Goal: Transaction & Acquisition: Purchase product/service

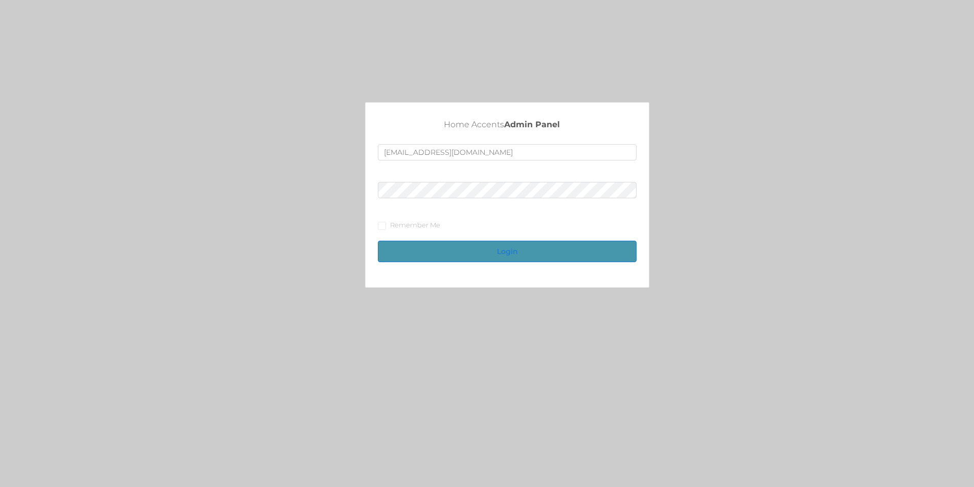
click at [536, 246] on button "Login" at bounding box center [507, 251] width 259 height 21
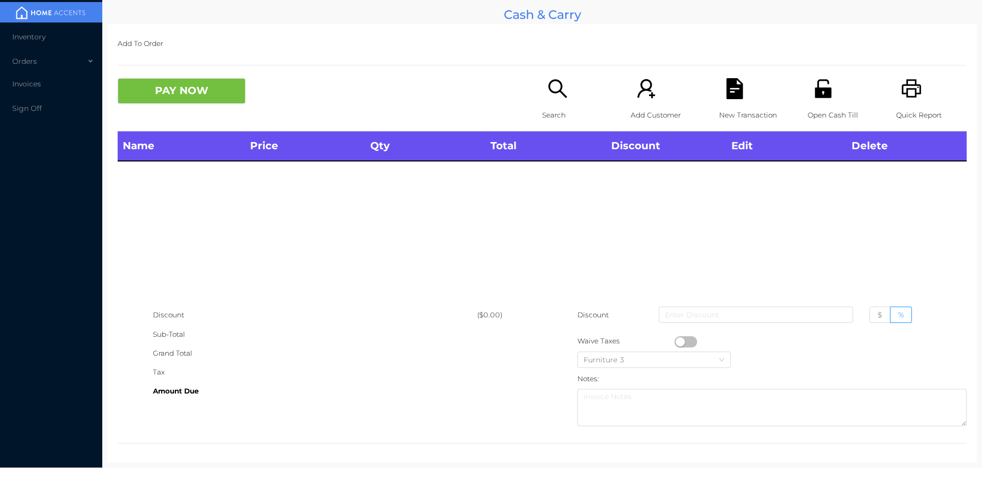
click at [480, 254] on div "Name Price Qty Total Discount Edit Delete" at bounding box center [542, 218] width 849 height 174
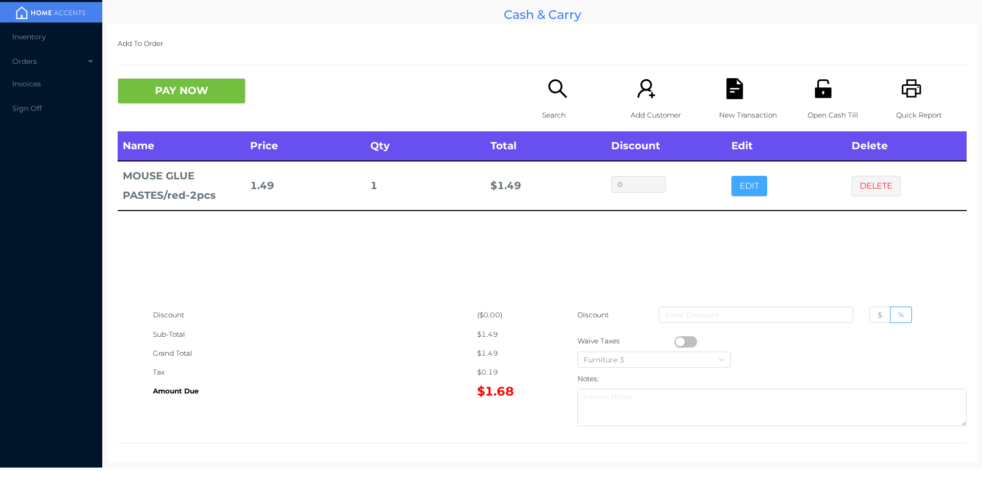
click at [743, 188] on button "EDIT" at bounding box center [749, 186] width 36 height 20
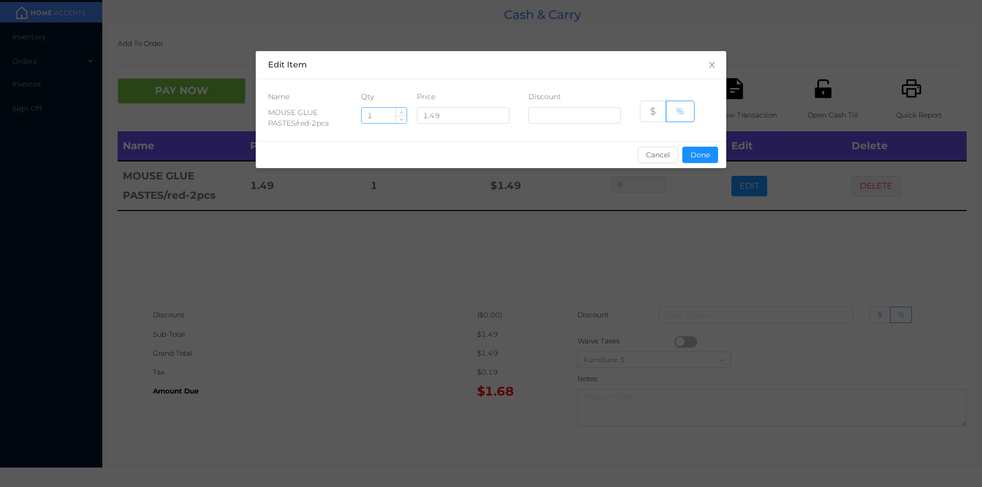
click at [377, 115] on input "1" at bounding box center [384, 115] width 45 height 15
type input "5"
click at [692, 151] on button "Done" at bounding box center [700, 155] width 36 height 16
type input "0%"
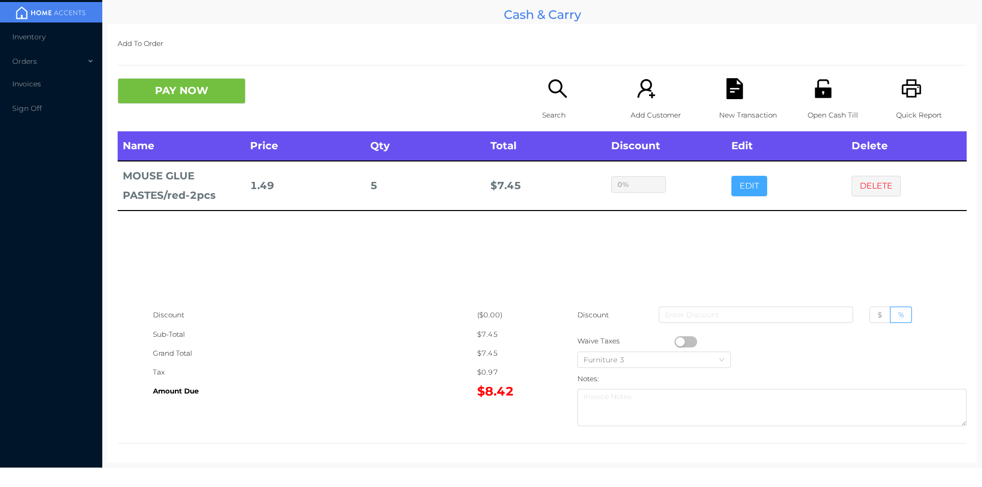
click at [731, 176] on button "EDIT" at bounding box center [749, 186] width 36 height 20
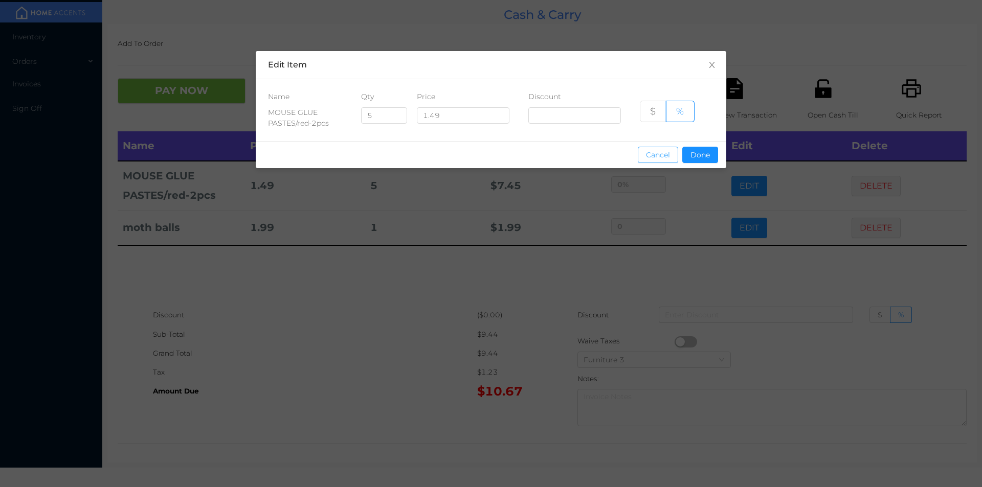
click at [650, 162] on button "Cancel" at bounding box center [658, 155] width 40 height 16
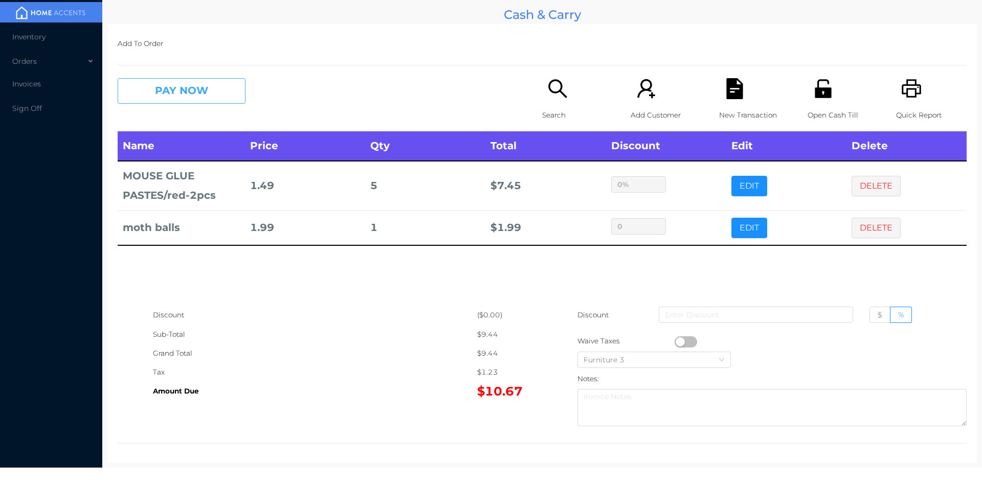
click at [175, 88] on button "PAY NOW" at bounding box center [182, 91] width 128 height 26
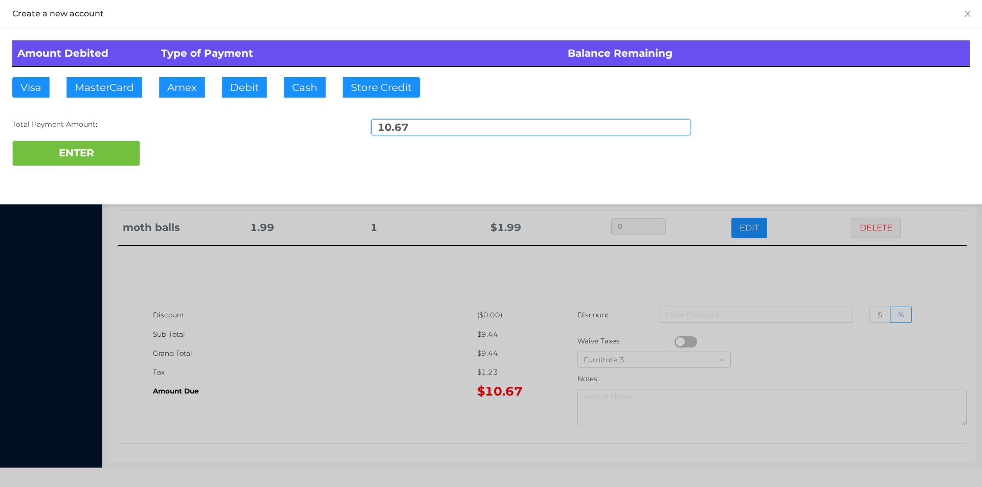
click at [418, 129] on input "10.67" at bounding box center [530, 127] width 319 height 16
type input "1"
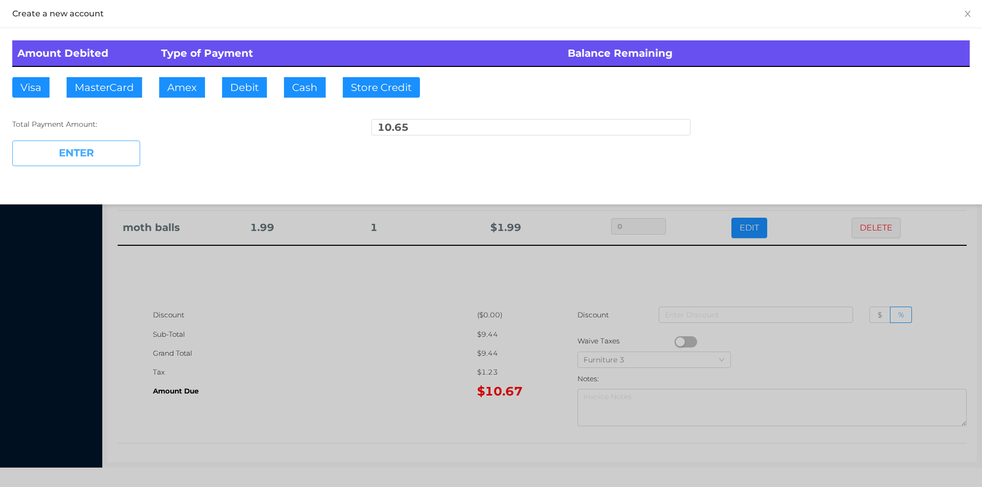
click at [94, 152] on button "ENTER" at bounding box center [76, 154] width 128 height 26
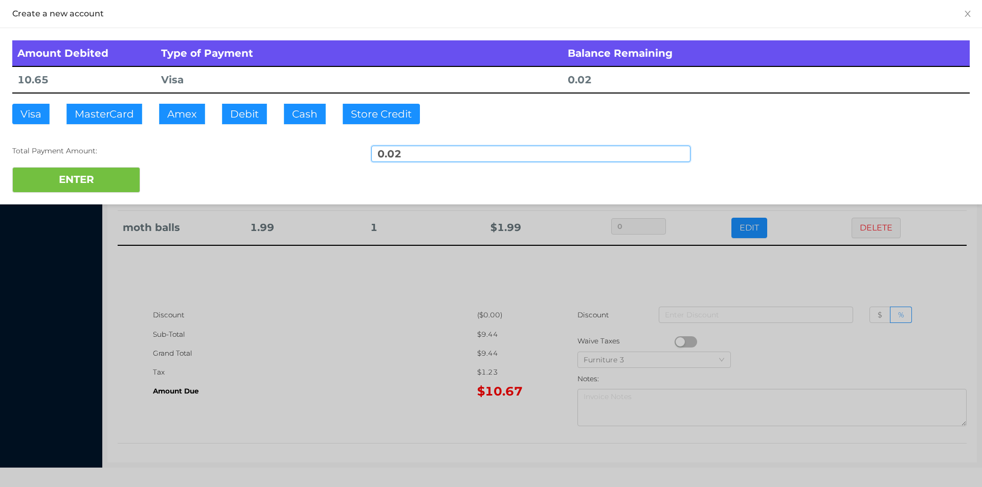
click at [416, 156] on input "0.02" at bounding box center [530, 154] width 319 height 16
type input "0"
type input "10.00"
click at [296, 111] on button "Cash" at bounding box center [305, 114] width 42 height 20
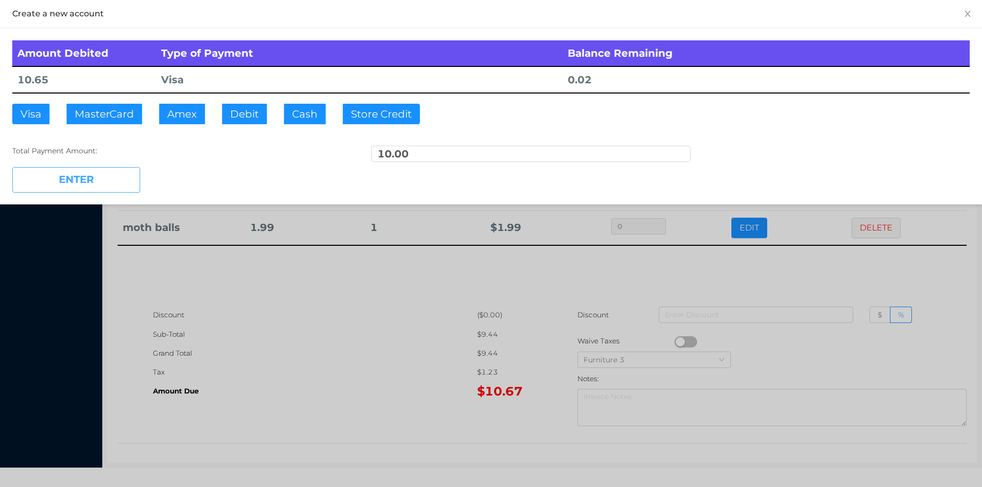
click at [65, 182] on button "ENTER" at bounding box center [76, 180] width 128 height 26
type input "0"
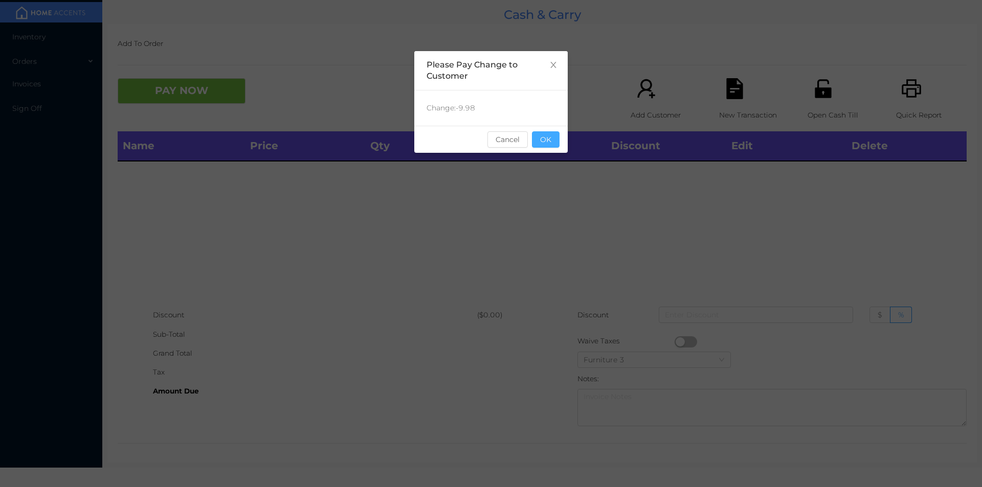
click at [544, 141] on button "OK" at bounding box center [546, 139] width 28 height 16
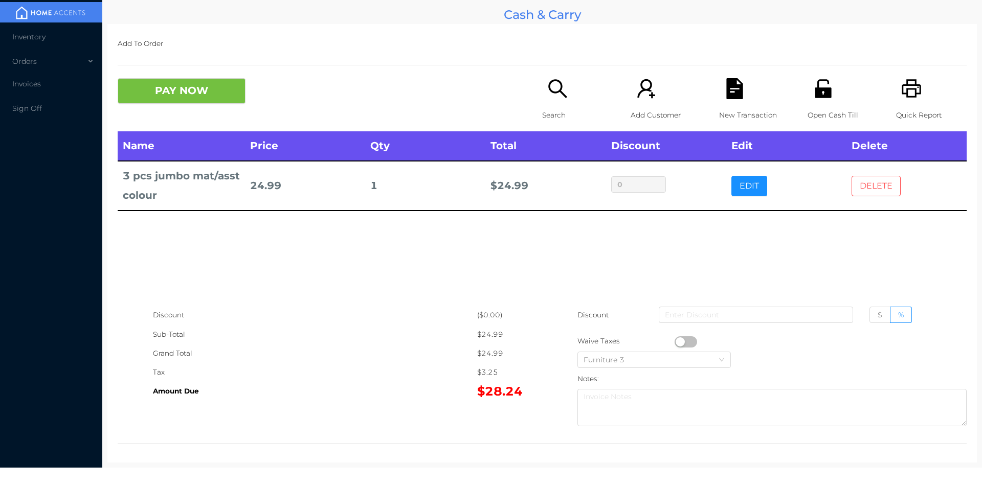
click at [867, 185] on button "DELETE" at bounding box center [875, 186] width 49 height 20
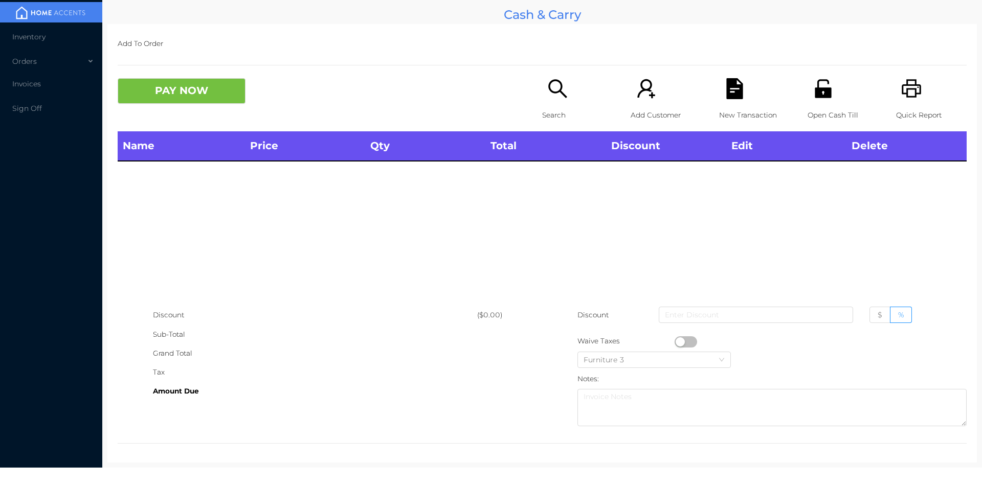
click at [553, 92] on icon "icon: search" at bounding box center [557, 88] width 18 height 18
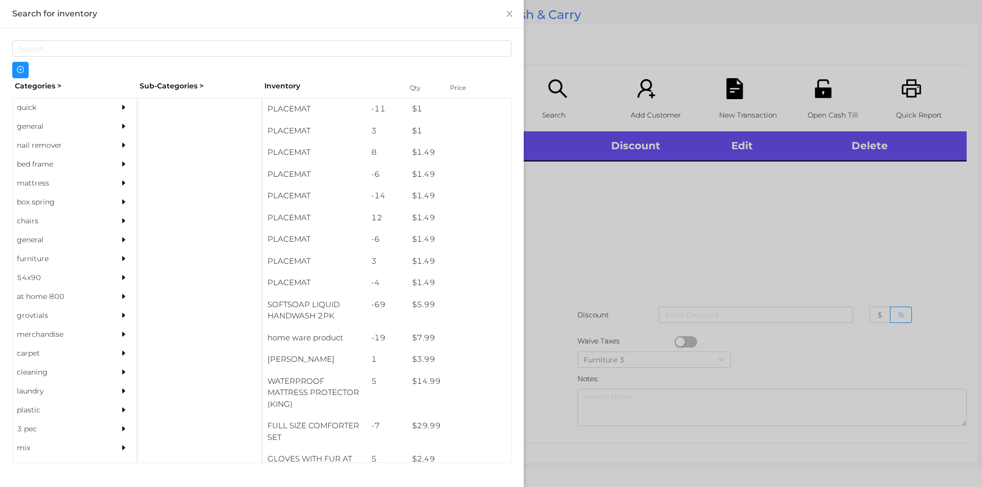
click at [61, 130] on div "general" at bounding box center [59, 126] width 93 height 19
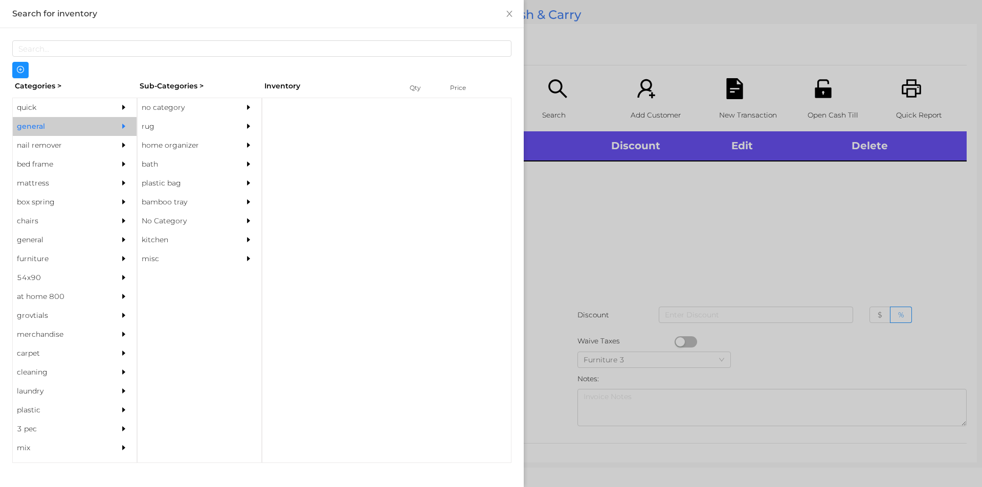
click at [227, 108] on div "no category" at bounding box center [184, 107] width 93 height 19
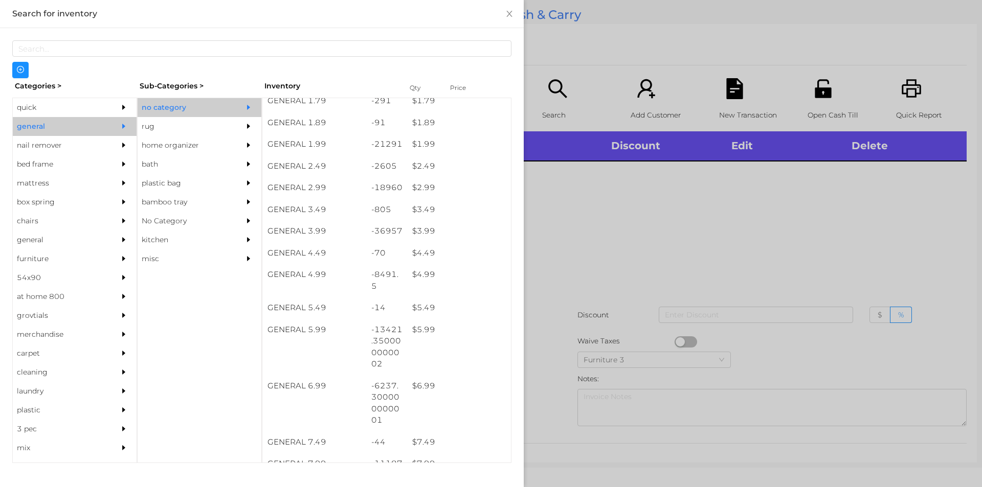
scroll to position [190, 0]
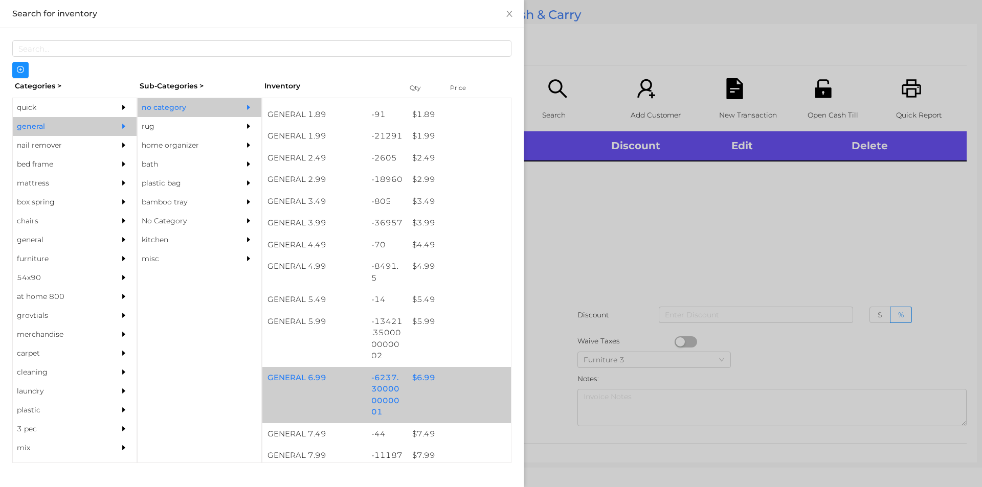
click at [451, 379] on div "$ 6.99" at bounding box center [459, 378] width 104 height 22
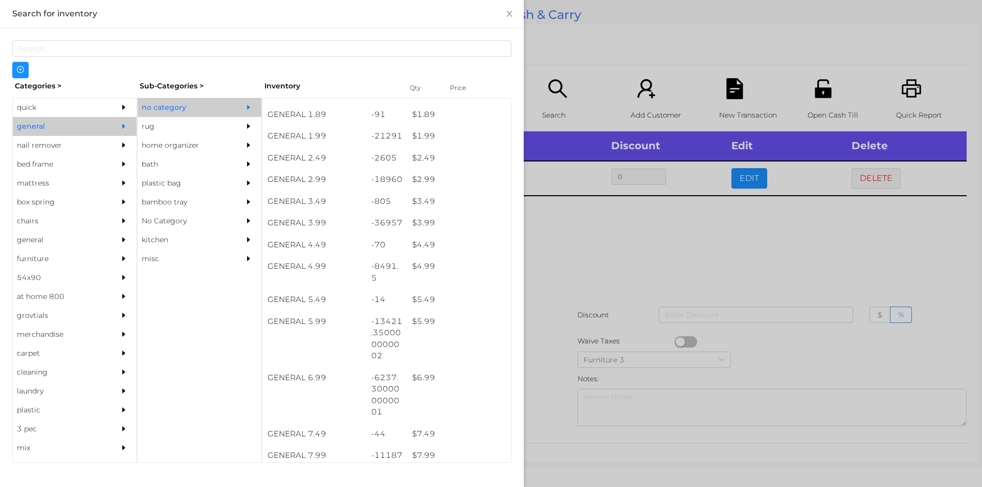
click at [660, 227] on div at bounding box center [491, 243] width 982 height 487
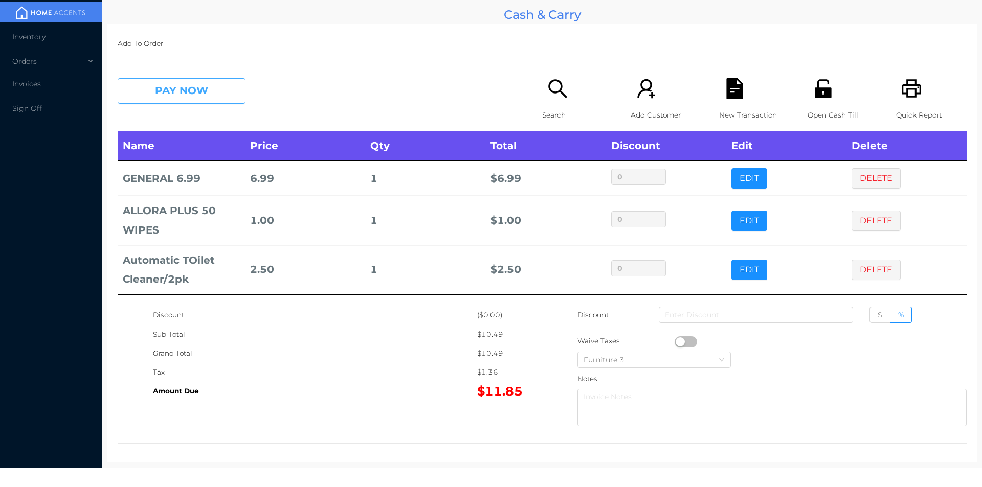
click at [215, 89] on button "PAY NOW" at bounding box center [182, 91] width 128 height 26
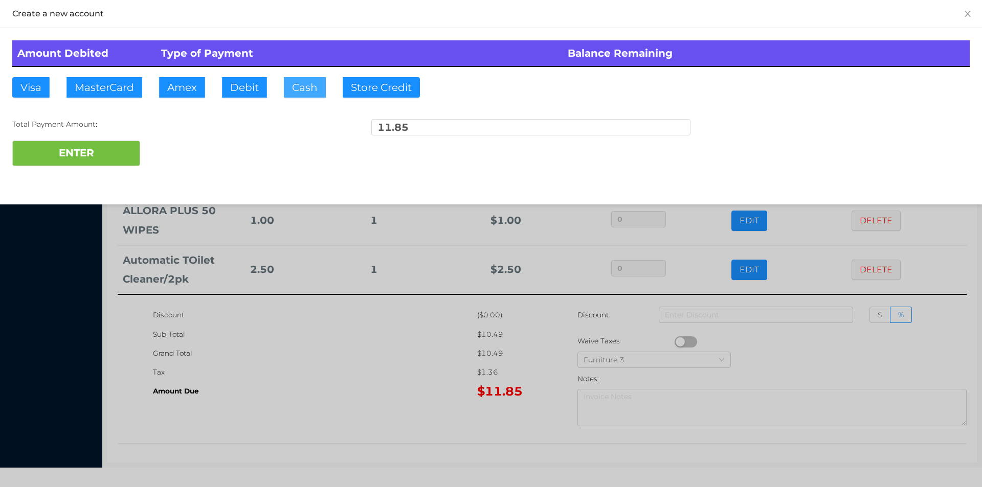
click at [299, 89] on button "Cash" at bounding box center [305, 87] width 42 height 20
type input "22"
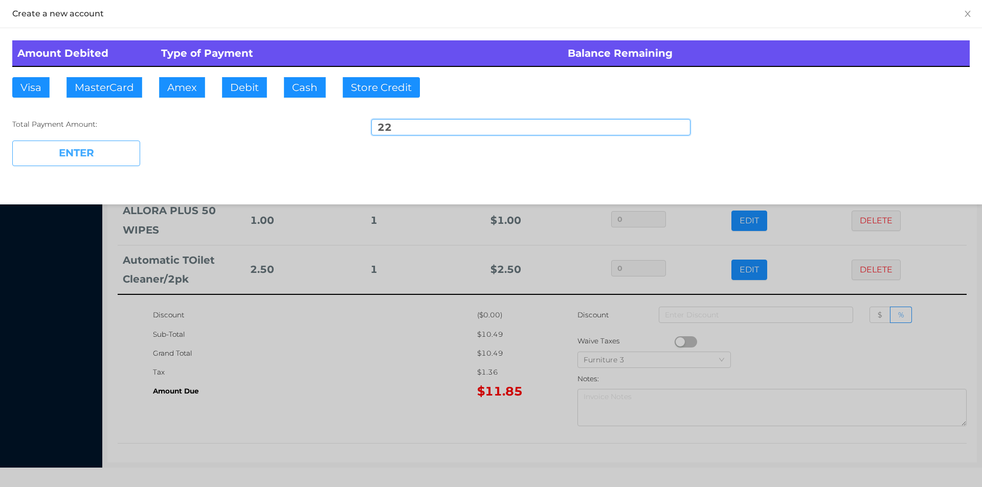
click at [84, 152] on button "ENTER" at bounding box center [76, 154] width 128 height 26
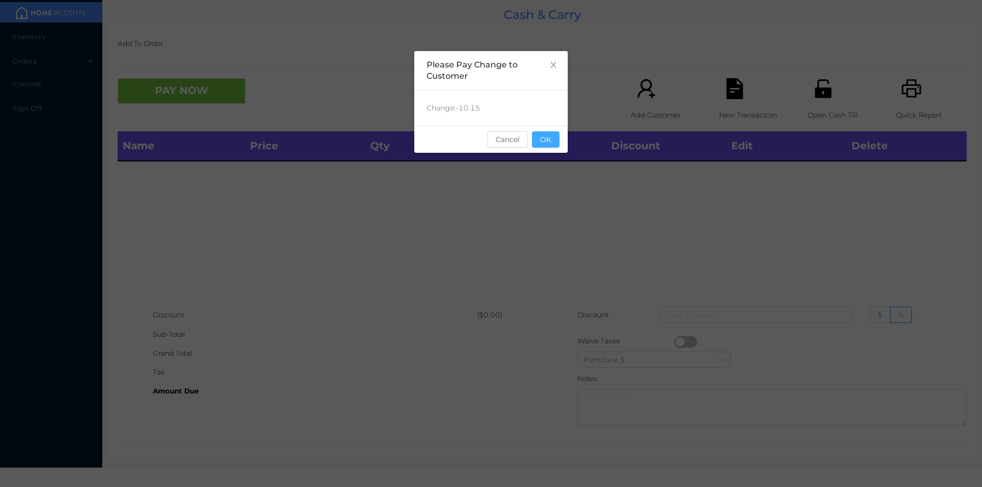
click at [540, 142] on button "OK" at bounding box center [546, 139] width 28 height 16
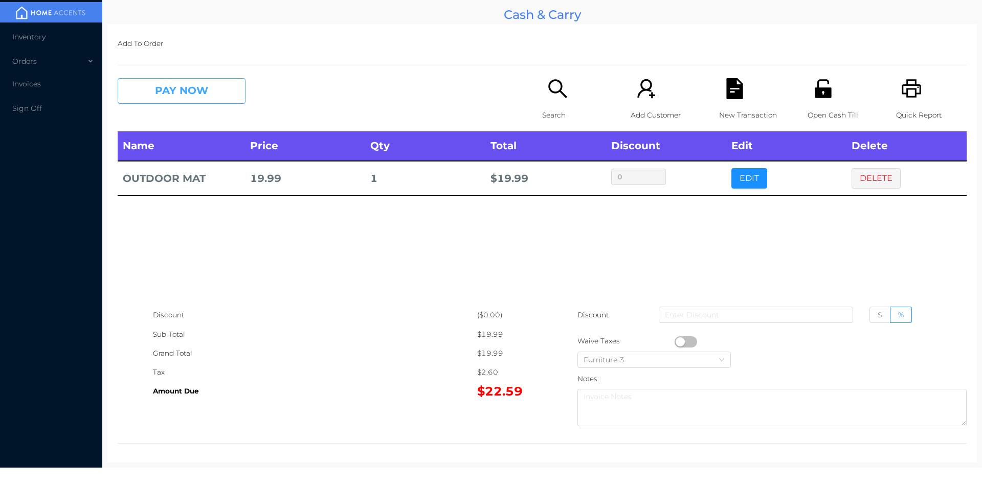
click at [181, 93] on button "PAY NOW" at bounding box center [182, 91] width 128 height 26
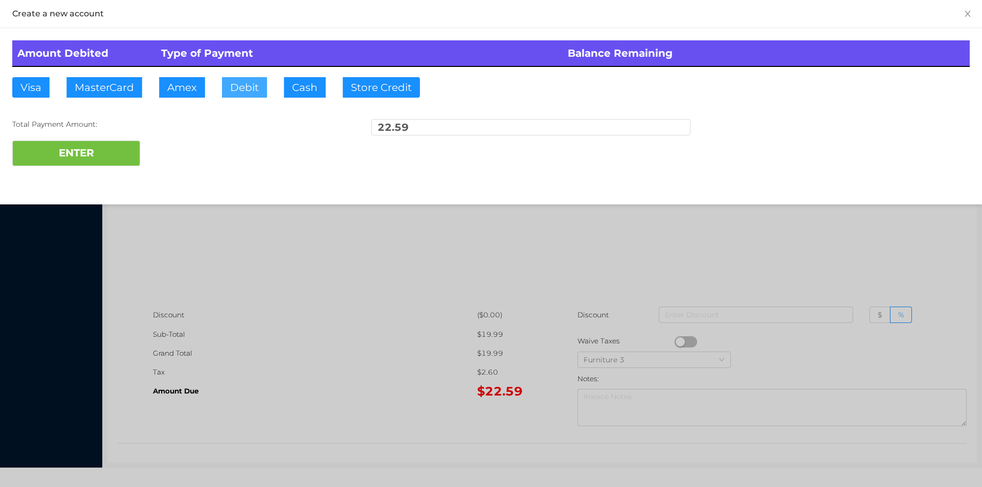
click at [261, 81] on button "Debit" at bounding box center [244, 87] width 45 height 20
type input "25"
click at [103, 152] on button "ENTER" at bounding box center [76, 154] width 128 height 26
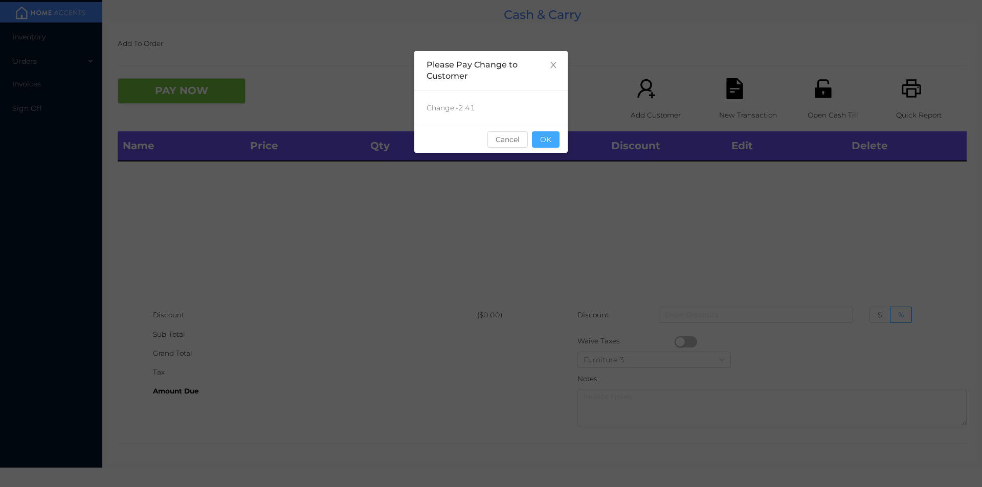
click at [551, 143] on button "OK" at bounding box center [546, 139] width 28 height 16
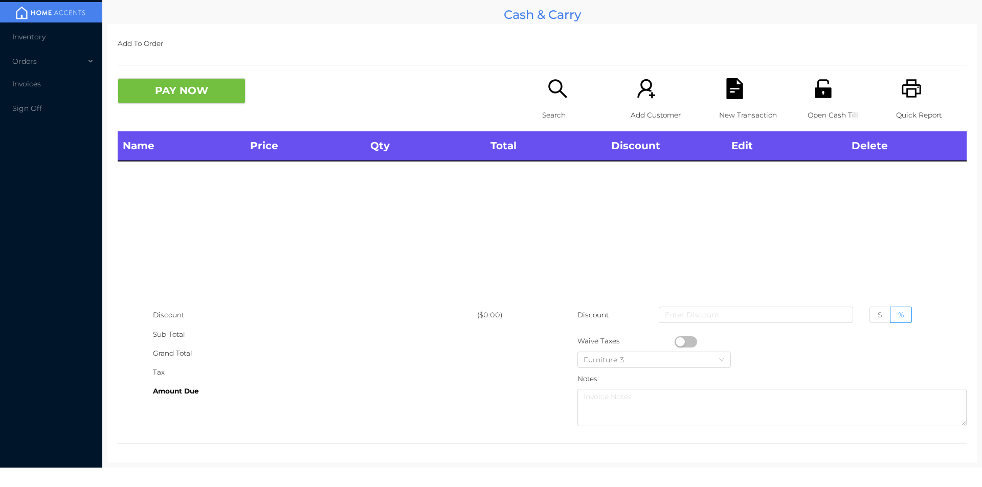
scroll to position [4, 0]
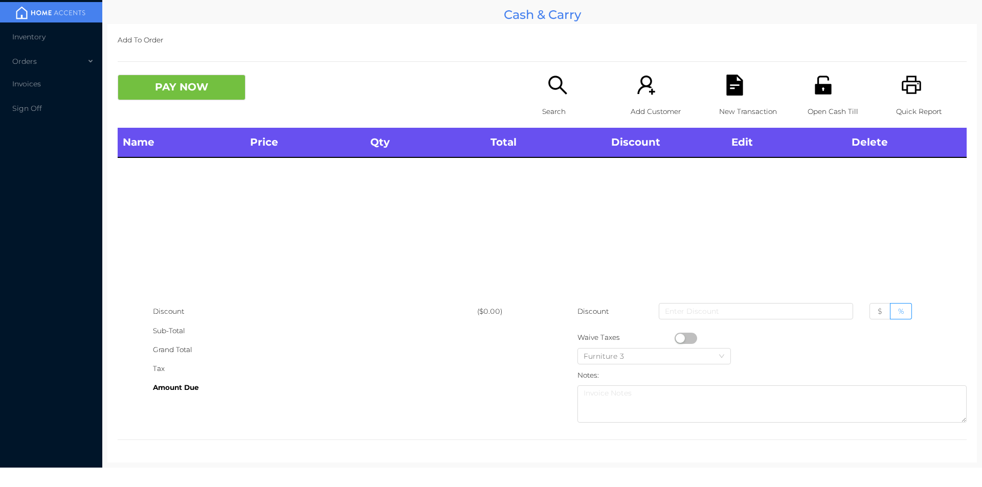
click at [547, 80] on icon "icon: search" at bounding box center [557, 85] width 21 height 21
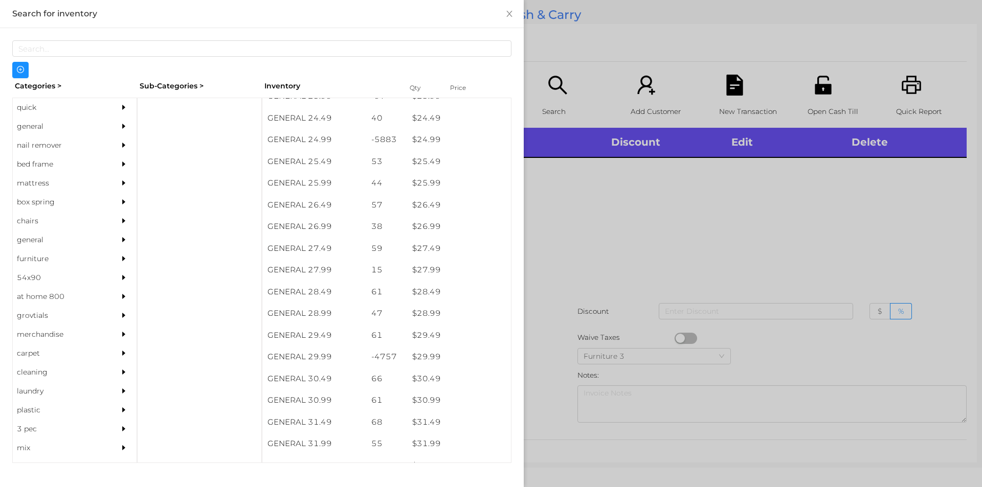
scroll to position [1296, 0]
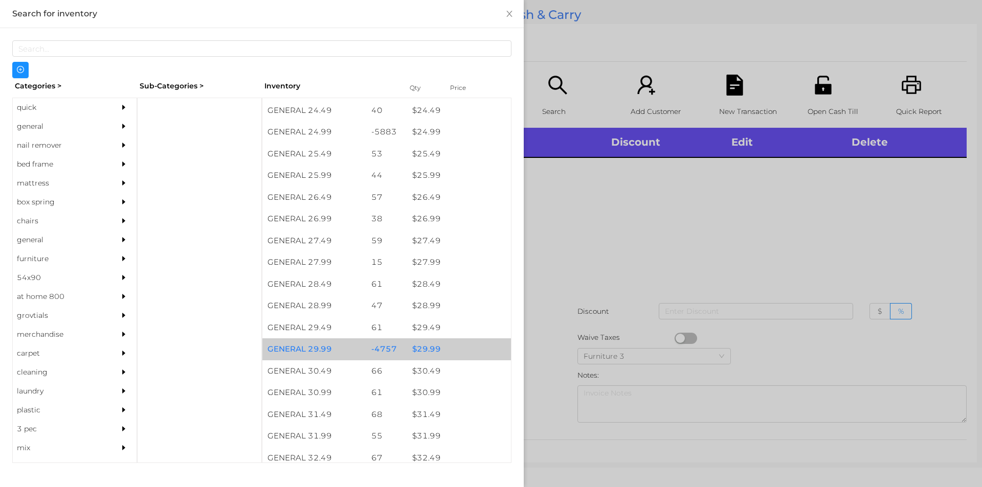
click at [424, 355] on div "$ 29.99" at bounding box center [459, 350] width 104 height 22
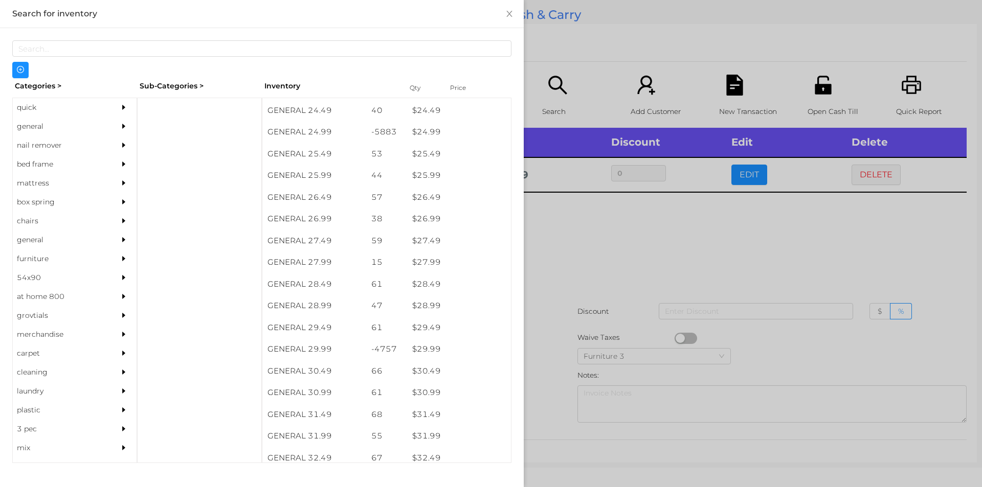
click at [598, 296] on div at bounding box center [491, 243] width 982 height 487
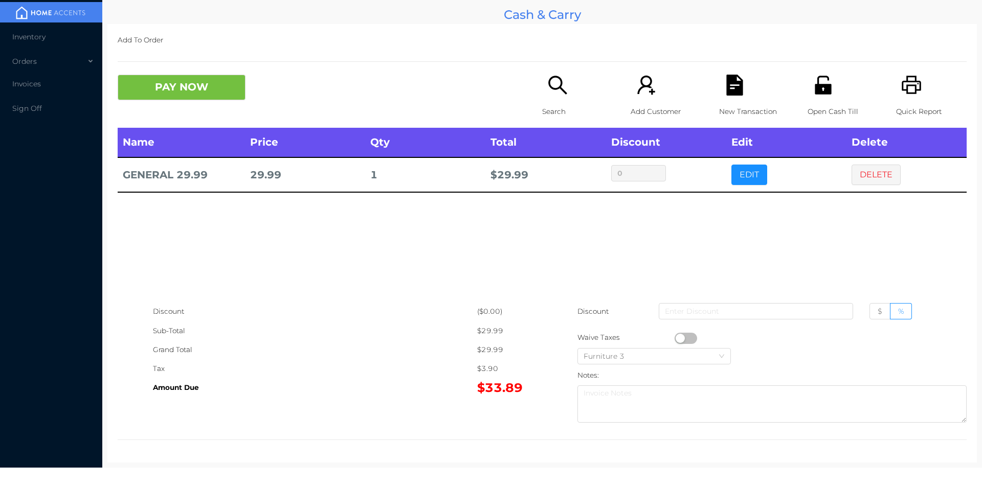
click at [558, 91] on icon "icon: search" at bounding box center [557, 85] width 18 height 18
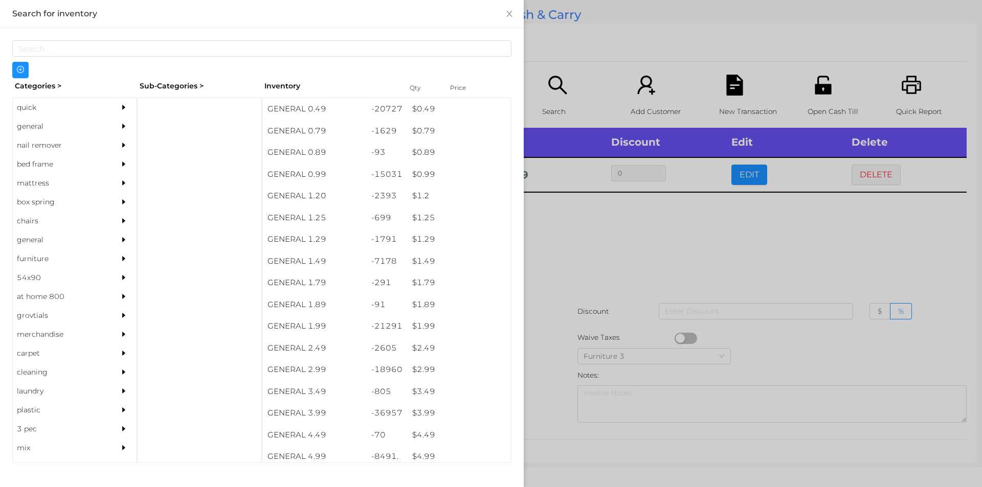
click at [25, 129] on div "general" at bounding box center [59, 126] width 93 height 19
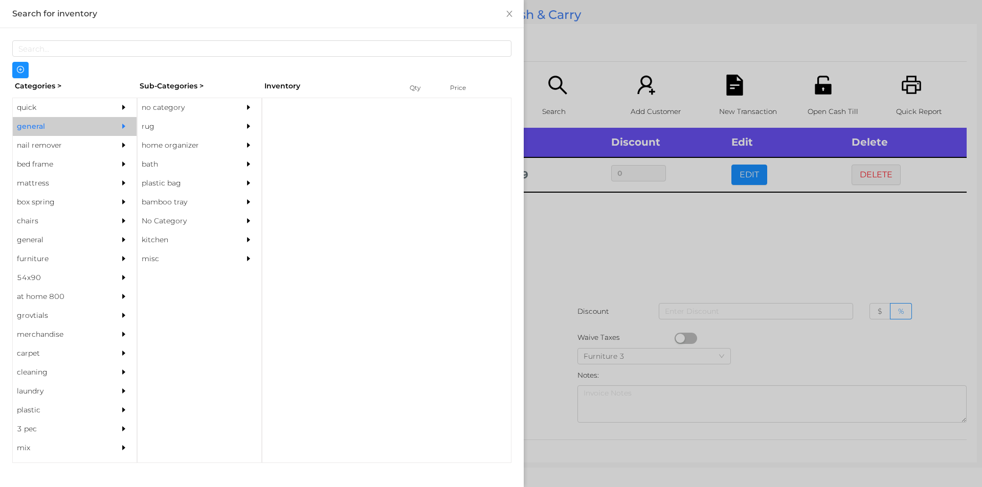
click at [181, 106] on div "no category" at bounding box center [184, 107] width 93 height 19
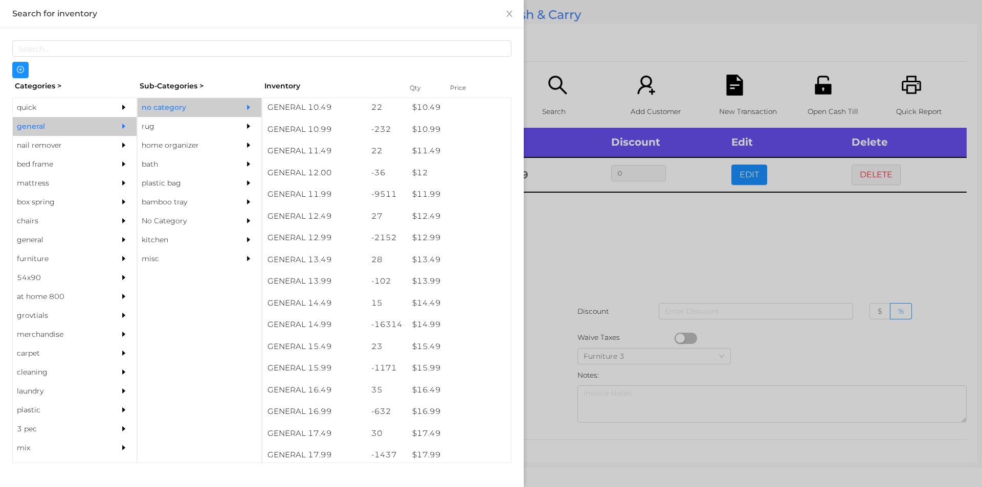
scroll to position [666, 0]
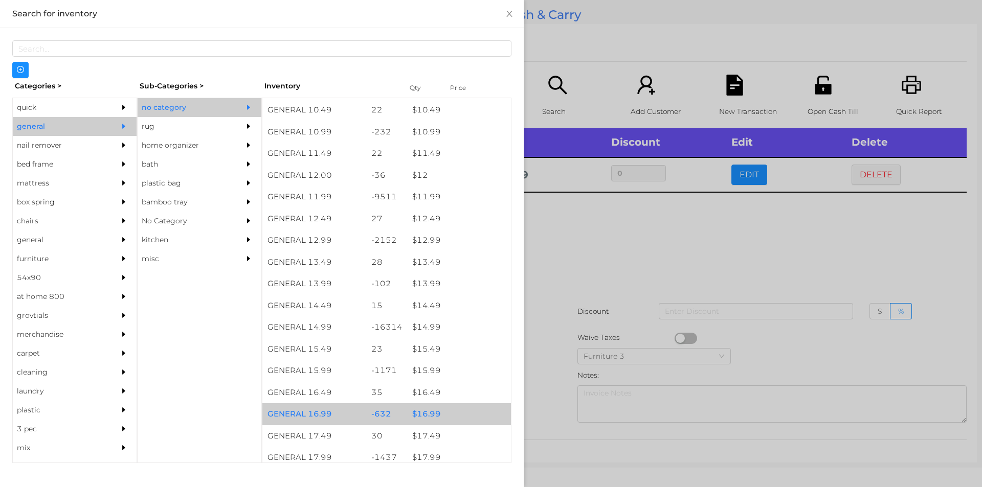
click at [439, 422] on div "$ 16.99" at bounding box center [459, 414] width 104 height 22
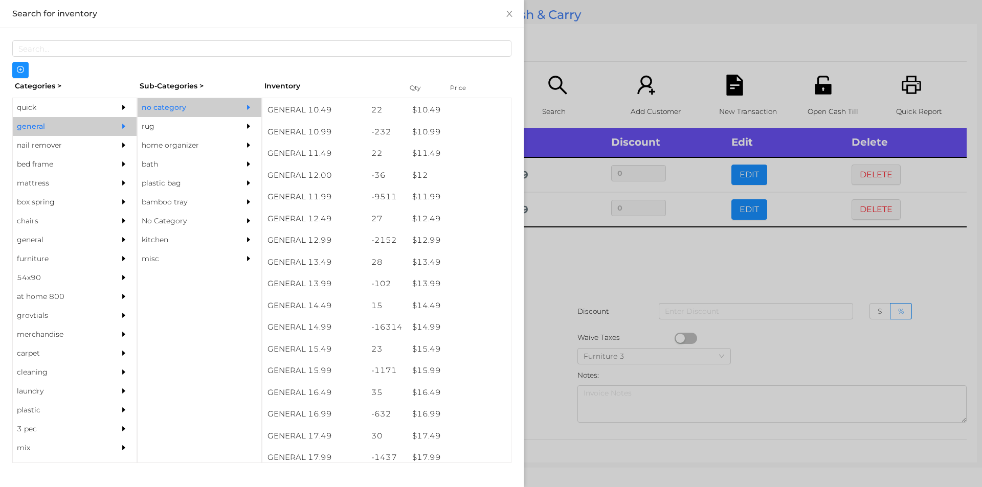
click at [564, 340] on div at bounding box center [491, 243] width 982 height 487
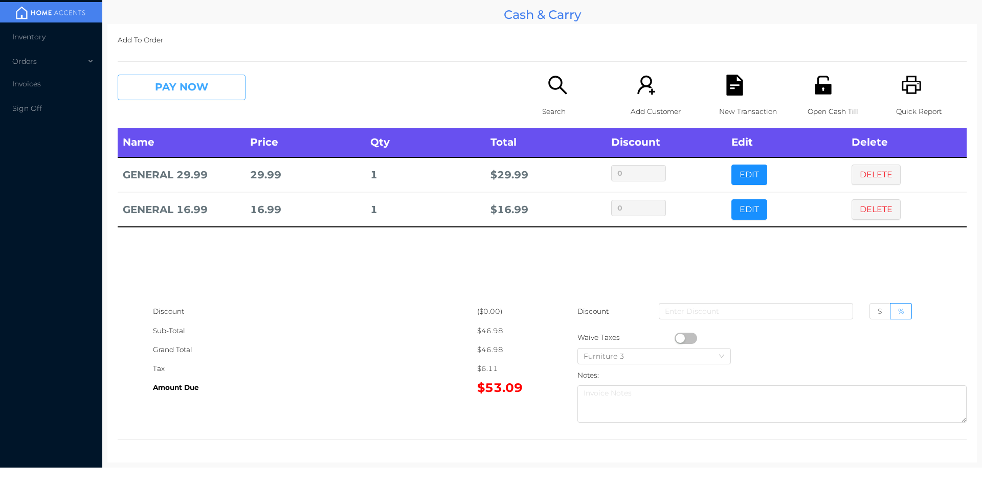
click at [181, 98] on button "PAY NOW" at bounding box center [182, 88] width 128 height 26
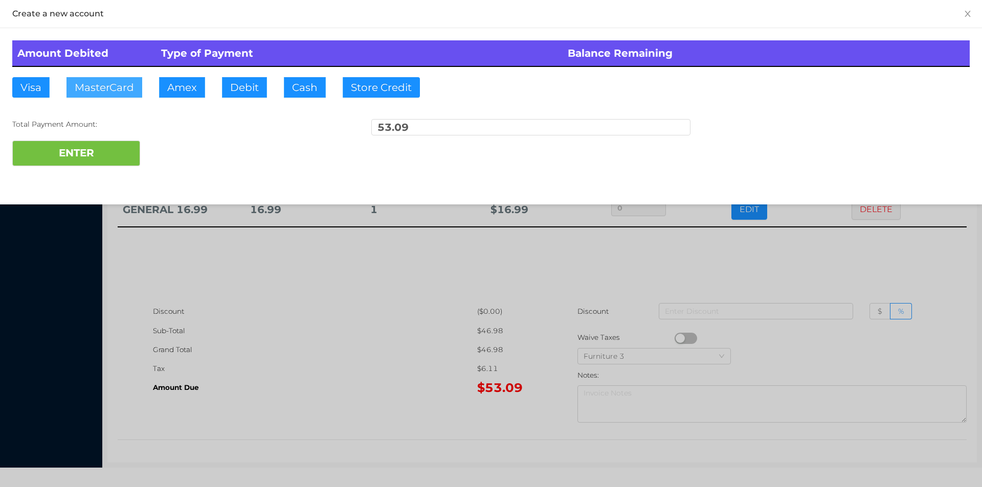
click at [120, 78] on button "MasterCard" at bounding box center [104, 87] width 76 height 20
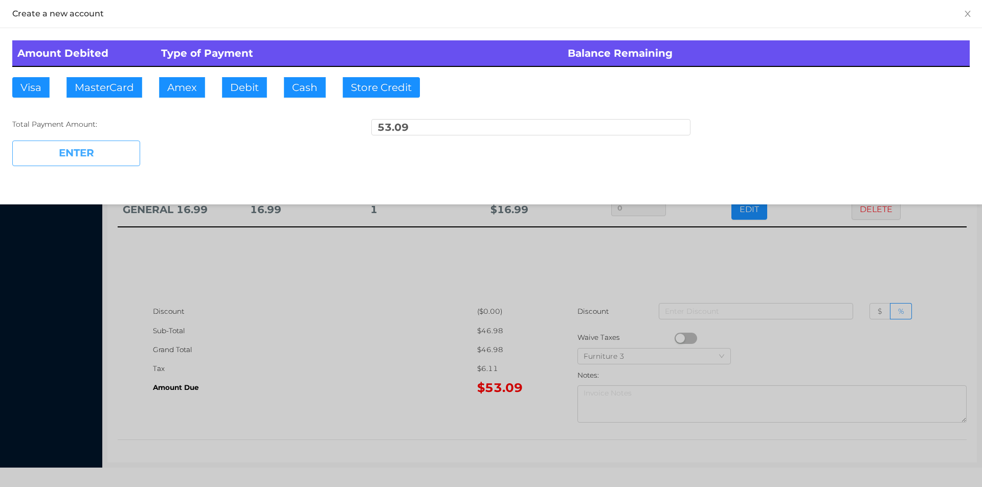
click at [80, 162] on button "ENTER" at bounding box center [76, 154] width 128 height 26
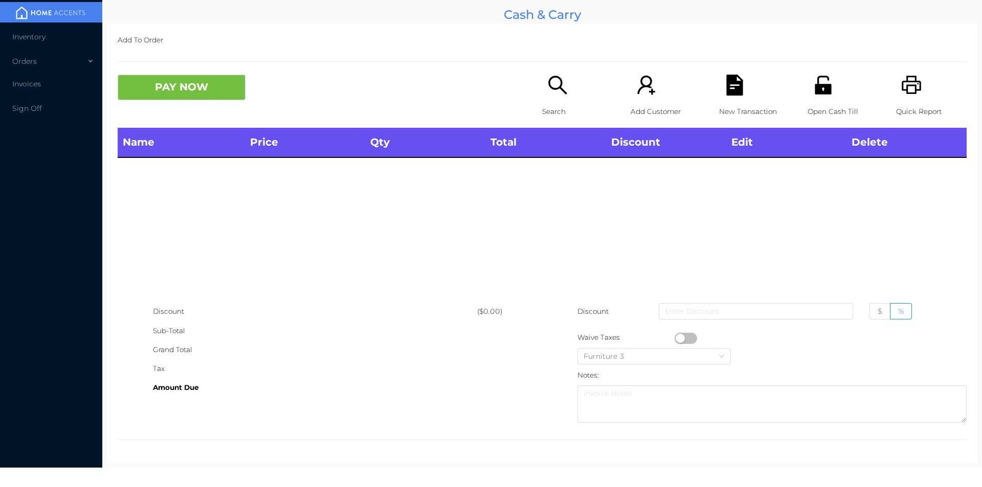
click at [252, 284] on div "Name Price Qty Total Discount Edit Delete" at bounding box center [542, 215] width 849 height 174
click at [403, 417] on div "Discount ($0.00) Sub-Total Grand Total Tax Amount Due Discount $ % Waive Taxes …" at bounding box center [542, 364] width 849 height 125
click at [391, 391] on div "Amount Due" at bounding box center [315, 387] width 324 height 19
click at [896, 391] on textarea at bounding box center [771, 404] width 389 height 37
click at [968, 473] on body "Inventory Orders Invoices Sign Off Cash & Carry Add To Order PAY NOW Search Add…" at bounding box center [491, 243] width 982 height 487
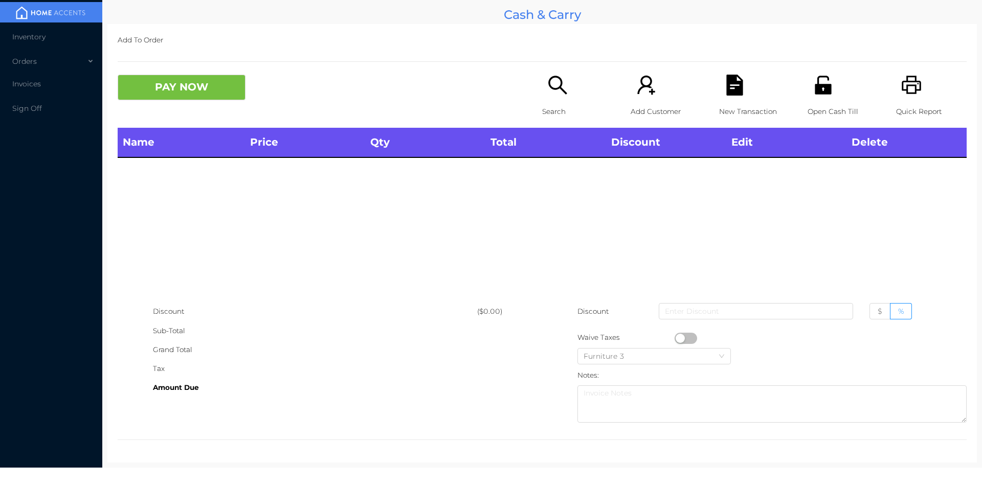
click at [550, 108] on p "Search" at bounding box center [577, 111] width 71 height 19
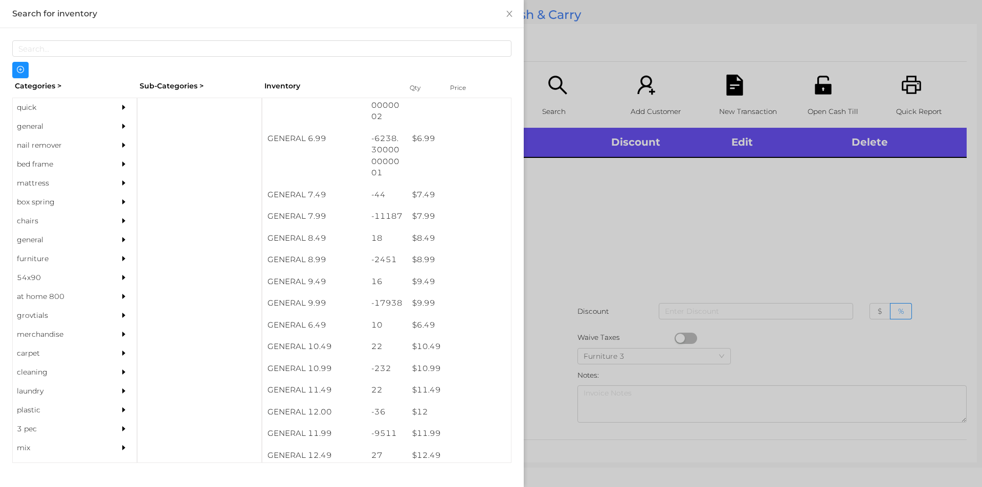
scroll to position [568, 0]
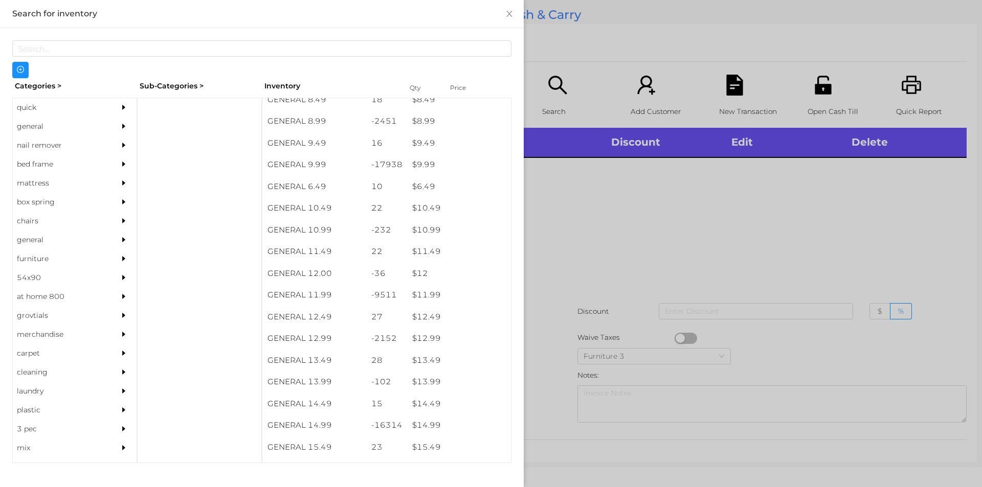
click at [29, 108] on div "quick" at bounding box center [59, 107] width 93 height 19
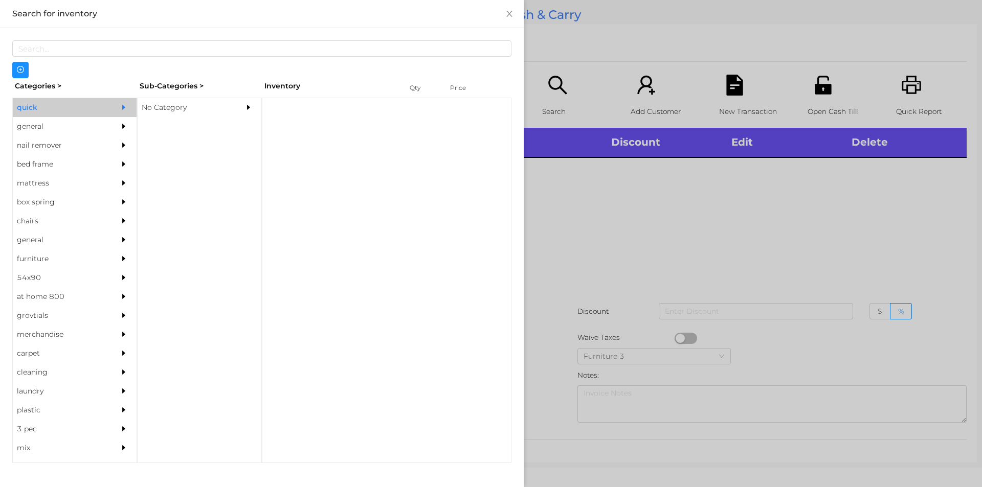
click at [176, 111] on div "No Category" at bounding box center [184, 107] width 93 height 19
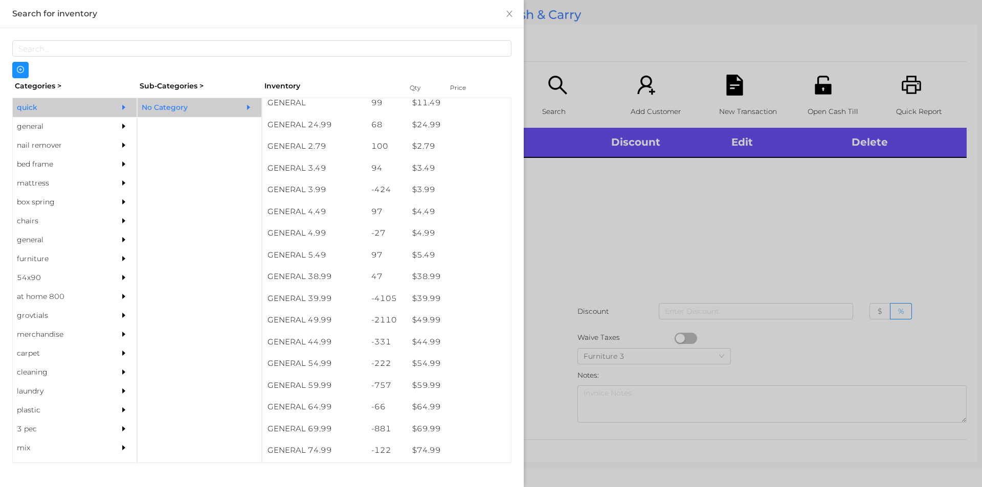
scroll to position [397, 0]
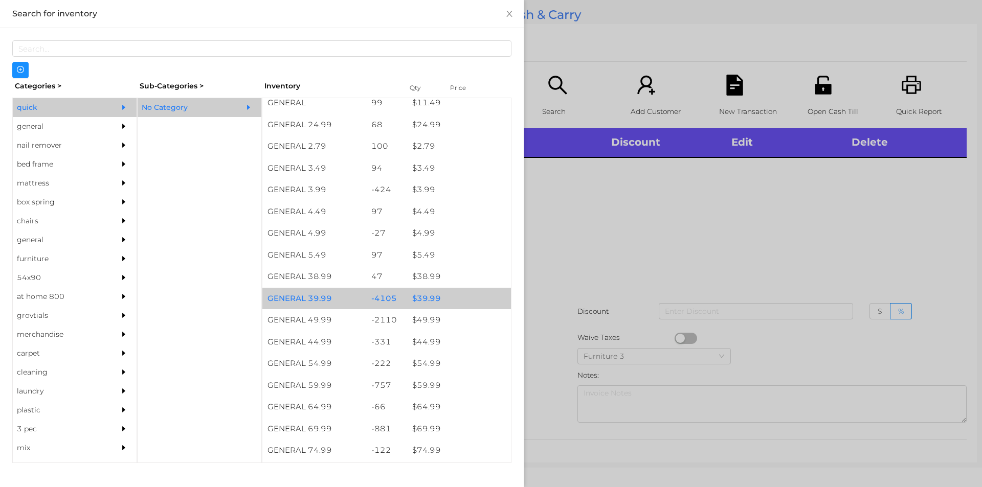
click at [427, 298] on div "$ 39.99" at bounding box center [459, 299] width 104 height 22
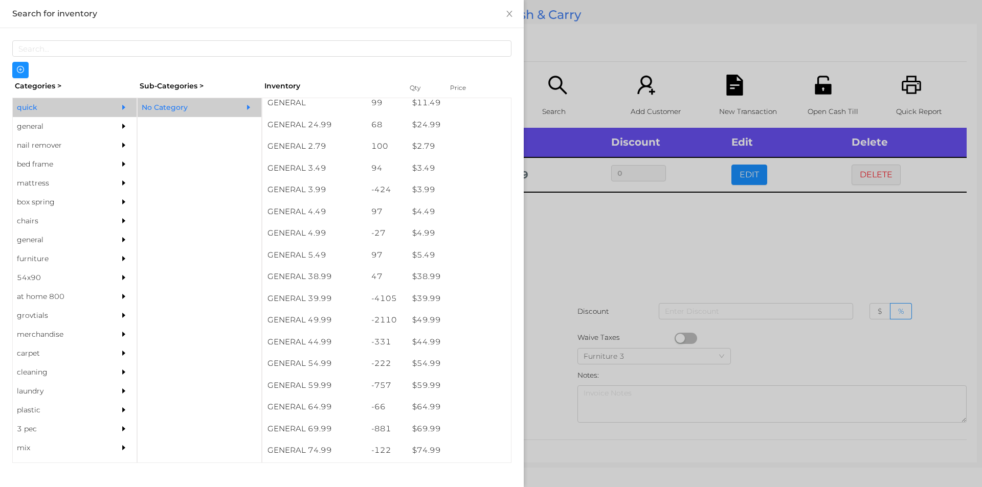
click at [565, 270] on div at bounding box center [491, 243] width 982 height 487
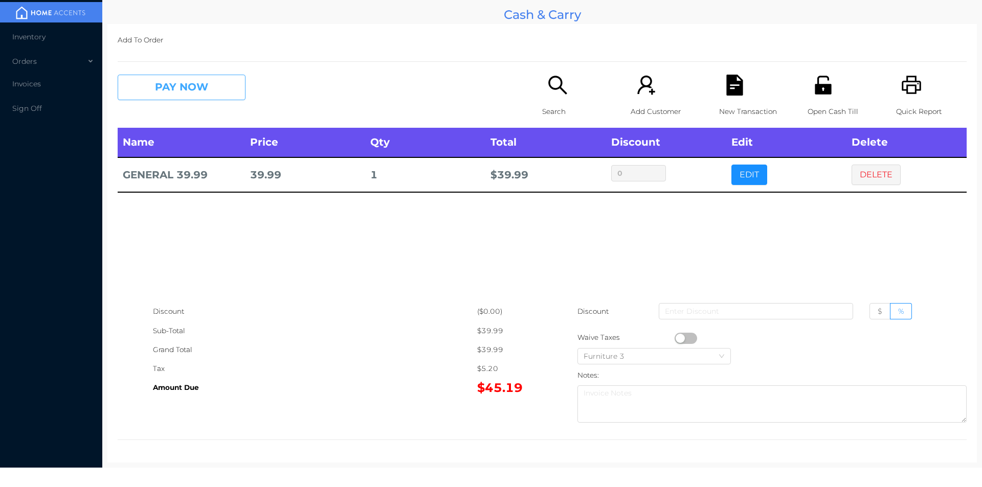
click at [203, 83] on button "PAY NOW" at bounding box center [182, 88] width 128 height 26
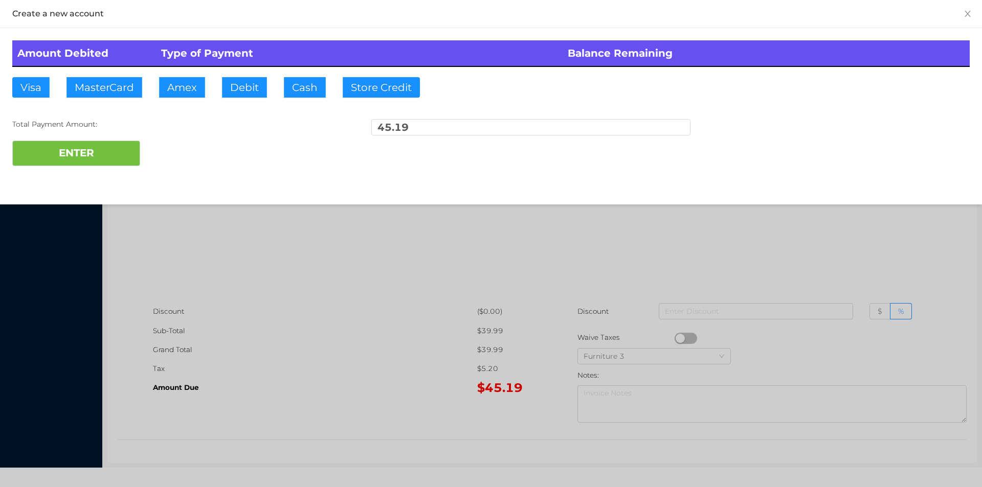
click at [196, 154] on div "ENTER" at bounding box center [490, 154] width 957 height 26
click at [264, 294] on div at bounding box center [491, 243] width 982 height 487
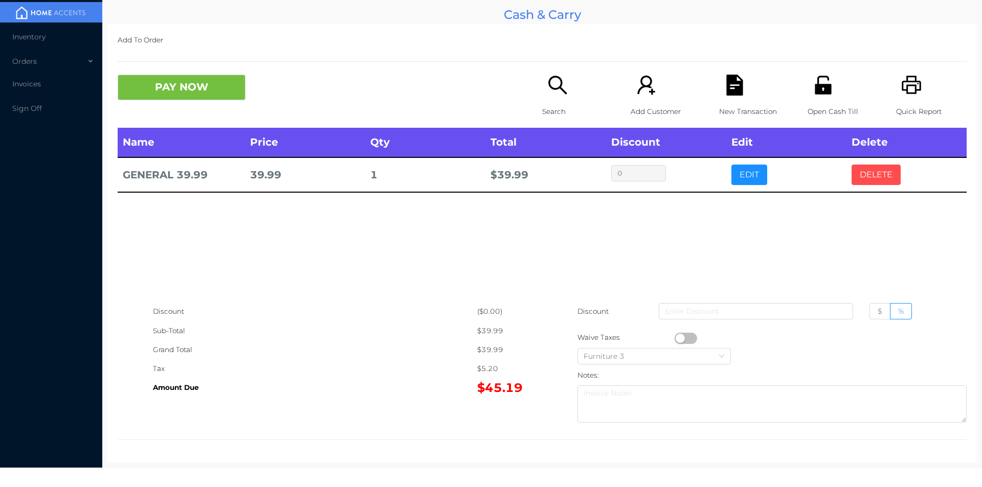
click at [868, 176] on button "DELETE" at bounding box center [875, 175] width 49 height 20
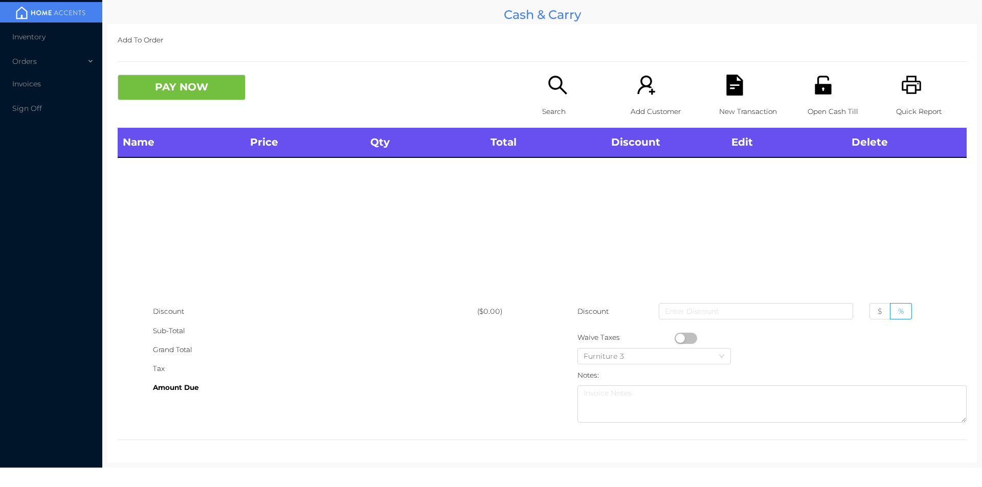
click at [819, 92] on icon "icon: unlock" at bounding box center [823, 85] width 16 height 18
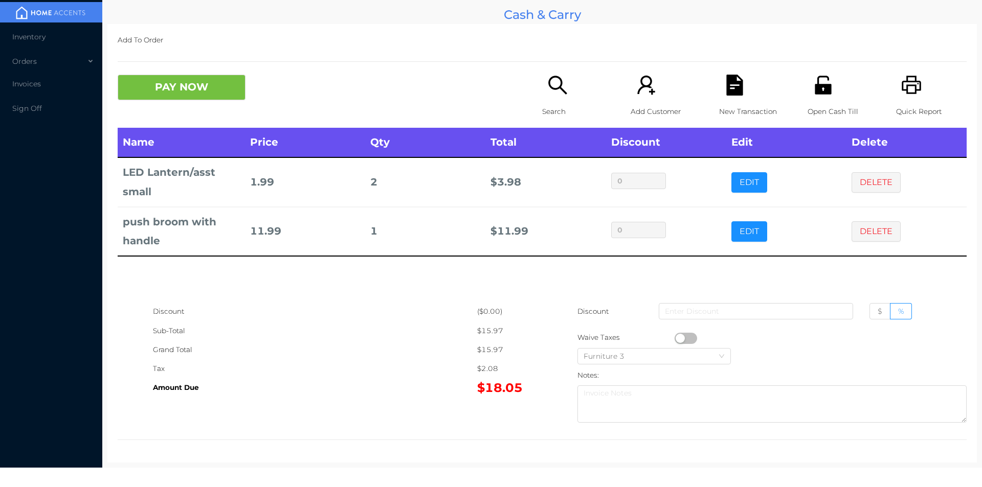
click at [817, 114] on p "Open Cash Till" at bounding box center [842, 111] width 71 height 19
click at [183, 86] on button "PAY NOW" at bounding box center [182, 88] width 128 height 26
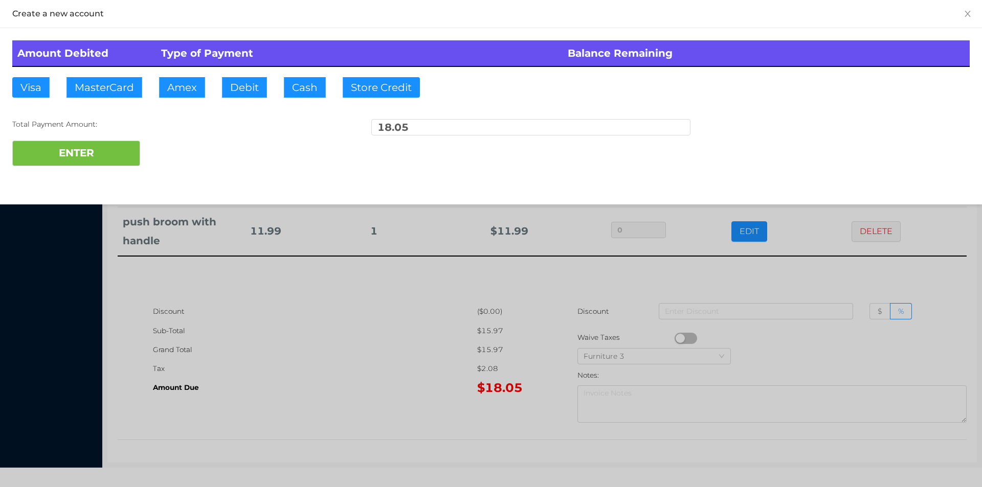
click at [824, 291] on div at bounding box center [491, 243] width 982 height 487
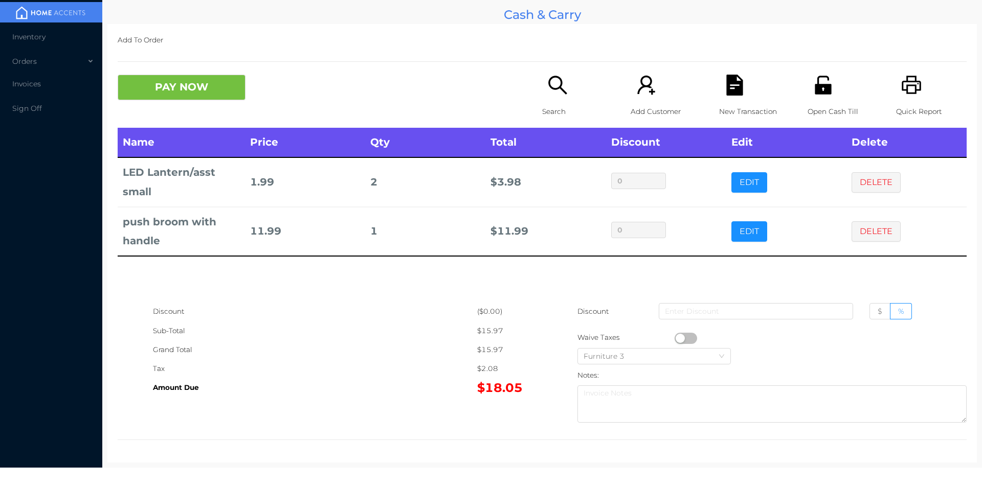
click at [729, 100] on div "New Transaction" at bounding box center [754, 101] width 71 height 53
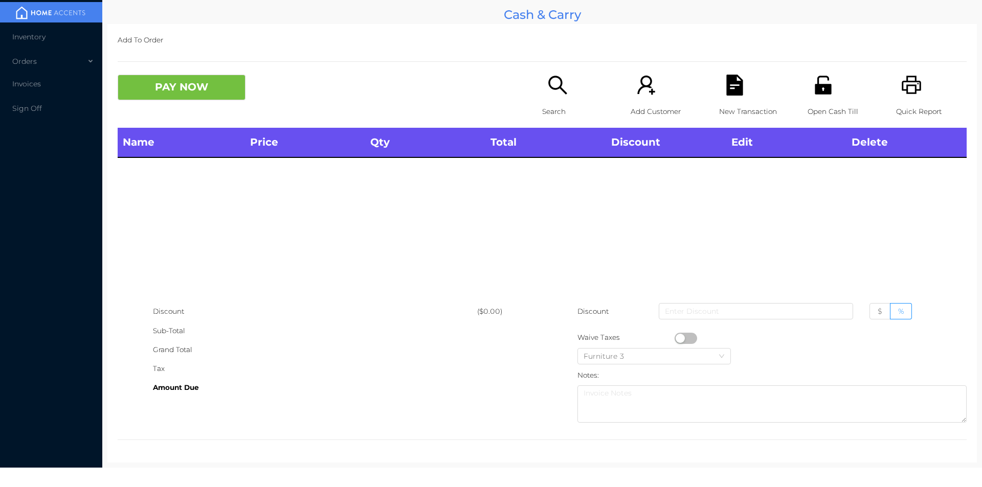
click at [547, 77] on icon "icon: search" at bounding box center [557, 85] width 21 height 21
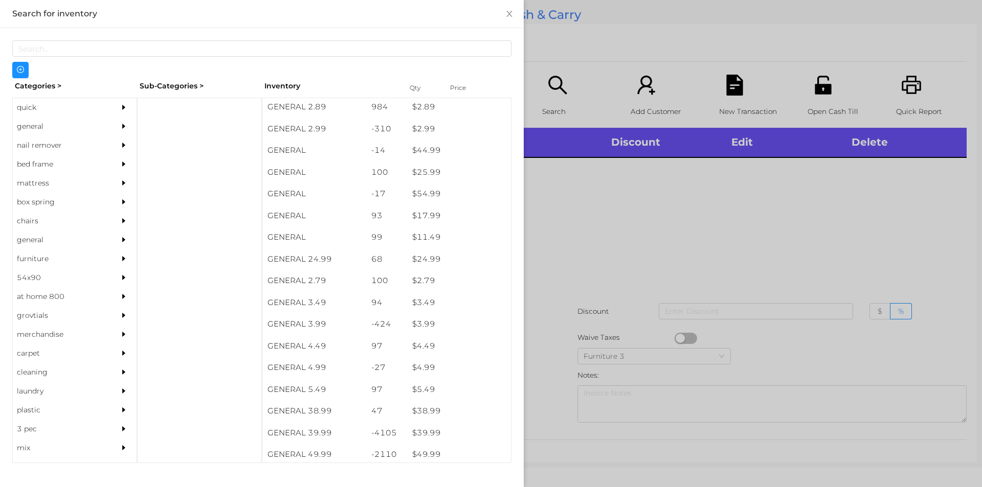
scroll to position [267, 0]
click at [27, 123] on div "general" at bounding box center [59, 126] width 93 height 19
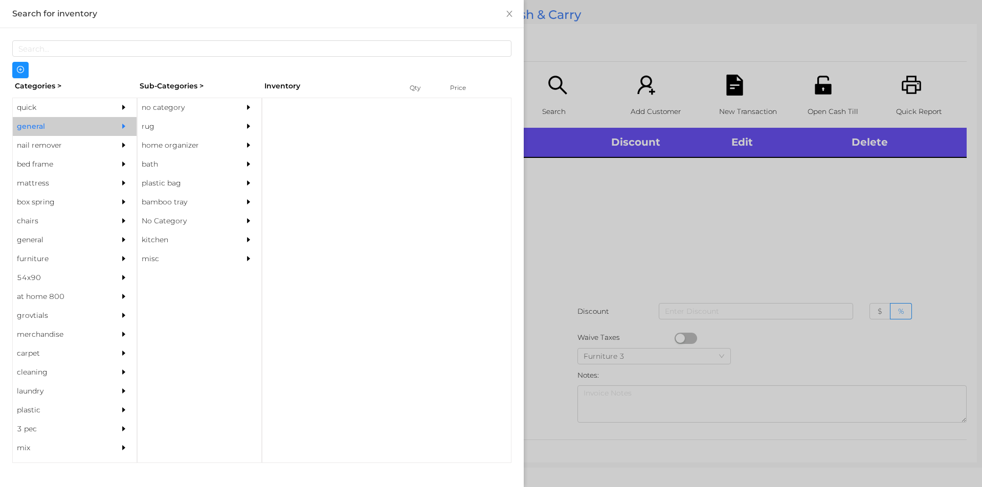
scroll to position [0, 0]
click at [174, 106] on div "no category" at bounding box center [184, 107] width 93 height 19
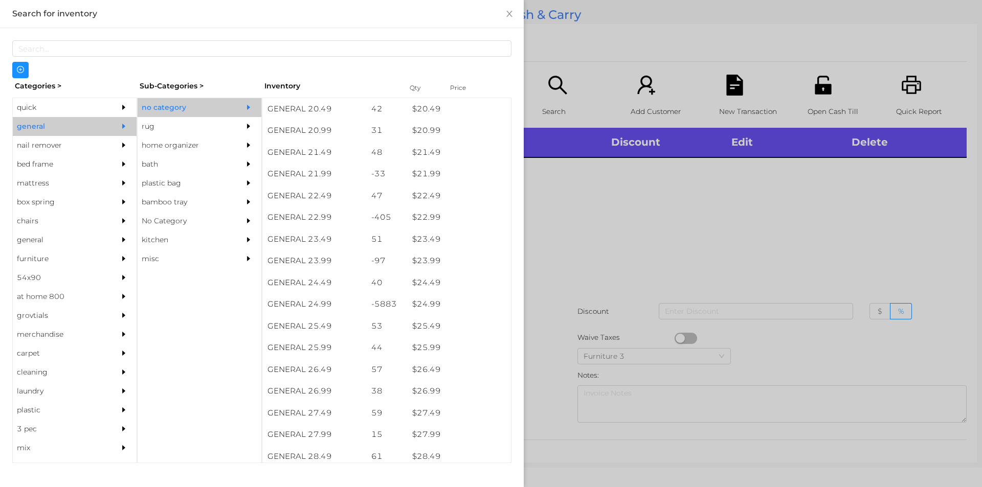
scroll to position [1136, 0]
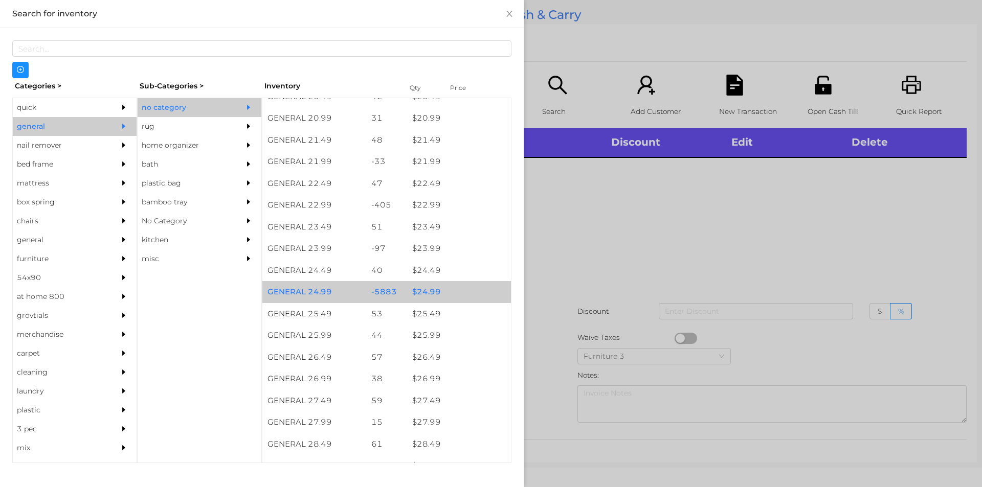
click at [422, 294] on div "$ 24.99" at bounding box center [459, 292] width 104 height 22
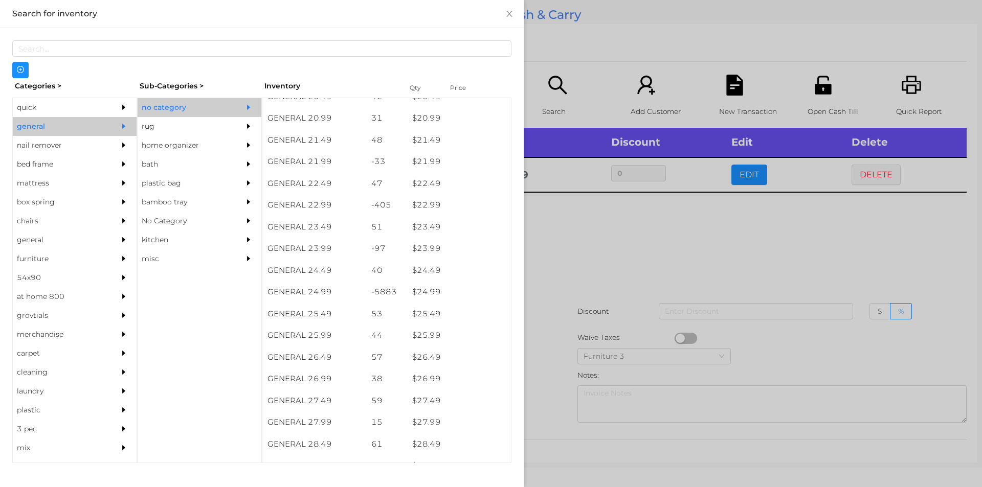
click at [566, 245] on div at bounding box center [491, 243] width 982 height 487
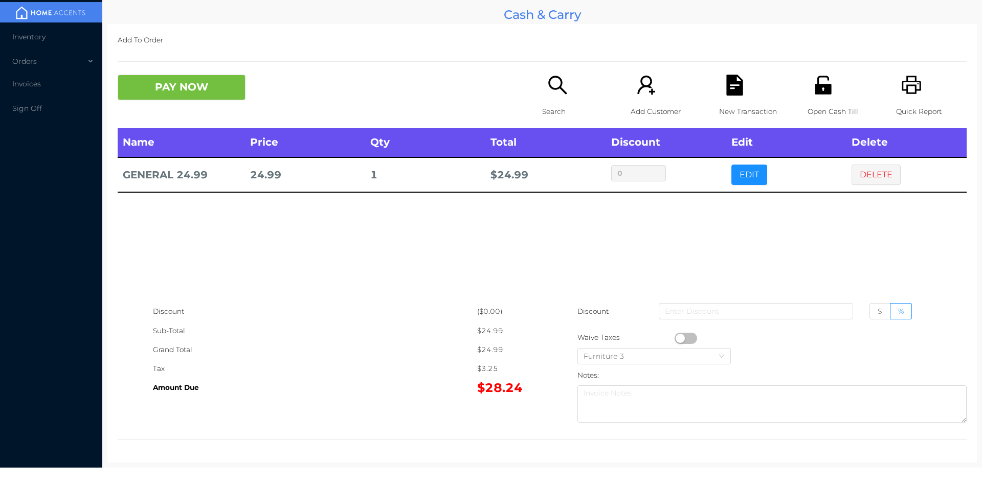
click at [550, 104] on p "Search" at bounding box center [577, 111] width 71 height 19
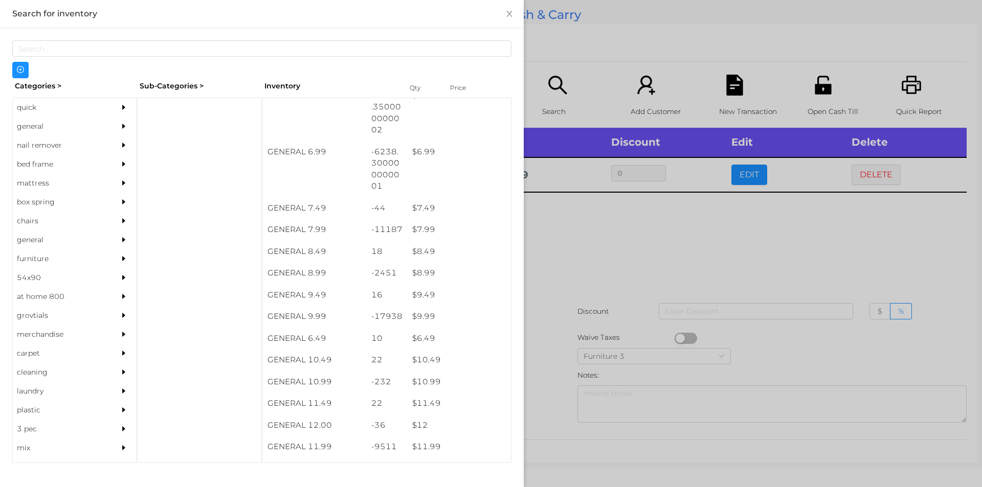
scroll to position [415, 0]
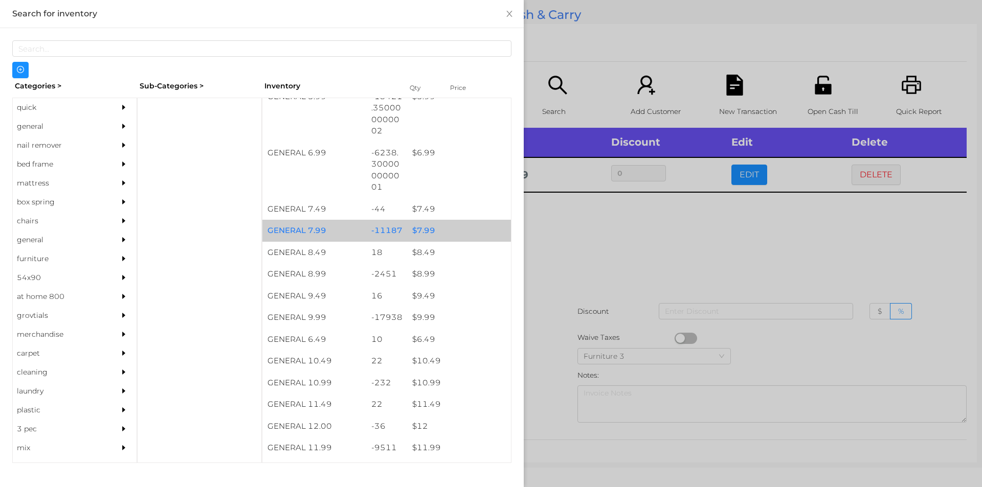
click at [415, 228] on div "$ 7.99" at bounding box center [459, 231] width 104 height 22
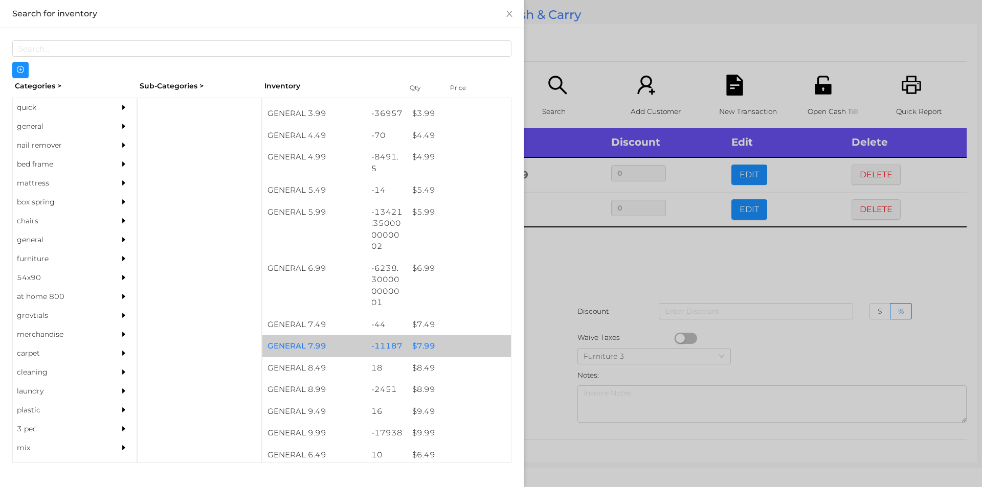
scroll to position [300, 0]
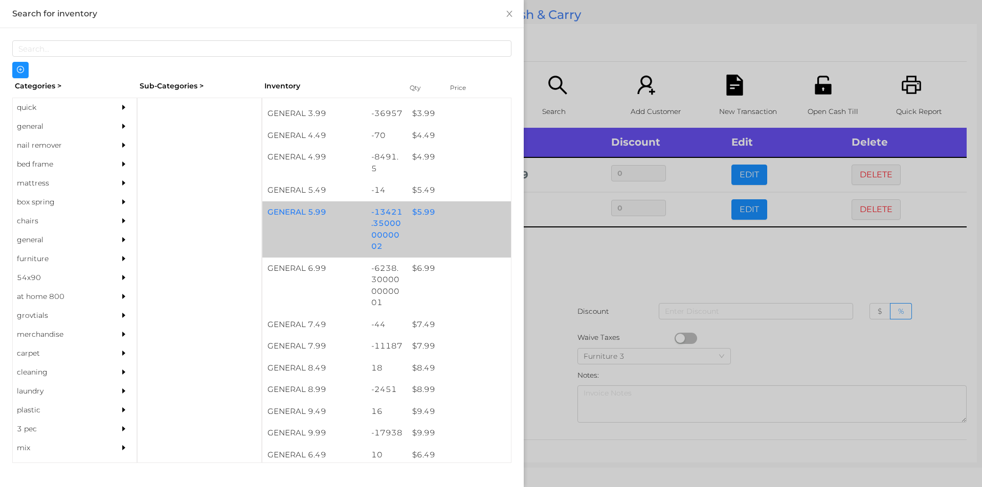
click at [423, 214] on div "$ 5.99" at bounding box center [459, 212] width 104 height 22
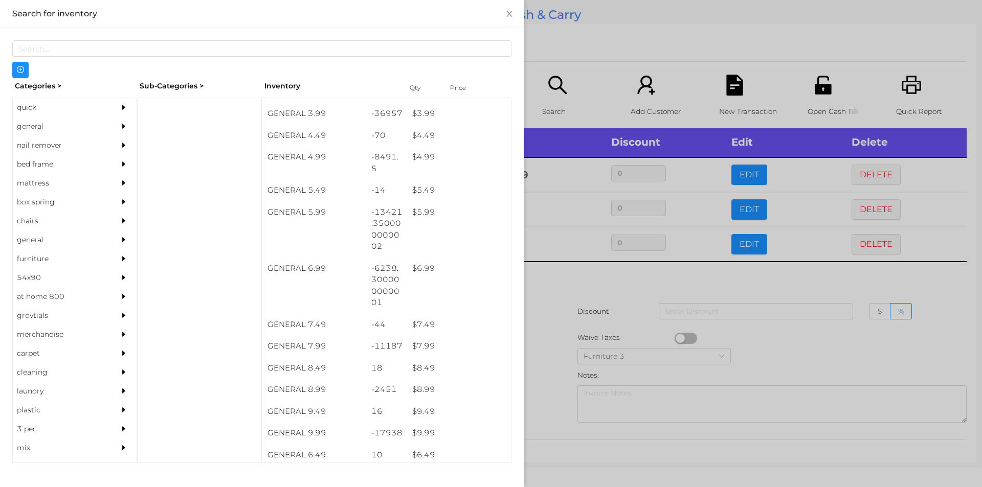
click at [553, 285] on div at bounding box center [491, 243] width 982 height 487
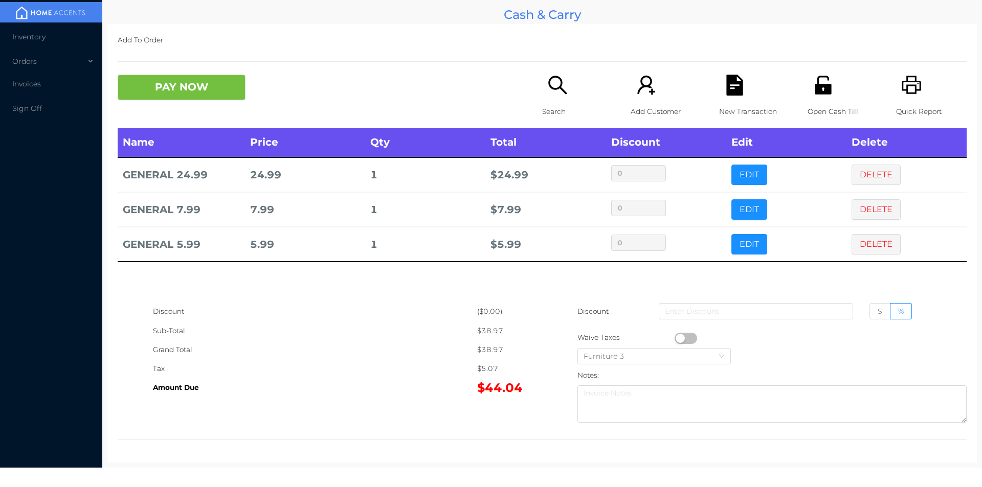
click at [816, 92] on icon "icon: unlock" at bounding box center [823, 85] width 16 height 18
click at [192, 77] on button "PAY NOW" at bounding box center [182, 88] width 128 height 26
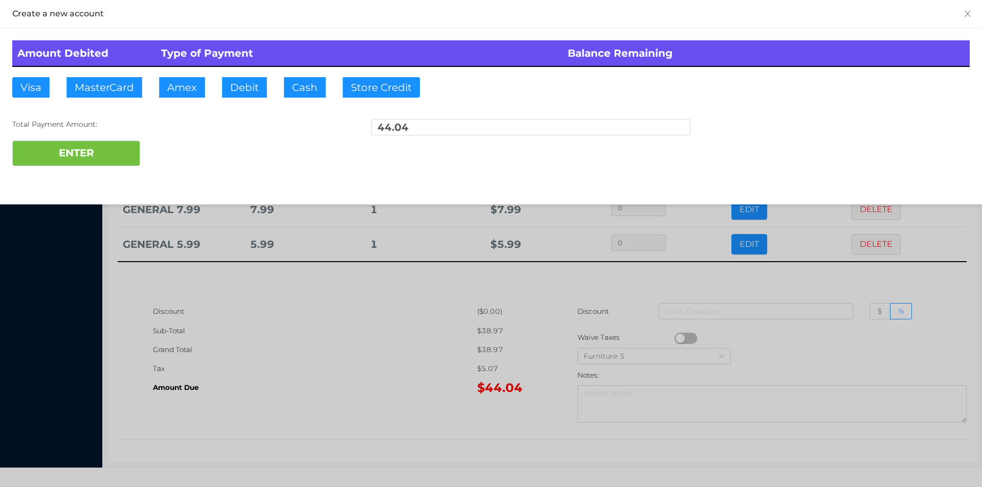
click at [236, 351] on div at bounding box center [491, 243] width 982 height 487
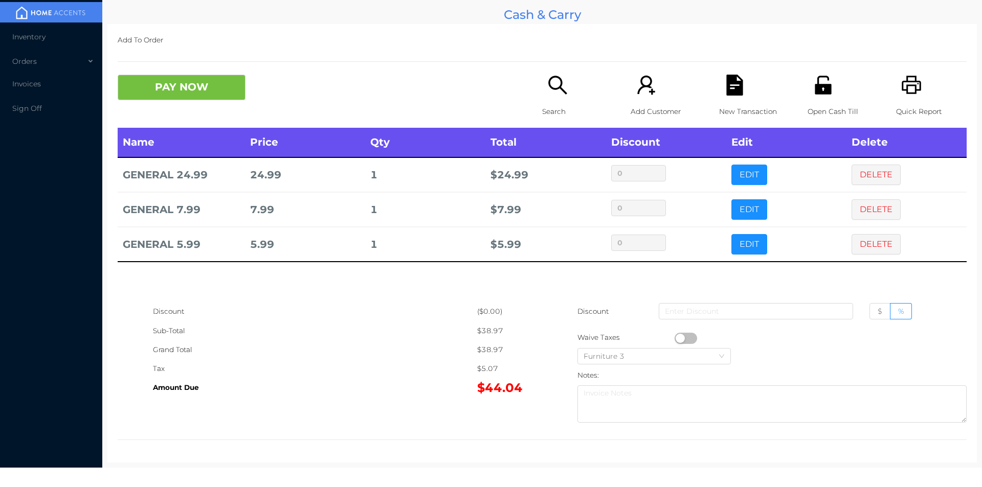
click at [232, 347] on div "Grand Total" at bounding box center [315, 350] width 324 height 19
click at [728, 98] on div "New Transaction" at bounding box center [754, 101] width 71 height 53
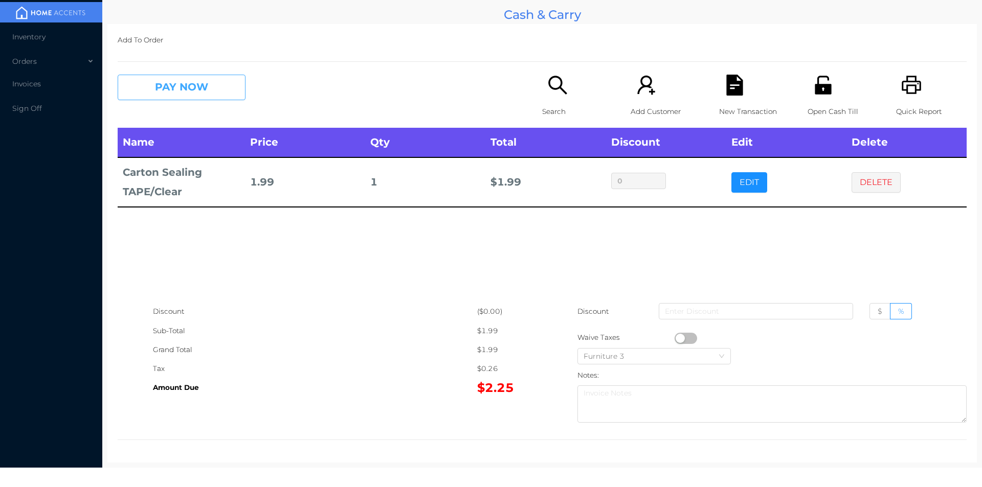
click at [184, 96] on button "PAY NOW" at bounding box center [182, 88] width 128 height 26
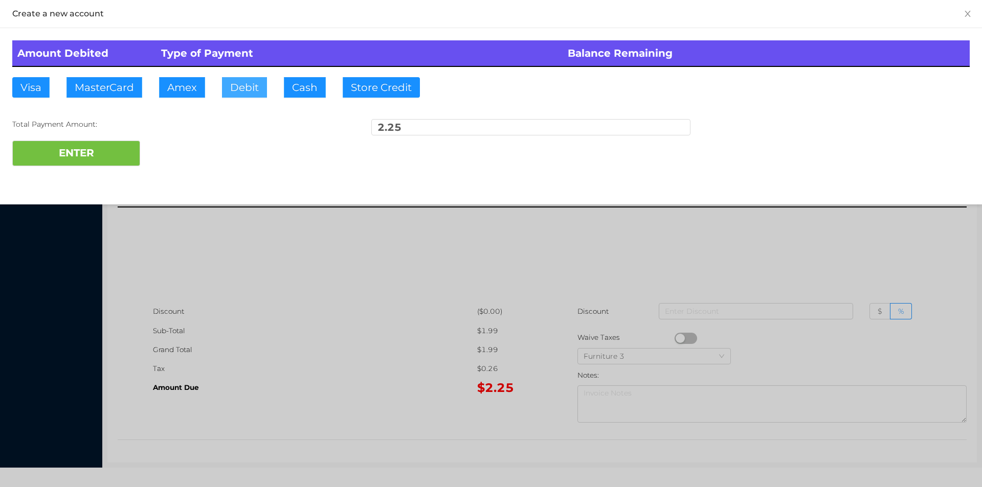
click at [245, 84] on button "Debit" at bounding box center [244, 87] width 45 height 20
type input "20"
click at [67, 152] on button "ENTER" at bounding box center [76, 154] width 128 height 26
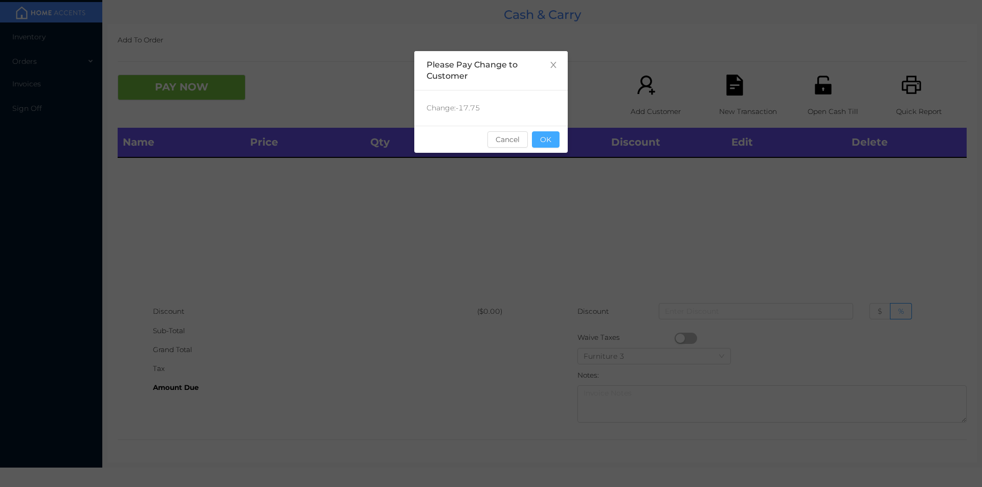
click at [549, 145] on button "OK" at bounding box center [546, 139] width 28 height 16
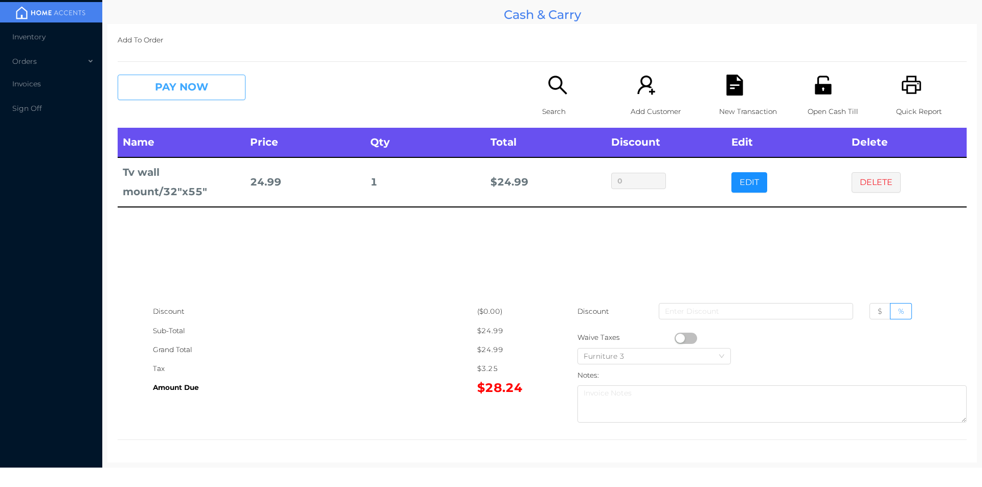
click at [202, 80] on button "PAY NOW" at bounding box center [182, 88] width 128 height 26
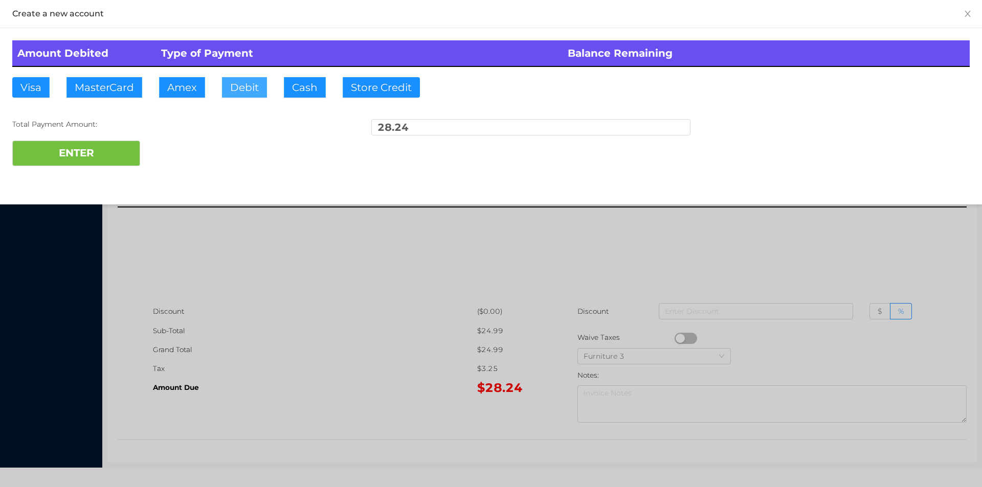
click at [251, 82] on button "Debit" at bounding box center [244, 87] width 45 height 20
click at [59, 151] on button "ENTER" at bounding box center [76, 154] width 128 height 26
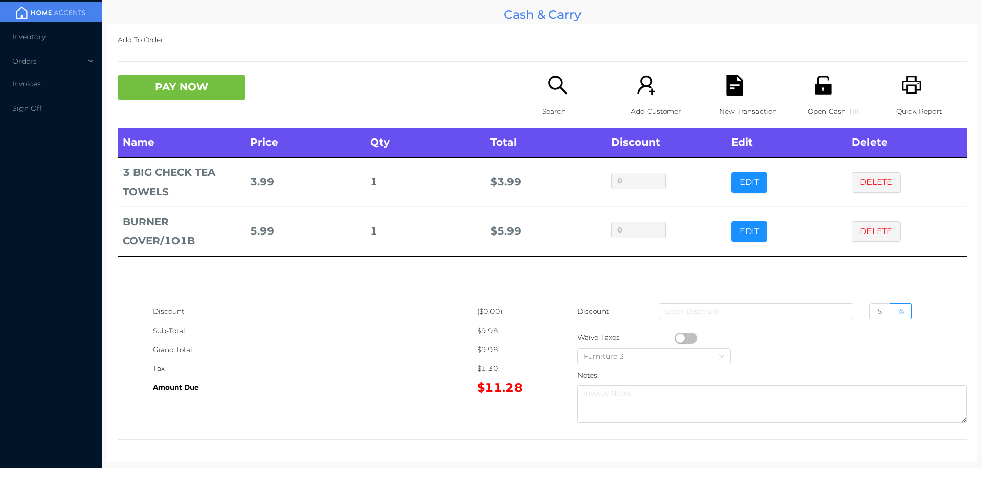
click at [734, 98] on div "New Transaction" at bounding box center [754, 101] width 71 height 53
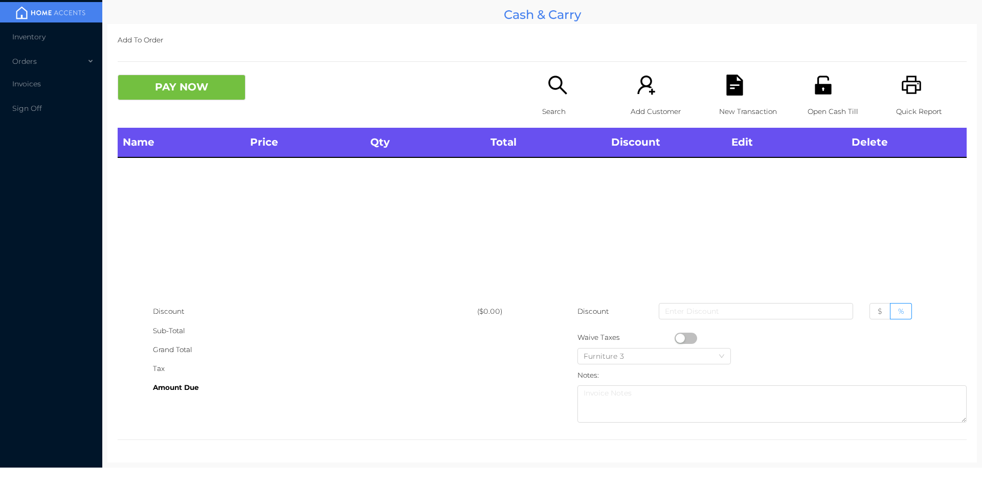
click at [909, 94] on icon "icon: printer" at bounding box center [911, 85] width 19 height 18
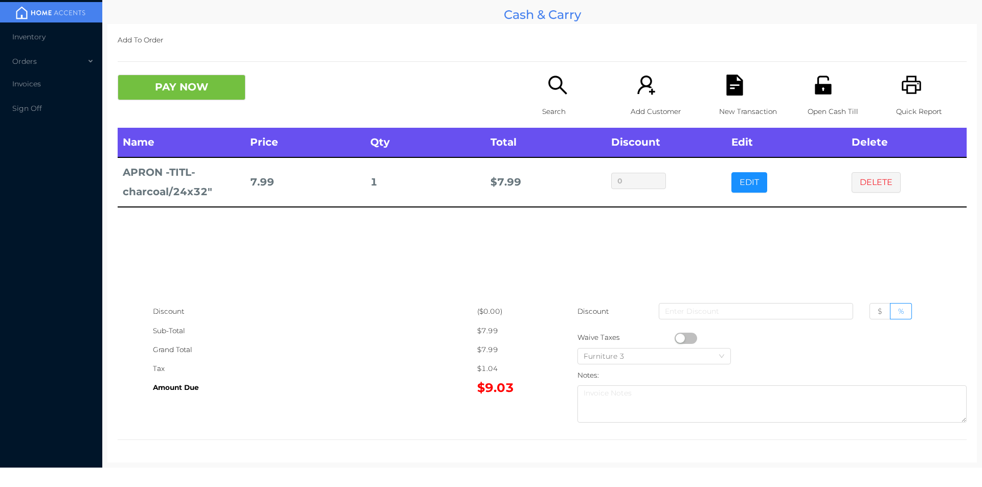
click at [547, 87] on icon "icon: search" at bounding box center [557, 85] width 21 height 21
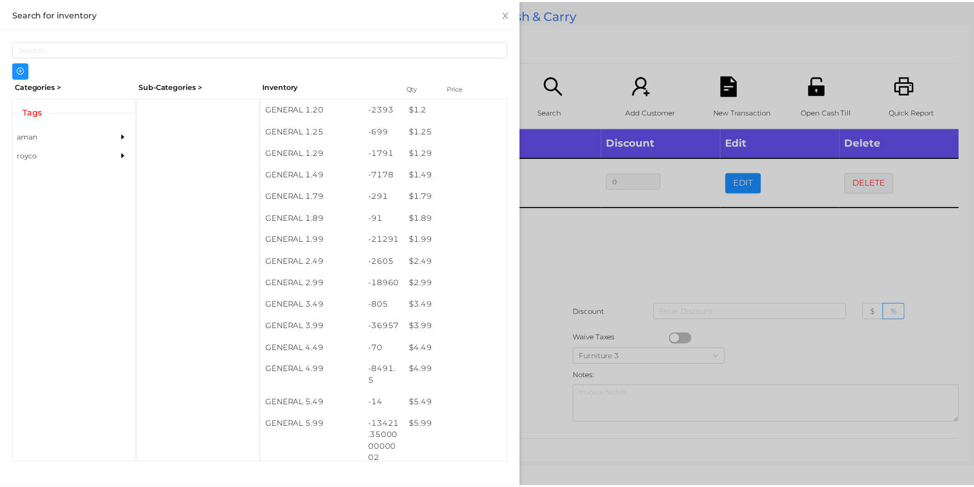
scroll to position [153, 0]
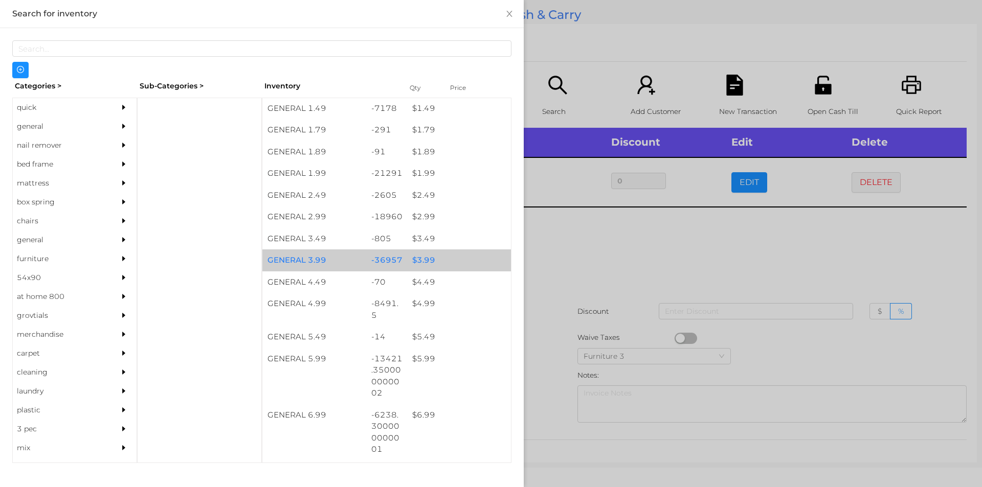
click at [447, 257] on div "$ 3.99" at bounding box center [459, 261] width 104 height 22
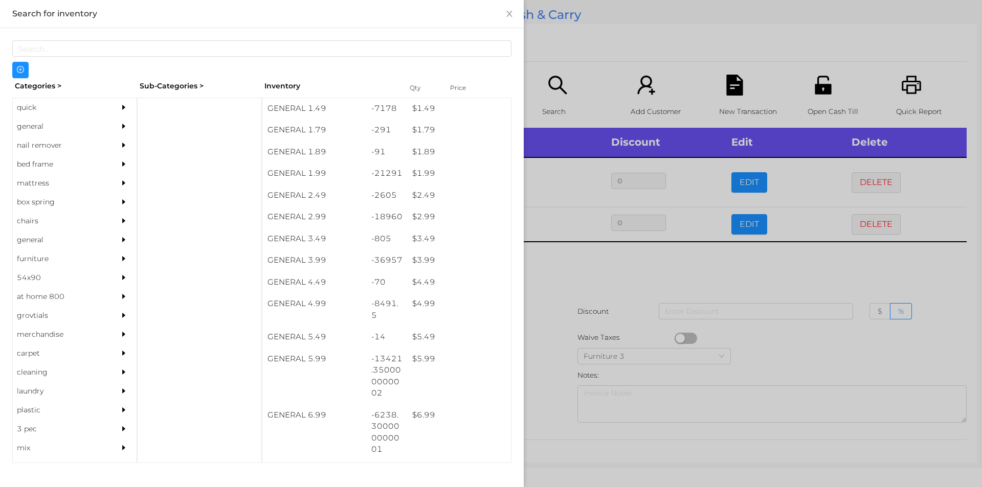
click at [592, 249] on div at bounding box center [491, 243] width 982 height 487
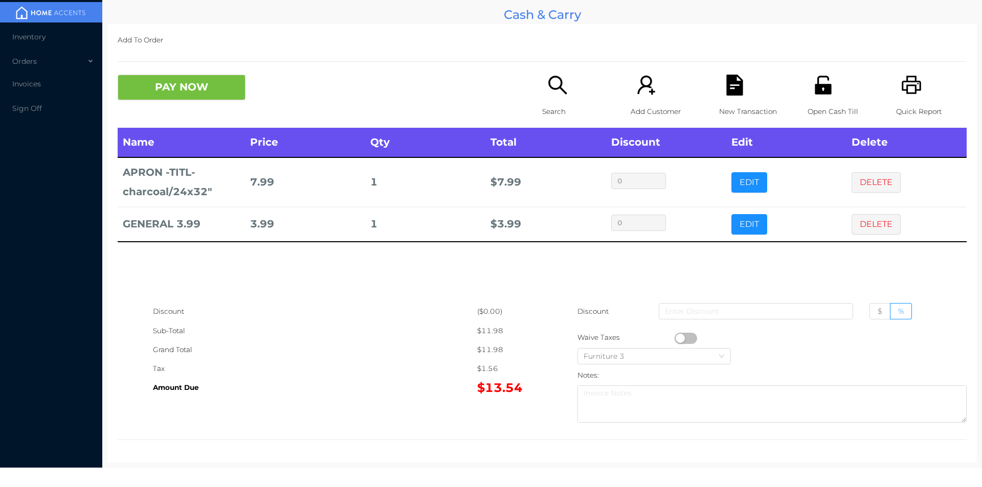
click at [549, 91] on icon "icon: search" at bounding box center [557, 85] width 21 height 21
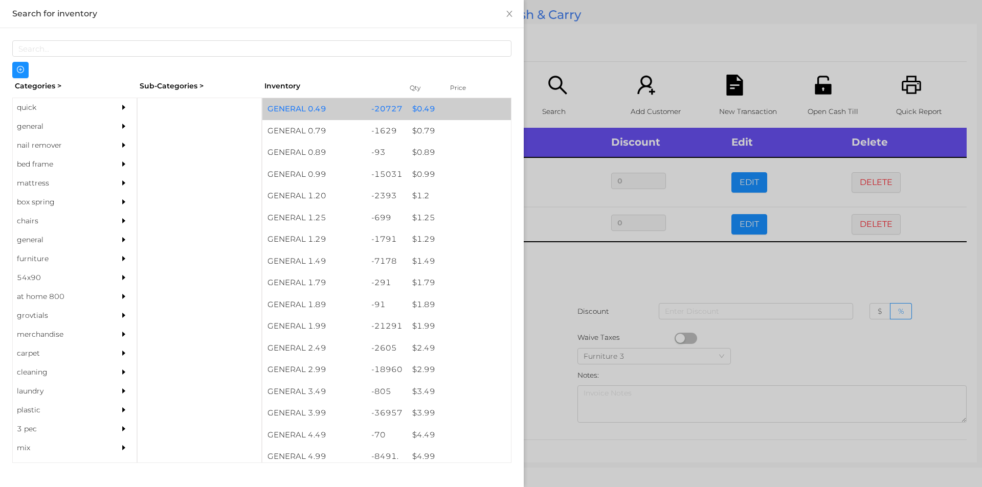
click at [425, 110] on div "$ 0.49" at bounding box center [459, 109] width 104 height 22
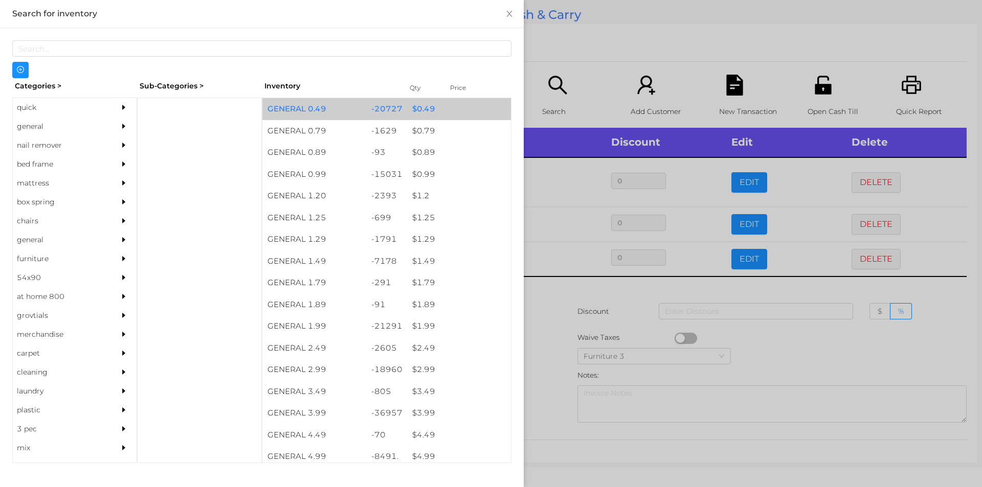
click at [427, 116] on div "$ 0.49" at bounding box center [459, 109] width 104 height 22
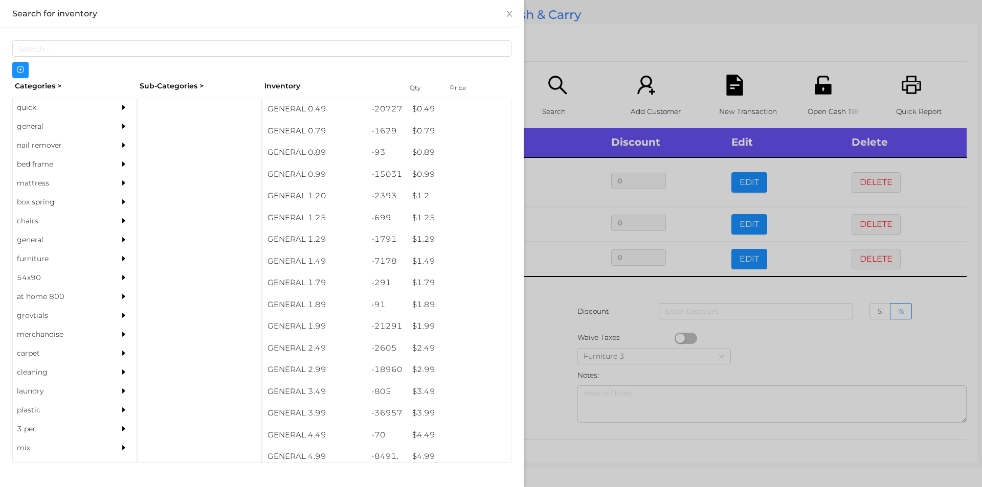
click at [559, 81] on div at bounding box center [491, 243] width 982 height 487
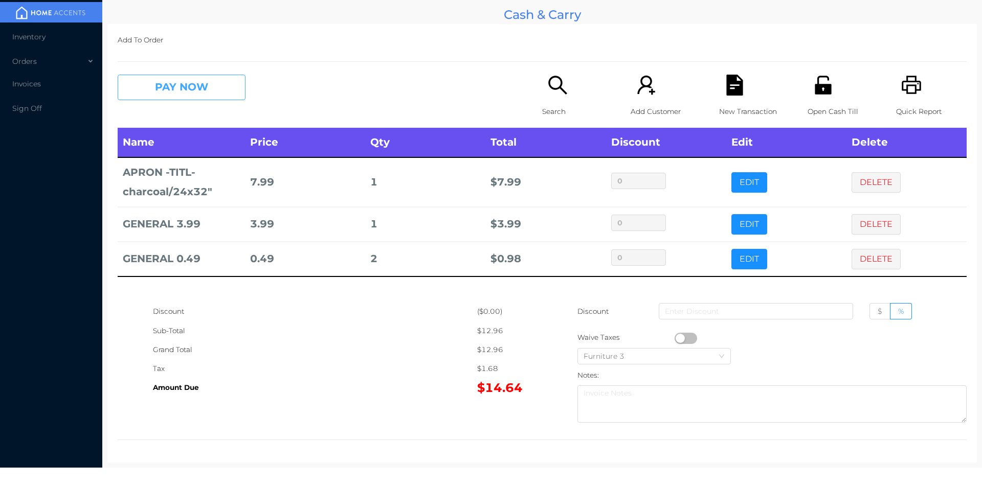
click at [185, 95] on button "PAY NOW" at bounding box center [182, 88] width 128 height 26
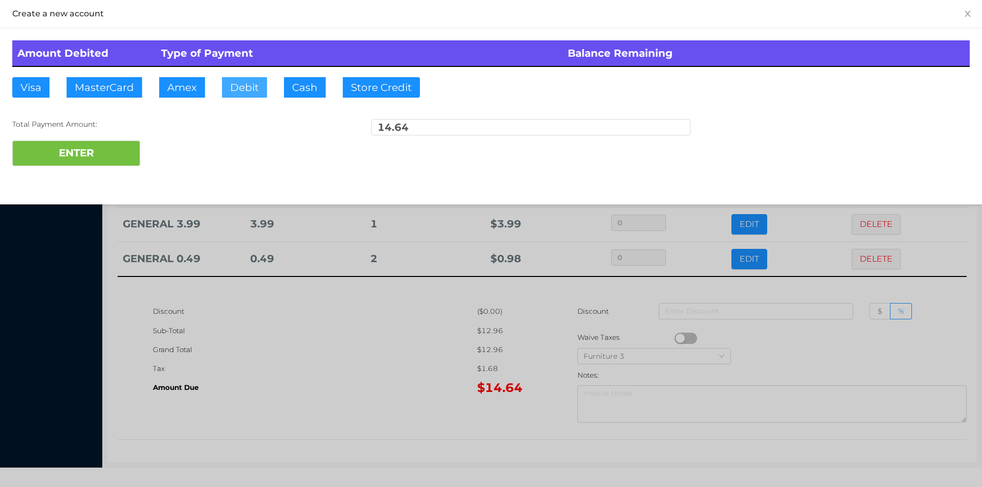
click at [248, 91] on button "Debit" at bounding box center [244, 87] width 45 height 20
type input "20"
click at [86, 162] on button "ENTER" at bounding box center [76, 154] width 128 height 26
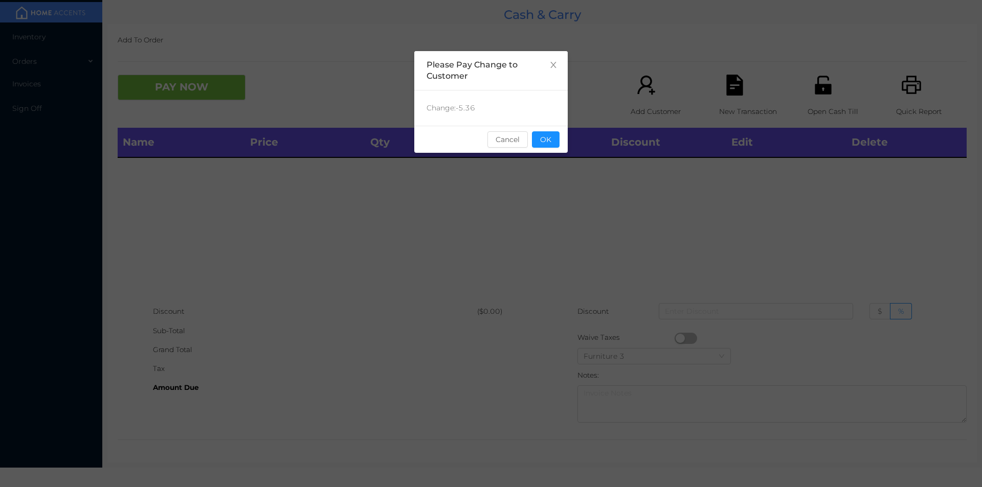
click at [552, 146] on button "OK" at bounding box center [546, 139] width 28 height 16
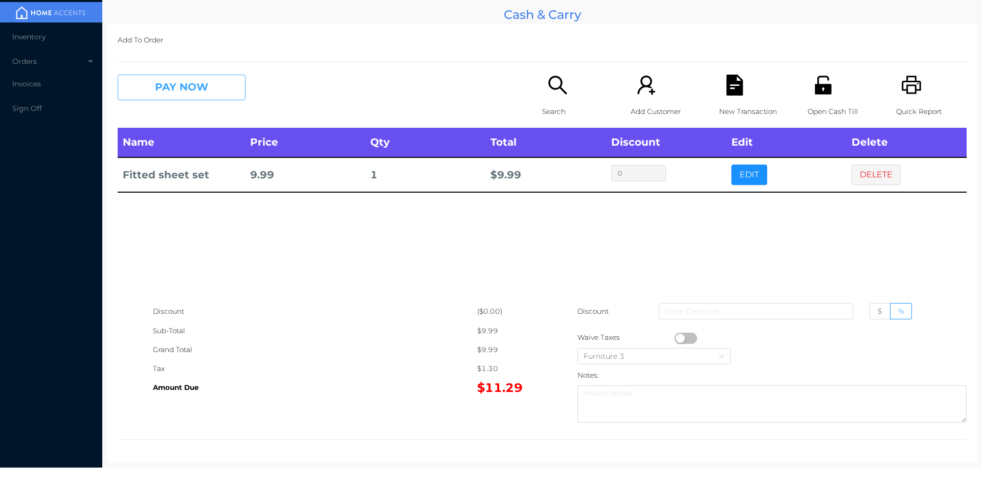
click at [156, 88] on button "PAY NOW" at bounding box center [182, 88] width 128 height 26
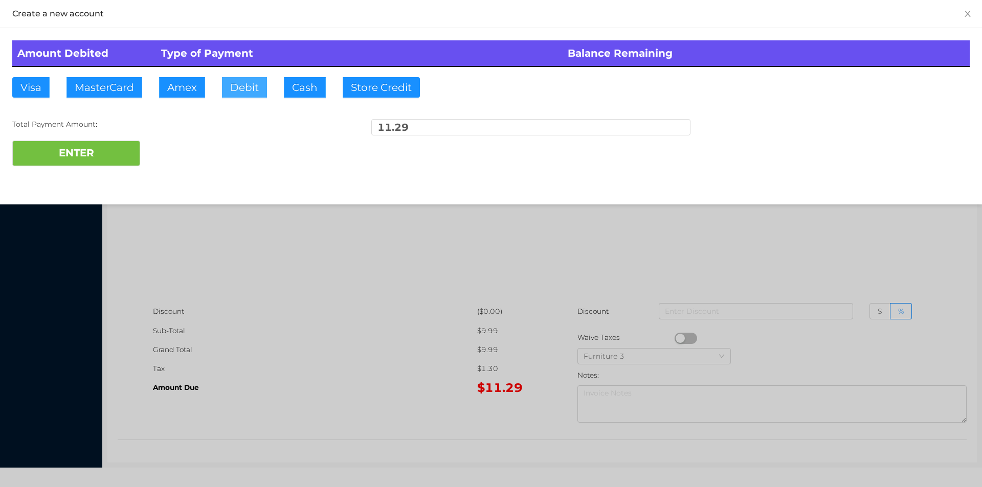
click at [241, 91] on button "Debit" at bounding box center [244, 87] width 45 height 20
click at [88, 146] on button "ENTER" at bounding box center [76, 154] width 128 height 26
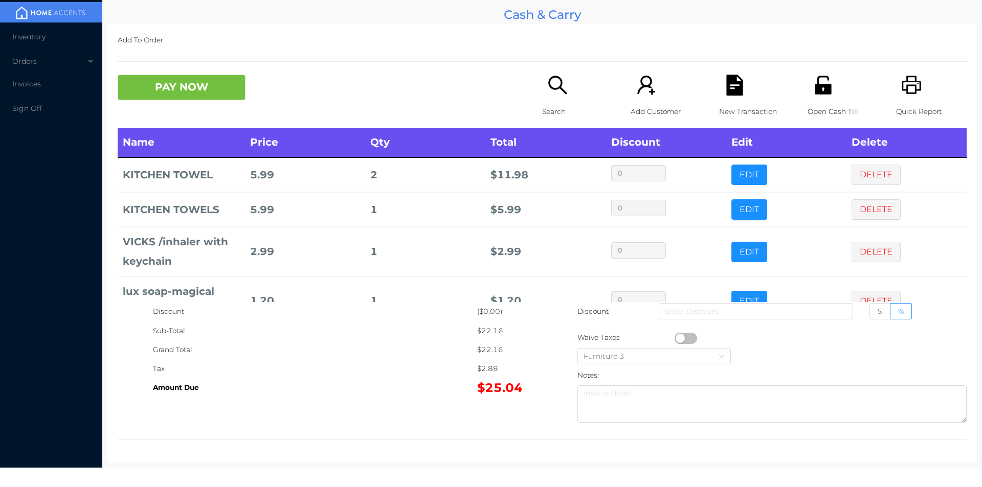
click at [730, 98] on div "New Transaction" at bounding box center [754, 101] width 71 height 53
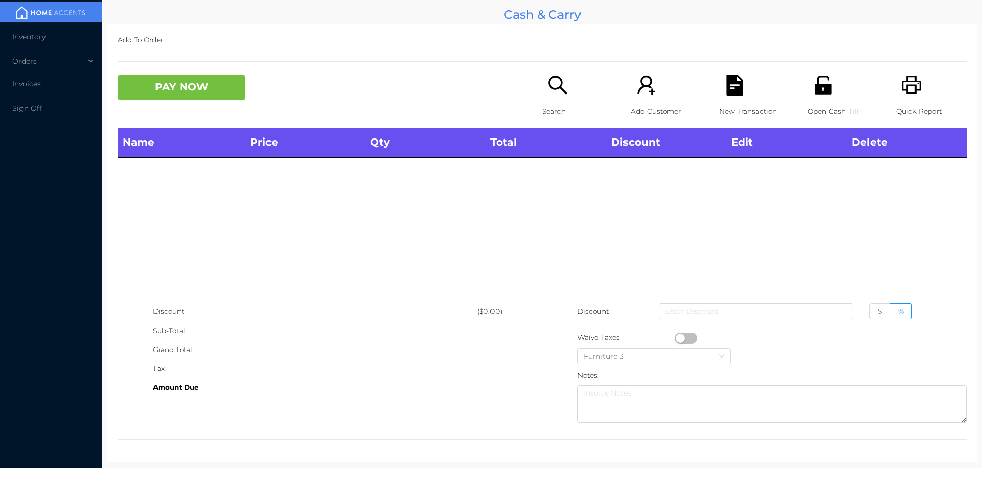
click at [907, 81] on icon "icon: printer" at bounding box center [911, 85] width 19 height 18
click at [826, 90] on icon "icon: unlock" at bounding box center [823, 85] width 21 height 21
click at [824, 63] on div "Add To Order PAY NOW Search Add Customer New Transaction Open Cash Till Quick R…" at bounding box center [541, 243] width 869 height 439
click at [821, 63] on div "Add To Order PAY NOW Search Add Customer New Transaction Open Cash Till Quick R…" at bounding box center [541, 243] width 869 height 439
click at [822, 95] on icon "icon: unlock" at bounding box center [823, 85] width 21 height 21
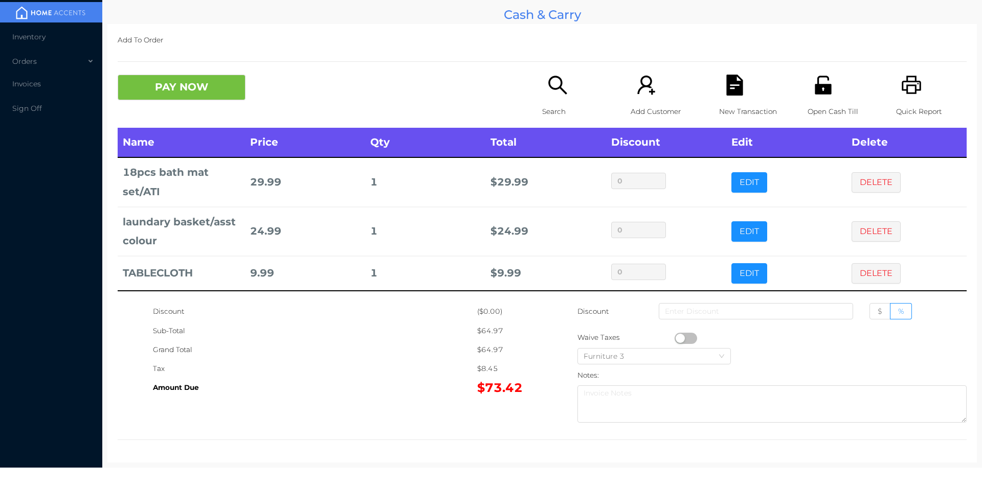
click at [878, 312] on span "$" at bounding box center [880, 311] width 5 height 9
click at [878, 314] on input "$" at bounding box center [878, 314] width 0 height 0
click at [800, 308] on input at bounding box center [756, 311] width 194 height 16
type input "3"
click at [184, 93] on button "PAY NOW" at bounding box center [182, 88] width 128 height 26
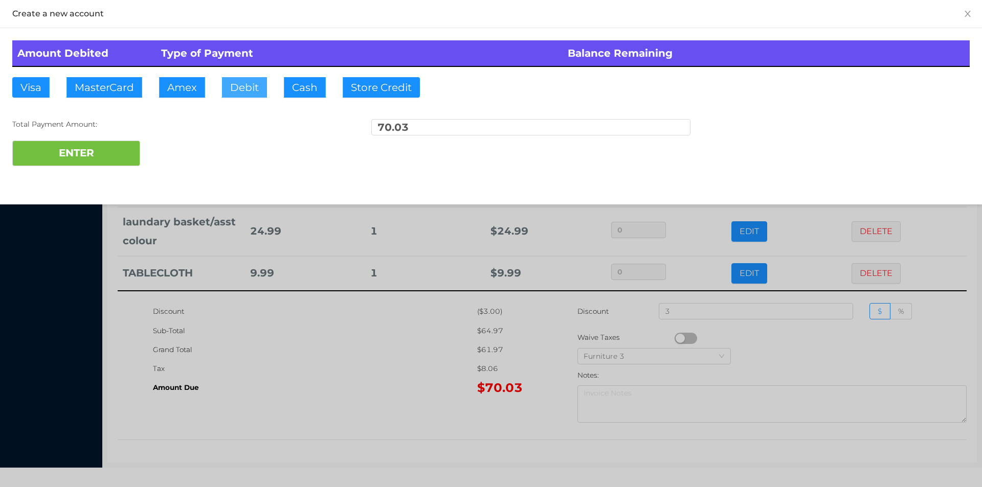
click at [248, 77] on button "Debit" at bounding box center [244, 87] width 45 height 20
click at [127, 141] on button "ENTER" at bounding box center [76, 154] width 128 height 26
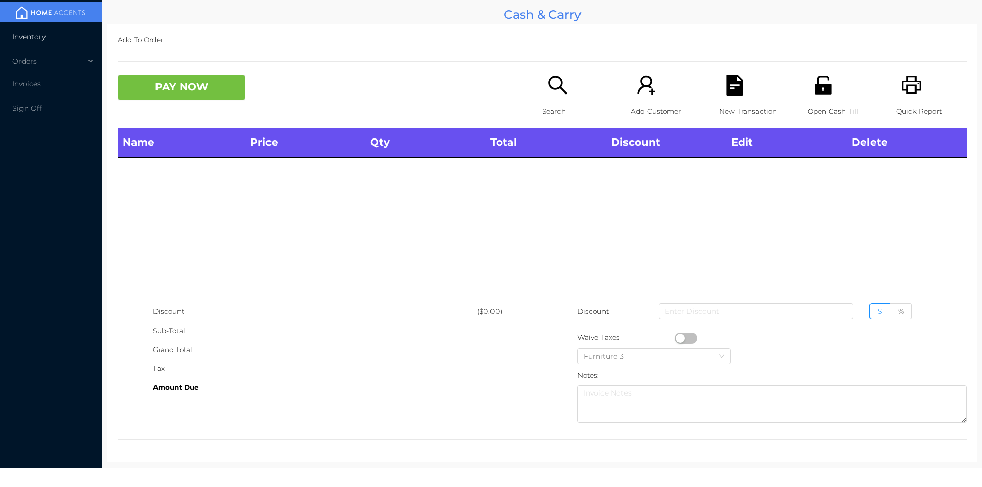
click at [52, 38] on li "Inventory" at bounding box center [51, 37] width 102 height 20
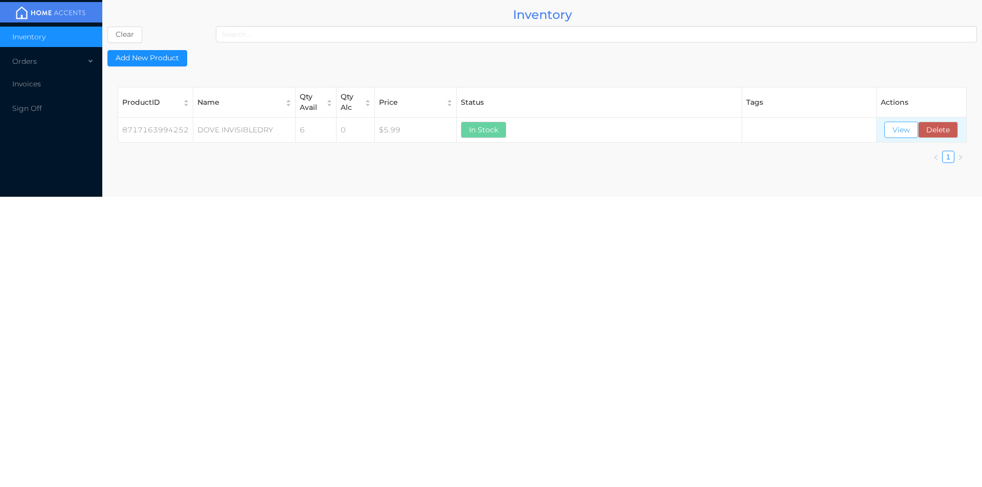
click at [893, 126] on button "View" at bounding box center [901, 130] width 34 height 16
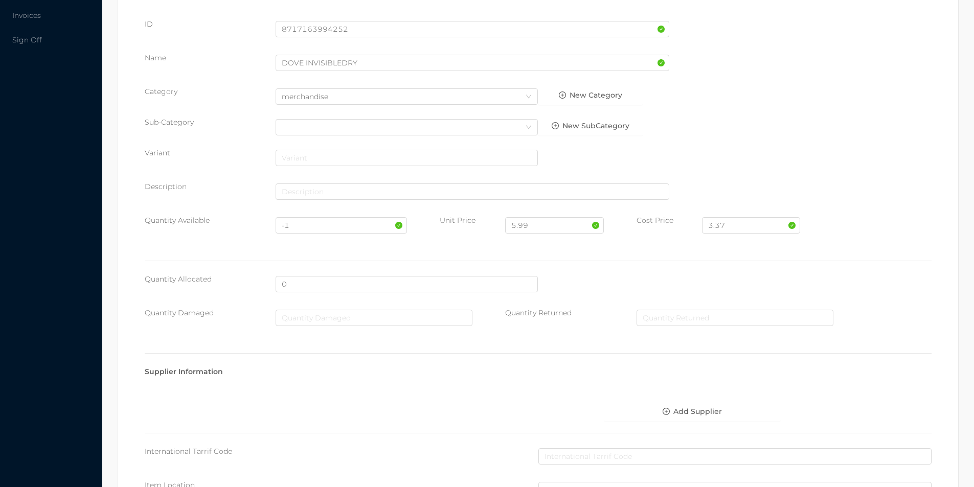
scroll to position [73, 0]
click at [309, 219] on input "-1" at bounding box center [341, 224] width 131 height 16
type input "-"
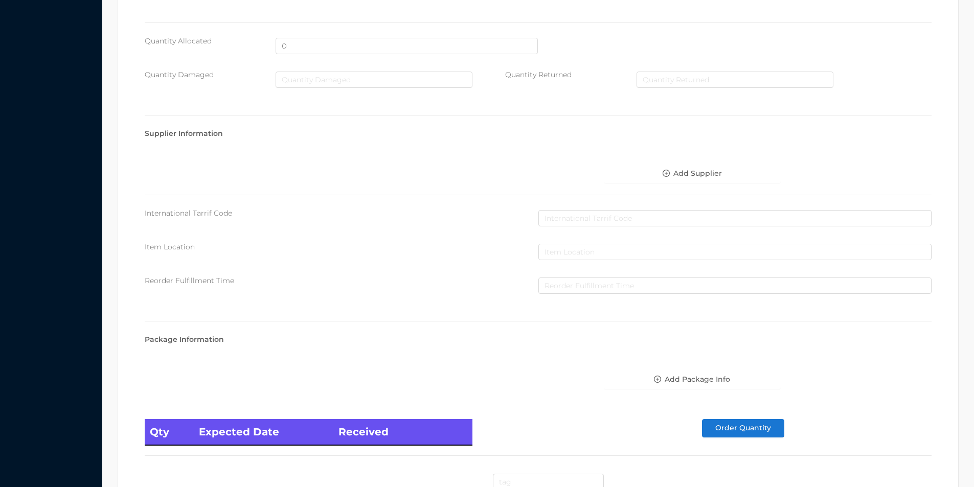
scroll to position [417, 0]
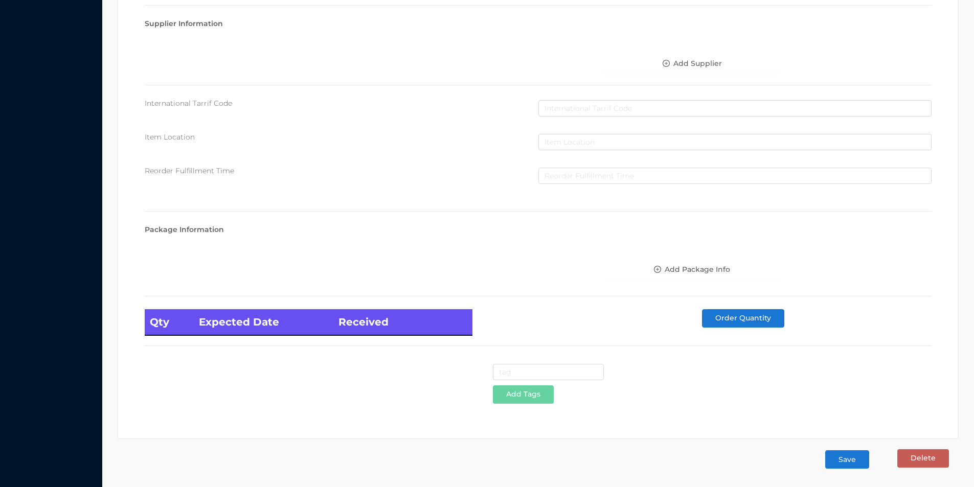
type input "6"
click at [847, 466] on button "Save" at bounding box center [847, 460] width 44 height 18
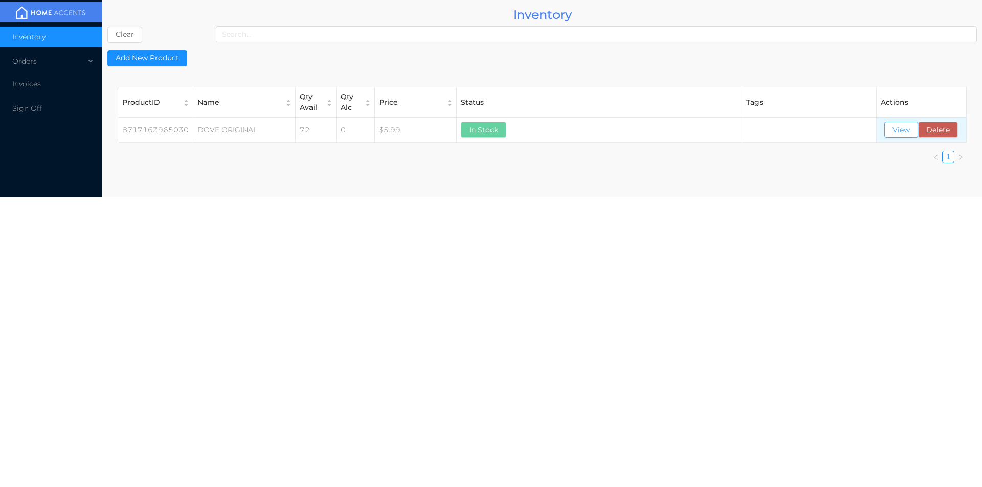
click at [898, 129] on button "View" at bounding box center [901, 130] width 34 height 16
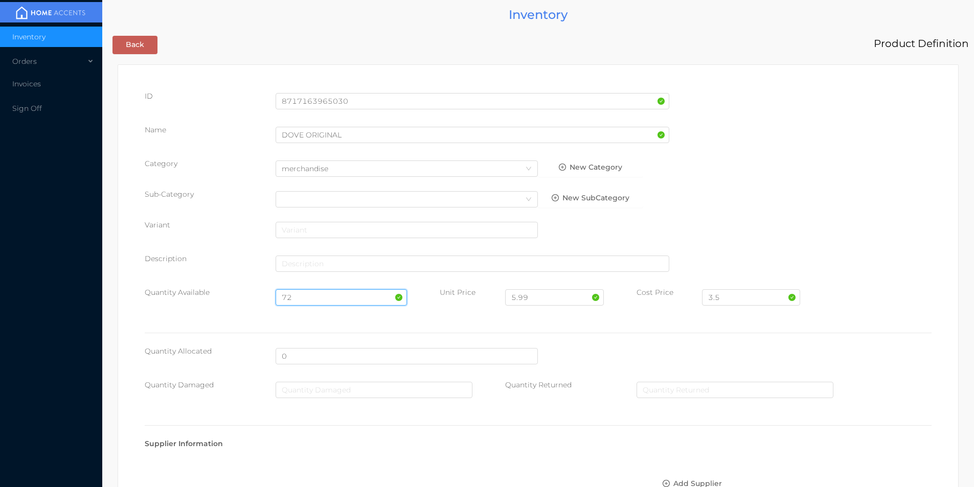
click at [303, 297] on input "72" at bounding box center [341, 297] width 131 height 16
type input "7"
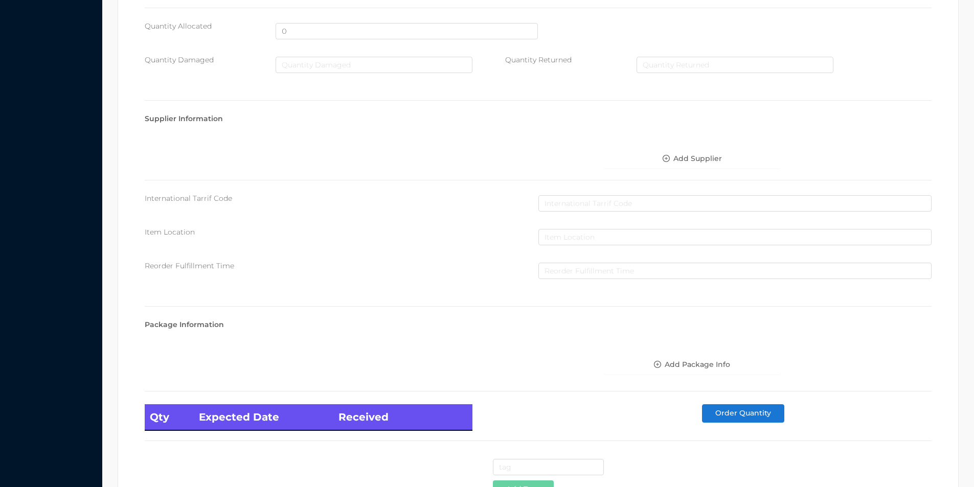
scroll to position [417, 0]
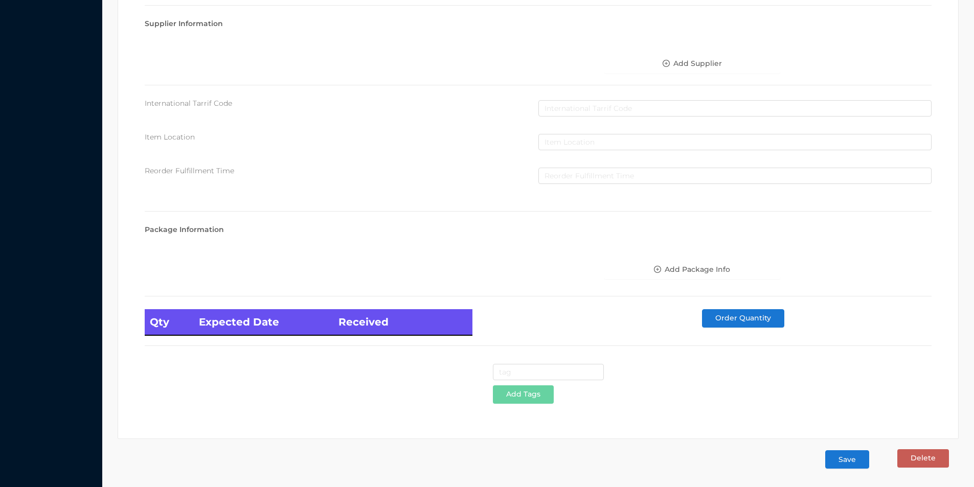
type input "48"
click at [847, 460] on button "Save" at bounding box center [847, 460] width 44 height 18
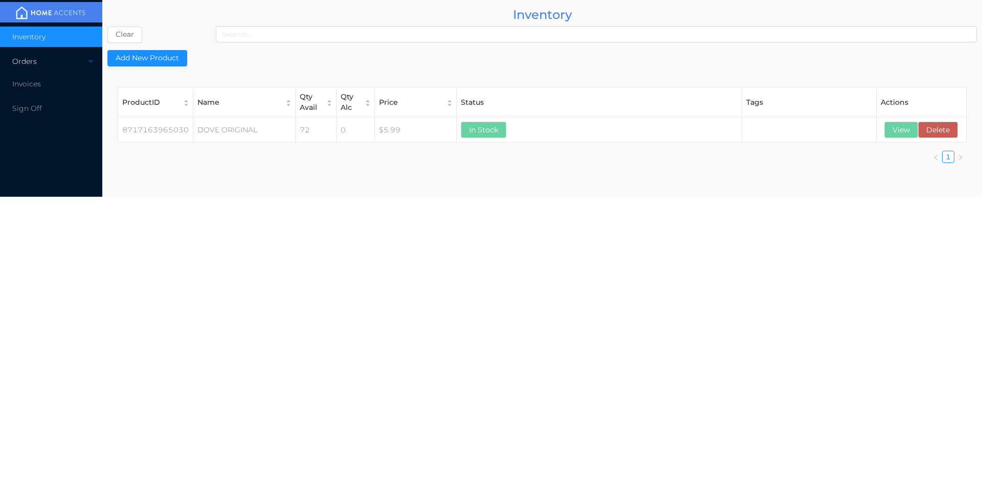
click at [47, 63] on div "Orders" at bounding box center [51, 61] width 102 height 20
click at [48, 31] on li "Inventory" at bounding box center [51, 37] width 102 height 20
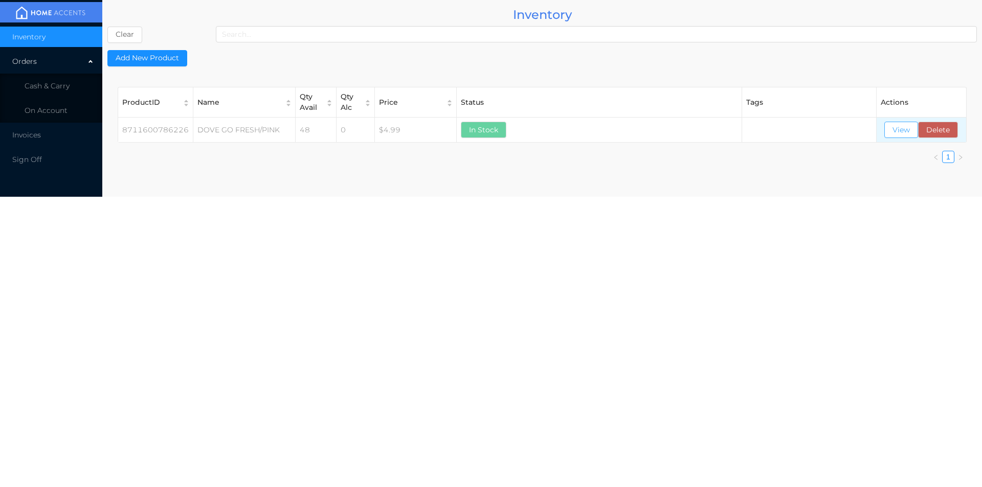
click at [896, 136] on button "View" at bounding box center [901, 130] width 34 height 16
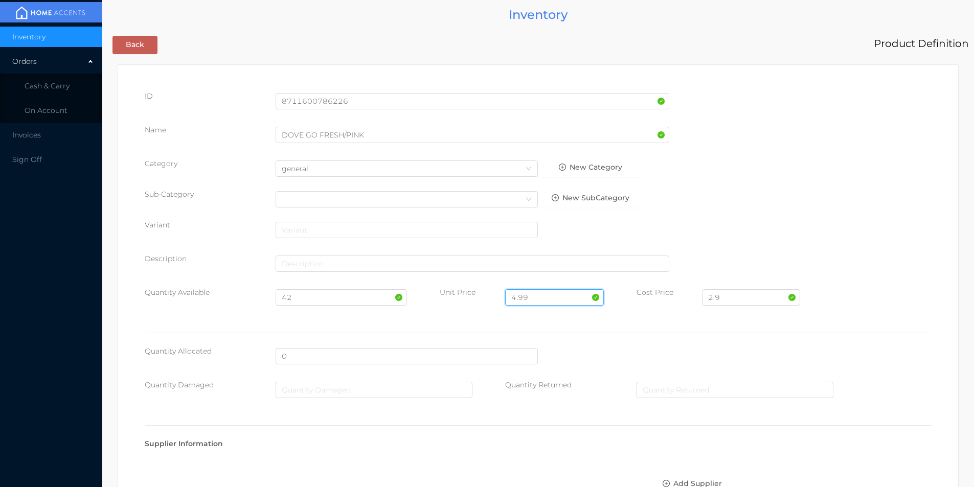
click at [543, 291] on input "4.99" at bounding box center [554, 297] width 98 height 16
type input "4"
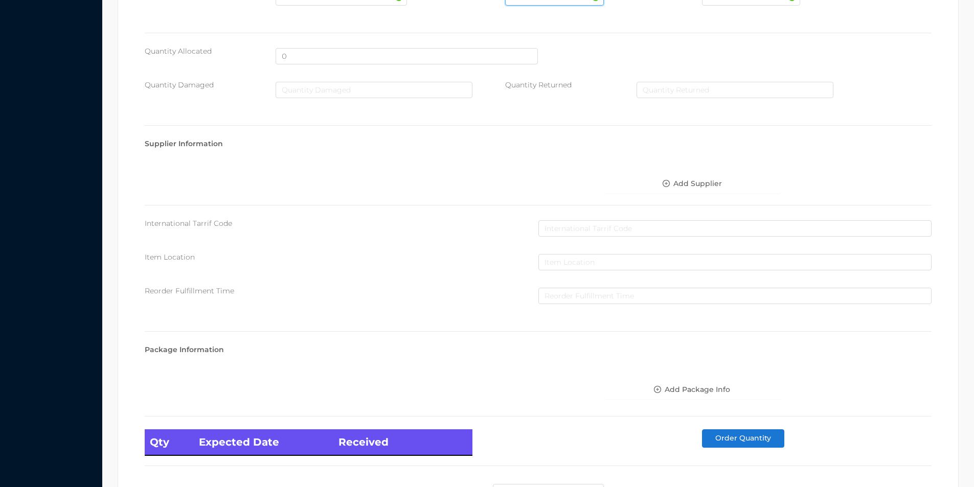
scroll to position [417, 0]
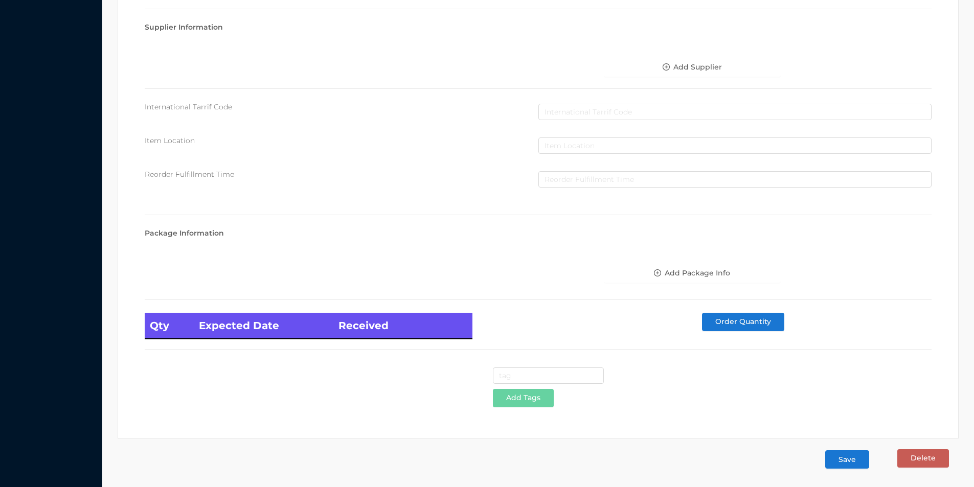
type input "5.99"
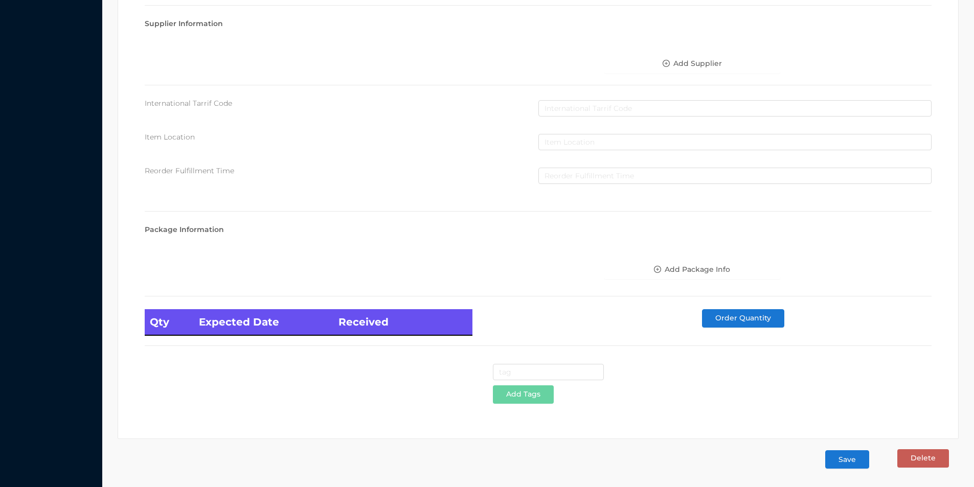
click at [840, 463] on button "Save" at bounding box center [847, 460] width 44 height 18
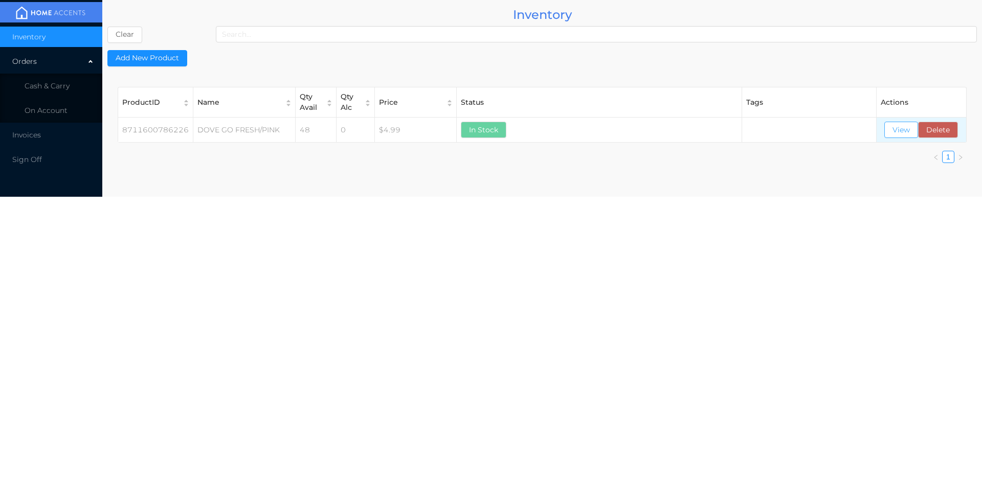
click at [892, 129] on button "View" at bounding box center [901, 130] width 34 height 16
click at [50, 92] on li "Cash & Carry" at bounding box center [51, 86] width 102 height 20
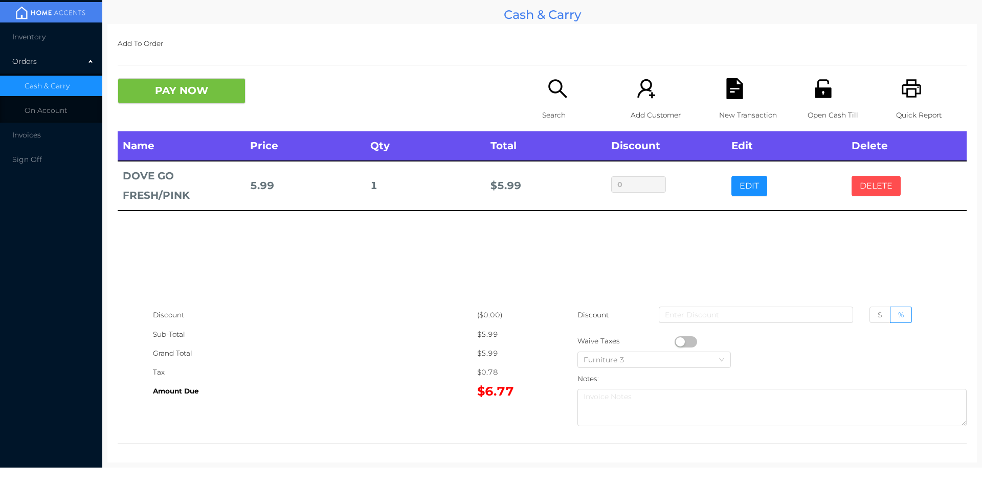
click at [867, 190] on button "DELETE" at bounding box center [875, 186] width 49 height 20
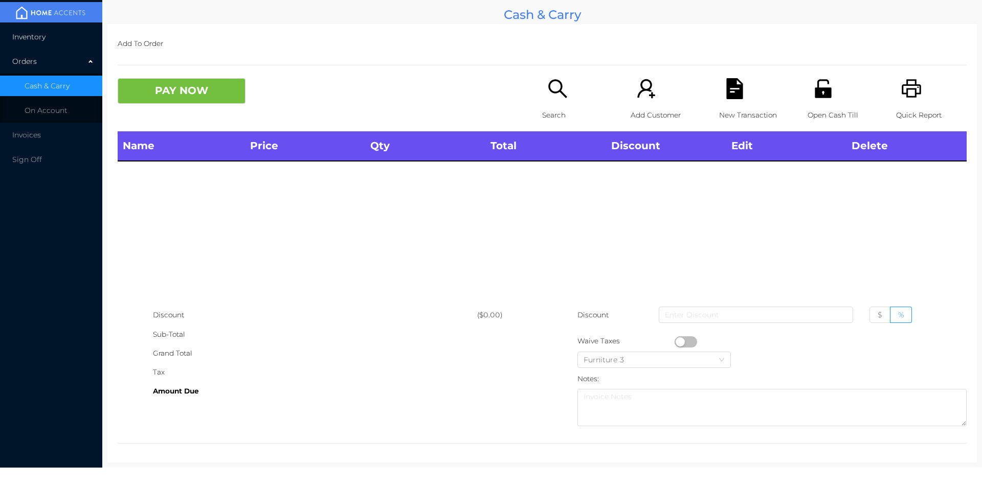
click at [32, 30] on li "Inventory" at bounding box center [51, 37] width 102 height 20
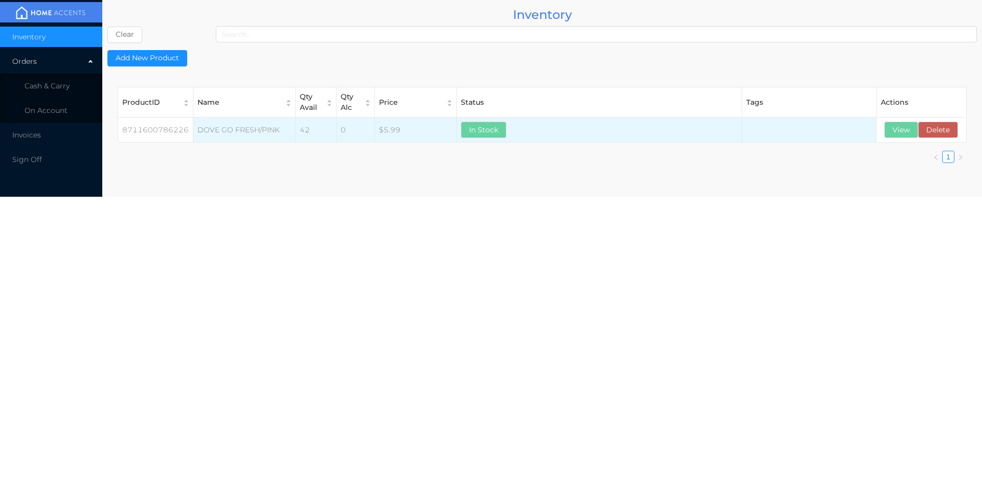
click at [871, 124] on td at bounding box center [809, 130] width 134 height 25
click at [896, 132] on button "View" at bounding box center [901, 130] width 34 height 16
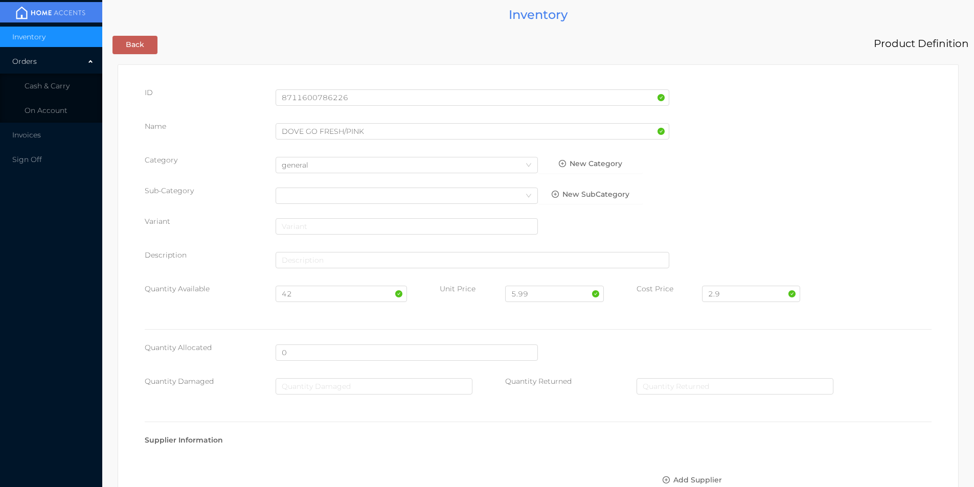
click at [66, 43] on li "Inventory" at bounding box center [51, 37] width 102 height 20
click at [130, 49] on button "Back" at bounding box center [135, 45] width 45 height 18
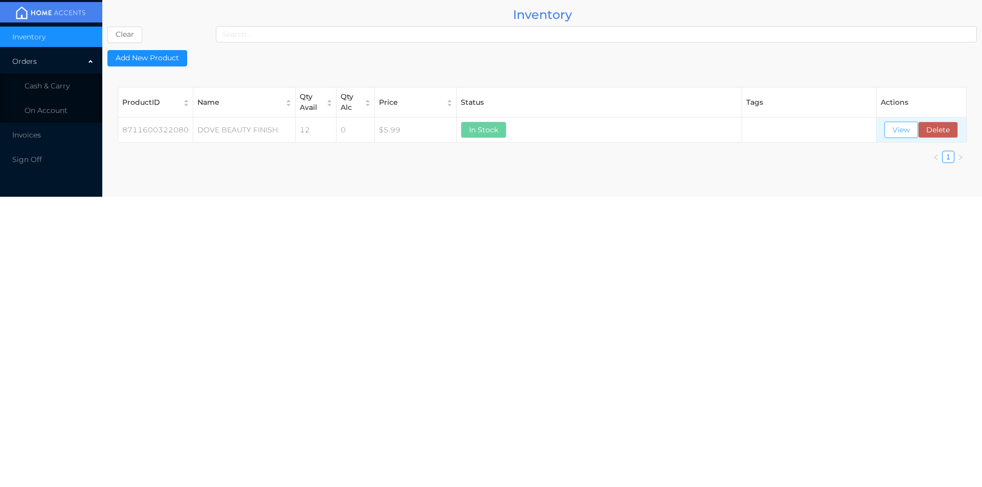
click at [903, 131] on button "View" at bounding box center [901, 130] width 34 height 16
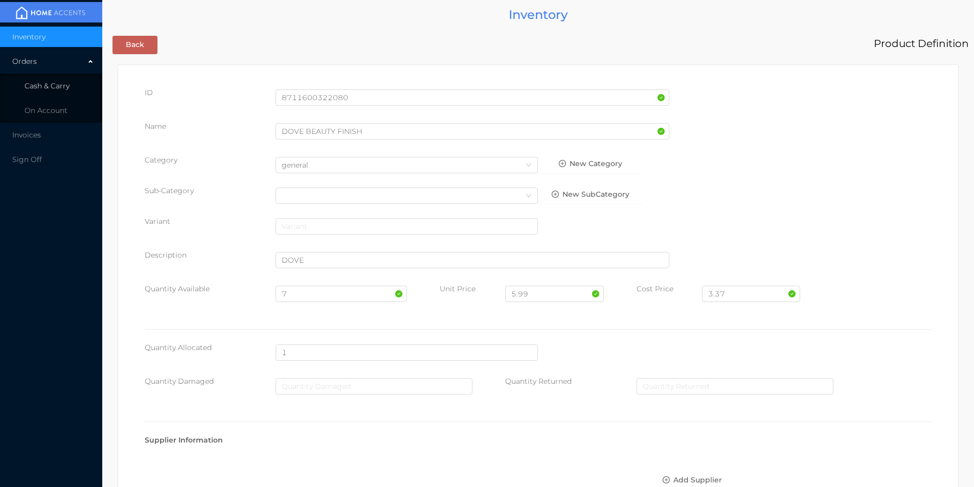
click at [63, 88] on span "Cash & Carry" at bounding box center [47, 85] width 45 height 9
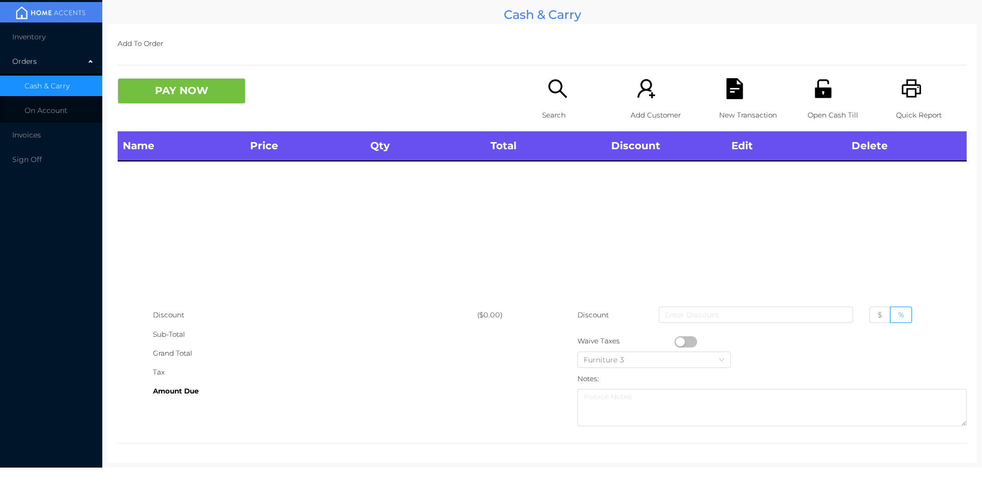
click at [825, 91] on icon "icon: unlock" at bounding box center [823, 88] width 21 height 21
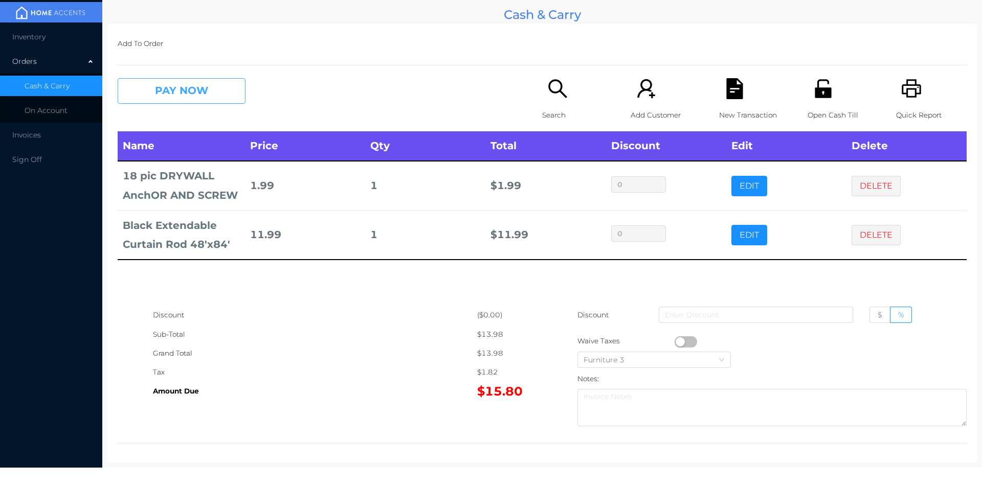
click at [173, 82] on button "PAY NOW" at bounding box center [182, 91] width 128 height 26
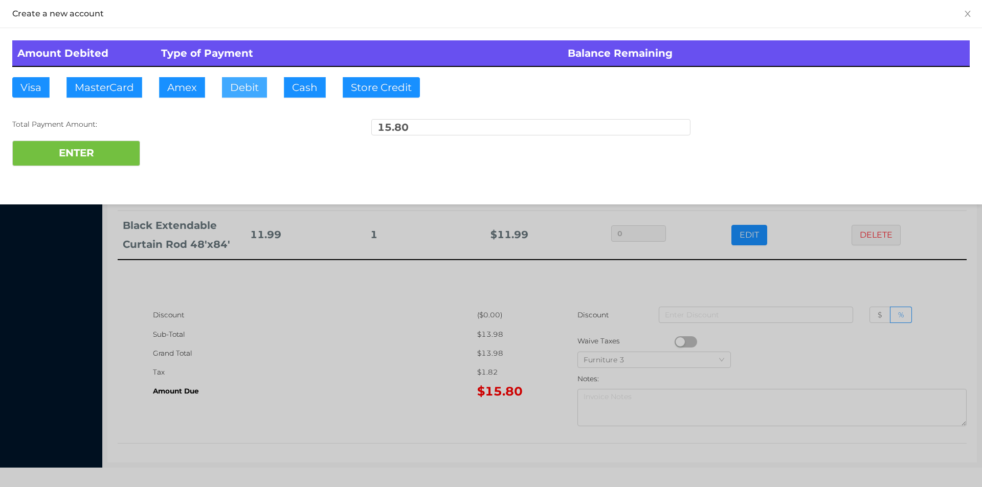
click at [245, 86] on button "Debit" at bounding box center [244, 87] width 45 height 20
type input "20"
click at [79, 151] on button "ENTER" at bounding box center [76, 154] width 128 height 26
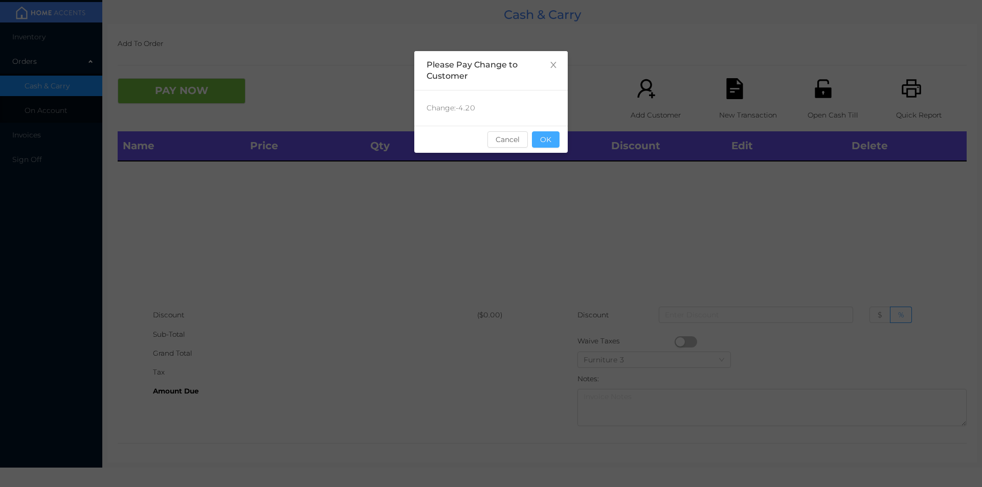
click at [550, 145] on button "OK" at bounding box center [546, 139] width 28 height 16
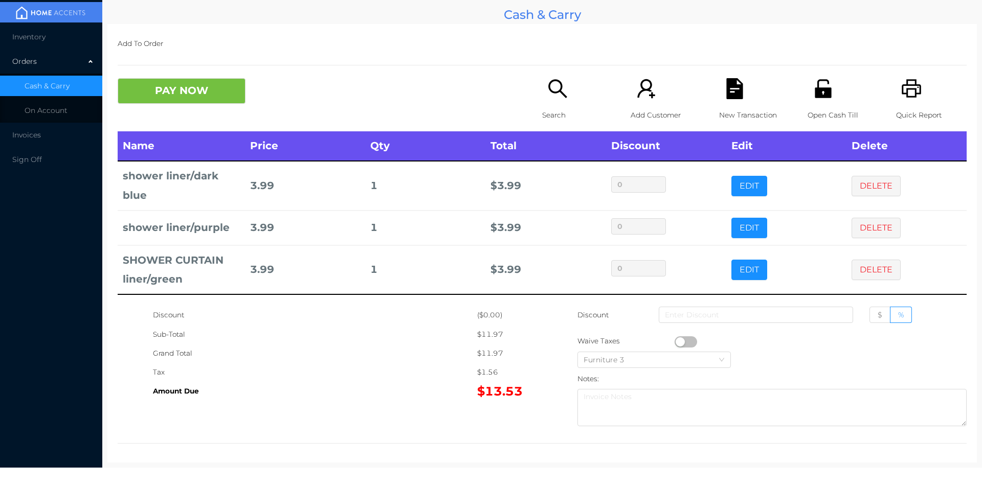
click at [741, 85] on div "New Transaction" at bounding box center [754, 104] width 71 height 53
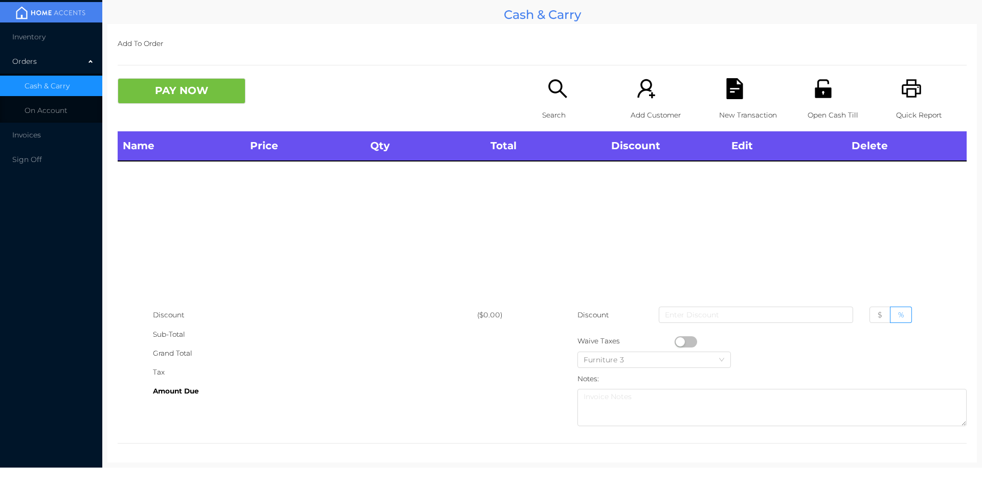
click at [909, 99] on icon "icon: printer" at bounding box center [911, 88] width 21 height 21
click at [553, 92] on icon "icon: search" at bounding box center [557, 88] width 18 height 18
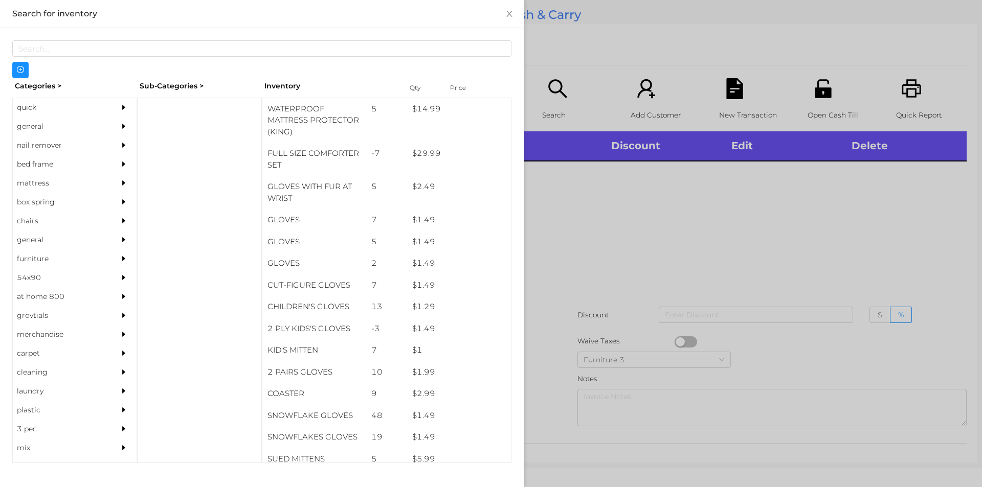
scroll to position [273, 0]
click at [64, 128] on div "general" at bounding box center [59, 126] width 93 height 19
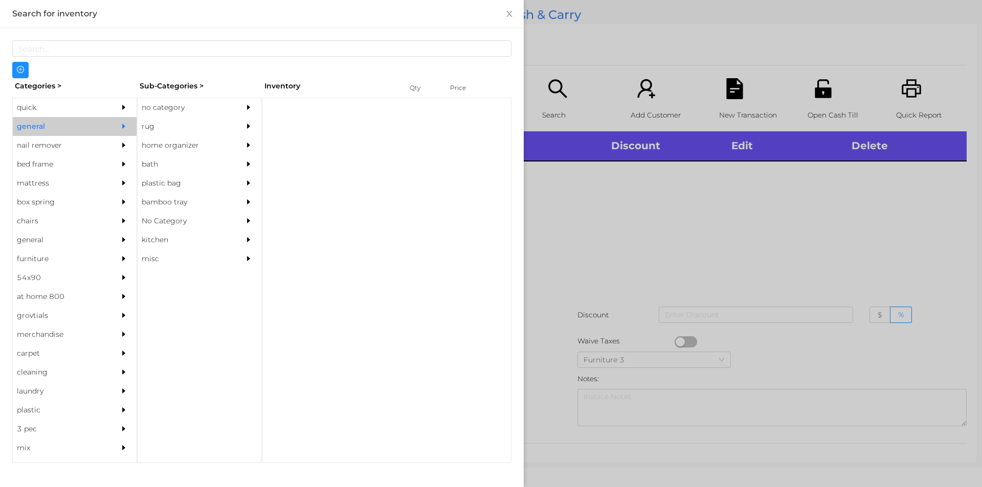
click at [175, 100] on div "no category" at bounding box center [184, 107] width 93 height 19
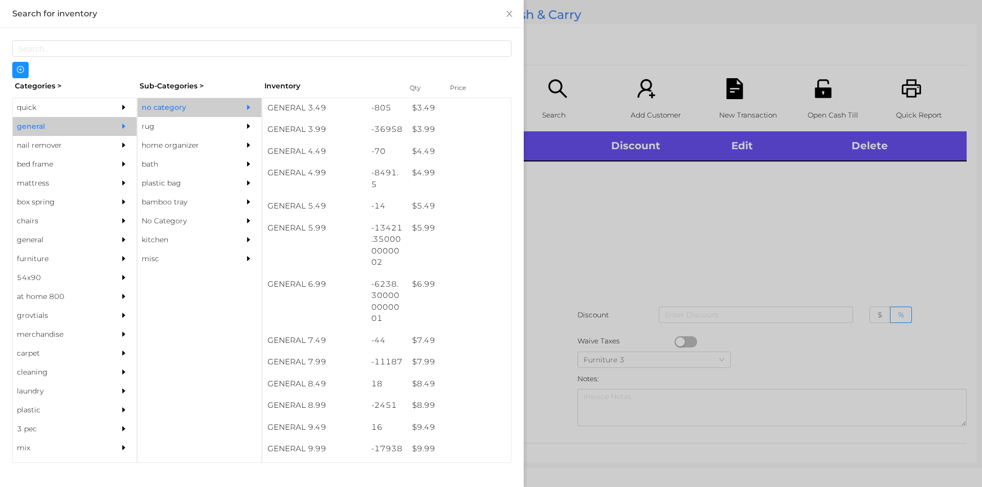
scroll to position [303, 0]
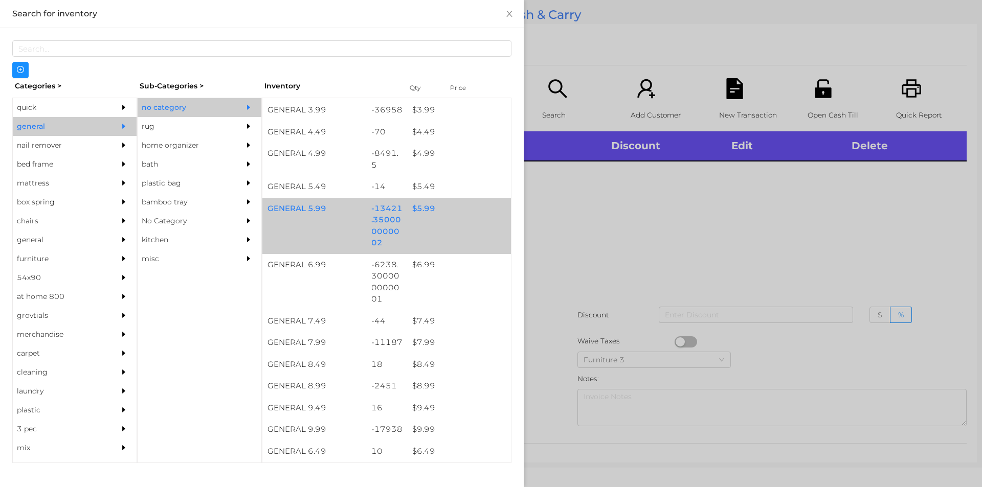
click at [405, 231] on div "GENERAL 5.99 -13421.350000000002 $ 5.99" at bounding box center [386, 226] width 249 height 56
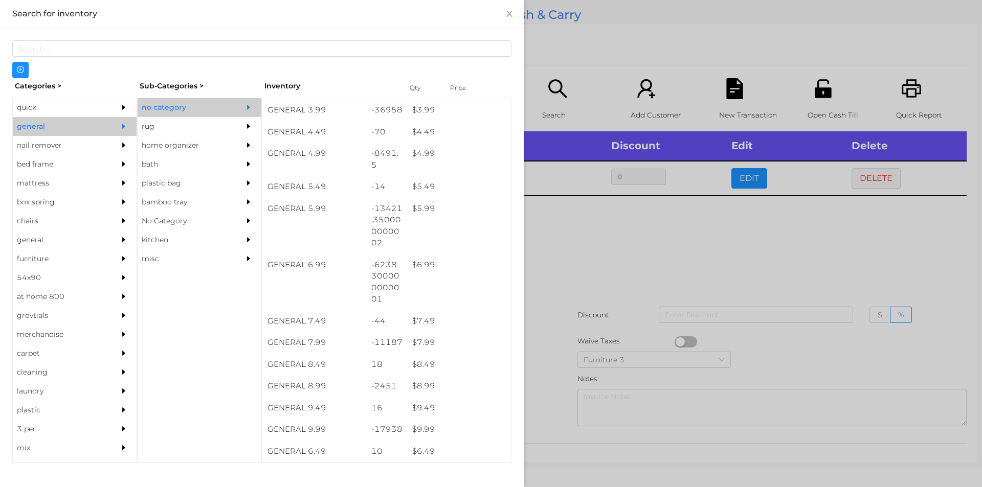
click at [597, 258] on div at bounding box center [491, 243] width 982 height 487
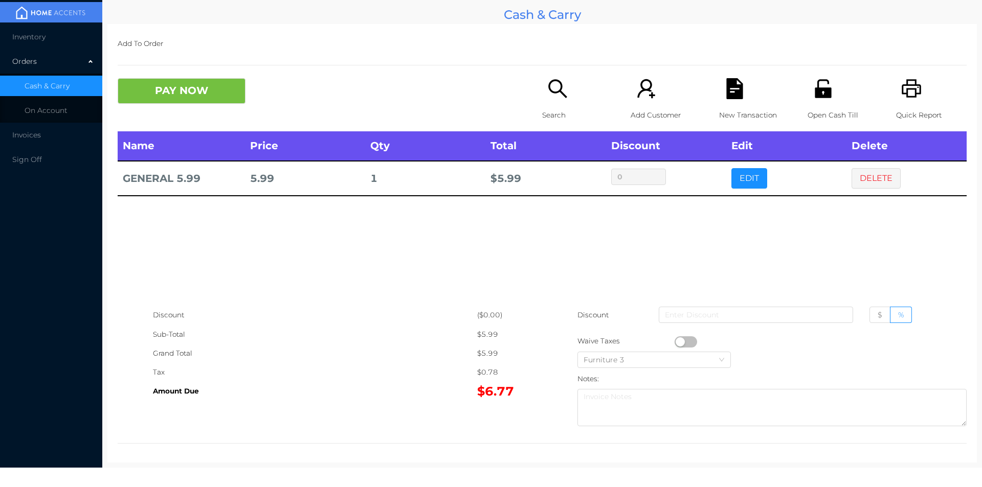
click at [730, 98] on icon "icon: file-text" at bounding box center [734, 88] width 16 height 21
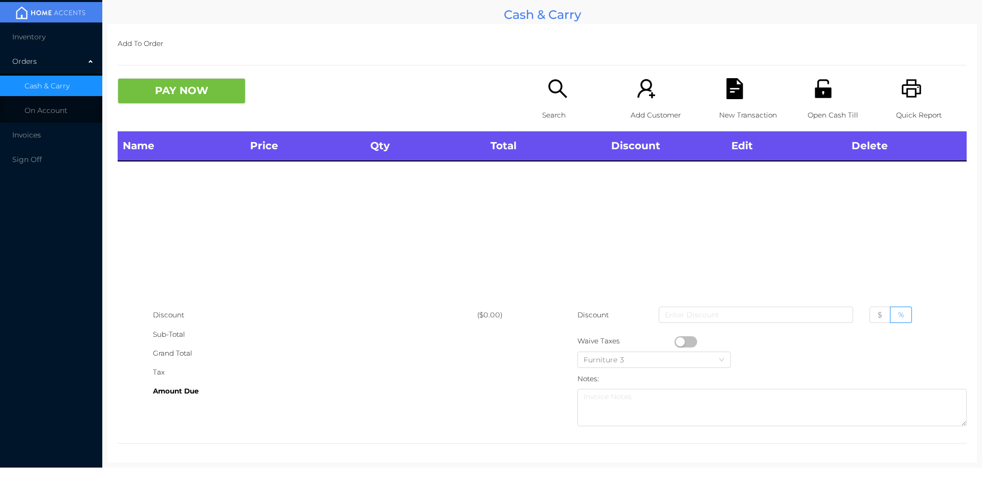
click at [901, 81] on icon "icon: printer" at bounding box center [911, 88] width 21 height 21
click at [555, 84] on icon "icon: search" at bounding box center [557, 88] width 21 height 21
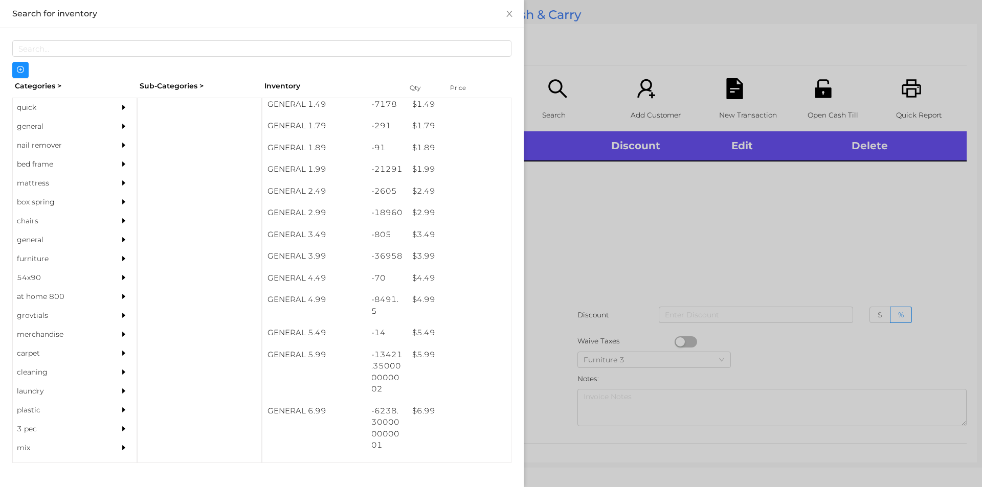
scroll to position [164, 0]
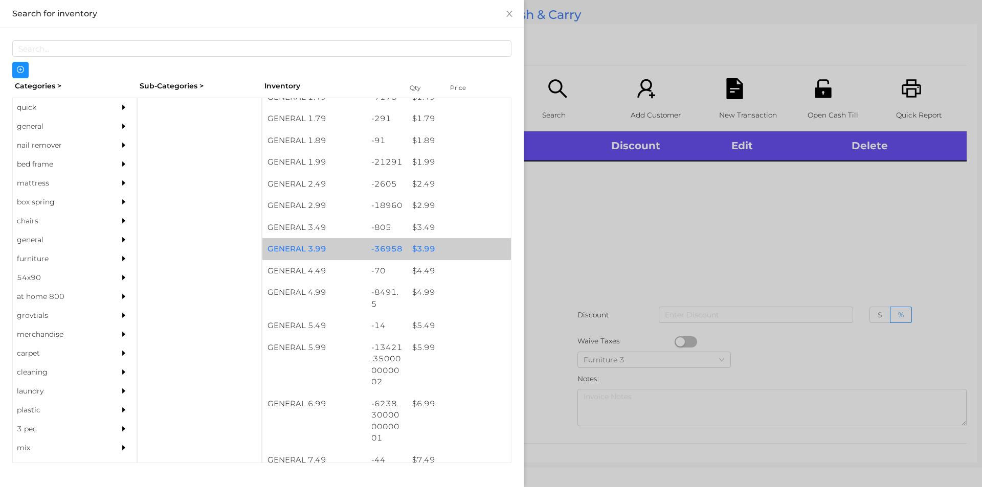
click at [430, 239] on div "$ 3.99" at bounding box center [459, 249] width 104 height 22
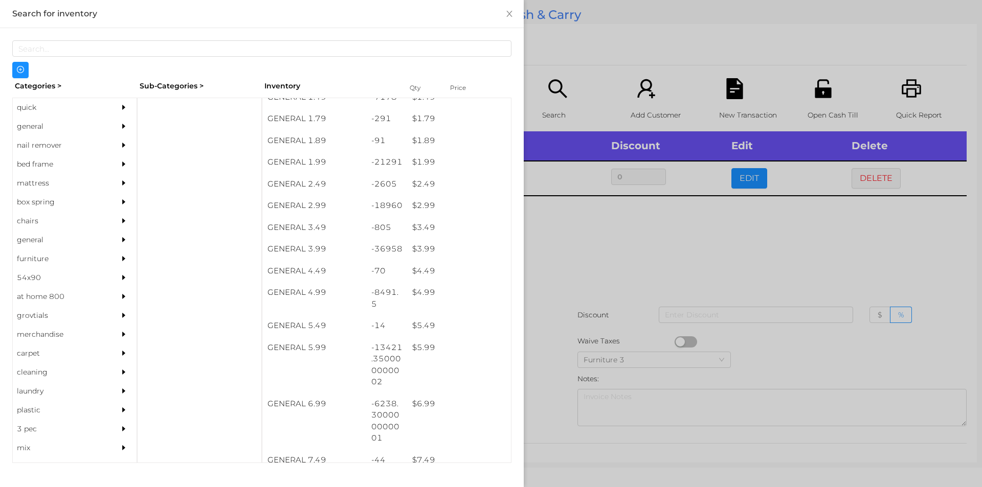
click at [558, 305] on div at bounding box center [491, 243] width 982 height 487
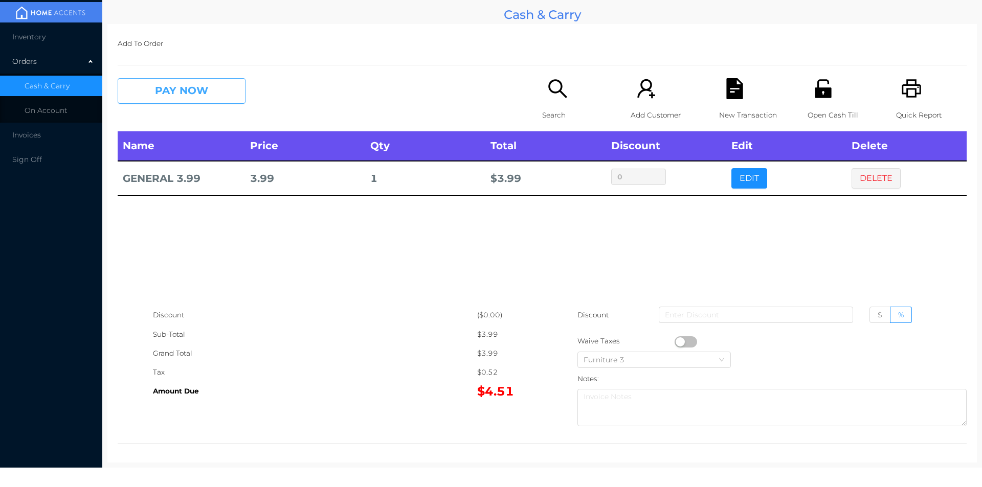
click at [182, 93] on button "PAY NOW" at bounding box center [182, 91] width 128 height 26
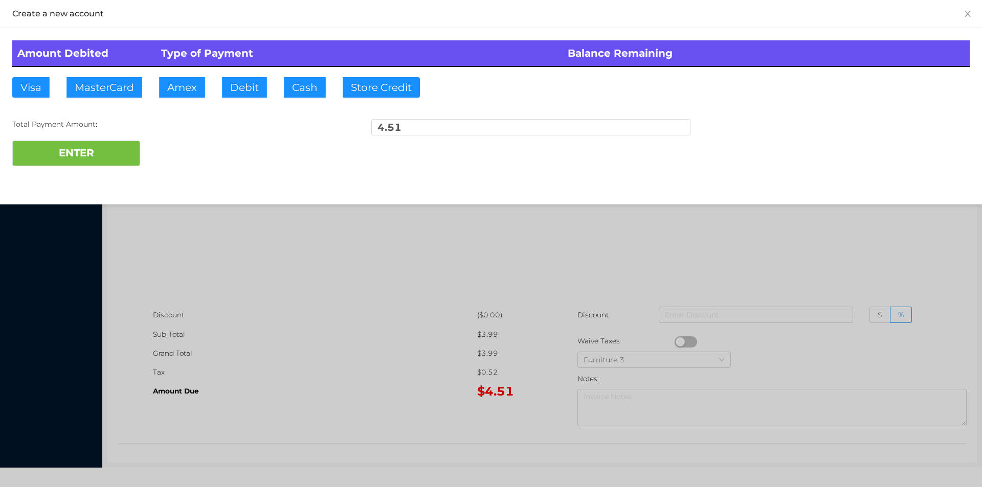
click at [399, 347] on div at bounding box center [491, 243] width 982 height 487
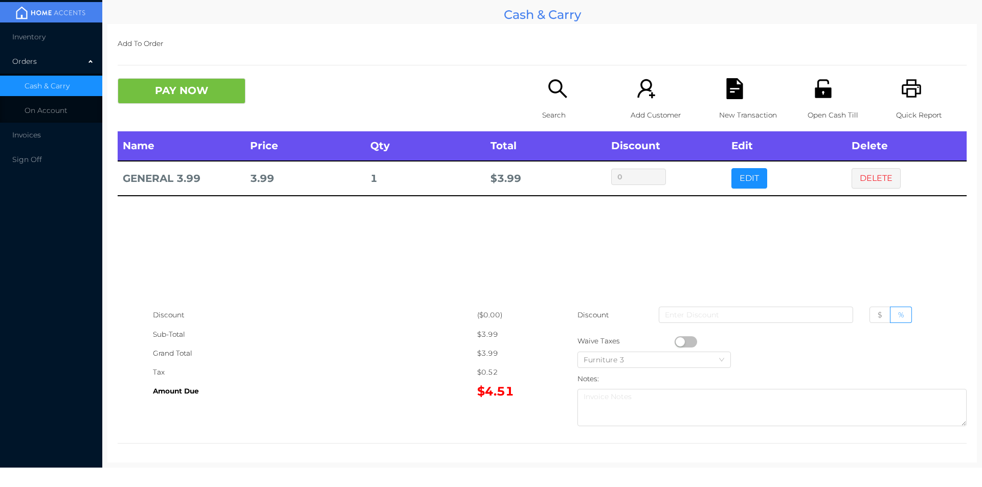
click at [675, 342] on button "button" at bounding box center [686, 342] width 23 height 11
click at [193, 83] on button "PAY NOW" at bounding box center [182, 91] width 128 height 26
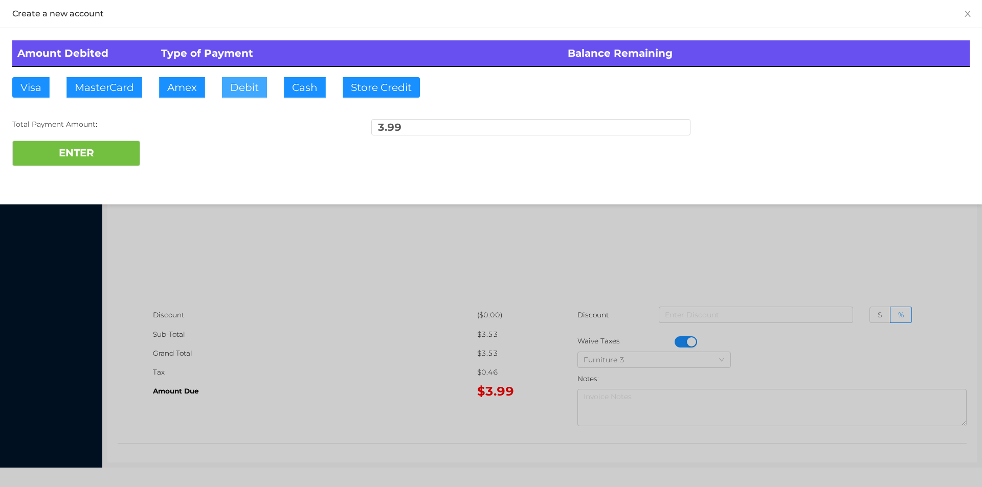
click at [256, 83] on button "Debit" at bounding box center [244, 87] width 45 height 20
click at [98, 164] on button "ENTER" at bounding box center [76, 154] width 128 height 26
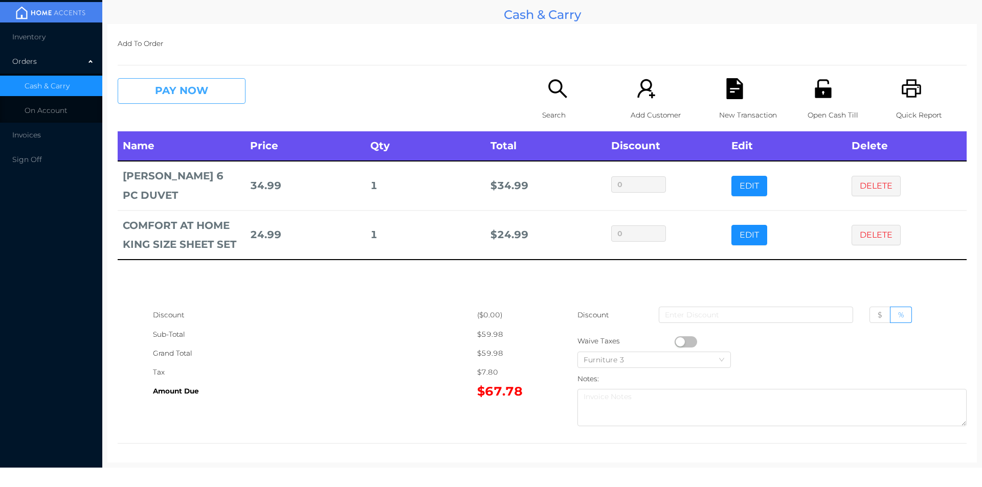
click at [184, 101] on button "PAY NOW" at bounding box center [182, 91] width 128 height 26
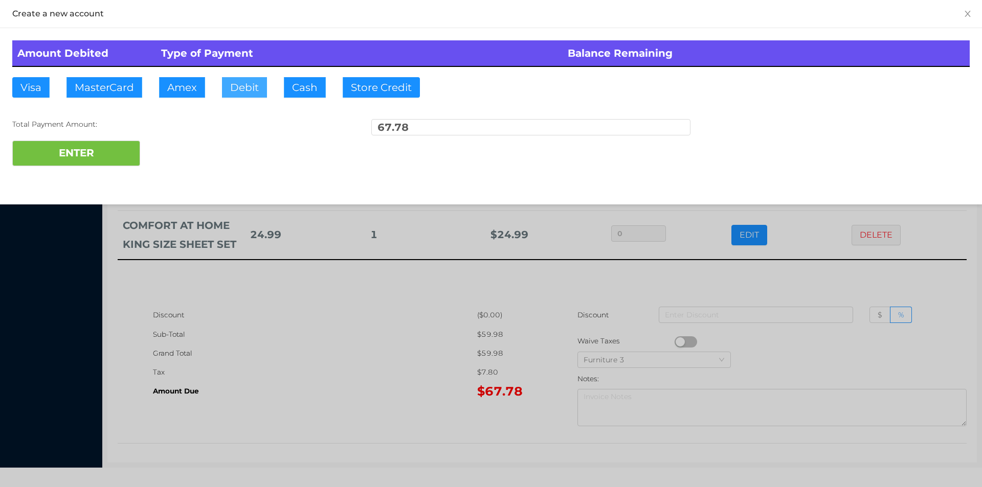
click at [239, 92] on button "Debit" at bounding box center [244, 87] width 45 height 20
click at [120, 163] on button "ENTER" at bounding box center [76, 154] width 128 height 26
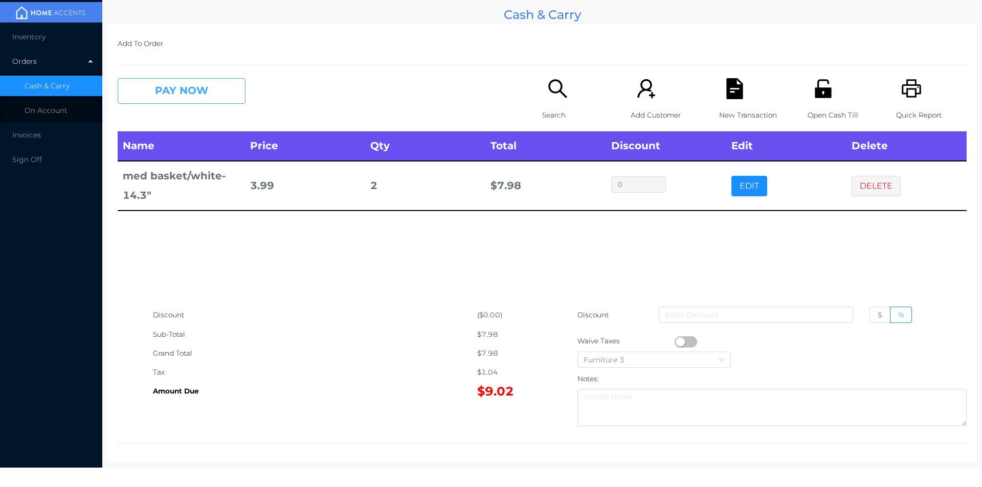
click at [179, 87] on button "PAY NOW" at bounding box center [182, 91] width 128 height 26
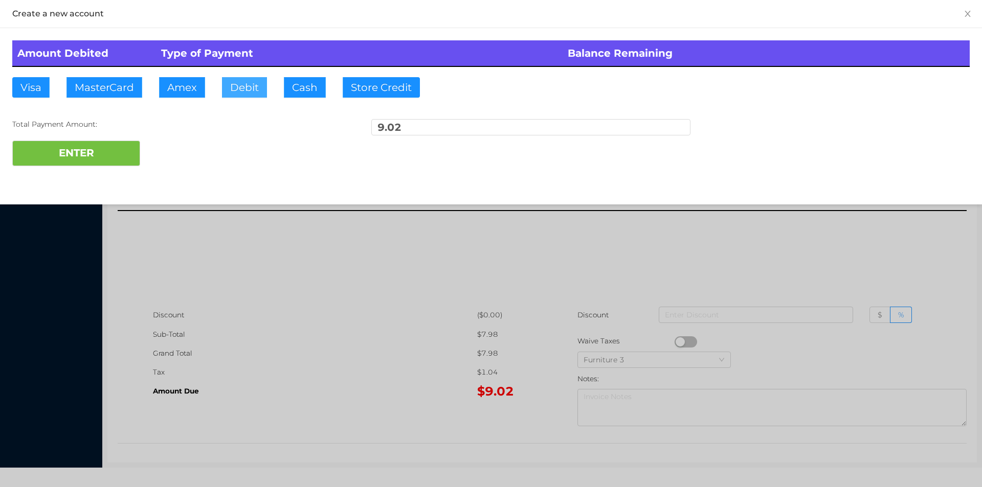
click at [237, 93] on button "Debit" at bounding box center [244, 87] width 45 height 20
click at [93, 147] on button "ENTER" at bounding box center [76, 154] width 128 height 26
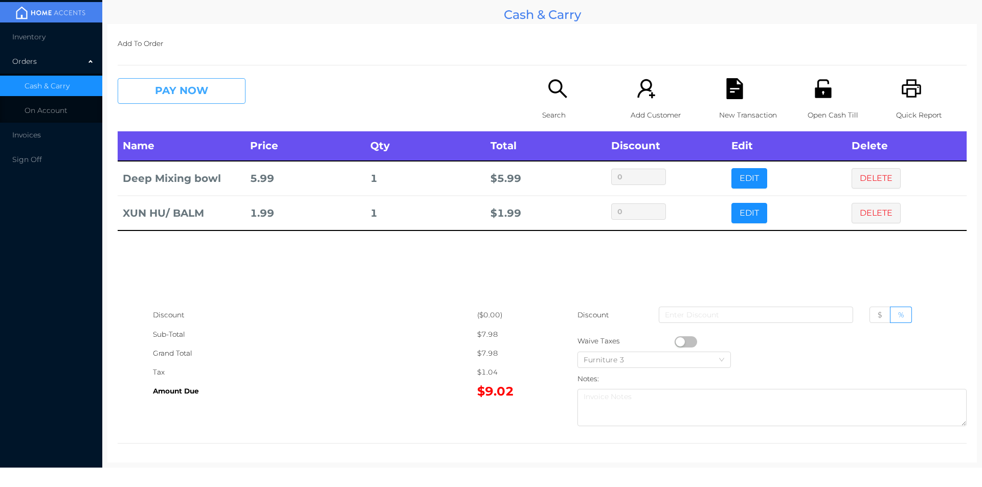
click at [190, 90] on button "PAY NOW" at bounding box center [182, 91] width 128 height 26
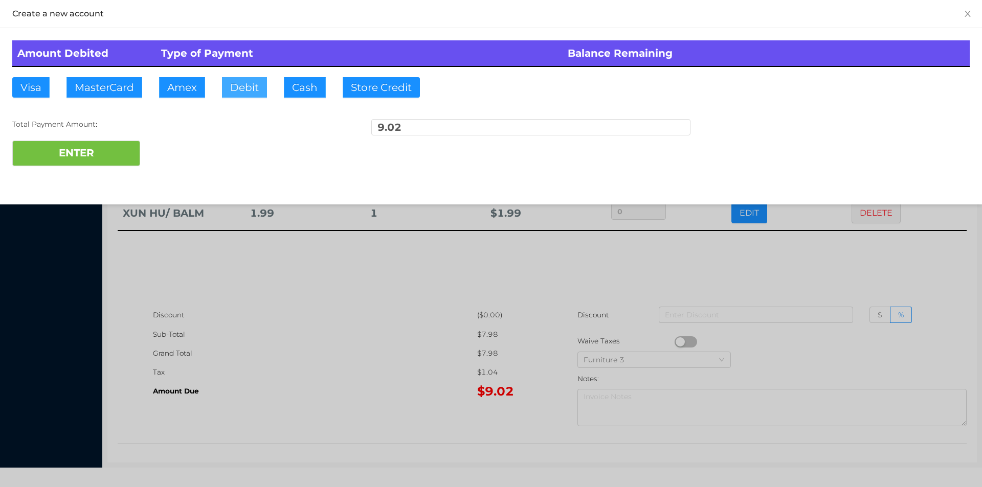
click at [246, 92] on button "Debit" at bounding box center [244, 87] width 45 height 20
click at [118, 161] on button "ENTER" at bounding box center [76, 154] width 128 height 26
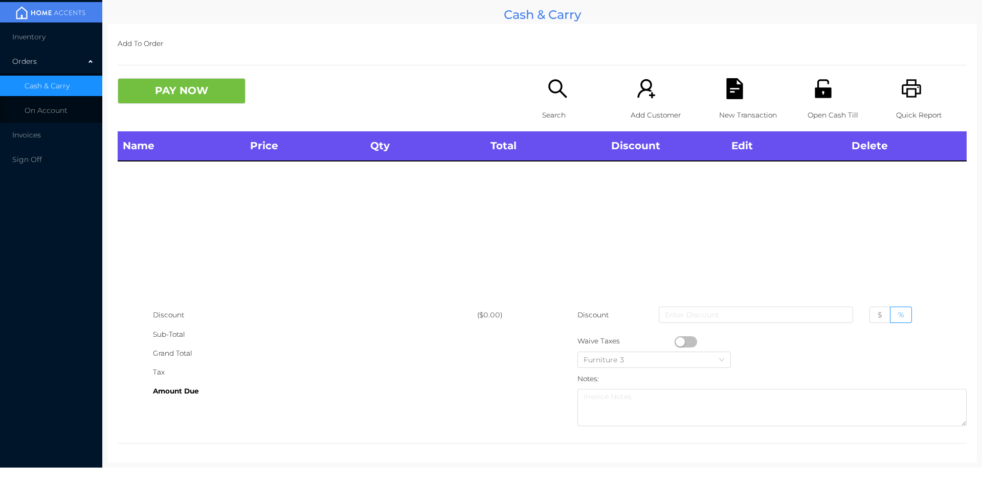
click at [552, 97] on icon "icon: search" at bounding box center [557, 88] width 21 height 21
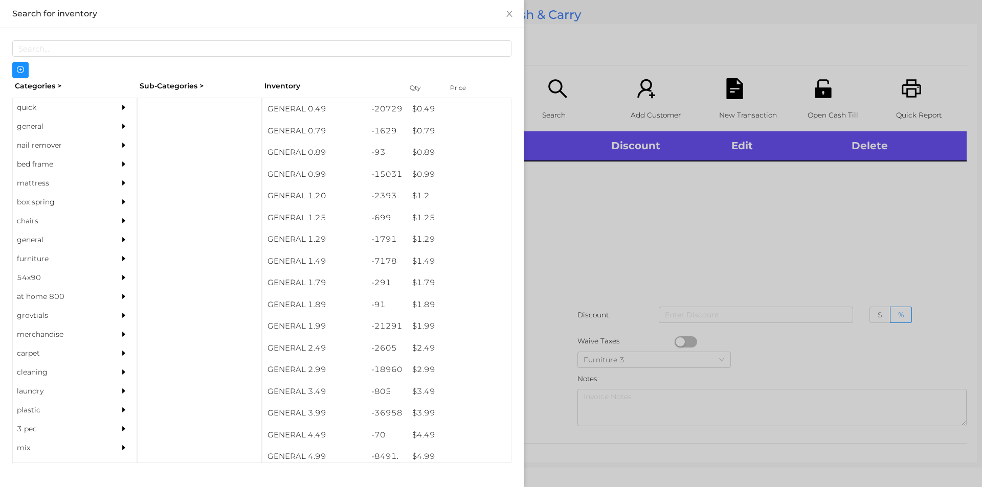
click at [45, 101] on div "quick" at bounding box center [59, 107] width 93 height 19
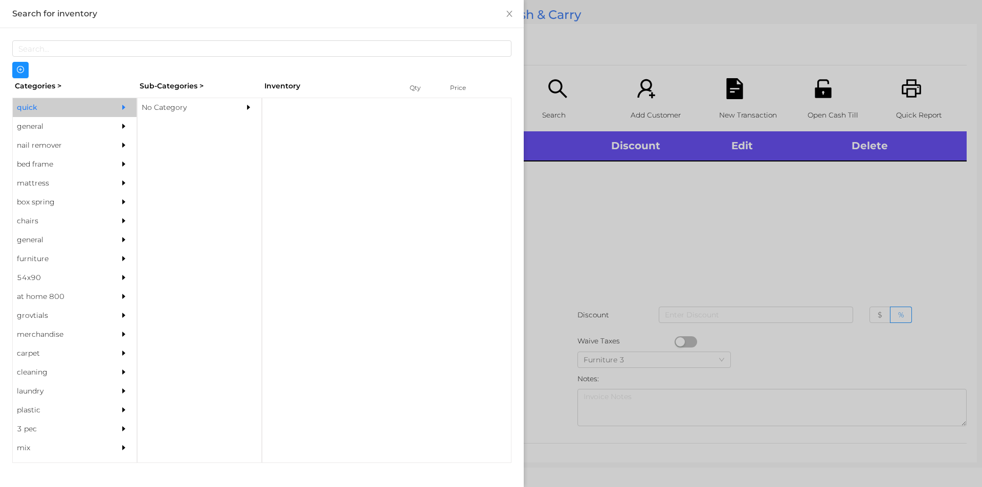
click at [227, 100] on div "No Category" at bounding box center [184, 107] width 93 height 19
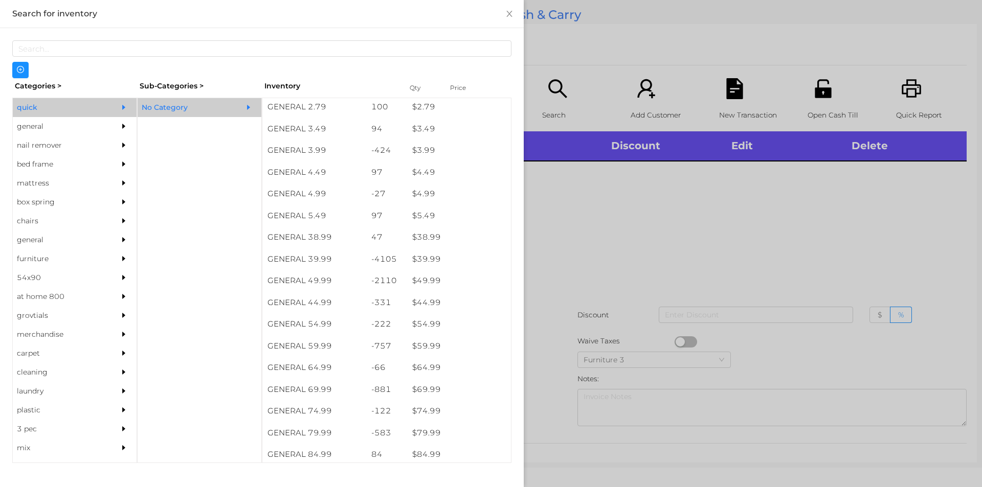
scroll to position [476, 0]
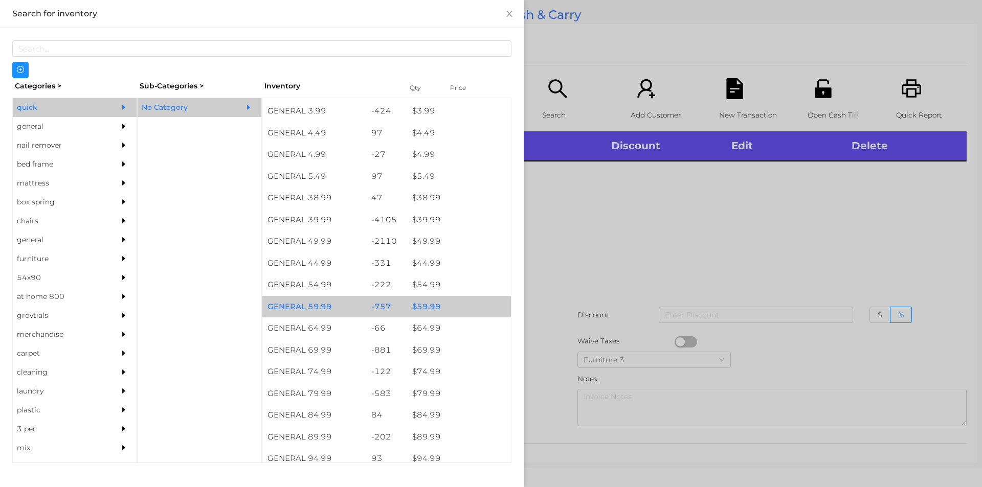
click at [431, 305] on div "$ 59.99" at bounding box center [459, 307] width 104 height 22
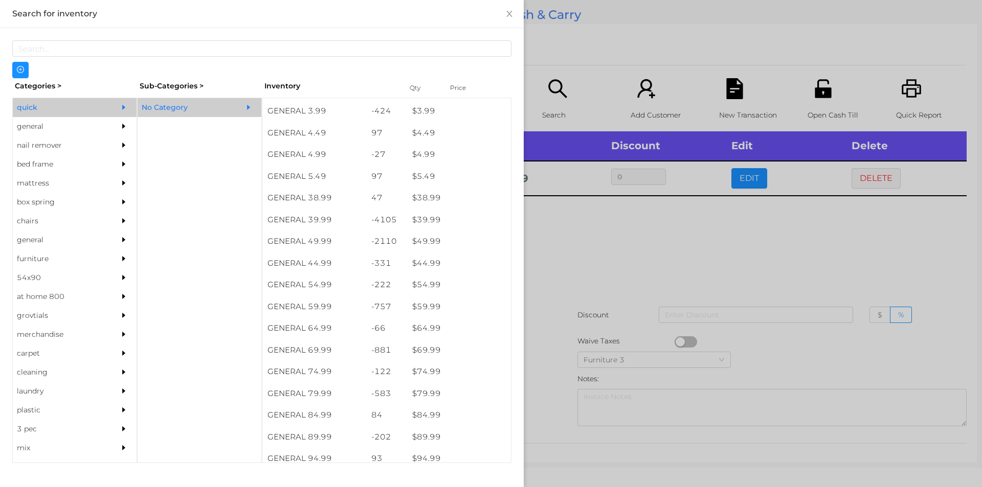
click at [563, 272] on div at bounding box center [491, 243] width 982 height 487
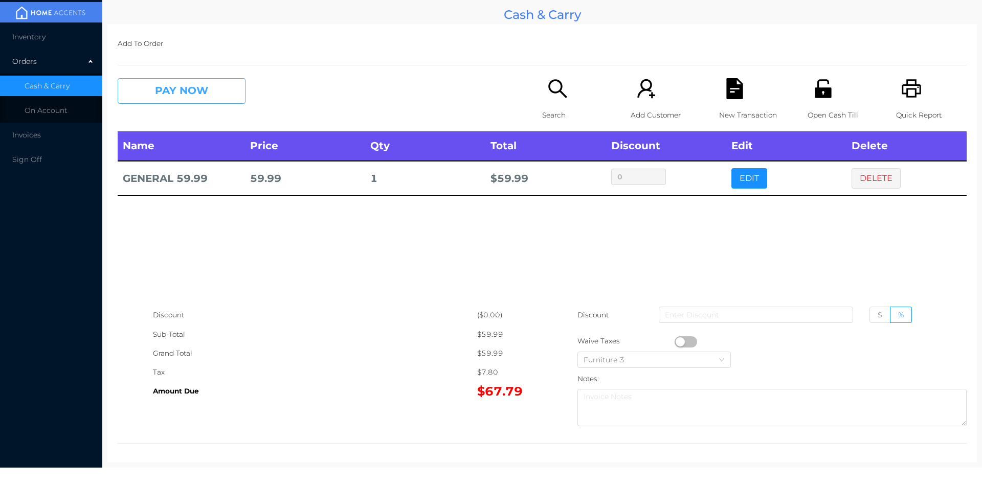
click at [210, 88] on button "PAY NOW" at bounding box center [182, 91] width 128 height 26
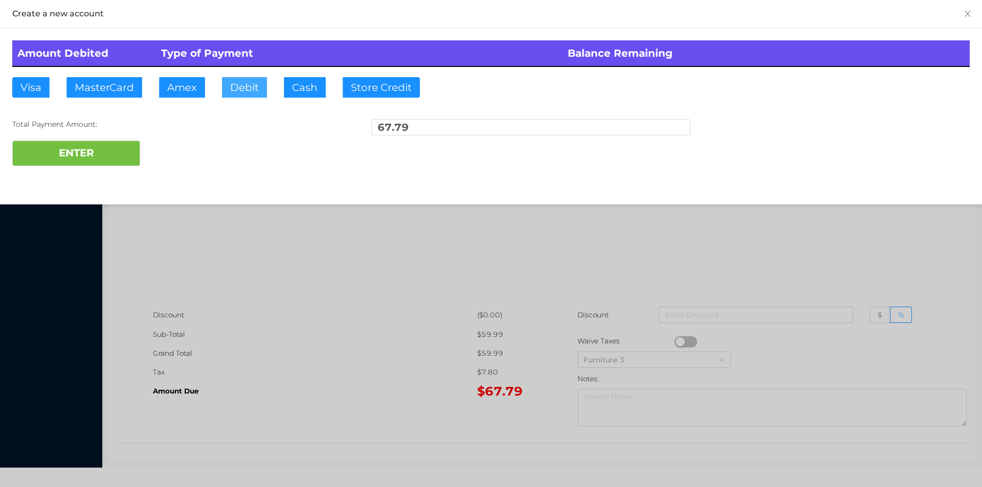
click at [253, 89] on button "Debit" at bounding box center [244, 87] width 45 height 20
click at [107, 158] on button "ENTER" at bounding box center [76, 154] width 128 height 26
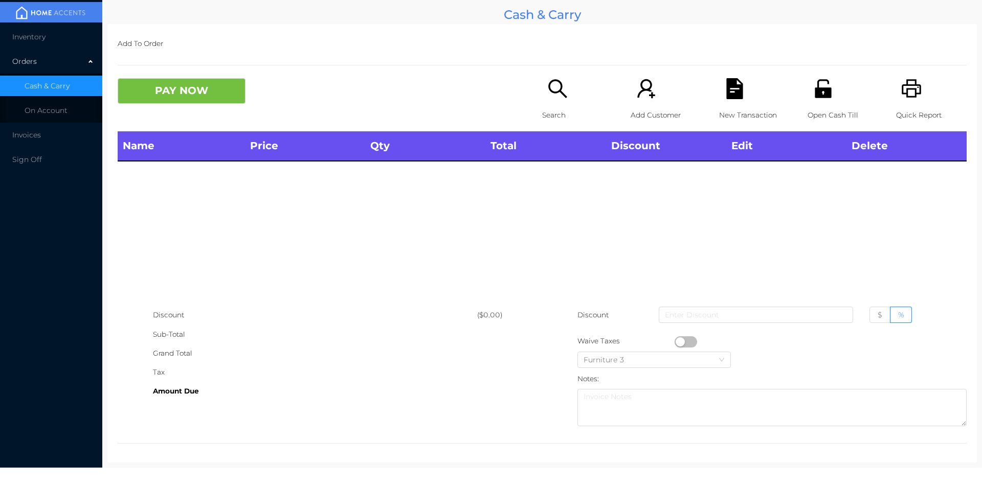
click at [822, 95] on icon "icon: unlock" at bounding box center [823, 88] width 16 height 18
click at [551, 116] on p "Search" at bounding box center [577, 115] width 71 height 19
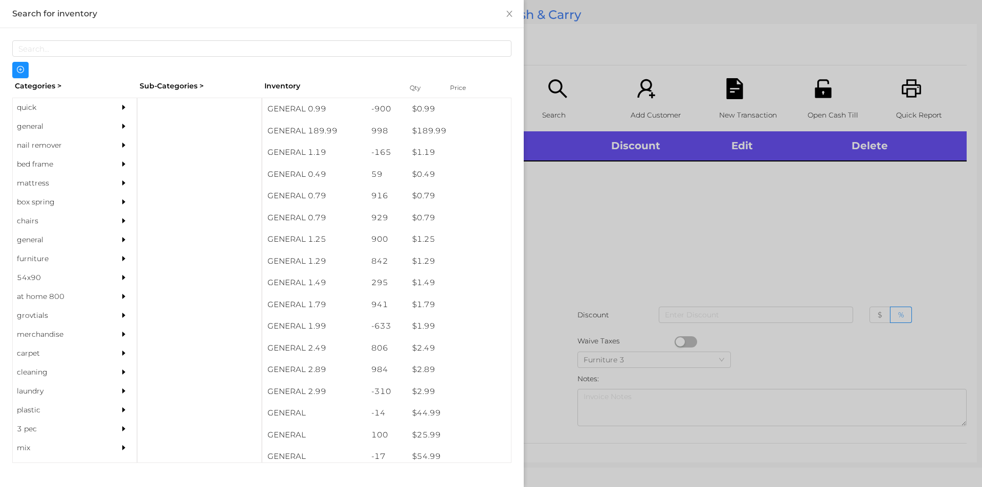
click at [81, 133] on div "general" at bounding box center [59, 126] width 93 height 19
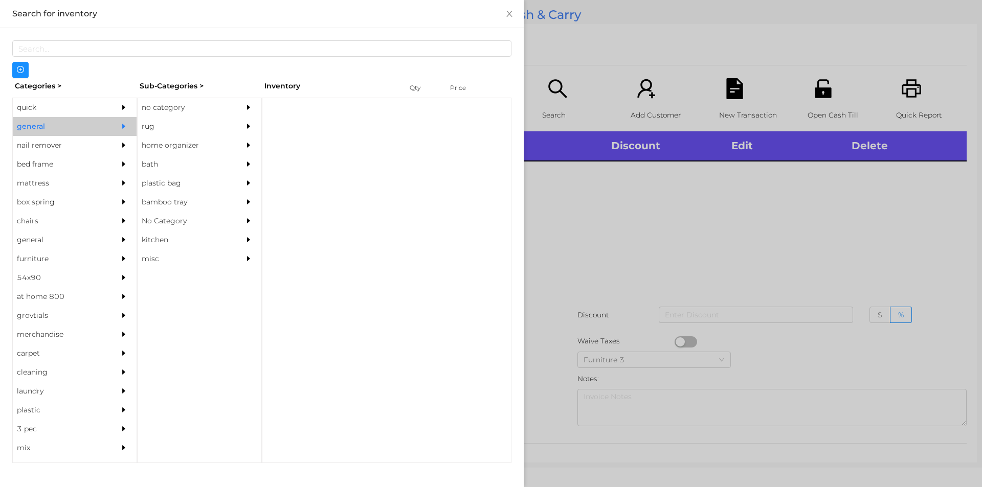
click at [215, 99] on div "no category" at bounding box center [184, 107] width 93 height 19
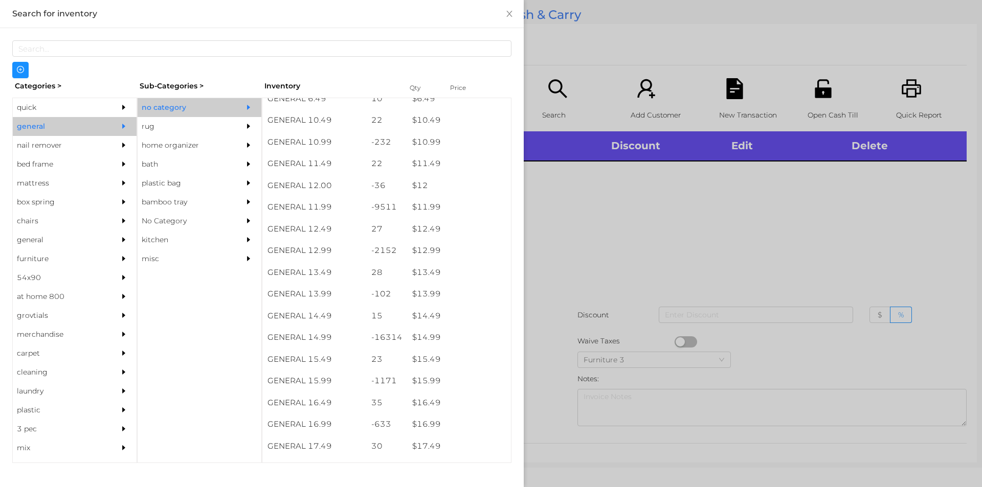
scroll to position [659, 0]
click at [454, 383] on div "$ 15.99" at bounding box center [459, 378] width 104 height 22
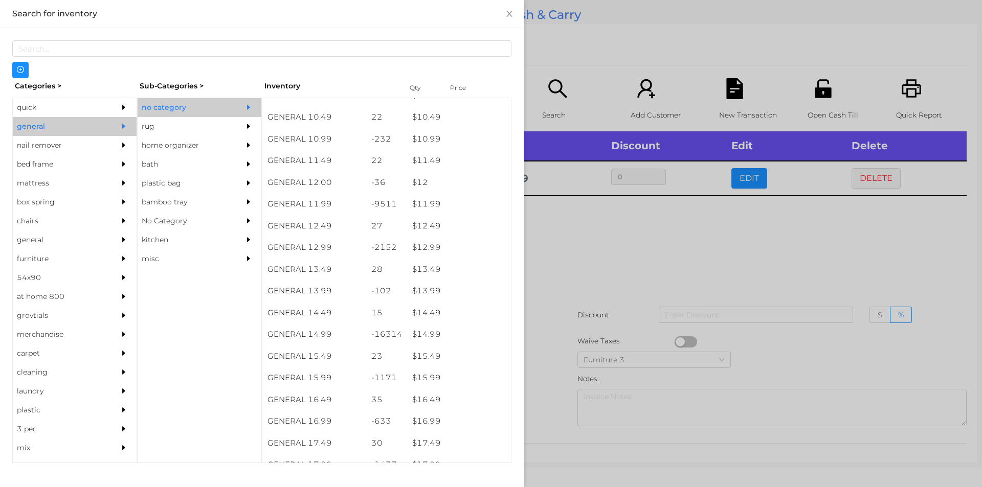
click at [609, 296] on div at bounding box center [491, 243] width 982 height 487
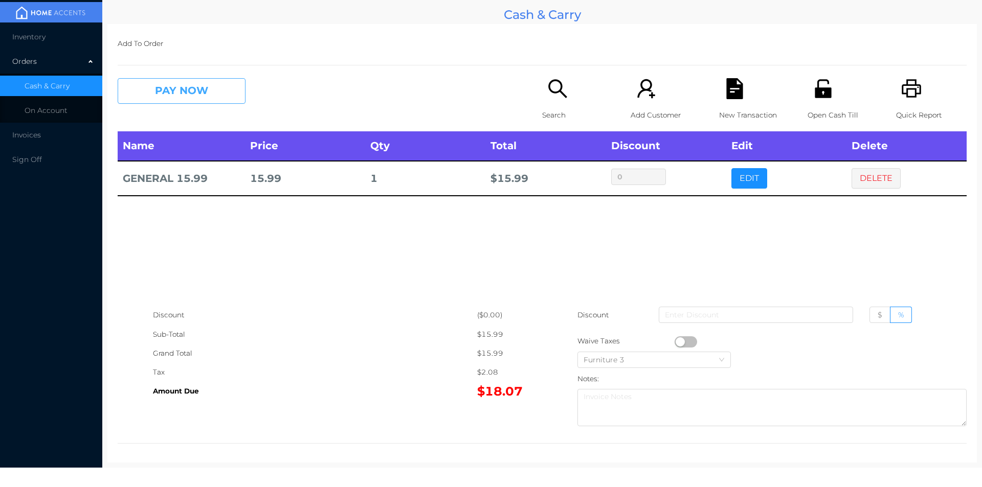
click at [191, 82] on button "PAY NOW" at bounding box center [182, 91] width 128 height 26
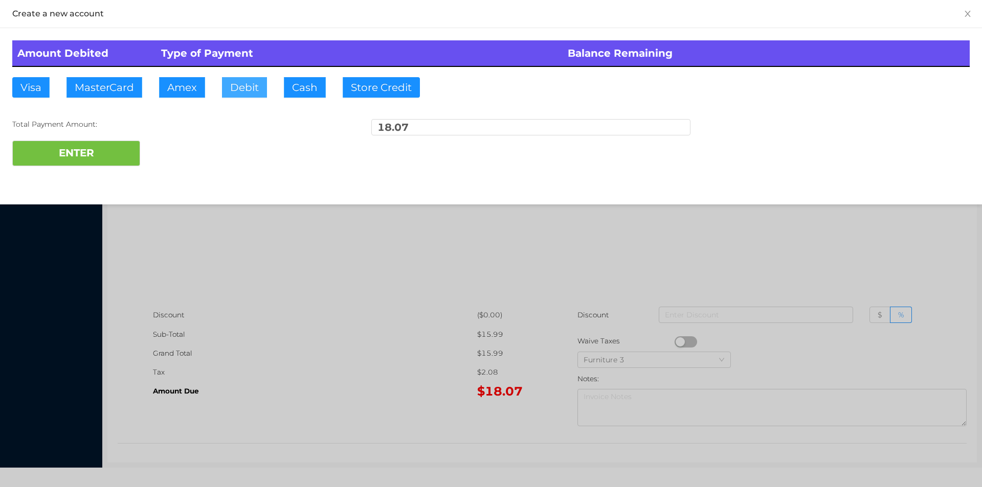
click at [230, 93] on button "Debit" at bounding box center [244, 87] width 45 height 20
click at [98, 150] on button "ENTER" at bounding box center [76, 154] width 128 height 26
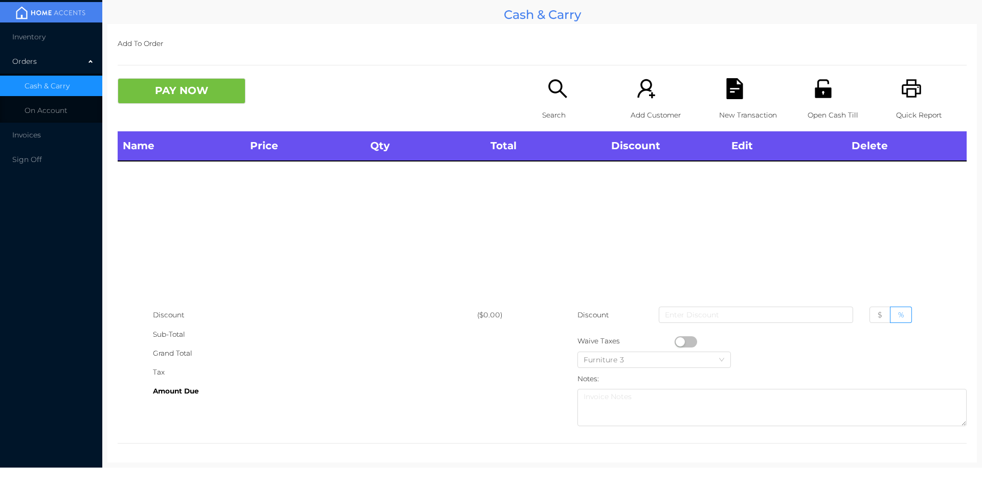
click at [813, 99] on icon "icon: unlock" at bounding box center [823, 88] width 21 height 21
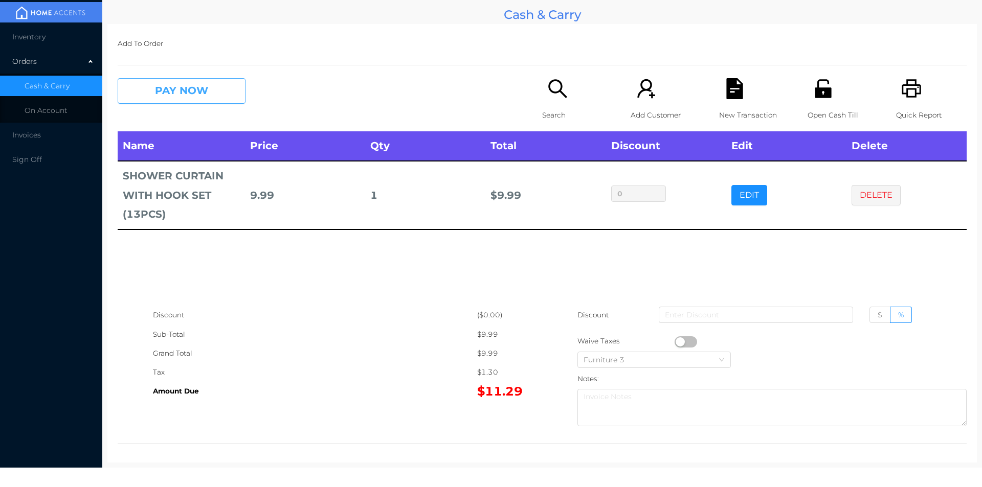
click at [168, 90] on button "PAY NOW" at bounding box center [182, 91] width 128 height 26
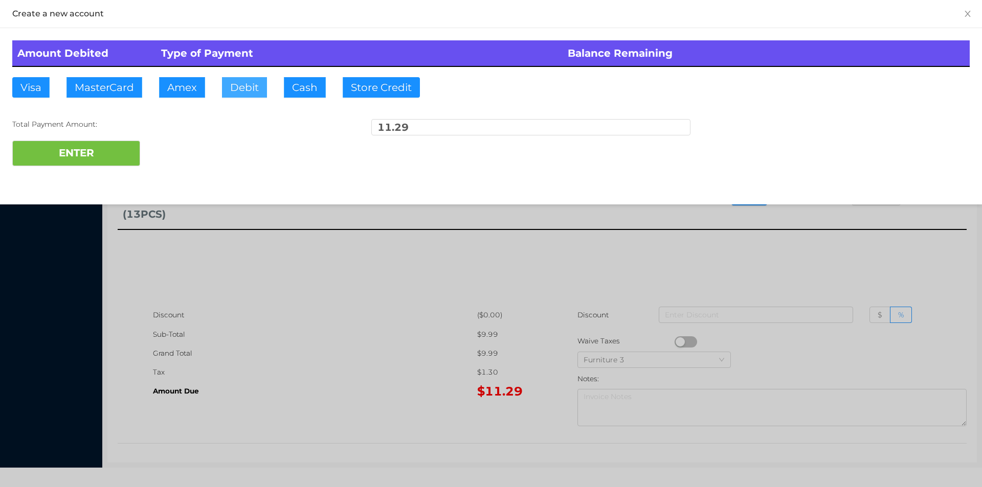
click at [242, 87] on button "Debit" at bounding box center [244, 87] width 45 height 20
type input "20"
click at [87, 141] on button "ENTER" at bounding box center [76, 154] width 128 height 26
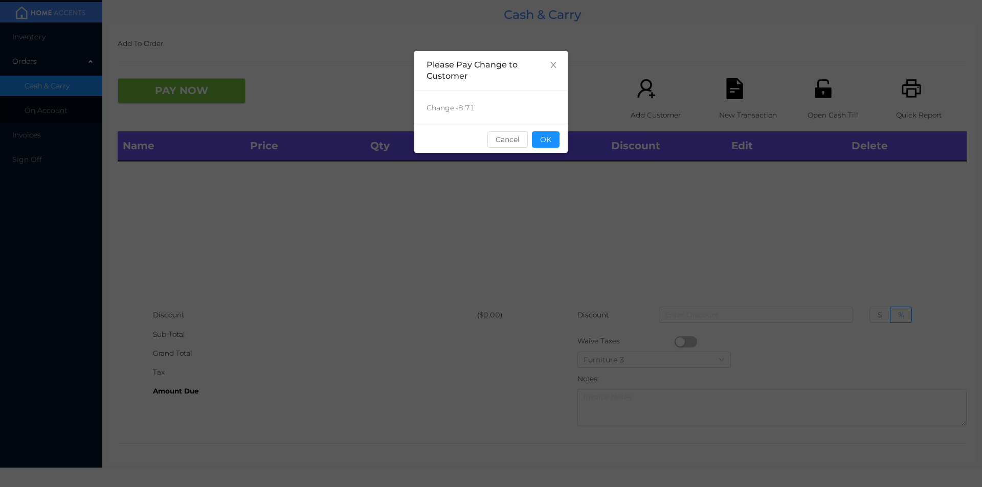
click at [539, 157] on div "sentinelStart Please Pay Change to Customer Change: -8.71 Cancel OK sentinelEnd" at bounding box center [490, 153] width 153 height 205
click at [554, 144] on button "OK" at bounding box center [546, 139] width 28 height 16
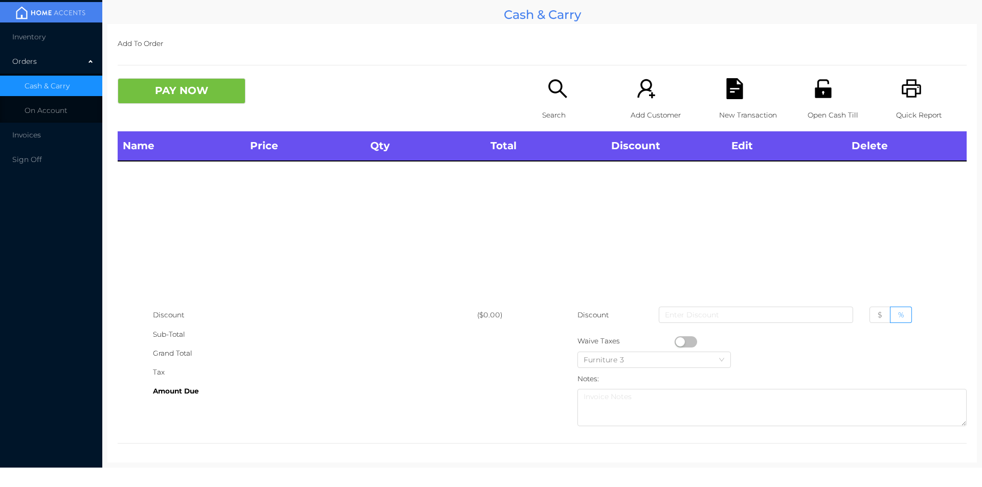
click at [565, 98] on div "Search" at bounding box center [577, 104] width 71 height 53
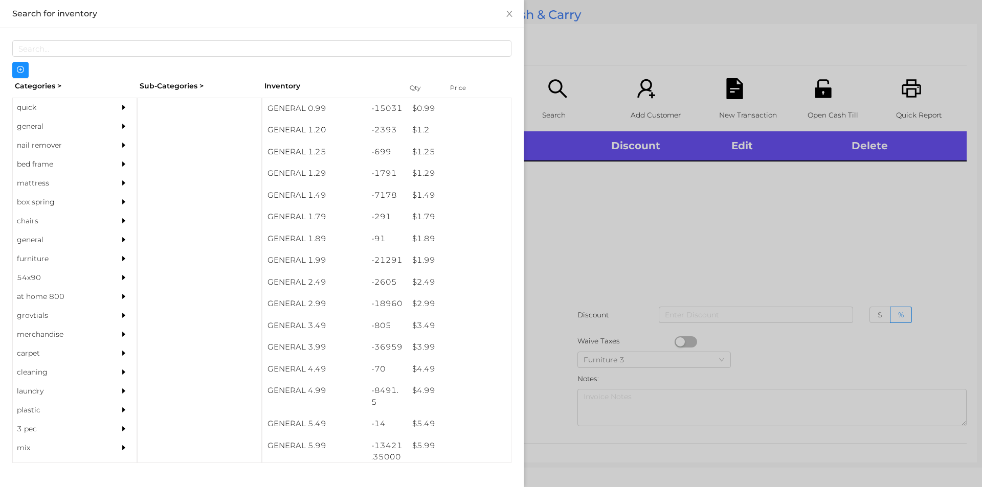
scroll to position [96, 0]
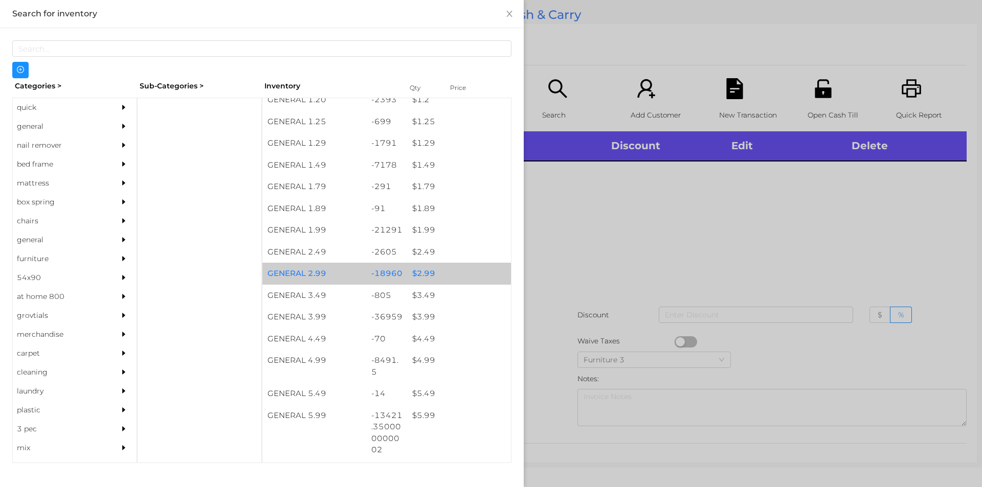
click at [412, 267] on div "$ 2.99" at bounding box center [459, 274] width 104 height 22
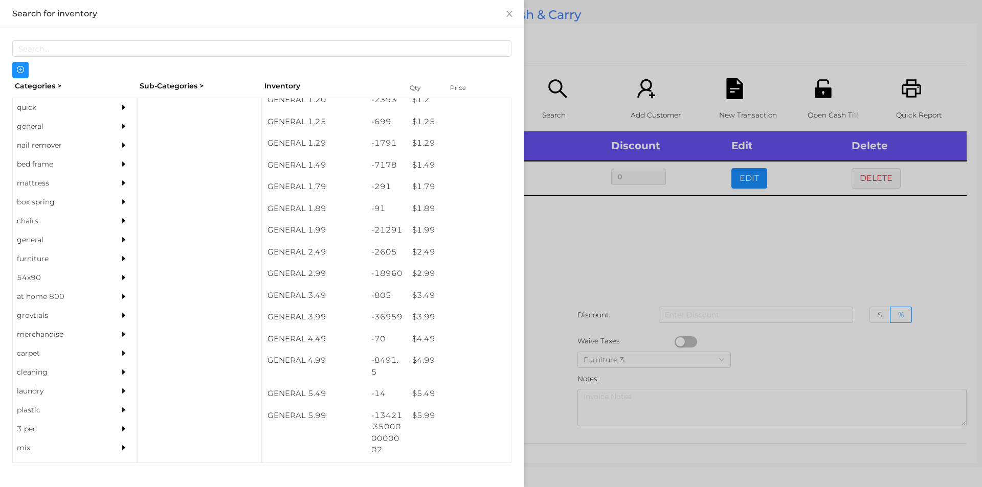
click at [566, 293] on div at bounding box center [491, 243] width 982 height 487
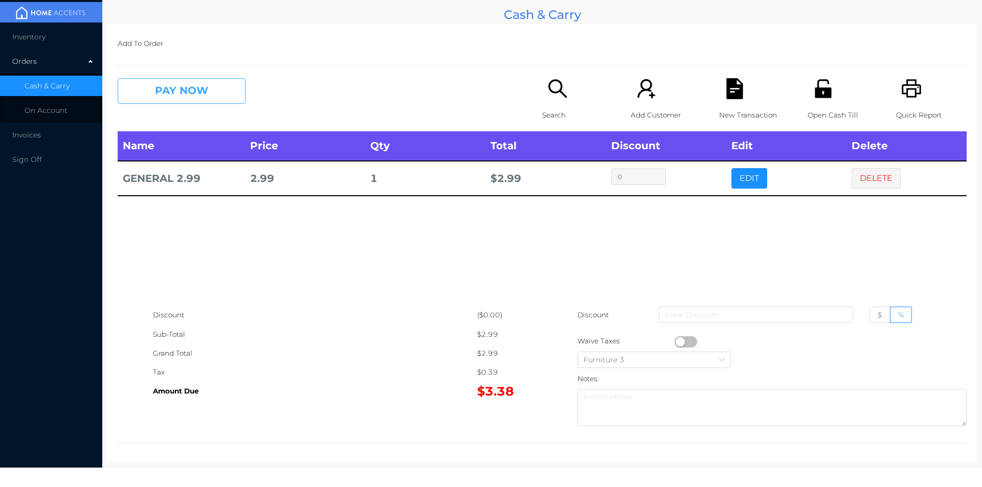
click at [162, 102] on button "PAY NOW" at bounding box center [182, 91] width 128 height 26
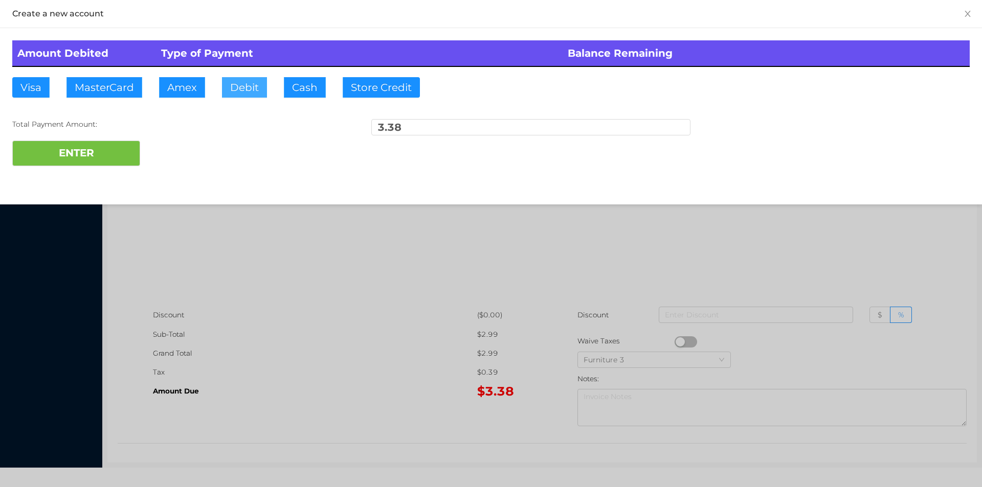
click at [245, 91] on button "Debit" at bounding box center [244, 87] width 45 height 20
click at [98, 152] on button "ENTER" at bounding box center [76, 154] width 128 height 26
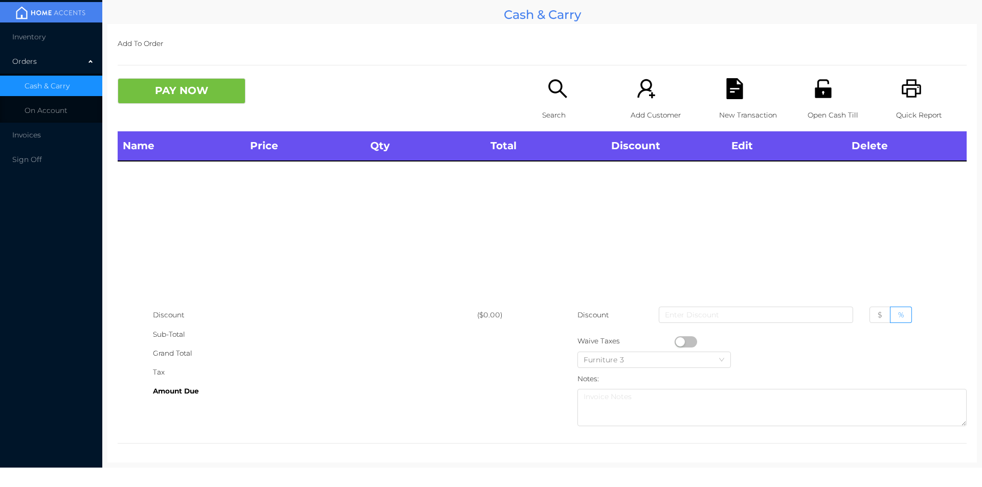
click at [582, 131] on th "Total" at bounding box center [545, 146] width 120 height 30
click at [560, 104] on div "Search" at bounding box center [577, 104] width 71 height 53
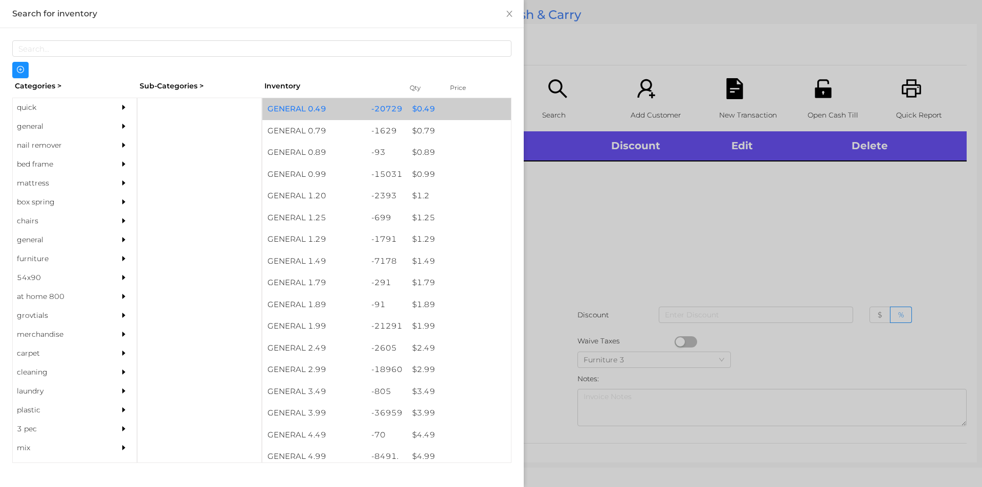
click at [367, 109] on div "-20729" at bounding box center [386, 109] width 41 height 22
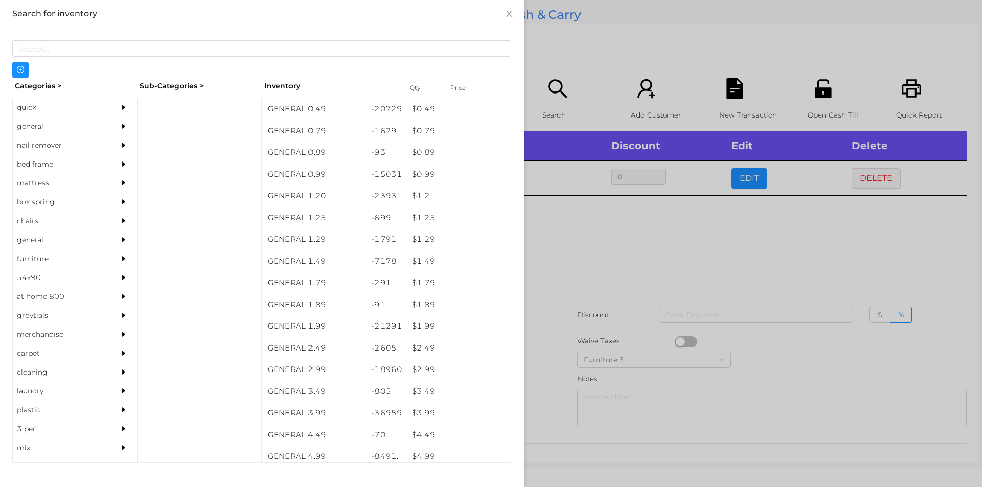
click at [587, 250] on div at bounding box center [491, 243] width 982 height 487
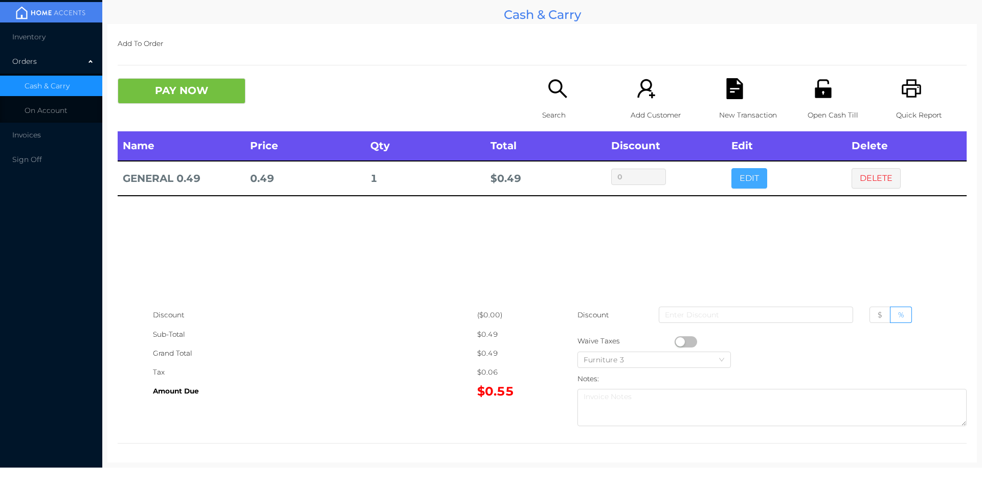
click at [736, 183] on button "EDIT" at bounding box center [749, 178] width 36 height 20
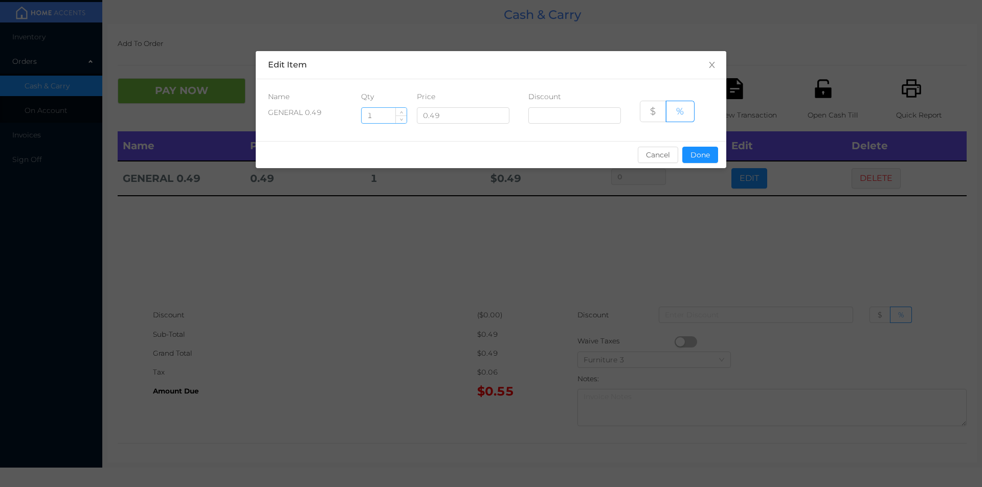
click at [376, 120] on input "1" at bounding box center [384, 115] width 45 height 15
type input "4"
click at [693, 156] on button "Done" at bounding box center [700, 155] width 36 height 16
type input "0%"
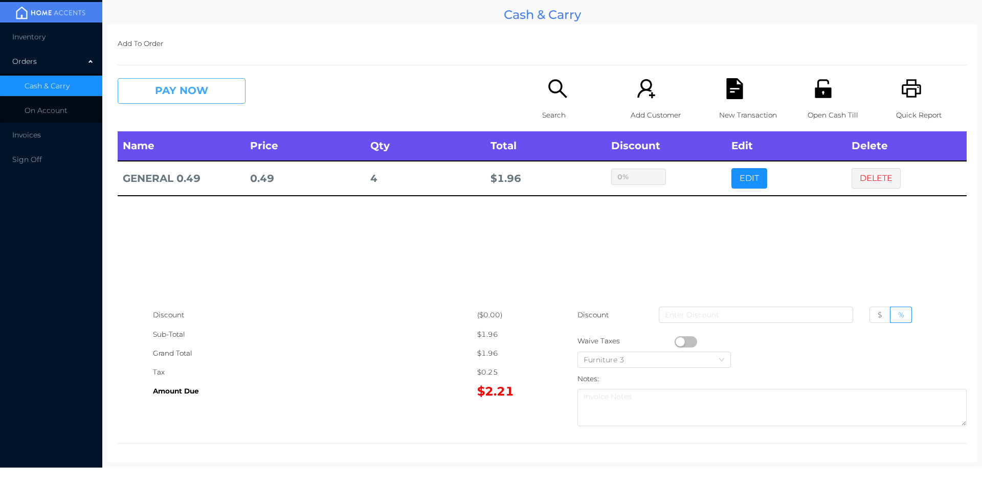
click at [179, 94] on button "PAY NOW" at bounding box center [182, 91] width 128 height 26
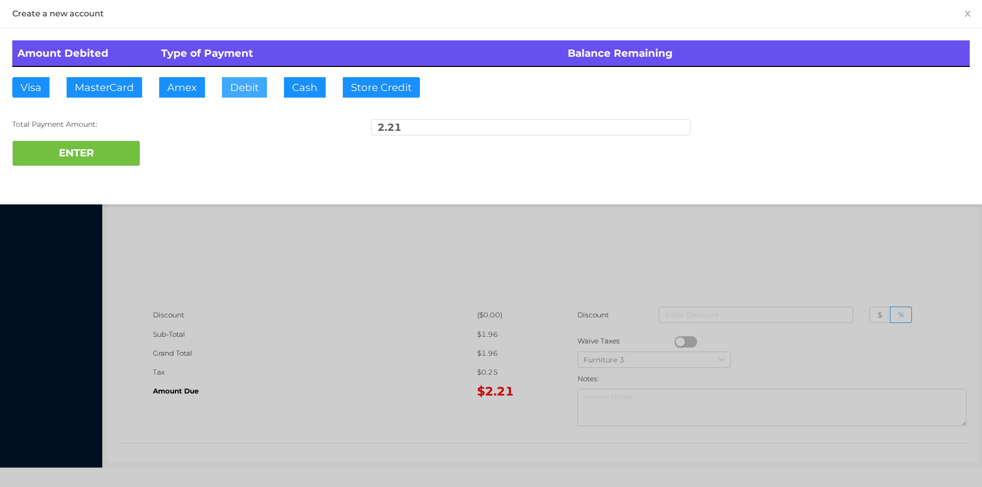
click at [244, 83] on button "Debit" at bounding box center [244, 87] width 45 height 20
type input "10"
click at [78, 151] on button "ENTER" at bounding box center [76, 154] width 128 height 26
type input "0"
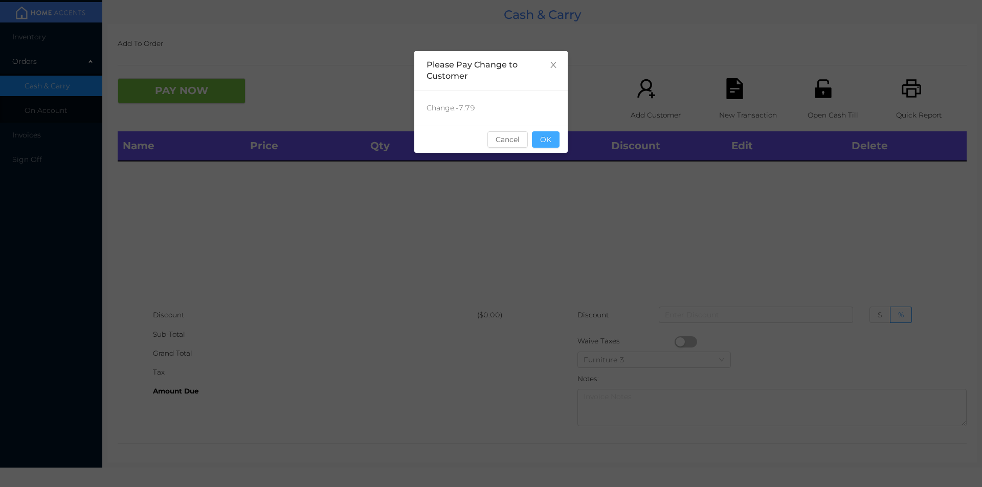
click at [542, 147] on button "OK" at bounding box center [546, 139] width 28 height 16
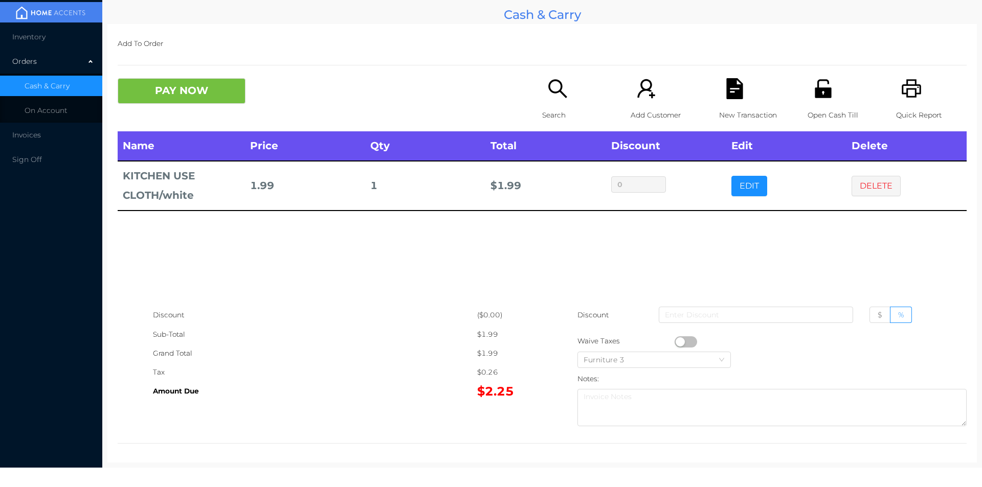
click at [675, 341] on button "button" at bounding box center [686, 342] width 23 height 11
click at [178, 103] on button "PAY NOW" at bounding box center [182, 91] width 128 height 26
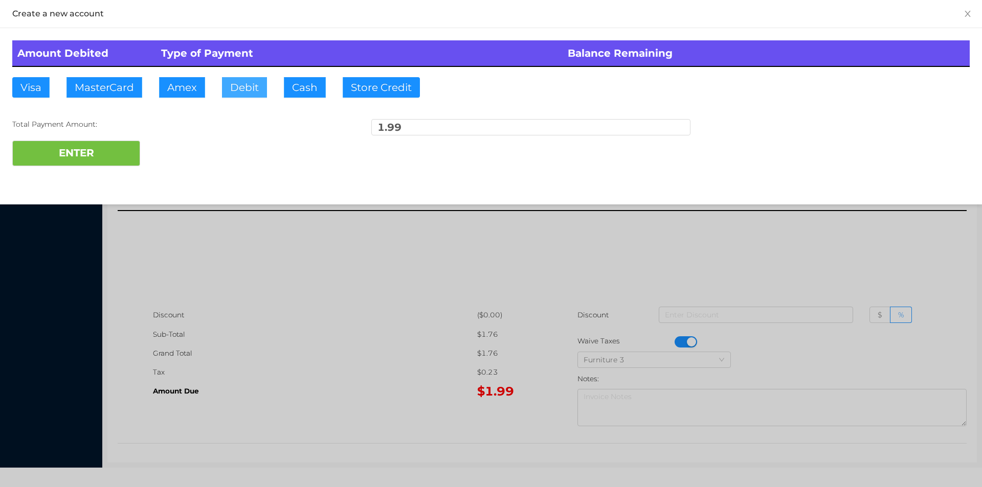
click at [236, 96] on button "Debit" at bounding box center [244, 87] width 45 height 20
click at [103, 154] on button "ENTER" at bounding box center [76, 154] width 128 height 26
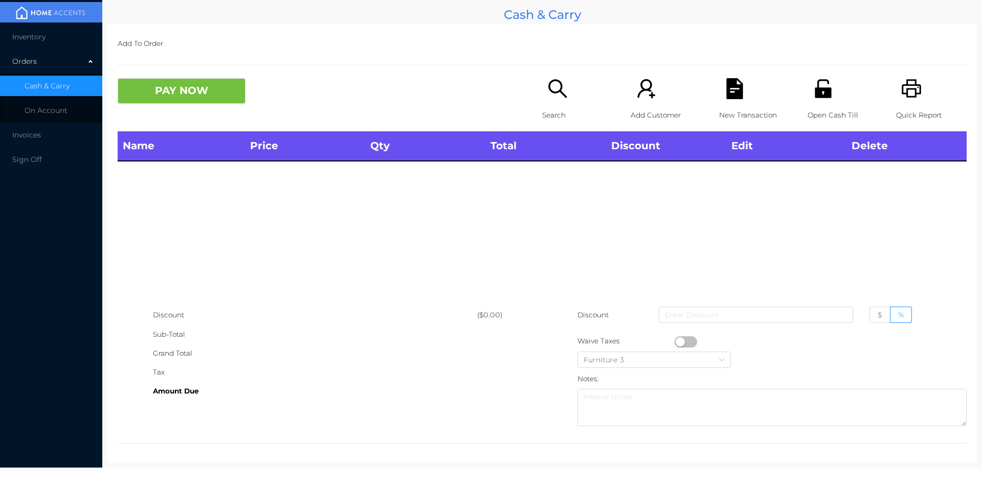
click at [561, 93] on icon "icon: search" at bounding box center [557, 88] width 21 height 21
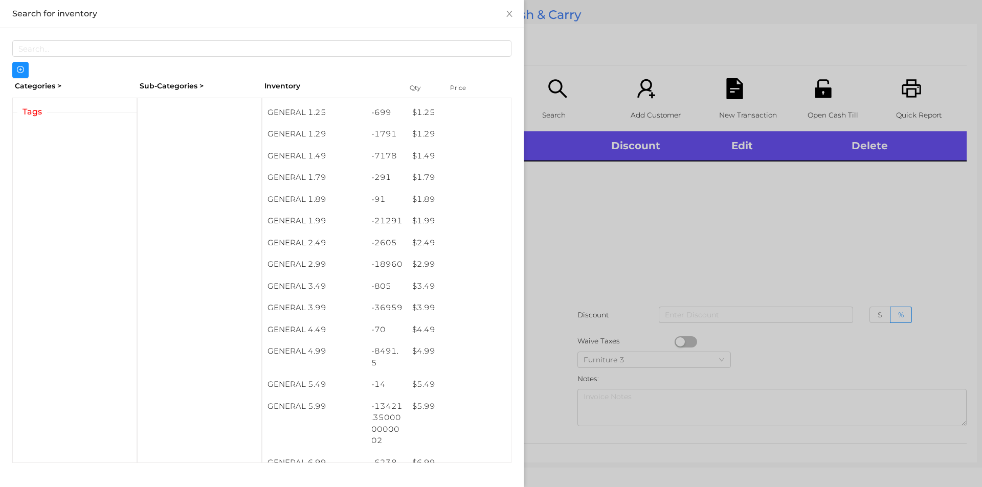
scroll to position [154, 0]
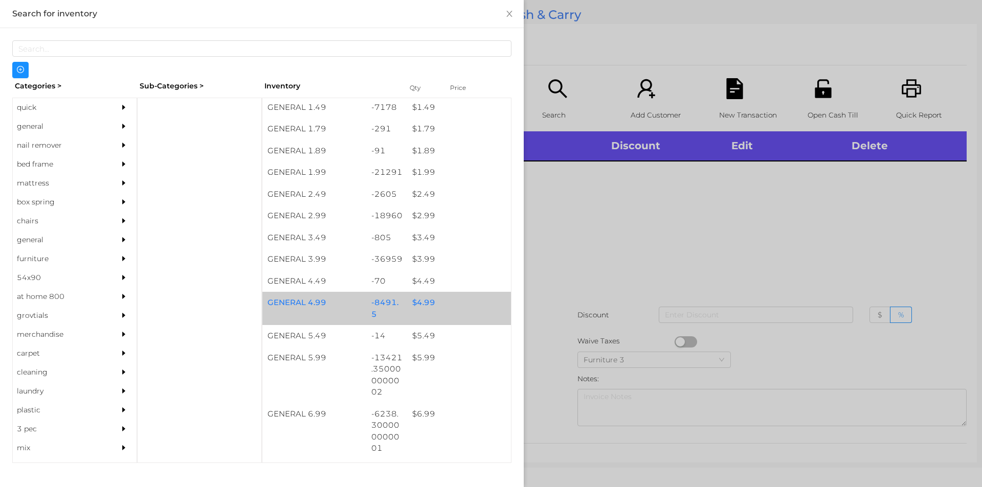
click at [434, 302] on div "$ 4.99" at bounding box center [459, 303] width 104 height 22
click at [437, 302] on div "$ 4.99" at bounding box center [459, 303] width 104 height 22
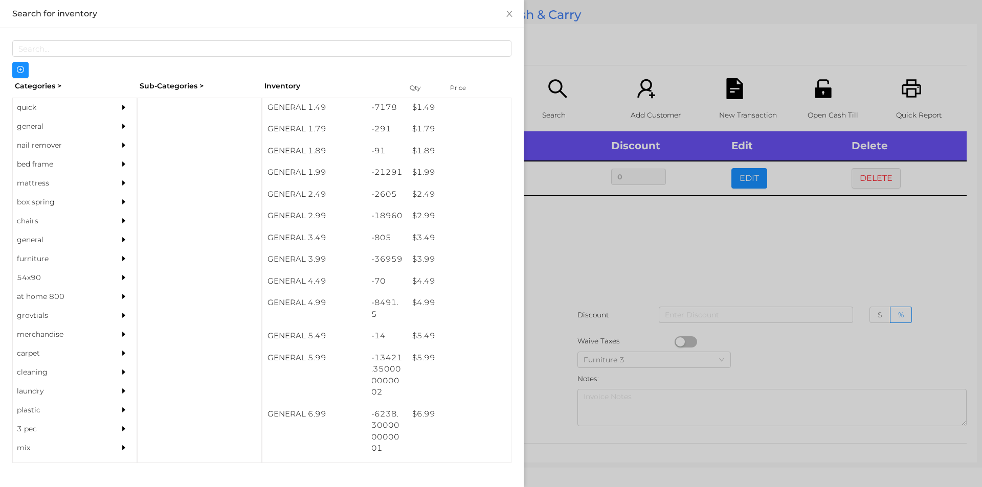
click at [591, 289] on div at bounding box center [491, 243] width 982 height 487
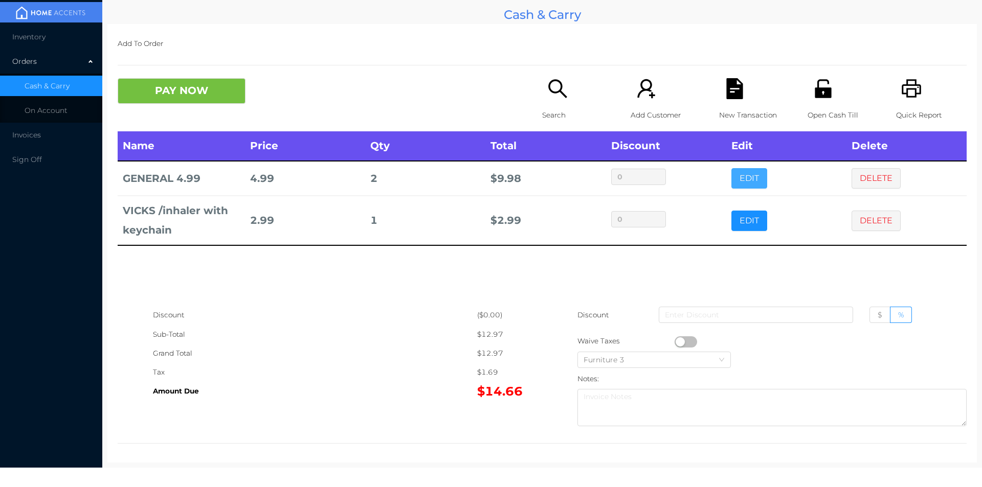
click at [741, 179] on button "EDIT" at bounding box center [749, 178] width 36 height 20
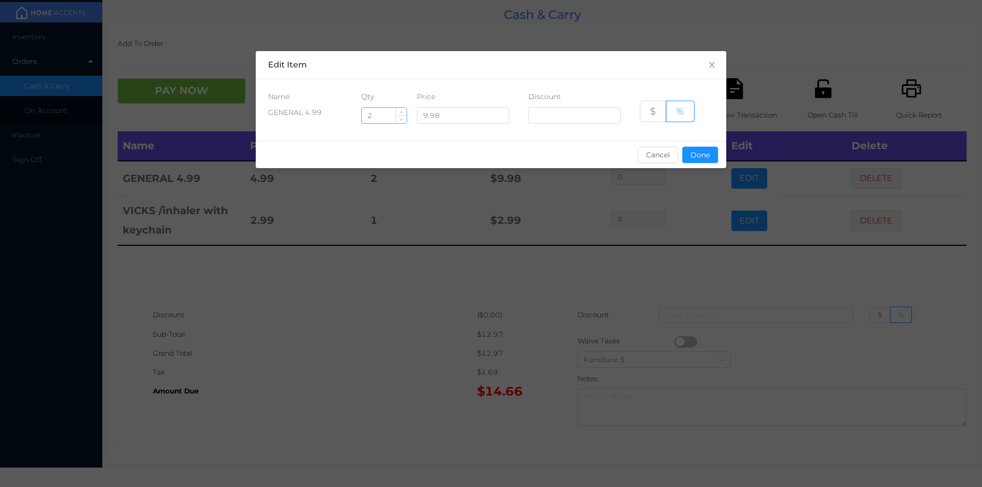
click at [388, 114] on input "2" at bounding box center [384, 115] width 45 height 15
type input "1"
click at [711, 151] on button "Done" at bounding box center [700, 155] width 36 height 16
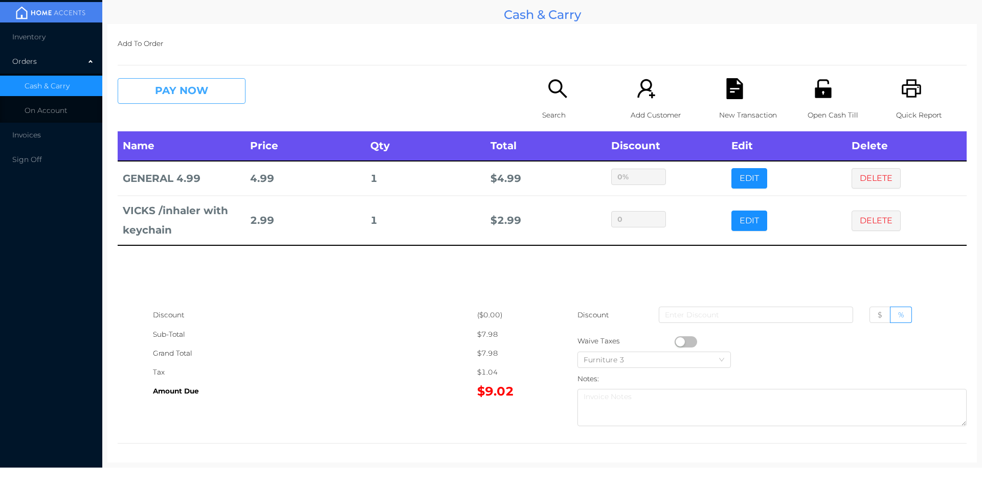
click at [172, 91] on button "PAY NOW" at bounding box center [182, 91] width 128 height 26
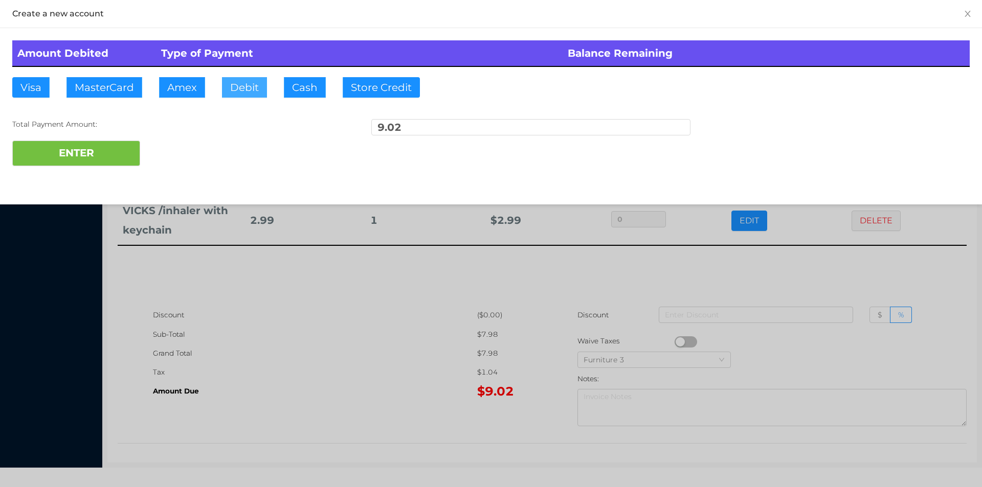
click at [250, 86] on button "Debit" at bounding box center [244, 87] width 45 height 20
click at [105, 147] on button "ENTER" at bounding box center [76, 154] width 128 height 26
type input "0"
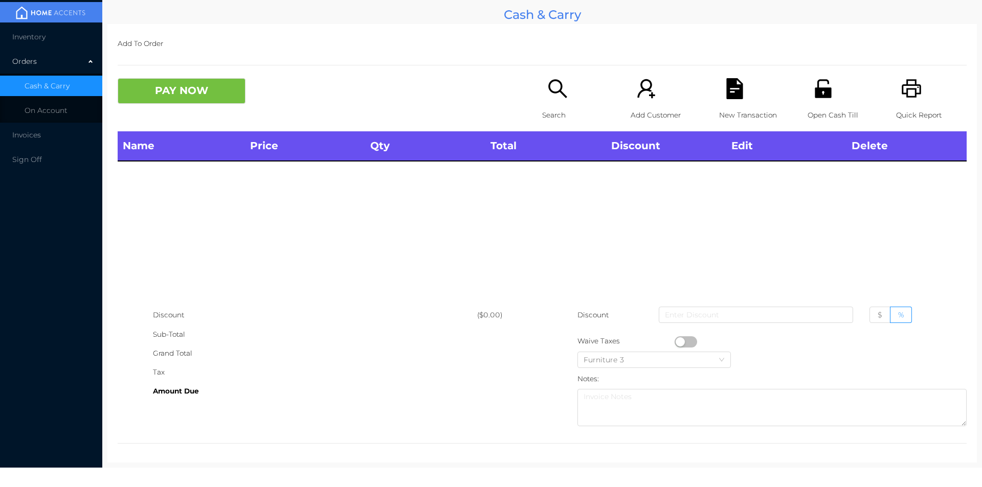
click at [542, 78] on div "Search" at bounding box center [577, 104] width 71 height 53
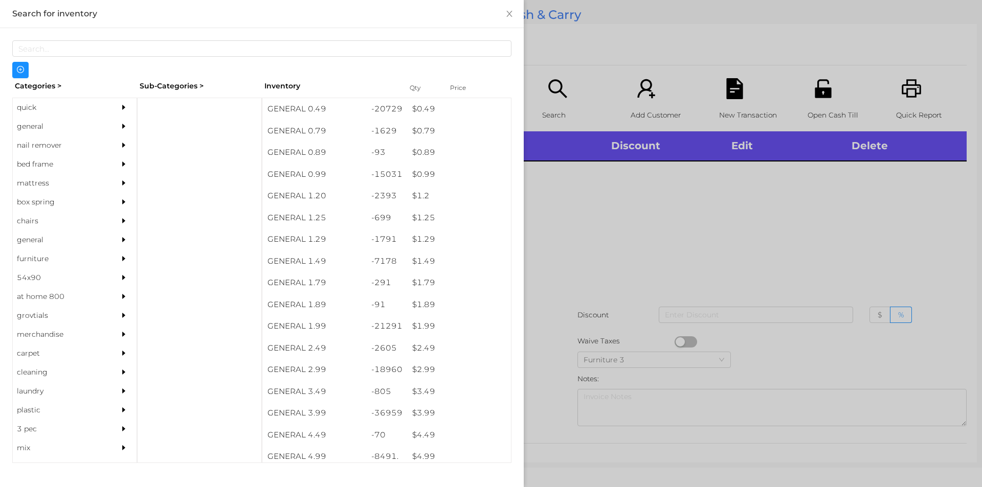
scroll to position [0, 0]
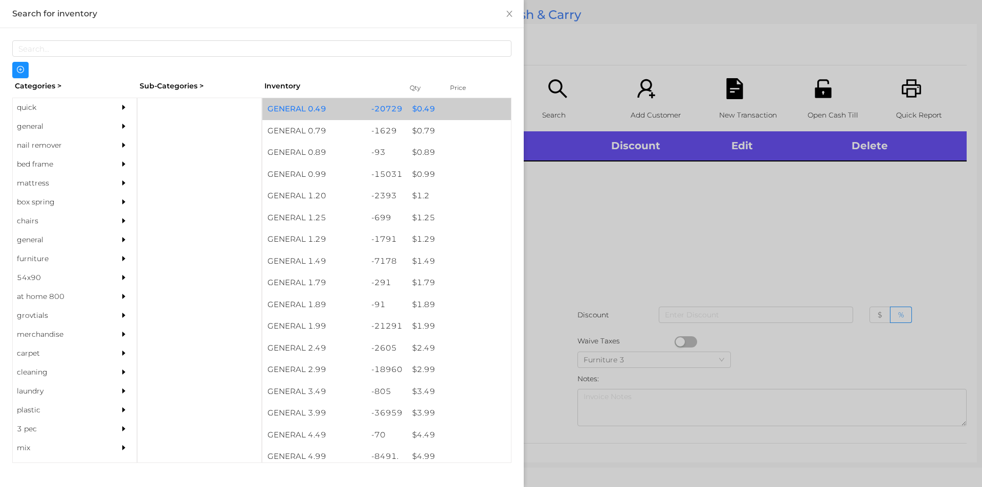
click at [400, 107] on div "-20729" at bounding box center [386, 109] width 41 height 22
click at [401, 104] on div "-20729" at bounding box center [386, 109] width 41 height 22
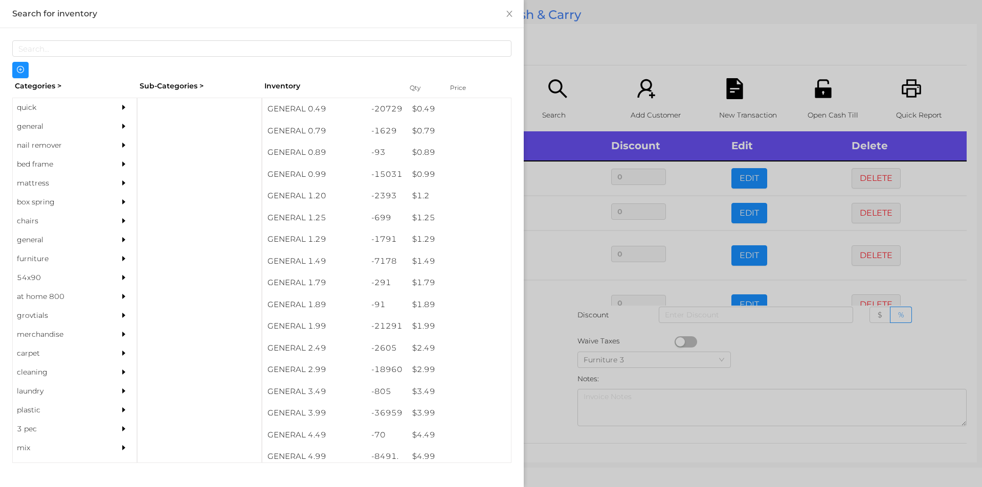
click at [590, 66] on div at bounding box center [491, 243] width 982 height 487
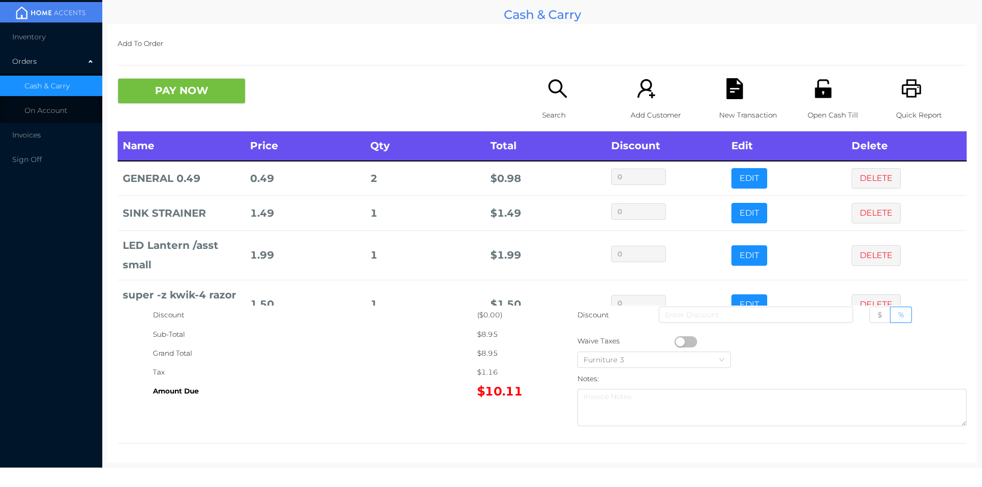
click at [725, 102] on div "New Transaction" at bounding box center [754, 104] width 71 height 53
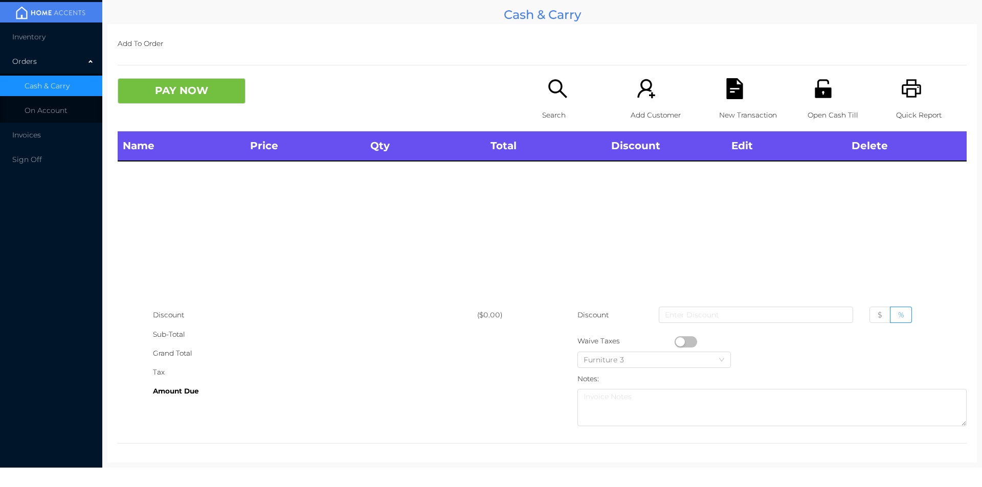
click at [901, 83] on icon "icon: printer" at bounding box center [911, 88] width 21 height 21
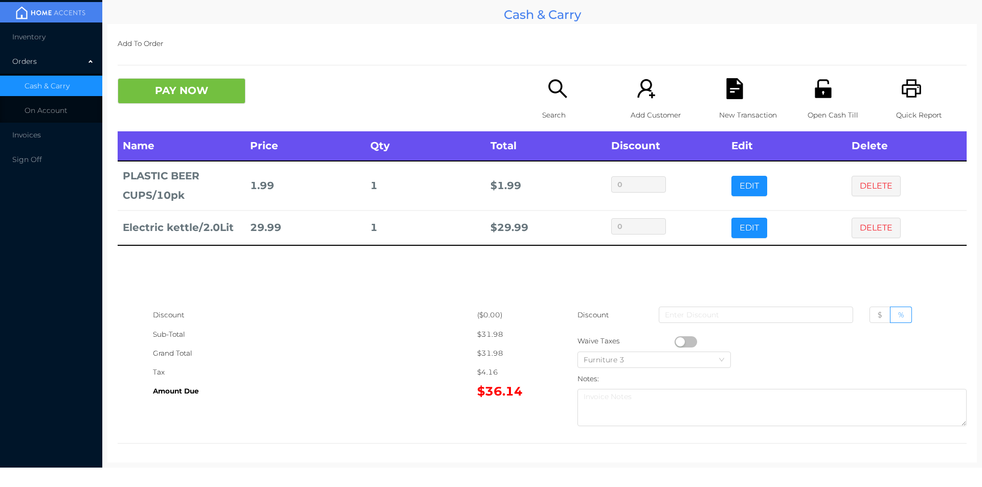
click at [730, 85] on icon "icon: file-text" at bounding box center [734, 88] width 16 height 21
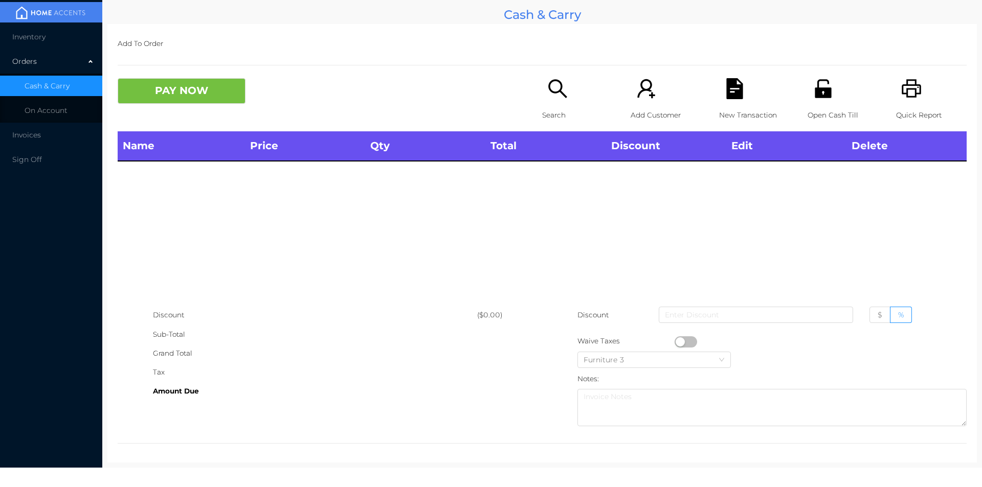
click at [903, 83] on icon "icon: printer" at bounding box center [911, 88] width 21 height 21
click at [571, 109] on p "Search" at bounding box center [577, 115] width 71 height 19
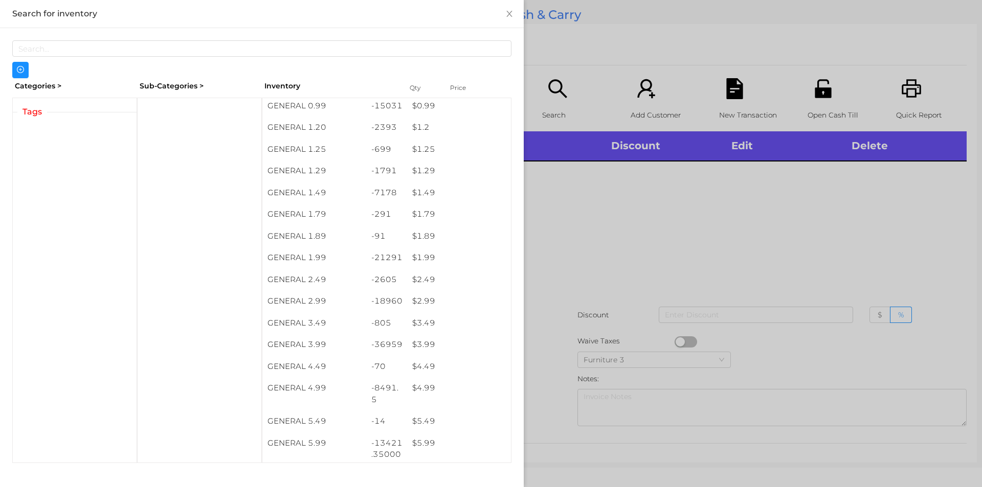
scroll to position [106, 0]
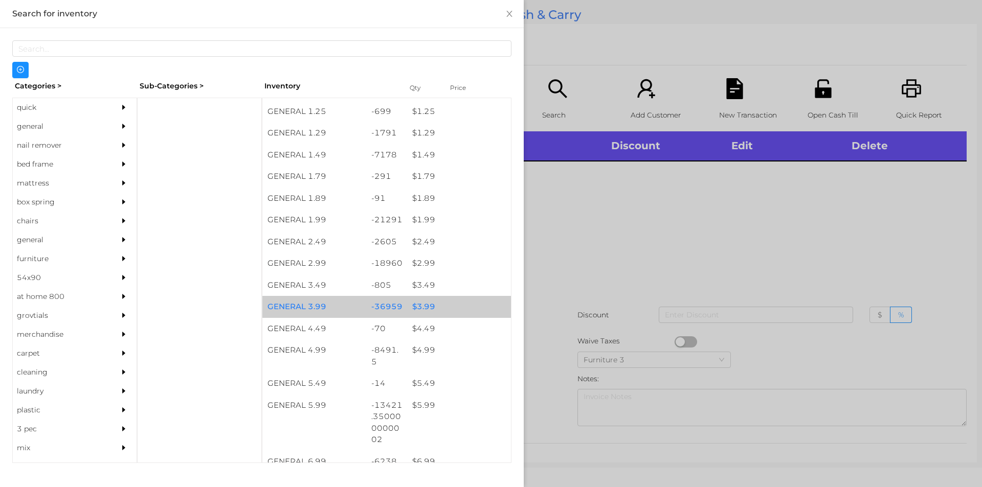
click at [398, 307] on div "-36959" at bounding box center [386, 307] width 41 height 22
click at [407, 306] on div "$ 3.99" at bounding box center [459, 307] width 104 height 22
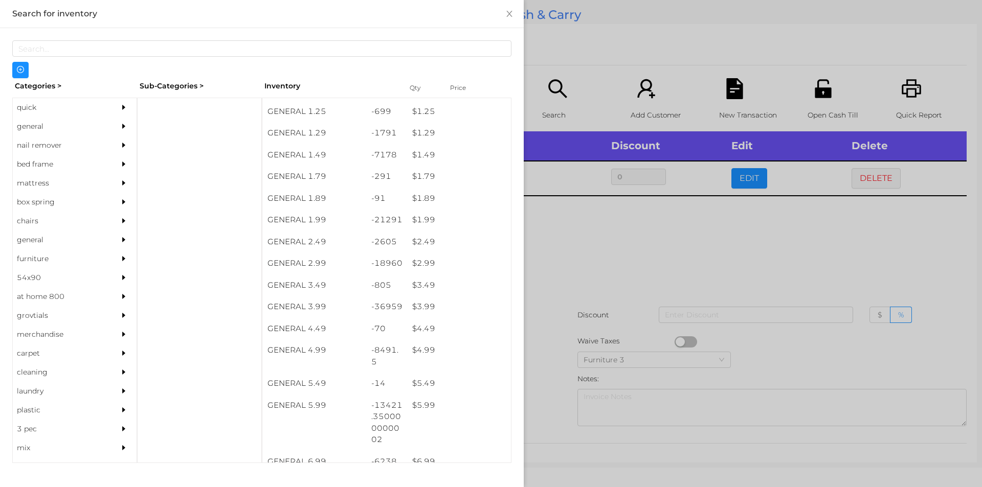
click at [605, 294] on div at bounding box center [491, 243] width 982 height 487
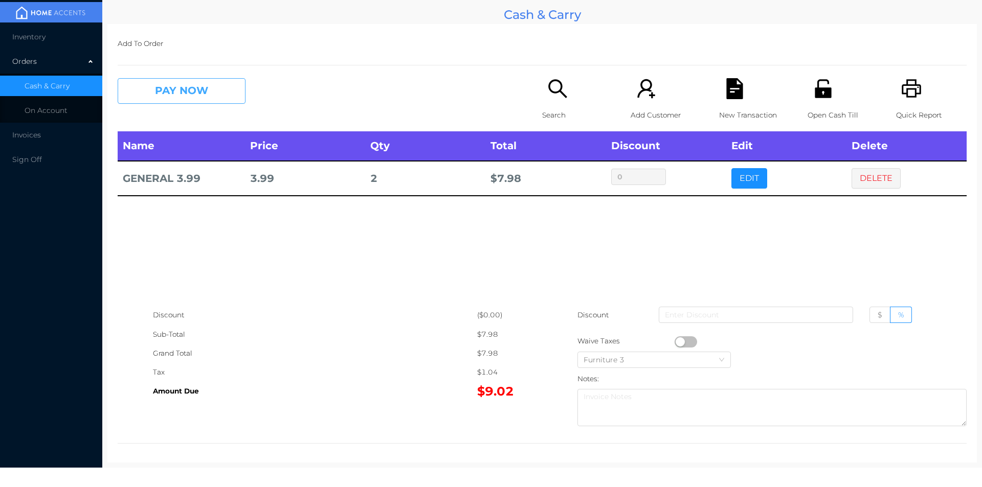
click at [162, 85] on button "PAY NOW" at bounding box center [182, 91] width 128 height 26
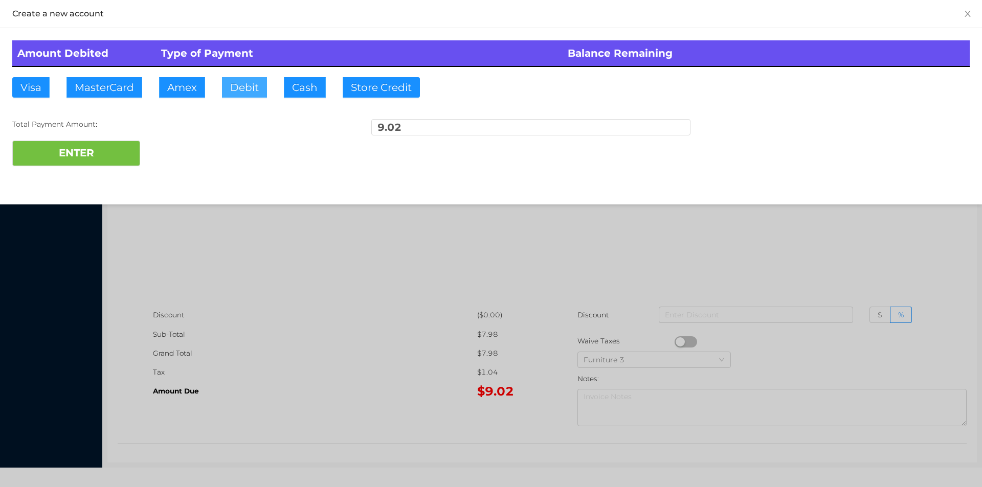
click at [251, 90] on button "Debit" at bounding box center [244, 87] width 45 height 20
click at [91, 142] on button "ENTER" at bounding box center [76, 154] width 128 height 26
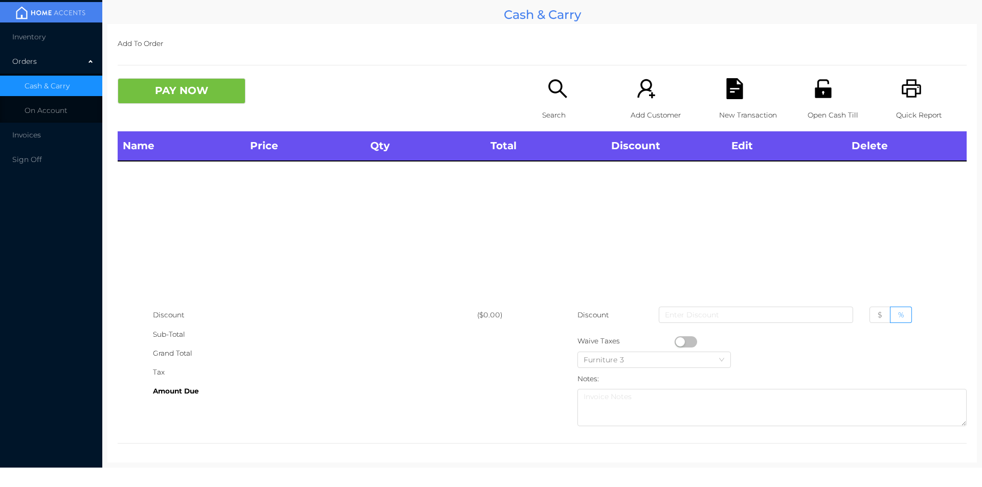
click at [542, 103] on div "Search" at bounding box center [577, 104] width 71 height 53
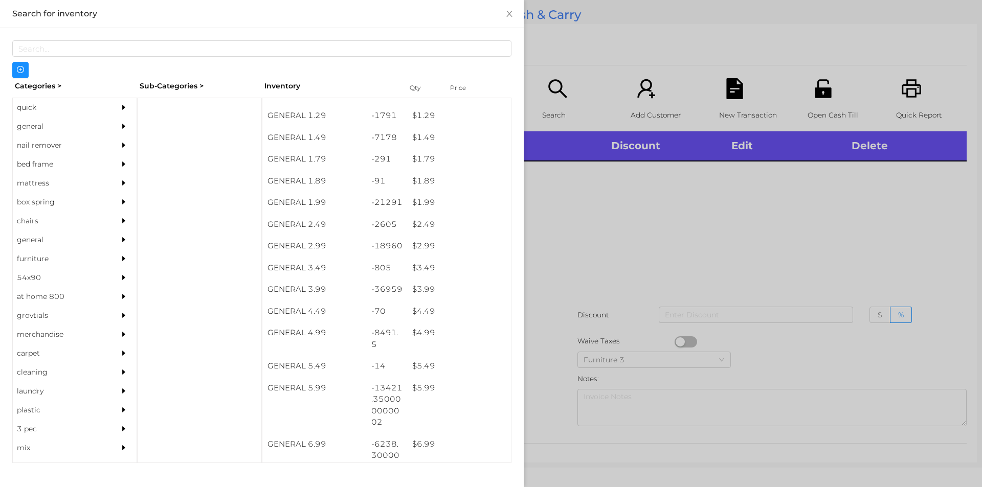
scroll to position [128, 0]
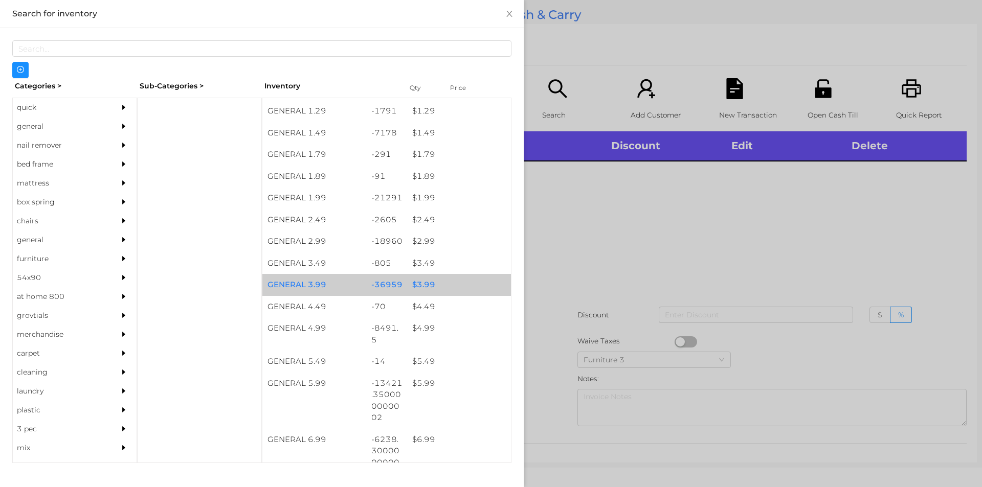
click at [427, 287] on div "$ 3.99" at bounding box center [459, 285] width 104 height 22
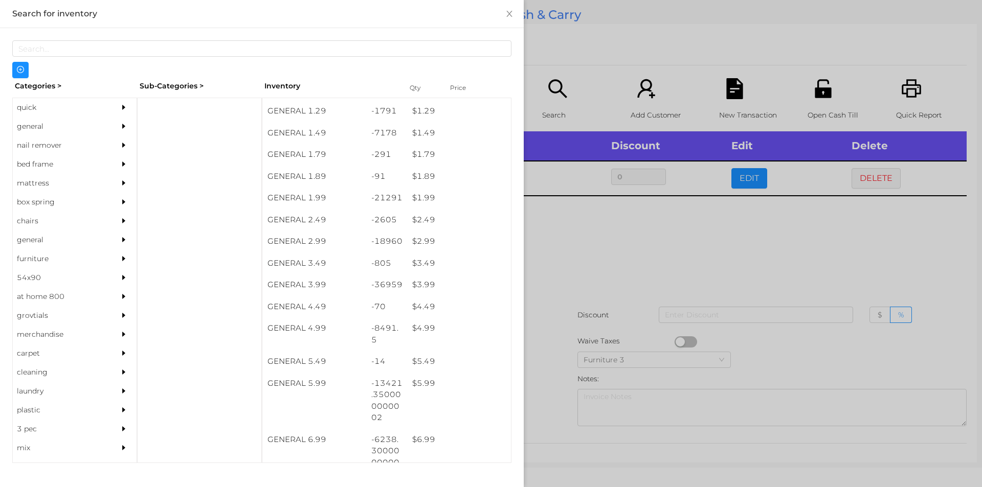
click at [555, 299] on div at bounding box center [491, 243] width 982 height 487
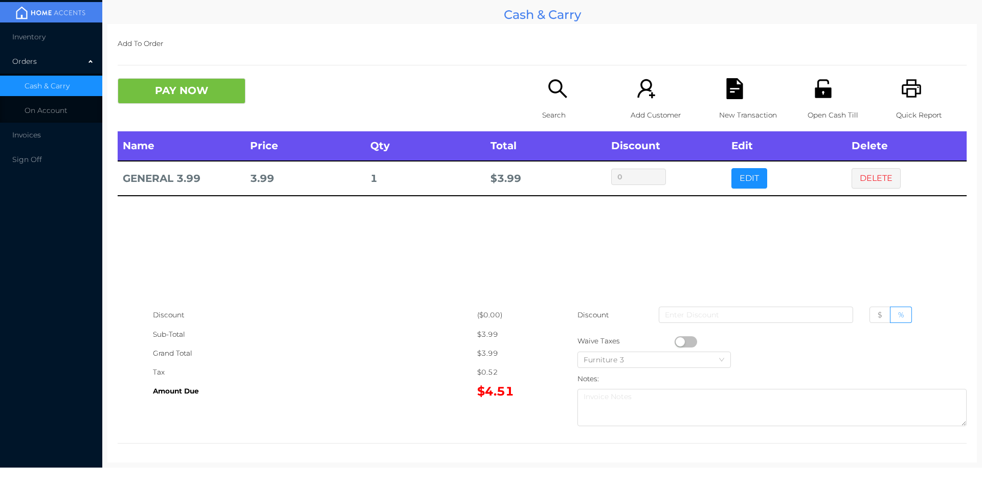
scroll to position [4, 0]
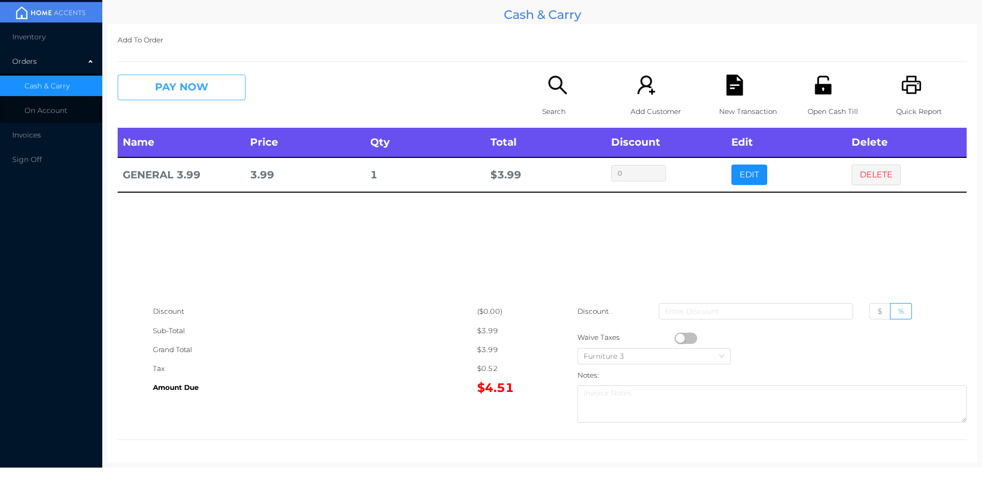
click at [222, 75] on button "PAY NOW" at bounding box center [182, 88] width 128 height 26
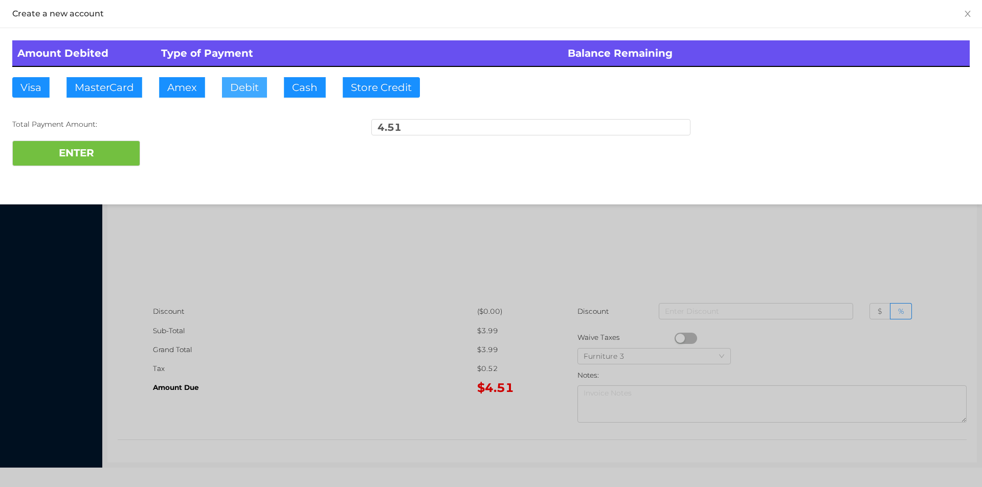
click at [244, 78] on button "Debit" at bounding box center [244, 87] width 45 height 20
click at [65, 160] on button "ENTER" at bounding box center [76, 154] width 128 height 26
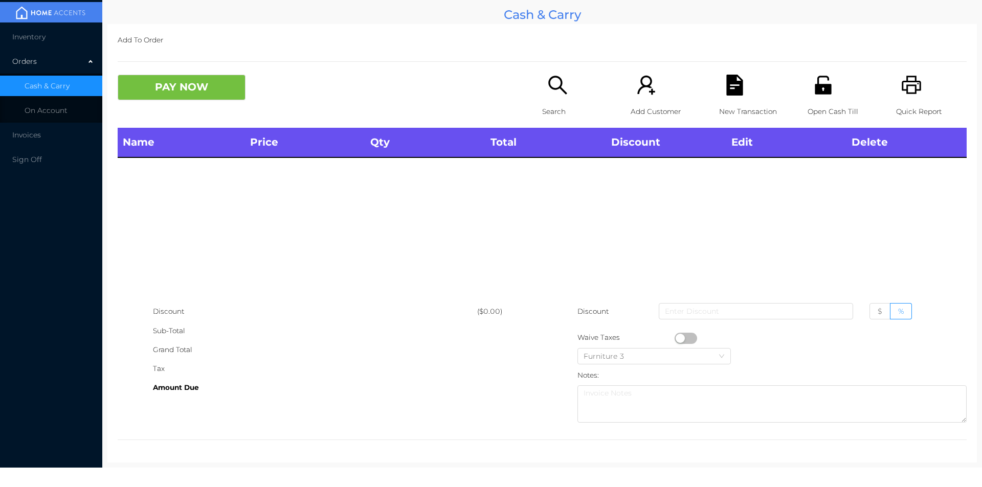
click at [909, 100] on div "Quick Report" at bounding box center [931, 101] width 71 height 53
click at [552, 91] on icon "icon: search" at bounding box center [557, 85] width 21 height 21
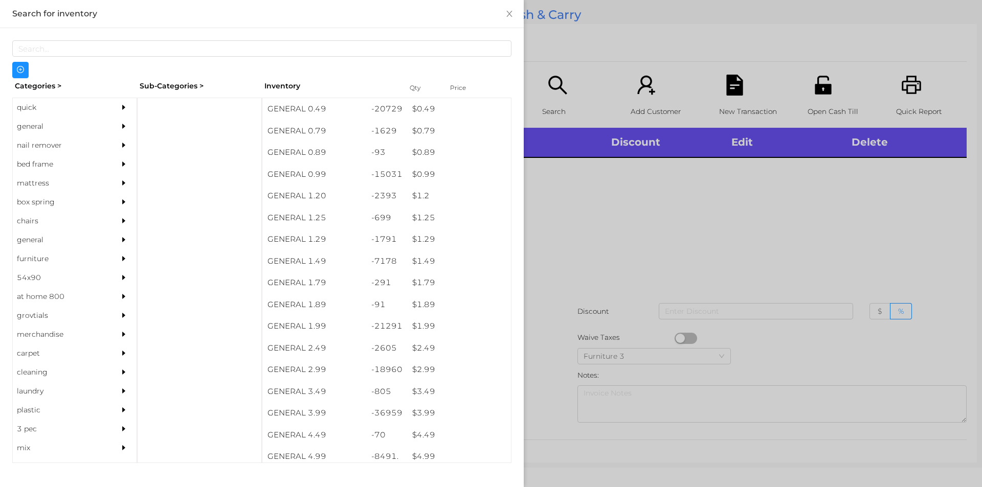
click at [38, 125] on div "general" at bounding box center [59, 126] width 93 height 19
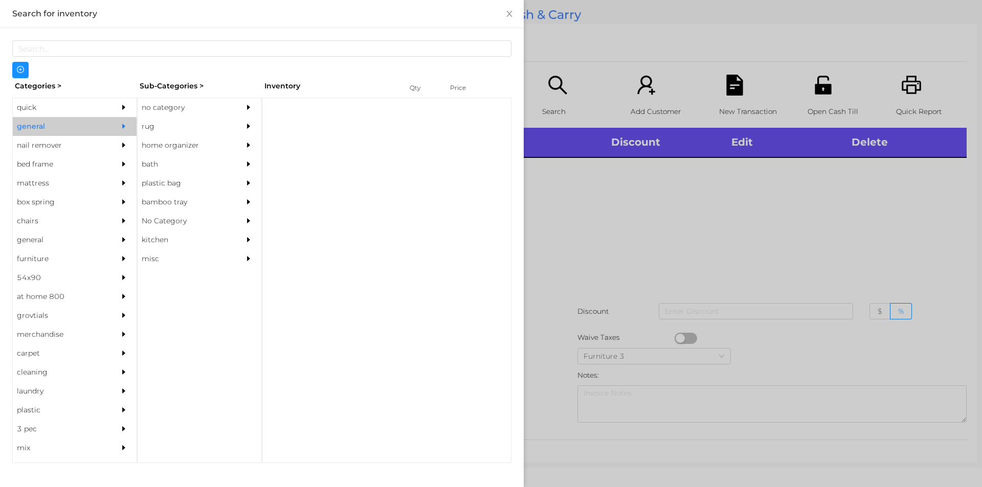
click at [181, 113] on div "no category" at bounding box center [184, 107] width 93 height 19
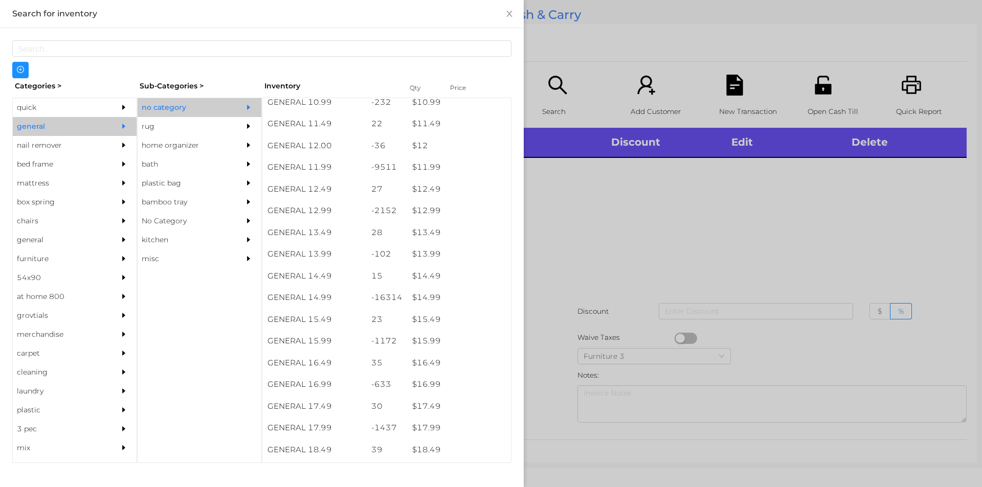
scroll to position [695, 0]
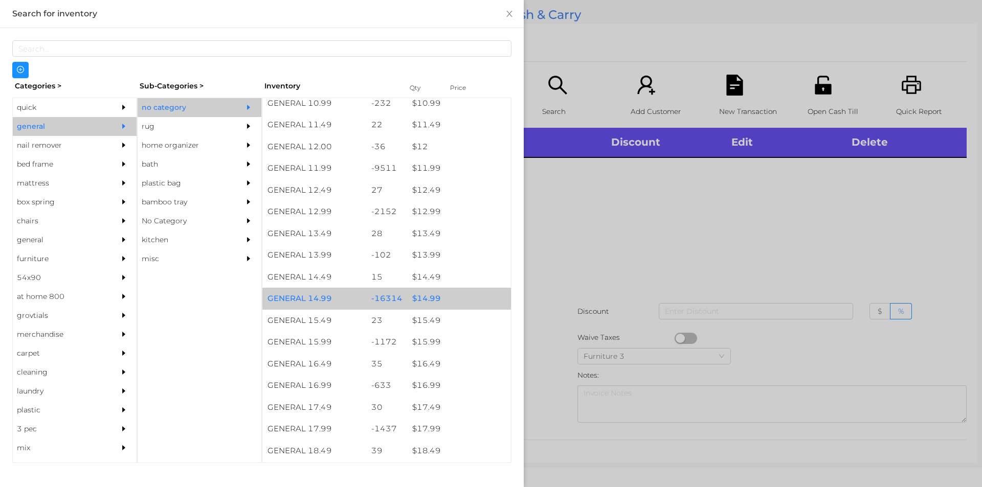
click at [422, 296] on div "$ 14.99" at bounding box center [459, 299] width 104 height 22
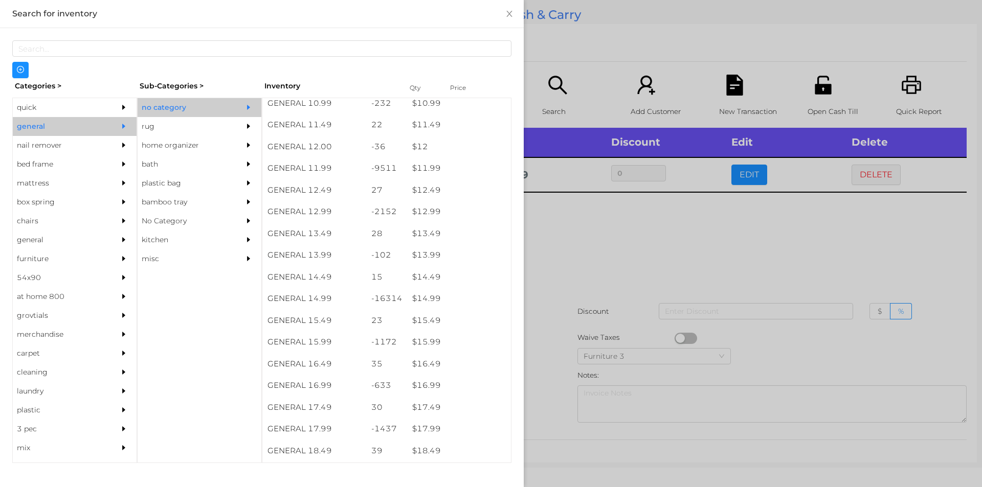
click at [576, 279] on div at bounding box center [491, 243] width 982 height 487
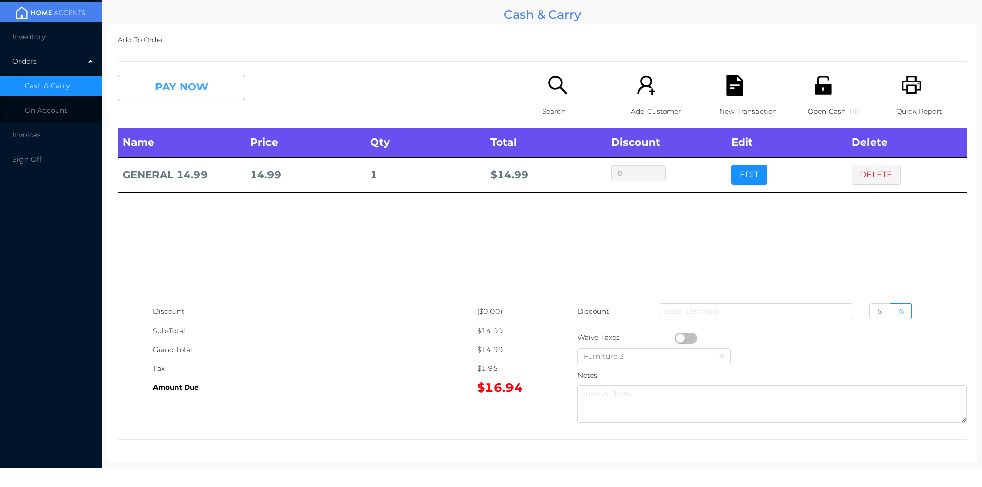
click at [168, 91] on button "PAY NOW" at bounding box center [182, 88] width 128 height 26
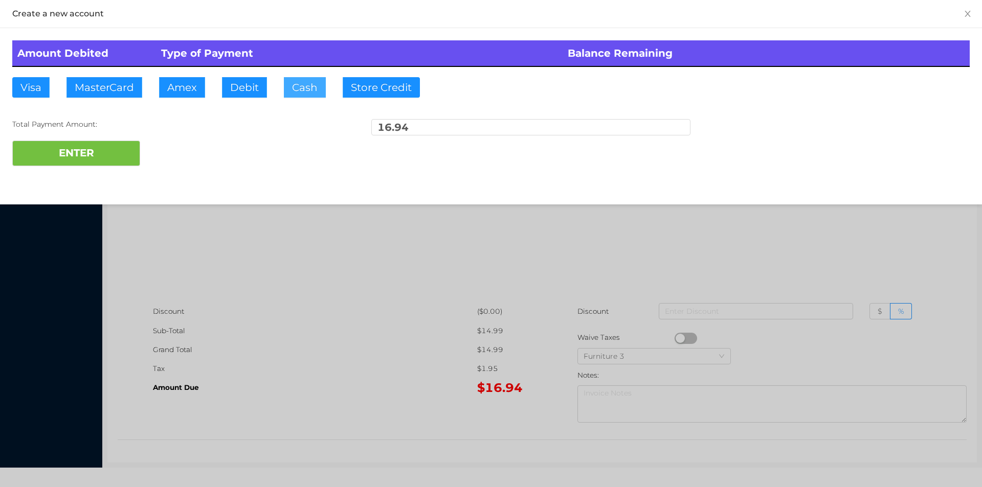
click at [305, 89] on button "Cash" at bounding box center [305, 87] width 42 height 20
type input "50."
click at [92, 155] on button "ENTER" at bounding box center [76, 154] width 128 height 26
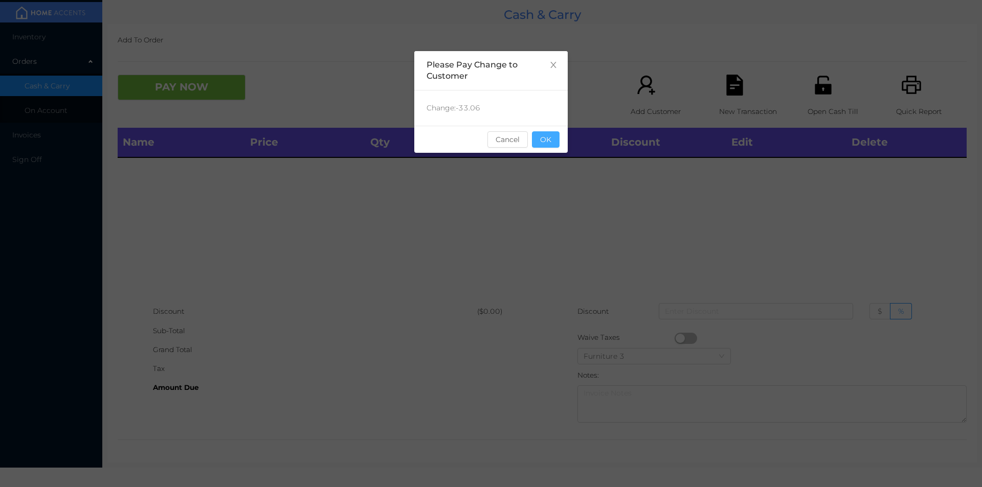
click at [548, 144] on button "OK" at bounding box center [546, 139] width 28 height 16
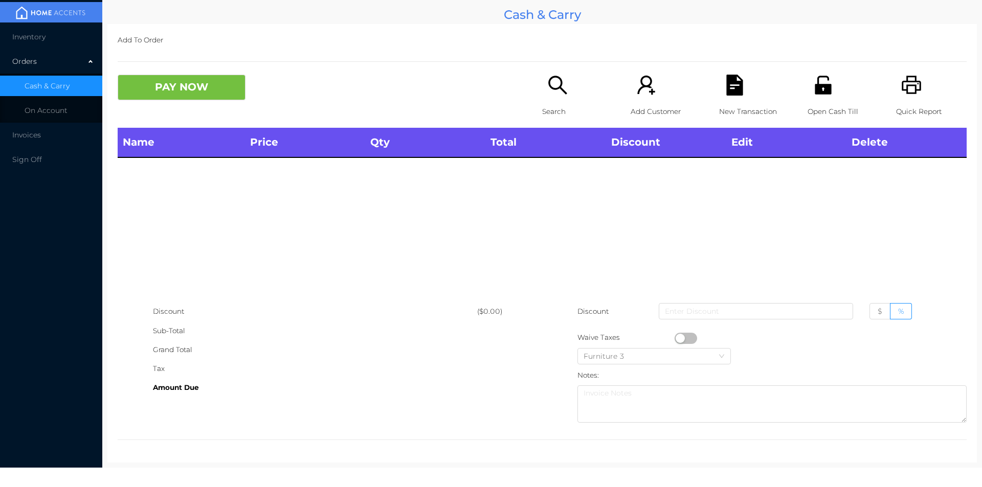
click at [818, 85] on icon "icon: unlock" at bounding box center [823, 85] width 16 height 18
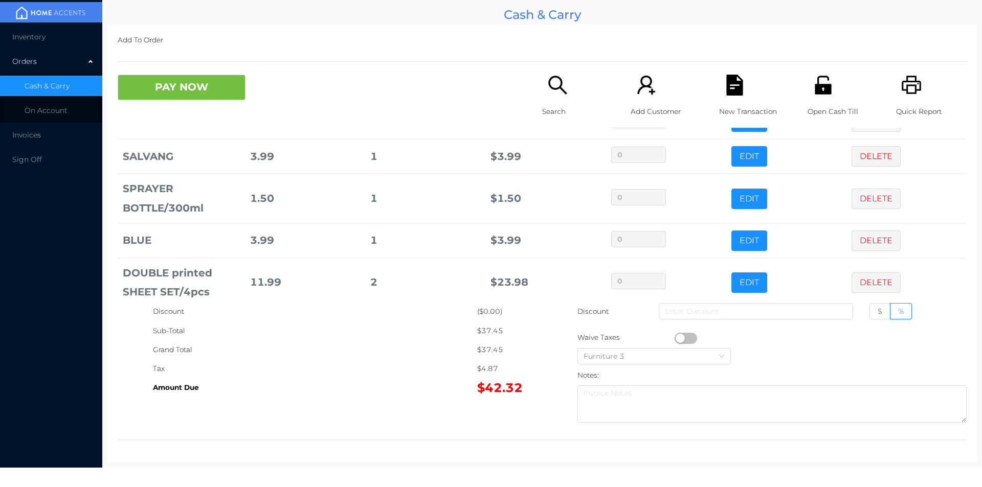
scroll to position [69, 0]
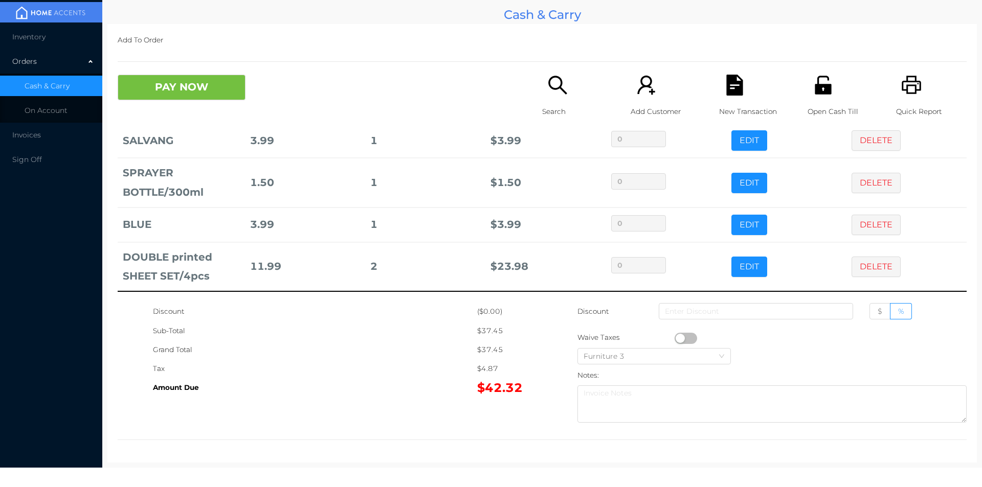
click at [813, 99] on div "Open Cash Till" at bounding box center [842, 101] width 71 height 53
click at [143, 92] on button "PAY NOW" at bounding box center [182, 88] width 128 height 26
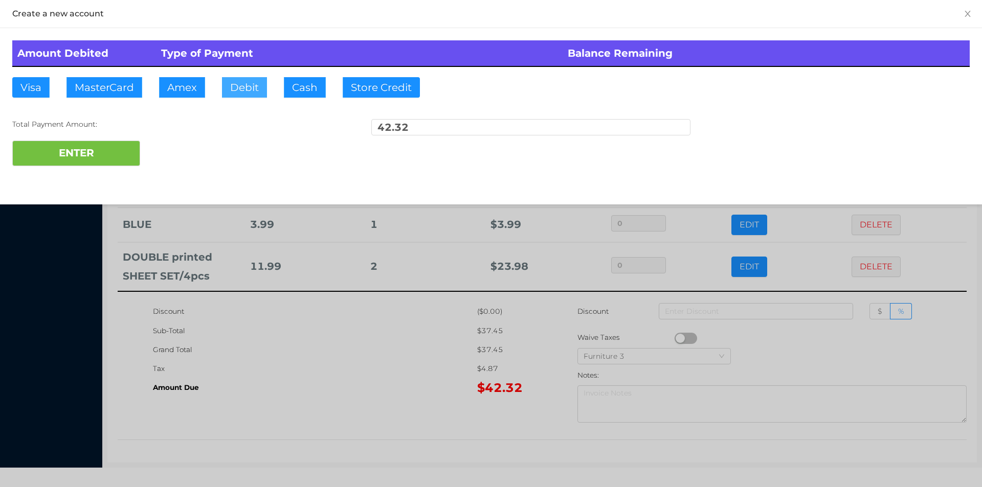
click at [252, 87] on button "Debit" at bounding box center [244, 87] width 45 height 20
click at [90, 159] on button "ENTER" at bounding box center [76, 154] width 128 height 26
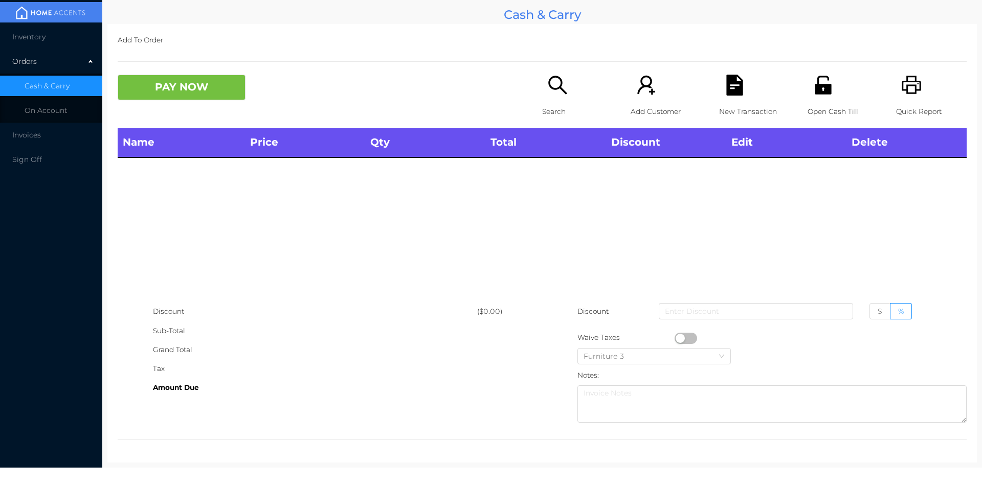
click at [813, 96] on icon "icon: unlock" at bounding box center [823, 85] width 21 height 21
click at [556, 75] on icon "icon: search" at bounding box center [557, 85] width 21 height 21
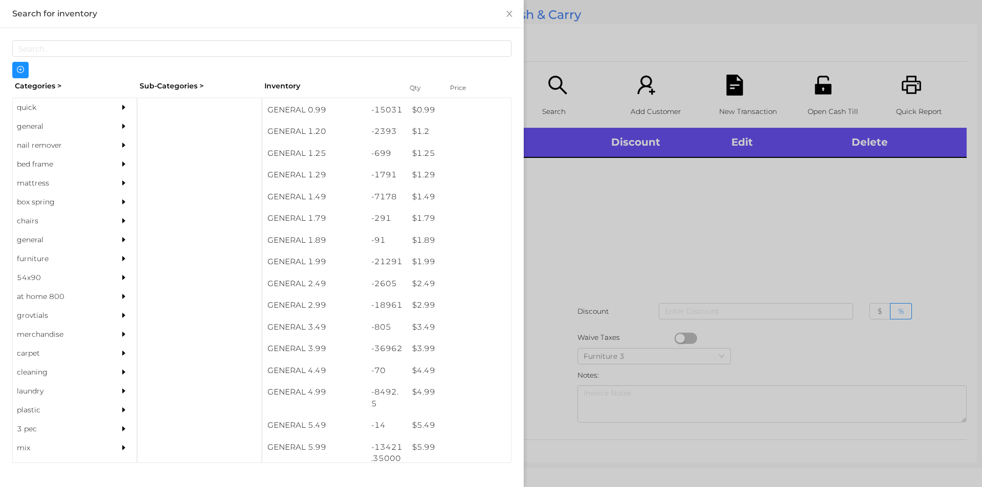
scroll to position [64, 0]
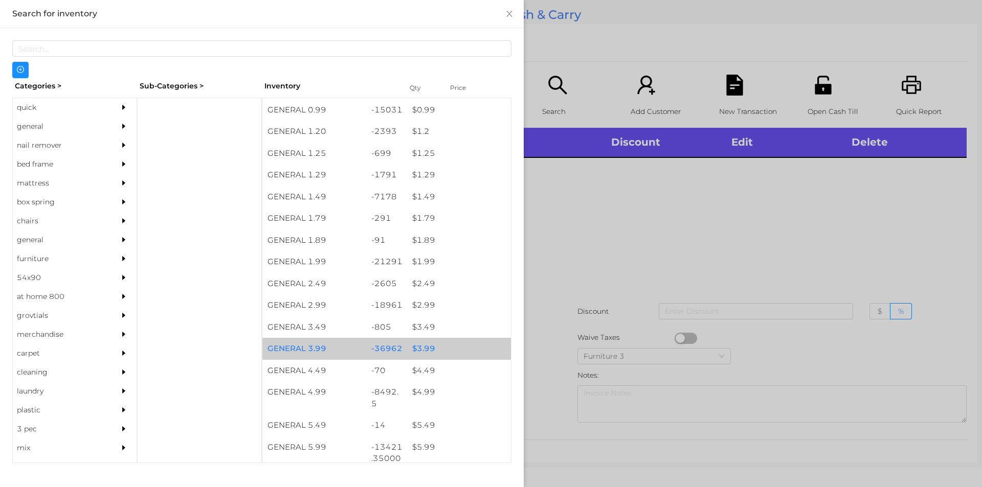
click at [423, 349] on div "$ 3.99" at bounding box center [459, 349] width 104 height 22
click at [420, 347] on div "$ 3.99" at bounding box center [459, 349] width 104 height 22
click at [420, 346] on div "$ 3.99" at bounding box center [459, 349] width 104 height 22
click at [410, 348] on div "$ 3.99" at bounding box center [459, 349] width 104 height 22
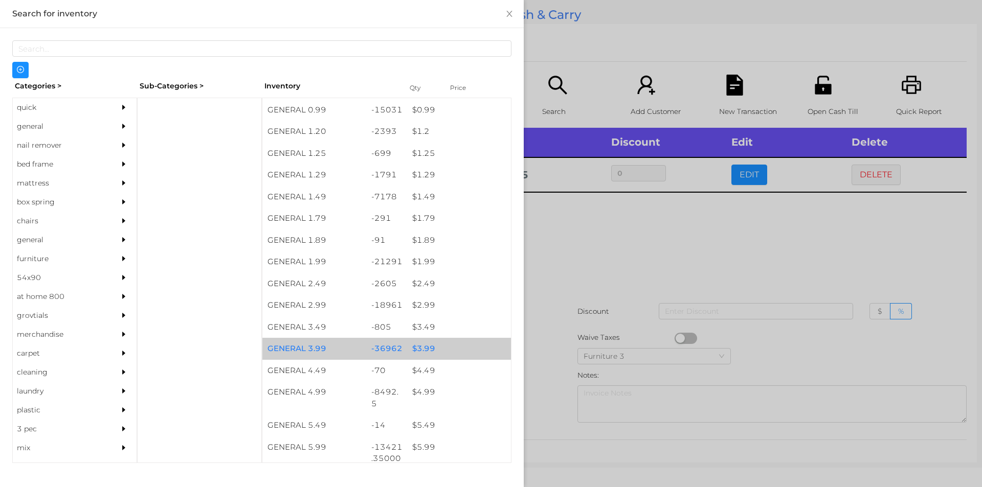
click at [417, 347] on div "$ 3.99" at bounding box center [459, 349] width 104 height 22
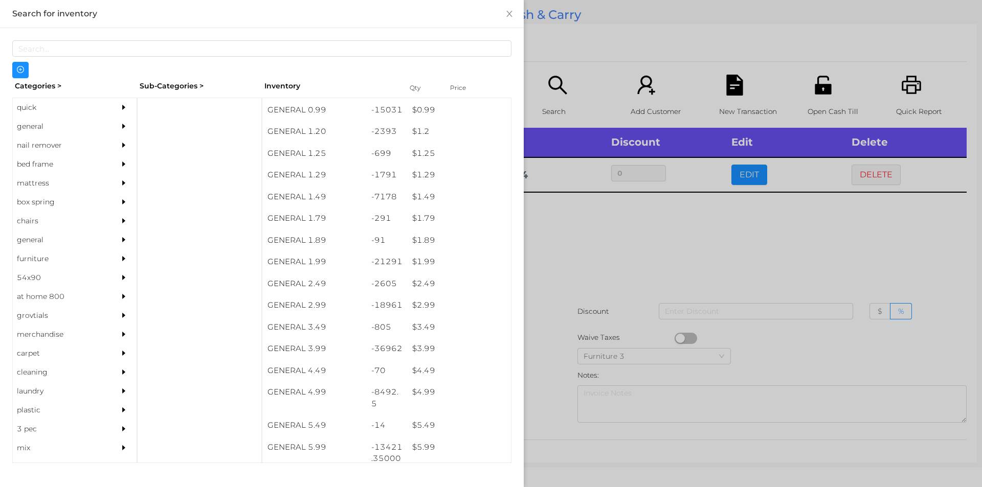
click at [598, 232] on div at bounding box center [491, 243] width 982 height 487
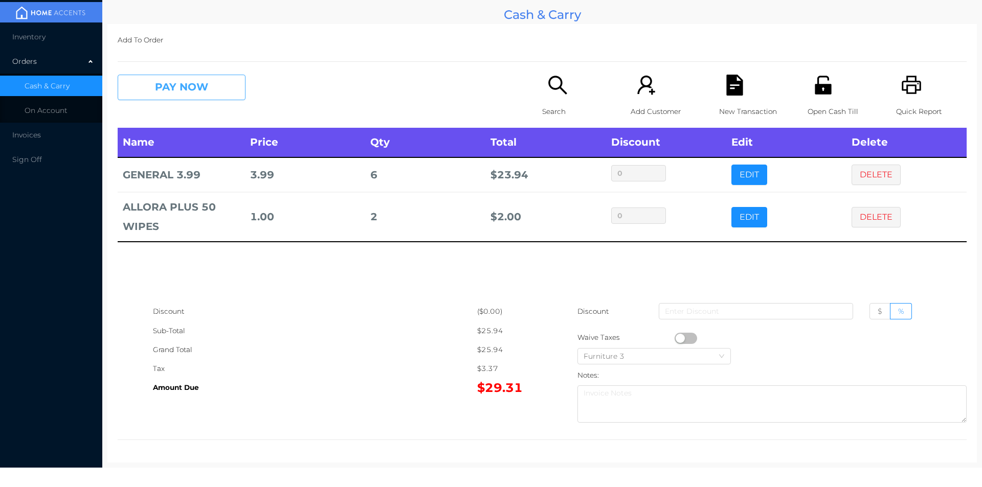
click at [212, 99] on button "PAY NOW" at bounding box center [182, 88] width 128 height 26
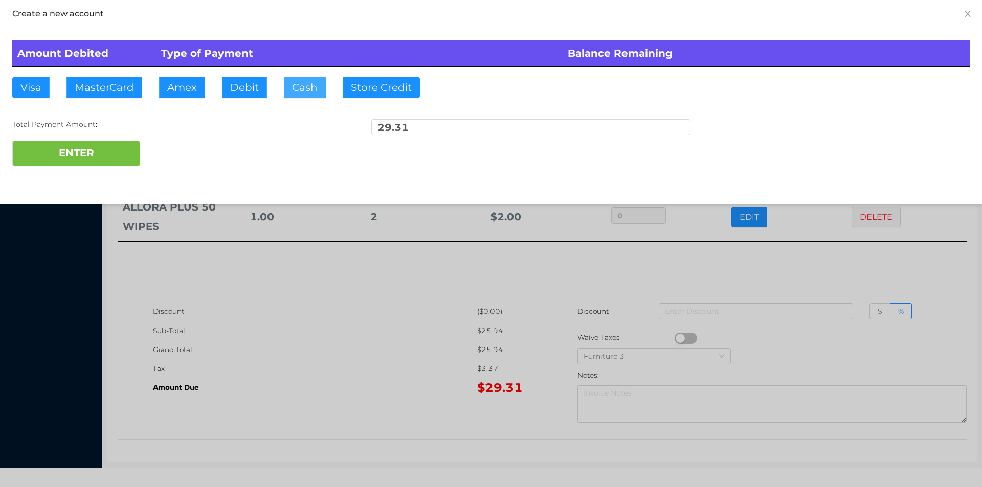
click at [296, 92] on button "Cash" at bounding box center [305, 87] width 42 height 20
click at [117, 158] on button "ENTER" at bounding box center [76, 154] width 128 height 26
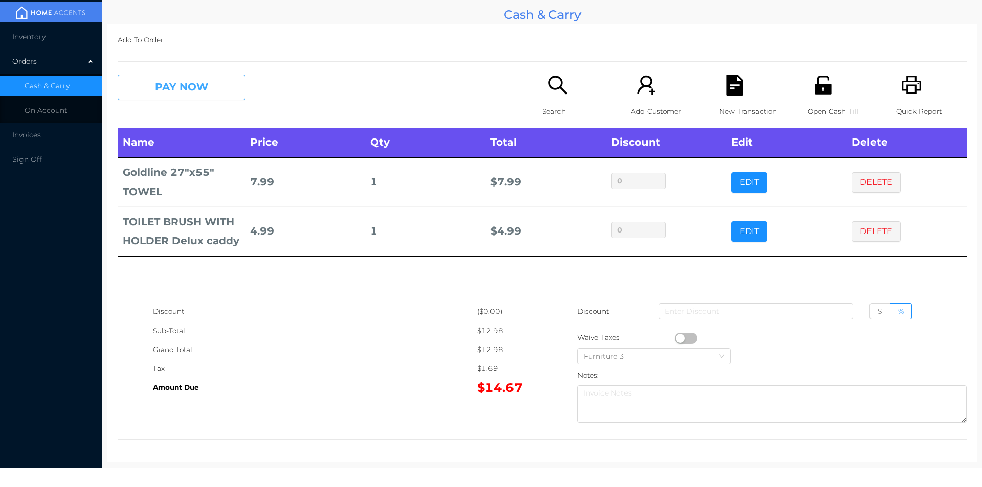
click at [188, 94] on button "PAY NOW" at bounding box center [182, 88] width 128 height 26
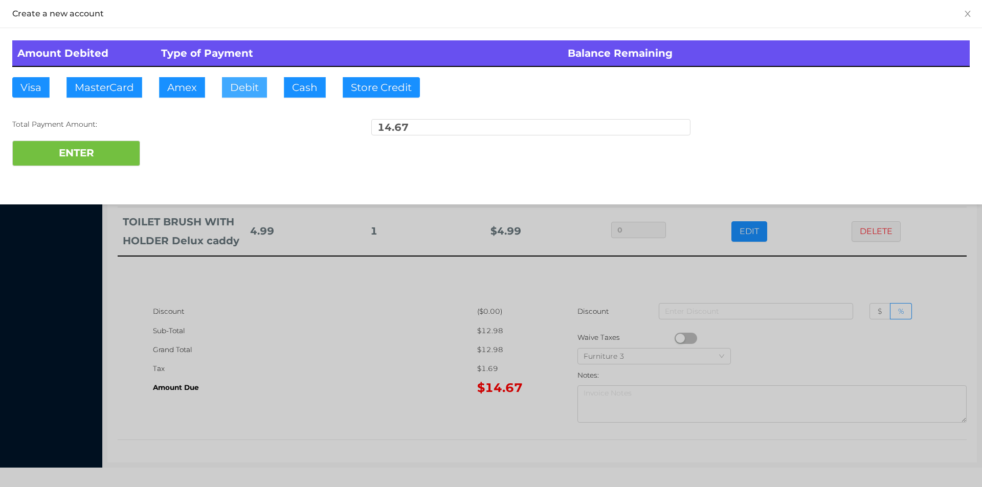
click at [248, 82] on button "Debit" at bounding box center [244, 87] width 45 height 20
type input "20"
click at [107, 159] on button "ENTER" at bounding box center [76, 154] width 128 height 26
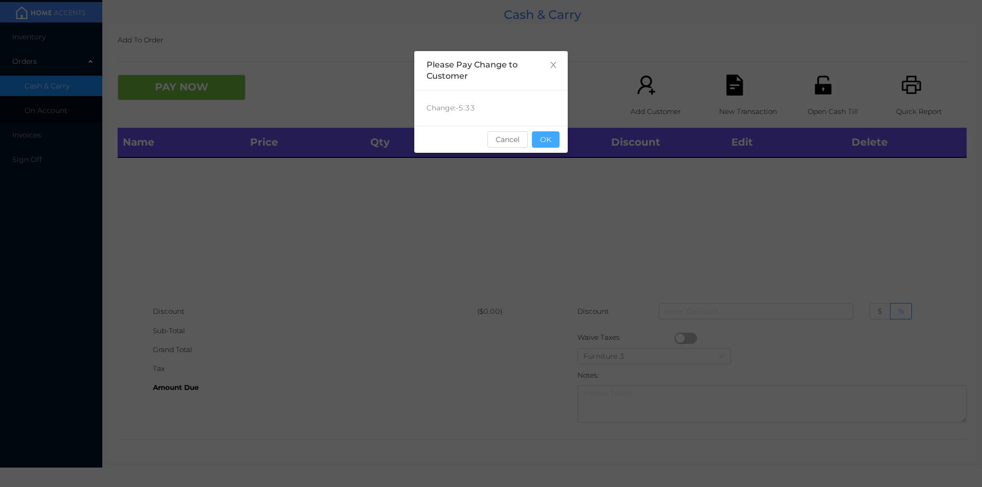
click at [539, 143] on button "OK" at bounding box center [546, 139] width 28 height 16
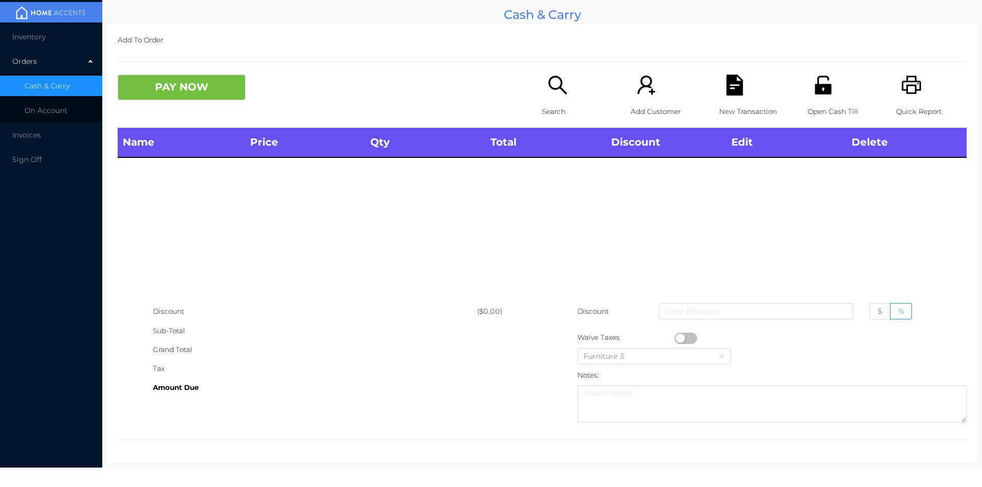
click at [551, 86] on icon "icon: search" at bounding box center [557, 85] width 21 height 21
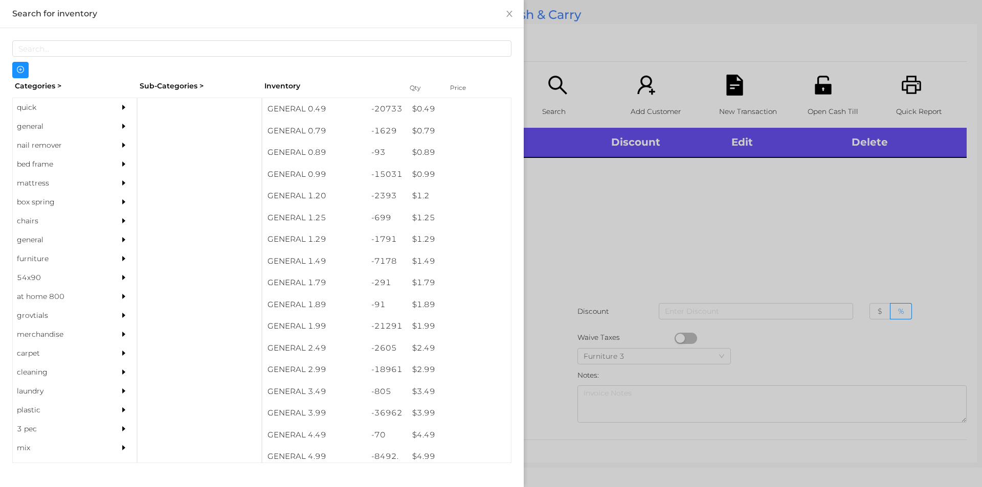
click at [50, 100] on div "quick" at bounding box center [59, 107] width 93 height 19
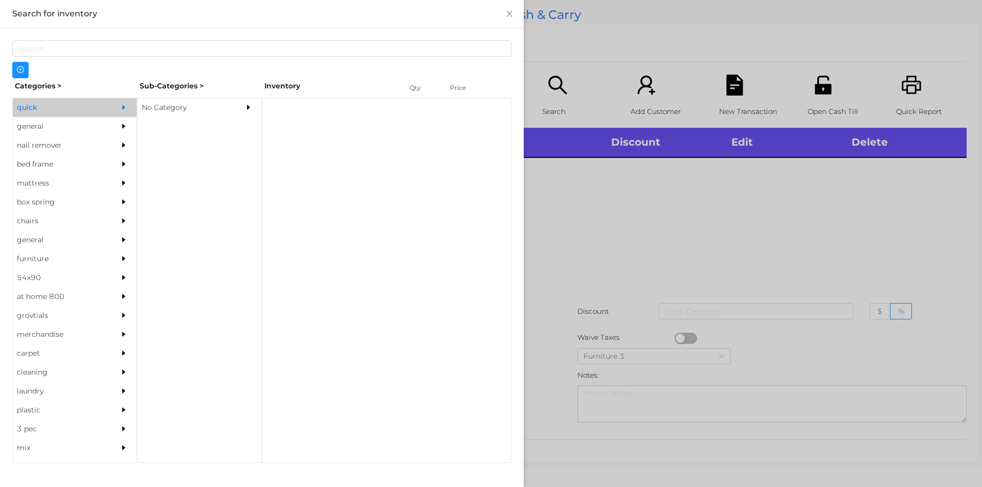
click at [197, 115] on div "No Category" at bounding box center [184, 107] width 93 height 19
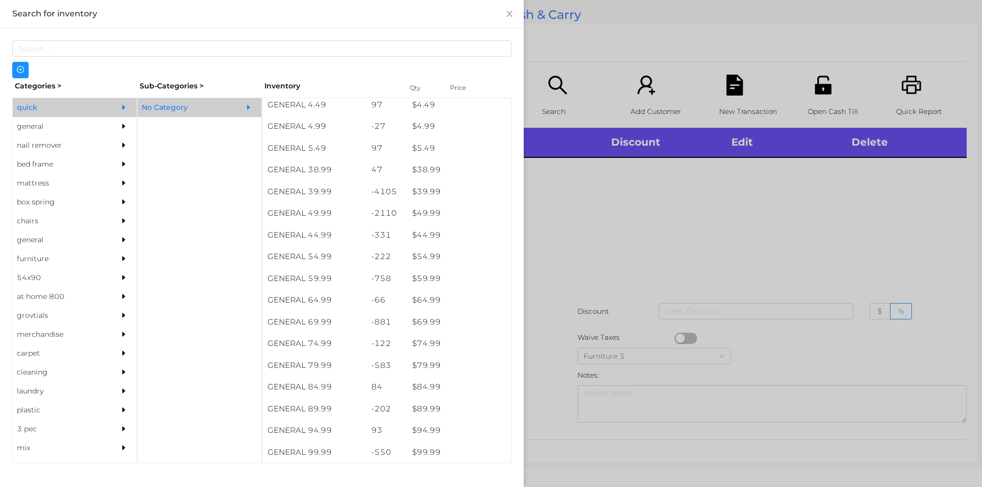
scroll to position [501, 0]
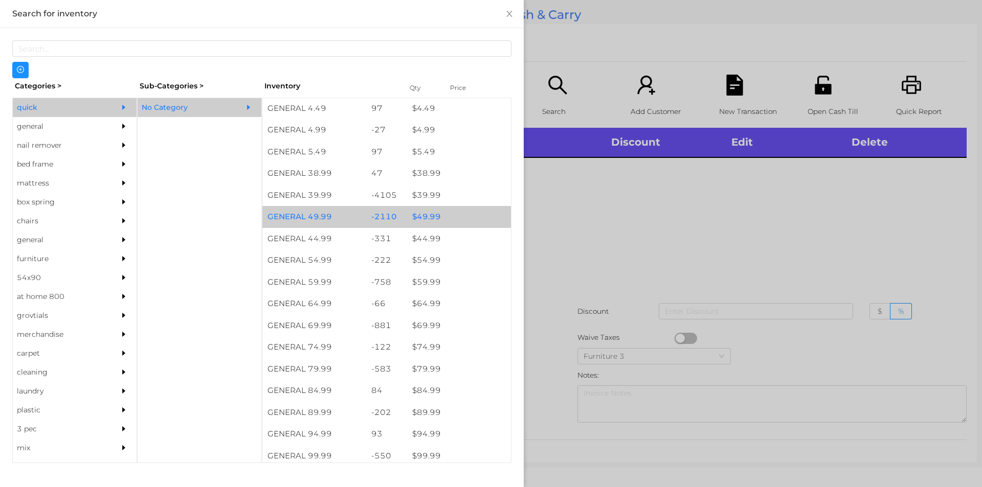
click at [427, 211] on div "$ 49.99" at bounding box center [459, 217] width 104 height 22
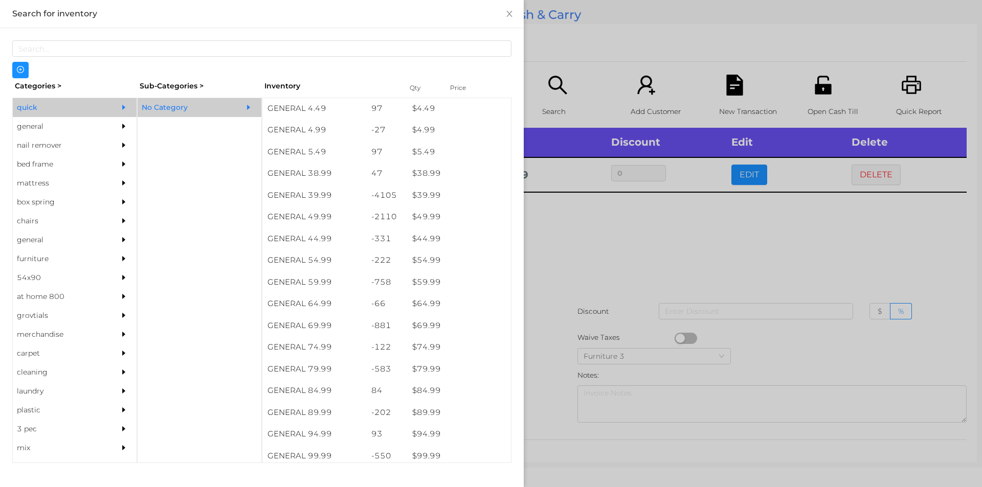
click at [606, 339] on div at bounding box center [491, 243] width 982 height 487
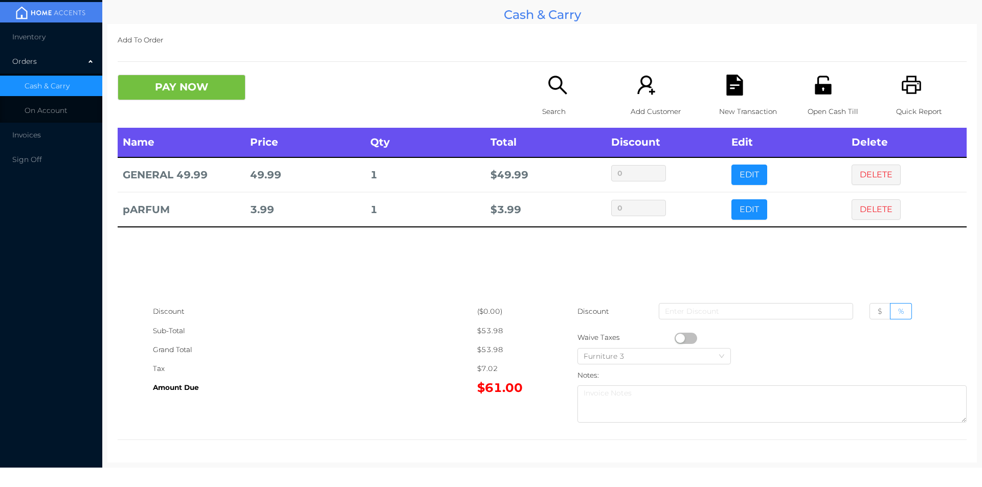
click at [729, 97] on div "New Transaction" at bounding box center [754, 101] width 71 height 53
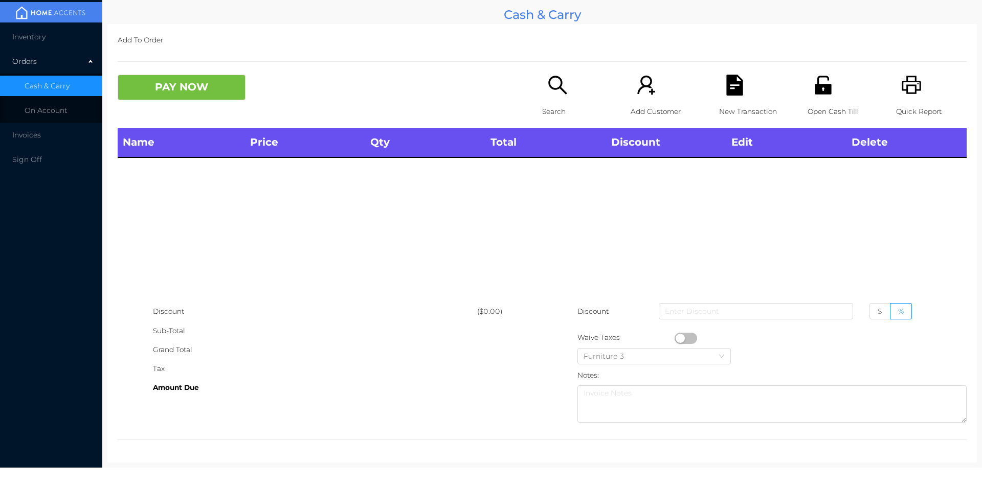
click at [915, 95] on div "Quick Report" at bounding box center [931, 101] width 71 height 53
click at [542, 83] on div "Search" at bounding box center [577, 101] width 71 height 53
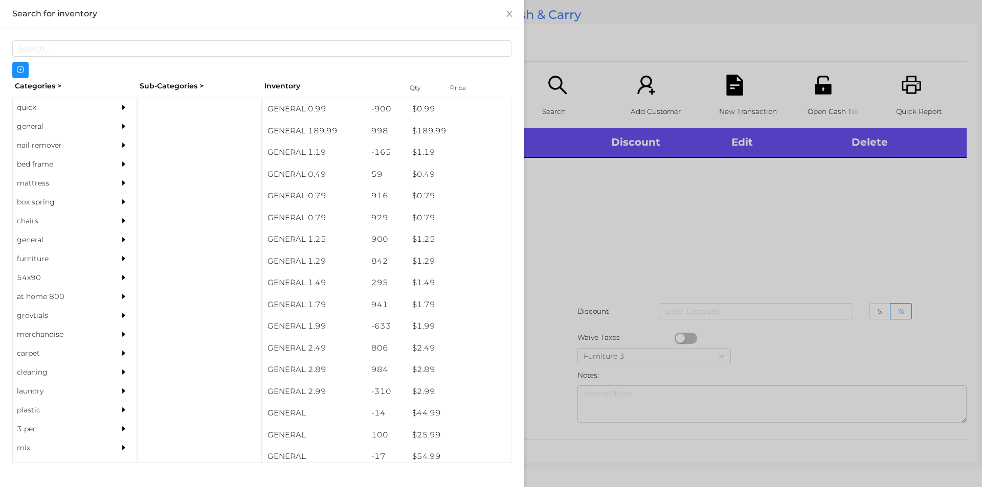
click at [56, 108] on div "quick" at bounding box center [59, 107] width 93 height 19
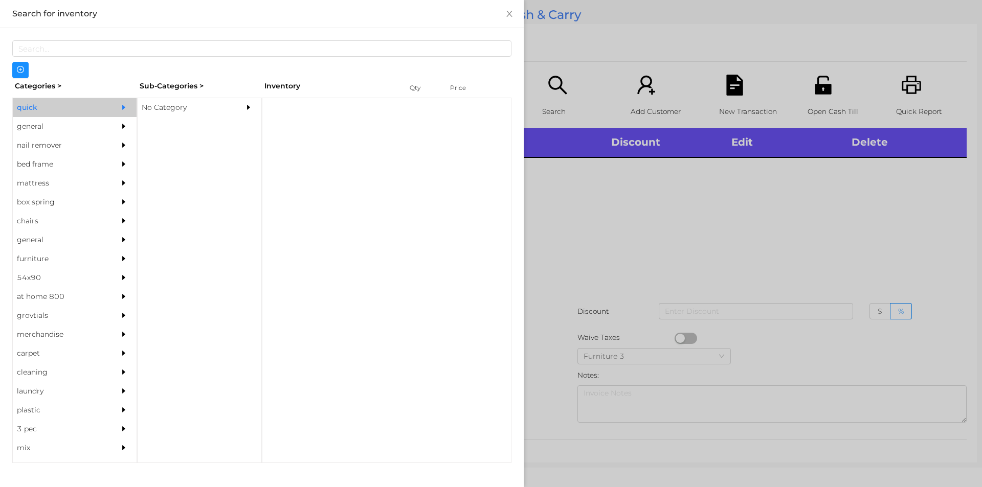
click at [56, 128] on div "general" at bounding box center [59, 126] width 93 height 19
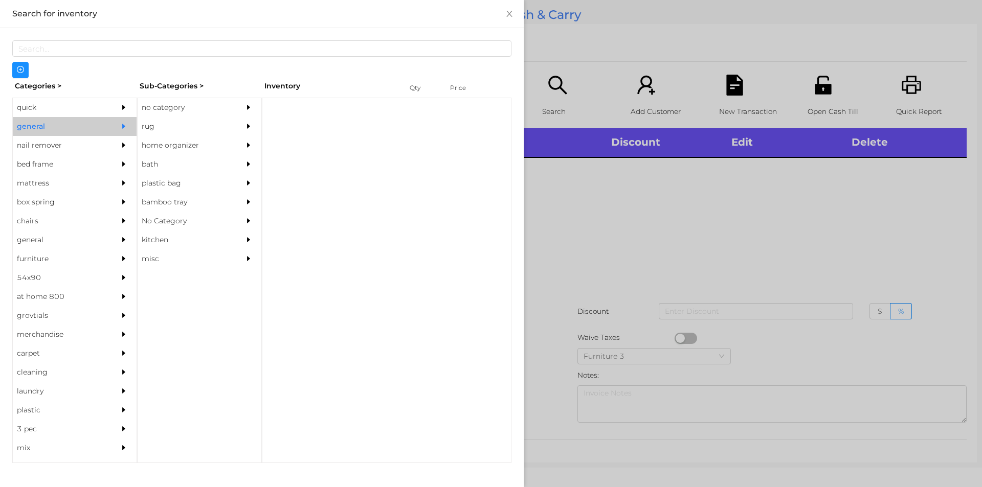
click at [156, 99] on div "no category" at bounding box center [184, 107] width 93 height 19
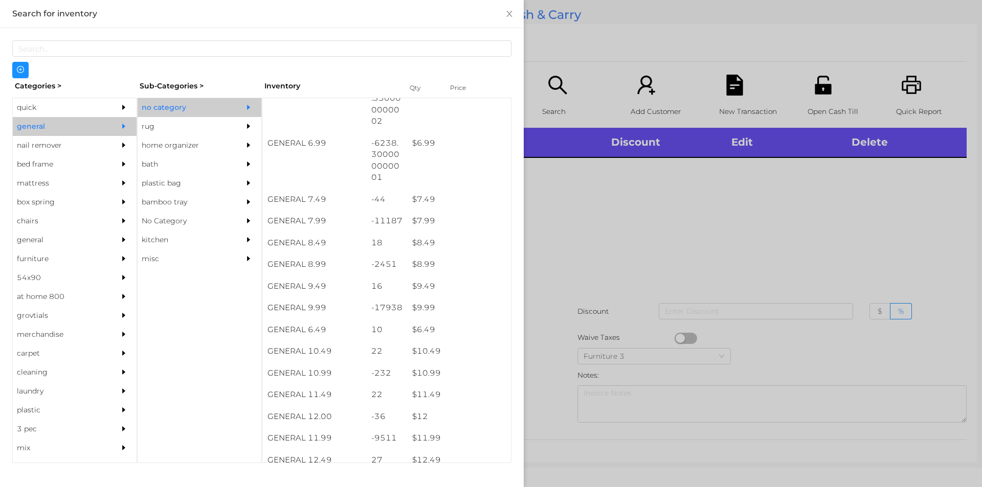
scroll to position [388, 0]
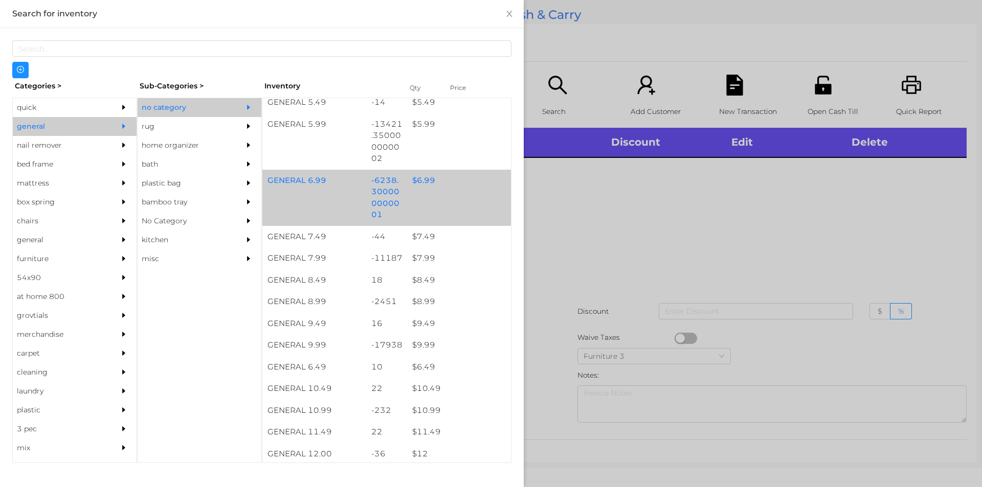
click at [422, 186] on div "$ 6.99" at bounding box center [459, 181] width 104 height 22
click at [412, 190] on div "$ 6.99" at bounding box center [459, 181] width 104 height 22
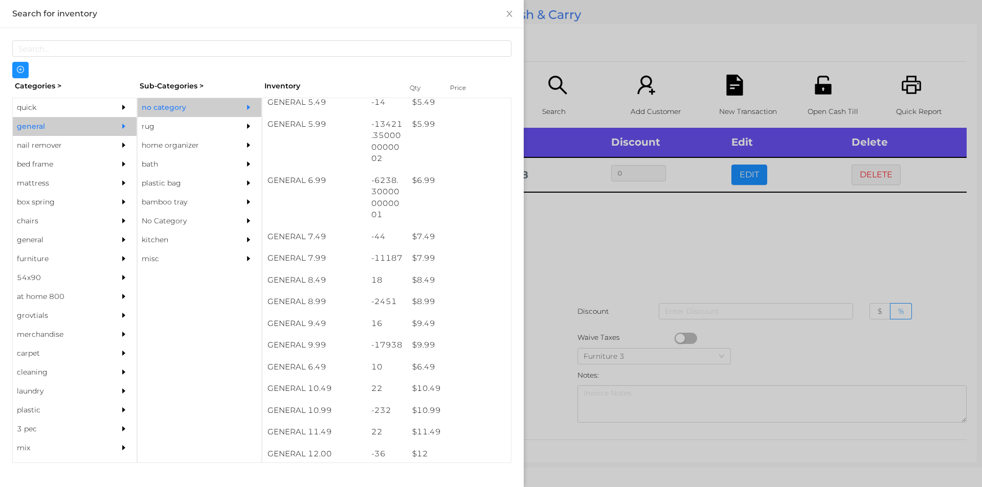
click at [534, 261] on div at bounding box center [491, 243] width 982 height 487
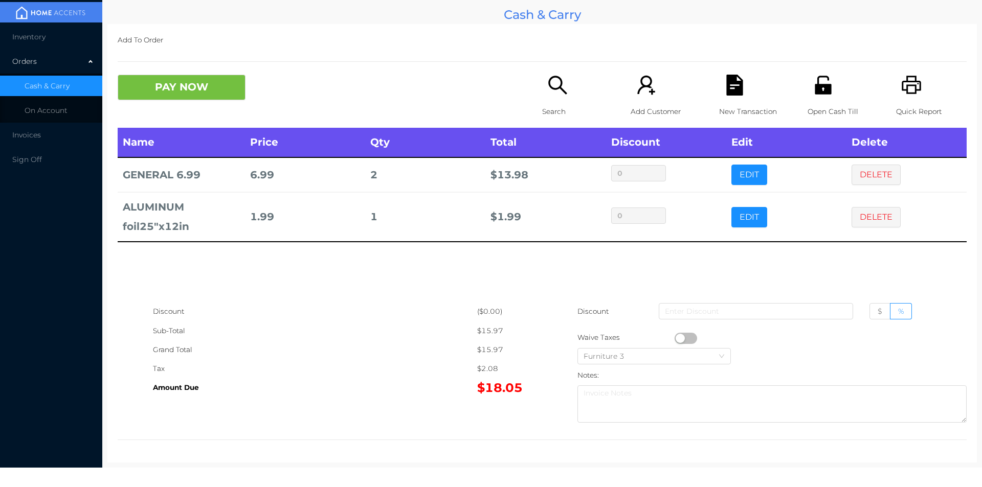
click at [732, 89] on icon "icon: file-text" at bounding box center [734, 85] width 16 height 21
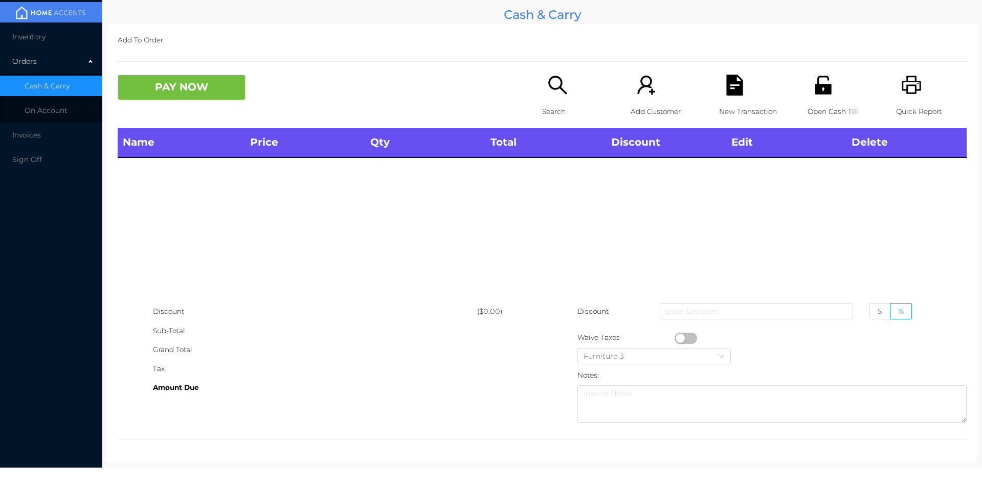
click at [832, 88] on div "Open Cash Till" at bounding box center [842, 101] width 71 height 53
click at [552, 84] on icon "icon: search" at bounding box center [557, 85] width 21 height 21
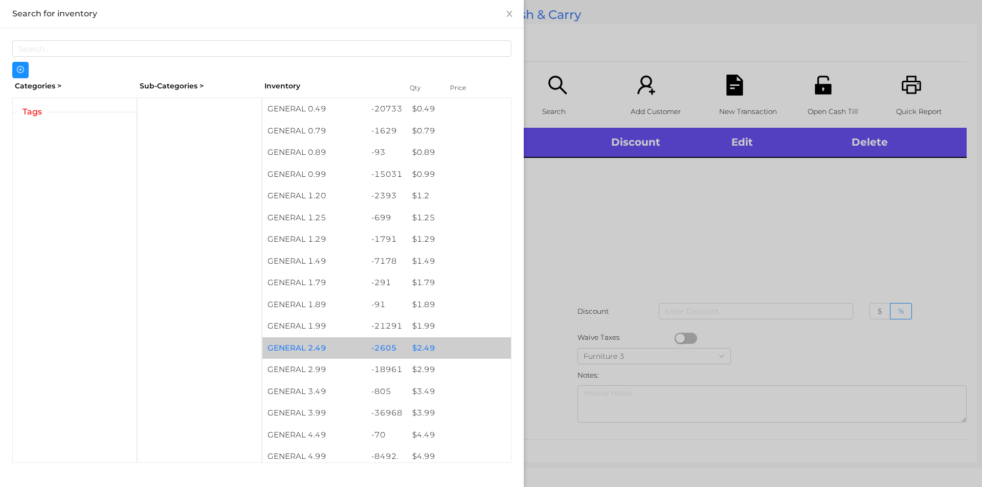
click at [452, 338] on div "$ 2.49" at bounding box center [459, 349] width 104 height 22
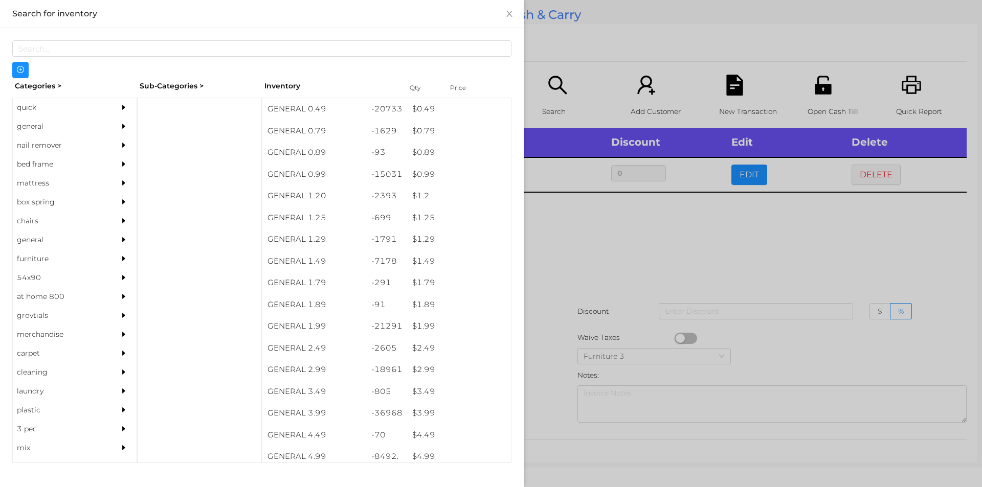
click at [717, 217] on div at bounding box center [491, 243] width 982 height 487
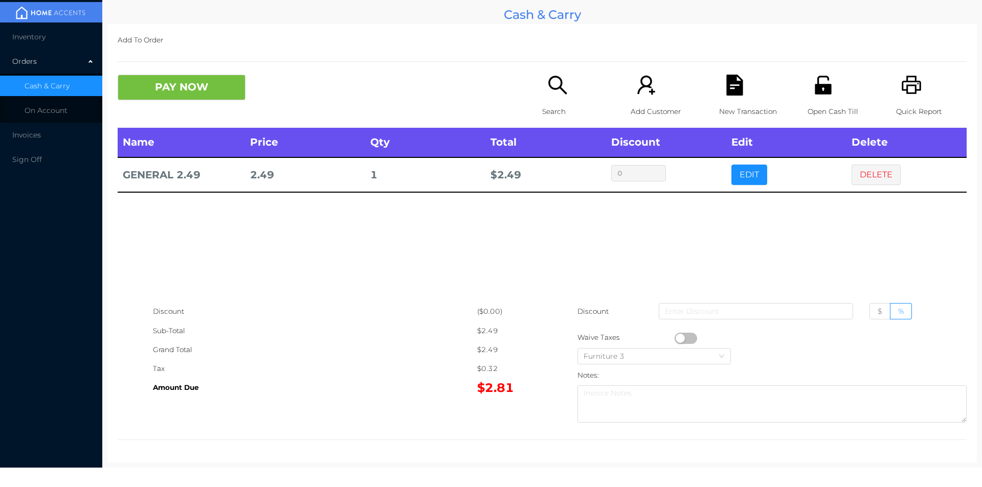
click at [731, 98] on div "New Transaction" at bounding box center [754, 101] width 71 height 53
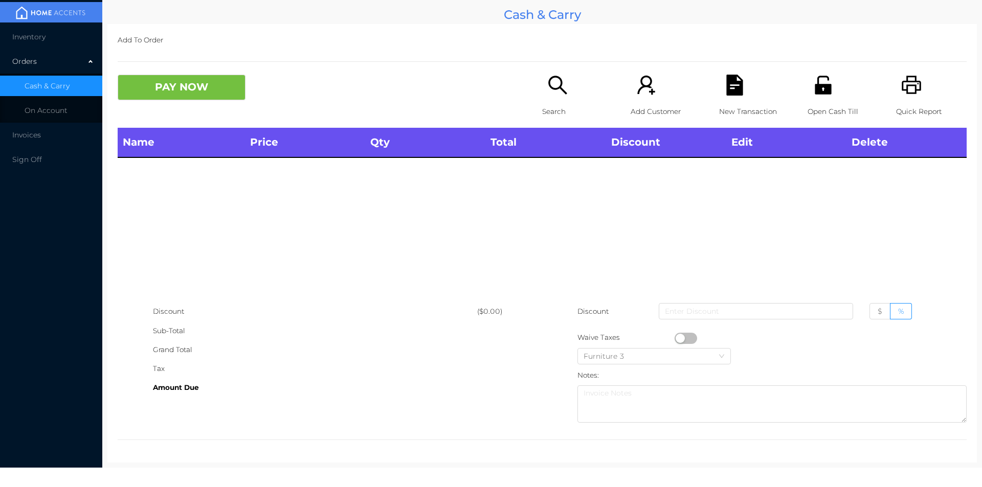
click at [896, 99] on div "Quick Report" at bounding box center [931, 101] width 71 height 53
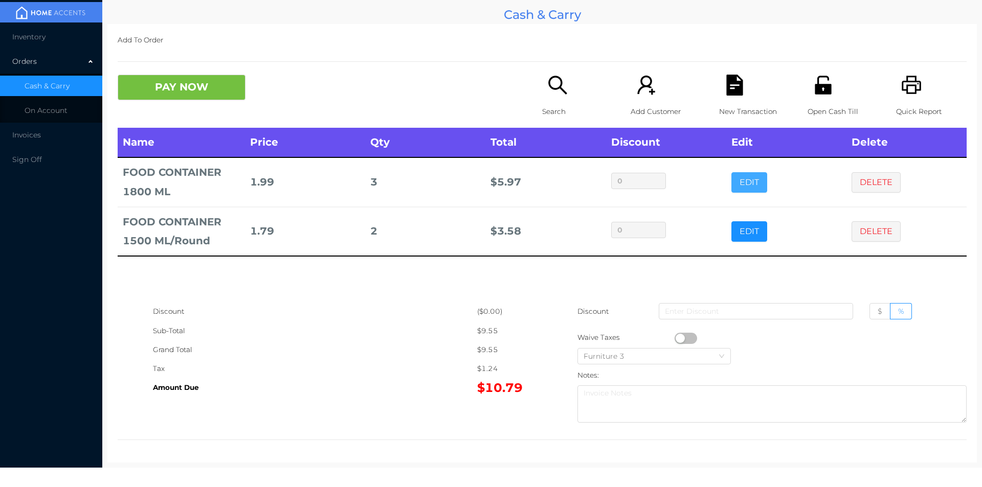
click at [731, 175] on button "EDIT" at bounding box center [749, 182] width 36 height 20
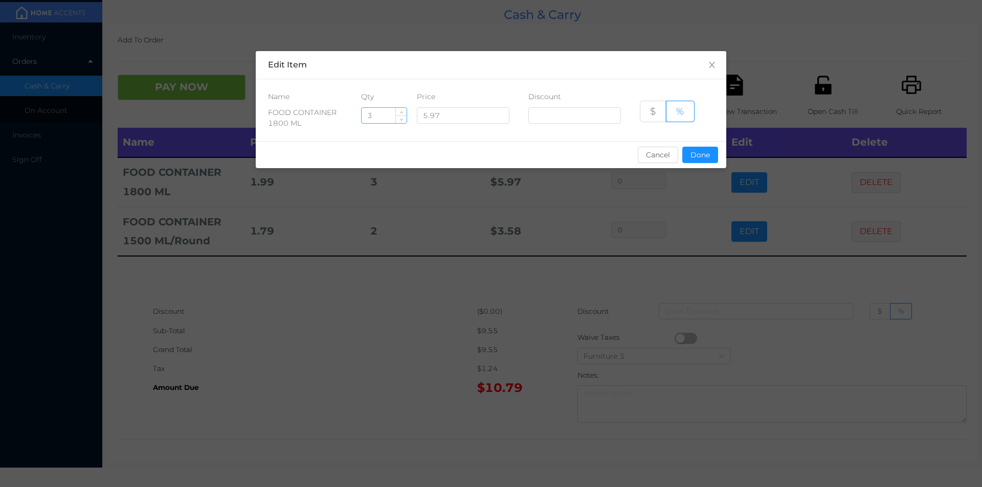
click at [373, 114] on input "3" at bounding box center [384, 115] width 45 height 15
type input "5"
click at [697, 153] on button "Done" at bounding box center [700, 155] width 36 height 16
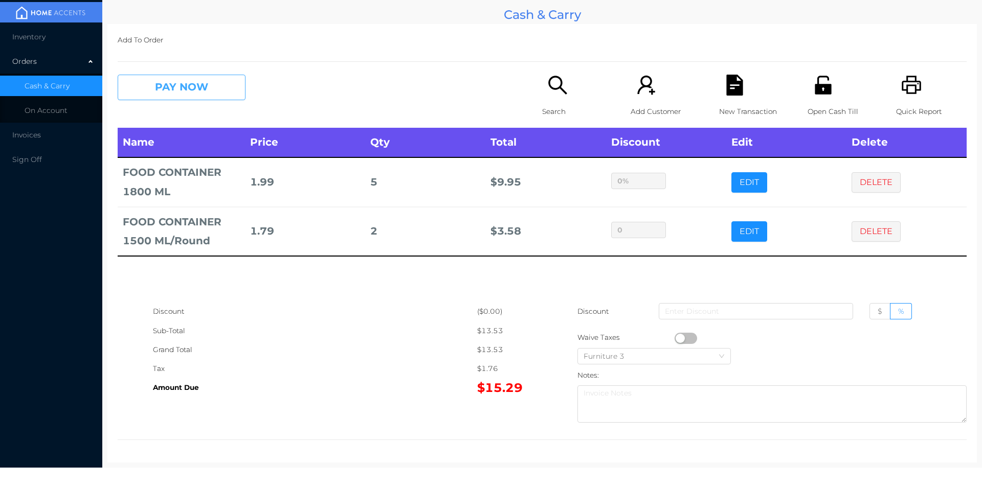
click at [195, 98] on button "PAY NOW" at bounding box center [182, 88] width 128 height 26
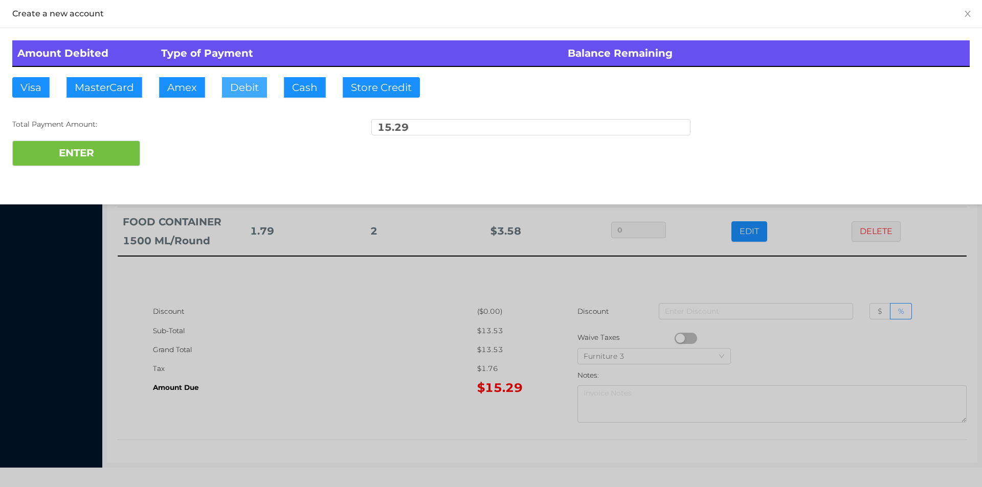
click at [241, 96] on button "Debit" at bounding box center [244, 87] width 45 height 20
click at [93, 148] on button "ENTER" at bounding box center [76, 154] width 128 height 26
type input "0"
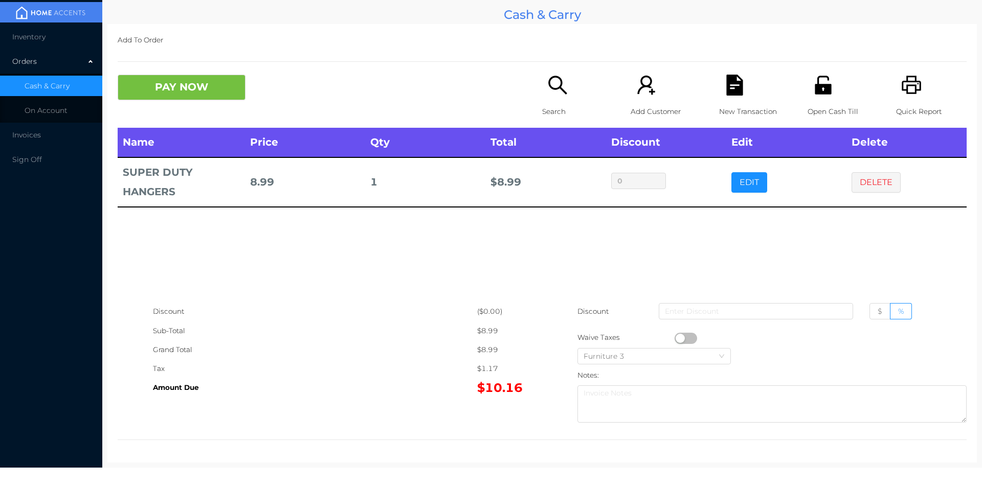
click at [211, 79] on button "PAY NOW" at bounding box center [182, 88] width 128 height 26
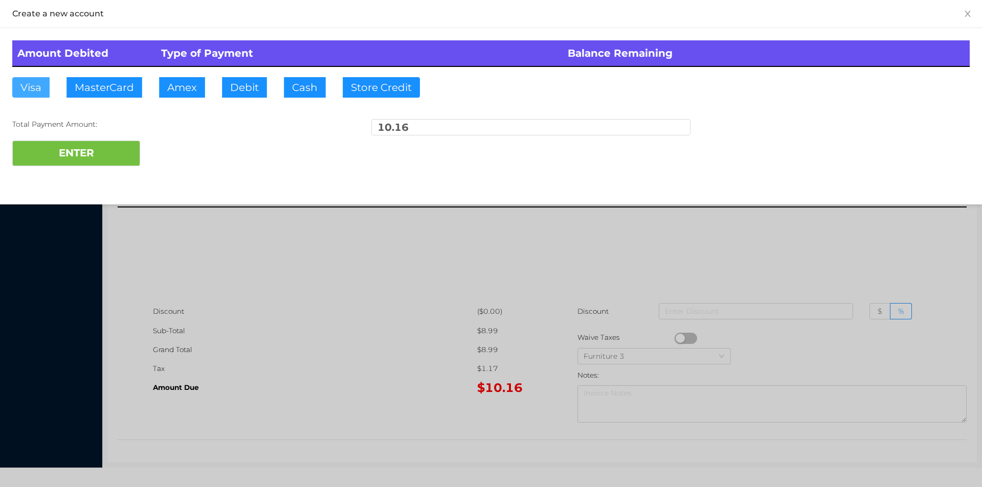
click at [32, 82] on button "Visa" at bounding box center [30, 87] width 37 height 20
click at [52, 141] on button "ENTER" at bounding box center [76, 154] width 128 height 26
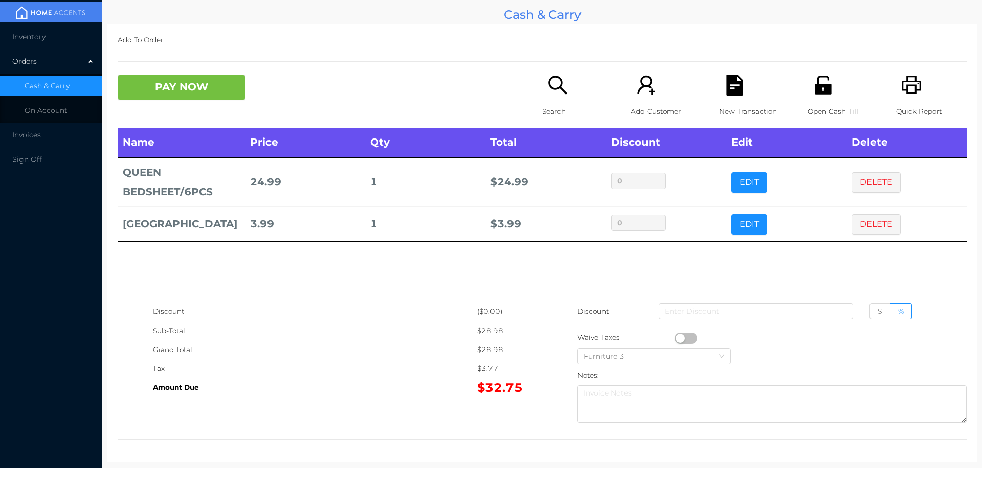
click at [819, 93] on icon "icon: unlock" at bounding box center [823, 85] width 16 height 18
click at [726, 100] on div "New Transaction" at bounding box center [754, 101] width 71 height 53
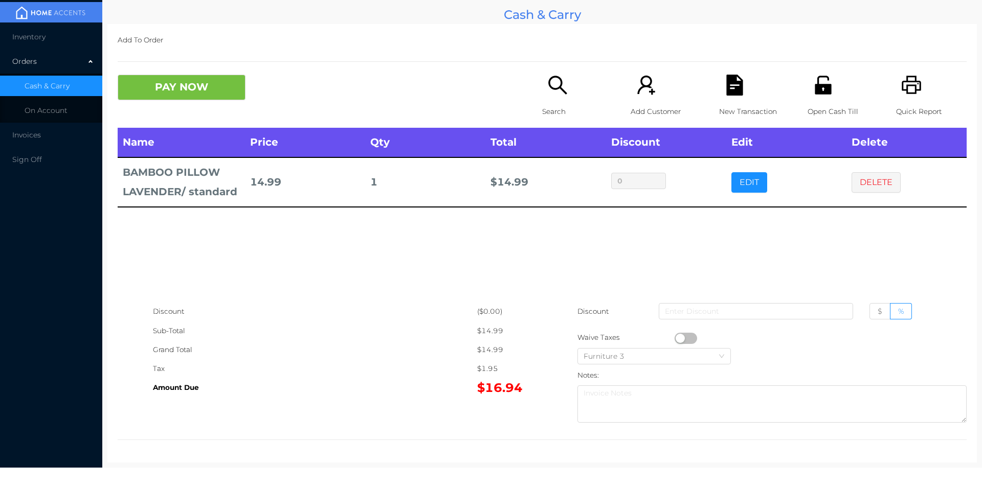
click at [554, 89] on icon "icon: search" at bounding box center [557, 85] width 21 height 21
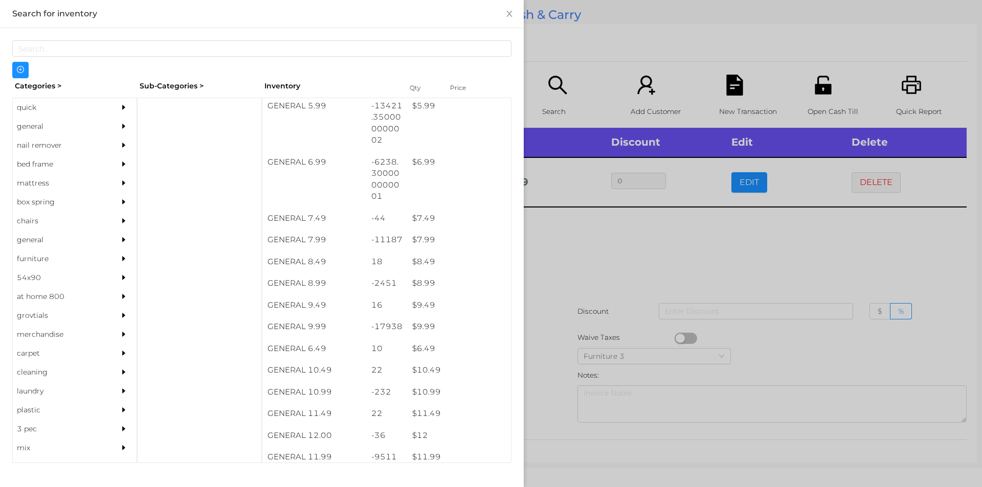
scroll to position [407, 0]
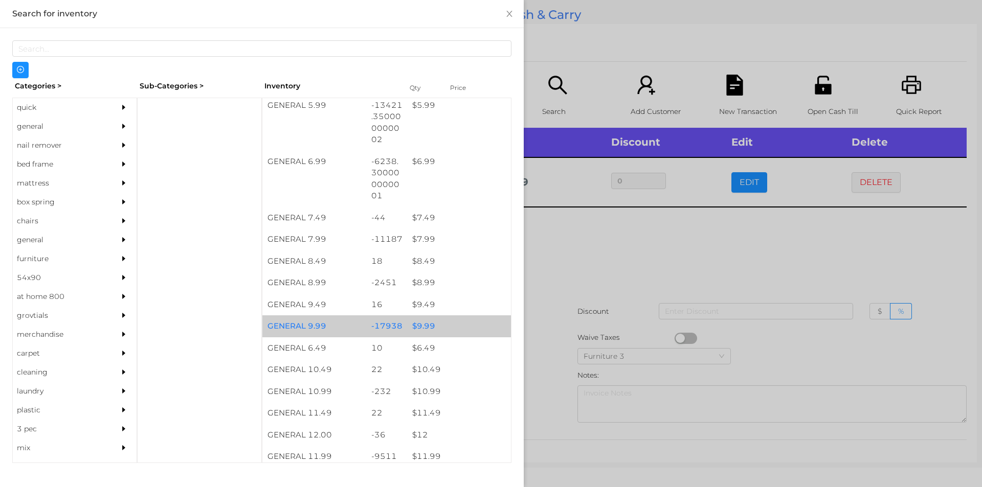
click at [451, 321] on div "$ 9.99" at bounding box center [459, 327] width 104 height 22
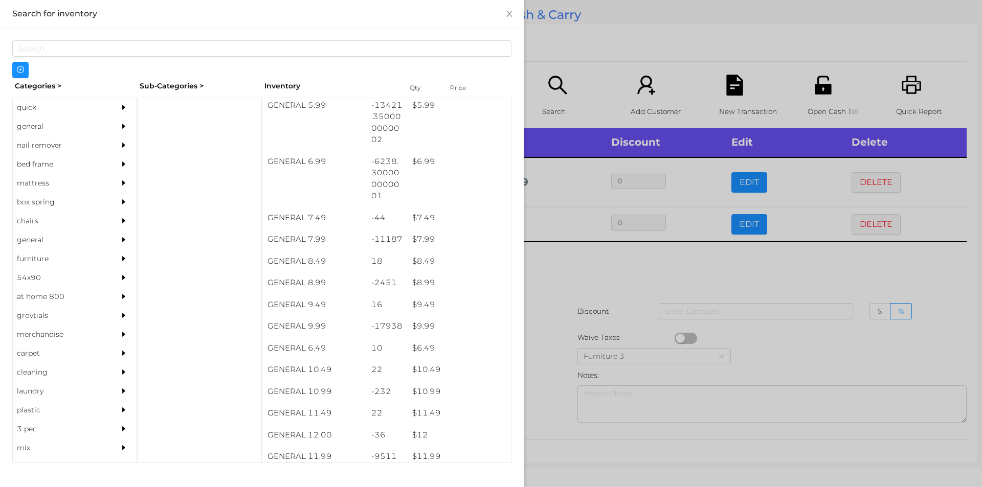
click at [575, 330] on div at bounding box center [491, 243] width 982 height 487
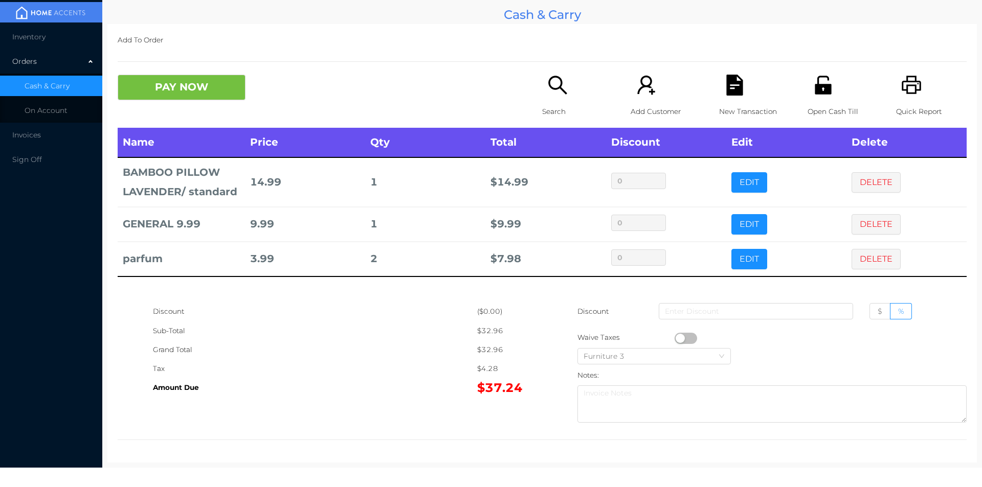
click at [555, 96] on div "Search" at bounding box center [577, 101] width 71 height 53
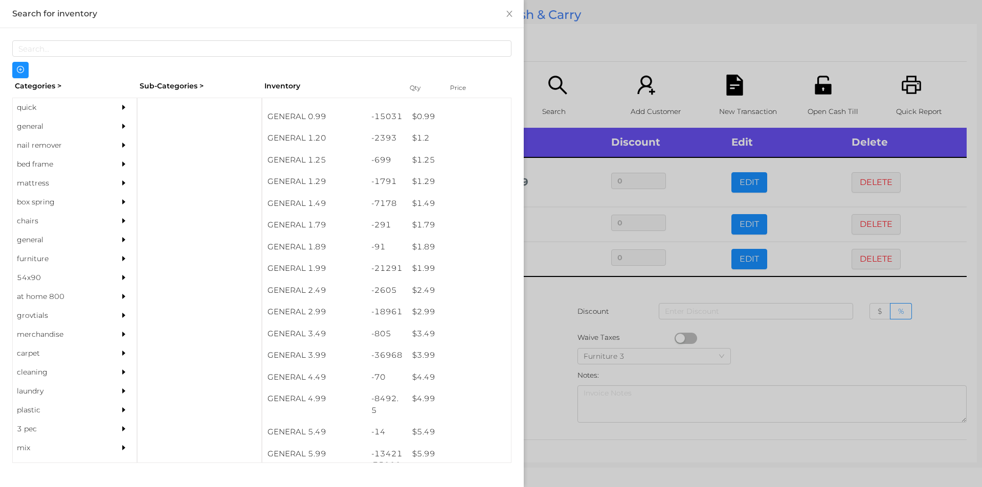
scroll to position [109, 0]
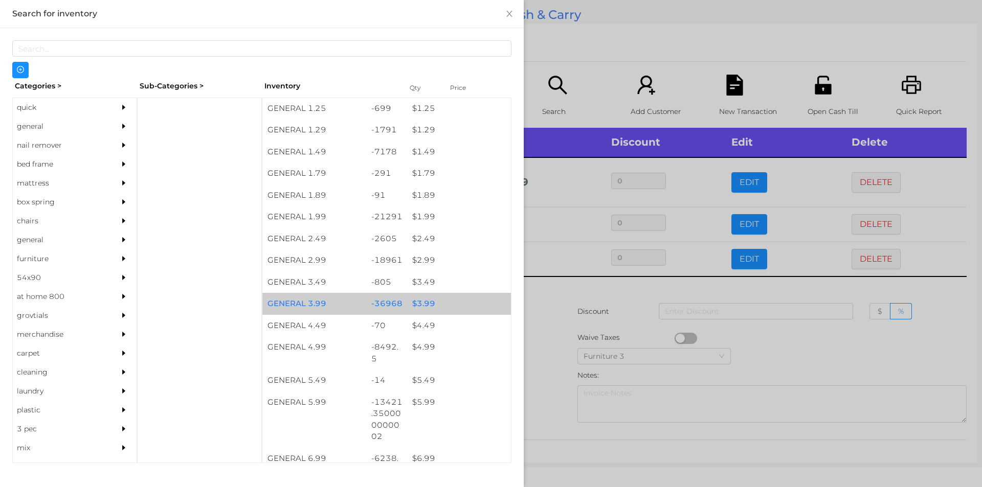
click at [438, 298] on div "$ 3.99" at bounding box center [459, 304] width 104 height 22
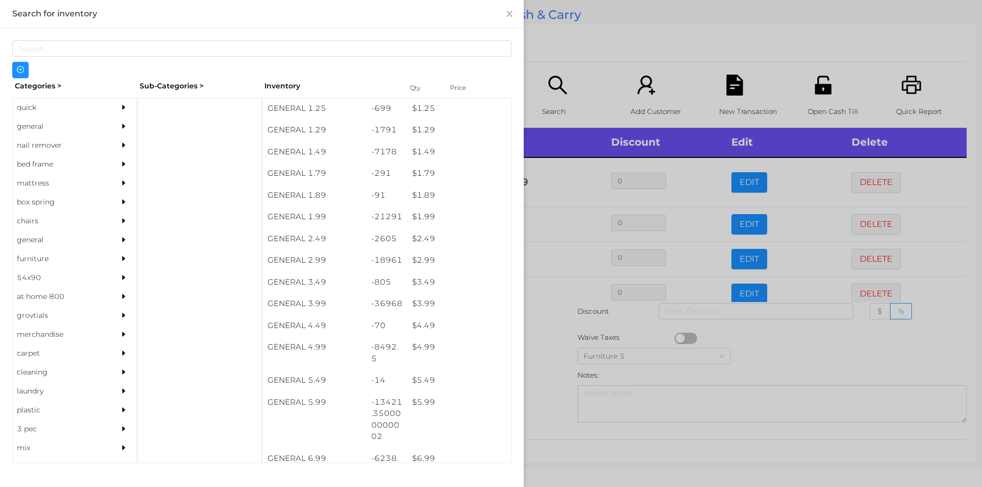
click at [575, 44] on div at bounding box center [491, 243] width 982 height 487
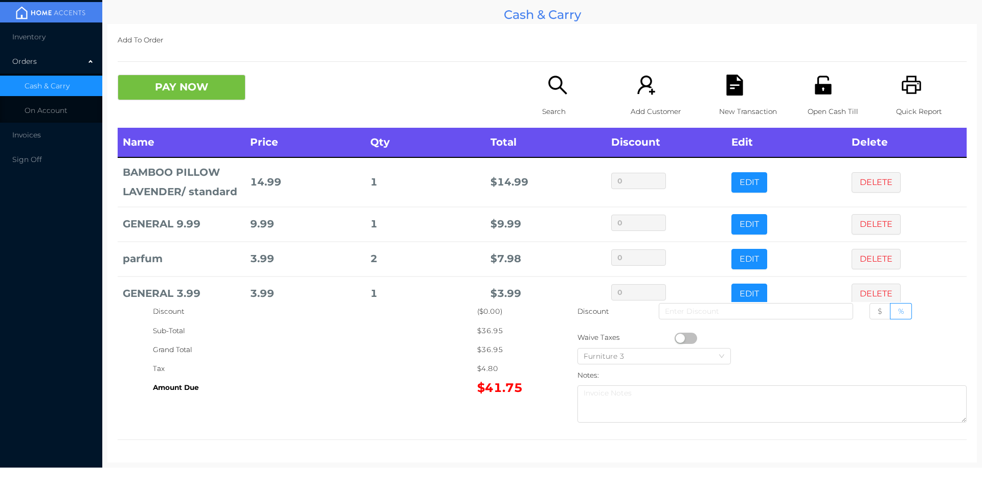
click at [563, 93] on icon "icon: search" at bounding box center [557, 85] width 21 height 21
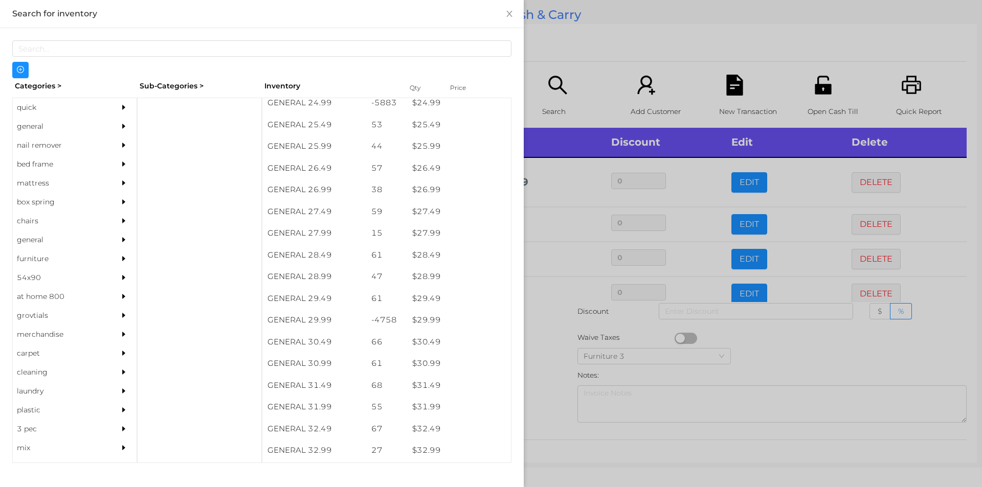
scroll to position [1346, 0]
click at [437, 303] on div "$ 29.99" at bounding box center [459, 300] width 104 height 22
click at [588, 41] on div at bounding box center [491, 243] width 982 height 487
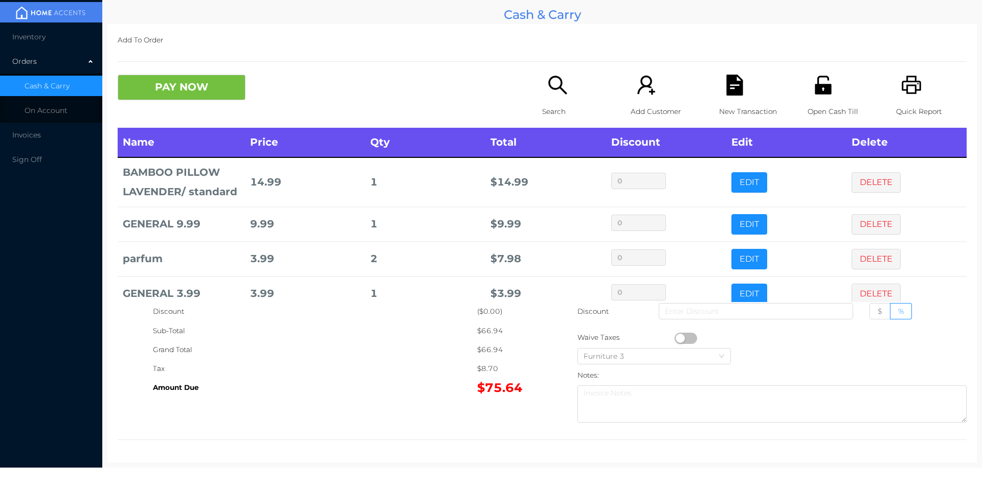
scroll to position [54, 0]
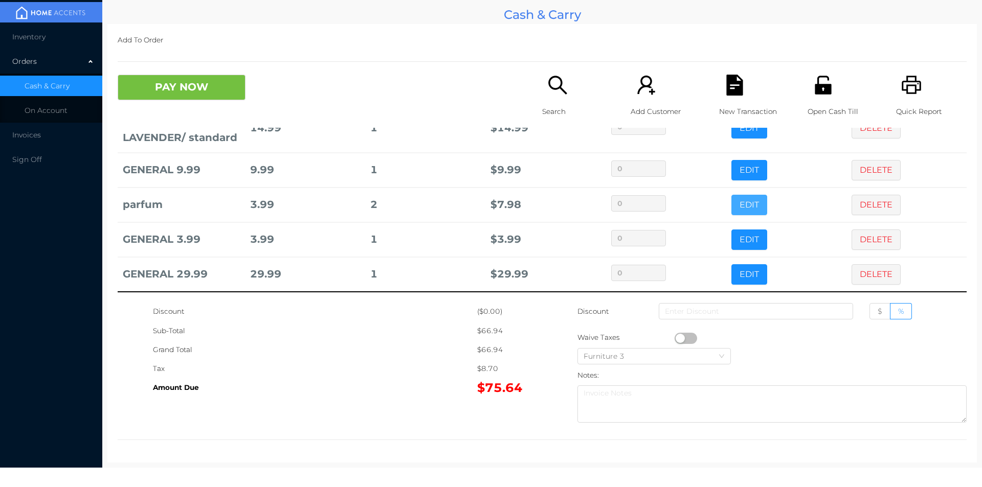
click at [731, 196] on button "EDIT" at bounding box center [749, 205] width 36 height 20
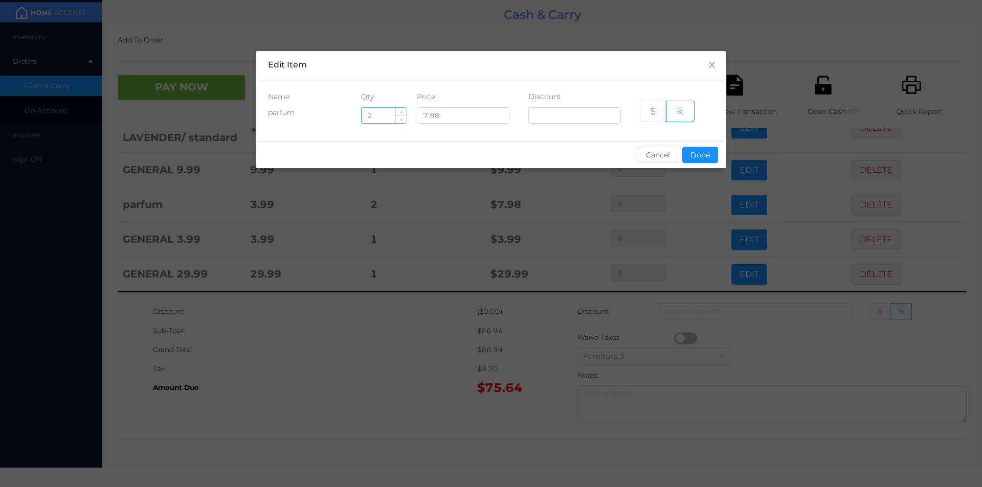
click at [371, 114] on input "2" at bounding box center [384, 115] width 45 height 15
type input "7"
click at [705, 158] on button "Done" at bounding box center [700, 155] width 36 height 16
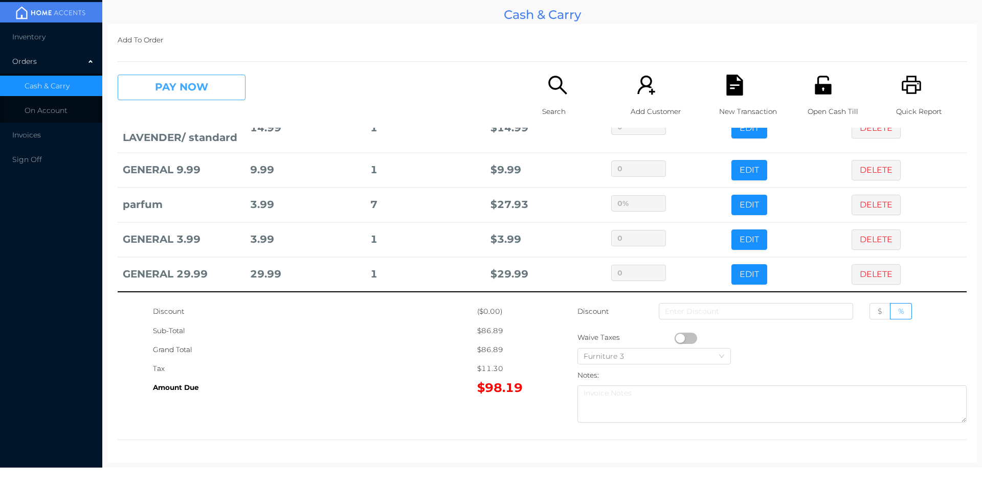
click at [197, 82] on button "PAY NOW" at bounding box center [182, 88] width 128 height 26
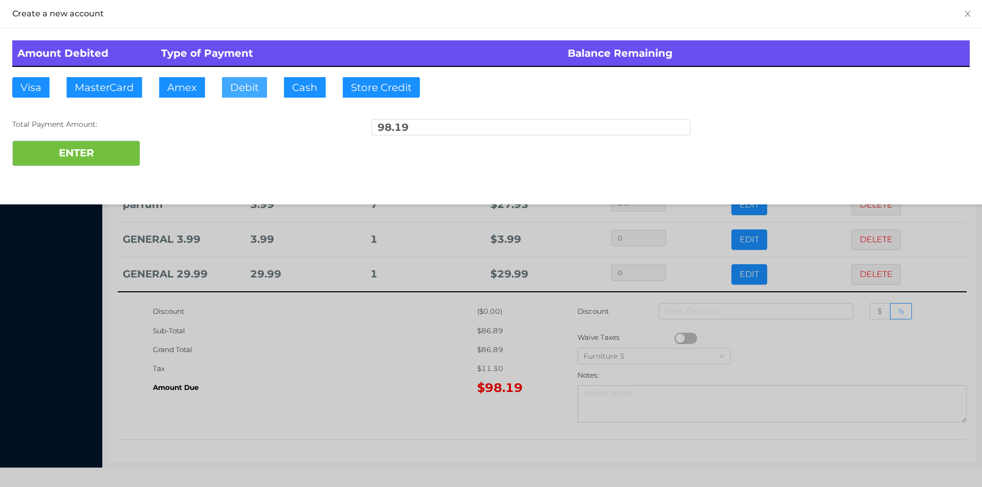
click at [243, 86] on button "Debit" at bounding box center [244, 87] width 45 height 20
click at [106, 147] on button "ENTER" at bounding box center [76, 154] width 128 height 26
type input "0"
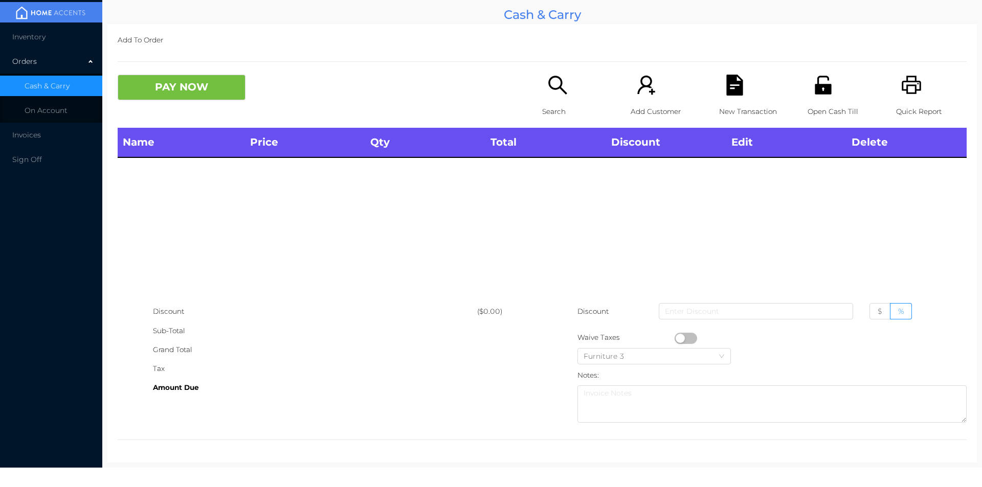
scroll to position [0, 0]
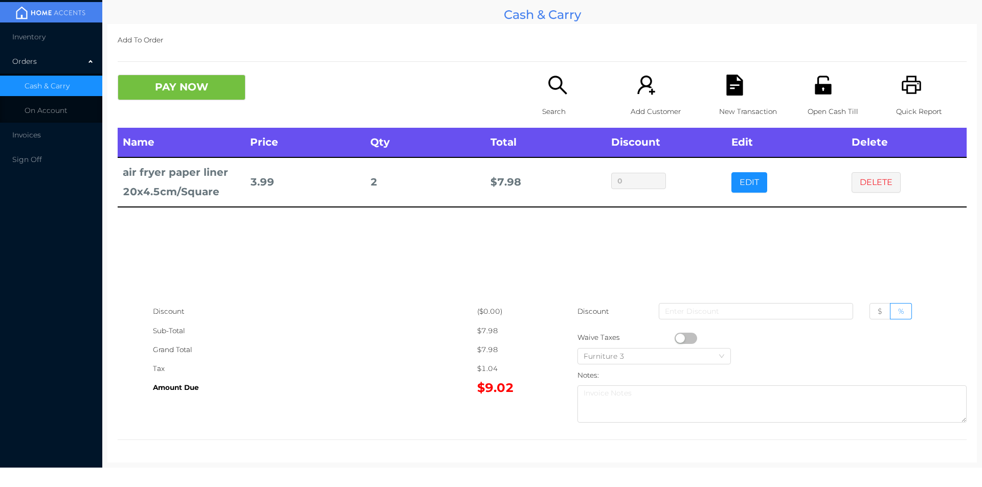
click at [547, 94] on icon "icon: search" at bounding box center [557, 85] width 21 height 21
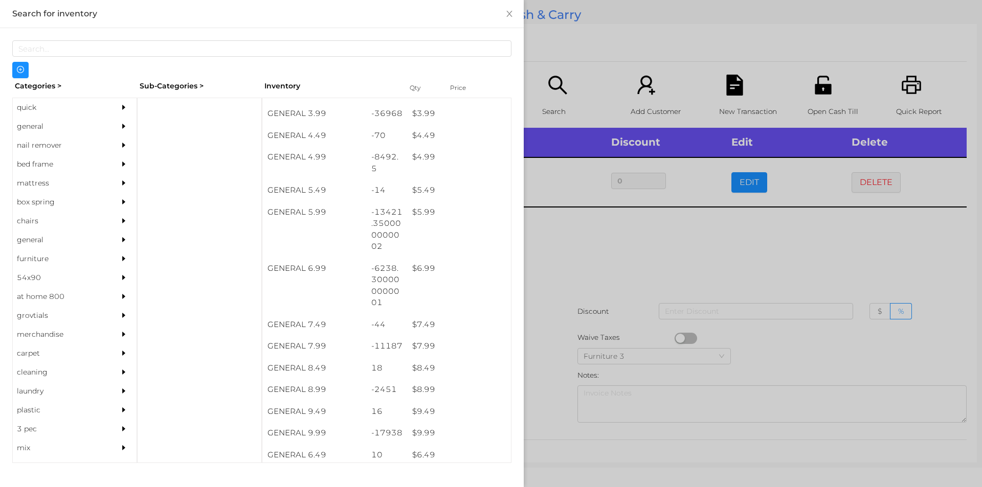
scroll to position [366, 0]
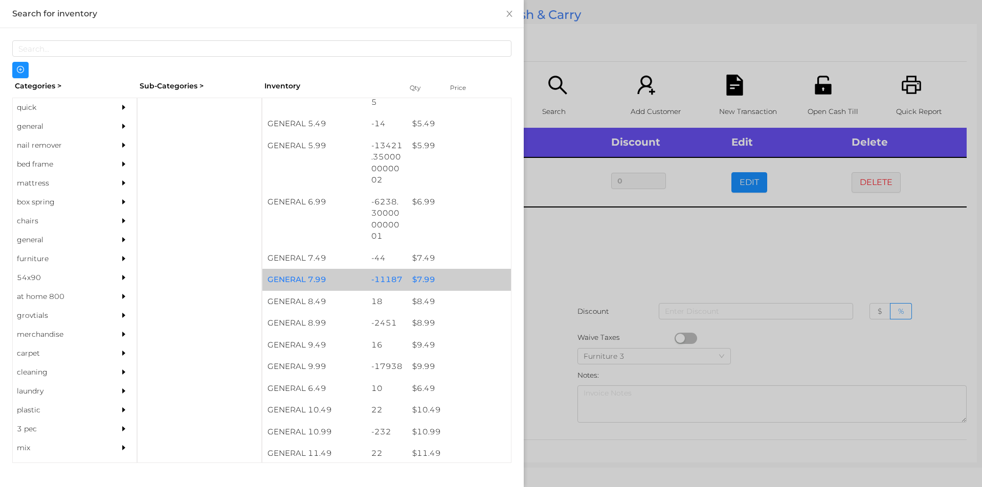
click at [430, 279] on div "$ 7.99" at bounding box center [459, 280] width 104 height 22
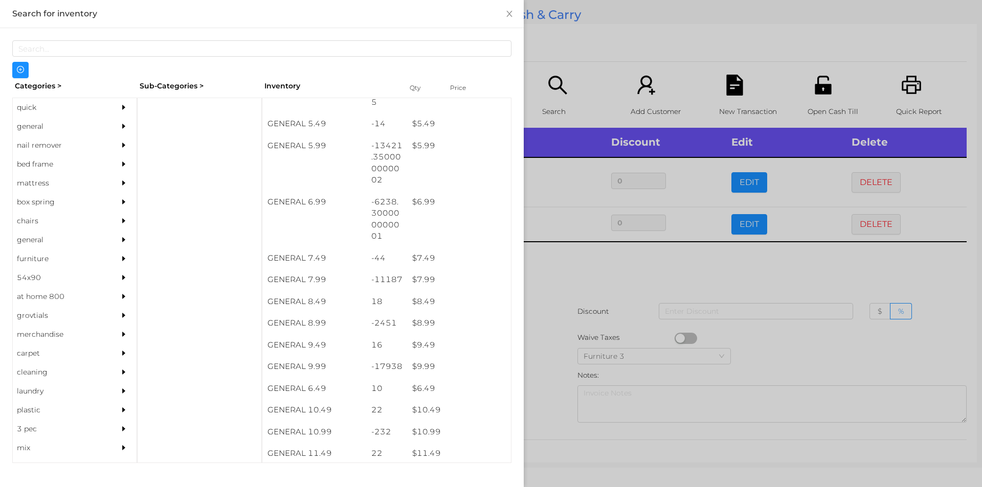
click at [580, 323] on div at bounding box center [491, 243] width 982 height 487
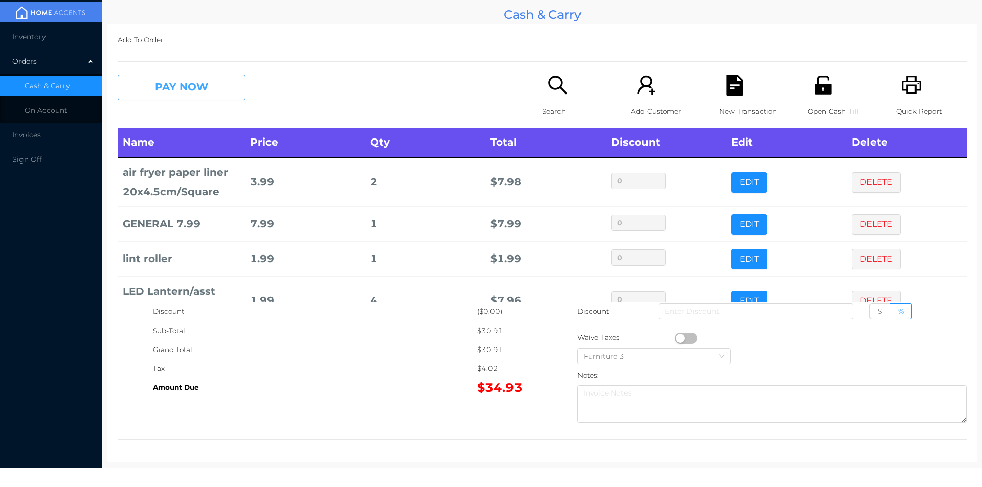
click at [204, 88] on button "PAY NOW" at bounding box center [182, 88] width 128 height 26
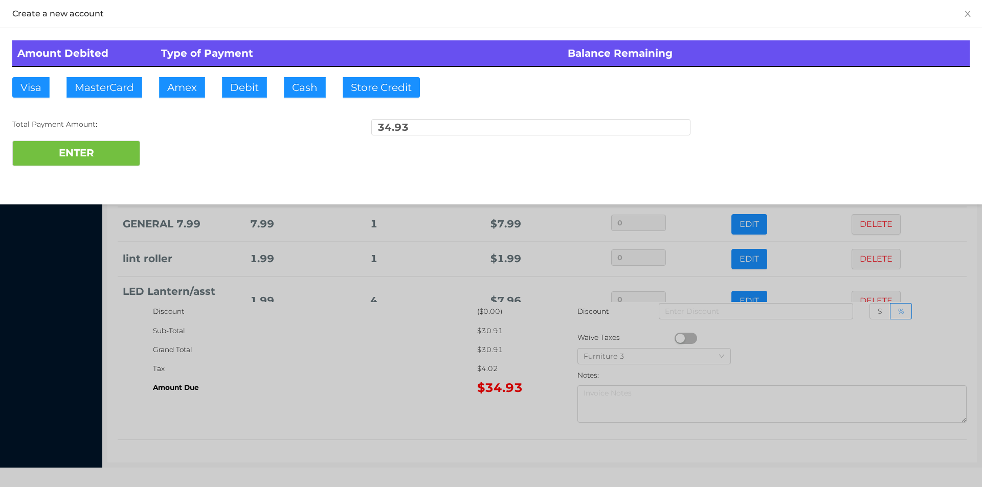
click at [329, 400] on div at bounding box center [491, 243] width 982 height 487
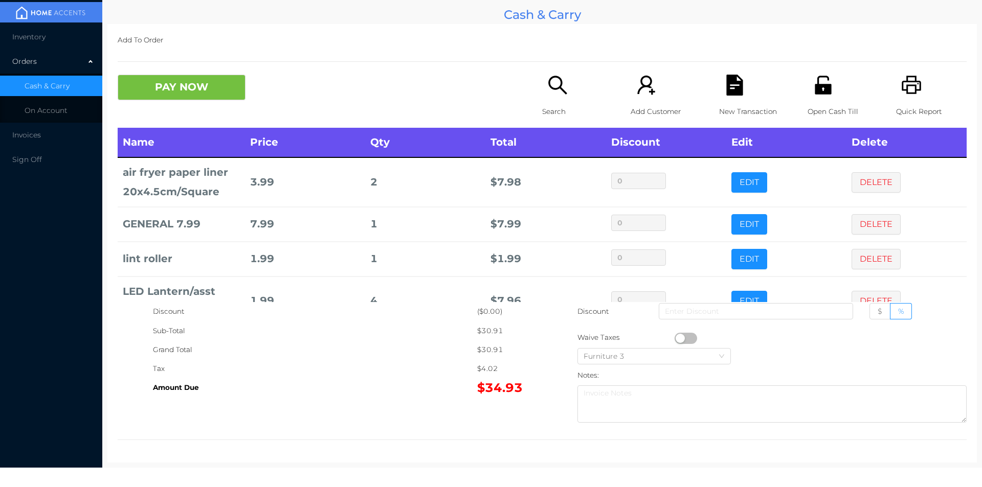
click at [726, 90] on icon "icon: file-text" at bounding box center [734, 85] width 16 height 21
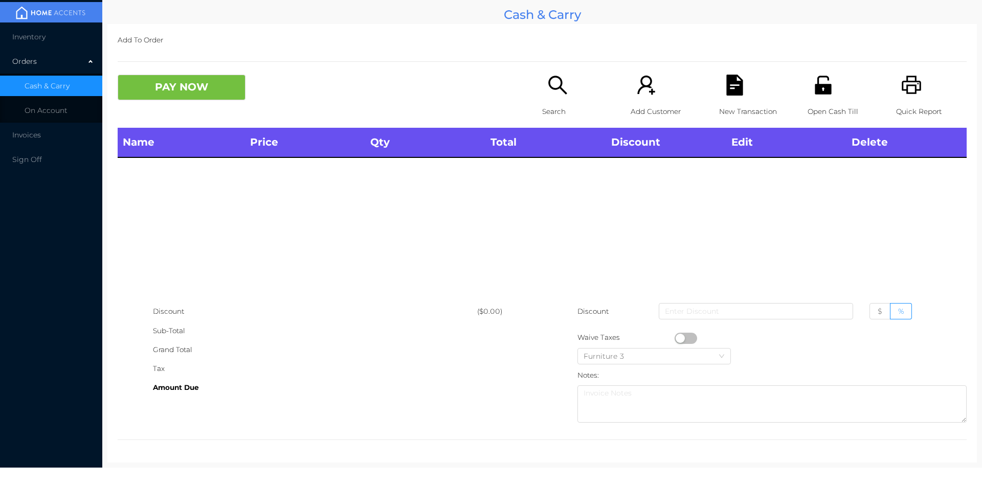
click at [902, 84] on icon "icon: printer" at bounding box center [911, 85] width 21 height 21
click at [551, 93] on icon "icon: search" at bounding box center [557, 85] width 21 height 21
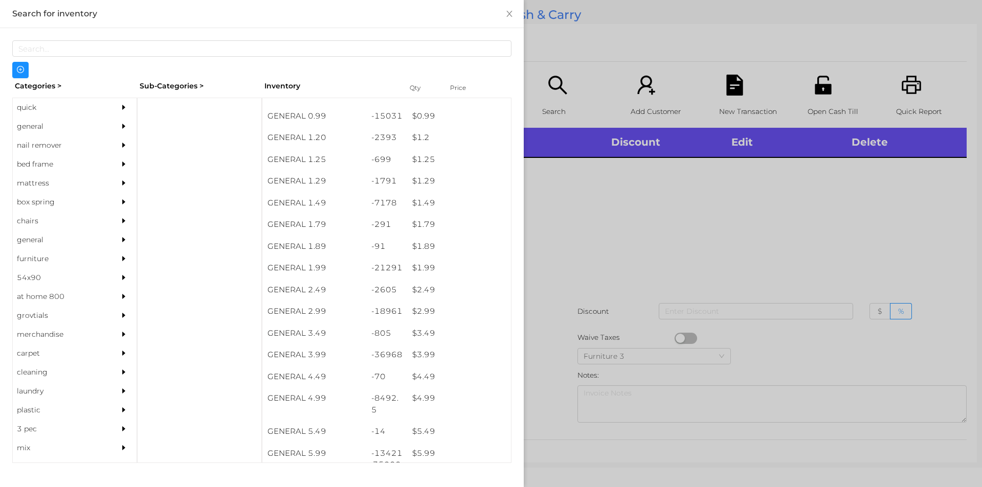
scroll to position [58, 0]
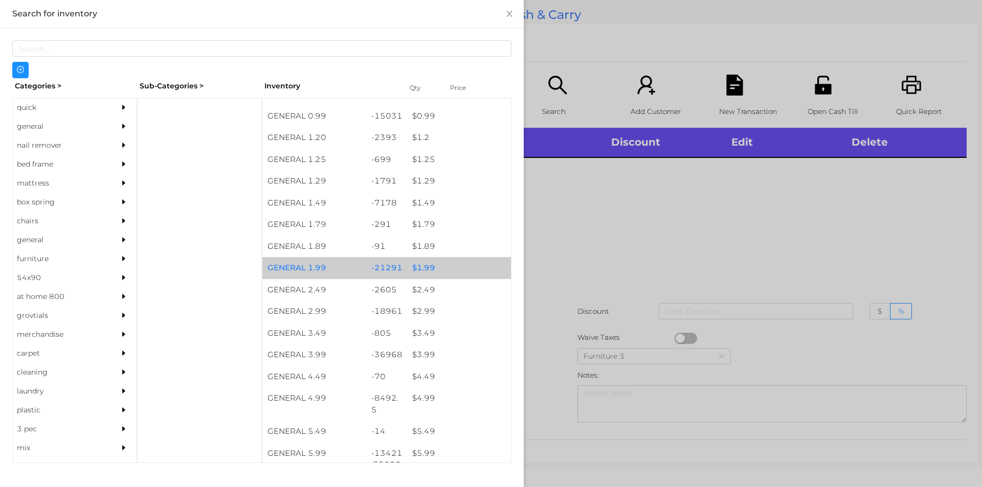
click at [447, 266] on div "$ 1.99" at bounding box center [459, 268] width 104 height 22
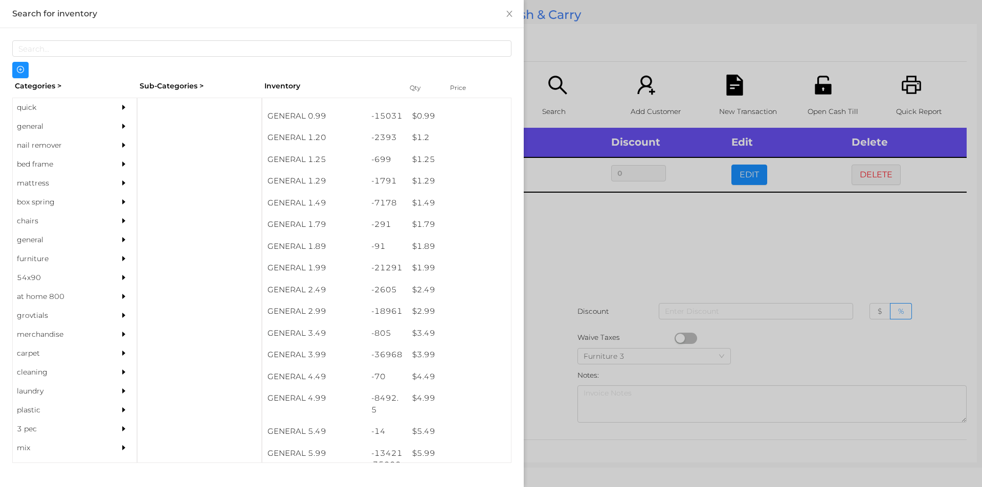
click at [584, 266] on div at bounding box center [491, 243] width 982 height 487
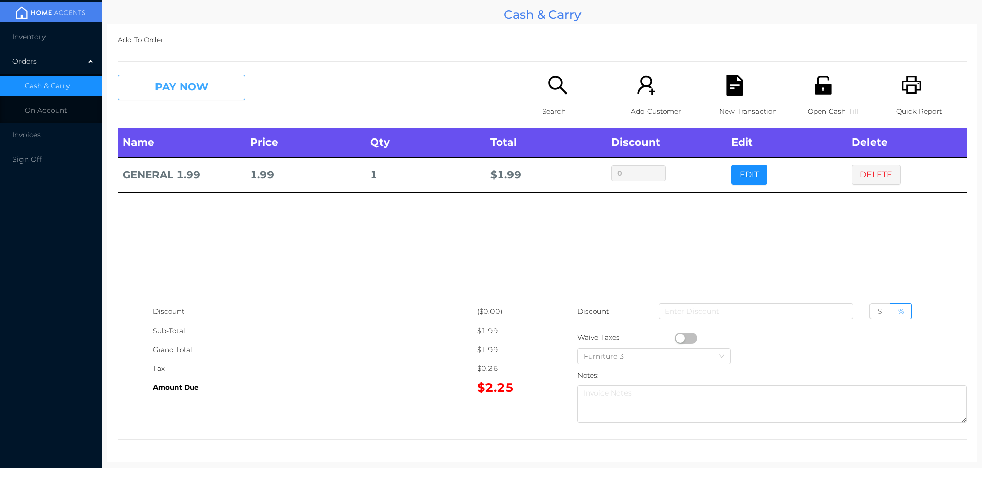
click at [138, 96] on button "PAY NOW" at bounding box center [182, 88] width 128 height 26
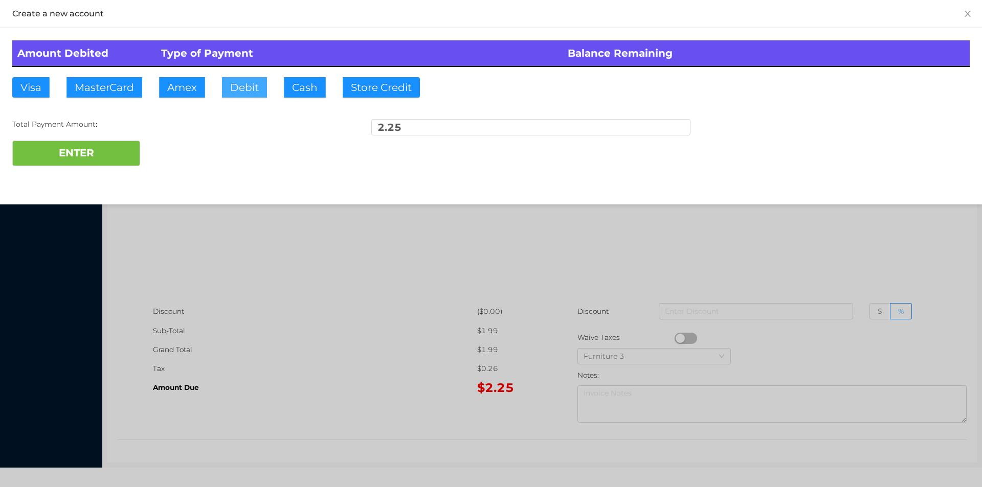
click at [244, 94] on button "Debit" at bounding box center [244, 87] width 45 height 20
click at [113, 156] on button "ENTER" at bounding box center [76, 154] width 128 height 26
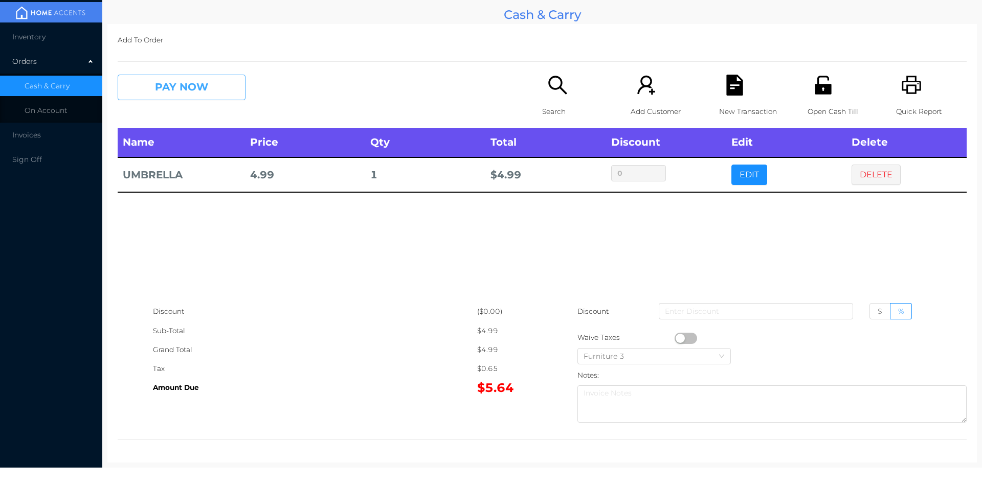
click at [173, 77] on button "PAY NOW" at bounding box center [182, 88] width 128 height 26
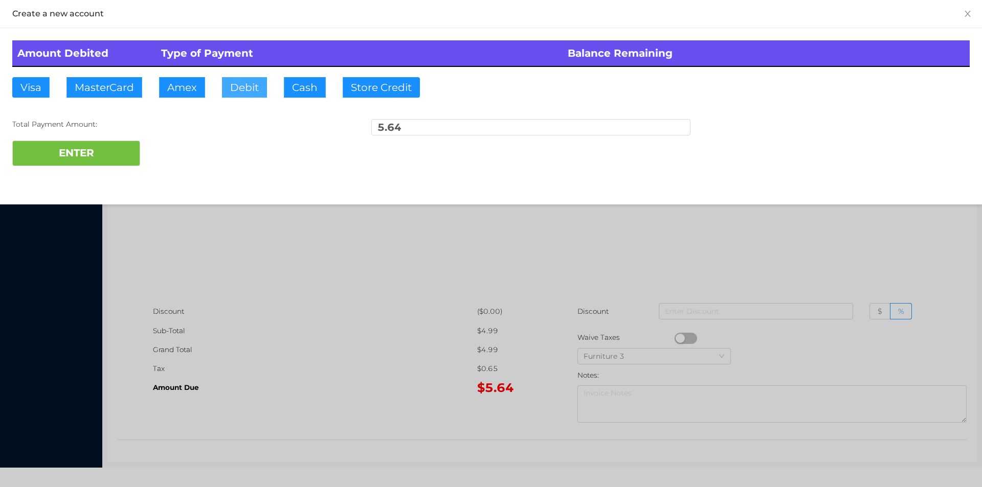
click at [244, 88] on button "Debit" at bounding box center [244, 87] width 45 height 20
click at [115, 143] on button "ENTER" at bounding box center [76, 154] width 128 height 26
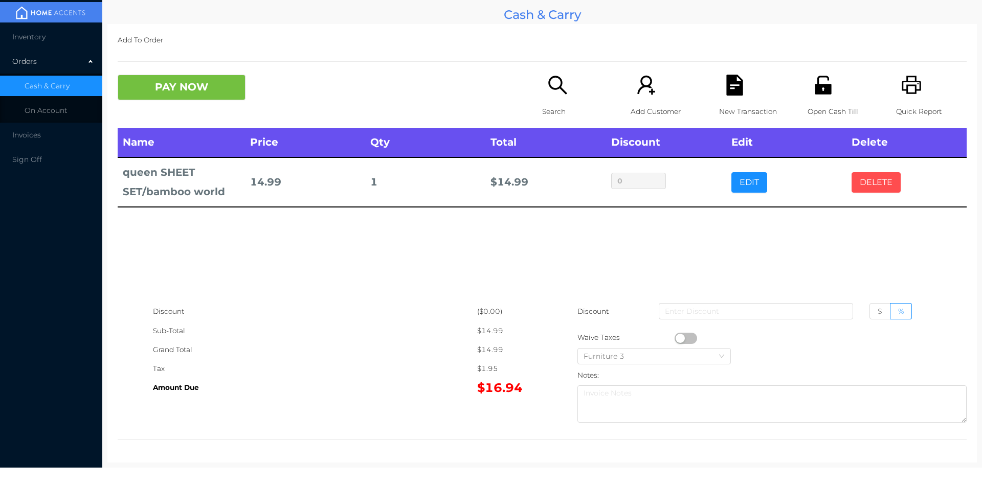
click at [876, 180] on button "DELETE" at bounding box center [875, 182] width 49 height 20
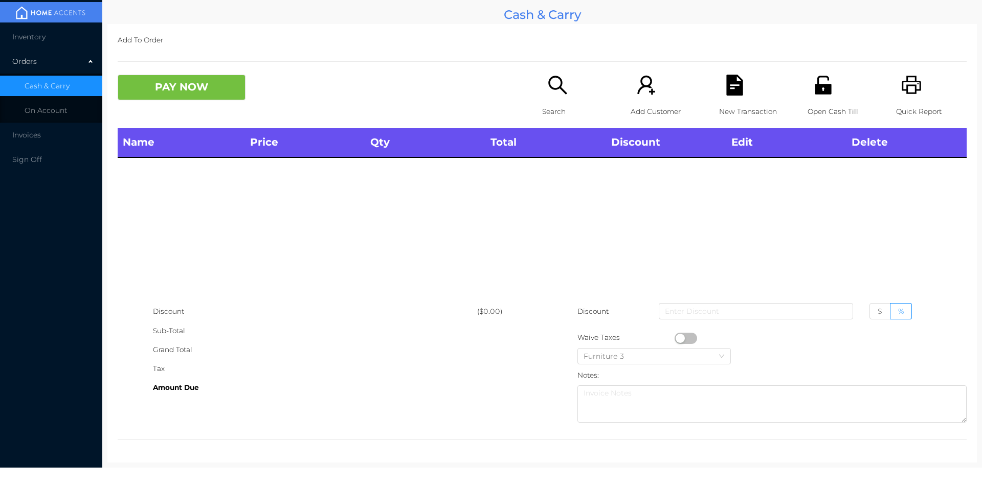
click at [572, 95] on div "Search" at bounding box center [577, 101] width 71 height 53
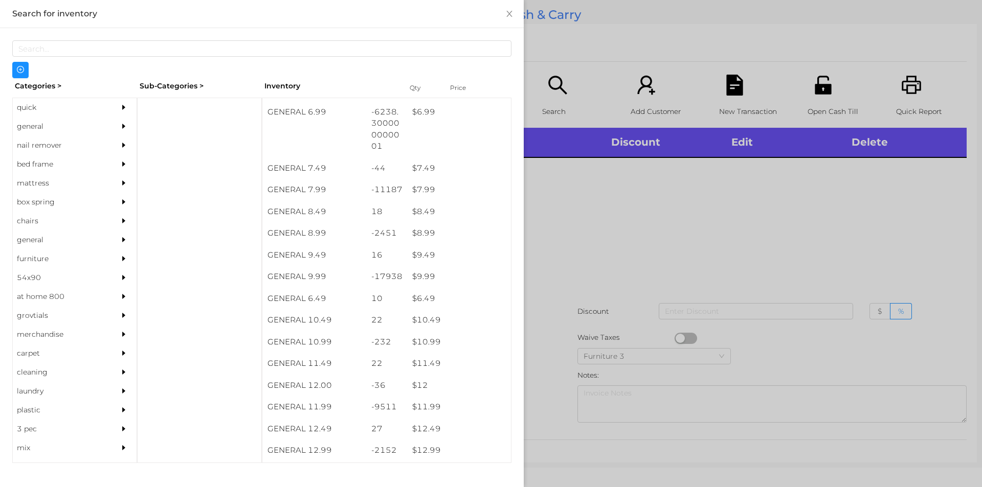
scroll to position [521, 0]
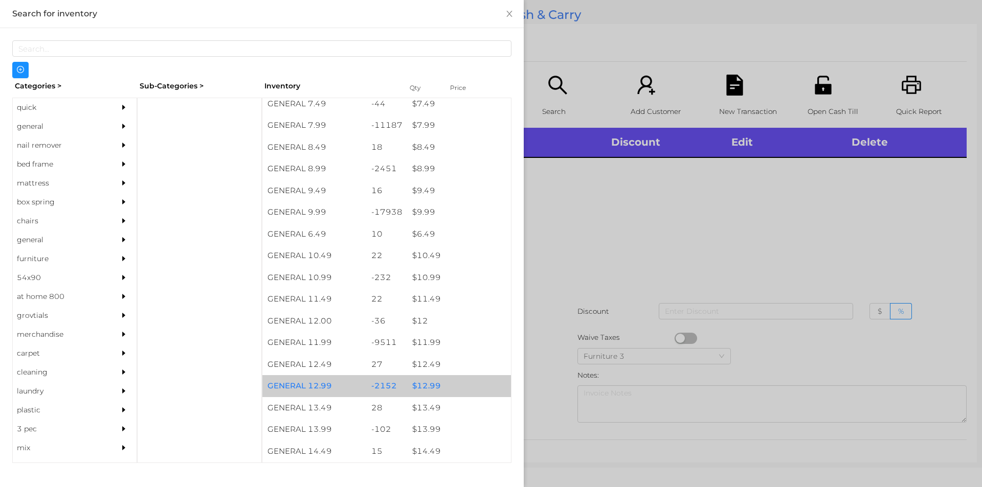
click at [420, 382] on div "$ 12.99" at bounding box center [459, 386] width 104 height 22
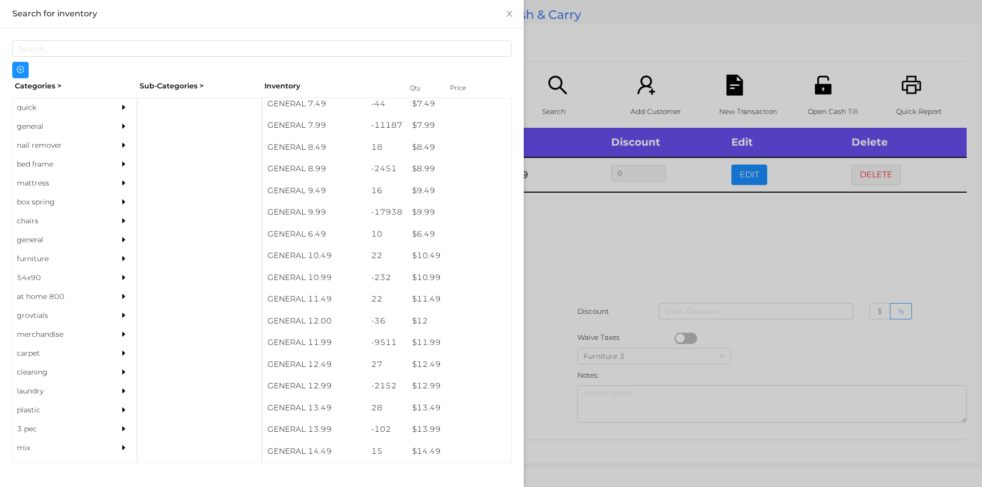
click at [558, 341] on div at bounding box center [491, 243] width 982 height 487
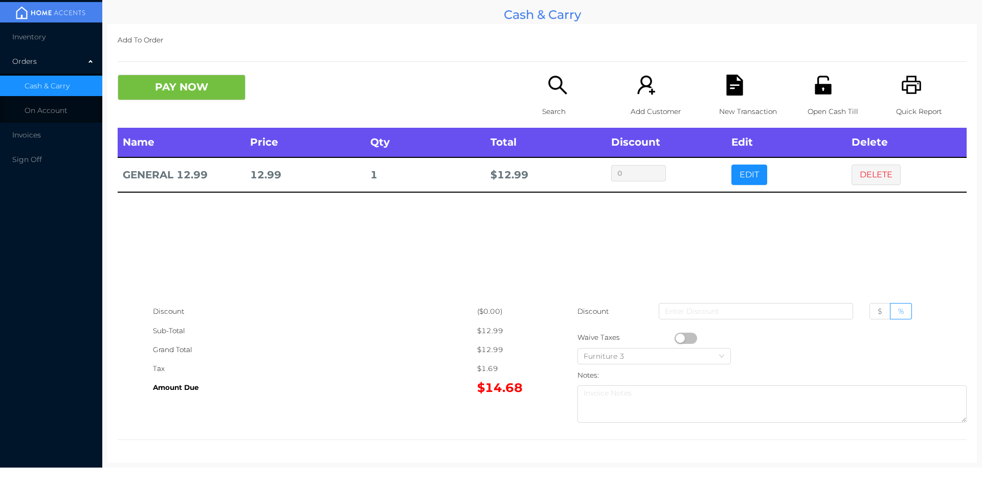
click at [551, 93] on icon "icon: search" at bounding box center [557, 85] width 21 height 21
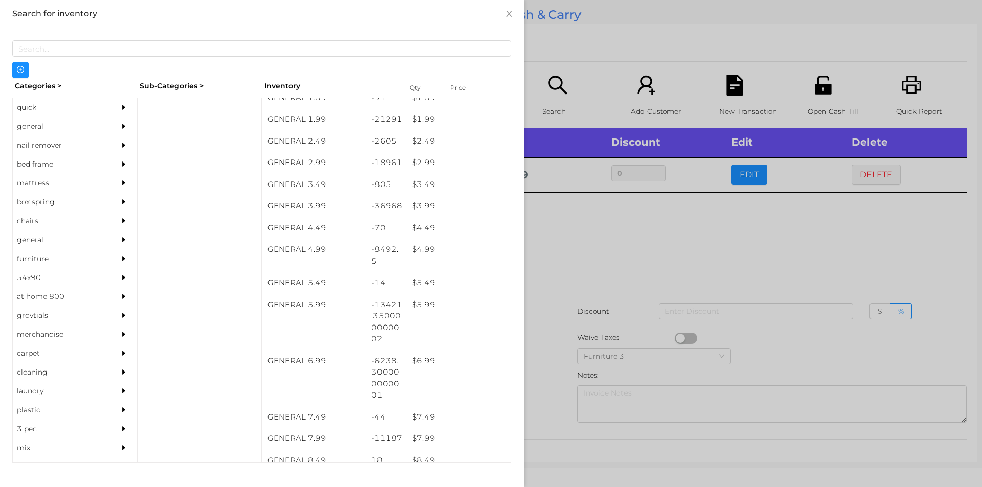
scroll to position [209, 0]
click at [419, 190] on div "$ 3.49" at bounding box center [459, 183] width 104 height 22
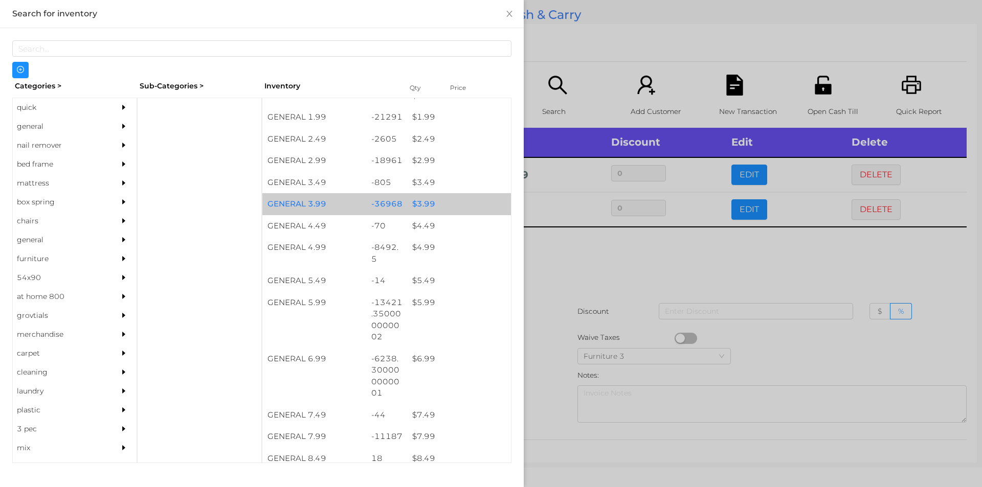
click at [430, 209] on div "$ 3.99" at bounding box center [459, 204] width 104 height 22
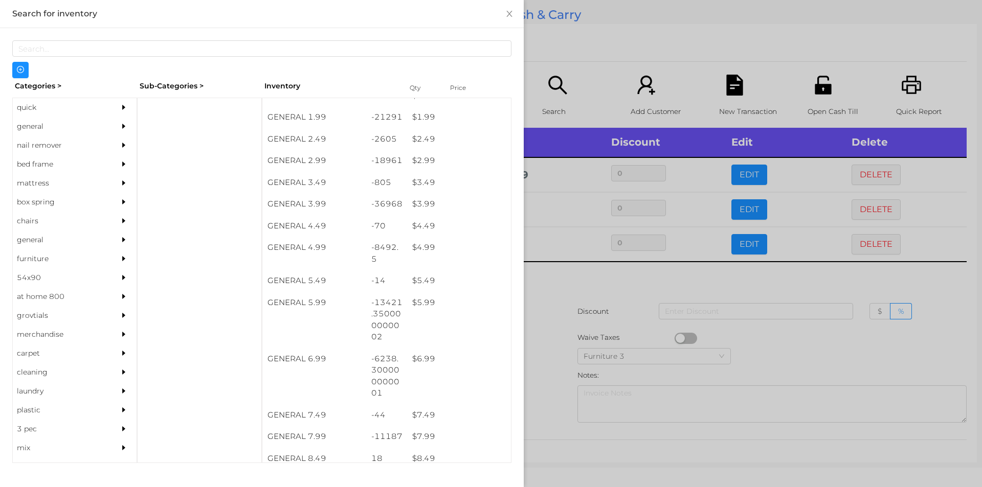
click at [546, 304] on div at bounding box center [491, 243] width 982 height 487
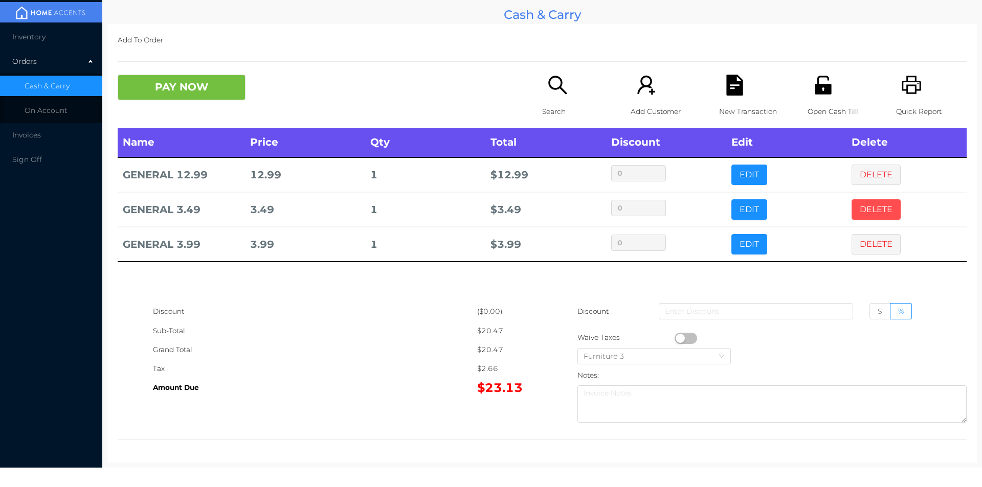
click at [863, 203] on button "DELETE" at bounding box center [875, 209] width 49 height 20
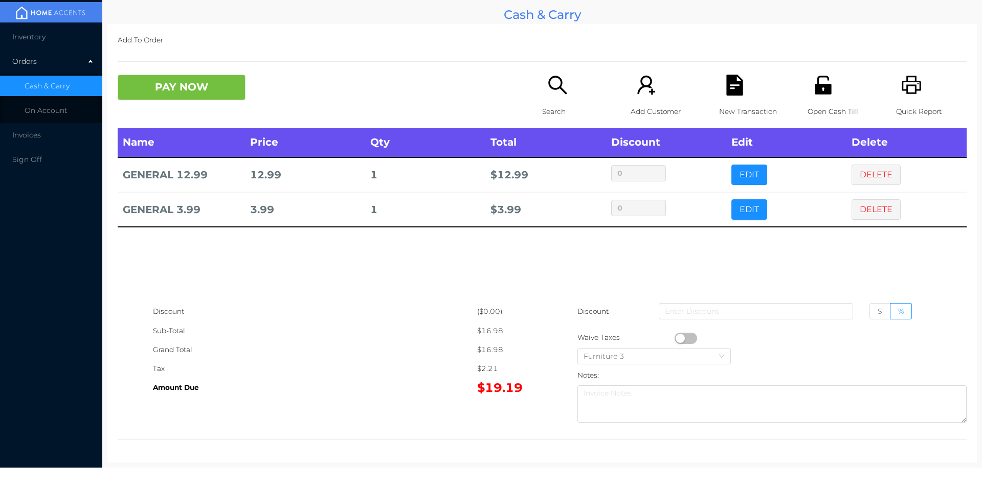
click at [726, 84] on icon "icon: file-text" at bounding box center [734, 85] width 16 height 21
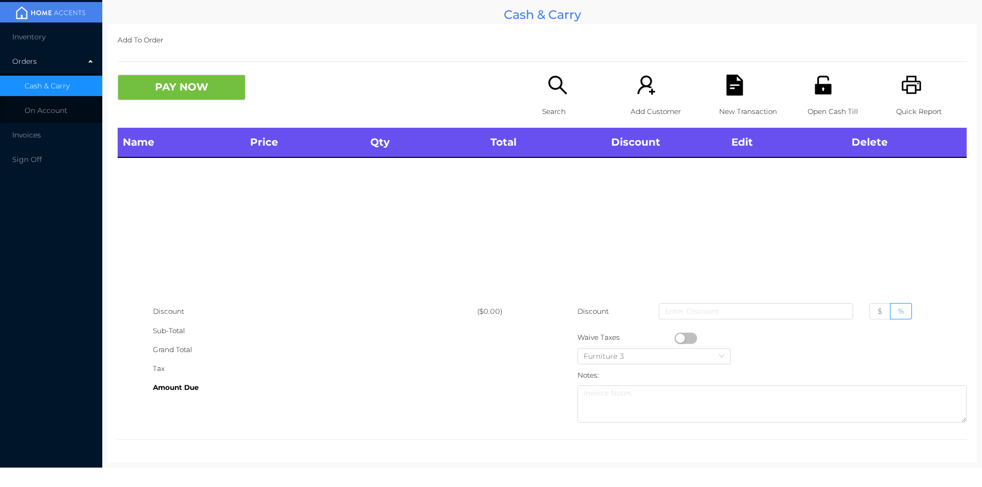
click at [820, 86] on icon "icon: unlock" at bounding box center [823, 85] width 16 height 18
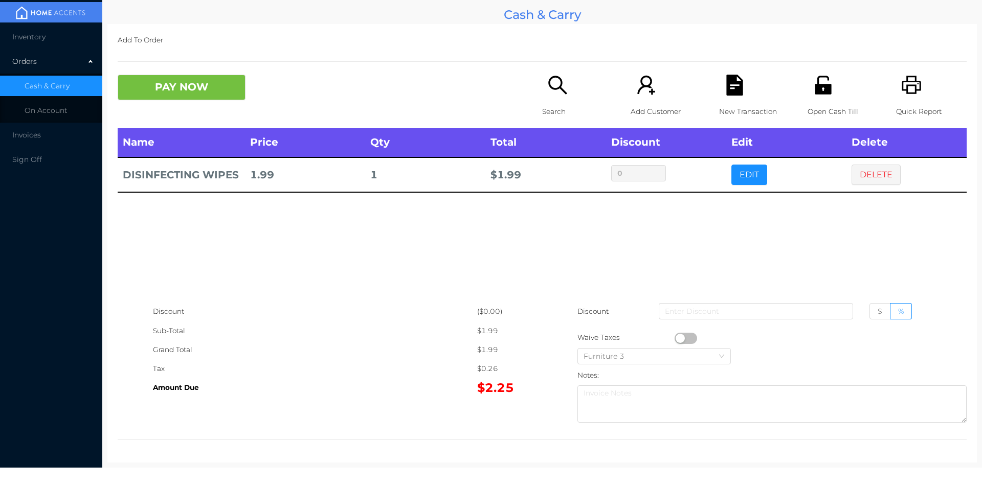
click at [542, 88] on div "Search" at bounding box center [577, 101] width 71 height 53
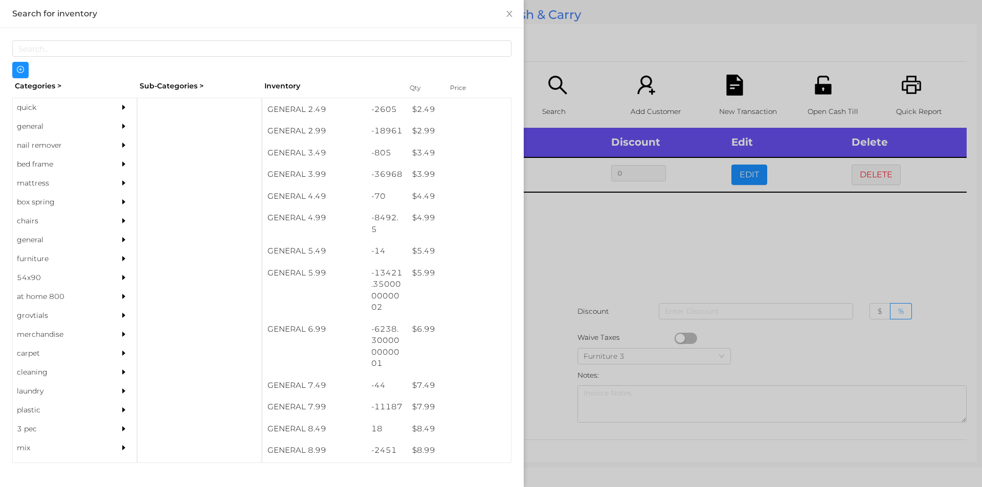
scroll to position [239, 0]
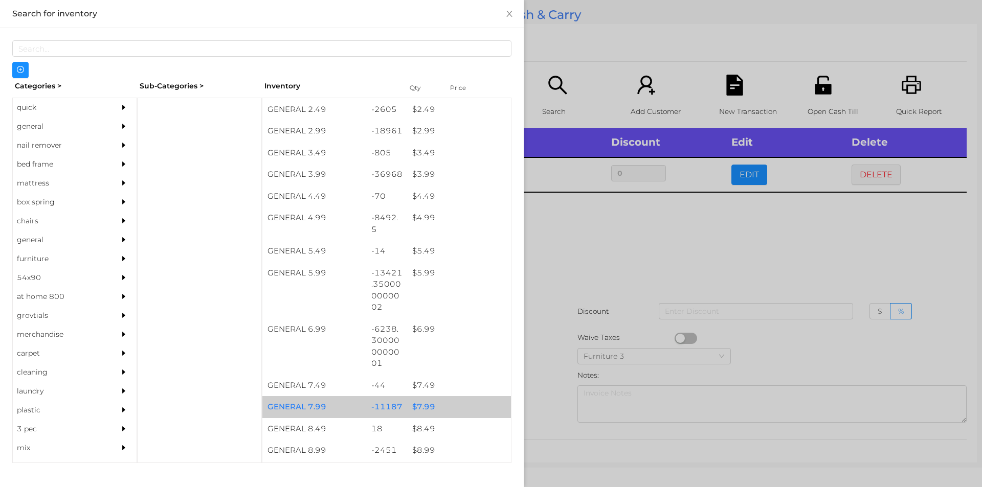
click at [383, 413] on div "-11187" at bounding box center [386, 407] width 41 height 22
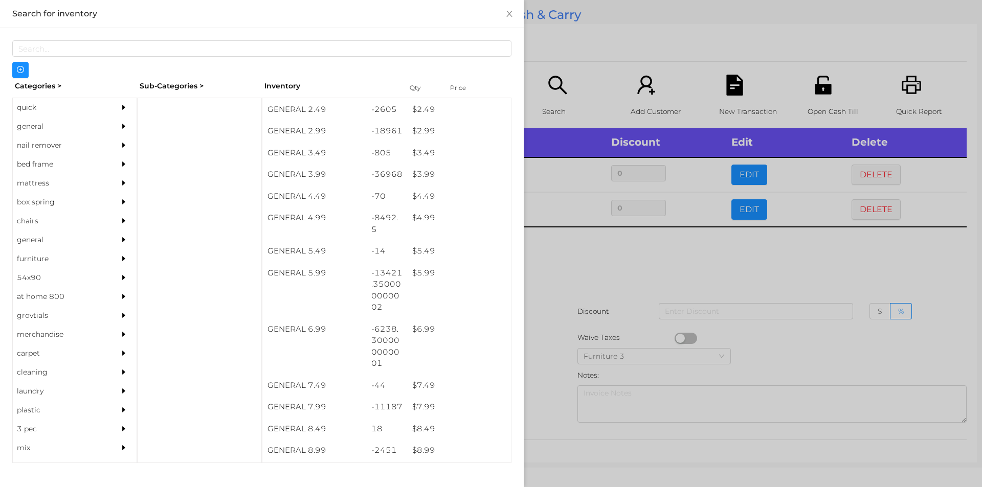
click at [591, 324] on div at bounding box center [491, 243] width 982 height 487
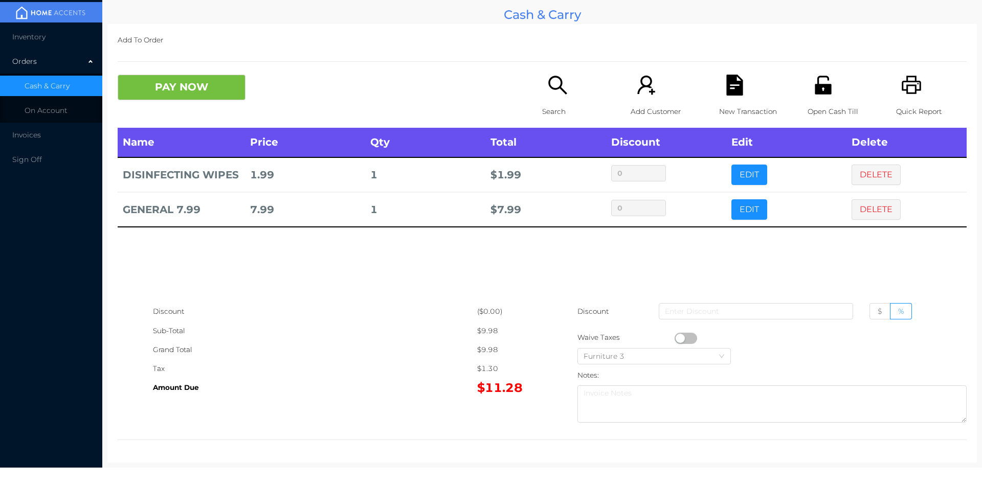
click at [197, 79] on button "PAY NOW" at bounding box center [182, 88] width 128 height 26
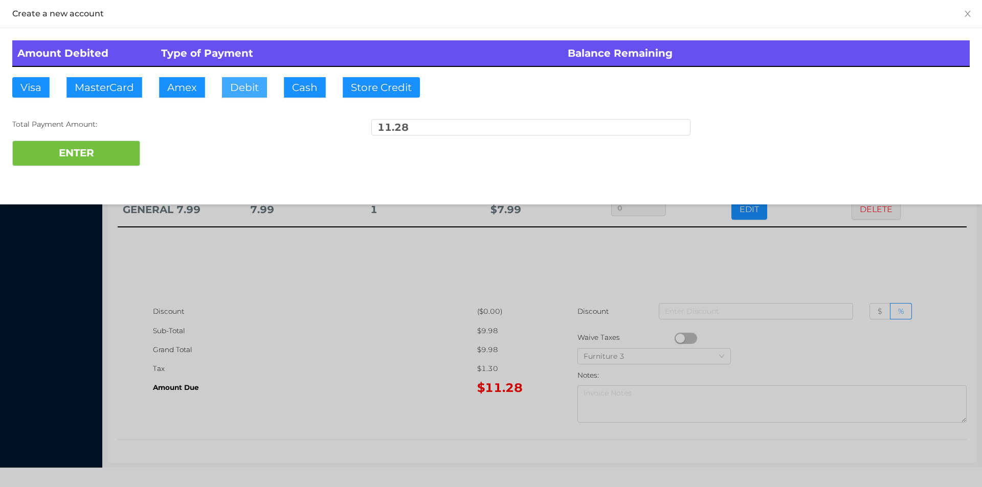
click at [249, 87] on button "Debit" at bounding box center [244, 87] width 45 height 20
click at [109, 153] on button "ENTER" at bounding box center [76, 154] width 128 height 26
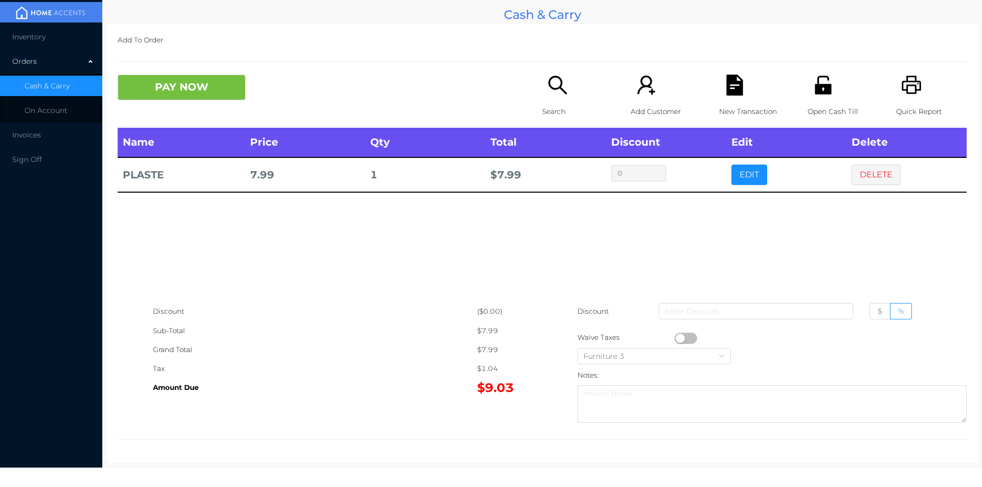
click at [558, 104] on p "Search" at bounding box center [577, 111] width 71 height 19
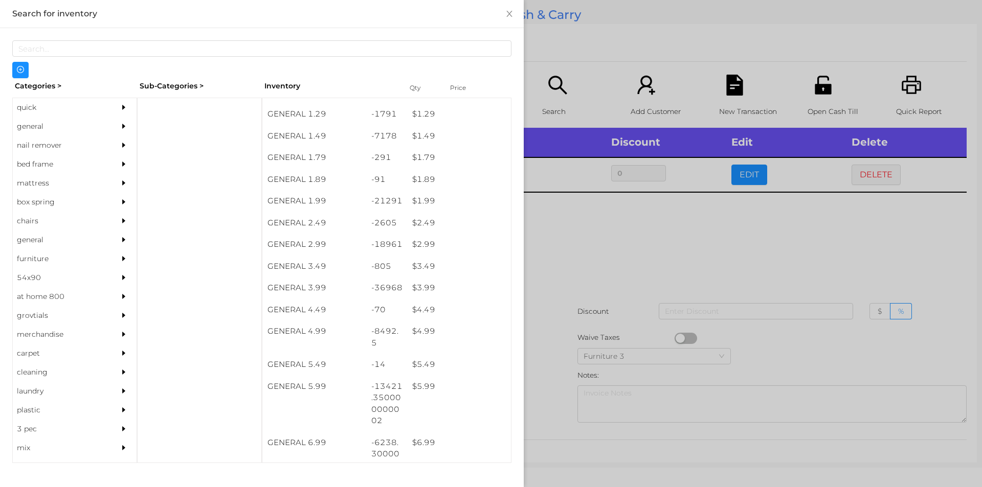
scroll to position [125, 0]
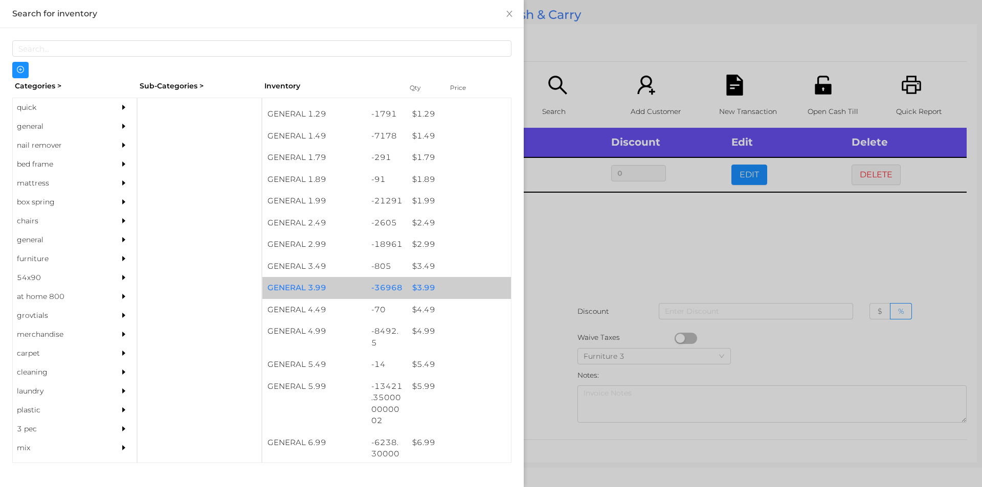
click at [424, 283] on div "$ 3.99" at bounding box center [459, 288] width 104 height 22
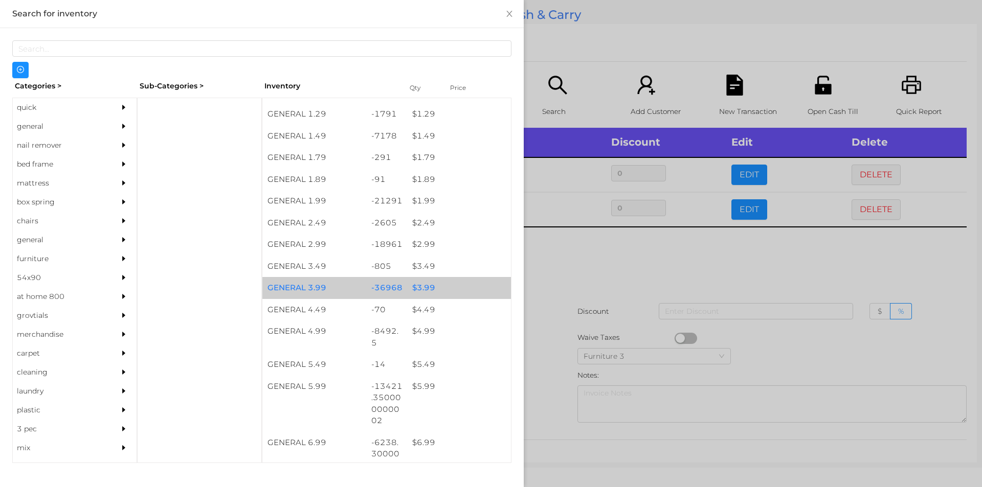
click at [422, 286] on div "$ 3.99" at bounding box center [459, 288] width 104 height 22
click at [402, 282] on div "-36968" at bounding box center [386, 288] width 41 height 22
click at [428, 288] on div "$ 3.99" at bounding box center [459, 288] width 104 height 22
click at [427, 283] on div "$ 3.99" at bounding box center [459, 288] width 104 height 22
click at [429, 287] on div "$ 3.99" at bounding box center [459, 288] width 104 height 22
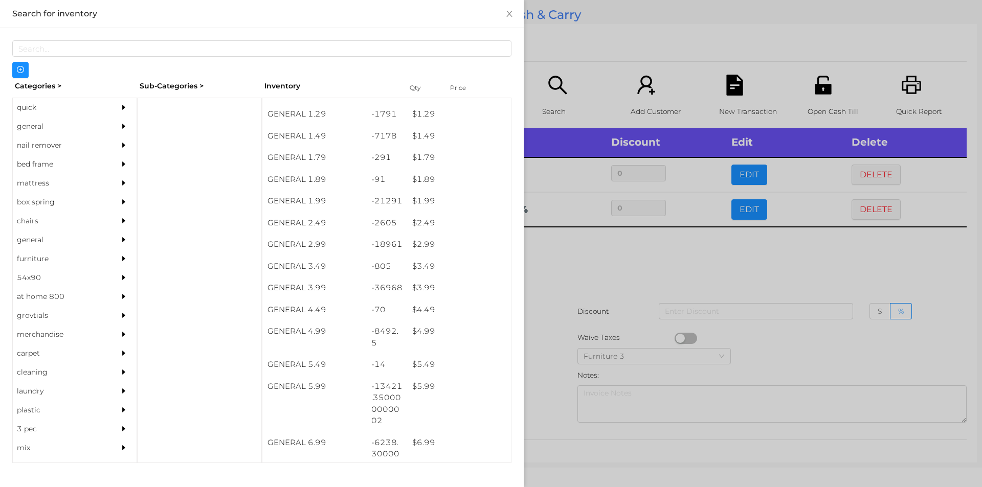
click at [588, 254] on div at bounding box center [491, 243] width 982 height 487
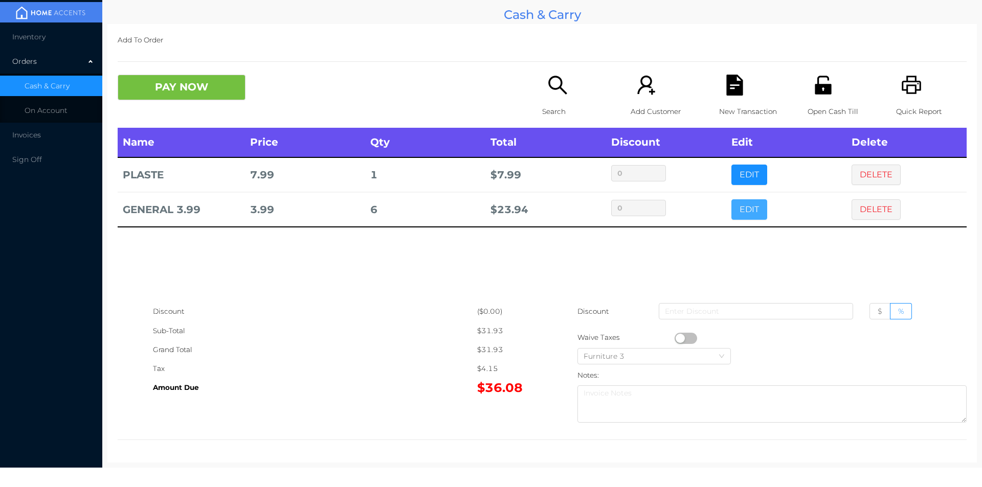
click at [752, 217] on button "EDIT" at bounding box center [749, 209] width 36 height 20
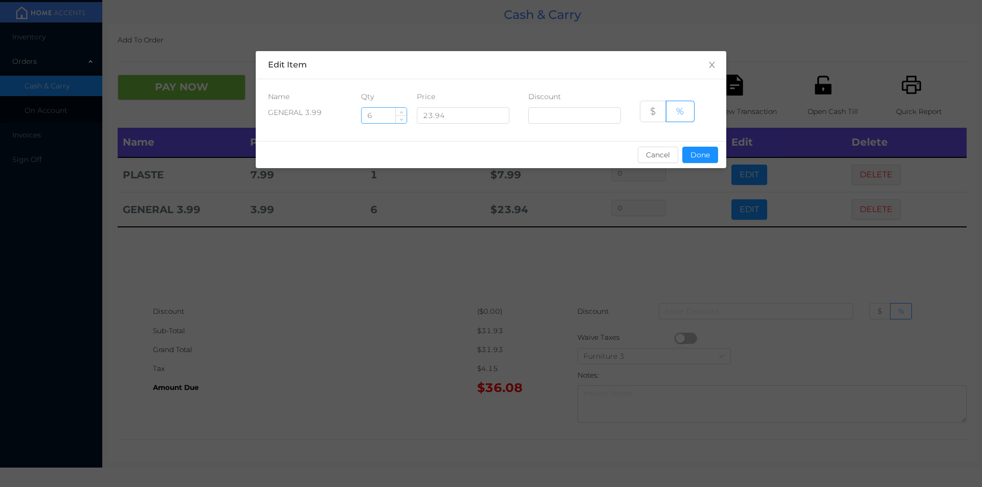
click at [378, 118] on input "6" at bounding box center [384, 115] width 45 height 15
type input "5"
click at [700, 147] on button "Done" at bounding box center [700, 155] width 36 height 16
type input "0%"
click at [701, 230] on div "sentinelStart Edit Item Name Qty Price Discount GENERAL 3.99 5 23.94 $ % Cancel…" at bounding box center [491, 243] width 982 height 487
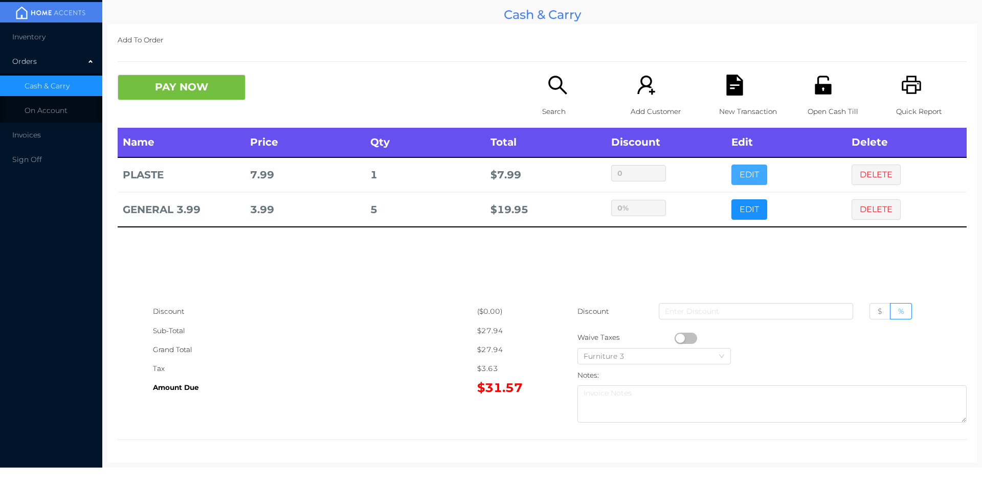
click at [739, 170] on button "EDIT" at bounding box center [749, 175] width 36 height 20
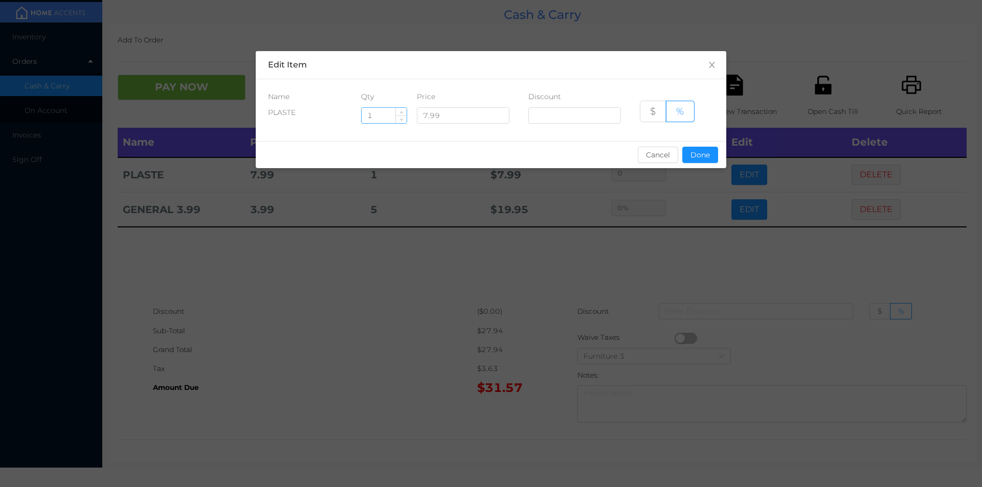
click at [378, 114] on input "1" at bounding box center [384, 115] width 45 height 15
type input "4"
click at [695, 159] on button "Done" at bounding box center [700, 155] width 36 height 16
type input "0%"
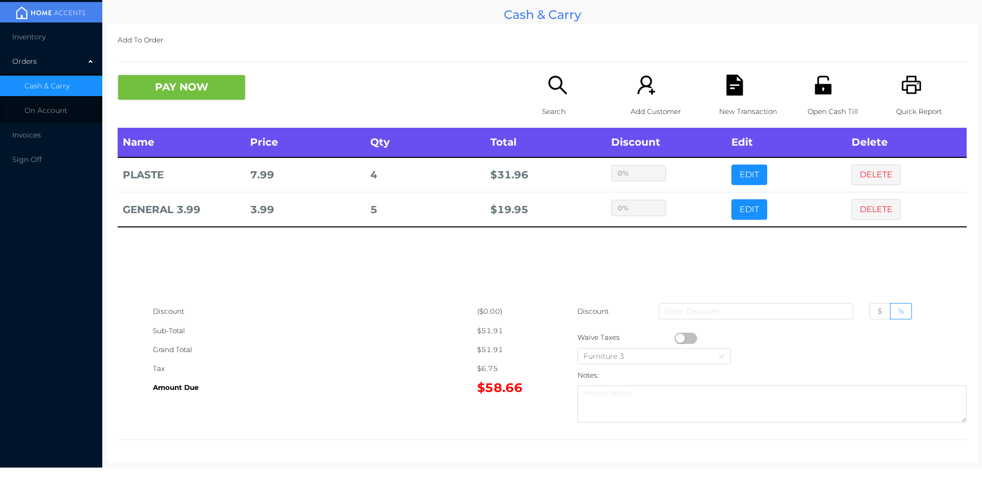
click at [713, 263] on div "sentinelStart Edit Item Name Qty Price Discount PLASTE 4 7.99 $ % Cancel Done s…" at bounding box center [491, 243] width 982 height 487
click at [677, 340] on button "button" at bounding box center [686, 338] width 23 height 11
click at [745, 78] on div "New Transaction" at bounding box center [754, 101] width 71 height 53
click at [917, 88] on div "Quick Report" at bounding box center [931, 101] width 71 height 53
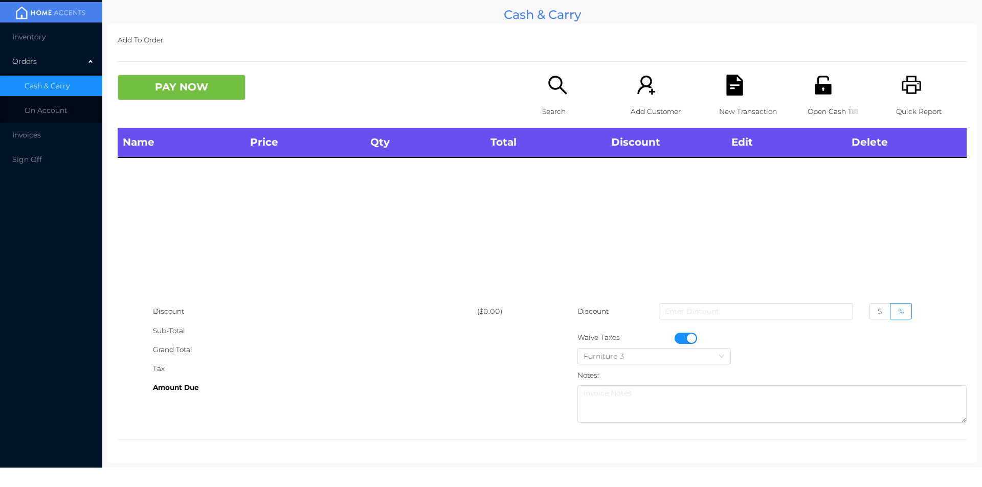
click at [736, 93] on icon "icon: file-text" at bounding box center [734, 85] width 16 height 21
click at [170, 92] on button "PAY NOW" at bounding box center [182, 88] width 128 height 26
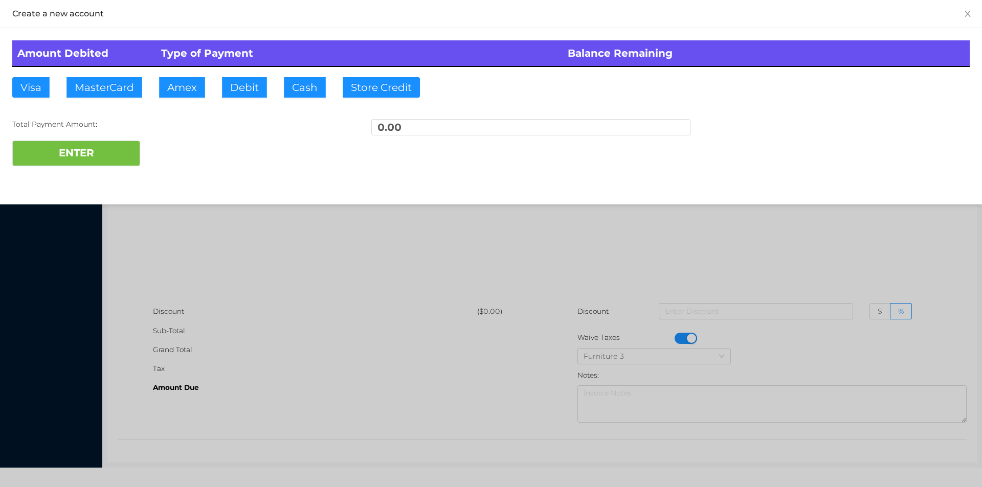
click at [210, 265] on div at bounding box center [491, 243] width 982 height 487
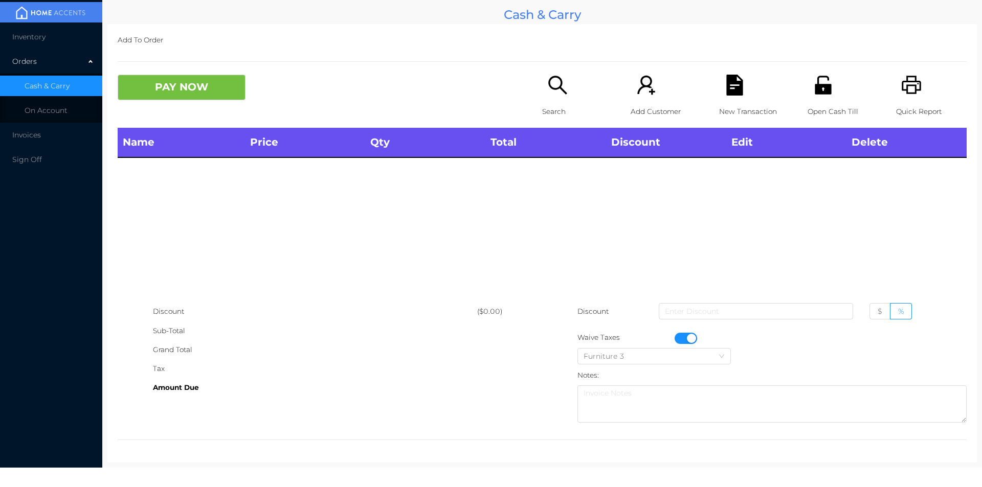
click at [683, 338] on button "button" at bounding box center [686, 338] width 23 height 11
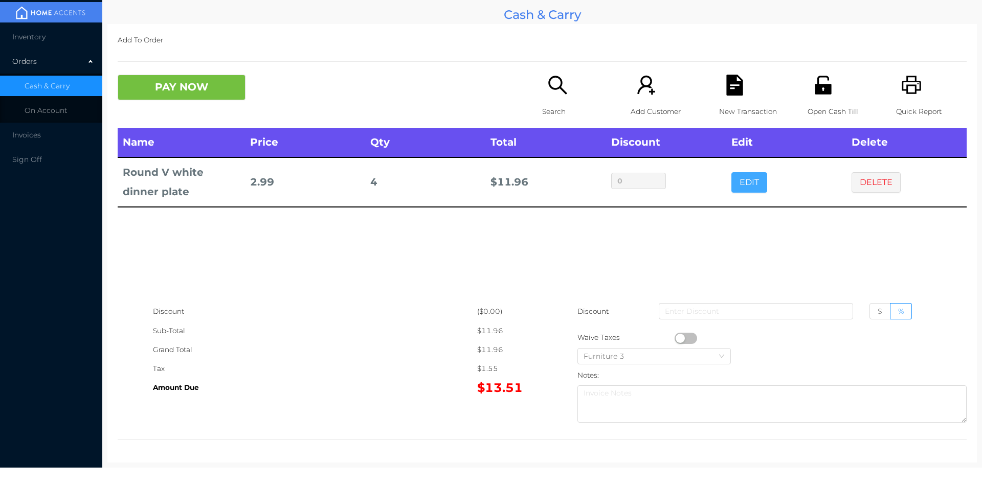
click at [759, 179] on button "EDIT" at bounding box center [749, 182] width 36 height 20
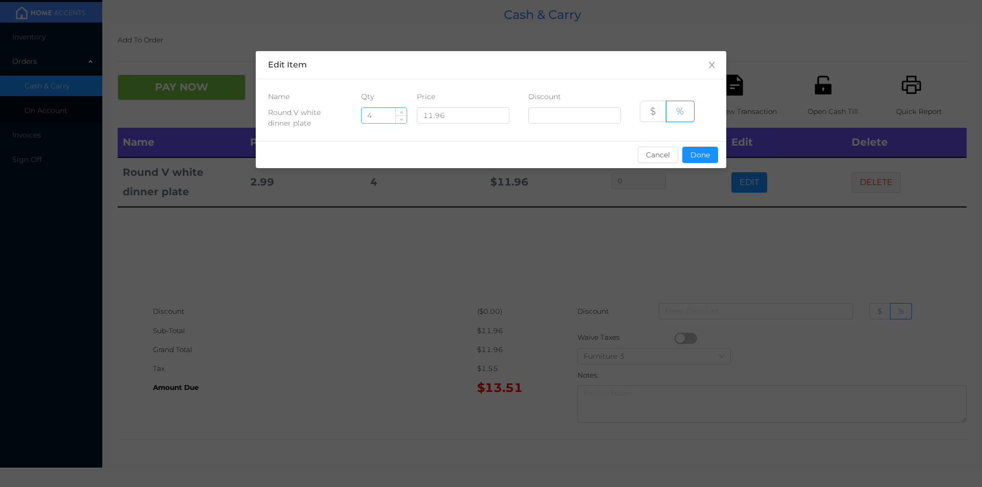
click at [384, 111] on input "4" at bounding box center [384, 115] width 45 height 15
type input "5"
click at [704, 156] on button "Done" at bounding box center [700, 155] width 36 height 16
type input "0%"
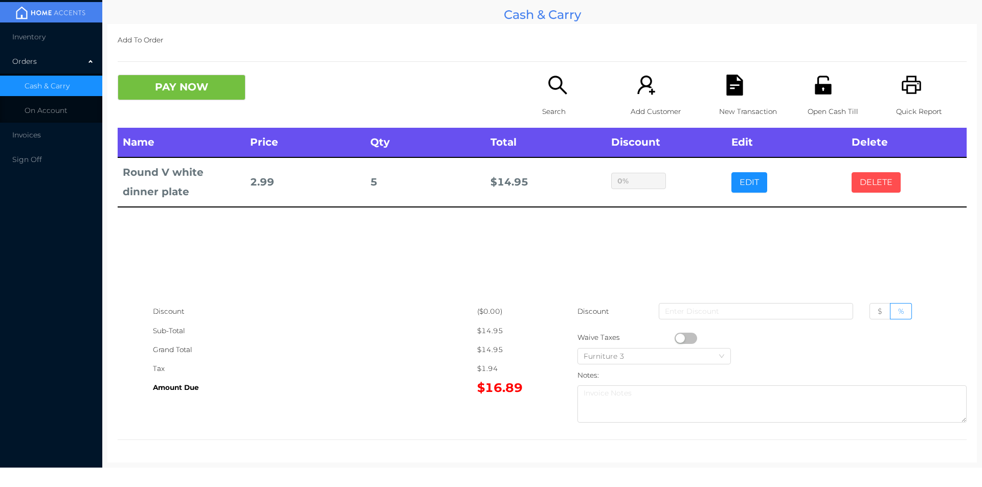
click at [867, 191] on button "DELETE" at bounding box center [875, 182] width 49 height 20
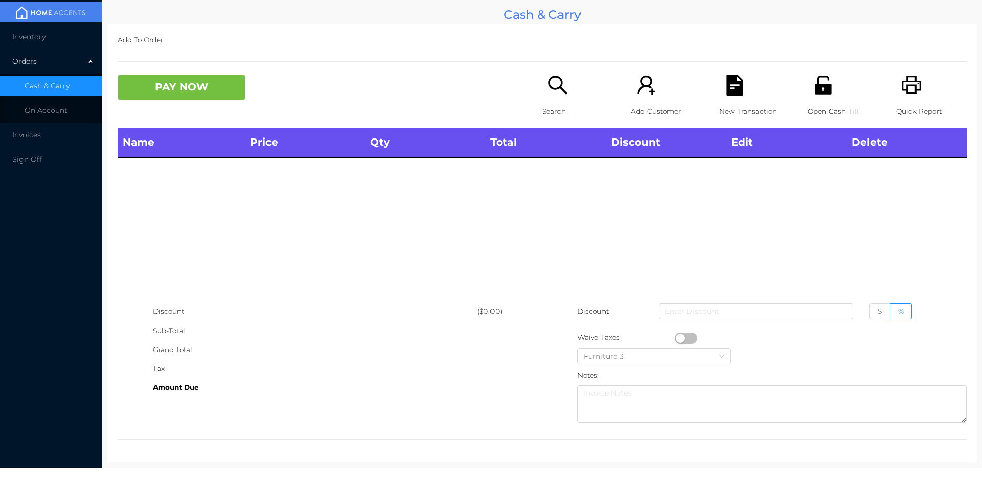
click at [553, 89] on icon "icon: search" at bounding box center [557, 85] width 18 height 18
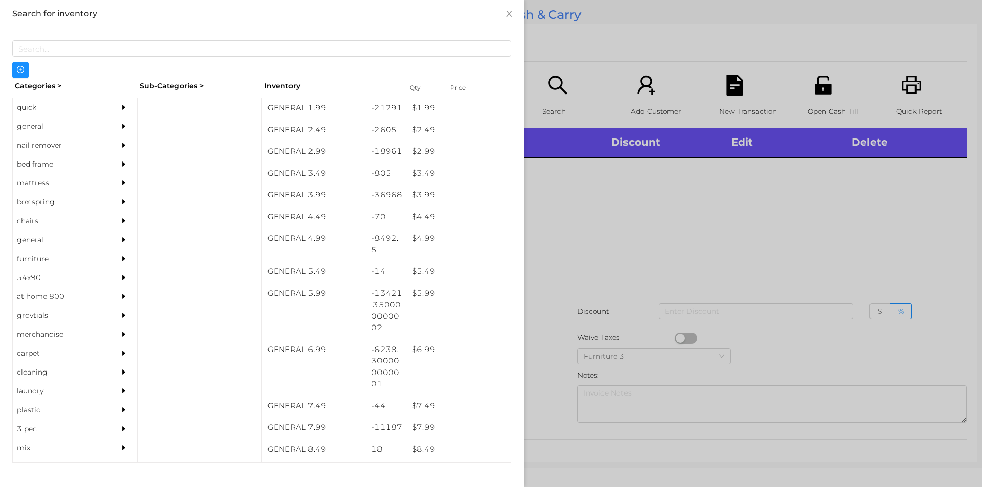
scroll to position [235, 0]
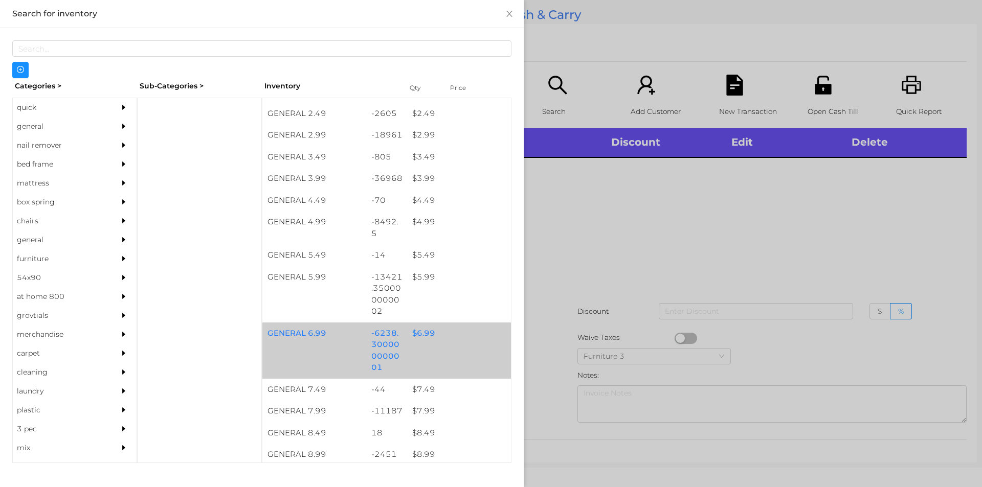
click at [424, 339] on div "$ 6.99" at bounding box center [459, 334] width 104 height 22
click at [427, 335] on div "$ 6.99" at bounding box center [459, 334] width 104 height 22
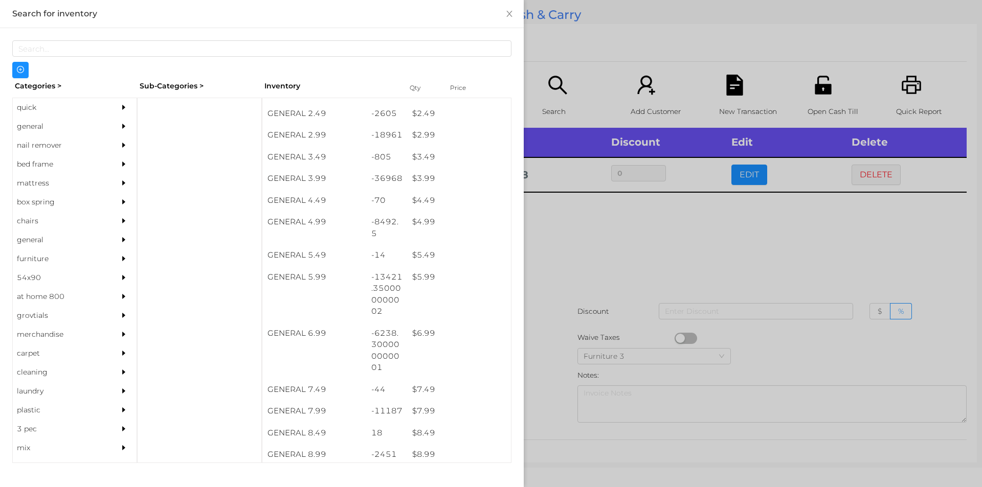
click at [575, 293] on div at bounding box center [491, 243] width 982 height 487
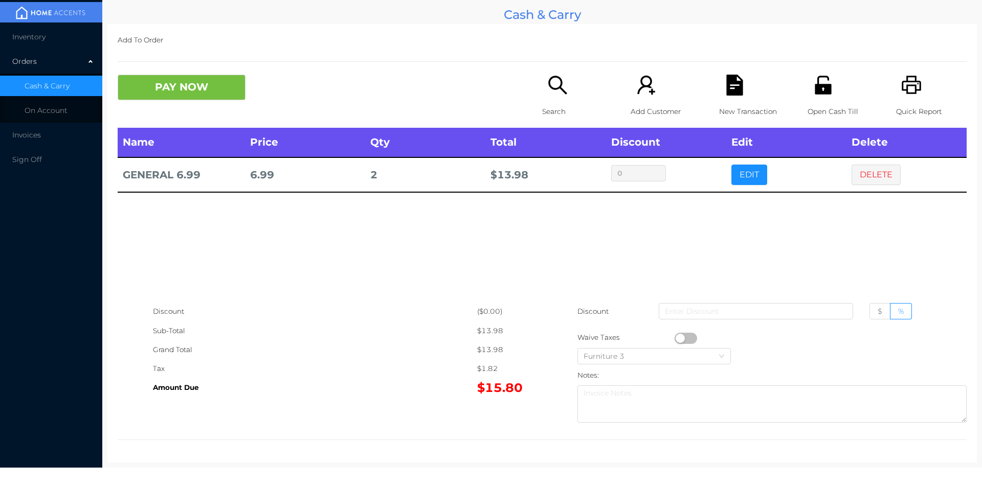
click at [187, 78] on button "PAY NOW" at bounding box center [182, 88] width 128 height 26
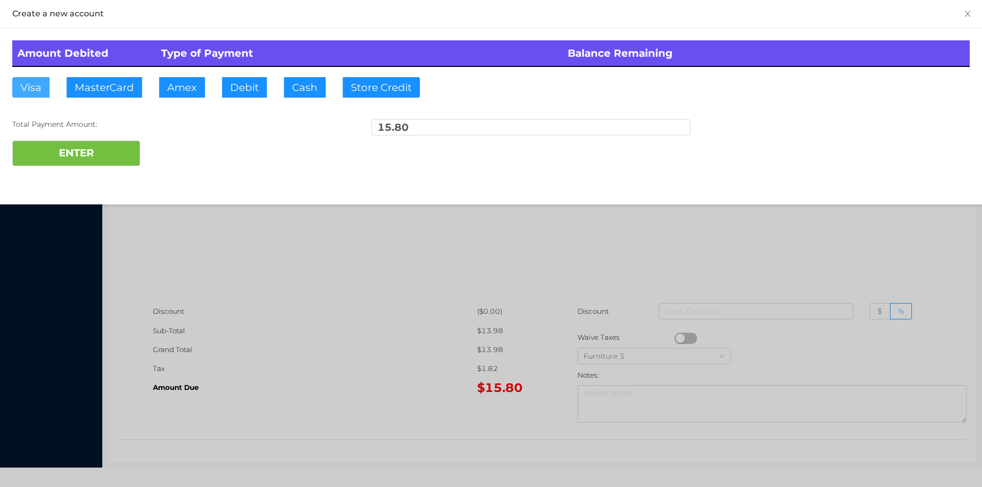
click at [37, 87] on button "Visa" at bounding box center [30, 87] width 37 height 20
click at [49, 149] on button "ENTER" at bounding box center [76, 154] width 128 height 26
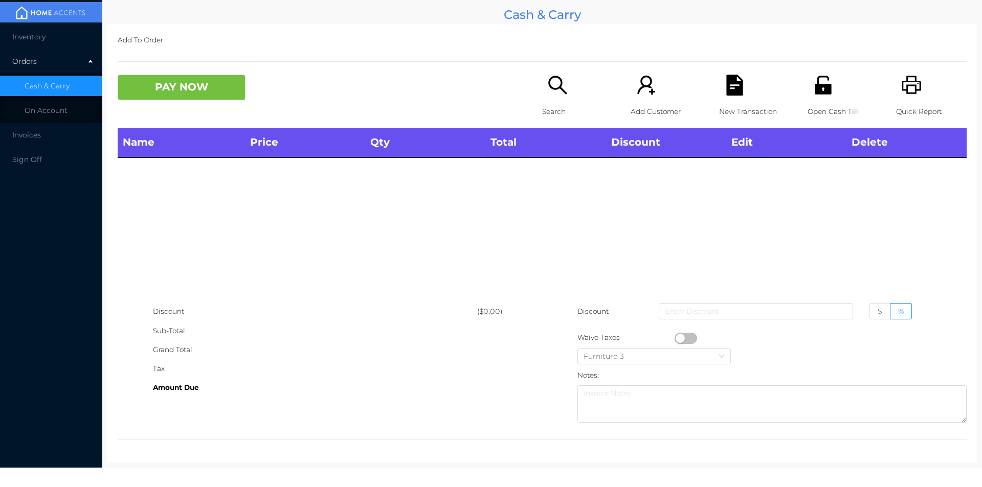
click at [549, 88] on icon "icon: search" at bounding box center [557, 85] width 18 height 18
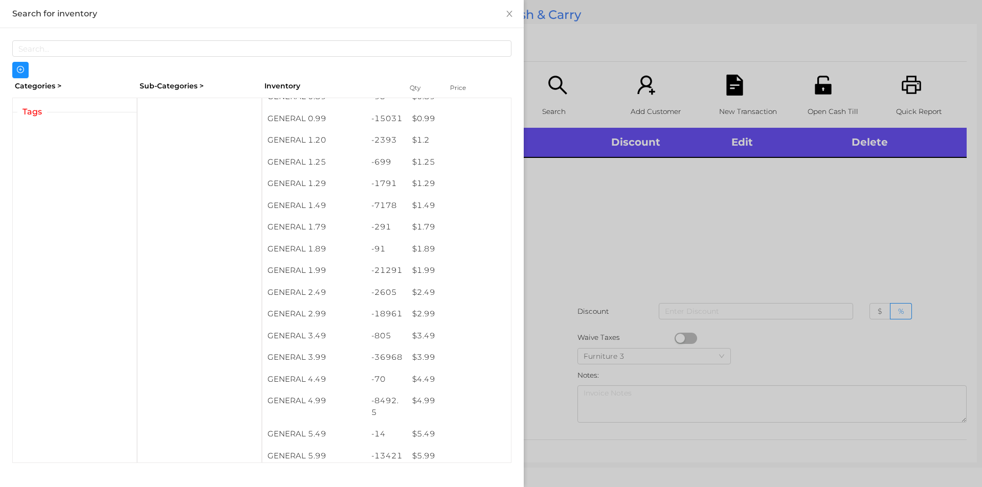
scroll to position [100, 0]
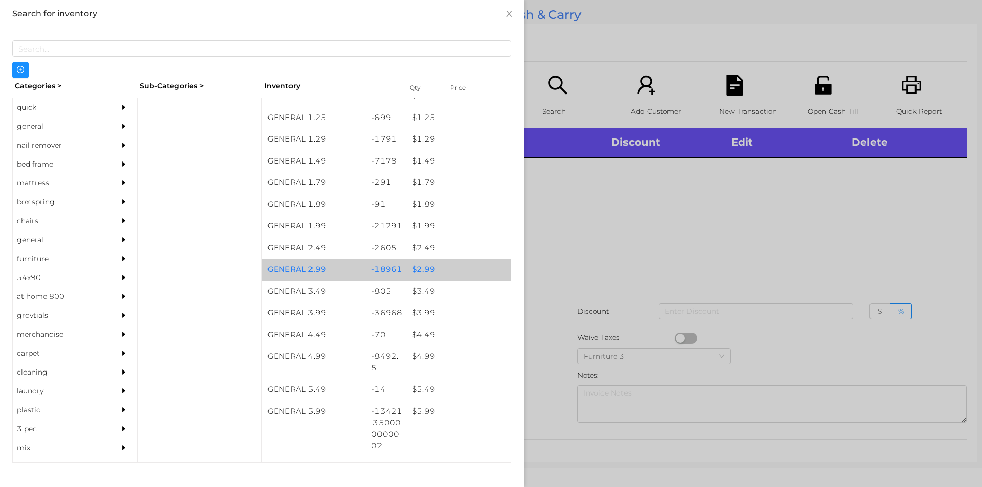
click at [443, 270] on div "$ 2.99" at bounding box center [459, 270] width 104 height 22
click at [457, 266] on div "$ 2.99" at bounding box center [459, 270] width 104 height 22
click at [463, 268] on div "$ 2.99" at bounding box center [459, 270] width 104 height 22
click at [468, 270] on div "$ 2.99" at bounding box center [459, 270] width 104 height 22
click at [470, 271] on div "$ 2.99" at bounding box center [459, 270] width 104 height 22
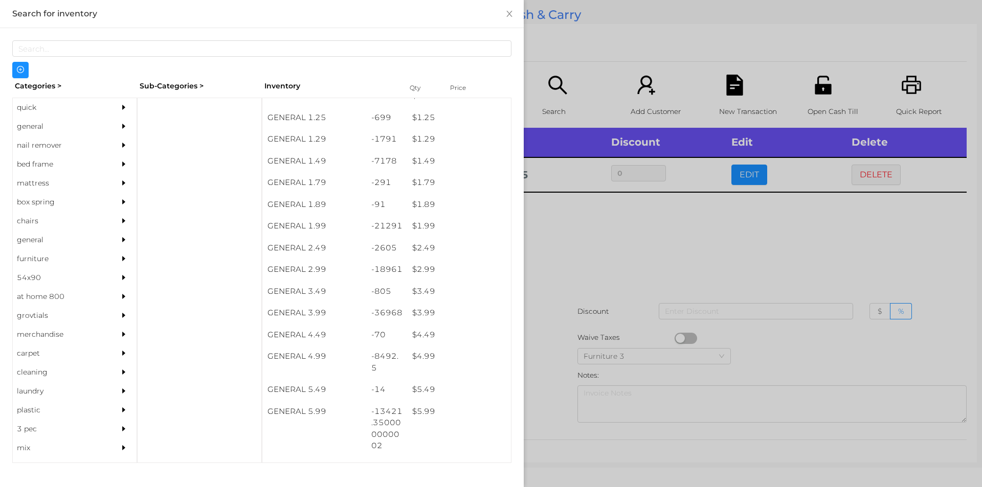
click at [607, 253] on div at bounding box center [491, 243] width 982 height 487
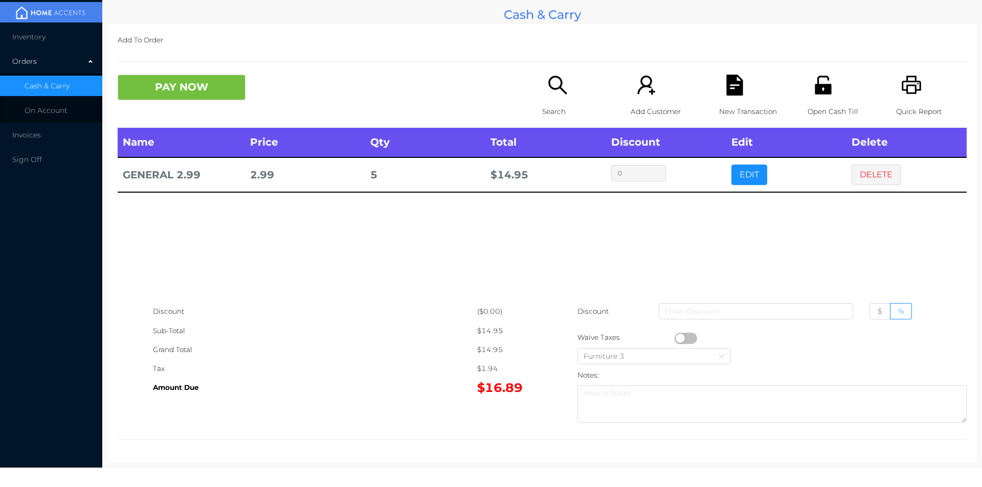
click at [558, 97] on div "Search" at bounding box center [577, 101] width 71 height 53
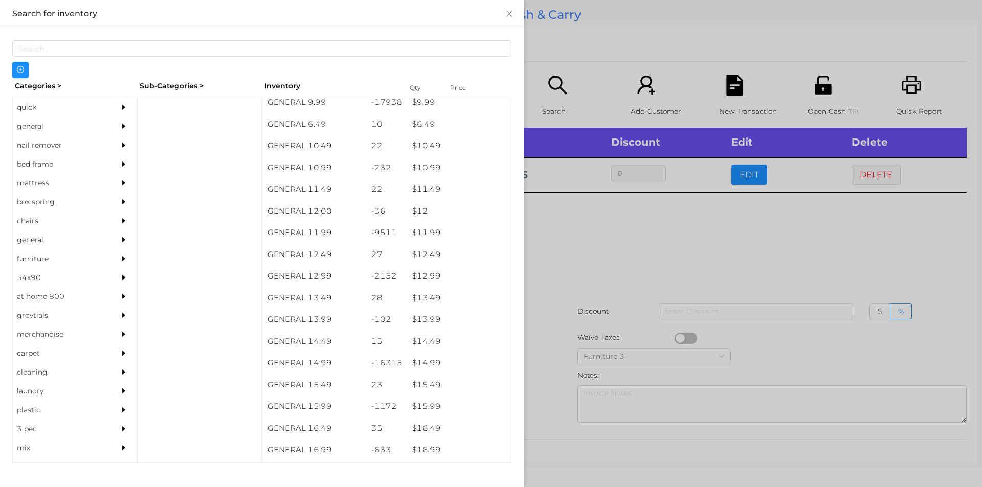
scroll to position [634, 0]
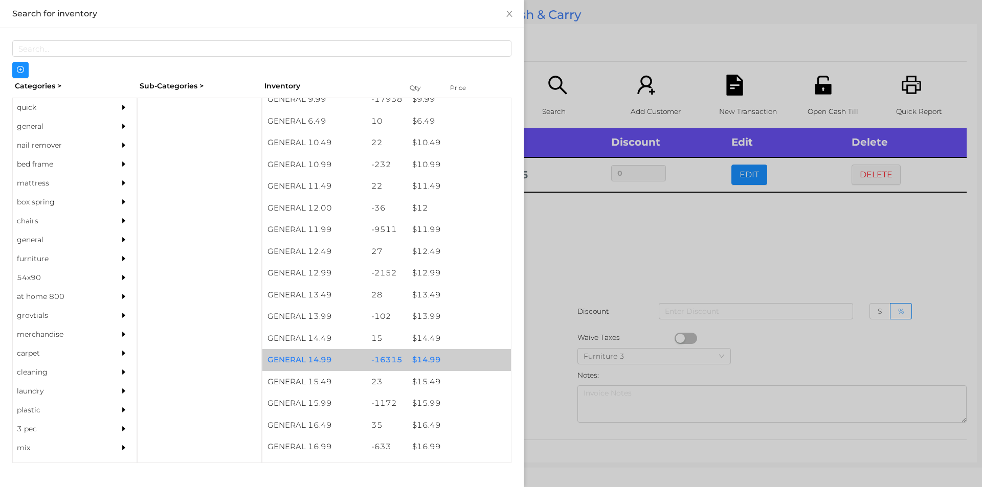
click at [444, 361] on div "$ 14.99" at bounding box center [459, 360] width 104 height 22
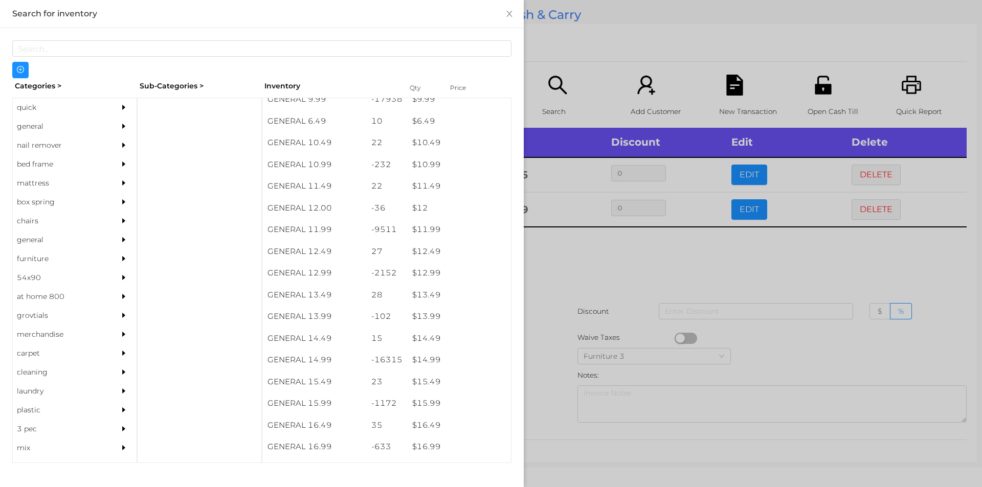
click at [576, 325] on div at bounding box center [491, 243] width 982 height 487
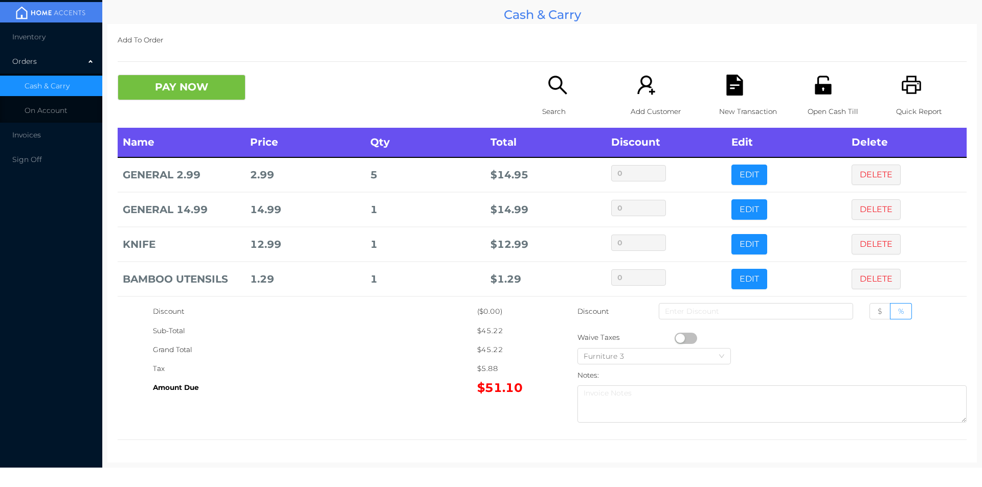
click at [542, 92] on div "Search" at bounding box center [577, 101] width 71 height 53
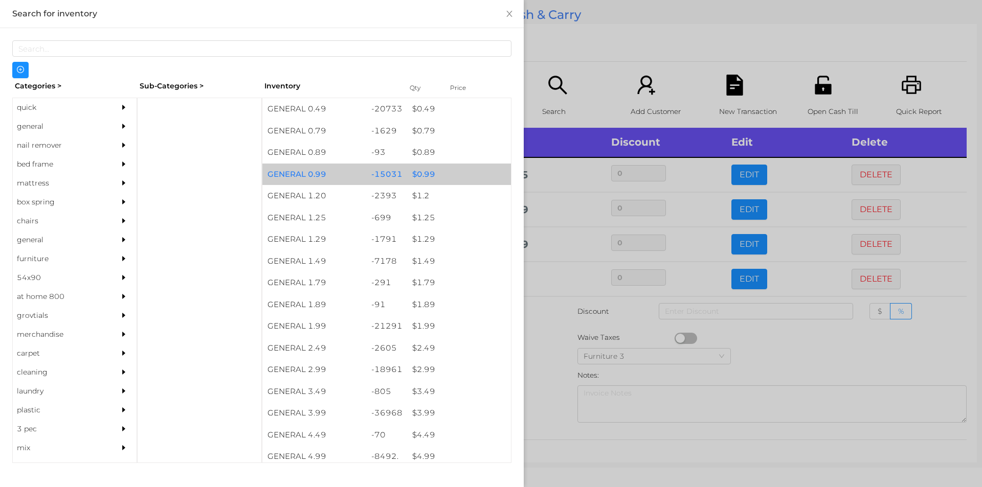
click at [440, 178] on div "$ 0.99" at bounding box center [459, 175] width 104 height 22
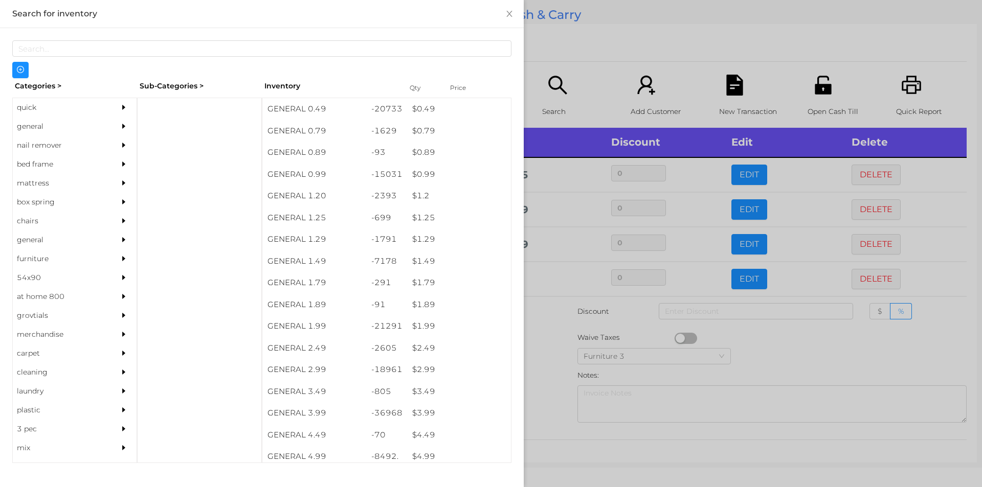
click at [580, 39] on div at bounding box center [491, 243] width 982 height 487
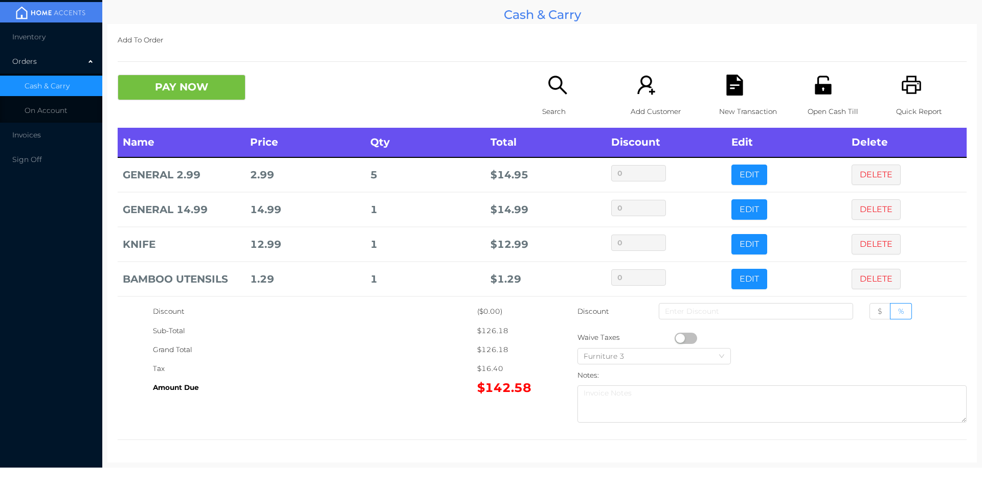
click at [550, 96] on div "Search" at bounding box center [577, 101] width 71 height 53
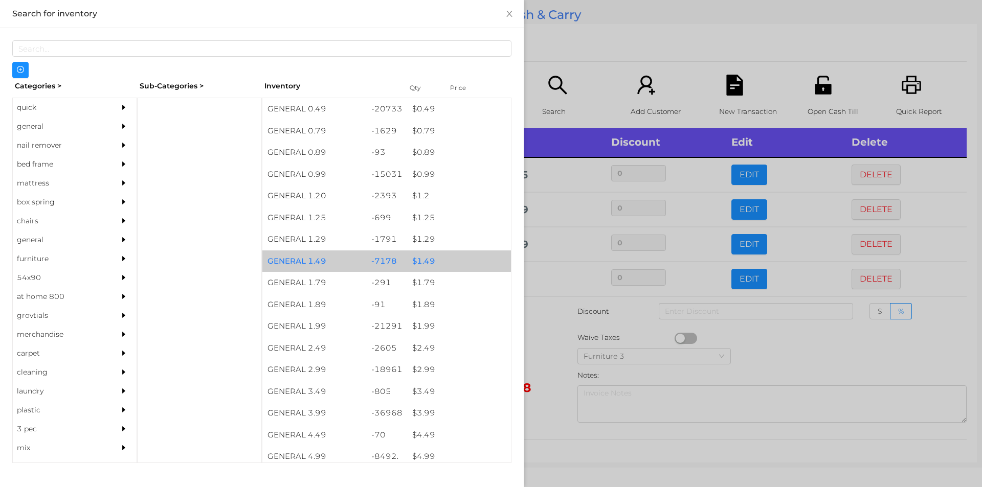
click at [452, 259] on div "$ 1.49" at bounding box center [459, 262] width 104 height 22
click at [454, 255] on div "$ 1.49" at bounding box center [459, 262] width 104 height 22
click at [458, 253] on div "$ 1.49" at bounding box center [459, 262] width 104 height 22
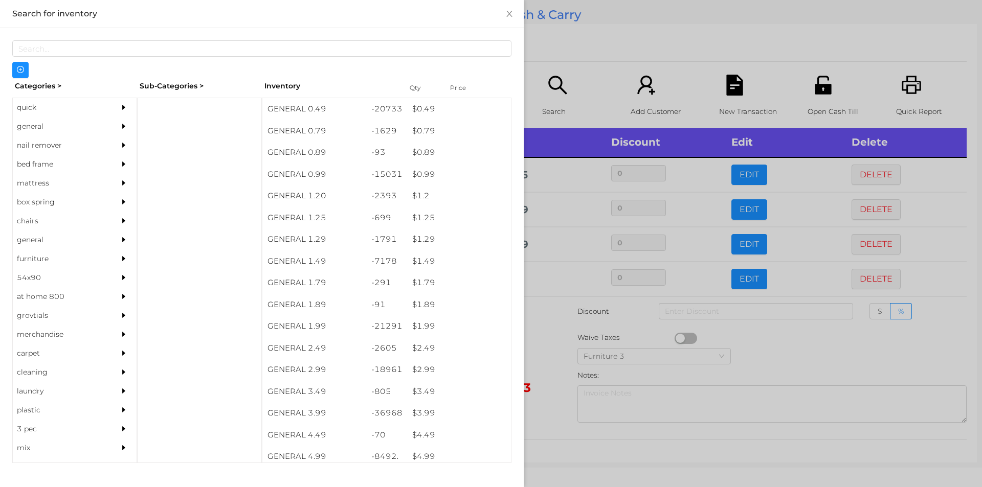
click at [646, 50] on div at bounding box center [491, 243] width 982 height 487
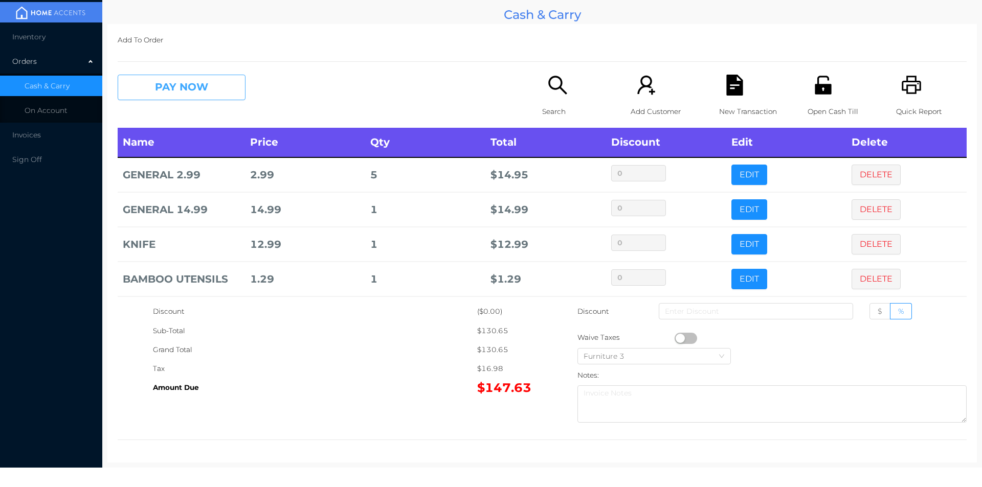
click at [191, 96] on button "PAY NOW" at bounding box center [182, 88] width 128 height 26
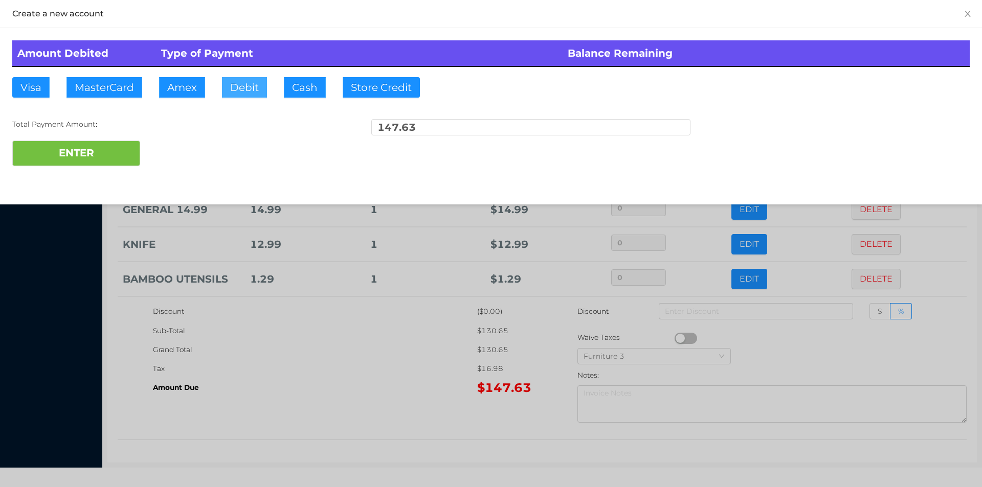
click at [244, 84] on button "Debit" at bounding box center [244, 87] width 45 height 20
click at [103, 150] on button "ENTER" at bounding box center [76, 154] width 128 height 26
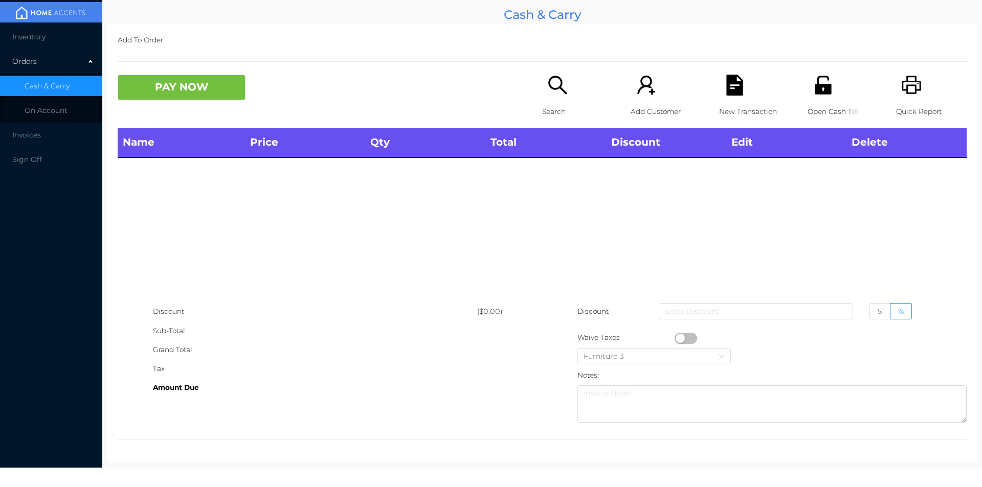
click at [562, 106] on p "Search" at bounding box center [577, 111] width 71 height 19
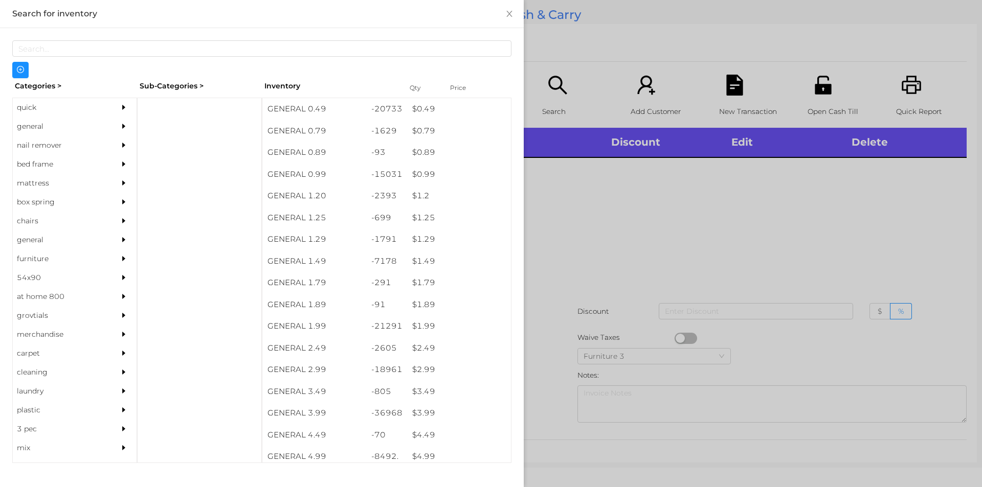
click at [31, 111] on div "quick" at bounding box center [59, 107] width 93 height 19
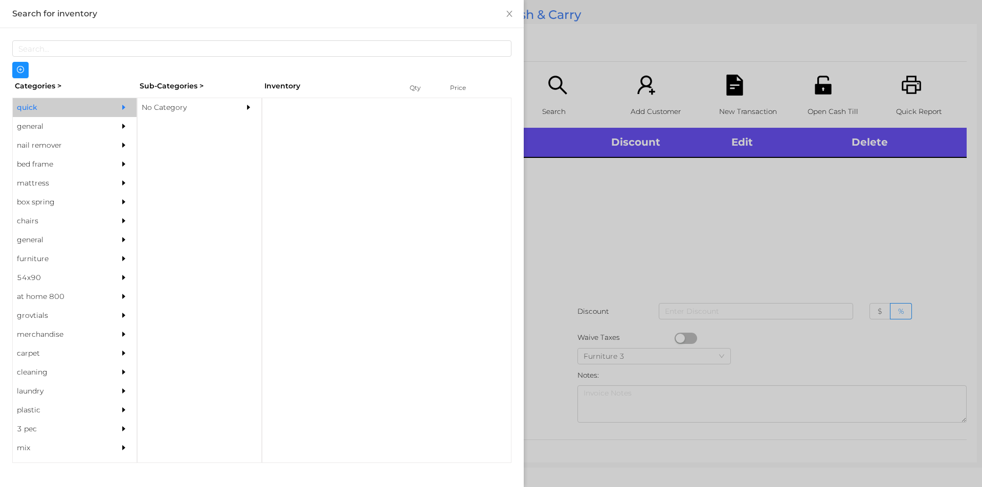
click at [161, 108] on div "No Category" at bounding box center [184, 107] width 93 height 19
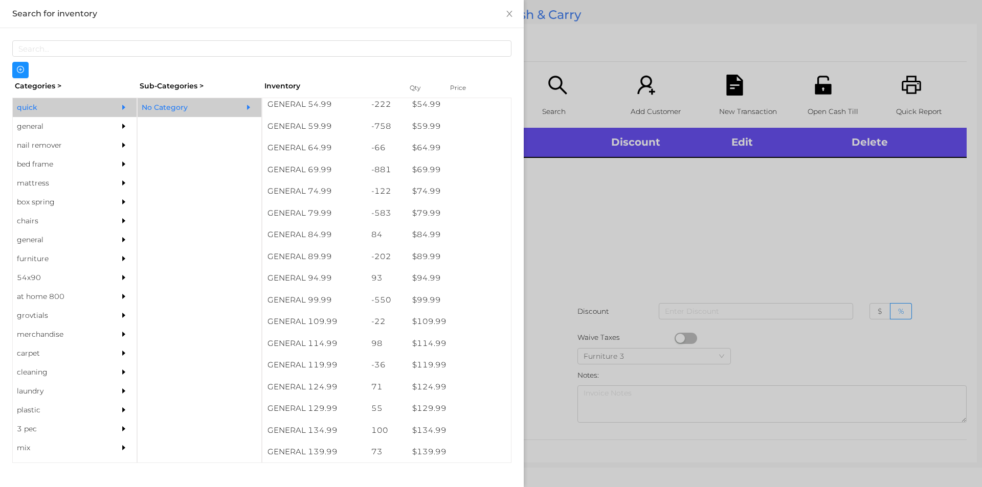
scroll to position [658, 0]
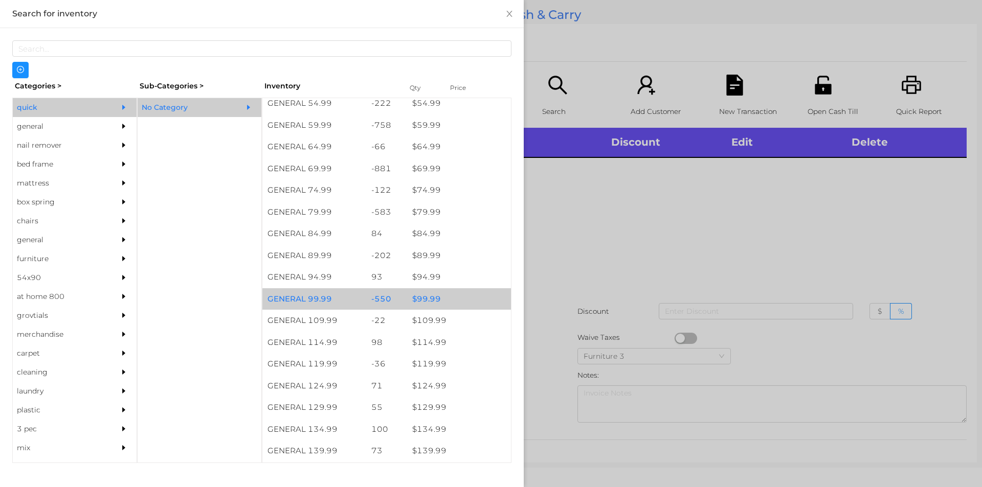
click at [421, 301] on div "$ 99.99" at bounding box center [459, 299] width 104 height 22
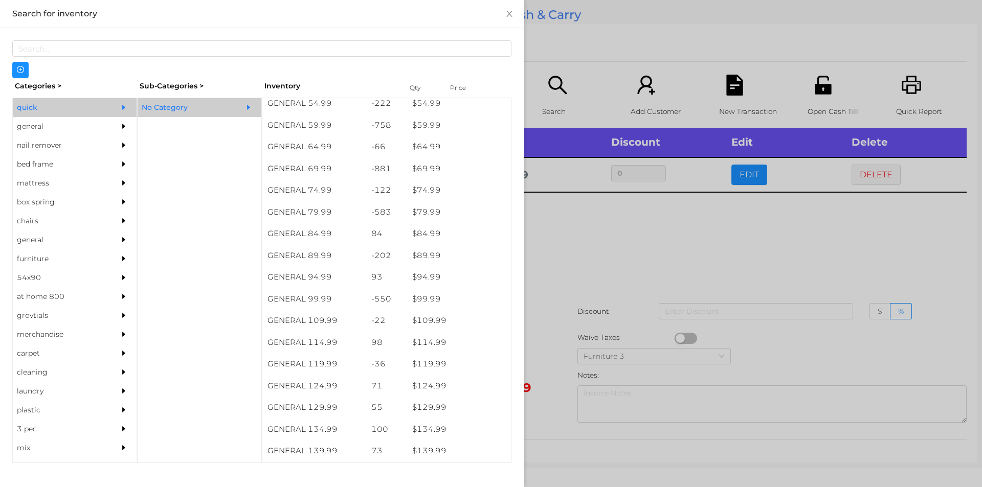
click at [559, 241] on div at bounding box center [491, 243] width 982 height 487
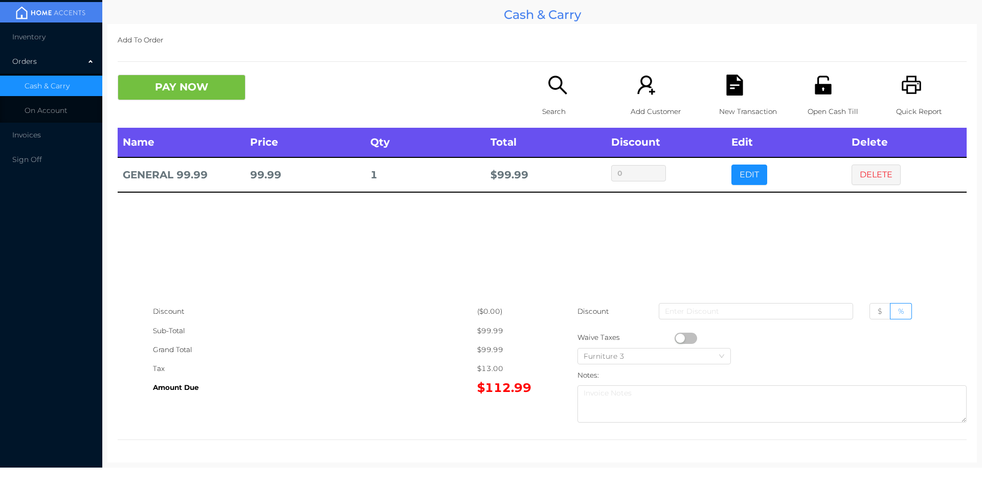
click at [814, 98] on div "Open Cash Till" at bounding box center [842, 101] width 71 height 53
click at [198, 95] on button "PAY NOW" at bounding box center [182, 88] width 128 height 26
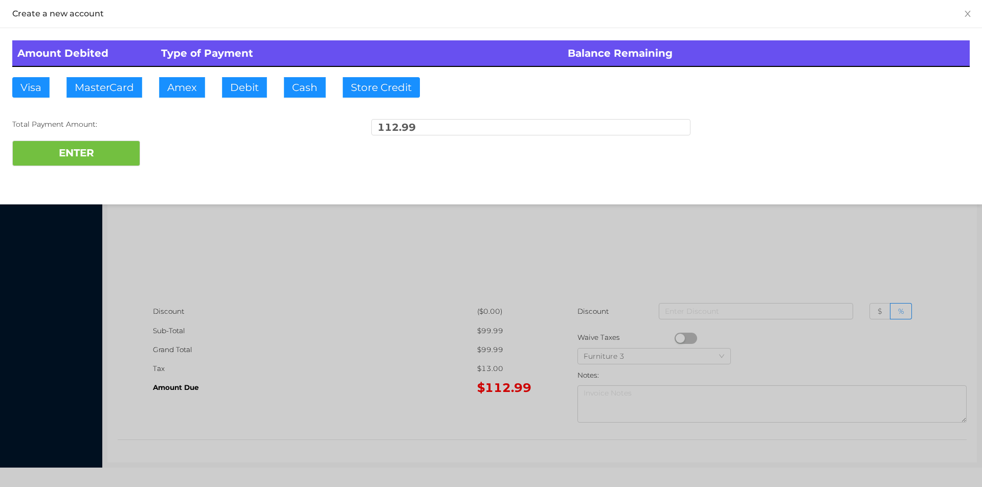
click at [169, 148] on div "ENTER" at bounding box center [490, 154] width 957 height 26
click at [550, 223] on div at bounding box center [491, 243] width 982 height 487
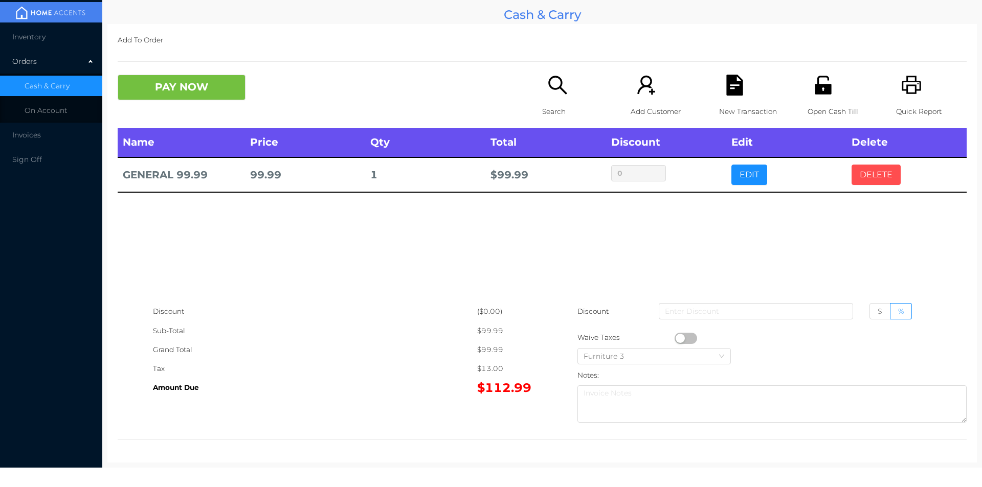
click at [873, 166] on button "DELETE" at bounding box center [875, 175] width 49 height 20
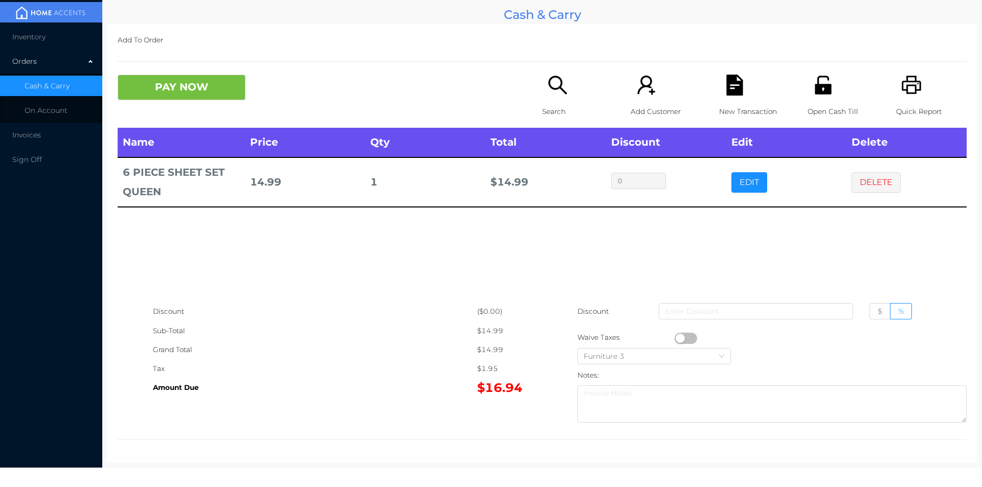
click at [557, 111] on p "Search" at bounding box center [577, 111] width 71 height 19
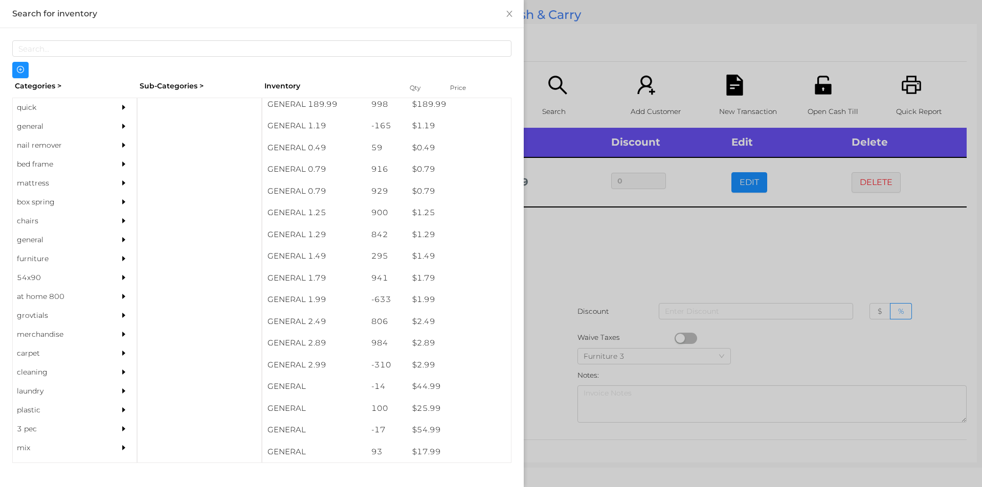
scroll to position [0, 0]
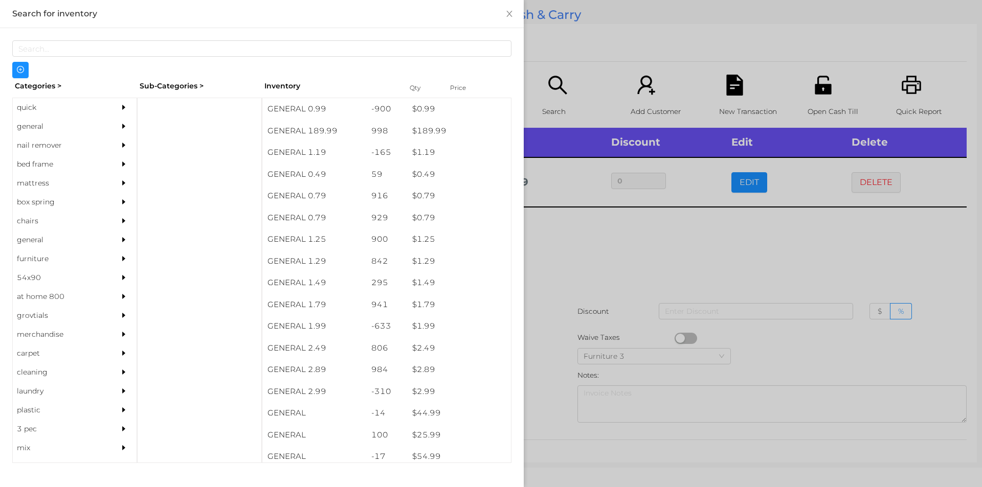
click at [38, 128] on div "general" at bounding box center [59, 126] width 93 height 19
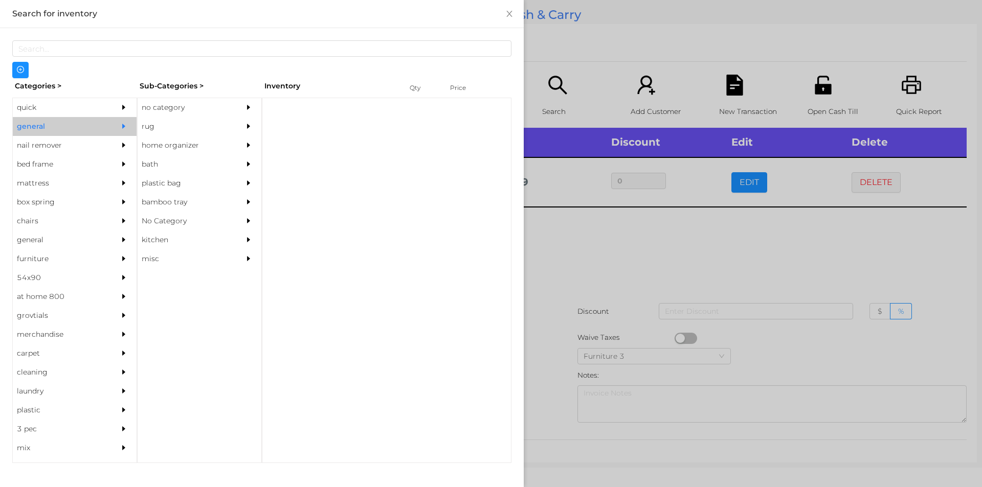
click at [168, 105] on div "no category" at bounding box center [184, 107] width 93 height 19
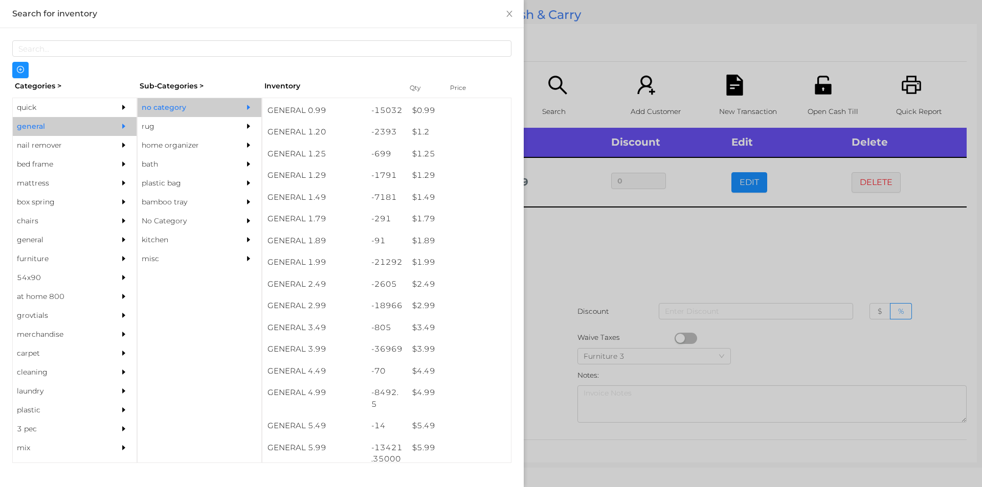
scroll to position [85, 0]
click at [417, 371] on div "$ 4.99" at bounding box center [459, 372] width 104 height 22
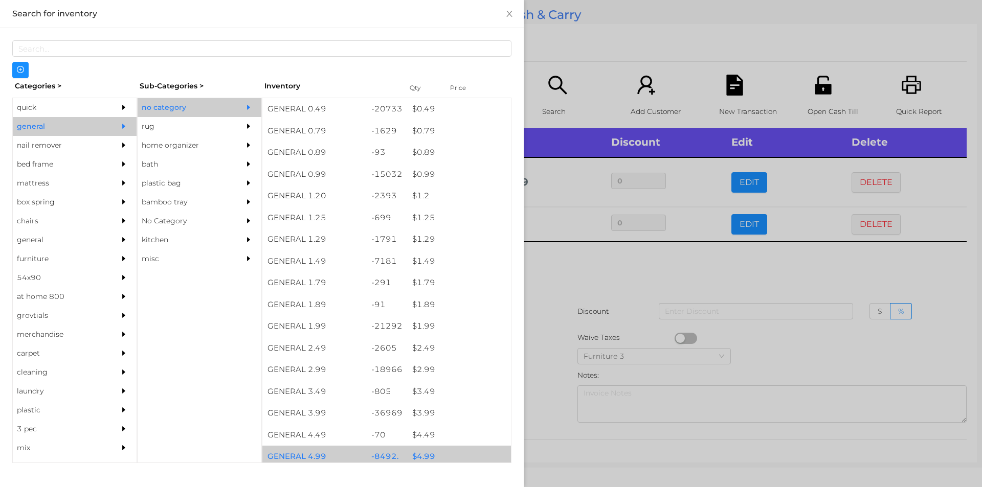
scroll to position [0, 0]
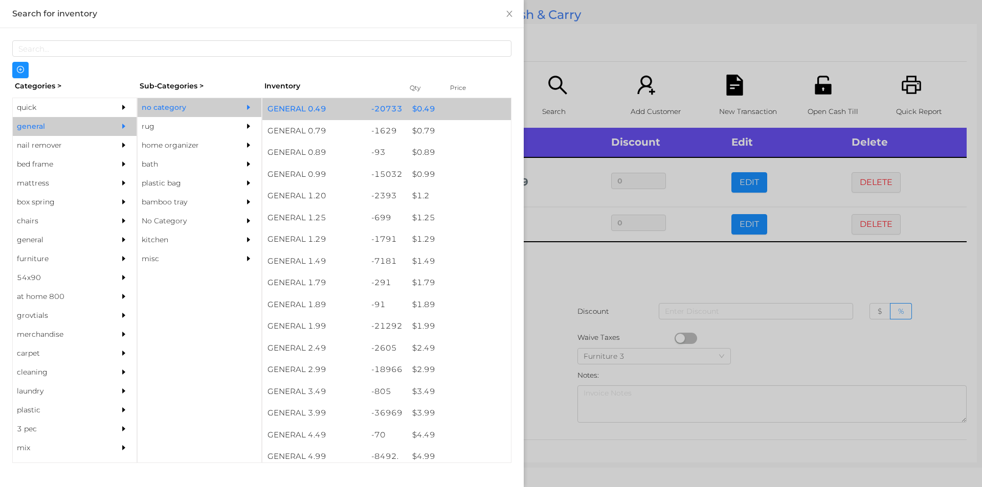
click at [425, 110] on div "$ 0.49" at bounding box center [459, 109] width 104 height 22
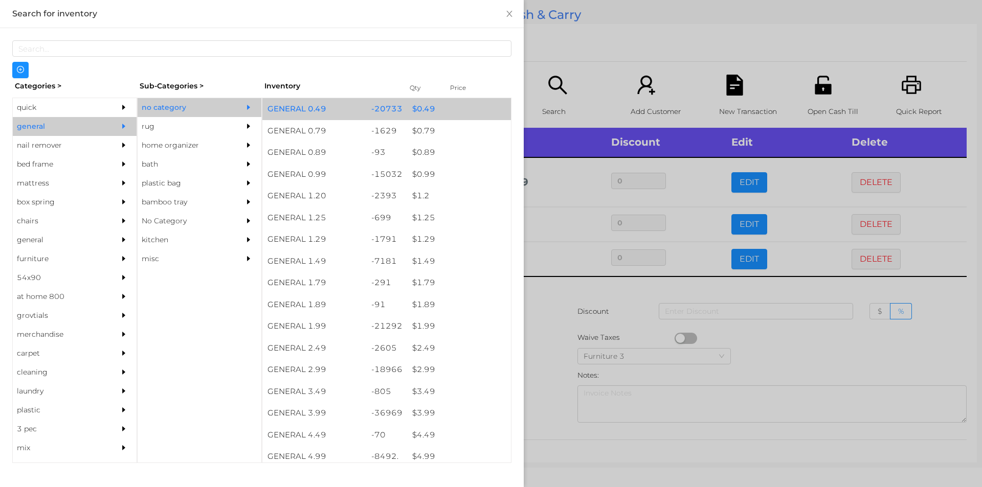
click at [419, 109] on div "$ 0.49" at bounding box center [459, 109] width 104 height 22
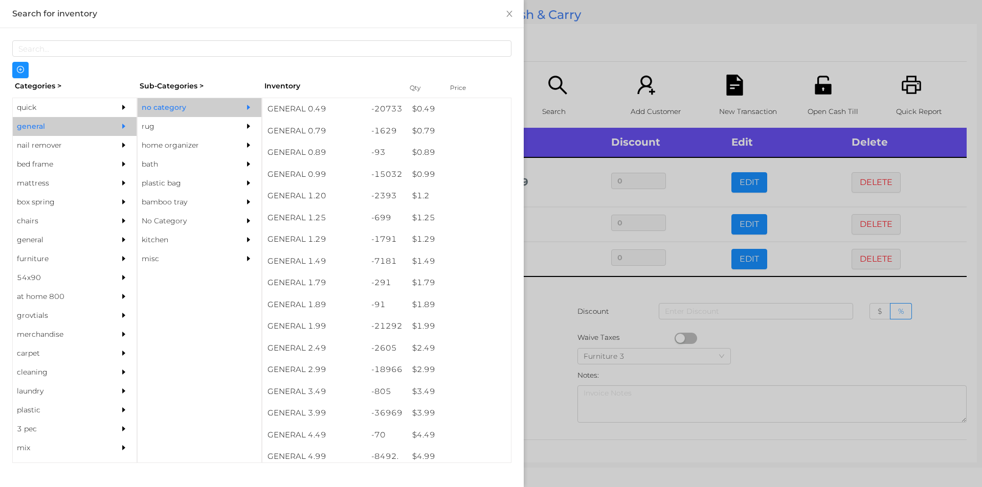
click at [572, 334] on div at bounding box center [491, 243] width 982 height 487
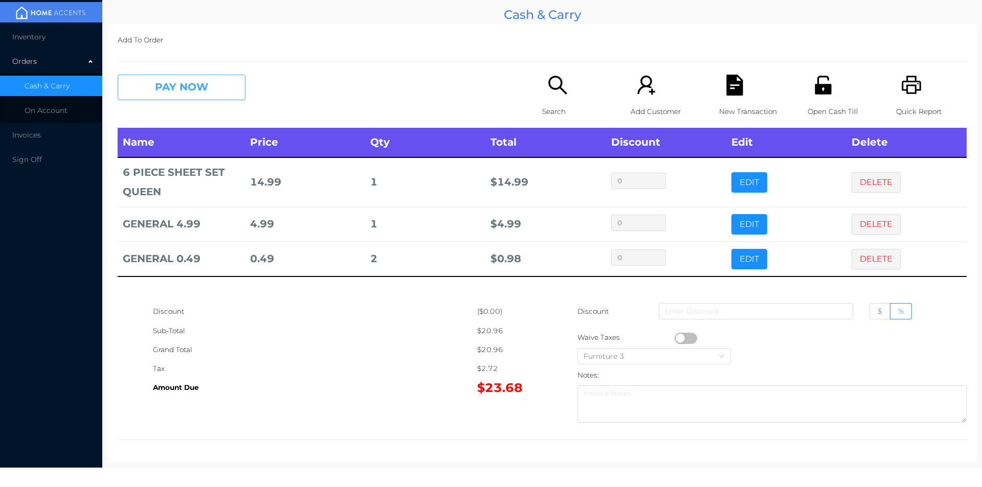
click at [161, 94] on button "PAY NOW" at bounding box center [182, 88] width 128 height 26
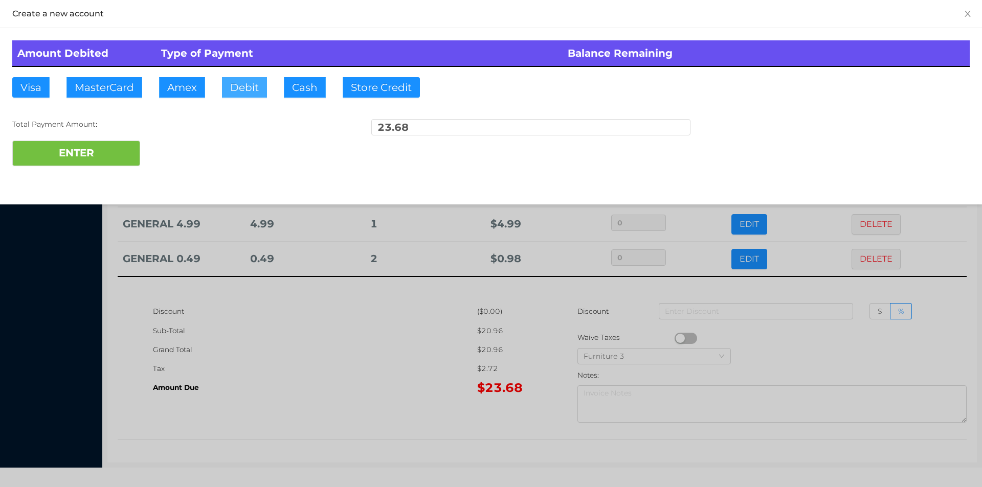
click at [249, 88] on button "Debit" at bounding box center [244, 87] width 45 height 20
click at [76, 154] on button "ENTER" at bounding box center [76, 154] width 128 height 26
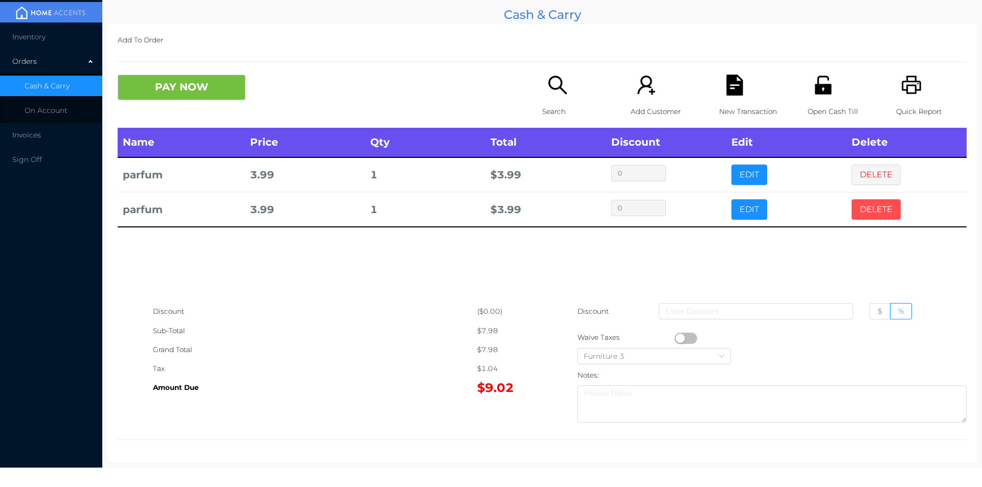
click at [873, 215] on button "DELETE" at bounding box center [875, 209] width 49 height 20
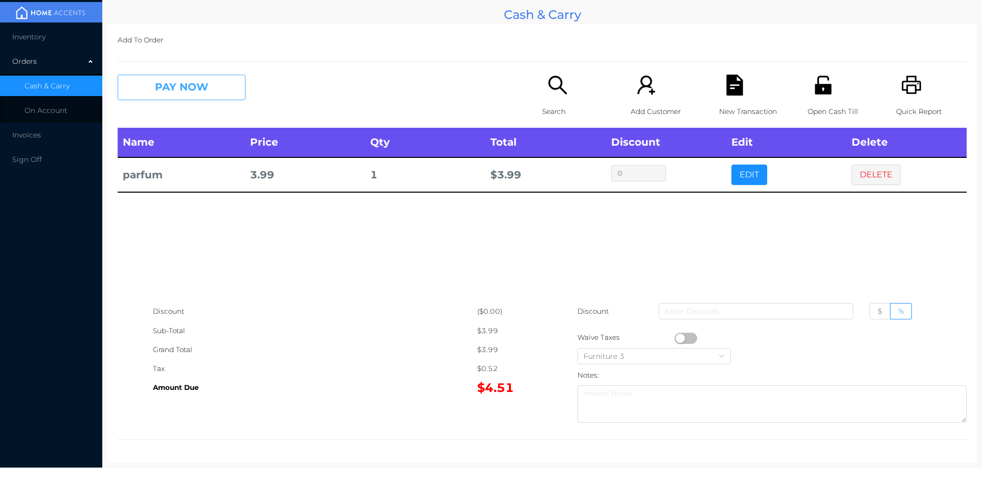
click at [150, 86] on button "PAY NOW" at bounding box center [182, 88] width 128 height 26
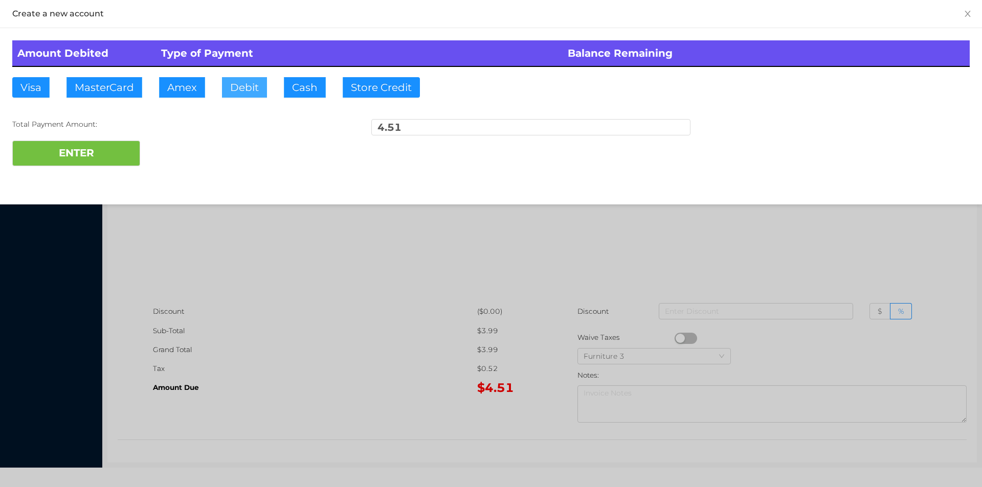
click at [263, 81] on button "Debit" at bounding box center [244, 87] width 45 height 20
click at [103, 149] on button "ENTER" at bounding box center [76, 154] width 128 height 26
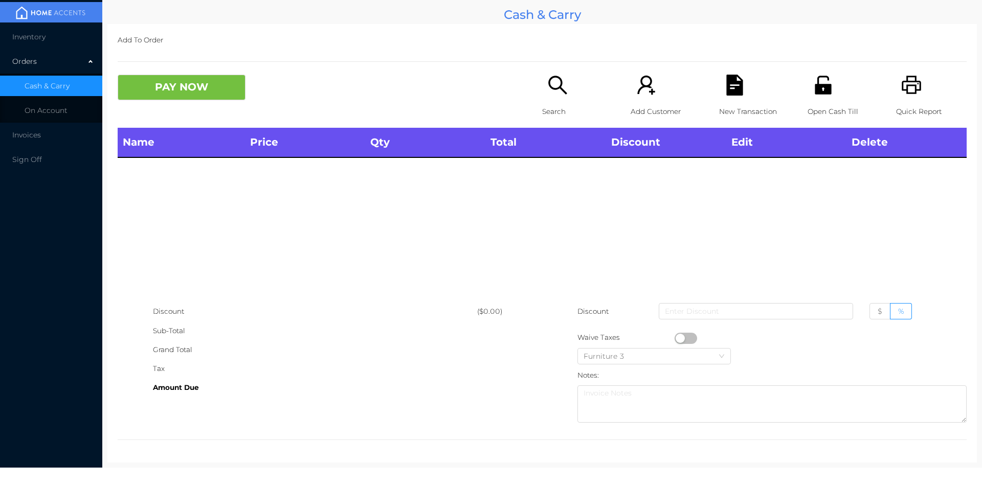
click at [564, 90] on icon "icon: search" at bounding box center [557, 85] width 21 height 21
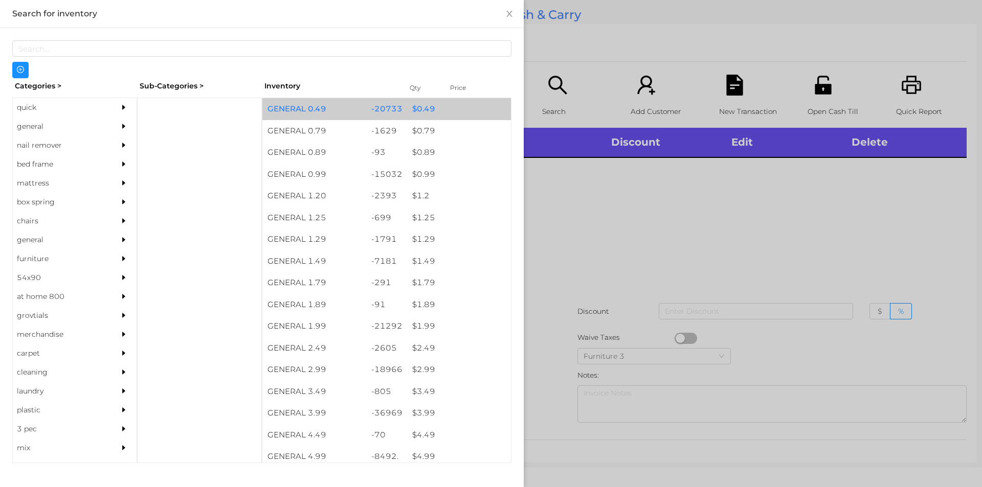
click at [452, 115] on div "$ 0.49" at bounding box center [459, 109] width 104 height 22
click at [452, 106] on div "$ 0.49" at bounding box center [459, 109] width 104 height 22
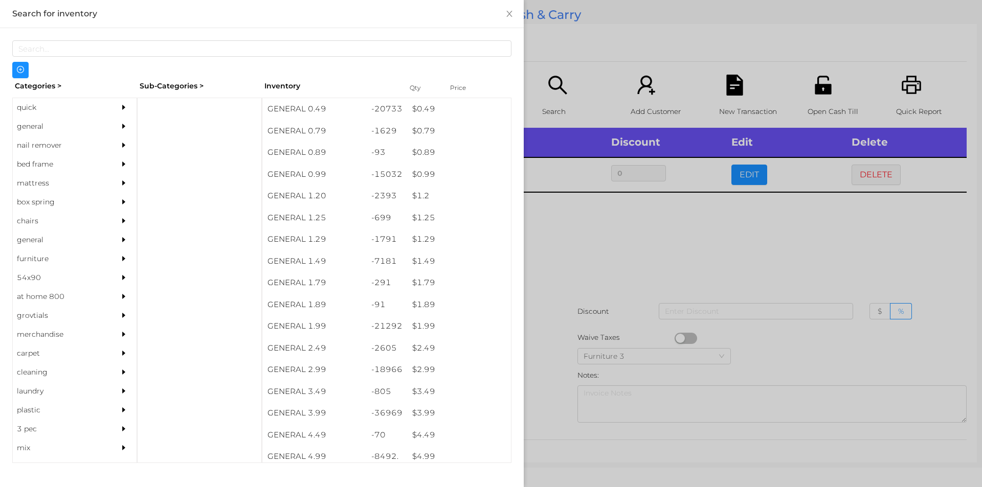
click at [593, 226] on div at bounding box center [491, 243] width 982 height 487
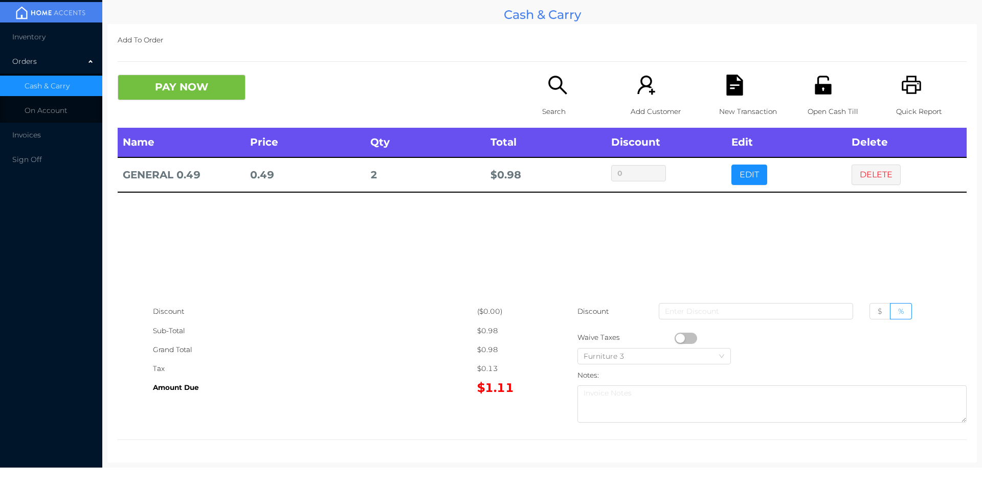
click at [545, 97] on div "Search" at bounding box center [577, 101] width 71 height 53
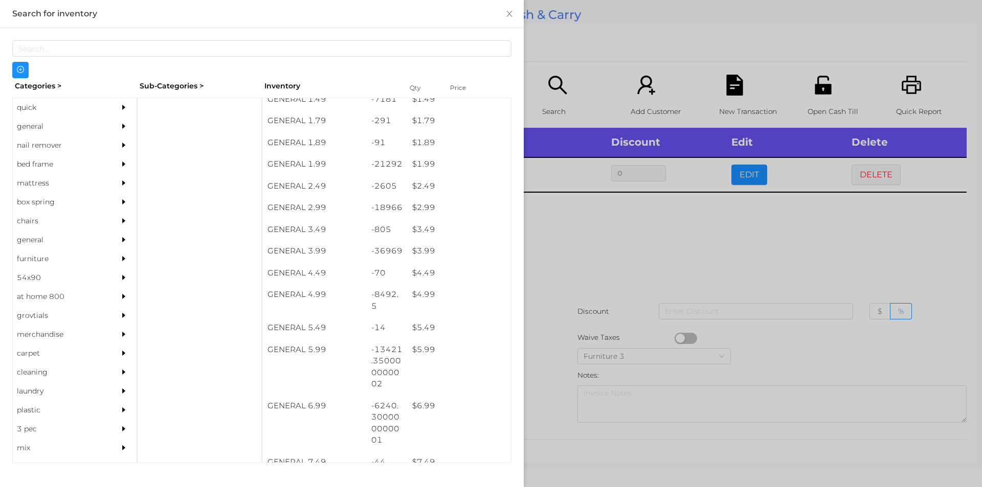
scroll to position [188, 0]
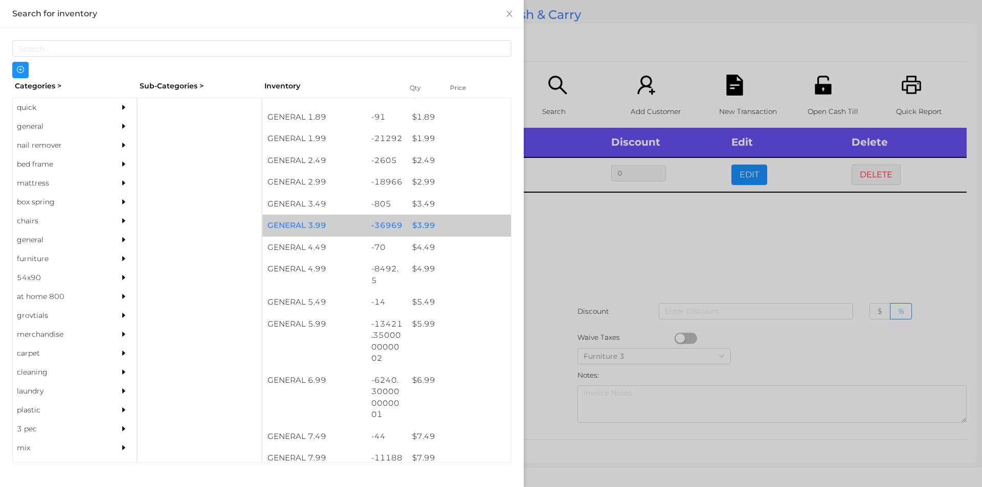
click at [451, 216] on div "$ 3.99" at bounding box center [459, 226] width 104 height 22
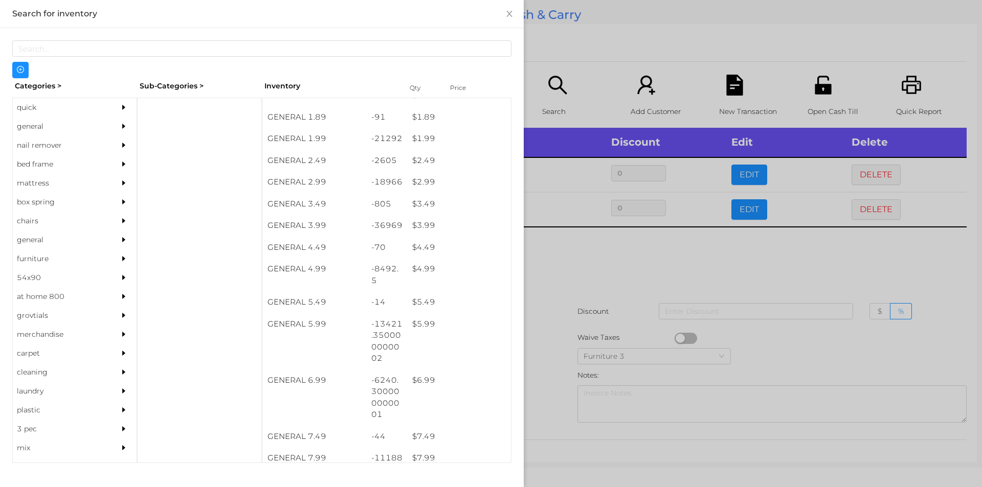
click at [555, 287] on div at bounding box center [491, 243] width 982 height 487
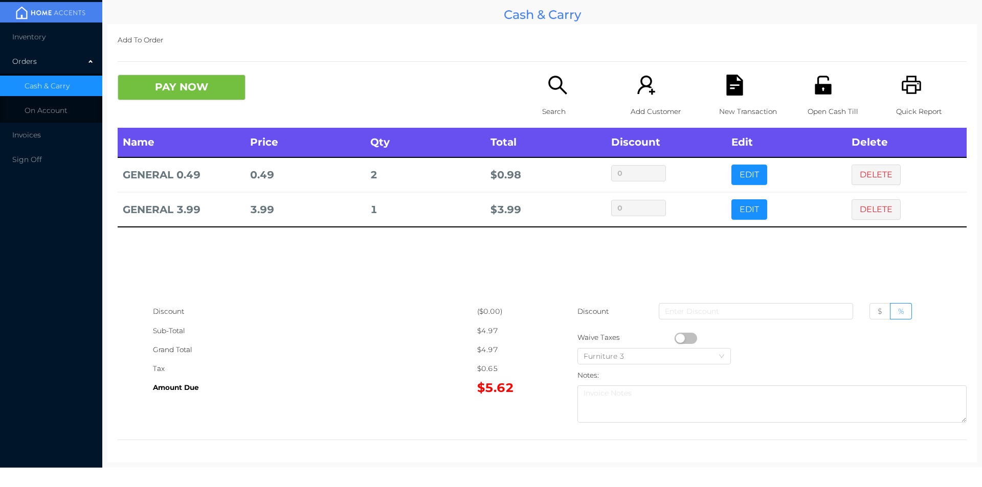
click at [566, 96] on div "Search" at bounding box center [577, 101] width 71 height 53
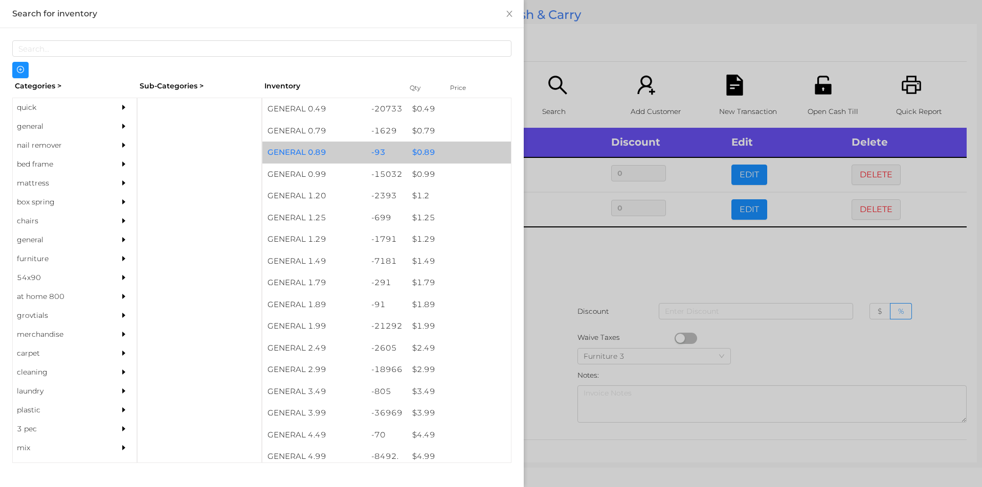
click at [448, 150] on div "$ 0.89" at bounding box center [459, 153] width 104 height 22
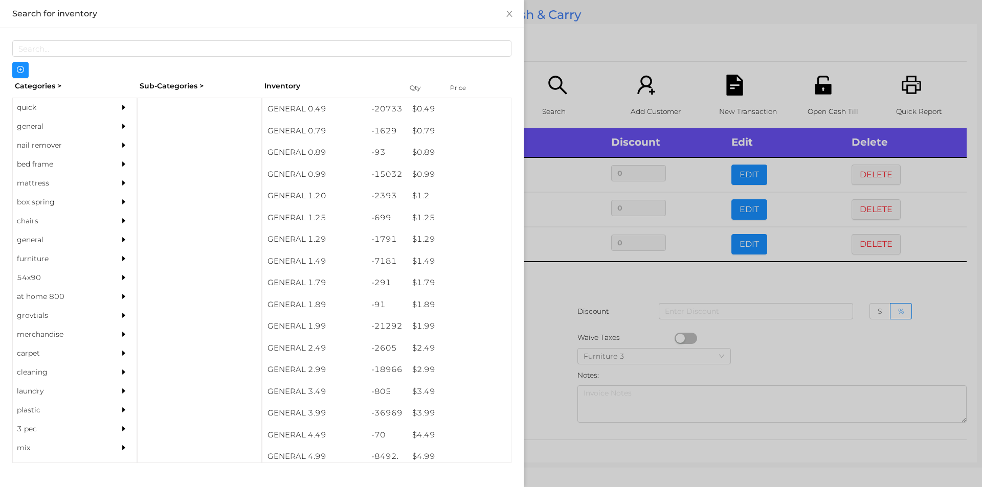
click at [548, 50] on div at bounding box center [491, 243] width 982 height 487
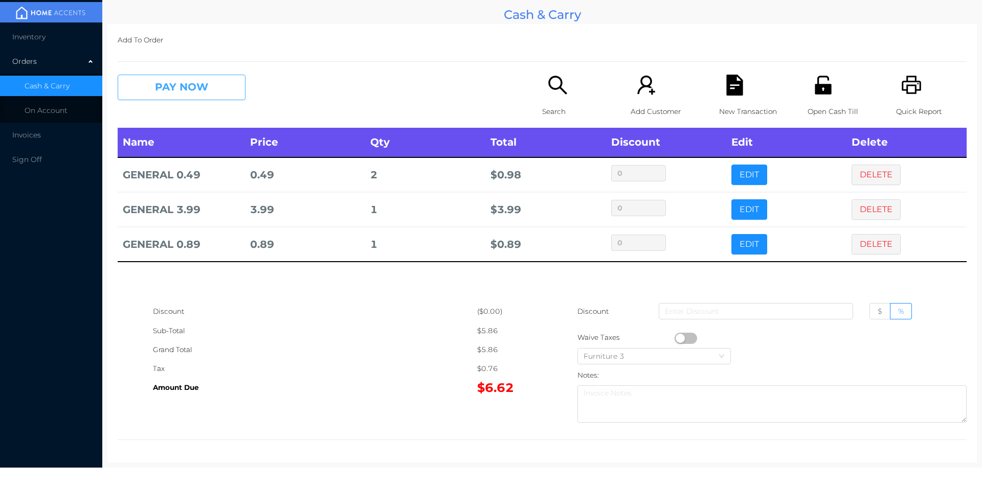
click at [175, 95] on button "PAY NOW" at bounding box center [182, 88] width 128 height 26
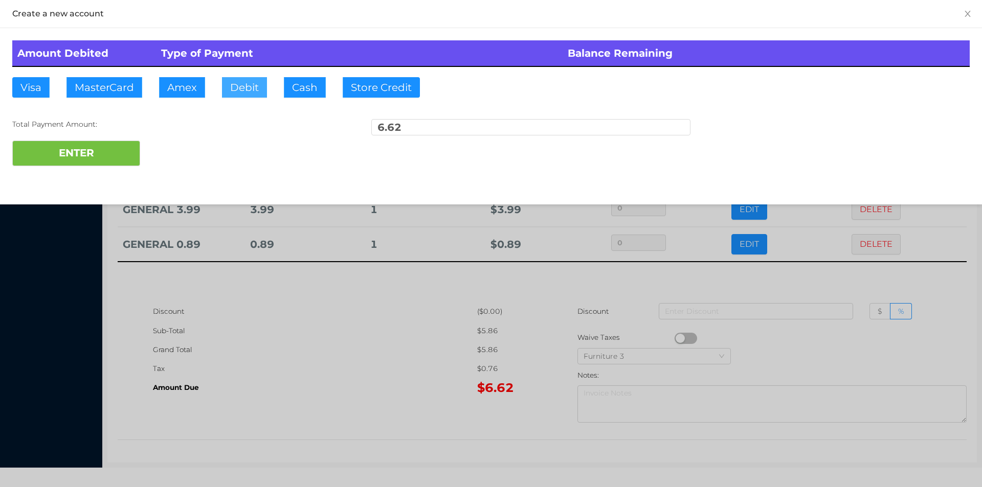
click at [236, 97] on button "Debit" at bounding box center [244, 87] width 45 height 20
click at [110, 158] on button "ENTER" at bounding box center [76, 154] width 128 height 26
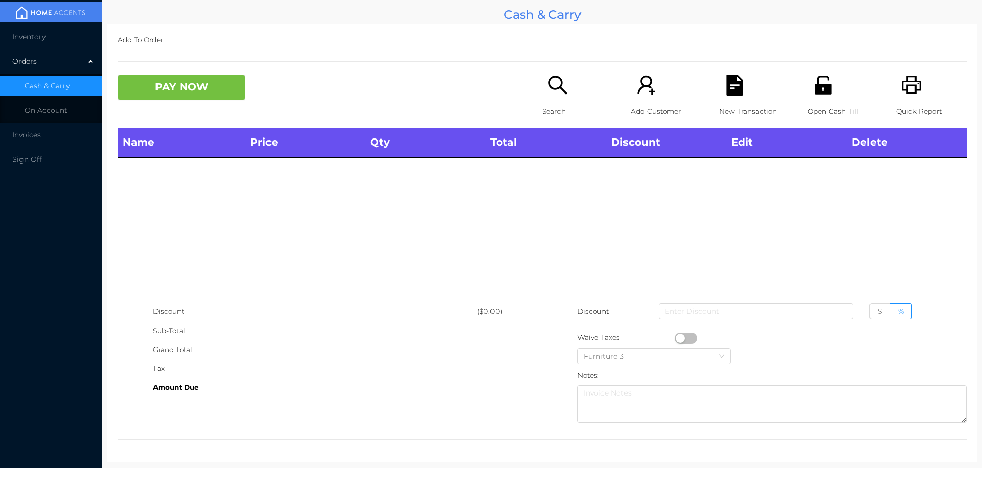
click at [547, 88] on icon "icon: search" at bounding box center [557, 85] width 21 height 21
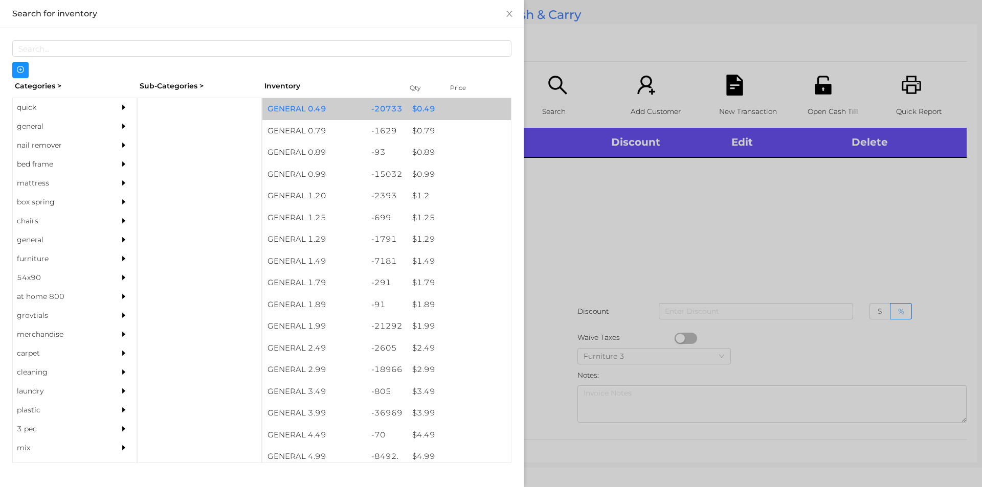
click at [467, 108] on div "$ 0.49" at bounding box center [459, 109] width 104 height 22
click at [465, 113] on div "$ 0.49" at bounding box center [459, 109] width 104 height 22
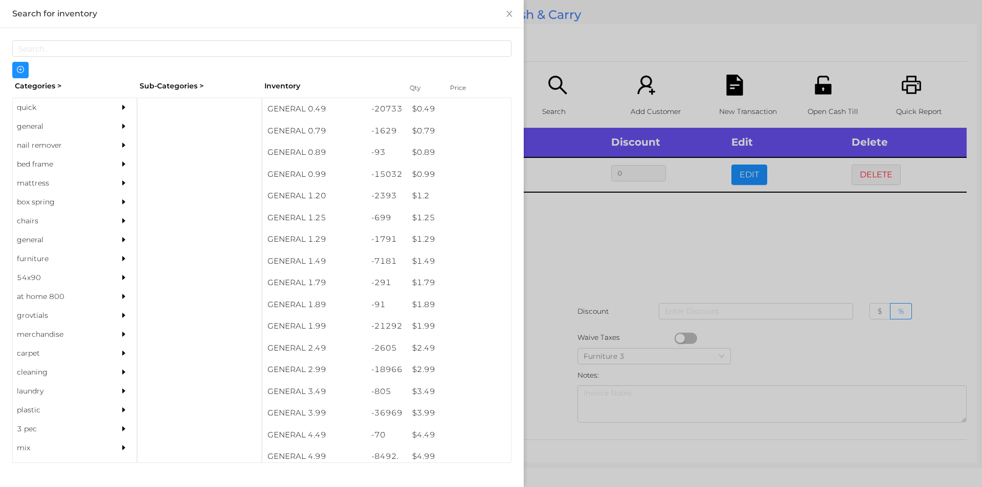
click at [609, 49] on div at bounding box center [491, 243] width 982 height 487
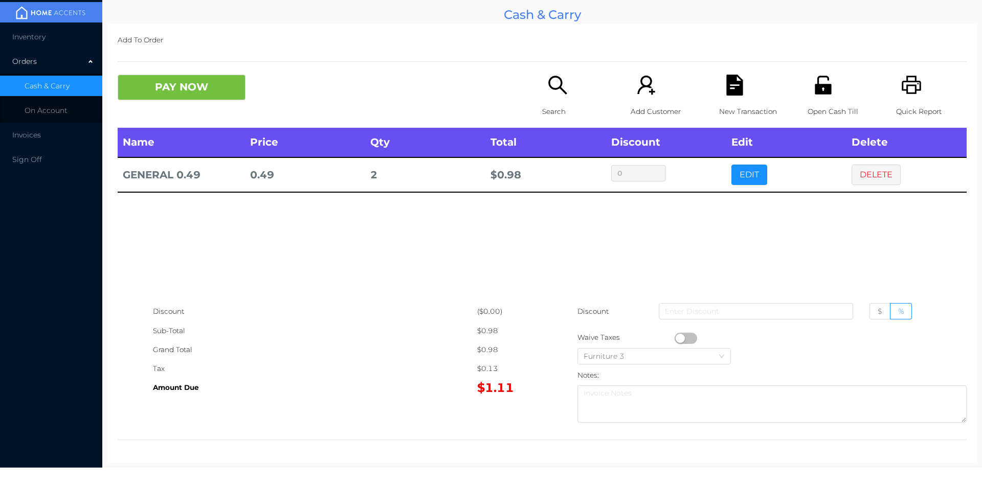
click at [726, 78] on icon "icon: file-text" at bounding box center [734, 85] width 16 height 21
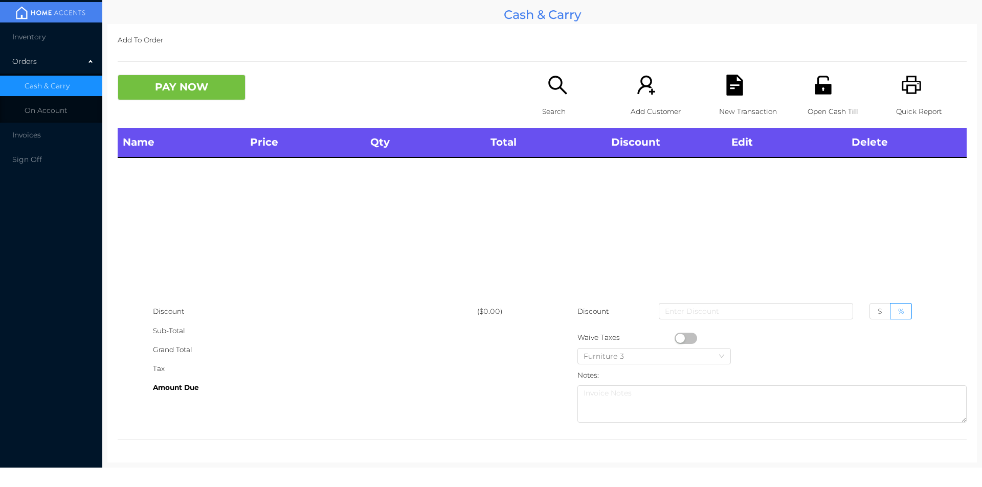
click at [896, 82] on div "Quick Report" at bounding box center [931, 101] width 71 height 53
click at [554, 82] on icon "icon: search" at bounding box center [557, 85] width 21 height 21
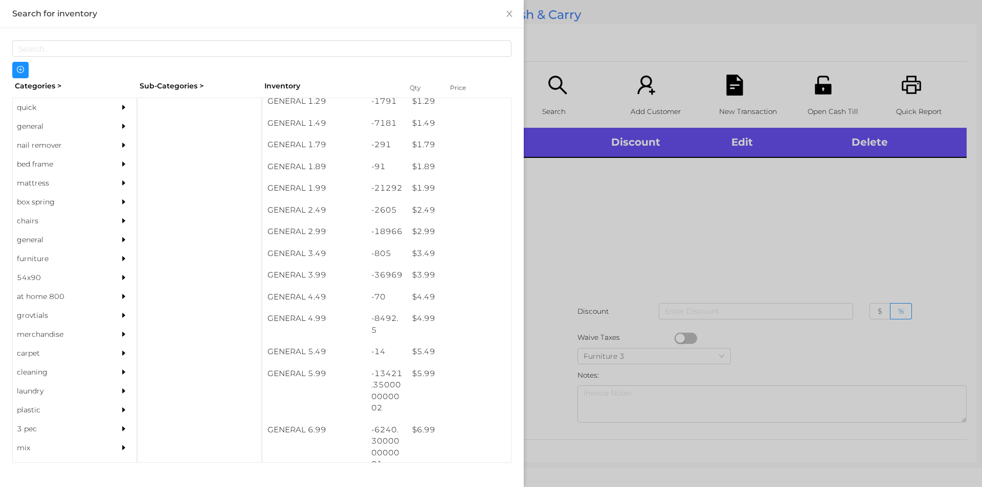
scroll to position [138, 0]
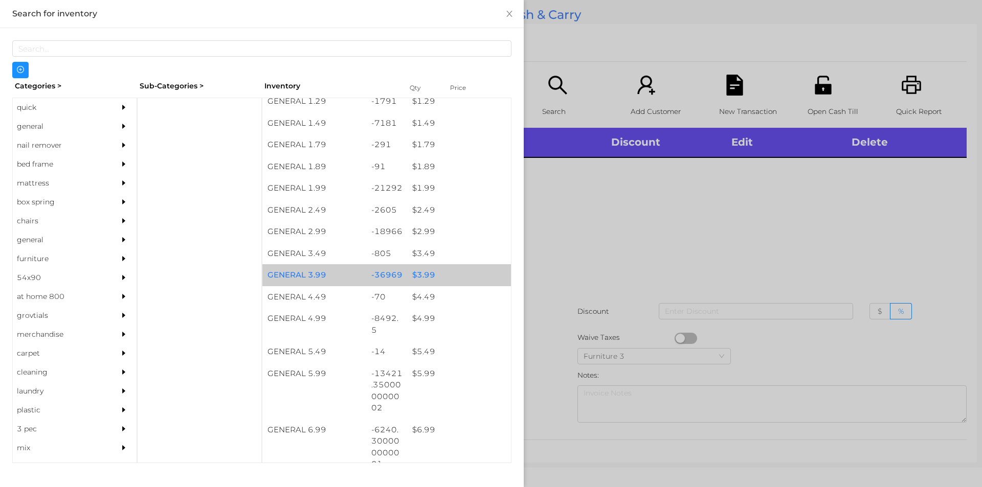
click at [437, 273] on div "$ 3.99" at bounding box center [459, 275] width 104 height 22
click at [439, 270] on div "$ 3.99" at bounding box center [459, 275] width 104 height 22
click at [458, 277] on div "$ 3.99" at bounding box center [459, 275] width 104 height 22
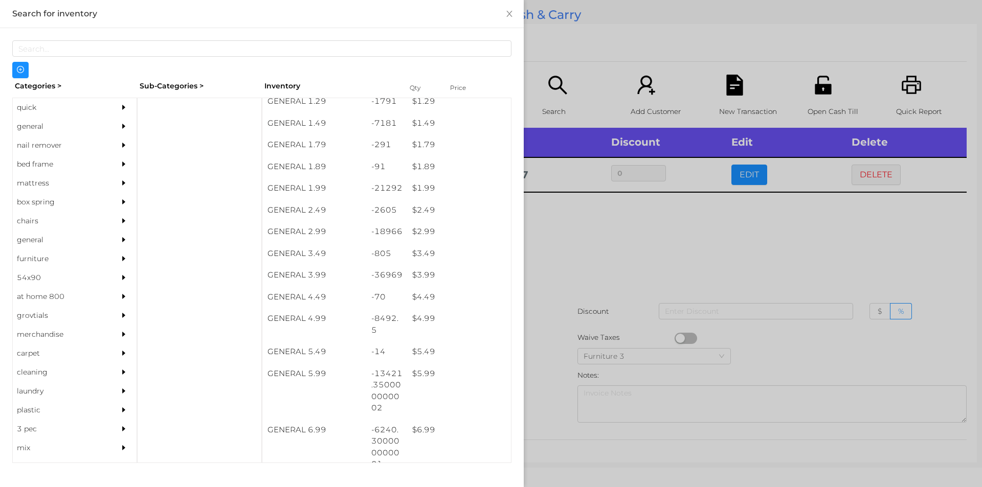
click at [584, 288] on div at bounding box center [491, 243] width 982 height 487
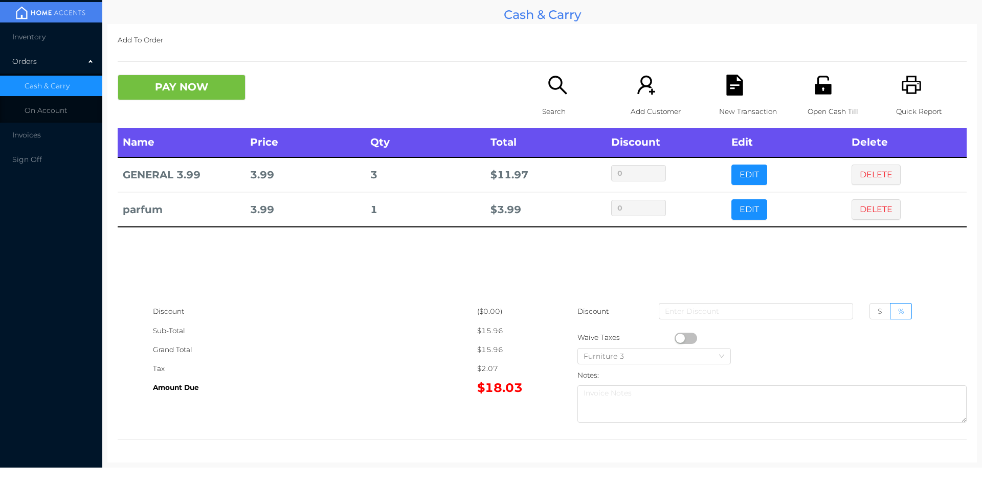
click at [730, 94] on icon "icon: file-text" at bounding box center [734, 85] width 16 height 21
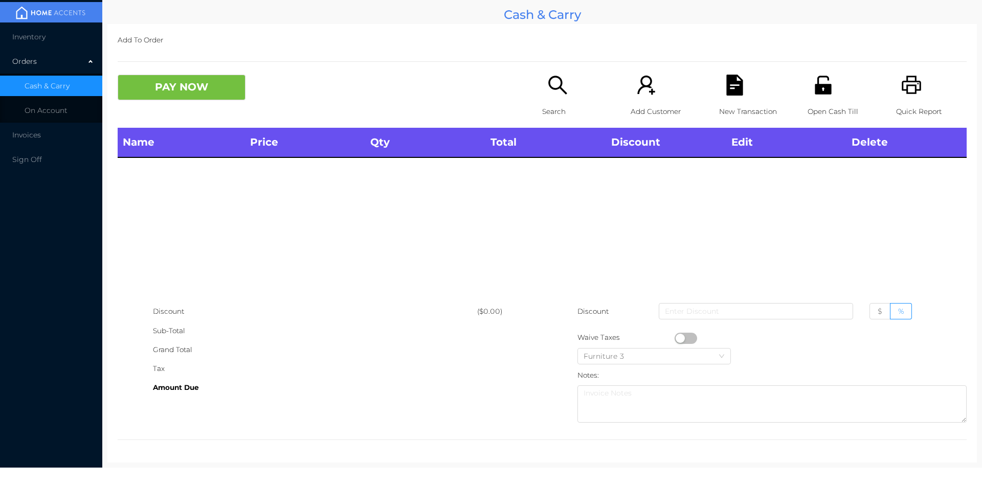
click at [896, 77] on div "Quick Report" at bounding box center [931, 101] width 71 height 53
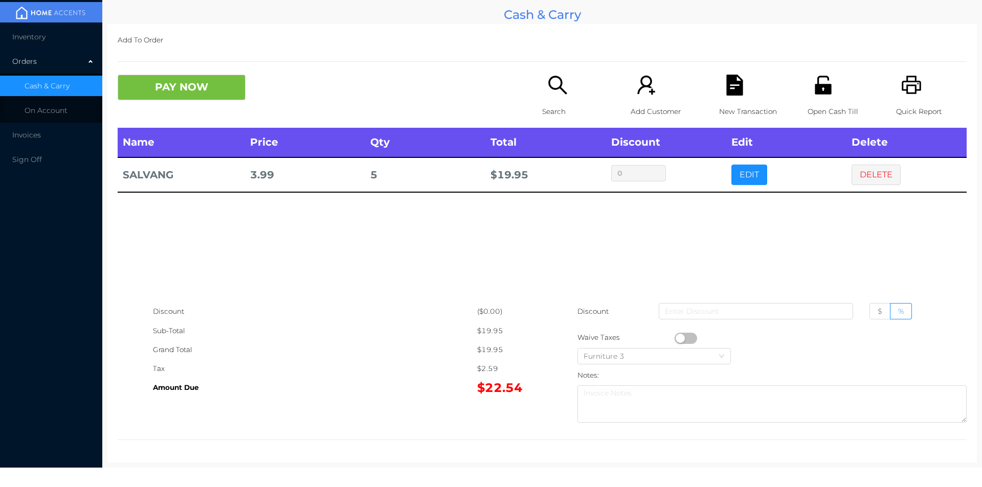
click at [736, 98] on div "New Transaction" at bounding box center [754, 101] width 71 height 53
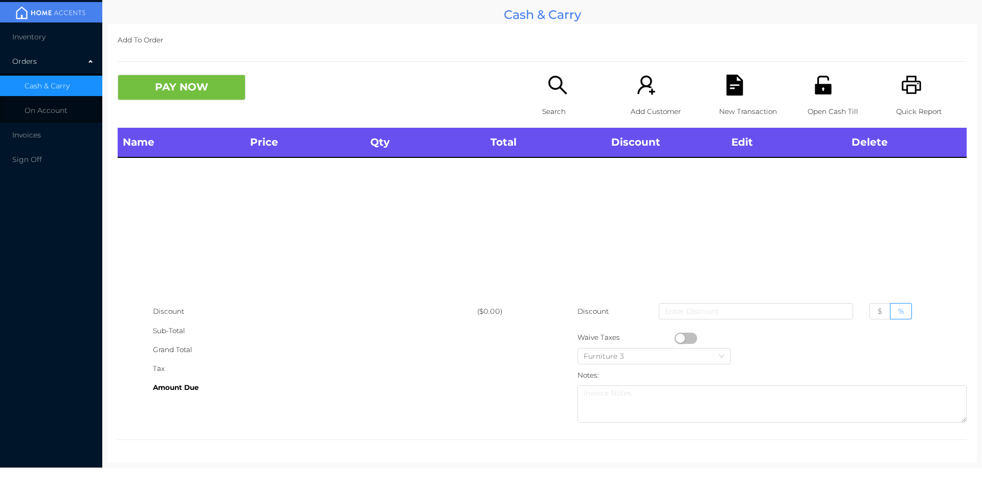
click at [902, 94] on icon "icon: printer" at bounding box center [911, 85] width 19 height 18
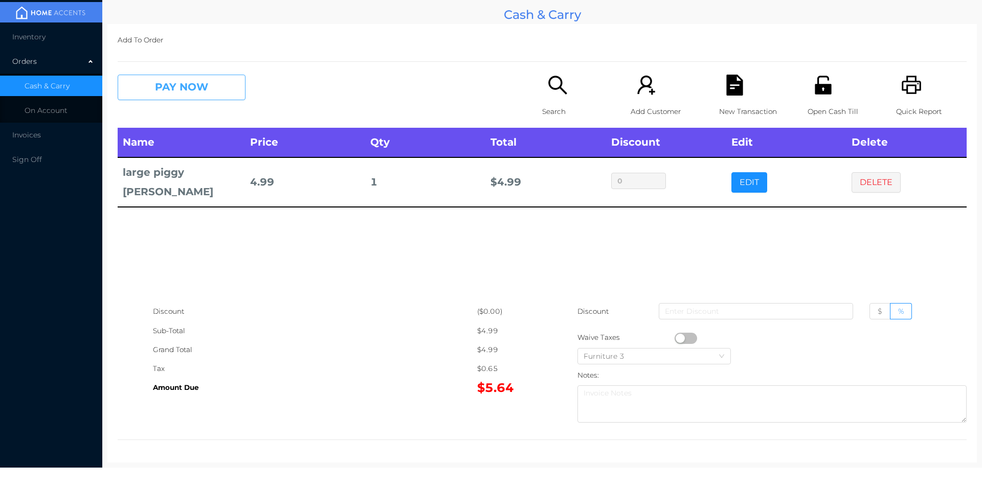
click at [205, 78] on button "PAY NOW" at bounding box center [182, 88] width 128 height 26
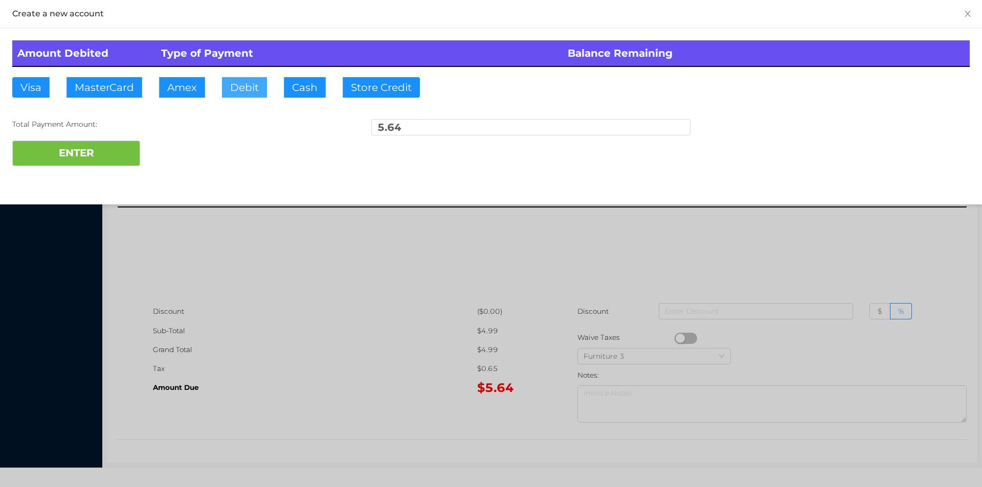
click at [244, 85] on button "Debit" at bounding box center [244, 87] width 45 height 20
type input "10"
click at [102, 146] on button "ENTER" at bounding box center [76, 154] width 128 height 26
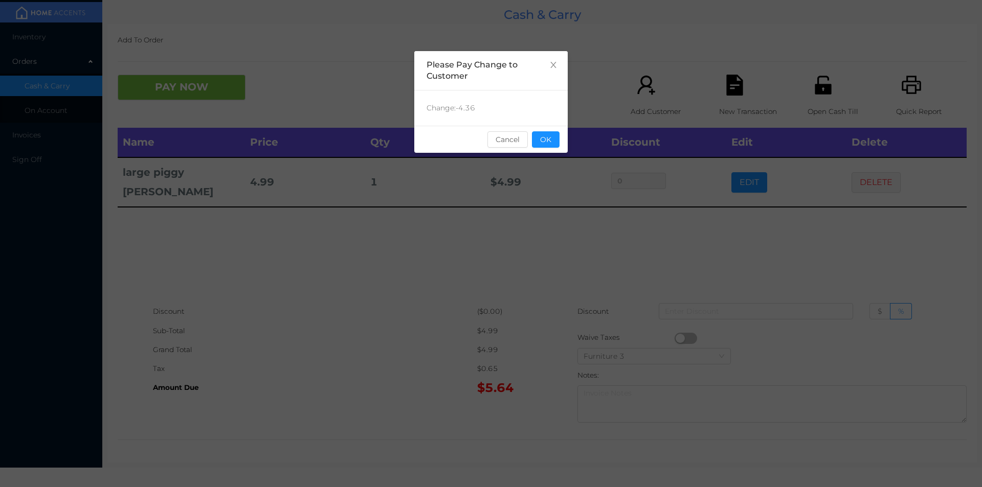
click at [622, 271] on div "sentinelStart Please Pay Change to Customer Change: -4.36 Cancel OK sentinelEnd" at bounding box center [491, 243] width 982 height 487
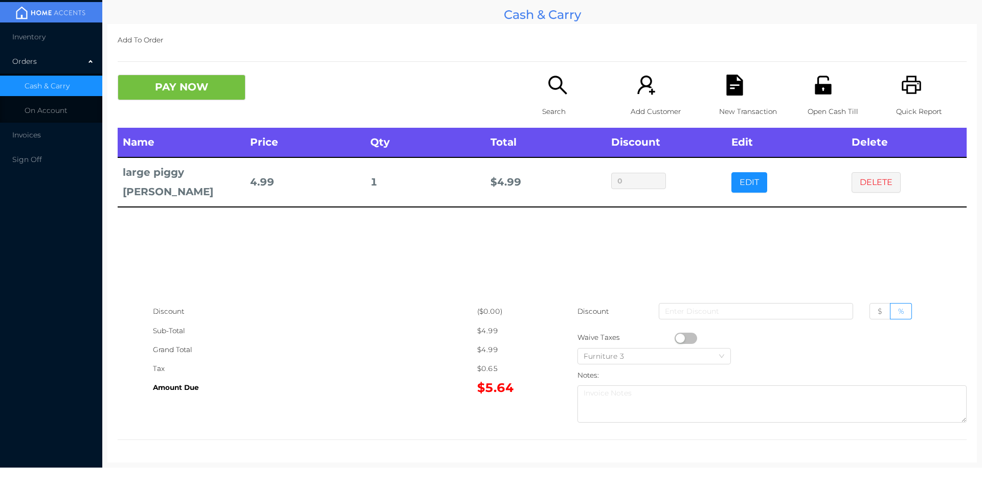
click at [627, 258] on div "Name Price Qty Total Discount Edit Delete large piggy [PERSON_NAME] 4.99 1 $ 4.…" at bounding box center [542, 215] width 849 height 174
click at [678, 239] on div "Name Price Qty Total Discount Edit Delete large piggy [PERSON_NAME] 4.99 1 $ 4.…" at bounding box center [542, 215] width 849 height 174
click at [821, 86] on icon "icon: unlock" at bounding box center [823, 85] width 16 height 18
click at [556, 96] on icon "icon: search" at bounding box center [557, 85] width 21 height 21
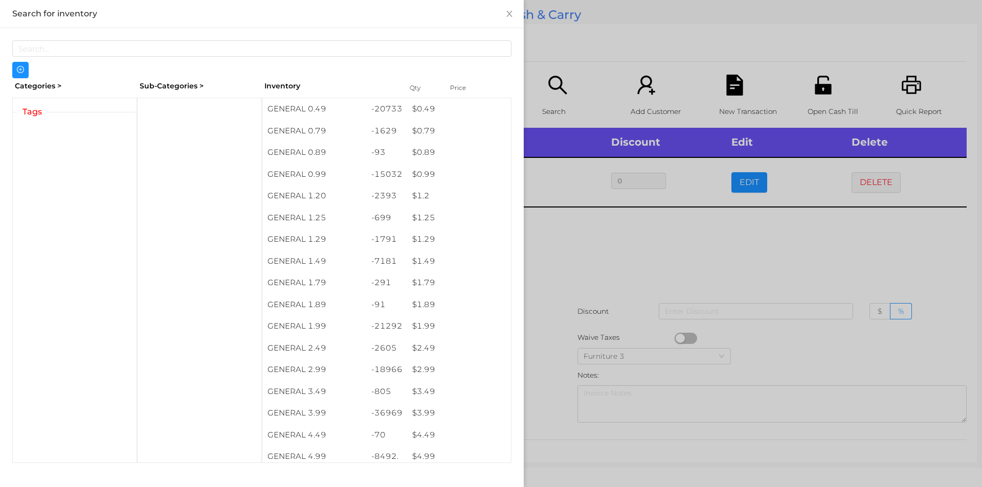
click at [664, 276] on div at bounding box center [491, 243] width 982 height 487
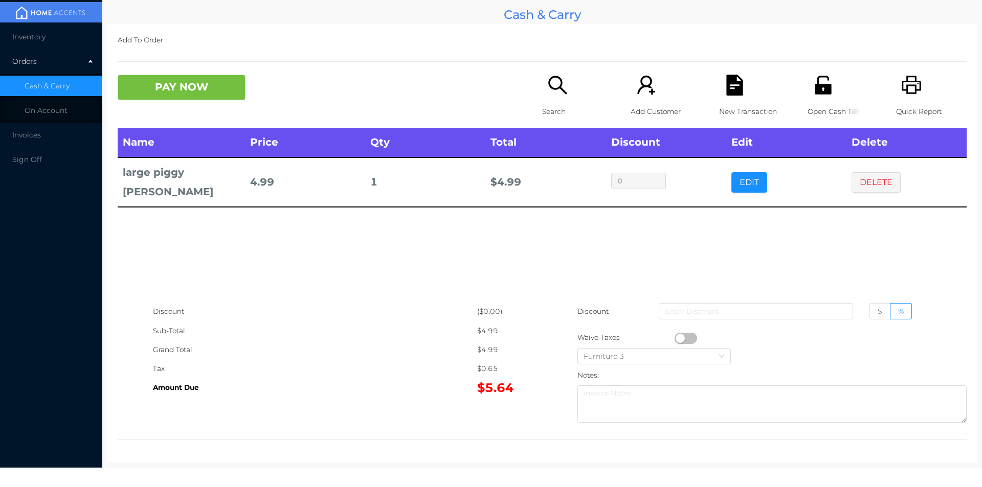
click at [729, 102] on p "New Transaction" at bounding box center [754, 111] width 71 height 19
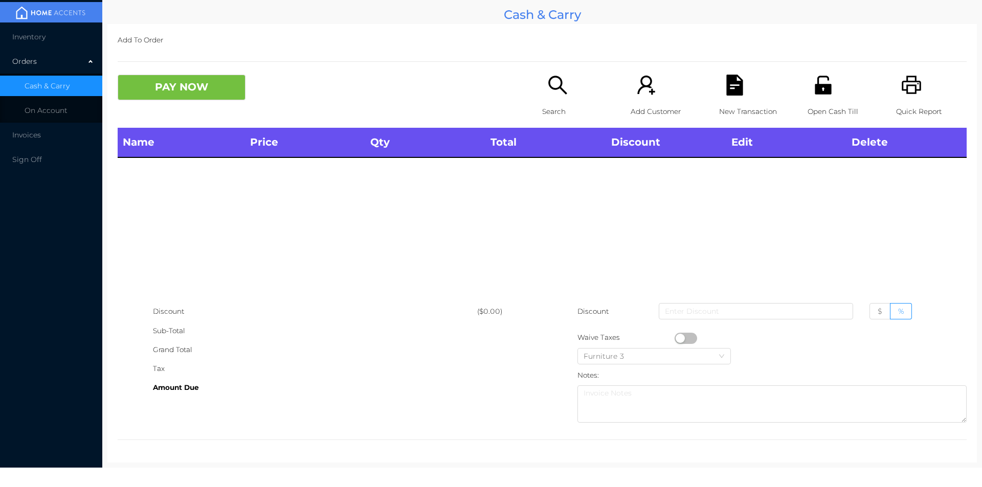
click at [896, 105] on p "Quick Report" at bounding box center [931, 111] width 71 height 19
click at [562, 88] on icon "icon: search" at bounding box center [557, 85] width 21 height 21
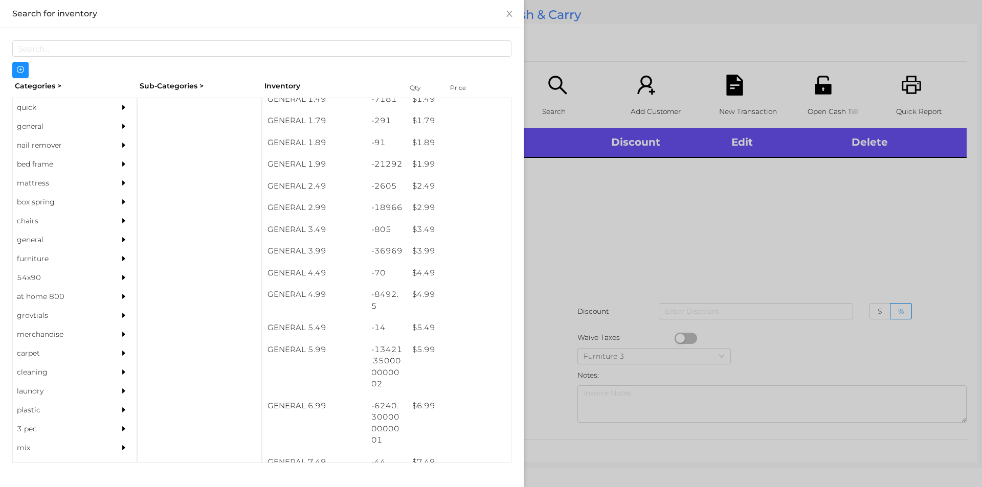
scroll to position [170, 0]
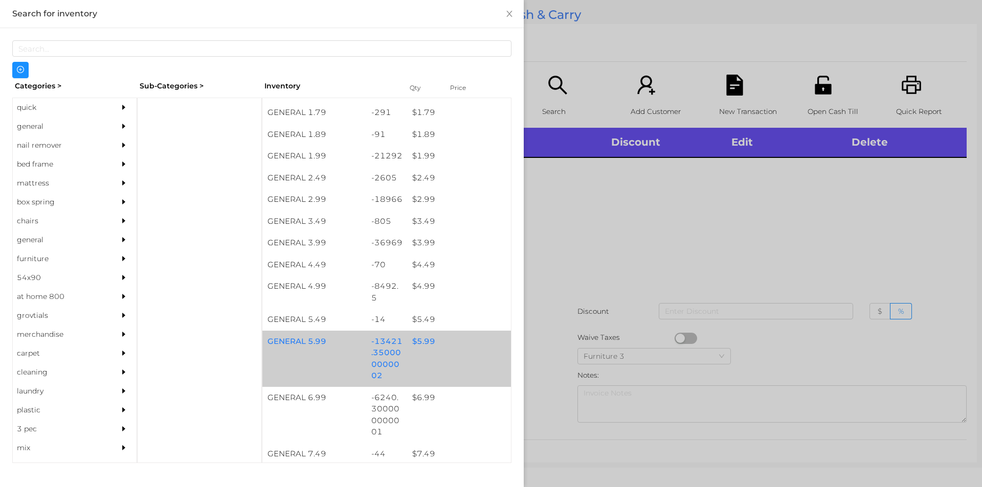
click at [428, 341] on div "$ 5.99" at bounding box center [459, 342] width 104 height 22
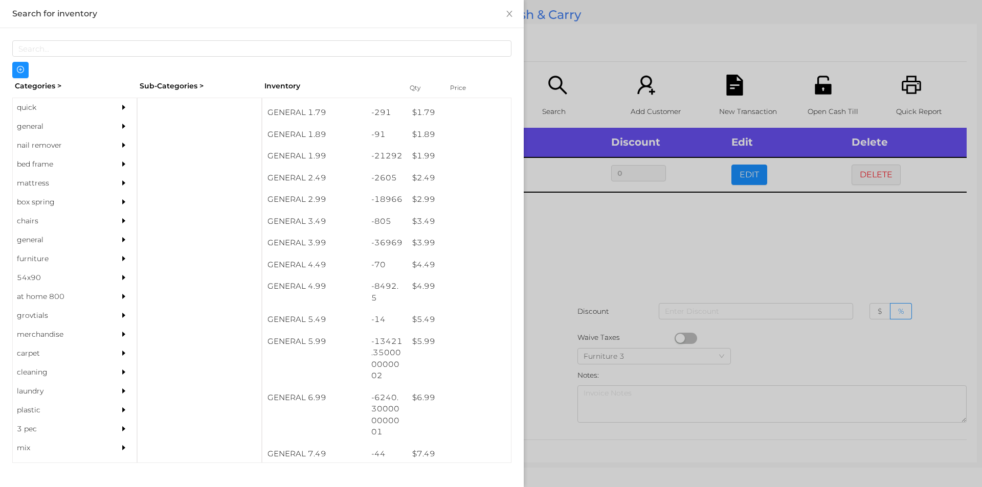
click at [595, 273] on div at bounding box center [491, 243] width 982 height 487
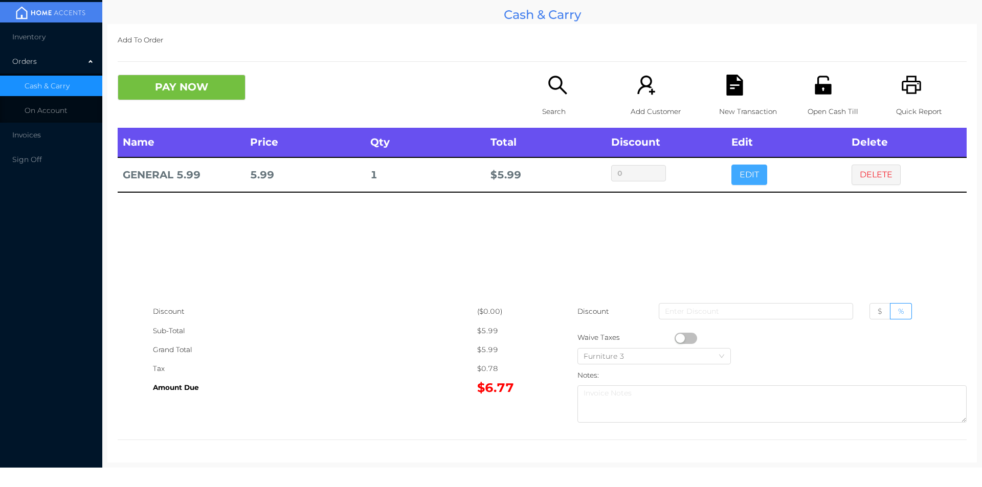
click at [748, 176] on button "EDIT" at bounding box center [749, 175] width 36 height 20
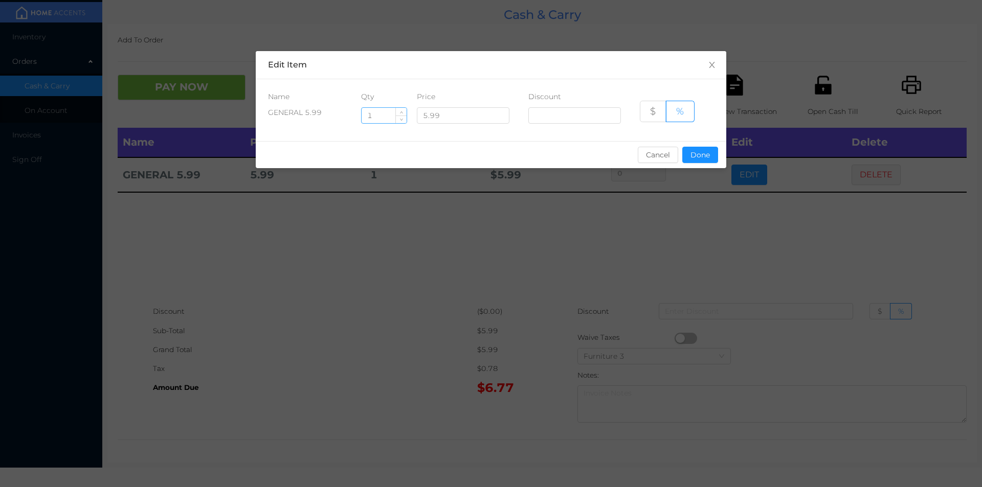
click at [382, 116] on input "1" at bounding box center [384, 115] width 45 height 15
type input "1.5"
click at [704, 160] on button "Done" at bounding box center [700, 155] width 36 height 16
type input "0%"
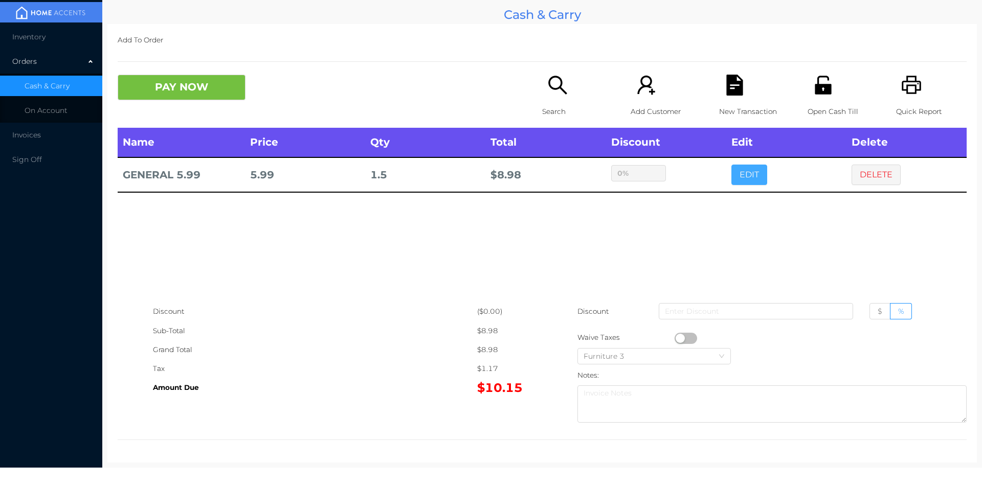
click at [731, 165] on button "EDIT" at bounding box center [749, 175] width 36 height 20
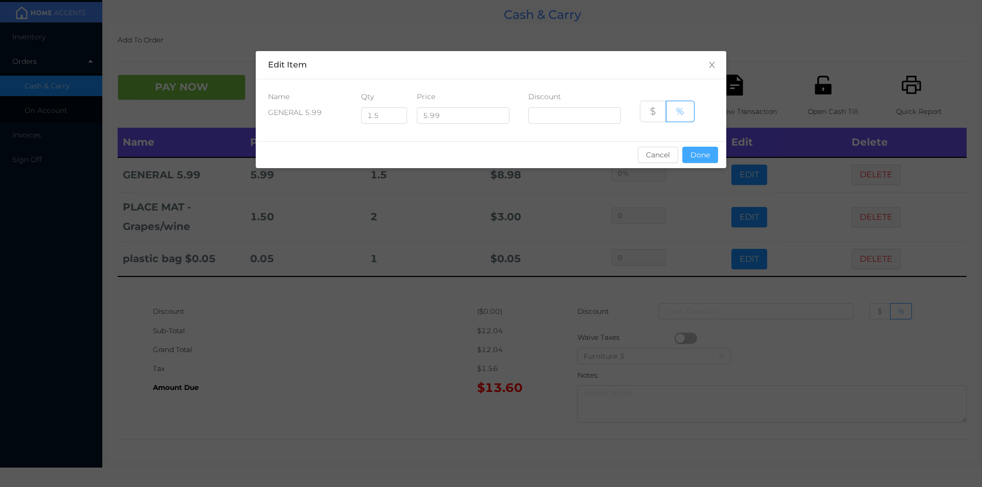
click at [704, 147] on button "Done" at bounding box center [700, 155] width 36 height 16
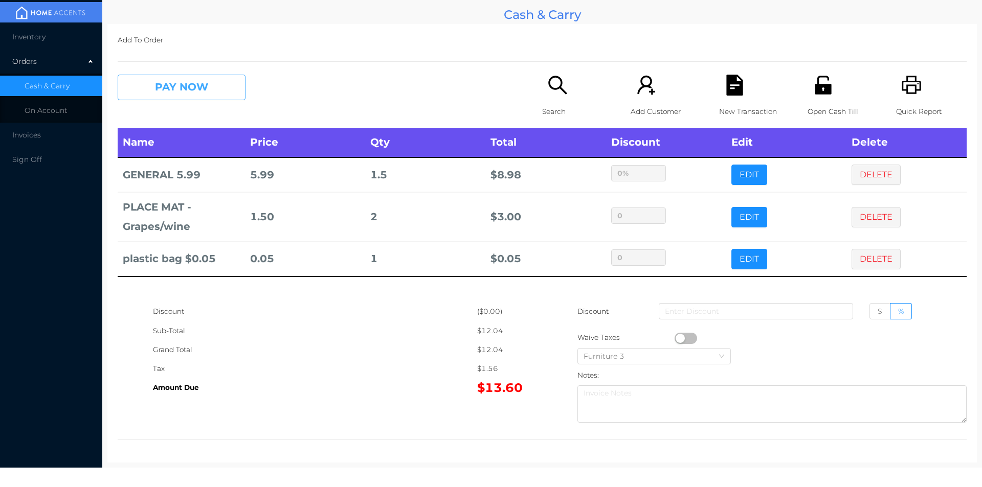
click at [199, 95] on button "PAY NOW" at bounding box center [182, 88] width 128 height 26
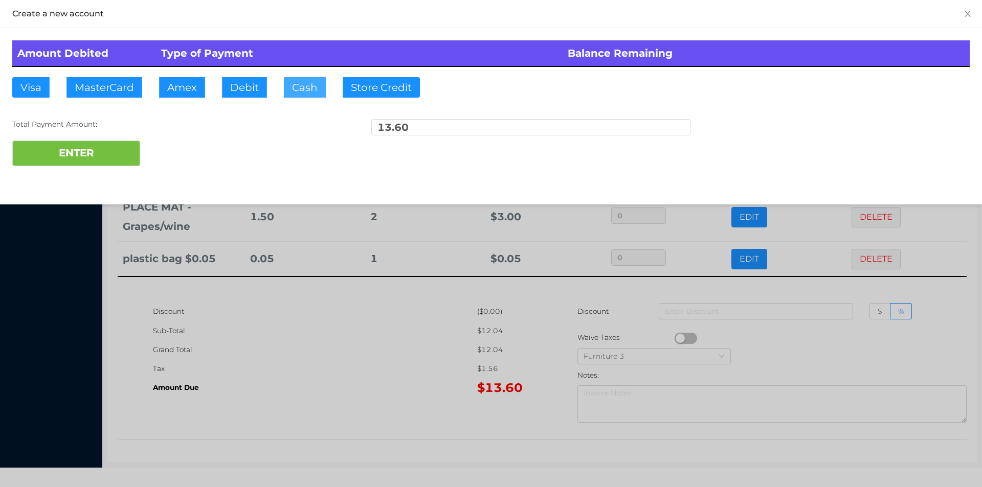
click at [308, 90] on button "Cash" at bounding box center [305, 87] width 42 height 20
type input "20.60"
click at [106, 150] on button "ENTER" at bounding box center [76, 154] width 128 height 26
type input "0"
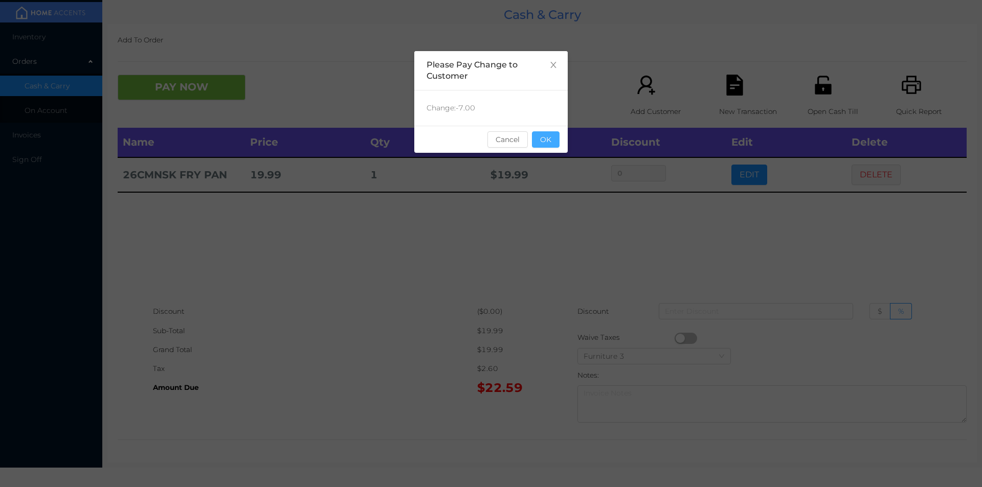
click at [544, 143] on button "OK" at bounding box center [546, 139] width 28 height 16
click at [529, 239] on div "Name Price Qty Total Discount Edit Delete 26CMNSK FRY PAN 19.99 1 $ 19.99 0 EDI…" at bounding box center [542, 215] width 849 height 174
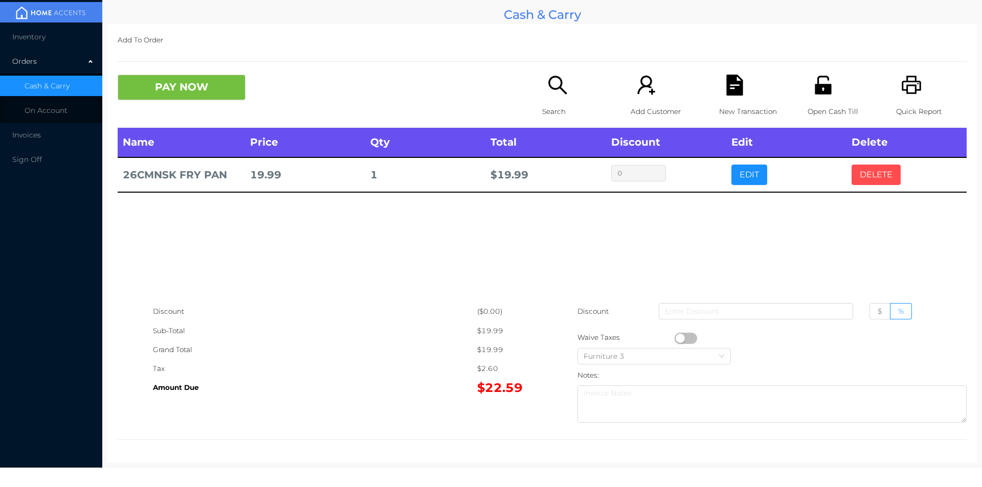
click at [870, 174] on button "DELETE" at bounding box center [875, 175] width 49 height 20
click at [901, 89] on icon "icon: printer" at bounding box center [911, 85] width 21 height 21
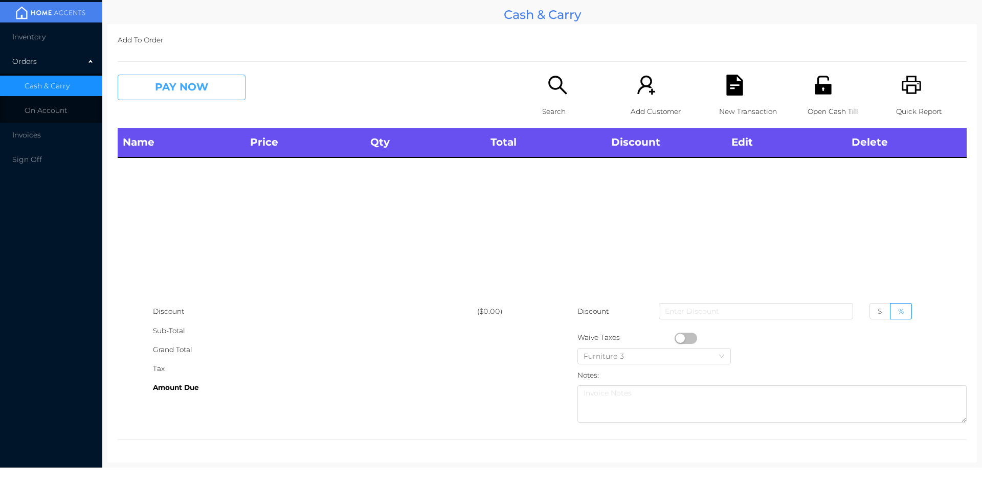
click at [142, 98] on button "PAY NOW" at bounding box center [182, 88] width 128 height 26
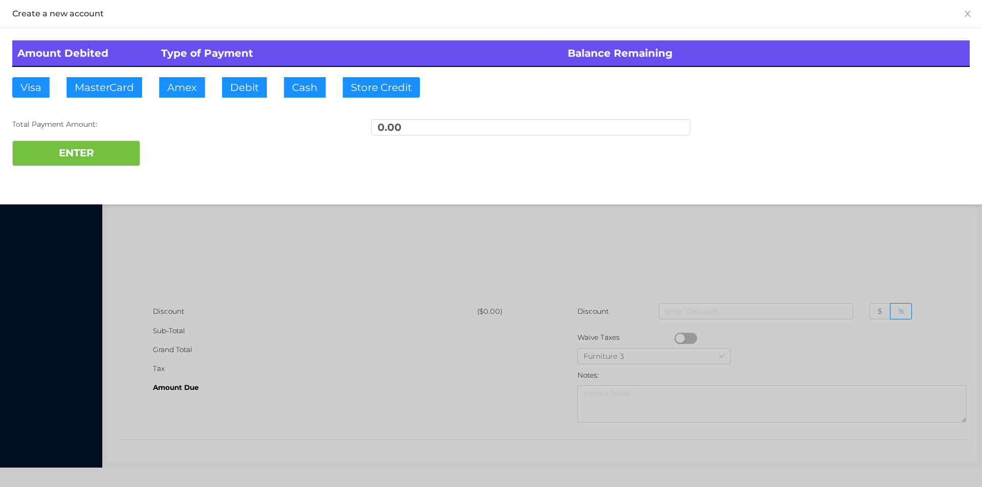
click at [176, 242] on div at bounding box center [491, 243] width 982 height 487
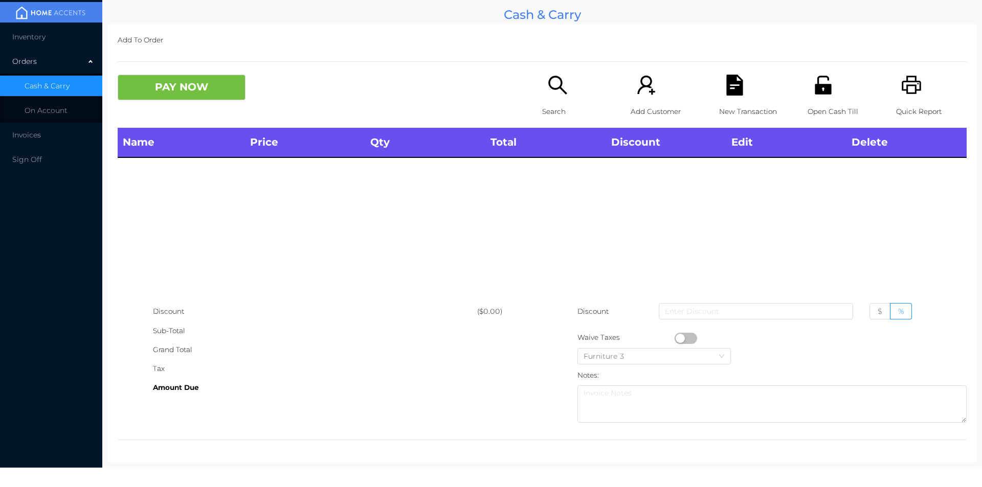
click at [547, 93] on icon "icon: search" at bounding box center [557, 85] width 21 height 21
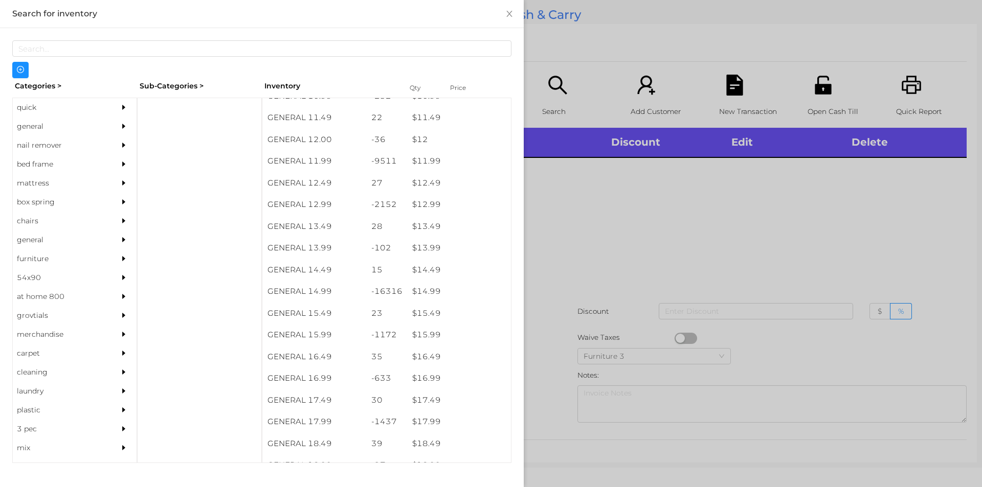
scroll to position [702, 0]
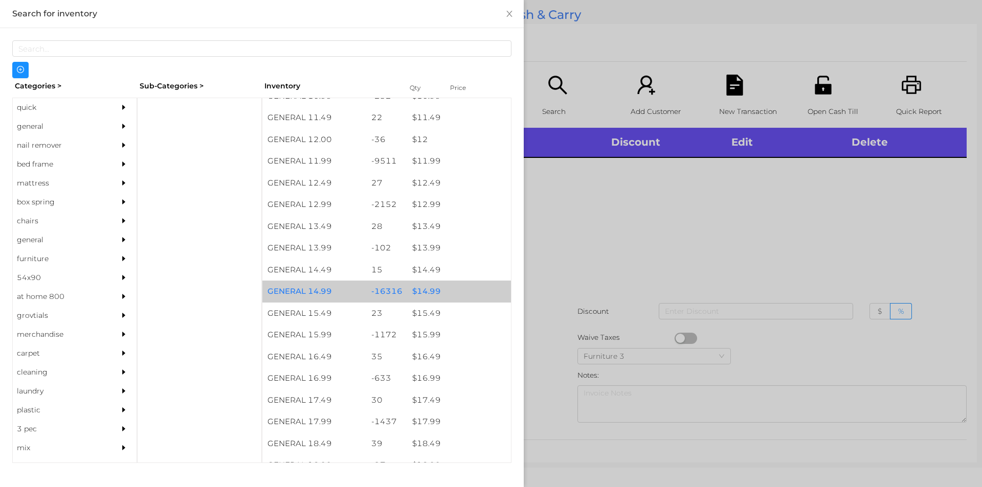
click at [422, 297] on div "$ 14.99" at bounding box center [459, 292] width 104 height 22
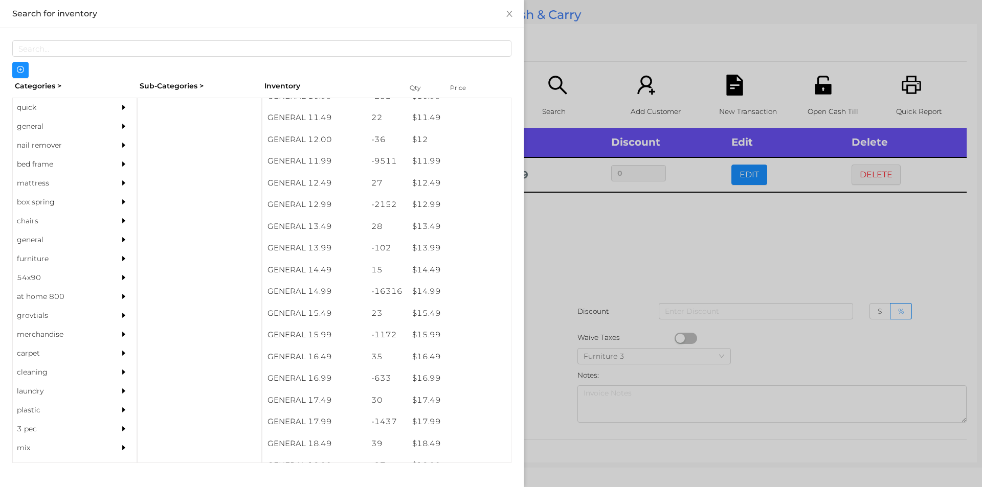
click at [552, 299] on div at bounding box center [491, 243] width 982 height 487
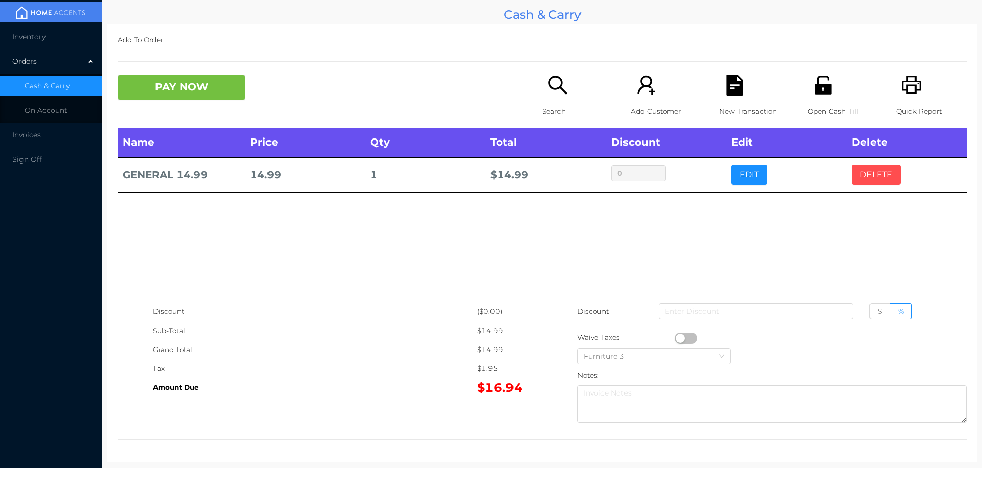
click at [880, 181] on button "DELETE" at bounding box center [875, 175] width 49 height 20
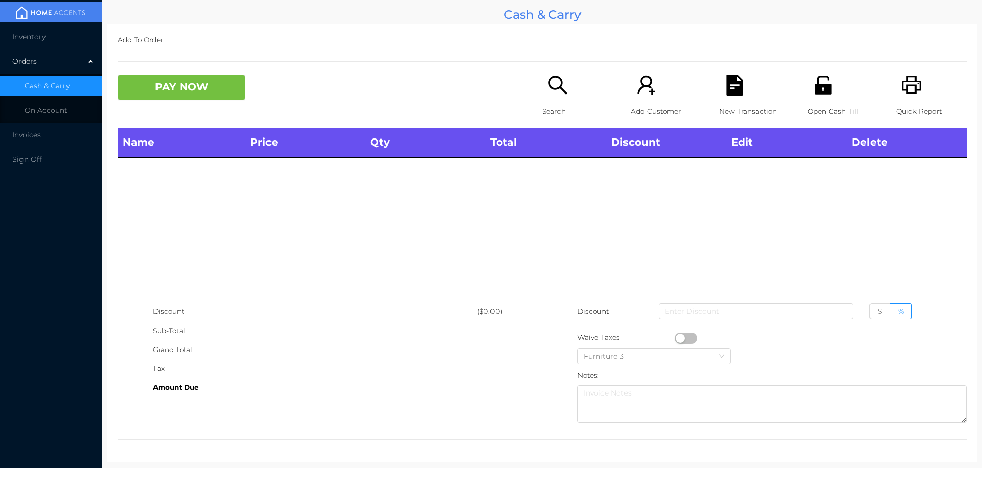
click at [915, 85] on div "Quick Report" at bounding box center [931, 101] width 71 height 53
click at [817, 109] on p "Open Cash Till" at bounding box center [842, 111] width 71 height 19
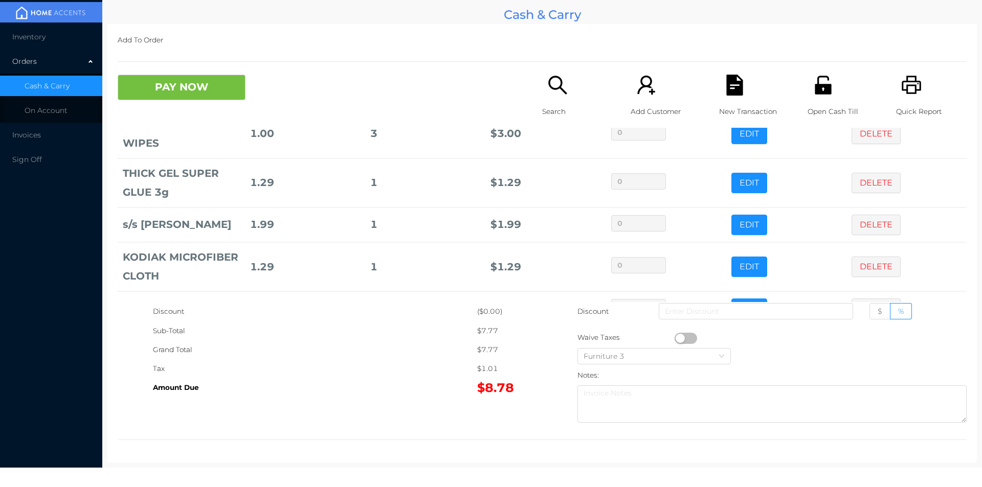
scroll to position [83, 0]
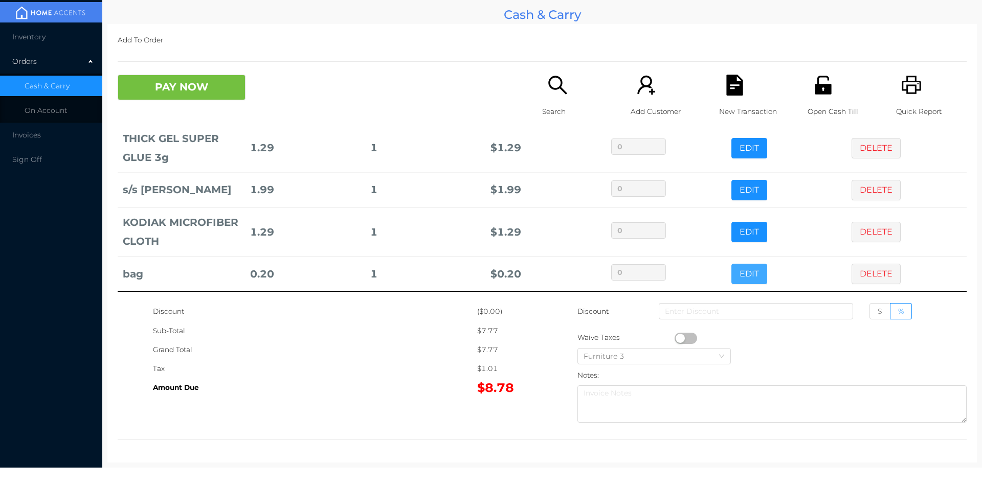
click at [733, 275] on button "EDIT" at bounding box center [749, 274] width 36 height 20
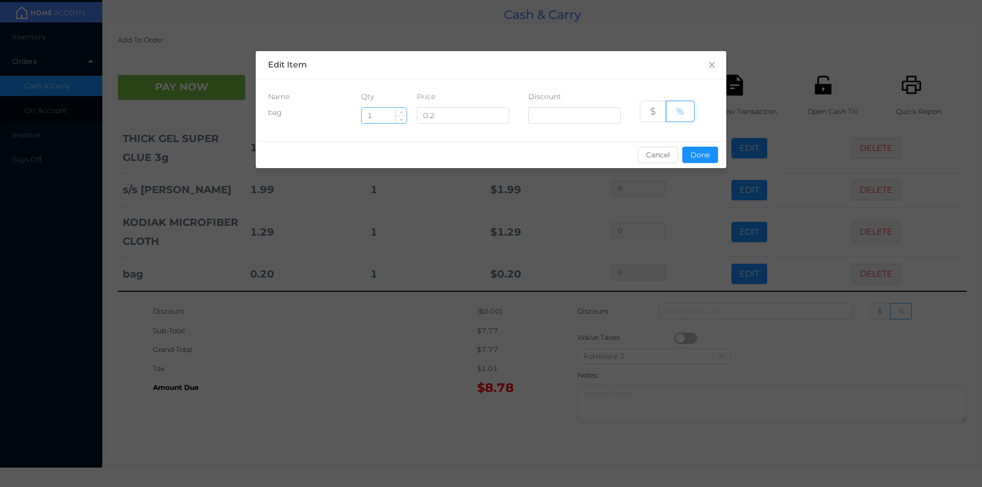
click at [392, 114] on input "1" at bounding box center [384, 115] width 45 height 15
type input "5"
click at [700, 159] on button "Done" at bounding box center [700, 155] width 36 height 16
type input "0%"
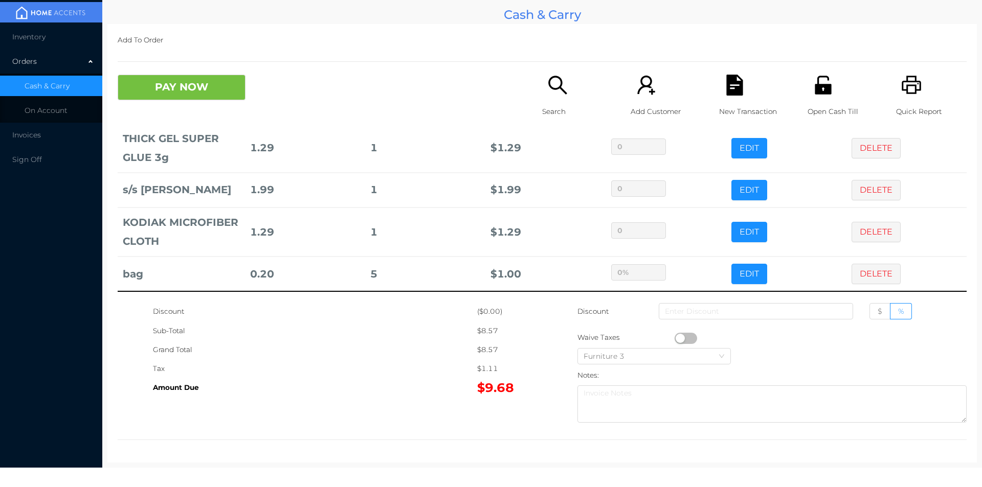
click at [352, 372] on div "Tax" at bounding box center [315, 369] width 324 height 19
click at [746, 90] on div "New Transaction" at bounding box center [754, 101] width 71 height 53
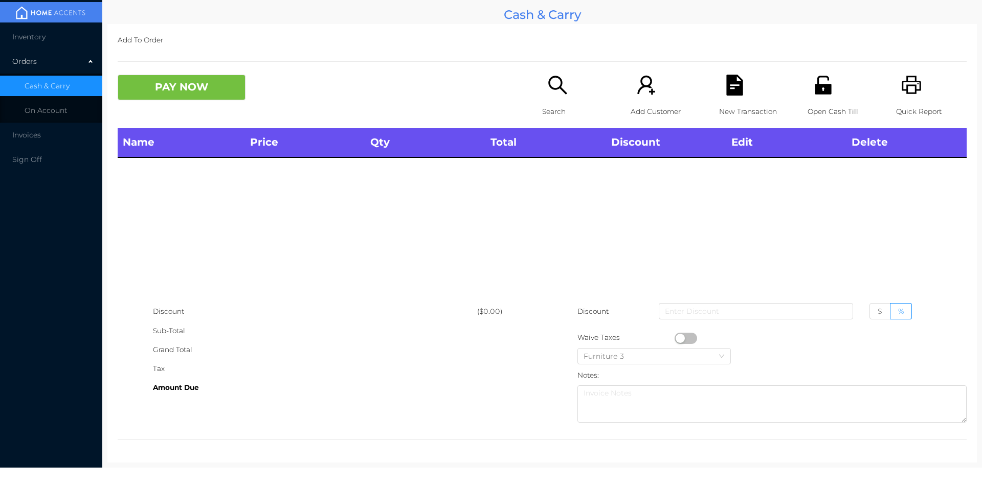
click at [906, 100] on div "Quick Report" at bounding box center [931, 101] width 71 height 53
click at [546, 105] on p "Search" at bounding box center [577, 111] width 71 height 19
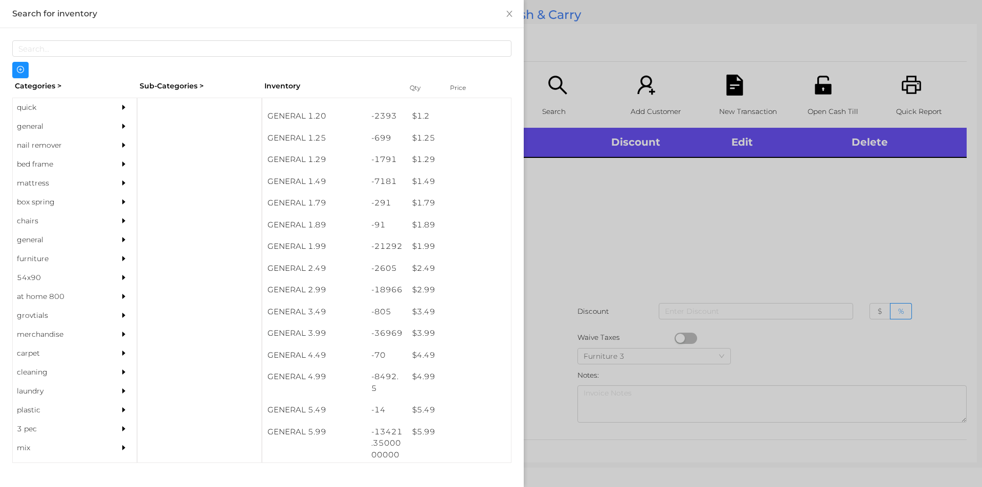
scroll to position [80, 0]
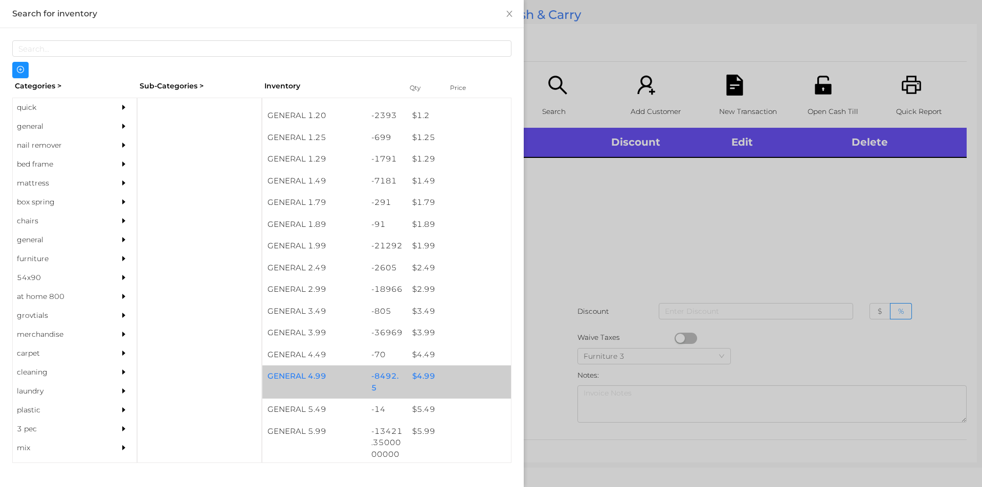
click at [414, 375] on div "$ 4.99" at bounding box center [459, 377] width 104 height 22
click at [418, 375] on div "$ 4.99" at bounding box center [459, 377] width 104 height 22
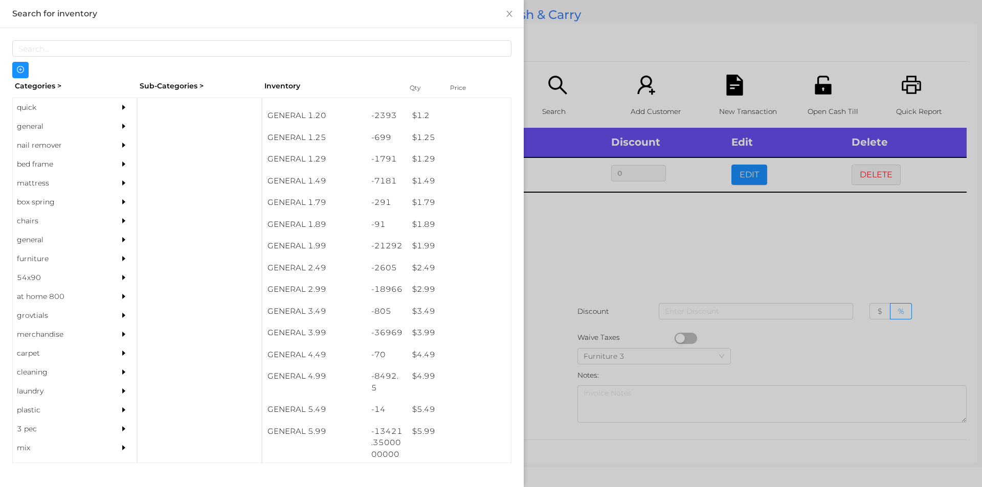
click at [565, 243] on div at bounding box center [491, 243] width 982 height 487
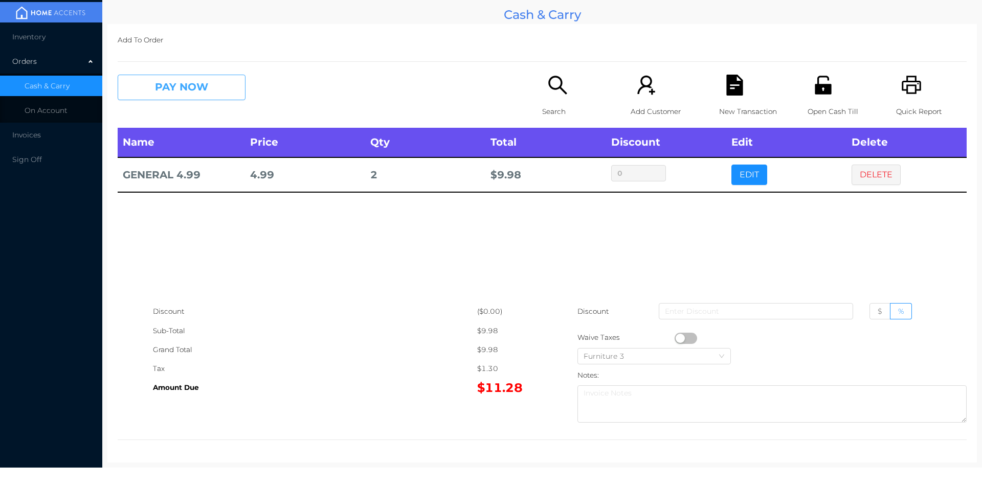
click at [170, 94] on button "PAY NOW" at bounding box center [182, 88] width 128 height 26
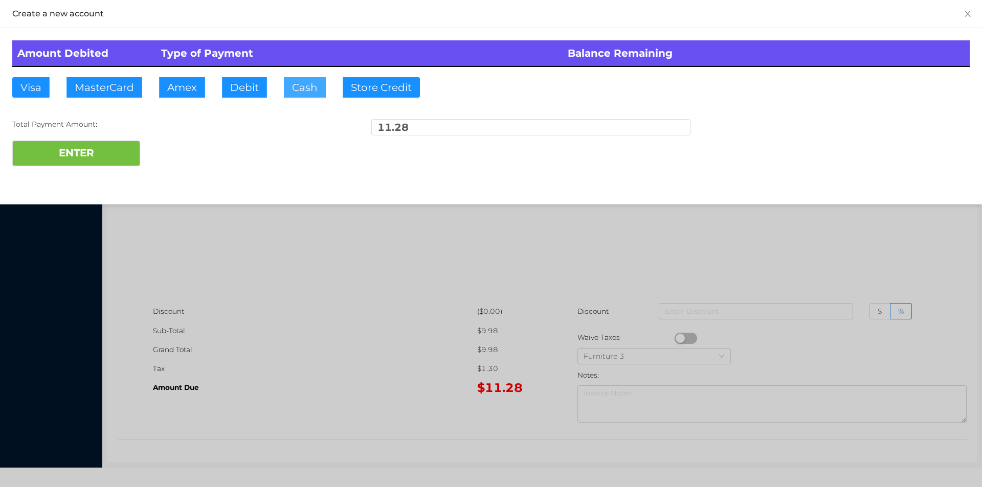
click at [297, 91] on button "Cash" at bounding box center [305, 87] width 42 height 20
type input "20."
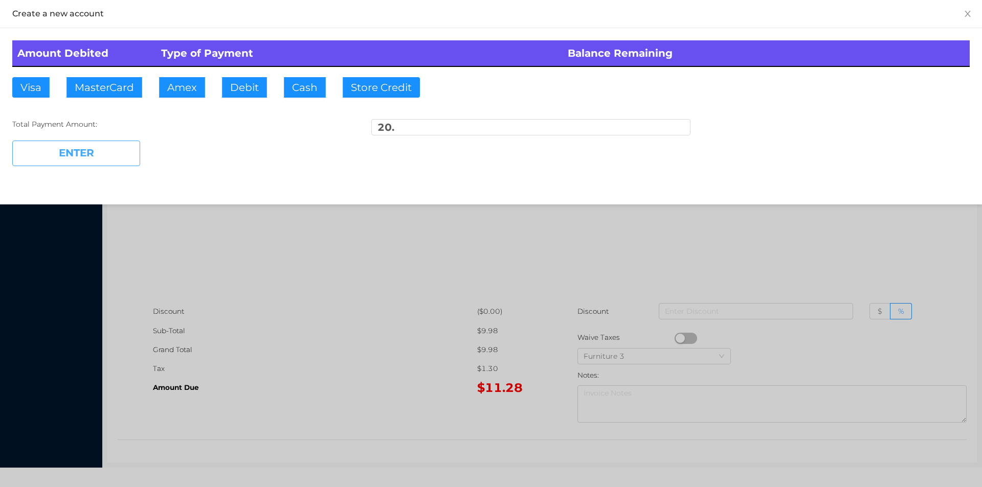
click at [95, 164] on button "ENTER" at bounding box center [76, 154] width 128 height 26
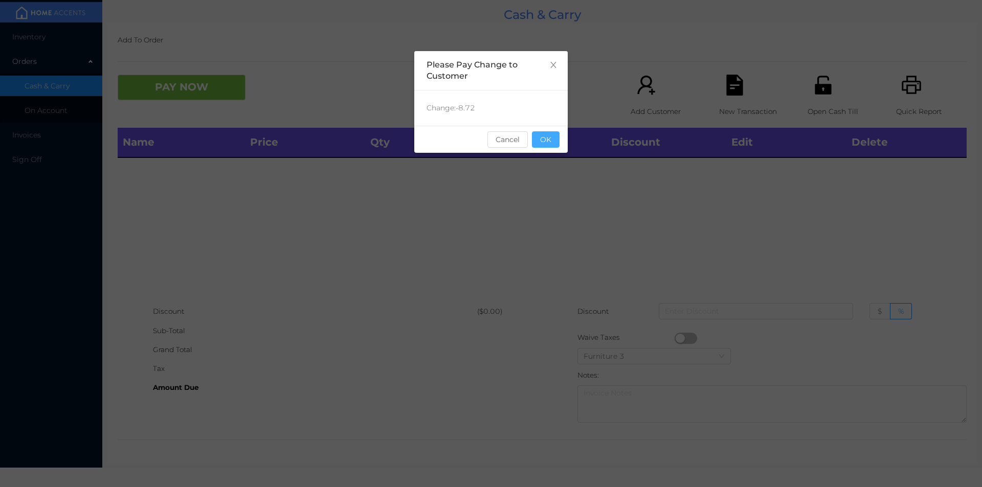
click at [553, 139] on button "OK" at bounding box center [546, 139] width 28 height 16
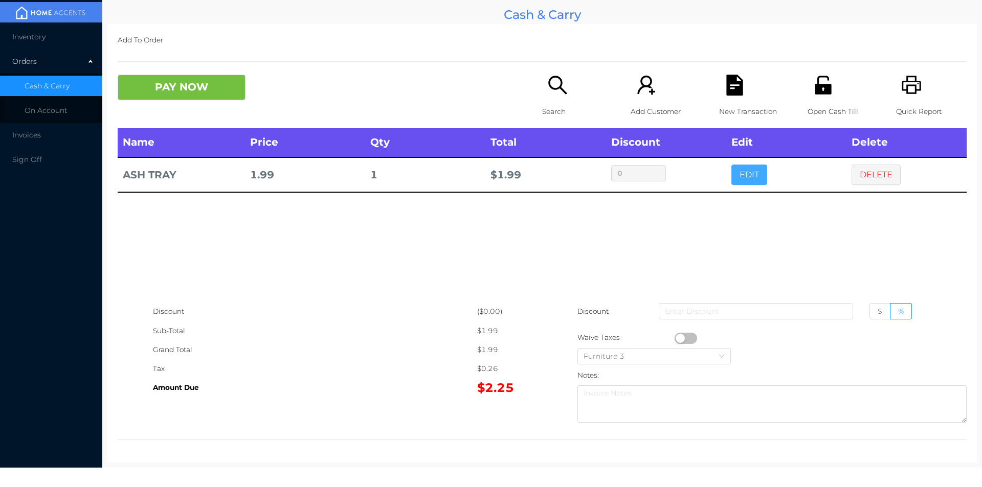
click at [750, 169] on button "EDIT" at bounding box center [749, 175] width 36 height 20
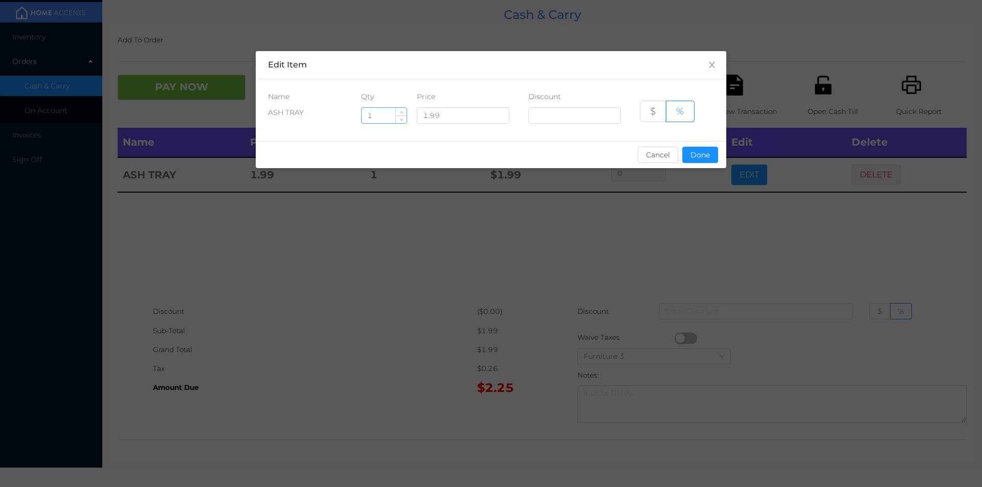
click at [379, 117] on input "1" at bounding box center [384, 115] width 45 height 15
type input "32"
click at [687, 157] on button "Done" at bounding box center [700, 155] width 36 height 16
type input "0%"
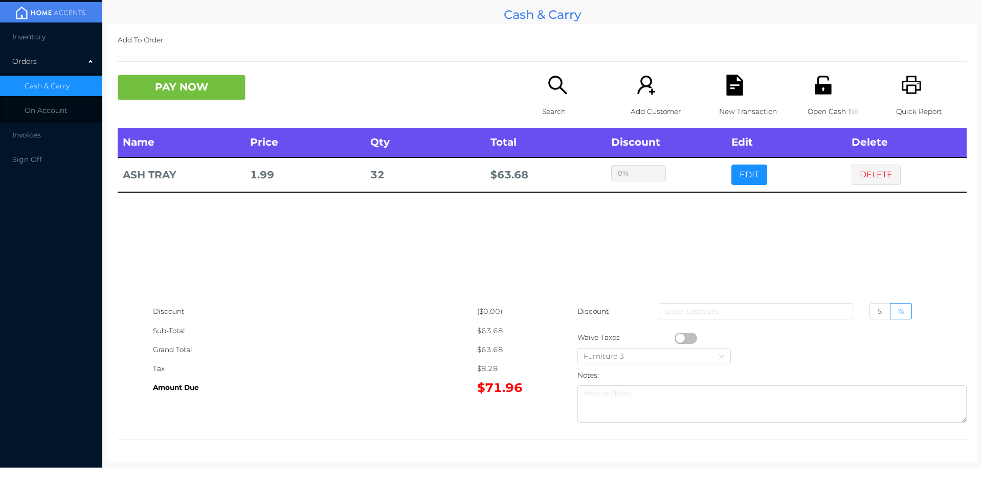
click at [648, 237] on div "sentinelStart Edit Item Name Qty Price Discount ASH TRAY 32 1.99 $ % Cancel Don…" at bounding box center [491, 243] width 982 height 487
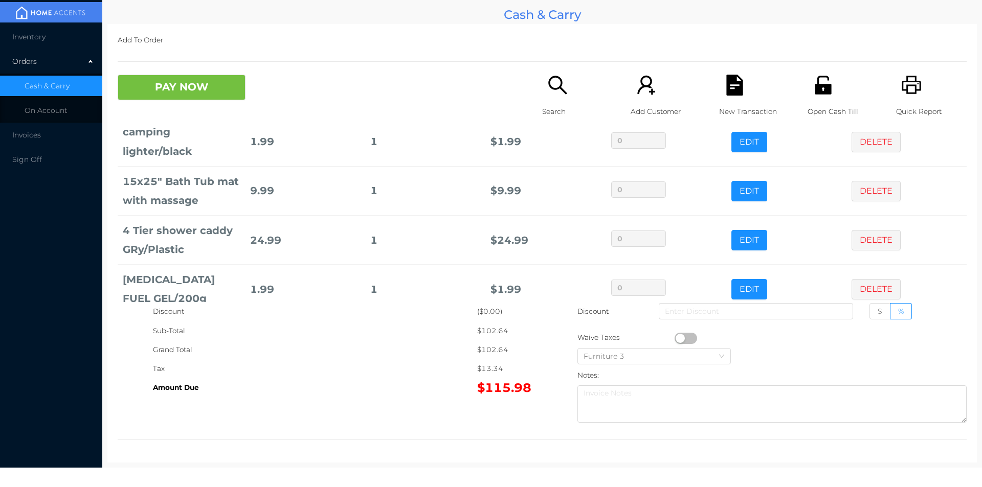
scroll to position [98, 0]
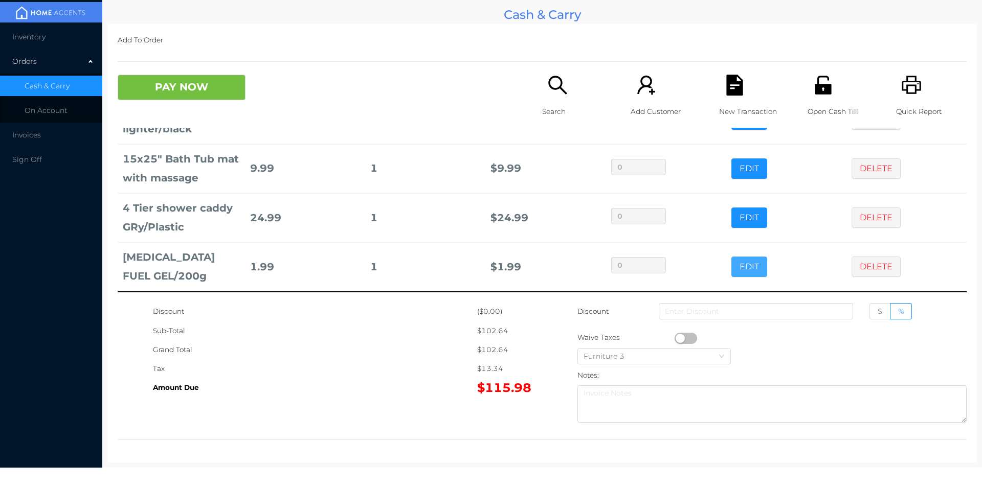
click at [731, 268] on button "EDIT" at bounding box center [749, 267] width 36 height 20
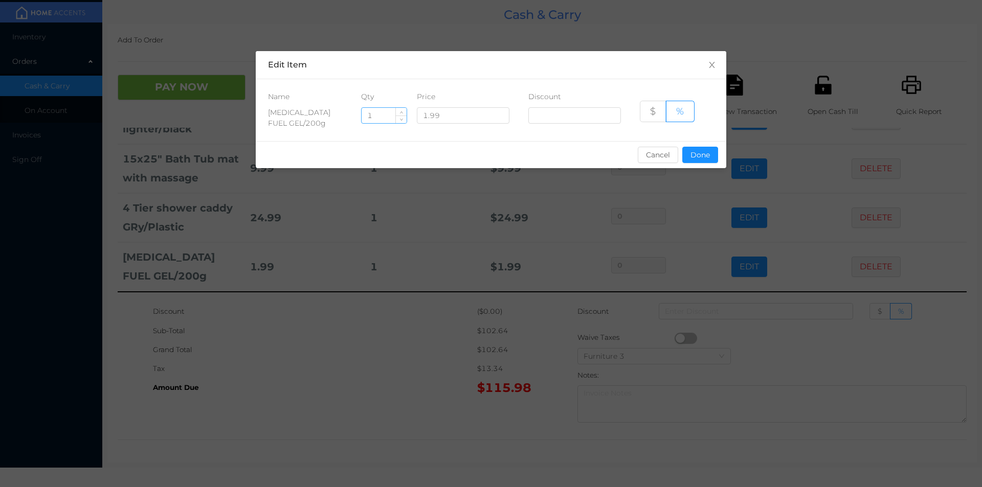
click at [378, 115] on input "1" at bounding box center [384, 115] width 45 height 15
type input "10"
click at [703, 156] on button "Done" at bounding box center [700, 155] width 36 height 16
type input "0%"
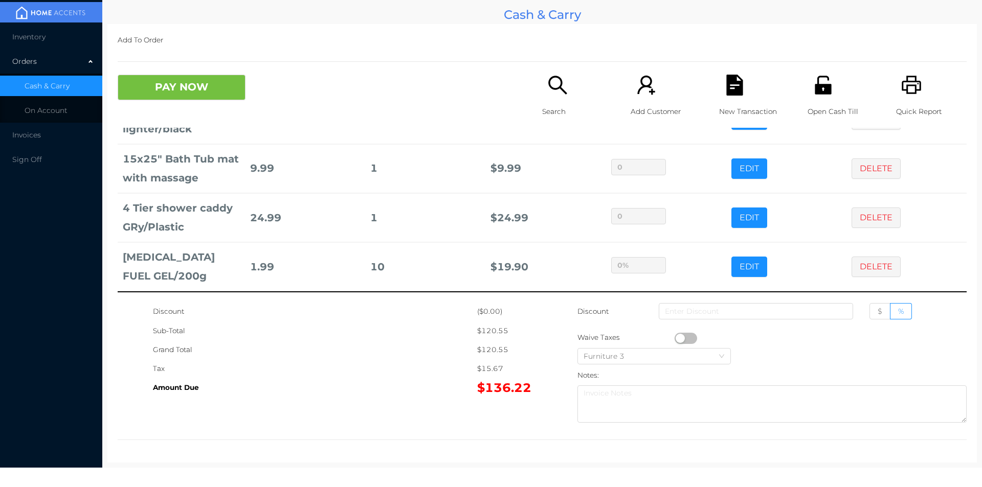
click at [562, 98] on div "Search" at bounding box center [577, 101] width 71 height 53
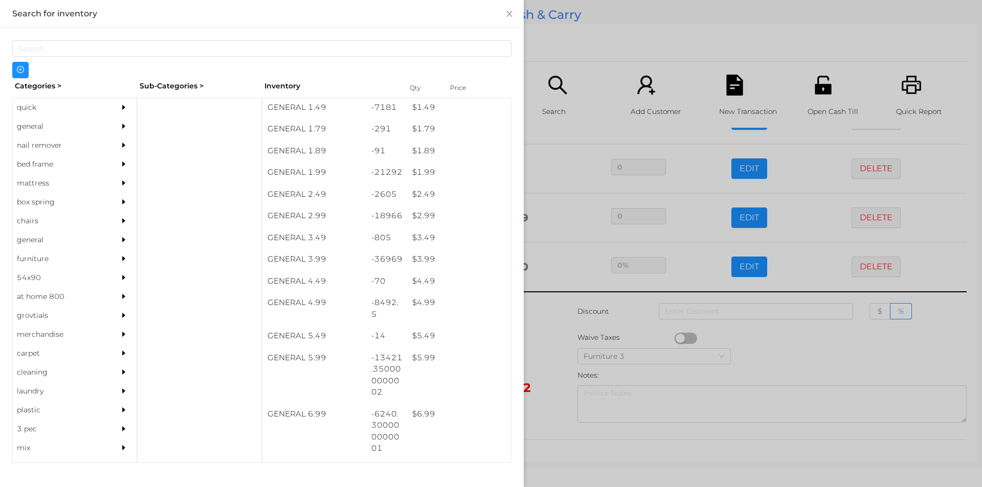
scroll to position [155, 0]
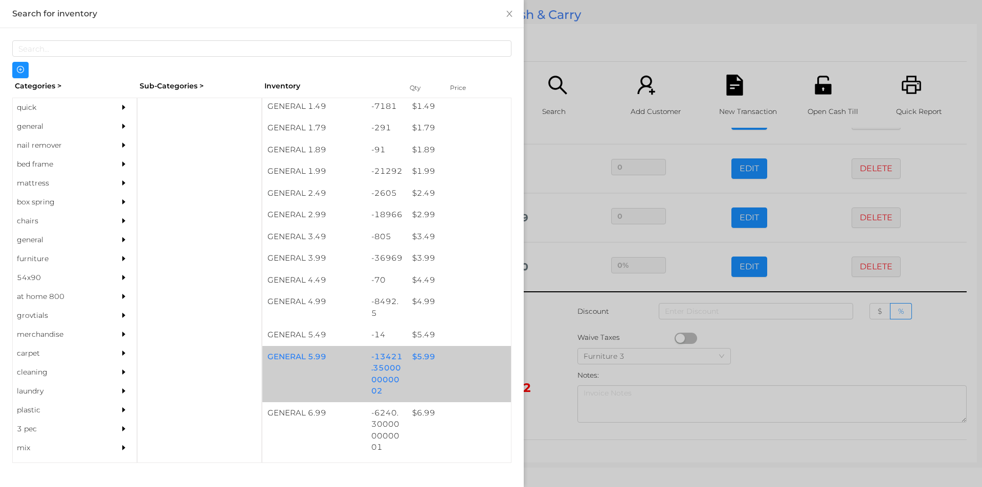
click at [421, 362] on div "$ 5.99" at bounding box center [459, 357] width 104 height 22
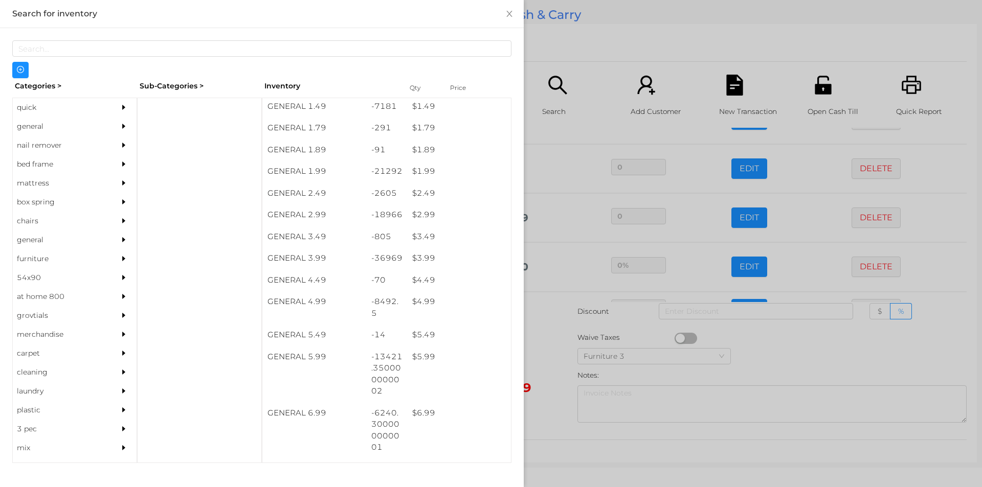
click at [548, 354] on div at bounding box center [491, 243] width 982 height 487
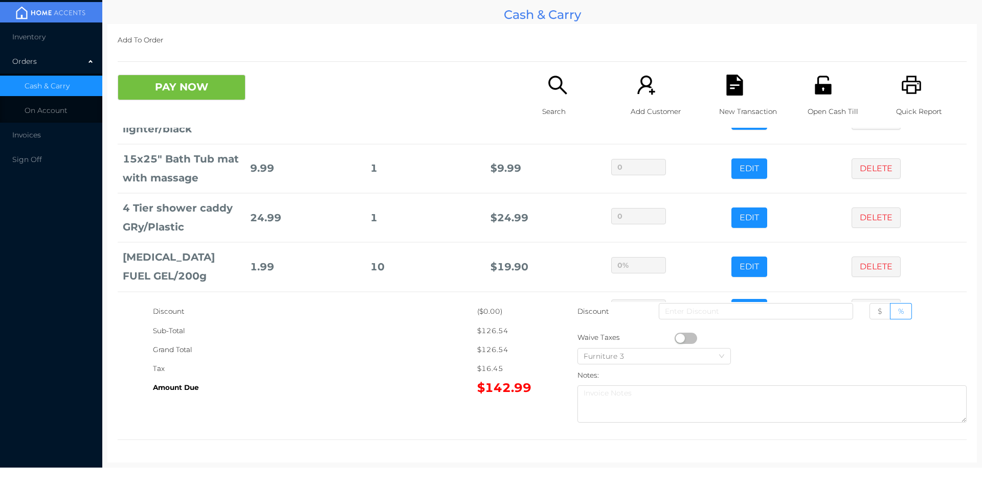
scroll to position [132, 0]
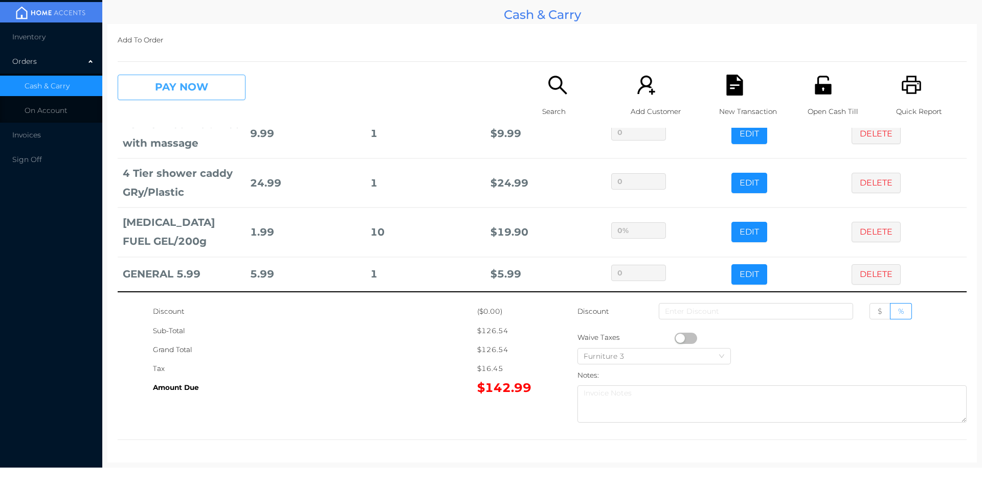
click at [186, 91] on button "PAY NOW" at bounding box center [182, 88] width 128 height 26
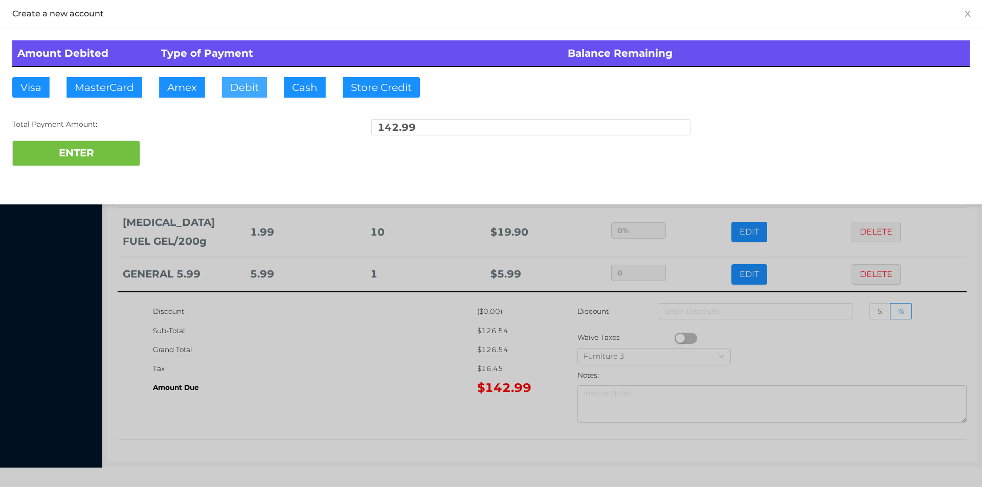
click at [243, 86] on button "Debit" at bounding box center [244, 87] width 45 height 20
type input "150."
click at [83, 145] on button "ENTER" at bounding box center [76, 154] width 128 height 26
type input "0"
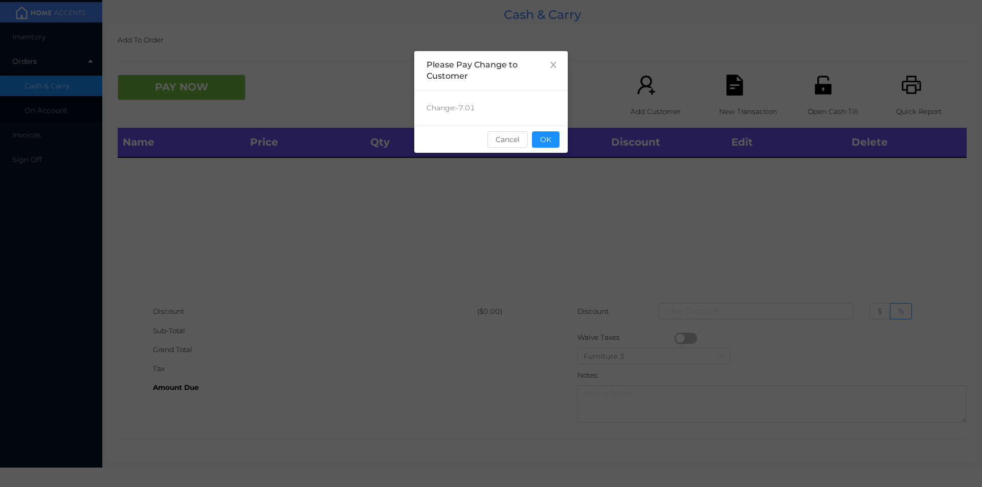
scroll to position [0, 0]
click at [547, 137] on button "OK" at bounding box center [546, 139] width 28 height 16
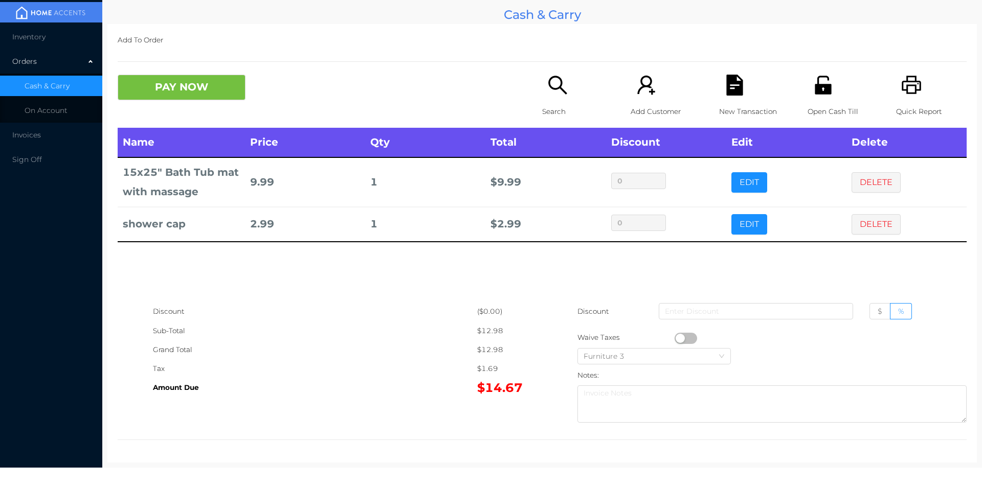
click at [732, 83] on icon "icon: file-text" at bounding box center [734, 85] width 16 height 21
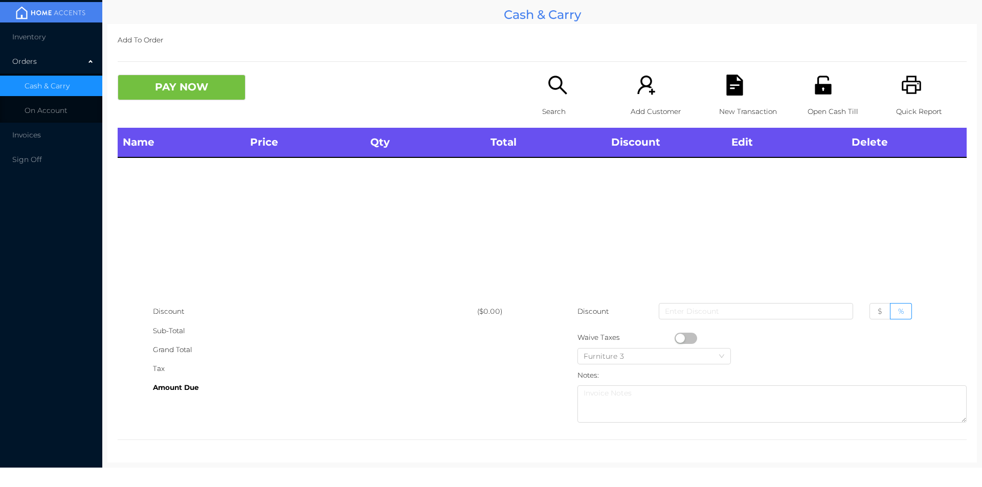
click at [809, 99] on div "Open Cash Till" at bounding box center [842, 101] width 71 height 53
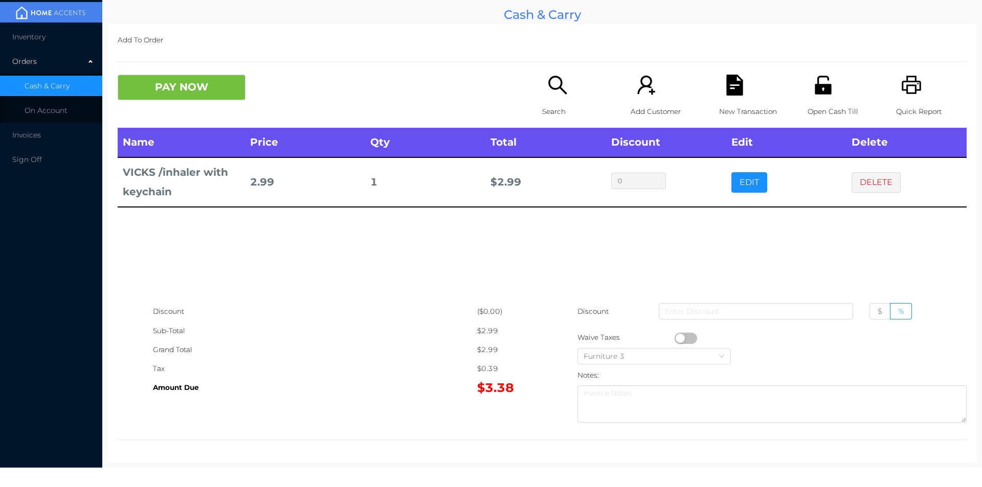
click at [552, 115] on p "Search" at bounding box center [577, 111] width 71 height 19
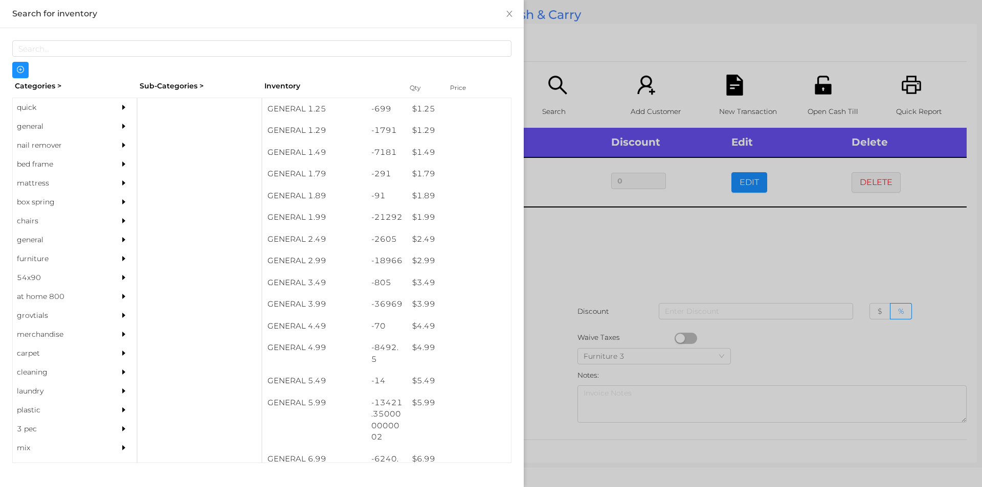
scroll to position [110, 0]
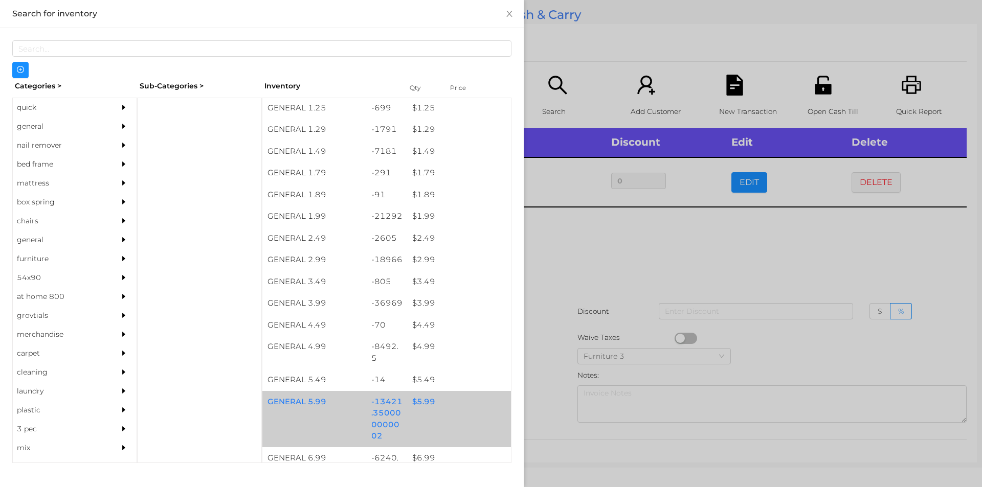
click at [416, 407] on div "$ 5.99" at bounding box center [459, 402] width 104 height 22
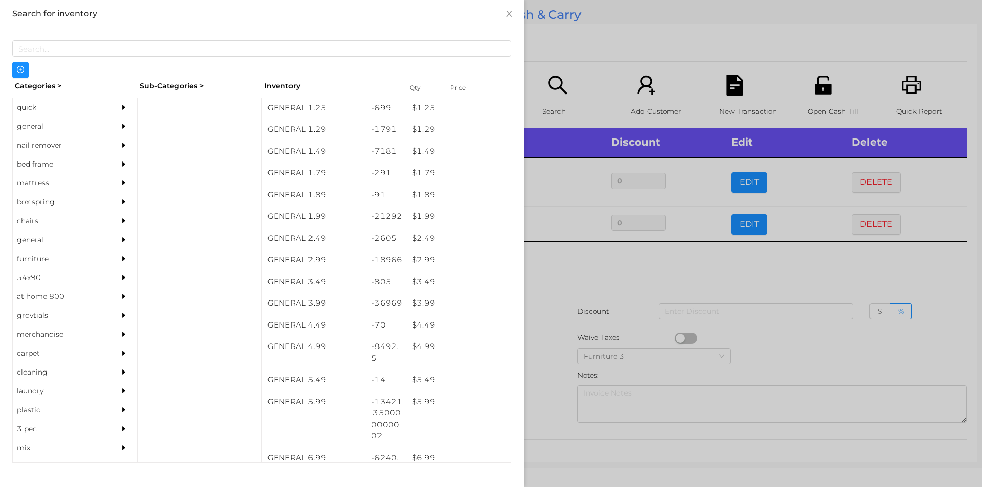
click at [545, 392] on div at bounding box center [491, 243] width 982 height 487
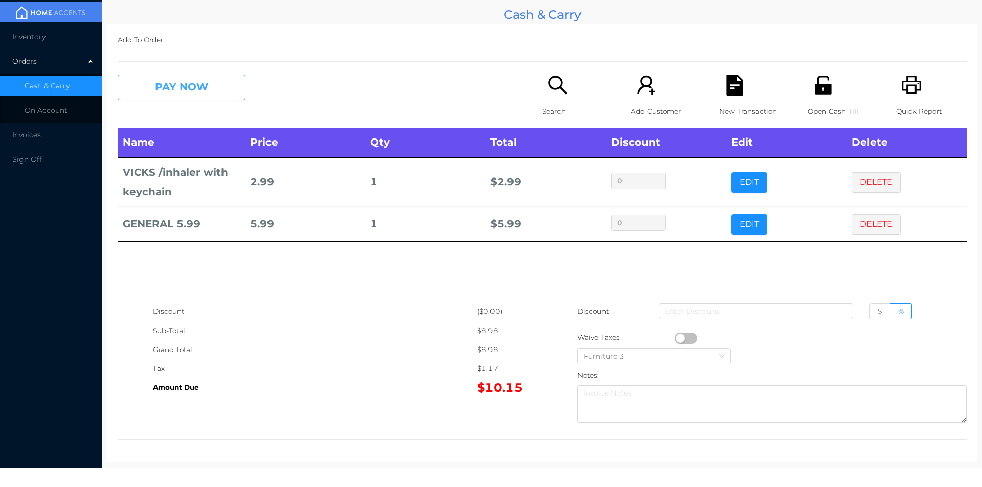
click at [176, 95] on button "PAY NOW" at bounding box center [182, 88] width 128 height 26
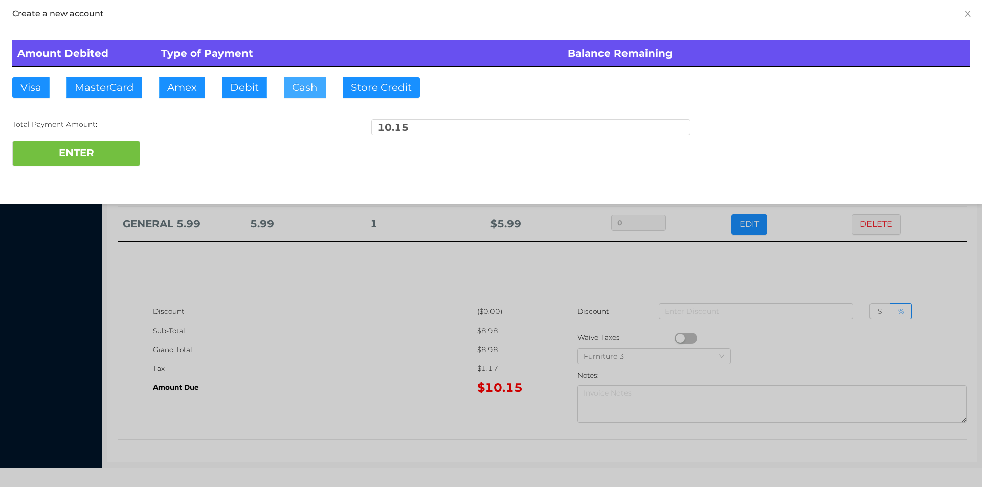
click at [299, 91] on button "Cash" at bounding box center [305, 87] width 42 height 20
click at [82, 150] on button "ENTER" at bounding box center [76, 154] width 128 height 26
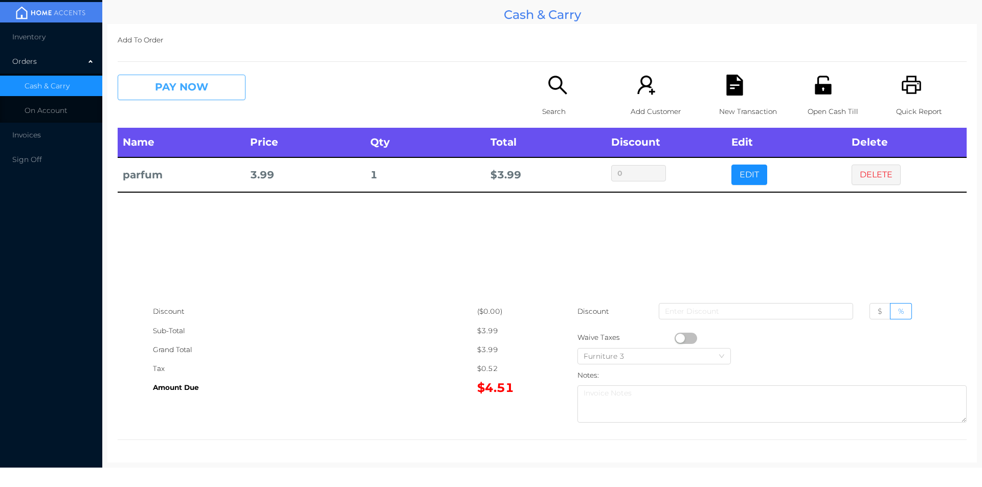
click at [196, 91] on button "PAY NOW" at bounding box center [182, 88] width 128 height 26
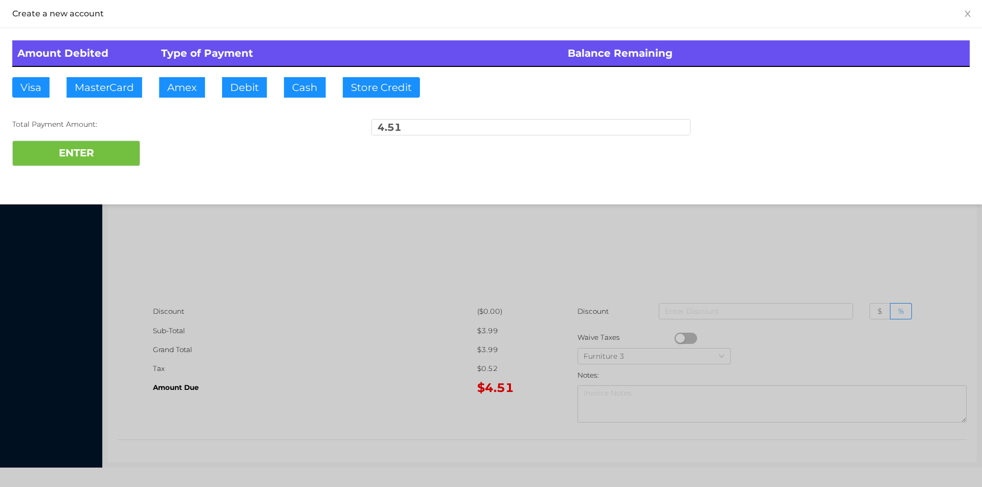
click at [351, 270] on div at bounding box center [491, 243] width 982 height 487
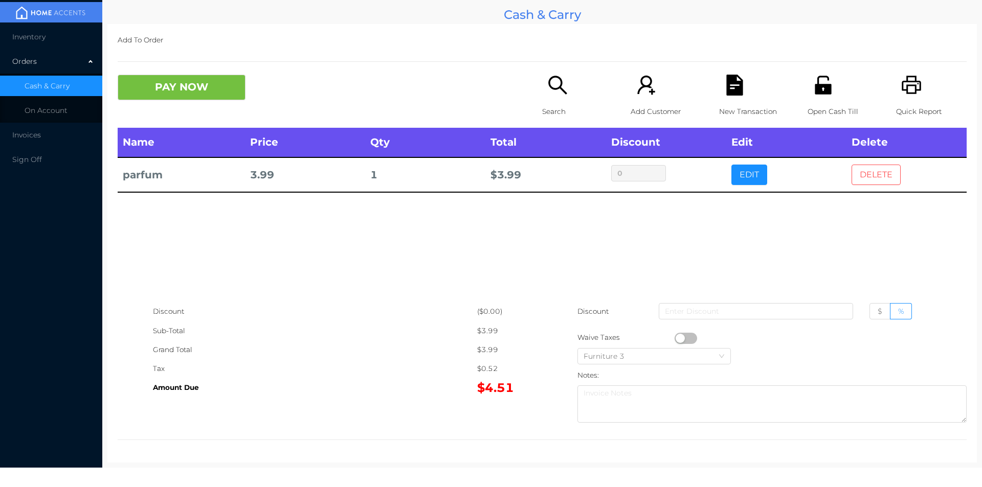
click at [851, 182] on button "DELETE" at bounding box center [875, 175] width 49 height 20
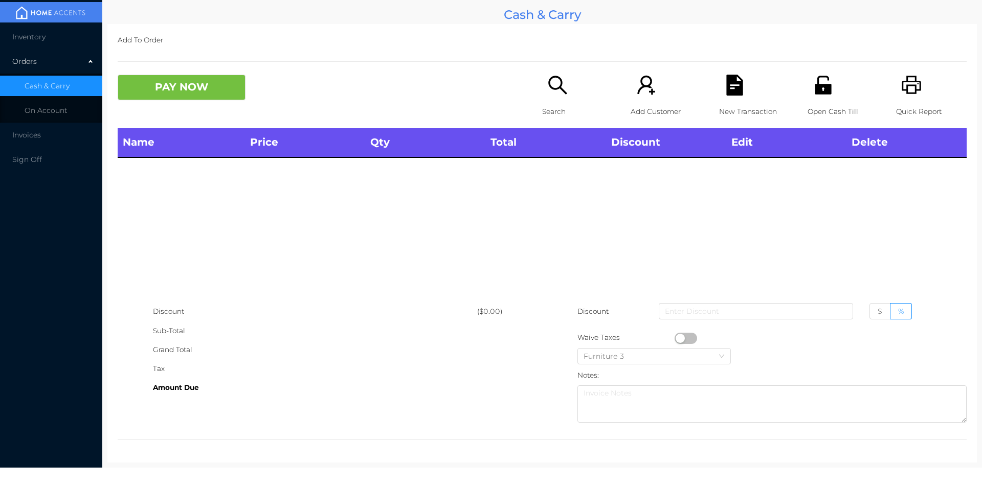
click at [826, 96] on div "Open Cash Till" at bounding box center [842, 101] width 71 height 53
click at [548, 103] on p "Search" at bounding box center [577, 111] width 71 height 19
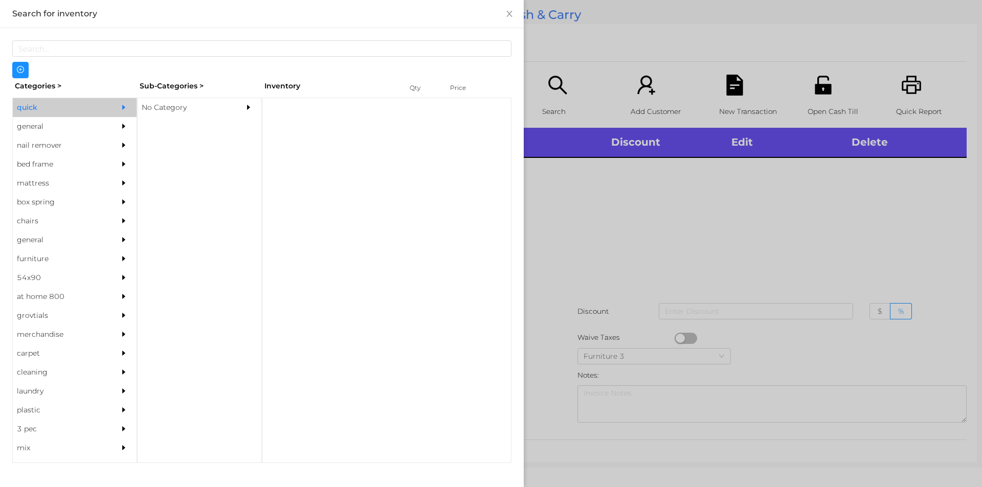
click at [161, 104] on div "No Category" at bounding box center [184, 107] width 93 height 19
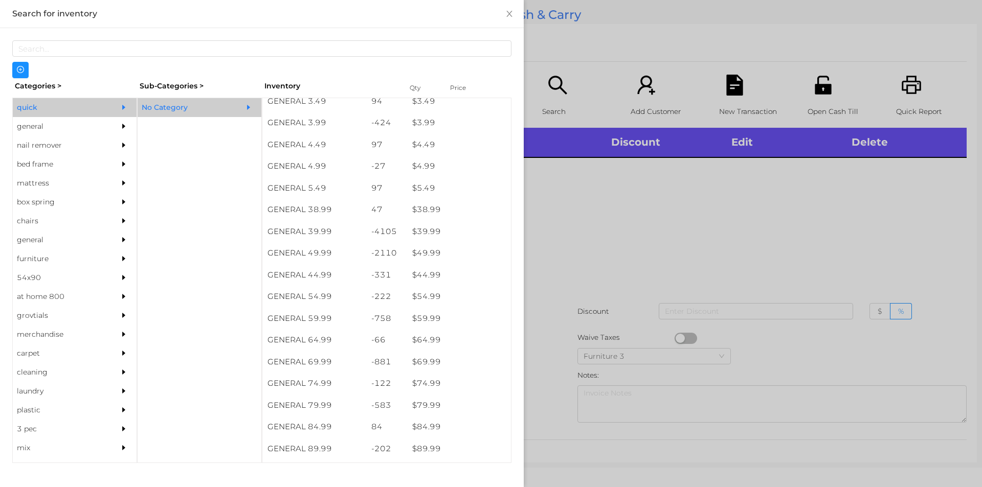
scroll to position [461, 0]
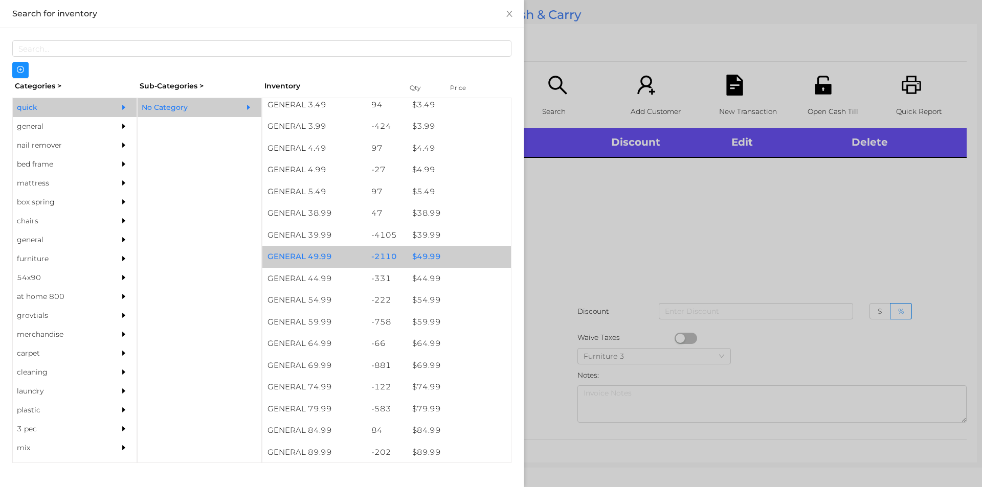
click at [427, 262] on div "$ 49.99" at bounding box center [459, 257] width 104 height 22
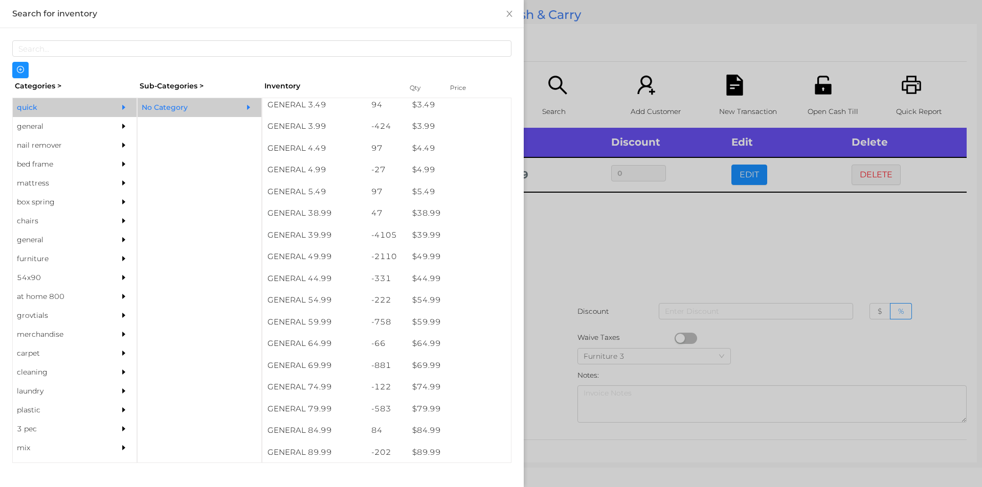
click at [586, 242] on div at bounding box center [491, 243] width 982 height 487
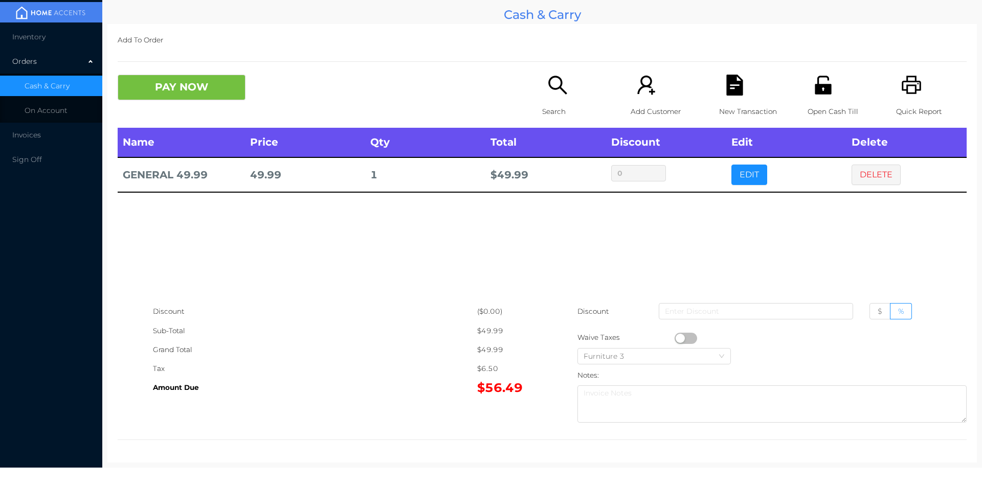
click at [683, 218] on div "Name Price Qty Total Discount Edit Delete GENERAL 49.99 49.99 1 $ 49.99 0 EDIT …" at bounding box center [542, 215] width 849 height 174
click at [741, 81] on div "New Transaction" at bounding box center [754, 101] width 71 height 53
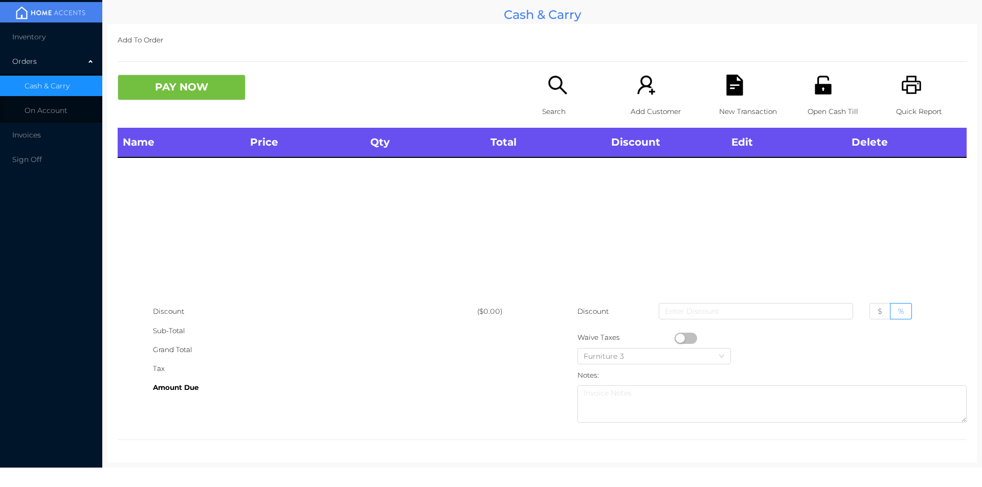
click at [926, 94] on div "Quick Report" at bounding box center [931, 101] width 71 height 53
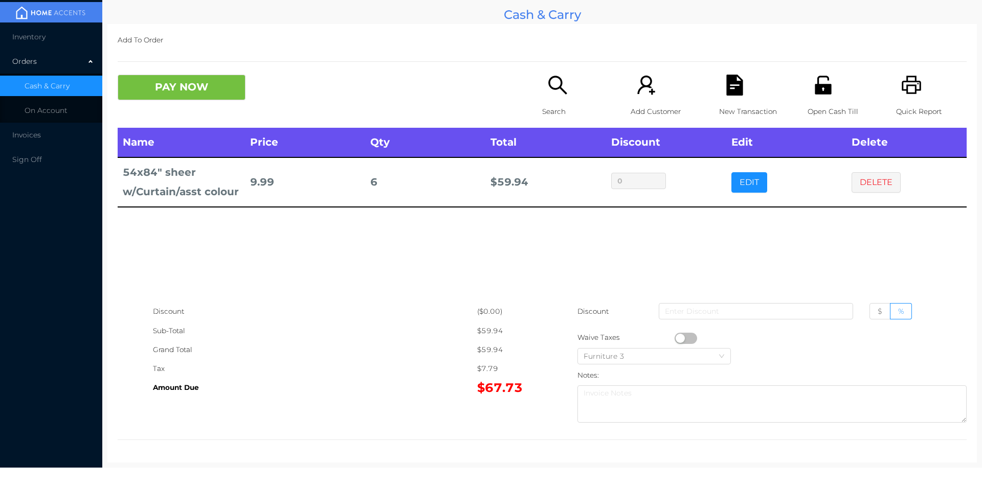
click at [737, 84] on icon "icon: file-text" at bounding box center [734, 85] width 16 height 21
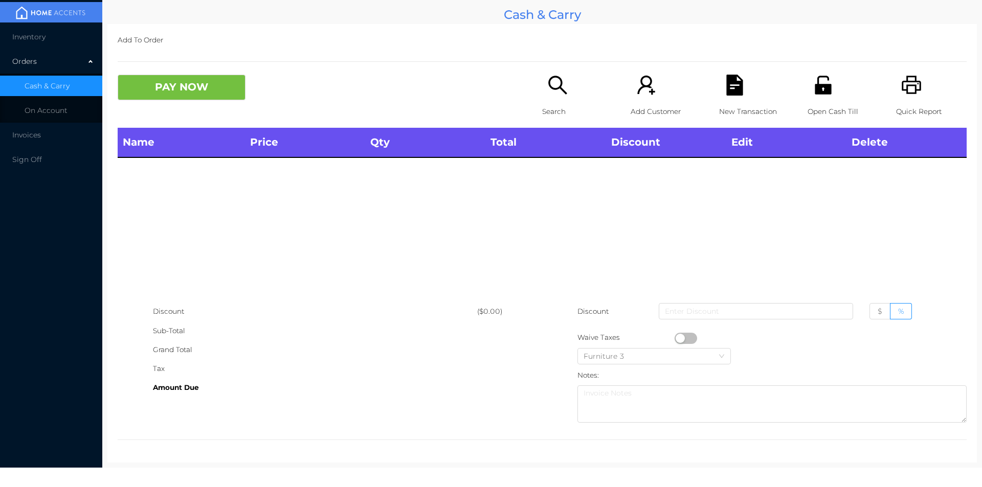
click at [906, 104] on p "Quick Report" at bounding box center [931, 111] width 71 height 19
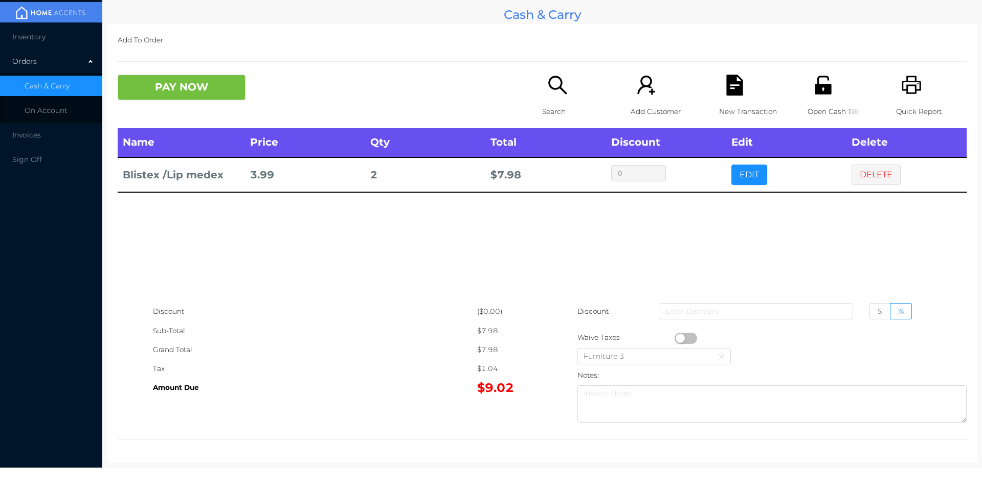
click at [739, 90] on icon "icon: file-text" at bounding box center [734, 85] width 21 height 21
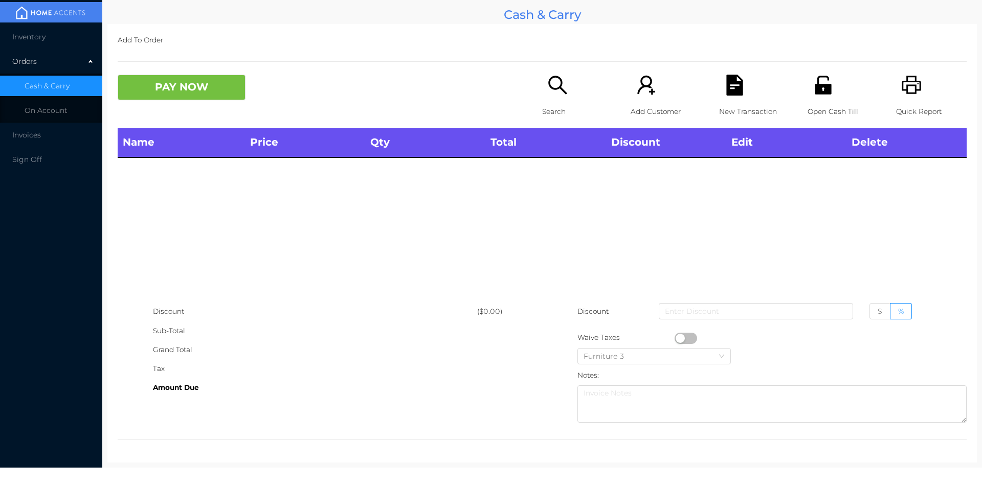
click at [916, 86] on div "Quick Report" at bounding box center [931, 101] width 71 height 53
click at [549, 85] on icon "icon: search" at bounding box center [557, 85] width 21 height 21
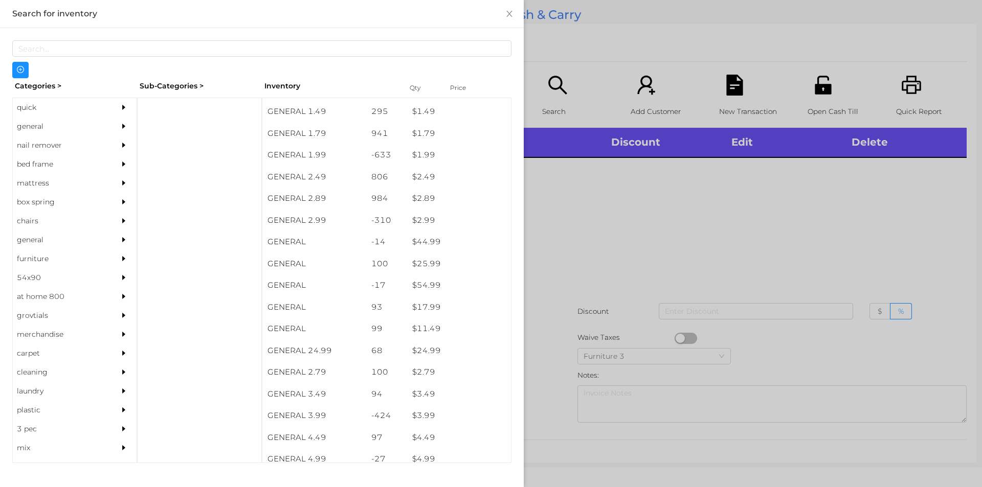
scroll to position [243, 0]
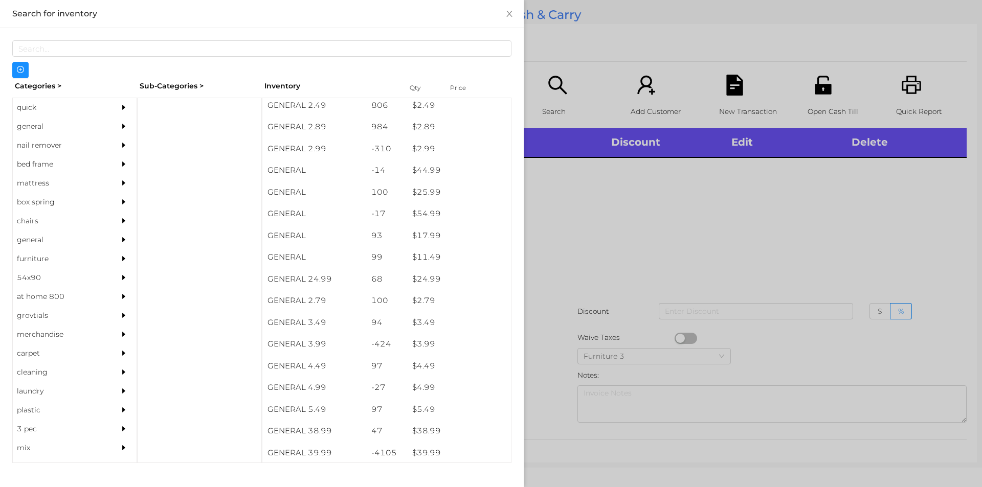
click at [22, 121] on div "general" at bounding box center [59, 126] width 93 height 19
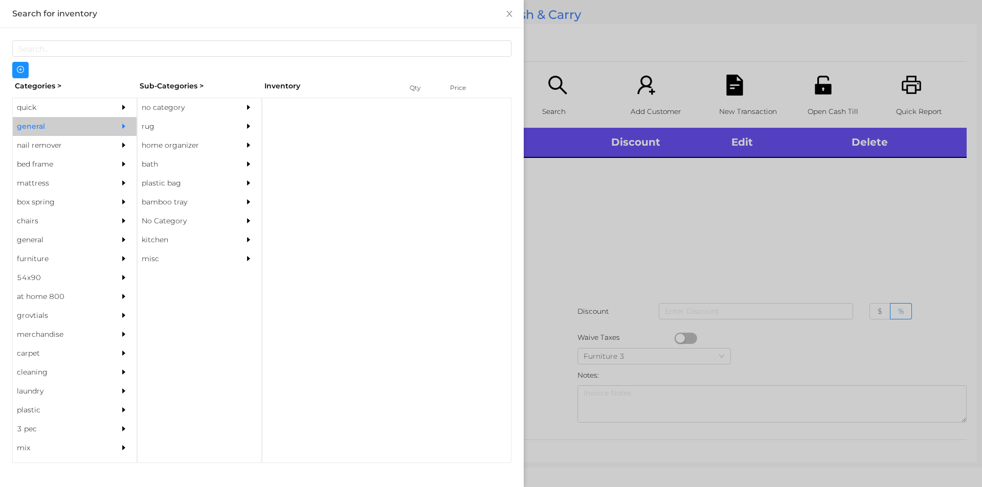
click at [195, 99] on div "no category" at bounding box center [184, 107] width 93 height 19
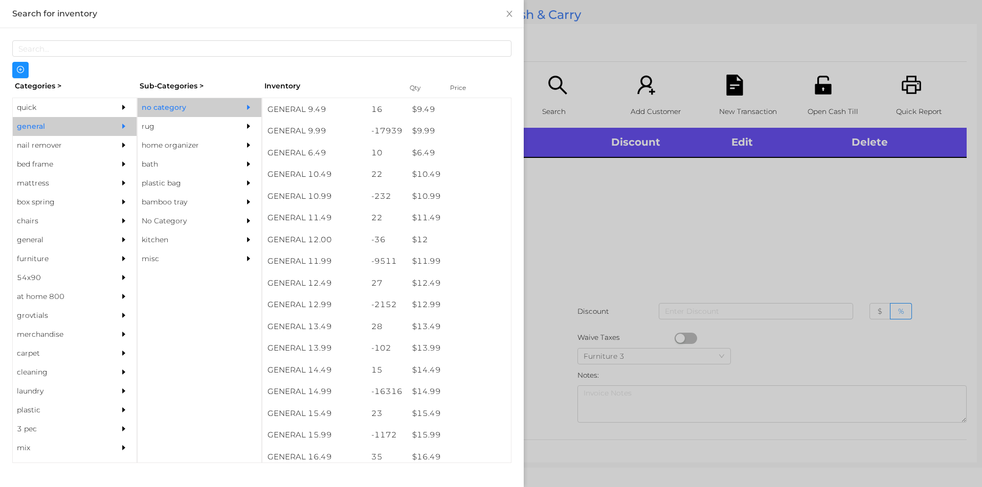
scroll to position [604, 0]
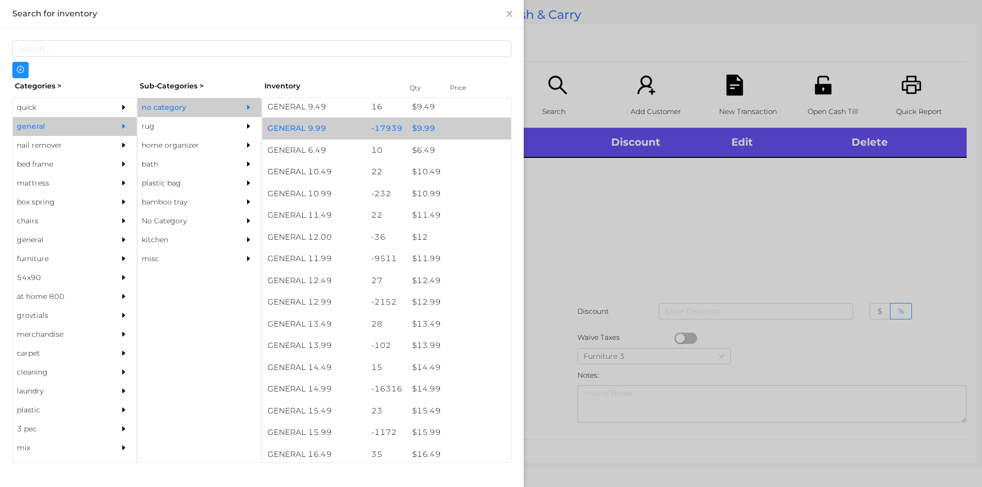
click at [428, 128] on div "$ 9.99" at bounding box center [459, 129] width 104 height 22
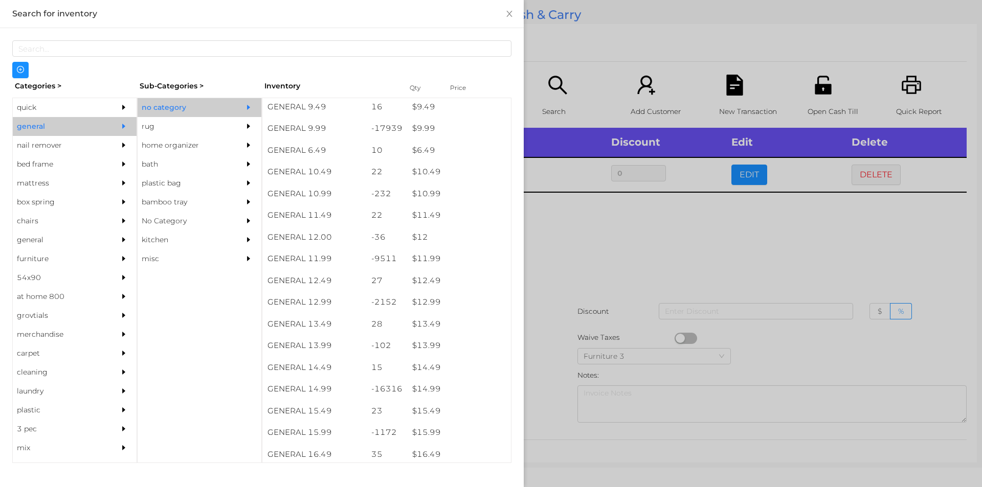
click at [611, 287] on div at bounding box center [491, 243] width 982 height 487
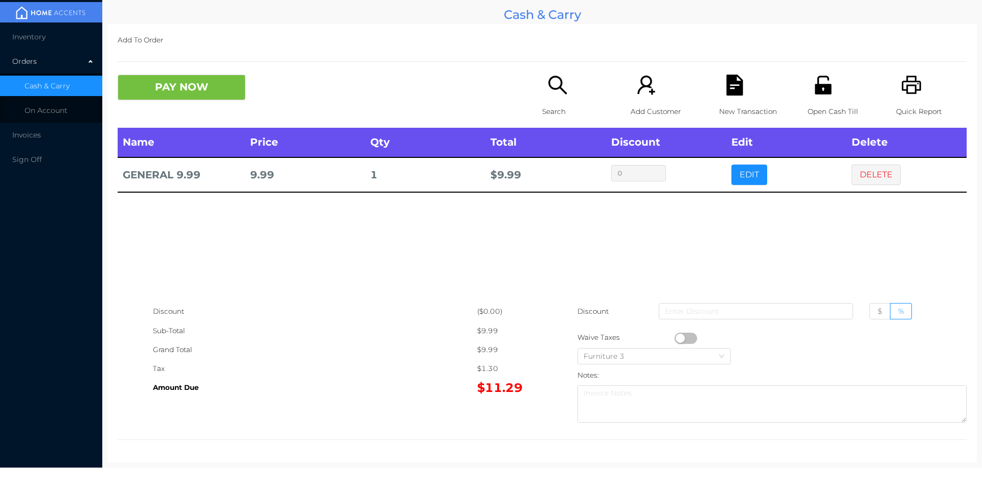
click at [544, 103] on p "Search" at bounding box center [577, 111] width 71 height 19
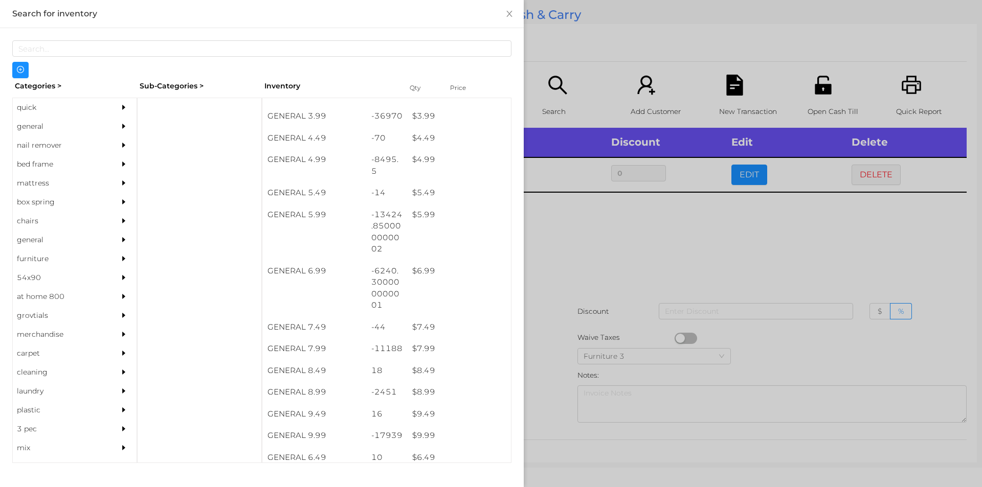
scroll to position [316, 0]
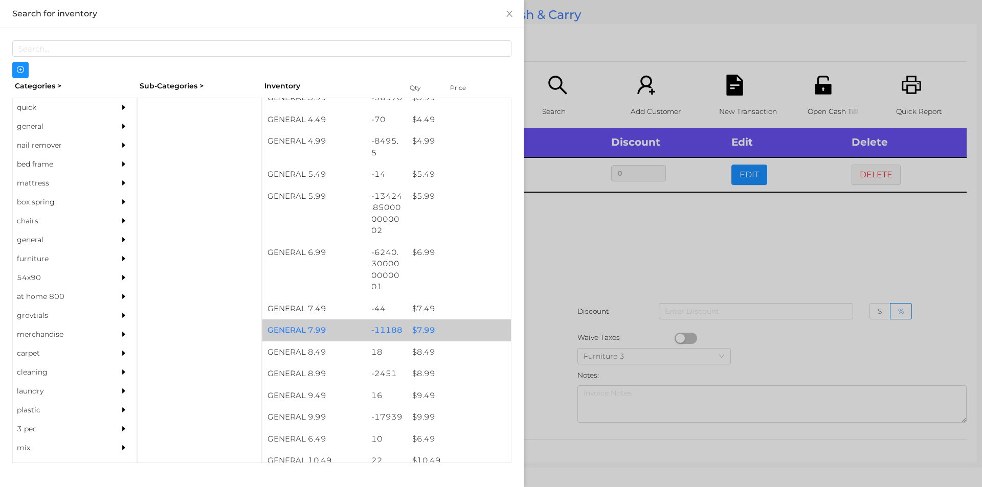
click at [437, 329] on div "$ 7.99" at bounding box center [459, 331] width 104 height 22
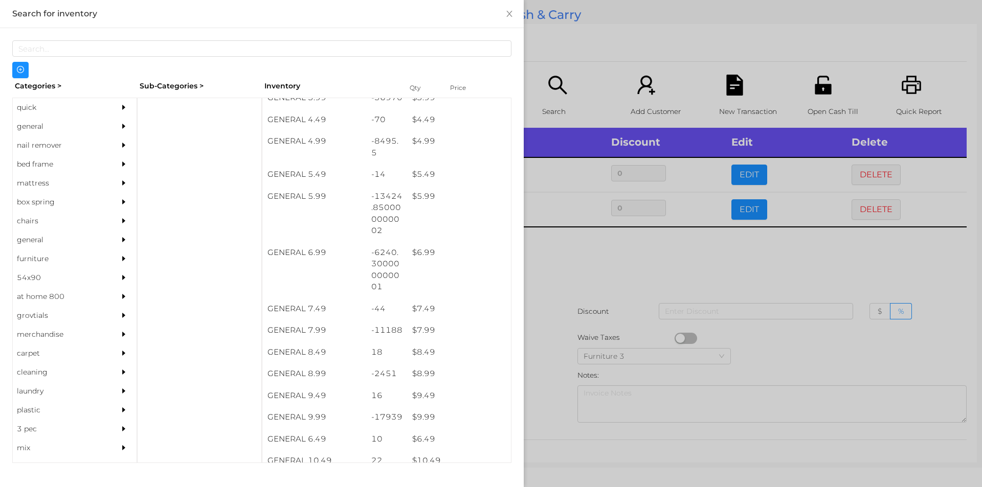
click at [564, 304] on div at bounding box center [491, 243] width 982 height 487
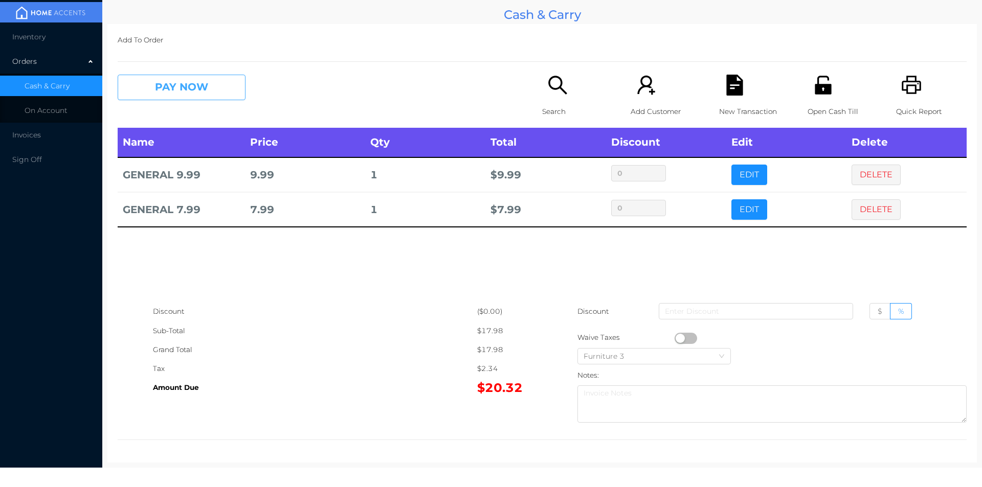
click at [194, 88] on button "PAY NOW" at bounding box center [182, 88] width 128 height 26
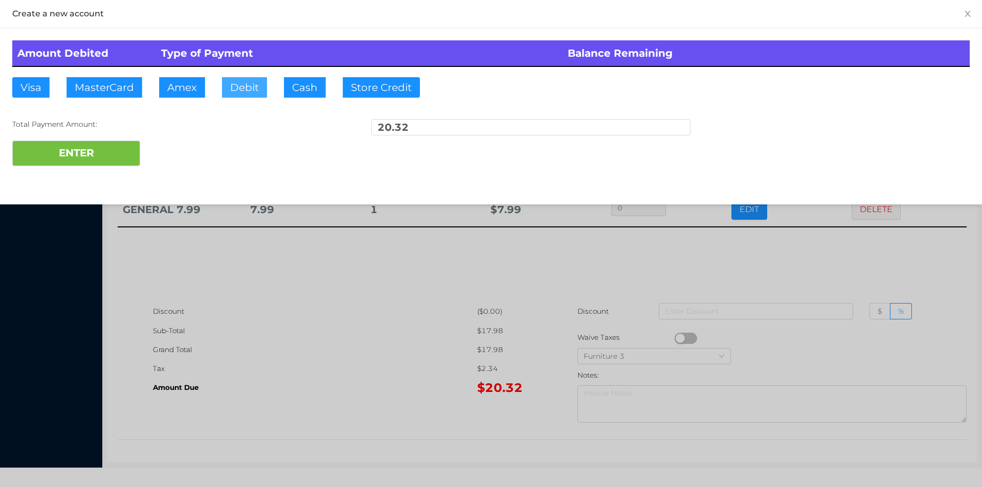
click at [239, 80] on button "Debit" at bounding box center [244, 87] width 45 height 20
click at [108, 161] on button "ENTER" at bounding box center [76, 154] width 128 height 26
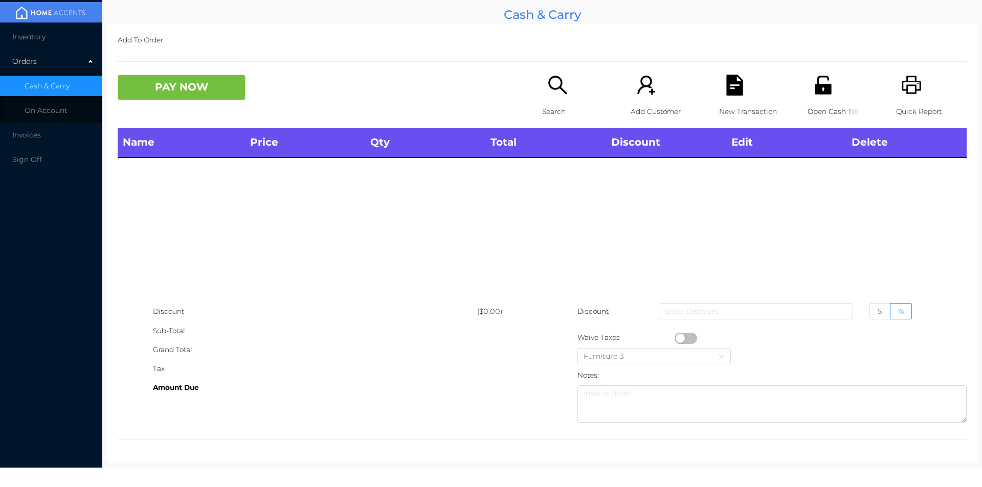
click at [814, 97] on div "Open Cash Till" at bounding box center [842, 101] width 71 height 53
click at [807, 104] on p "Open Cash Till" at bounding box center [842, 111] width 71 height 19
click at [548, 100] on div "Search" at bounding box center [577, 101] width 71 height 53
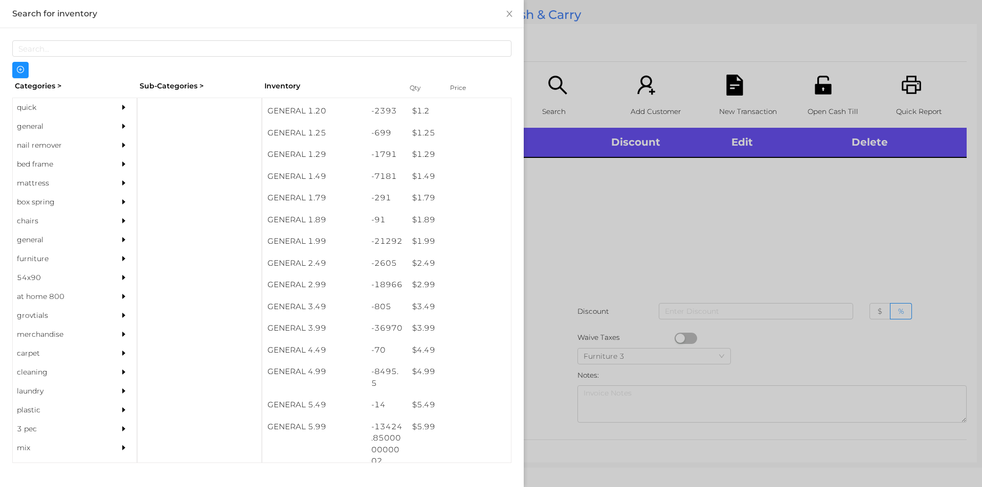
scroll to position [85, 0]
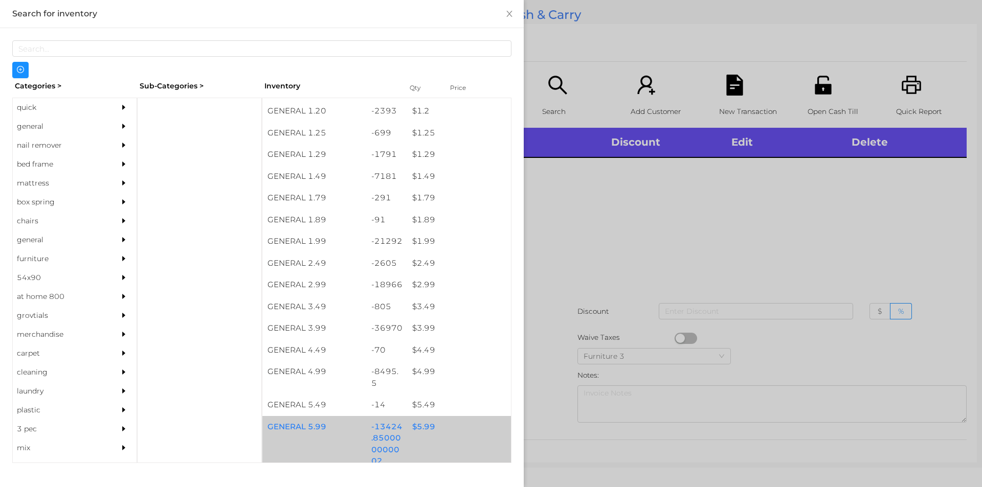
click at [418, 426] on div "$ 5.99" at bounding box center [459, 427] width 104 height 22
click at [421, 424] on div "$ 5.99" at bounding box center [459, 427] width 104 height 22
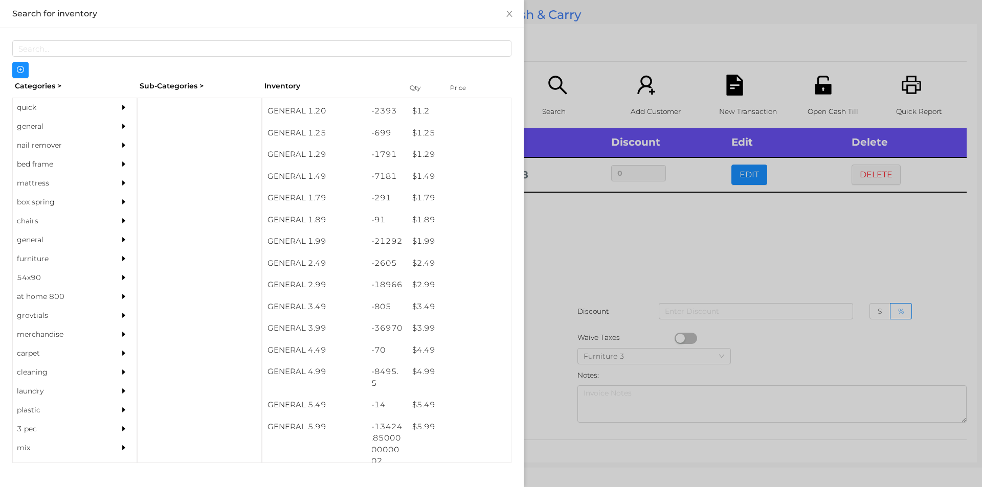
click at [551, 371] on div at bounding box center [491, 243] width 982 height 487
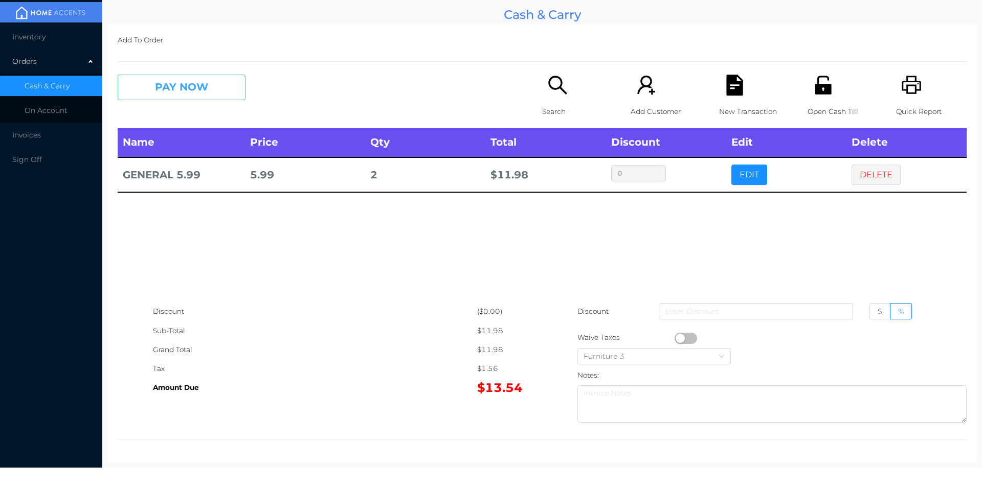
click at [150, 90] on button "PAY NOW" at bounding box center [182, 88] width 128 height 26
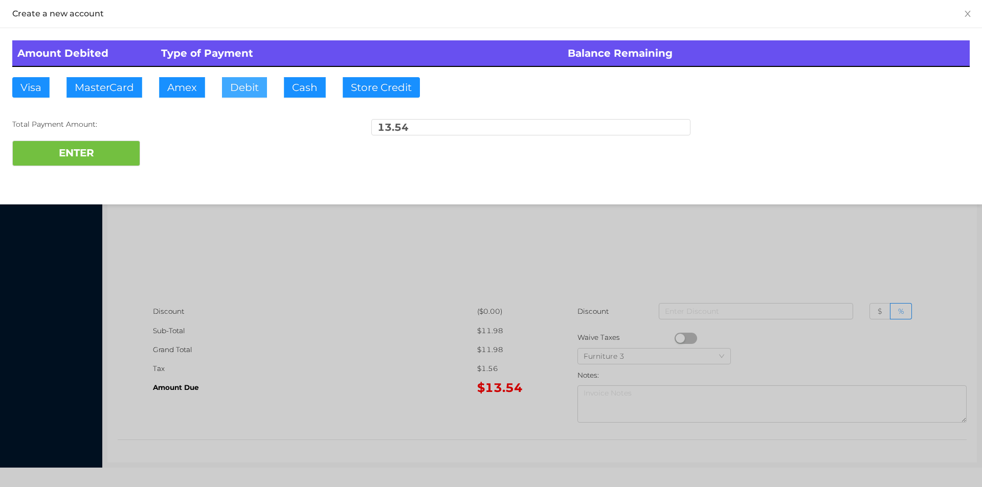
click at [238, 87] on button "Debit" at bounding box center [244, 87] width 45 height 20
click at [100, 148] on button "ENTER" at bounding box center [76, 154] width 128 height 26
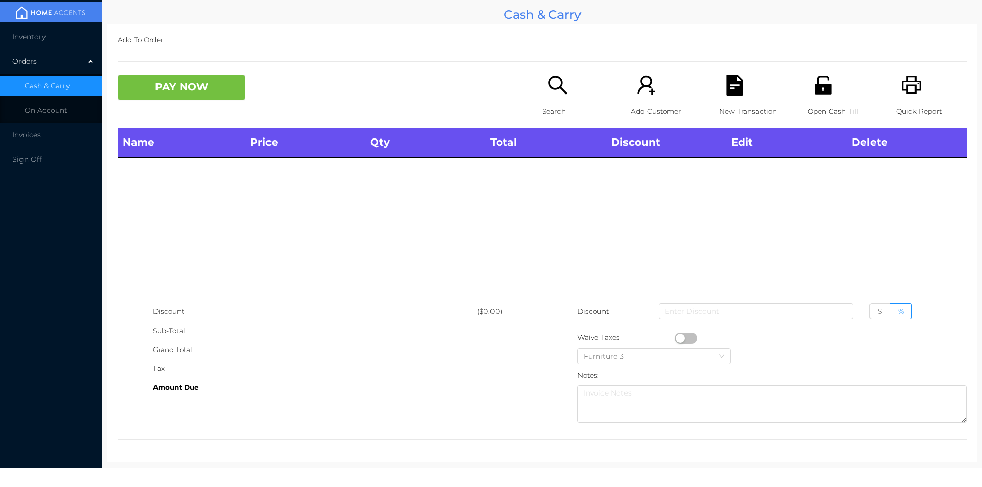
click at [542, 95] on div "Search" at bounding box center [577, 101] width 71 height 53
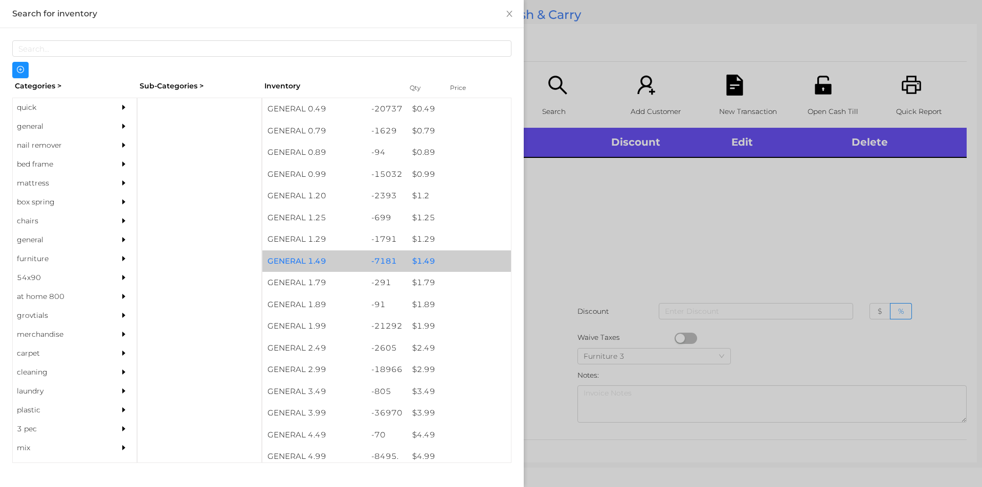
click at [422, 267] on div "$ 1.49" at bounding box center [459, 262] width 104 height 22
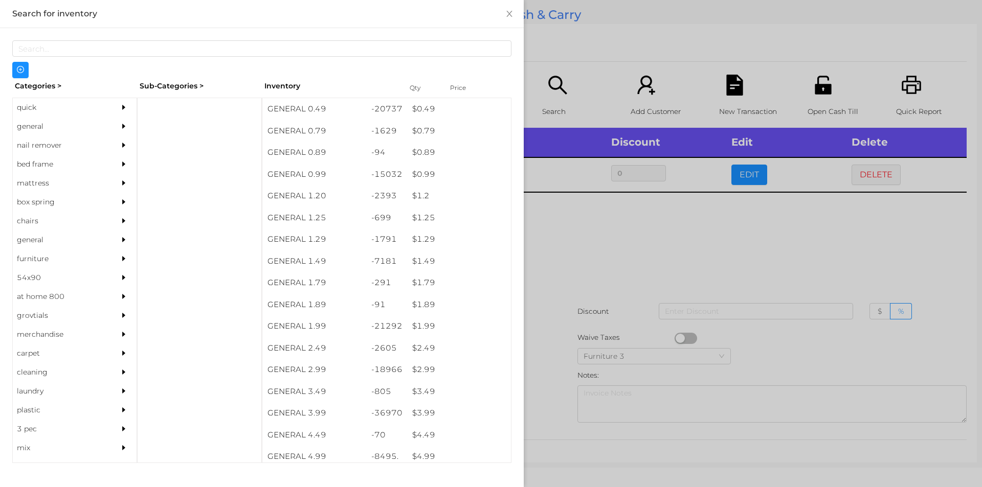
click at [562, 272] on div at bounding box center [491, 243] width 982 height 487
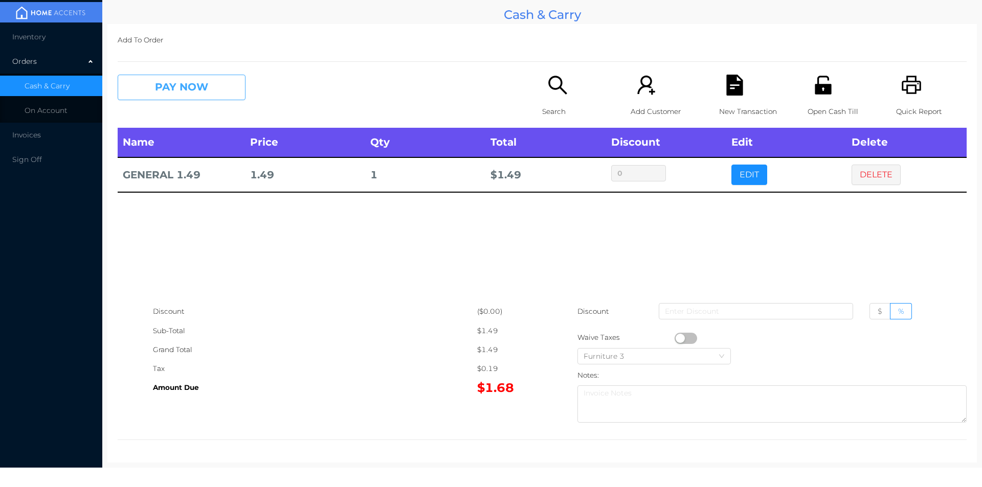
click at [150, 94] on button "PAY NOW" at bounding box center [182, 88] width 128 height 26
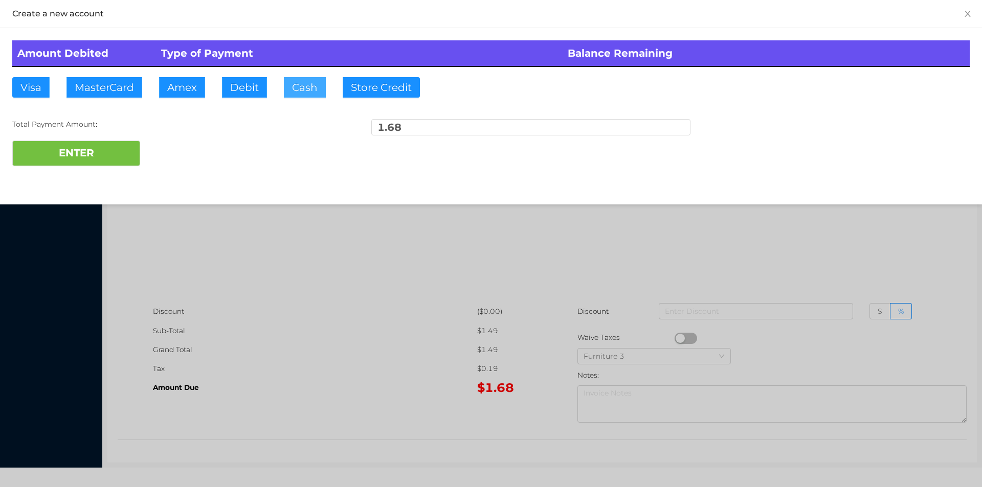
click at [291, 94] on button "Cash" at bounding box center [305, 87] width 42 height 20
click at [85, 163] on button "ENTER" at bounding box center [76, 154] width 128 height 26
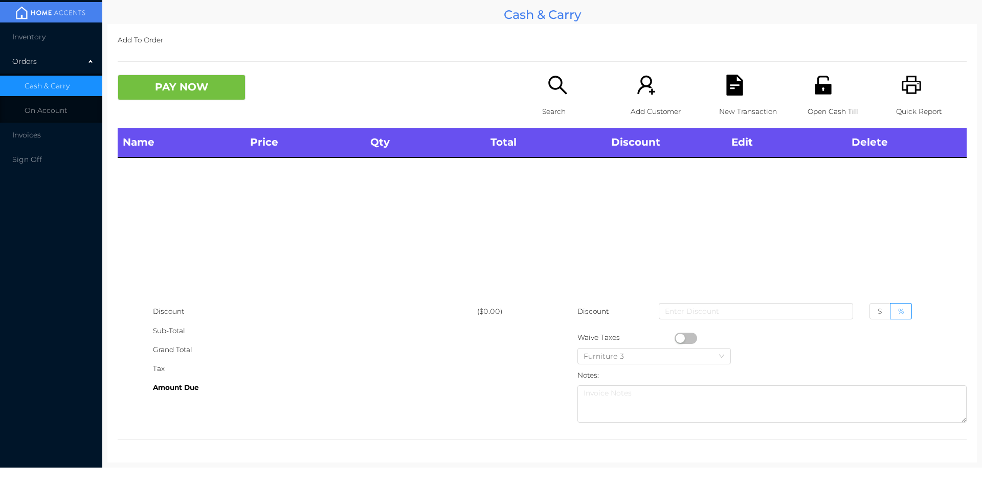
click at [814, 98] on div "Open Cash Till" at bounding box center [842, 101] width 71 height 53
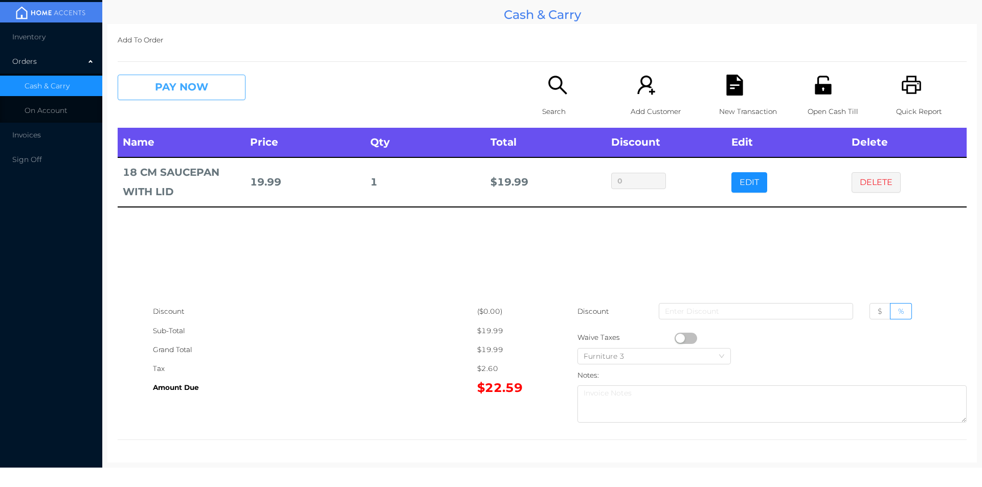
click at [177, 88] on button "PAY NOW" at bounding box center [182, 88] width 128 height 26
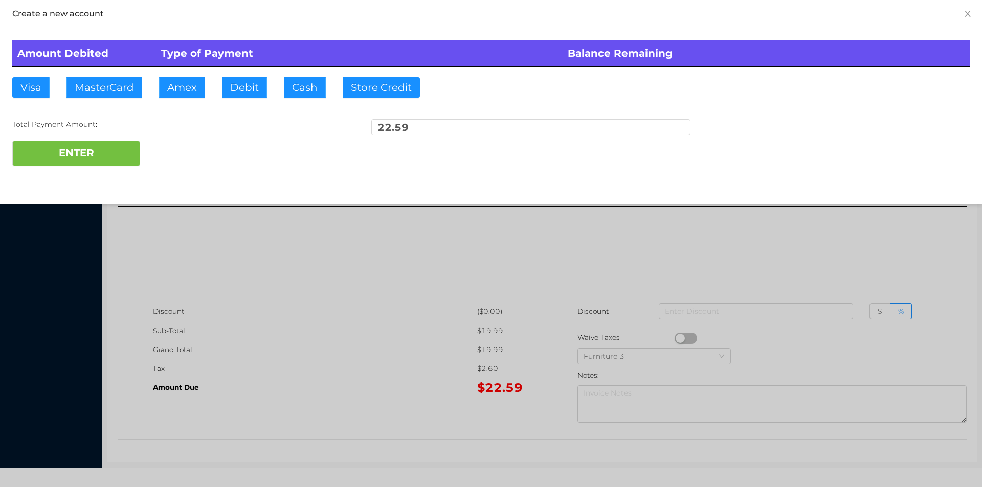
click at [187, 156] on div "ENTER" at bounding box center [490, 154] width 957 height 26
click at [332, 270] on div at bounding box center [491, 243] width 982 height 487
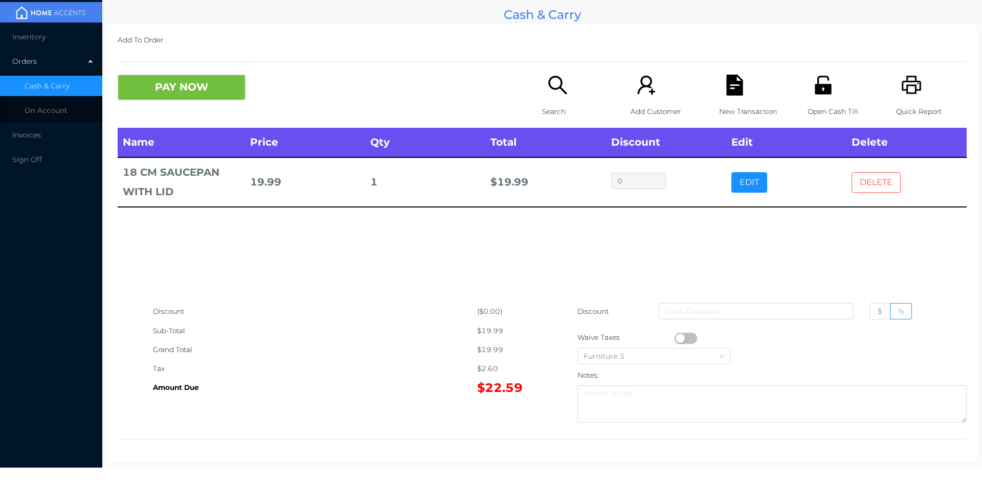
click at [871, 179] on button "DELETE" at bounding box center [875, 182] width 49 height 20
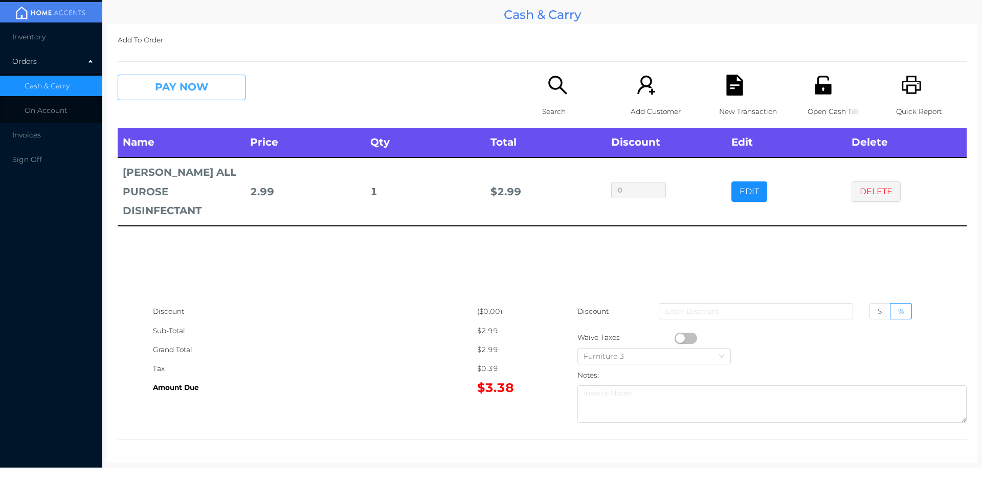
click at [148, 84] on button "PAY NOW" at bounding box center [182, 88] width 128 height 26
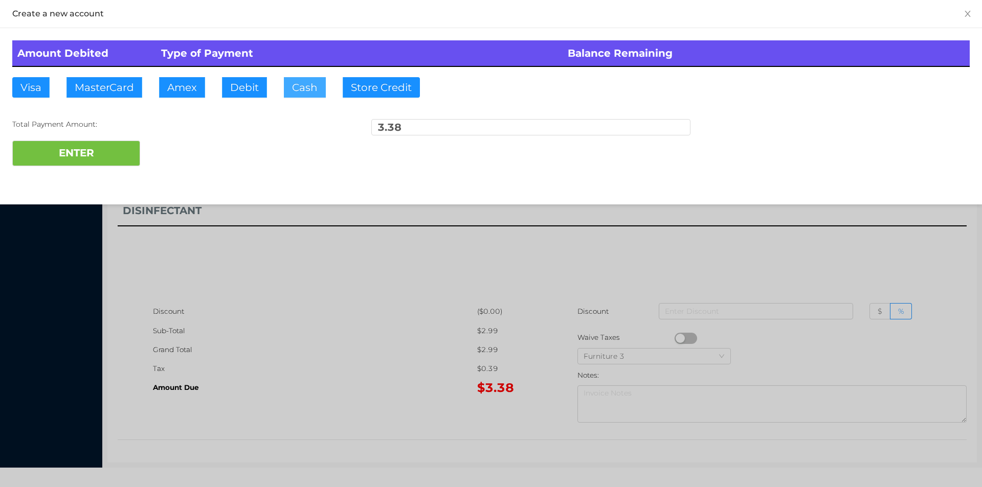
click at [297, 91] on button "Cash" at bounding box center [305, 87] width 42 height 20
click at [93, 156] on button "ENTER" at bounding box center [76, 154] width 128 height 26
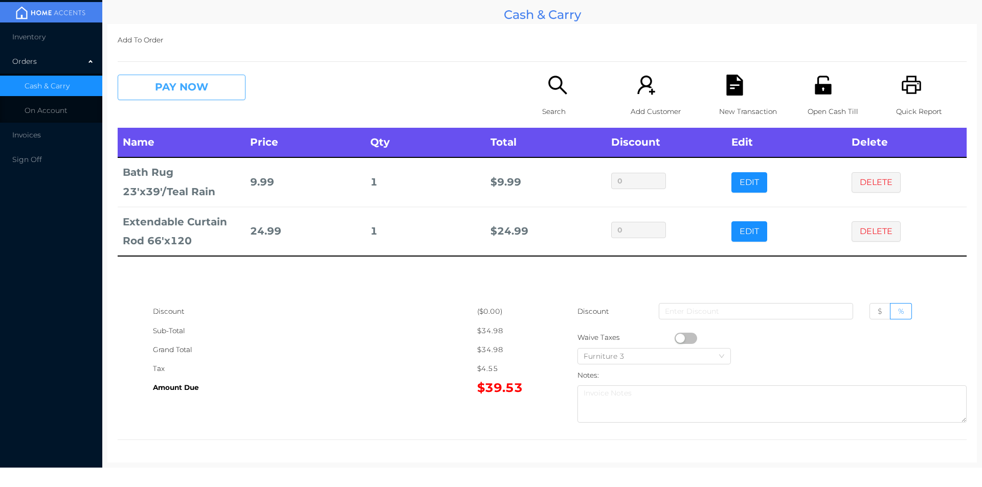
click at [190, 87] on button "PAY NOW" at bounding box center [182, 88] width 128 height 26
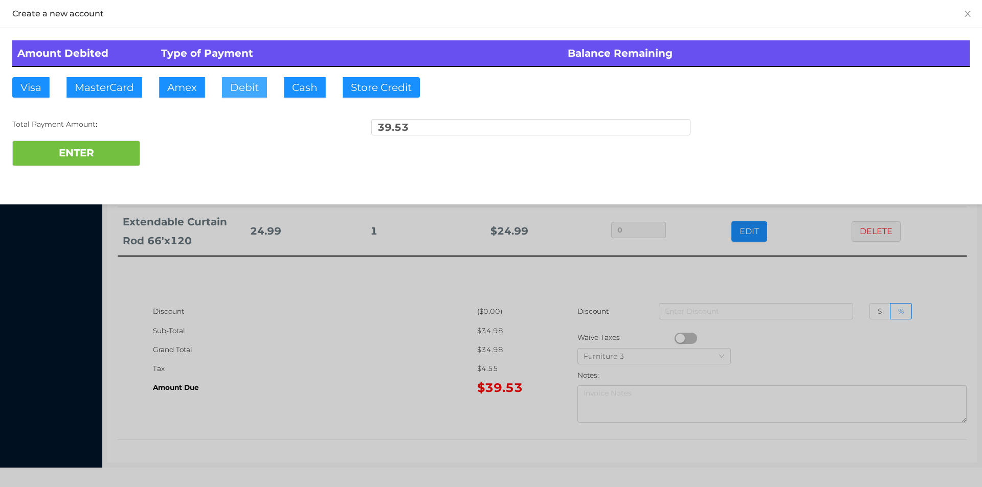
click at [239, 91] on button "Debit" at bounding box center [244, 87] width 45 height 20
type input "50."
click at [66, 151] on button "ENTER" at bounding box center [76, 154] width 128 height 26
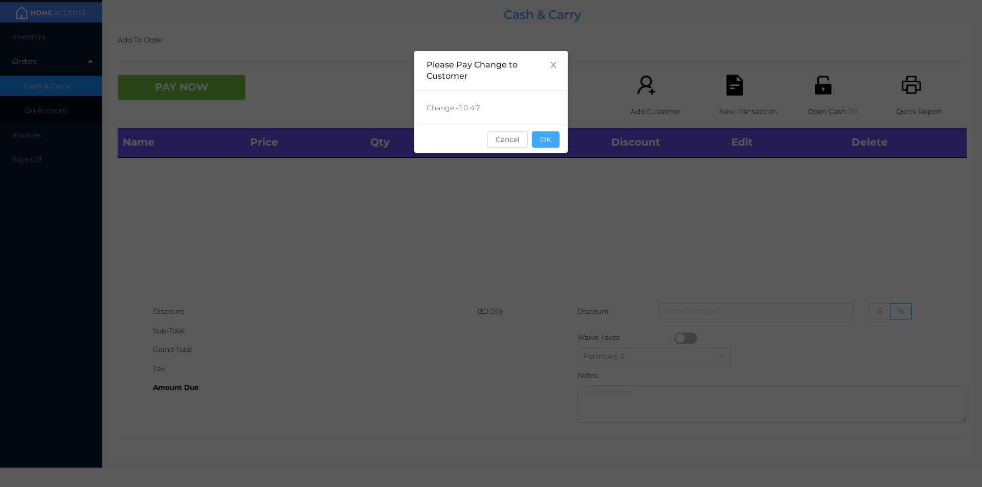
click at [553, 137] on button "OK" at bounding box center [546, 139] width 28 height 16
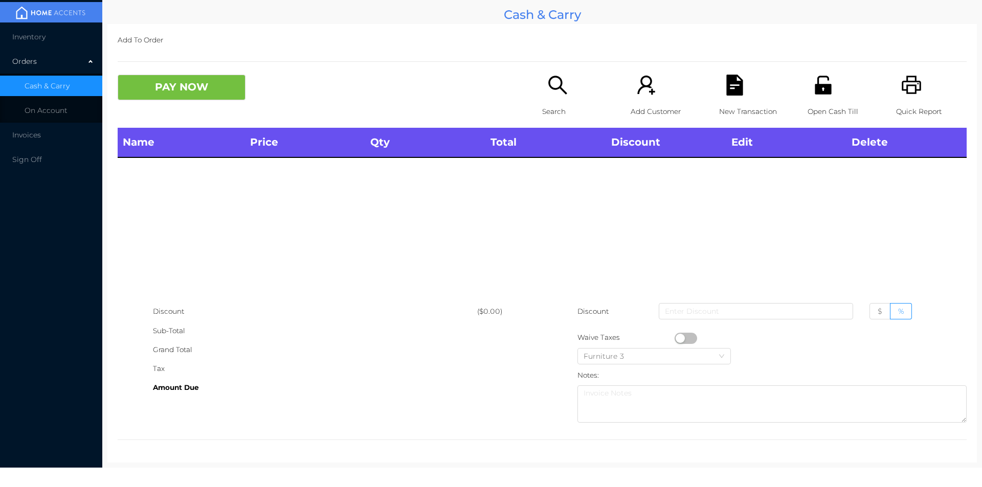
click at [552, 100] on div "Search" at bounding box center [577, 101] width 71 height 53
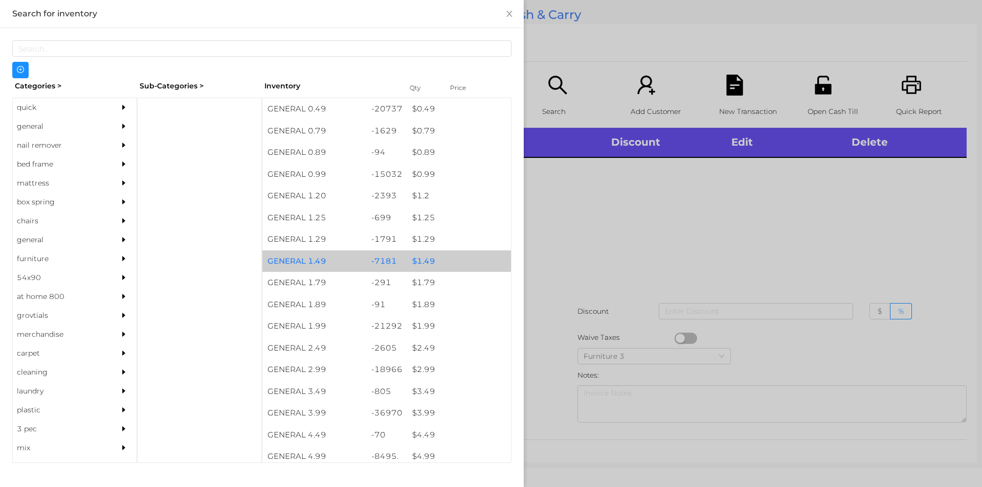
click at [418, 262] on div "$ 1.49" at bounding box center [459, 262] width 104 height 22
click at [424, 258] on div "$ 1.49" at bounding box center [459, 262] width 104 height 22
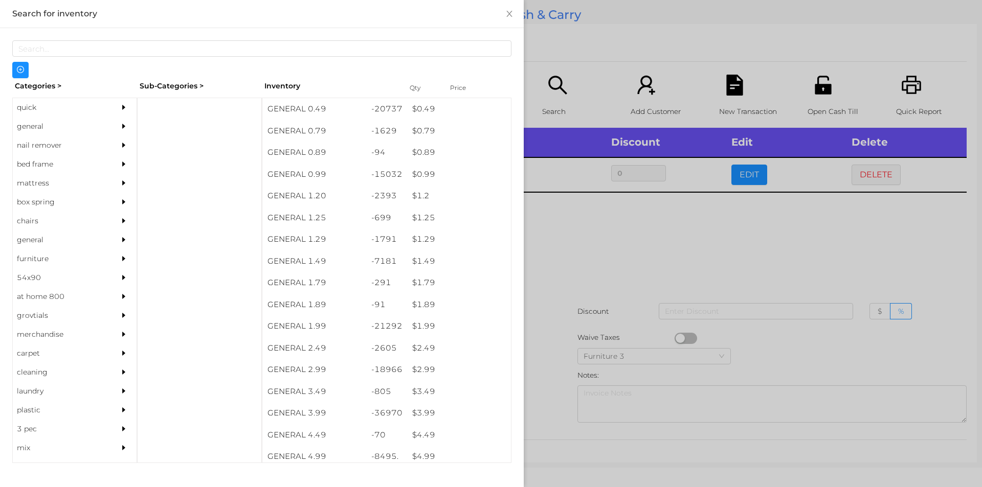
click at [566, 260] on div at bounding box center [491, 243] width 982 height 487
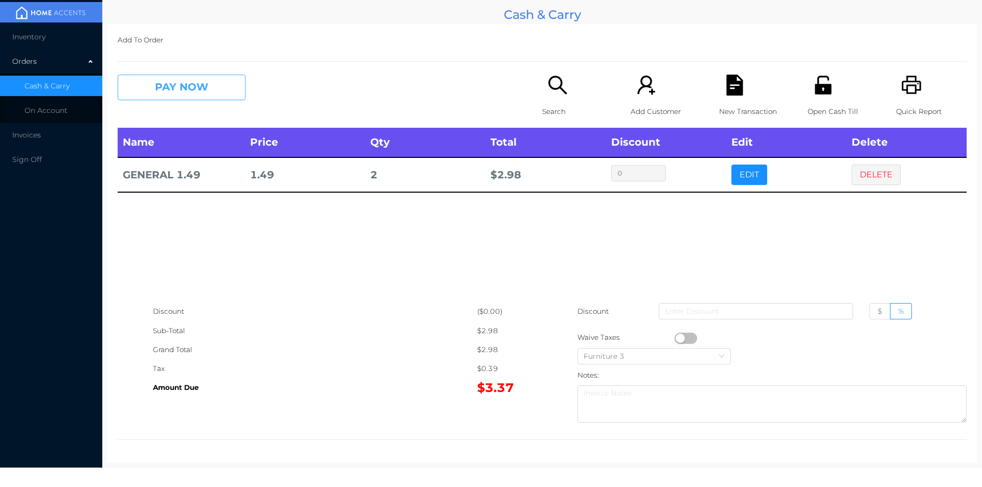
click at [165, 89] on button "PAY NOW" at bounding box center [182, 88] width 128 height 26
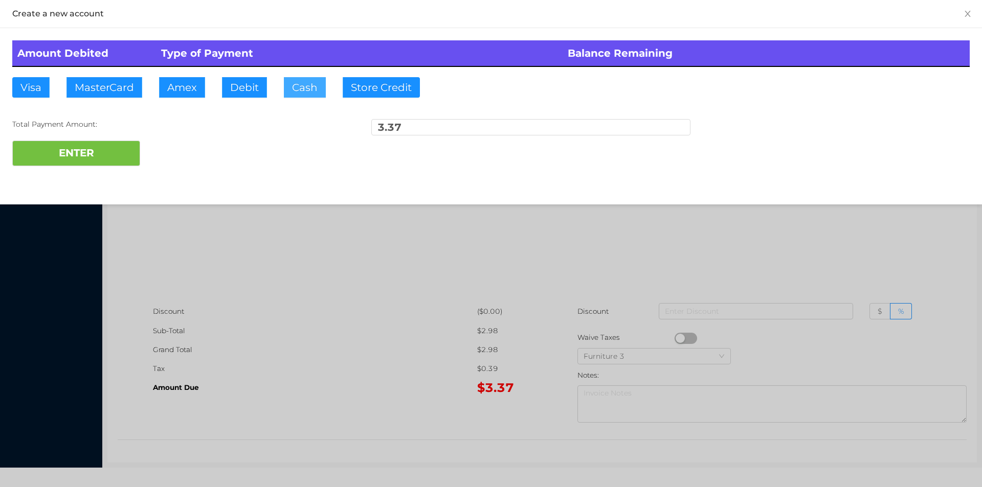
click at [295, 88] on button "Cash" at bounding box center [305, 87] width 42 height 20
type input "4."
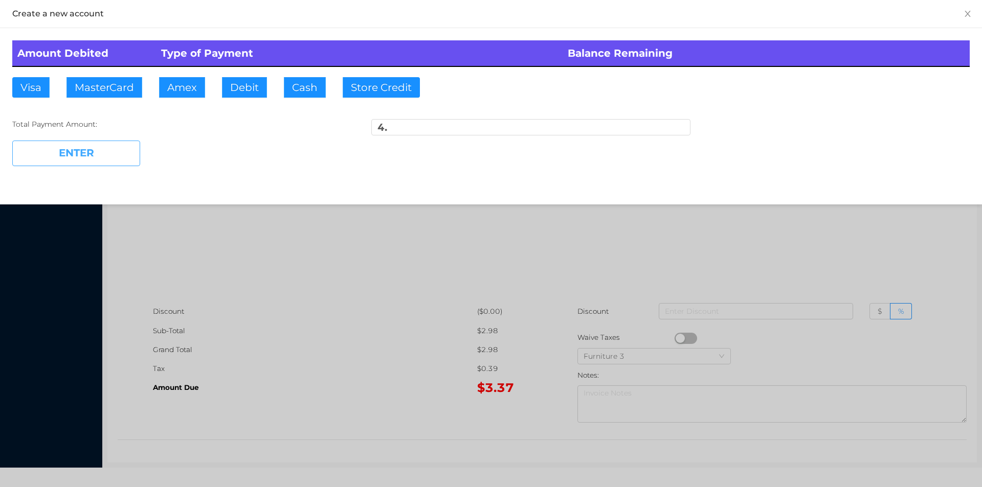
click at [83, 165] on button "ENTER" at bounding box center [76, 154] width 128 height 26
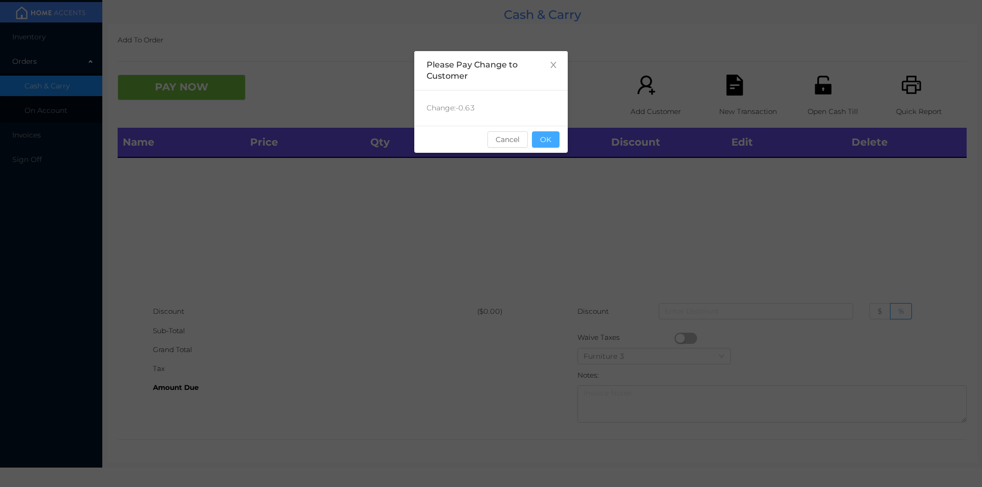
click at [555, 144] on button "OK" at bounding box center [546, 139] width 28 height 16
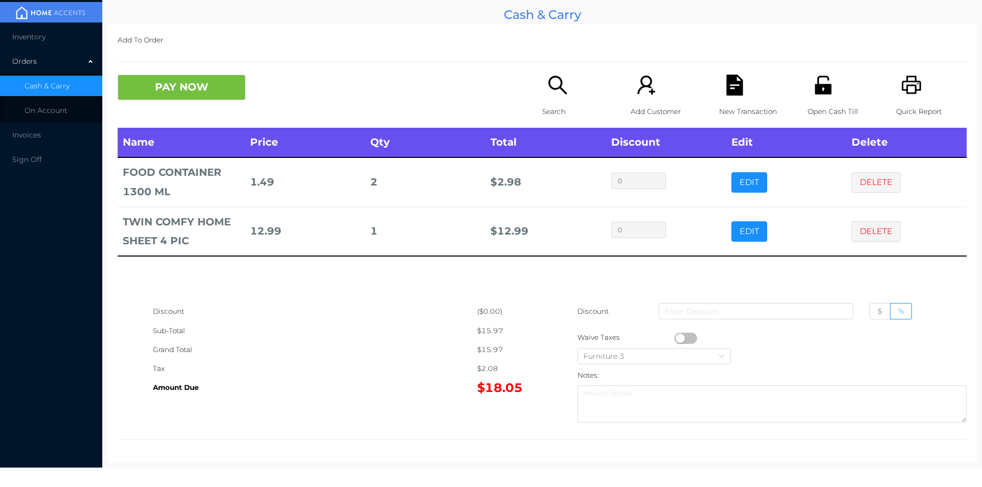
click at [551, 98] on div "Search" at bounding box center [577, 101] width 71 height 53
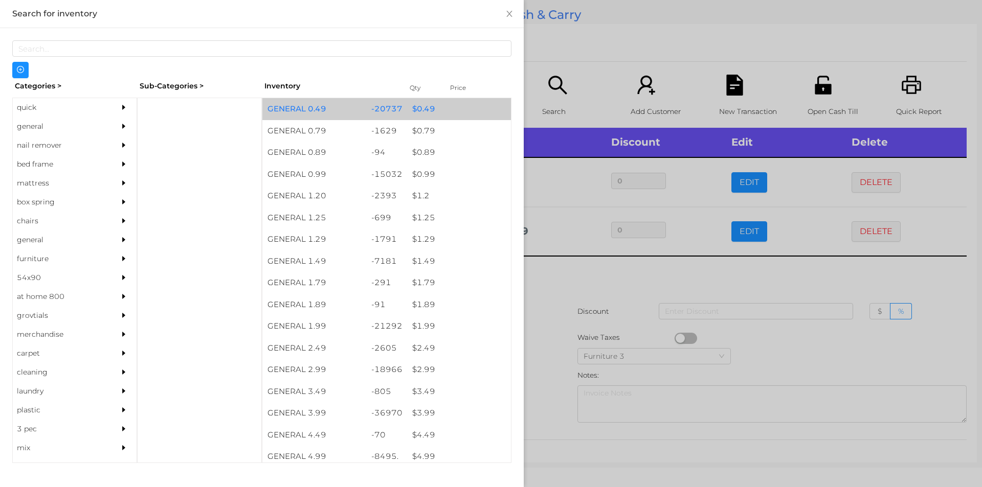
click at [414, 113] on div "$ 0.49" at bounding box center [459, 109] width 104 height 22
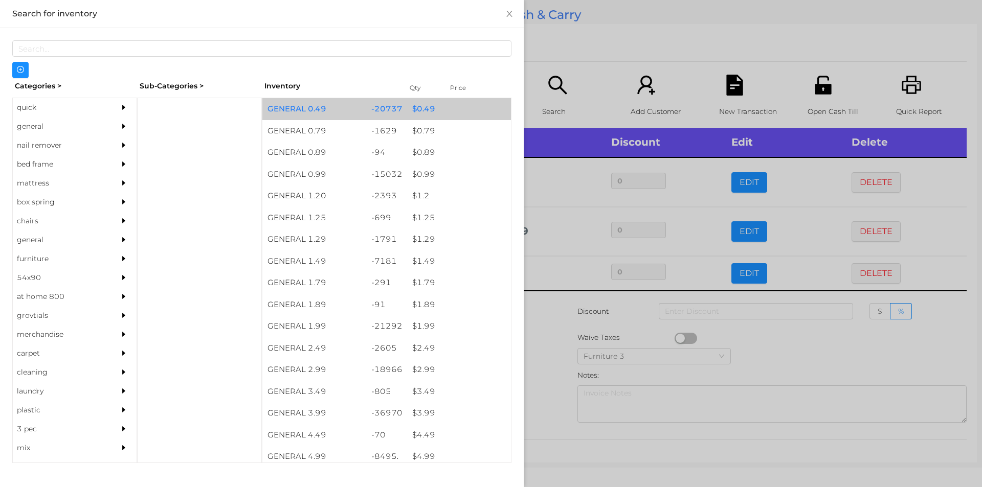
click at [411, 115] on div "$ 0.49" at bounding box center [459, 109] width 104 height 22
click at [407, 114] on div "$ 0.49" at bounding box center [459, 109] width 104 height 22
click at [401, 109] on div "-20737" at bounding box center [386, 109] width 41 height 22
click at [409, 110] on div "$ 0.49" at bounding box center [459, 109] width 104 height 22
click at [409, 109] on div "$ 0.49" at bounding box center [459, 109] width 104 height 22
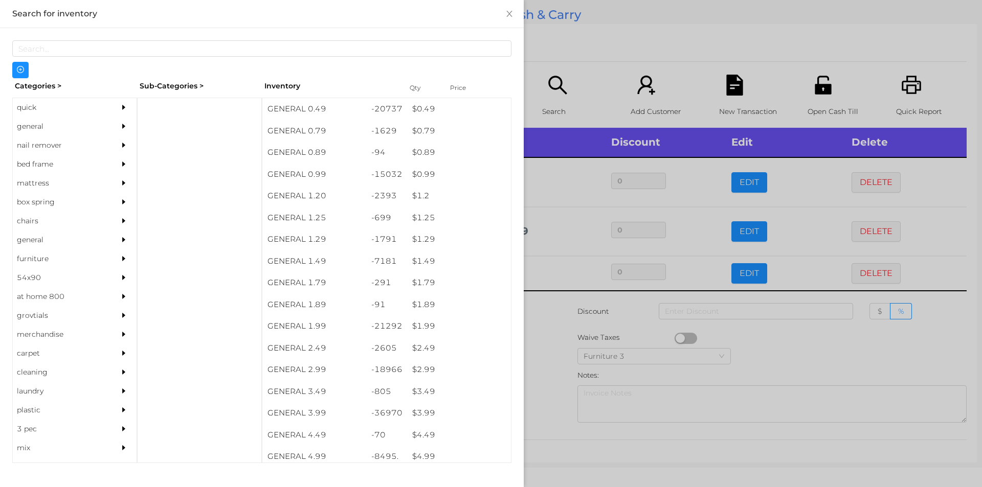
click at [535, 330] on div at bounding box center [491, 243] width 982 height 487
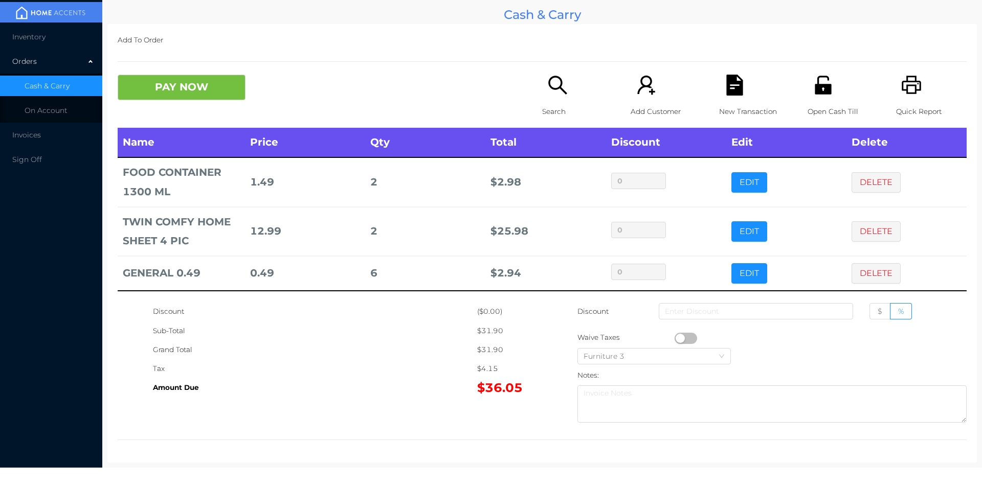
click at [553, 97] on div "Search" at bounding box center [577, 101] width 71 height 53
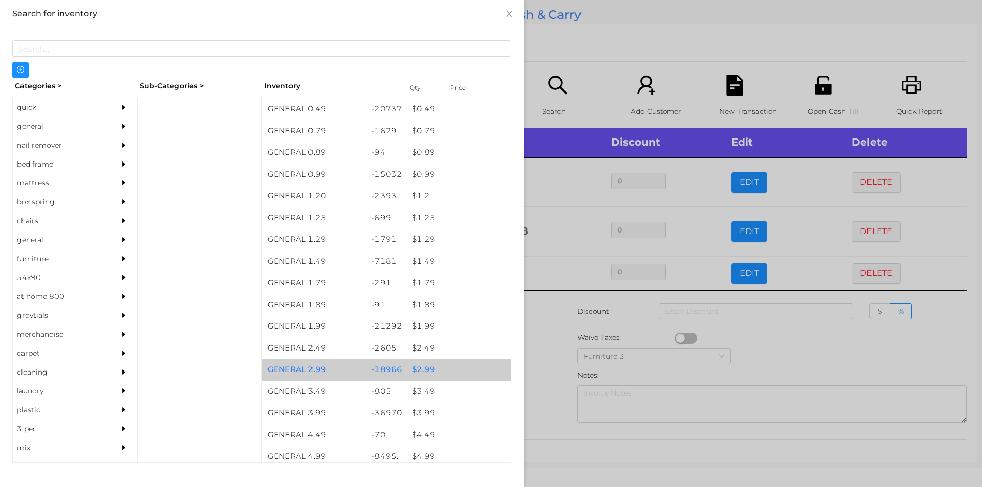
click at [418, 370] on div "$ 2.99" at bounding box center [459, 370] width 104 height 22
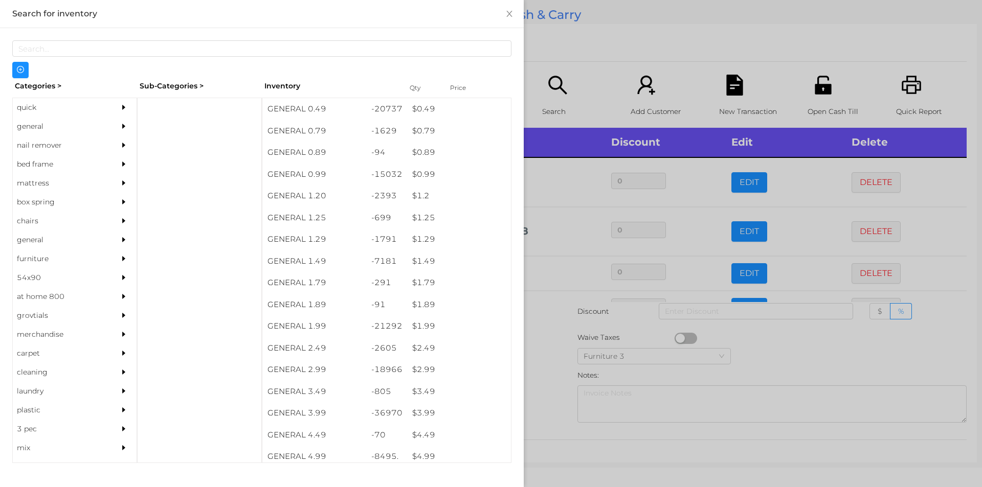
click at [530, 377] on div at bounding box center [491, 243] width 982 height 487
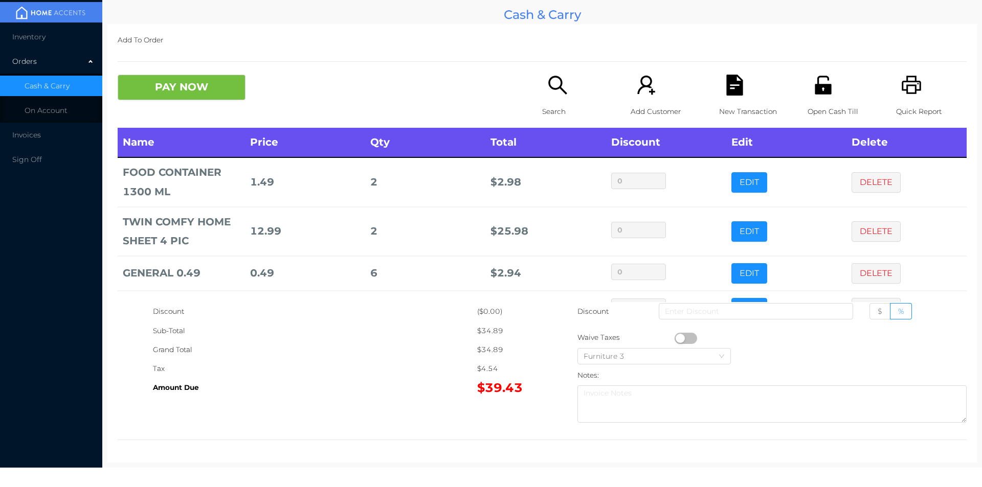
click at [556, 85] on icon "icon: search" at bounding box center [557, 85] width 18 height 18
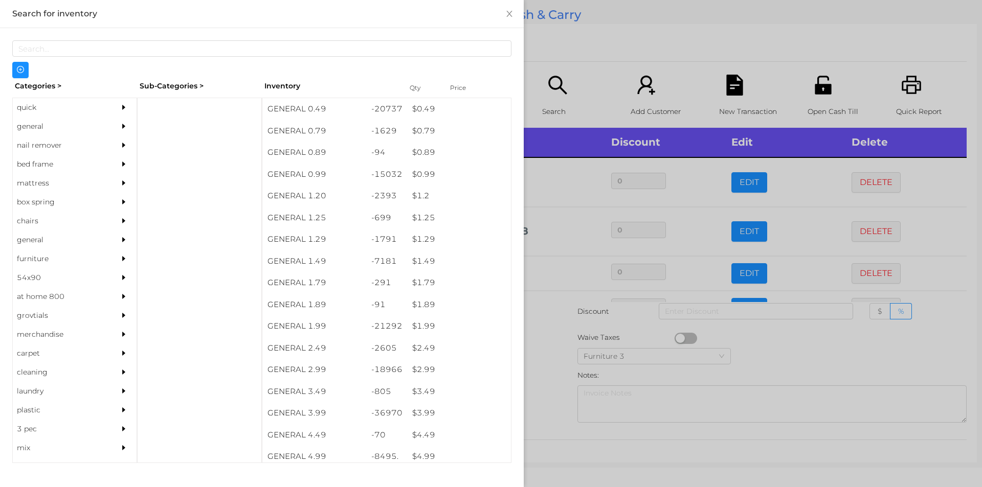
scroll to position [0, 0]
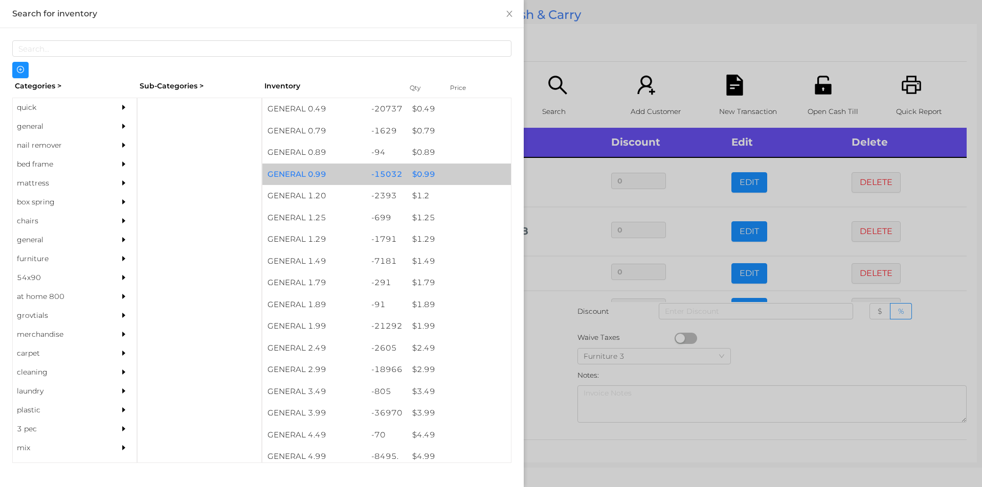
click at [416, 173] on div "$ 0.99" at bounding box center [459, 175] width 104 height 22
click at [419, 173] on div "$ 0.99" at bounding box center [459, 175] width 104 height 22
click at [418, 169] on div "$ 0.99" at bounding box center [459, 175] width 104 height 22
click at [417, 168] on div "$ 0.99" at bounding box center [459, 175] width 104 height 22
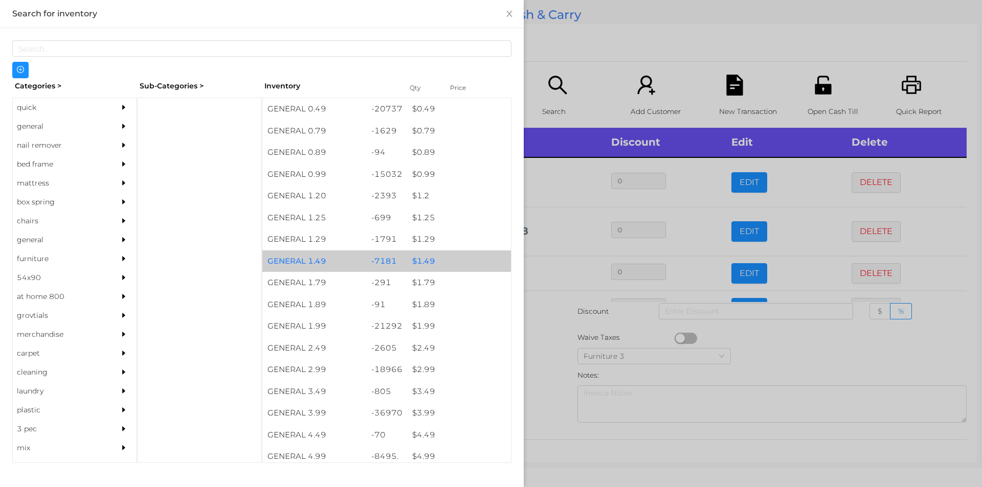
click at [420, 257] on div "$ 1.49" at bounding box center [459, 262] width 104 height 22
click at [425, 254] on div "$ 1.49" at bounding box center [459, 262] width 104 height 22
click at [422, 257] on div "$ 1.49" at bounding box center [459, 262] width 104 height 22
click at [426, 259] on div "$ 1.49" at bounding box center [459, 262] width 104 height 22
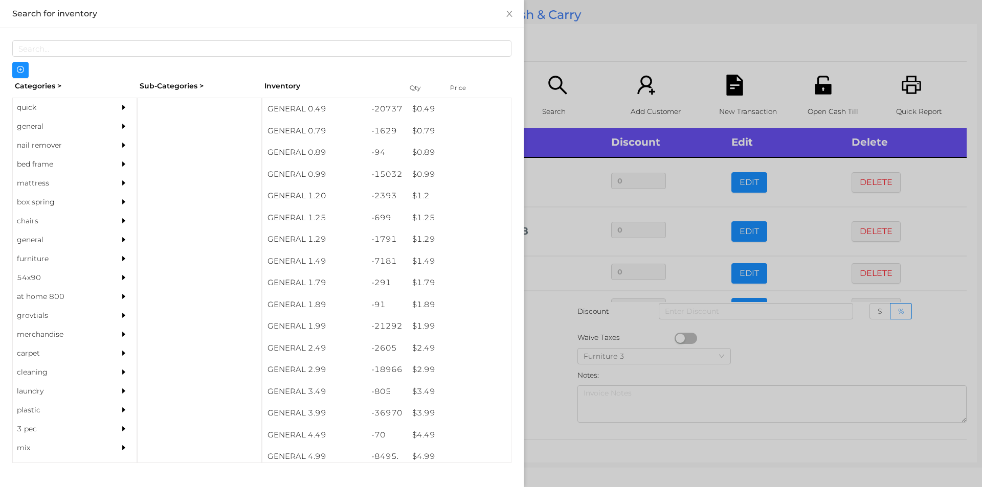
click at [556, 346] on div at bounding box center [491, 243] width 982 height 487
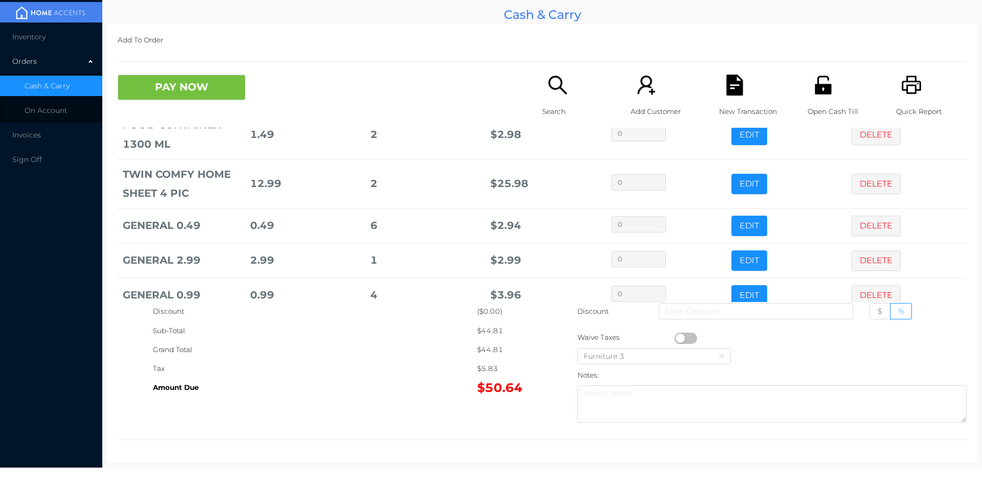
scroll to position [104, 0]
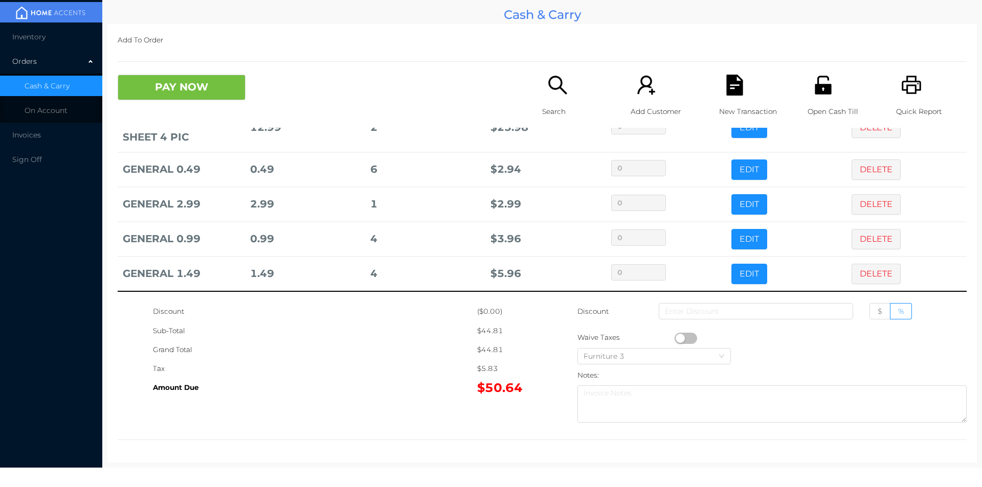
click at [550, 93] on icon "icon: search" at bounding box center [557, 85] width 21 height 21
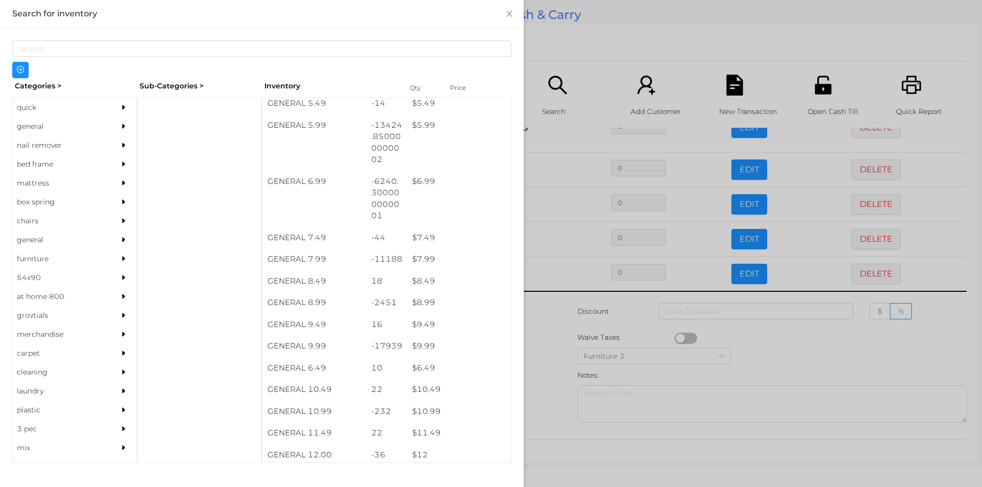
scroll to position [386, 0]
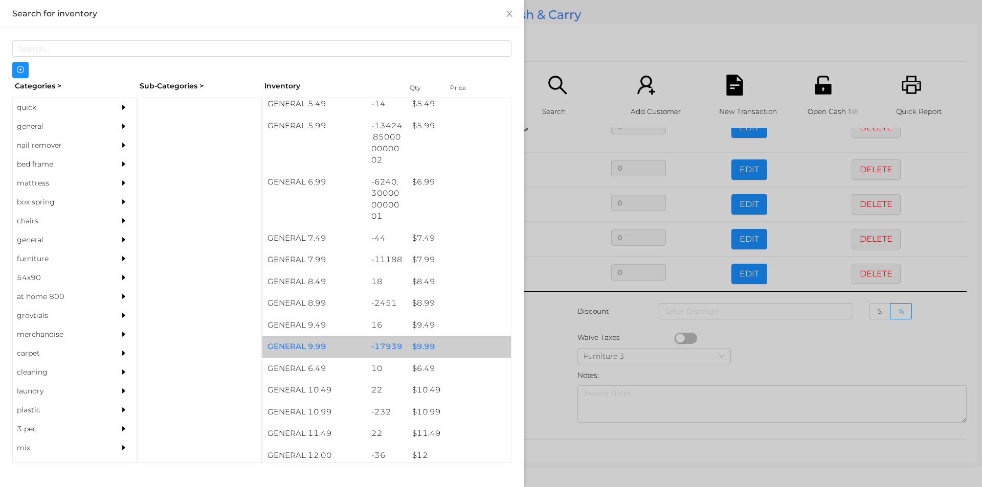
click at [414, 346] on div "$ 9.99" at bounding box center [459, 347] width 104 height 22
click at [414, 339] on div "$ 9.99" at bounding box center [459, 347] width 104 height 22
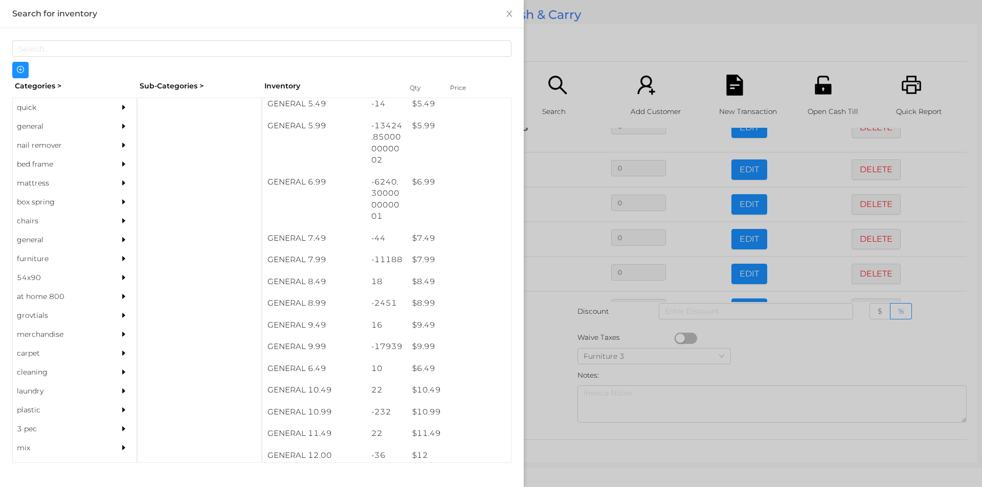
click at [553, 356] on div at bounding box center [491, 243] width 982 height 487
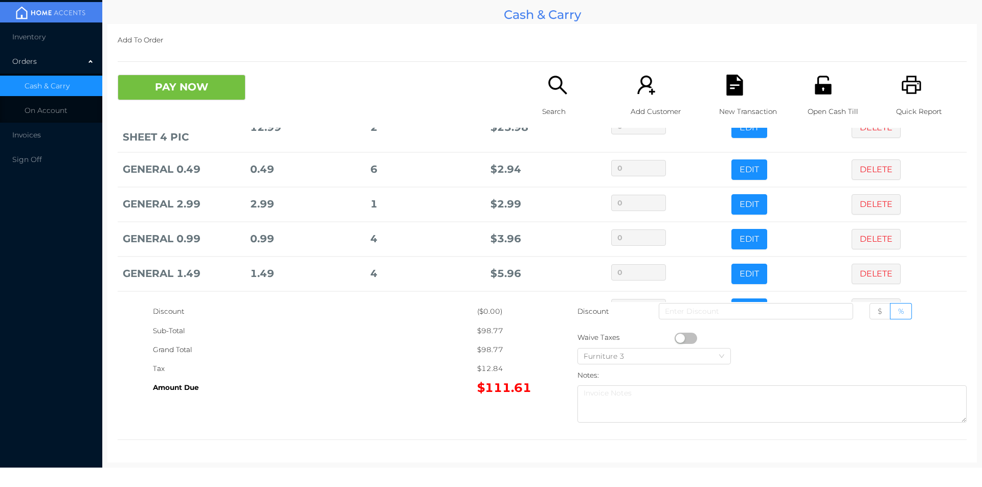
scroll to position [173, 0]
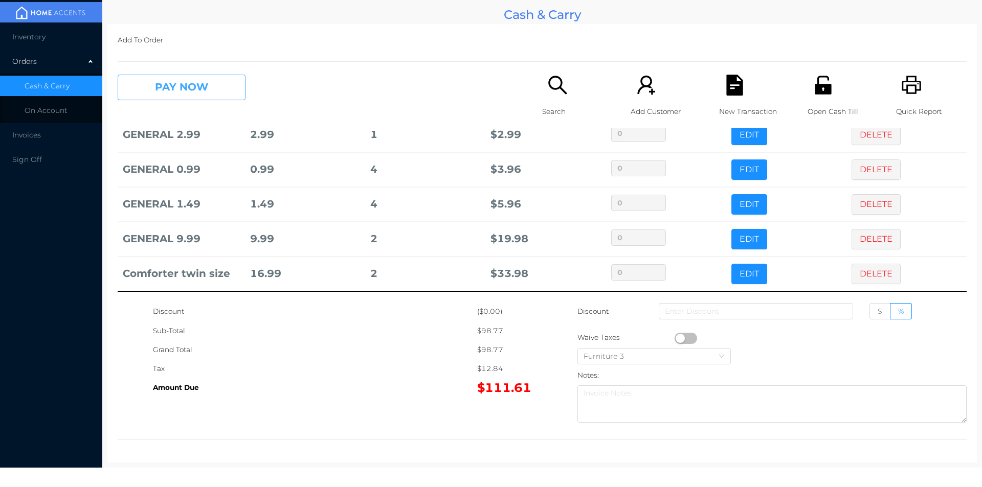
click at [207, 95] on button "PAY NOW" at bounding box center [182, 88] width 128 height 26
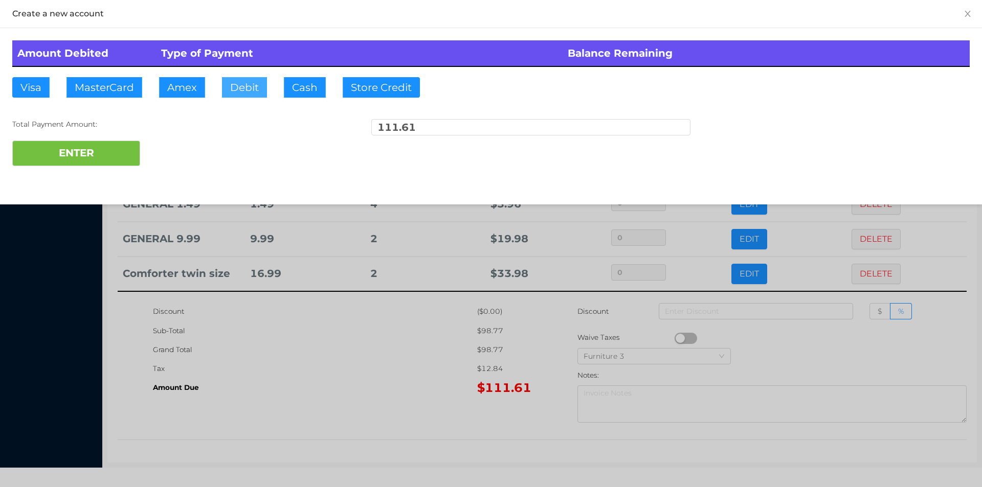
click at [240, 89] on button "Debit" at bounding box center [244, 87] width 45 height 20
click at [106, 164] on button "ENTER" at bounding box center [76, 154] width 128 height 26
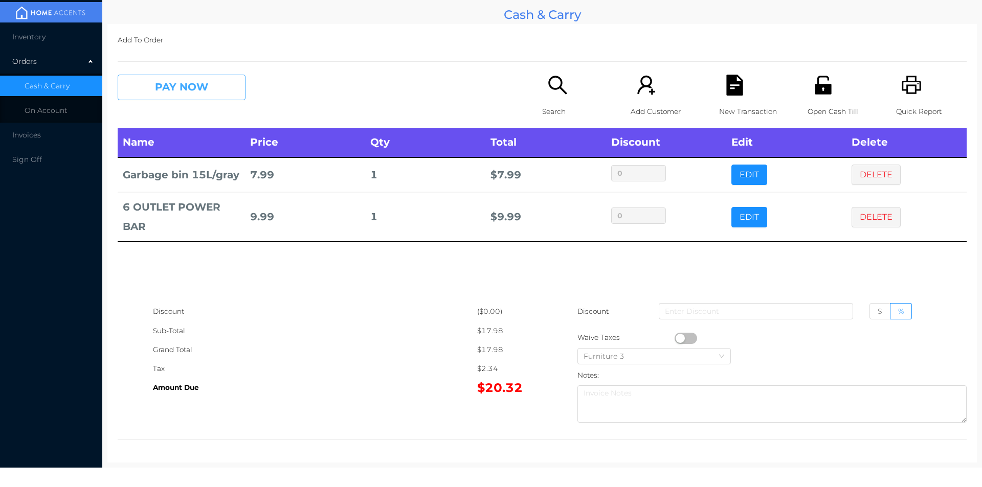
click at [192, 98] on button "PAY NOW" at bounding box center [182, 88] width 128 height 26
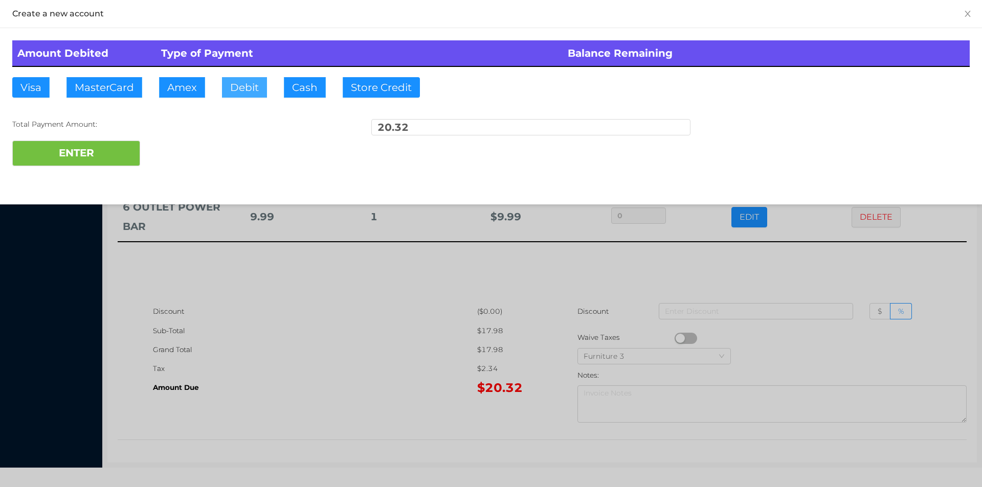
click at [249, 91] on button "Debit" at bounding box center [244, 87] width 45 height 20
click at [114, 153] on button "ENTER" at bounding box center [76, 154] width 128 height 26
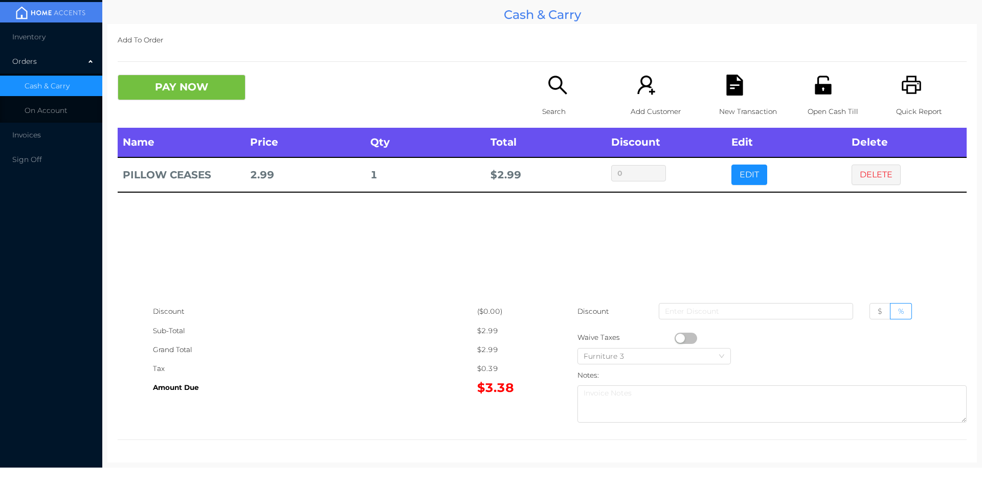
click at [744, 180] on button "EDIT" at bounding box center [749, 175] width 36 height 20
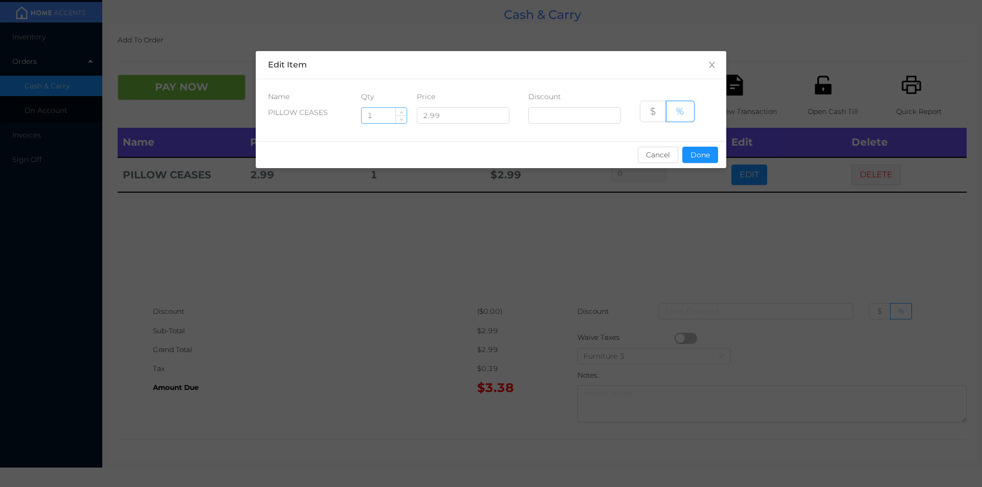
click at [387, 109] on input "1" at bounding box center [384, 115] width 45 height 15
type input "4"
click at [696, 159] on button "Done" at bounding box center [700, 155] width 36 height 16
type input "0%"
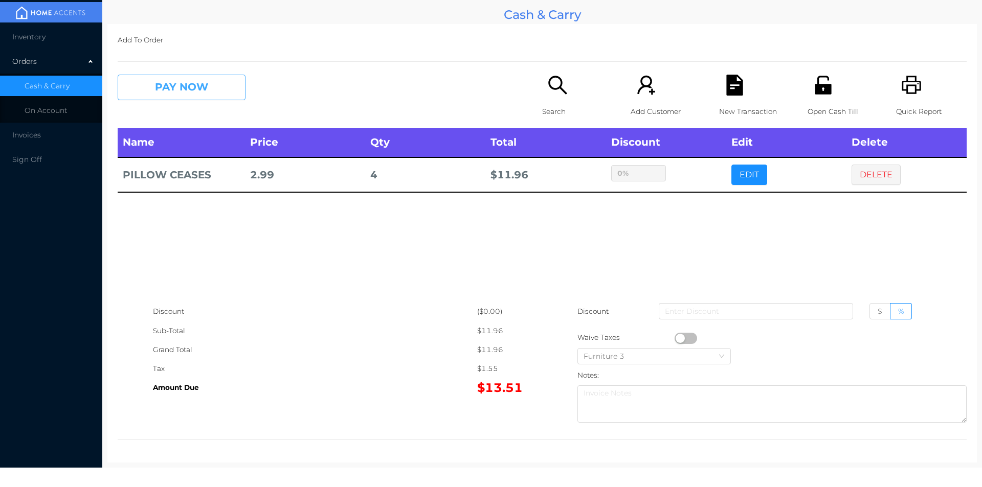
click at [165, 81] on button "PAY NOW" at bounding box center [182, 88] width 128 height 26
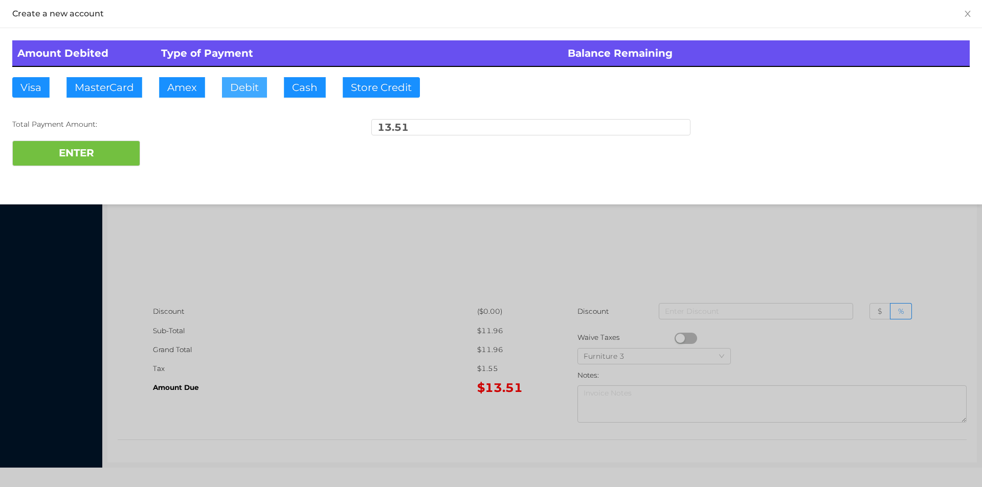
click at [242, 80] on button "Debit" at bounding box center [244, 87] width 45 height 20
type input "20"
click at [84, 162] on button "ENTER" at bounding box center [76, 154] width 128 height 26
type input "0"
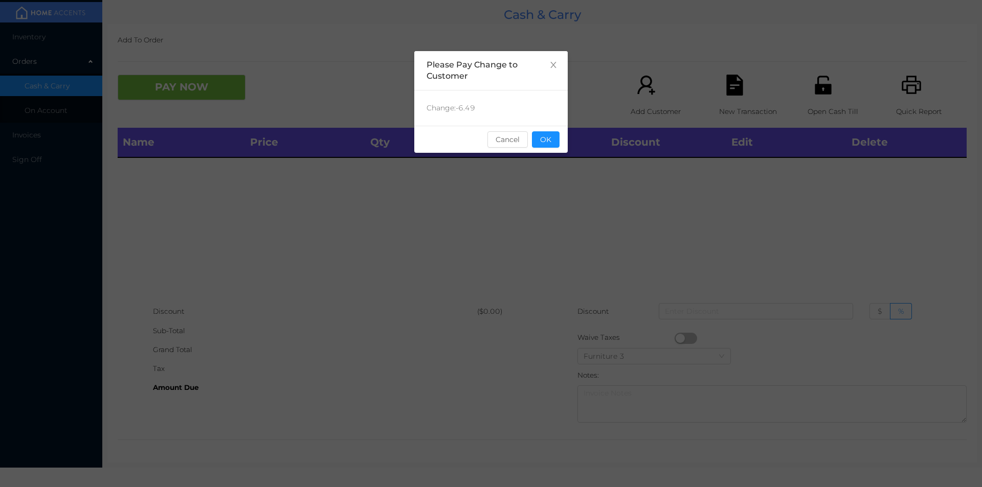
click at [549, 146] on button "OK" at bounding box center [546, 139] width 28 height 16
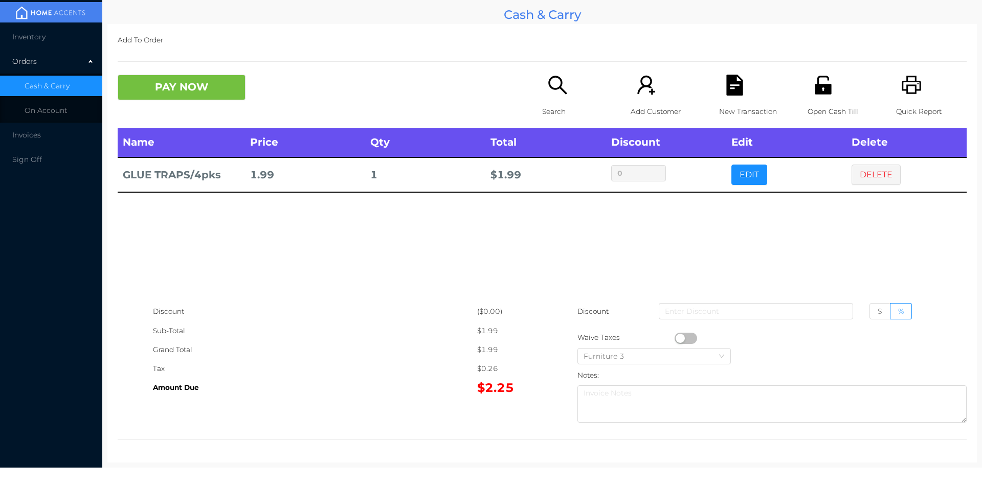
click at [258, 78] on div "PAY NOW" at bounding box center [224, 88] width 212 height 26
click at [161, 92] on button "PAY NOW" at bounding box center [182, 88] width 128 height 26
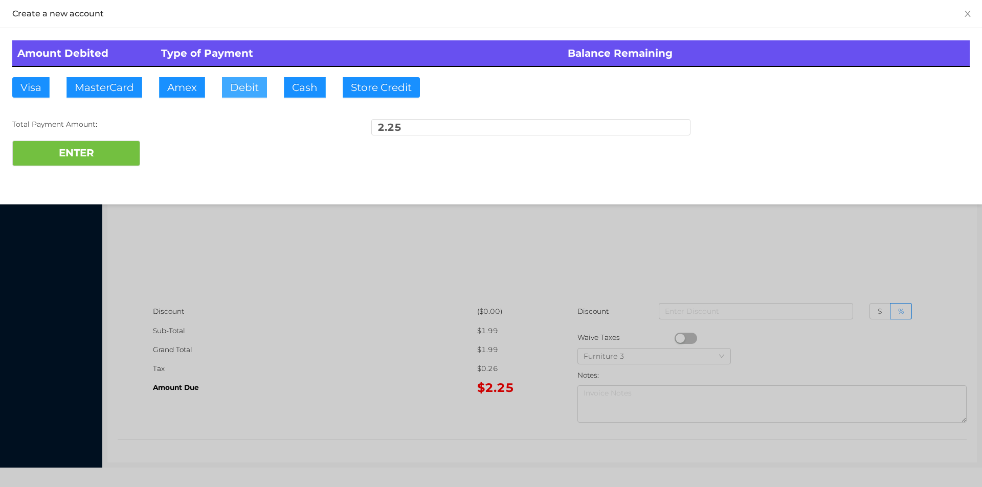
click at [234, 84] on button "Debit" at bounding box center [244, 87] width 45 height 20
click at [103, 163] on button "ENTER" at bounding box center [76, 154] width 128 height 26
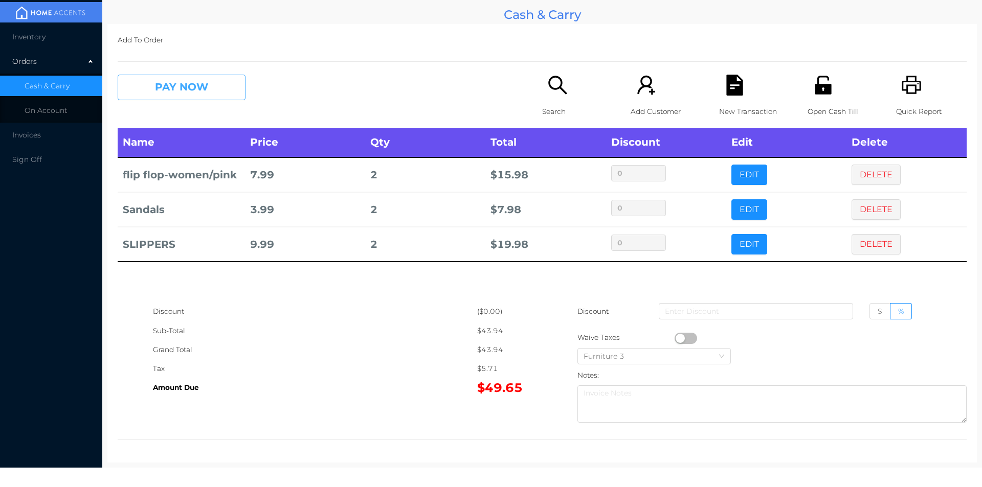
click at [183, 77] on button "PAY NOW" at bounding box center [182, 88] width 128 height 26
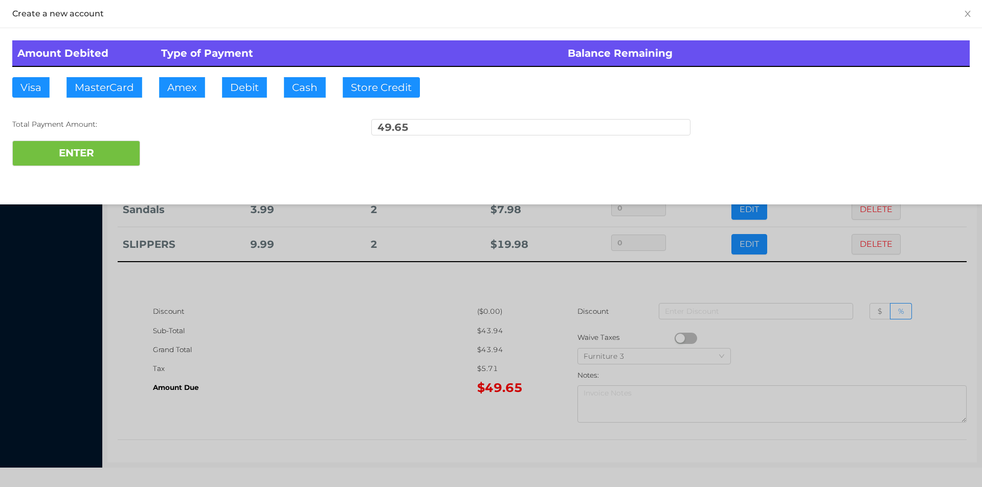
click at [238, 71] on div "Amount Debited Type of Payment Balance Remaining Visa MasterCard Amex Debit Cas…" at bounding box center [491, 103] width 982 height 150
click at [118, 142] on button "ENTER" at bounding box center [76, 154] width 128 height 26
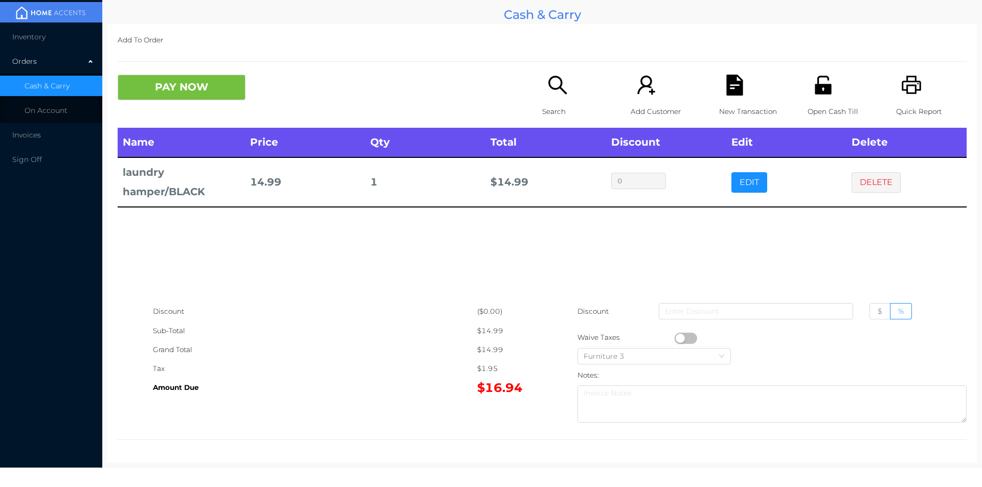
click at [740, 105] on p "New Transaction" at bounding box center [754, 111] width 71 height 19
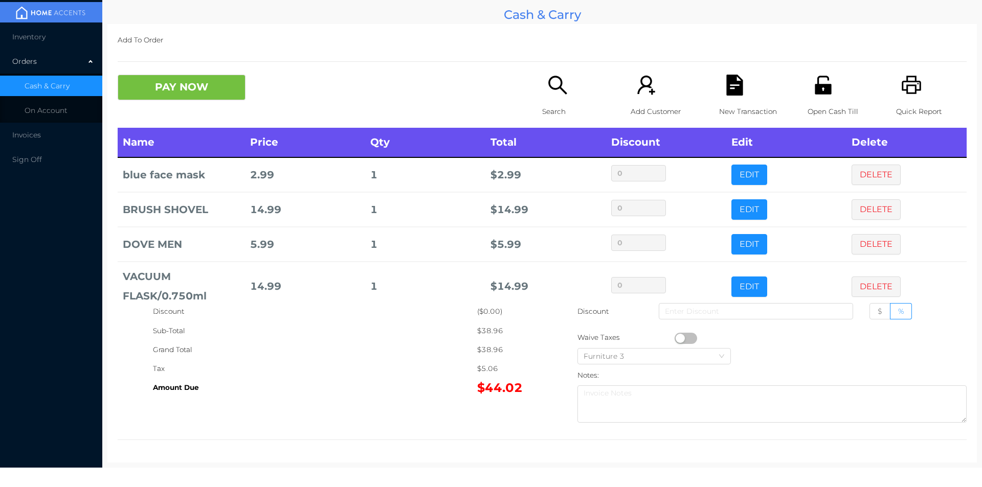
click at [545, 100] on div "Search" at bounding box center [577, 101] width 71 height 53
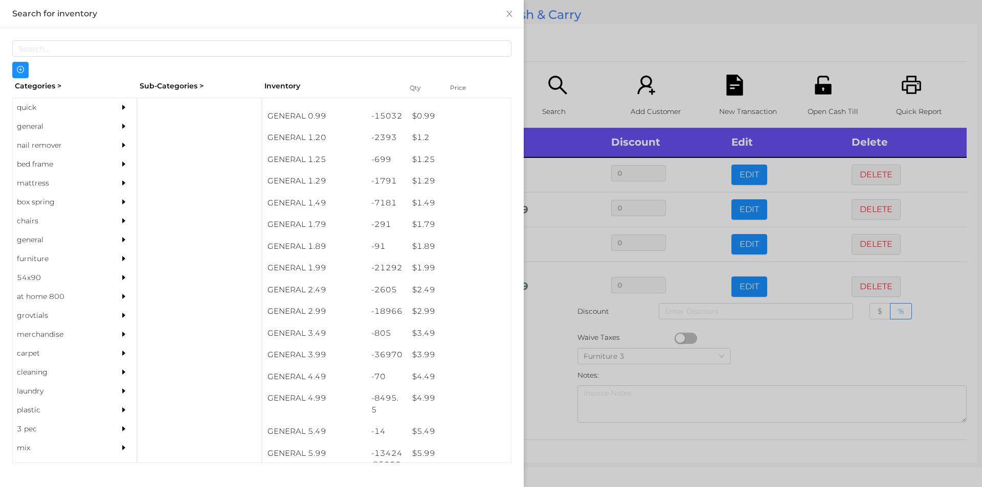
scroll to position [71, 0]
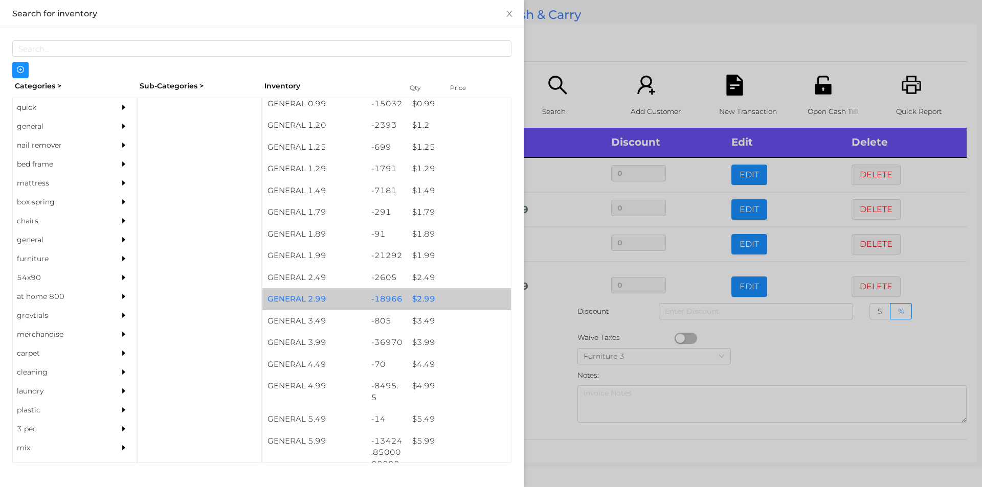
click at [410, 299] on div "$ 2.99" at bounding box center [459, 299] width 104 height 22
click at [423, 297] on div "$ 2.99" at bounding box center [459, 299] width 104 height 22
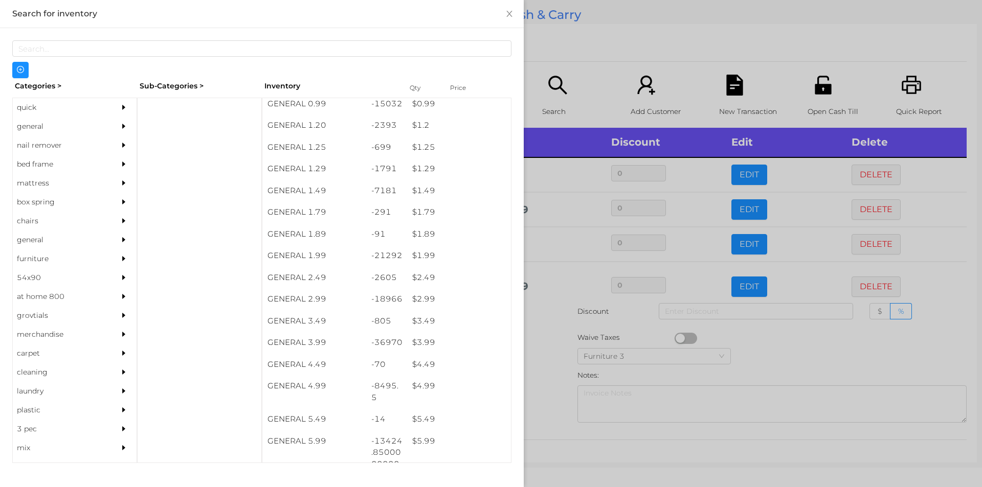
click at [565, 51] on div at bounding box center [491, 243] width 982 height 487
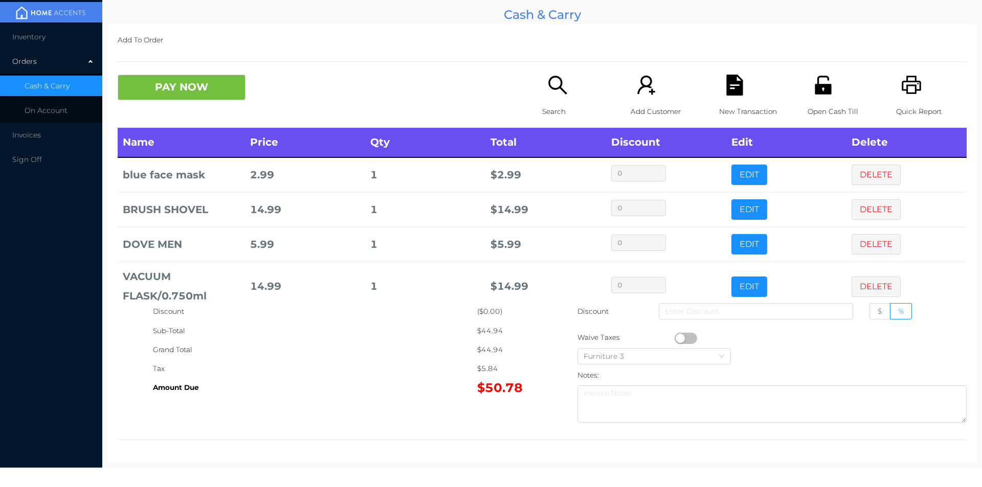
click at [547, 78] on icon "icon: search" at bounding box center [557, 85] width 21 height 21
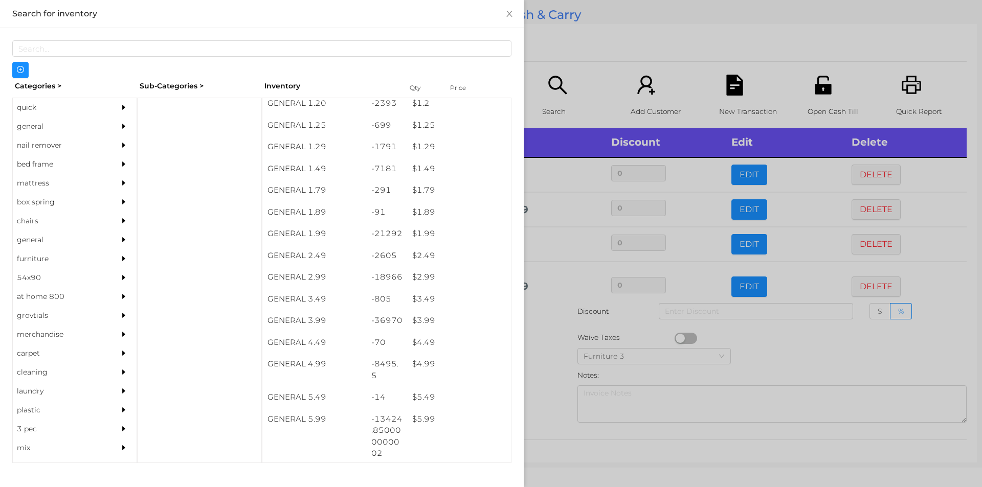
scroll to position [149, 0]
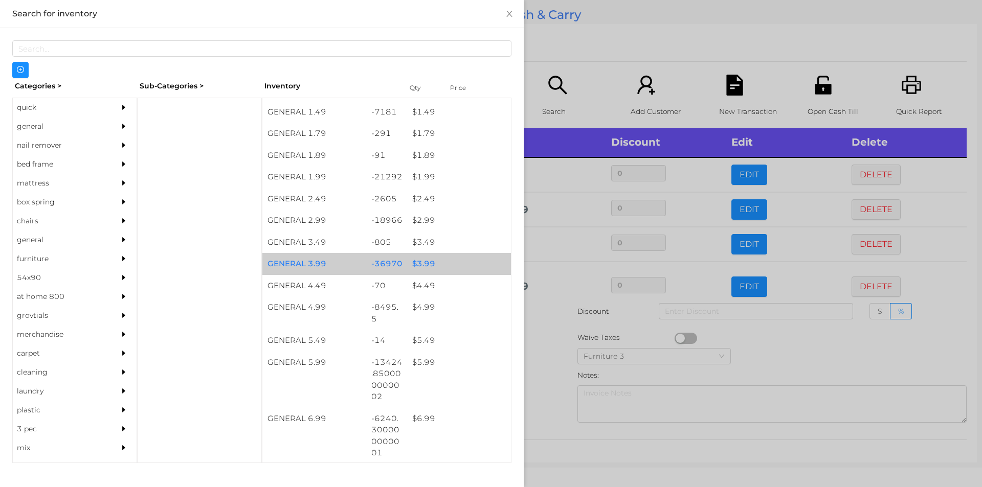
click at [427, 266] on div "$ 3.99" at bounding box center [459, 264] width 104 height 22
click at [431, 262] on div "$ 3.99" at bounding box center [459, 264] width 104 height 22
click at [555, 34] on div at bounding box center [491, 243] width 982 height 487
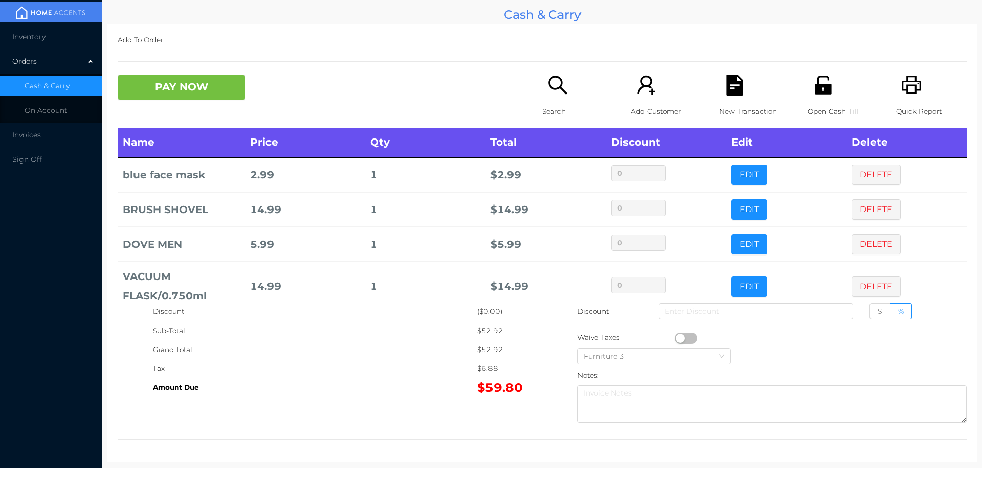
click at [552, 93] on icon "icon: search" at bounding box center [557, 85] width 21 height 21
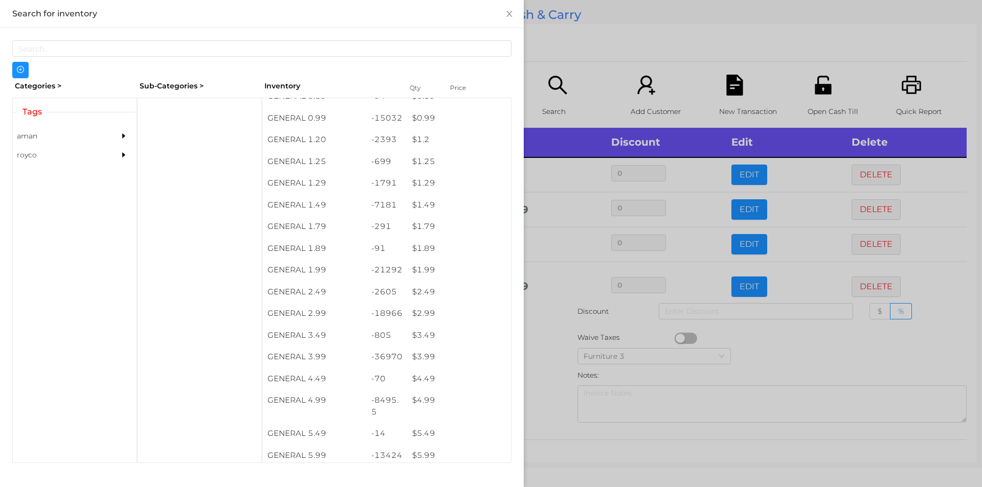
scroll to position [97, 0]
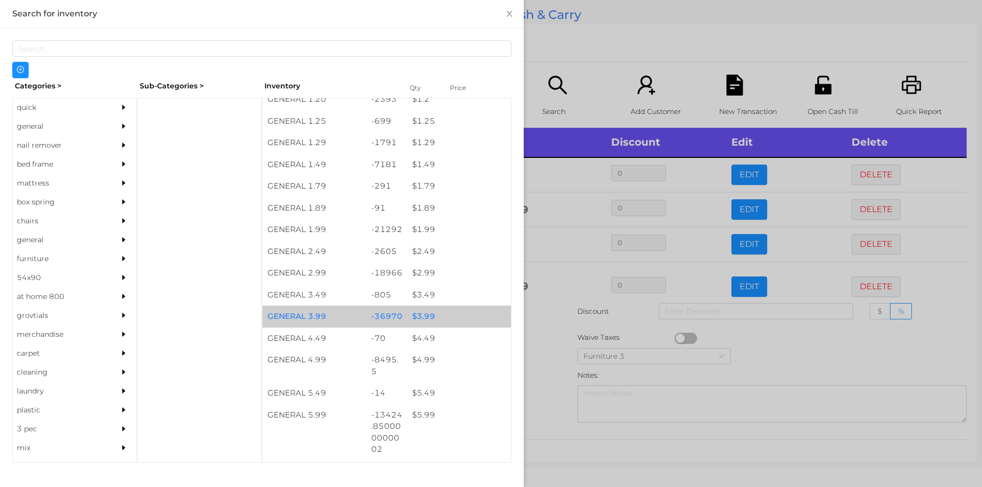
click at [435, 313] on div "$ 3.99" at bounding box center [459, 317] width 104 height 22
click at [444, 310] on div "$ 3.99" at bounding box center [459, 317] width 104 height 22
click at [450, 310] on div "$ 3.99" at bounding box center [459, 317] width 104 height 22
click at [455, 311] on div "$ 3.99" at bounding box center [459, 317] width 104 height 22
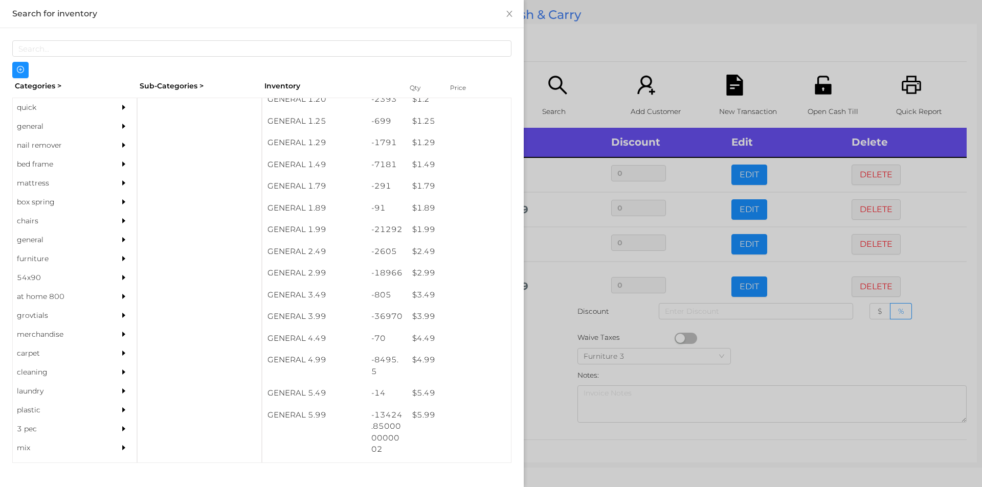
click at [605, 41] on div at bounding box center [491, 243] width 982 height 487
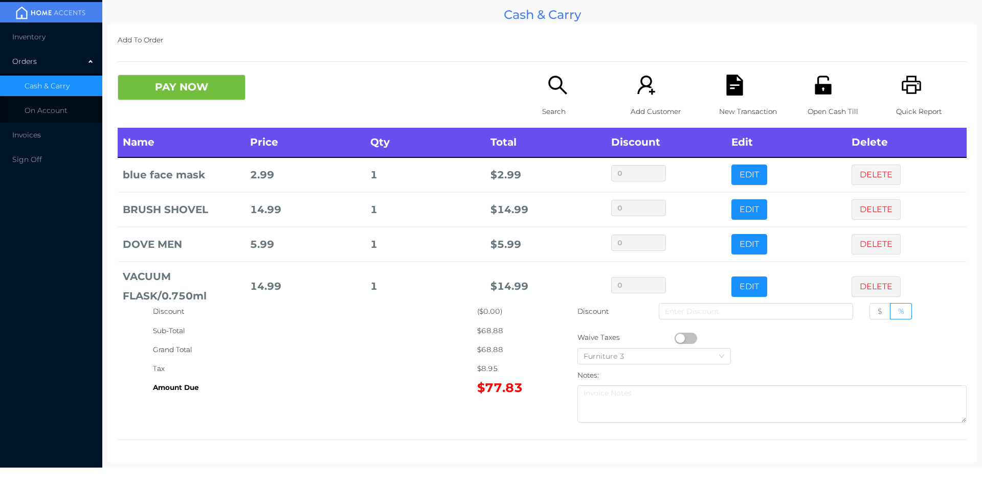
click at [547, 92] on icon "icon: search" at bounding box center [557, 85] width 21 height 21
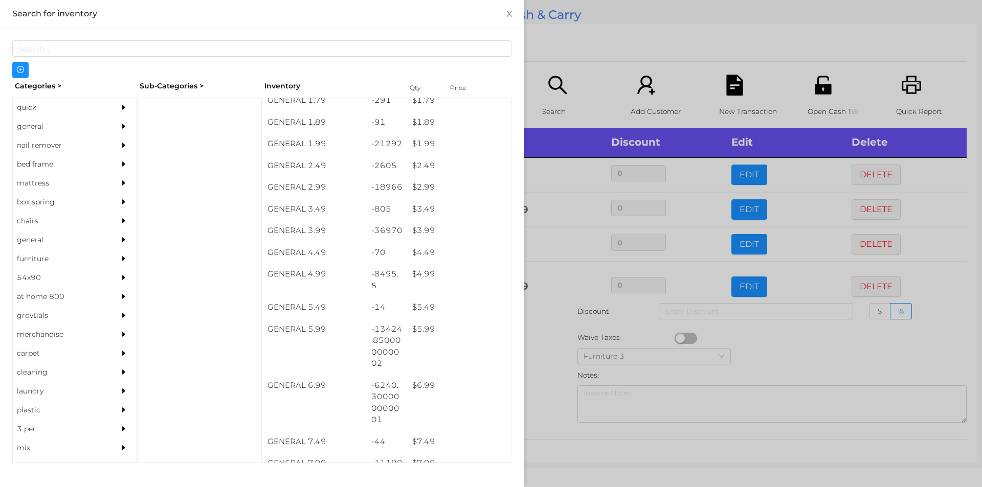
scroll to position [220, 0]
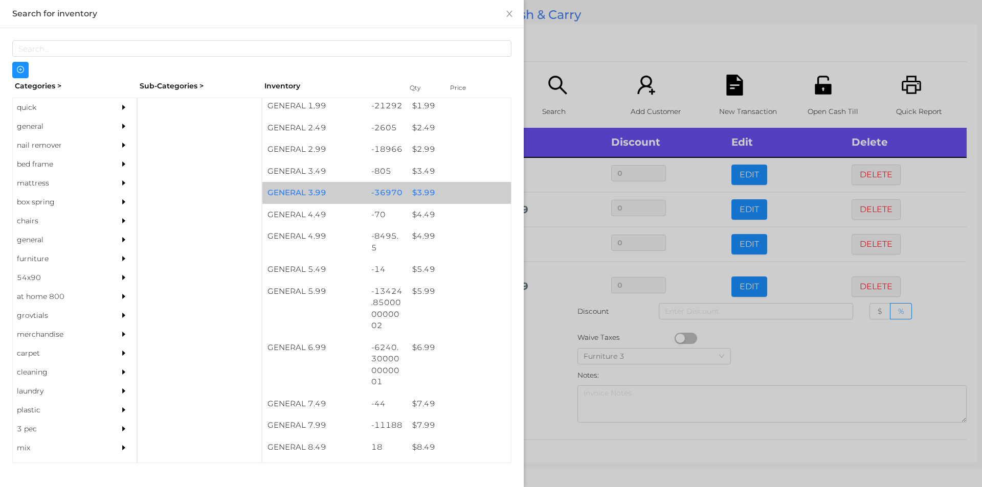
click at [441, 192] on div "$ 3.99" at bounding box center [459, 193] width 104 height 22
click at [441, 191] on div "$ 3.99" at bounding box center [459, 193] width 104 height 22
click at [443, 193] on div "$ 3.99" at bounding box center [459, 193] width 104 height 22
click at [457, 187] on div "$ 3.99" at bounding box center [459, 193] width 104 height 22
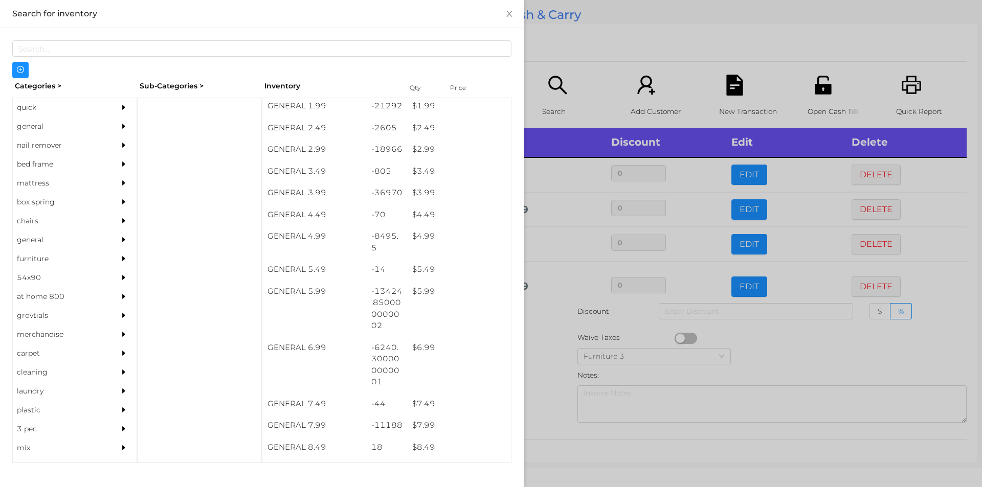
click at [602, 53] on div at bounding box center [491, 243] width 982 height 487
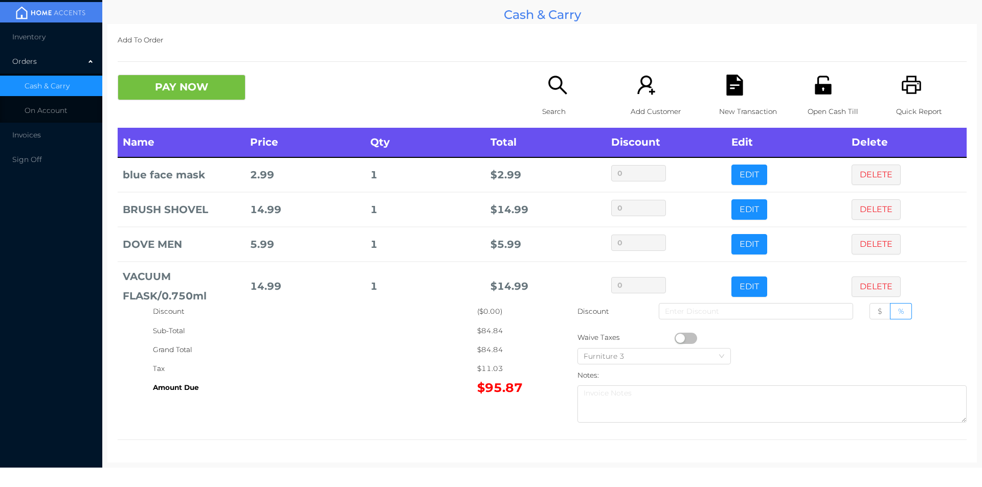
click at [553, 100] on div "Search" at bounding box center [577, 101] width 71 height 53
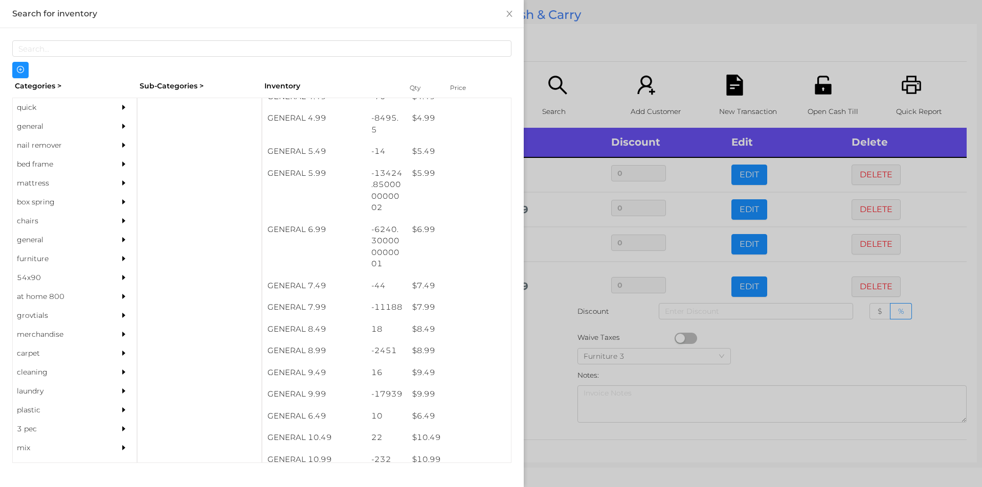
scroll to position [339, 0]
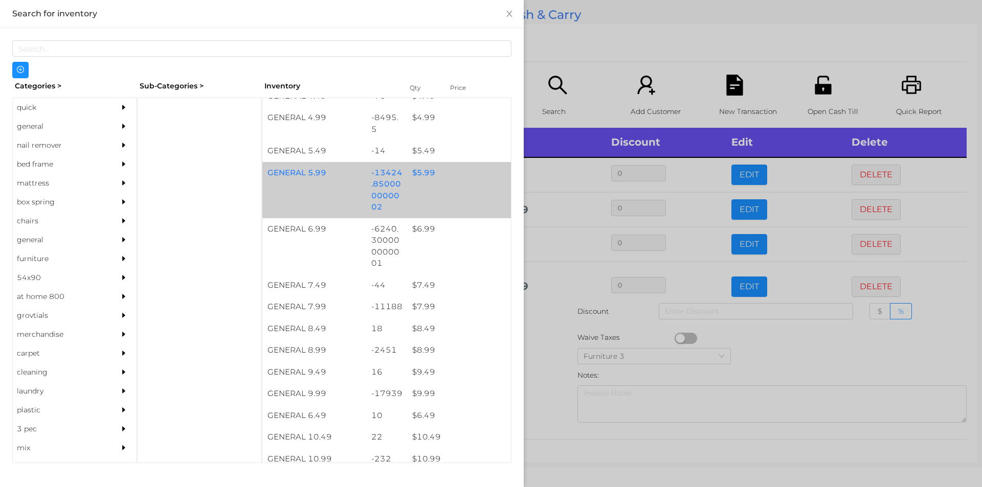
click at [437, 185] on div "GENERAL 5.99 -13424.850000000002 $ 5.99" at bounding box center [386, 190] width 249 height 56
click at [439, 189] on div "GENERAL 5.99 -13424.850000000002 $ 5.99" at bounding box center [386, 190] width 249 height 56
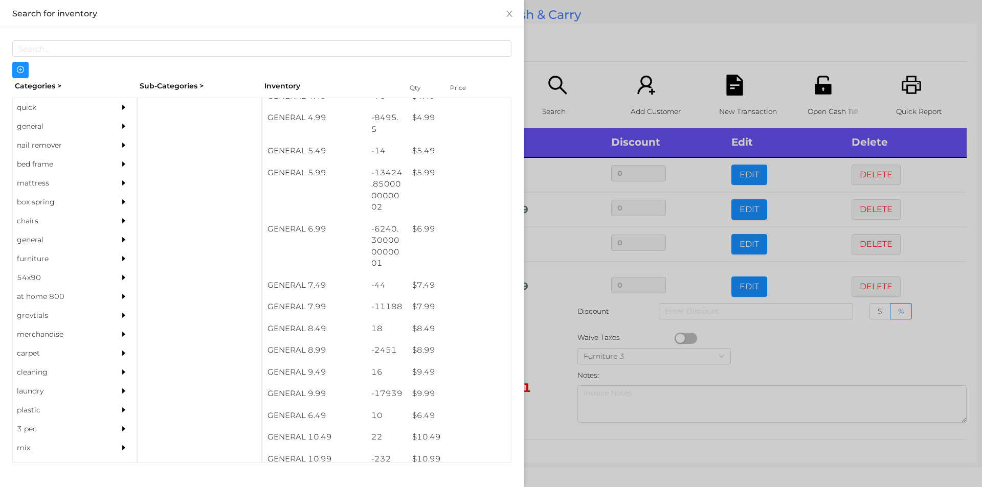
click at [575, 54] on div at bounding box center [491, 243] width 982 height 487
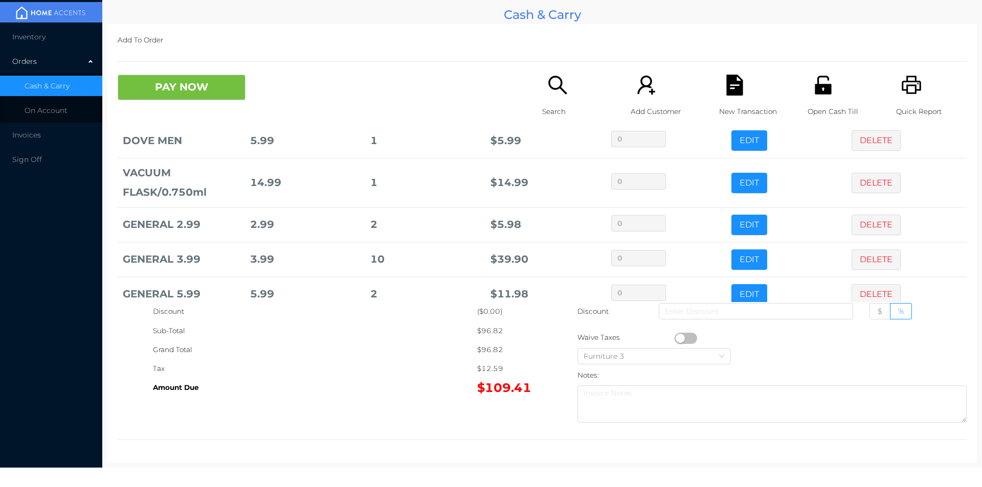
scroll to position [124, 0]
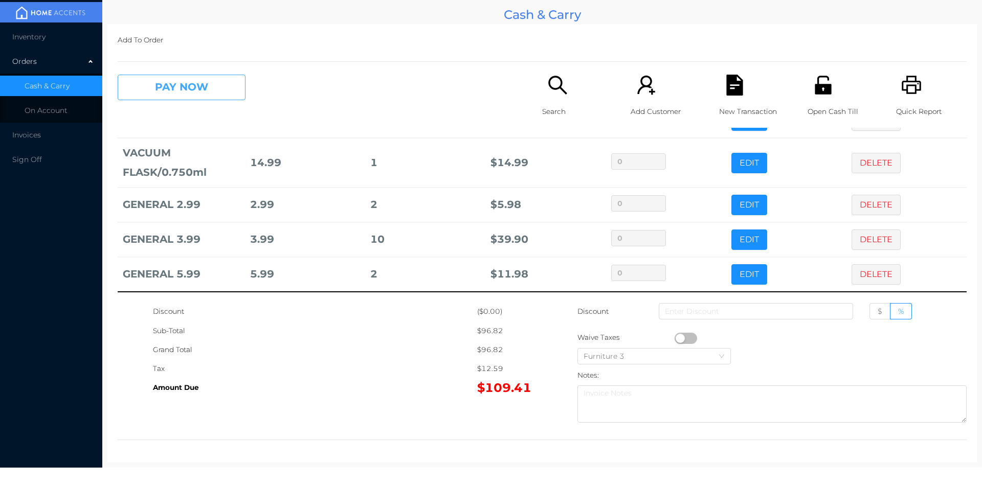
click at [170, 89] on button "PAY NOW" at bounding box center [182, 88] width 128 height 26
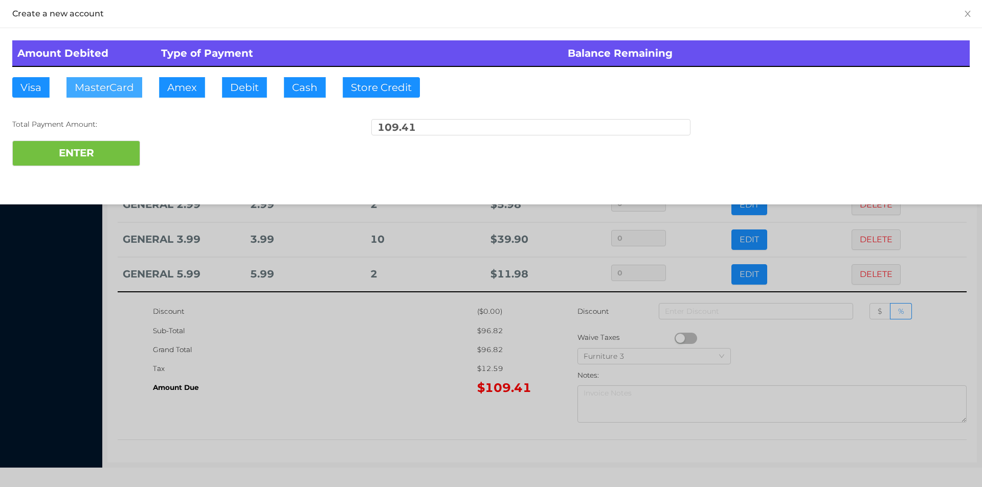
click at [106, 83] on button "MasterCard" at bounding box center [104, 87] width 76 height 20
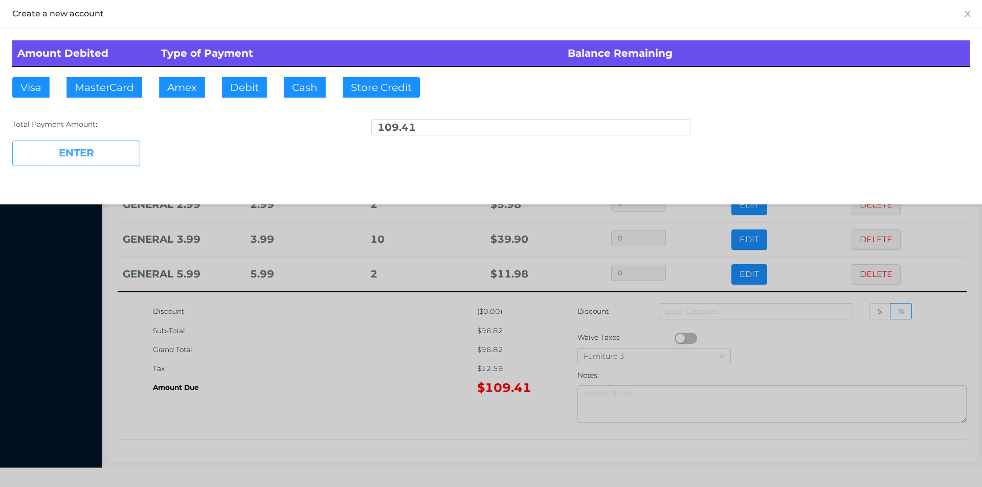
click at [85, 147] on button "ENTER" at bounding box center [76, 154] width 128 height 26
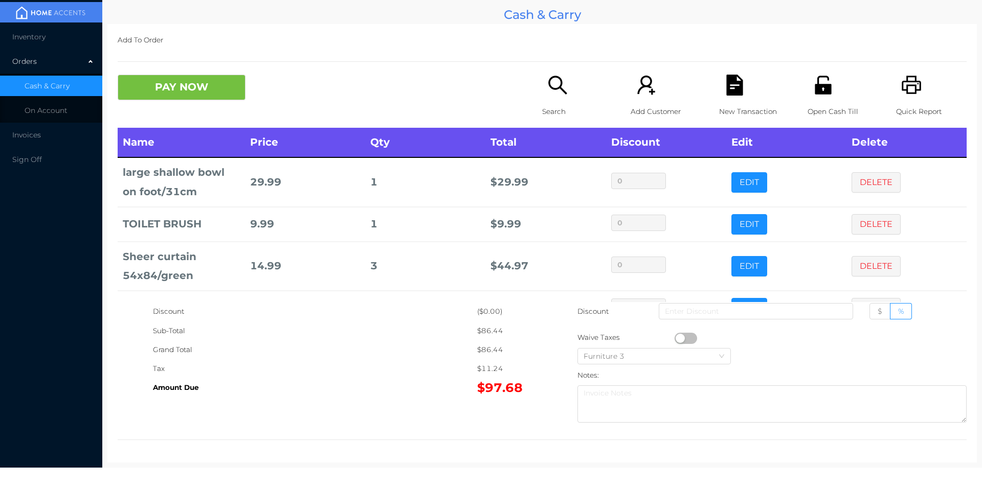
scroll to position [34, 0]
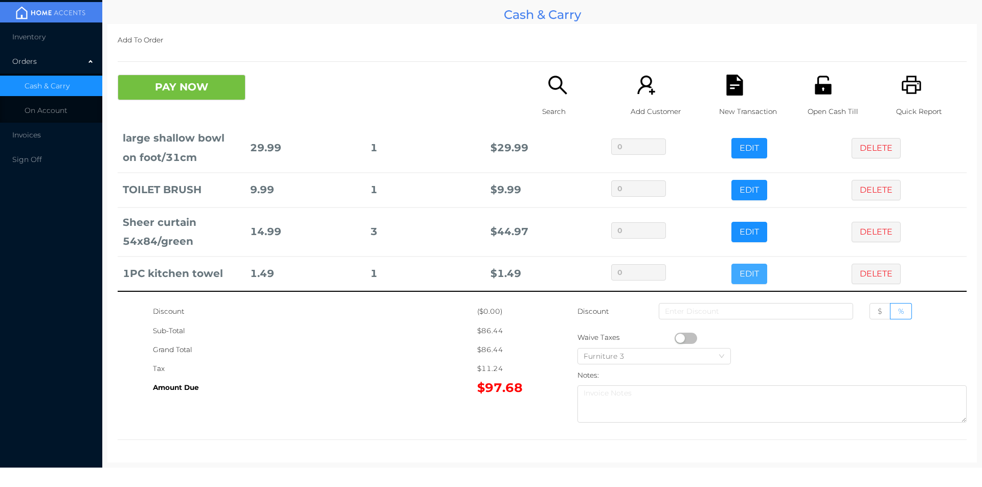
click at [731, 276] on button "EDIT" at bounding box center [749, 274] width 36 height 20
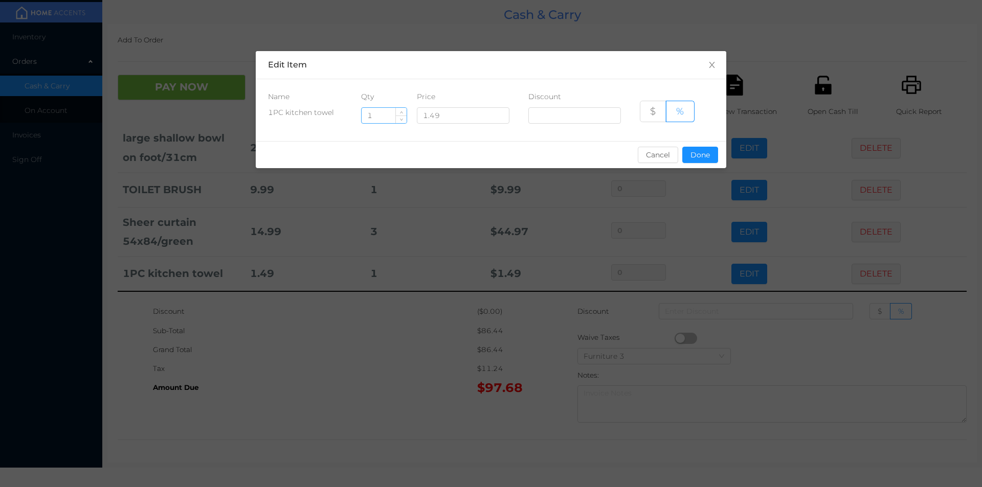
click at [386, 115] on input "1" at bounding box center [384, 115] width 45 height 15
type input "4"
click at [711, 181] on div "sentinelStart Edit Item Name Qty Price Discount 1PC kitchen towel 4 1.49 $ % Ca…" at bounding box center [491, 243] width 982 height 487
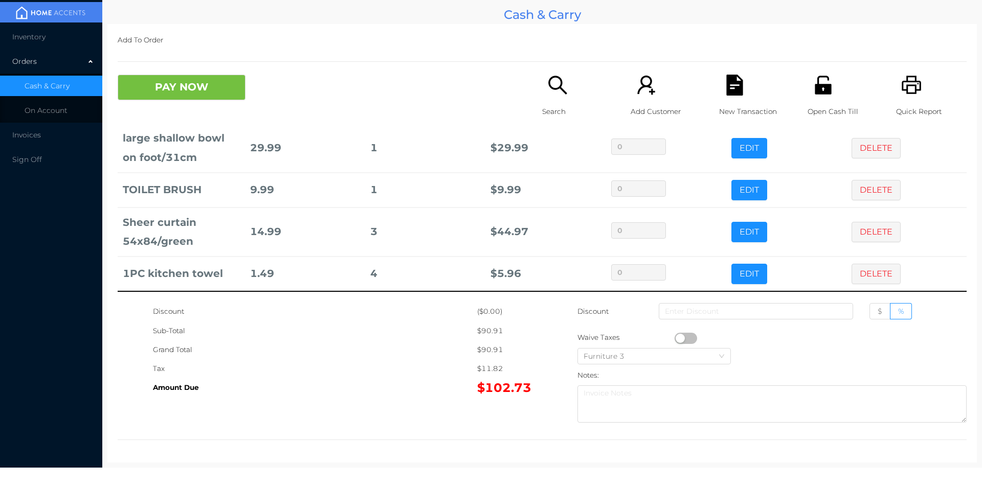
click at [555, 101] on div "Search" at bounding box center [577, 101] width 71 height 53
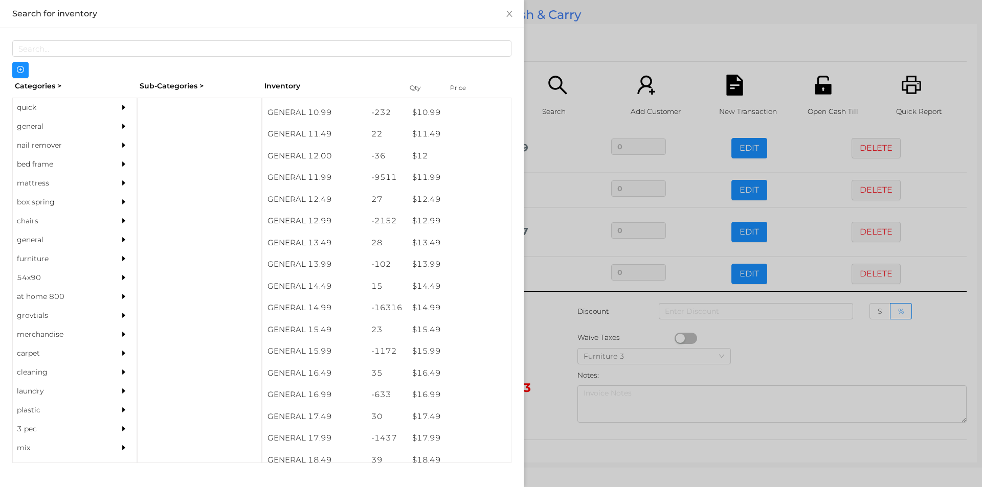
scroll to position [689, 0]
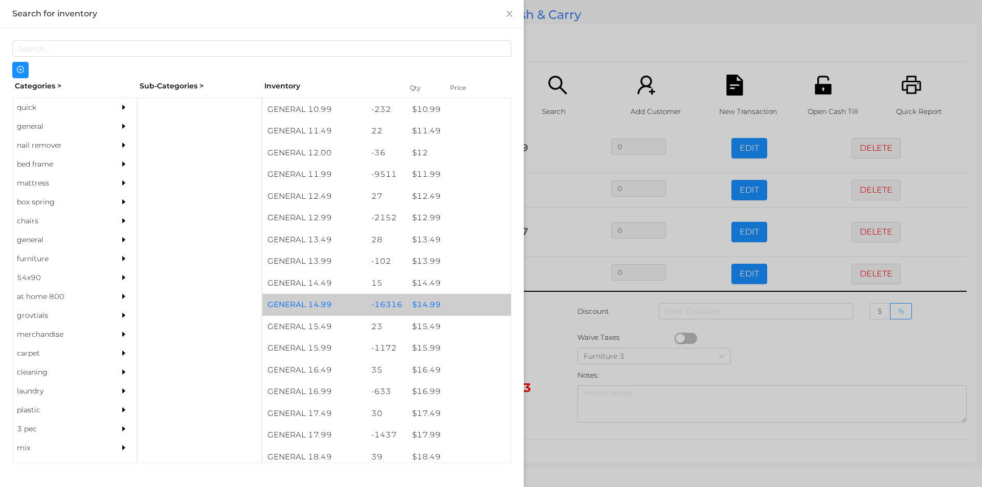
click at [437, 309] on div "$ 14.99" at bounding box center [459, 305] width 104 height 22
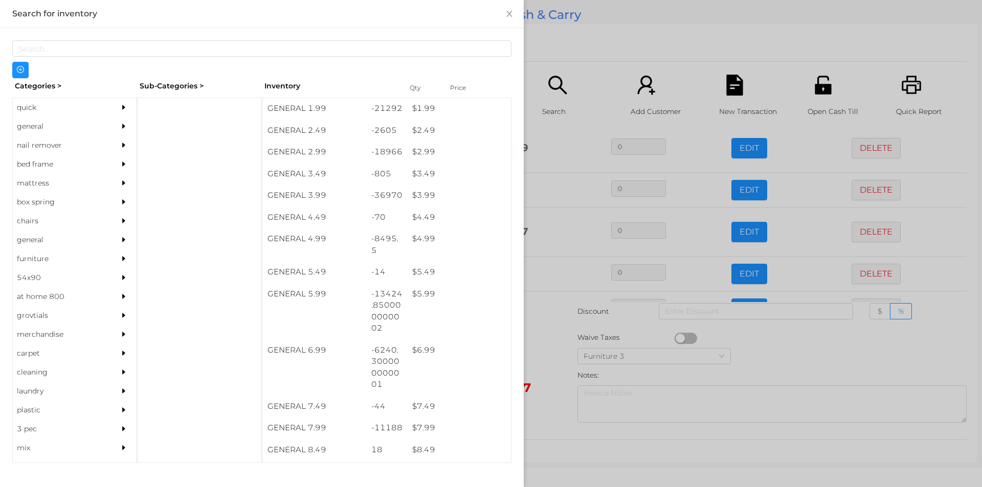
scroll to position [218, 0]
click at [453, 152] on div "$ 2.99" at bounding box center [459, 152] width 104 height 22
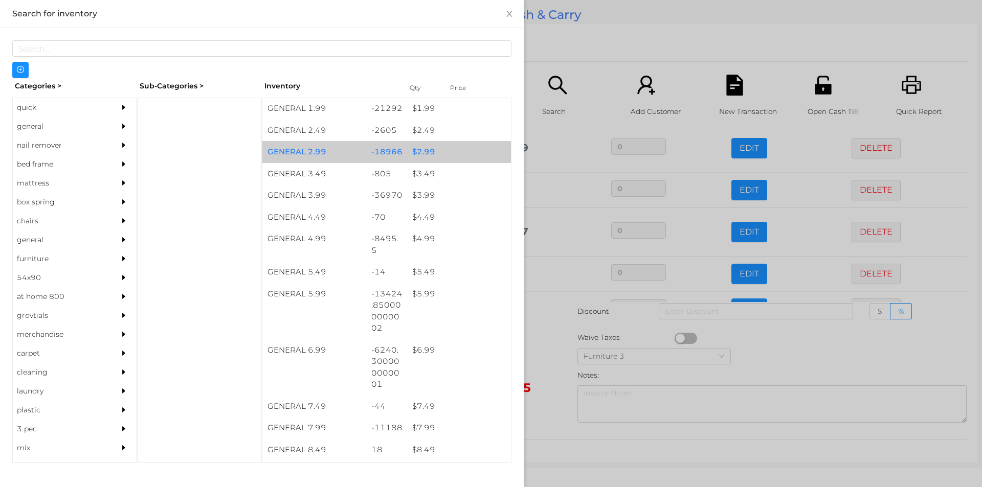
click at [450, 150] on div "$ 2.99" at bounding box center [459, 152] width 104 height 22
click at [458, 149] on div "$ 2.99" at bounding box center [459, 152] width 104 height 22
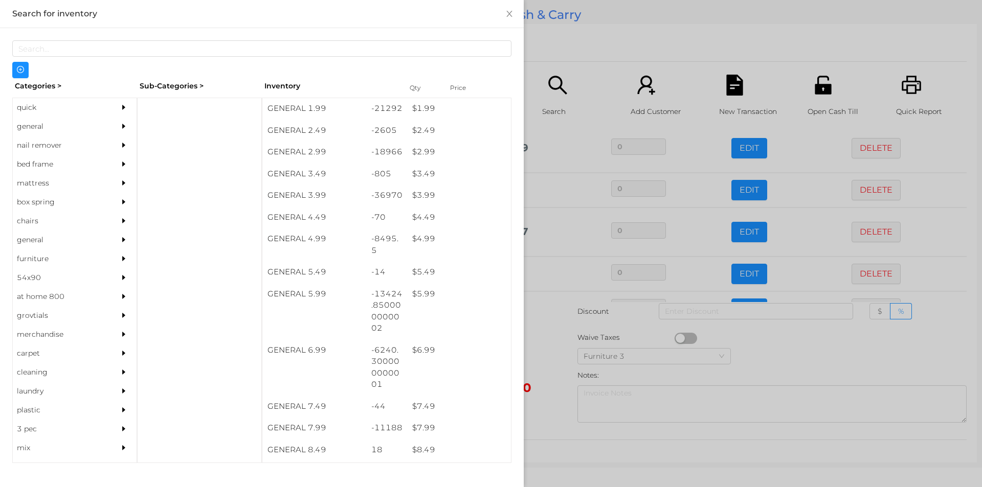
click at [574, 44] on div at bounding box center [491, 243] width 982 height 487
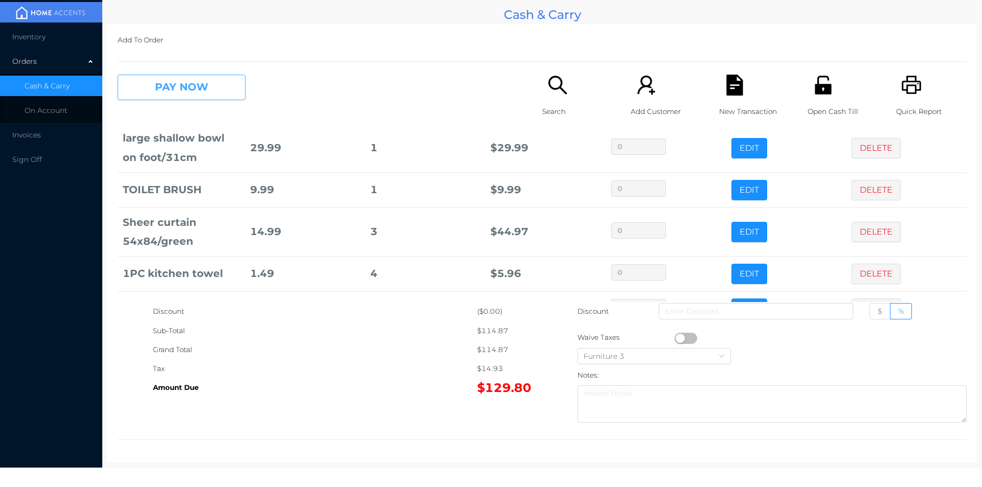
click at [153, 89] on button "PAY NOW" at bounding box center [182, 88] width 128 height 26
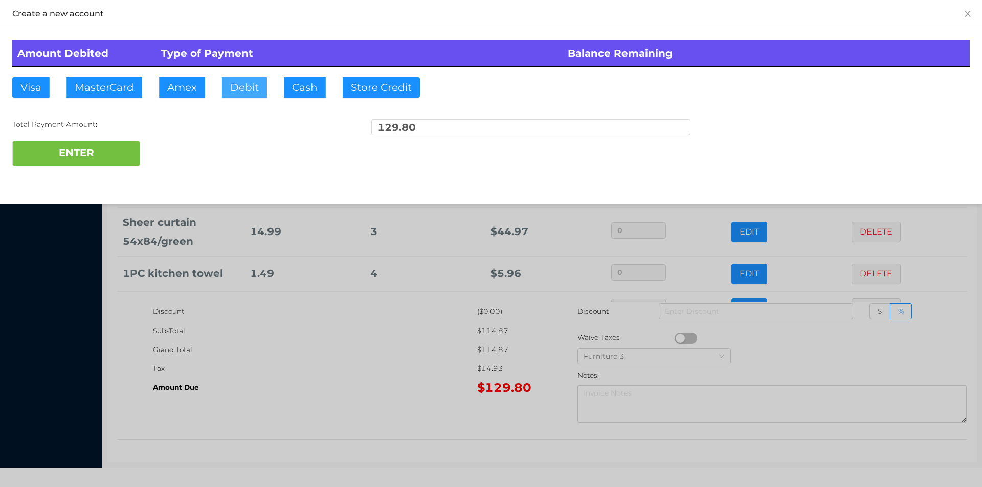
click at [255, 86] on button "Debit" at bounding box center [244, 87] width 45 height 20
type input "150"
click at [81, 159] on button "ENTER" at bounding box center [76, 154] width 128 height 26
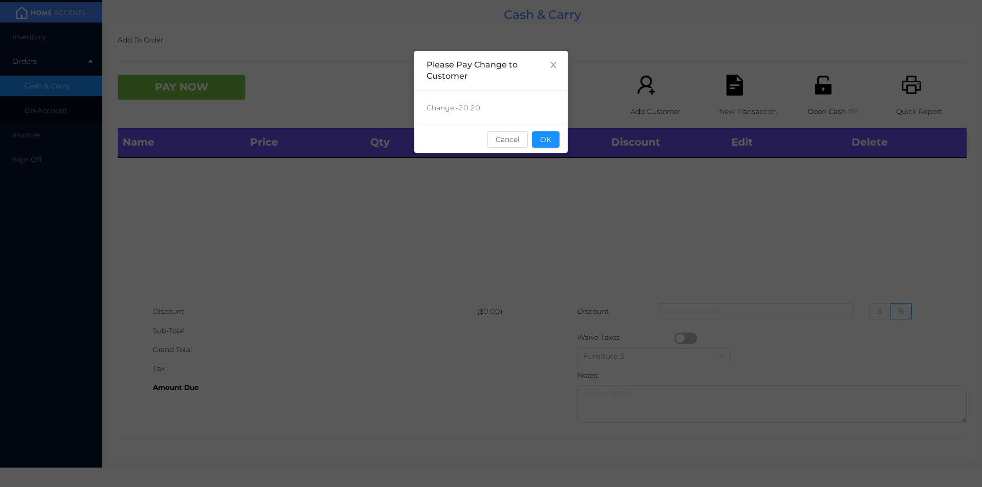
scroll to position [0, 0]
click at [550, 137] on button "OK" at bounding box center [546, 139] width 28 height 16
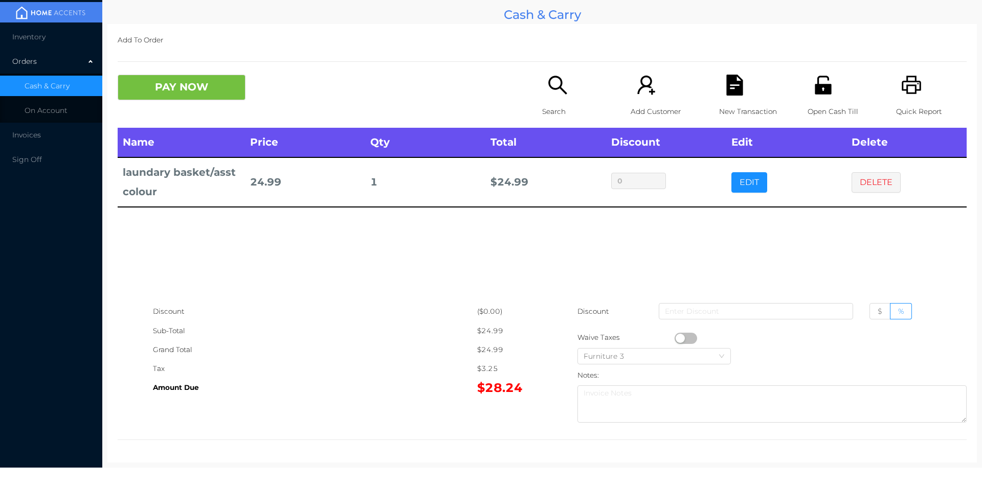
click at [549, 111] on p "Search" at bounding box center [577, 111] width 71 height 19
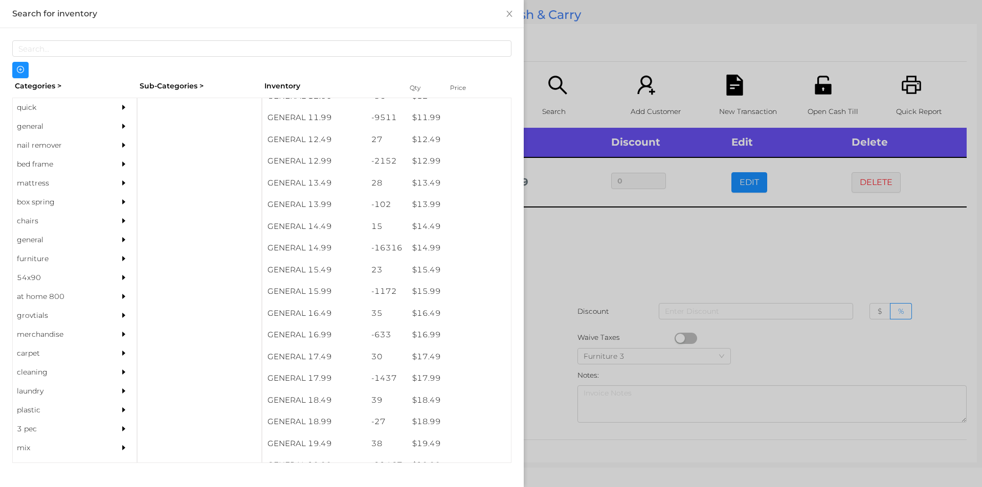
scroll to position [746, 0]
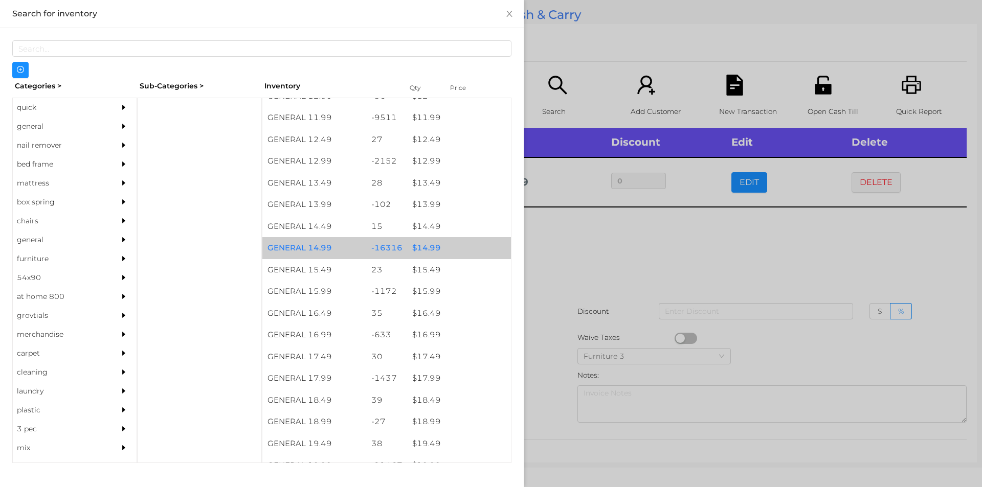
click at [453, 246] on div "$ 14.99" at bounding box center [459, 248] width 104 height 22
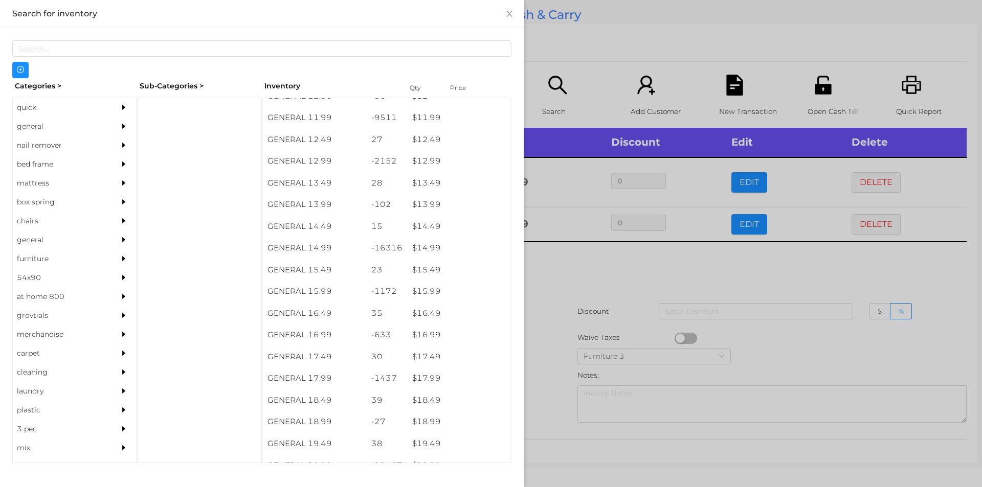
click at [593, 298] on div at bounding box center [491, 243] width 982 height 487
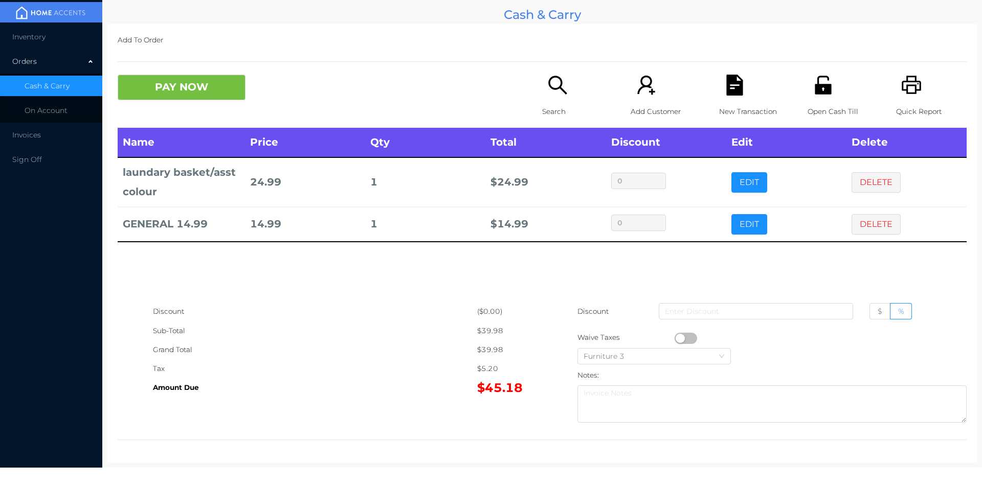
click at [732, 96] on icon "icon: file-text" at bounding box center [734, 85] width 16 height 21
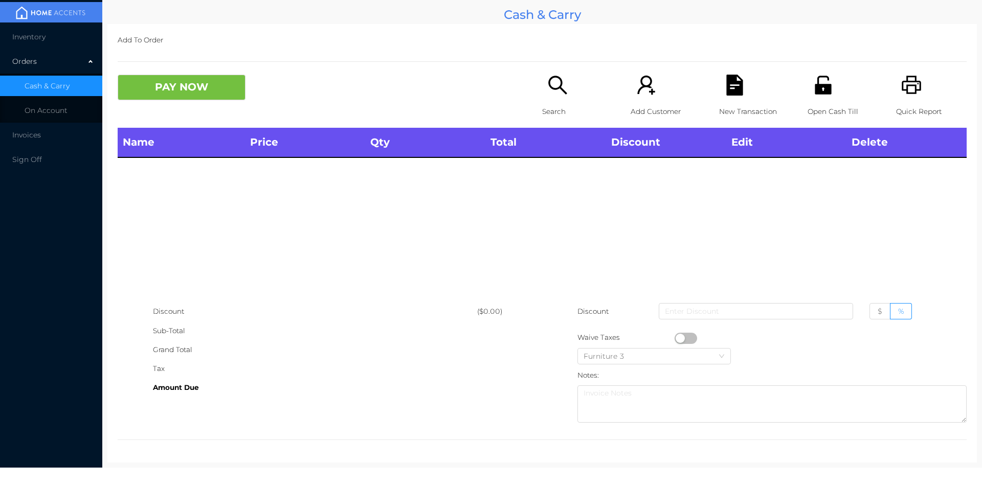
click at [905, 77] on icon "icon: printer" at bounding box center [911, 85] width 19 height 18
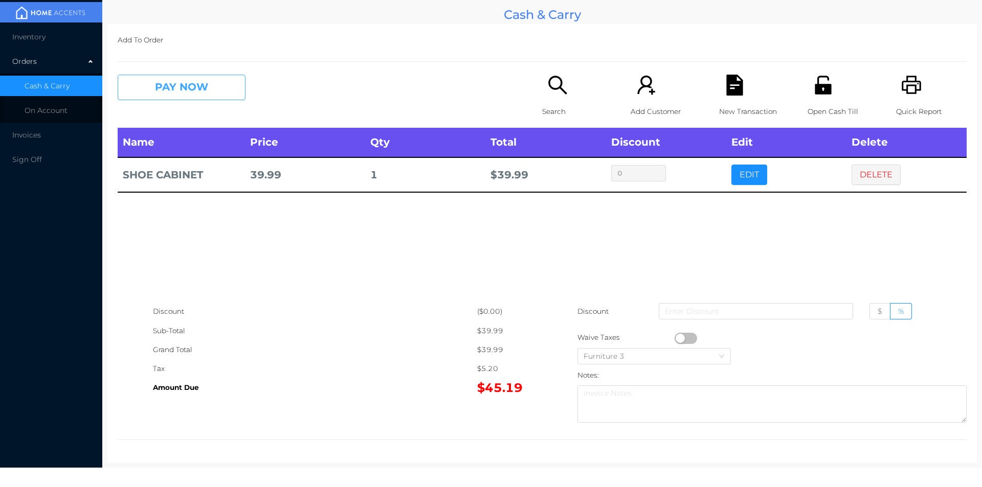
click at [170, 75] on button "PAY NOW" at bounding box center [182, 88] width 128 height 26
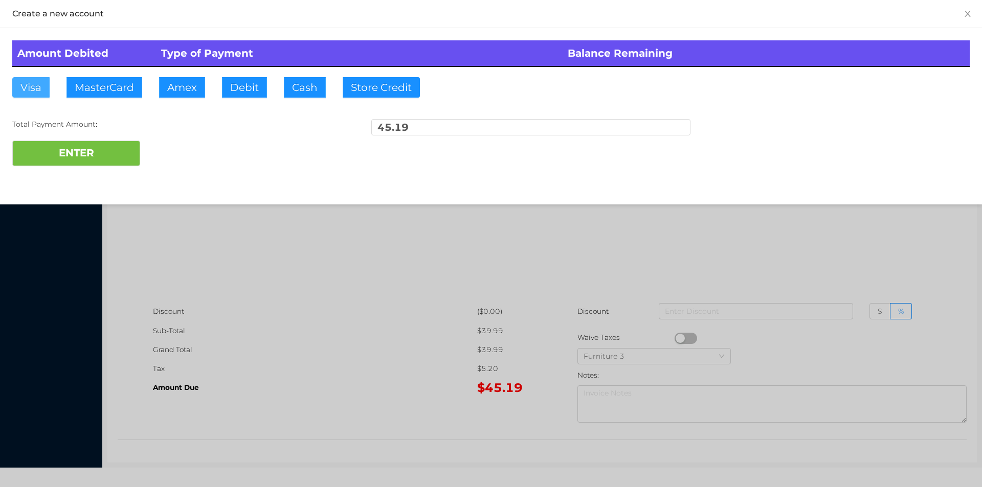
click at [35, 84] on button "Visa" at bounding box center [30, 87] width 37 height 20
click at [98, 154] on button "ENTER" at bounding box center [76, 154] width 128 height 26
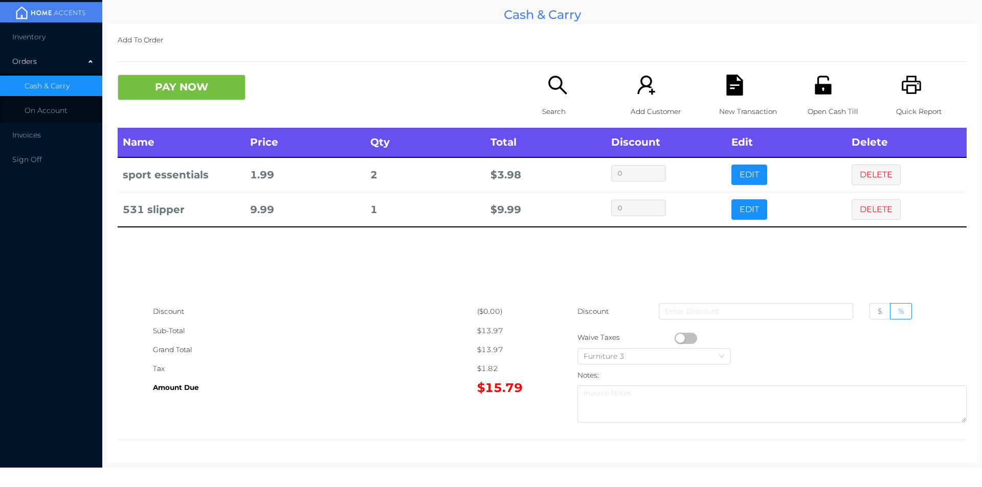
click at [560, 94] on icon "icon: search" at bounding box center [557, 85] width 21 height 21
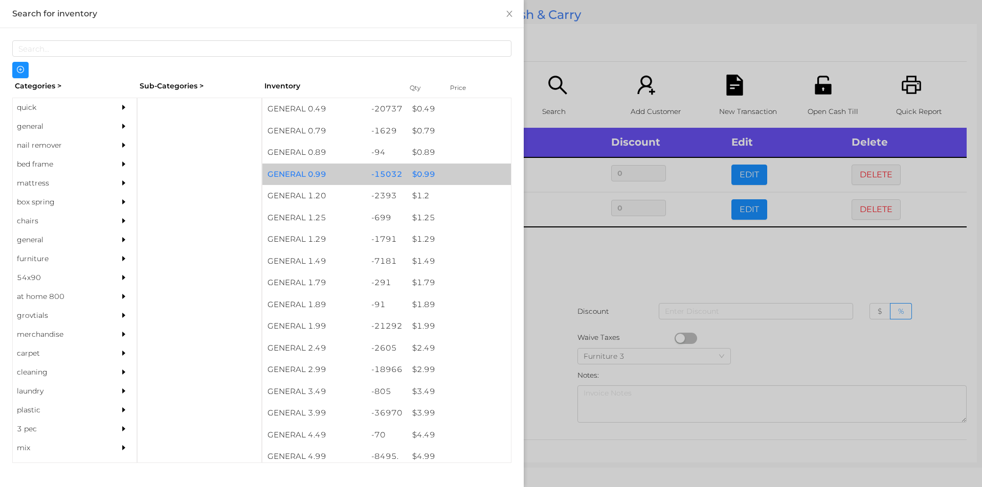
click at [435, 168] on div "$ 0.99" at bounding box center [459, 175] width 104 height 22
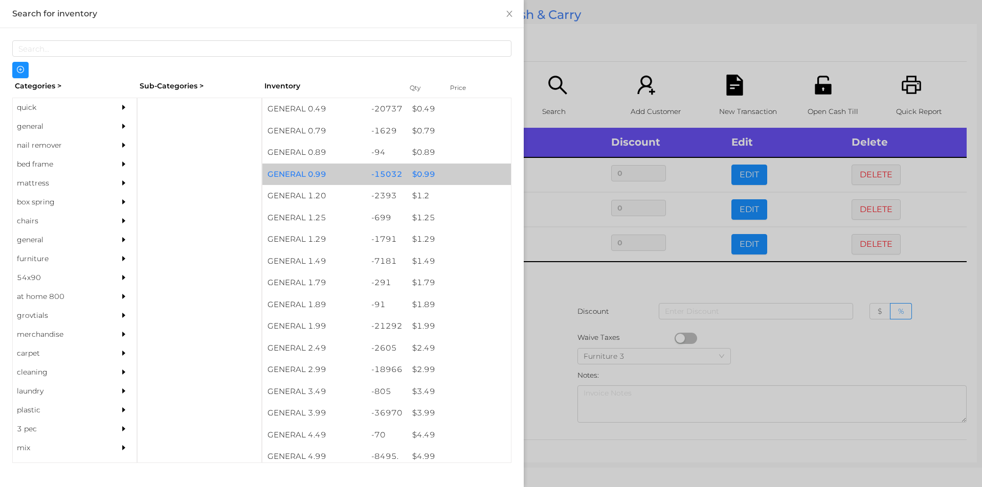
click at [434, 172] on div "$ 0.99" at bounding box center [459, 175] width 104 height 22
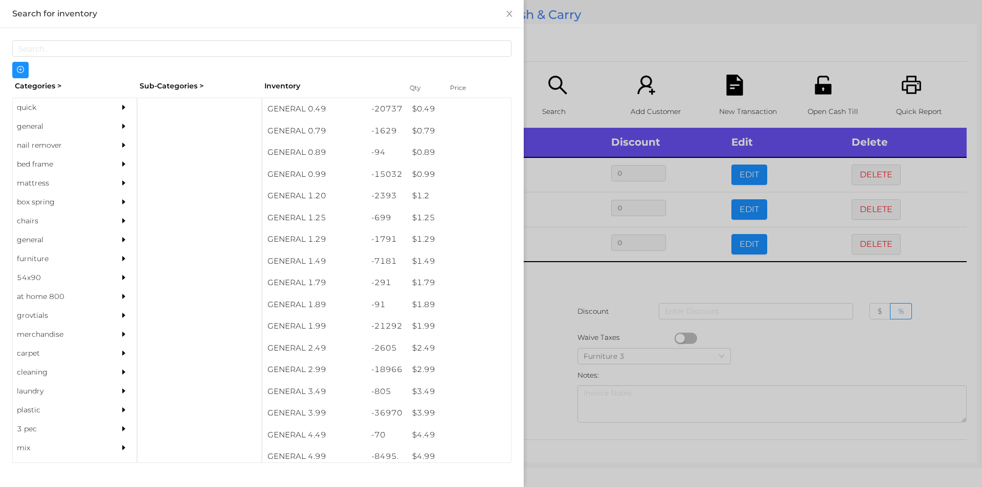
click at [570, 32] on div at bounding box center [491, 243] width 982 height 487
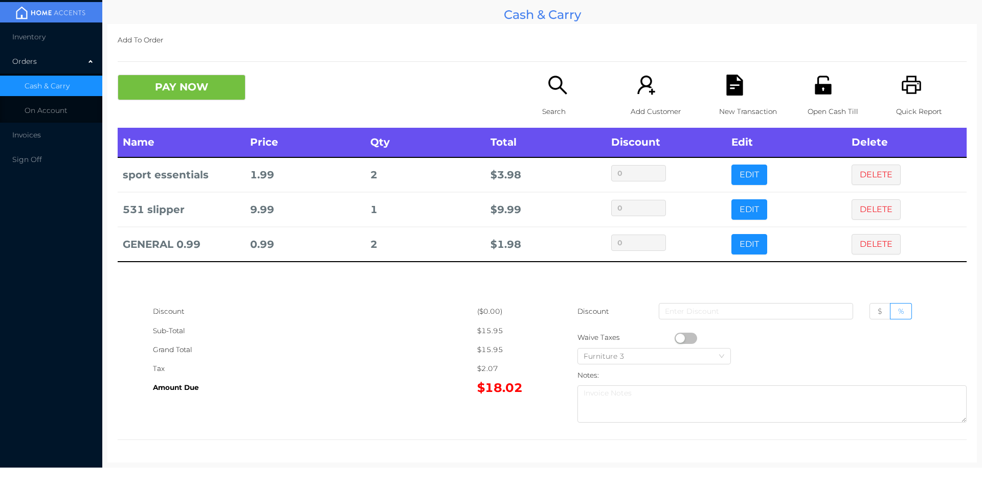
click at [734, 88] on icon "icon: file-text" at bounding box center [734, 85] width 16 height 21
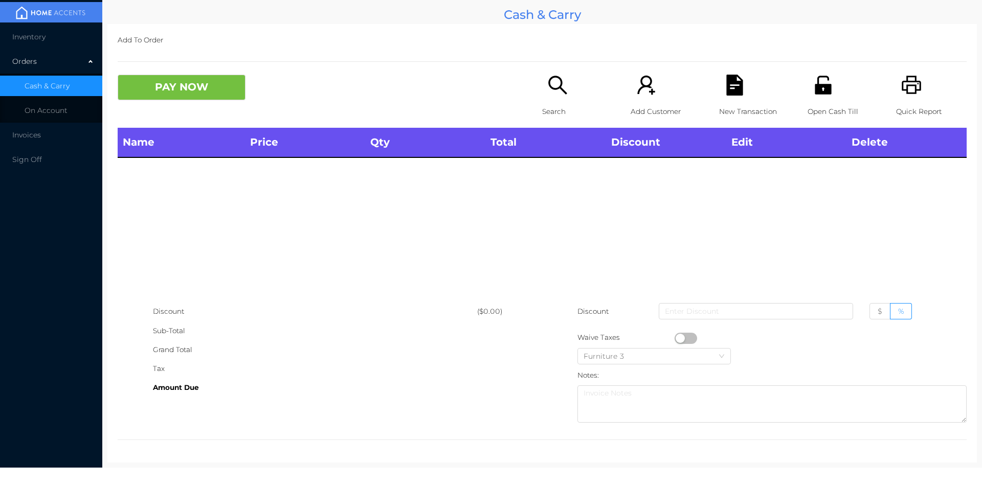
click at [911, 82] on icon "icon: printer" at bounding box center [911, 85] width 19 height 18
click at [549, 102] on p "Search" at bounding box center [577, 111] width 71 height 19
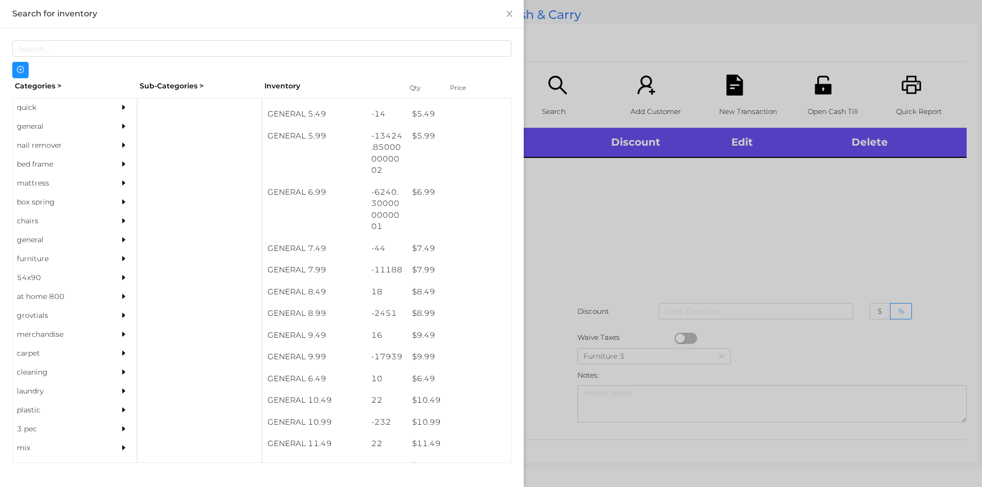
scroll to position [376, 0]
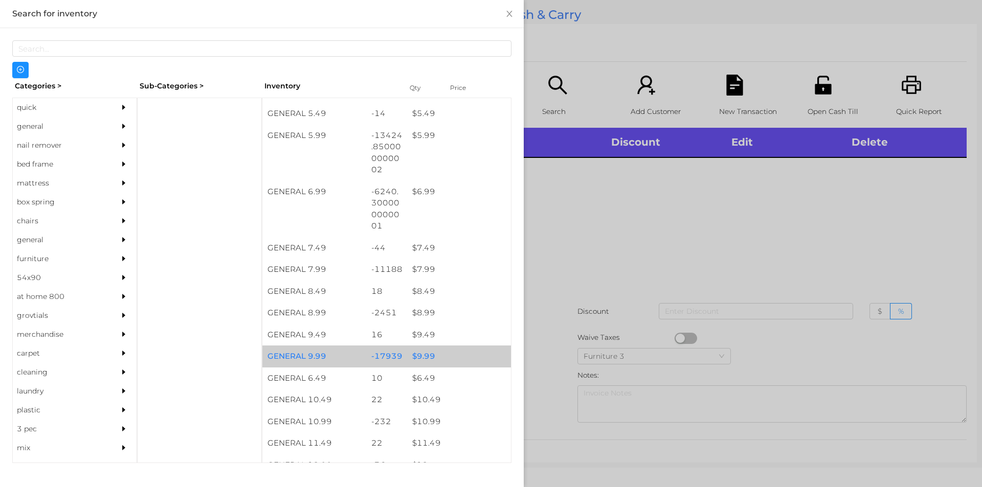
click at [429, 354] on div "$ 9.99" at bounding box center [459, 357] width 104 height 22
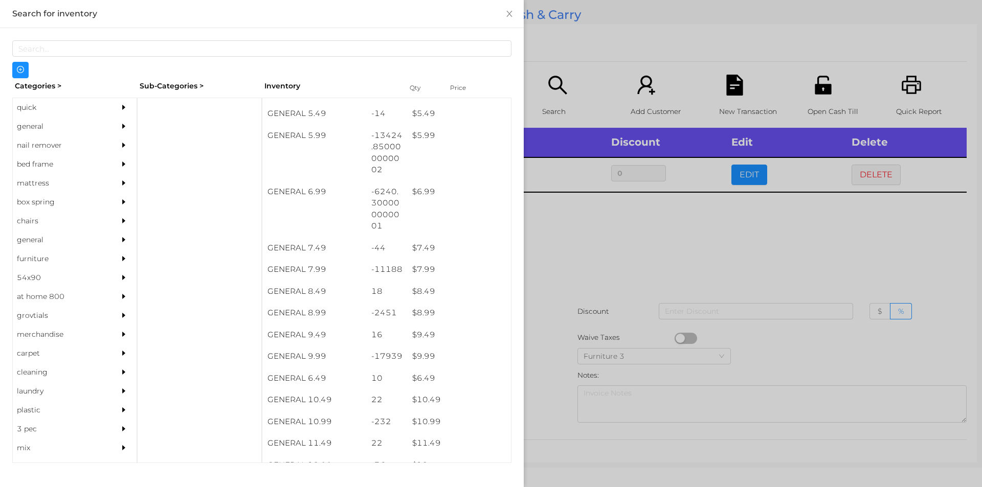
click at [555, 82] on div at bounding box center [491, 243] width 982 height 487
click at [555, 78] on icon "icon: search" at bounding box center [557, 85] width 18 height 18
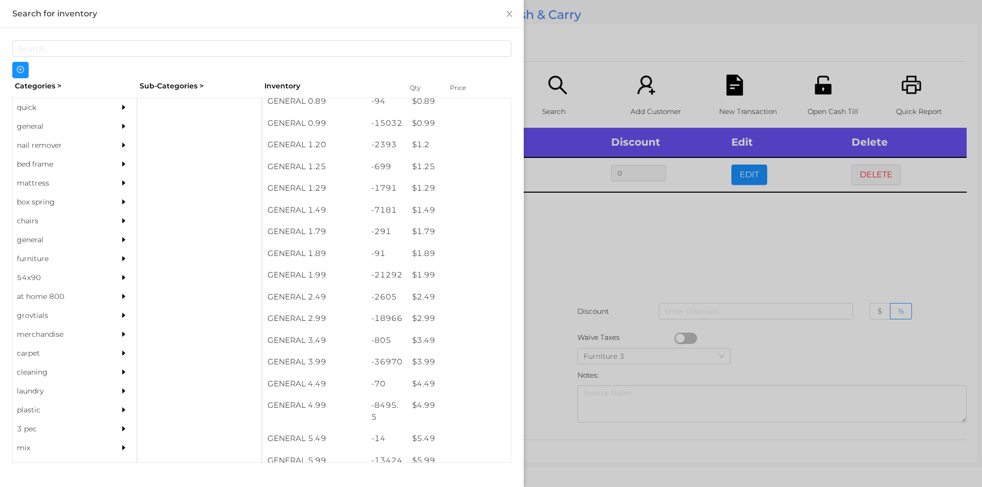
scroll to position [51, 0]
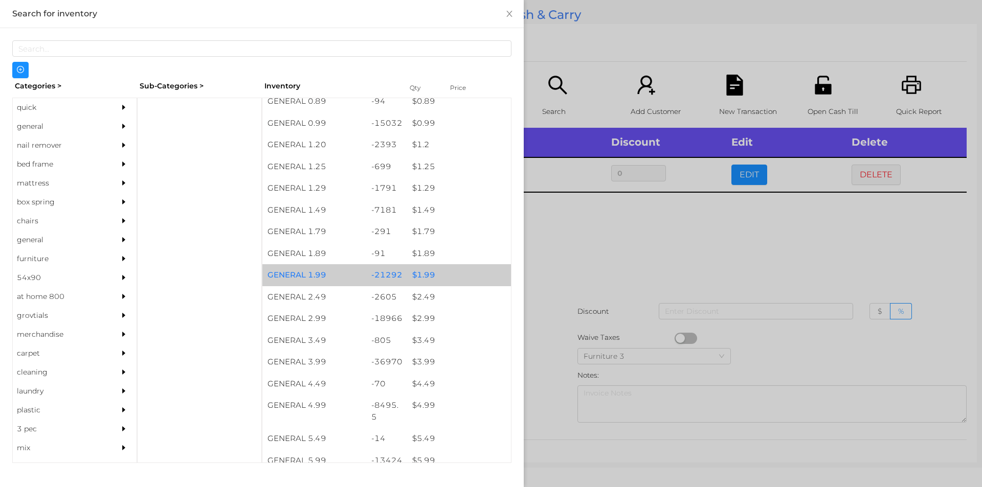
click at [445, 275] on div "$ 1.99" at bounding box center [459, 275] width 104 height 22
click at [457, 277] on div "$ 1.99" at bounding box center [459, 275] width 104 height 22
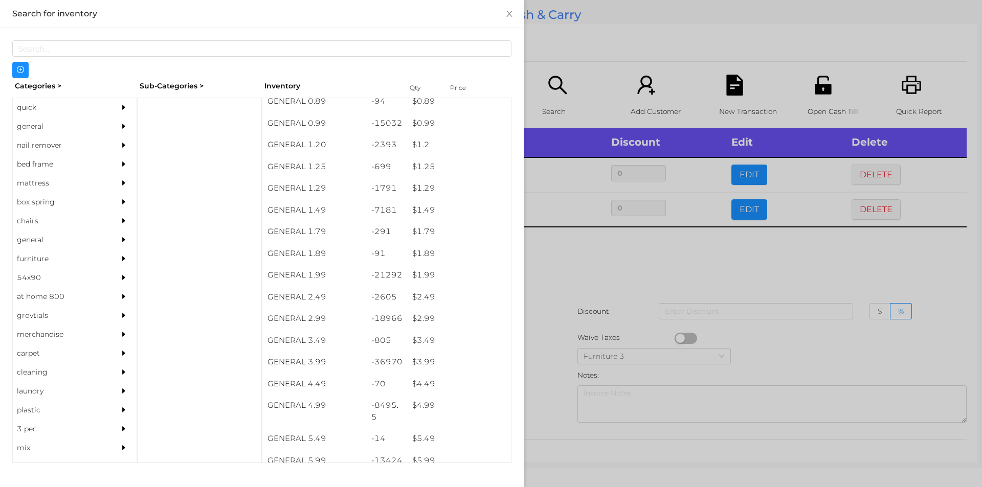
click at [563, 296] on div at bounding box center [491, 243] width 982 height 487
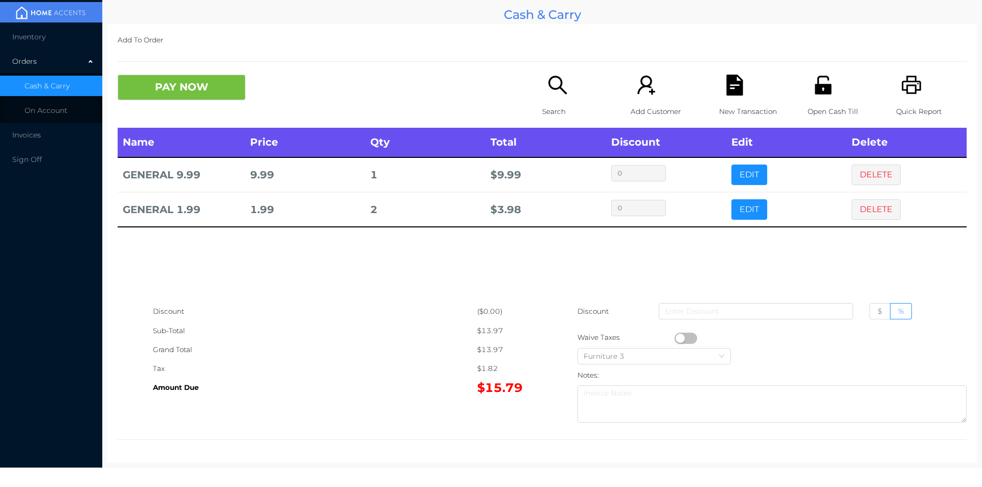
click at [678, 338] on button "button" at bounding box center [686, 338] width 23 height 11
click at [686, 336] on button "button" at bounding box center [686, 338] width 23 height 11
click at [161, 88] on button "PAY NOW" at bounding box center [182, 88] width 128 height 26
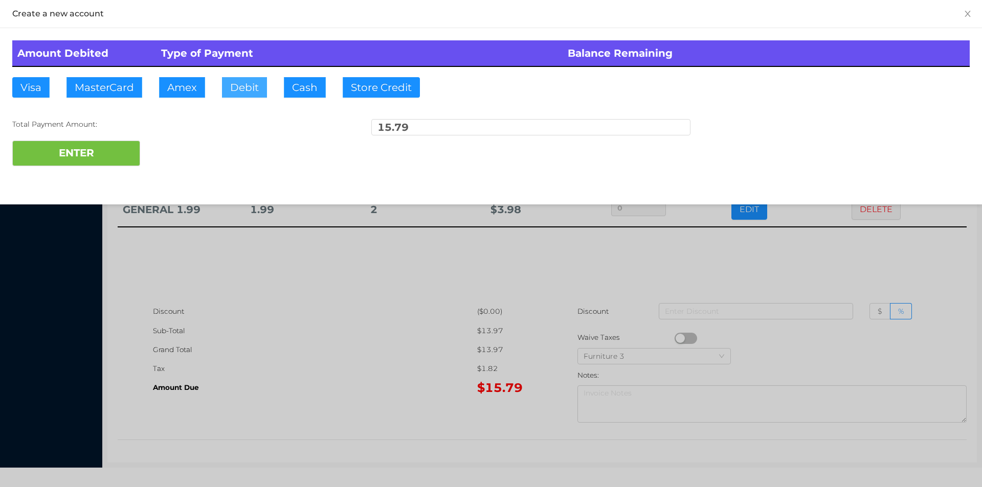
click at [236, 94] on button "Debit" at bounding box center [244, 87] width 45 height 20
click at [111, 152] on button "ENTER" at bounding box center [76, 154] width 128 height 26
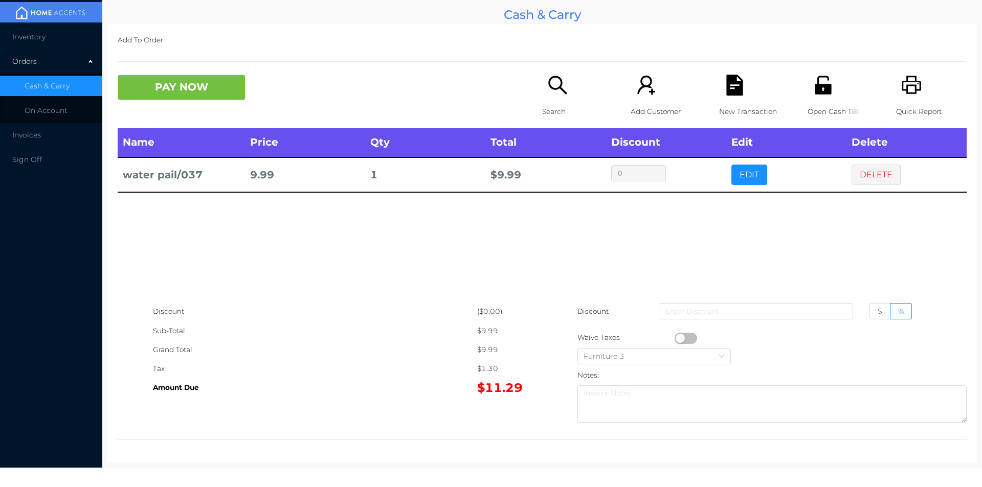
click at [550, 105] on p "Search" at bounding box center [577, 111] width 71 height 19
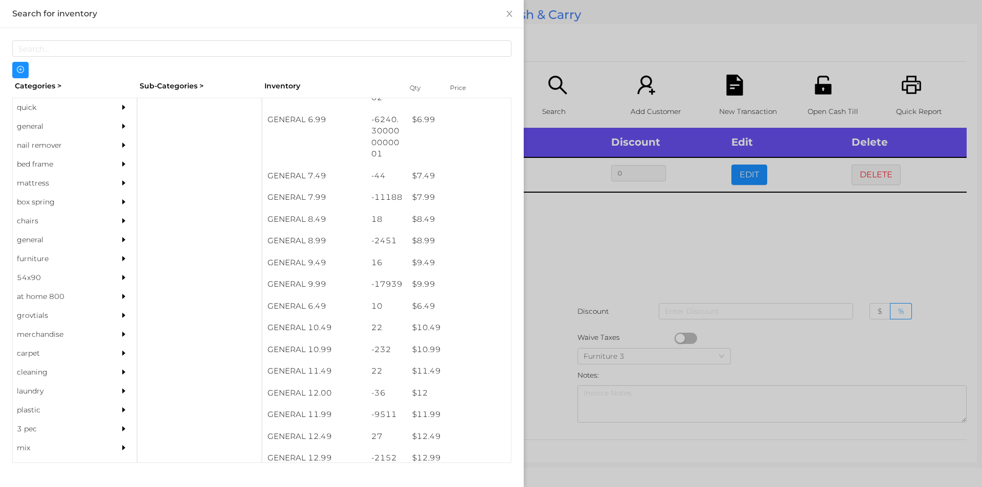
scroll to position [460, 0]
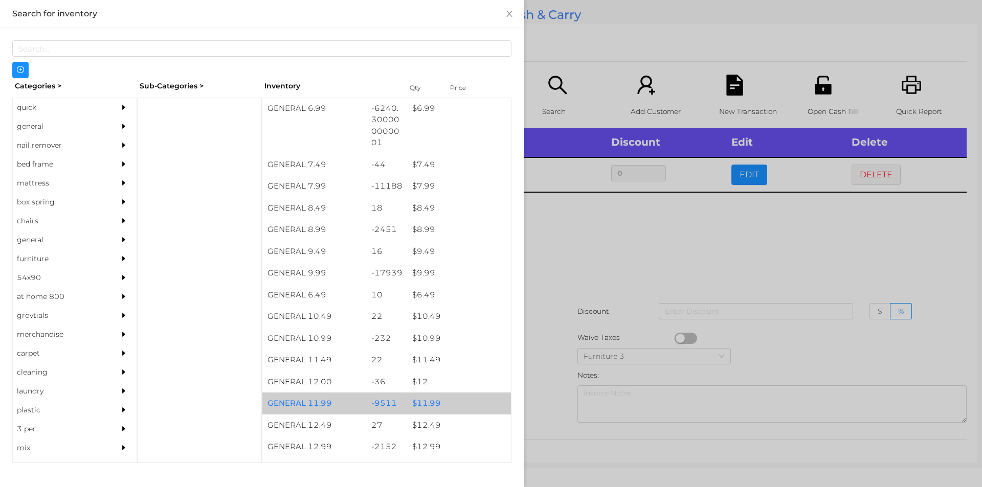
click at [441, 403] on div "$ 11.99" at bounding box center [459, 404] width 104 height 22
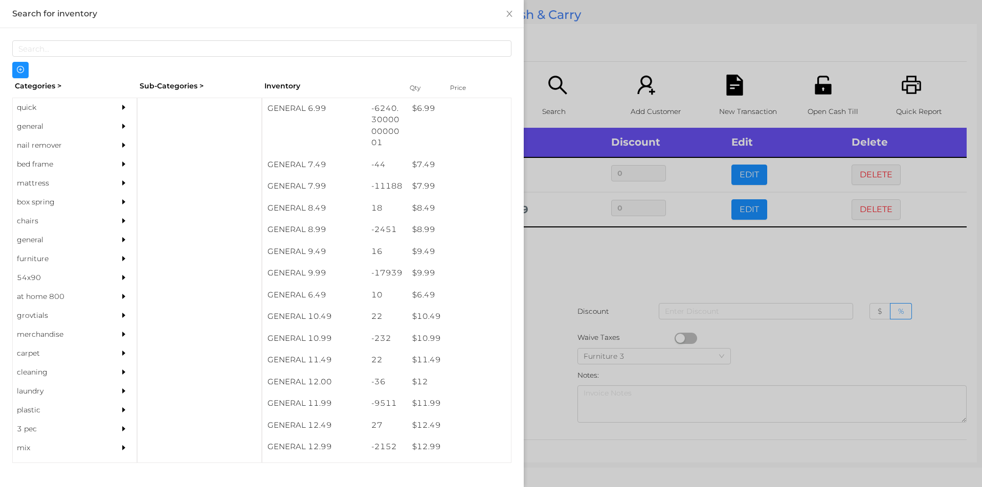
click at [560, 307] on div at bounding box center [491, 243] width 982 height 487
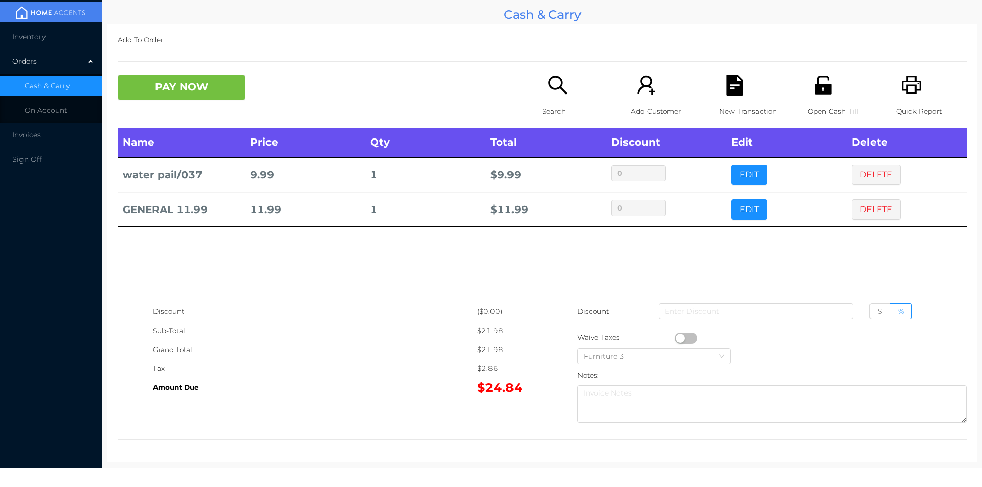
click at [726, 87] on icon "icon: file-text" at bounding box center [734, 85] width 16 height 21
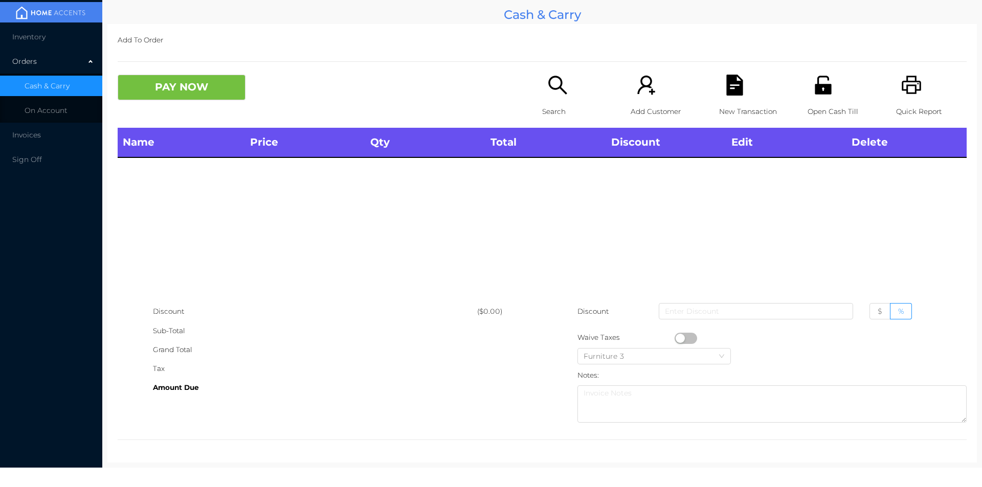
click at [907, 87] on icon "icon: printer" at bounding box center [911, 85] width 21 height 21
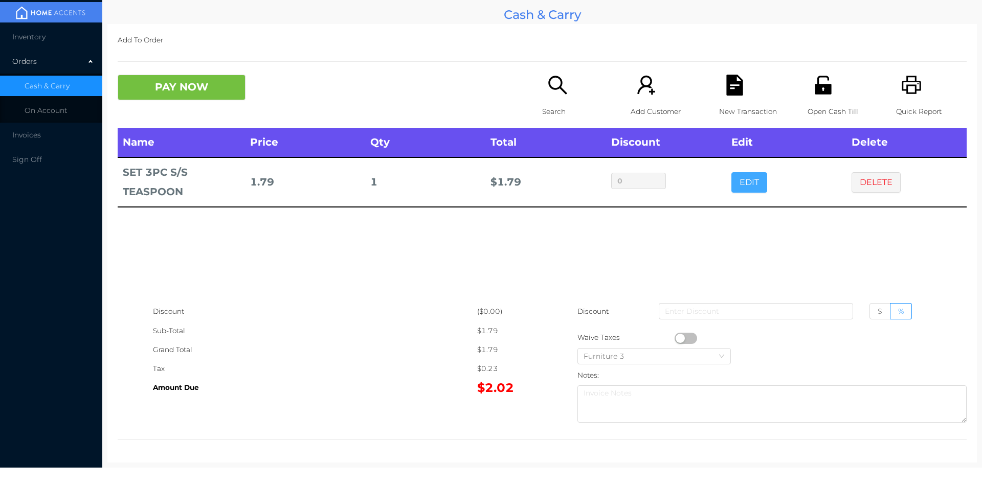
click at [745, 189] on button "EDIT" at bounding box center [749, 182] width 36 height 20
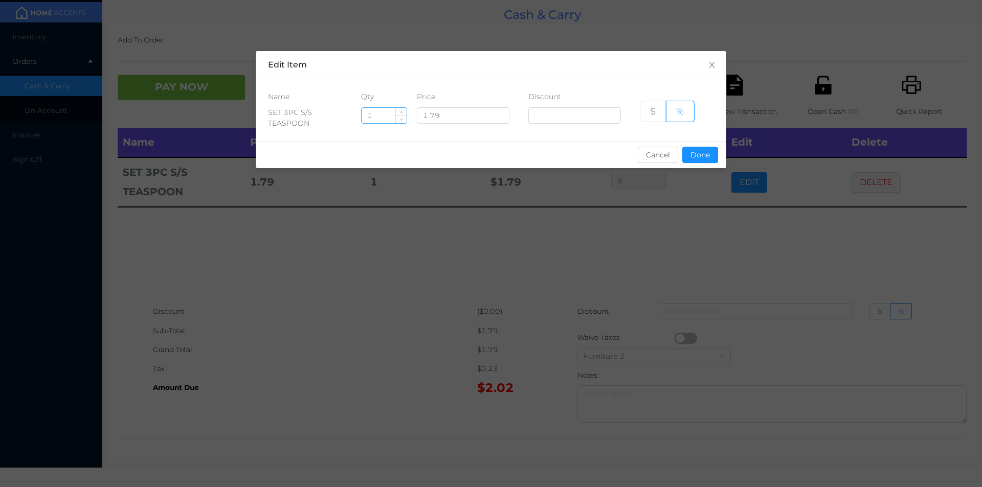
click at [389, 111] on input "1" at bounding box center [384, 115] width 45 height 15
type input "4"
click at [707, 162] on button "Done" at bounding box center [700, 155] width 36 height 16
type input "0%"
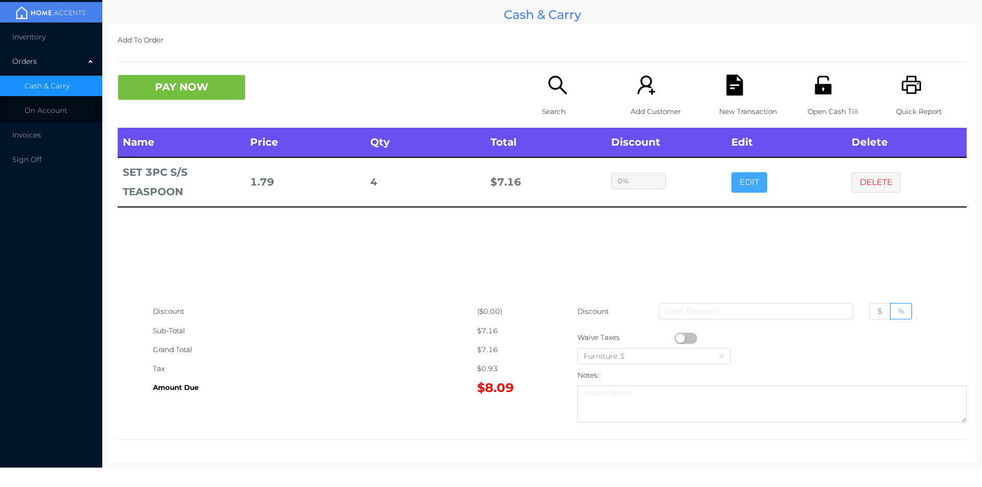
click at [731, 172] on button "EDIT" at bounding box center [749, 182] width 36 height 20
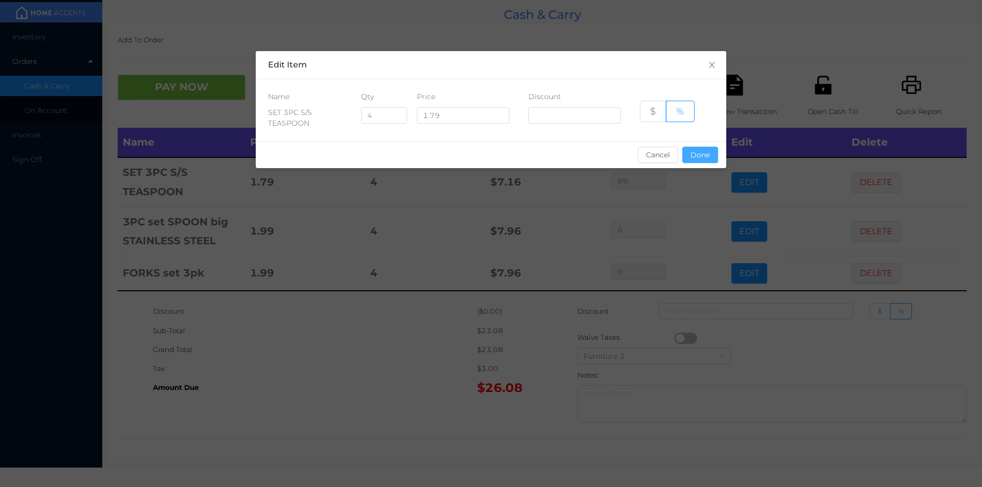
click at [694, 160] on button "Done" at bounding box center [700, 155] width 36 height 16
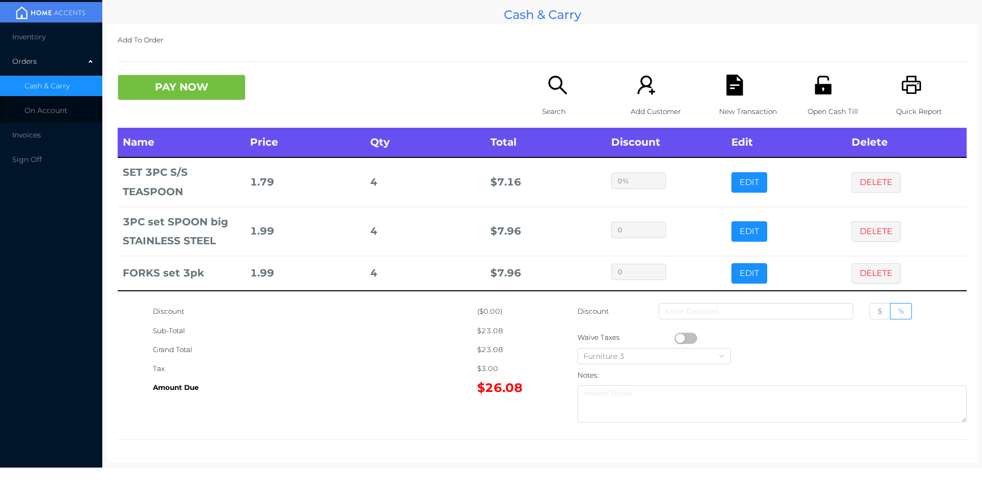
click at [560, 89] on icon "icon: search" at bounding box center [557, 85] width 21 height 21
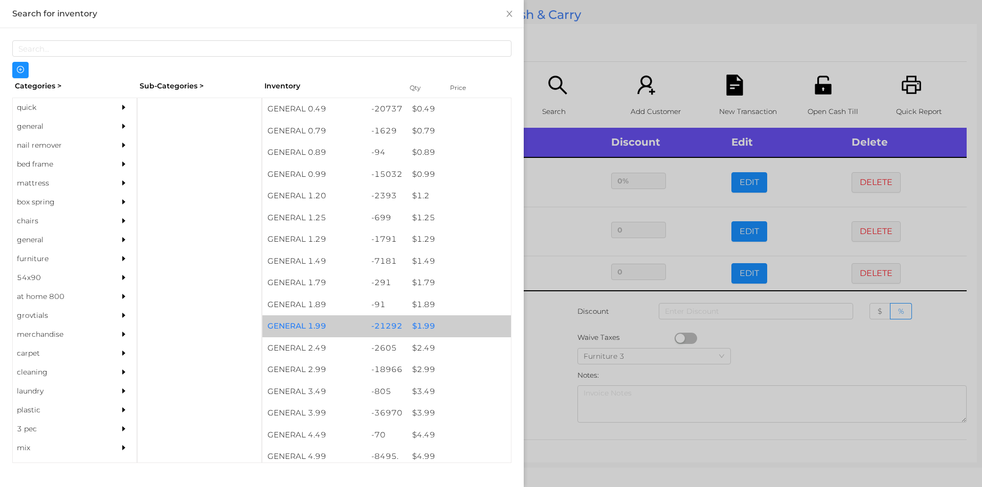
click at [424, 319] on div "$ 1.99" at bounding box center [459, 327] width 104 height 22
click at [436, 322] on div "$ 1.99" at bounding box center [459, 327] width 104 height 22
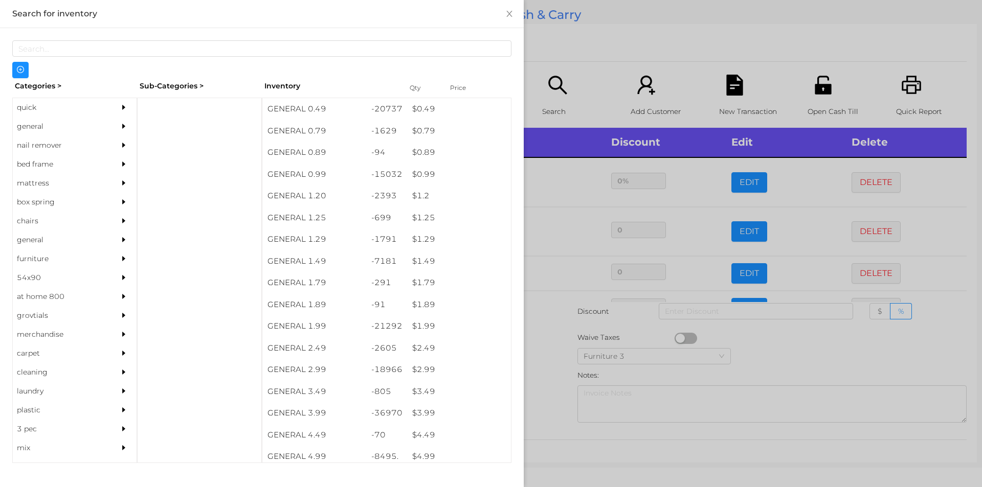
click at [589, 50] on div at bounding box center [491, 243] width 982 height 487
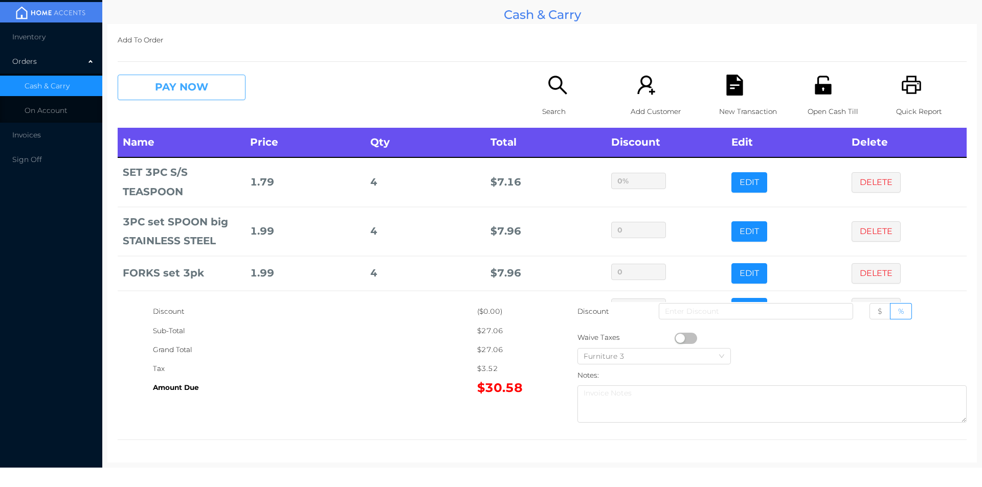
click at [171, 90] on button "PAY NOW" at bounding box center [182, 88] width 128 height 26
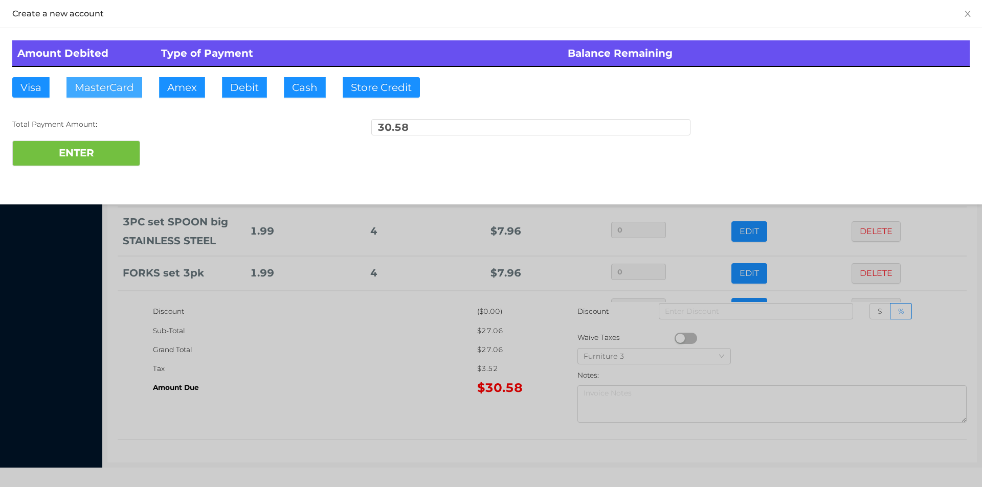
click at [116, 87] on button "MasterCard" at bounding box center [104, 87] width 76 height 20
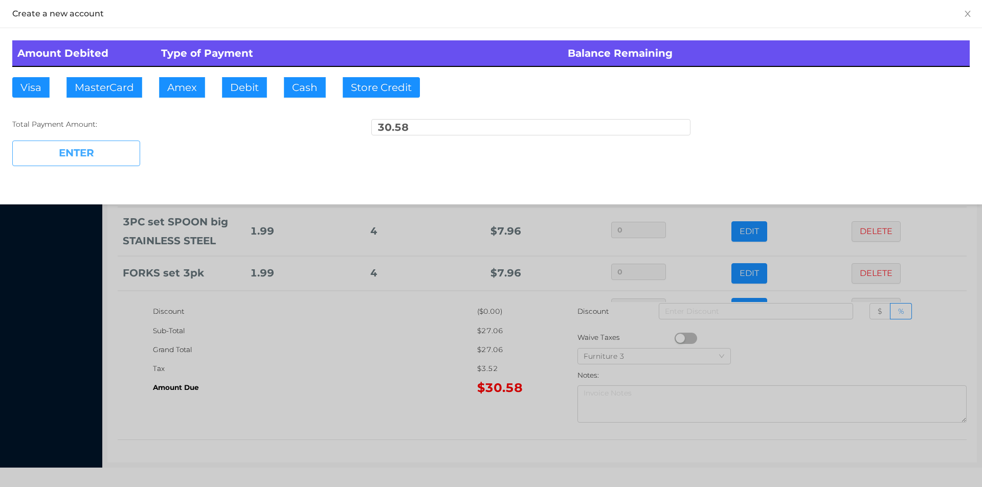
click at [80, 162] on button "ENTER" at bounding box center [76, 154] width 128 height 26
type input "0"
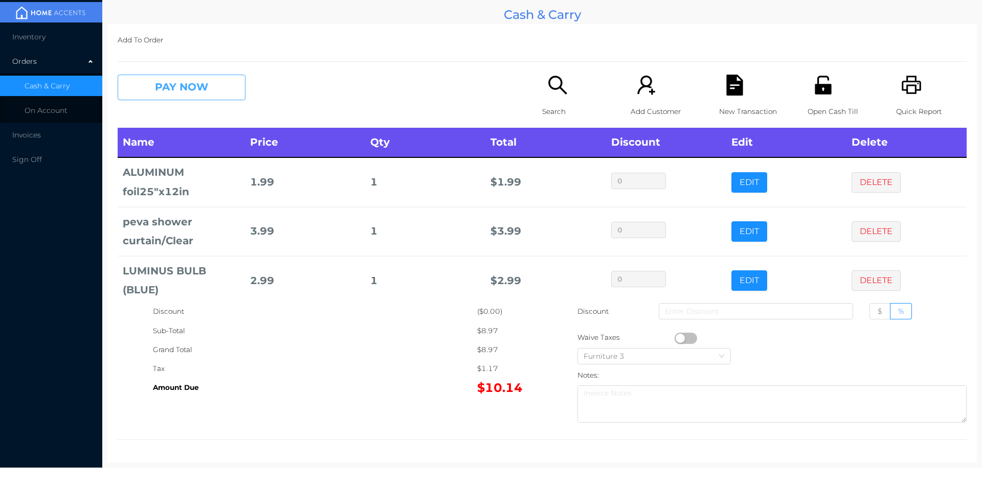
click at [169, 92] on button "PAY NOW" at bounding box center [182, 88] width 128 height 26
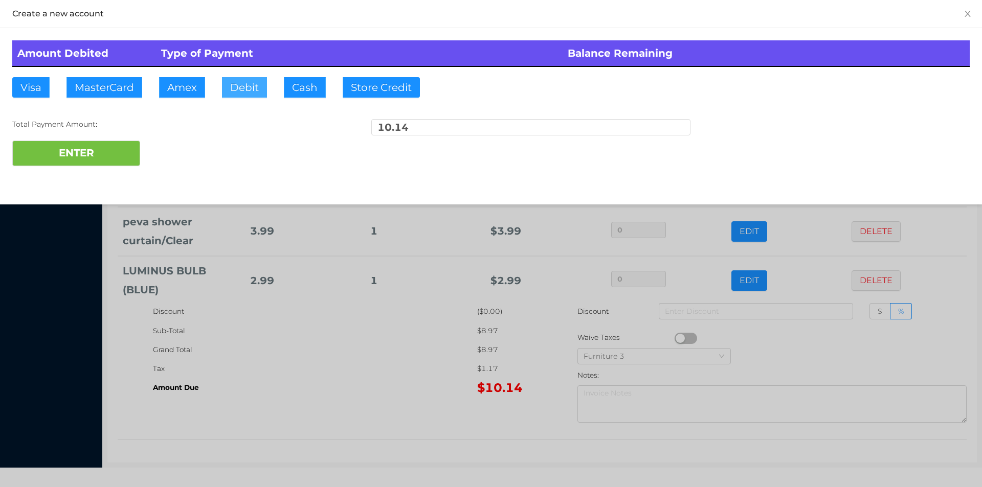
click at [245, 97] on button "Debit" at bounding box center [244, 87] width 45 height 20
click at [122, 150] on button "ENTER" at bounding box center [76, 154] width 128 height 26
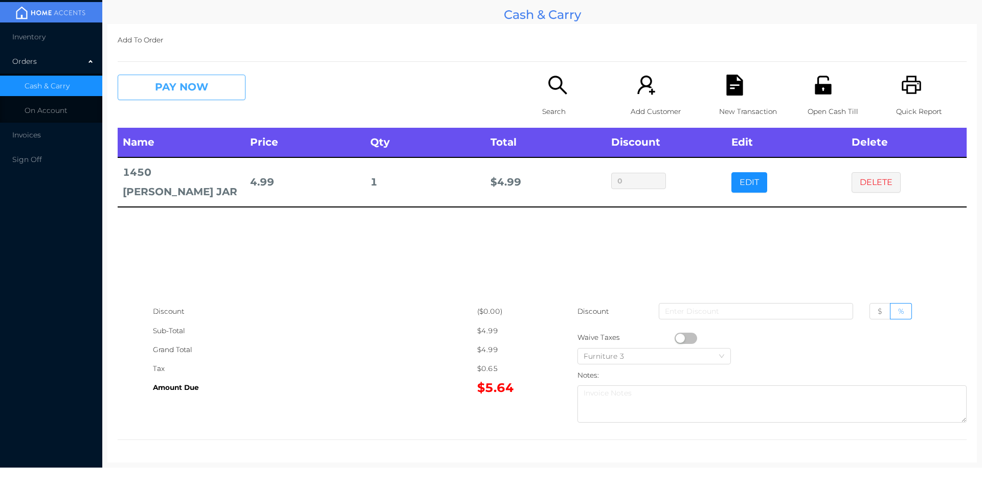
click at [194, 82] on button "PAY NOW" at bounding box center [182, 88] width 128 height 26
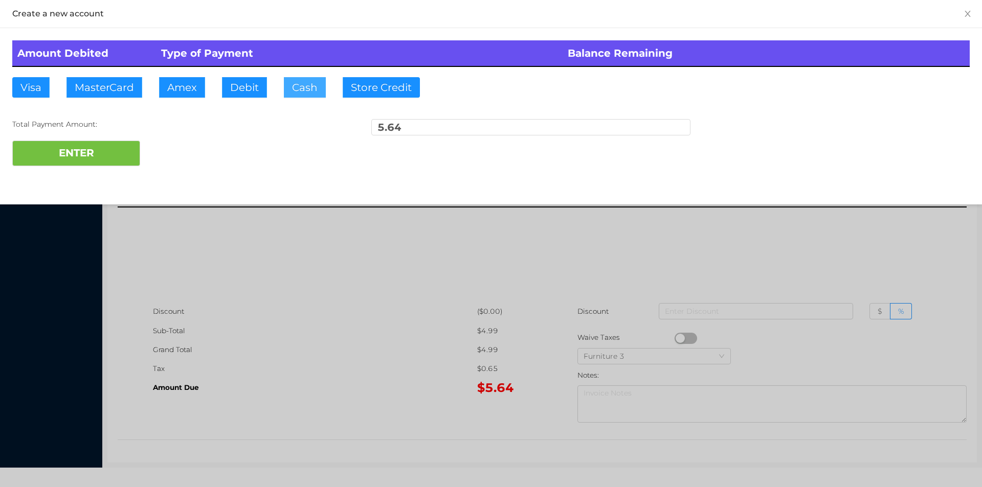
click at [295, 93] on button "Cash" at bounding box center [305, 87] width 42 height 20
type input "10."
click at [99, 162] on button "ENTER" at bounding box center [76, 154] width 128 height 26
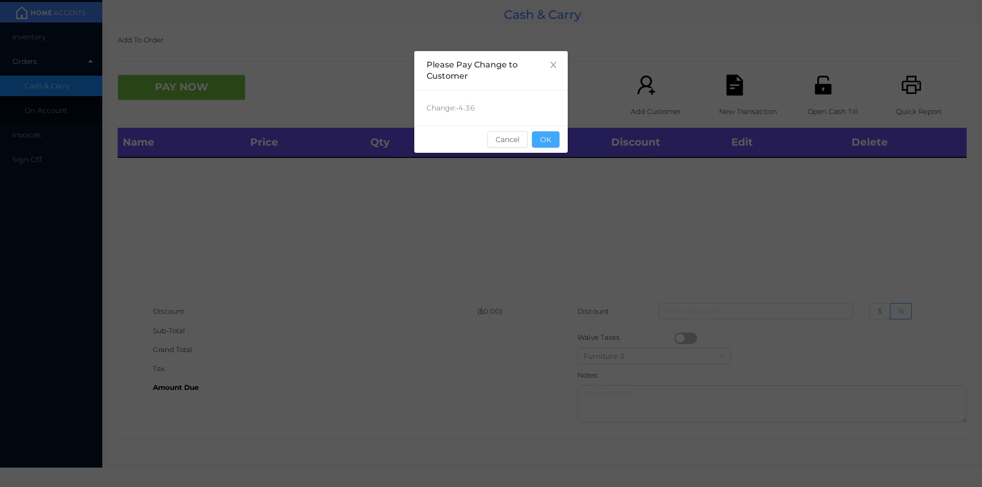
click at [554, 145] on button "OK" at bounding box center [546, 139] width 28 height 16
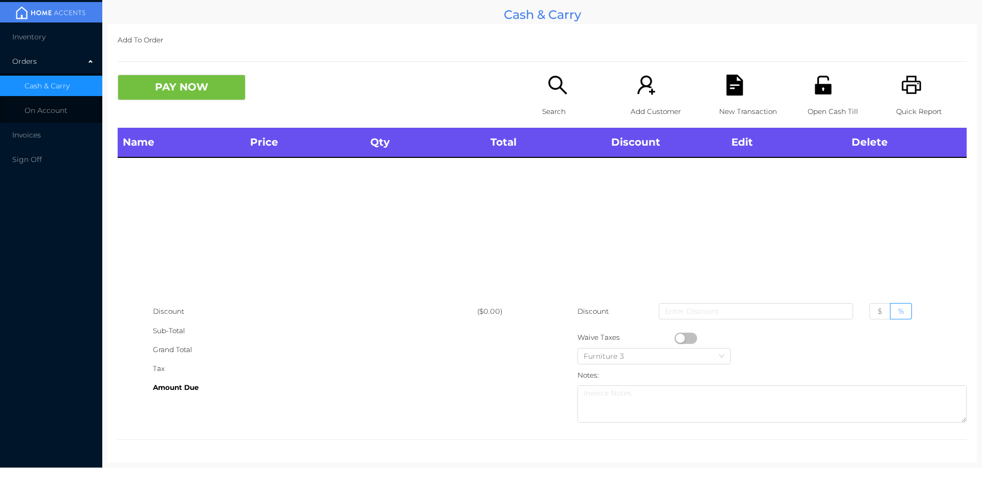
click at [552, 90] on icon "icon: search" at bounding box center [557, 85] width 21 height 21
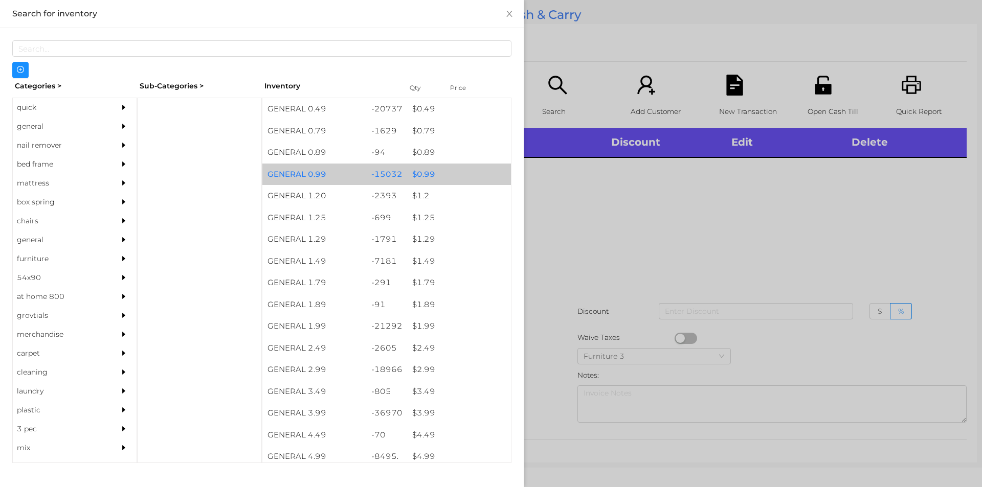
click at [417, 174] on div "$ 0.99" at bounding box center [459, 175] width 104 height 22
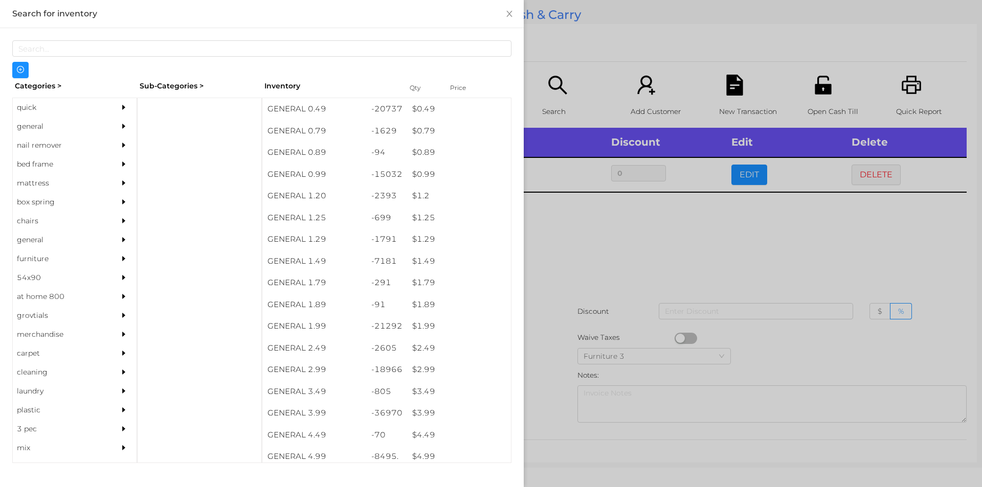
click at [589, 236] on div at bounding box center [491, 243] width 982 height 487
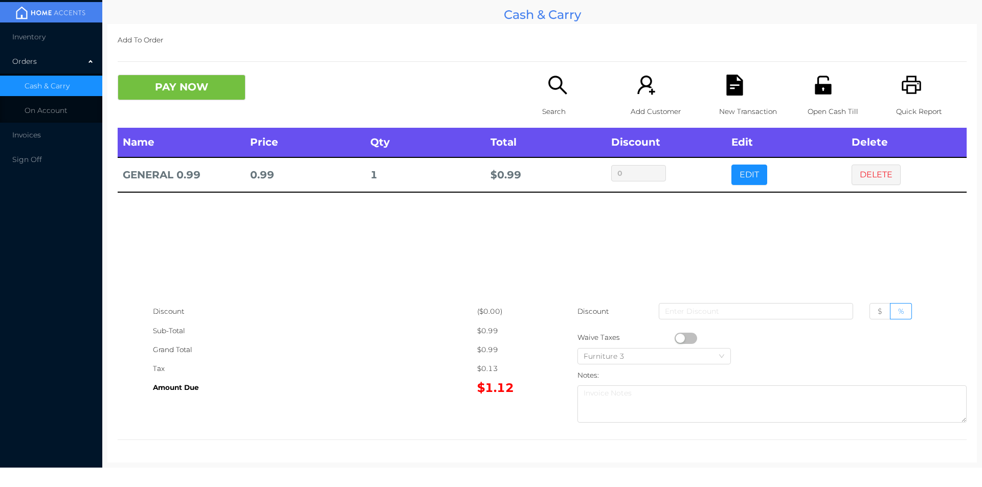
click at [679, 337] on button "button" at bounding box center [686, 338] width 23 height 11
click at [197, 99] on button "PAY NOW" at bounding box center [182, 88] width 128 height 26
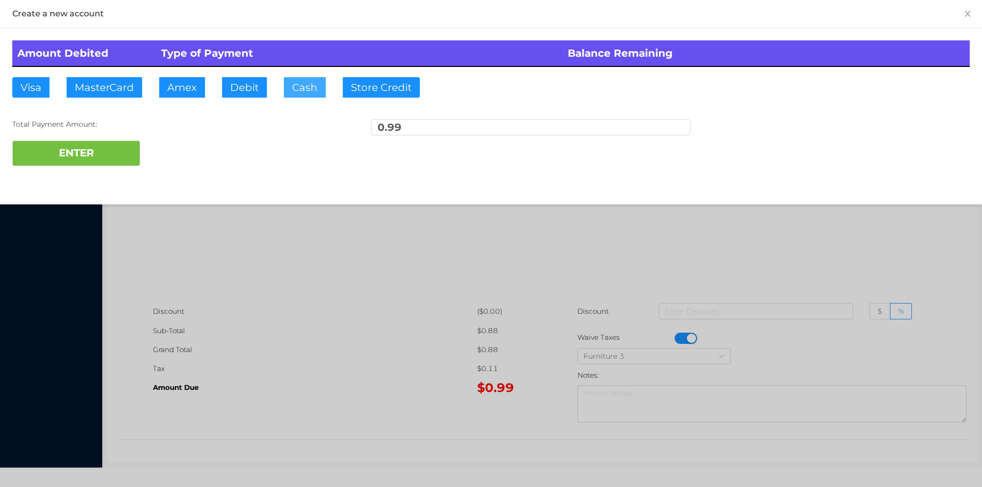
click at [302, 81] on button "Cash" at bounding box center [305, 87] width 42 height 20
click at [109, 158] on button "ENTER" at bounding box center [76, 154] width 128 height 26
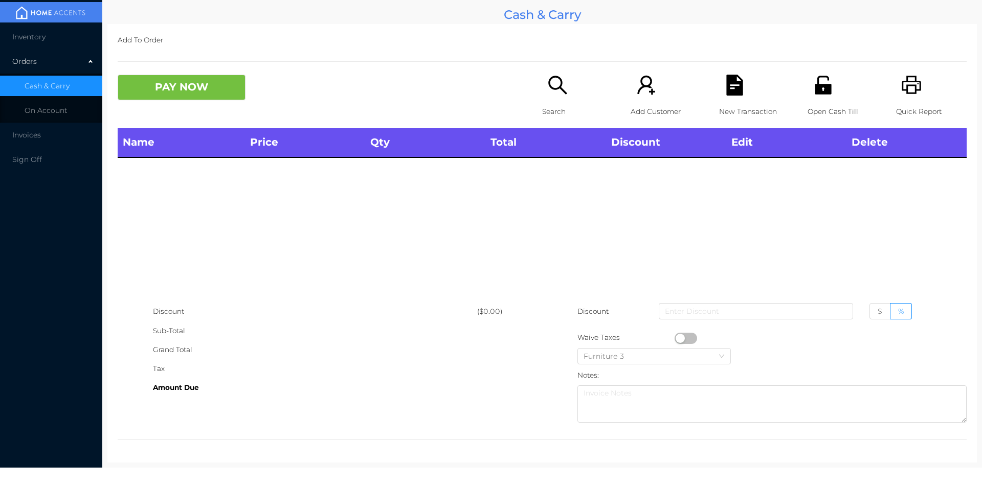
click at [542, 81] on div "Search" at bounding box center [577, 101] width 71 height 53
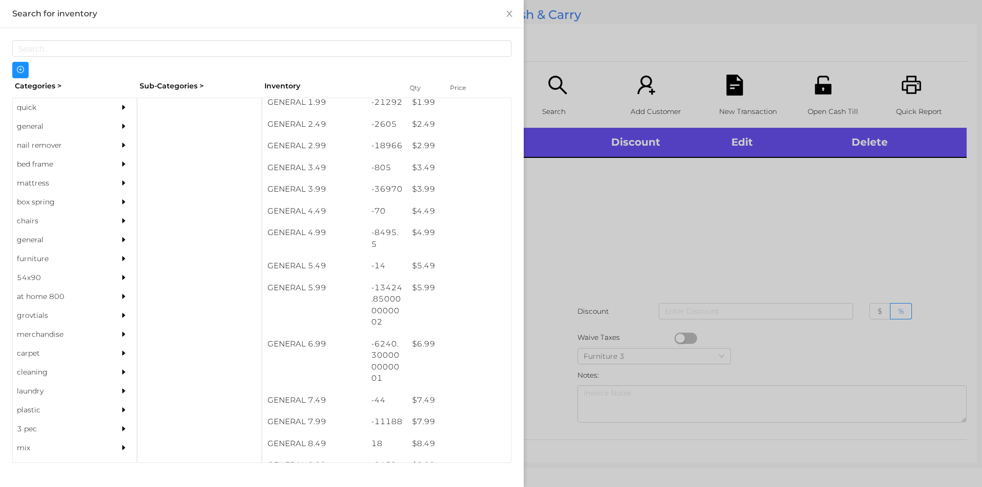
scroll to position [222, 0]
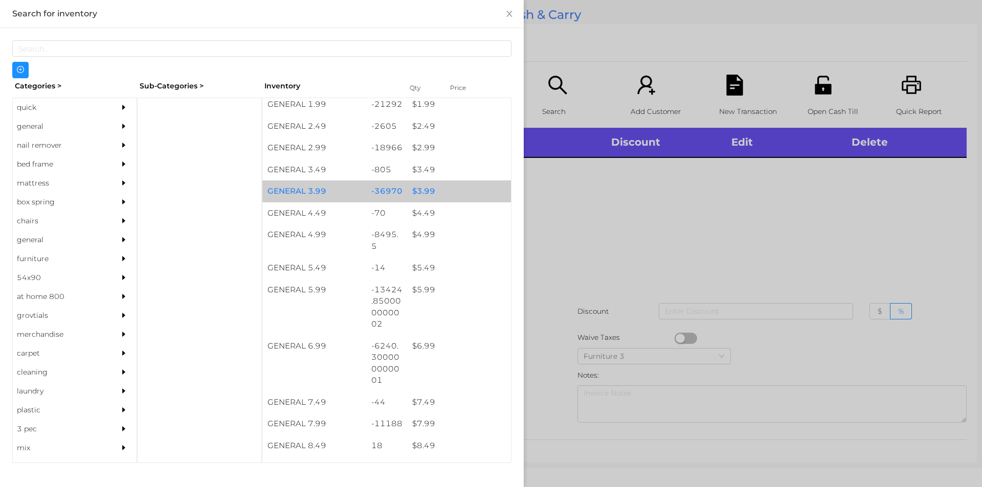
click at [444, 185] on div "$ 3.99" at bounding box center [459, 192] width 104 height 22
click at [447, 190] on div "$ 3.99" at bounding box center [459, 192] width 104 height 22
click at [410, 199] on div "$ 3.99" at bounding box center [459, 192] width 104 height 22
click at [407, 200] on div "$ 3.99" at bounding box center [459, 192] width 104 height 22
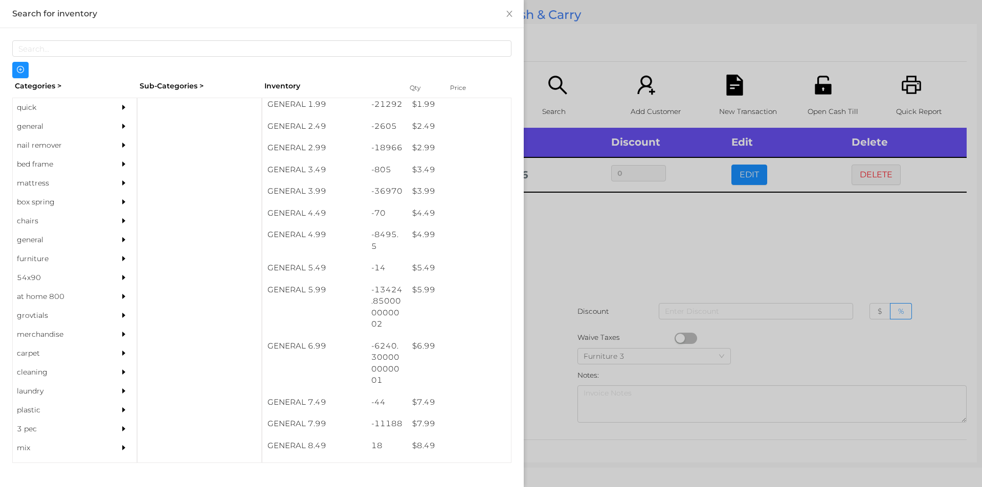
click at [554, 284] on div at bounding box center [491, 243] width 982 height 487
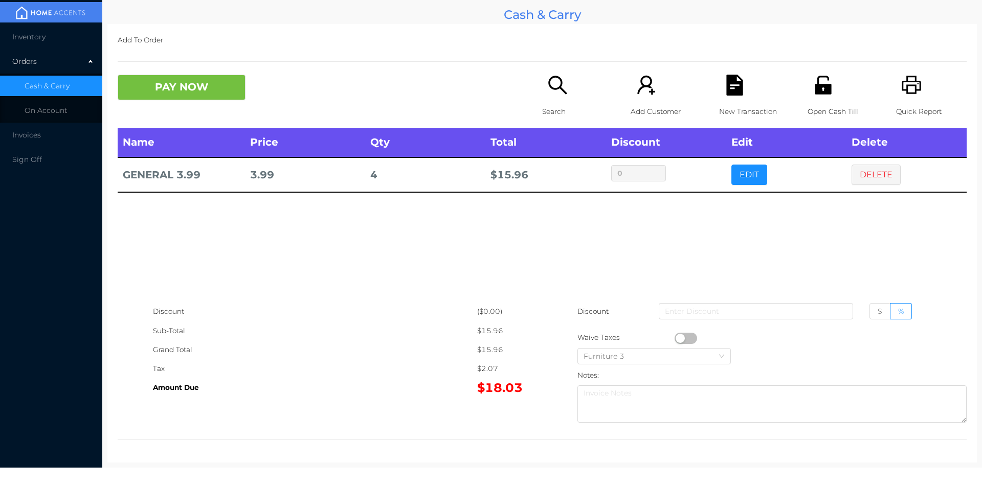
click at [556, 91] on icon "icon: search" at bounding box center [557, 85] width 21 height 21
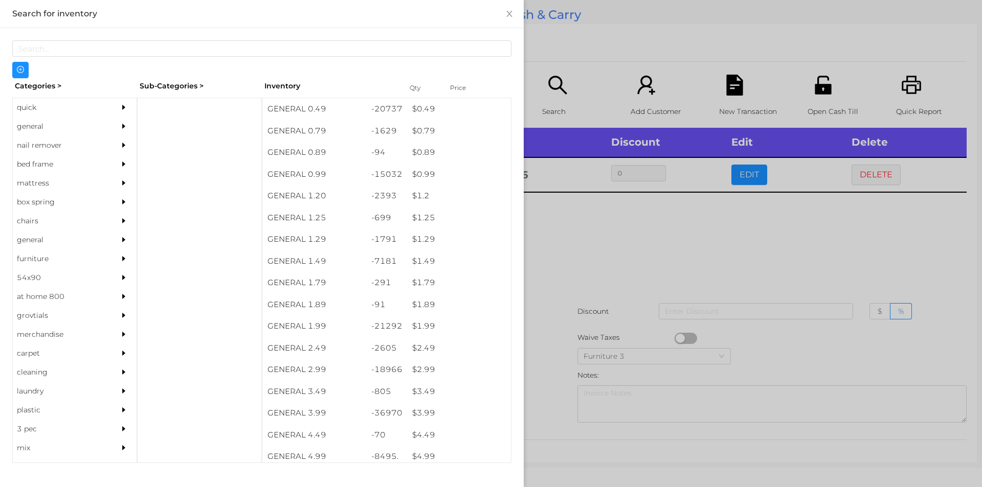
click at [54, 110] on div "quick" at bounding box center [59, 107] width 93 height 19
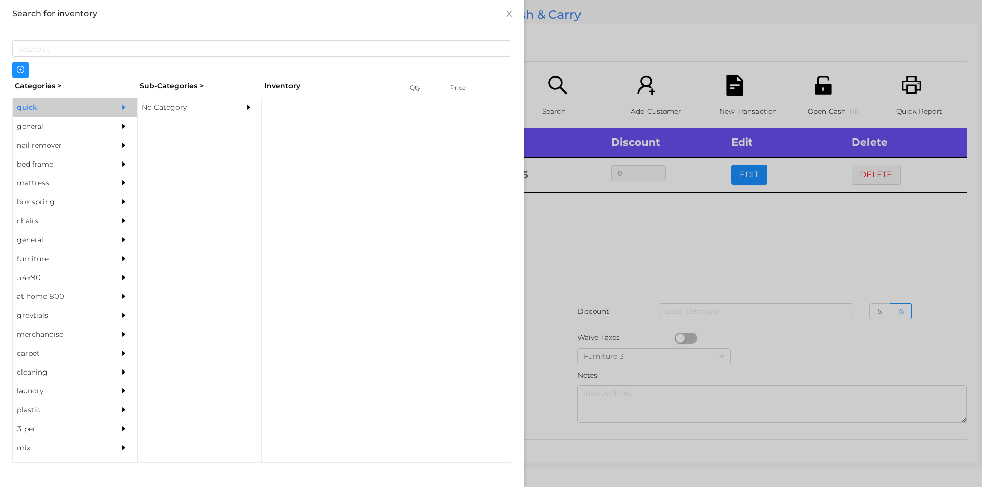
click at [200, 109] on div "No Category" at bounding box center [184, 107] width 93 height 19
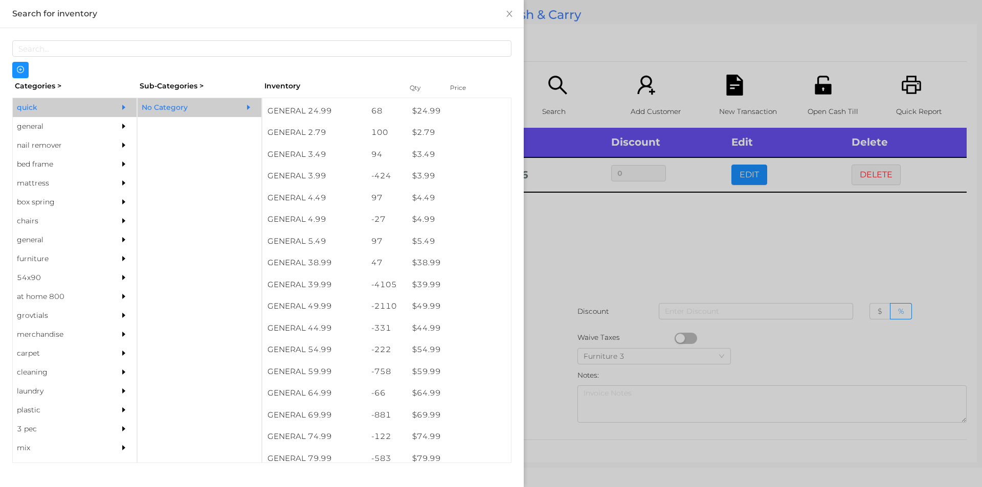
scroll to position [408, 0]
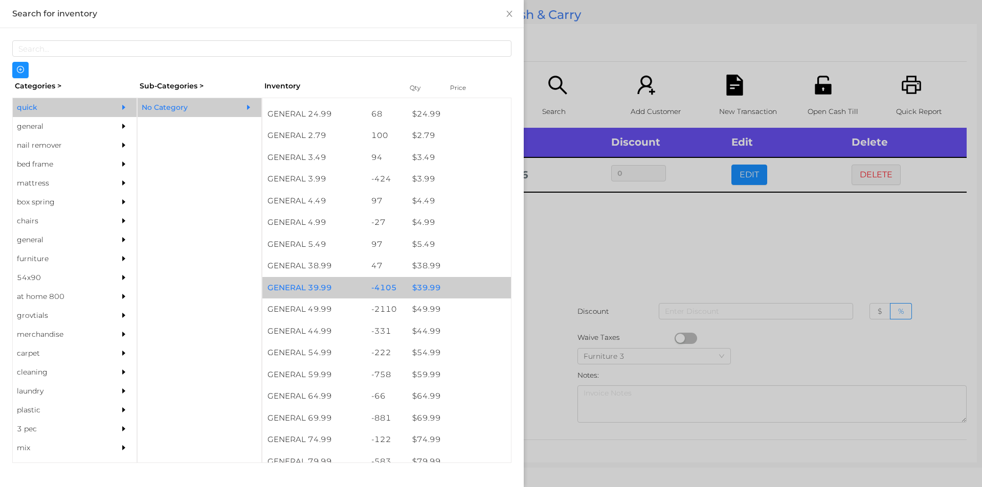
click at [411, 294] on div "$ 39.99" at bounding box center [459, 288] width 104 height 22
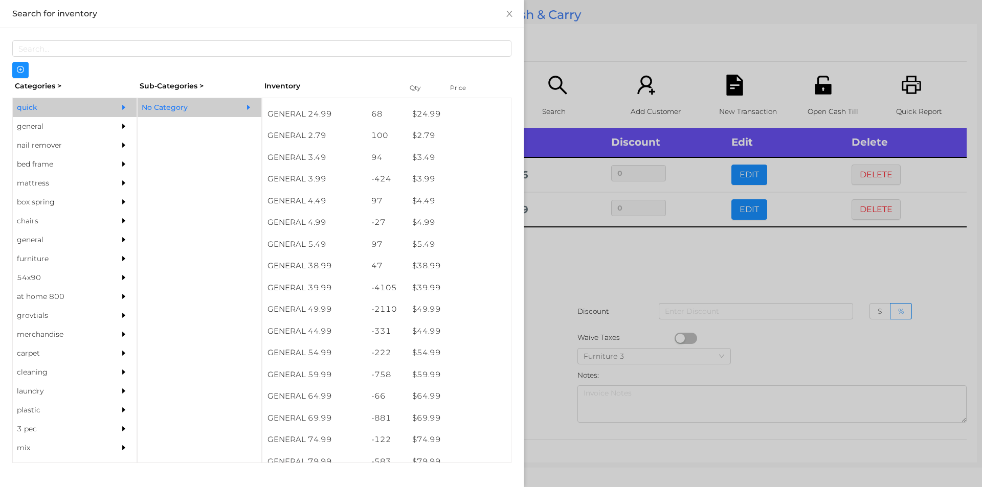
click at [572, 308] on div at bounding box center [491, 243] width 982 height 487
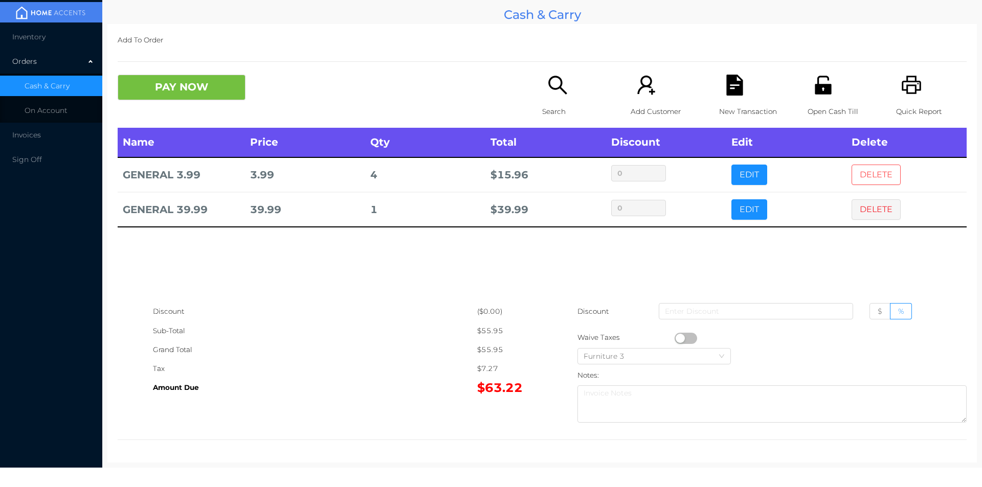
click at [869, 178] on button "DELETE" at bounding box center [875, 175] width 49 height 20
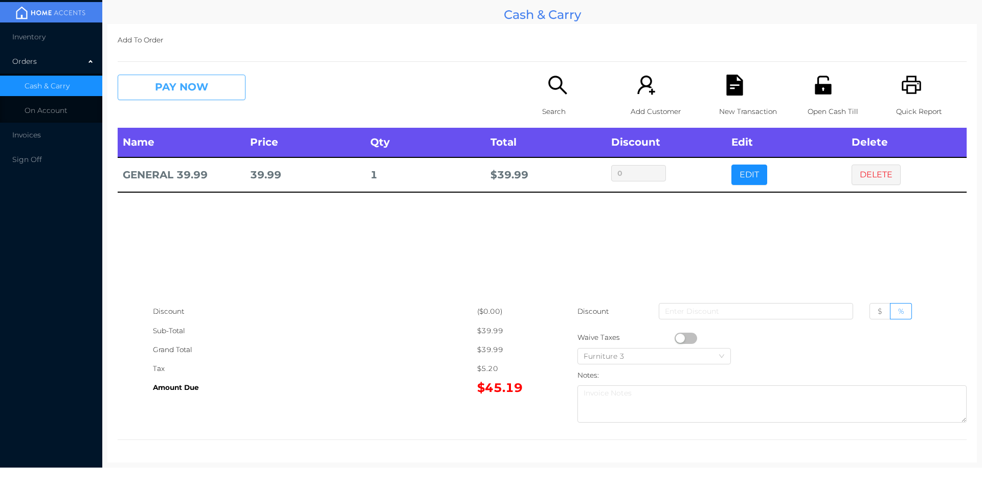
click at [184, 89] on button "PAY NOW" at bounding box center [182, 88] width 128 height 26
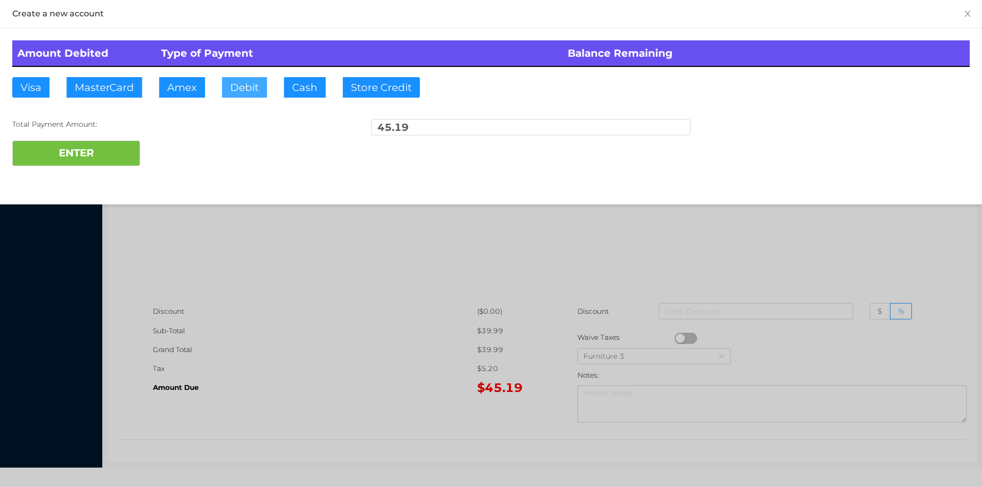
click at [245, 80] on button "Debit" at bounding box center [244, 87] width 45 height 20
type input "100"
click at [62, 144] on button "ENTER" at bounding box center [76, 154] width 128 height 26
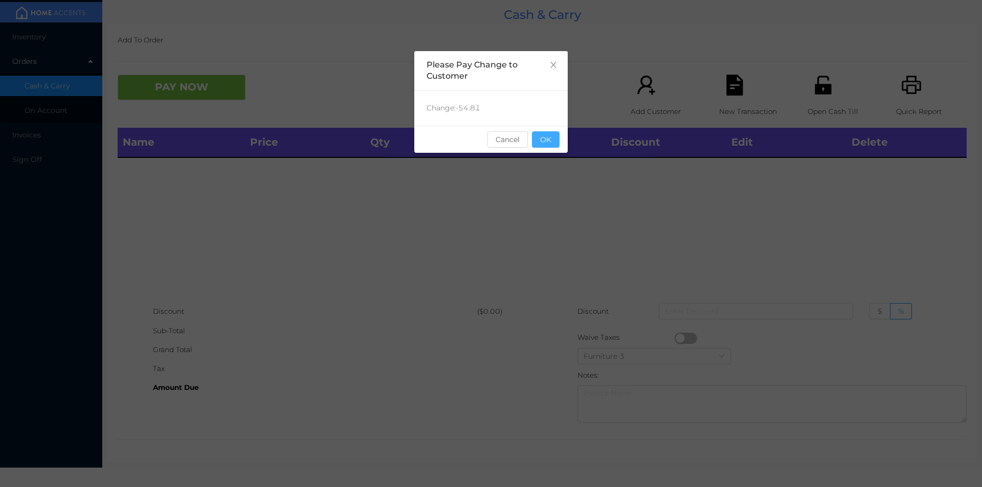
click at [556, 147] on button "OK" at bounding box center [546, 139] width 28 height 16
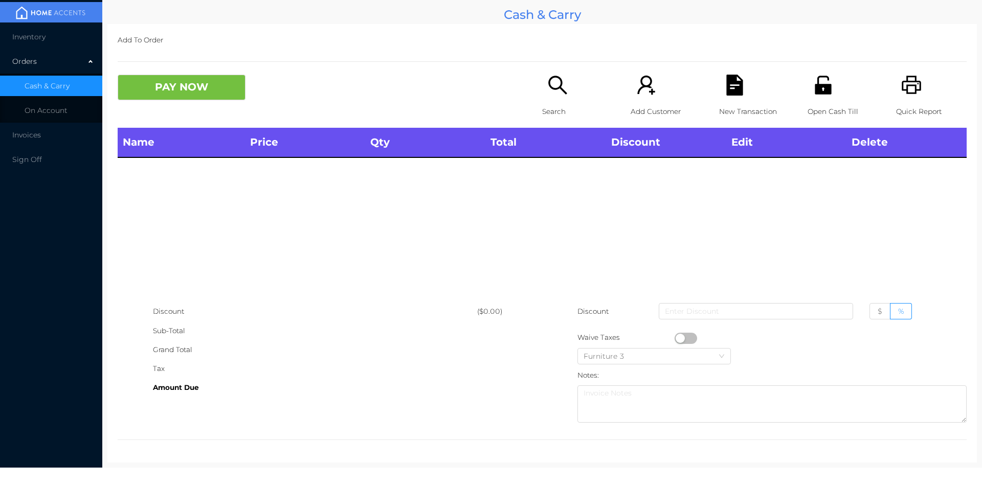
click at [563, 77] on icon "icon: search" at bounding box center [557, 85] width 21 height 21
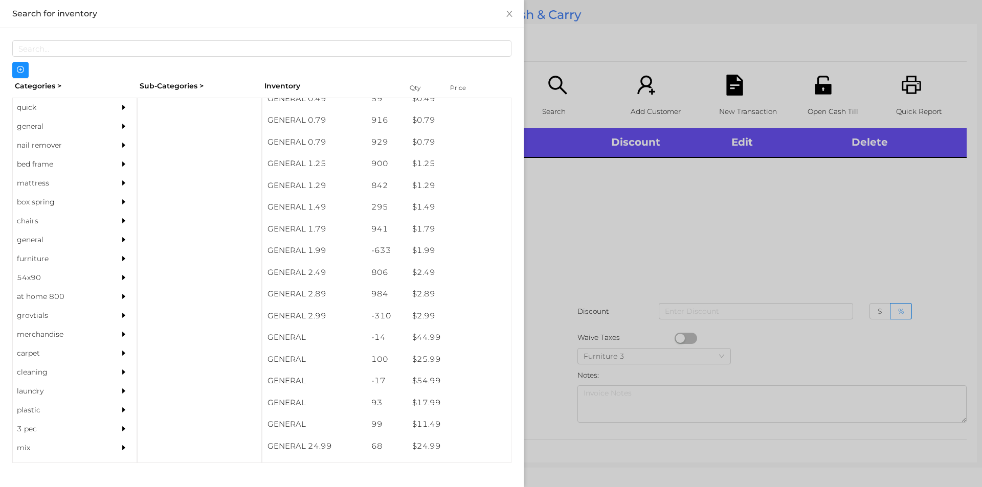
scroll to position [99, 0]
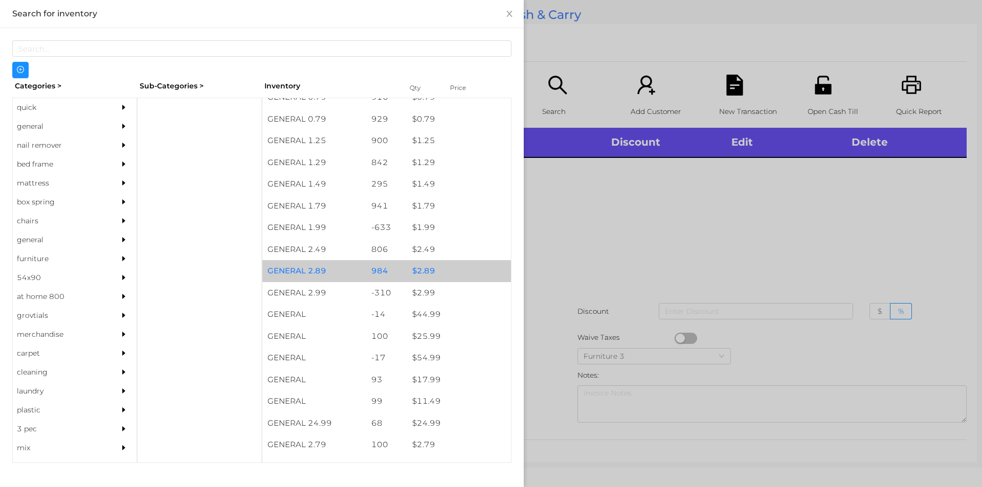
click at [431, 266] on div "$ 2.89" at bounding box center [459, 271] width 104 height 22
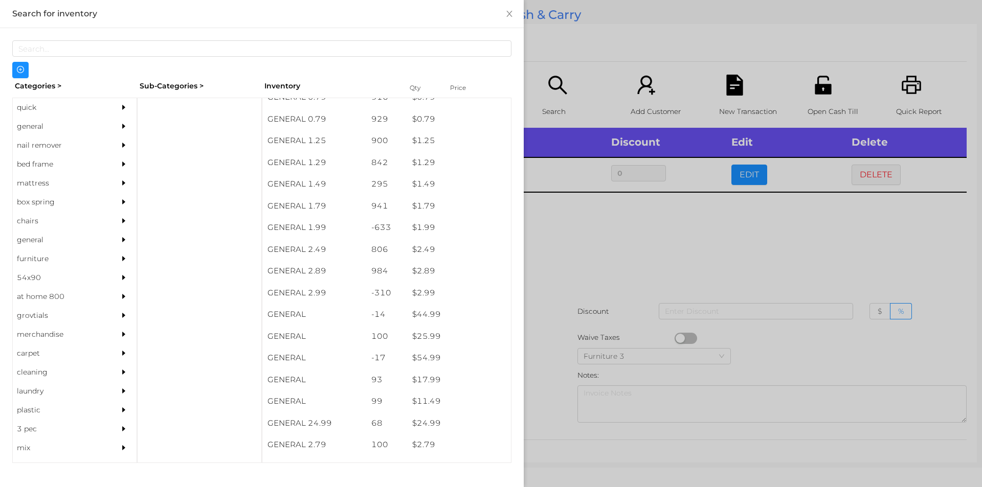
click at [596, 229] on div at bounding box center [491, 243] width 982 height 487
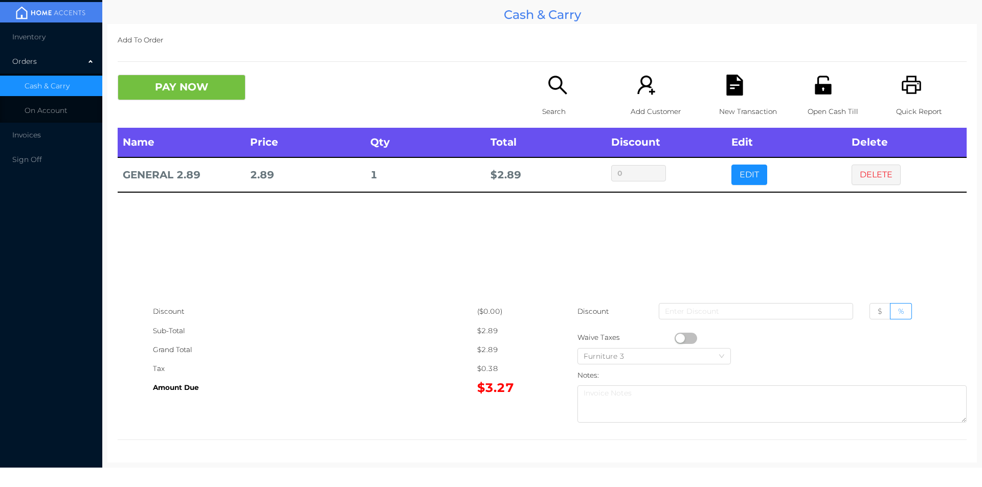
click at [725, 102] on p "New Transaction" at bounding box center [754, 111] width 71 height 19
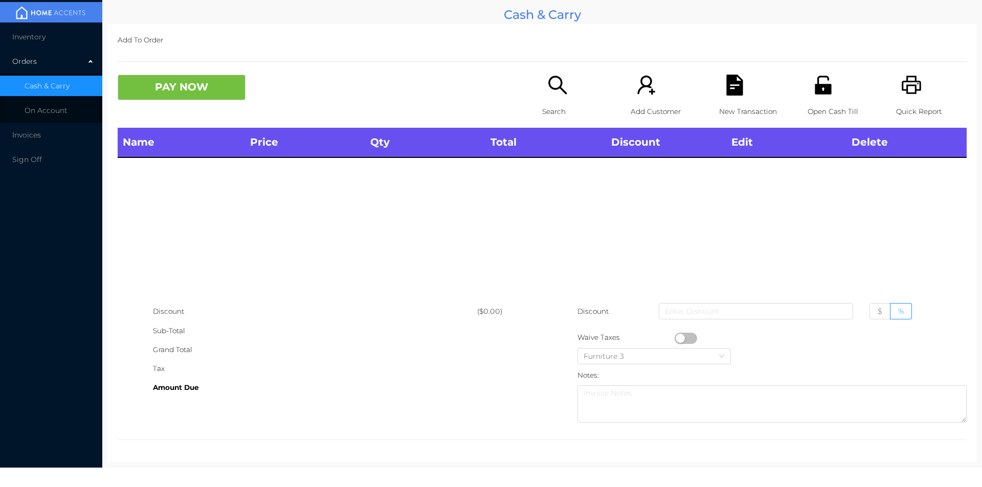
click at [911, 80] on icon "icon: printer" at bounding box center [911, 85] width 21 height 21
click at [543, 109] on p "Search" at bounding box center [577, 111] width 71 height 19
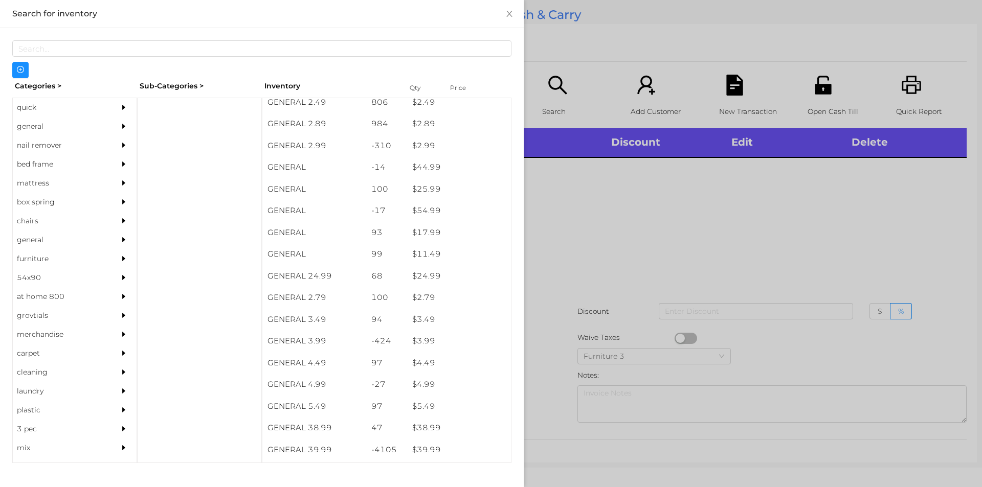
scroll to position [246, 0]
click at [39, 128] on div "general" at bounding box center [59, 126] width 93 height 19
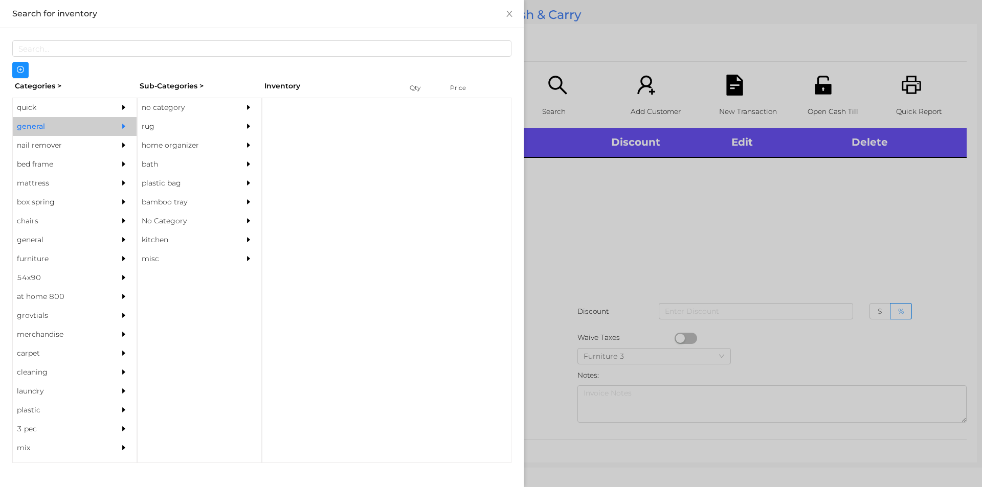
click at [196, 107] on div "no category" at bounding box center [184, 107] width 93 height 19
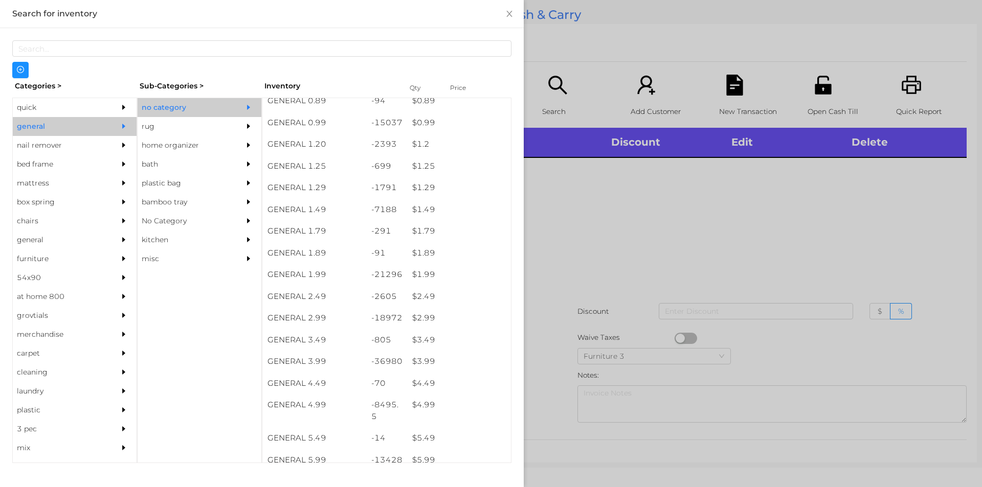
scroll to position [89, 0]
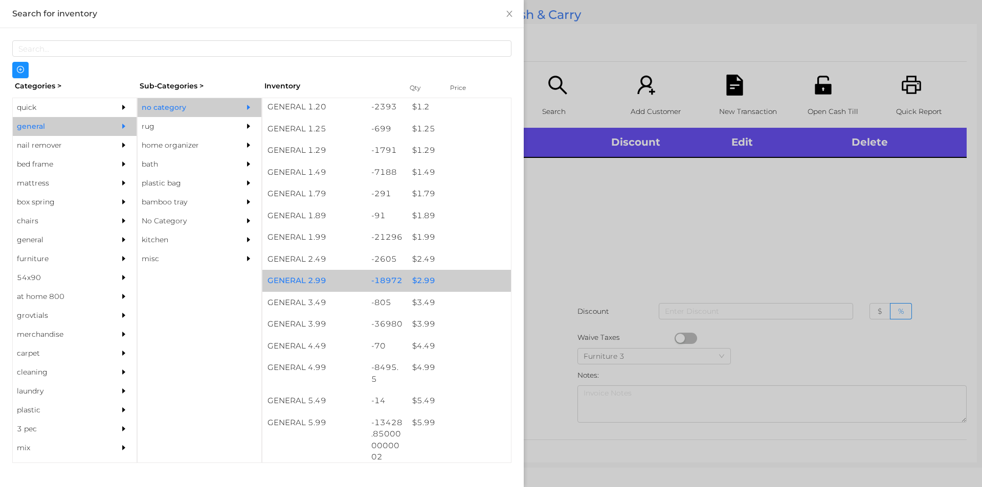
click at [435, 286] on div "$ 2.99" at bounding box center [459, 281] width 104 height 22
click at [436, 282] on div "$ 2.99" at bounding box center [459, 281] width 104 height 22
click at [436, 281] on div "$ 2.99" at bounding box center [459, 281] width 104 height 22
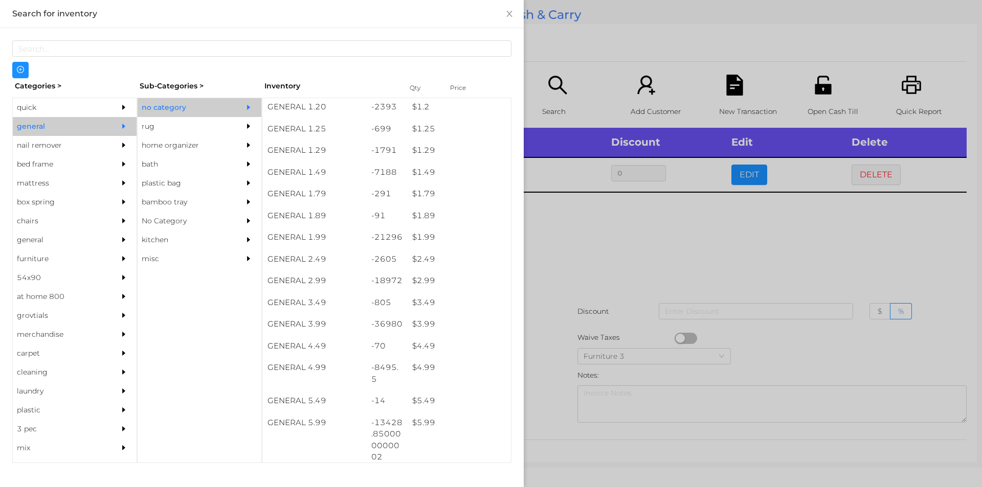
click at [571, 283] on div at bounding box center [491, 243] width 982 height 487
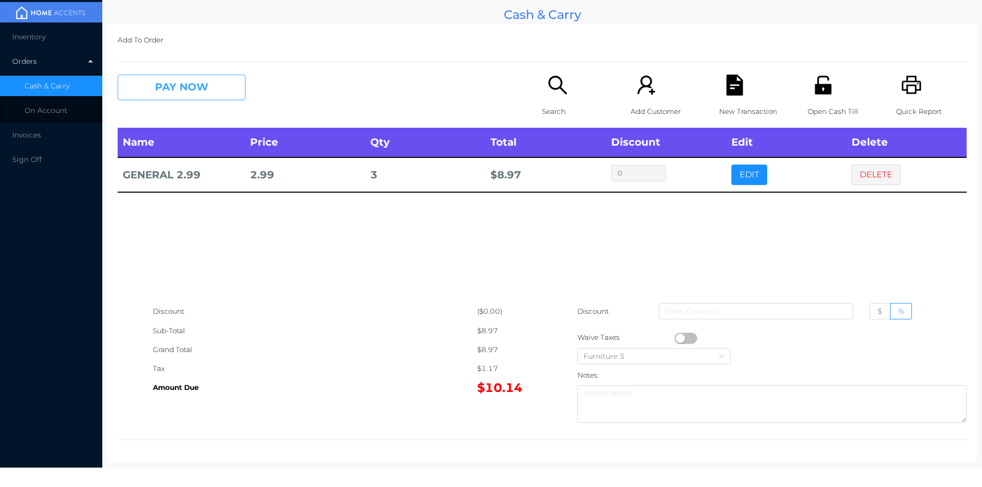
click at [212, 94] on button "PAY NOW" at bounding box center [182, 88] width 128 height 26
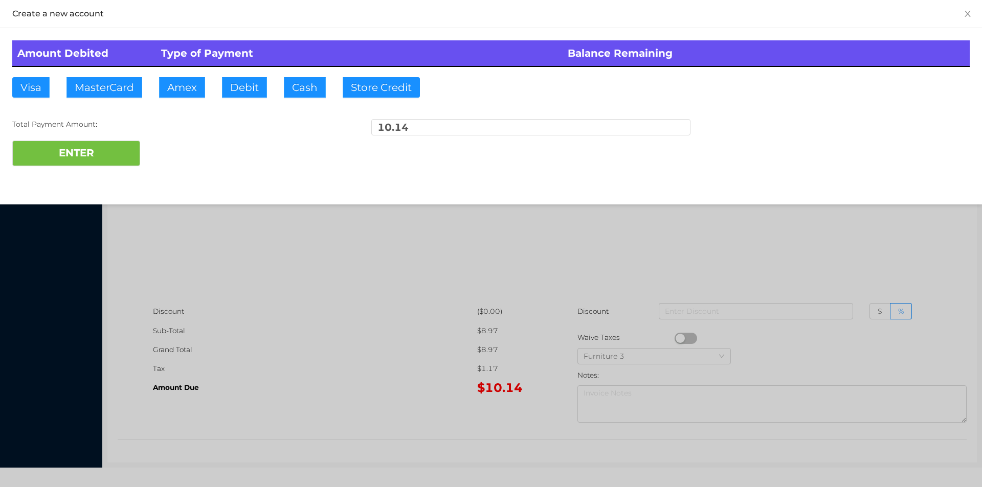
click at [405, 312] on div at bounding box center [491, 243] width 982 height 487
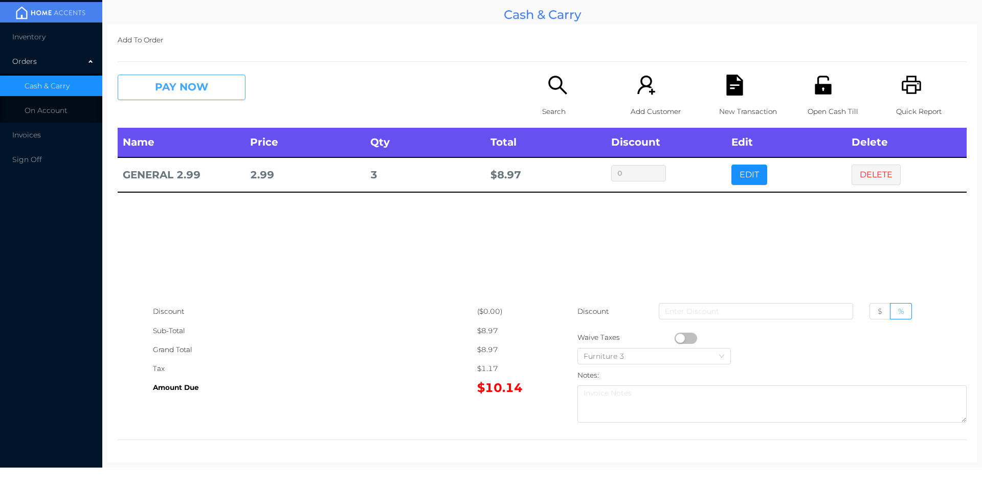
click at [213, 96] on button "PAY NOW" at bounding box center [182, 88] width 128 height 26
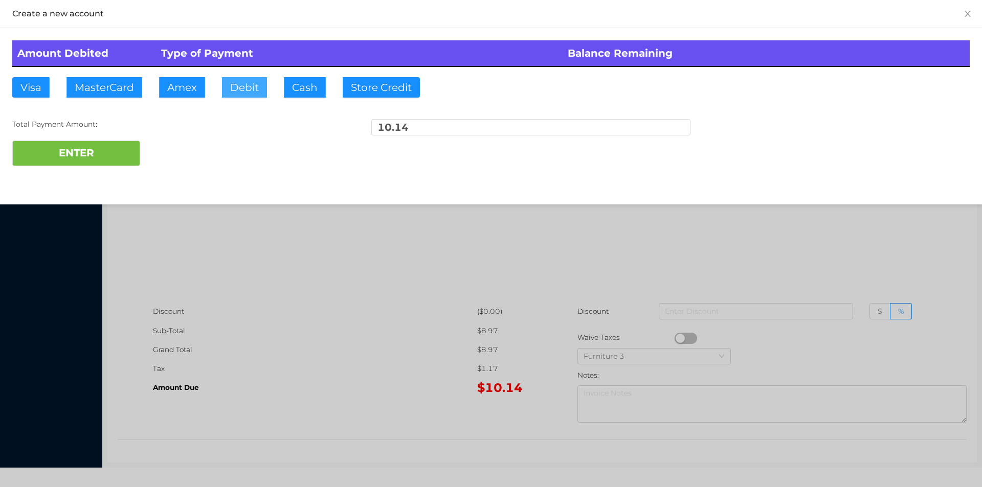
click at [242, 89] on button "Debit" at bounding box center [244, 87] width 45 height 20
click at [105, 141] on button "ENTER" at bounding box center [76, 154] width 128 height 26
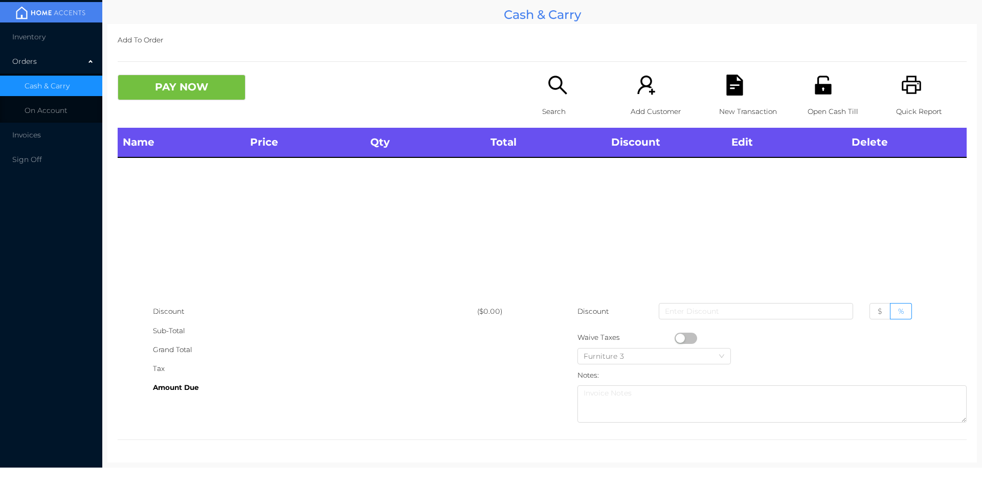
click at [807, 92] on div "Open Cash Till" at bounding box center [842, 101] width 71 height 53
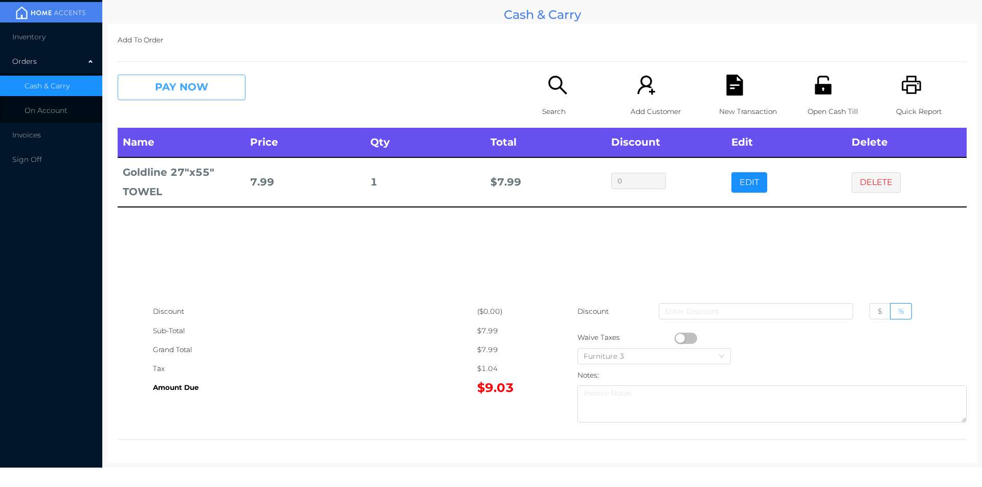
click at [193, 91] on button "PAY NOW" at bounding box center [182, 88] width 128 height 26
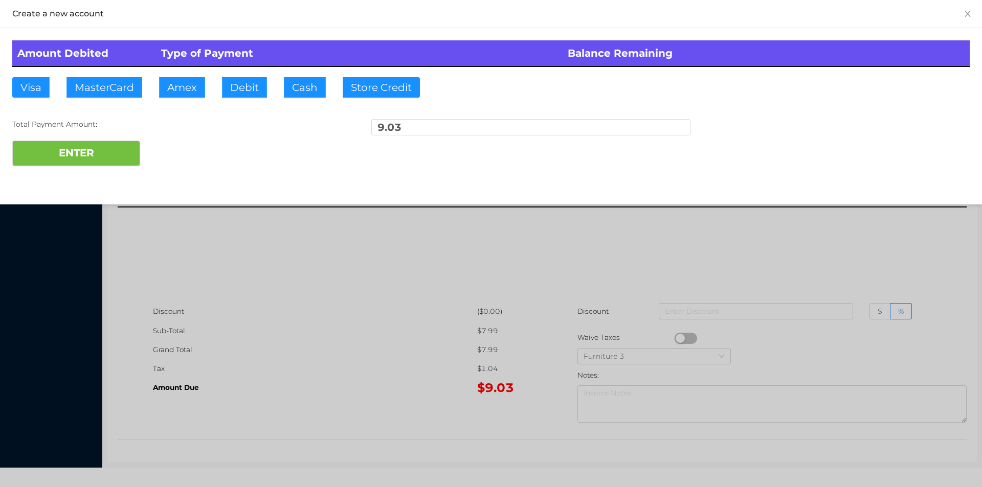
click at [666, 299] on div at bounding box center [491, 243] width 982 height 487
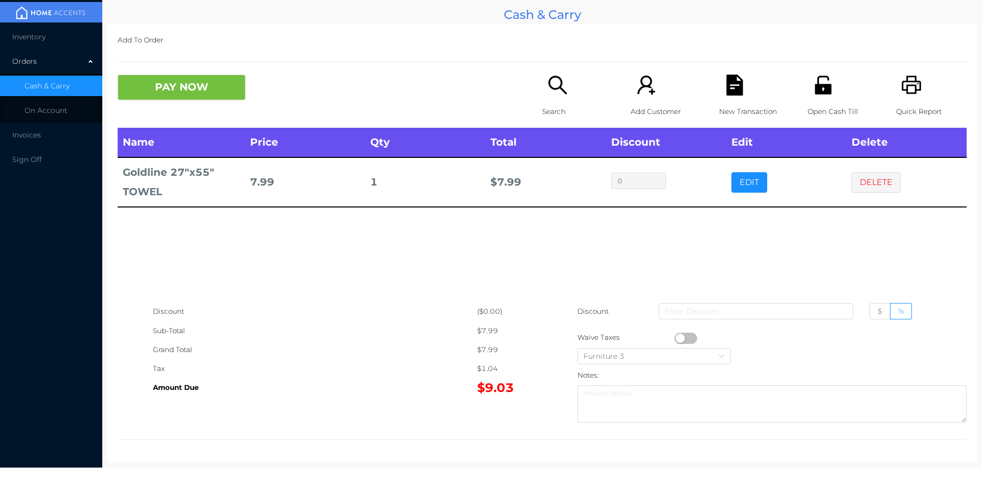
click at [733, 96] on div "New Transaction" at bounding box center [754, 101] width 71 height 53
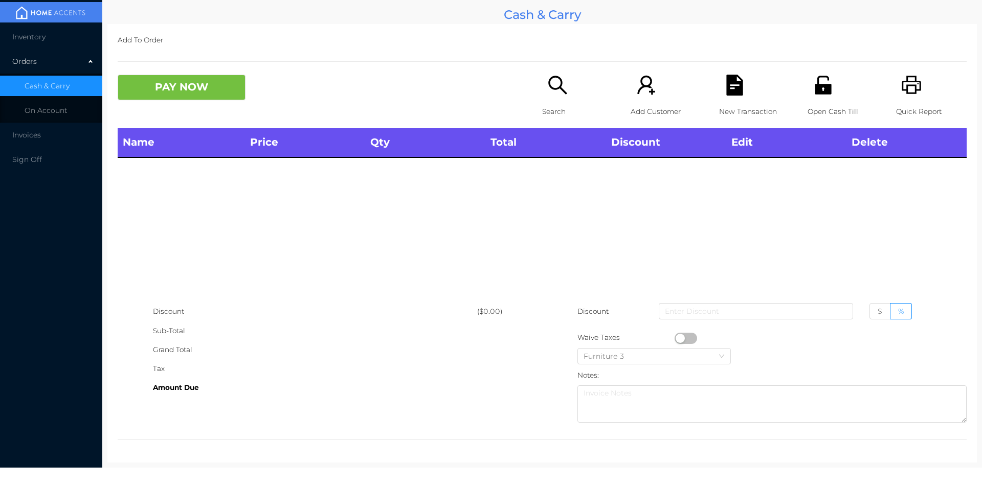
click at [906, 83] on icon "icon: printer" at bounding box center [911, 85] width 21 height 21
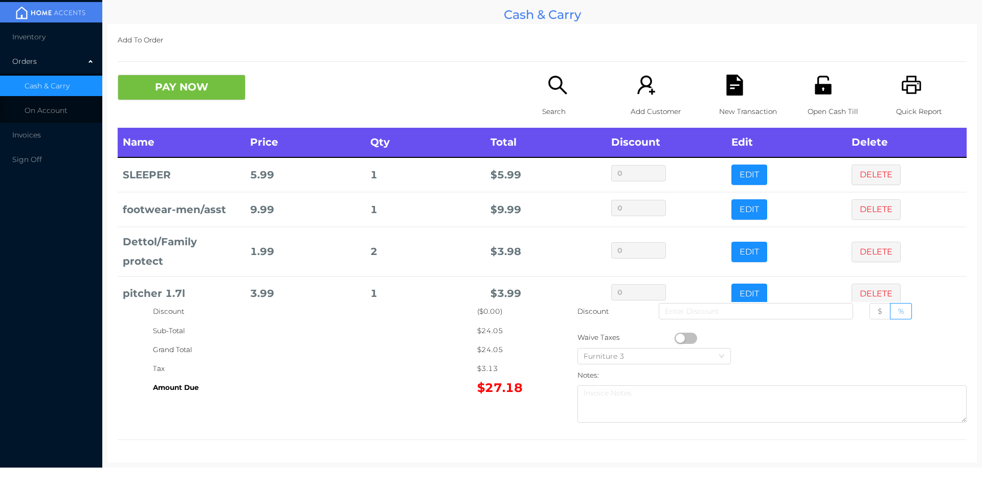
scroll to position [54, 0]
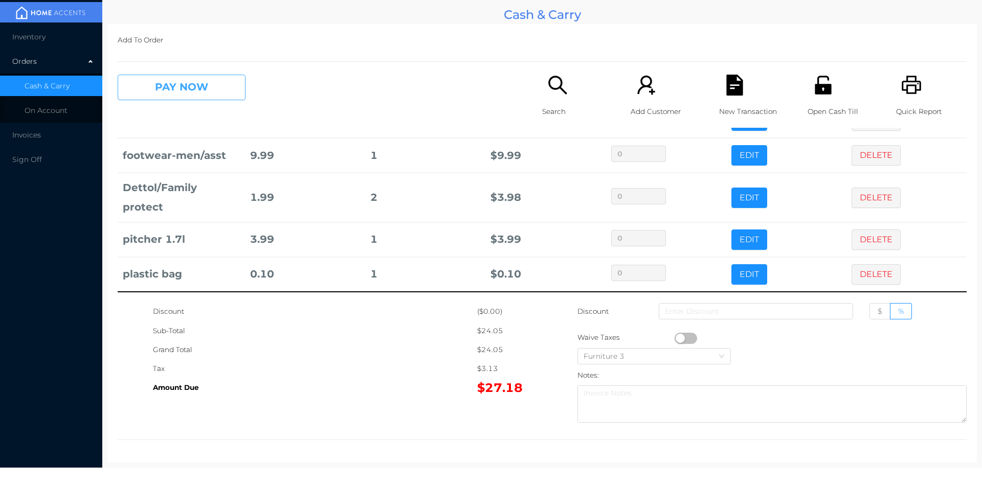
click at [172, 85] on button "PAY NOW" at bounding box center [182, 88] width 128 height 26
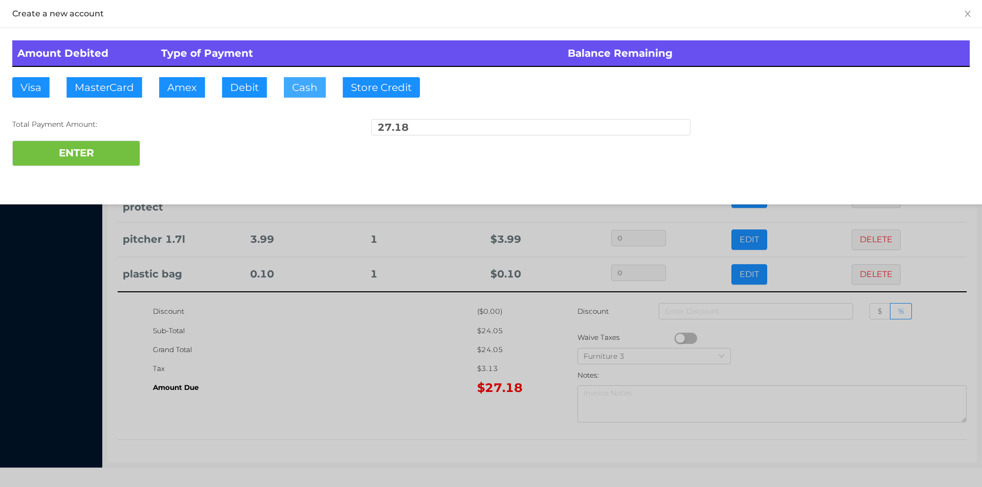
click at [307, 79] on button "Cash" at bounding box center [305, 87] width 42 height 20
type input "50"
click at [77, 162] on button "ENTER" at bounding box center [76, 154] width 128 height 26
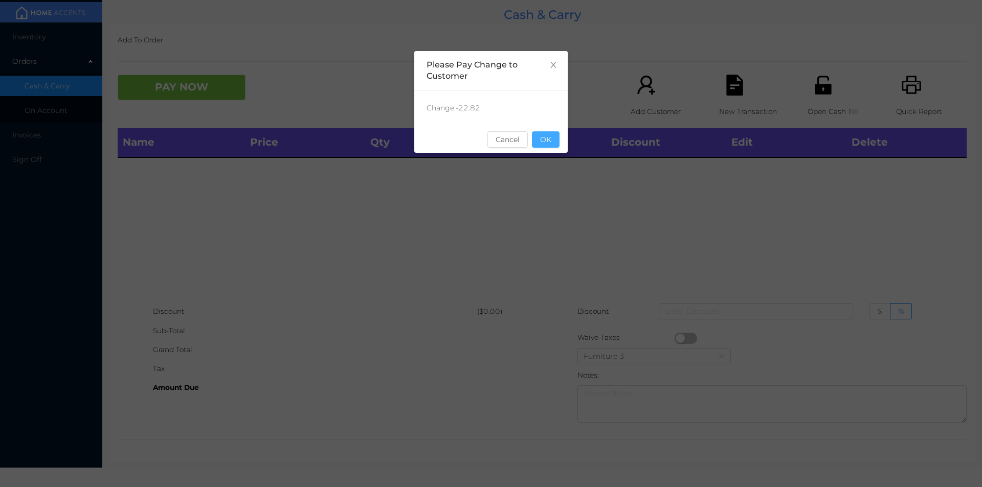
click at [553, 142] on button "OK" at bounding box center [546, 139] width 28 height 16
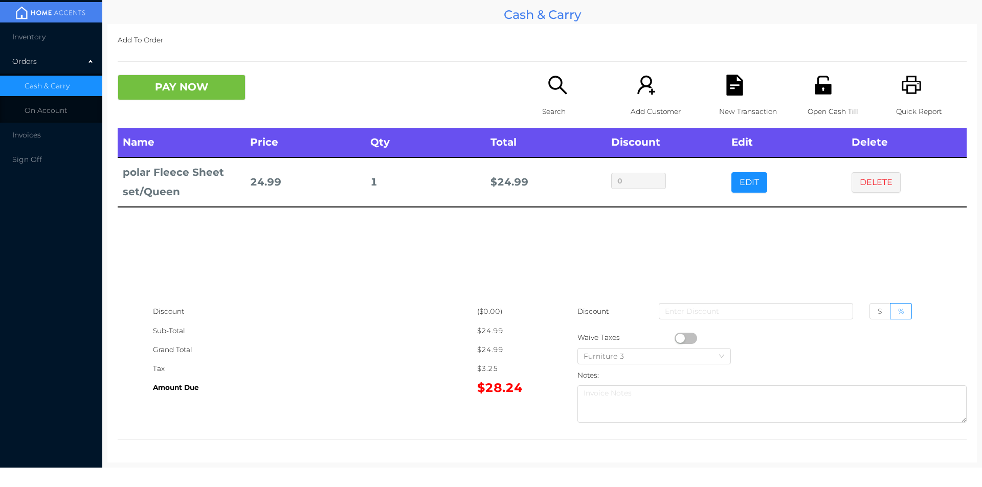
click at [726, 94] on icon "icon: file-text" at bounding box center [734, 85] width 16 height 21
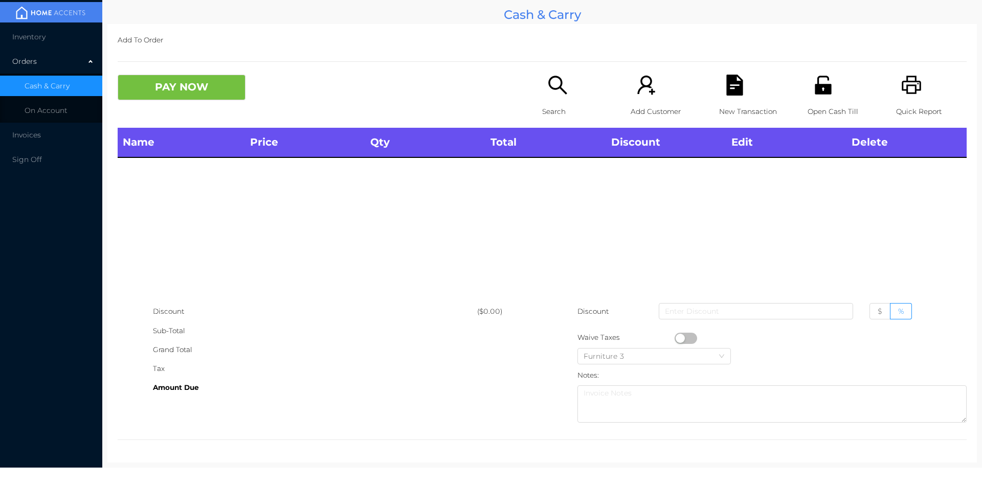
click at [907, 81] on icon "icon: printer" at bounding box center [911, 85] width 21 height 21
click at [552, 92] on icon "icon: search" at bounding box center [557, 85] width 21 height 21
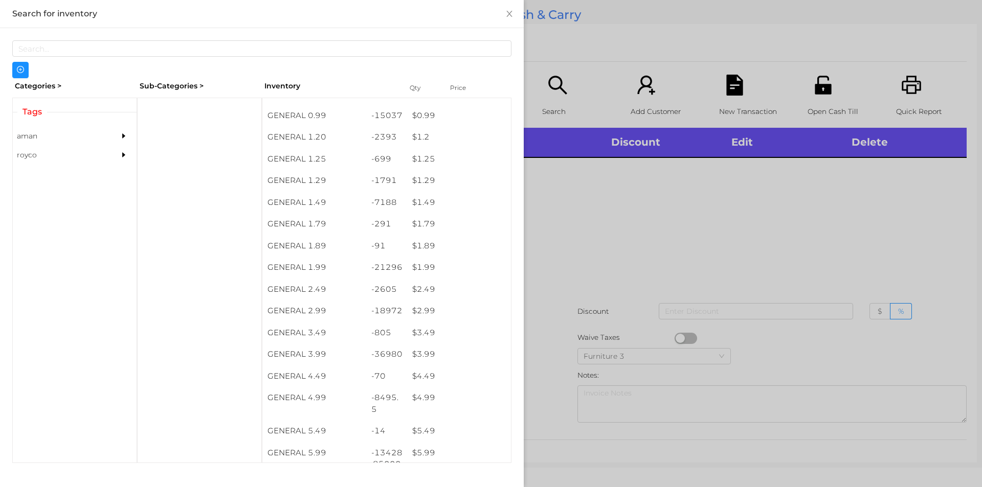
scroll to position [64, 0]
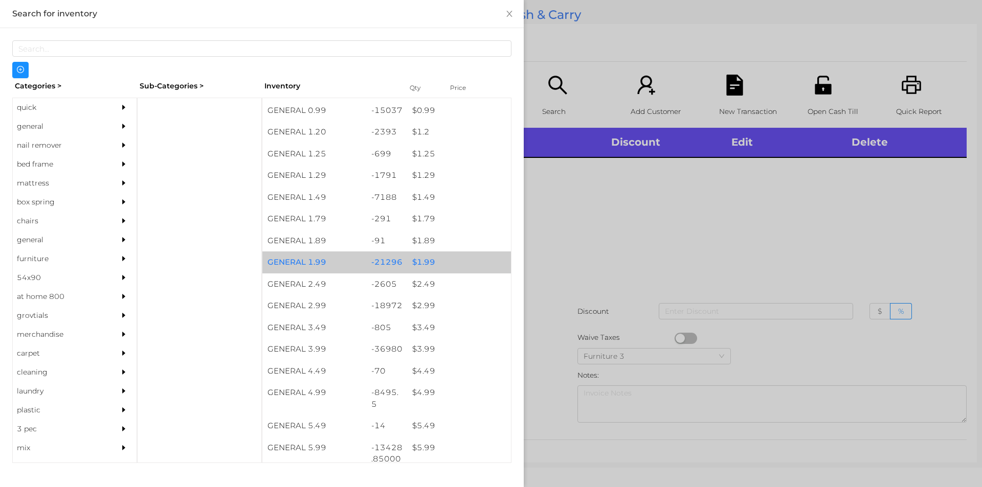
click at [430, 262] on div "$ 1.99" at bounding box center [459, 263] width 104 height 22
click at [444, 266] on div "$ 1.99" at bounding box center [459, 263] width 104 height 22
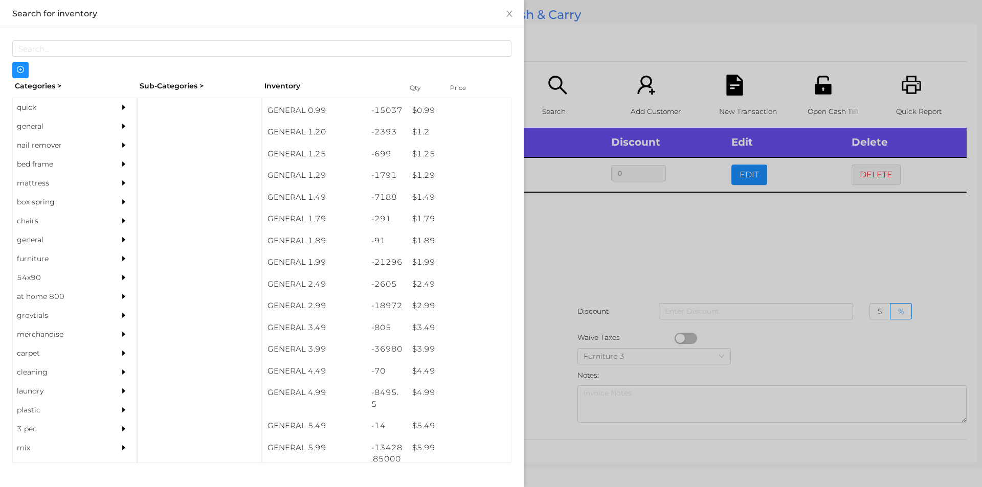
click at [587, 337] on div at bounding box center [491, 243] width 982 height 487
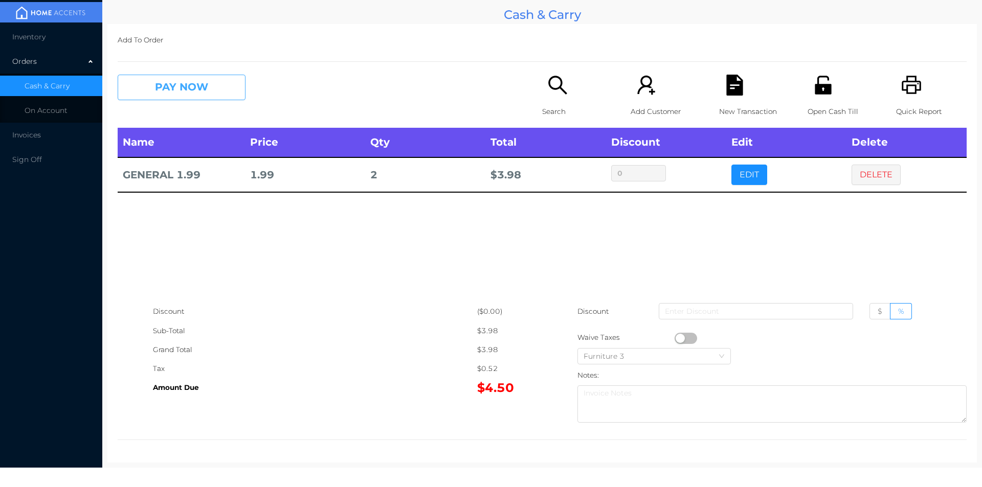
click at [161, 76] on button "PAY NOW" at bounding box center [182, 88] width 128 height 26
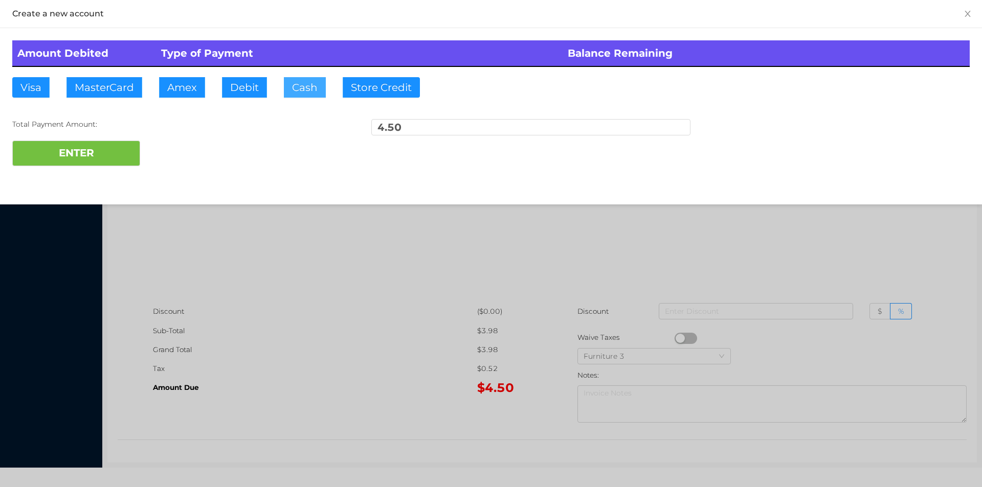
click at [293, 92] on button "Cash" at bounding box center [305, 87] width 42 height 20
click at [102, 152] on button "ENTER" at bounding box center [76, 154] width 128 height 26
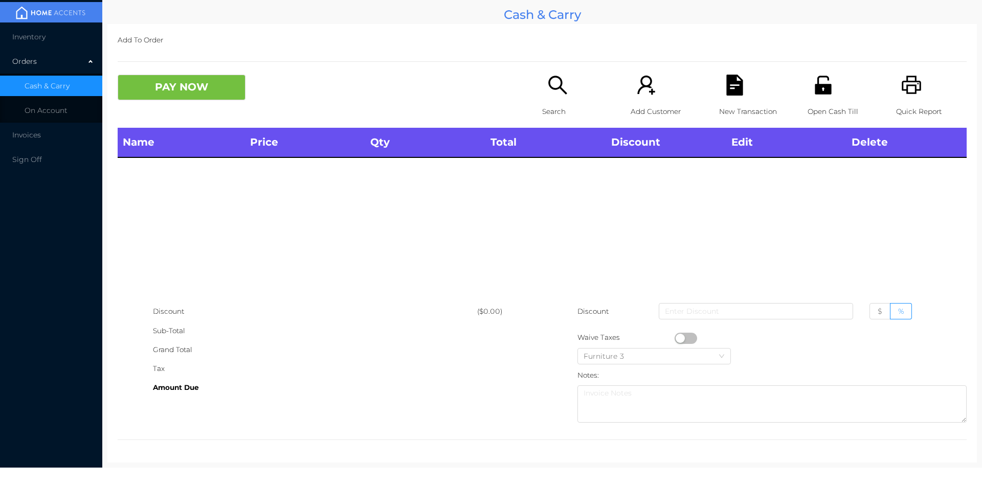
click at [562, 97] on div "Search" at bounding box center [577, 101] width 71 height 53
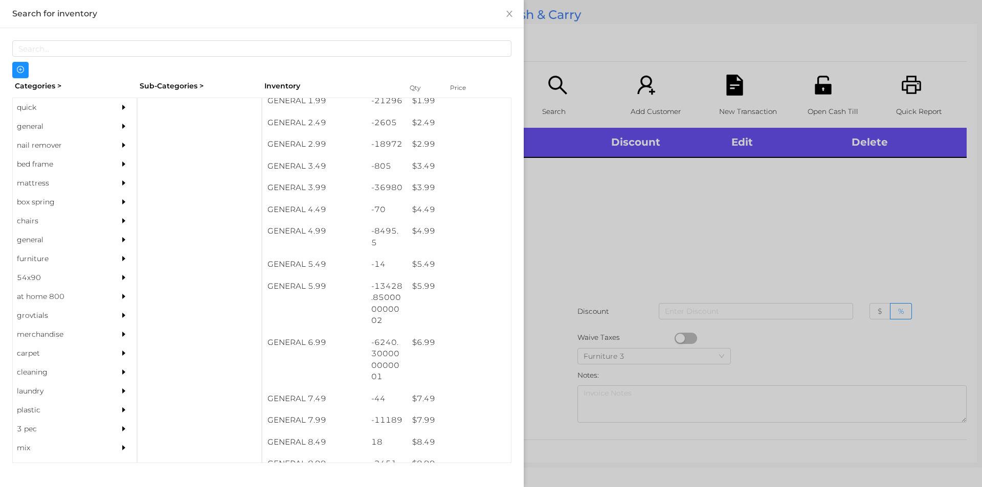
scroll to position [228, 0]
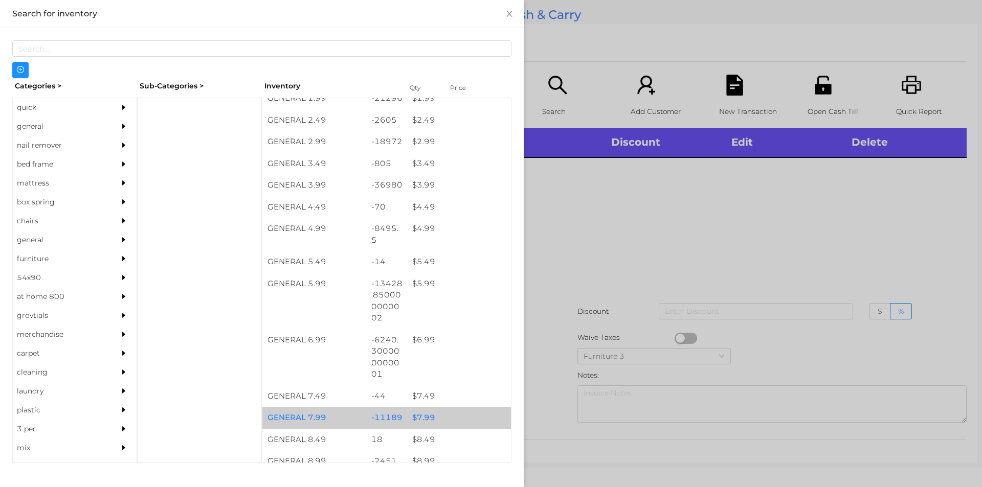
click at [441, 416] on div "$ 7.99" at bounding box center [459, 418] width 104 height 22
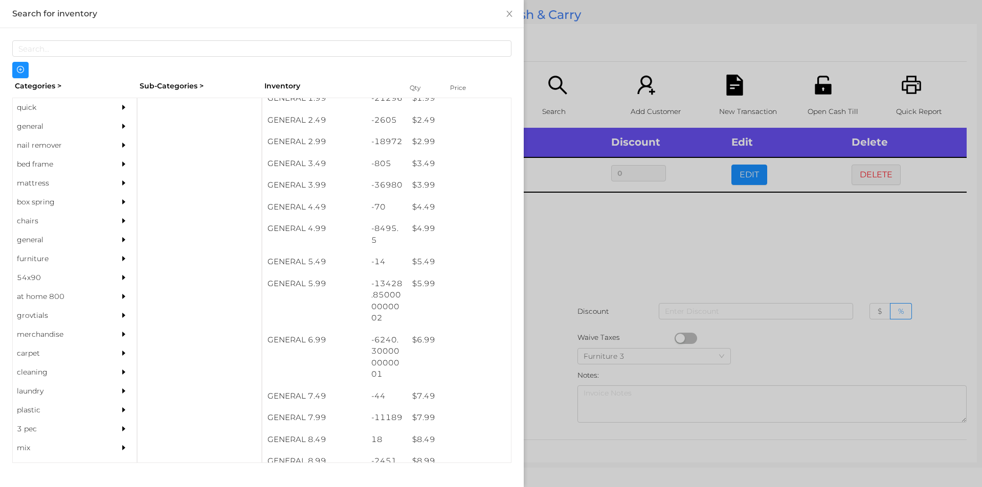
click at [578, 286] on div at bounding box center [491, 243] width 982 height 487
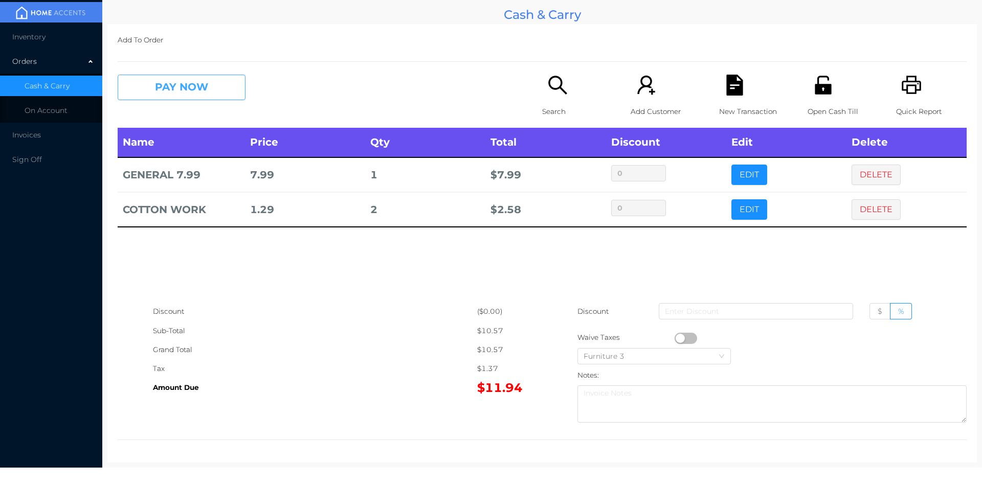
click at [177, 88] on button "PAY NOW" at bounding box center [182, 88] width 128 height 26
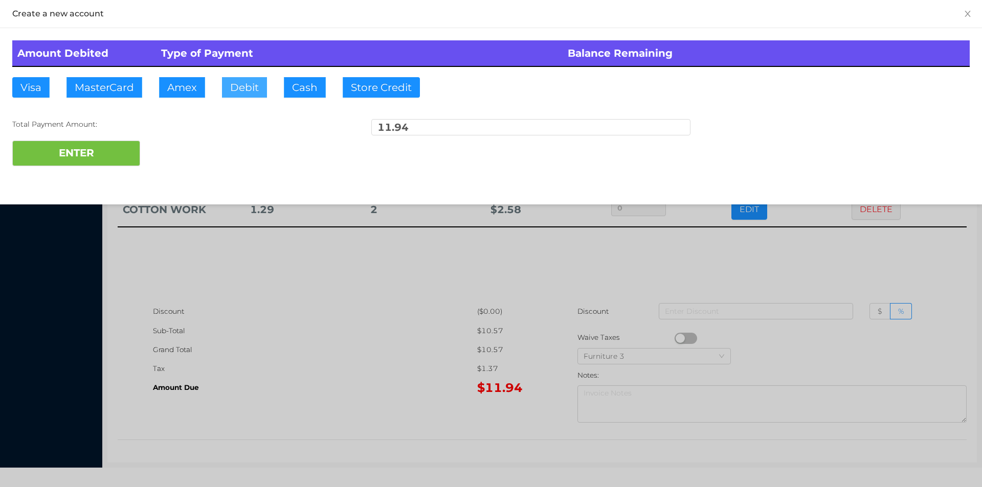
click at [249, 83] on button "Debit" at bounding box center [244, 87] width 45 height 20
click at [429, 411] on div at bounding box center [491, 243] width 982 height 487
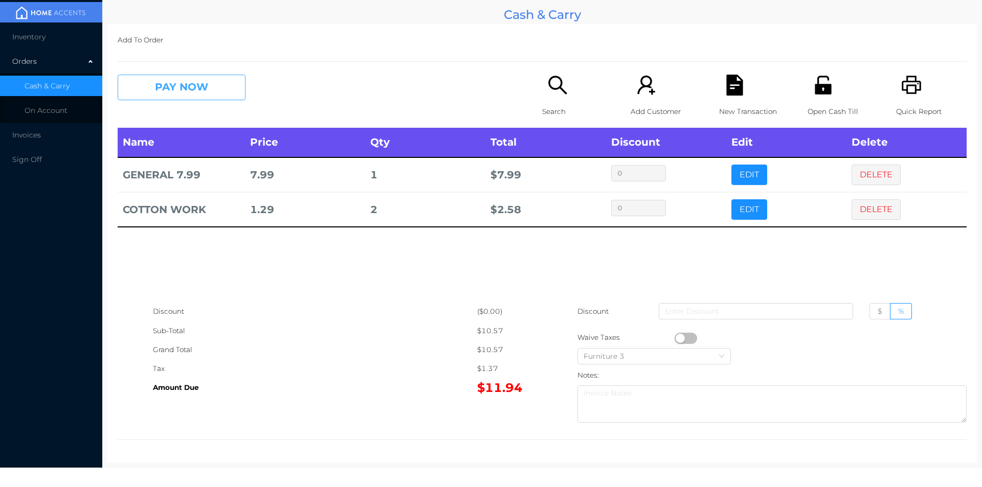
click at [173, 77] on button "PAY NOW" at bounding box center [182, 88] width 128 height 26
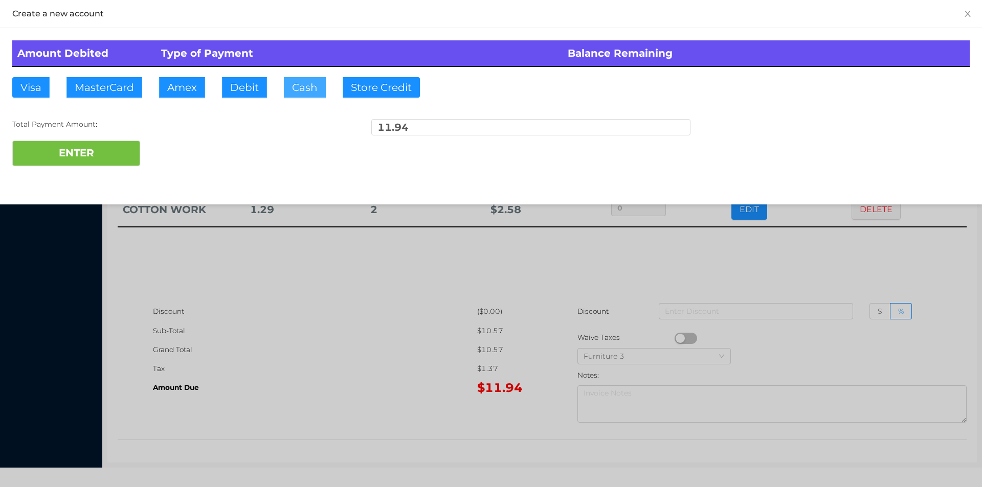
click at [295, 85] on button "Cash" at bounding box center [305, 87] width 42 height 20
type input "20"
click at [57, 161] on button "ENTER" at bounding box center [76, 154] width 128 height 26
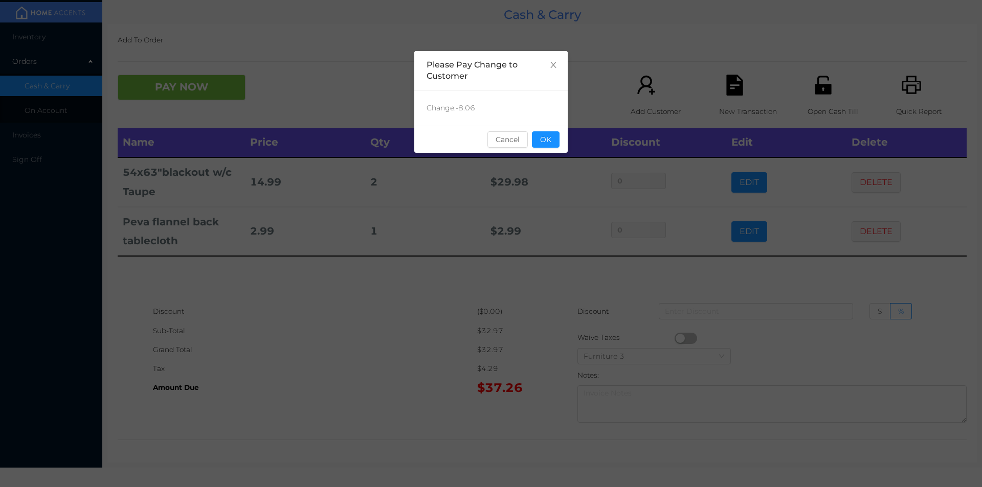
click at [616, 324] on div "sentinelStart Please Pay Change to Customer Change: -8.06 Cancel OK sentinelEnd" at bounding box center [491, 243] width 982 height 487
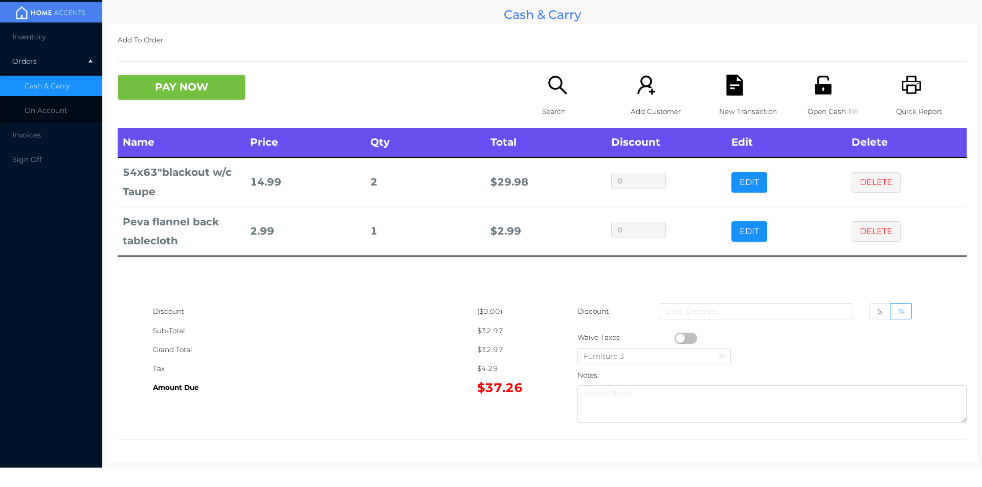
click at [815, 87] on icon "icon: unlock" at bounding box center [823, 85] width 16 height 18
click at [807, 86] on div "Open Cash Till" at bounding box center [842, 101] width 71 height 53
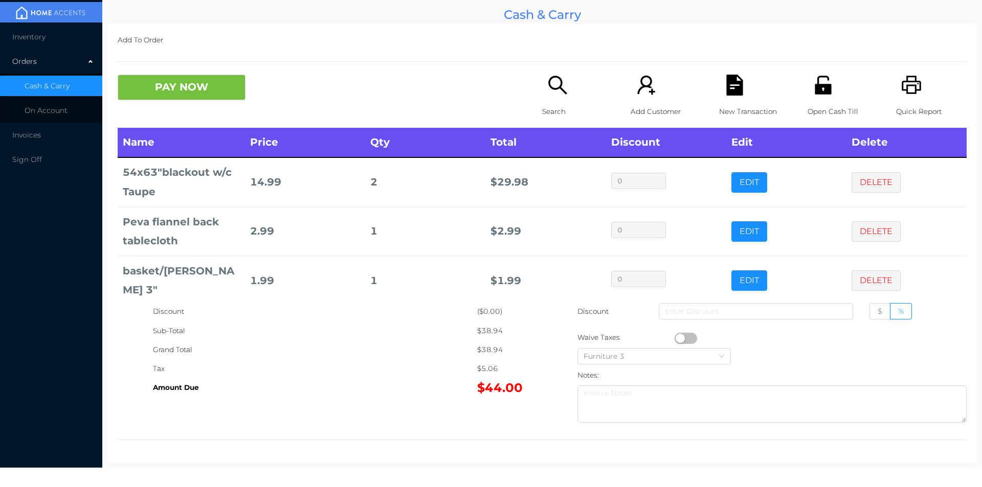
scroll to position [34, 0]
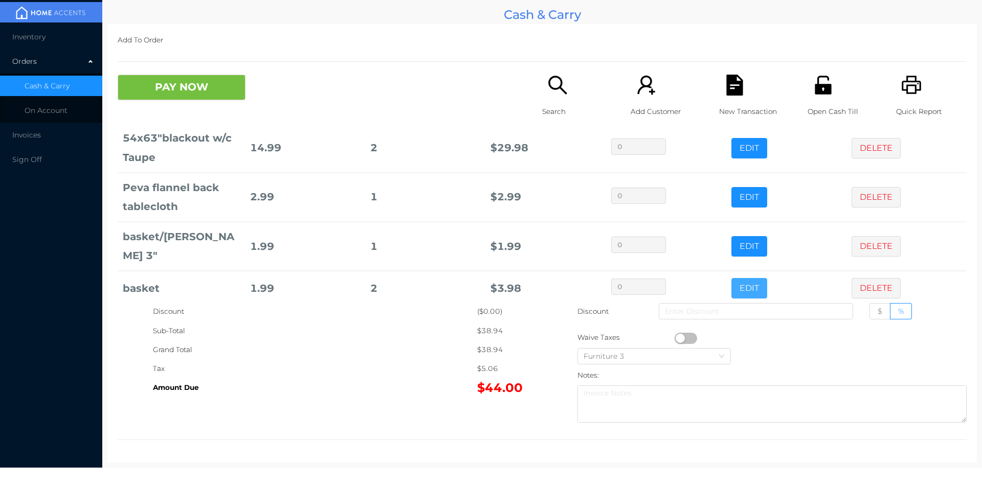
click at [750, 278] on button "EDIT" at bounding box center [749, 288] width 36 height 20
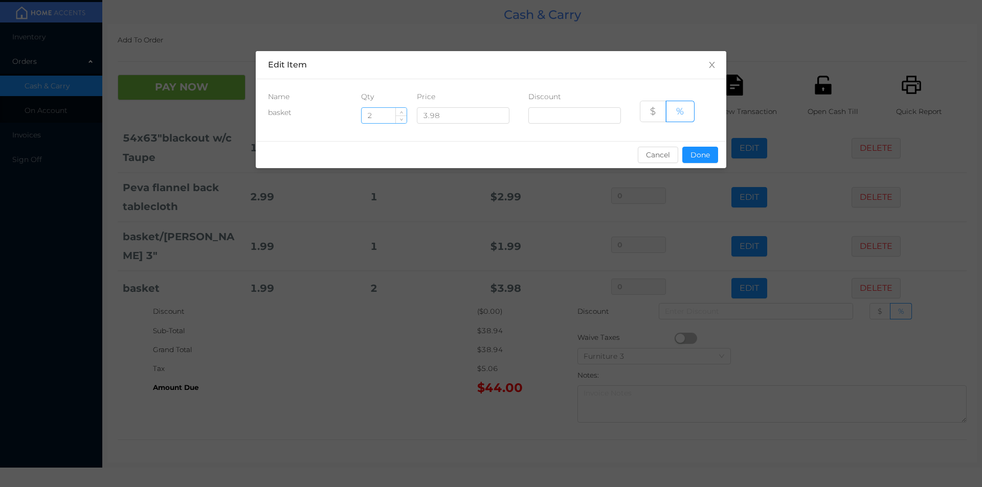
click at [385, 114] on input "2" at bounding box center [384, 115] width 45 height 15
type input "1"
click at [713, 157] on button "Done" at bounding box center [700, 155] width 36 height 16
type input "0%"
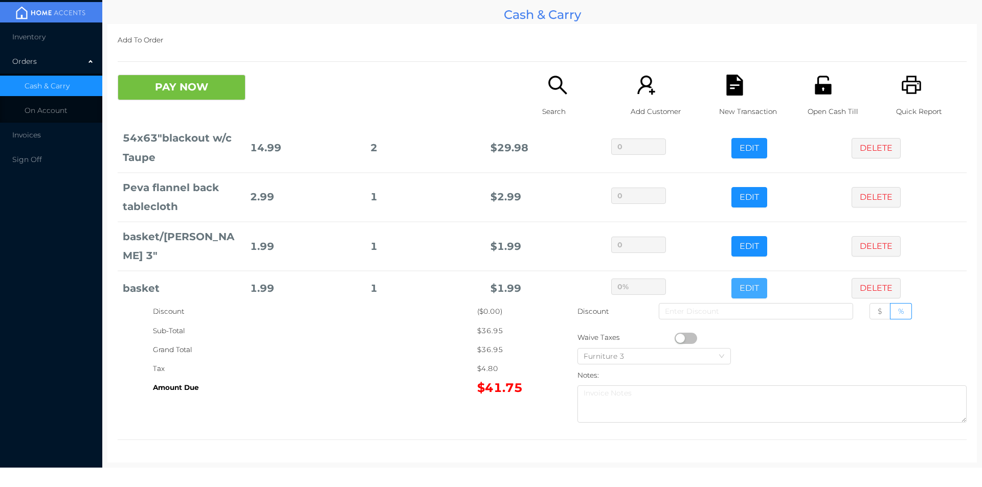
click at [731, 278] on button "EDIT" at bounding box center [749, 288] width 36 height 20
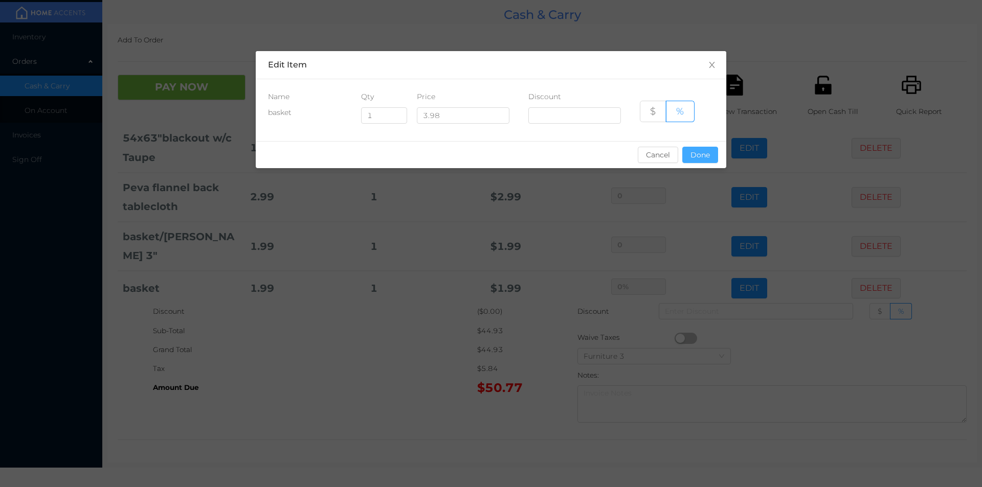
click at [696, 162] on button "Done" at bounding box center [700, 155] width 36 height 16
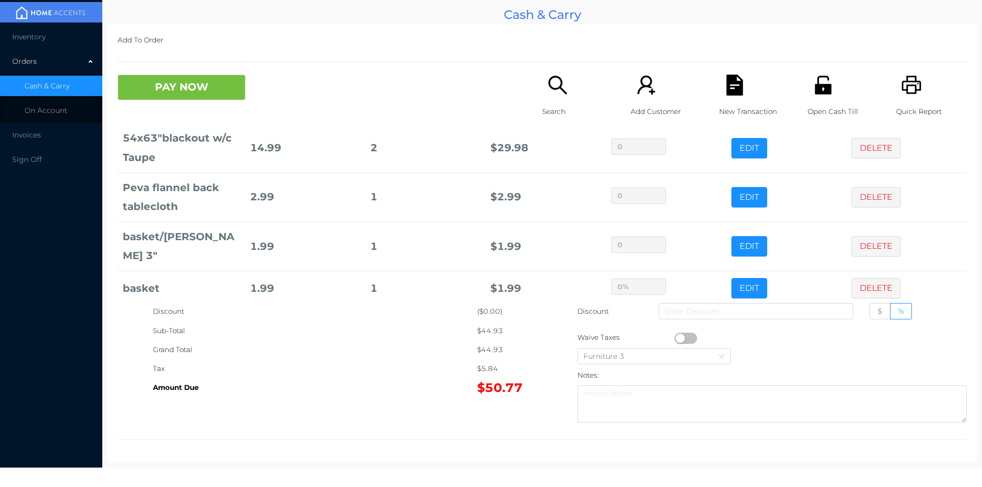
click at [730, 97] on div "New Transaction" at bounding box center [754, 101] width 71 height 53
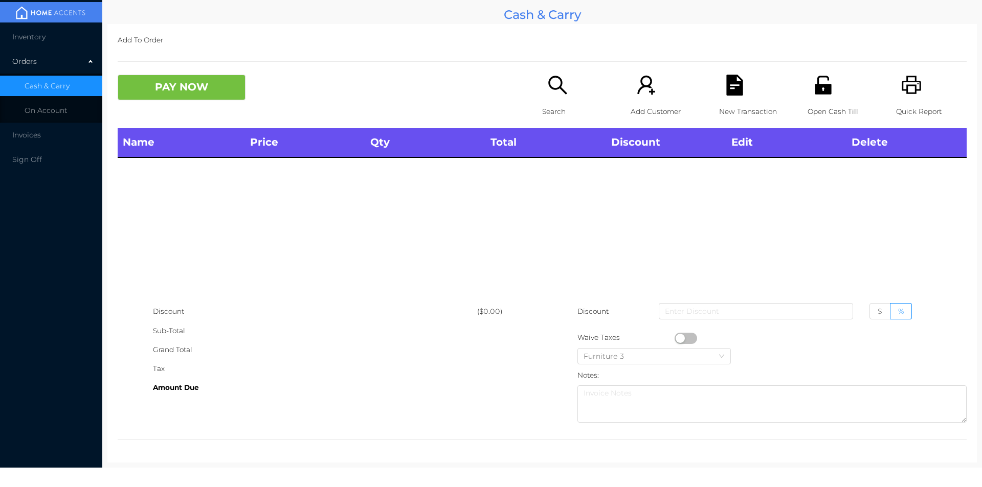
scroll to position [0, 0]
click at [835, 79] on div "Open Cash Till" at bounding box center [842, 101] width 71 height 53
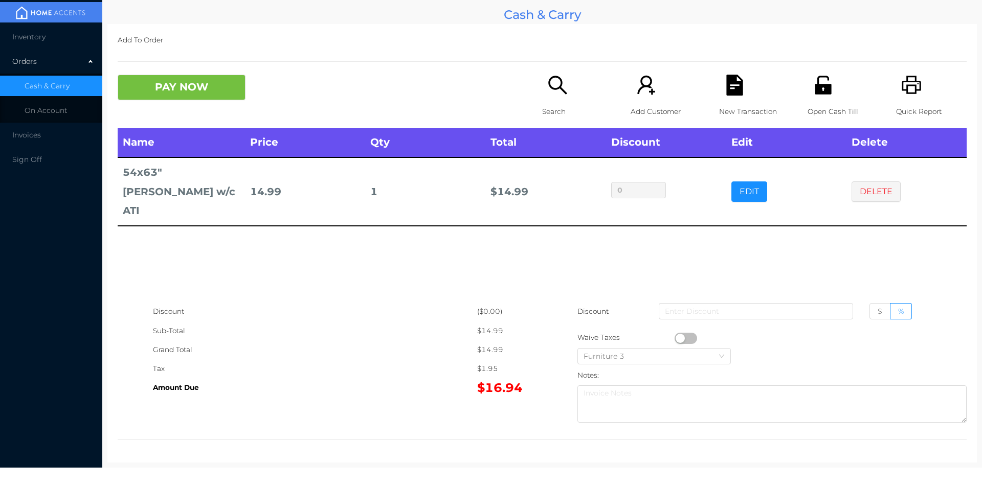
click at [731, 88] on icon "icon: file-text" at bounding box center [734, 85] width 16 height 21
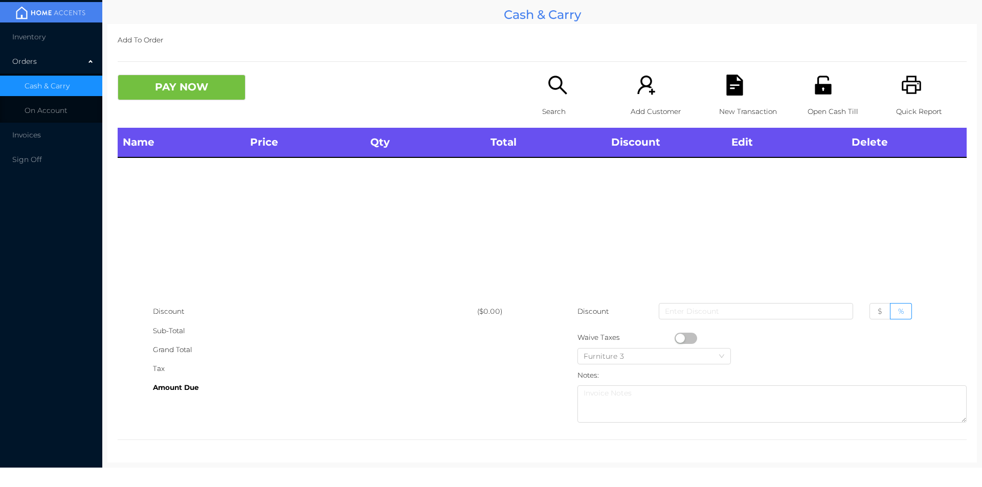
click at [827, 82] on div "Open Cash Till" at bounding box center [842, 101] width 71 height 53
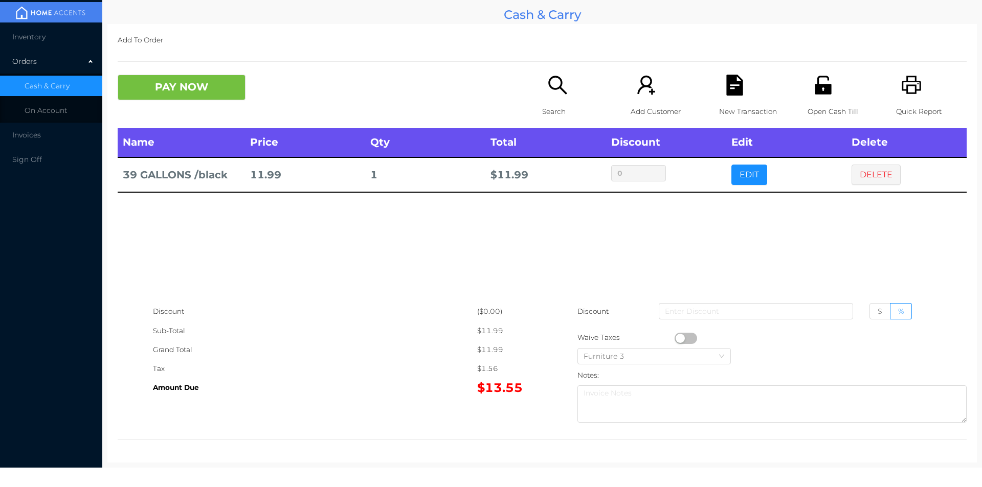
click at [145, 87] on button "PAY NOW" at bounding box center [182, 88] width 128 height 26
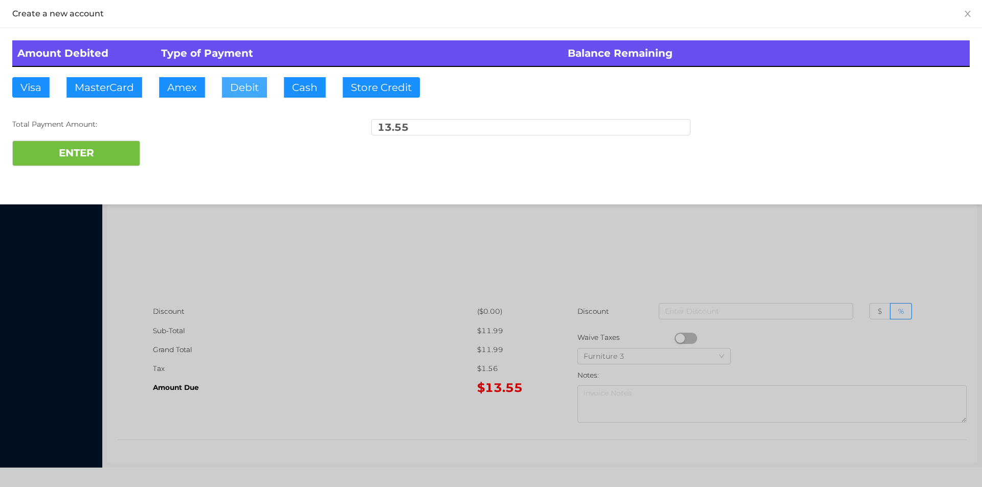
click at [237, 94] on button "Debit" at bounding box center [244, 87] width 45 height 20
type input "15."
click at [94, 155] on button "ENTER" at bounding box center [76, 154] width 128 height 26
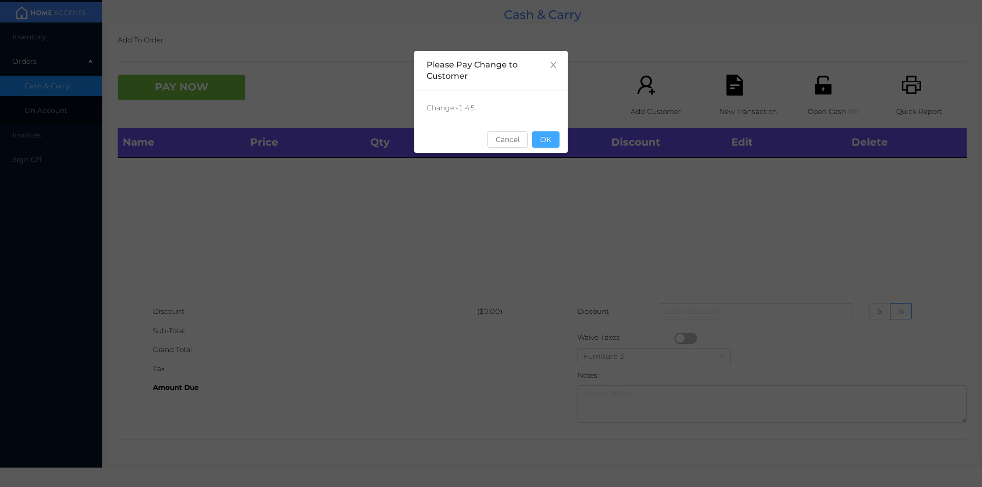
click at [554, 138] on button "OK" at bounding box center [546, 139] width 28 height 16
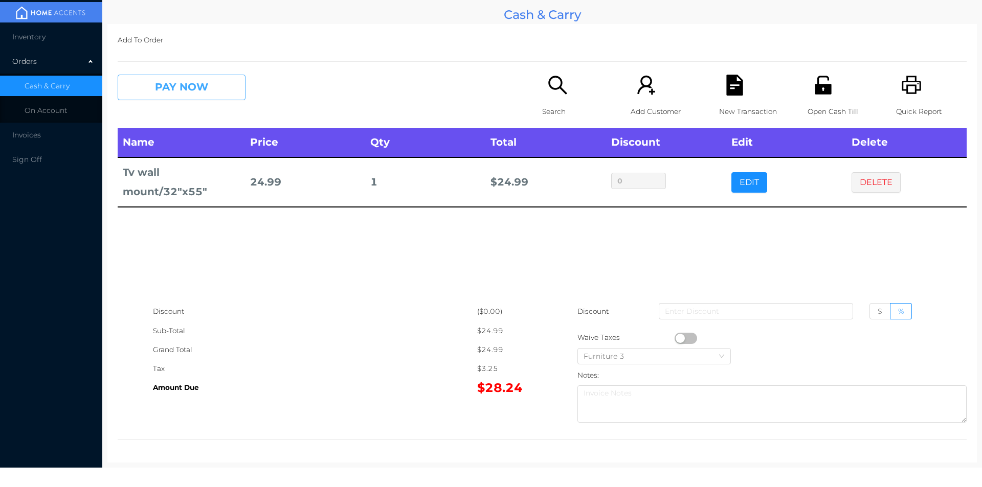
click at [181, 80] on button "PAY NOW" at bounding box center [182, 88] width 128 height 26
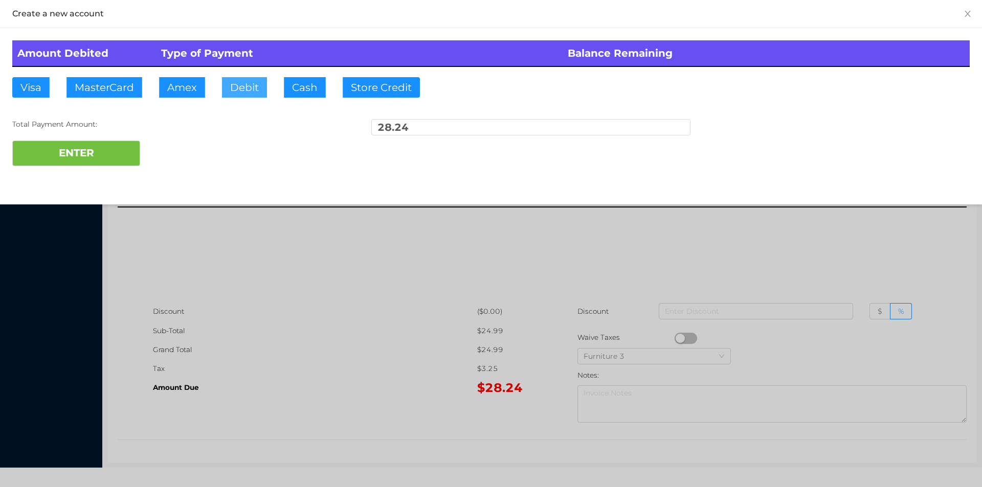
click at [239, 90] on button "Debit" at bounding box center [244, 87] width 45 height 20
type input "30."
click at [99, 163] on button "ENTER" at bounding box center [76, 154] width 128 height 26
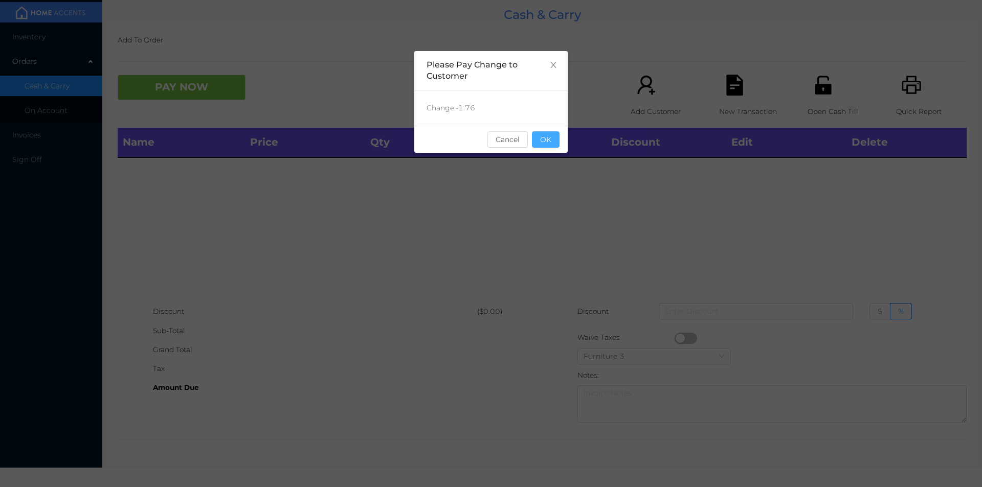
click at [550, 141] on button "OK" at bounding box center [546, 139] width 28 height 16
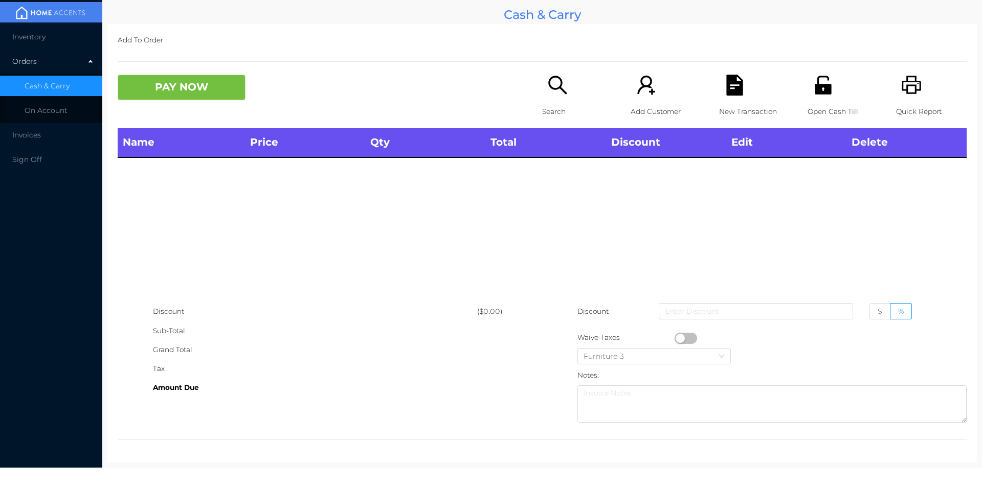
click at [552, 109] on p "Search" at bounding box center [577, 111] width 71 height 19
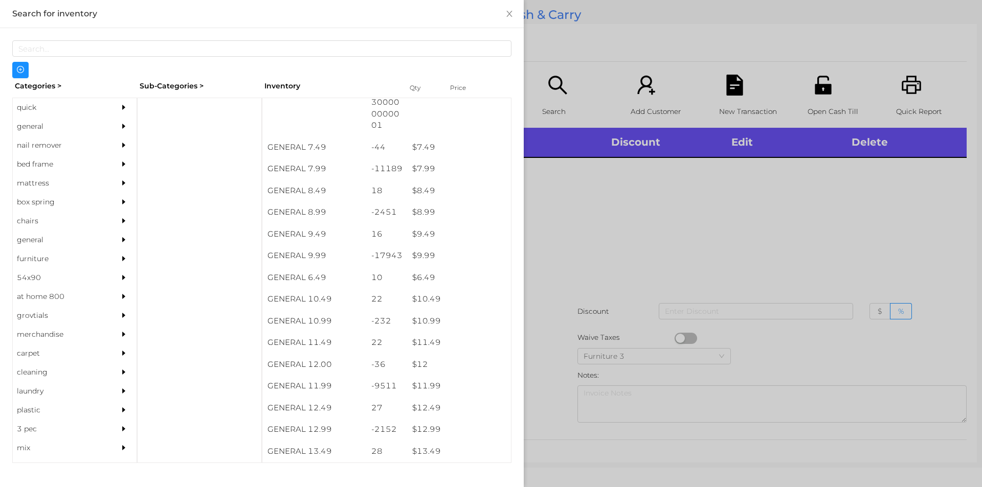
scroll to position [482, 0]
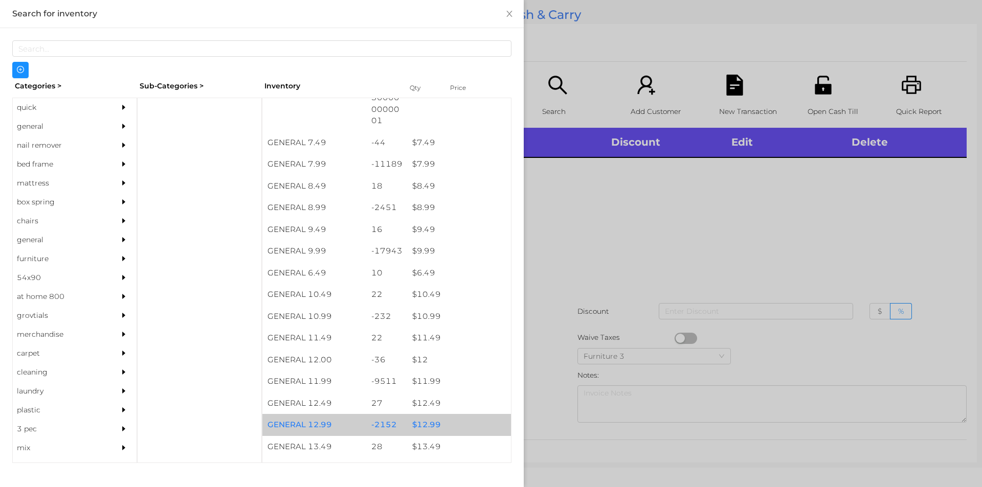
click at [423, 430] on div "$ 12.99" at bounding box center [459, 425] width 104 height 22
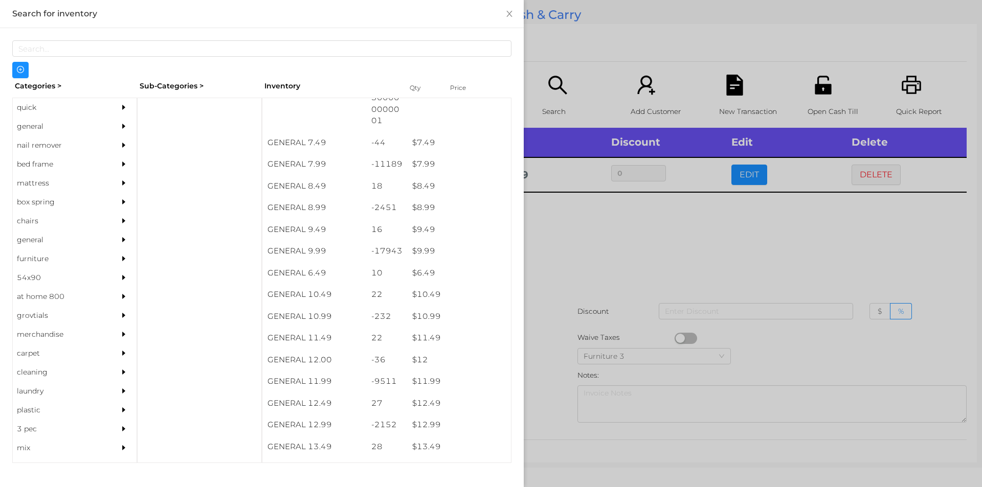
click at [42, 102] on div "quick" at bounding box center [59, 107] width 93 height 19
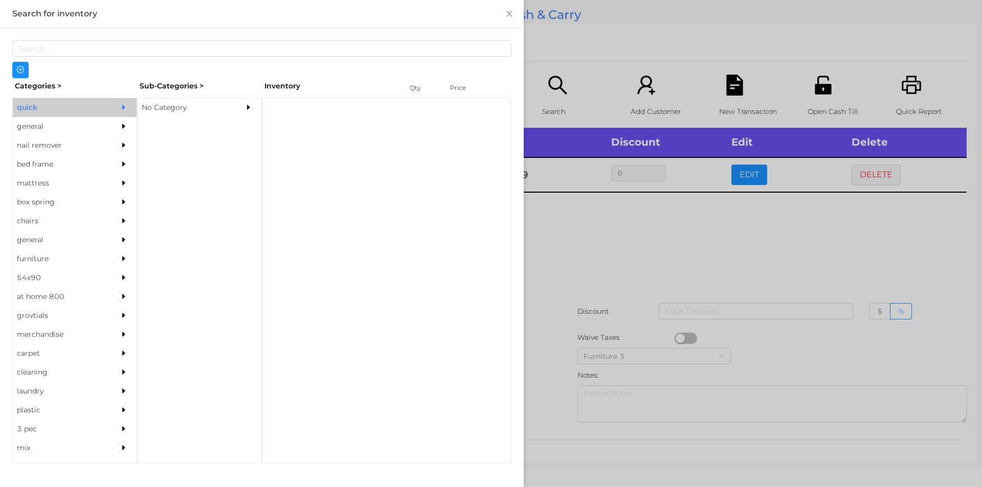
click at [170, 105] on div "No Category" at bounding box center [184, 107] width 93 height 19
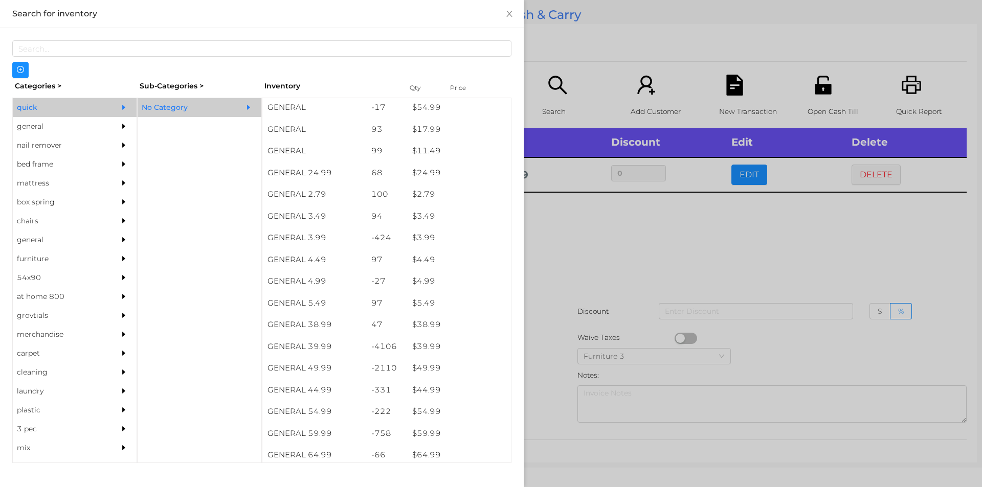
scroll to position [352, 0]
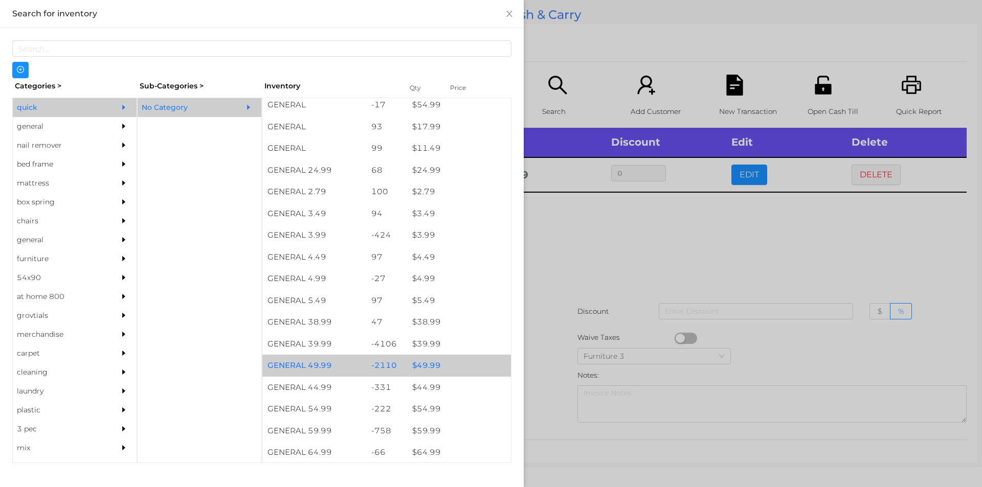
click at [426, 370] on div "$ 49.99" at bounding box center [459, 366] width 104 height 22
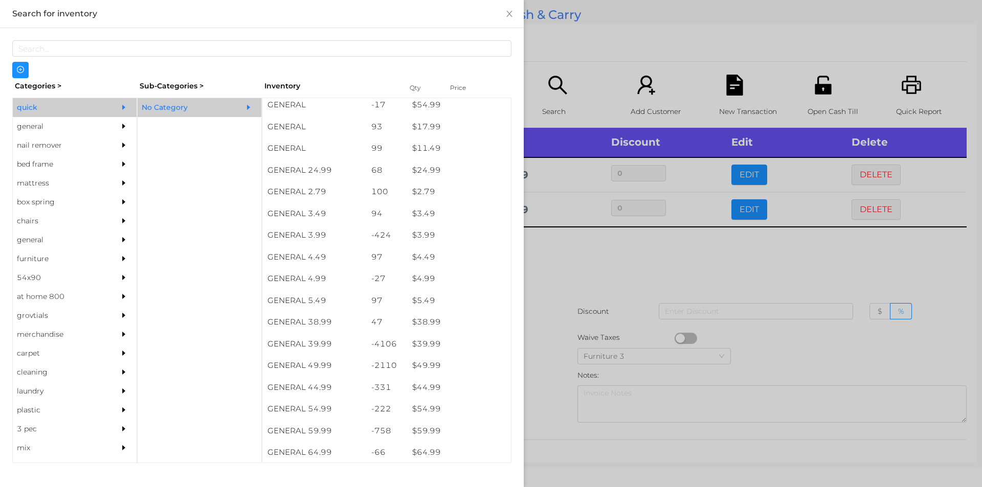
click at [553, 280] on div at bounding box center [491, 243] width 982 height 487
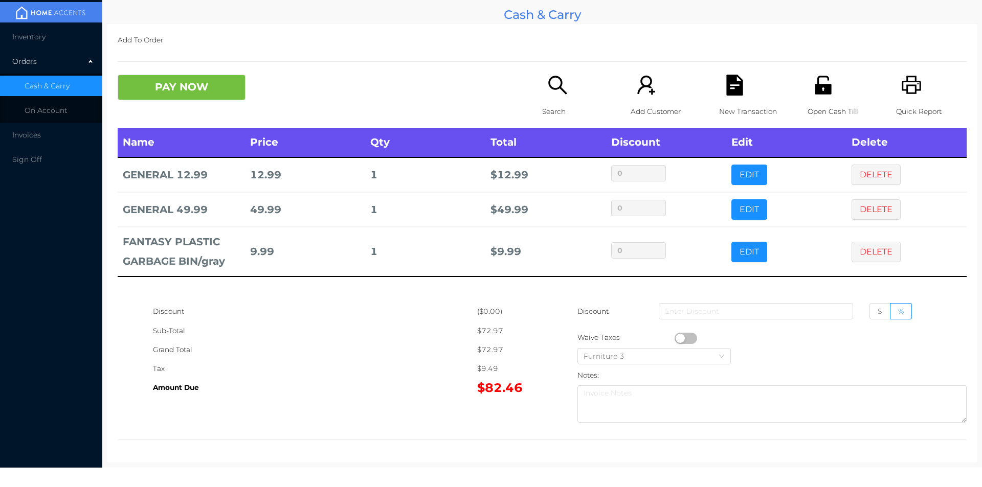
click at [559, 82] on icon "icon: search" at bounding box center [557, 85] width 21 height 21
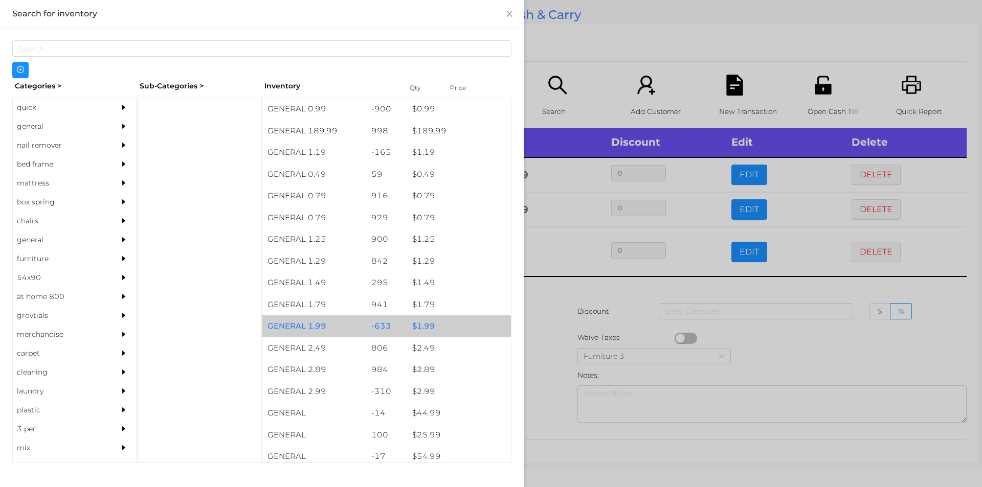
click at [425, 325] on div "$ 1.99" at bounding box center [459, 327] width 104 height 22
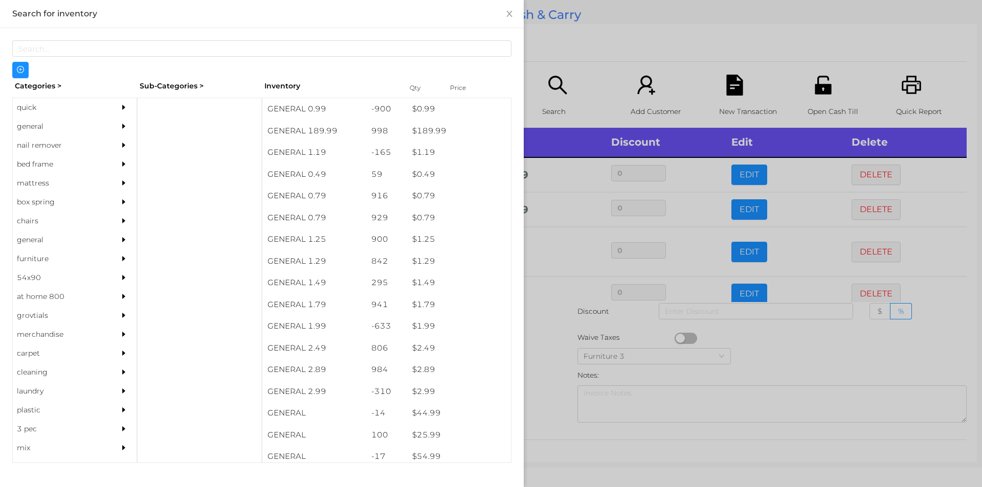
click at [545, 343] on div at bounding box center [491, 243] width 982 height 487
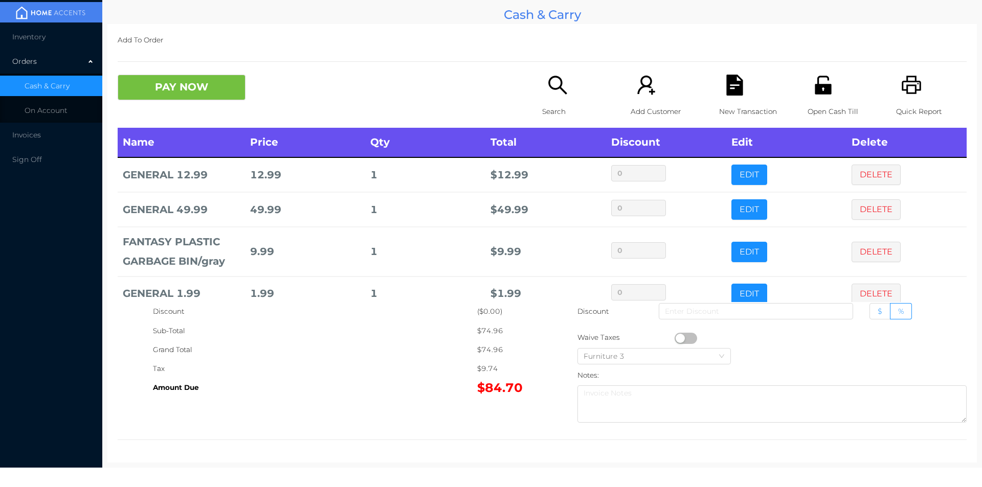
click at [878, 311] on span "$" at bounding box center [880, 311] width 5 height 9
click at [878, 314] on input "$" at bounding box center [878, 314] width 0 height 0
click at [774, 308] on input at bounding box center [756, 311] width 194 height 16
type input "4"
click at [175, 93] on button "PAY NOW" at bounding box center [182, 88] width 128 height 26
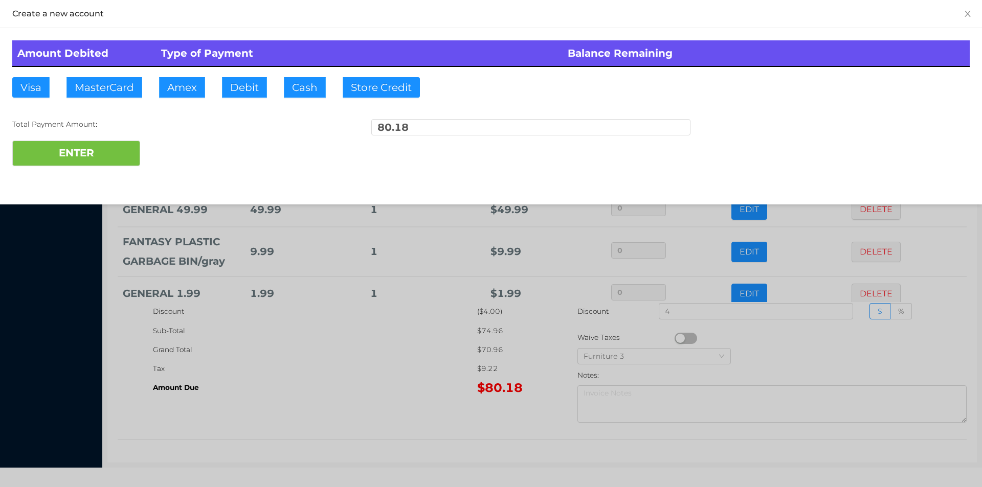
click at [177, 151] on div "ENTER" at bounding box center [490, 154] width 957 height 26
click at [173, 148] on div "ENTER" at bounding box center [490, 154] width 957 height 26
click at [341, 378] on div at bounding box center [491, 243] width 982 height 487
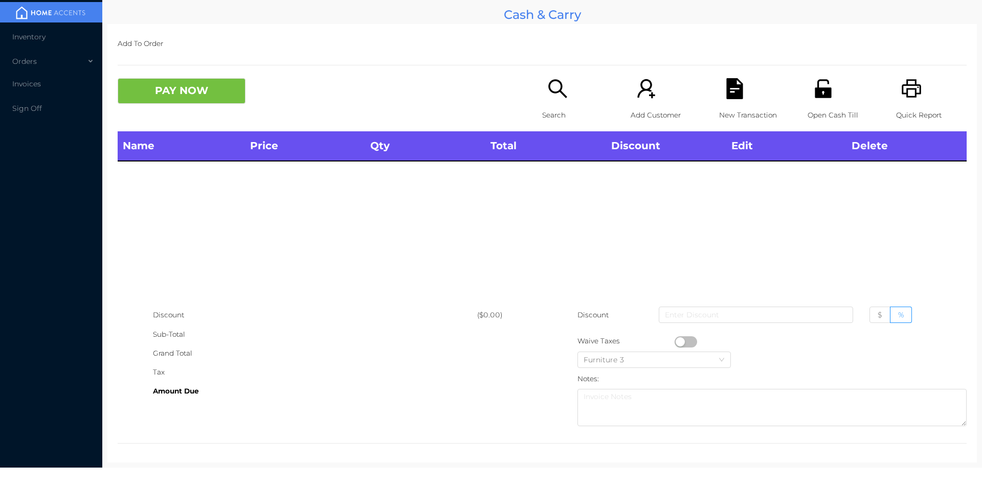
click at [817, 105] on div "Open Cash Till" at bounding box center [842, 104] width 71 height 53
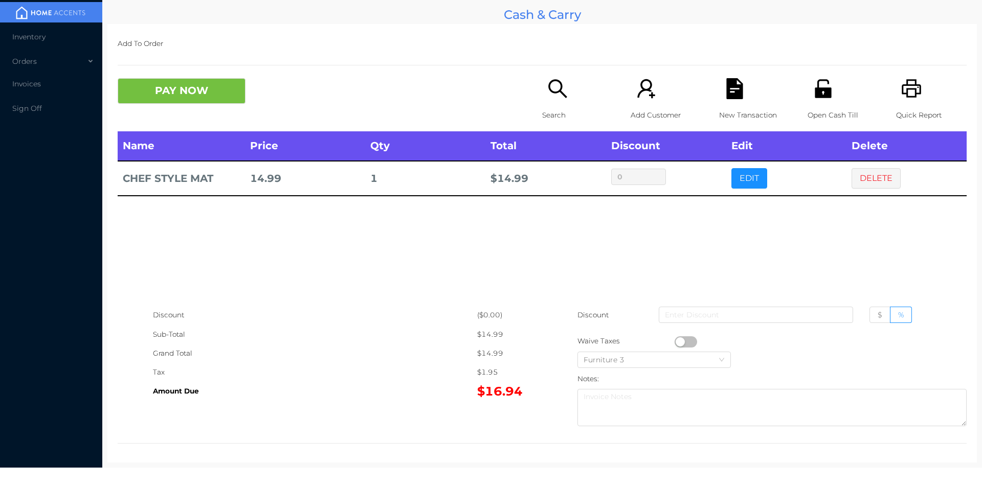
click at [553, 93] on icon "icon: search" at bounding box center [557, 88] width 18 height 18
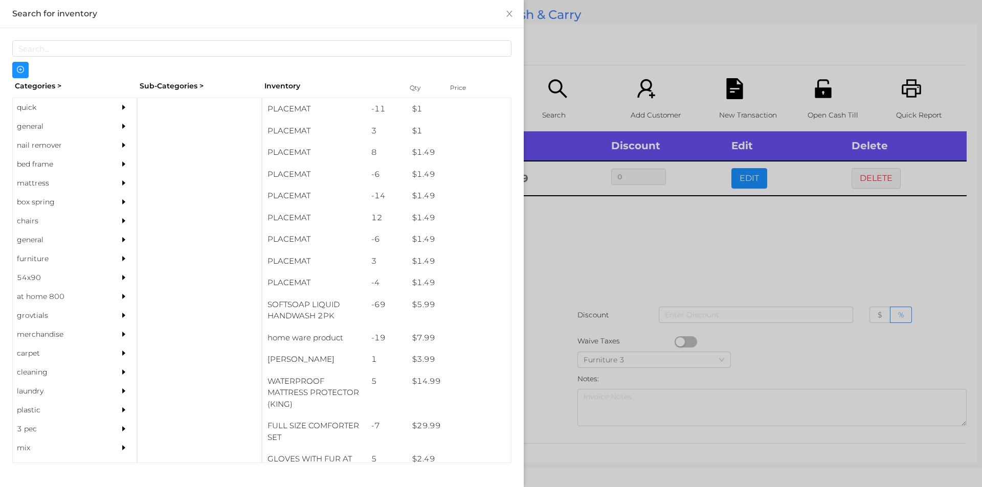
click at [42, 123] on div "general" at bounding box center [59, 126] width 93 height 19
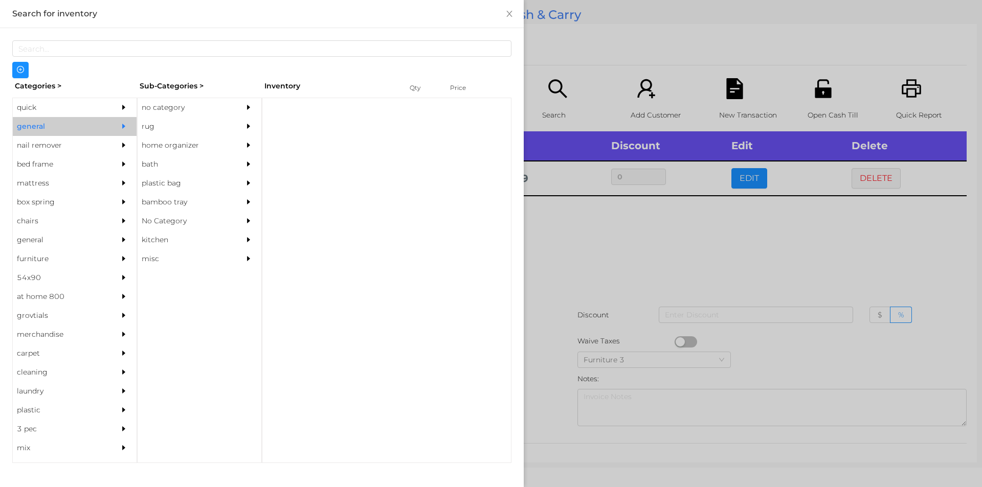
click at [175, 108] on div "no category" at bounding box center [184, 107] width 93 height 19
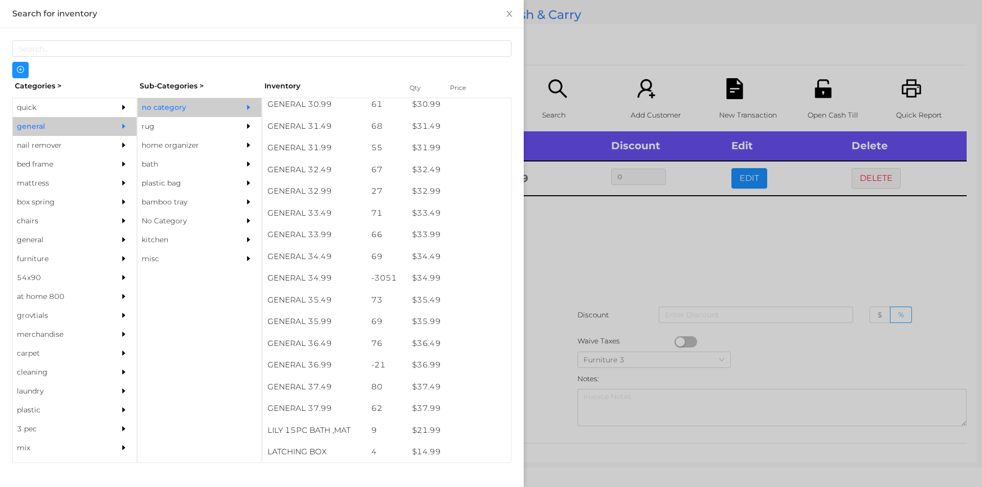
scroll to position [1585, 0]
click at [422, 275] on div "$ 34.99" at bounding box center [459, 278] width 104 height 22
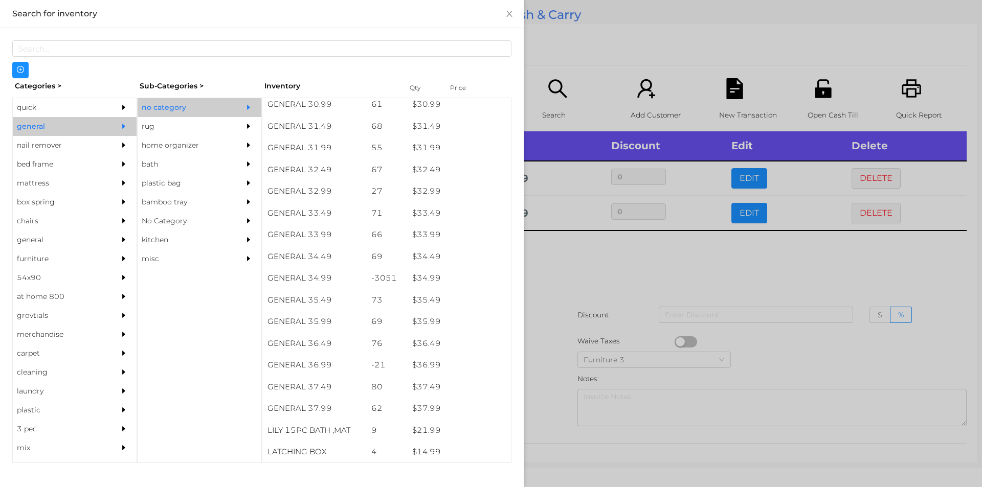
click at [565, 272] on div at bounding box center [491, 243] width 982 height 487
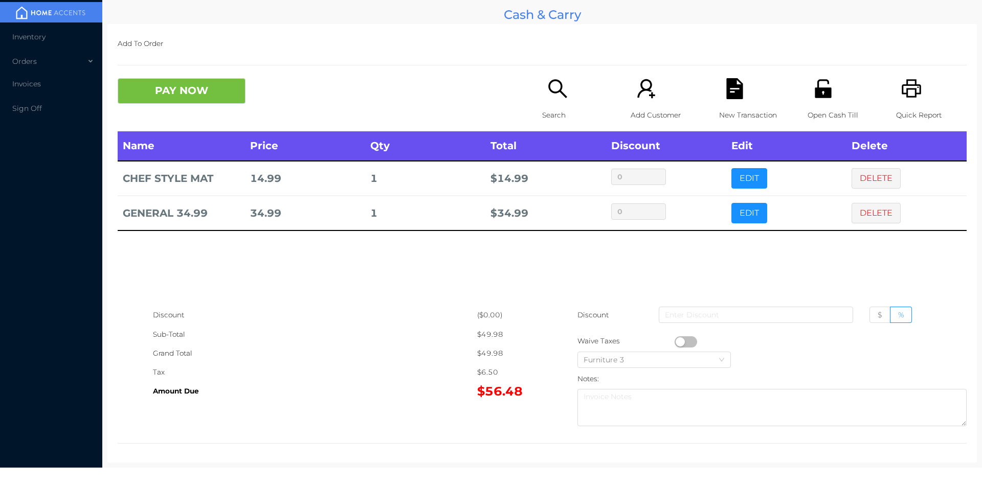
click at [736, 92] on icon "icon: file-text" at bounding box center [734, 88] width 16 height 21
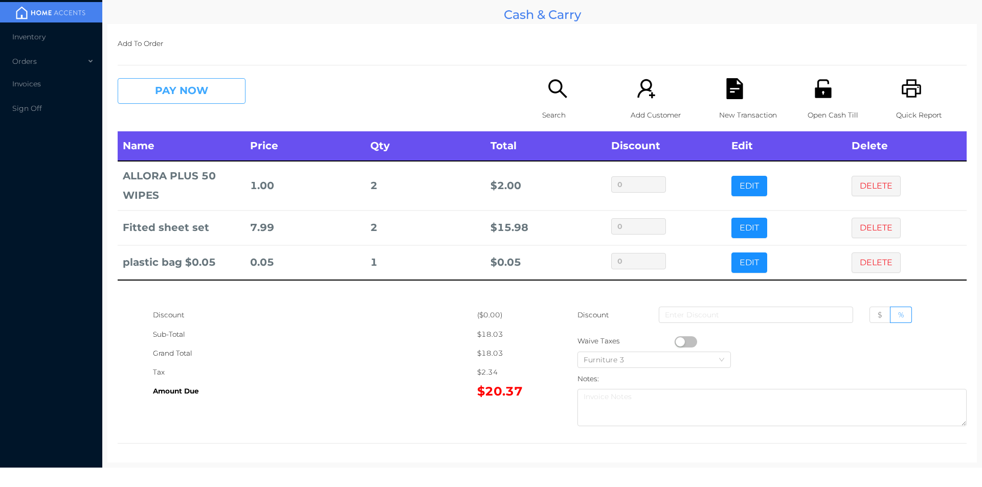
click at [201, 99] on button "PAY NOW" at bounding box center [182, 91] width 128 height 26
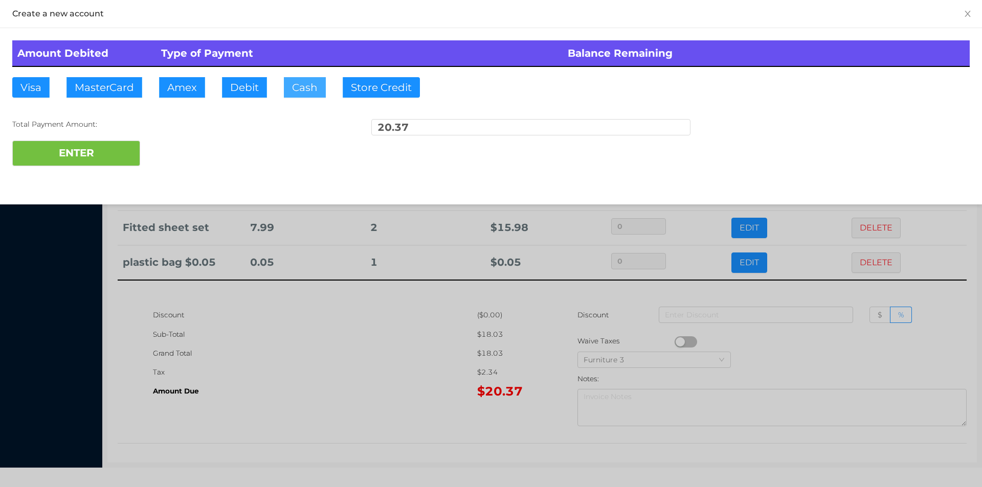
click at [289, 83] on button "Cash" at bounding box center [305, 87] width 42 height 20
type input "21."
click at [88, 154] on button "ENTER" at bounding box center [76, 154] width 128 height 26
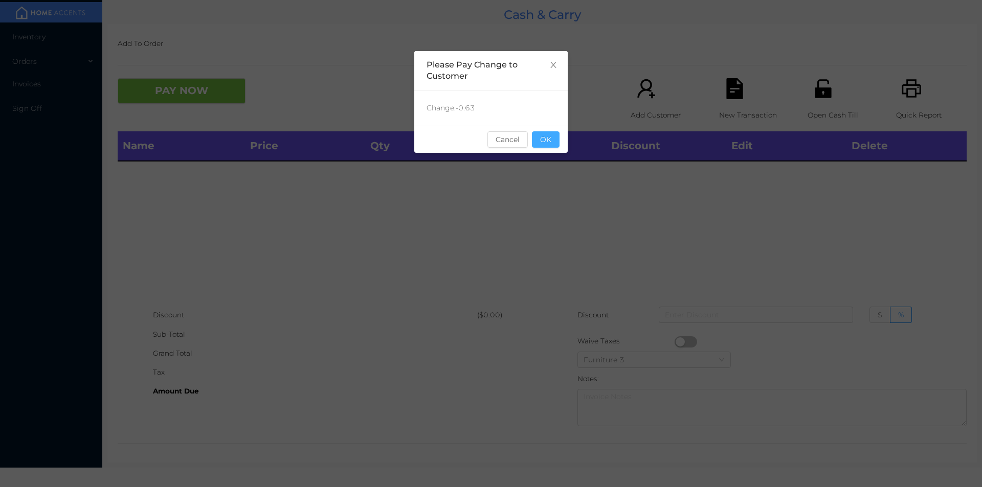
click at [551, 143] on button "OK" at bounding box center [546, 139] width 28 height 16
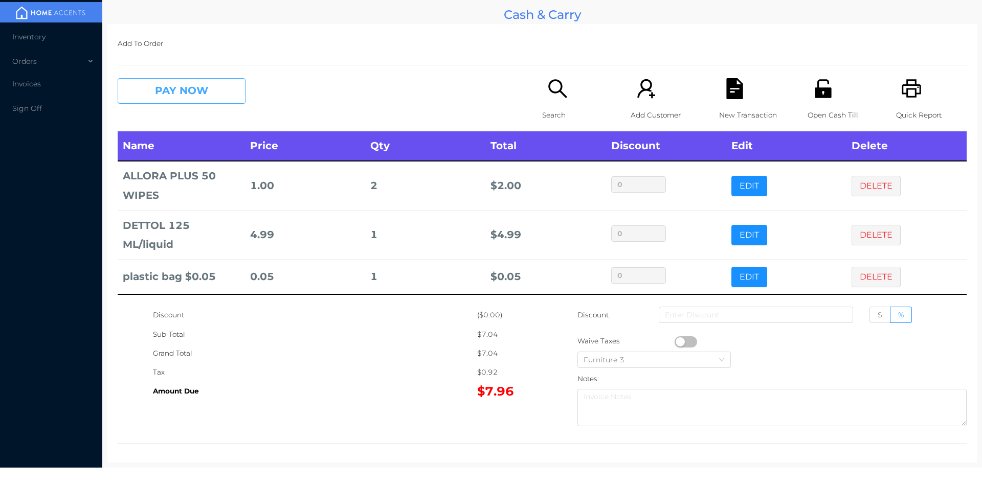
click at [167, 98] on button "PAY NOW" at bounding box center [182, 91] width 128 height 26
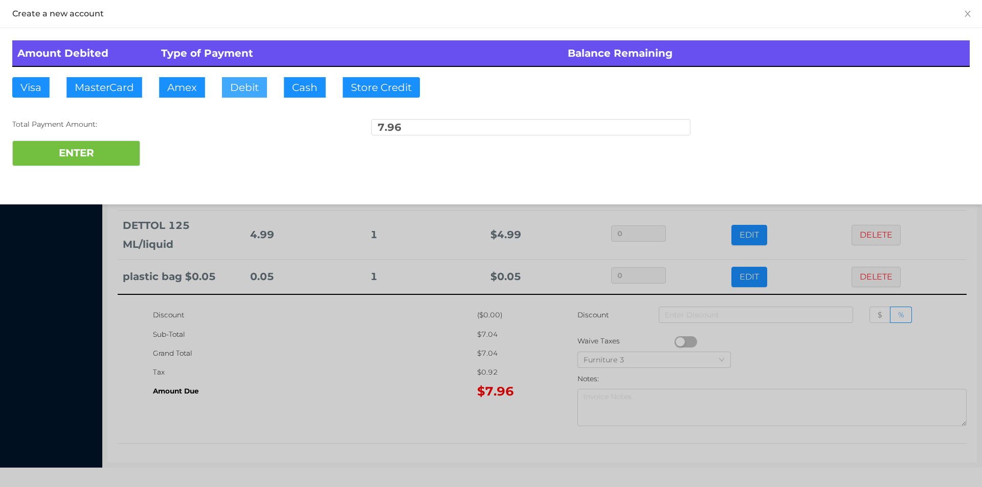
click at [238, 92] on button "Debit" at bounding box center [244, 87] width 45 height 20
click at [86, 164] on button "ENTER" at bounding box center [76, 154] width 128 height 26
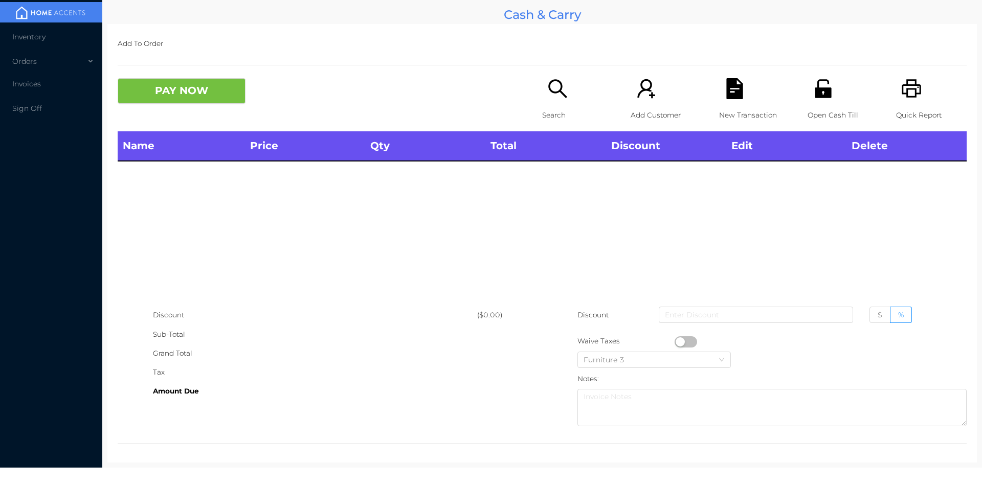
click at [816, 96] on icon "icon: unlock" at bounding box center [823, 88] width 16 height 18
click at [547, 86] on icon "icon: search" at bounding box center [557, 88] width 21 height 21
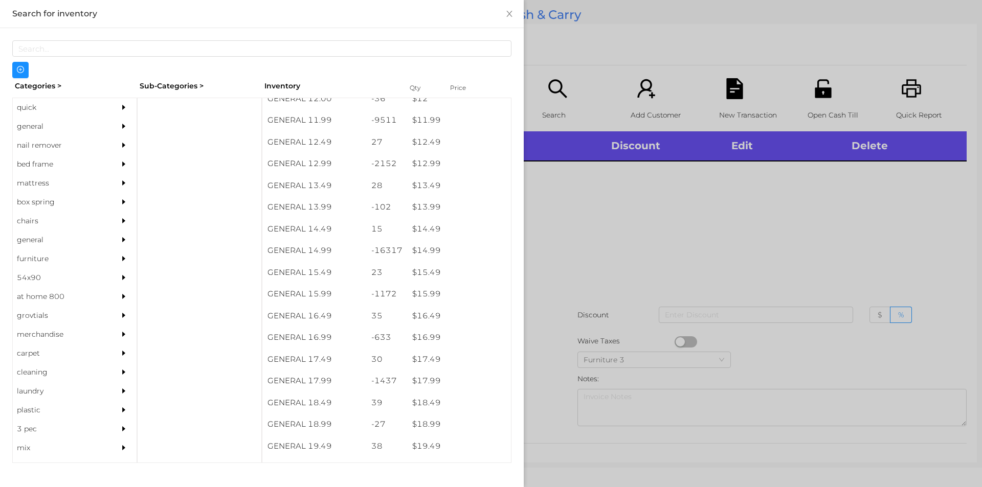
scroll to position [755, 0]
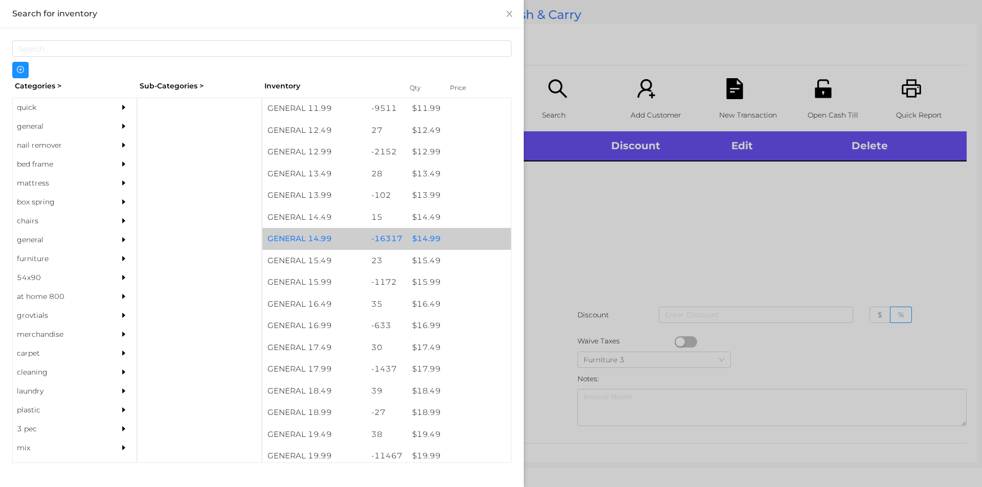
click at [423, 238] on div "$ 14.99" at bounding box center [459, 239] width 104 height 22
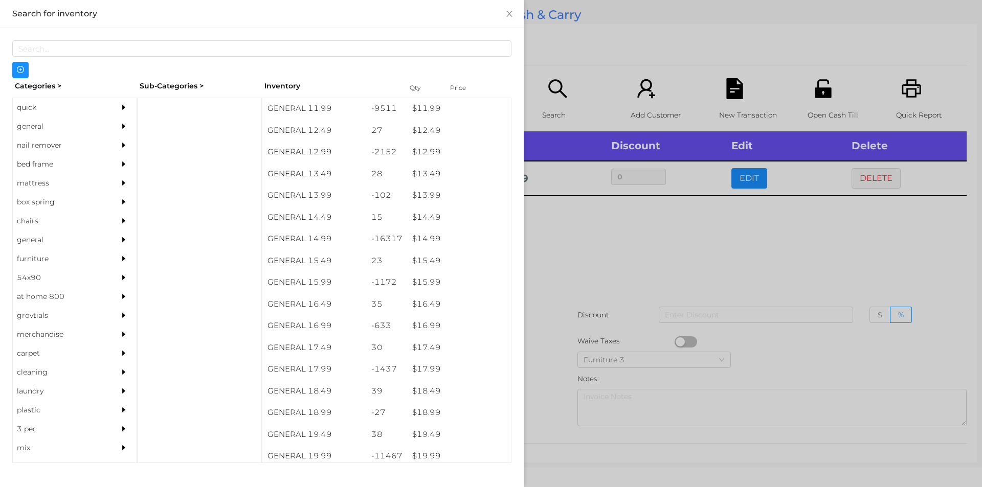
click at [561, 249] on div at bounding box center [491, 243] width 982 height 487
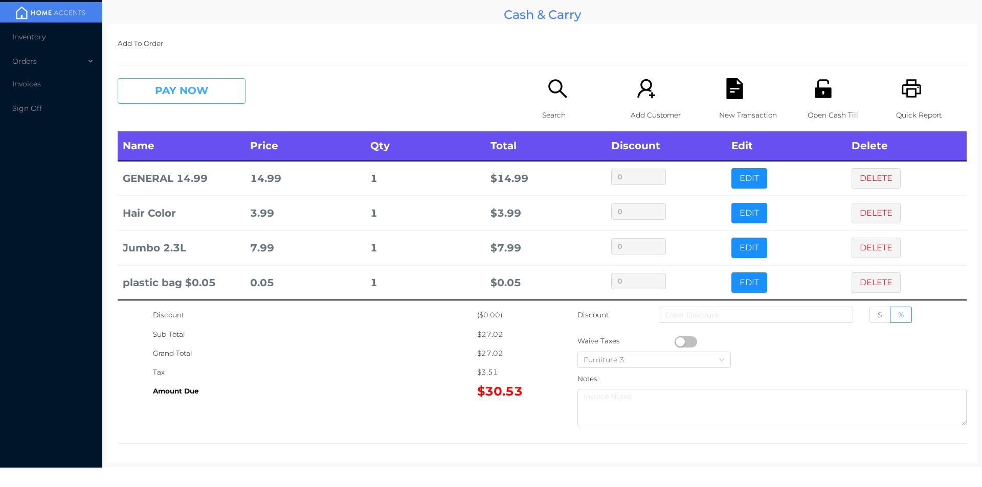
click at [164, 96] on button "PAY NOW" at bounding box center [182, 91] width 128 height 26
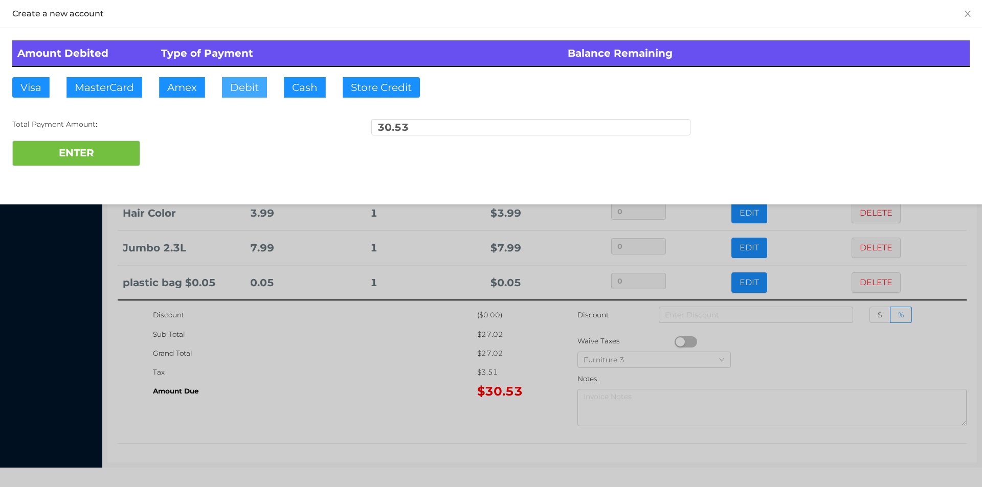
click at [241, 95] on button "Debit" at bounding box center [244, 87] width 45 height 20
click at [84, 156] on button "ENTER" at bounding box center [76, 154] width 128 height 26
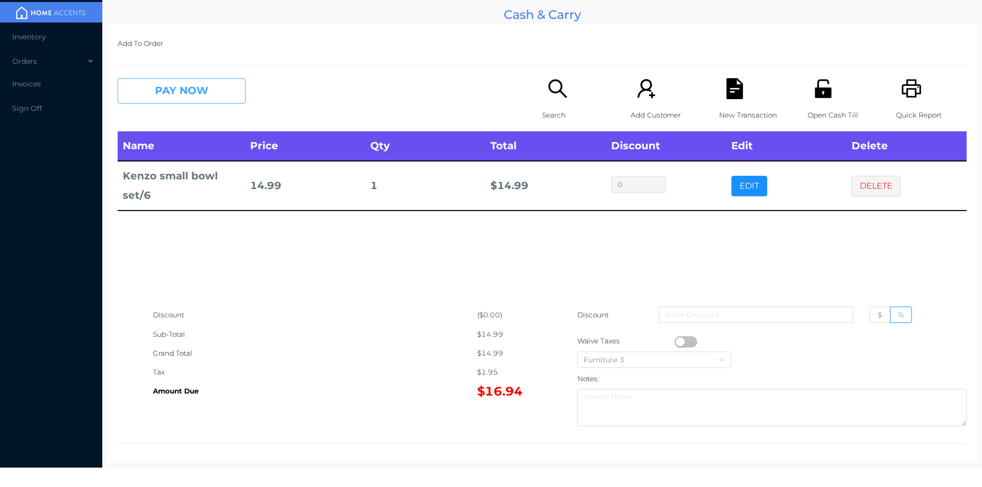
click at [142, 96] on button "PAY NOW" at bounding box center [182, 91] width 128 height 26
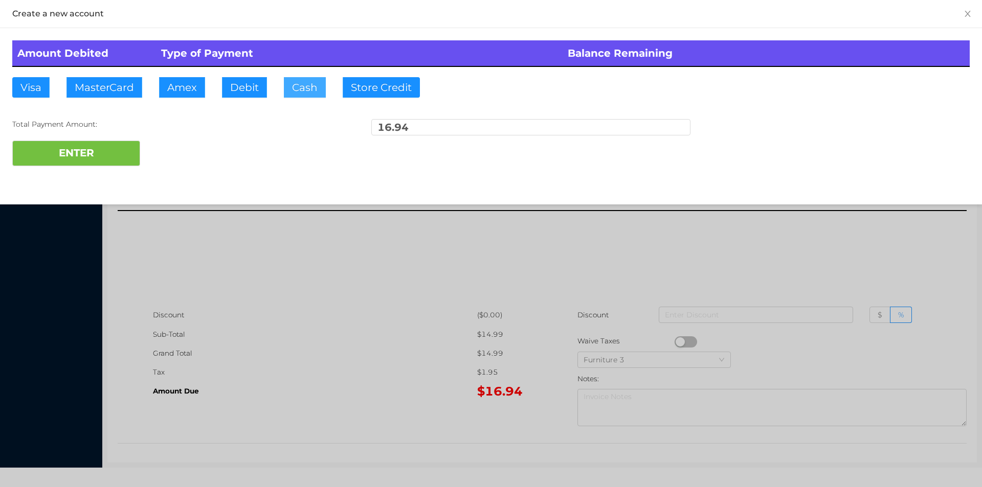
click at [286, 87] on button "Cash" at bounding box center [305, 87] width 42 height 20
type input "20."
click at [120, 165] on button "ENTER" at bounding box center [76, 154] width 128 height 26
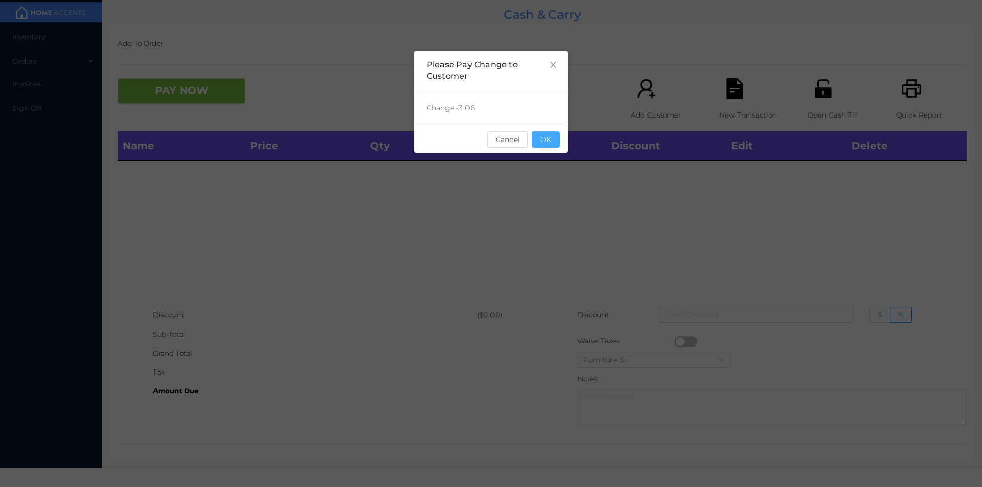
click at [552, 131] on button "OK" at bounding box center [546, 139] width 28 height 16
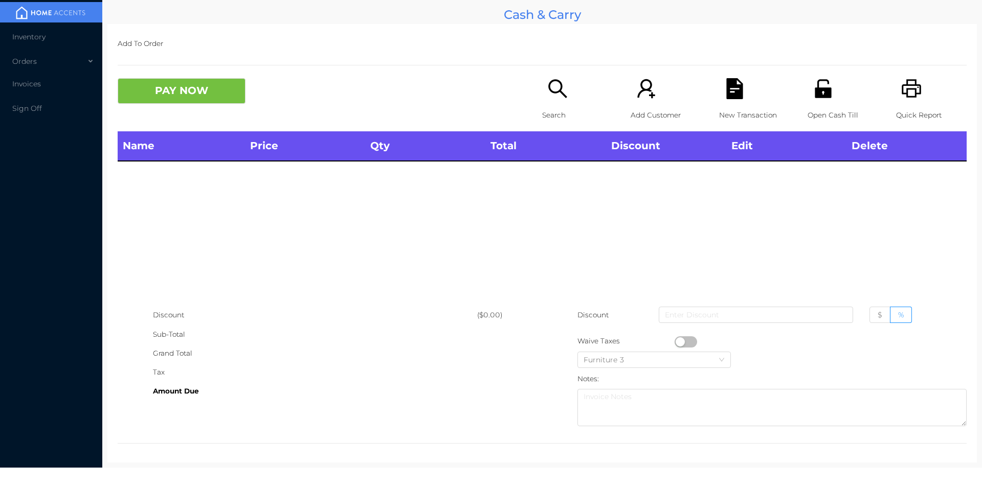
click at [829, 93] on div "Open Cash Till" at bounding box center [842, 104] width 71 height 53
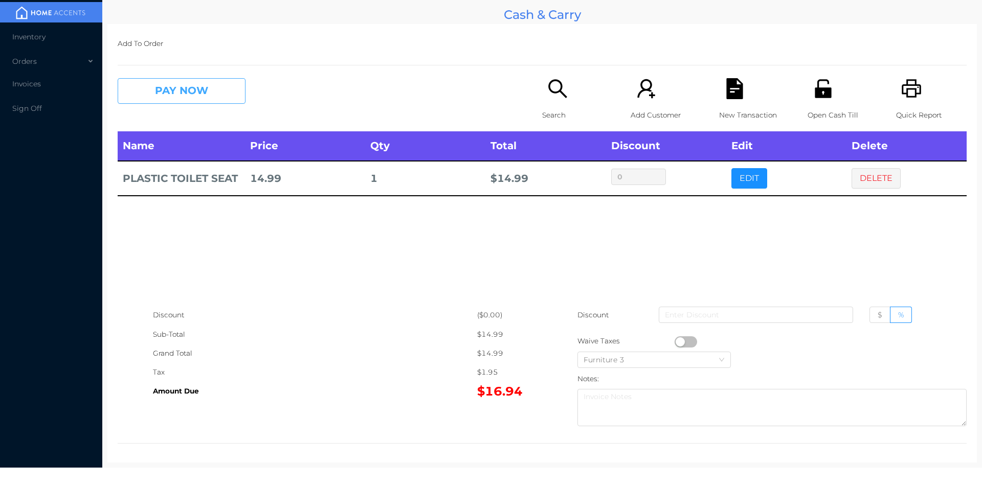
click at [205, 89] on button "PAY NOW" at bounding box center [182, 91] width 128 height 26
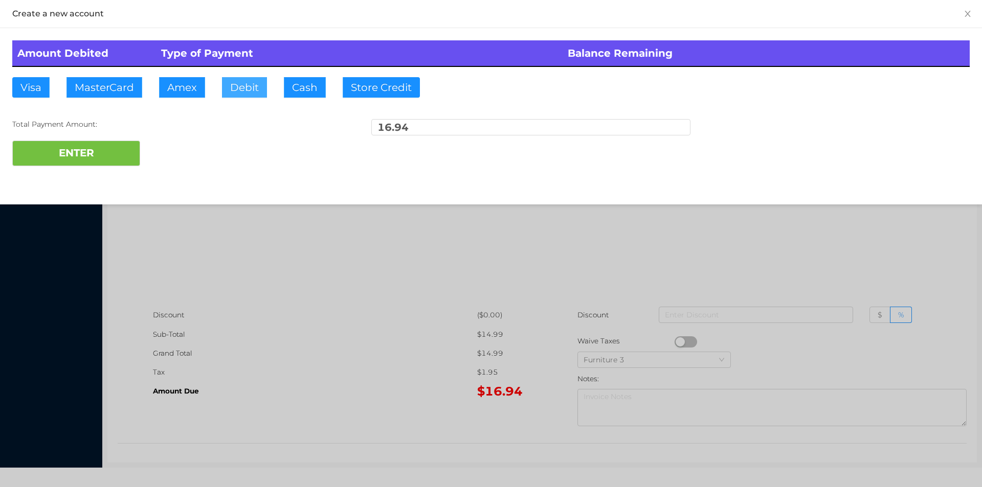
click at [237, 90] on button "Debit" at bounding box center [244, 87] width 45 height 20
click at [115, 166] on button "ENTER" at bounding box center [76, 154] width 128 height 26
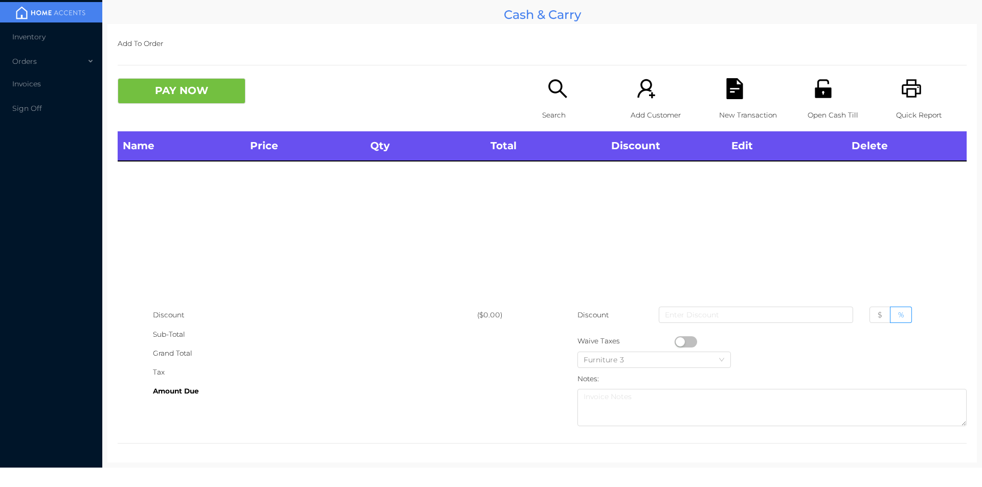
click at [906, 102] on div "Quick Report" at bounding box center [931, 104] width 71 height 53
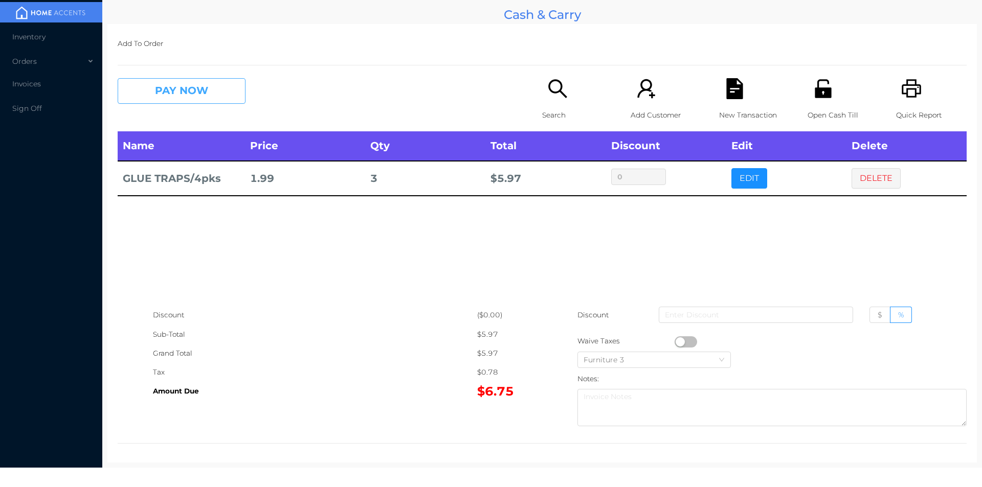
click at [165, 97] on button "PAY NOW" at bounding box center [182, 91] width 128 height 26
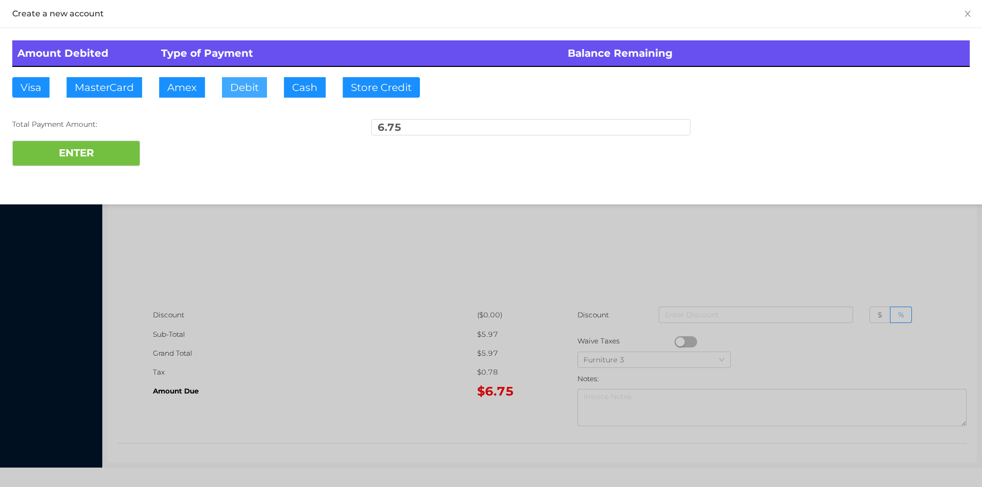
click at [236, 95] on button "Debit" at bounding box center [244, 87] width 45 height 20
type input "20."
click at [99, 153] on button "ENTER" at bounding box center [76, 154] width 128 height 26
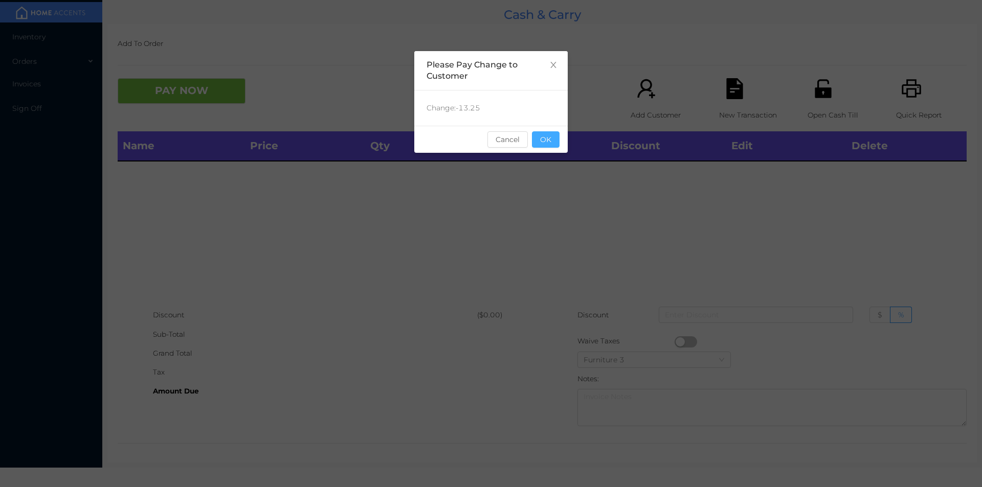
click at [544, 139] on button "OK" at bounding box center [546, 139] width 28 height 16
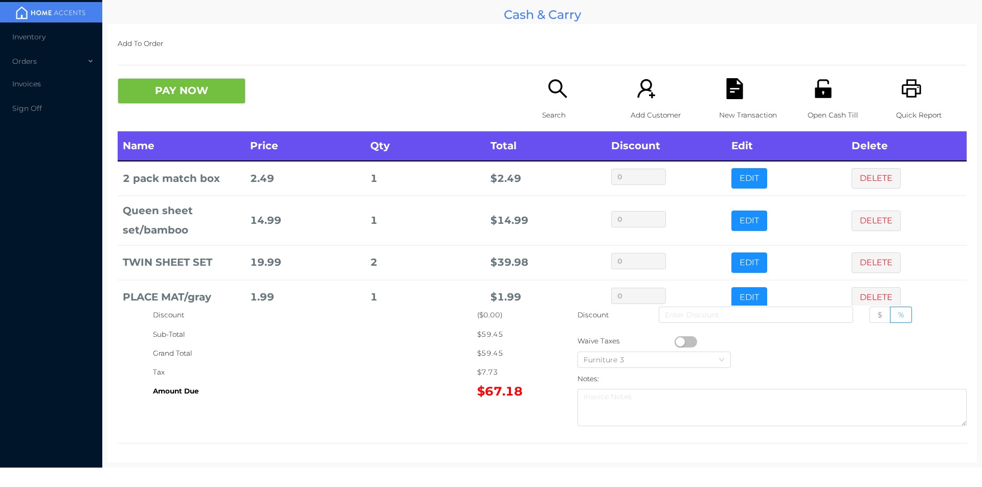
scroll to position [19, 0]
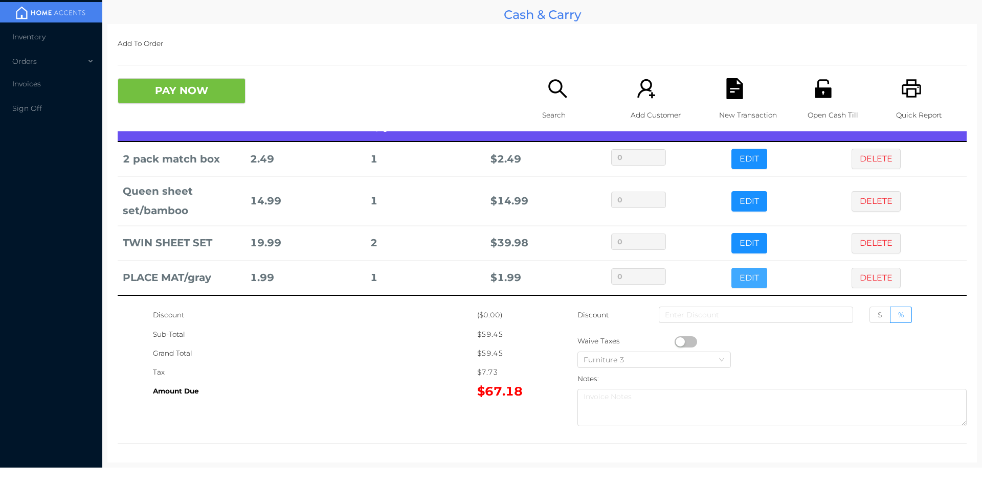
click at [733, 278] on button "EDIT" at bounding box center [749, 278] width 36 height 20
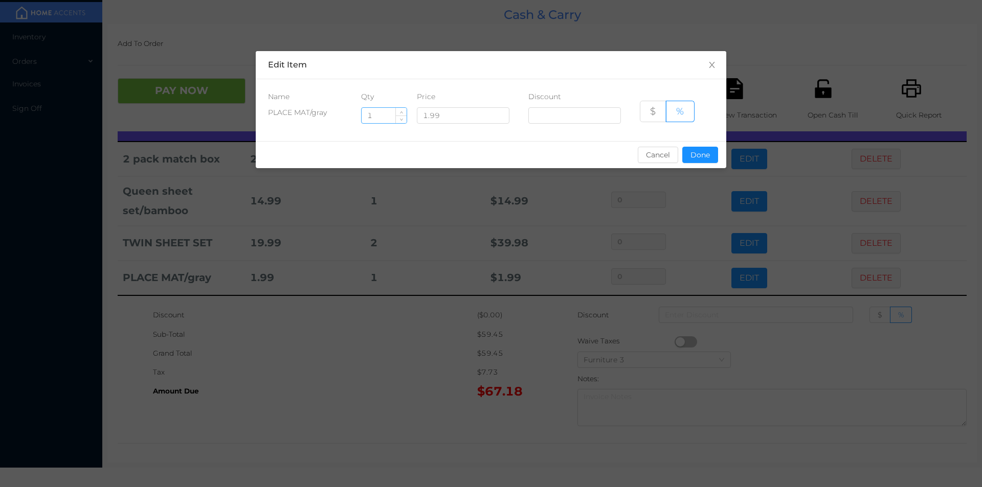
click at [386, 115] on input "1" at bounding box center [384, 115] width 45 height 15
type input "4"
click at [693, 159] on button "Done" at bounding box center [700, 155] width 36 height 16
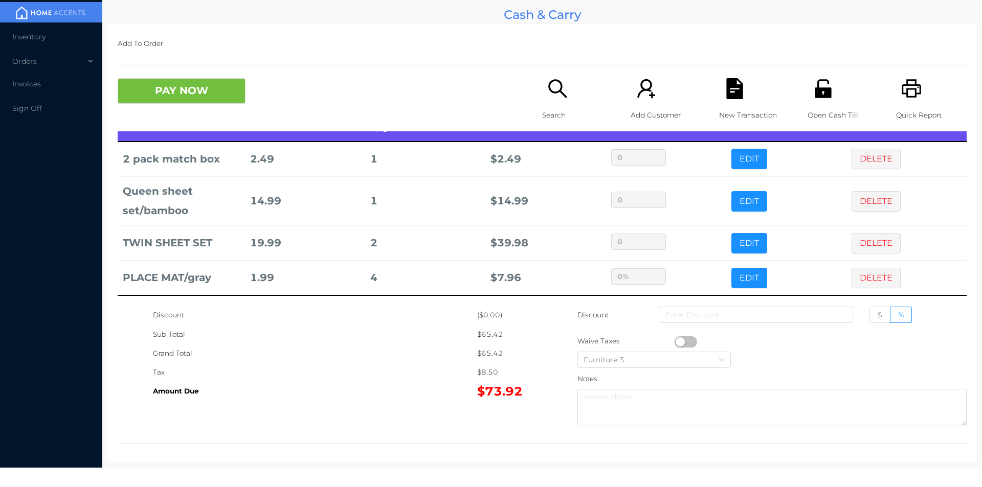
click at [405, 389] on div "Amount Due" at bounding box center [315, 391] width 324 height 19
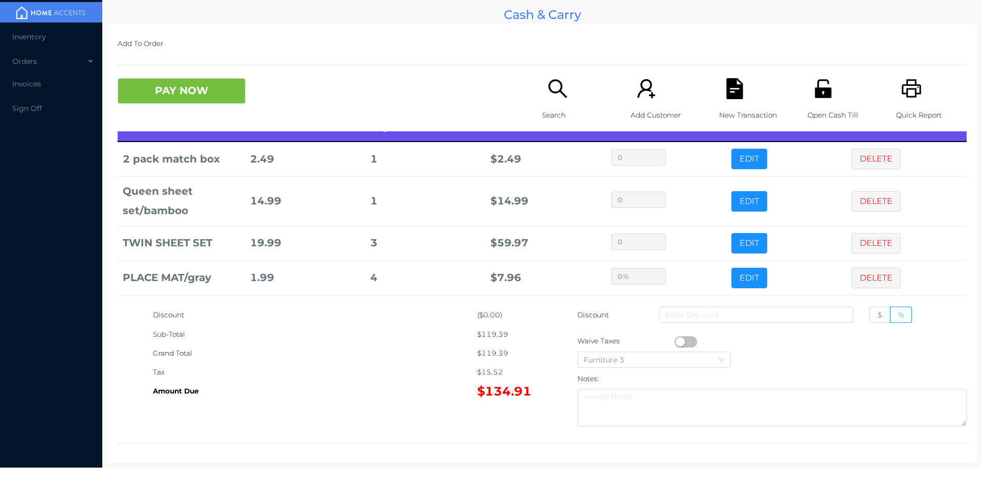
click at [547, 109] on p "Search" at bounding box center [577, 115] width 71 height 19
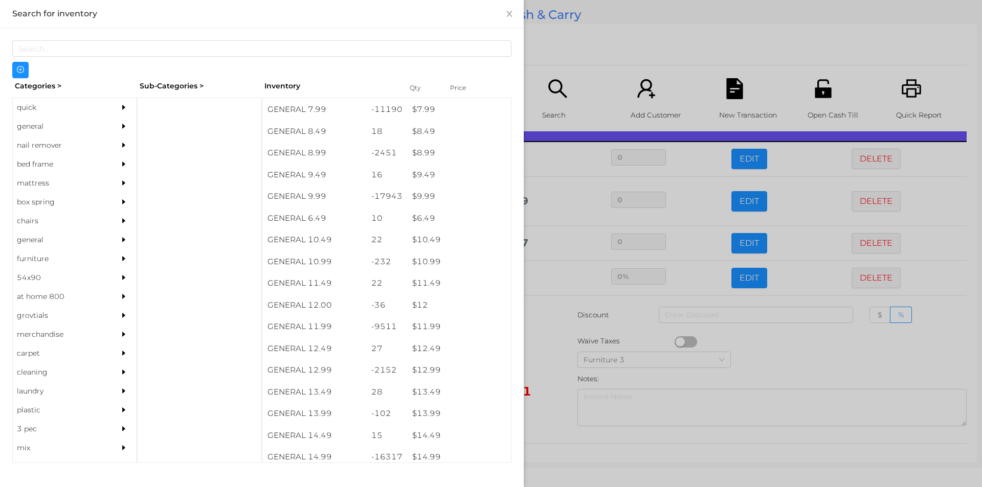
scroll to position [544, 0]
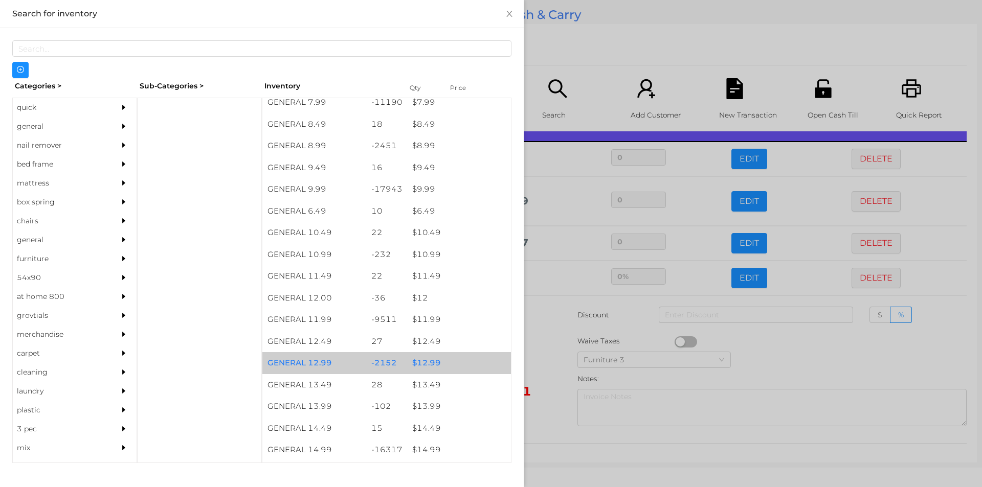
click at [425, 363] on div "$ 12.99" at bounding box center [459, 363] width 104 height 22
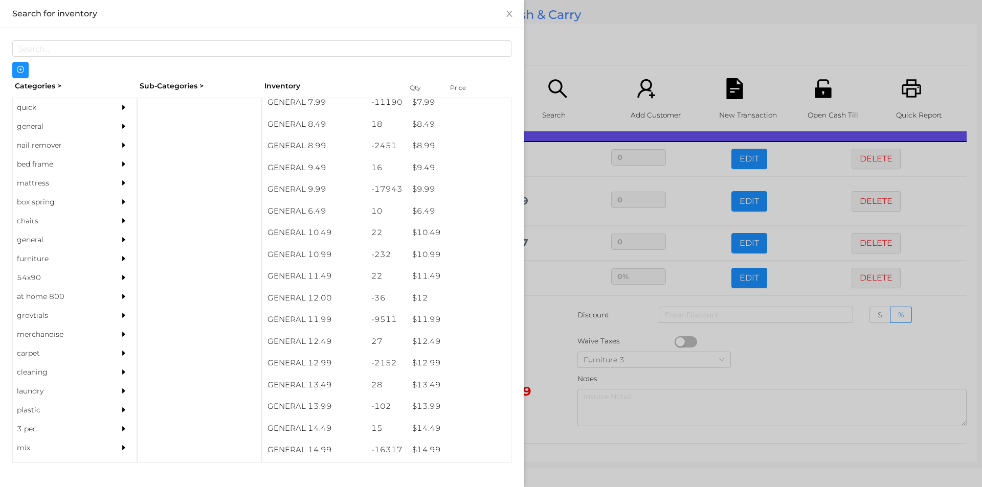
click at [547, 354] on div at bounding box center [491, 243] width 982 height 487
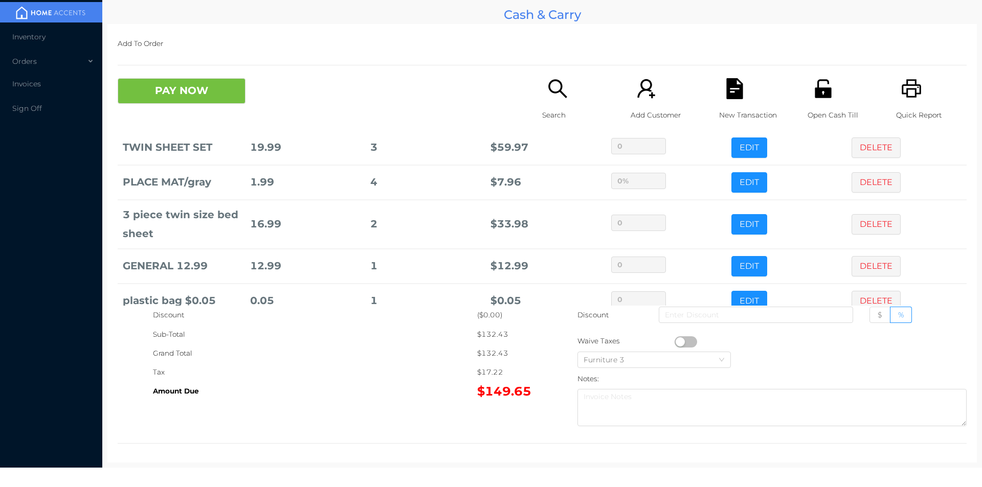
scroll to position [139, 0]
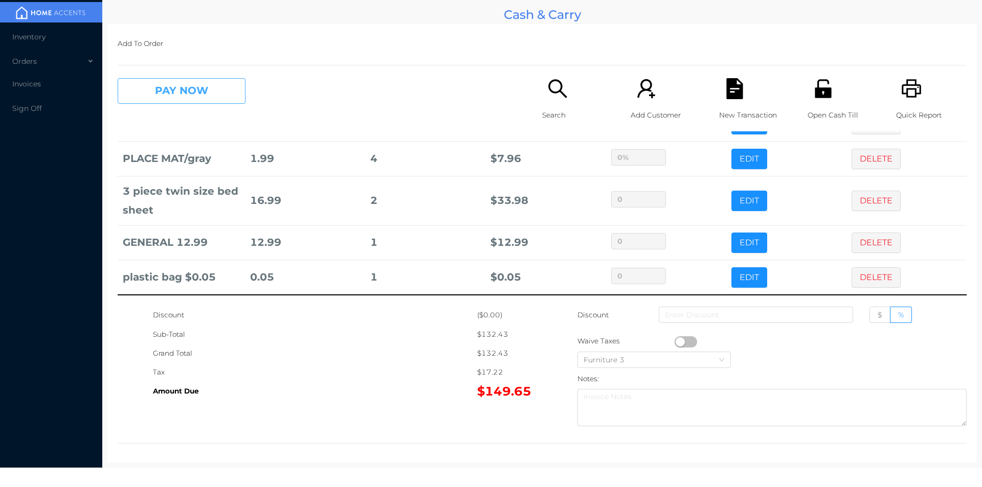
click at [169, 81] on button "PAY NOW" at bounding box center [182, 91] width 128 height 26
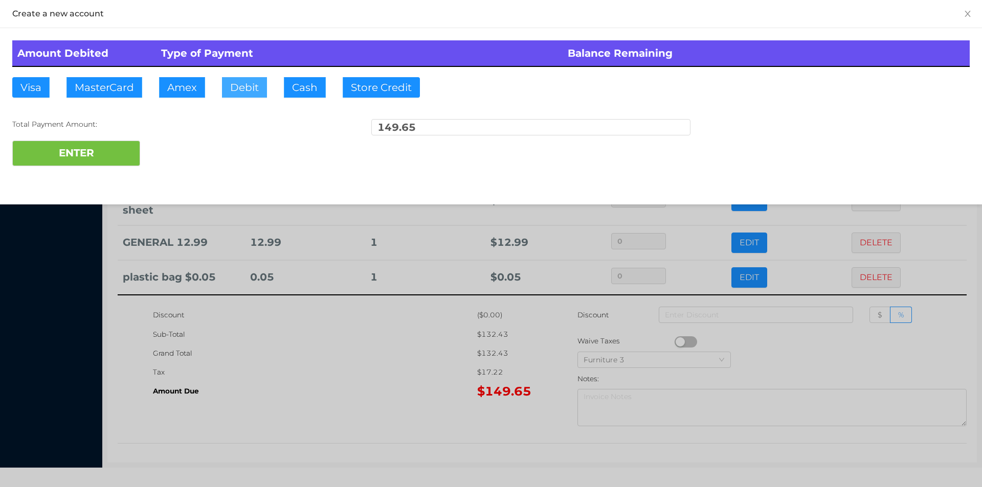
click at [238, 84] on button "Debit" at bounding box center [244, 87] width 45 height 20
click at [83, 154] on button "ENTER" at bounding box center [76, 154] width 128 height 26
type input "0"
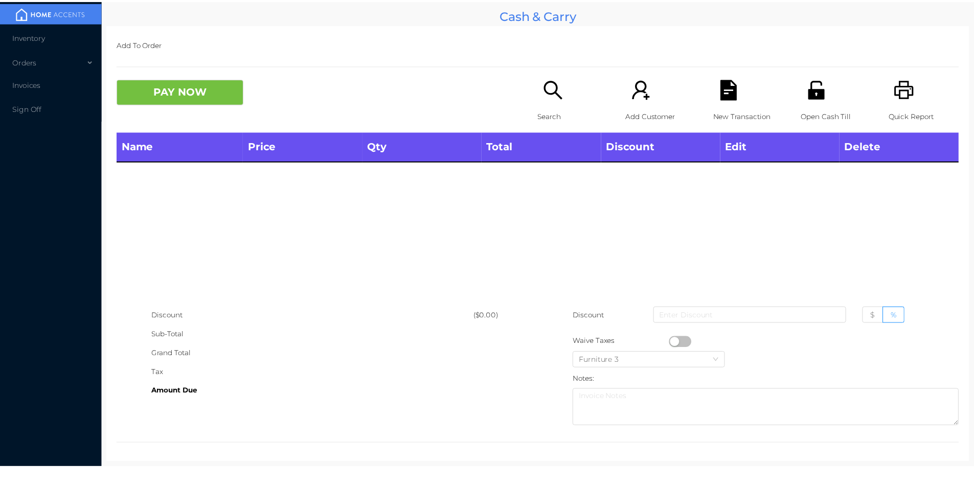
scroll to position [0, 0]
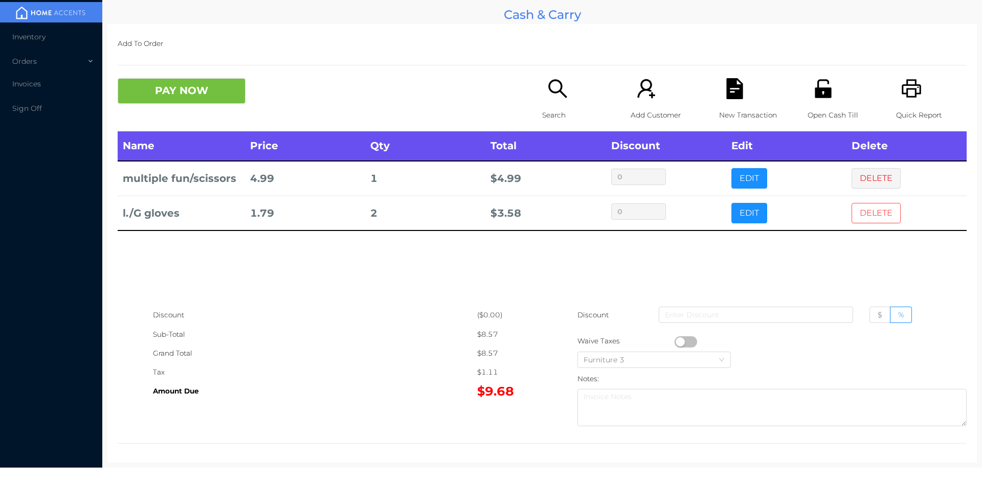
click at [863, 205] on button "DELETE" at bounding box center [875, 213] width 49 height 20
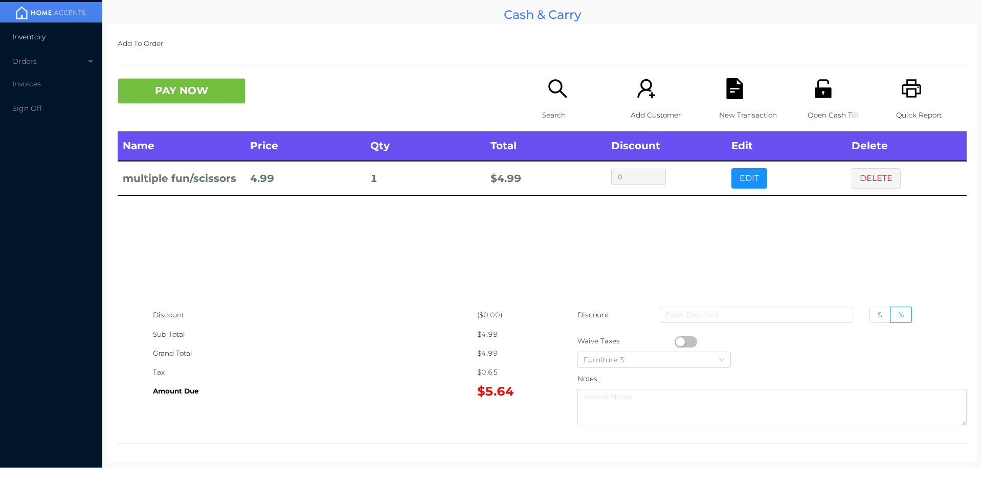
click at [35, 40] on span "Inventory" at bounding box center [28, 36] width 33 height 9
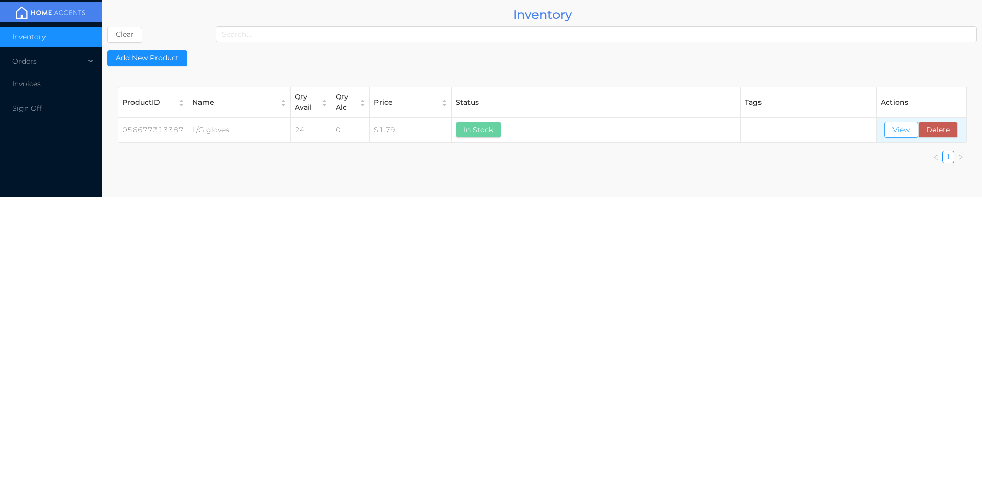
click at [902, 130] on button "View" at bounding box center [901, 130] width 34 height 16
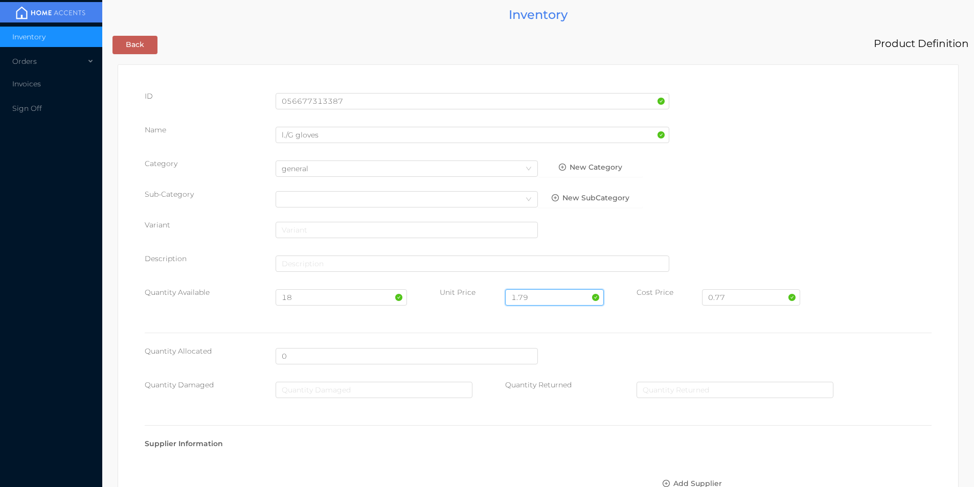
click at [537, 294] on input "1.79" at bounding box center [554, 297] width 98 height 16
type input "1.49"
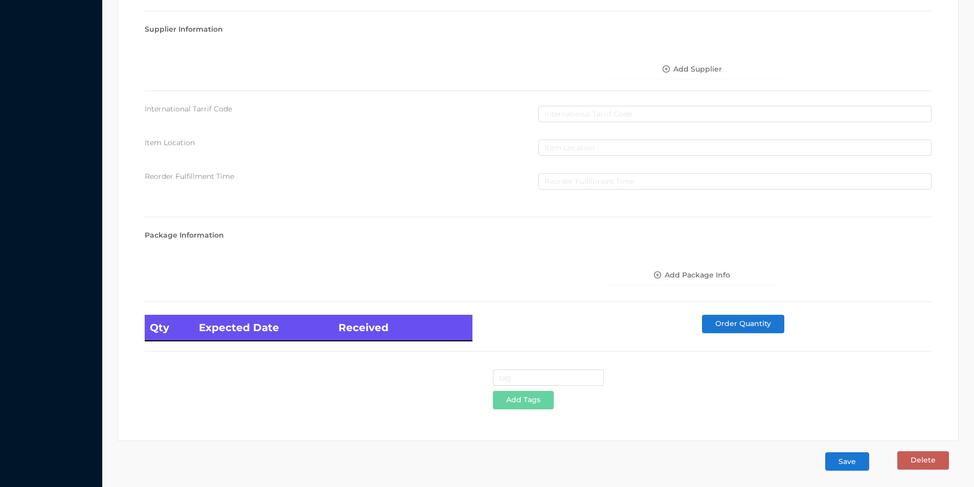
scroll to position [417, 0]
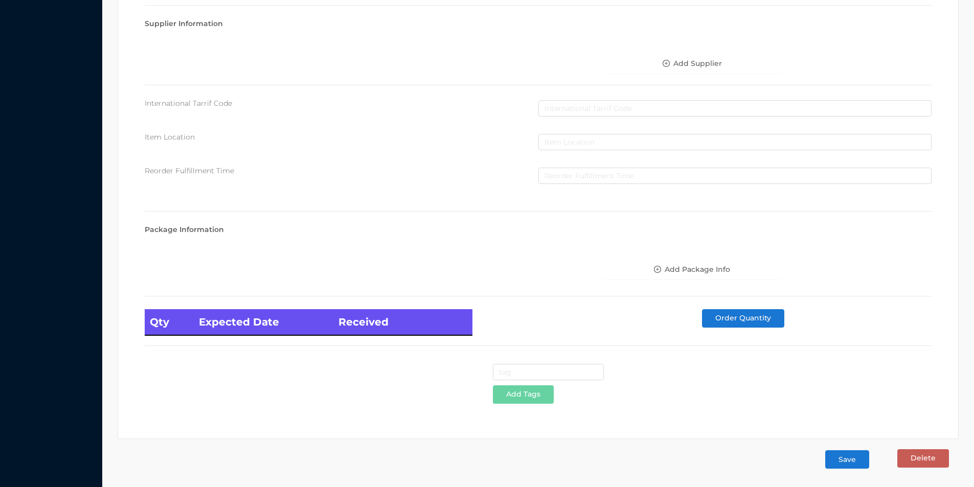
click at [844, 458] on button "Save" at bounding box center [847, 460] width 44 height 18
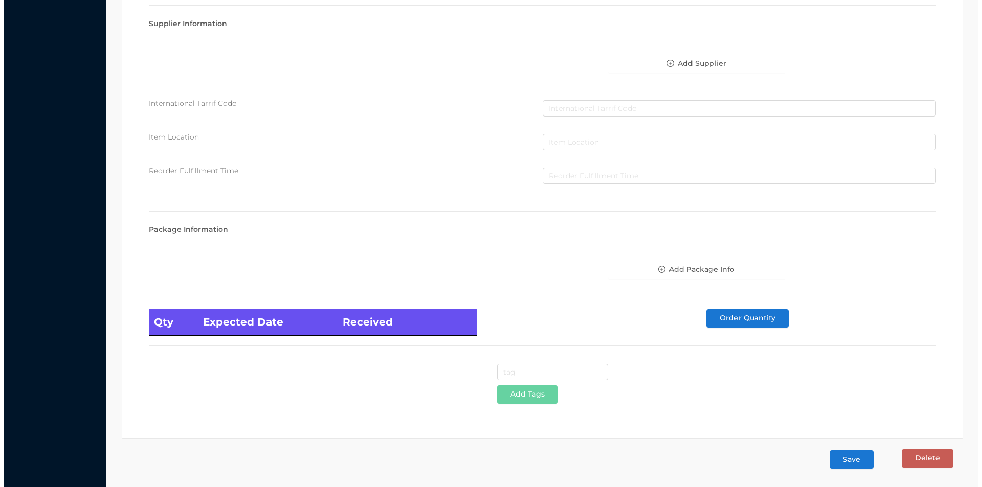
scroll to position [0, 0]
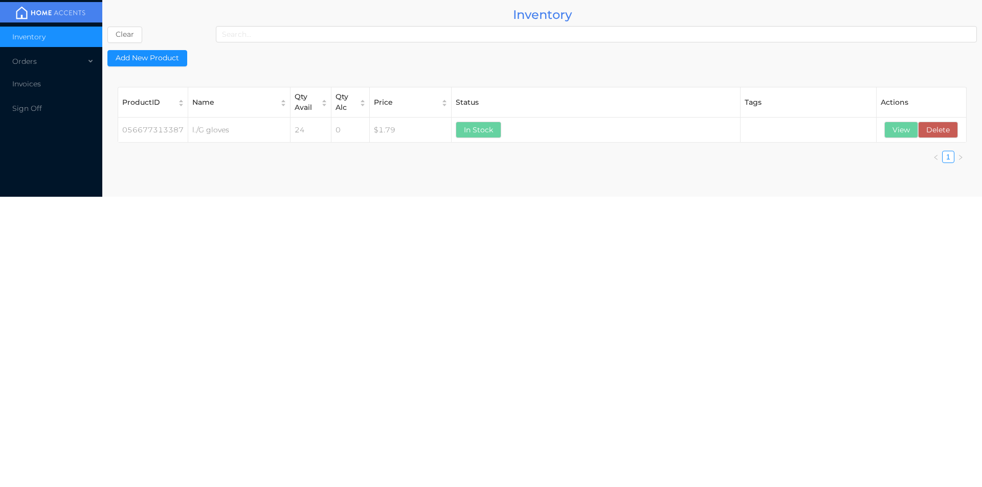
click at [31, 44] on li "Inventory" at bounding box center [51, 37] width 102 height 20
click at [28, 62] on div "Orders" at bounding box center [51, 61] width 102 height 20
click at [45, 89] on span "Cash & Carry" at bounding box center [47, 85] width 45 height 9
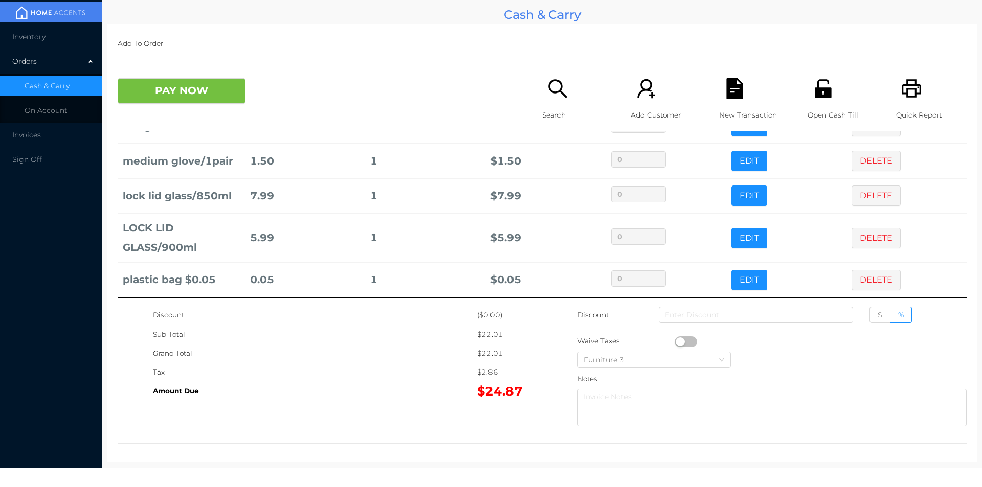
scroll to position [89, 0]
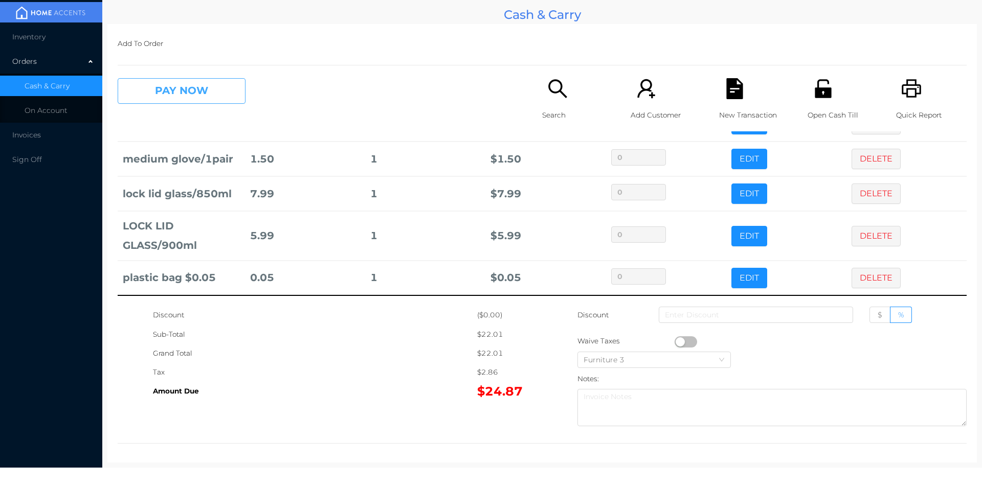
click at [159, 100] on button "PAY NOW" at bounding box center [182, 91] width 128 height 26
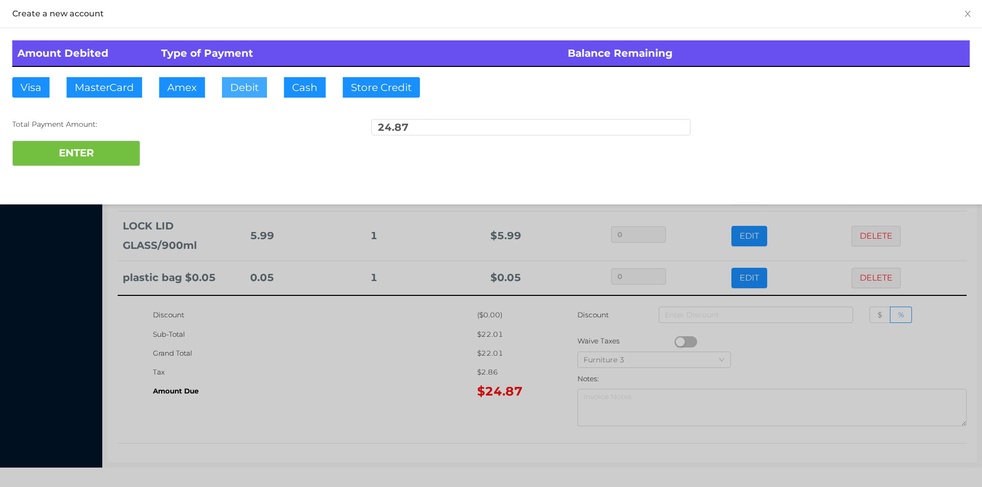
click at [240, 80] on button "Debit" at bounding box center [244, 87] width 45 height 20
type input "25."
click at [76, 164] on button "ENTER" at bounding box center [76, 154] width 128 height 26
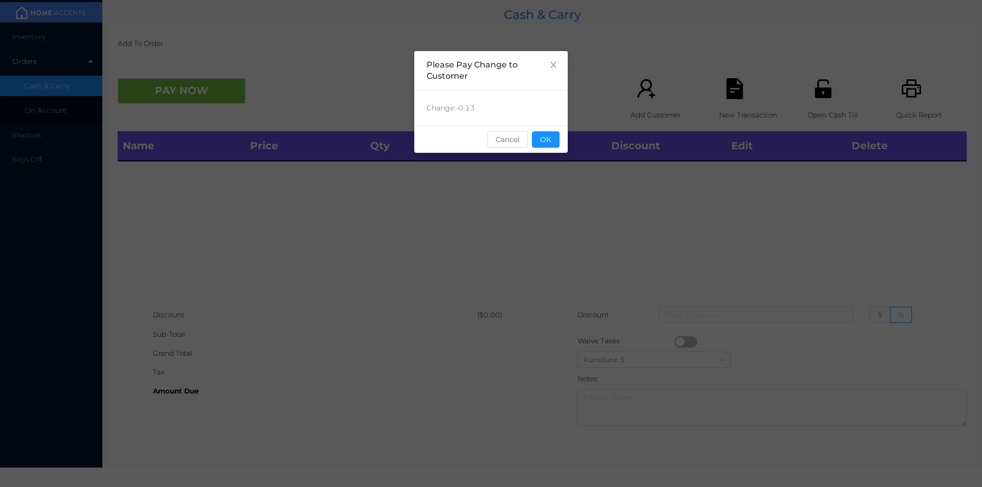
scroll to position [0, 0]
click at [538, 143] on button "OK" at bounding box center [546, 139] width 28 height 16
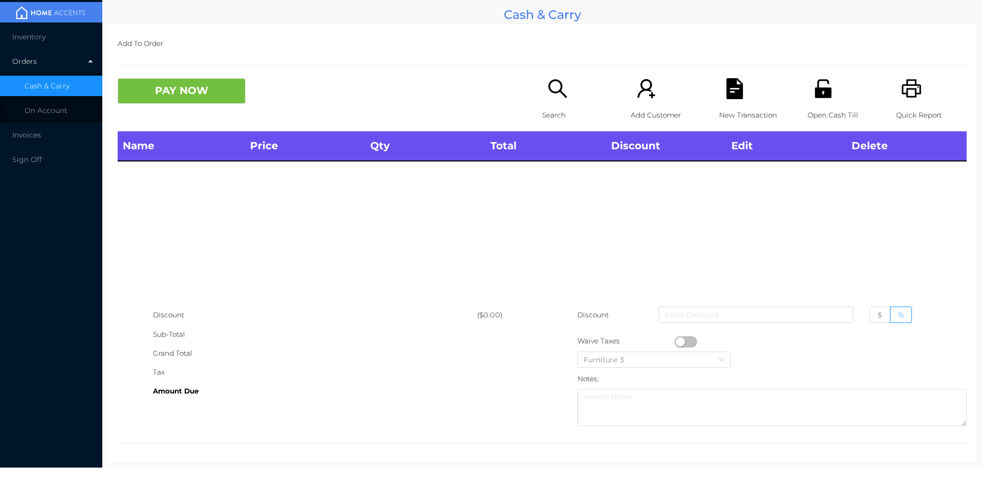
click at [562, 99] on icon "icon: search" at bounding box center [557, 88] width 21 height 21
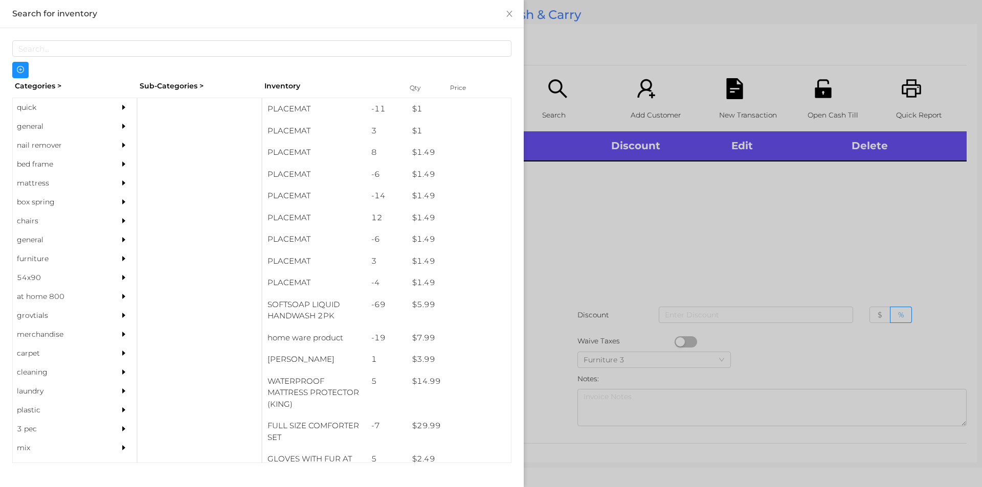
click at [36, 125] on div "general" at bounding box center [59, 126] width 93 height 19
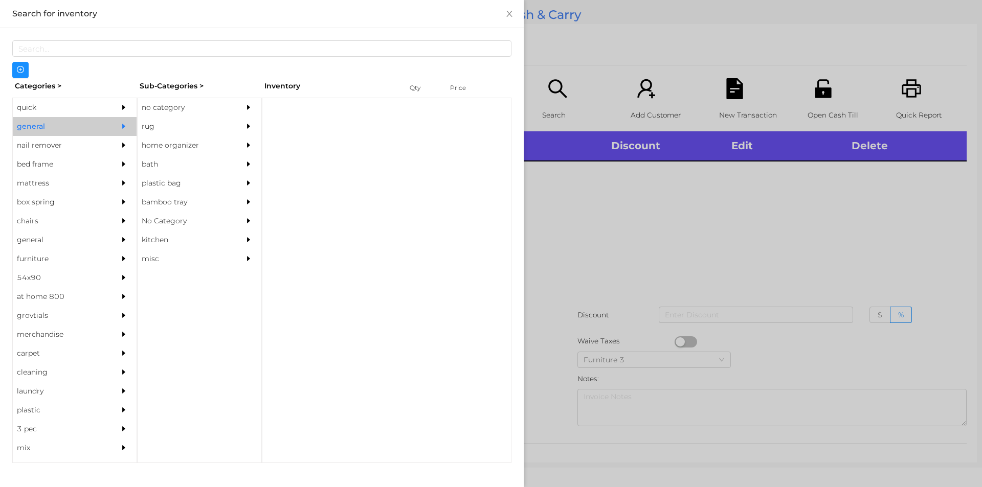
click at [178, 103] on div "no category" at bounding box center [184, 107] width 93 height 19
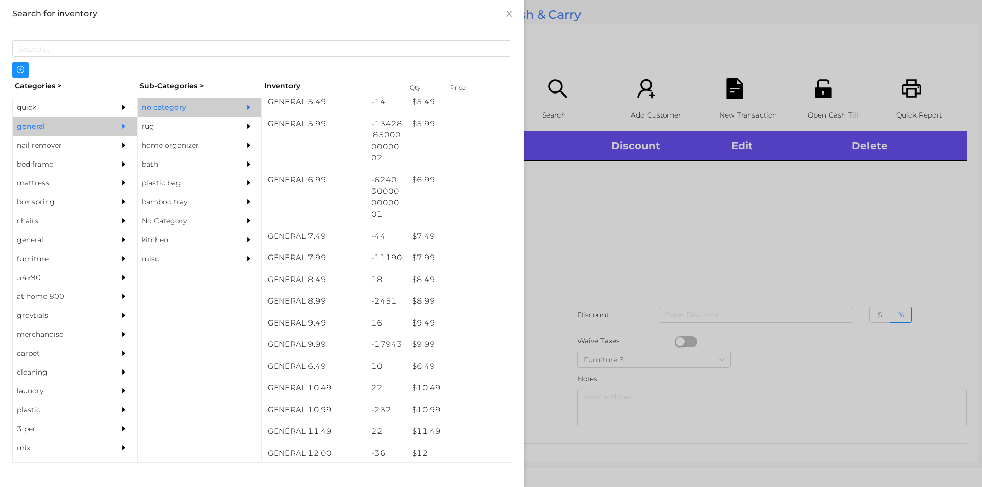
scroll to position [398, 0]
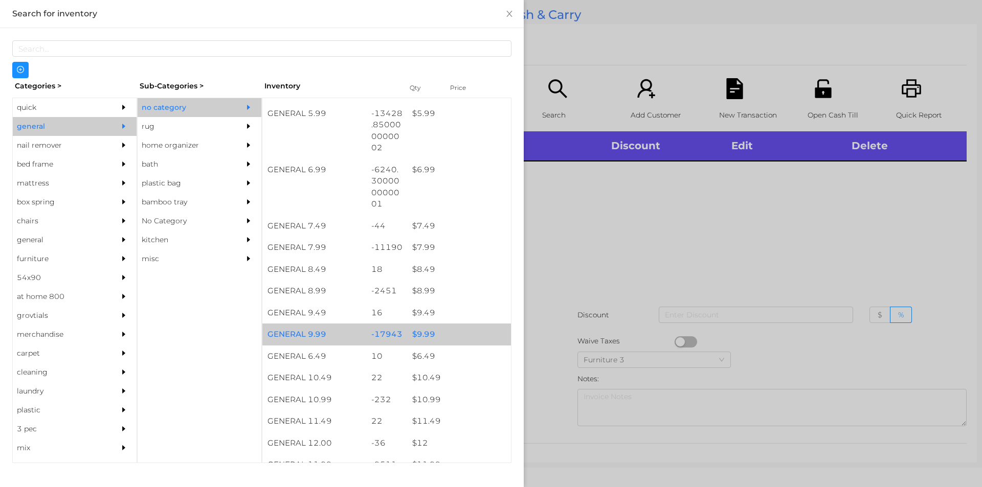
click at [418, 335] on div "$ 9.99" at bounding box center [459, 335] width 104 height 22
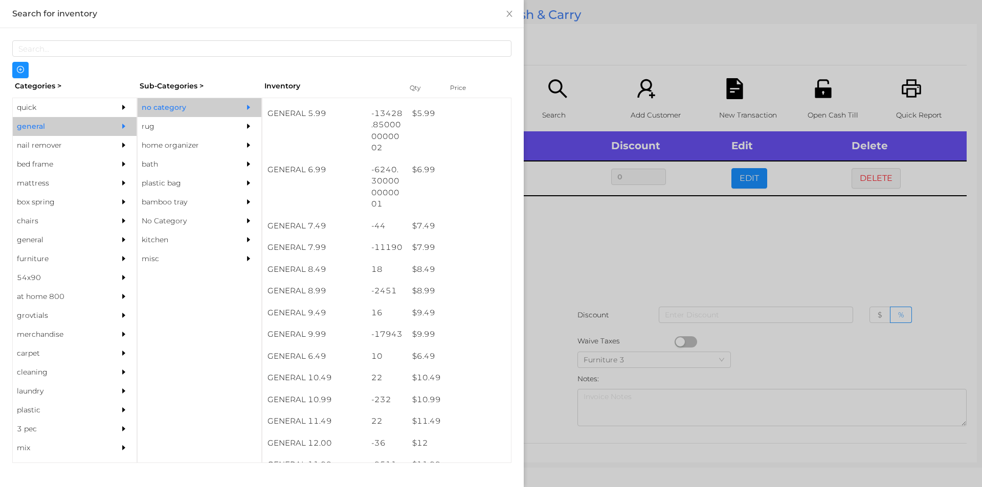
click at [563, 290] on div at bounding box center [491, 243] width 982 height 487
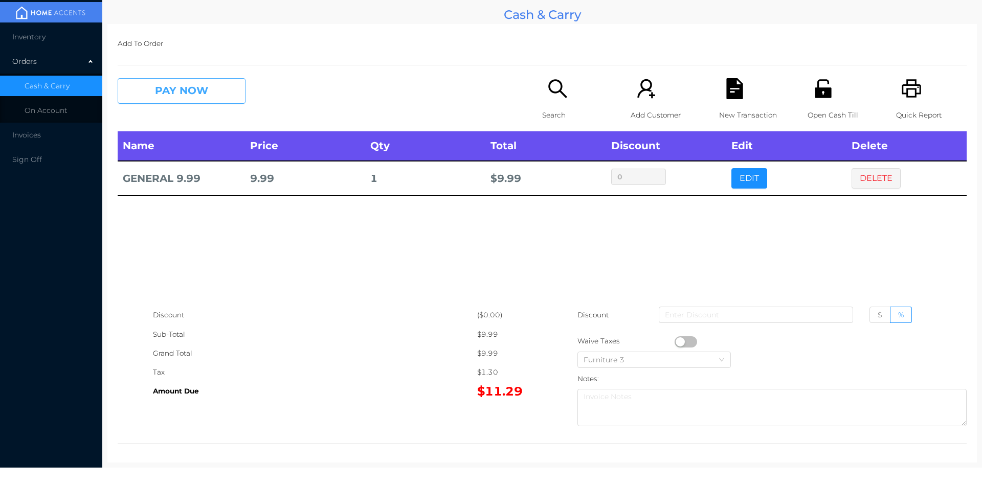
click at [189, 88] on button "PAY NOW" at bounding box center [182, 91] width 128 height 26
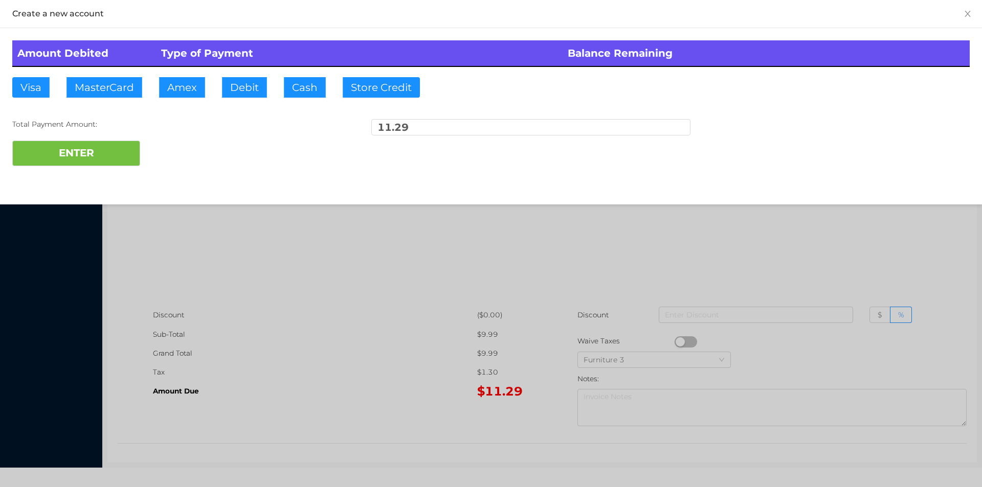
click at [334, 284] on div at bounding box center [491, 243] width 982 height 487
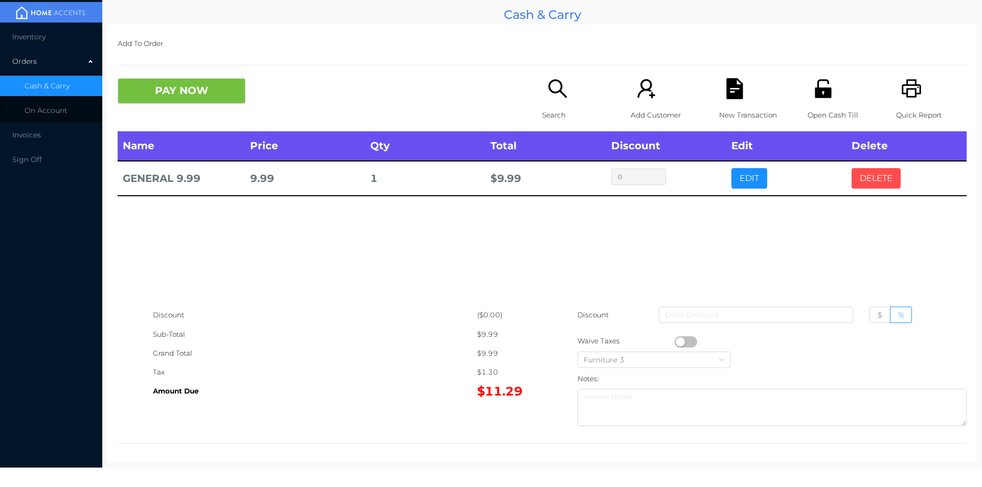
click at [871, 172] on button "DELETE" at bounding box center [875, 178] width 49 height 20
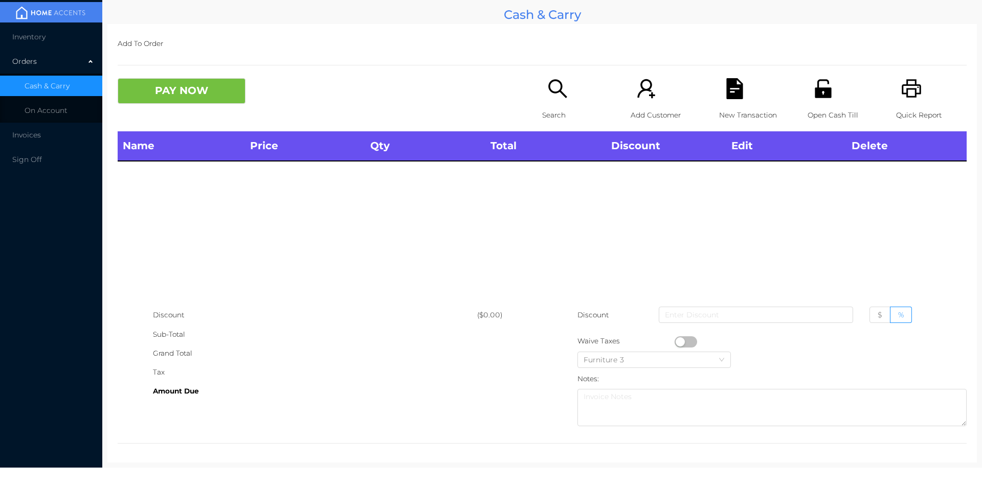
click at [556, 107] on p "Search" at bounding box center [577, 115] width 71 height 19
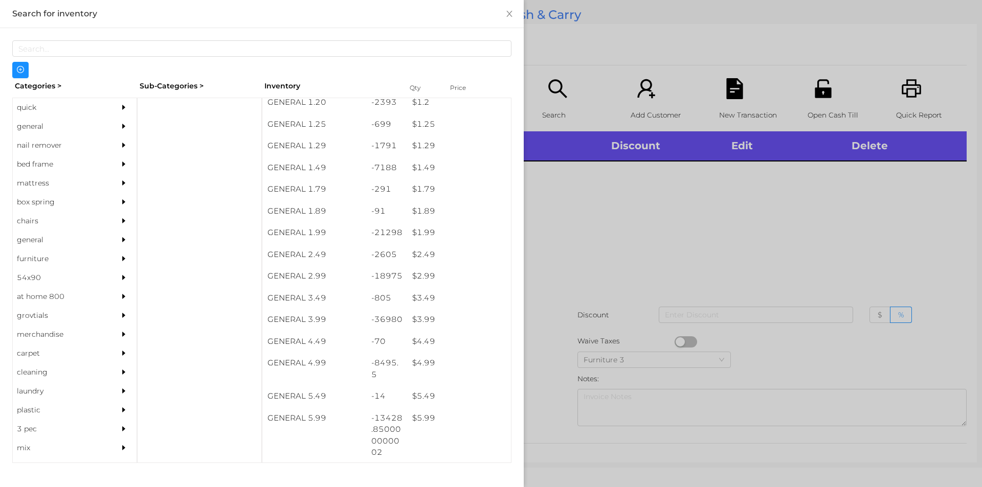
scroll to position [112, 0]
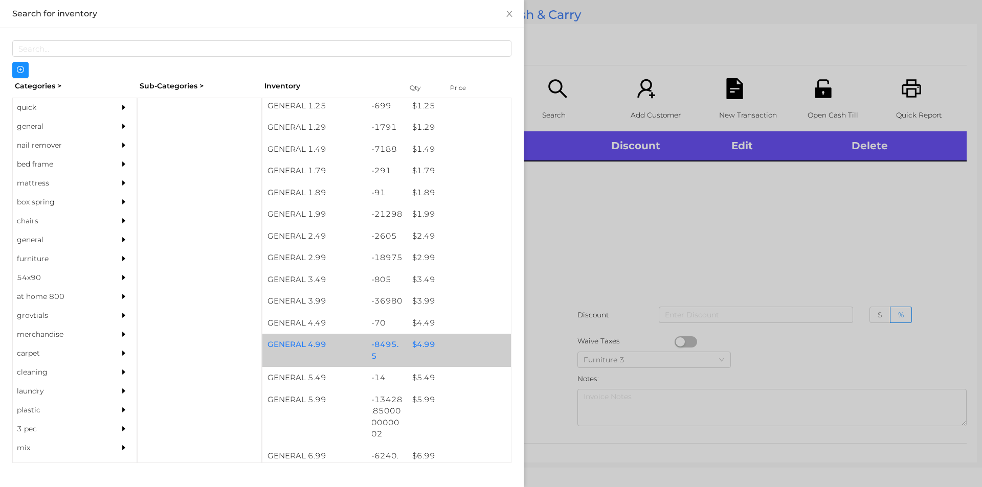
click at [418, 350] on div "$ 4.99" at bounding box center [459, 345] width 104 height 22
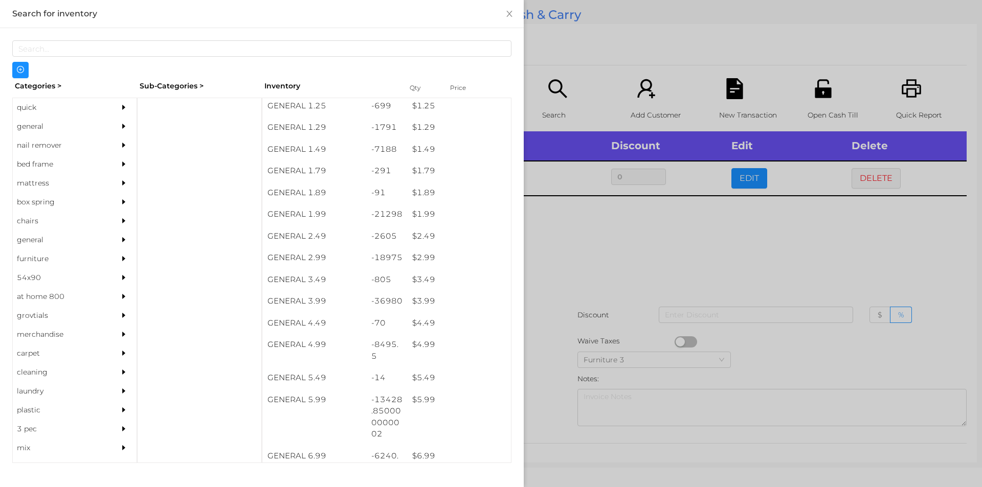
click at [554, 317] on div at bounding box center [491, 243] width 982 height 487
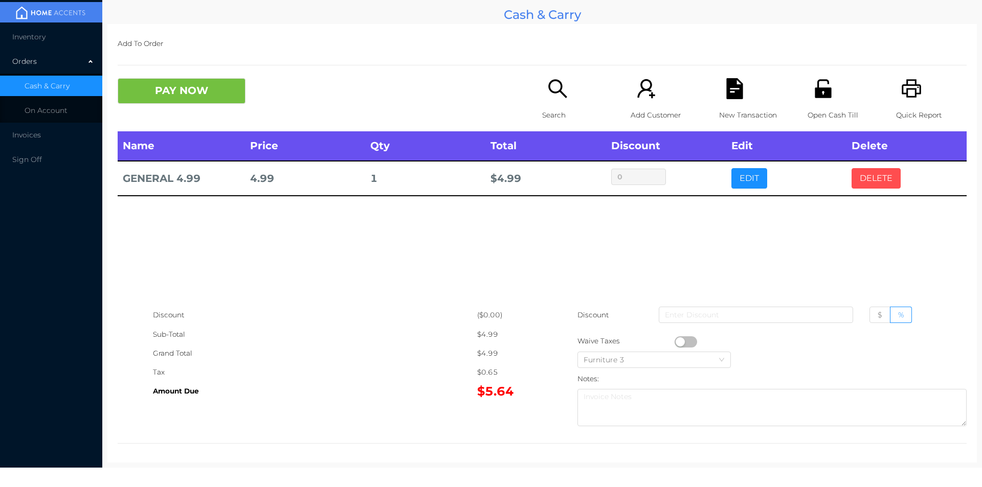
click at [871, 181] on button "DELETE" at bounding box center [875, 178] width 49 height 20
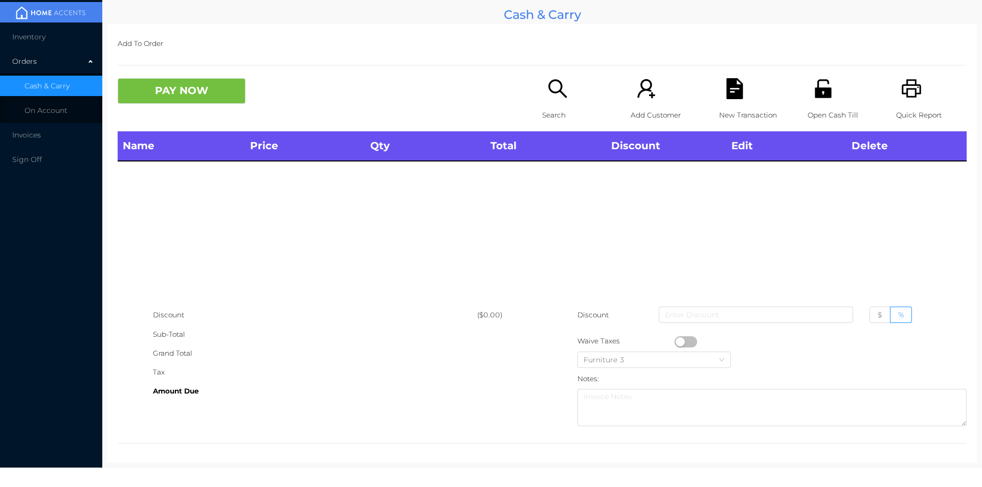
click at [903, 100] on div "Quick Report" at bounding box center [931, 104] width 71 height 53
click at [198, 101] on button "PAY NOW" at bounding box center [182, 91] width 128 height 26
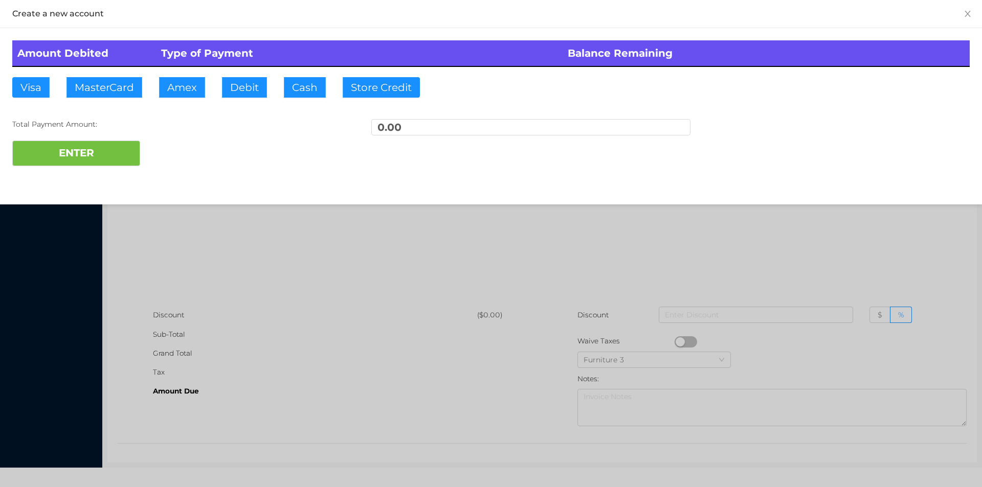
click at [623, 246] on div at bounding box center [491, 243] width 982 height 487
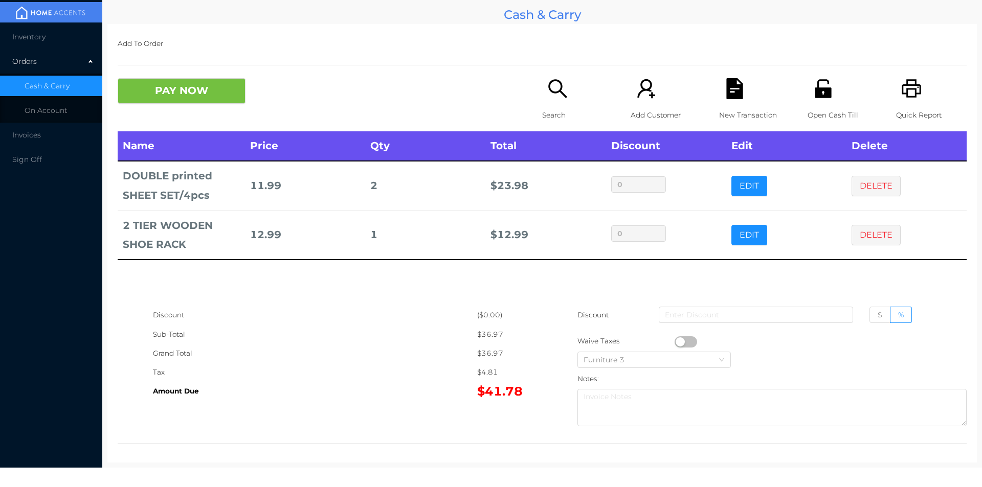
click at [833, 96] on div "Open Cash Till" at bounding box center [842, 104] width 71 height 53
click at [819, 110] on p "Open Cash Till" at bounding box center [842, 115] width 71 height 19
click at [162, 89] on button "PAY NOW" at bounding box center [182, 91] width 128 height 26
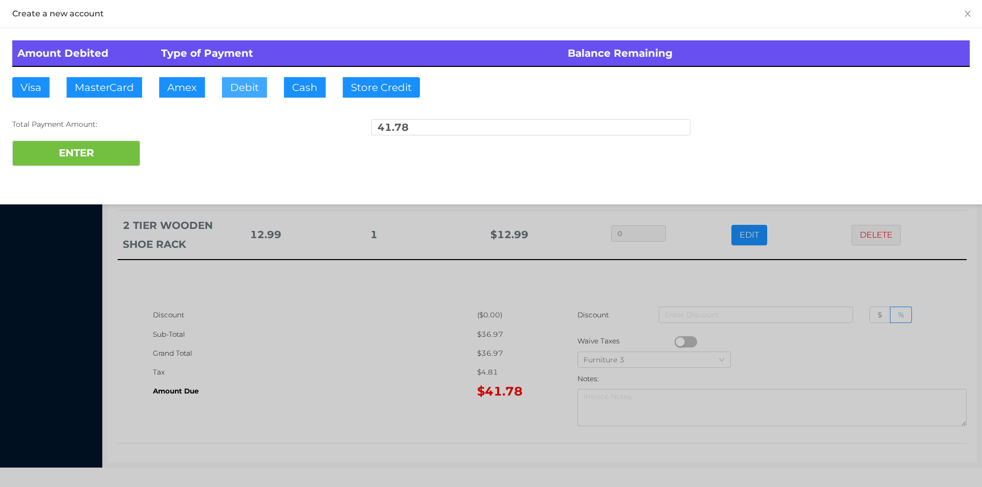
click at [254, 92] on button "Debit" at bounding box center [244, 87] width 45 height 20
click at [97, 144] on button "ENTER" at bounding box center [76, 154] width 128 height 26
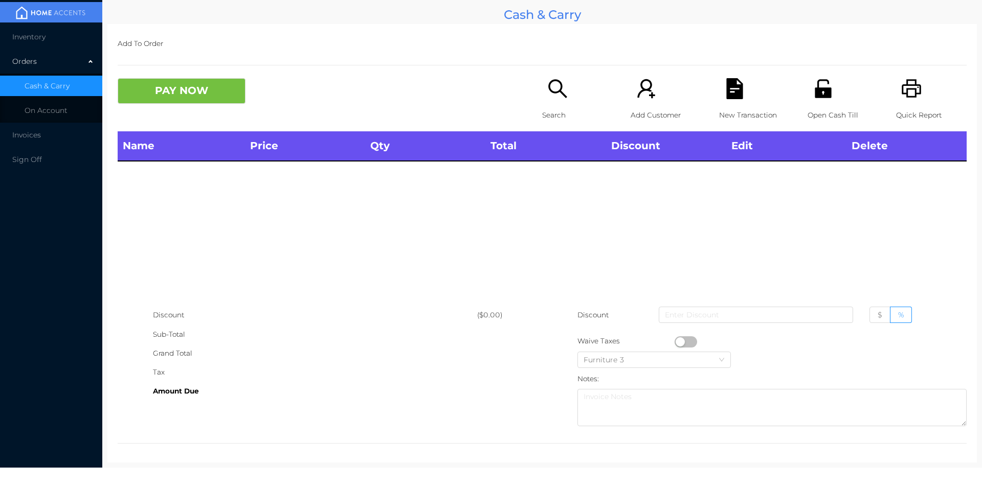
click at [555, 99] on icon "icon: search" at bounding box center [557, 88] width 21 height 21
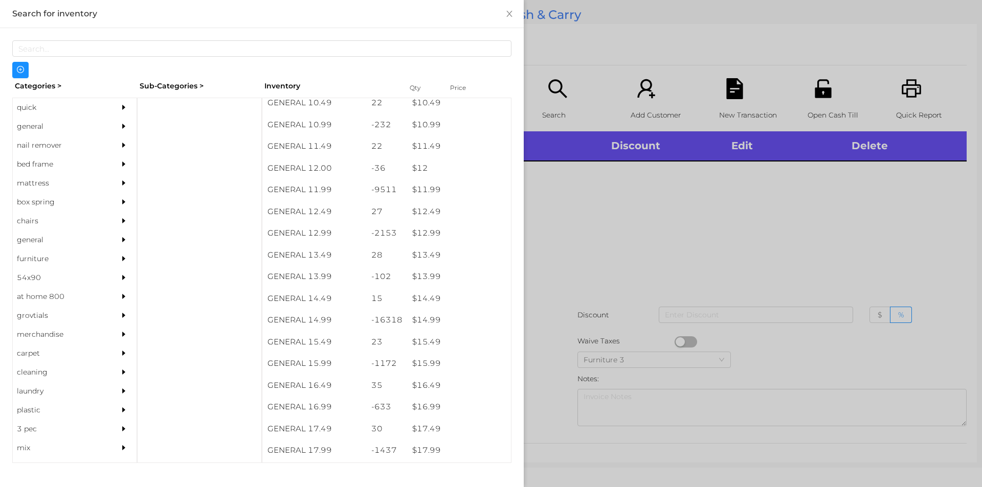
scroll to position [673, 0]
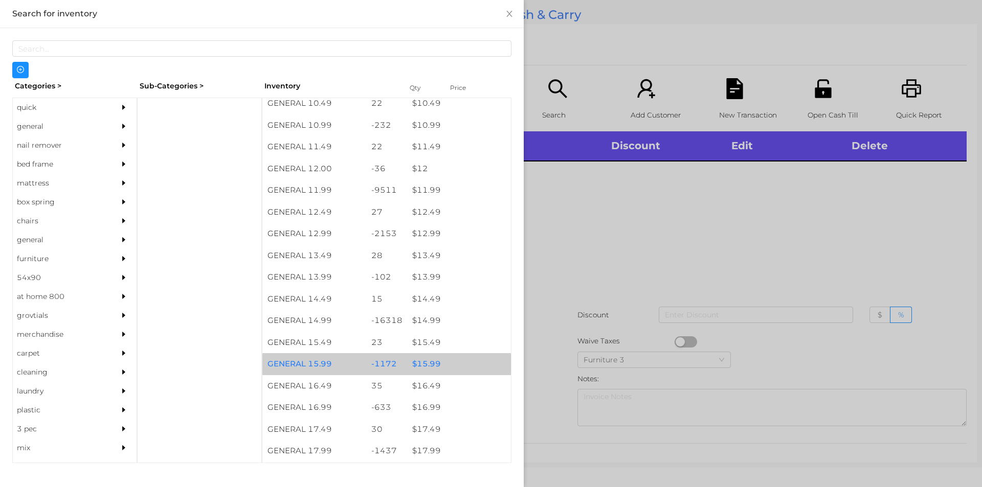
click at [428, 358] on div "$ 15.99" at bounding box center [459, 364] width 104 height 22
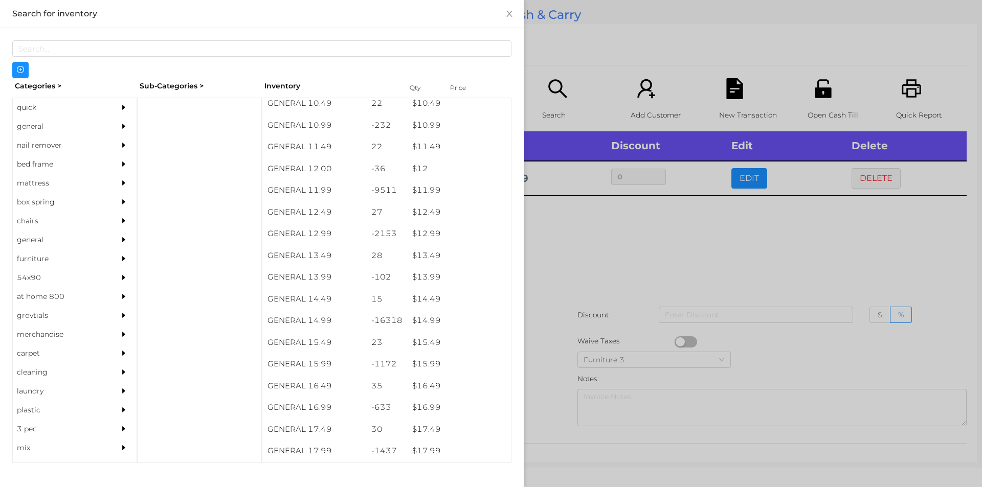
click at [537, 364] on div at bounding box center [491, 243] width 982 height 487
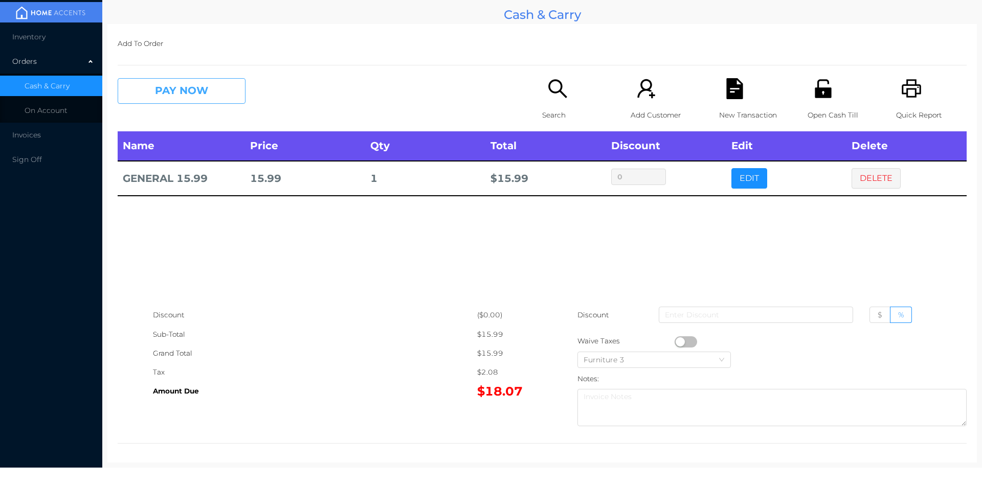
click at [177, 98] on button "PAY NOW" at bounding box center [182, 91] width 128 height 26
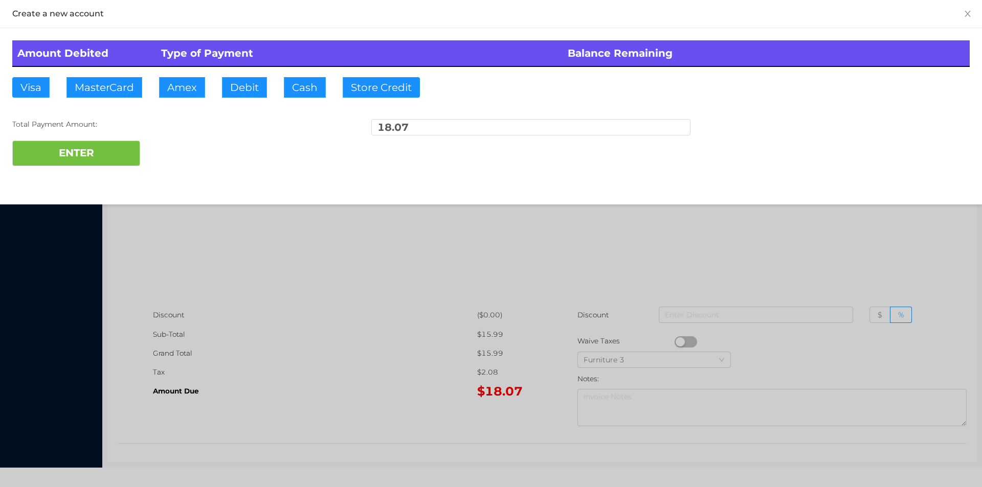
click at [176, 149] on div "ENTER" at bounding box center [490, 154] width 957 height 26
click at [870, 243] on div at bounding box center [491, 243] width 982 height 487
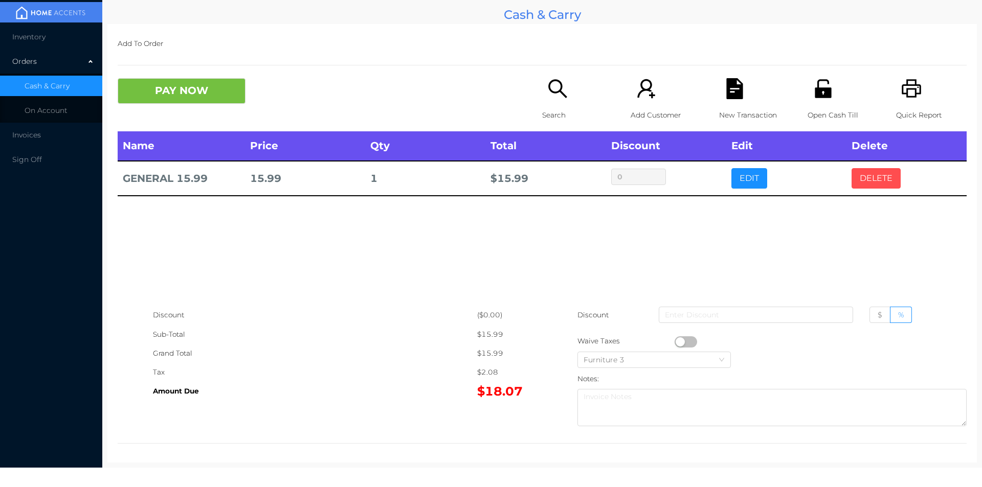
click at [872, 176] on button "DELETE" at bounding box center [875, 178] width 49 height 20
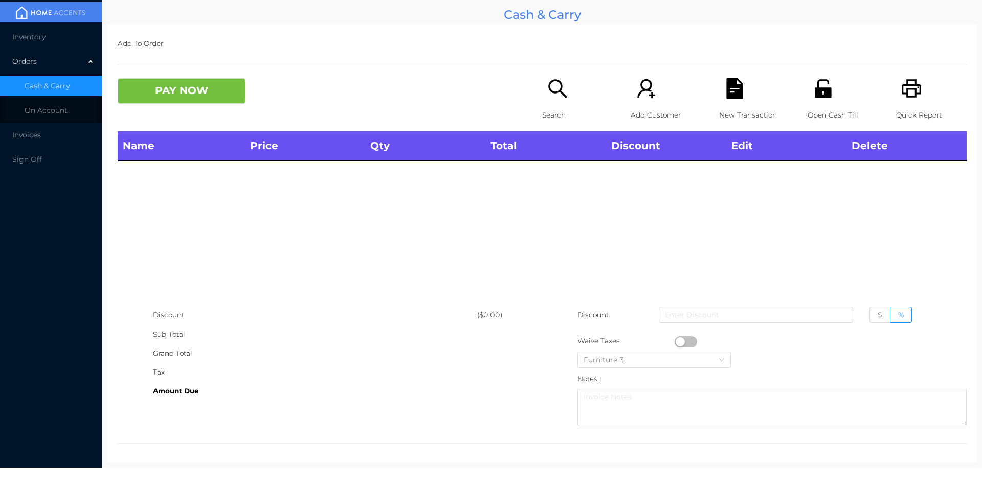
click at [807, 103] on div "Open Cash Till" at bounding box center [842, 104] width 71 height 53
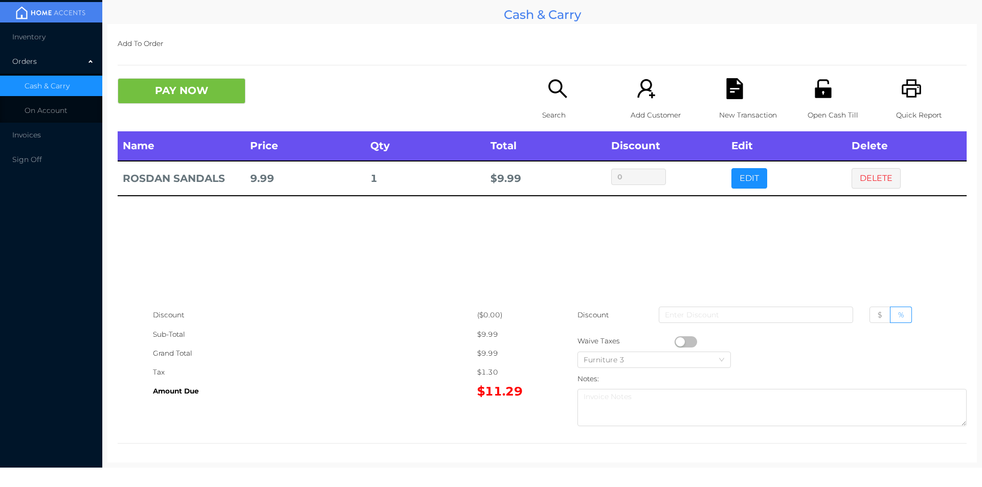
click at [913, 89] on icon "icon: printer" at bounding box center [911, 88] width 19 height 18
click at [208, 102] on button "PAY NOW" at bounding box center [182, 91] width 128 height 26
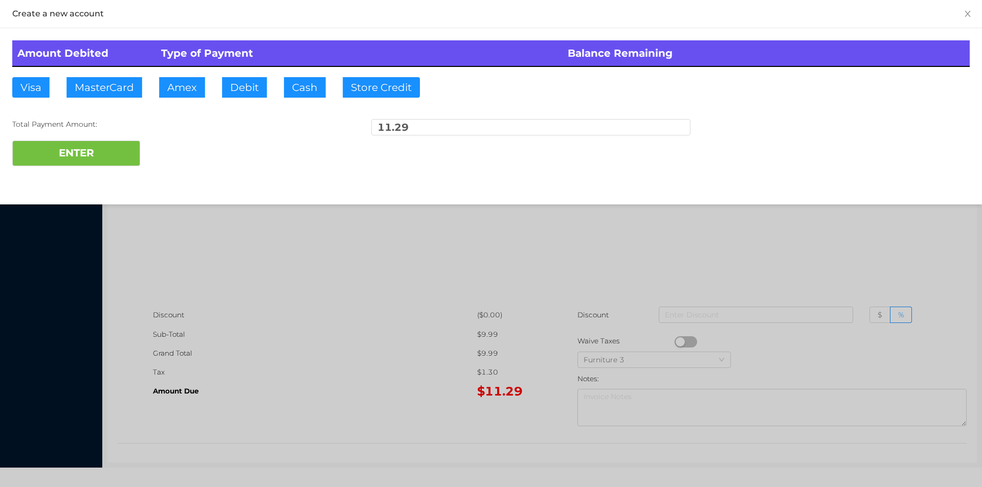
click at [837, 256] on div at bounding box center [491, 243] width 982 height 487
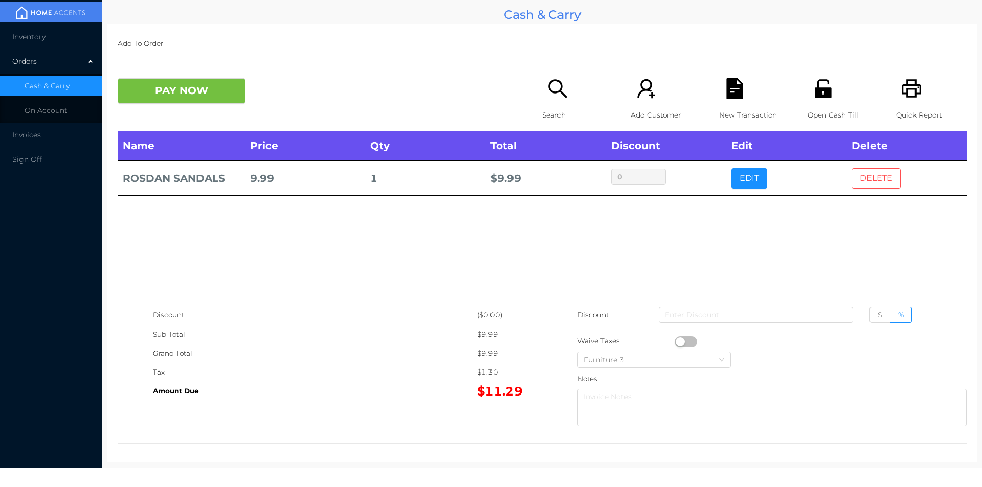
click at [875, 173] on button "DELETE" at bounding box center [875, 178] width 49 height 20
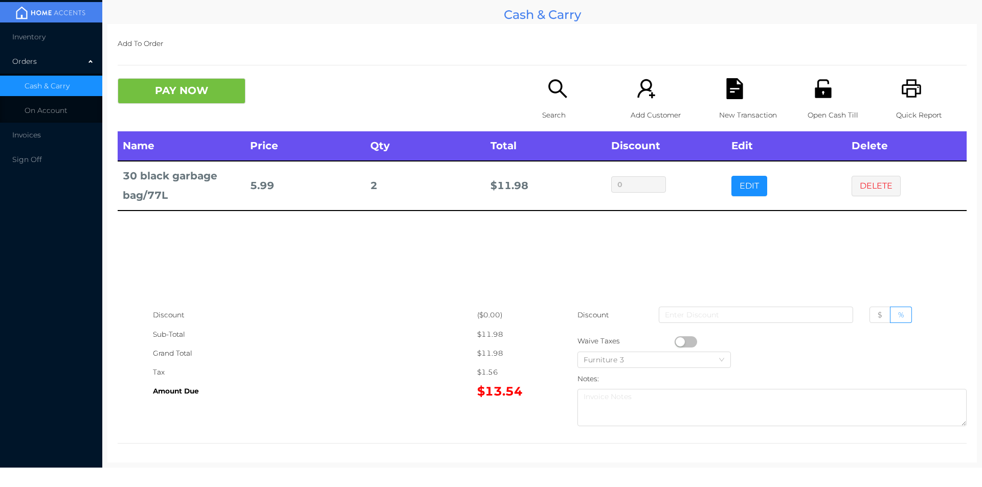
click at [551, 101] on div "Search" at bounding box center [577, 104] width 71 height 53
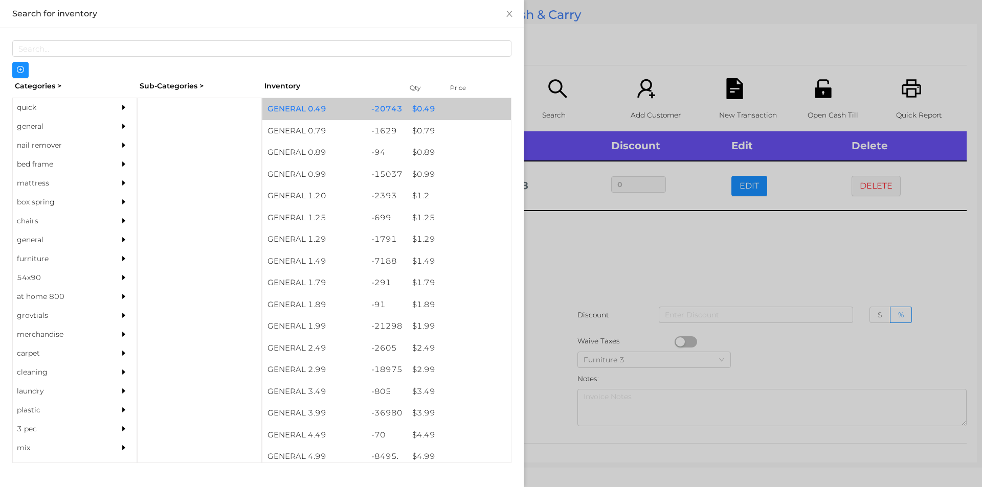
click at [417, 116] on div "$ 0.49" at bounding box center [459, 109] width 104 height 22
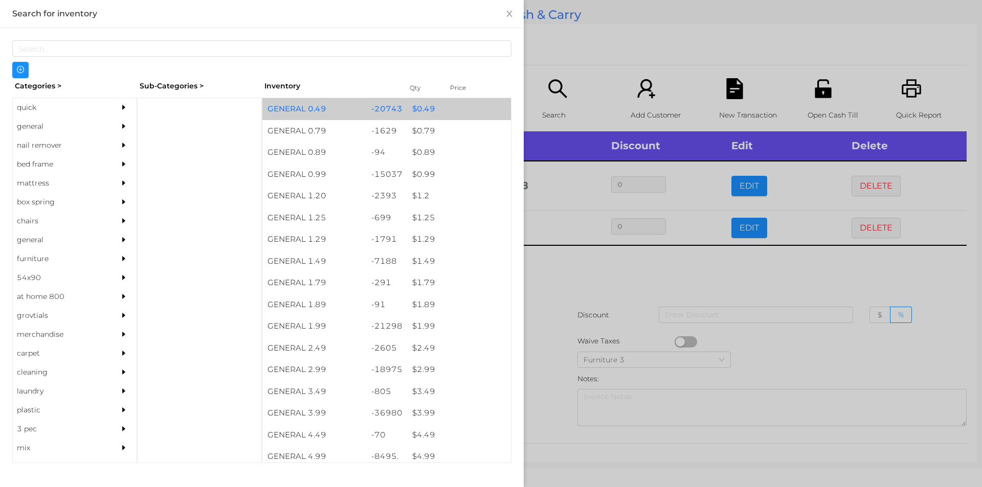
click at [416, 117] on div "$ 0.49" at bounding box center [459, 109] width 104 height 22
click at [418, 110] on div "$ 0.49" at bounding box center [459, 109] width 104 height 22
click at [410, 108] on div "$ 0.49" at bounding box center [459, 109] width 104 height 22
click at [409, 103] on div "$ 0.49" at bounding box center [459, 109] width 104 height 22
click at [407, 106] on div "$ 0.49" at bounding box center [459, 109] width 104 height 22
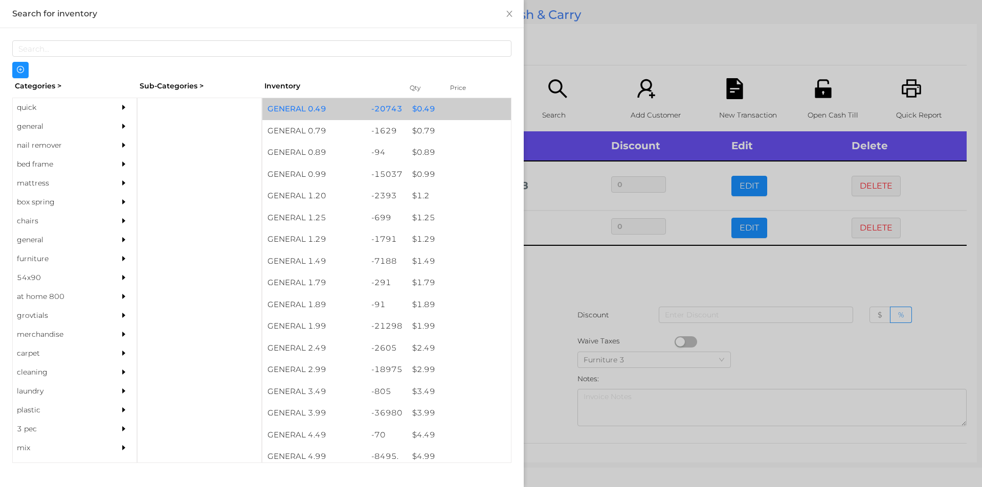
click at [407, 105] on div "$ 0.49" at bounding box center [459, 109] width 104 height 22
click at [408, 104] on div "$ 0.49" at bounding box center [459, 109] width 104 height 22
click at [410, 102] on div "$ 0.49" at bounding box center [459, 109] width 104 height 22
click at [414, 104] on div "$ 0.49" at bounding box center [459, 109] width 104 height 22
click at [410, 106] on div "$ 0.49" at bounding box center [459, 109] width 104 height 22
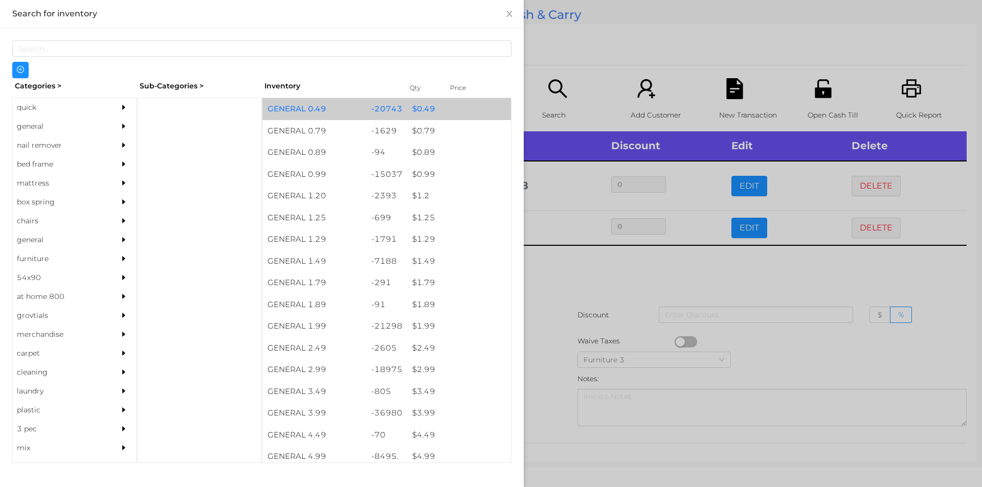
click at [414, 107] on div "$ 0.49" at bounding box center [459, 109] width 104 height 22
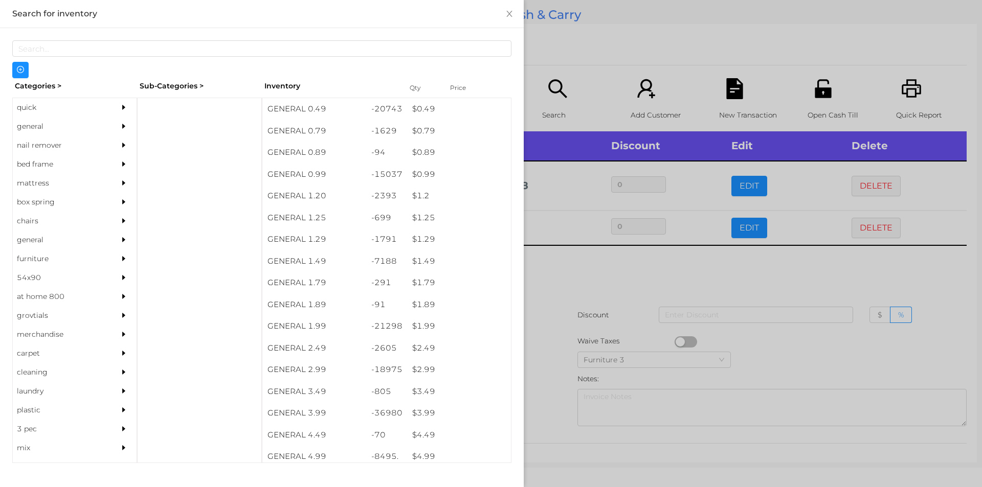
click at [560, 282] on div at bounding box center [491, 243] width 982 height 487
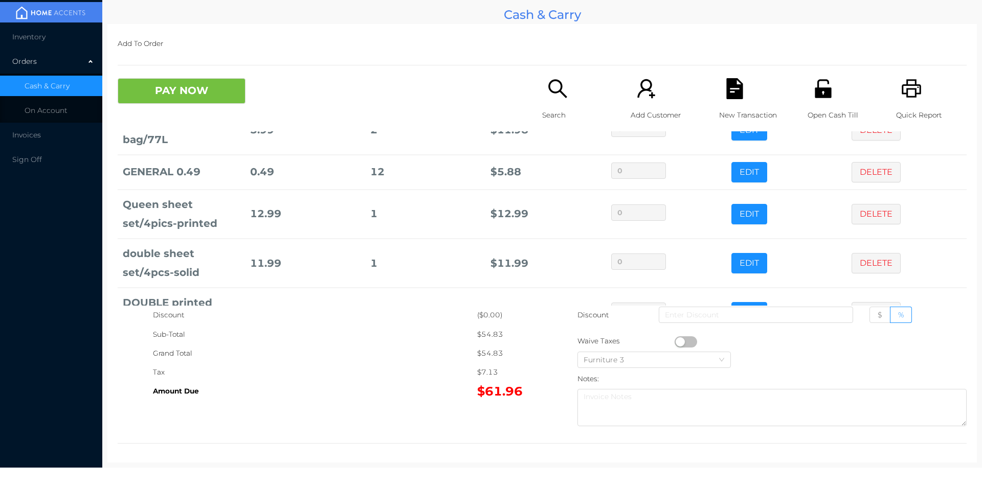
scroll to position [98, 0]
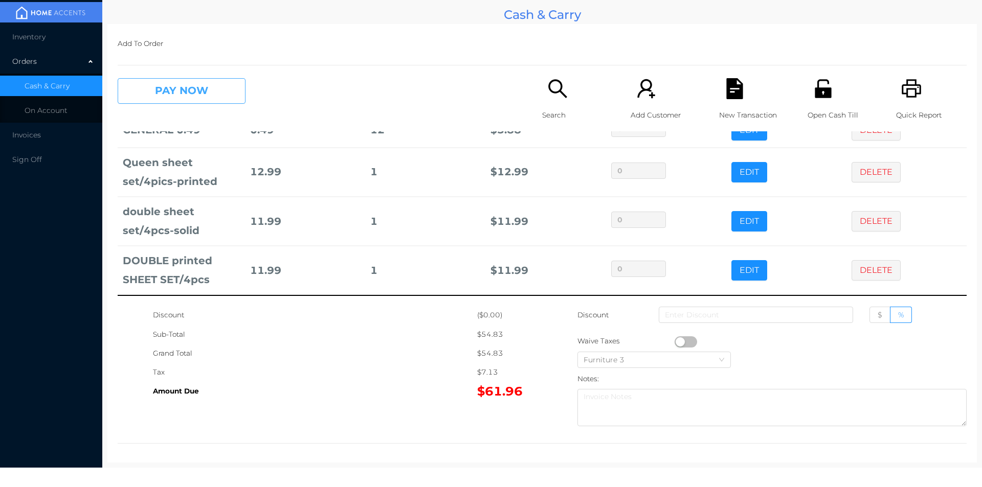
click at [163, 89] on button "PAY NOW" at bounding box center [182, 91] width 128 height 26
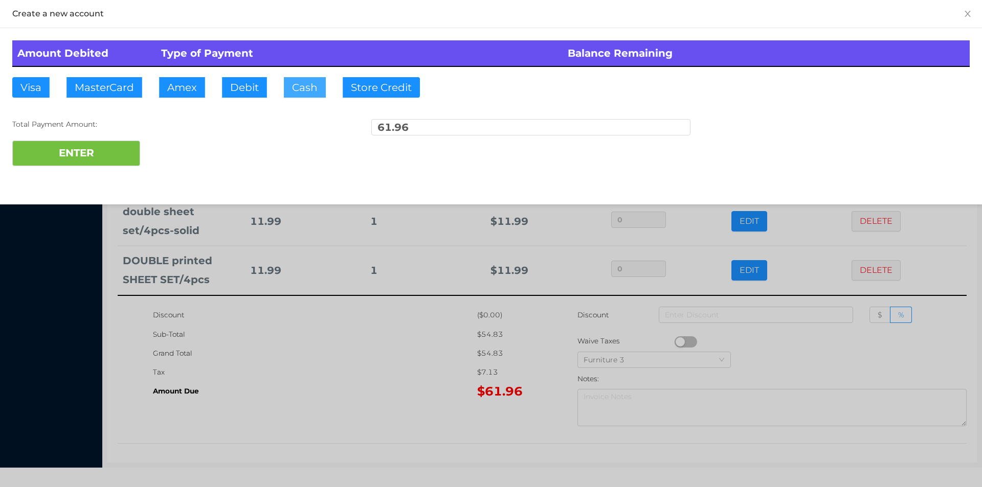
click at [303, 96] on button "Cash" at bounding box center [305, 87] width 42 height 20
type input "100."
click at [122, 164] on button "ENTER" at bounding box center [76, 154] width 128 height 26
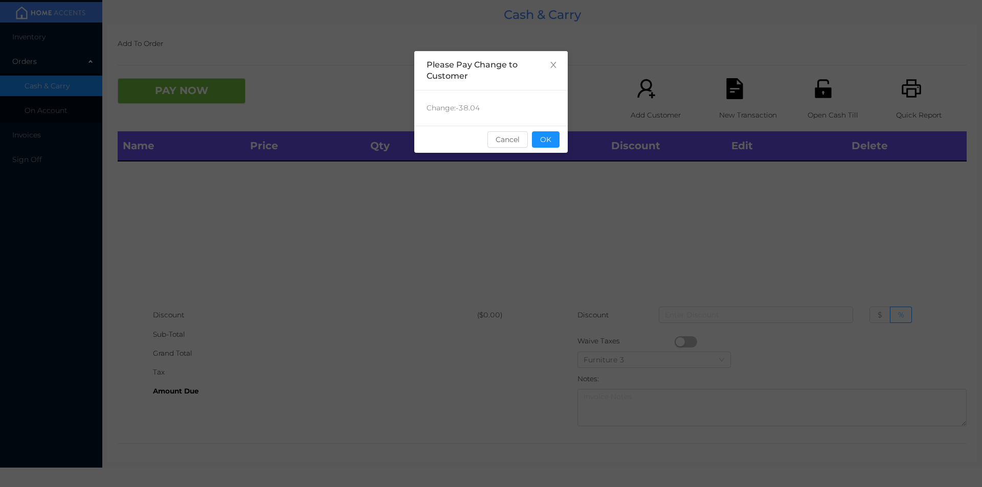
scroll to position [0, 0]
click at [545, 146] on button "OK" at bounding box center [546, 139] width 28 height 16
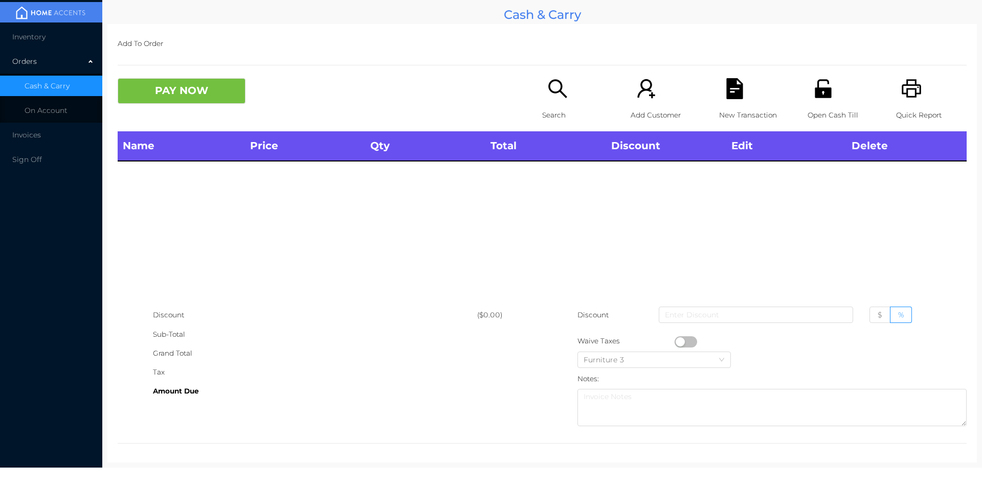
click at [540, 191] on div "Name Price Qty Total Discount Edit Delete" at bounding box center [542, 218] width 849 height 174
click at [814, 108] on p "Open Cash Till" at bounding box center [842, 115] width 71 height 19
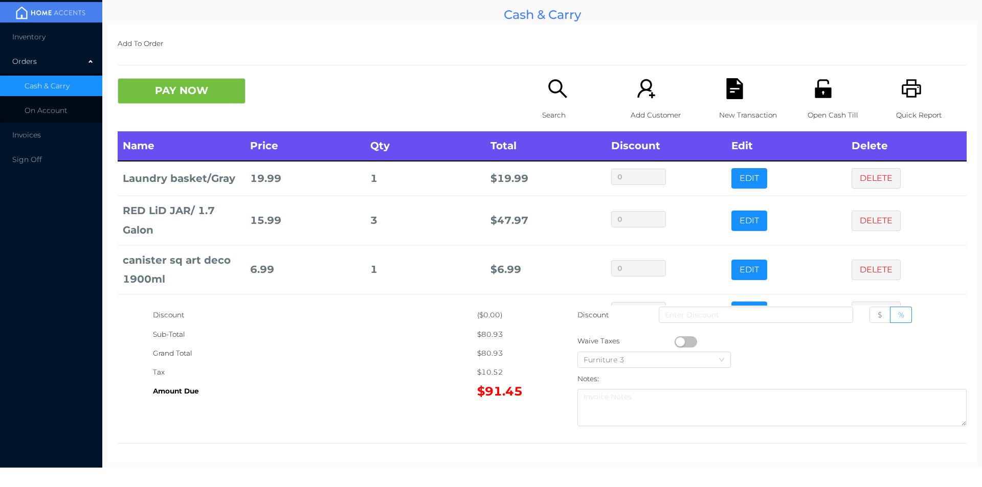
click at [545, 102] on div "Search" at bounding box center [577, 104] width 71 height 53
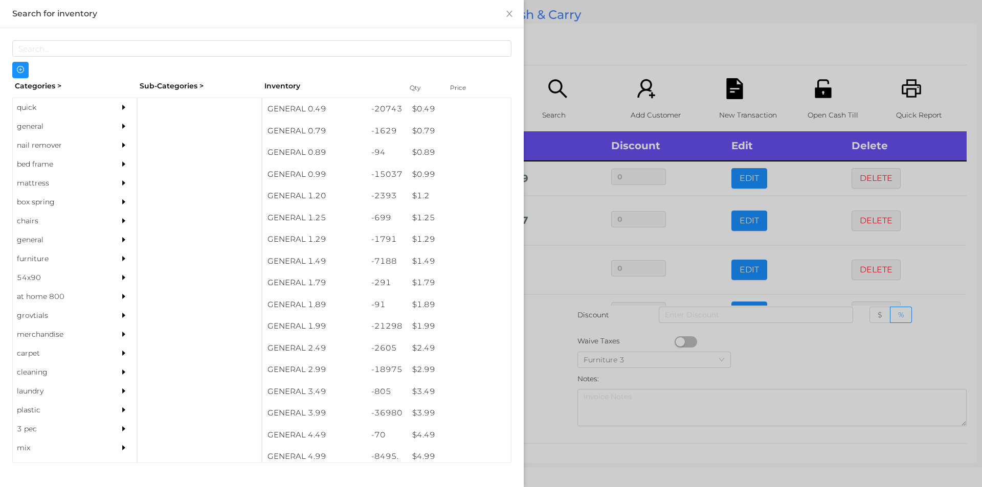
click at [30, 109] on div "quick" at bounding box center [59, 107] width 93 height 19
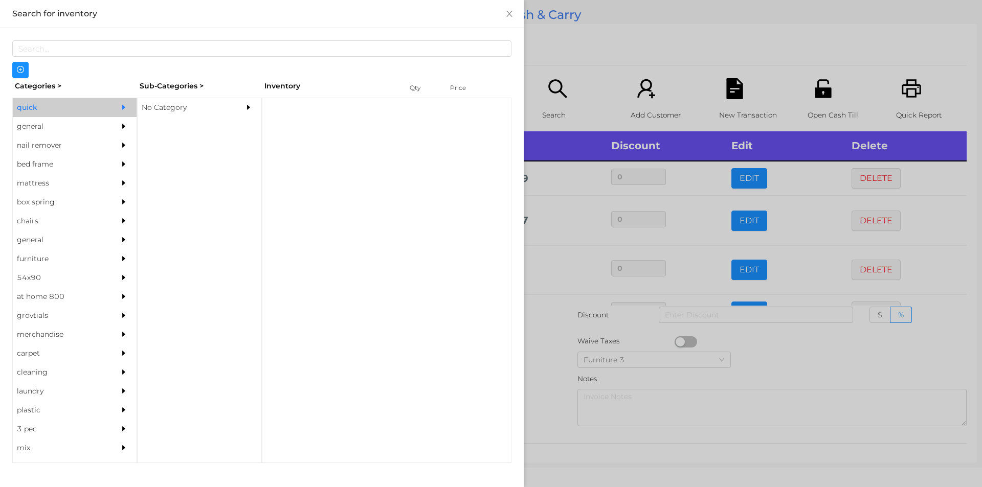
click at [36, 125] on div "general" at bounding box center [59, 126] width 93 height 19
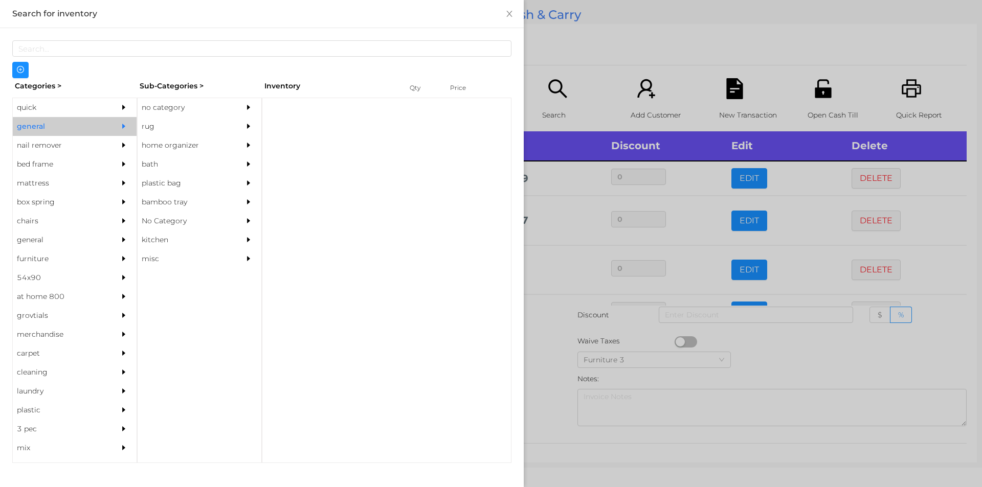
click at [155, 114] on div "no category" at bounding box center [184, 107] width 93 height 19
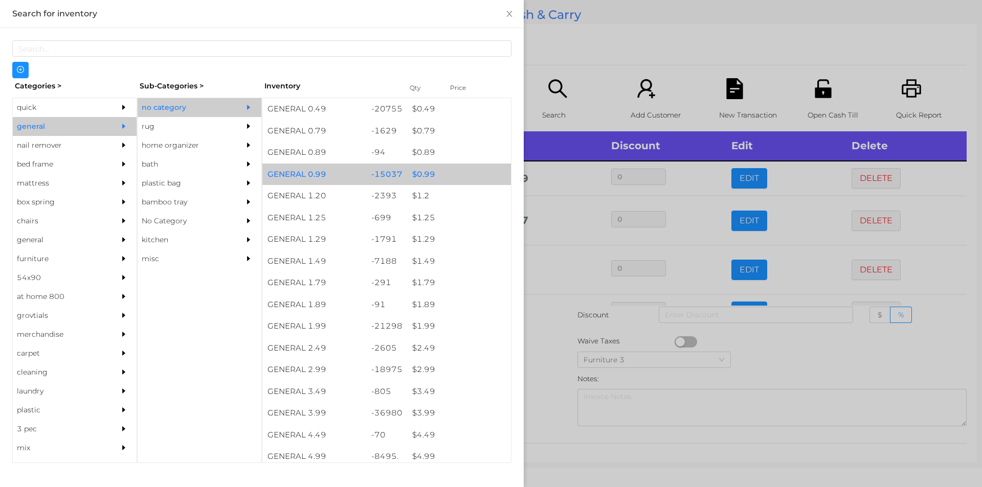
click at [407, 173] on div "$ 0.99" at bounding box center [459, 175] width 104 height 22
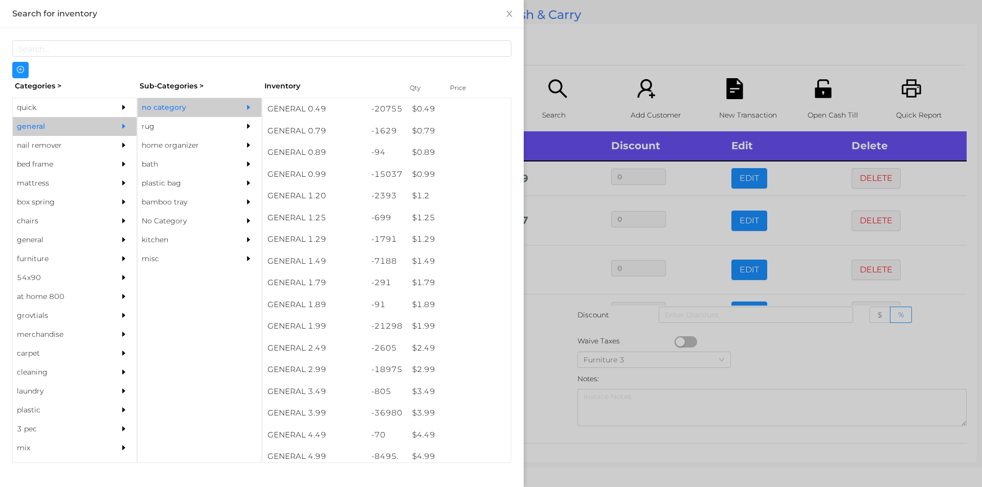
click at [536, 351] on div at bounding box center [491, 243] width 982 height 487
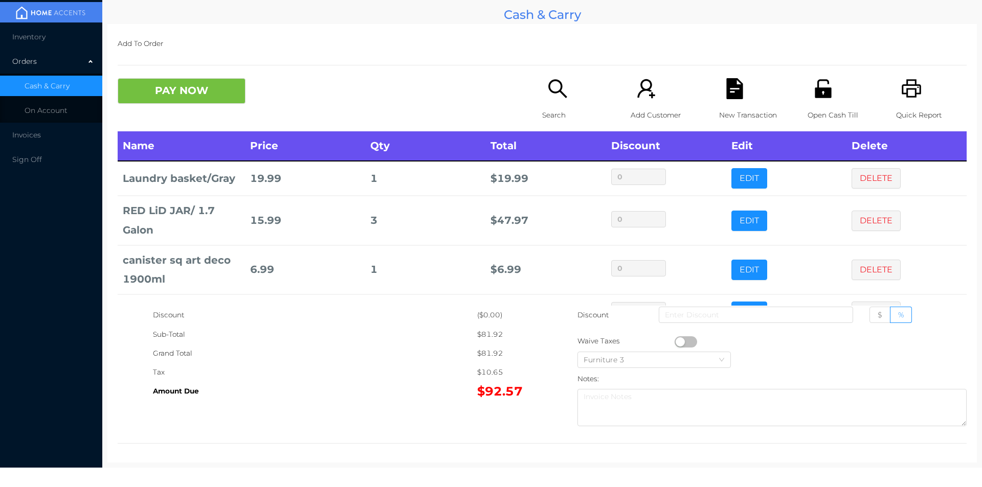
scroll to position [69, 0]
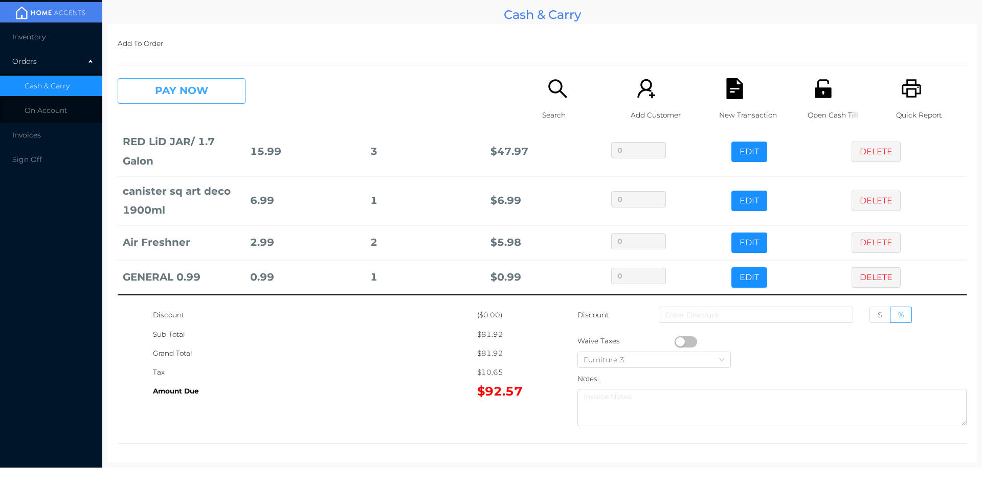
click at [199, 90] on button "PAY NOW" at bounding box center [182, 91] width 128 height 26
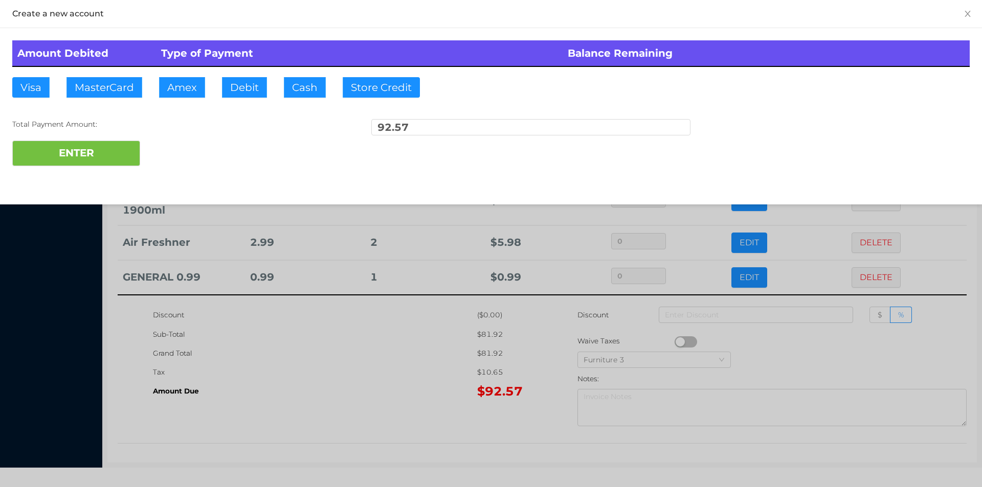
click at [164, 157] on div "ENTER" at bounding box center [490, 154] width 957 height 26
click at [170, 154] on div "ENTER" at bounding box center [490, 154] width 957 height 26
click at [819, 351] on div at bounding box center [491, 243] width 982 height 487
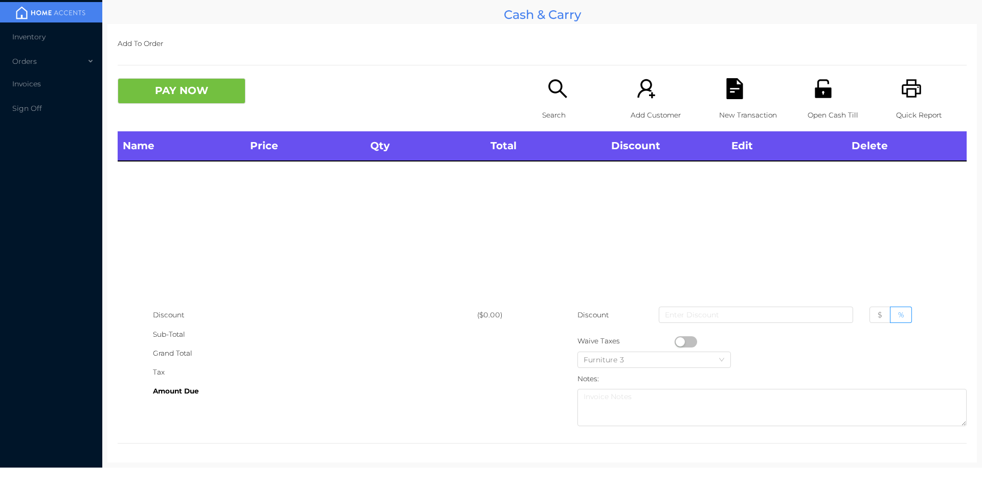
click at [825, 98] on icon "icon: unlock" at bounding box center [823, 88] width 21 height 21
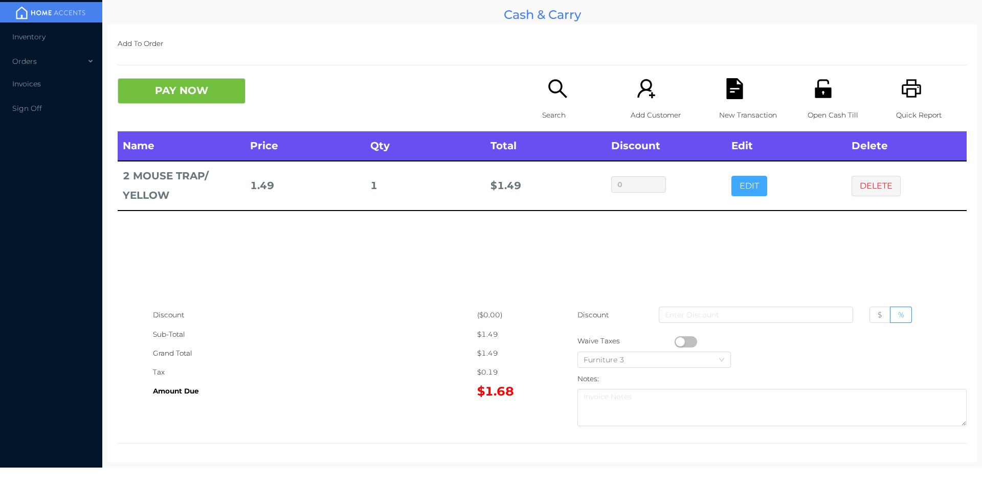
click at [739, 188] on button "EDIT" at bounding box center [749, 186] width 36 height 20
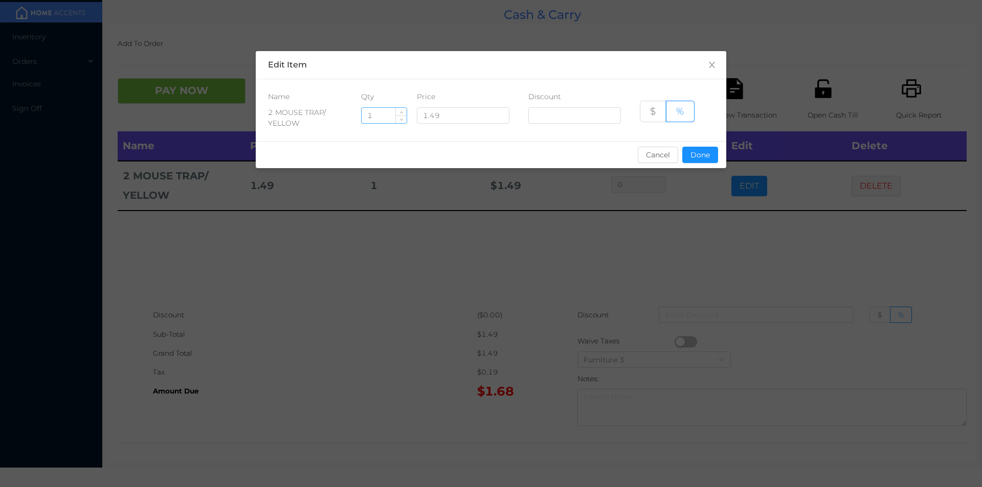
click at [382, 119] on input "1" at bounding box center [384, 115] width 45 height 15
type input "8"
click at [691, 155] on button "Done" at bounding box center [700, 155] width 36 height 16
click at [644, 220] on div "sentinelStart Edit Item Name Qty Price Discount 2 MOUSE TRAP/ YELLOW 8 1.49 $ %…" at bounding box center [491, 243] width 982 height 487
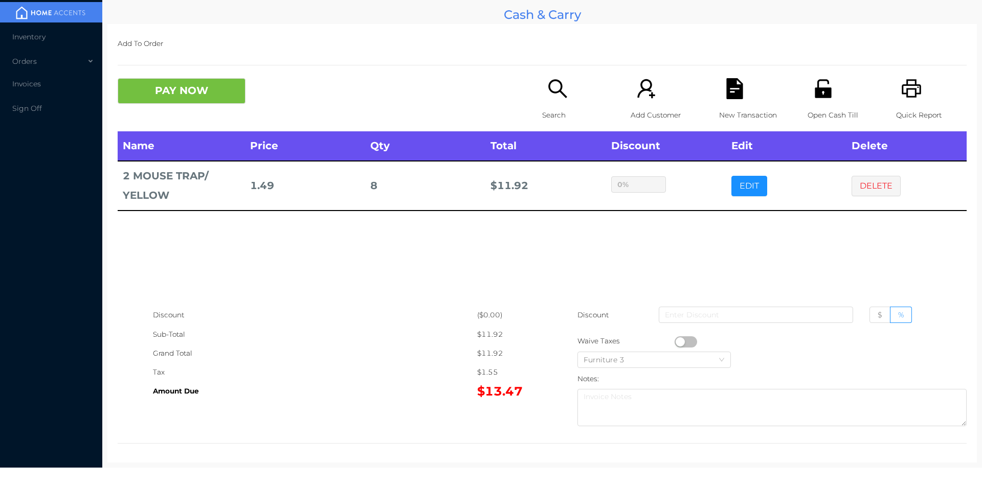
click at [822, 107] on p "Open Cash Till" at bounding box center [842, 115] width 71 height 19
click at [174, 99] on button "PAY NOW" at bounding box center [182, 91] width 128 height 26
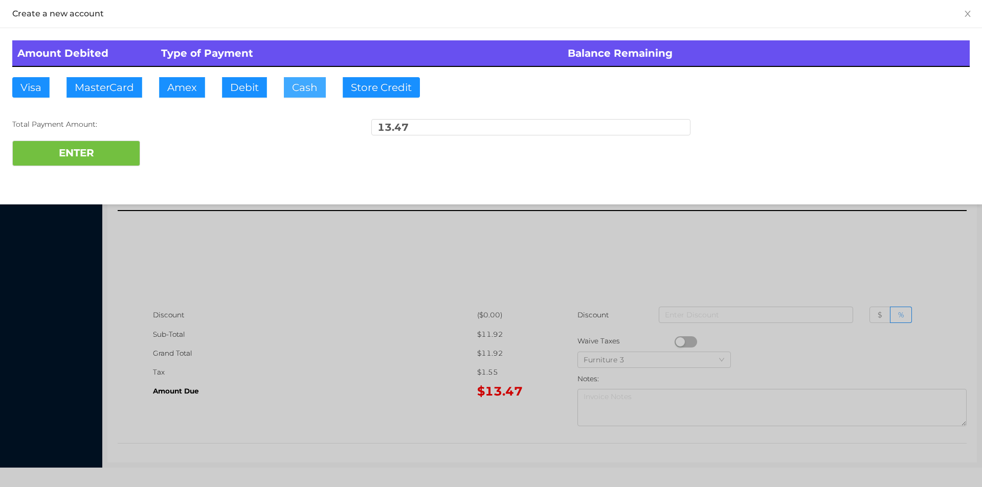
click at [285, 91] on button "Cash" at bounding box center [305, 87] width 42 height 20
click at [112, 126] on div "Total Payment Amount:" at bounding box center [171, 124] width 319 height 11
click at [106, 162] on button "ENTER" at bounding box center [76, 154] width 128 height 26
type input "0"
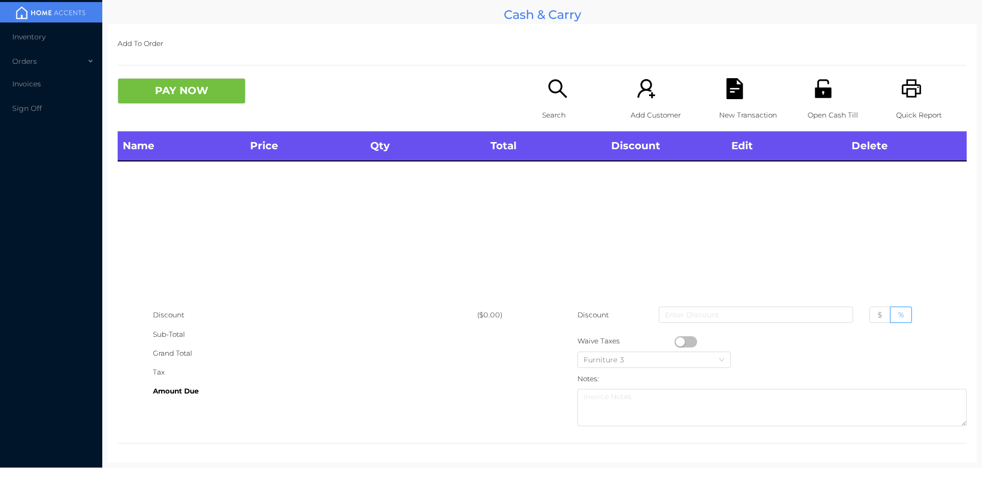
click at [828, 105] on div "Open Cash Till" at bounding box center [842, 104] width 71 height 53
click at [558, 100] on div "Search" at bounding box center [577, 104] width 71 height 53
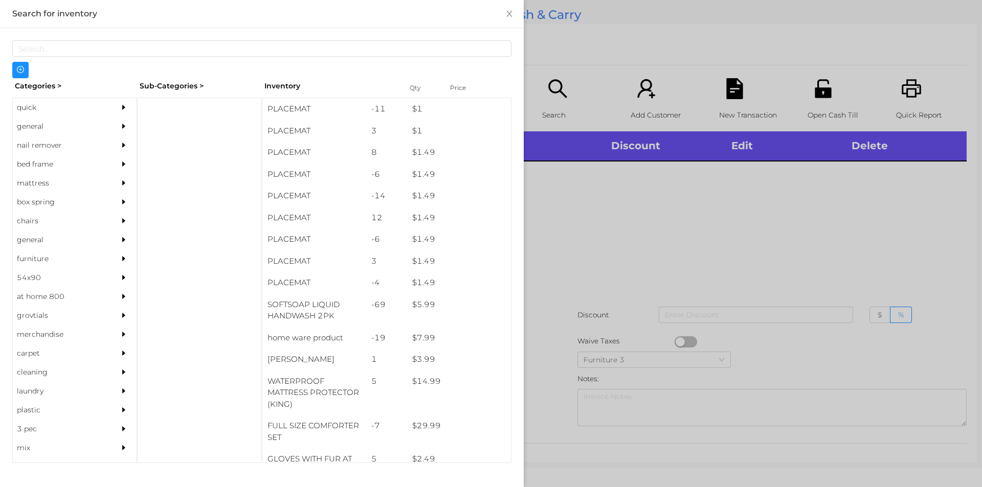
click at [36, 122] on div "general" at bounding box center [59, 126] width 93 height 19
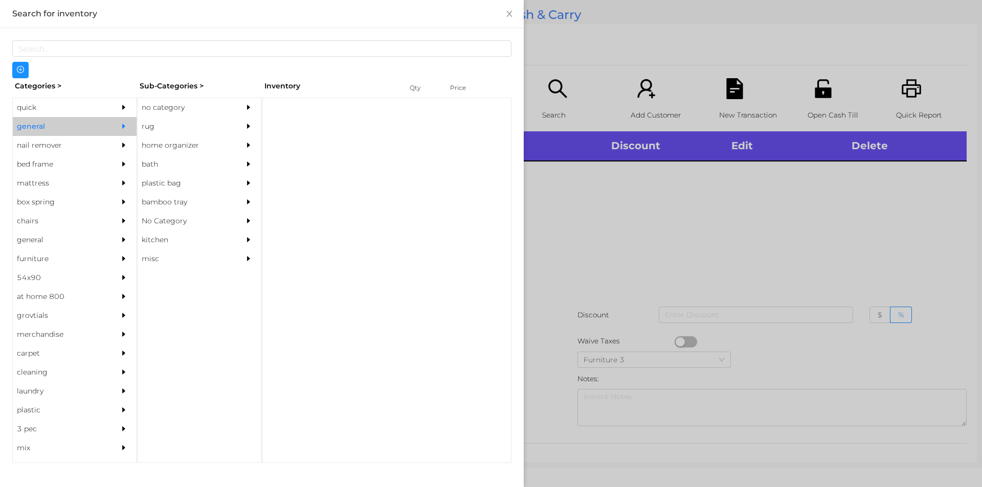
click at [186, 107] on div "no category" at bounding box center [184, 107] width 93 height 19
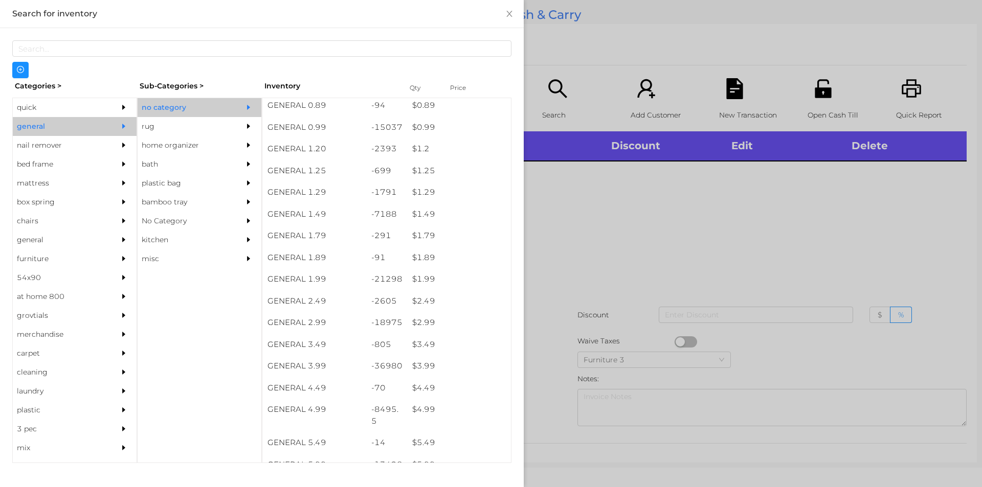
scroll to position [47, 0]
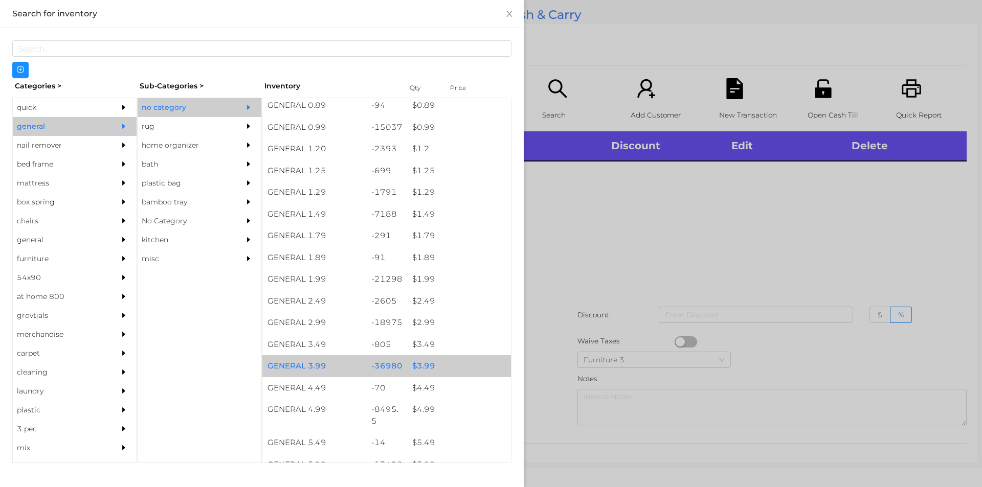
click at [421, 363] on div "$ 3.99" at bounding box center [459, 366] width 104 height 22
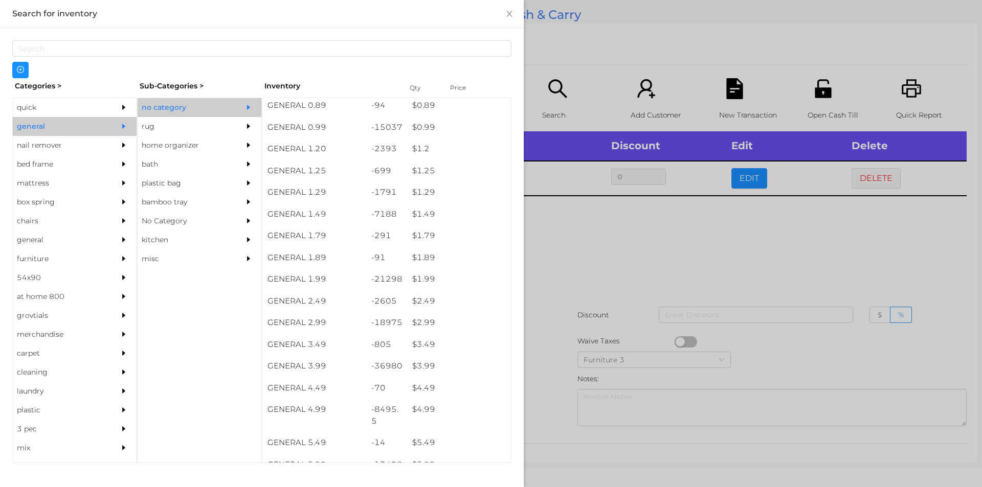
click at [606, 245] on div at bounding box center [491, 243] width 982 height 487
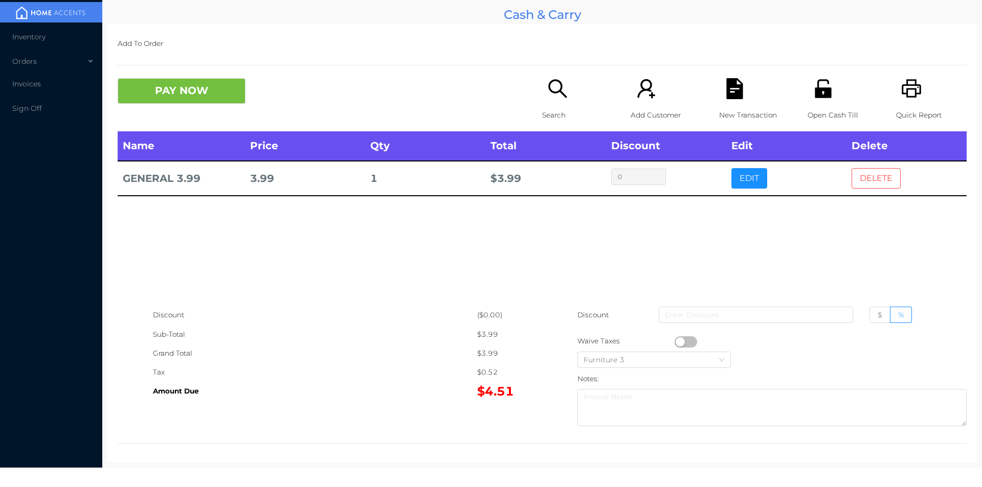
click at [861, 170] on button "DELETE" at bounding box center [875, 178] width 49 height 20
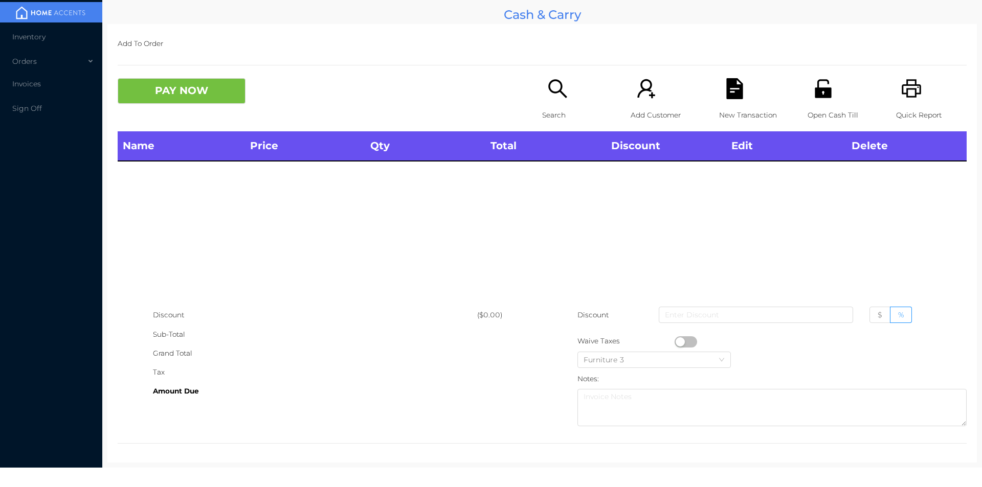
click at [904, 81] on icon "icon: printer" at bounding box center [911, 88] width 21 height 21
click at [184, 93] on button "PAY NOW" at bounding box center [182, 91] width 128 height 26
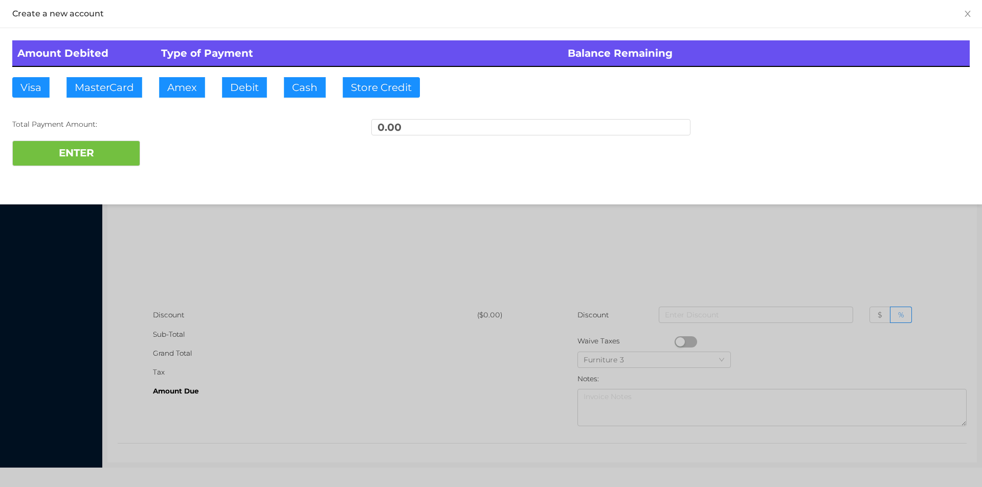
click at [200, 213] on div at bounding box center [491, 243] width 982 height 487
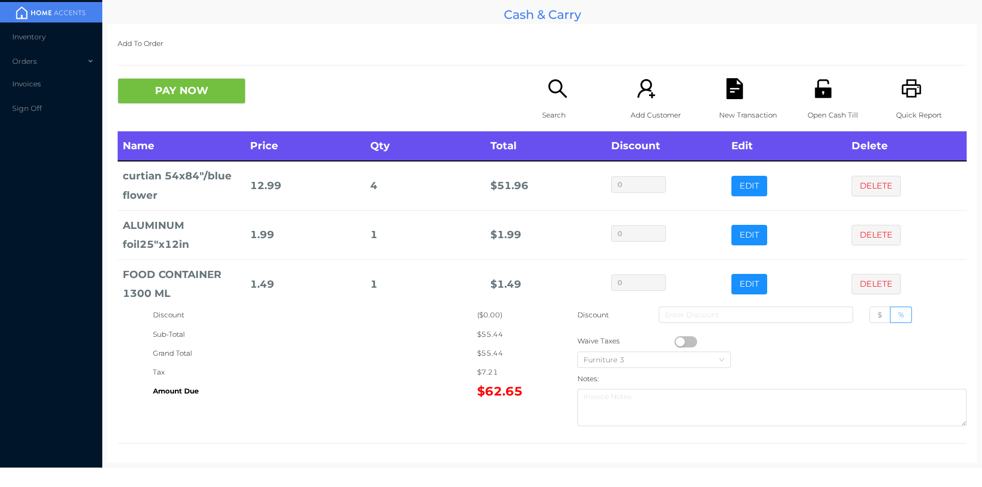
click at [547, 94] on icon "icon: search" at bounding box center [557, 88] width 21 height 21
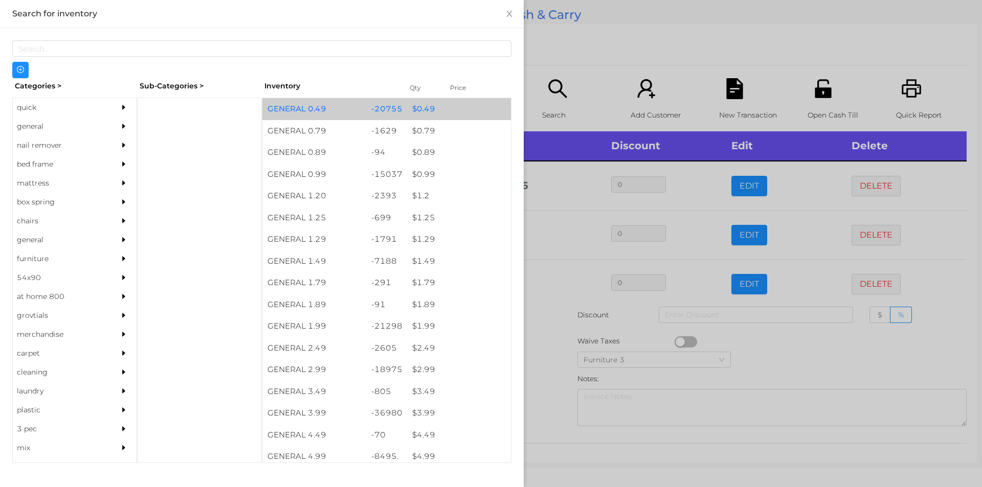
click at [429, 111] on div "$ 0.49" at bounding box center [459, 109] width 104 height 22
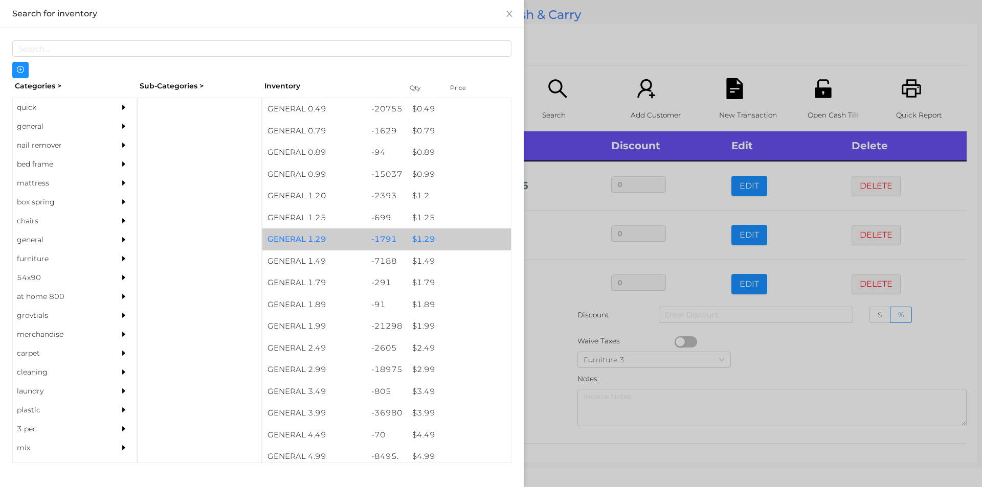
click at [425, 235] on div "$ 1.29" at bounding box center [459, 240] width 104 height 22
click at [418, 237] on div "$ 1.29" at bounding box center [459, 240] width 104 height 22
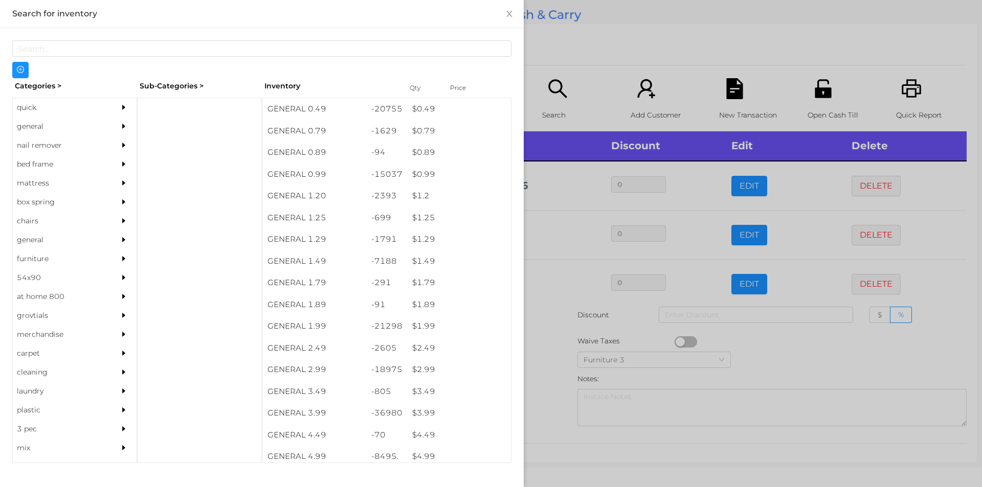
click at [542, 356] on div at bounding box center [491, 243] width 982 height 487
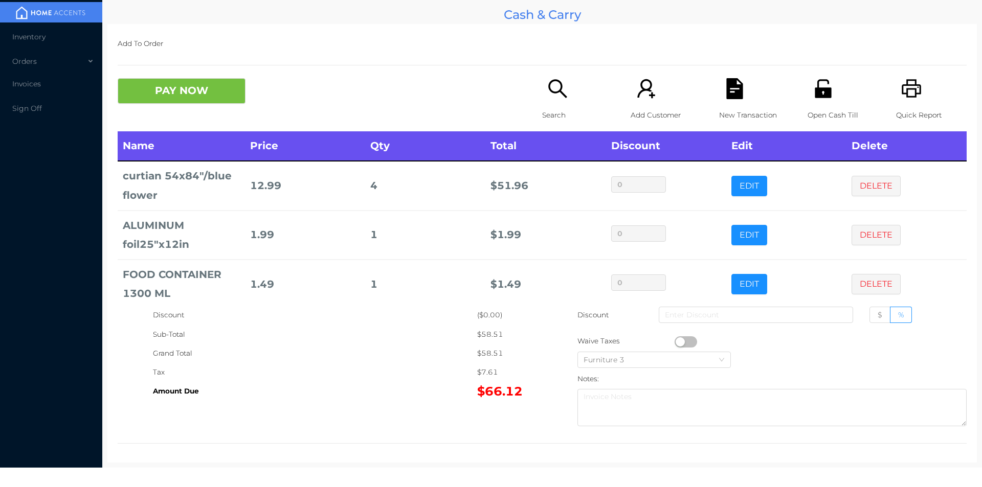
scroll to position [83, 0]
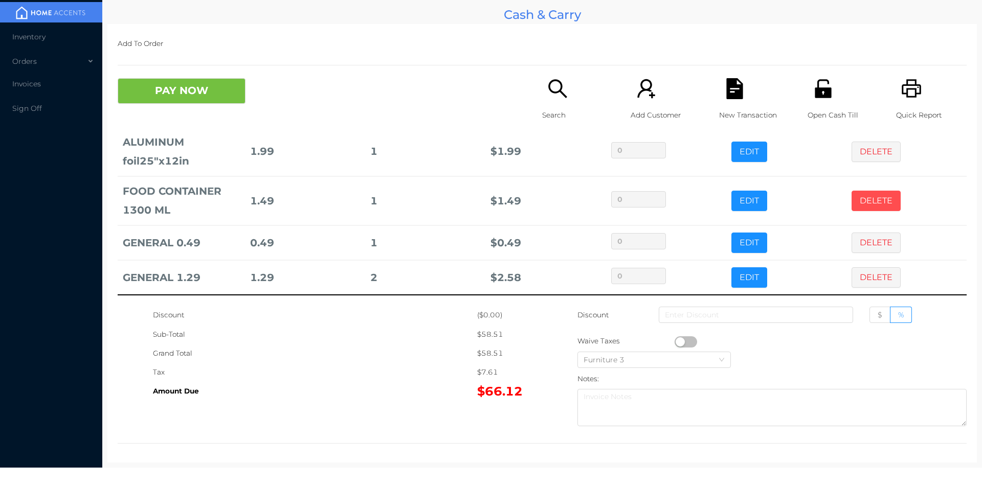
click at [855, 197] on button "DELETE" at bounding box center [875, 201] width 49 height 20
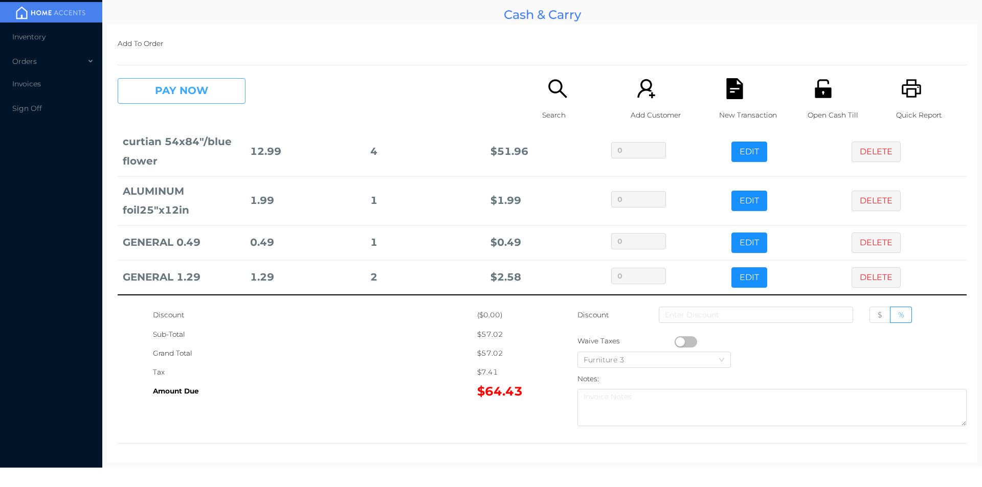
click at [183, 92] on button "PAY NOW" at bounding box center [182, 91] width 128 height 26
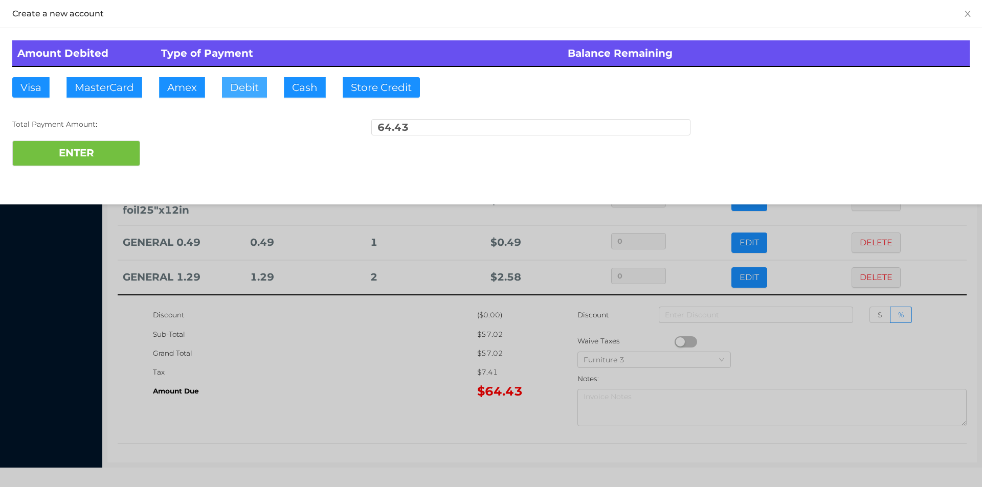
click at [254, 91] on button "Debit" at bounding box center [244, 87] width 45 height 20
click at [132, 131] on div "Total Payment Amount: 64.43" at bounding box center [490, 129] width 957 height 21
click at [96, 148] on button "ENTER" at bounding box center [76, 154] width 128 height 26
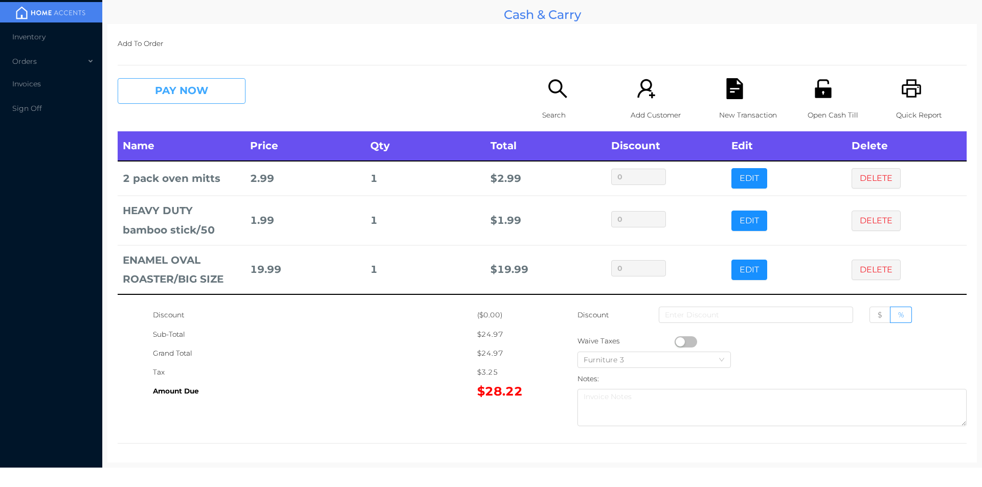
click at [165, 88] on button "PAY NOW" at bounding box center [182, 91] width 128 height 26
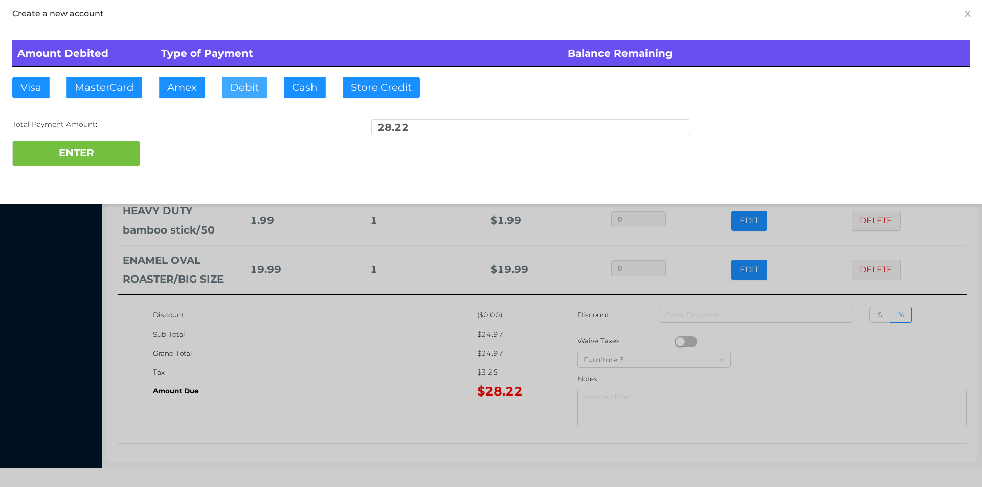
click at [239, 97] on button "Debit" at bounding box center [244, 87] width 45 height 20
click at [109, 154] on button "ENTER" at bounding box center [76, 154] width 128 height 26
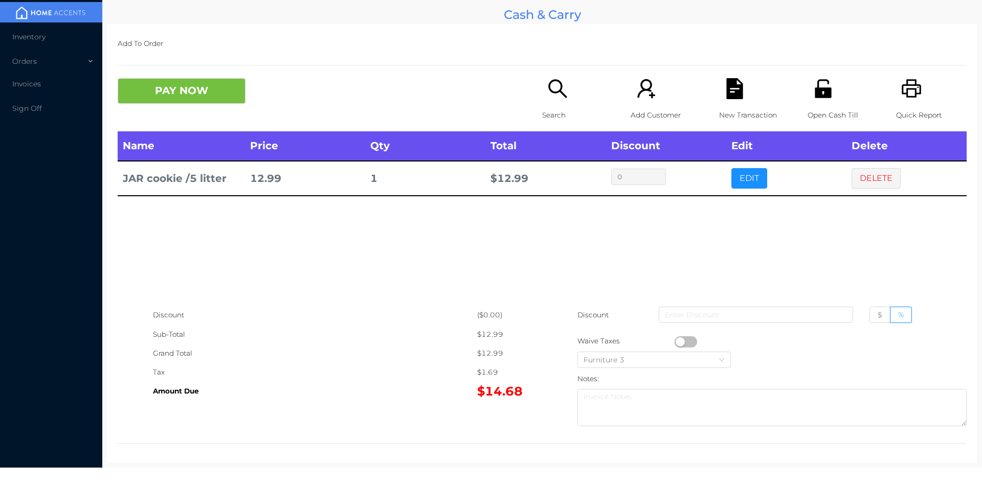
click at [194, 83] on button "PAY NOW" at bounding box center [182, 91] width 128 height 26
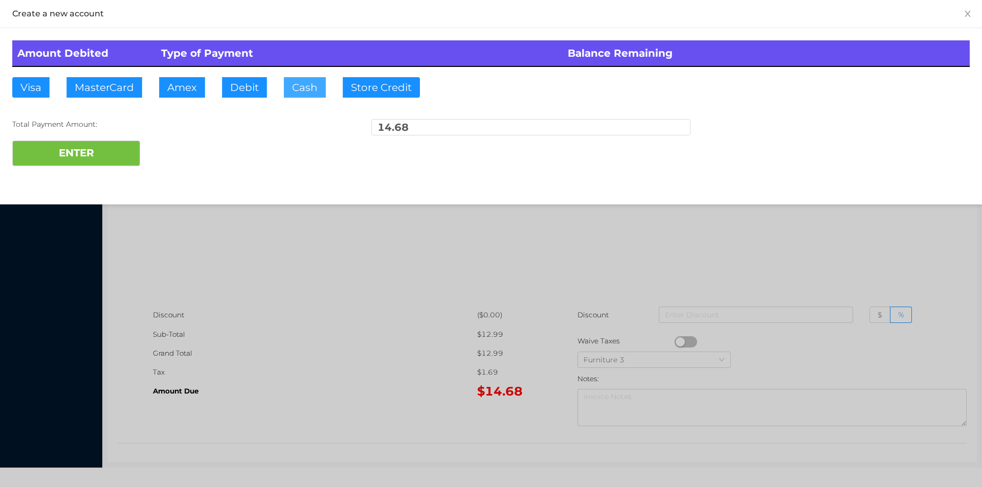
click at [290, 90] on button "Cash" at bounding box center [305, 87] width 42 height 20
type input "20."
click at [97, 156] on button "ENTER" at bounding box center [76, 154] width 128 height 26
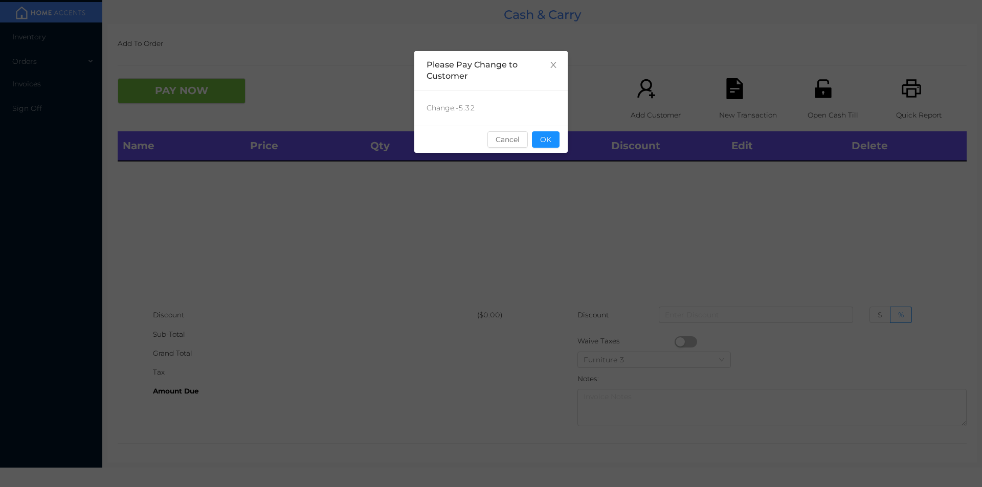
click at [555, 156] on div "sentinelStart Please Pay Change to Customer Change: -5.32 Cancel OK sentinelEnd" at bounding box center [490, 153] width 153 height 205
click at [543, 139] on button "OK" at bounding box center [546, 139] width 28 height 16
click at [553, 184] on div "Name Price Qty Total Discount Edit Delete" at bounding box center [542, 218] width 849 height 174
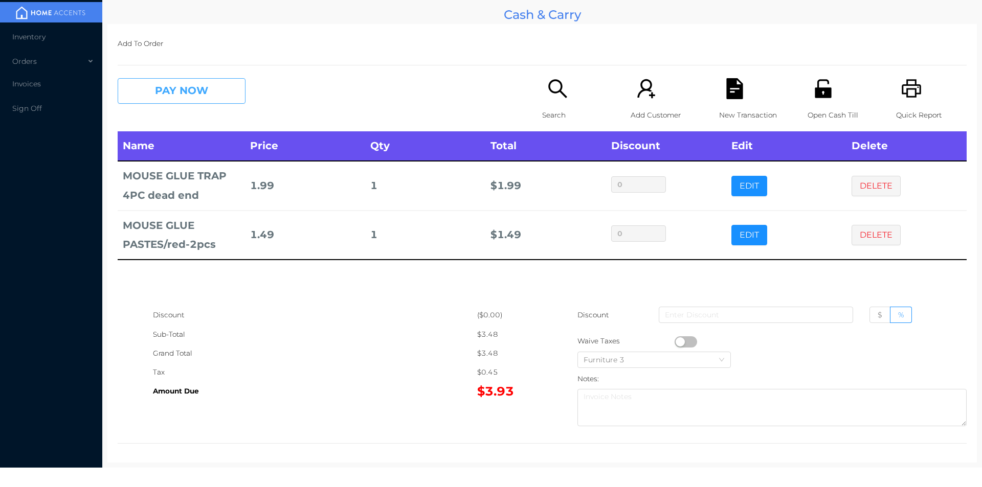
click at [159, 95] on button "PAY NOW" at bounding box center [182, 91] width 128 height 26
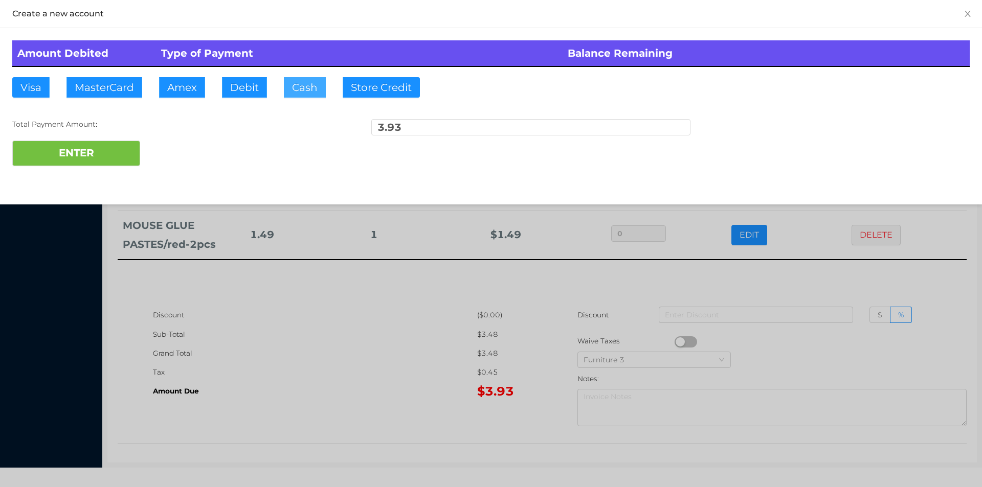
click at [295, 89] on button "Cash" at bounding box center [305, 87] width 42 height 20
type input "5."
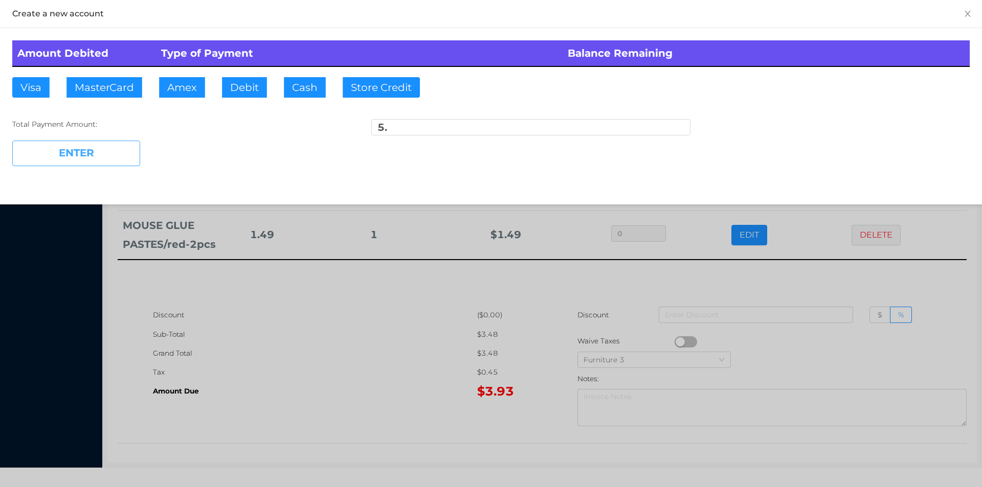
click at [88, 153] on button "ENTER" at bounding box center [76, 154] width 128 height 26
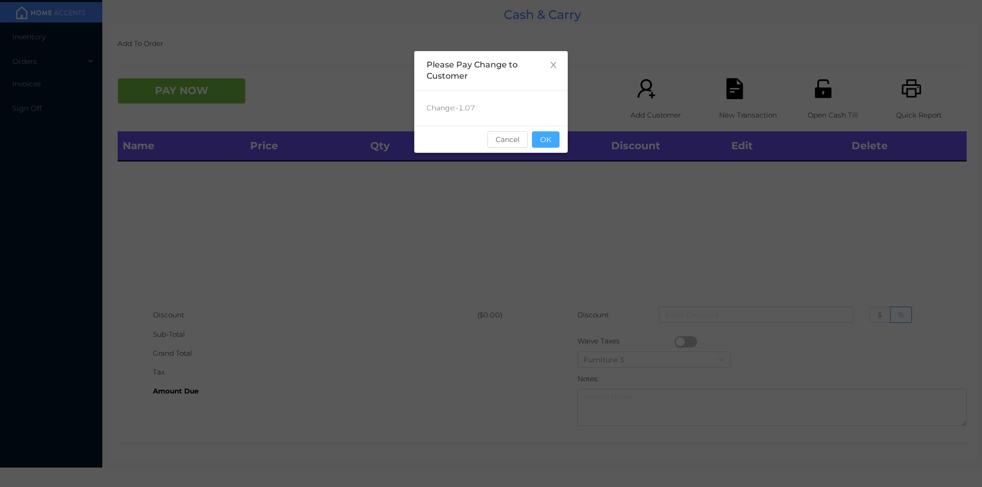
click at [548, 132] on button "OK" at bounding box center [546, 139] width 28 height 16
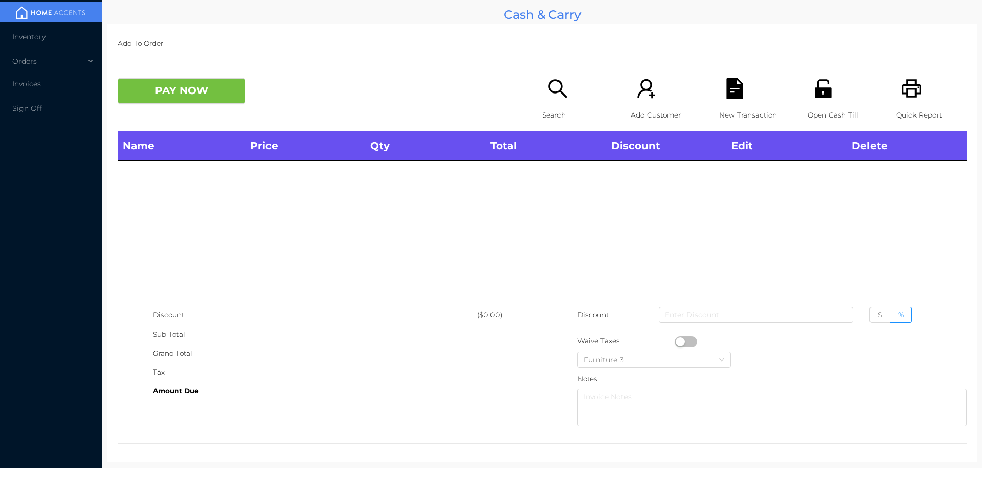
click at [555, 94] on icon "icon: search" at bounding box center [557, 88] width 21 height 21
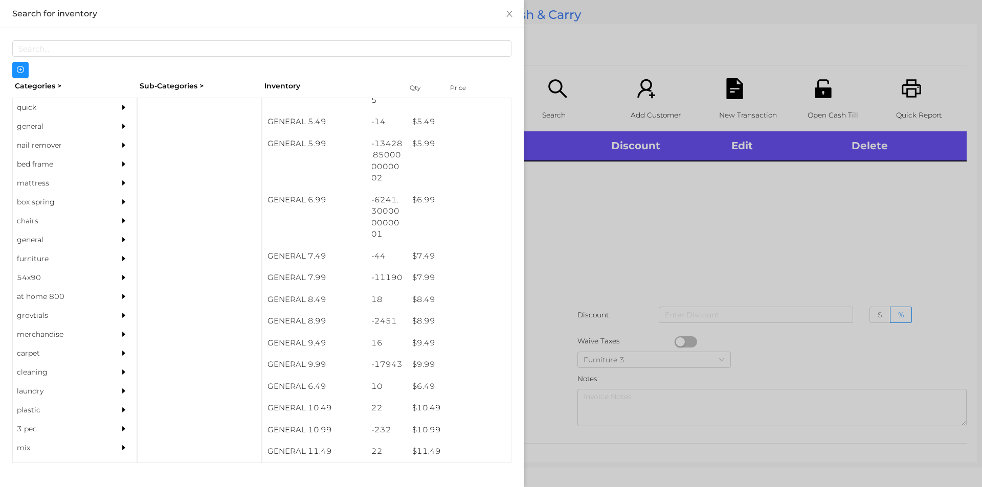
scroll to position [368, 0]
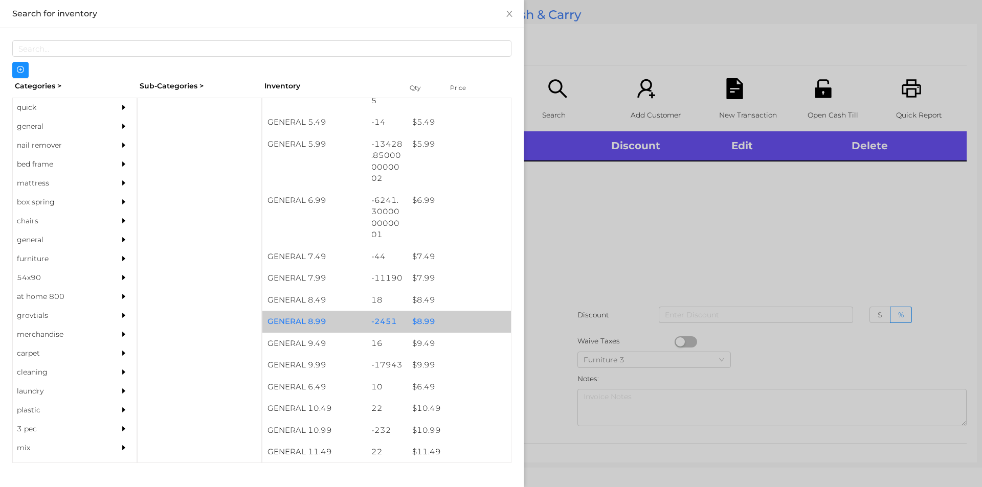
click at [424, 323] on div "$ 8.99" at bounding box center [459, 322] width 104 height 22
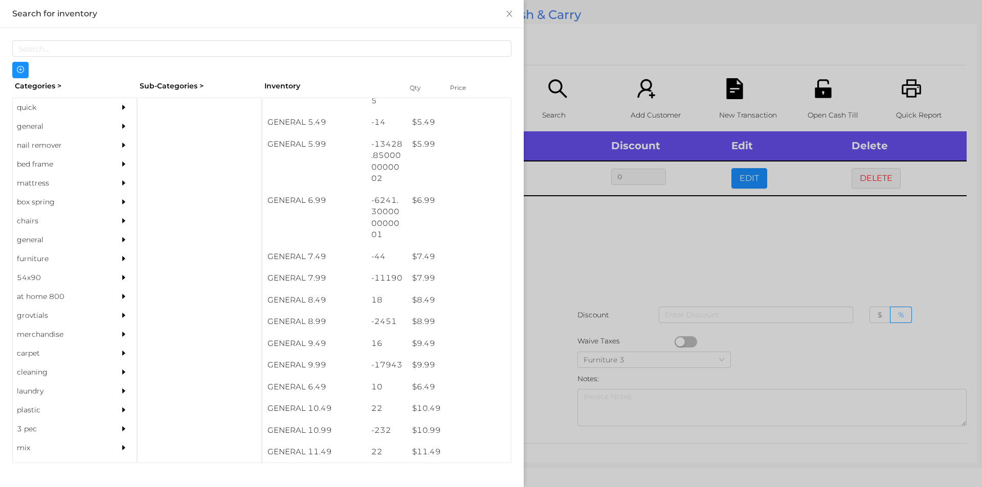
click at [579, 263] on div at bounding box center [491, 243] width 982 height 487
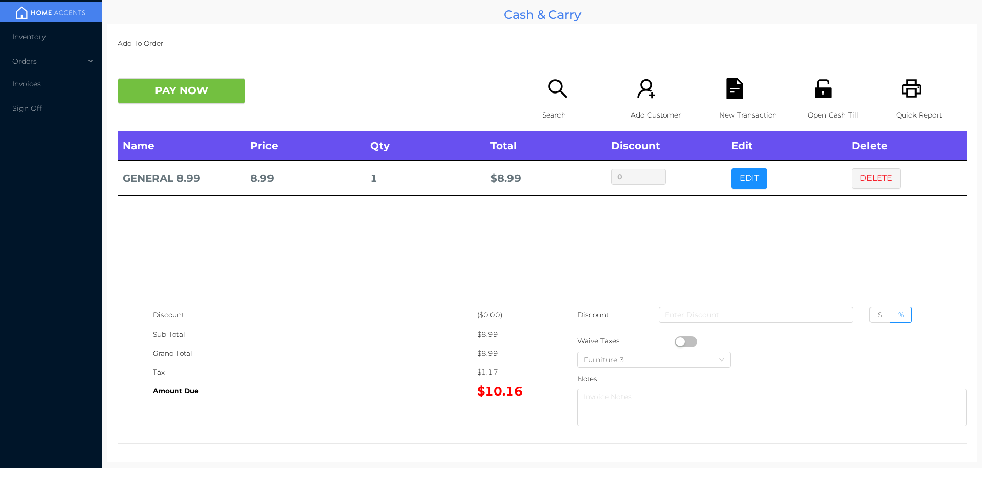
click at [550, 95] on icon "icon: search" at bounding box center [557, 88] width 21 height 21
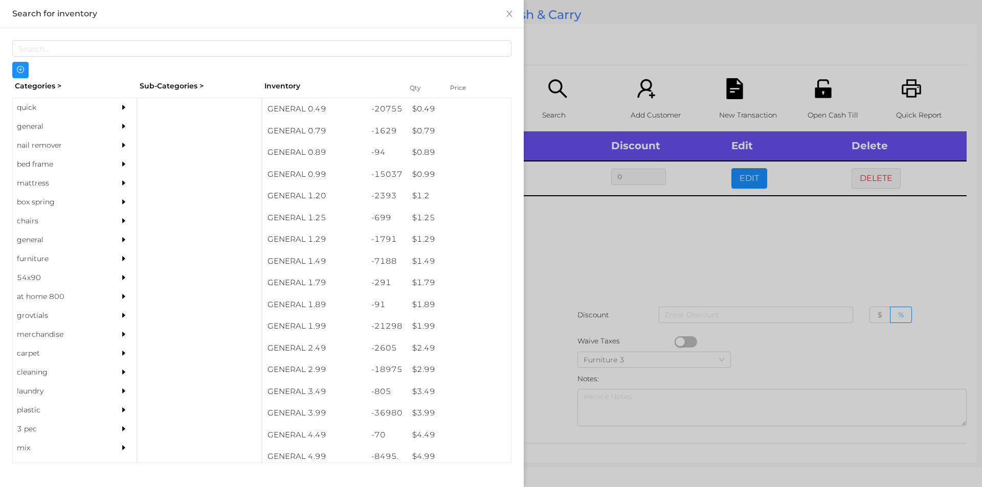
click at [25, 105] on div "quick" at bounding box center [59, 107] width 93 height 19
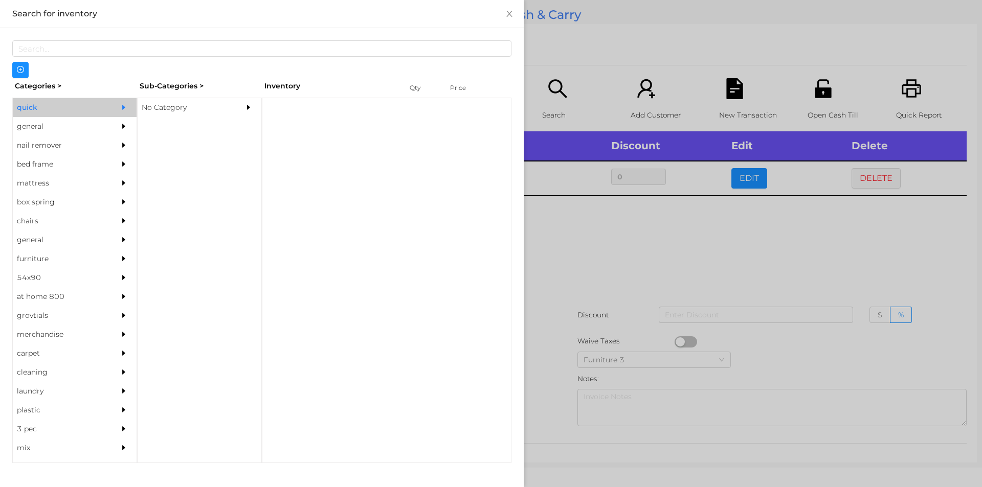
click at [145, 114] on div "No Category" at bounding box center [184, 107] width 93 height 19
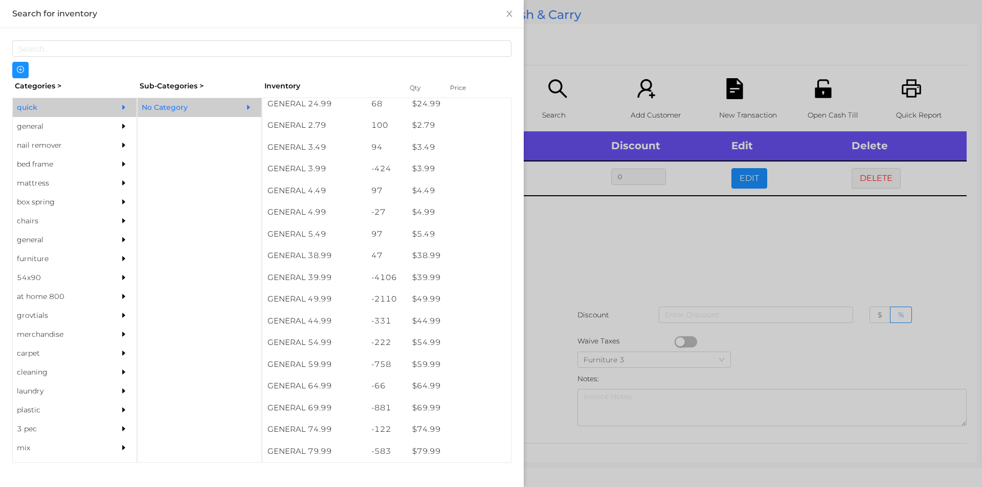
scroll to position [419, 0]
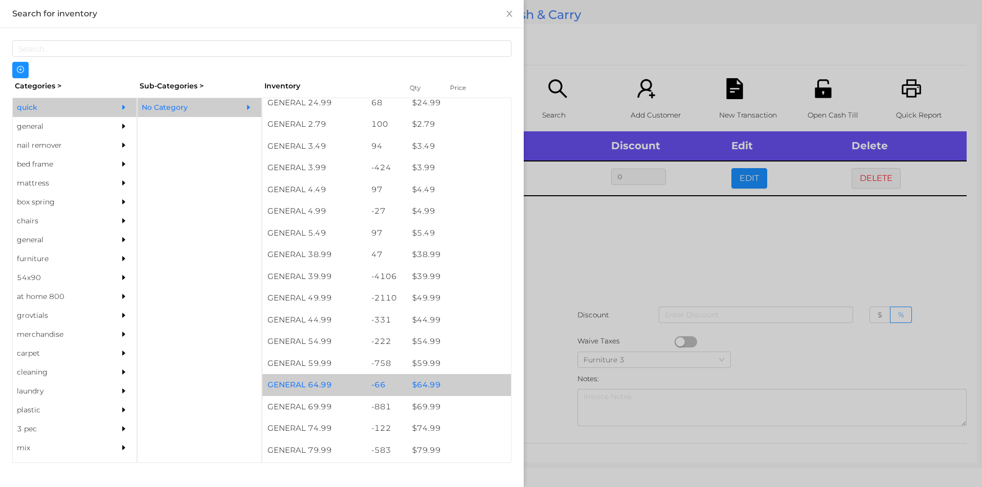
click at [425, 389] on div "$ 64.99" at bounding box center [459, 385] width 104 height 22
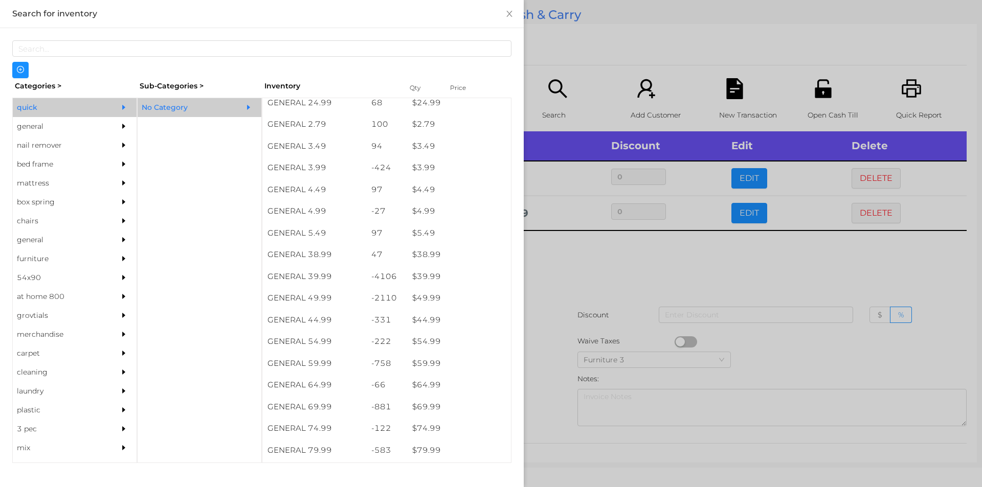
click at [556, 375] on div at bounding box center [491, 243] width 982 height 487
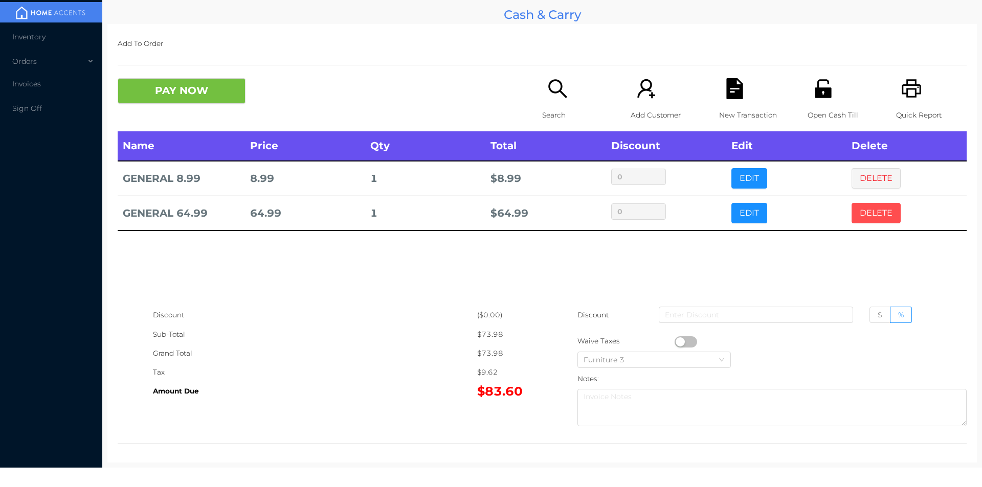
click at [870, 208] on button "DELETE" at bounding box center [875, 213] width 49 height 20
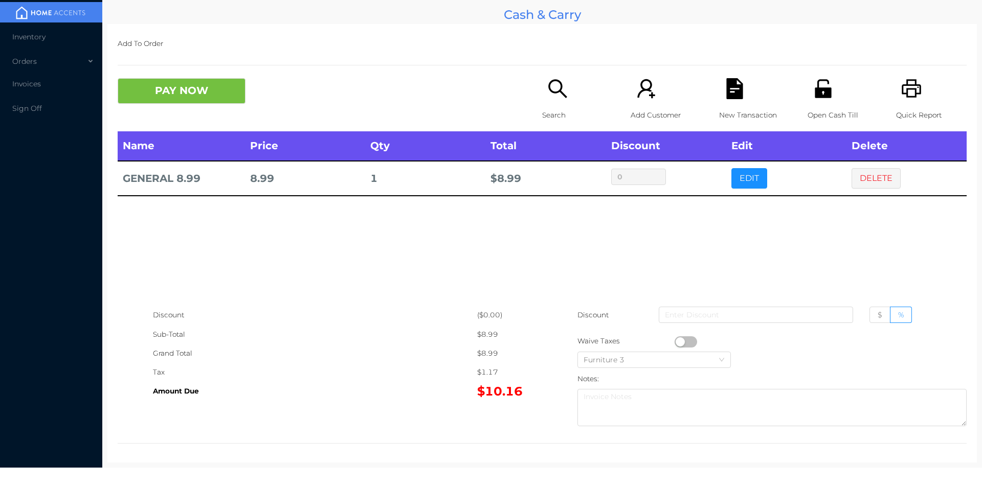
click at [561, 91] on icon "icon: search" at bounding box center [557, 88] width 21 height 21
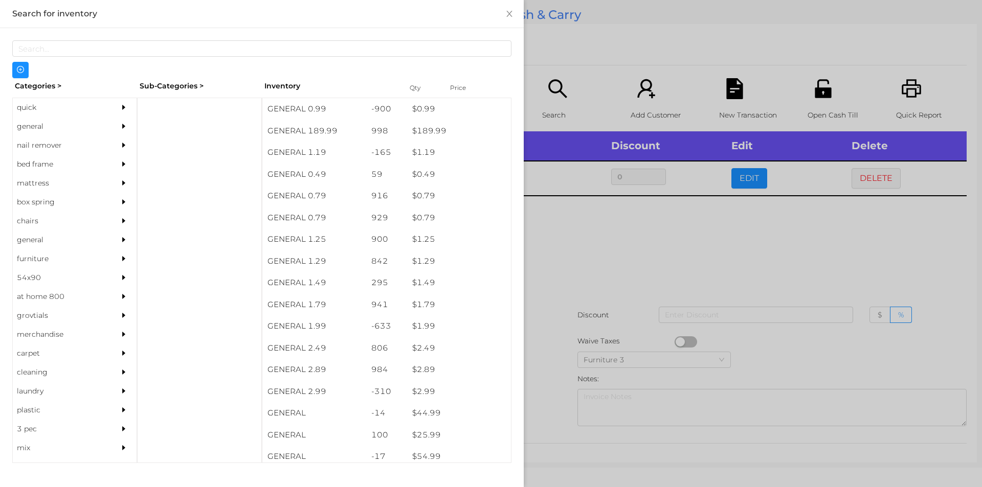
click at [28, 127] on div "general" at bounding box center [59, 126] width 93 height 19
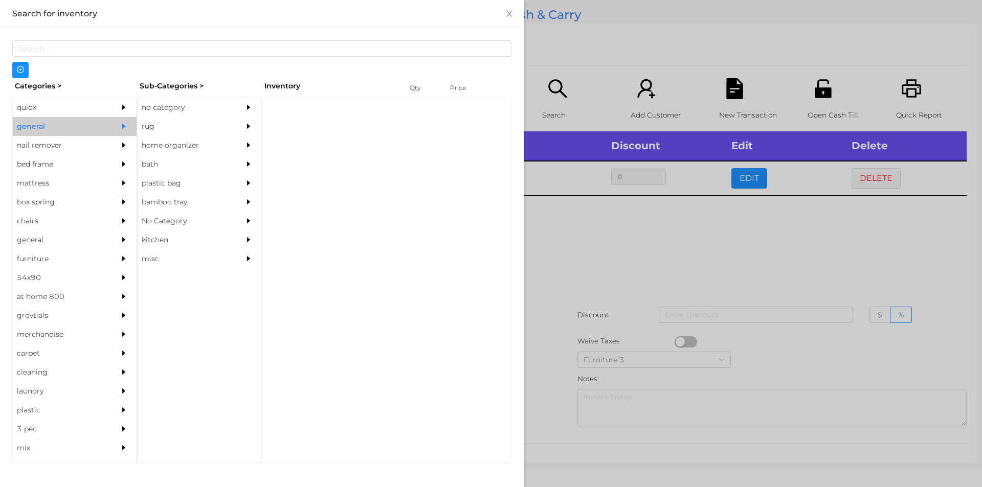
click at [29, 114] on div "quick" at bounding box center [59, 107] width 93 height 19
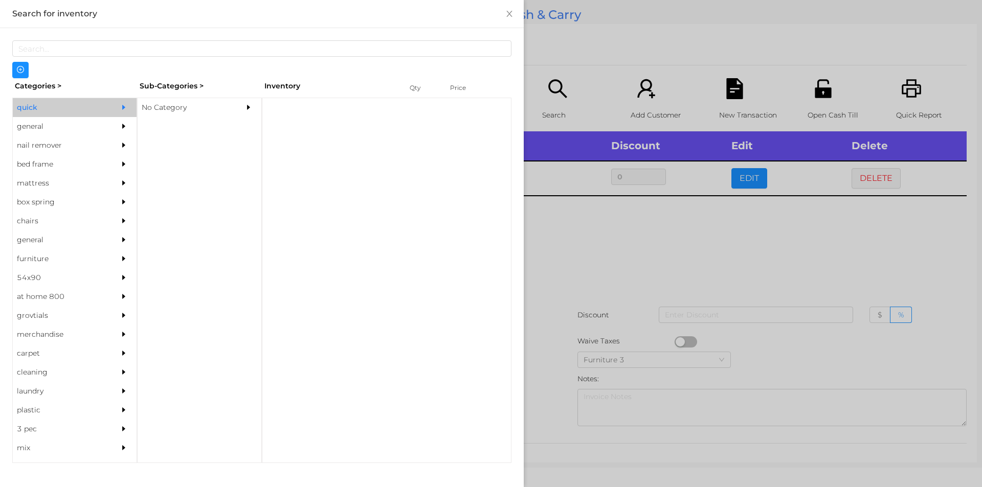
click at [161, 105] on div "No Category" at bounding box center [184, 107] width 93 height 19
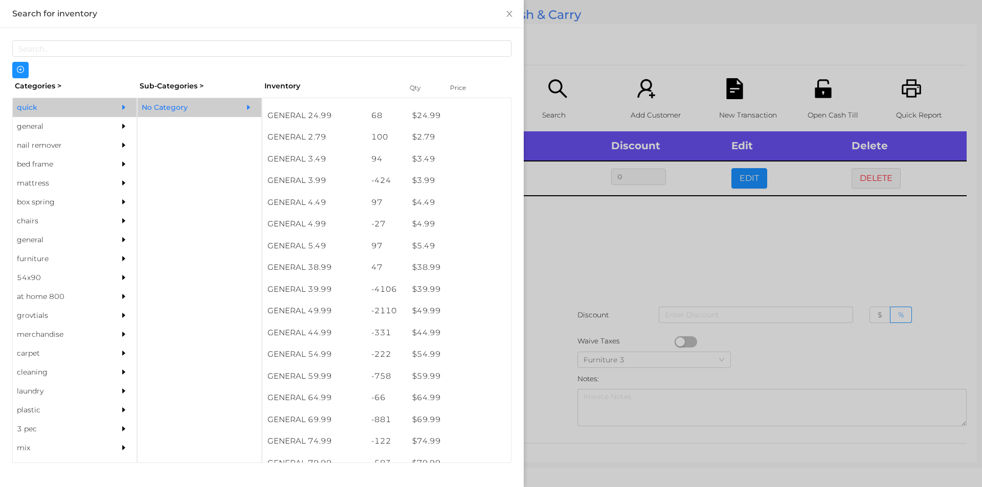
scroll to position [408, 0]
click at [423, 379] on div "$ 59.99" at bounding box center [459, 376] width 104 height 22
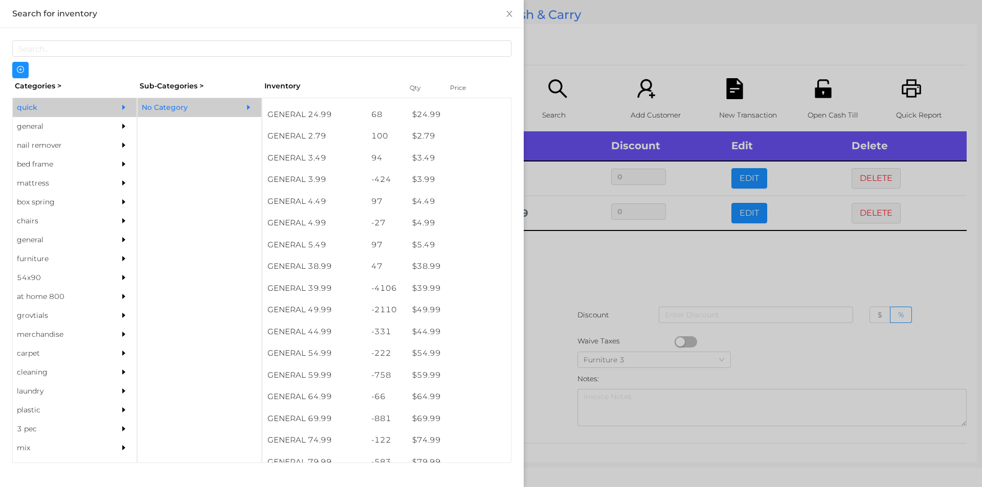
click at [547, 239] on div at bounding box center [491, 243] width 982 height 487
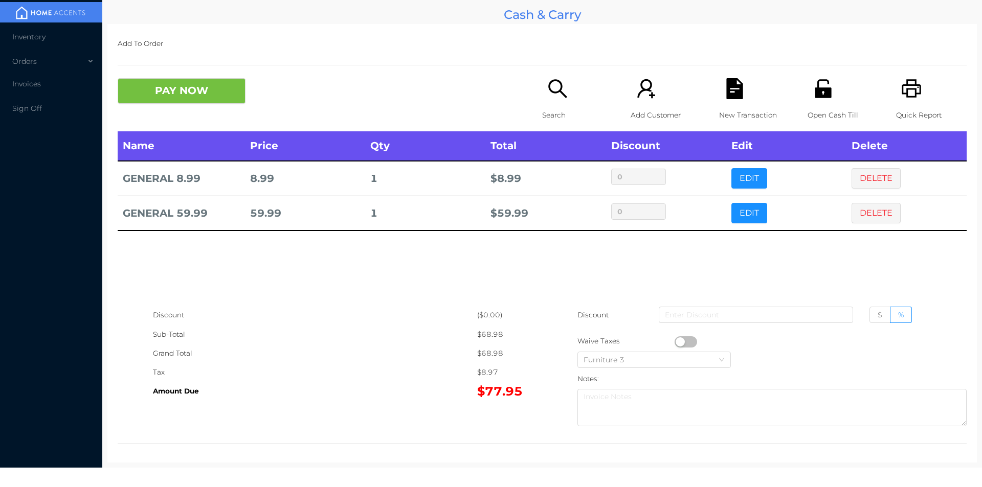
click at [678, 342] on button "button" at bounding box center [686, 342] width 23 height 11
click at [757, 99] on div "New Transaction" at bounding box center [754, 104] width 71 height 53
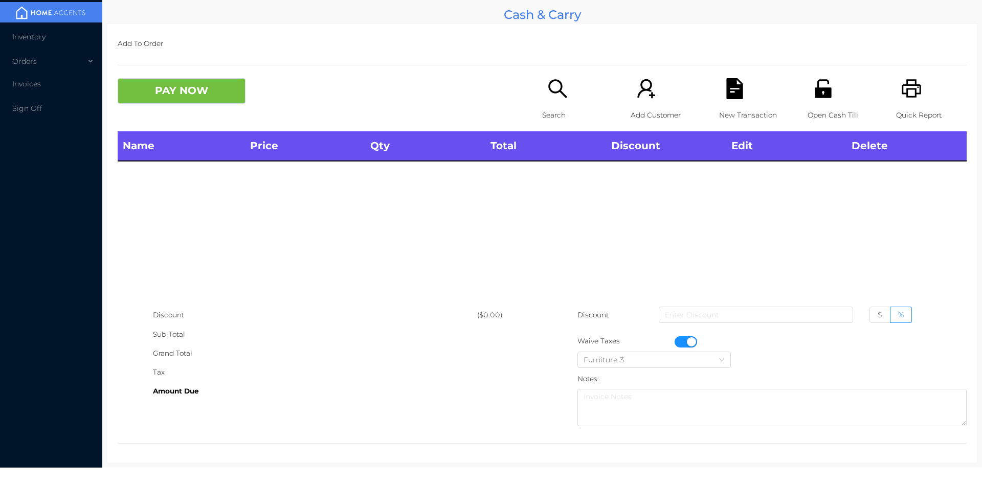
click at [913, 102] on div "Quick Report" at bounding box center [931, 104] width 71 height 53
click at [719, 101] on div "New Transaction" at bounding box center [754, 104] width 71 height 53
click at [171, 79] on button "PAY NOW" at bounding box center [182, 91] width 128 height 26
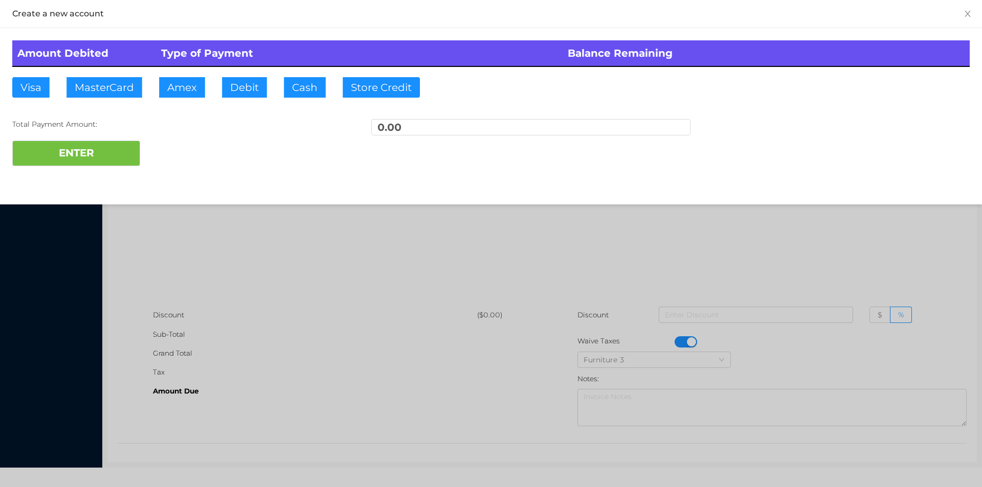
click at [238, 245] on div at bounding box center [491, 243] width 982 height 487
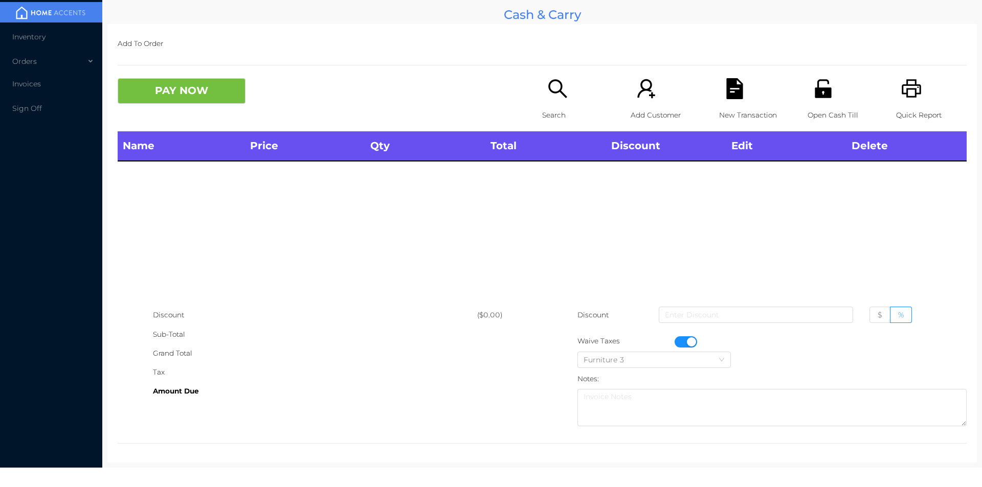
click at [685, 342] on button "button" at bounding box center [686, 342] width 23 height 11
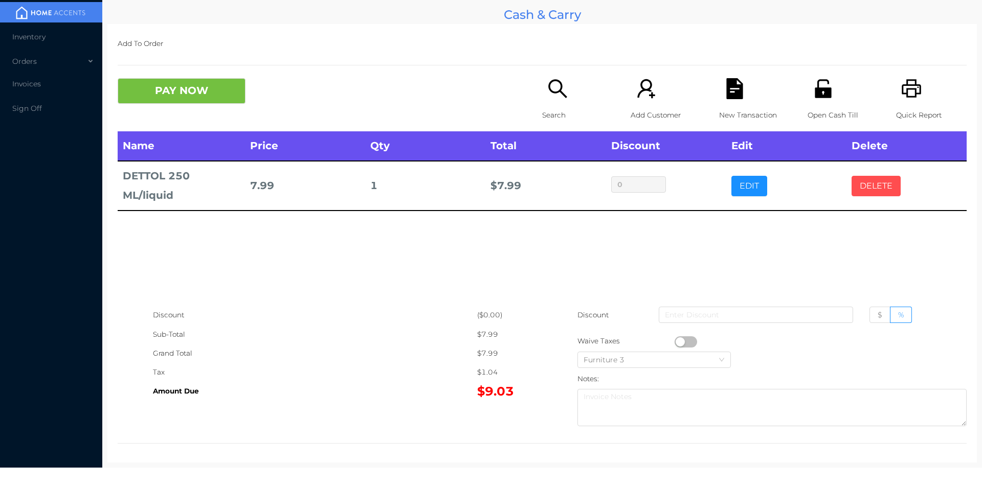
click at [861, 191] on button "DELETE" at bounding box center [875, 186] width 49 height 20
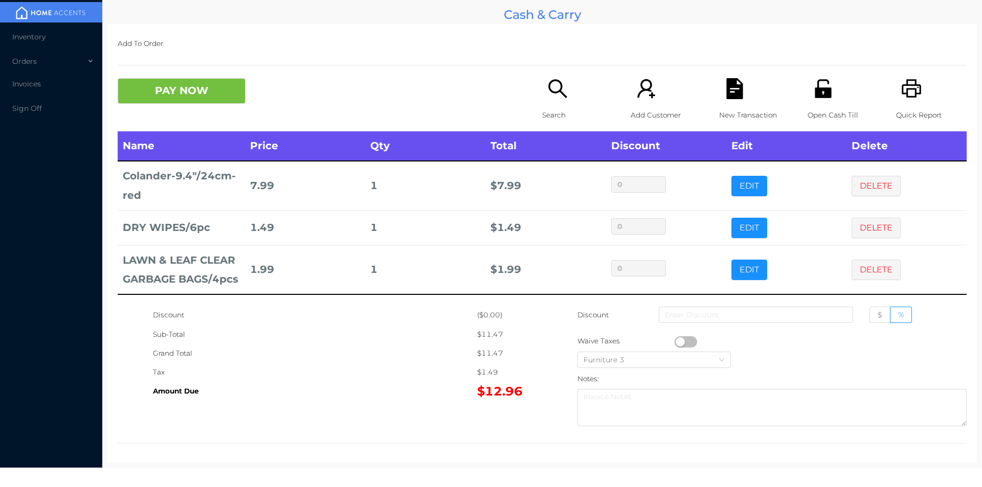
click at [547, 103] on div "Search" at bounding box center [577, 104] width 71 height 53
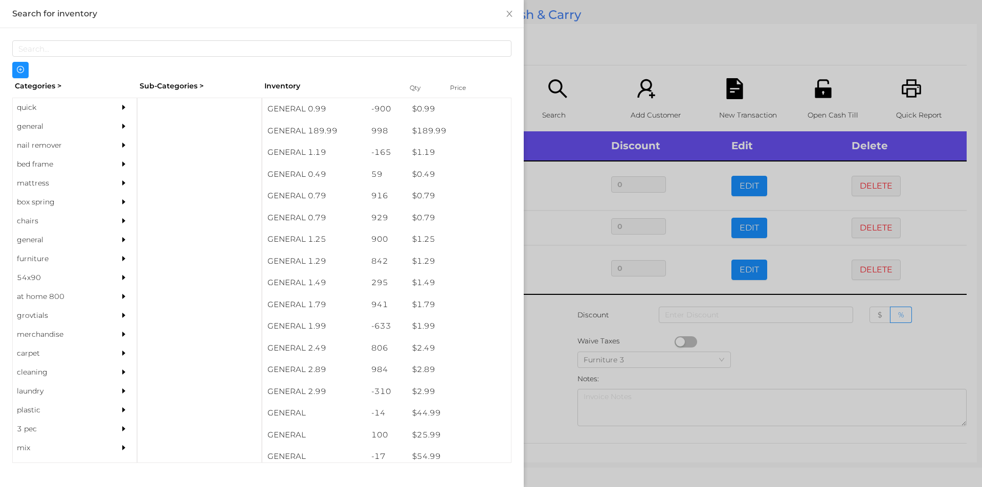
click at [40, 124] on div "general" at bounding box center [59, 126] width 93 height 19
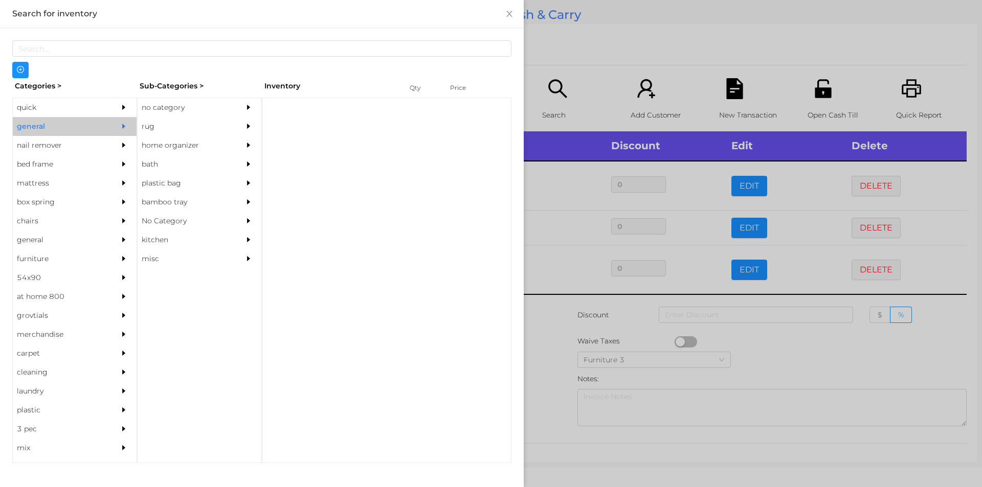
click at [159, 104] on div "no category" at bounding box center [184, 107] width 93 height 19
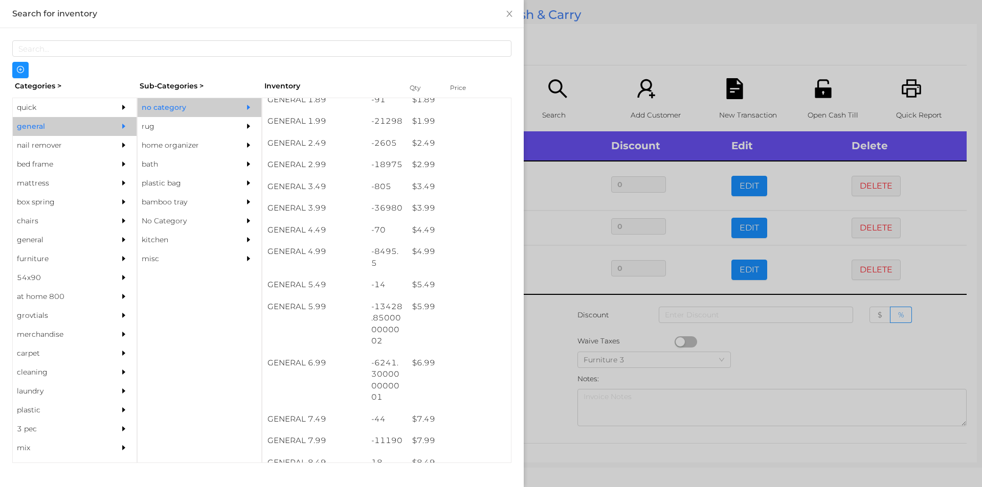
scroll to position [206, 0]
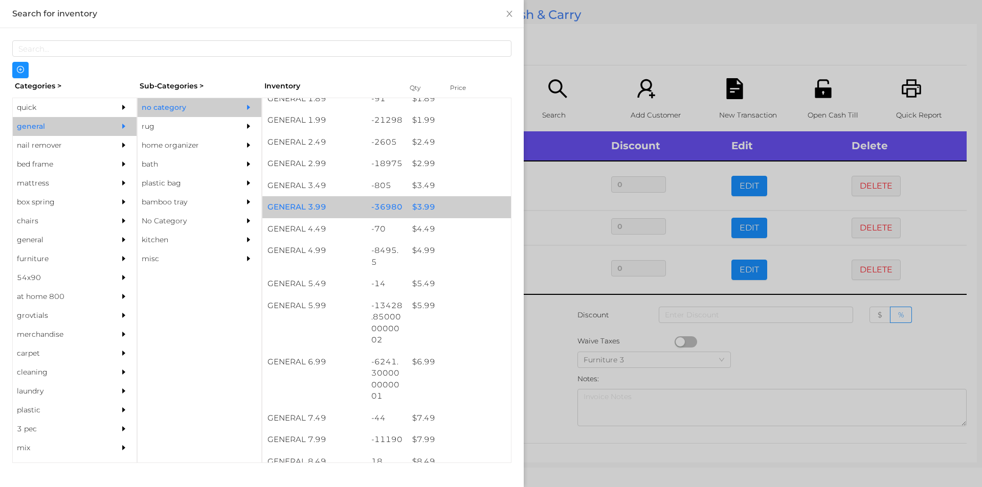
click at [416, 207] on div "$ 3.99" at bounding box center [459, 207] width 104 height 22
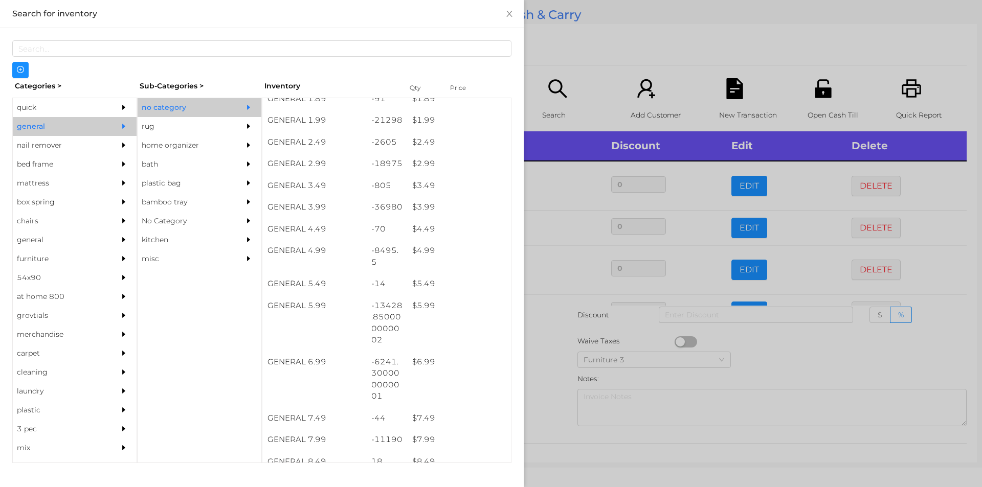
click at [548, 360] on div at bounding box center [491, 243] width 982 height 487
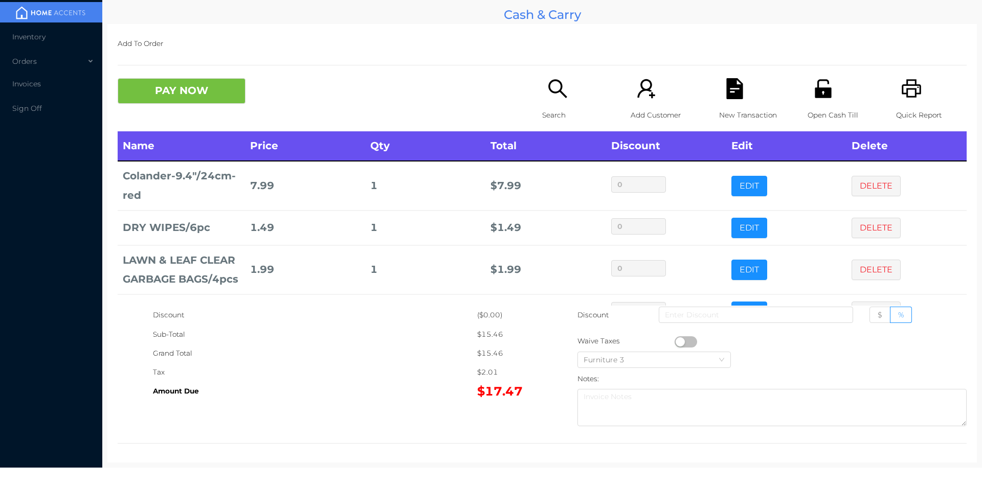
scroll to position [53, 0]
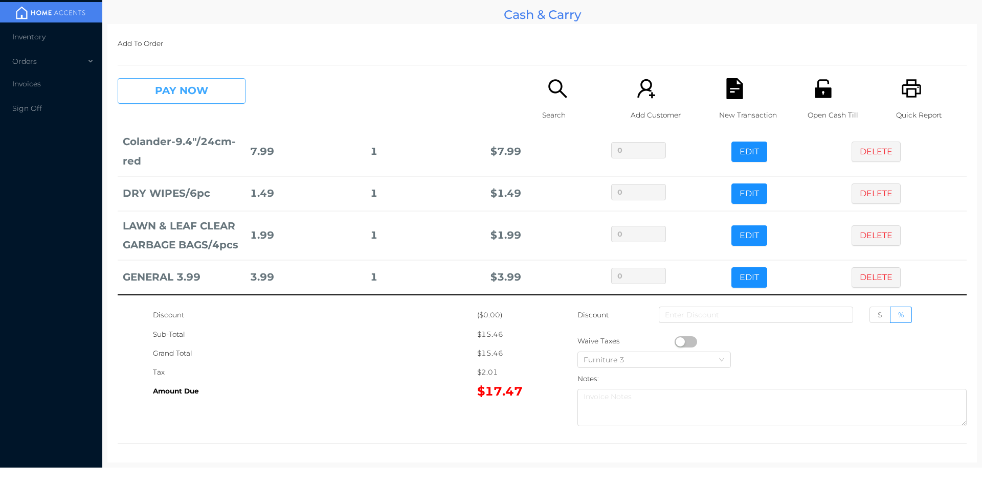
click at [170, 94] on button "PAY NOW" at bounding box center [182, 91] width 128 height 26
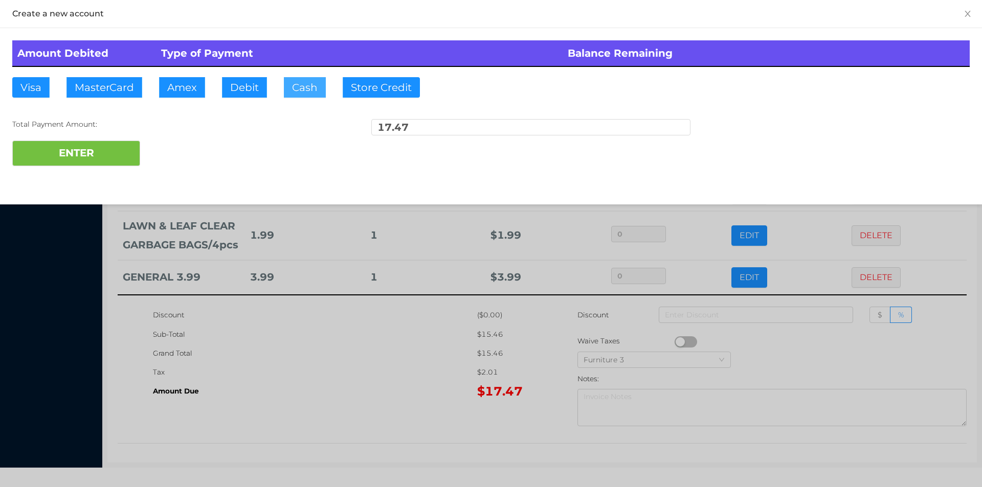
click at [303, 90] on button "Cash" at bounding box center [305, 87] width 42 height 20
type input "100."
click at [101, 158] on button "ENTER" at bounding box center [76, 154] width 128 height 26
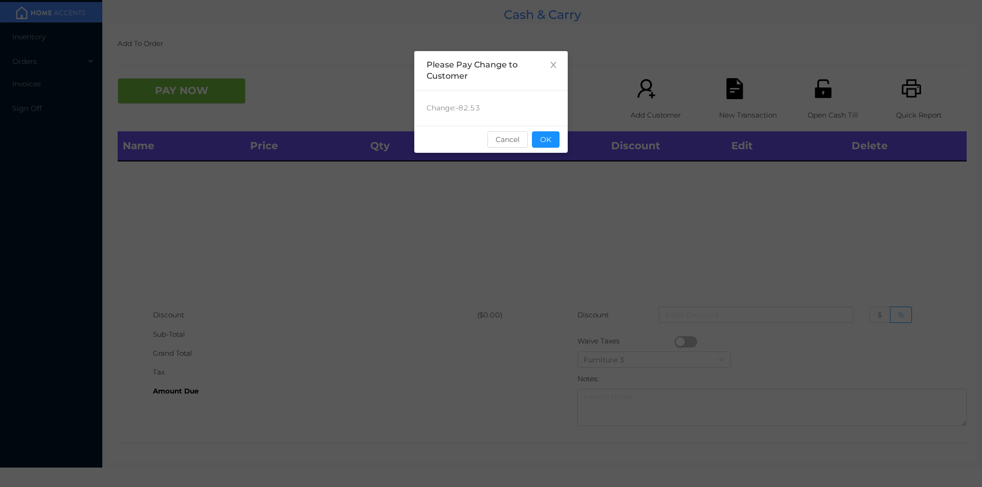
scroll to position [0, 0]
click at [545, 147] on button "OK" at bounding box center [546, 139] width 28 height 16
click at [544, 192] on div "Name Price Qty Total Discount Edit Delete" at bounding box center [542, 218] width 849 height 174
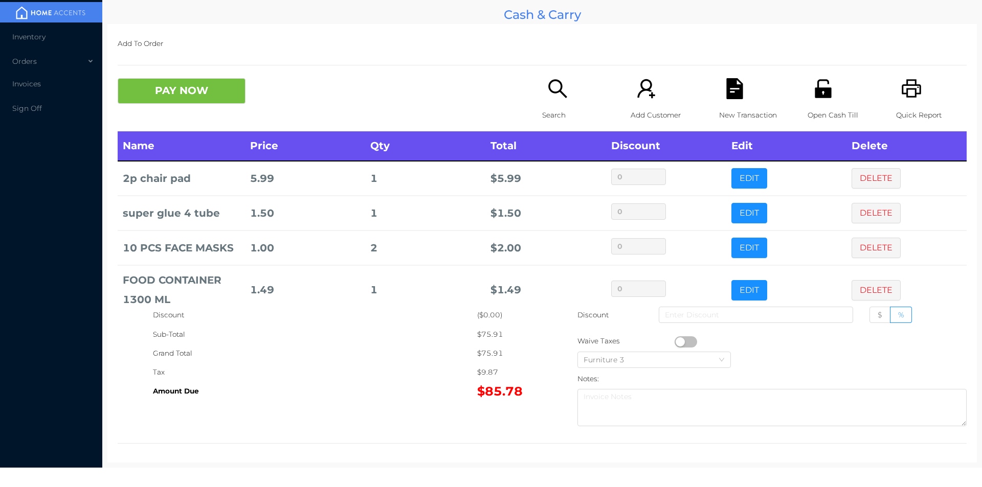
click at [551, 94] on icon "icon: search" at bounding box center [557, 88] width 21 height 21
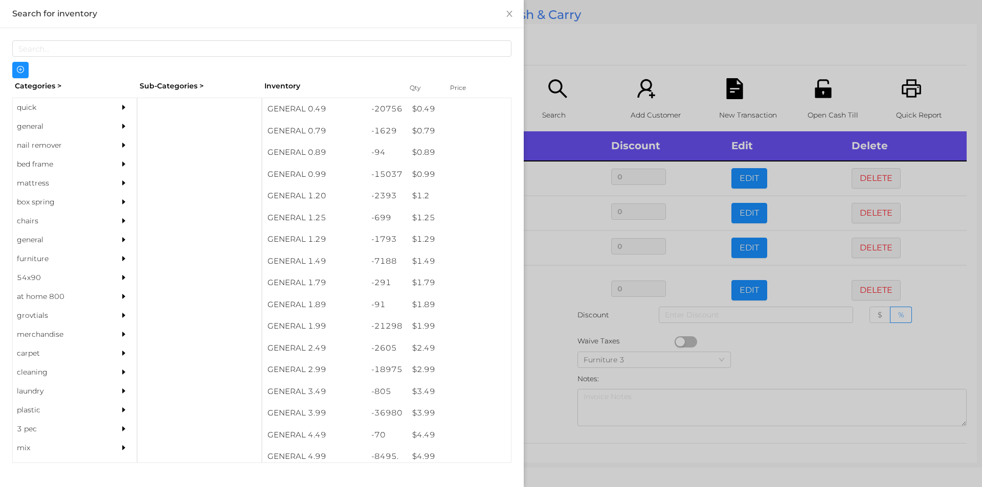
click at [37, 112] on div "quick" at bounding box center [59, 107] width 93 height 19
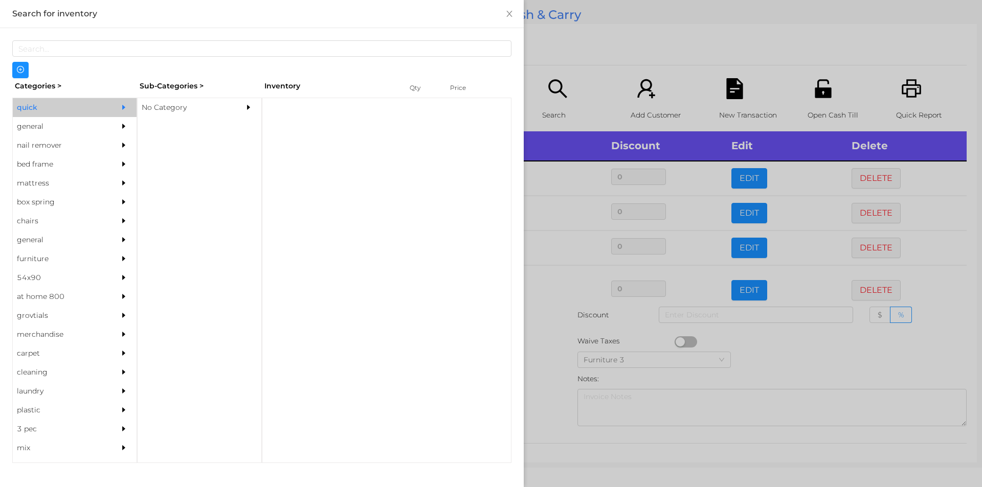
click at [164, 109] on div "No Category" at bounding box center [184, 107] width 93 height 19
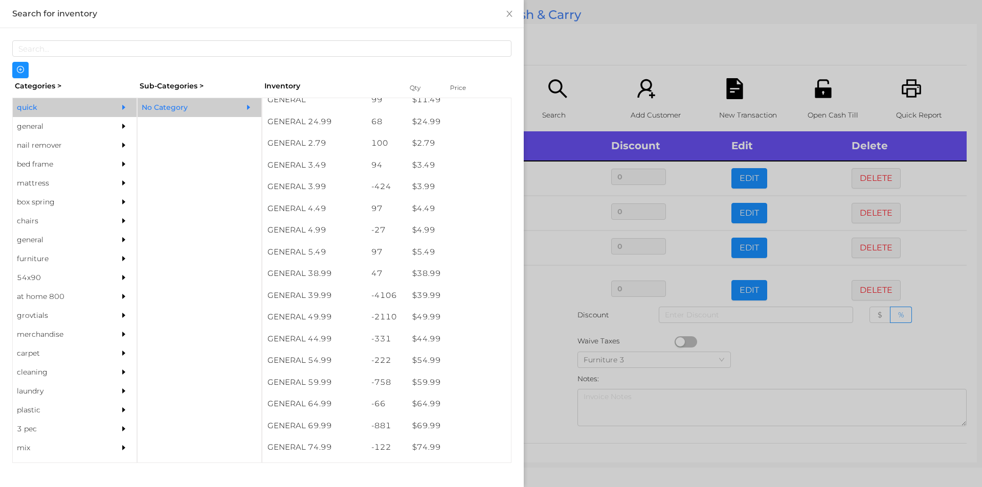
scroll to position [400, 0]
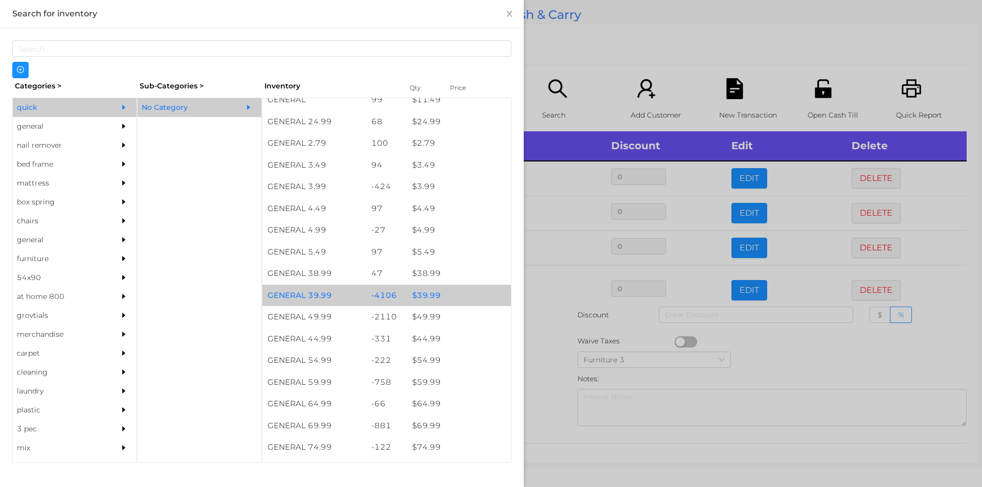
click at [427, 293] on div "$ 39.99" at bounding box center [459, 296] width 104 height 22
click at [428, 294] on div "$ 39.99" at bounding box center [459, 296] width 104 height 22
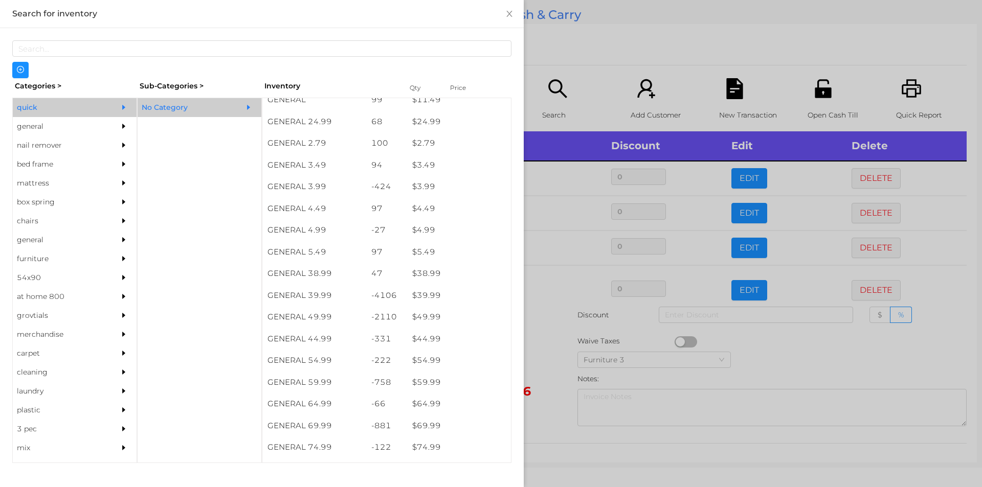
click at [548, 342] on div at bounding box center [491, 243] width 982 height 487
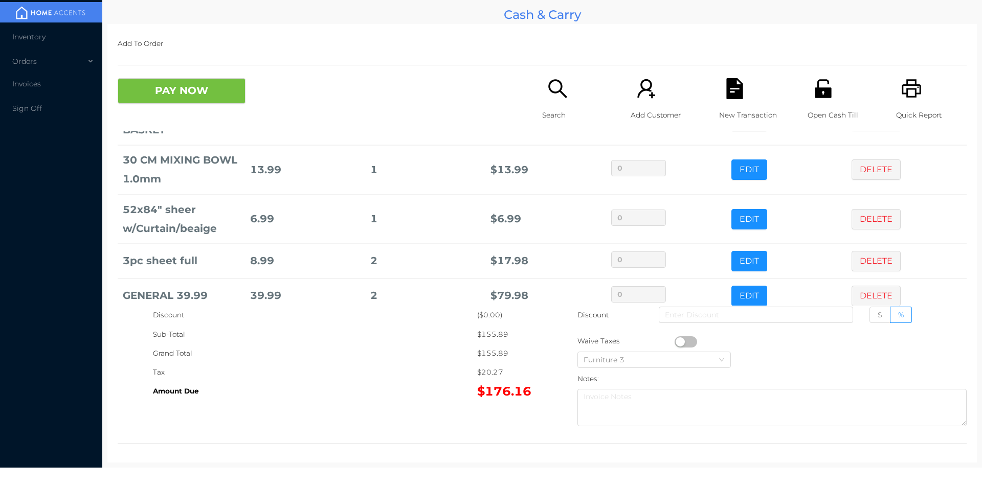
scroll to position [321, 0]
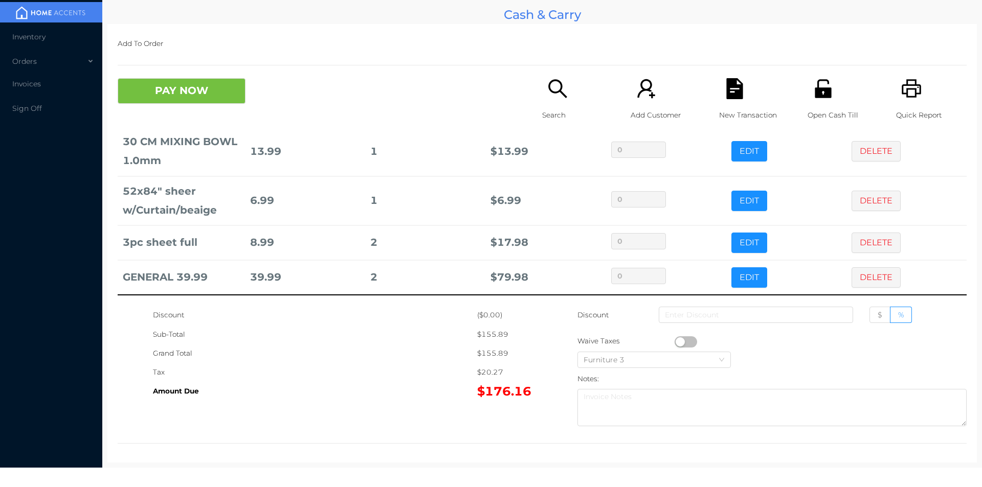
click at [542, 112] on p "Search" at bounding box center [577, 115] width 71 height 19
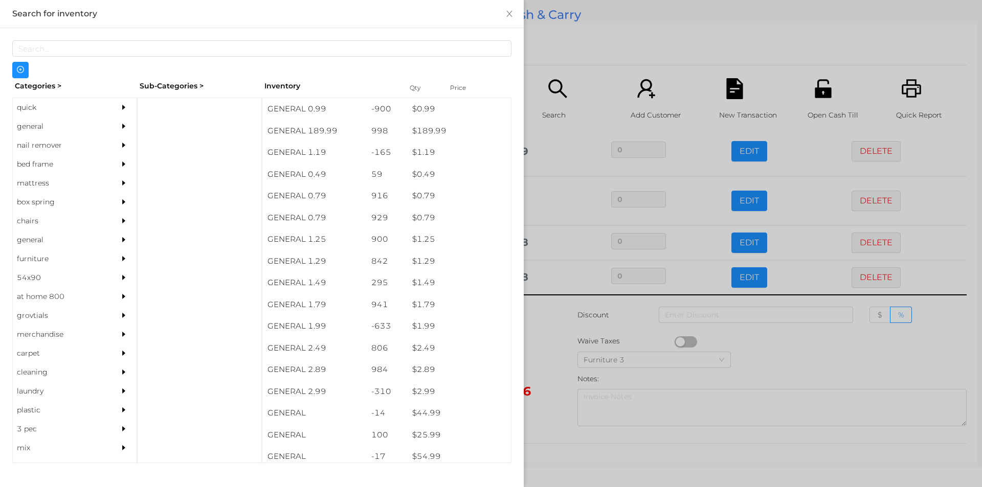
click at [33, 126] on div "general" at bounding box center [59, 126] width 93 height 19
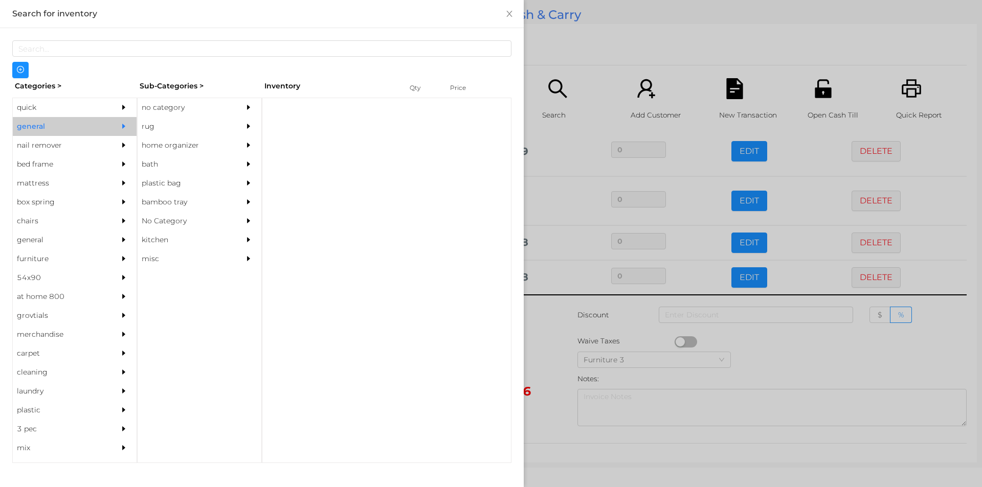
click at [153, 106] on div "no category" at bounding box center [184, 107] width 93 height 19
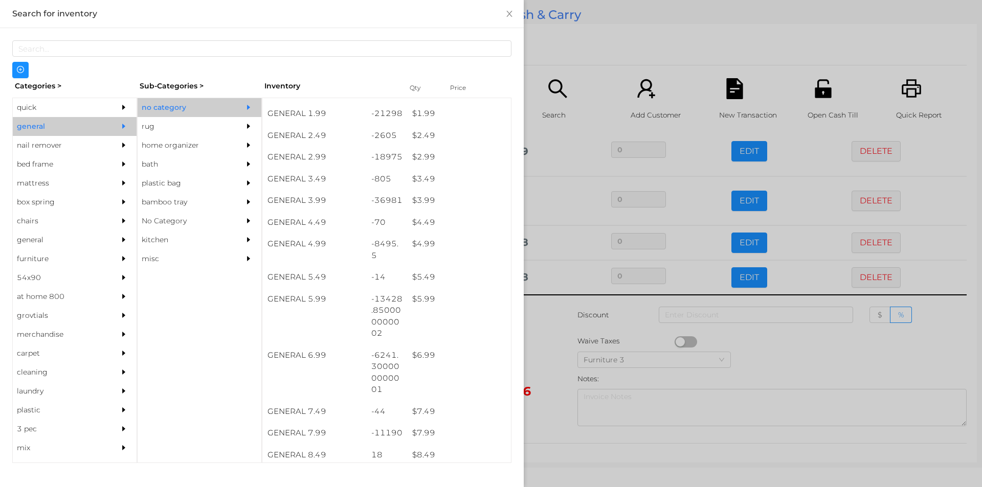
scroll to position [213, 0]
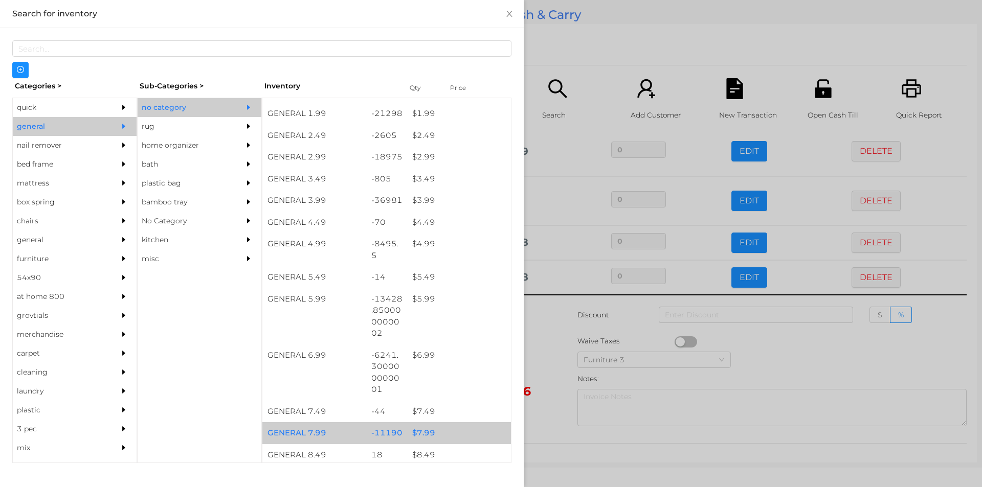
click at [425, 436] on div "$ 7.99" at bounding box center [459, 433] width 104 height 22
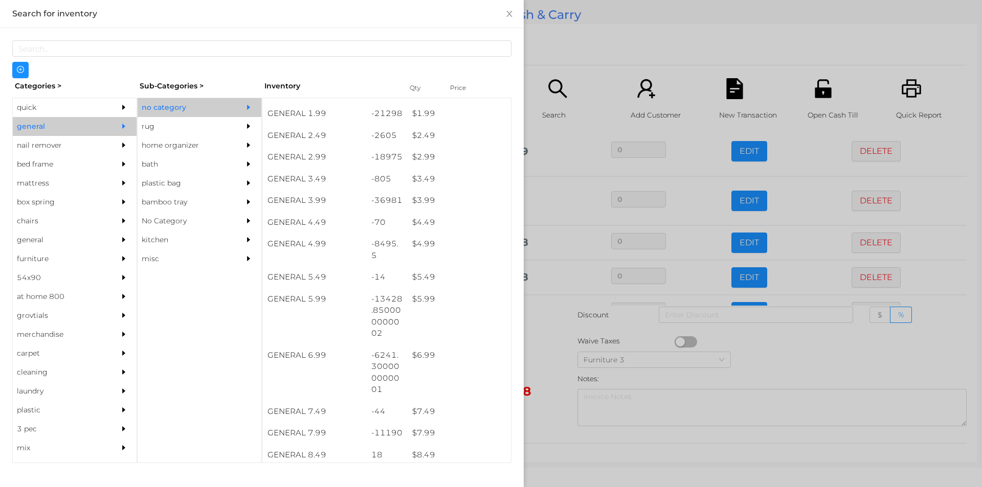
click at [548, 413] on div at bounding box center [491, 243] width 982 height 487
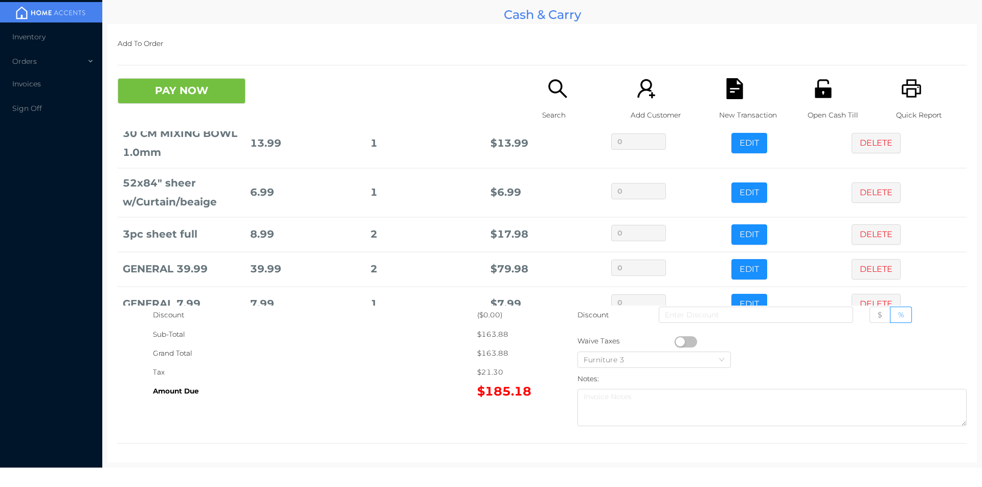
scroll to position [328, 0]
click at [871, 263] on button "DELETE" at bounding box center [875, 270] width 49 height 20
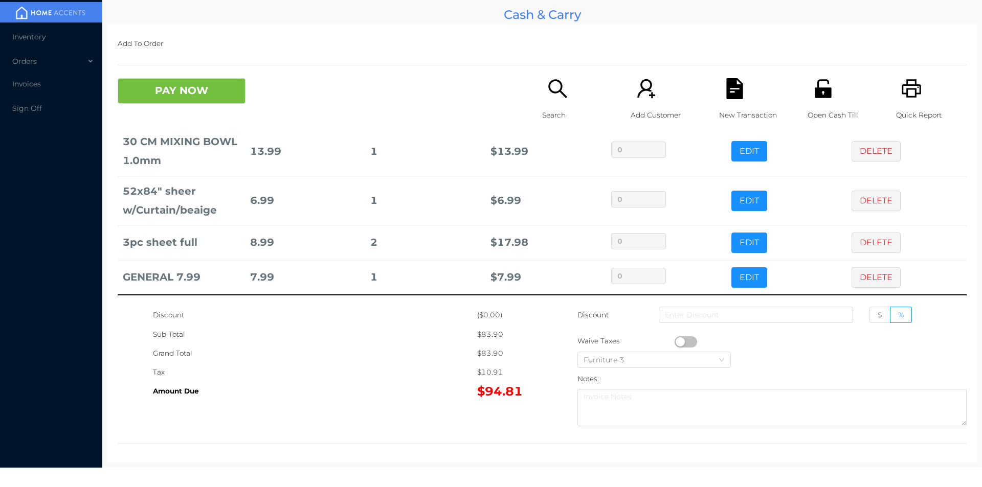
scroll to position [321, 0]
click at [555, 97] on icon "icon: search" at bounding box center [557, 88] width 21 height 21
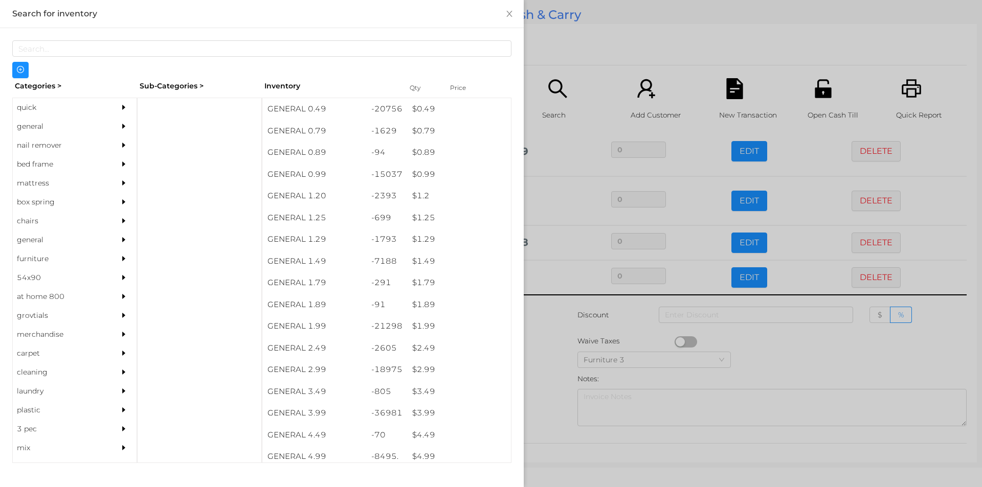
click at [35, 125] on div "general" at bounding box center [59, 126] width 93 height 19
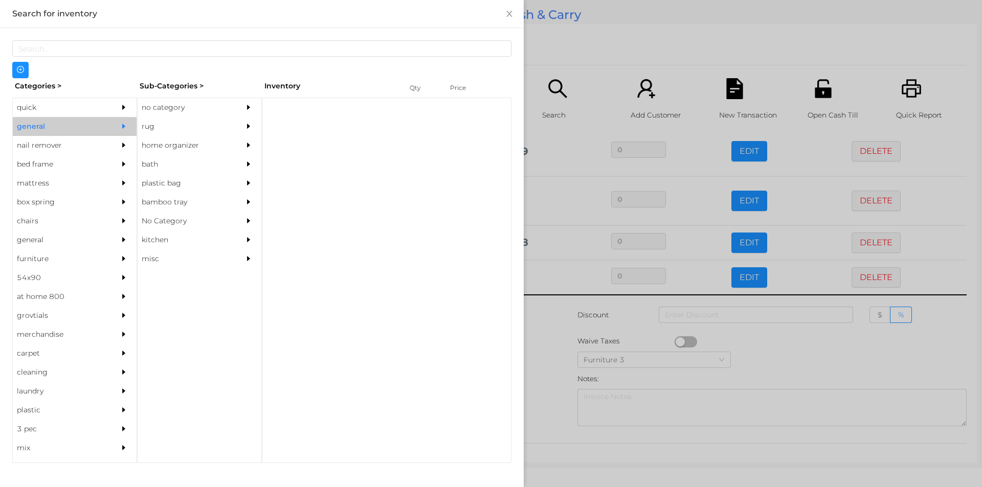
click at [159, 107] on div "no category" at bounding box center [184, 107] width 93 height 19
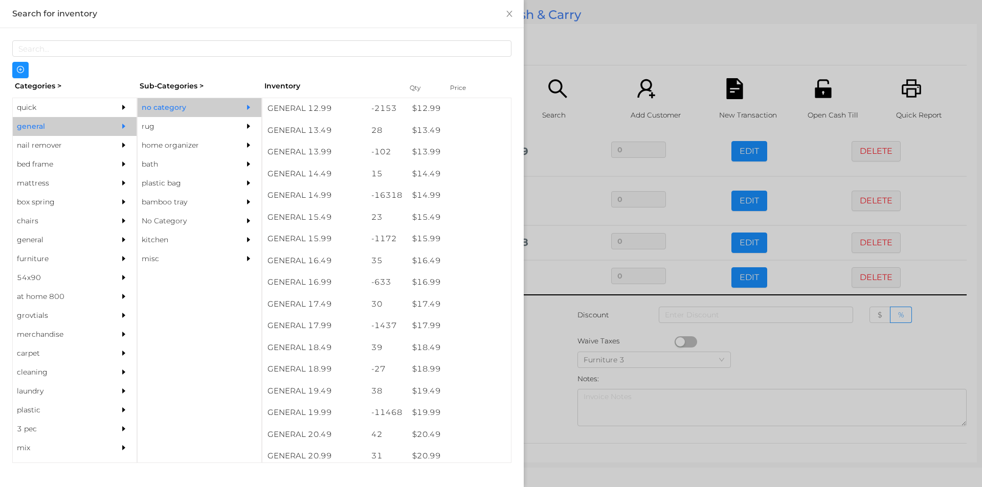
scroll to position [798, 0]
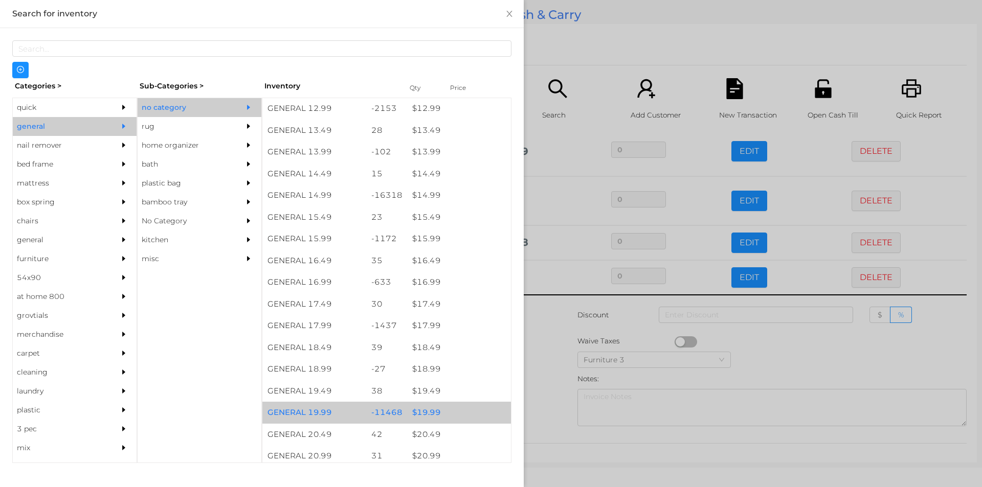
click at [417, 411] on div "$ 19.99" at bounding box center [459, 413] width 104 height 22
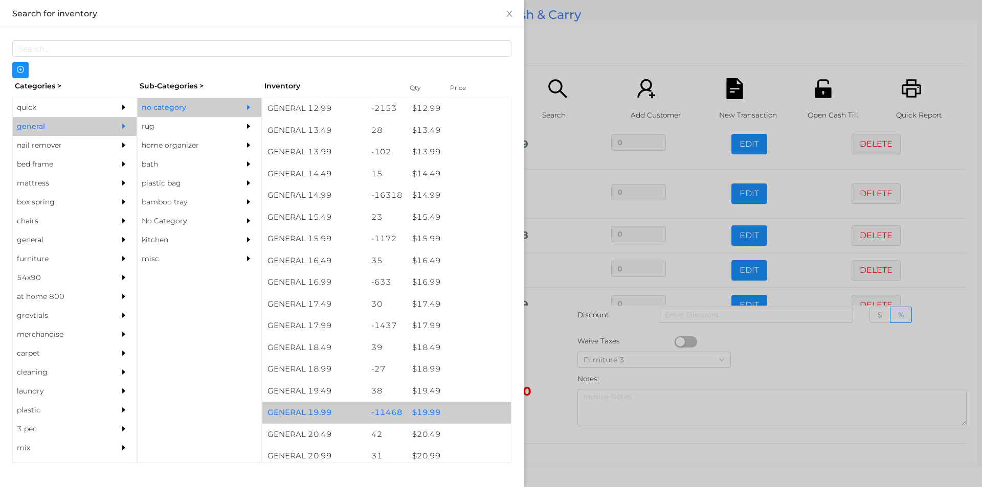
click at [420, 409] on div "$ 19.99" at bounding box center [459, 413] width 104 height 22
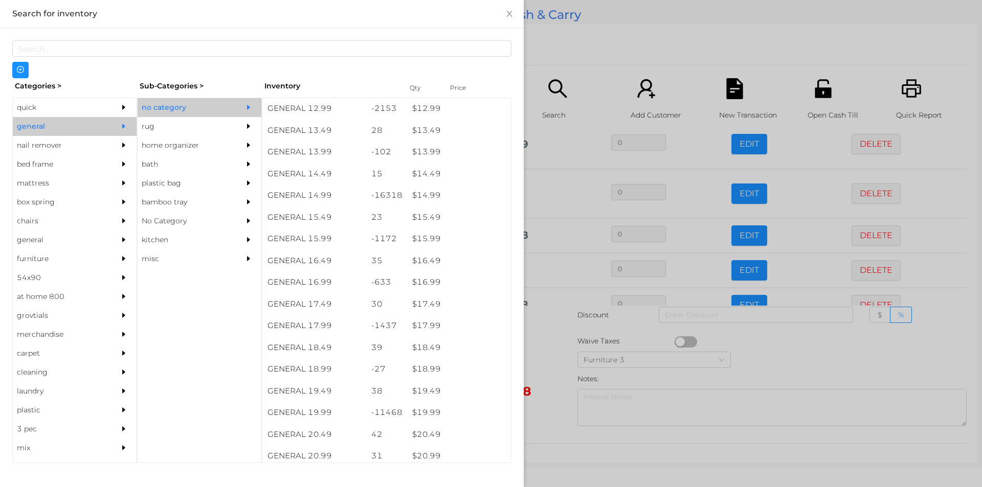
click at [549, 396] on div at bounding box center [491, 243] width 982 height 487
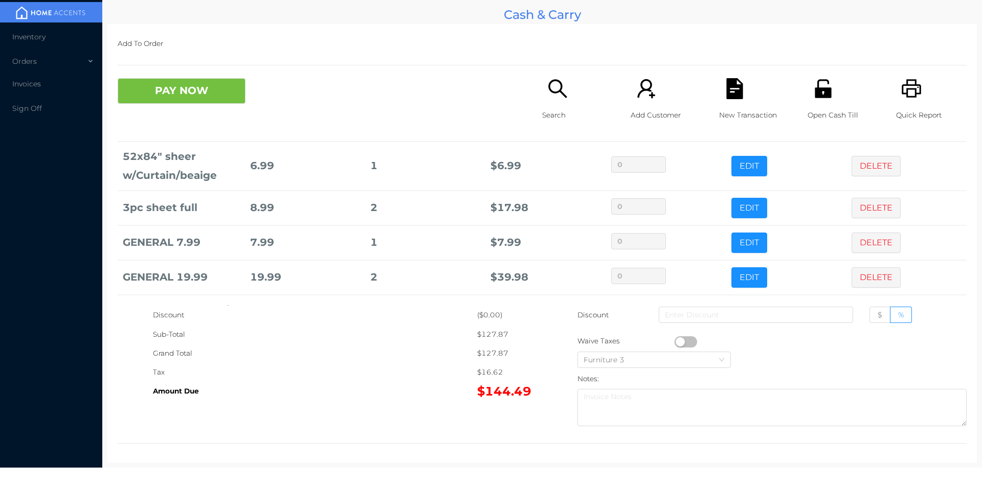
scroll to position [405, 0]
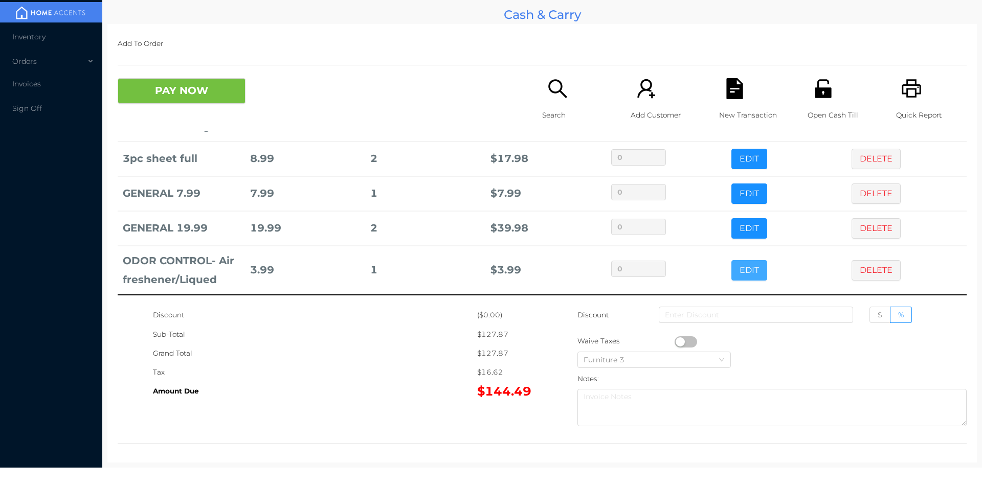
click at [731, 277] on button "EDIT" at bounding box center [749, 270] width 36 height 20
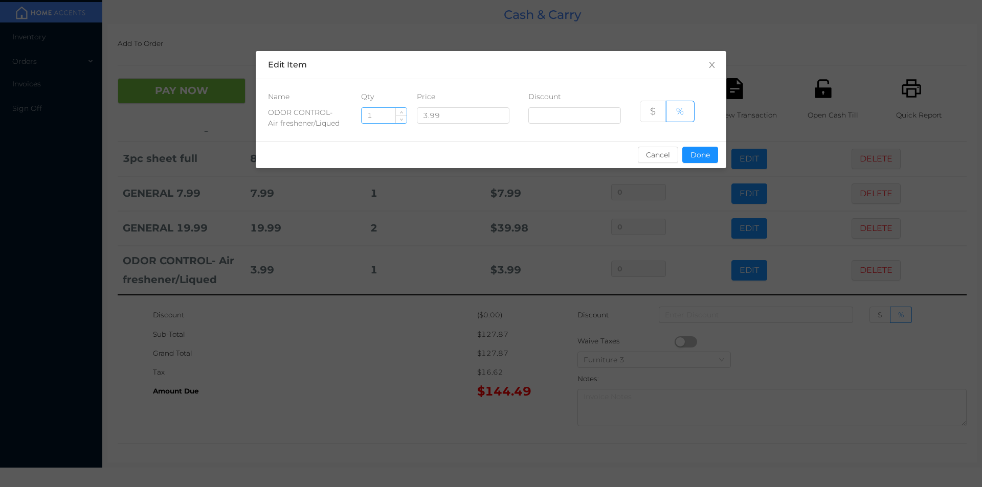
click at [383, 117] on input "1" at bounding box center [384, 115] width 45 height 15
type input "4"
click at [702, 151] on button "Done" at bounding box center [700, 155] width 36 height 16
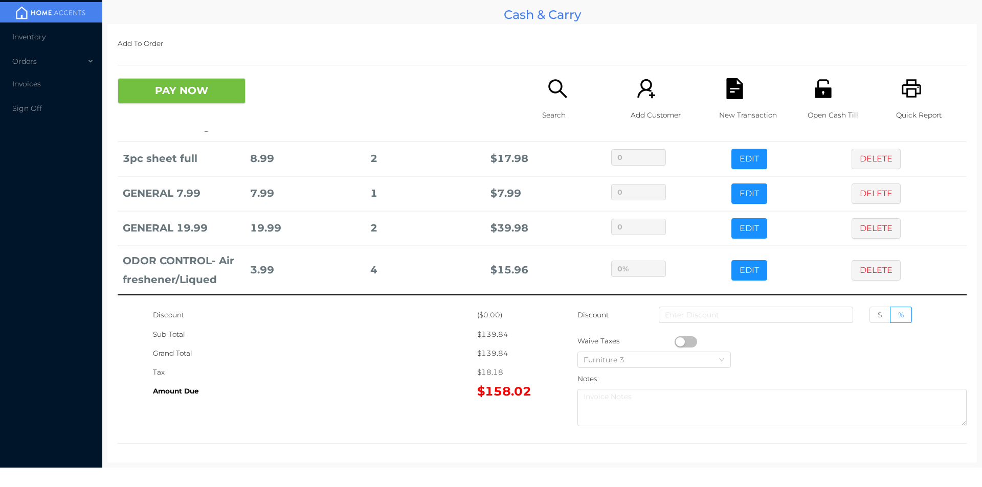
click at [424, 370] on div "Tax" at bounding box center [315, 372] width 324 height 19
click at [210, 96] on button "PAY NOW" at bounding box center [182, 91] width 128 height 26
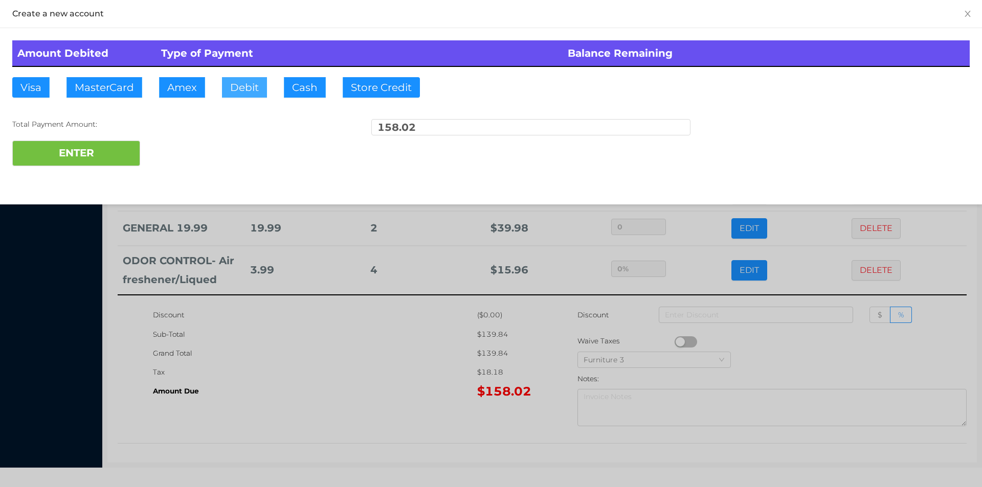
click at [240, 90] on button "Debit" at bounding box center [244, 87] width 45 height 20
click at [92, 159] on button "ENTER" at bounding box center [76, 154] width 128 height 26
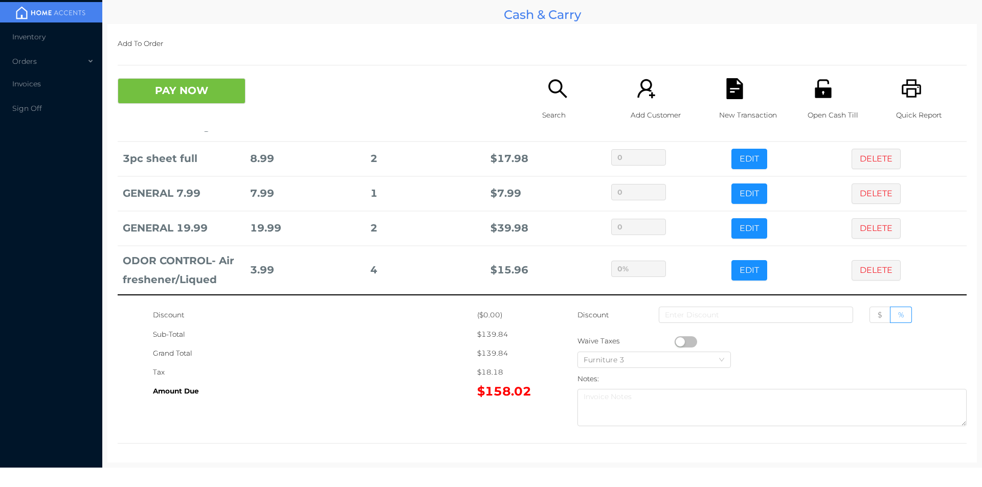
type input "0"
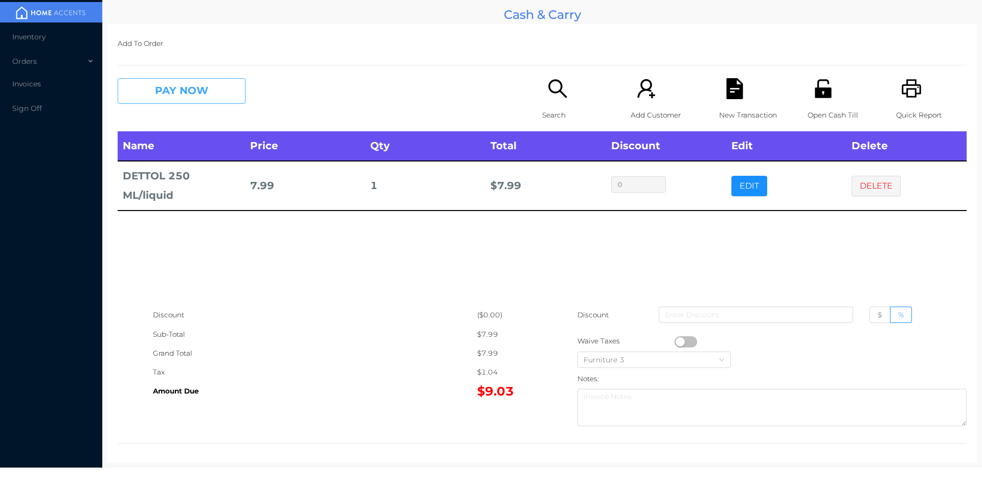
click at [196, 86] on button "PAY NOW" at bounding box center [182, 91] width 128 height 26
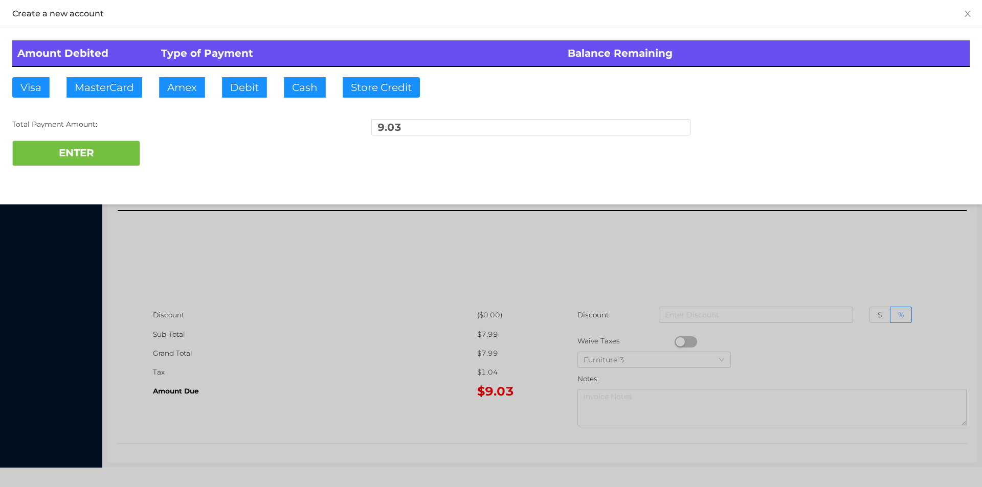
click at [176, 151] on div "ENTER" at bounding box center [490, 154] width 957 height 26
click at [270, 316] on div at bounding box center [491, 243] width 982 height 487
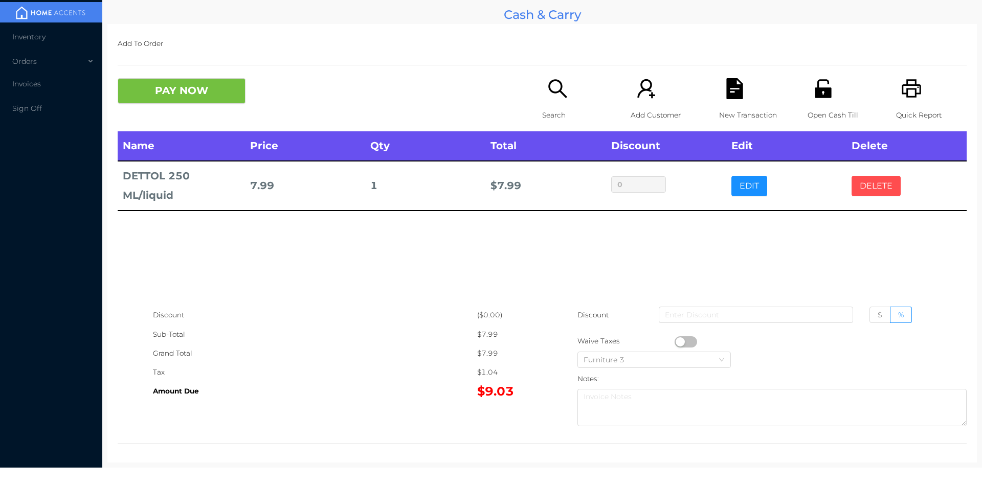
click at [870, 189] on button "DELETE" at bounding box center [875, 186] width 49 height 20
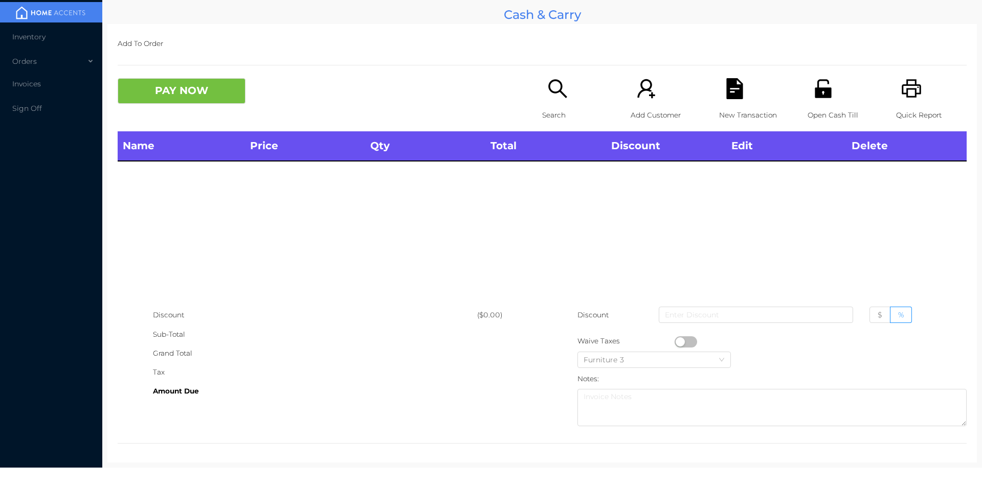
click at [813, 99] on icon "icon: unlock" at bounding box center [823, 88] width 21 height 21
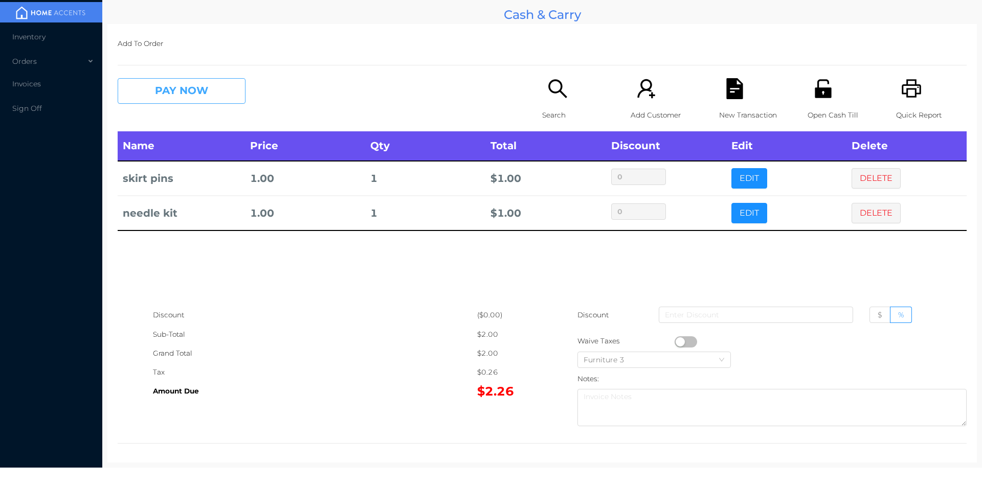
click at [176, 103] on button "PAY NOW" at bounding box center [182, 91] width 128 height 26
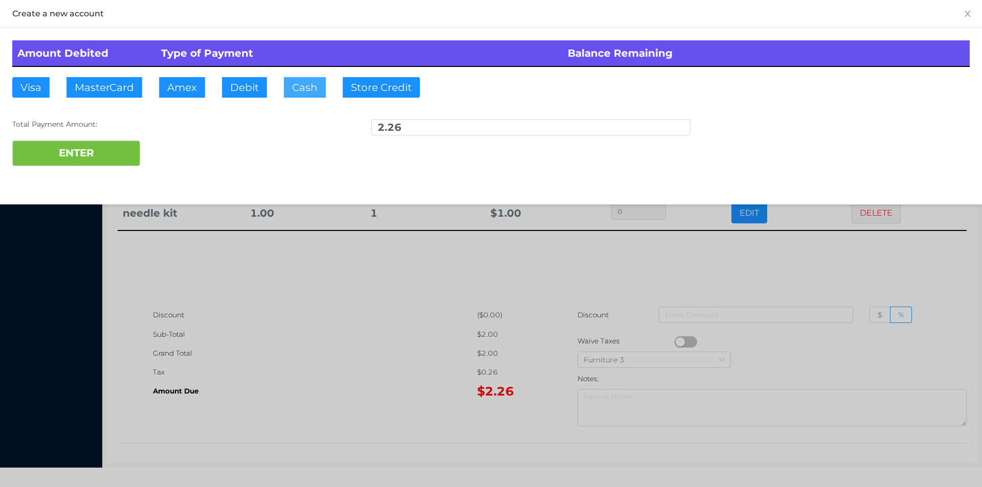
click at [298, 89] on button "Cash" at bounding box center [305, 87] width 42 height 20
click at [114, 153] on button "ENTER" at bounding box center [76, 154] width 128 height 26
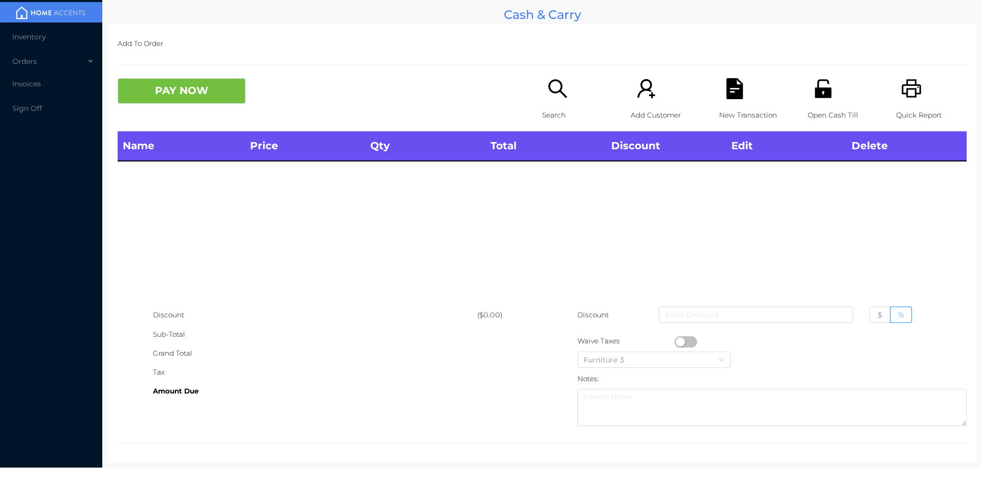
click at [565, 97] on div "Search" at bounding box center [577, 104] width 71 height 53
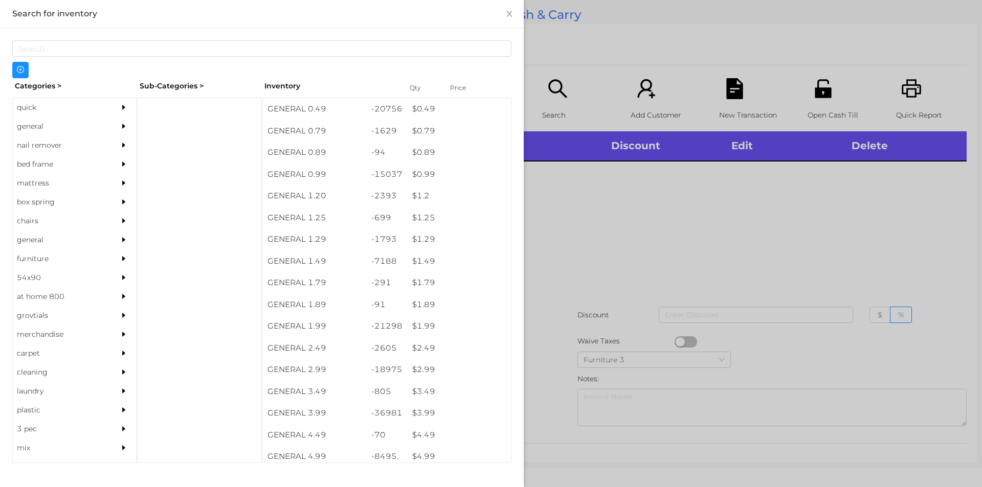
click at [37, 109] on div "quick" at bounding box center [59, 107] width 93 height 19
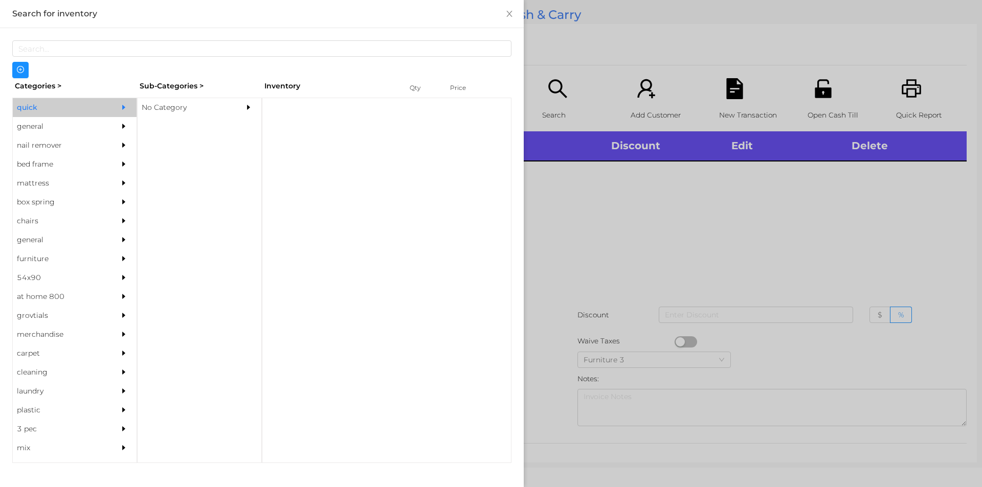
click at [156, 110] on div "No Category" at bounding box center [184, 107] width 93 height 19
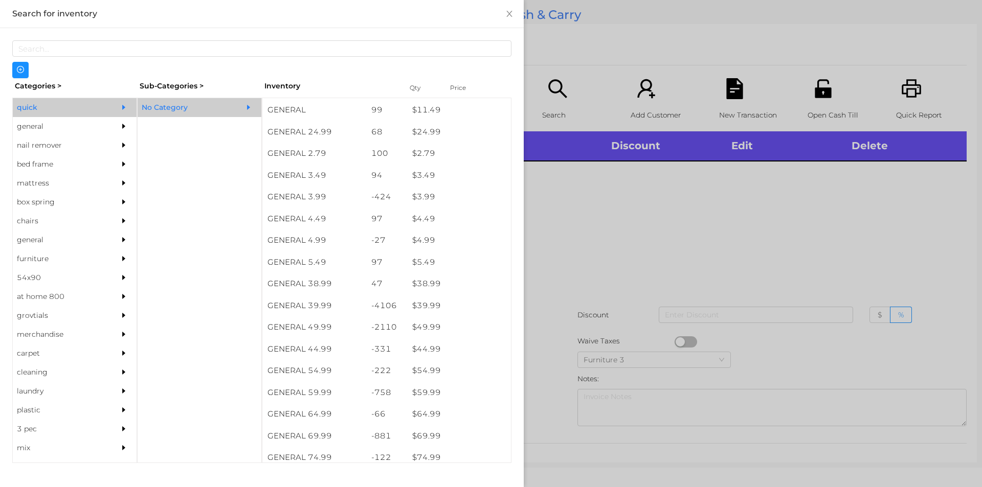
scroll to position [390, 0]
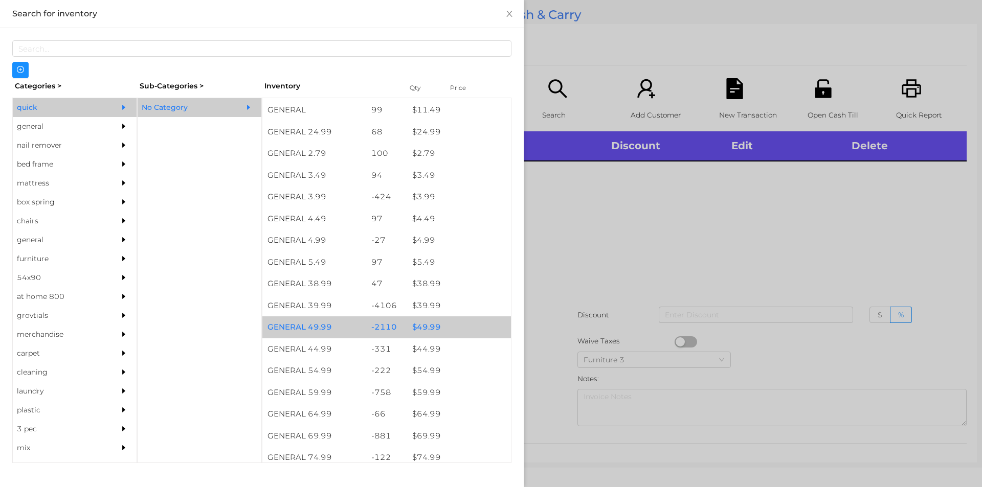
click at [426, 321] on div "$ 49.99" at bounding box center [459, 328] width 104 height 22
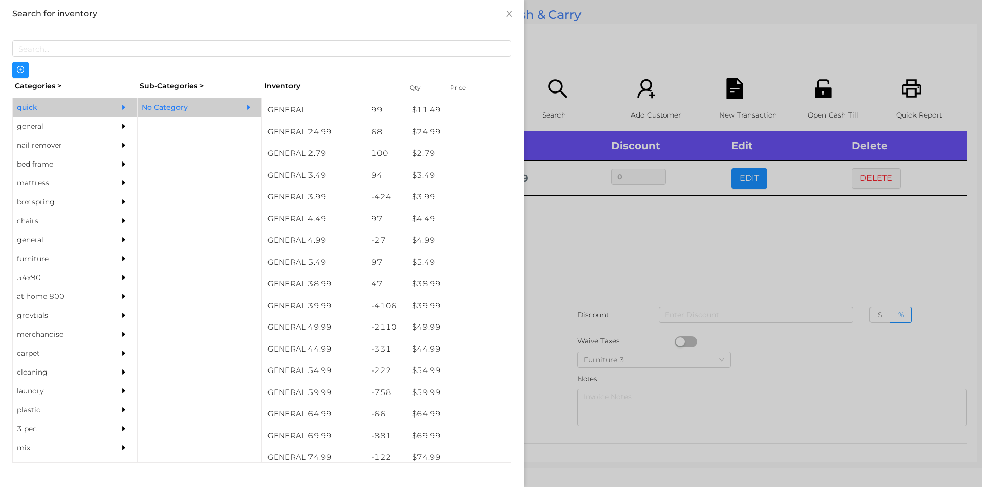
click at [548, 383] on div at bounding box center [491, 243] width 982 height 487
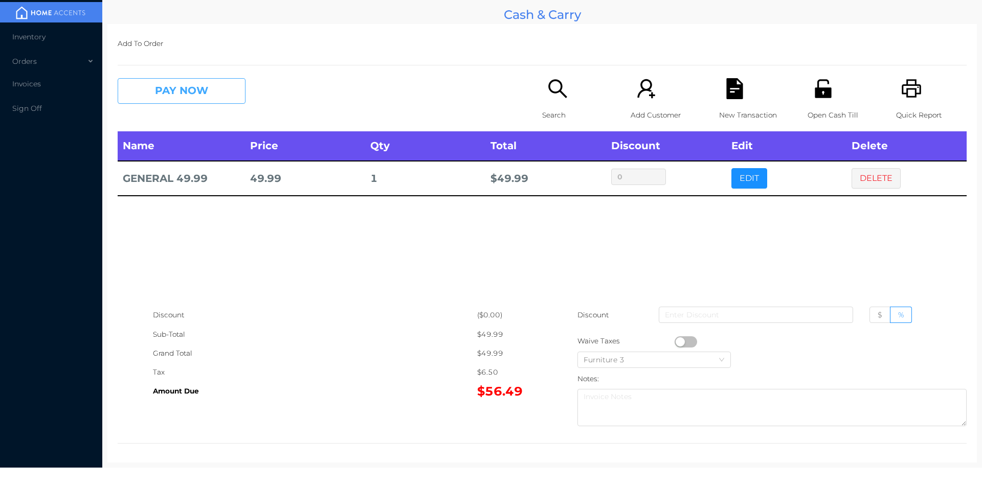
click at [199, 92] on button "PAY NOW" at bounding box center [182, 91] width 128 height 26
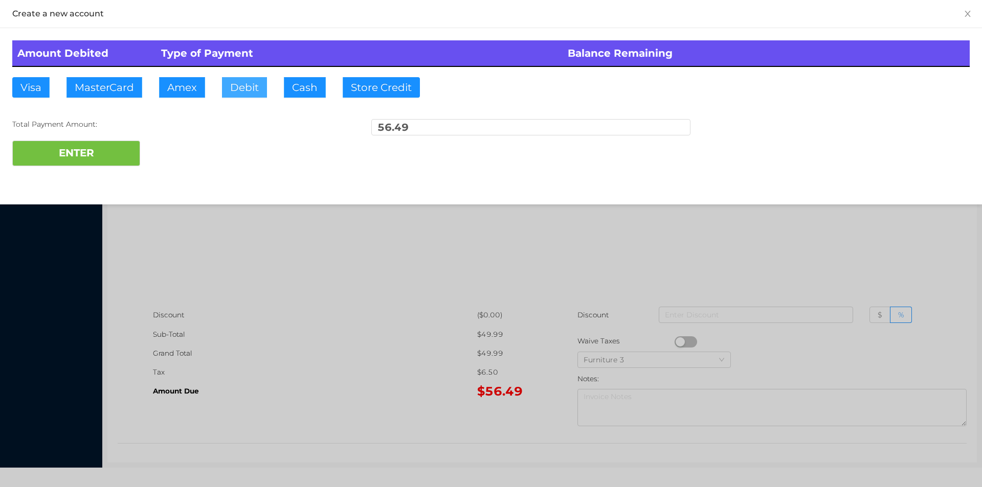
click at [251, 87] on button "Debit" at bounding box center [244, 87] width 45 height 20
click at [105, 153] on button "ENTER" at bounding box center [76, 154] width 128 height 26
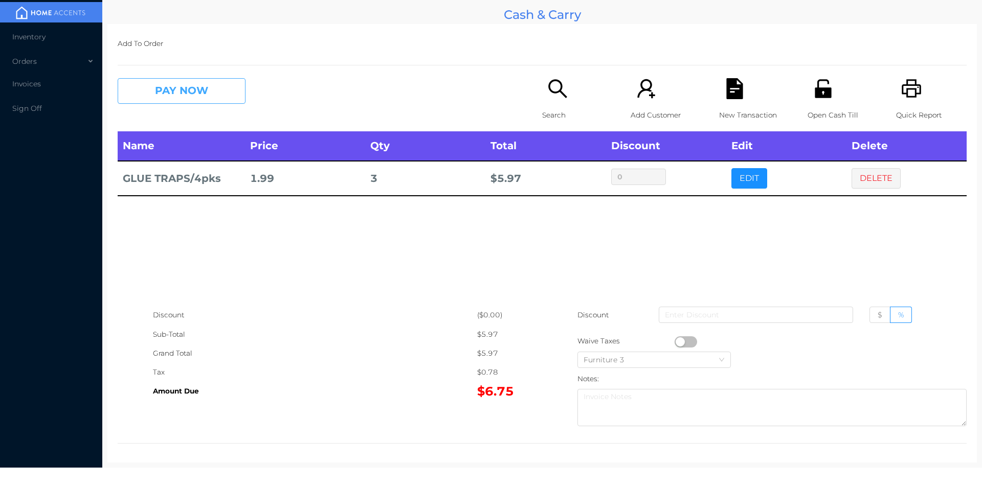
click at [169, 100] on button "PAY NOW" at bounding box center [182, 91] width 128 height 26
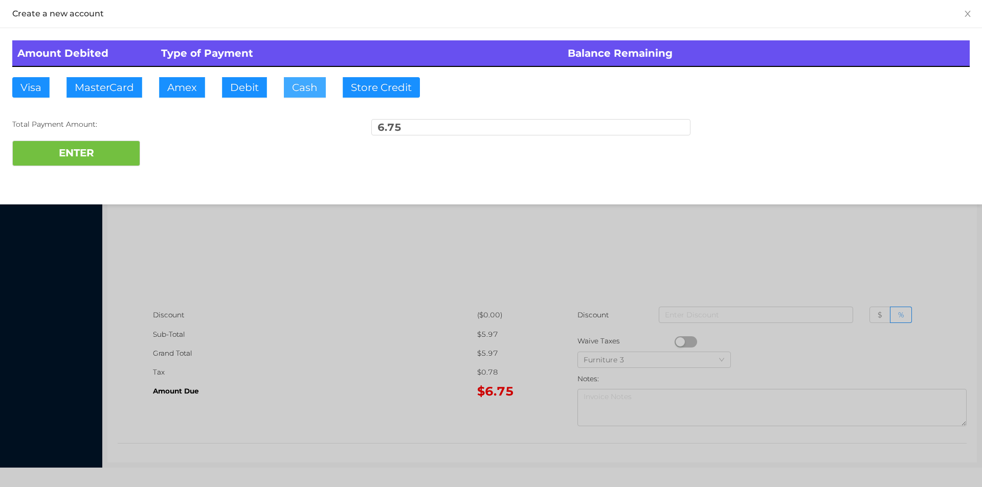
click at [299, 85] on button "Cash" at bounding box center [305, 87] width 42 height 20
type input "10."
click at [96, 161] on button "ENTER" at bounding box center [76, 154] width 128 height 26
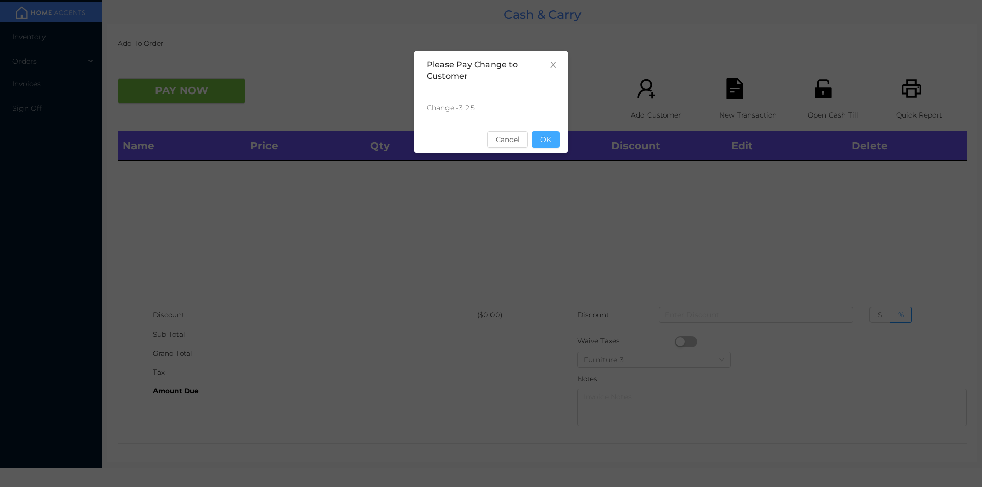
click at [542, 144] on button "OK" at bounding box center [546, 139] width 28 height 16
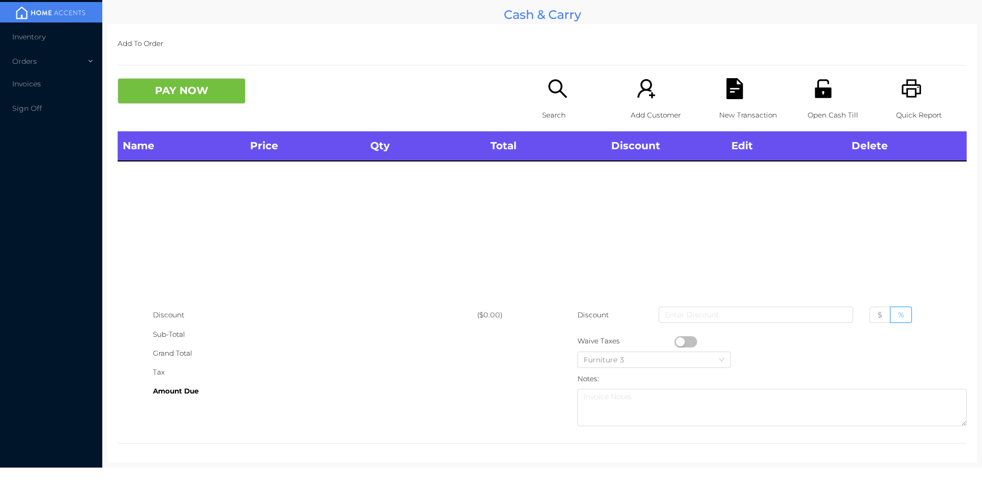
click at [837, 112] on p "Open Cash Till" at bounding box center [842, 115] width 71 height 19
click at [563, 101] on div "Search" at bounding box center [577, 104] width 71 height 53
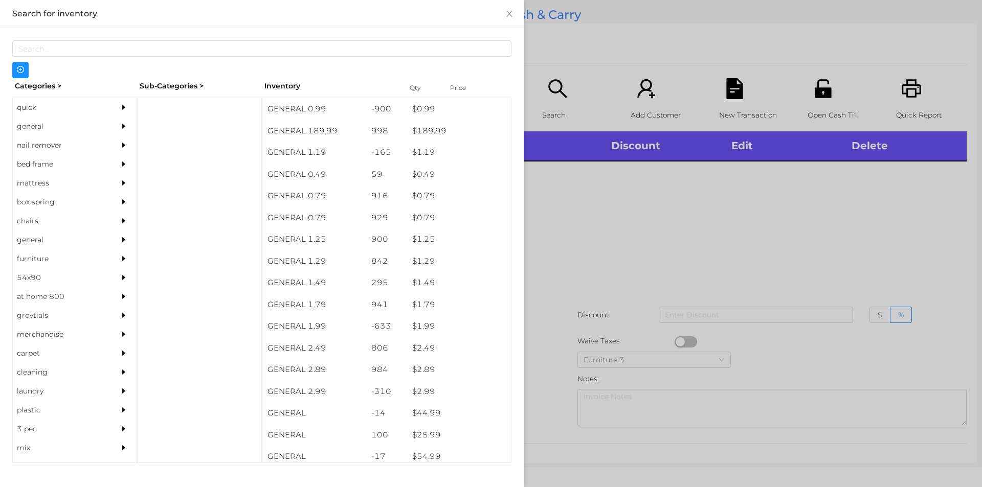
click at [39, 124] on div "general" at bounding box center [59, 126] width 93 height 19
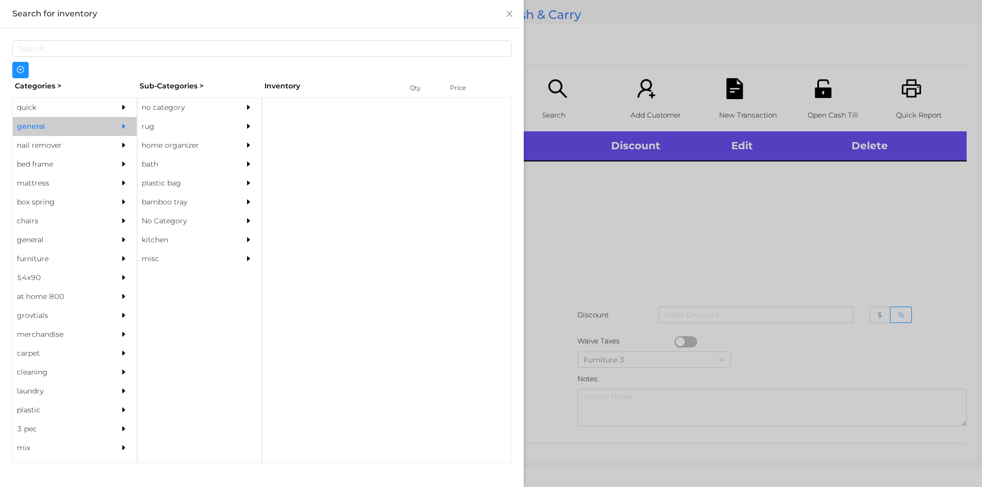
click at [158, 106] on div "no category" at bounding box center [184, 107] width 93 height 19
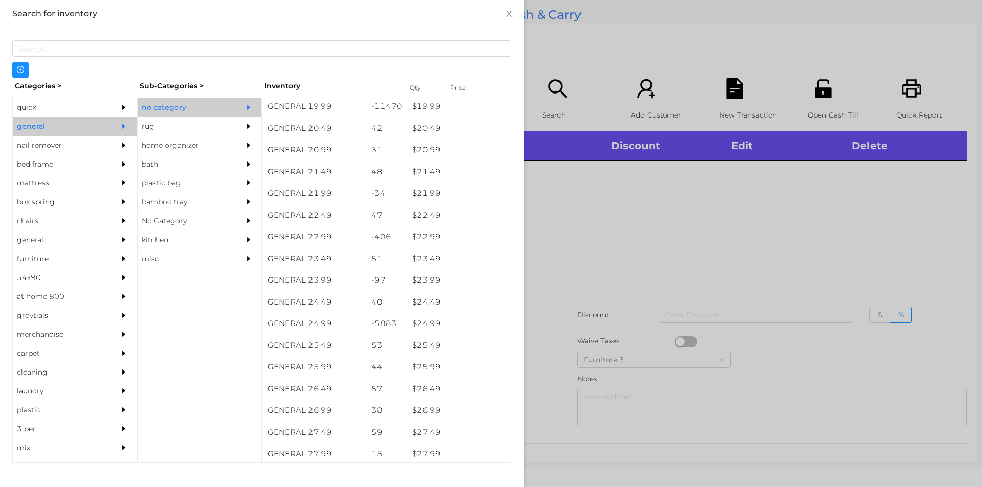
scroll to position [1105, 0]
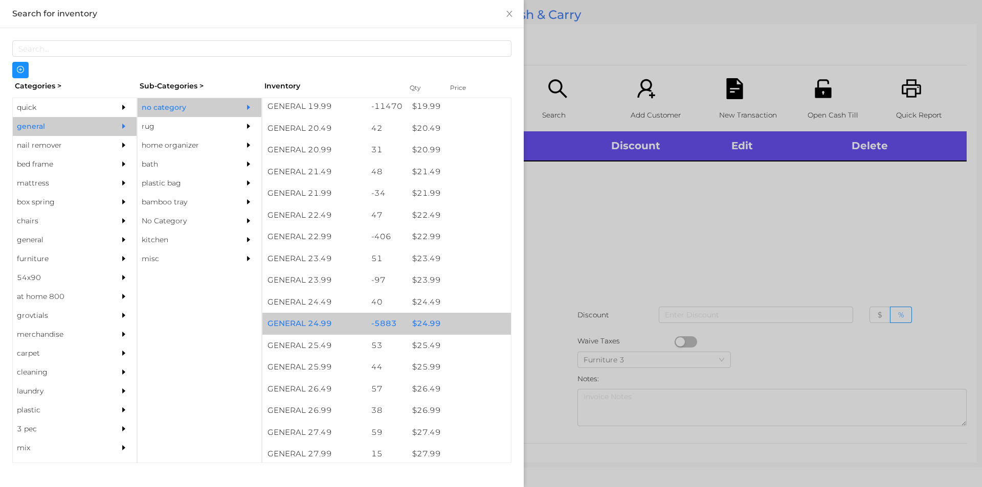
click at [425, 324] on div "$ 24.99" at bounding box center [459, 324] width 104 height 22
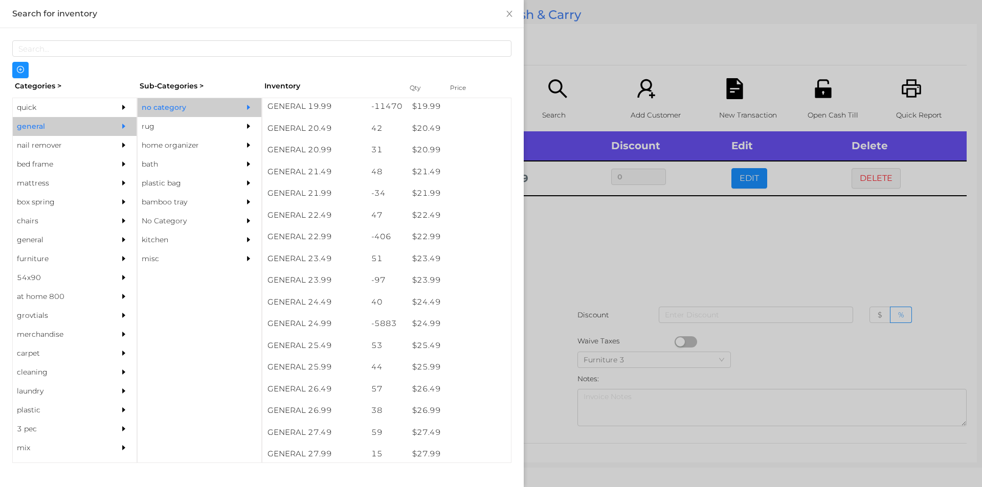
click at [562, 262] on div at bounding box center [491, 243] width 982 height 487
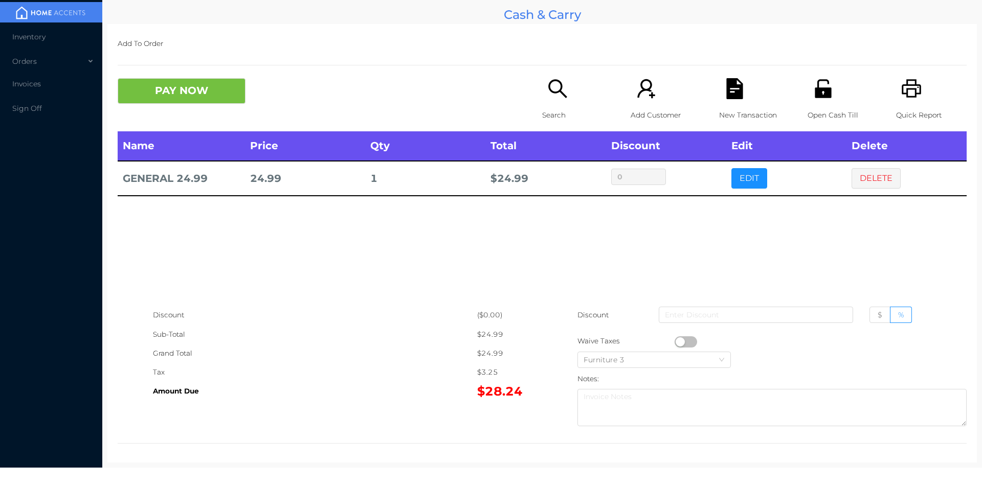
click at [549, 106] on p "Search" at bounding box center [577, 115] width 71 height 19
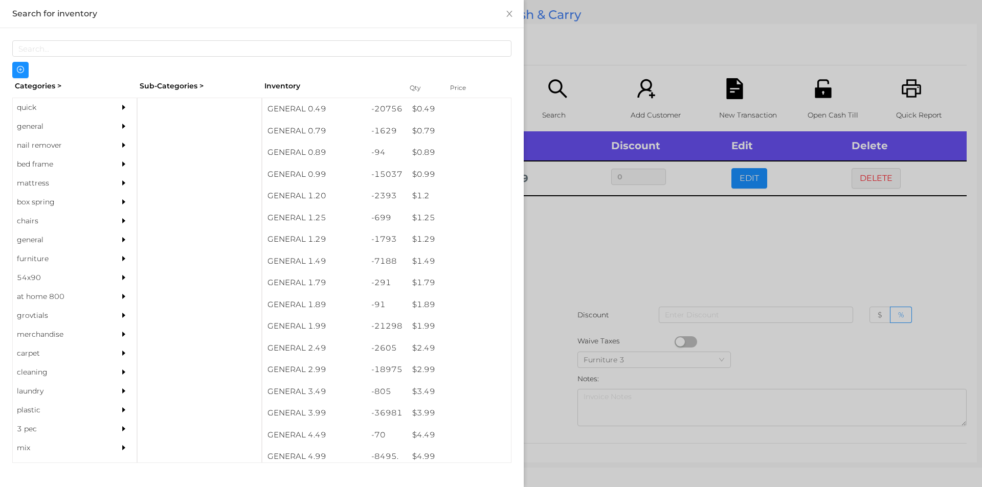
click at [46, 126] on div "general" at bounding box center [59, 126] width 93 height 19
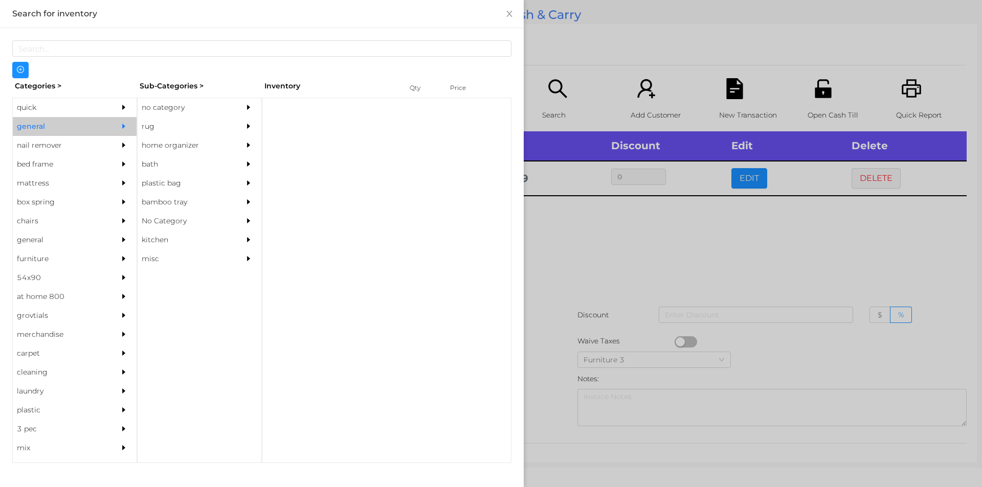
click at [154, 119] on div "rug" at bounding box center [184, 126] width 93 height 19
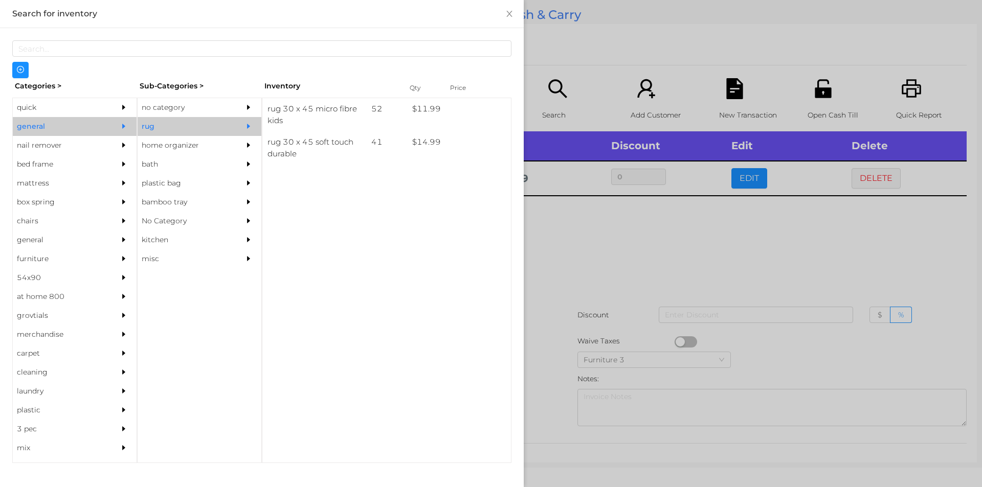
click at [165, 107] on div "no category" at bounding box center [184, 107] width 93 height 19
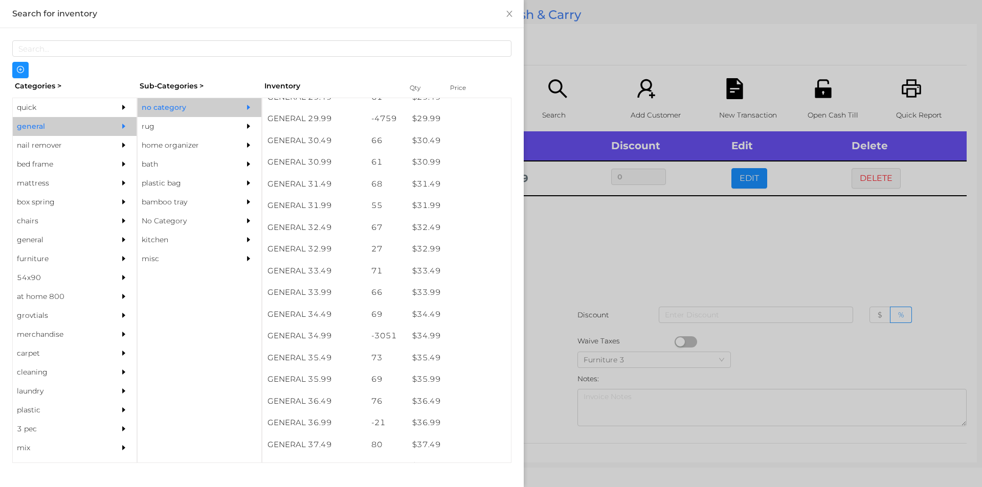
scroll to position [1528, 0]
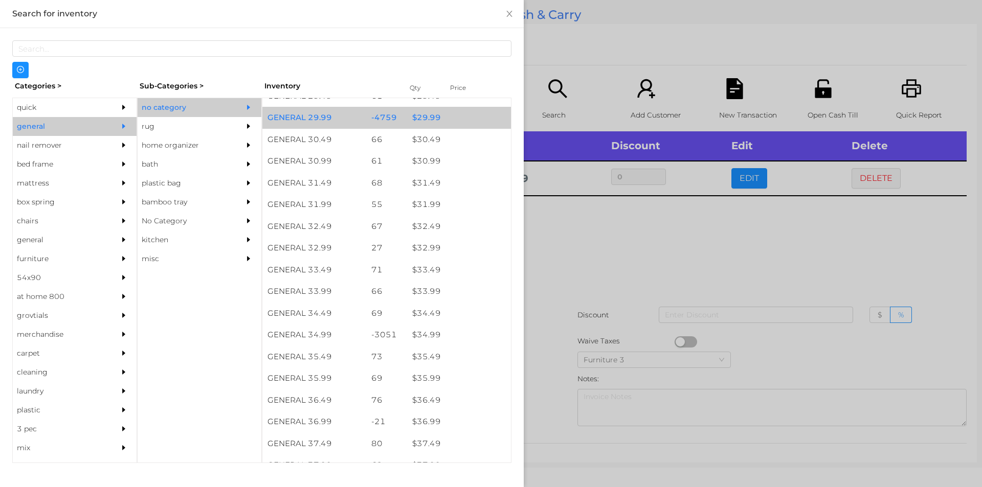
click at [416, 116] on div "$ 29.99" at bounding box center [459, 118] width 104 height 22
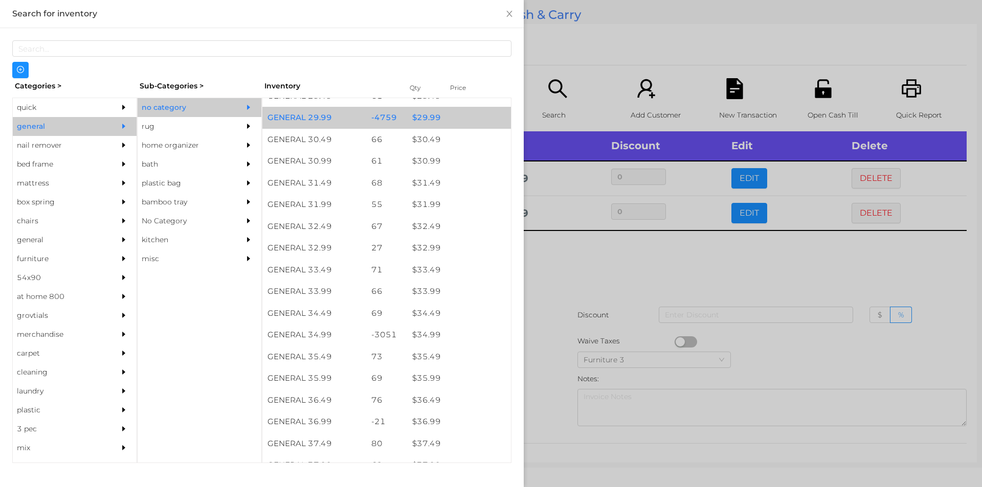
click at [423, 117] on div "$ 29.99" at bounding box center [459, 118] width 104 height 22
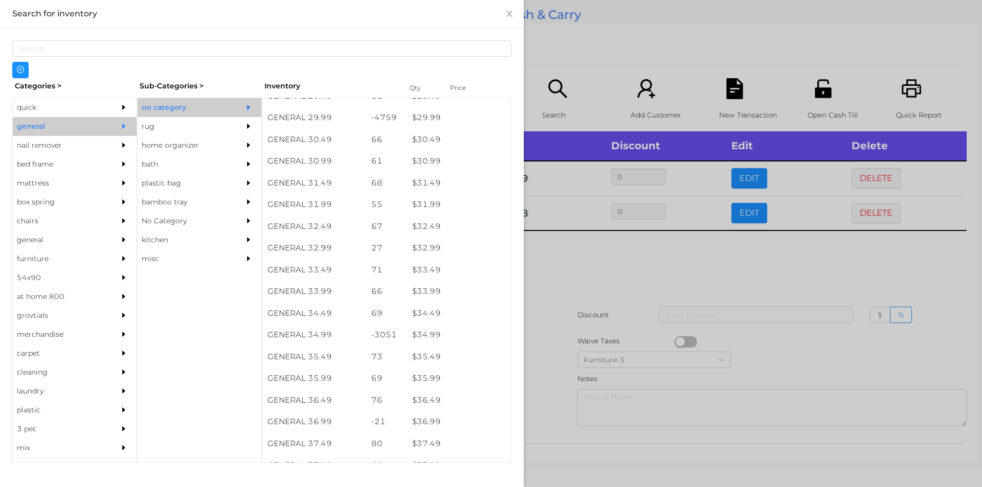
click at [565, 283] on div at bounding box center [491, 243] width 982 height 487
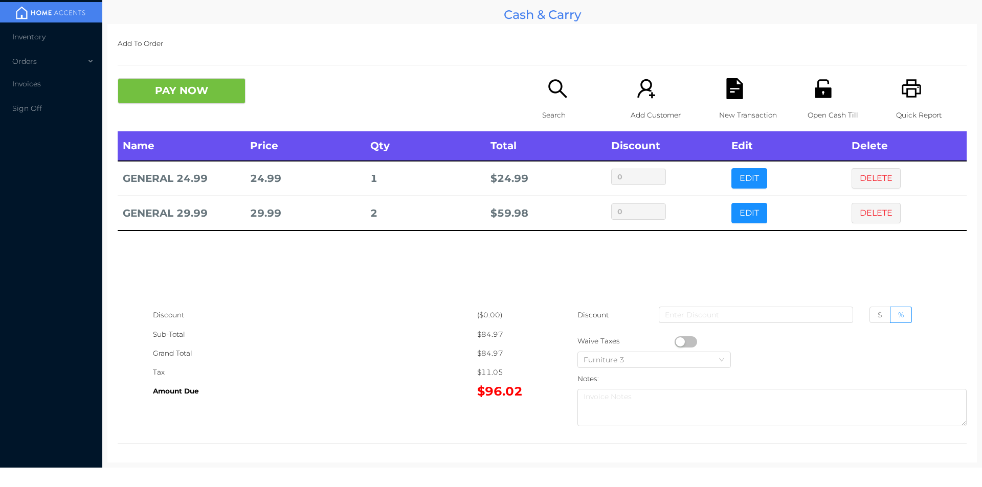
click at [548, 103] on div "Search" at bounding box center [577, 104] width 71 height 53
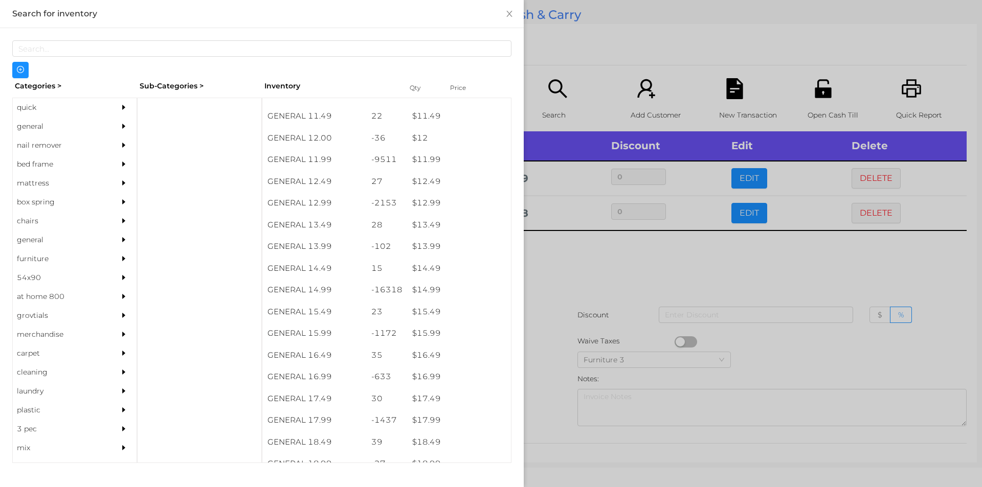
scroll to position [704, 0]
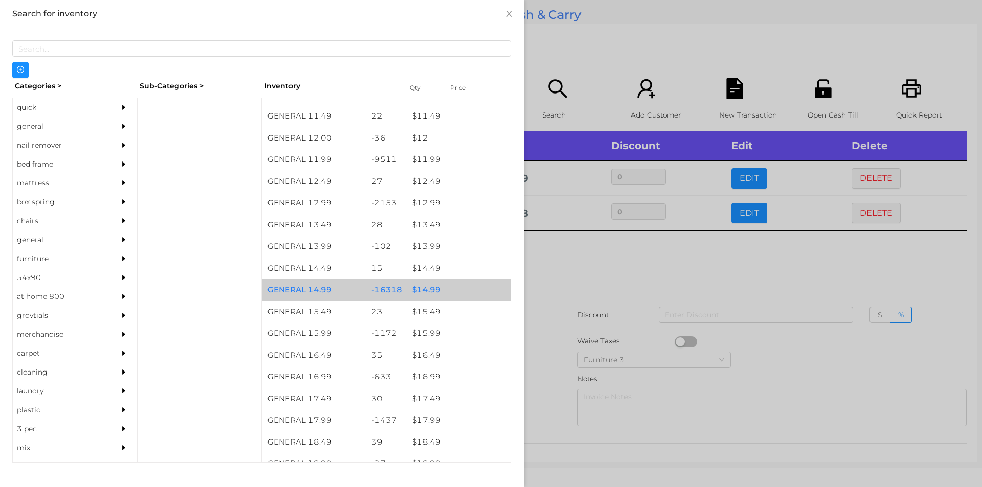
click at [419, 289] on div "$ 14.99" at bounding box center [459, 290] width 104 height 22
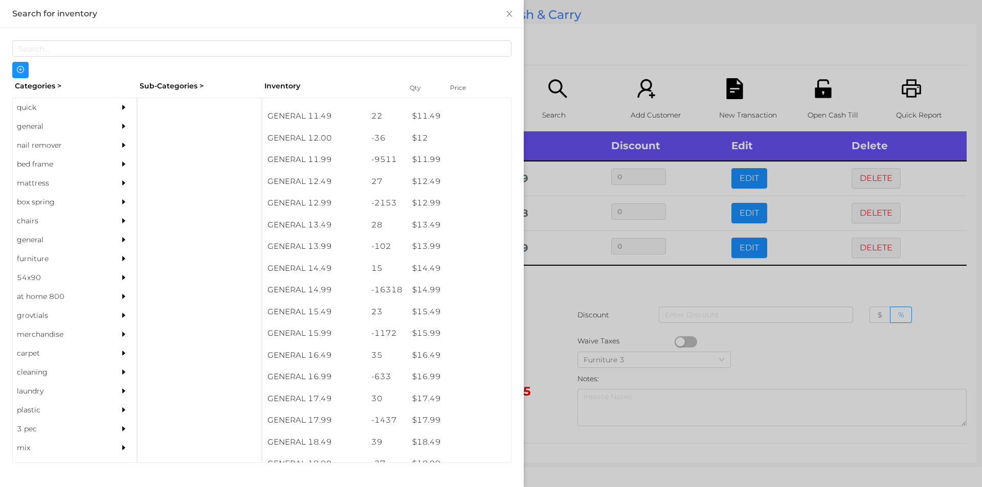
click at [568, 286] on div at bounding box center [491, 243] width 982 height 487
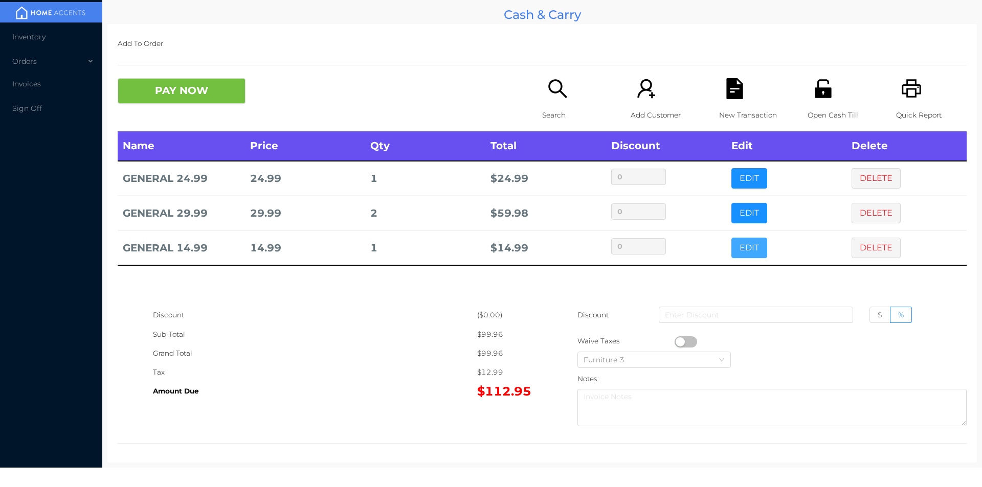
click at [753, 246] on button "EDIT" at bounding box center [749, 248] width 36 height 20
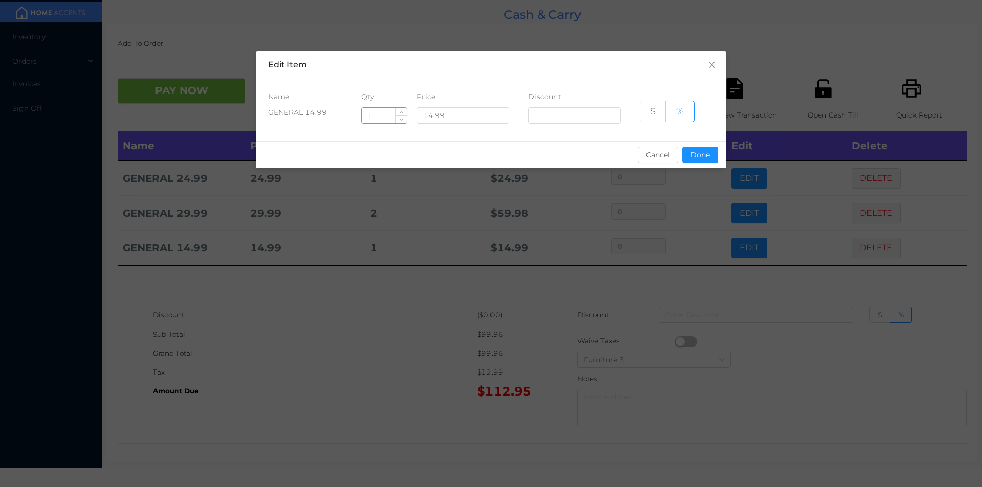
click at [388, 120] on input "1" at bounding box center [384, 115] width 45 height 15
type input "6"
click at [699, 152] on button "Done" at bounding box center [700, 155] width 36 height 16
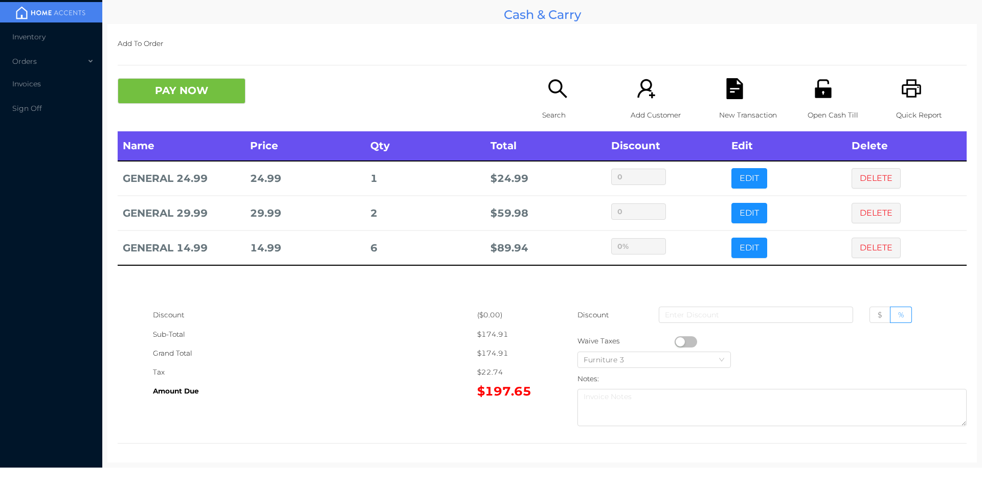
click at [459, 335] on div "Sub-Total" at bounding box center [315, 334] width 324 height 19
click at [171, 92] on button "PAY NOW" at bounding box center [182, 91] width 128 height 26
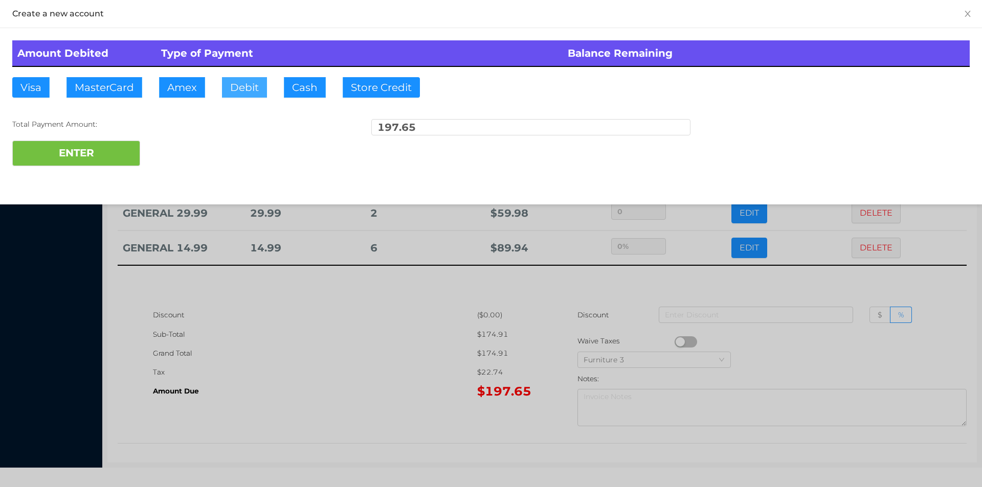
click at [226, 86] on button "Debit" at bounding box center [244, 87] width 45 height 20
click at [80, 149] on button "ENTER" at bounding box center [76, 154] width 128 height 26
type input "0"
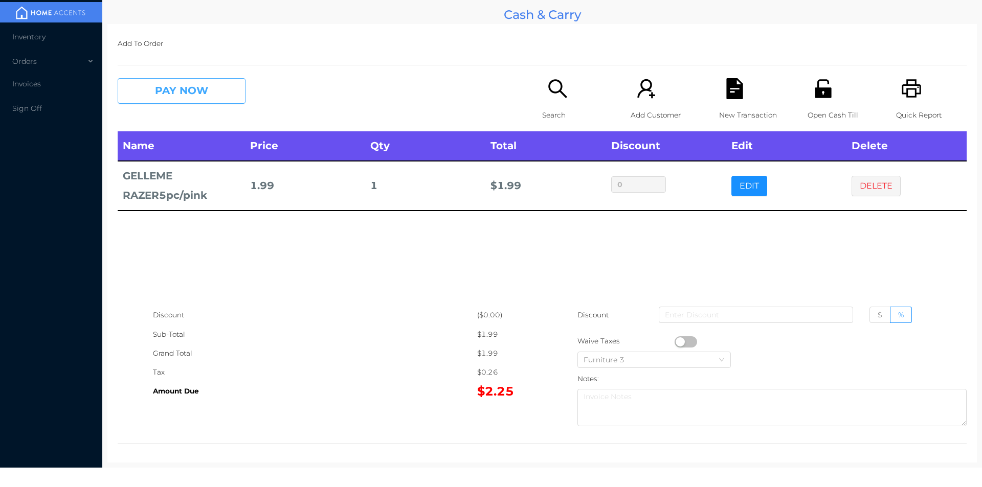
click at [204, 88] on button "PAY NOW" at bounding box center [182, 91] width 128 height 26
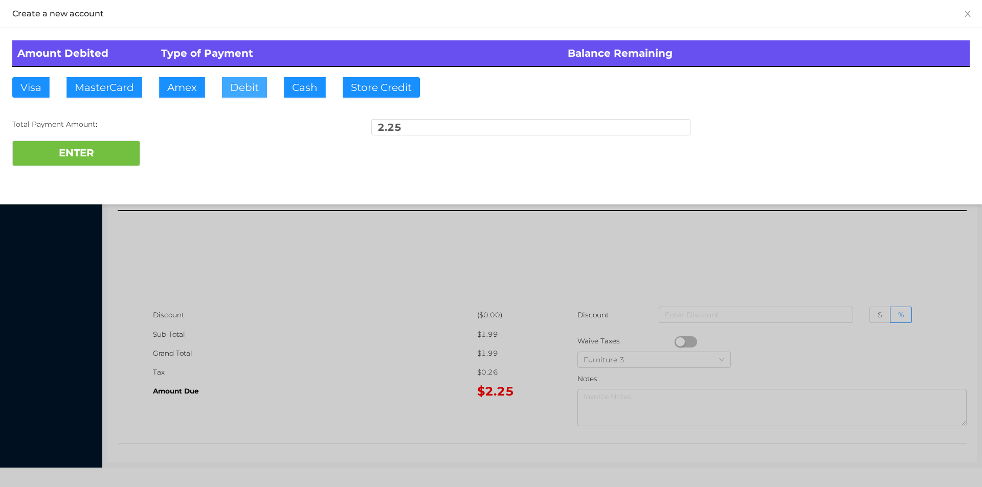
click at [238, 89] on button "Debit" at bounding box center [244, 87] width 45 height 20
click at [127, 145] on button "ENTER" at bounding box center [76, 154] width 128 height 26
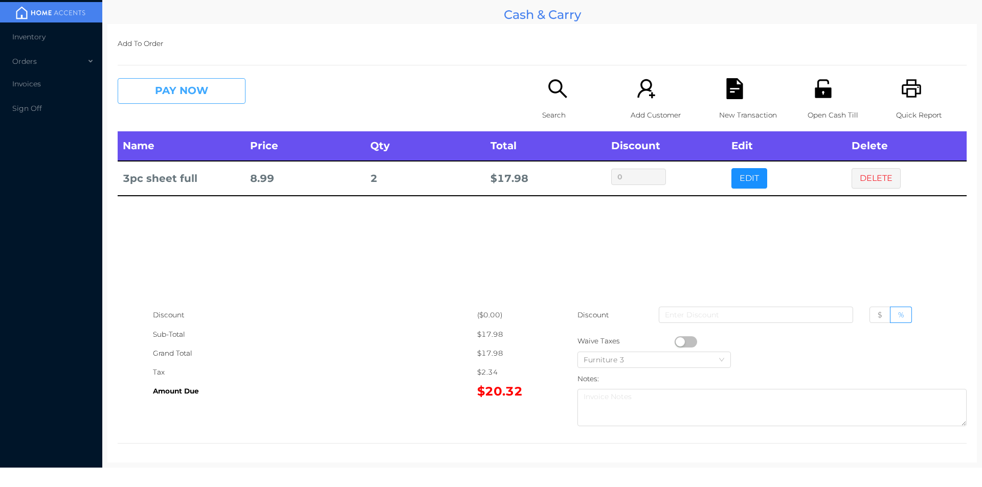
click at [159, 92] on button "PAY NOW" at bounding box center [182, 91] width 128 height 26
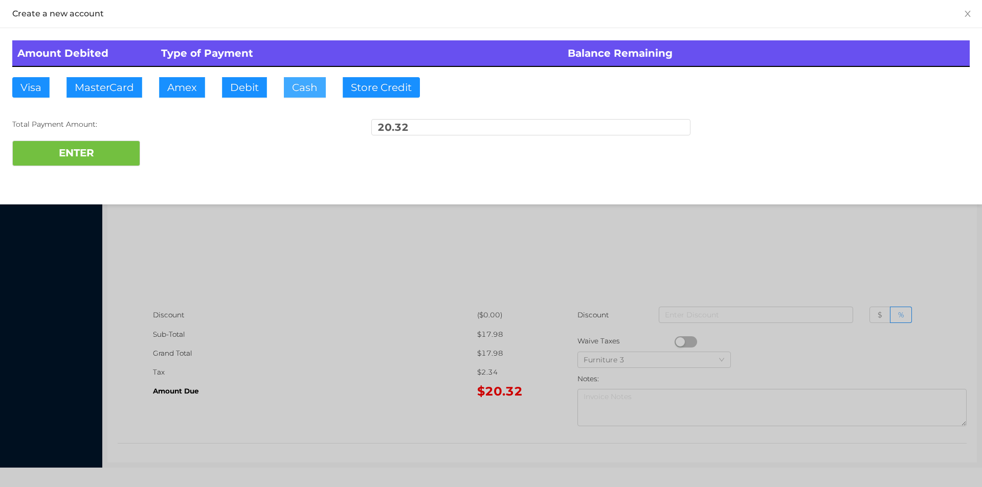
click at [291, 97] on button "Cash" at bounding box center [305, 87] width 42 height 20
type input "100."
click at [81, 164] on button "ENTER" at bounding box center [76, 154] width 128 height 26
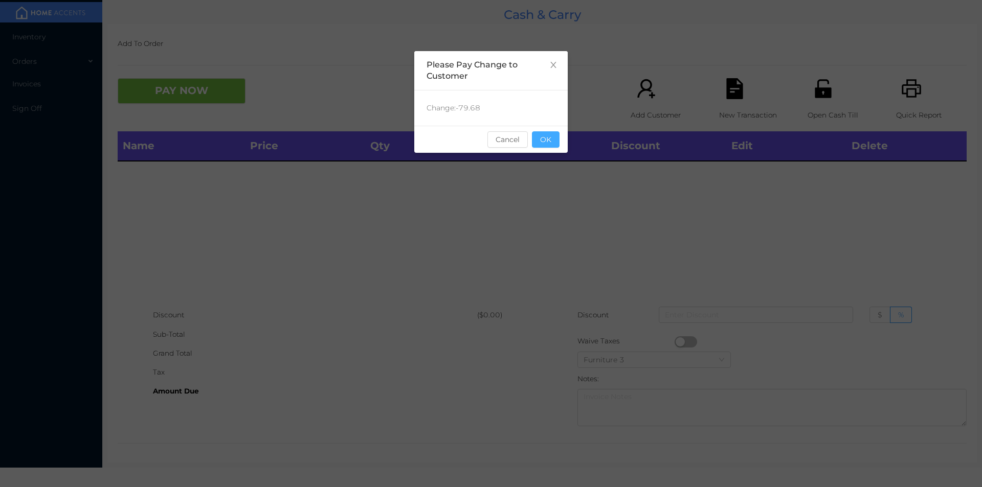
click at [537, 146] on button "OK" at bounding box center [546, 139] width 28 height 16
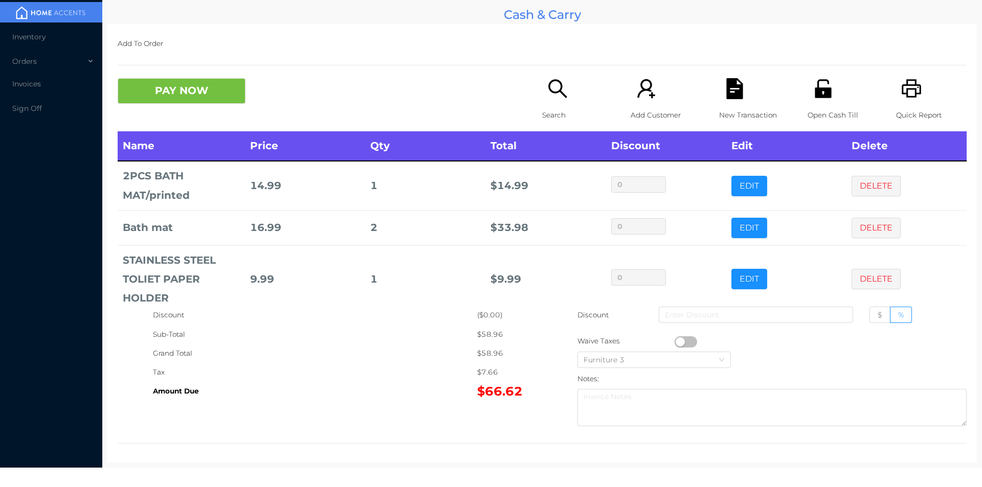
scroll to position [18, 0]
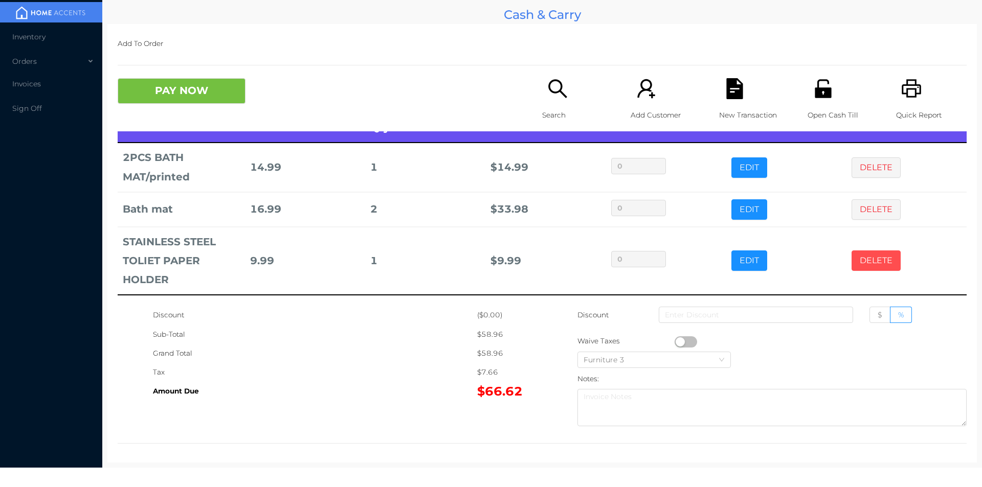
click at [871, 268] on button "DELETE" at bounding box center [875, 261] width 49 height 20
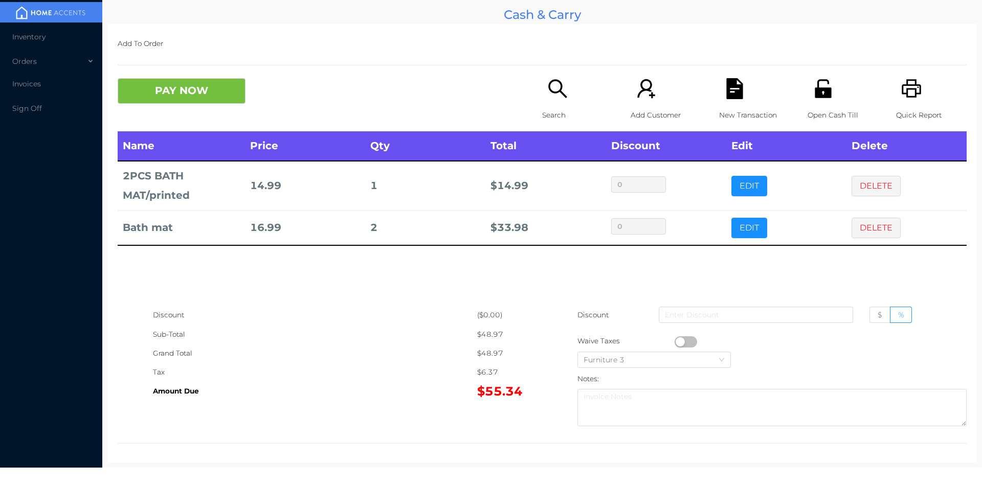
scroll to position [0, 0]
click at [547, 99] on icon "icon: search" at bounding box center [557, 88] width 21 height 21
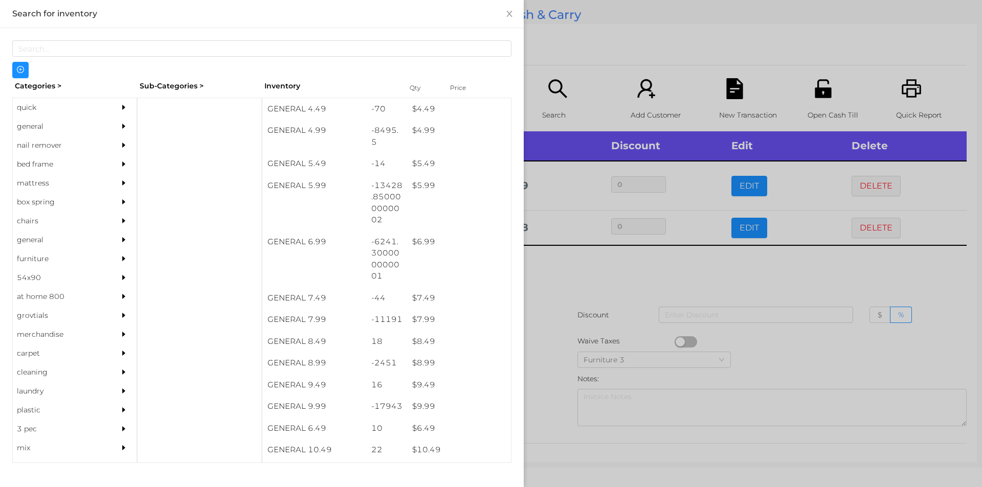
scroll to position [326, 0]
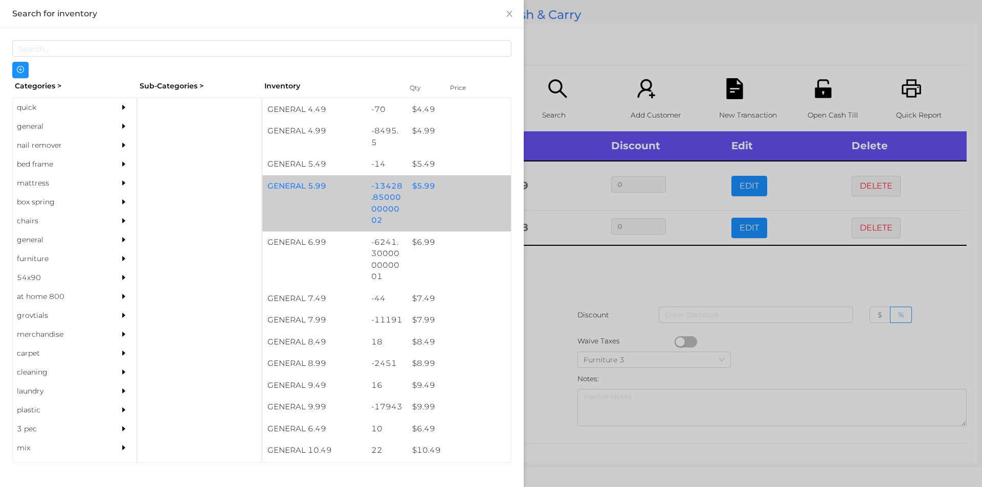
click at [422, 186] on div "$ 5.99" at bounding box center [459, 186] width 104 height 22
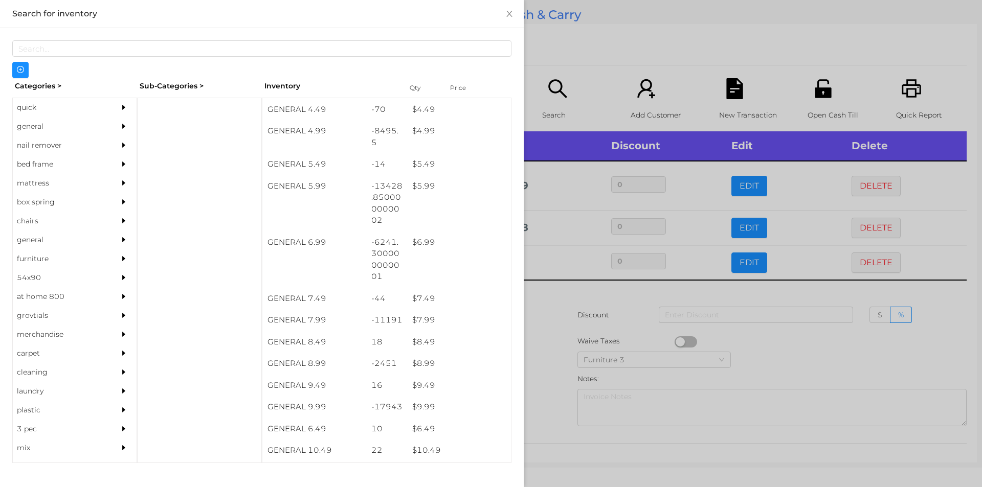
click at [549, 318] on div at bounding box center [491, 243] width 982 height 487
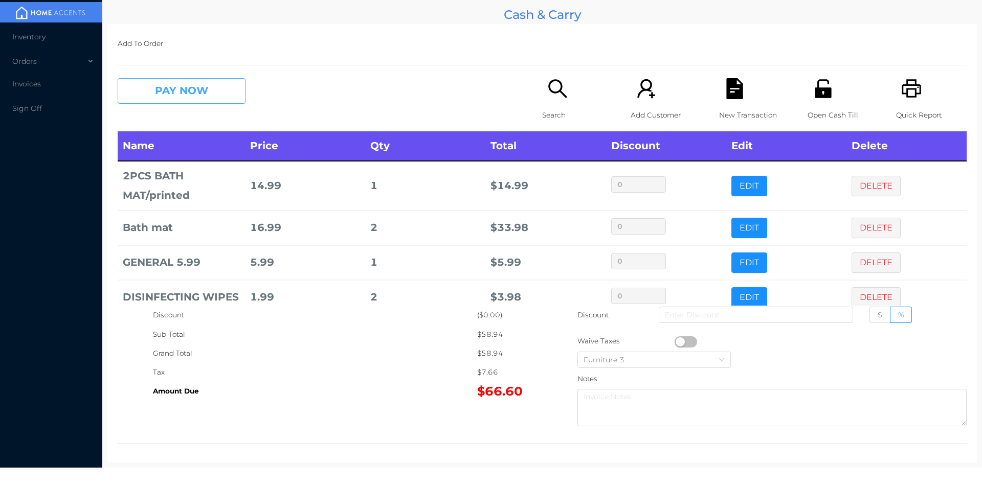
click at [193, 98] on button "PAY NOW" at bounding box center [182, 91] width 128 height 26
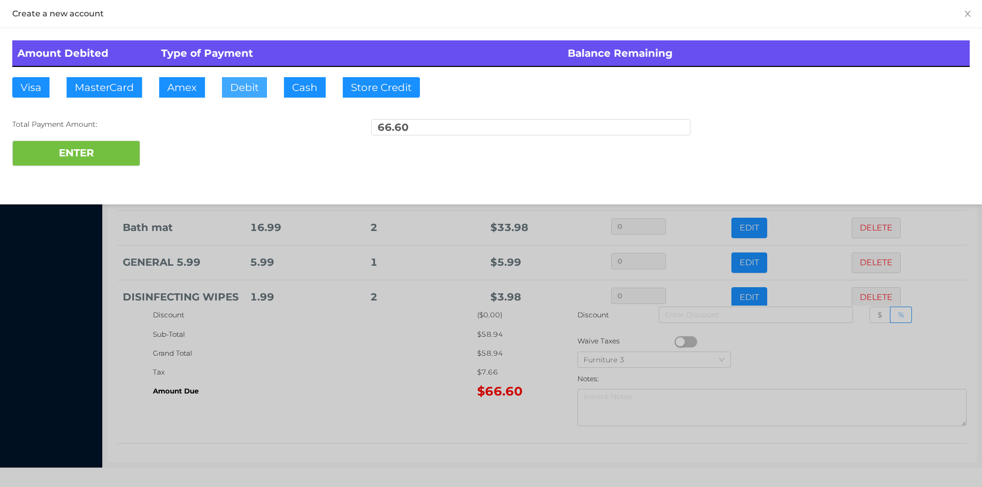
click at [253, 90] on button "Debit" at bounding box center [244, 87] width 45 height 20
click at [74, 153] on button "ENTER" at bounding box center [76, 154] width 128 height 26
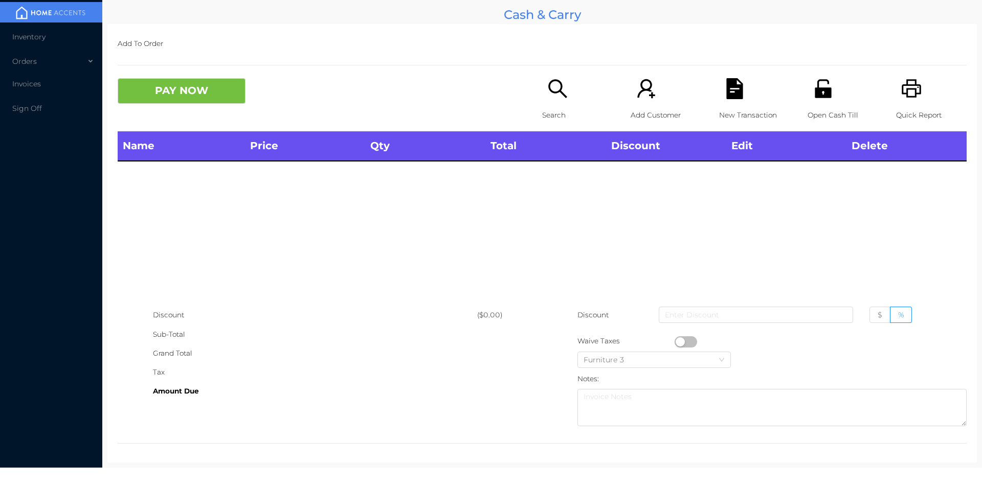
click at [553, 100] on div "Search" at bounding box center [577, 104] width 71 height 53
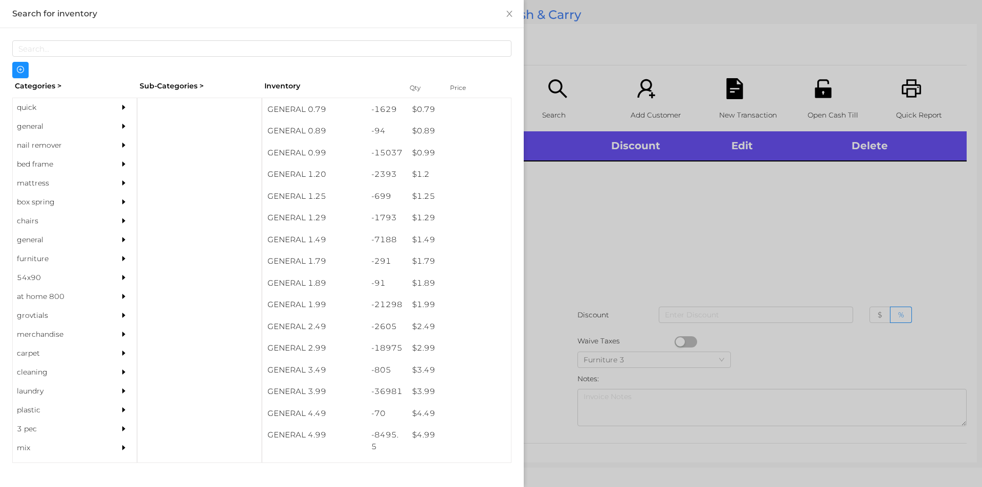
scroll to position [22, 0]
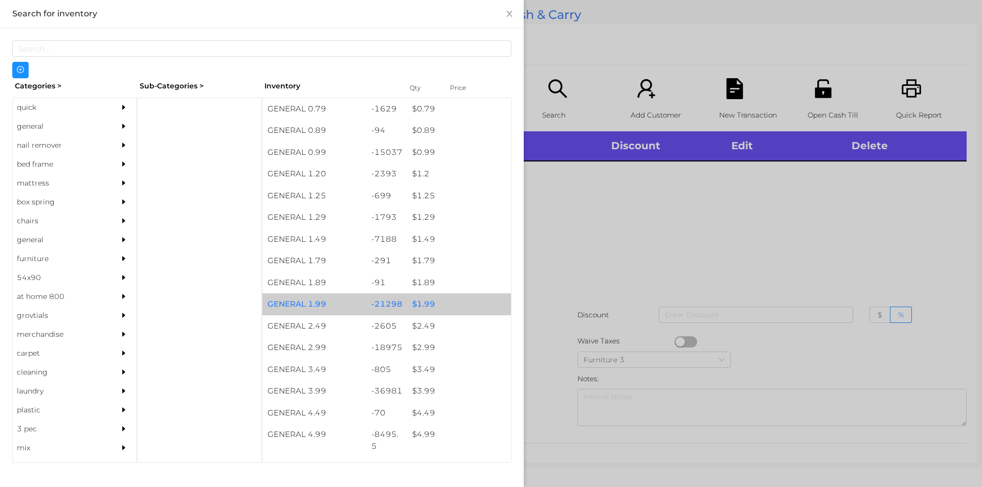
click at [422, 305] on div "$ 1.99" at bounding box center [459, 305] width 104 height 22
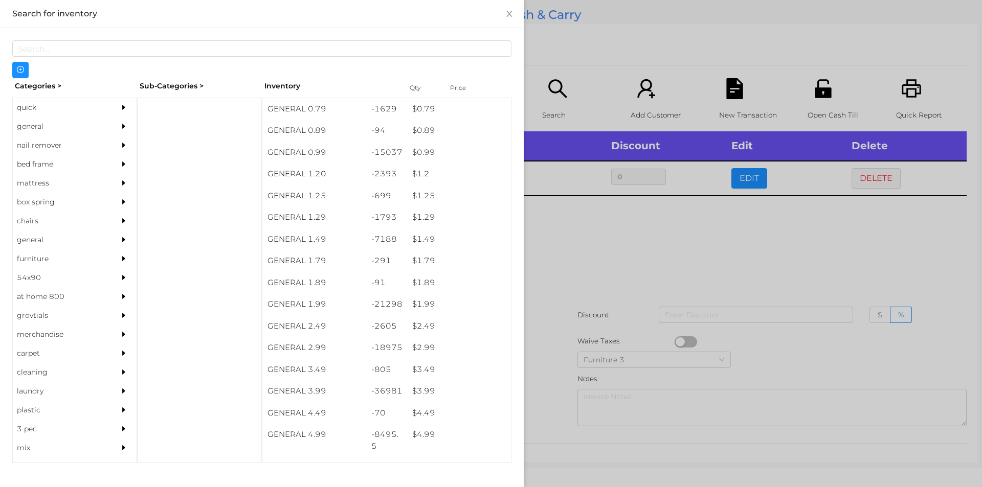
click at [578, 244] on div at bounding box center [491, 243] width 982 height 487
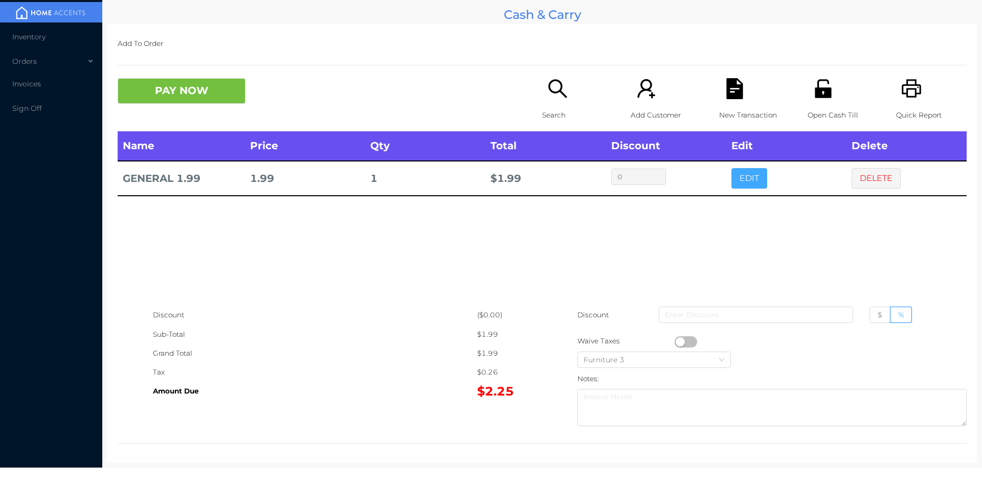
click at [736, 175] on button "EDIT" at bounding box center [749, 178] width 36 height 20
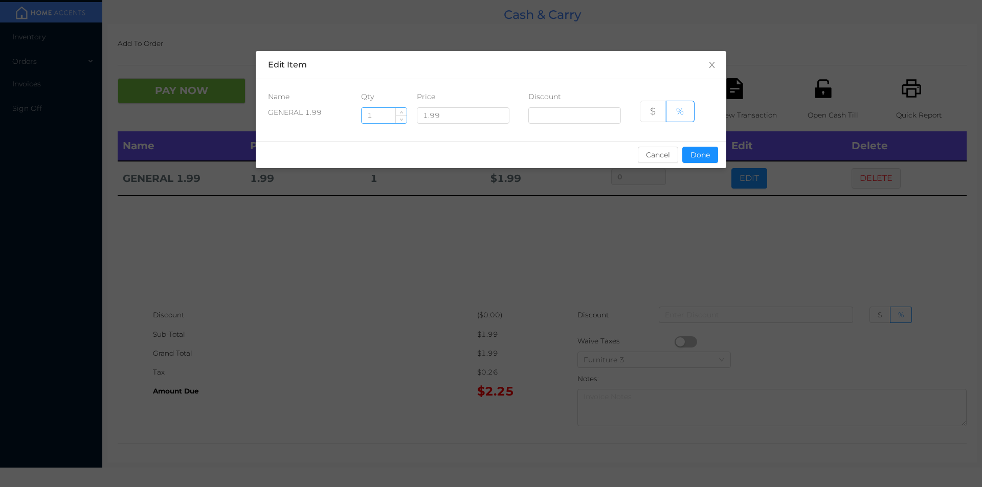
click at [379, 116] on input "1" at bounding box center [384, 115] width 45 height 15
type input "5"
click at [706, 158] on button "Done" at bounding box center [700, 155] width 36 height 16
type input "0%"
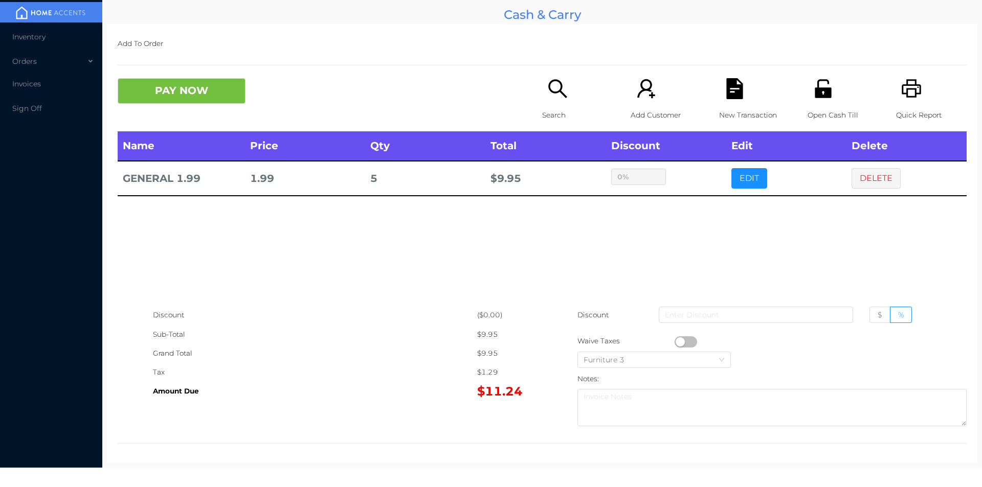
click at [694, 213] on div "sentinelStart Edit Item Name Qty Price Discount GENERAL 1.99 5 1.99 $ % Cancel …" at bounding box center [491, 243] width 982 height 487
click at [149, 92] on button "PAY NOW" at bounding box center [182, 91] width 128 height 26
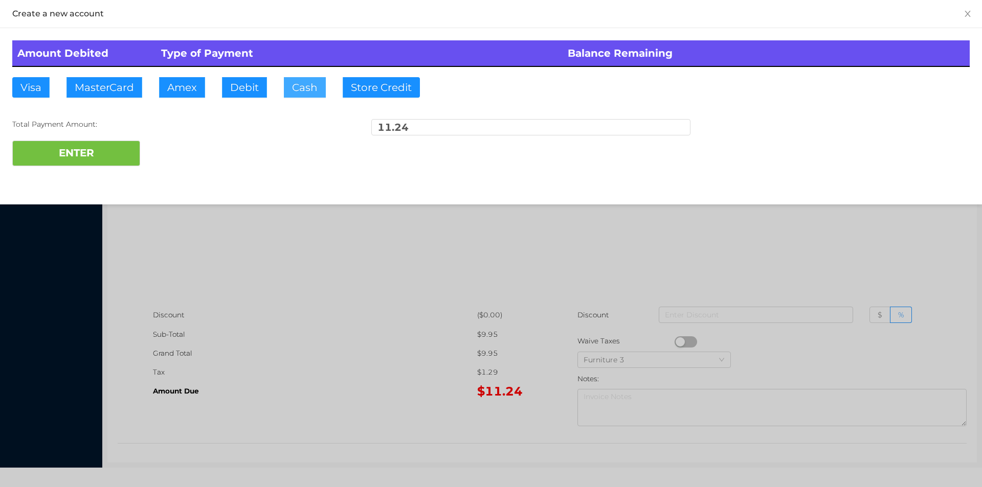
click at [286, 92] on button "Cash" at bounding box center [305, 87] width 42 height 20
type input "20."
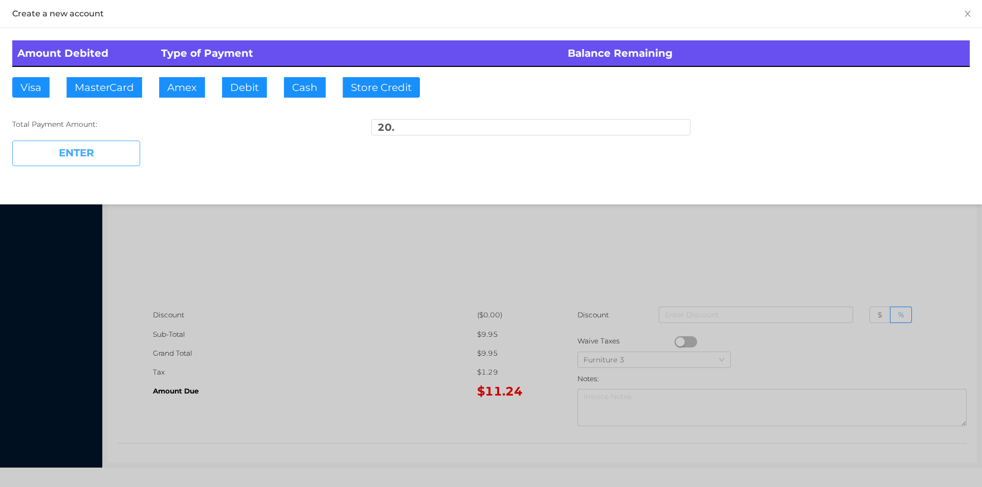
click at [90, 161] on button "ENTER" at bounding box center [76, 154] width 128 height 26
type input "0"
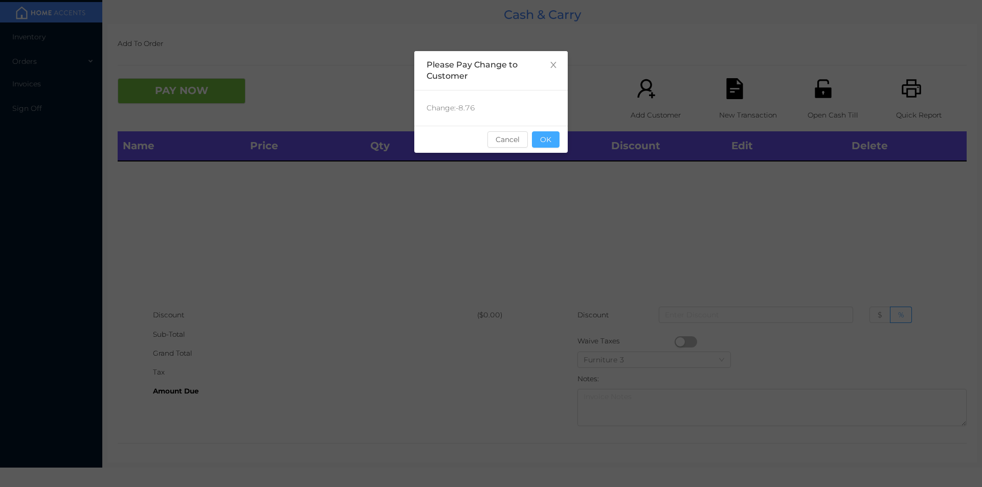
click at [551, 132] on button "OK" at bounding box center [546, 139] width 28 height 16
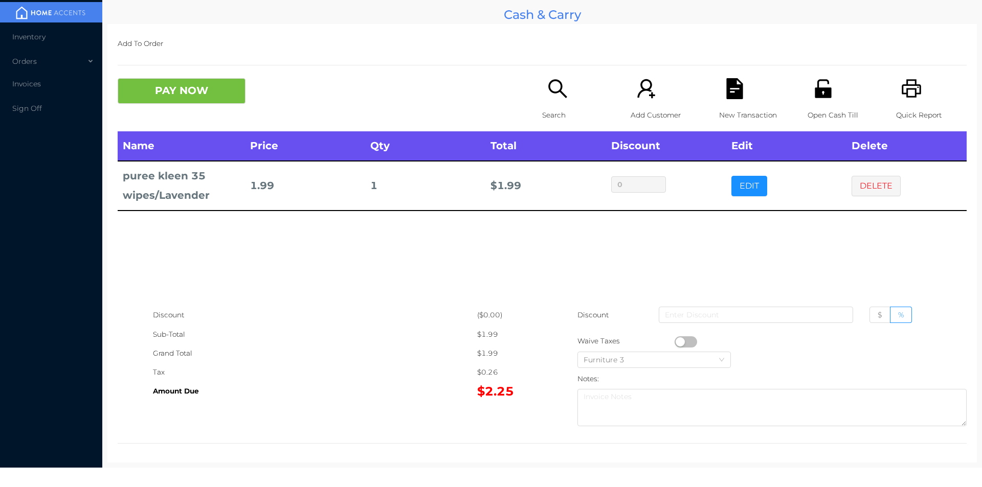
click at [542, 95] on div "Search" at bounding box center [577, 104] width 71 height 53
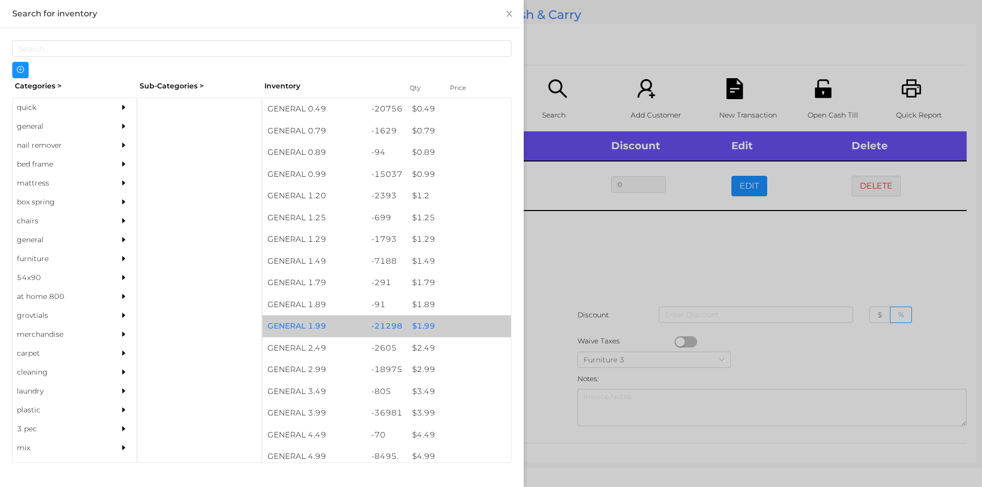
click at [411, 328] on div "$ 1.99" at bounding box center [459, 327] width 104 height 22
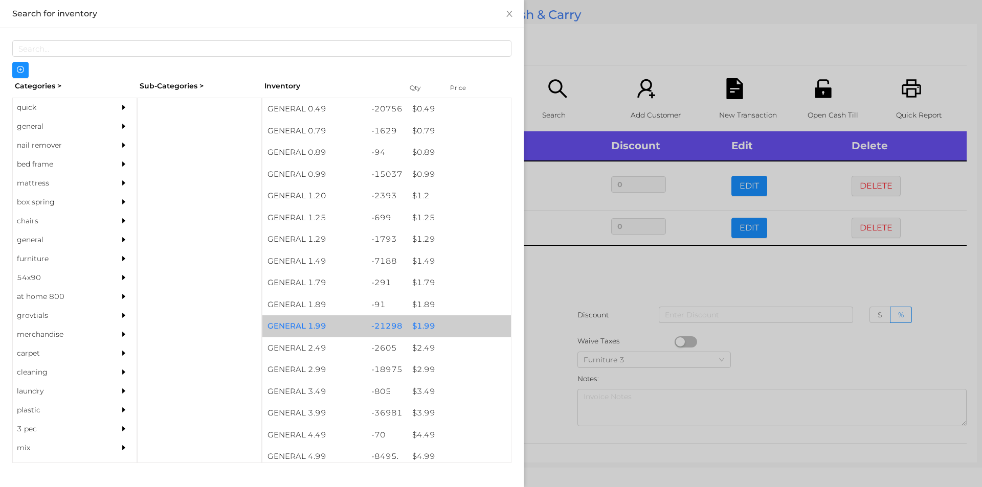
click at [421, 322] on div "$ 1.99" at bounding box center [459, 327] width 104 height 22
click at [419, 322] on div "$ 1.99" at bounding box center [459, 327] width 104 height 22
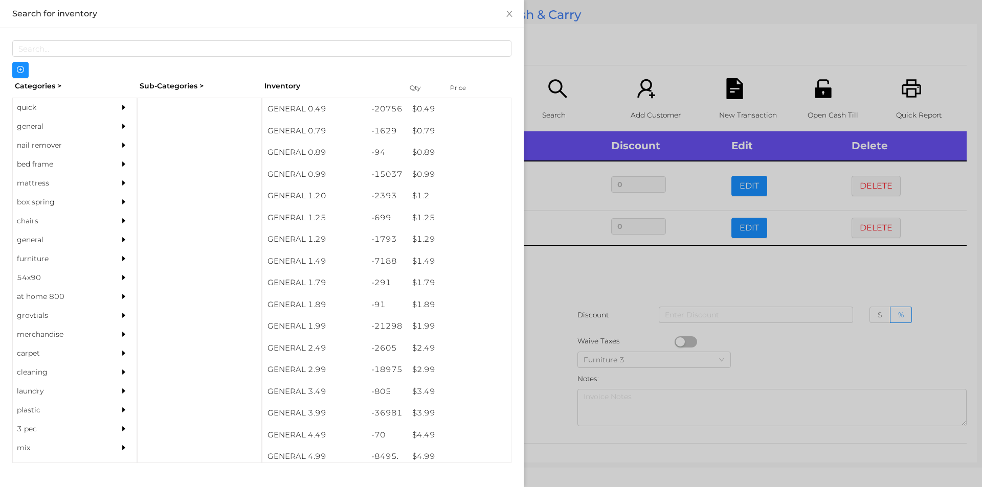
click at [536, 306] on div at bounding box center [491, 243] width 982 height 487
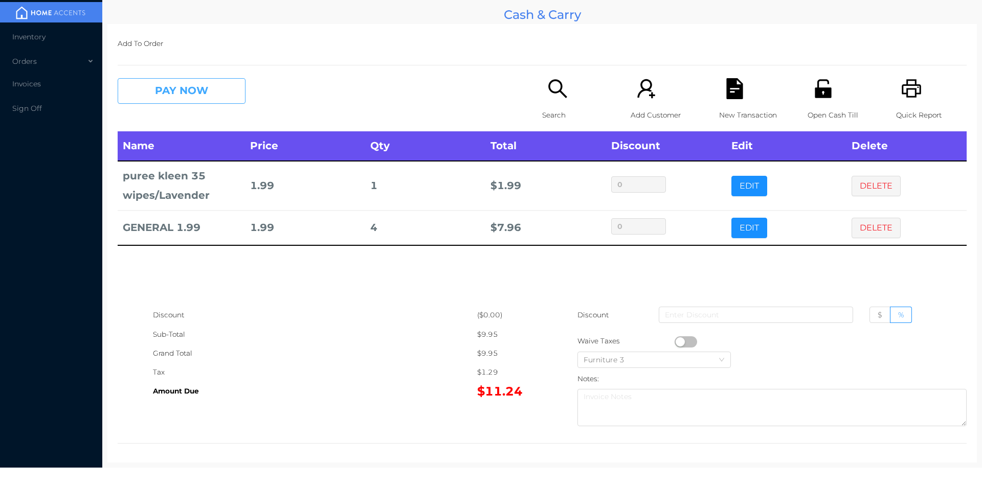
click at [186, 87] on button "PAY NOW" at bounding box center [182, 91] width 128 height 26
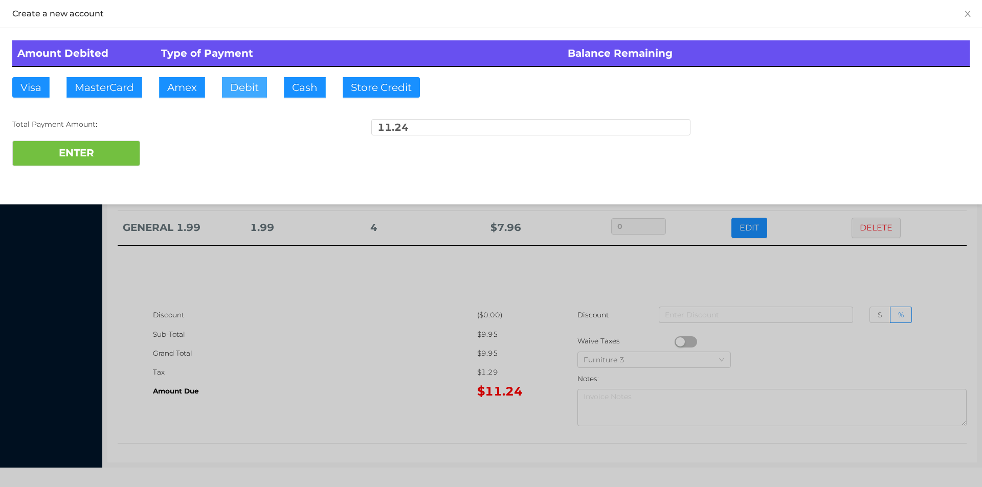
click at [237, 94] on button "Debit" at bounding box center [244, 87] width 45 height 20
click at [273, 303] on div at bounding box center [491, 243] width 982 height 487
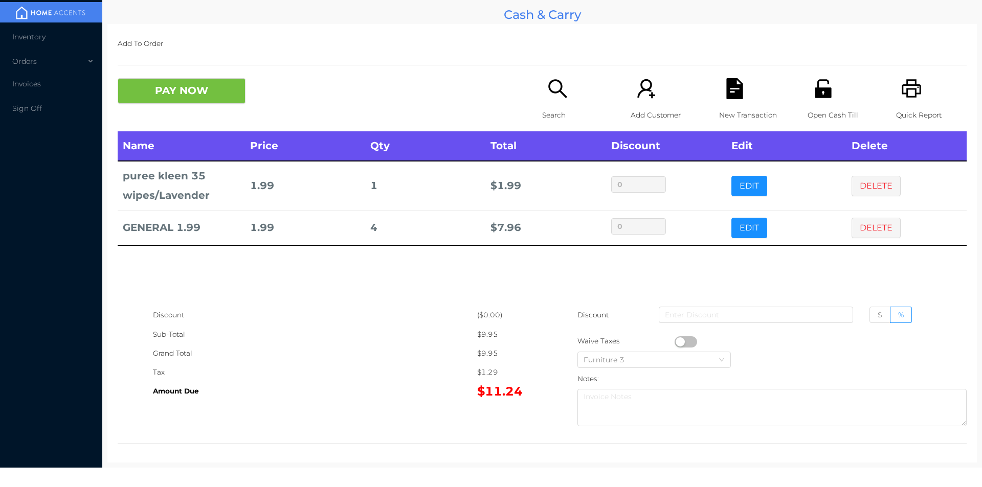
click at [729, 103] on div "New Transaction" at bounding box center [754, 104] width 71 height 53
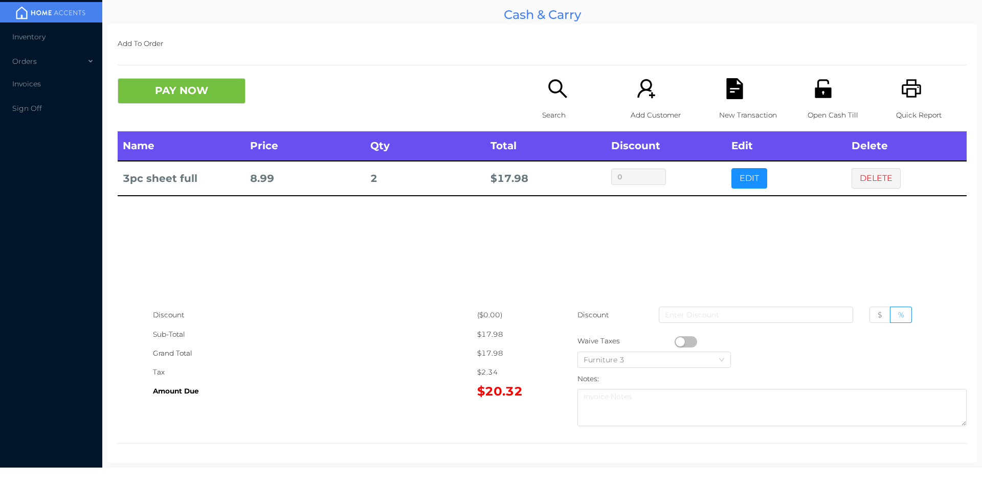
click at [677, 342] on button "button" at bounding box center [686, 342] width 23 height 11
click at [346, 266] on div "Name Price Qty Total Discount Edit Delete 3pc sheet full 8.99 2 $ 15.91 0 EDIT …" at bounding box center [542, 218] width 849 height 174
click at [861, 183] on button "DELETE" at bounding box center [875, 178] width 49 height 20
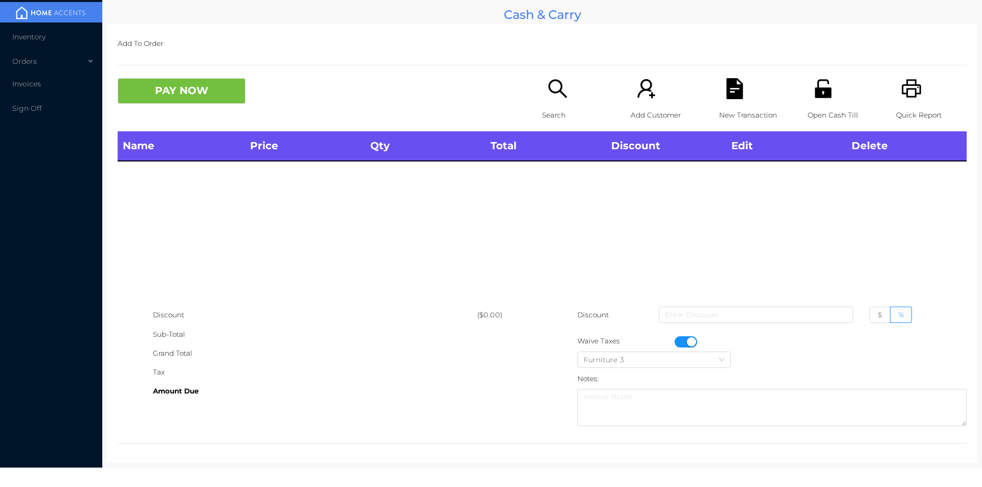
click at [670, 339] on div at bounding box center [771, 341] width 389 height 19
click at [683, 342] on button "button" at bounding box center [686, 342] width 23 height 11
click at [818, 115] on p "Open Cash Till" at bounding box center [842, 115] width 71 height 19
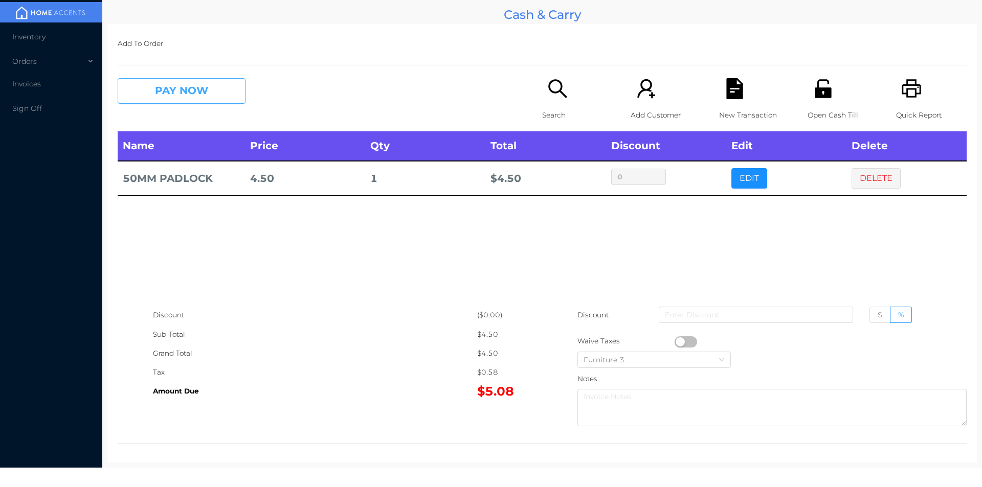
click at [167, 86] on button "PAY NOW" at bounding box center [182, 91] width 128 height 26
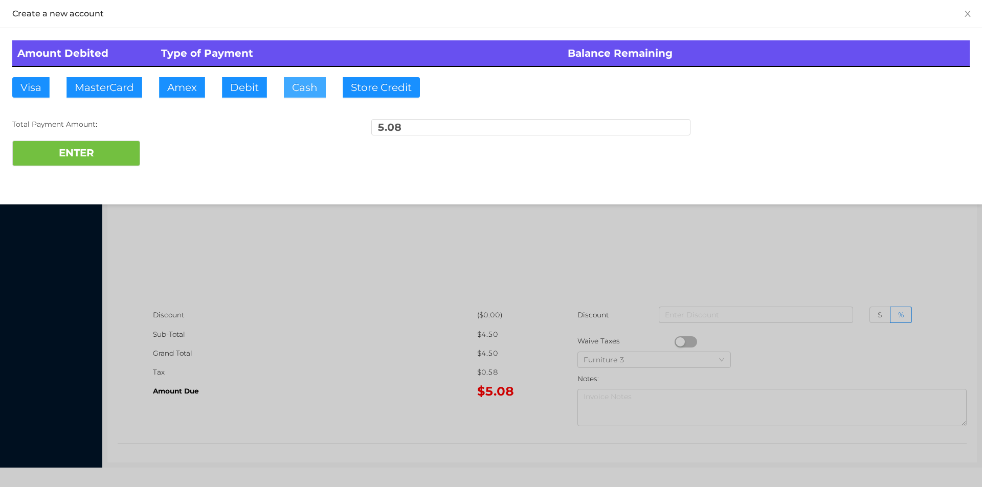
click at [303, 90] on button "Cash" at bounding box center [305, 87] width 42 height 20
click at [85, 152] on button "ENTER" at bounding box center [76, 154] width 128 height 26
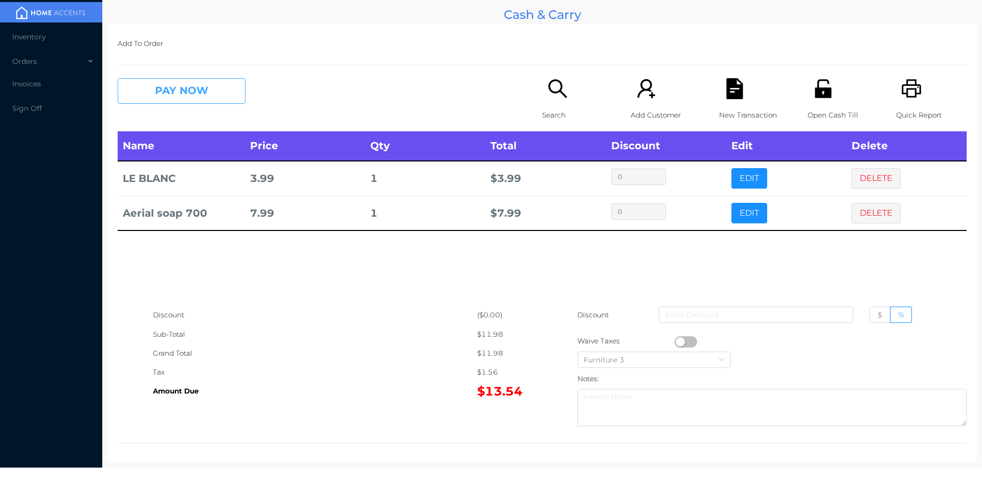
click at [181, 97] on button "PAY NOW" at bounding box center [182, 91] width 128 height 26
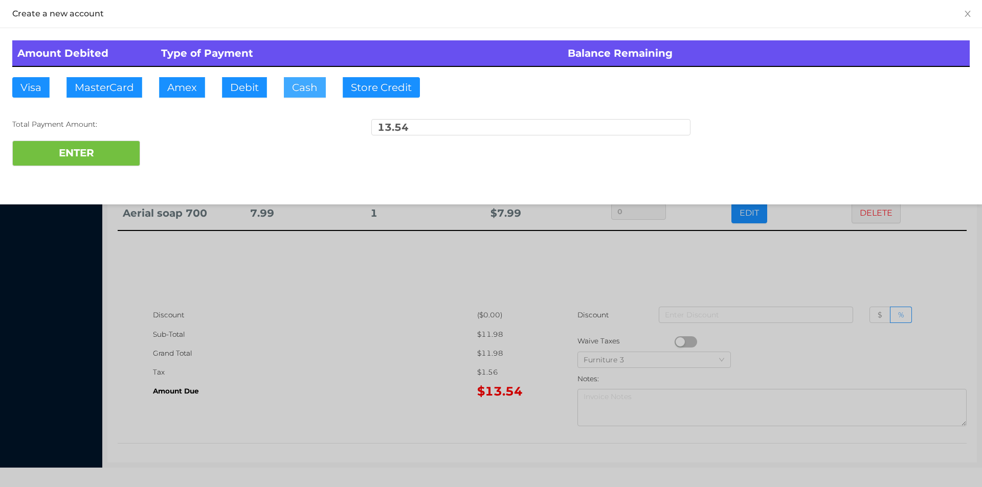
click at [318, 85] on button "Cash" at bounding box center [305, 87] width 42 height 20
type input "15."
click at [106, 164] on button "ENTER" at bounding box center [76, 154] width 128 height 26
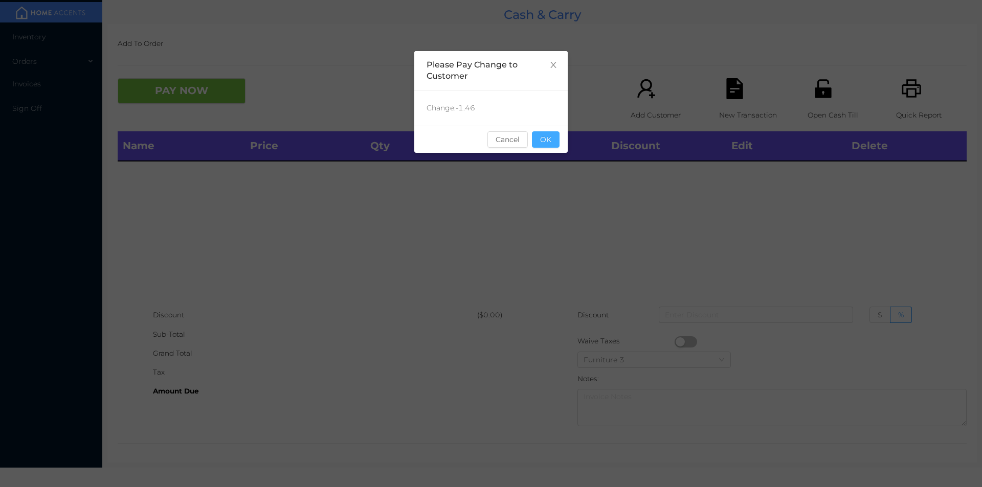
click at [552, 139] on button "OK" at bounding box center [546, 139] width 28 height 16
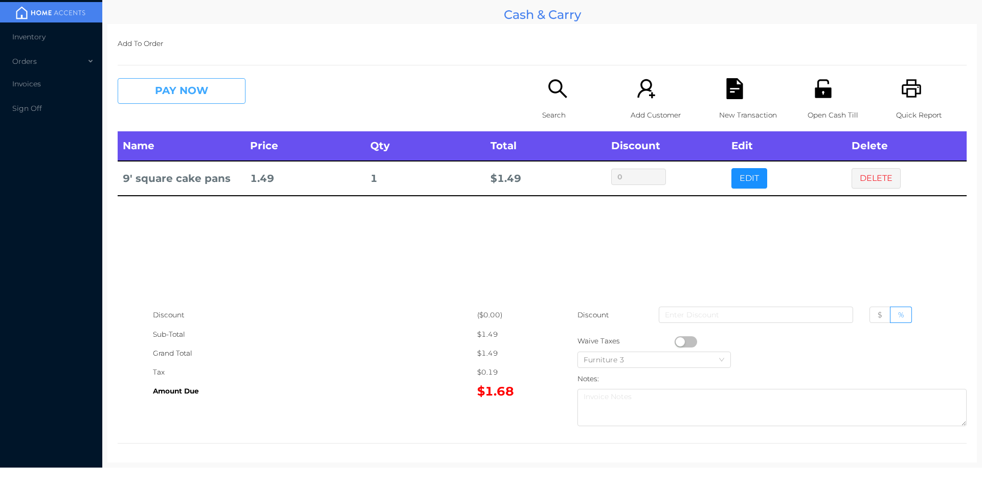
click at [168, 86] on button "PAY NOW" at bounding box center [182, 91] width 128 height 26
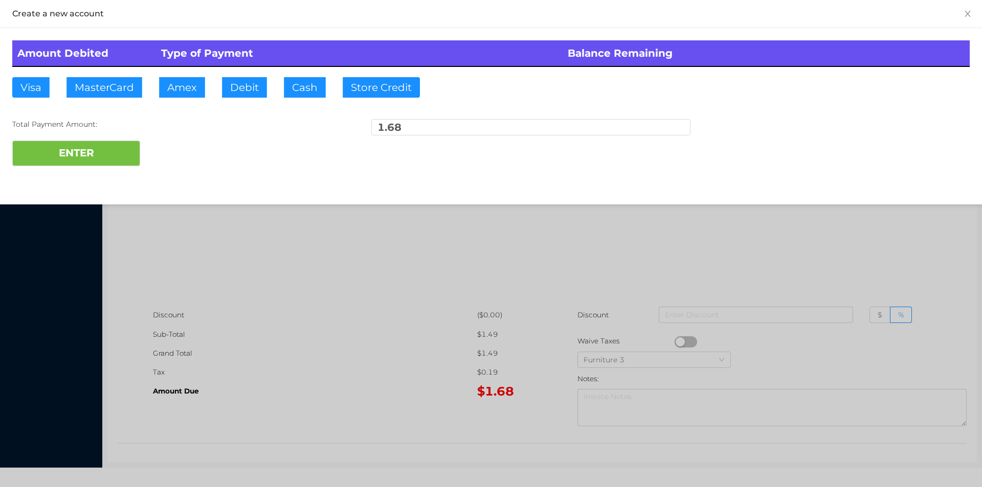
click at [360, 311] on div at bounding box center [491, 243] width 982 height 487
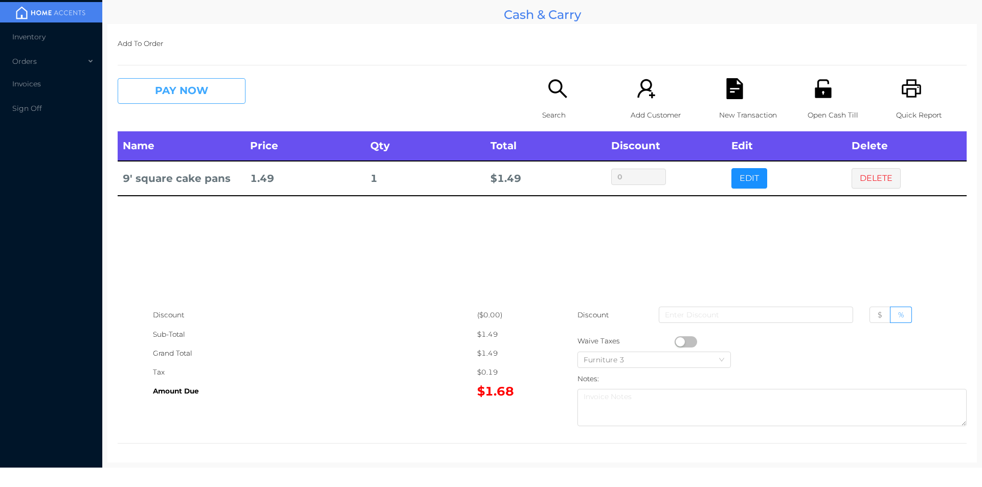
click at [224, 99] on button "PAY NOW" at bounding box center [182, 91] width 128 height 26
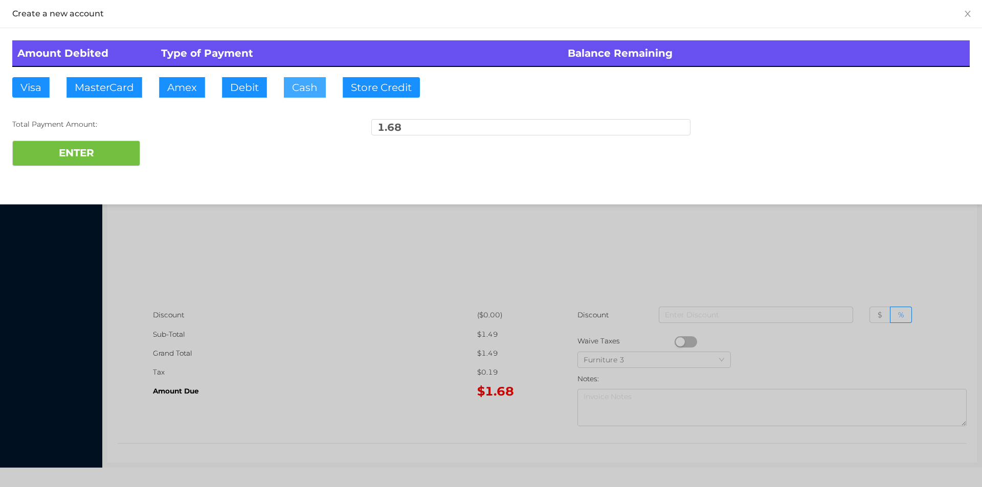
click at [286, 89] on button "Cash" at bounding box center [305, 87] width 42 height 20
click at [110, 151] on button "ENTER" at bounding box center [76, 154] width 128 height 26
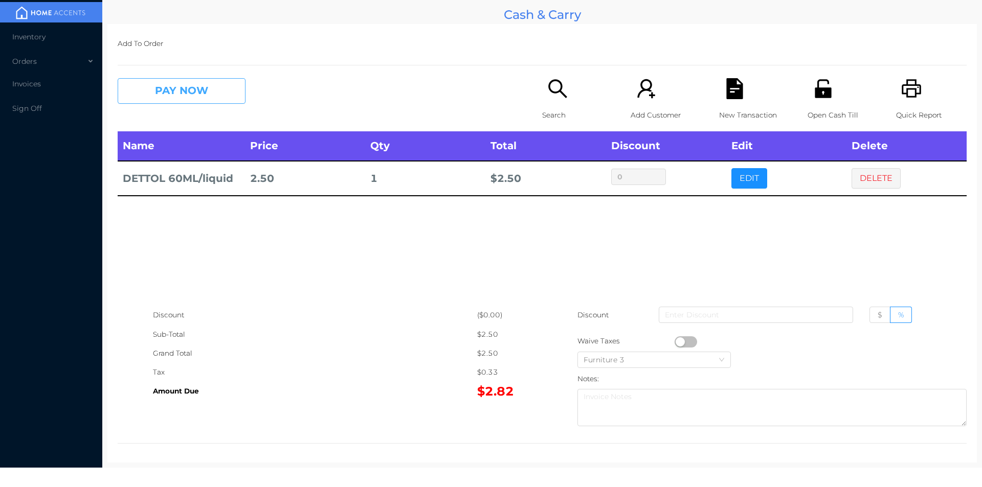
click at [173, 93] on button "PAY NOW" at bounding box center [182, 91] width 128 height 26
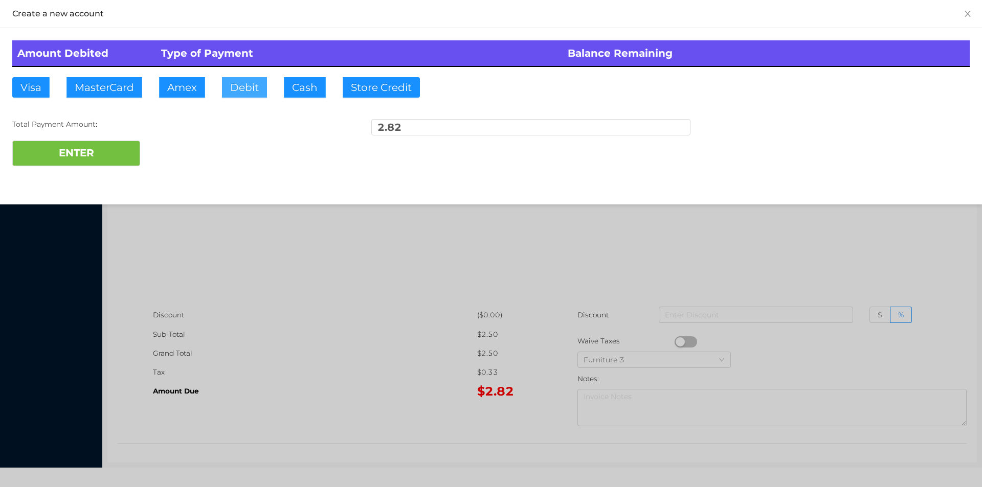
click at [233, 94] on button "Debit" at bounding box center [244, 87] width 45 height 20
type input "20."
click at [83, 155] on button "ENTER" at bounding box center [76, 154] width 128 height 26
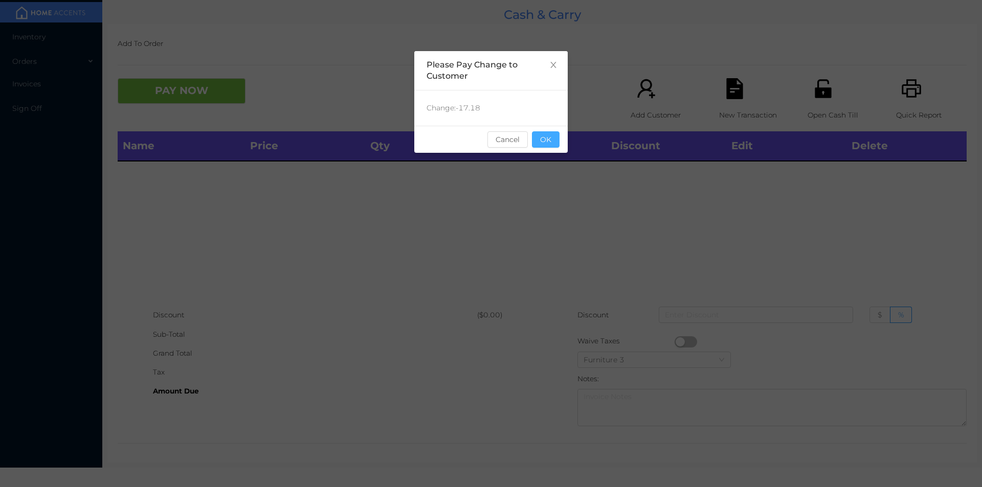
click at [550, 139] on button "OK" at bounding box center [546, 139] width 28 height 16
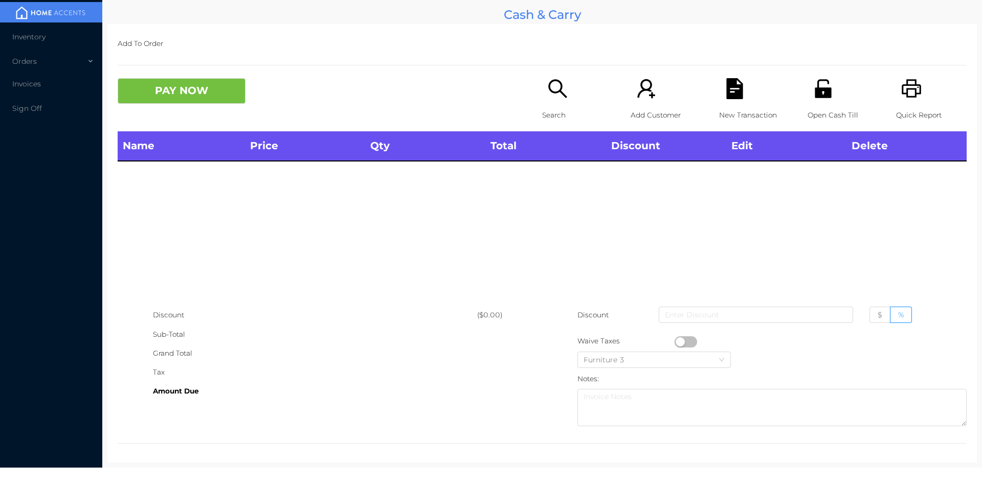
click at [901, 96] on icon "icon: printer" at bounding box center [911, 88] width 21 height 21
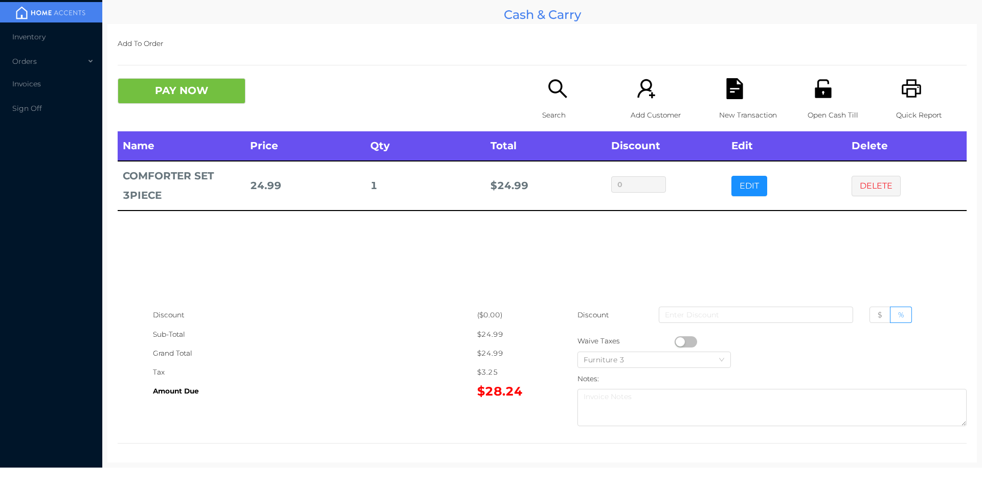
click at [912, 98] on icon "icon: printer" at bounding box center [911, 88] width 21 height 21
click at [187, 100] on button "PAY NOW" at bounding box center [182, 91] width 128 height 26
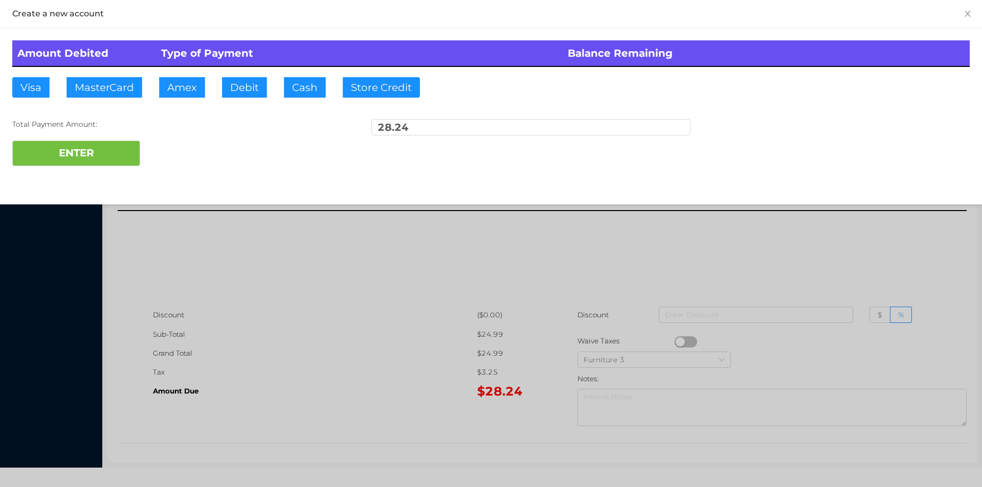
click at [211, 275] on div at bounding box center [491, 243] width 982 height 487
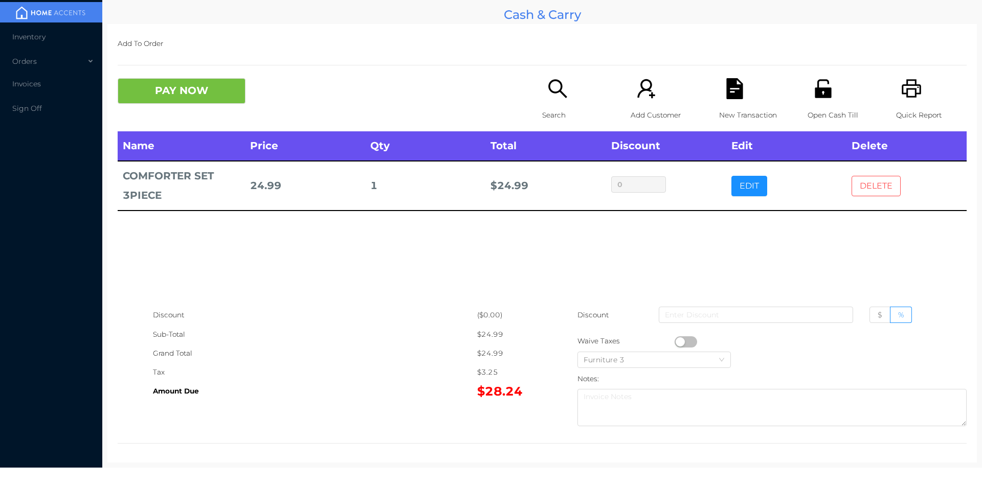
click at [855, 184] on button "DELETE" at bounding box center [875, 186] width 49 height 20
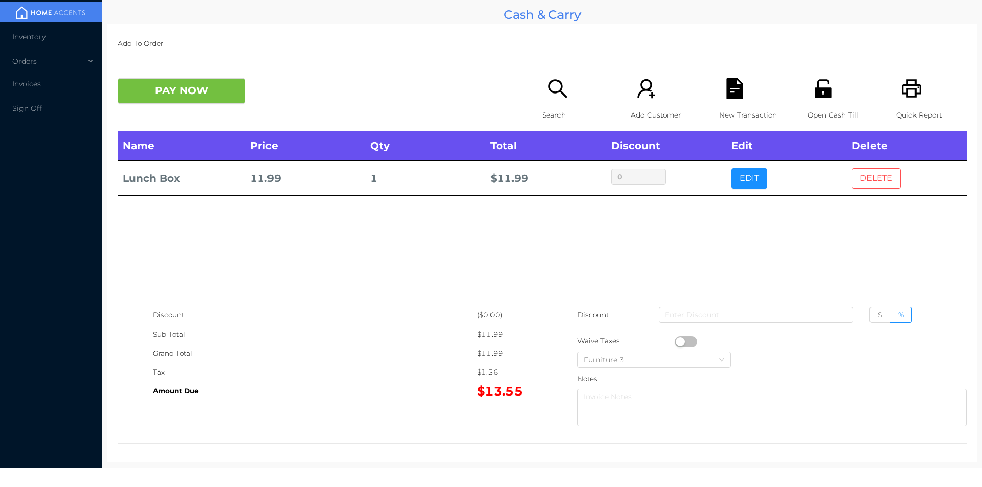
click at [873, 175] on button "DELETE" at bounding box center [875, 178] width 49 height 20
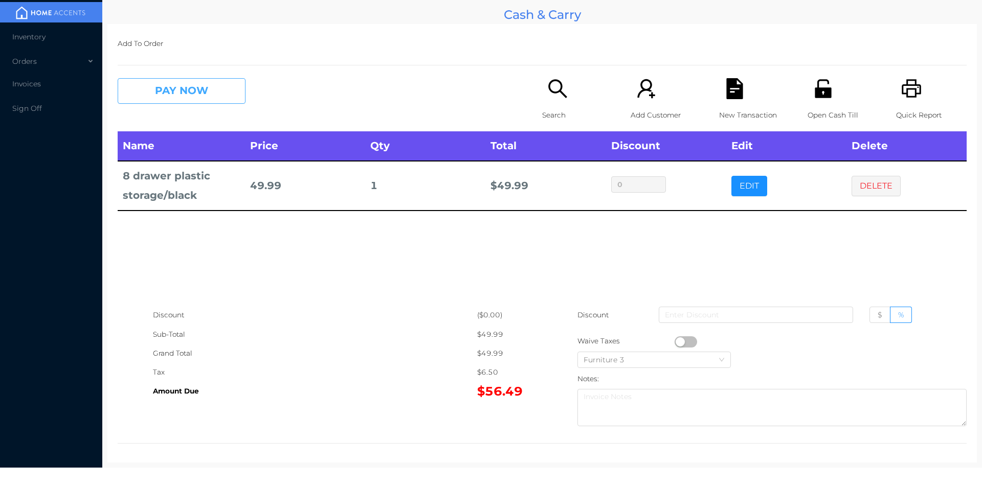
click at [155, 85] on button "PAY NOW" at bounding box center [182, 91] width 128 height 26
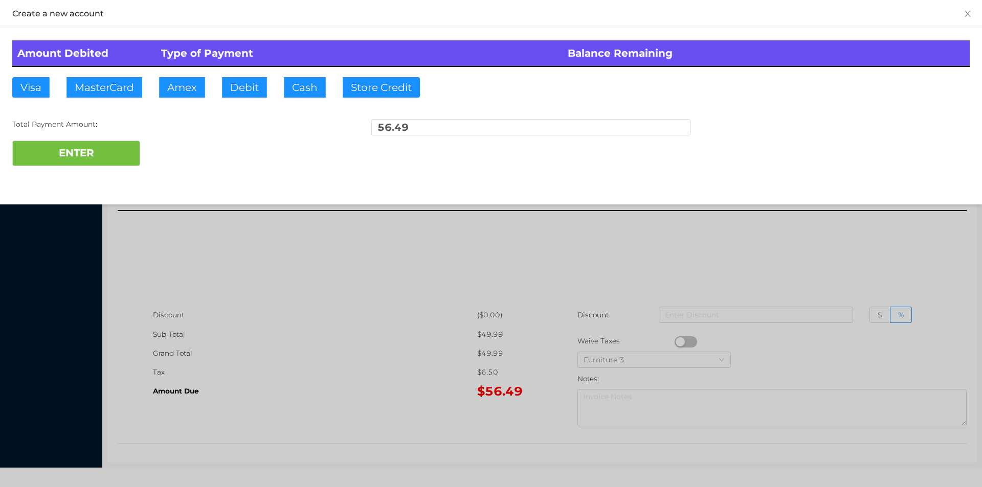
click at [170, 151] on div "ENTER" at bounding box center [490, 154] width 957 height 26
click at [173, 147] on div "ENTER" at bounding box center [490, 154] width 957 height 26
click at [88, 149] on button "ENTER" at bounding box center [76, 154] width 128 height 26
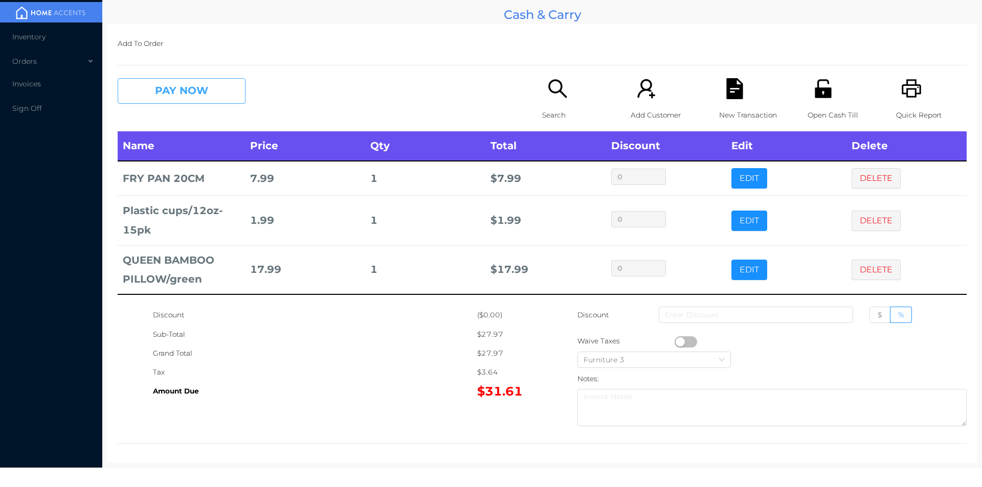
click at [166, 91] on button "PAY NOW" at bounding box center [182, 91] width 128 height 26
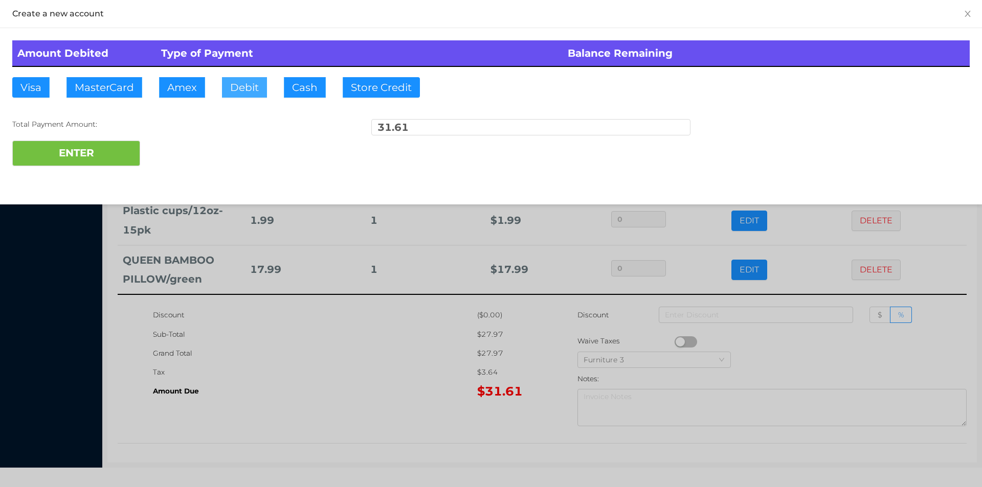
click at [226, 95] on button "Debit" at bounding box center [244, 87] width 45 height 20
click at [90, 151] on button "ENTER" at bounding box center [76, 154] width 128 height 26
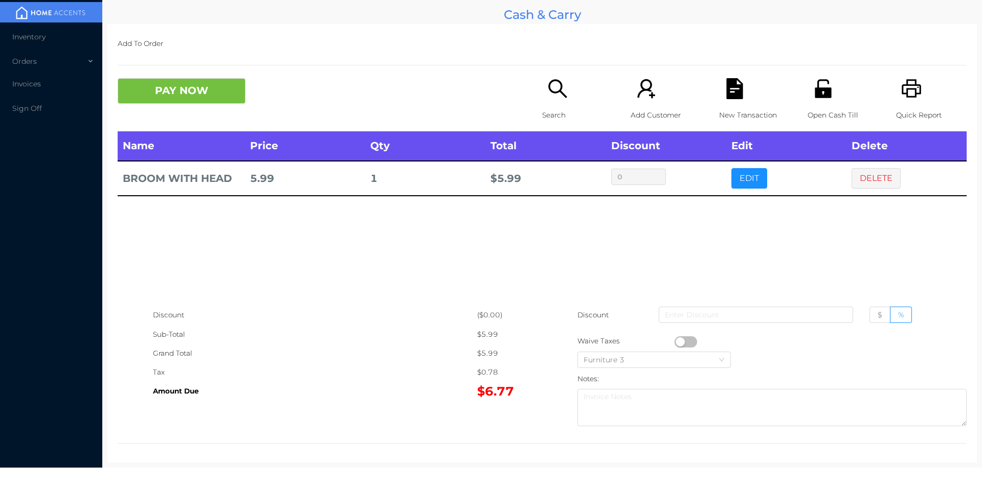
click at [559, 103] on div "Search" at bounding box center [577, 104] width 71 height 53
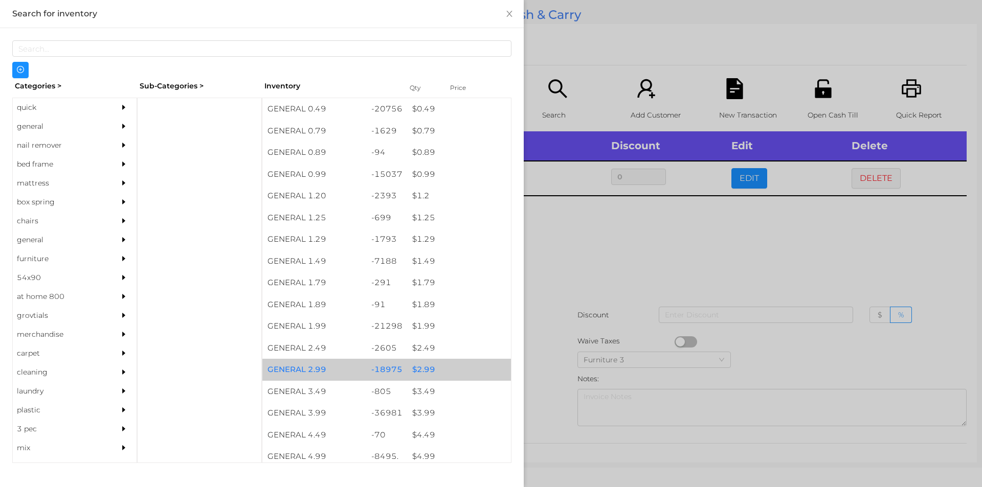
click at [428, 368] on div "$ 2.99" at bounding box center [459, 370] width 104 height 22
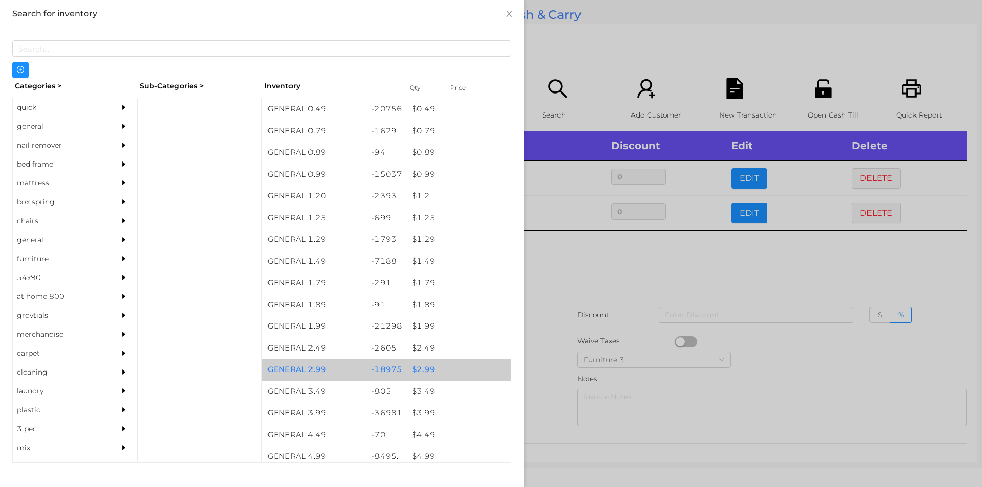
click at [423, 361] on div "$ 2.99" at bounding box center [459, 370] width 104 height 22
click at [426, 367] on div "$ 2.99" at bounding box center [459, 370] width 104 height 22
click at [421, 365] on div "$ 2.99" at bounding box center [459, 370] width 104 height 22
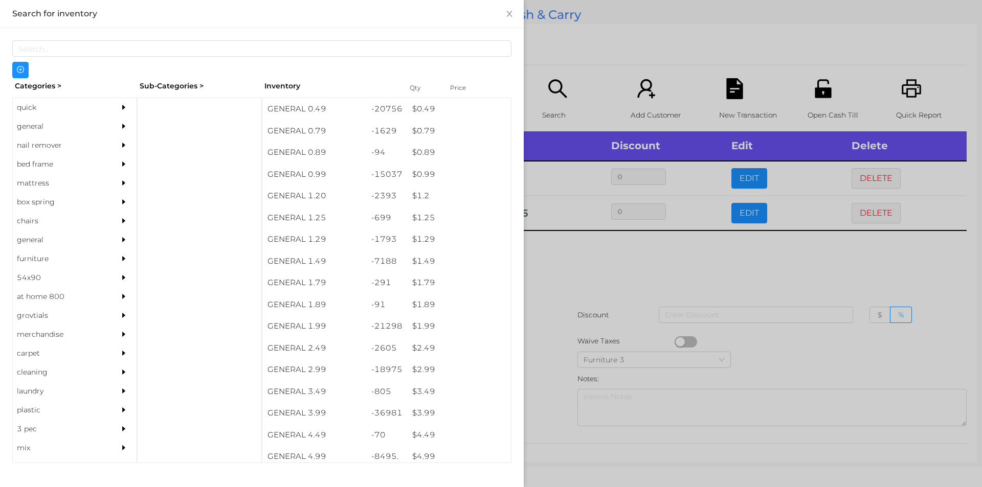
click at [573, 276] on div at bounding box center [491, 243] width 982 height 487
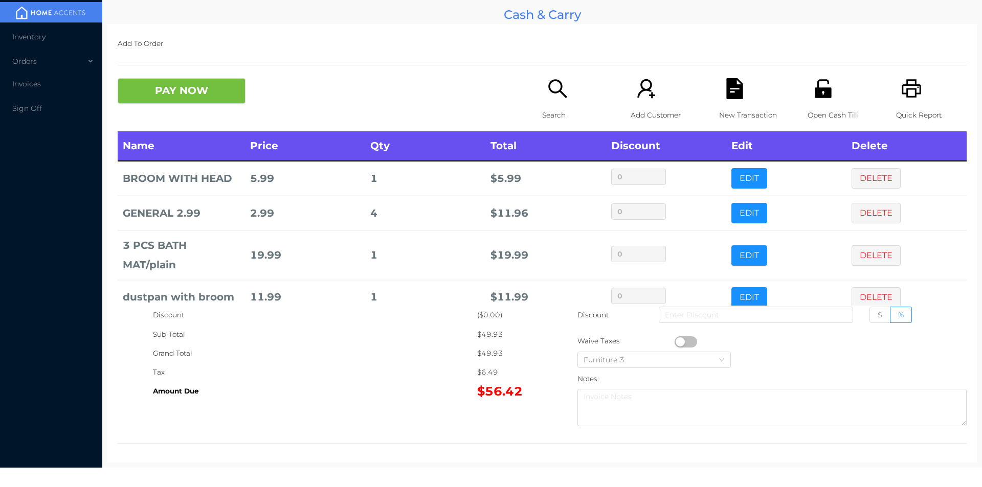
scroll to position [19, 0]
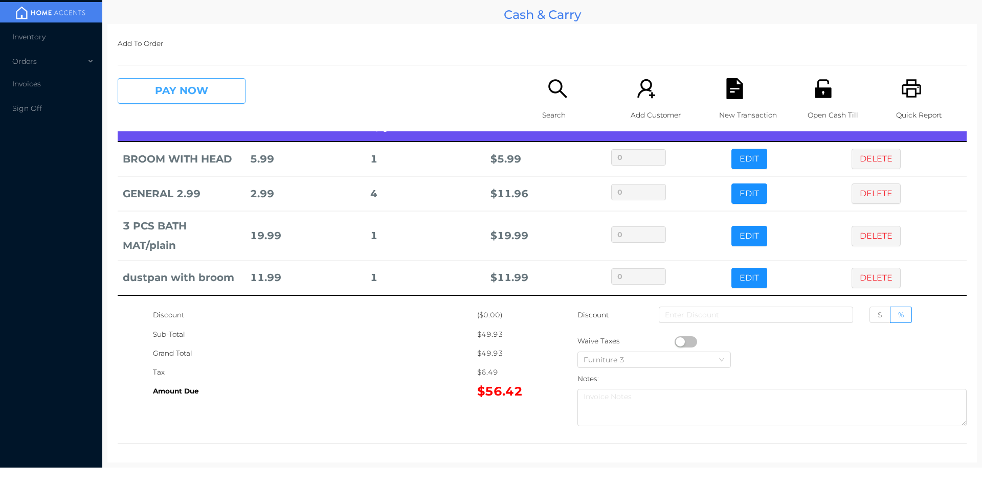
click at [195, 89] on button "PAY NOW" at bounding box center [182, 91] width 128 height 26
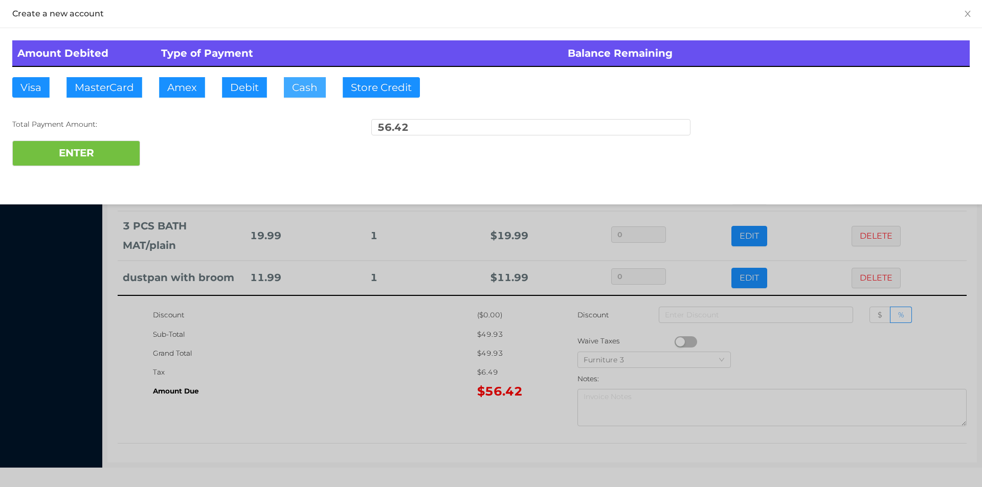
click at [300, 93] on button "Cash" at bounding box center [305, 87] width 42 height 20
type input "60."
click at [84, 159] on button "ENTER" at bounding box center [76, 154] width 128 height 26
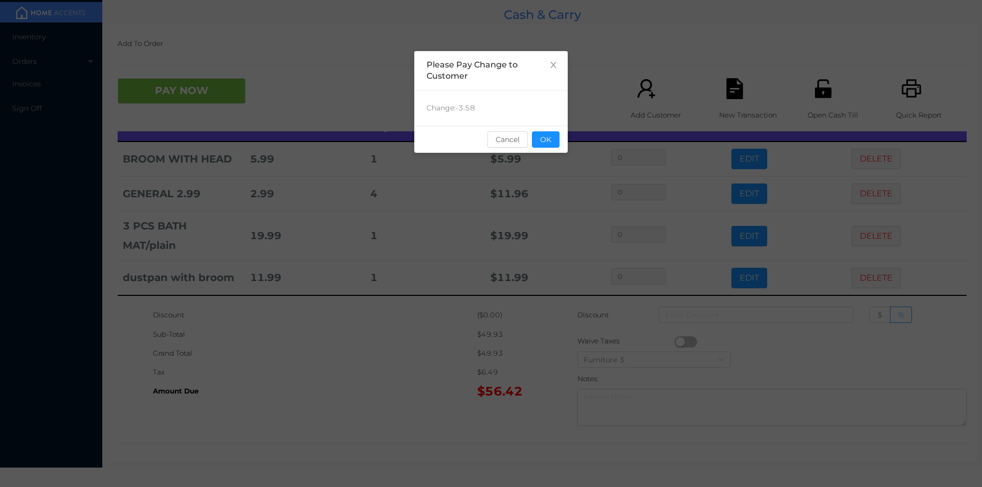
scroll to position [0, 0]
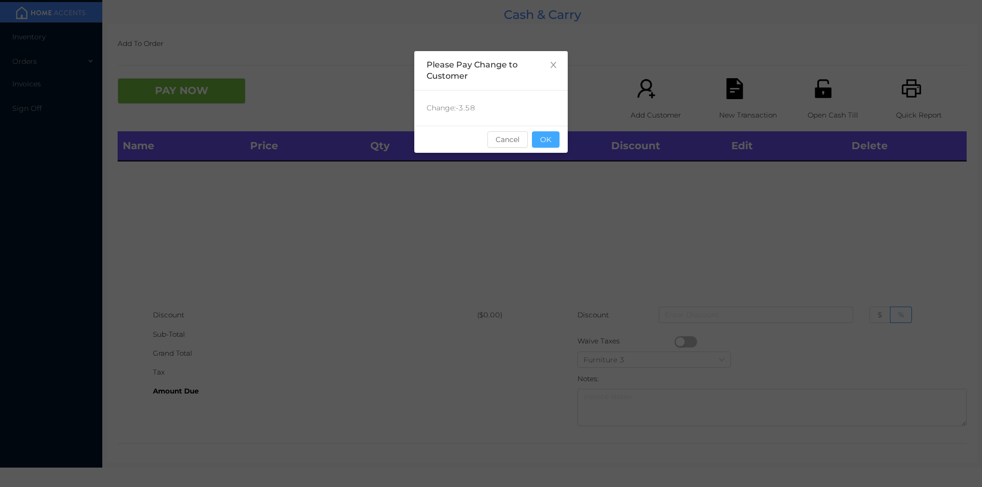
click at [550, 141] on button "OK" at bounding box center [546, 139] width 28 height 16
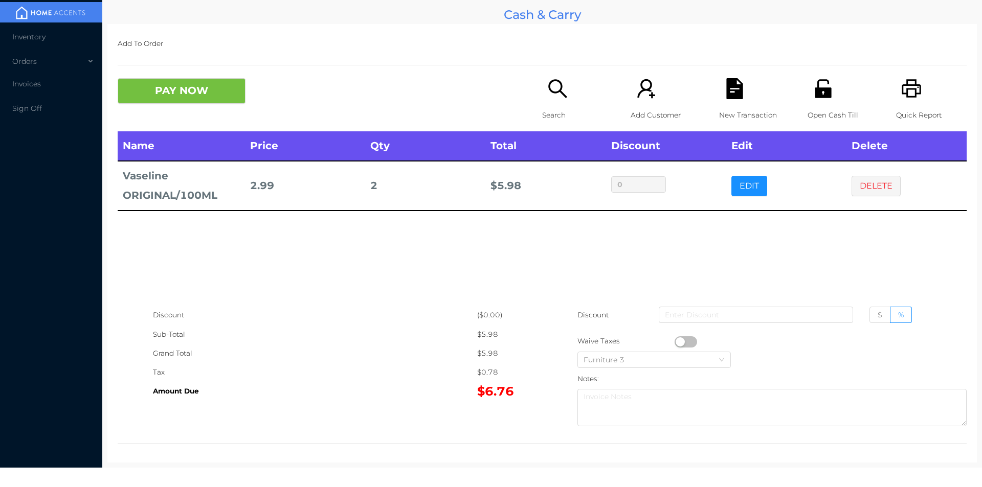
click at [816, 92] on icon "icon: unlock" at bounding box center [823, 88] width 16 height 18
click at [161, 100] on button "PAY NOW" at bounding box center [182, 91] width 128 height 26
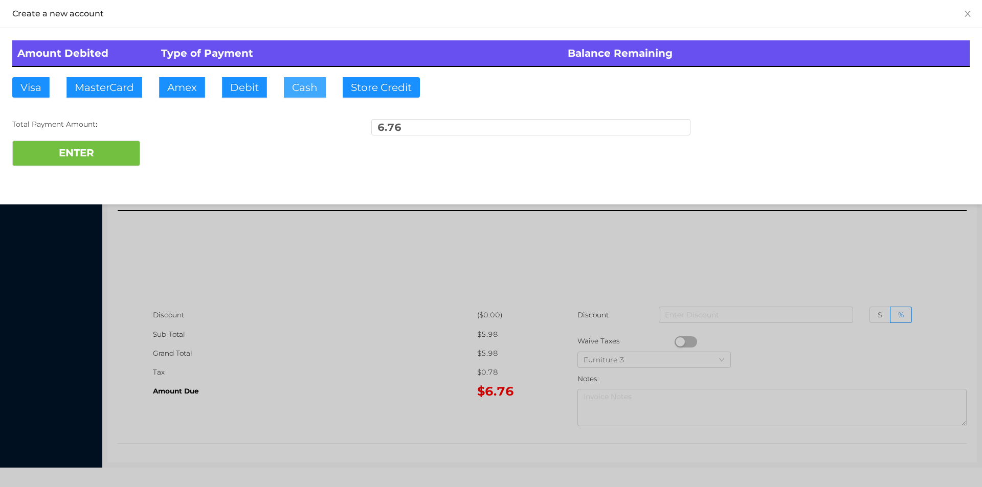
click at [291, 96] on button "Cash" at bounding box center [305, 87] width 42 height 20
type input "20."
click at [85, 161] on button "ENTER" at bounding box center [76, 154] width 128 height 26
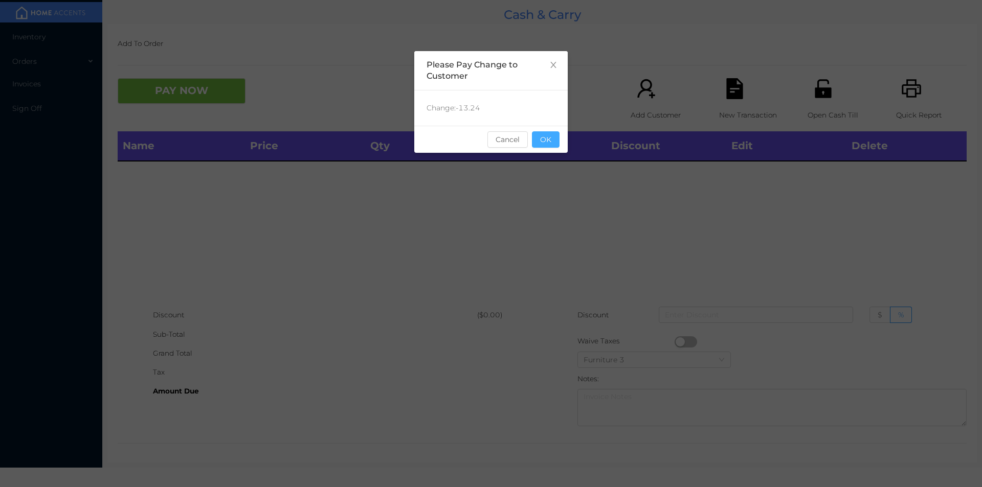
click at [545, 136] on button "OK" at bounding box center [546, 139] width 28 height 16
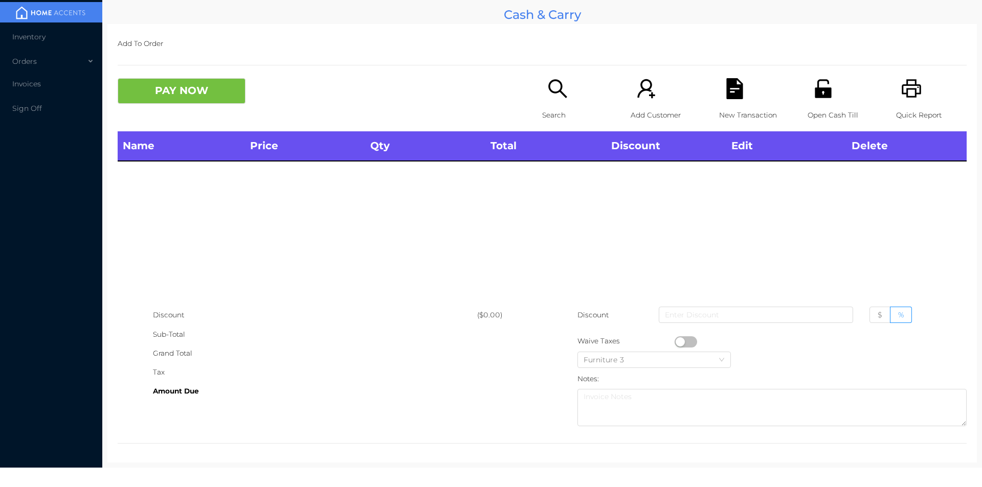
click at [541, 174] on div "Name Price Qty Total Discount Edit Delete" at bounding box center [542, 218] width 849 height 174
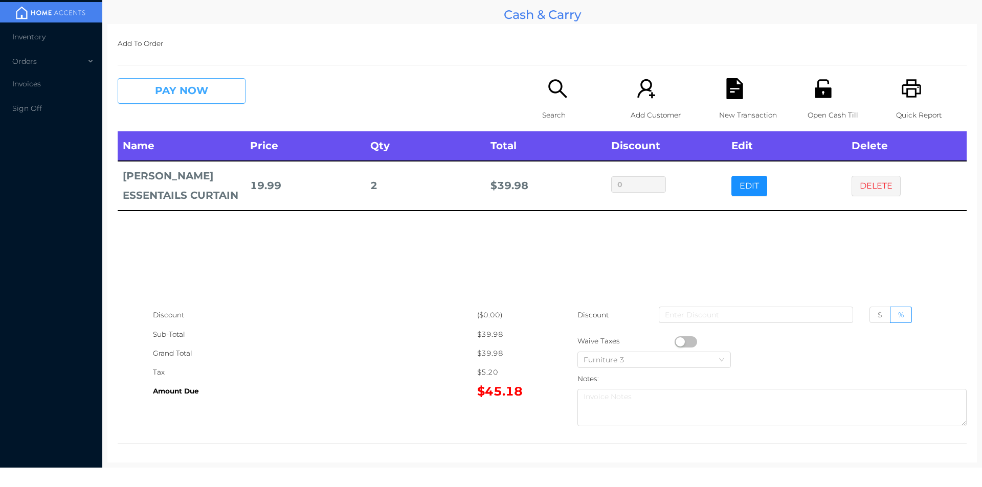
click at [187, 95] on button "PAY NOW" at bounding box center [182, 91] width 128 height 26
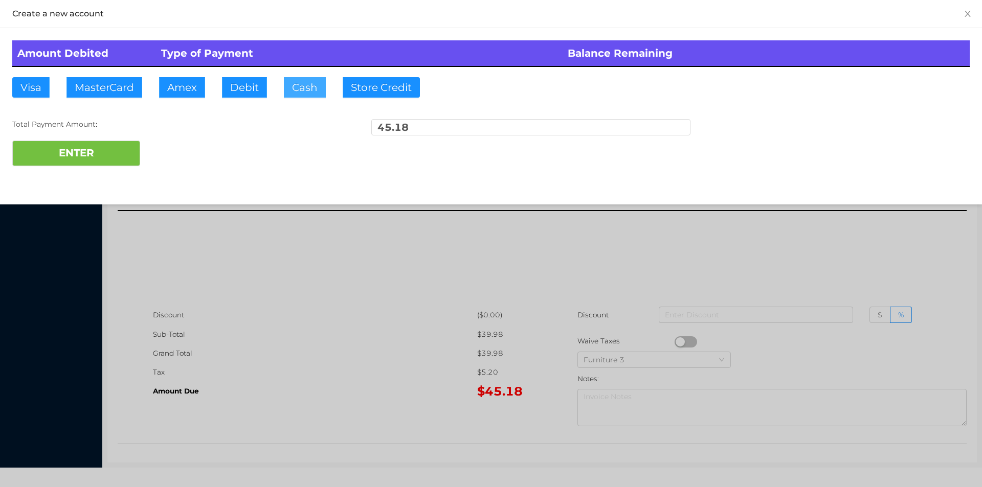
click at [296, 94] on button "Cash" at bounding box center [305, 87] width 42 height 20
type input "50."
click at [112, 151] on button "ENTER" at bounding box center [76, 154] width 128 height 26
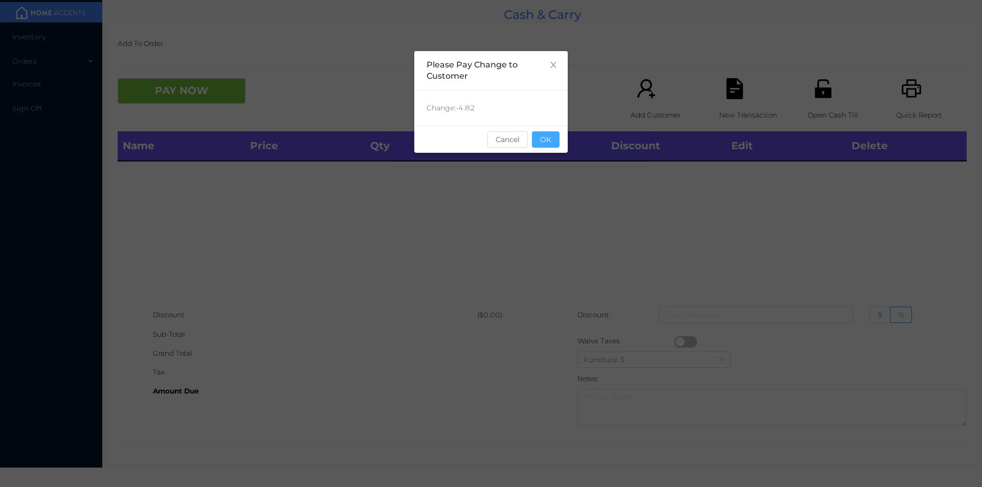
click at [549, 142] on button "OK" at bounding box center [546, 139] width 28 height 16
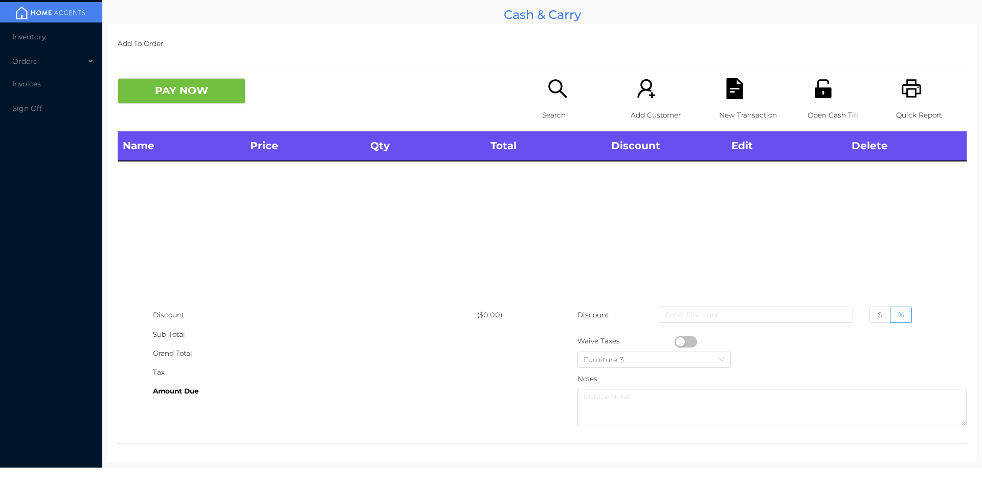
click at [545, 186] on div "Name Price Qty Total Discount Edit Delete" at bounding box center [542, 218] width 849 height 174
click at [558, 112] on p "Search" at bounding box center [577, 115] width 71 height 19
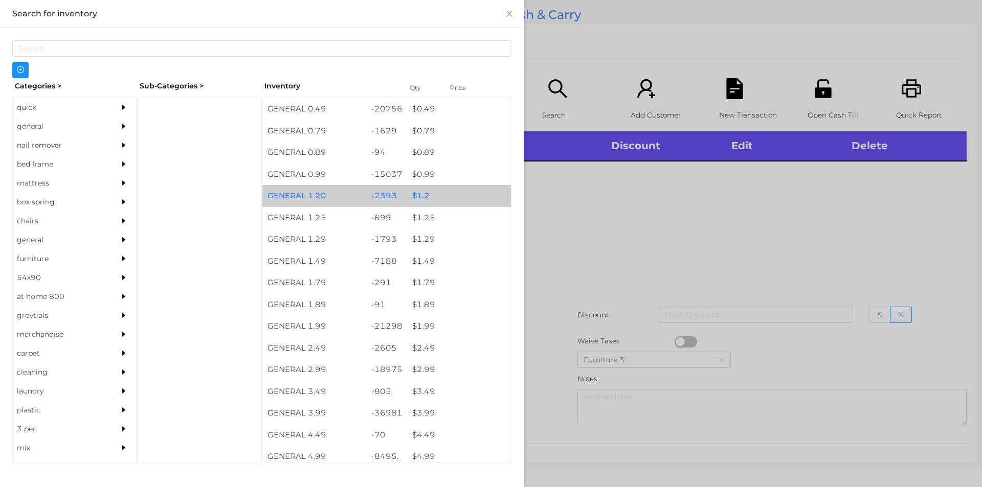
click at [417, 195] on div "$ 1.2" at bounding box center [459, 196] width 104 height 22
click at [400, 201] on div "-2393" at bounding box center [386, 196] width 41 height 22
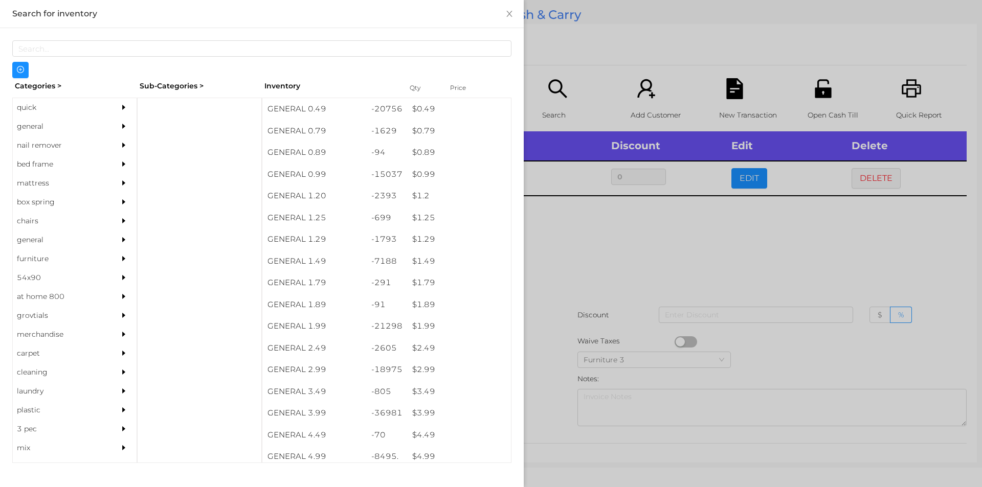
click at [575, 230] on div at bounding box center [491, 243] width 982 height 487
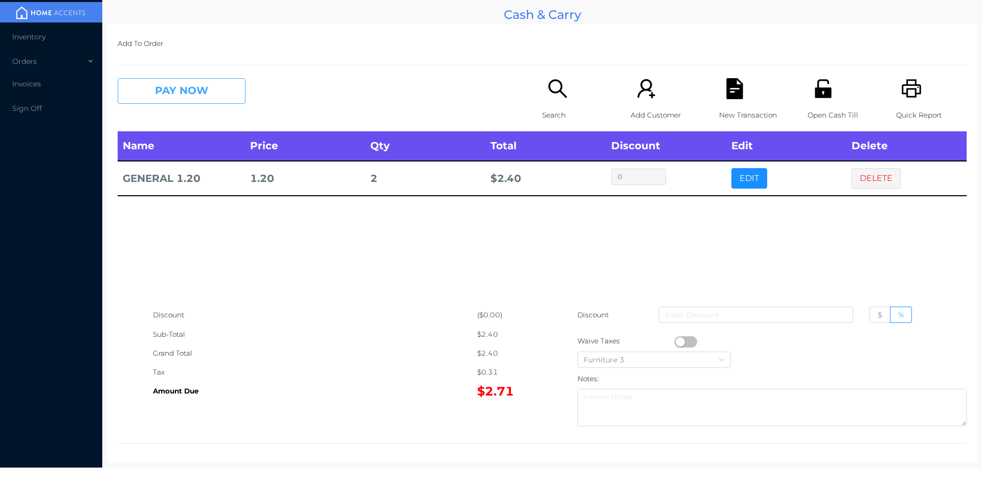
click at [180, 101] on button "PAY NOW" at bounding box center [182, 91] width 128 height 26
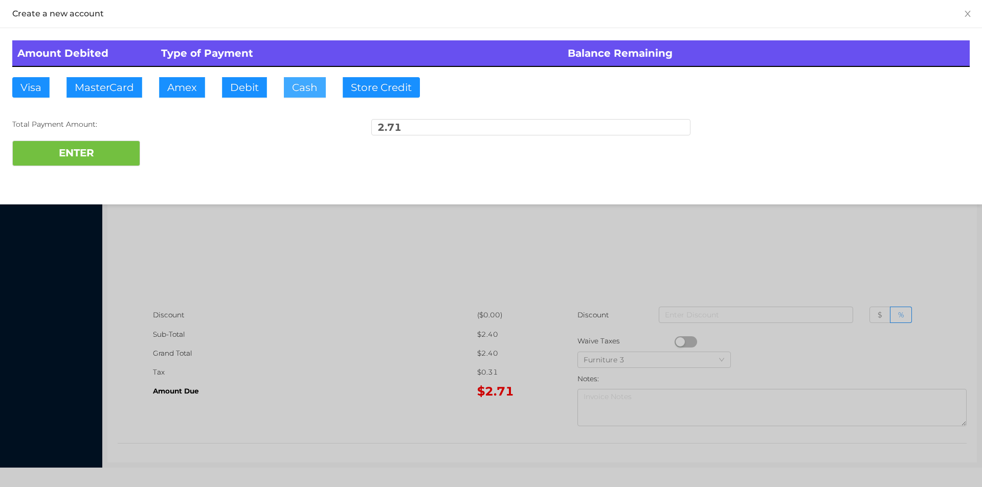
click at [292, 92] on button "Cash" at bounding box center [305, 87] width 42 height 20
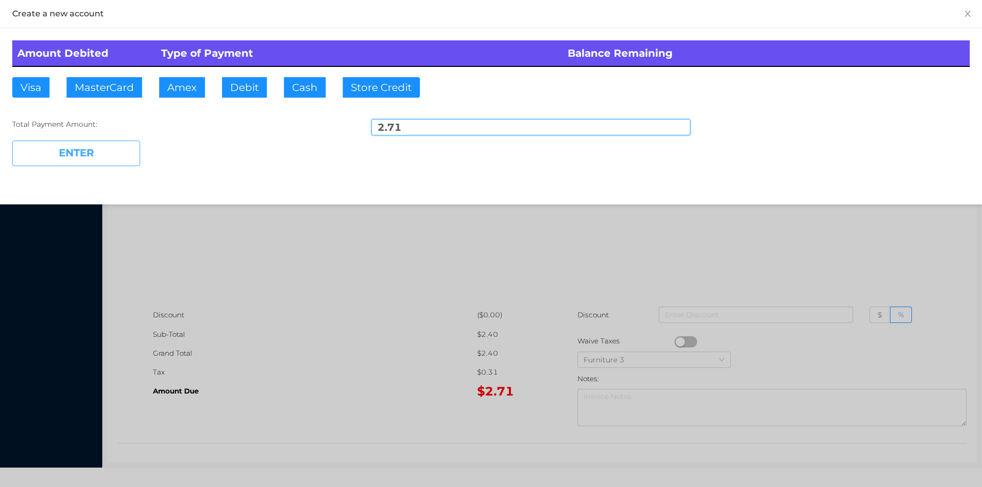
click at [58, 156] on button "ENTER" at bounding box center [76, 154] width 128 height 26
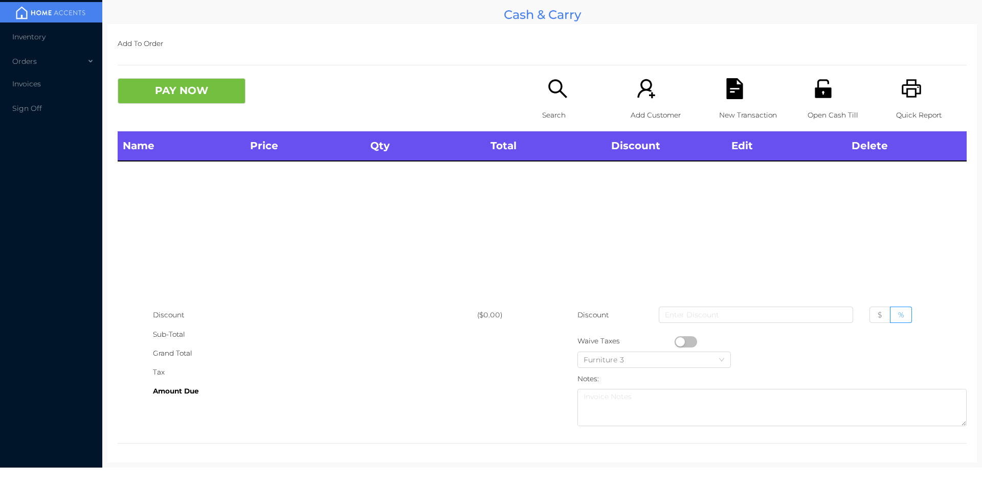
click at [548, 99] on icon "icon: search" at bounding box center [557, 88] width 21 height 21
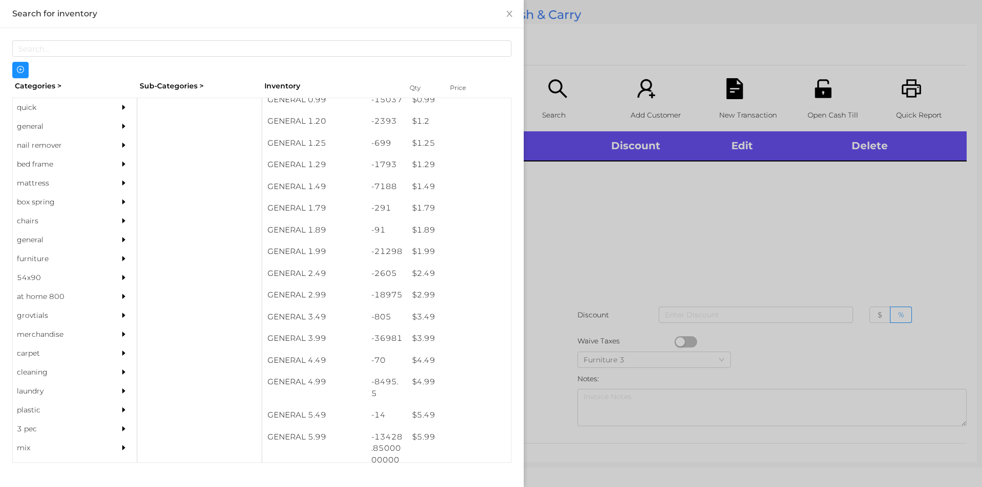
scroll to position [75, 0]
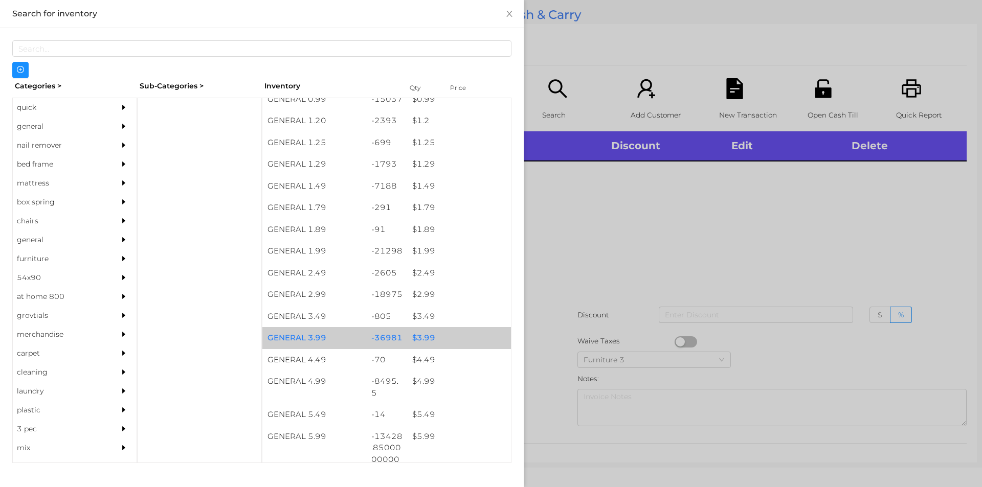
click at [423, 336] on div "$ 3.99" at bounding box center [459, 338] width 104 height 22
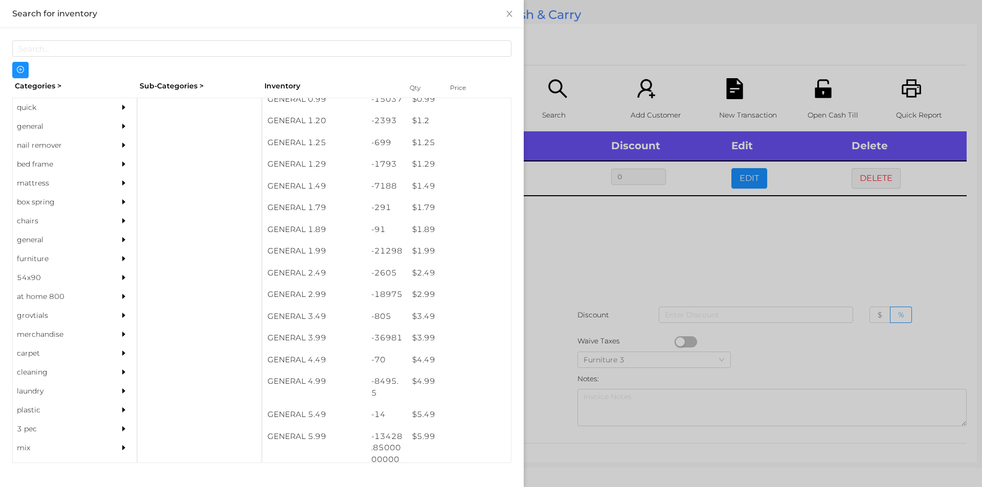
click at [547, 355] on div at bounding box center [491, 243] width 982 height 487
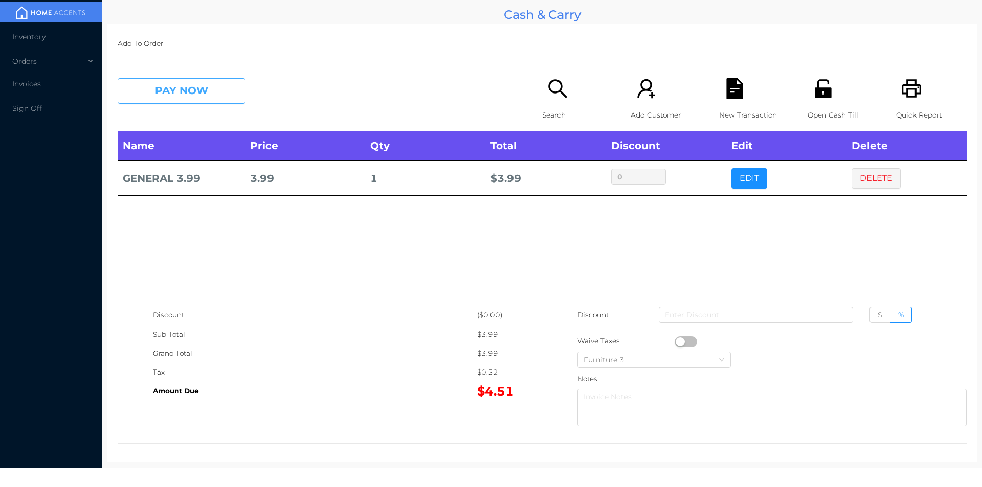
click at [214, 98] on button "PAY NOW" at bounding box center [182, 91] width 128 height 26
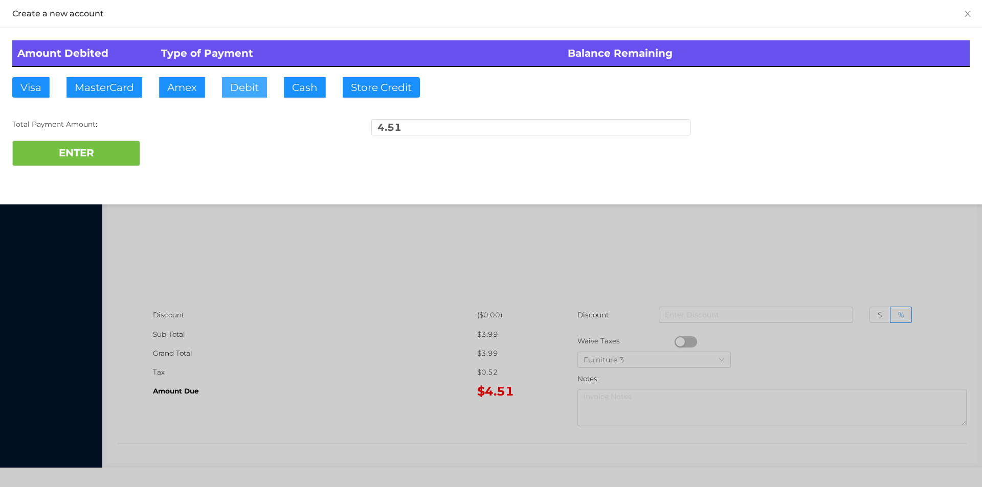
click at [257, 94] on button "Debit" at bounding box center [244, 87] width 45 height 20
click at [107, 163] on button "ENTER" at bounding box center [76, 154] width 128 height 26
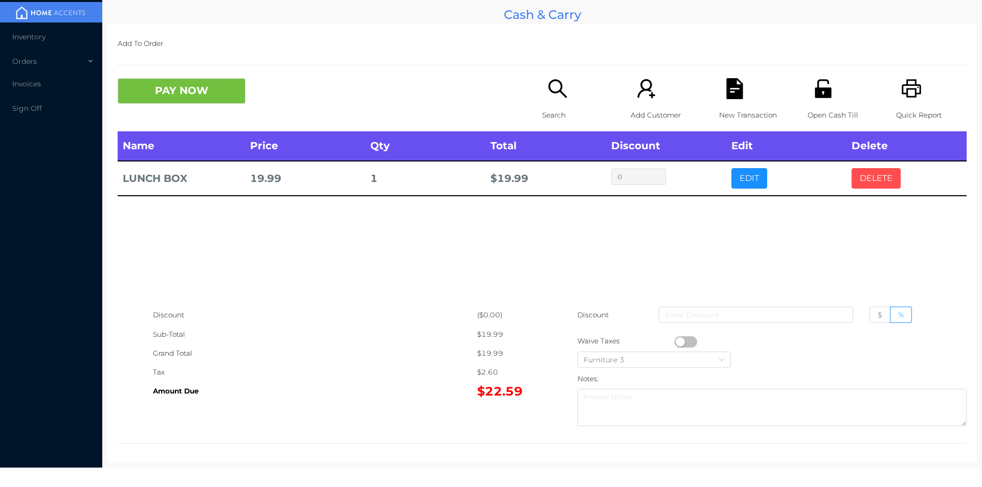
click at [880, 174] on button "DELETE" at bounding box center [875, 178] width 49 height 20
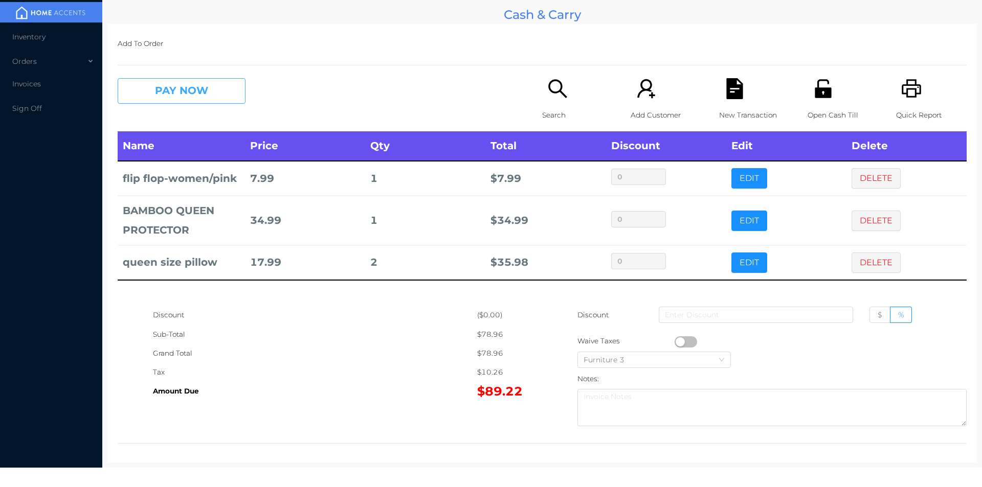
click at [190, 97] on button "PAY NOW" at bounding box center [182, 91] width 128 height 26
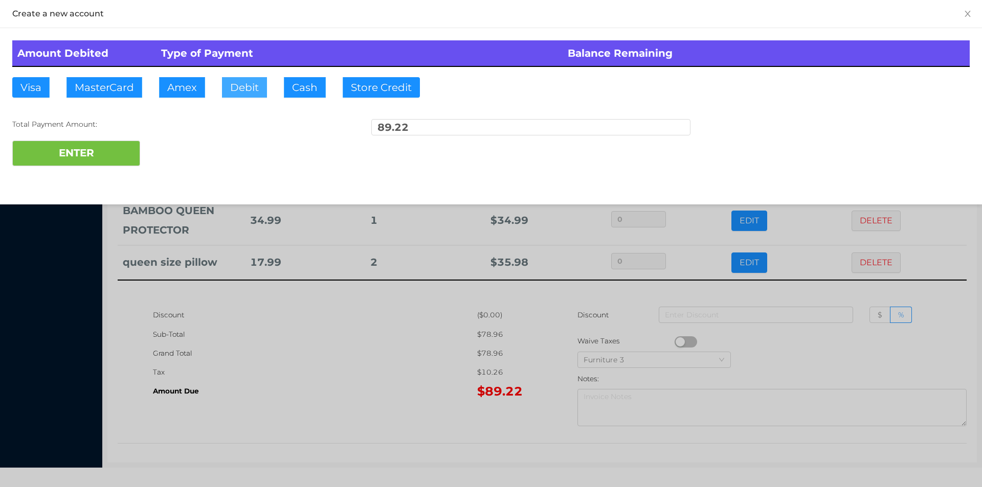
click at [246, 90] on button "Debit" at bounding box center [244, 87] width 45 height 20
click at [99, 164] on button "ENTER" at bounding box center [76, 154] width 128 height 26
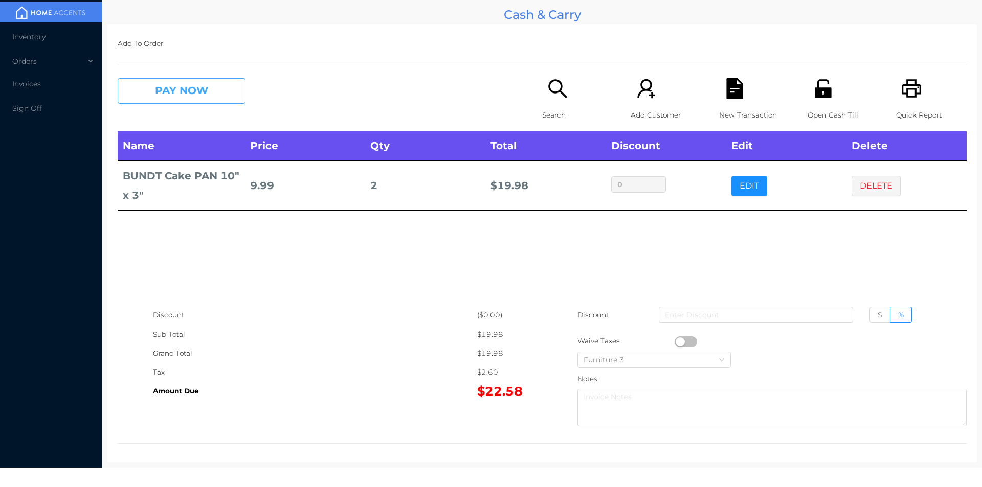
click at [162, 95] on button "PAY NOW" at bounding box center [182, 91] width 128 height 26
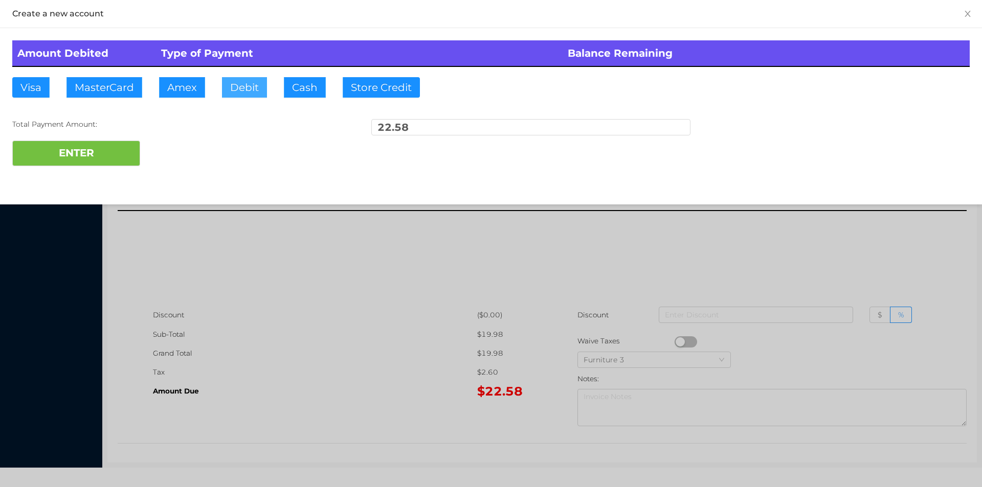
click at [237, 92] on button "Debit" at bounding box center [244, 87] width 45 height 20
type input "50."
click at [81, 154] on button "ENTER" at bounding box center [76, 154] width 128 height 26
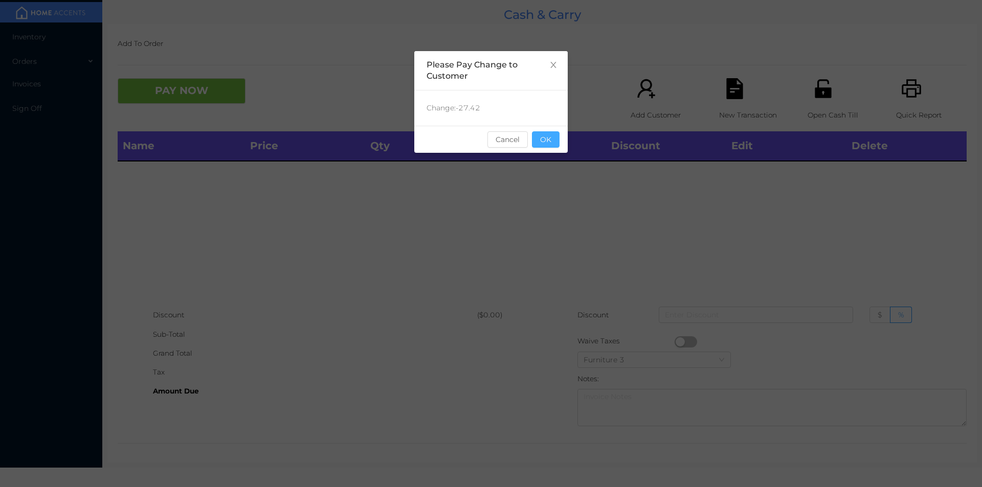
click at [548, 143] on button "OK" at bounding box center [546, 139] width 28 height 16
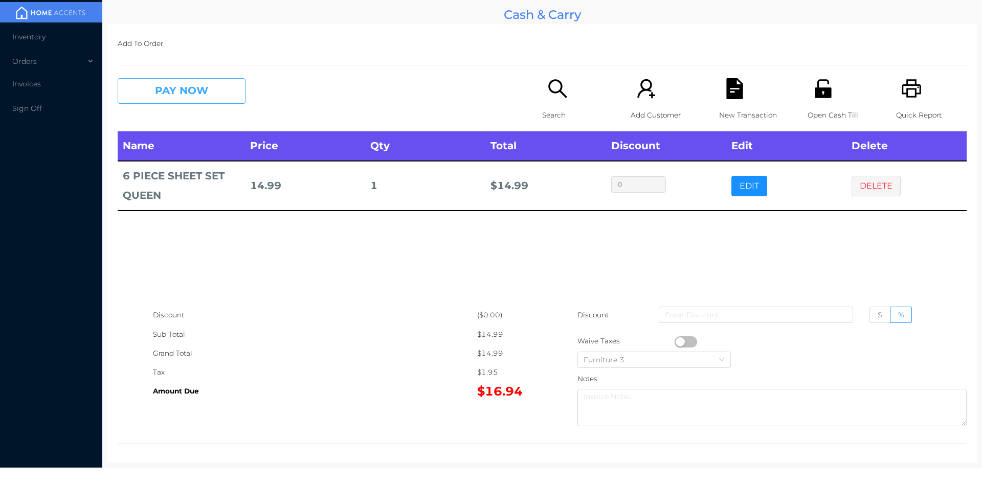
click at [161, 94] on button "PAY NOW" at bounding box center [182, 91] width 128 height 26
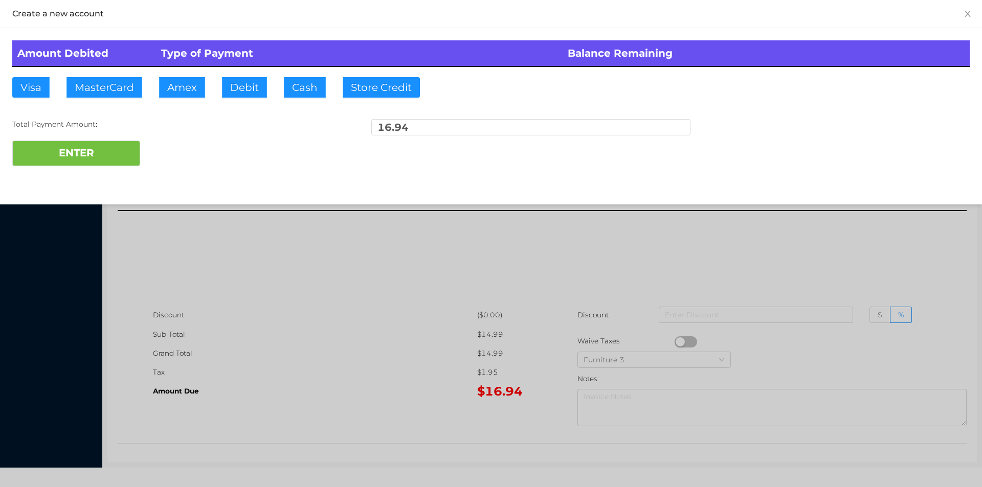
click at [682, 254] on div at bounding box center [491, 243] width 982 height 487
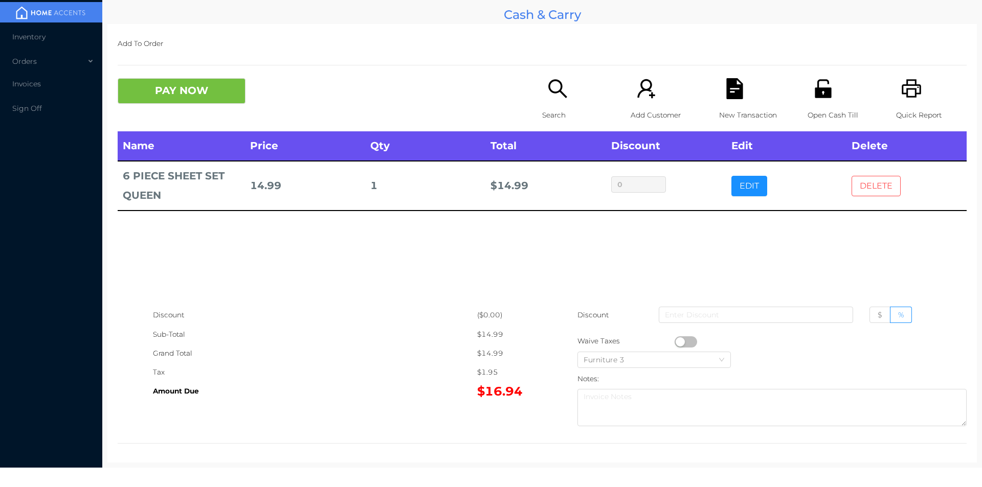
click at [851, 190] on button "DELETE" at bounding box center [875, 186] width 49 height 20
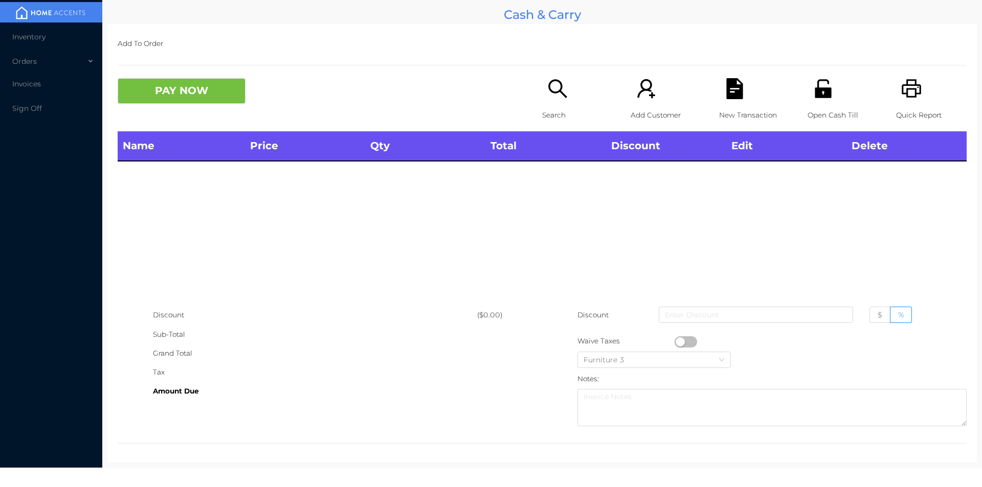
click at [811, 102] on div "Open Cash Till" at bounding box center [842, 104] width 71 height 53
click at [819, 96] on icon "icon: unlock" at bounding box center [823, 88] width 16 height 18
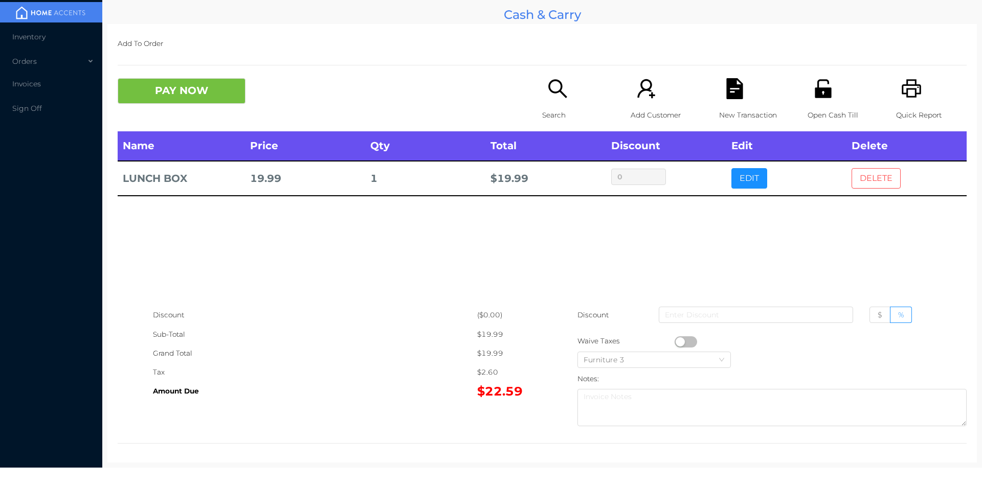
click at [868, 183] on button "DELETE" at bounding box center [875, 178] width 49 height 20
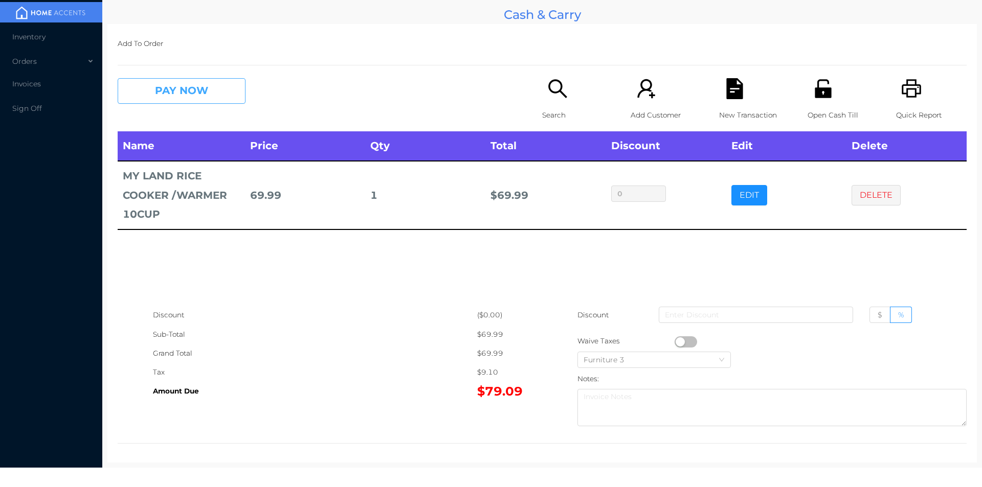
click at [170, 102] on button "PAY NOW" at bounding box center [182, 91] width 128 height 26
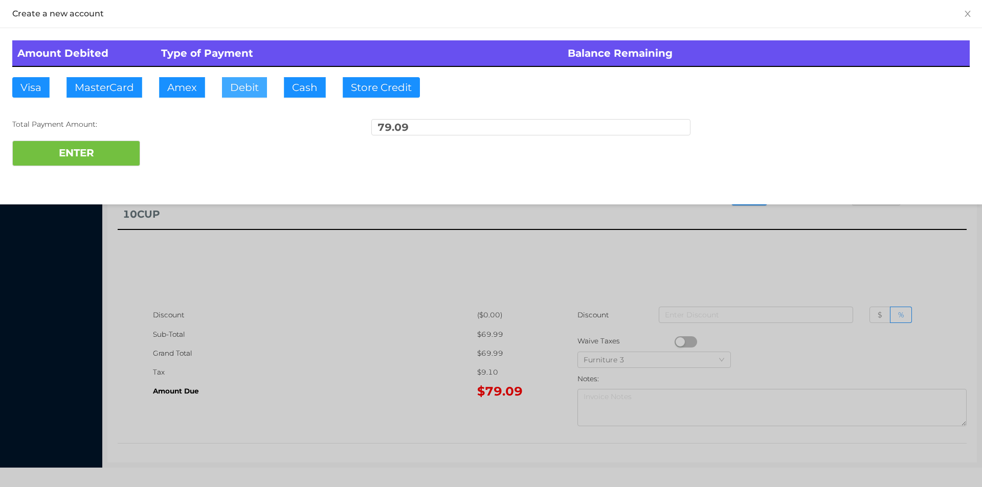
click at [245, 89] on button "Debit" at bounding box center [244, 87] width 45 height 20
click at [107, 156] on button "ENTER" at bounding box center [76, 154] width 128 height 26
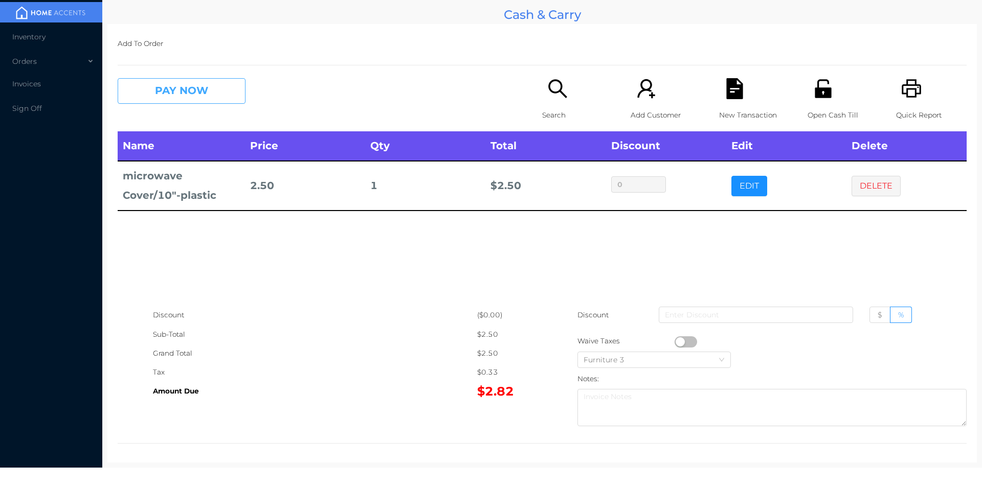
click at [166, 86] on button "PAY NOW" at bounding box center [182, 91] width 128 height 26
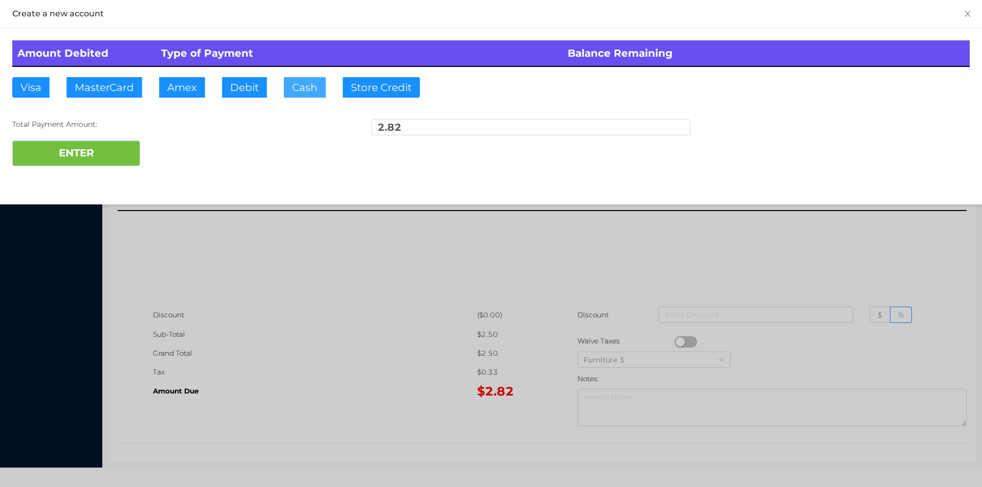
click at [298, 84] on button "Cash" at bounding box center [305, 87] width 42 height 20
type input "5."
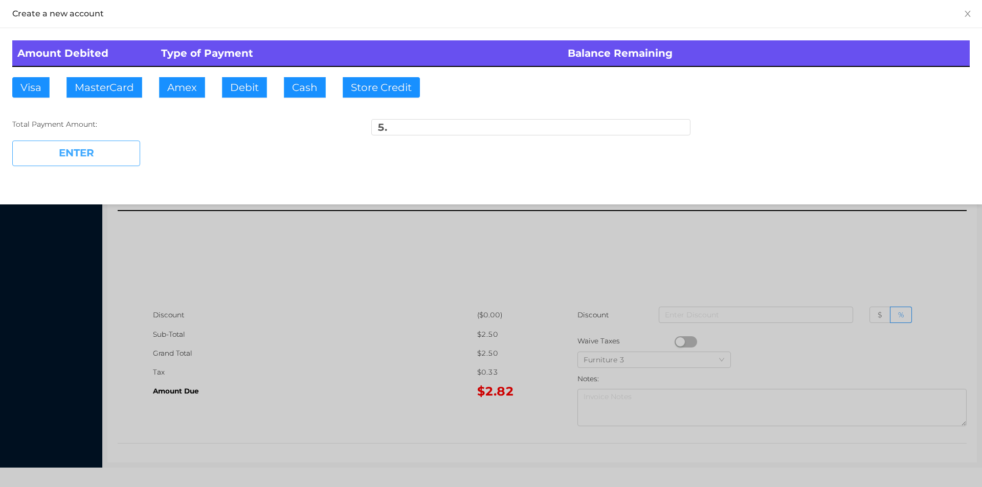
click at [88, 149] on button "ENTER" at bounding box center [76, 154] width 128 height 26
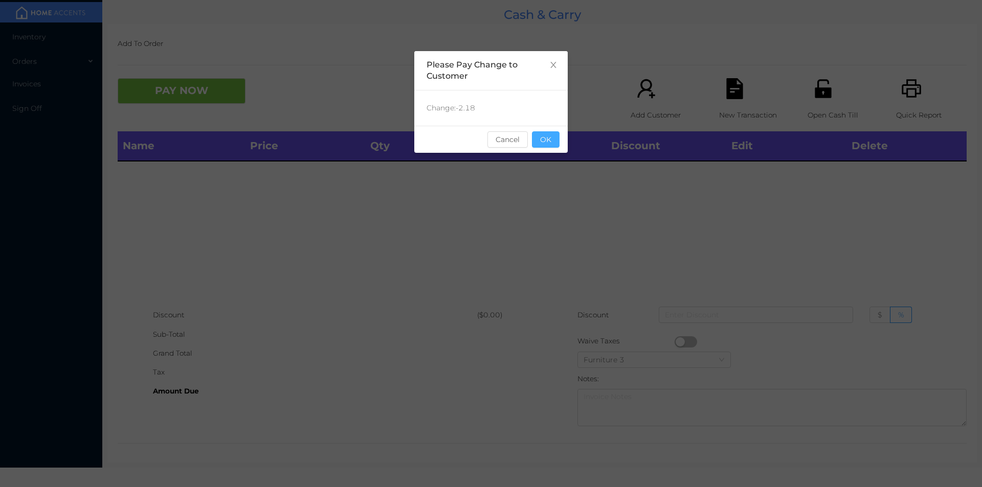
click at [550, 144] on button "OK" at bounding box center [546, 139] width 28 height 16
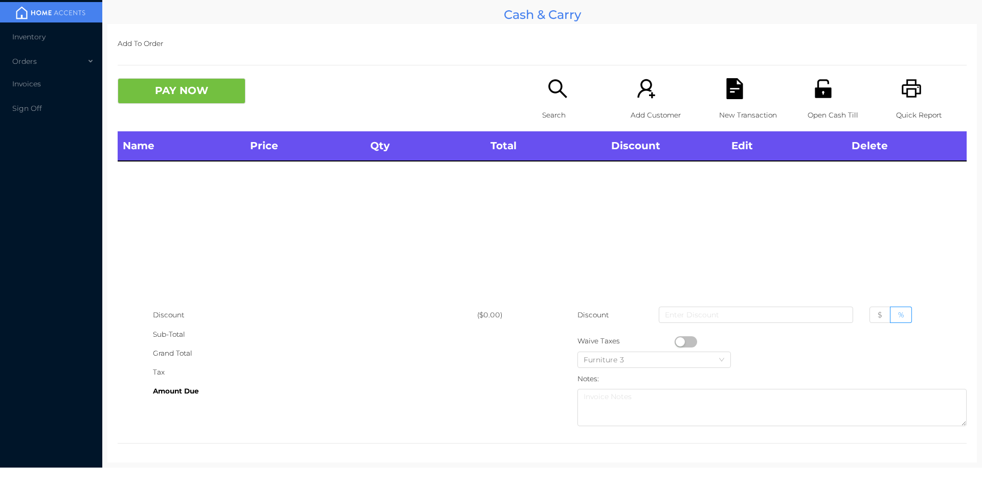
click at [556, 94] on icon "icon: search" at bounding box center [557, 88] width 21 height 21
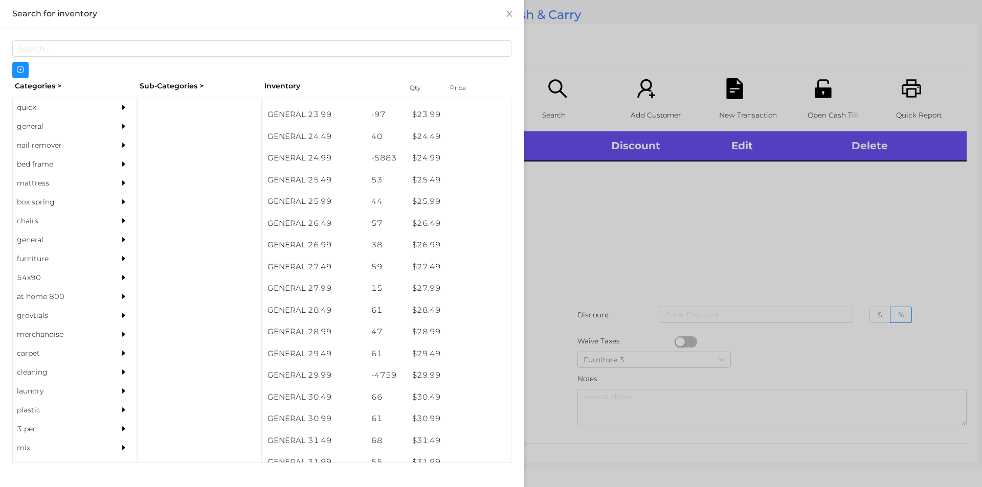
scroll to position [1269, 0]
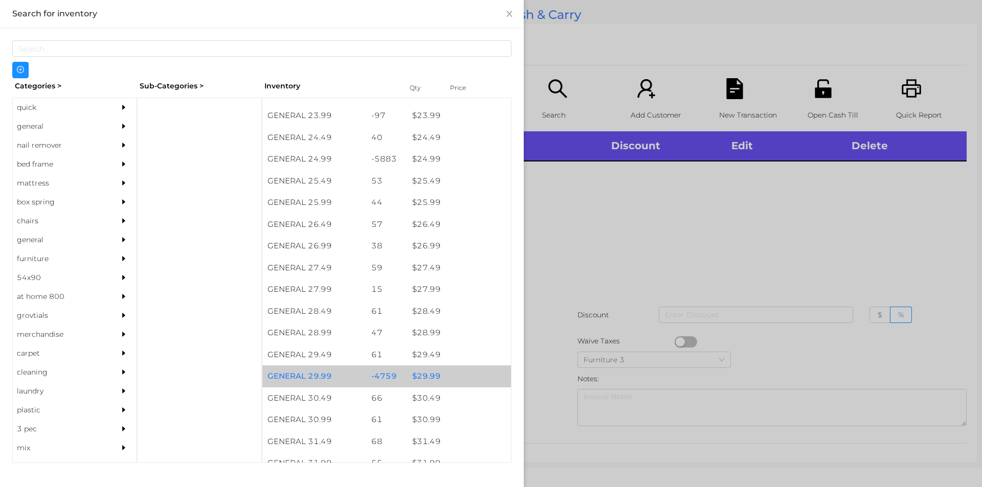
click at [416, 378] on div "$ 29.99" at bounding box center [459, 377] width 104 height 22
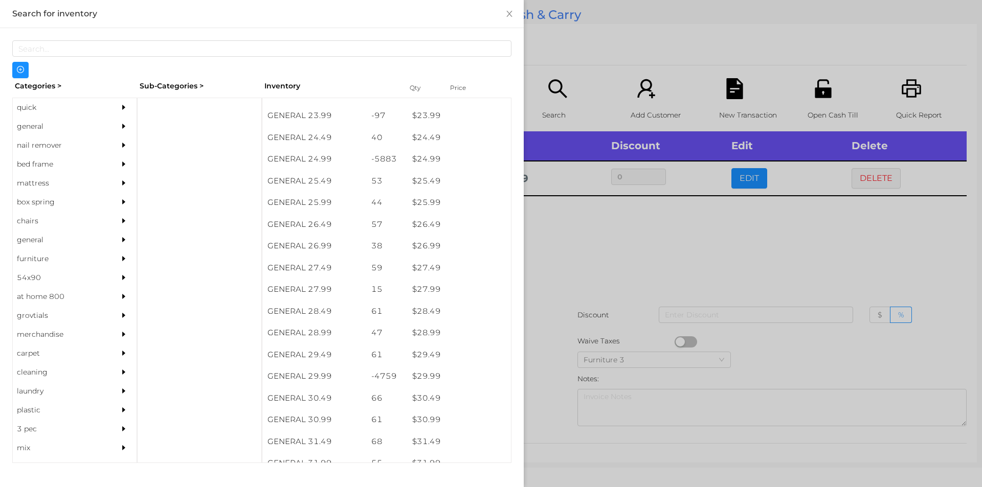
click at [554, 372] on div at bounding box center [491, 243] width 982 height 487
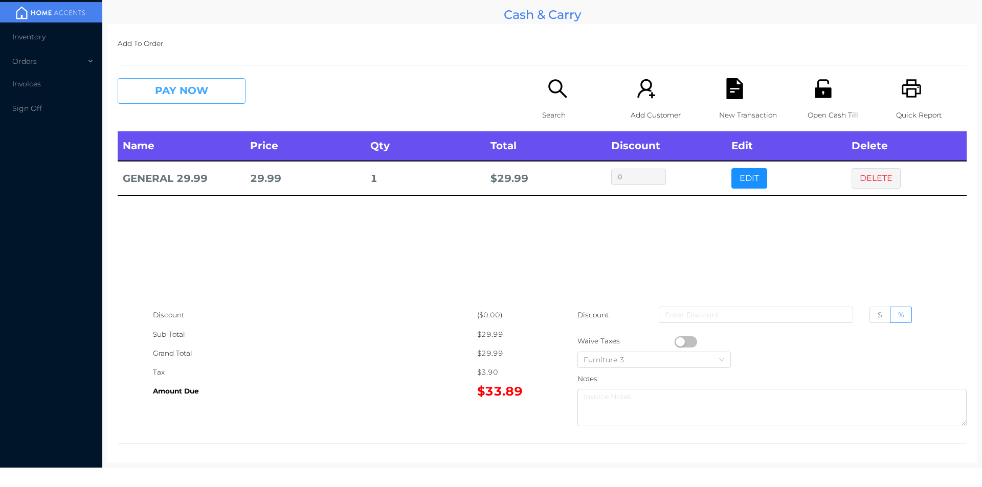
click at [183, 100] on button "PAY NOW" at bounding box center [182, 91] width 128 height 26
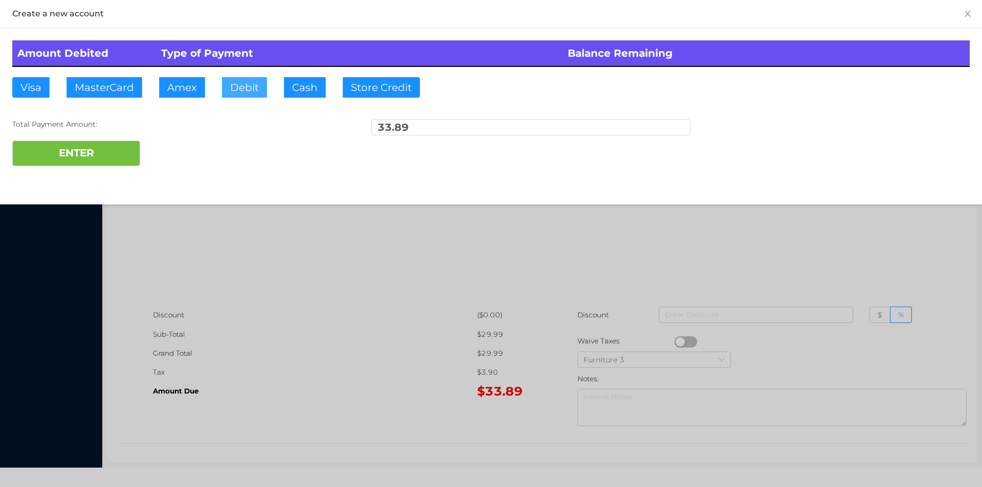
click at [233, 86] on button "Debit" at bounding box center [244, 87] width 45 height 20
click at [119, 142] on button "ENTER" at bounding box center [76, 154] width 128 height 26
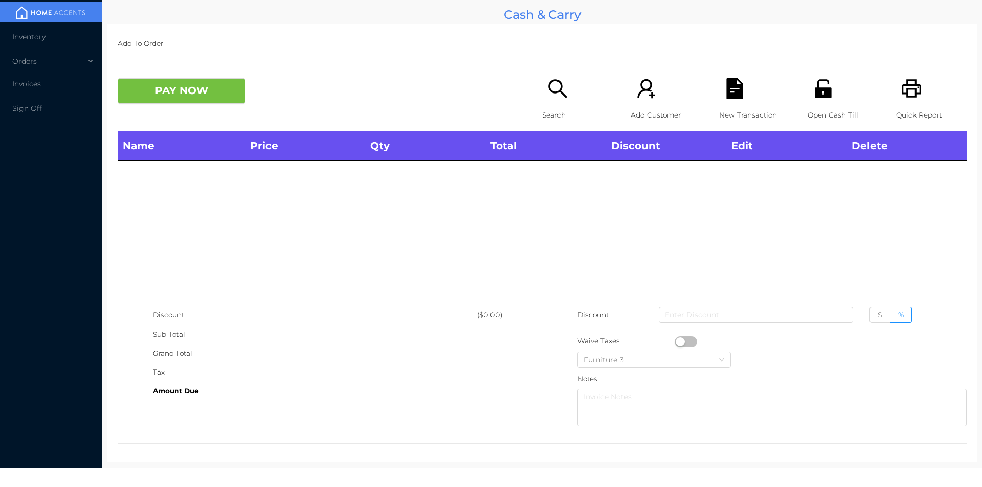
click at [821, 98] on icon "icon: unlock" at bounding box center [823, 88] width 16 height 18
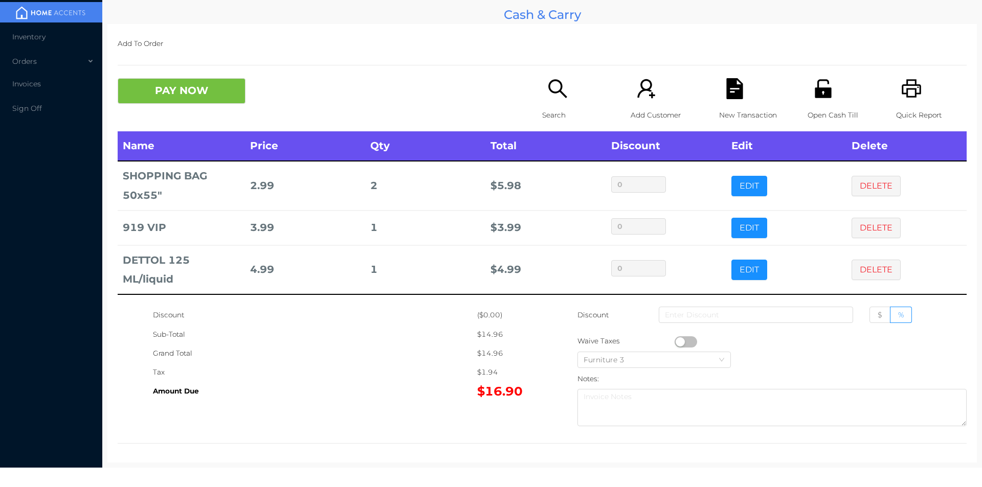
click at [143, 82] on button "PAY NOW" at bounding box center [182, 91] width 128 height 26
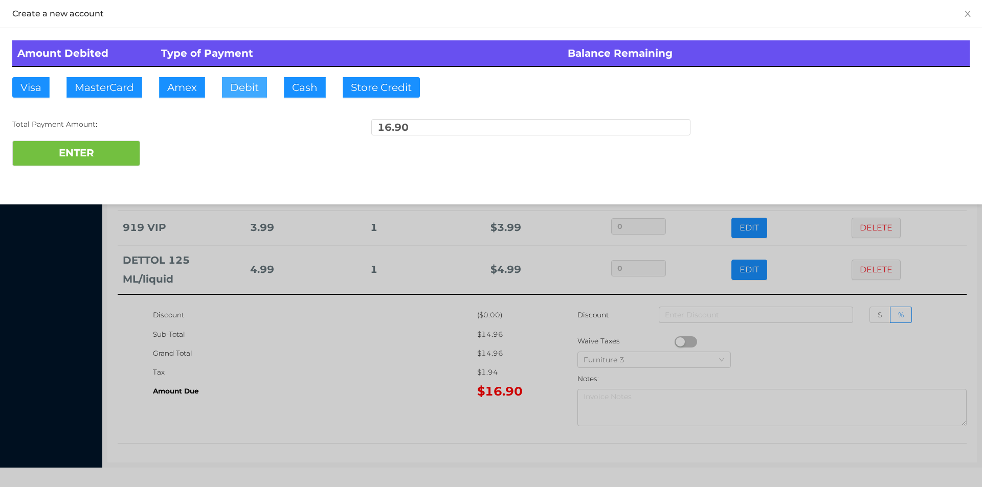
click at [251, 80] on button "Debit" at bounding box center [244, 87] width 45 height 20
click at [97, 143] on button "ENTER" at bounding box center [76, 154] width 128 height 26
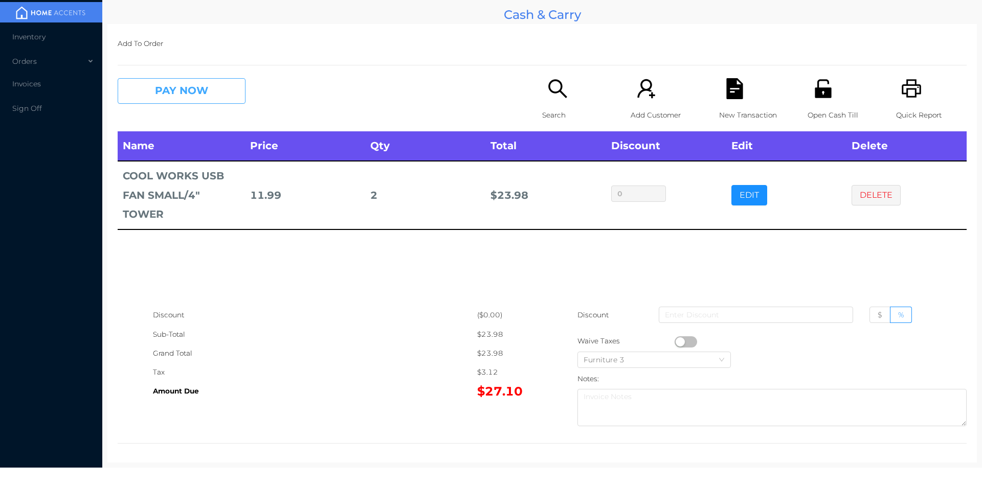
click at [161, 93] on button "PAY NOW" at bounding box center [182, 91] width 128 height 26
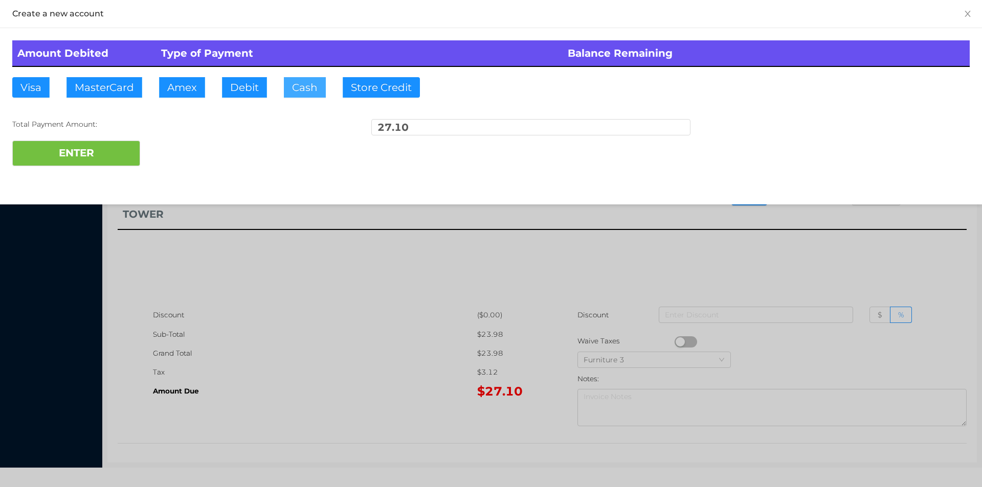
click at [300, 97] on button "Cash" at bounding box center [305, 87] width 42 height 20
click at [92, 164] on button "ENTER" at bounding box center [76, 154] width 128 height 26
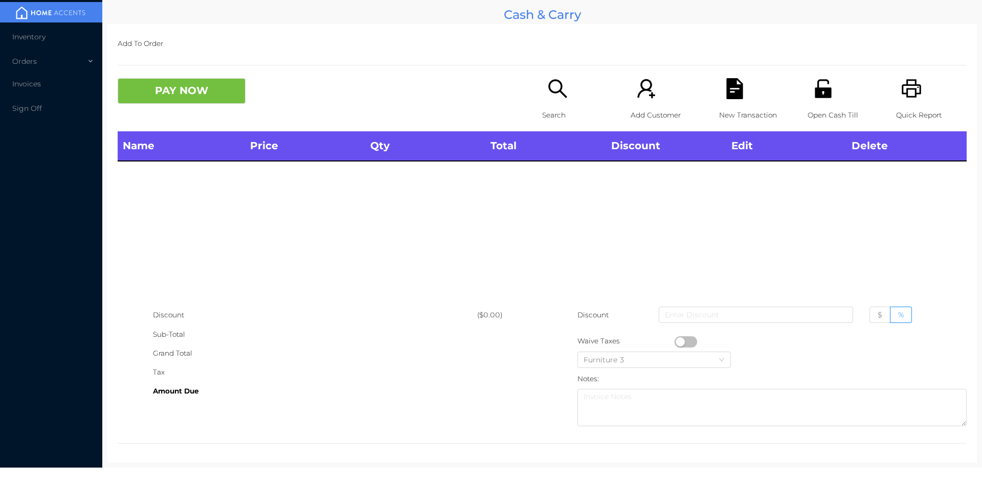
click at [809, 113] on p "Open Cash Till" at bounding box center [842, 115] width 71 height 19
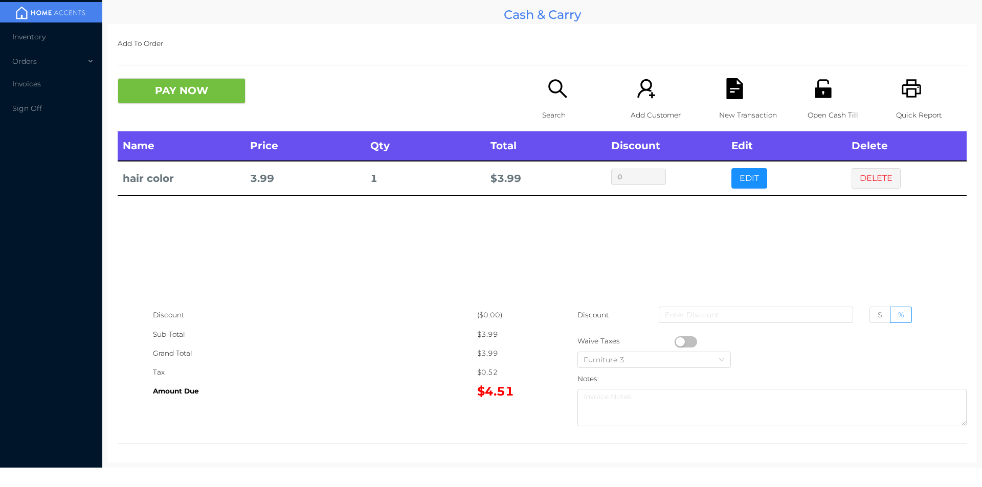
click at [552, 81] on icon "icon: search" at bounding box center [557, 88] width 18 height 18
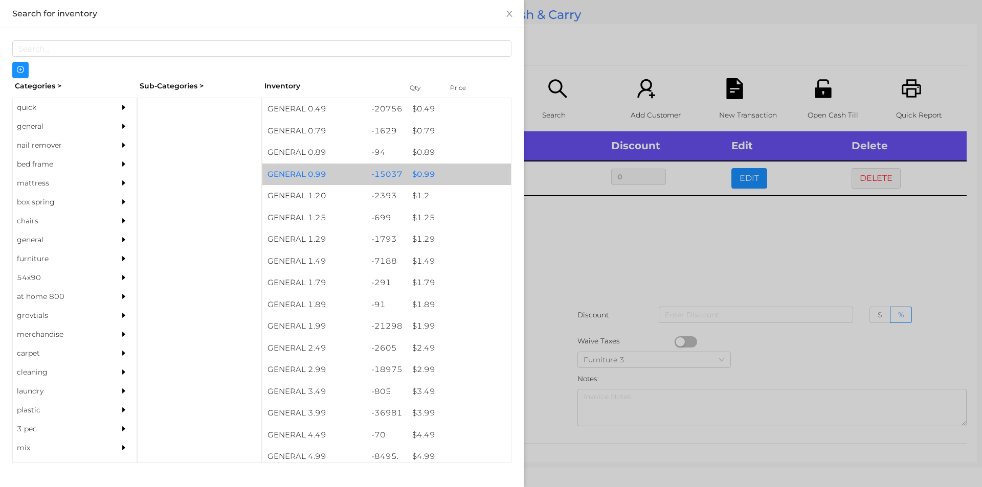
click at [424, 174] on div "$ 0.99" at bounding box center [459, 175] width 104 height 22
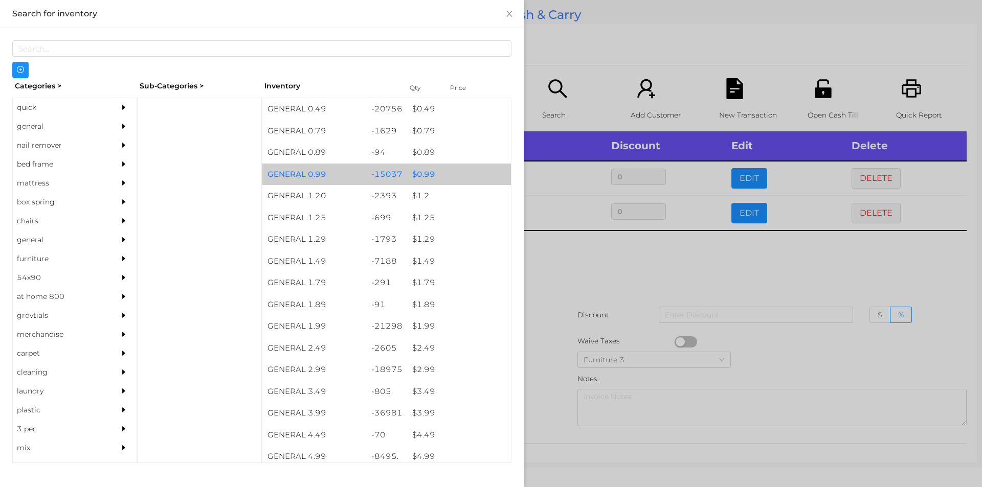
click at [414, 174] on div "$ 0.99" at bounding box center [459, 175] width 104 height 22
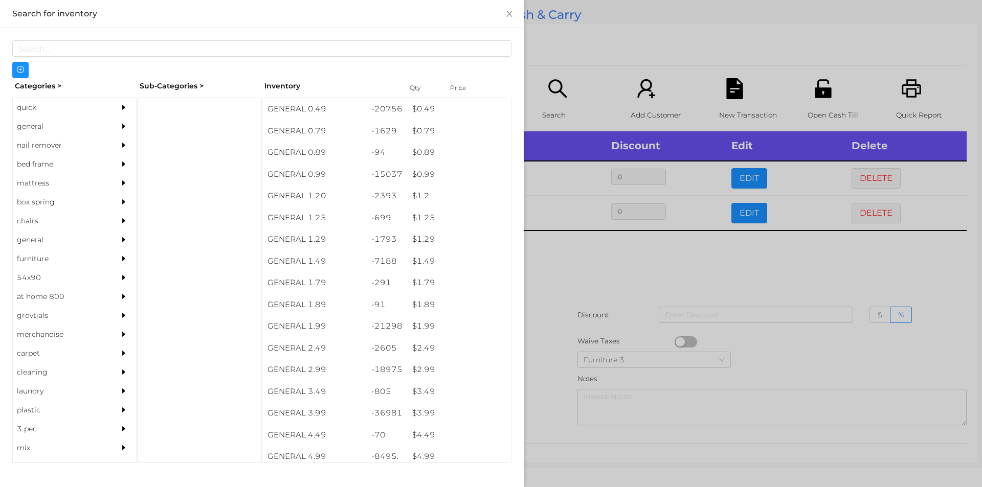
click at [565, 258] on div at bounding box center [491, 243] width 982 height 487
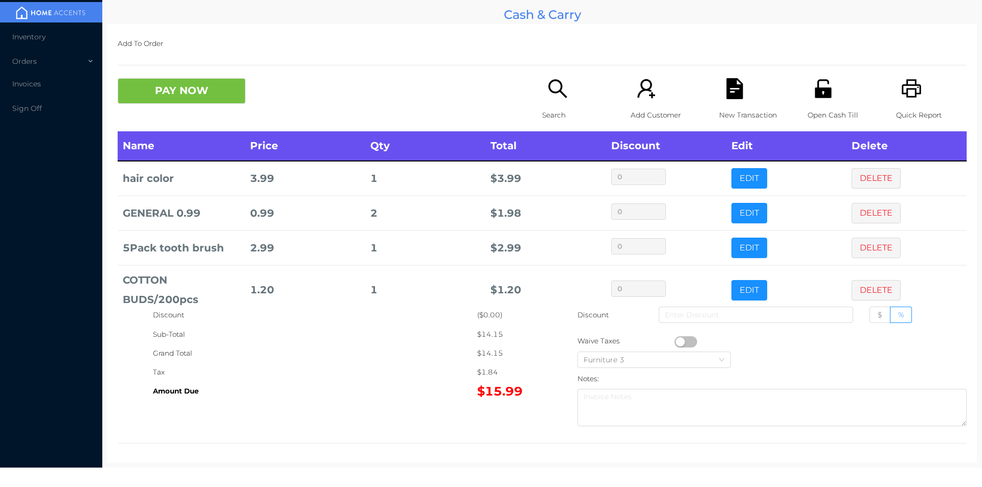
scroll to position [54, 0]
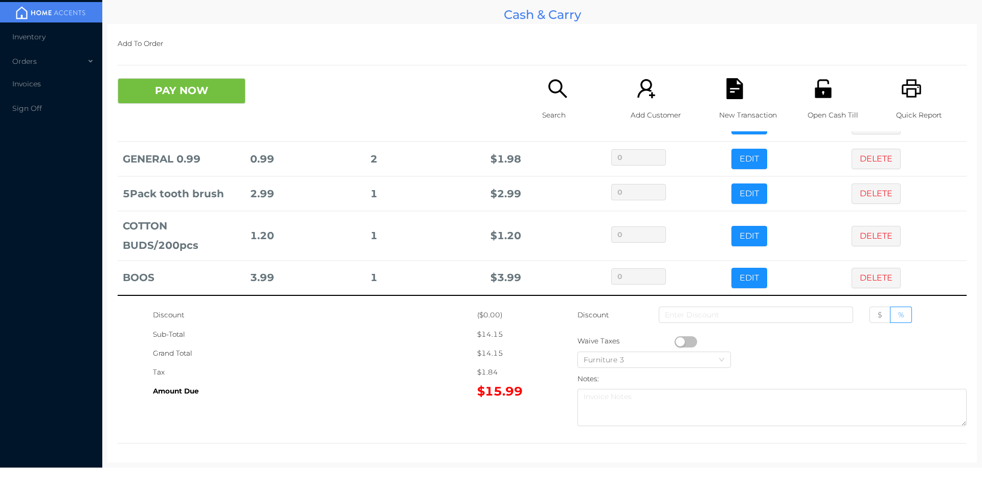
click at [553, 102] on div "Search" at bounding box center [577, 104] width 71 height 53
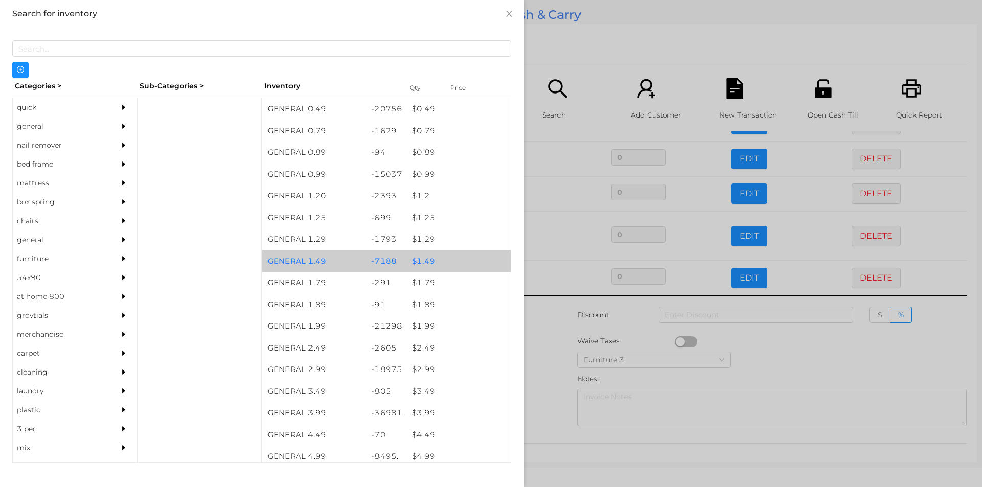
click at [419, 266] on div "$ 1.49" at bounding box center [459, 262] width 104 height 22
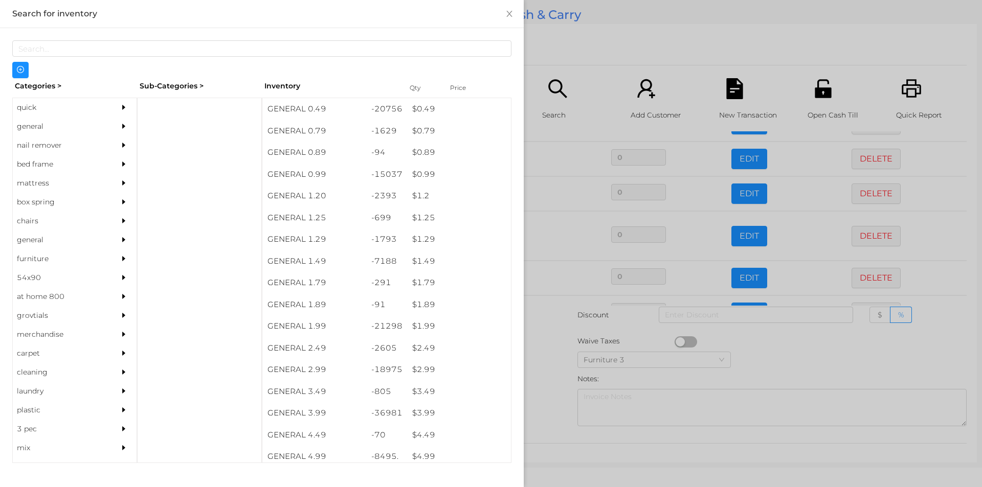
click at [546, 319] on div at bounding box center [491, 243] width 982 height 487
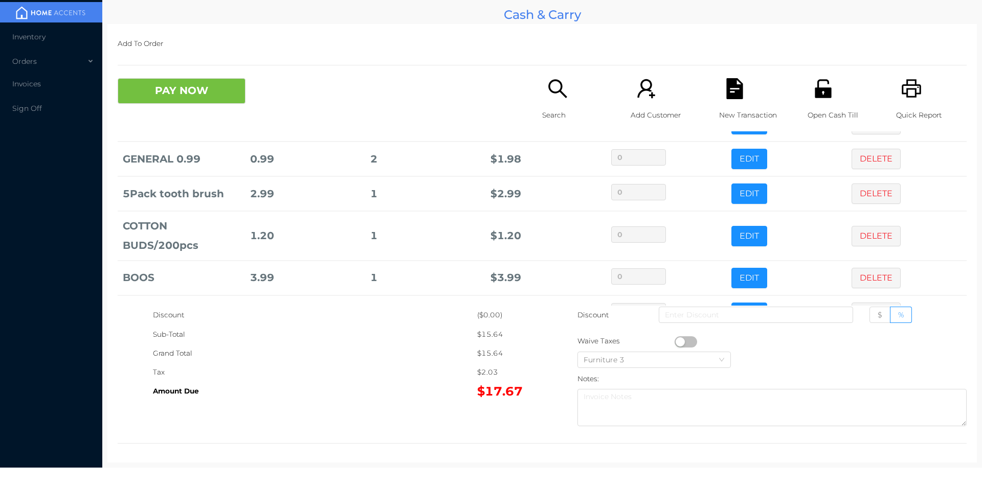
scroll to position [89, 0]
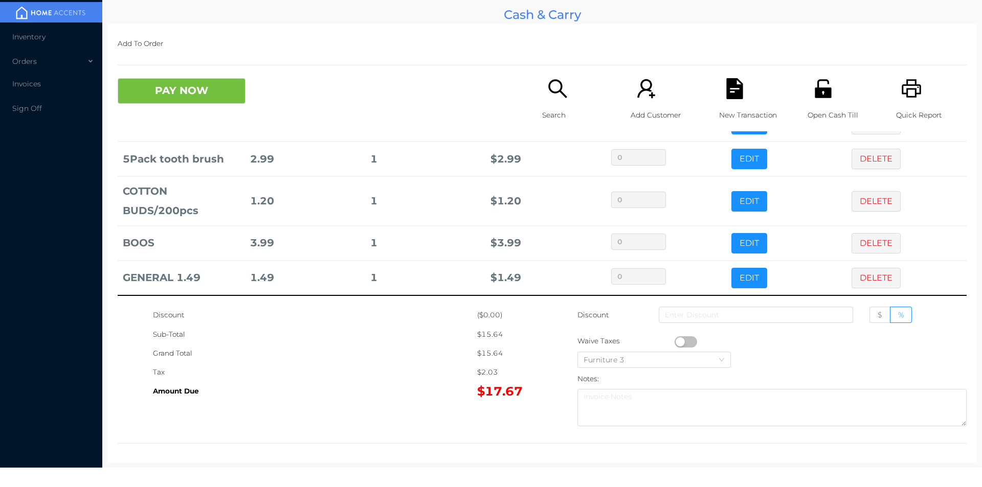
click at [815, 91] on icon "icon: unlock" at bounding box center [823, 88] width 16 height 18
click at [191, 94] on button "PAY NOW" at bounding box center [182, 91] width 128 height 26
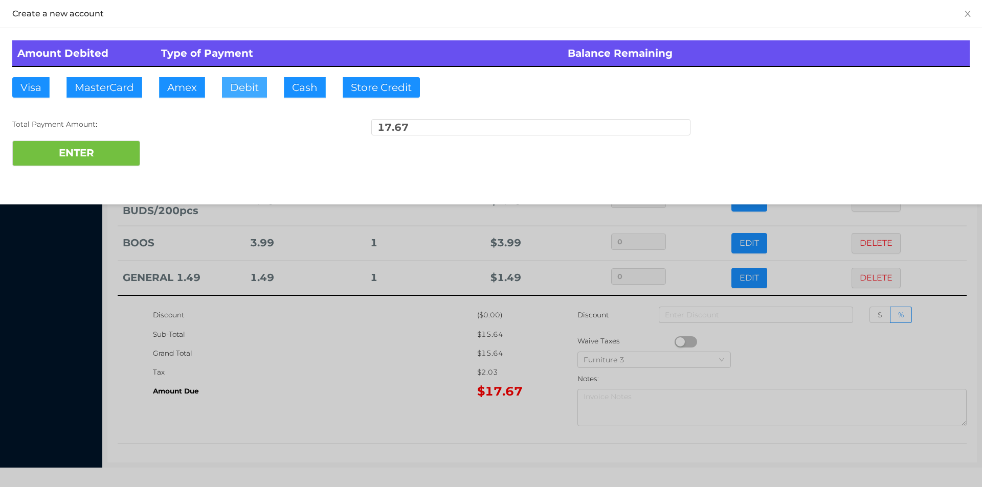
click at [244, 92] on button "Debit" at bounding box center [244, 87] width 45 height 20
click at [120, 165] on button "ENTER" at bounding box center [76, 154] width 128 height 26
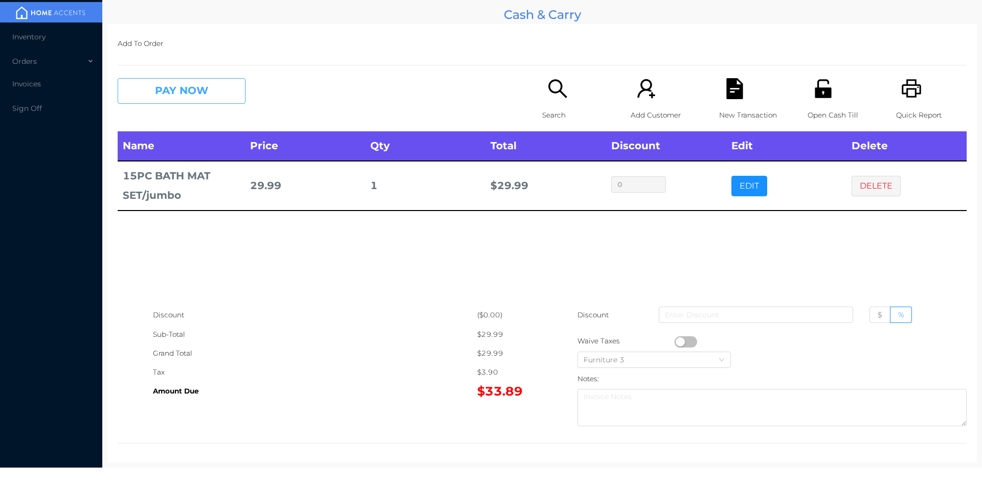
click at [183, 93] on button "PAY NOW" at bounding box center [182, 91] width 128 height 26
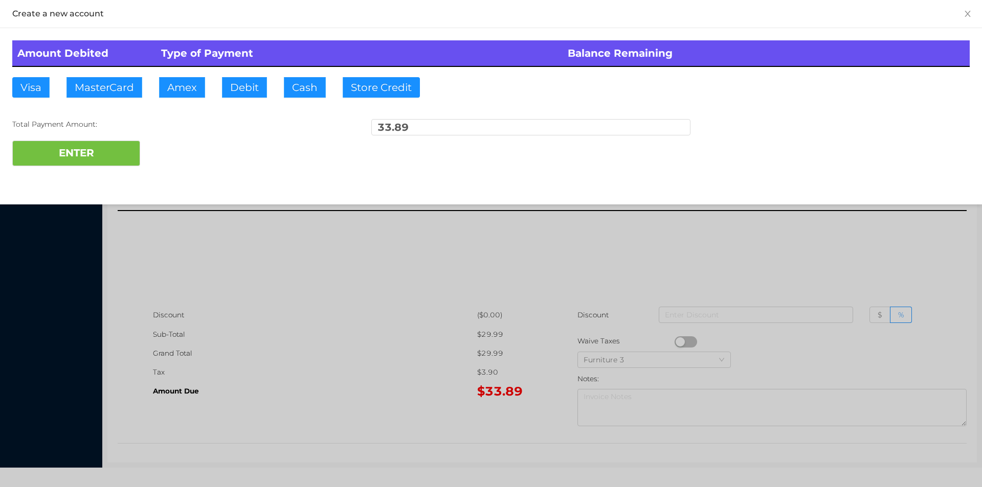
click at [182, 152] on div "ENTER" at bounding box center [490, 154] width 957 height 26
click at [703, 270] on div at bounding box center [491, 243] width 982 height 487
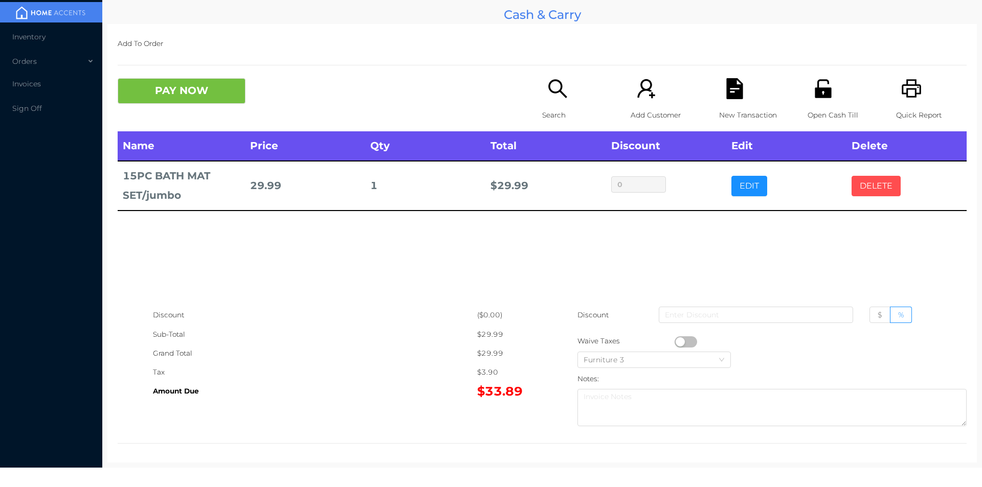
click at [876, 192] on button "DELETE" at bounding box center [875, 186] width 49 height 20
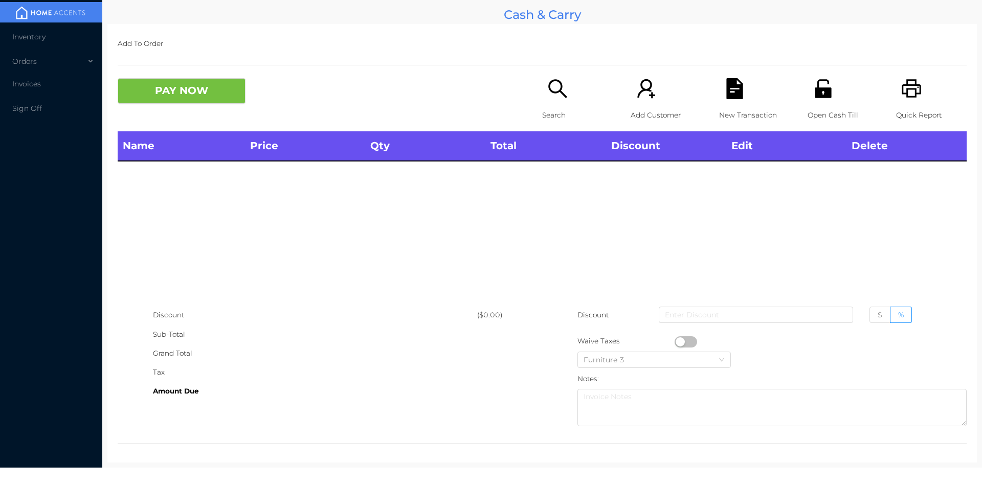
click at [823, 97] on icon "icon: unlock" at bounding box center [823, 88] width 16 height 18
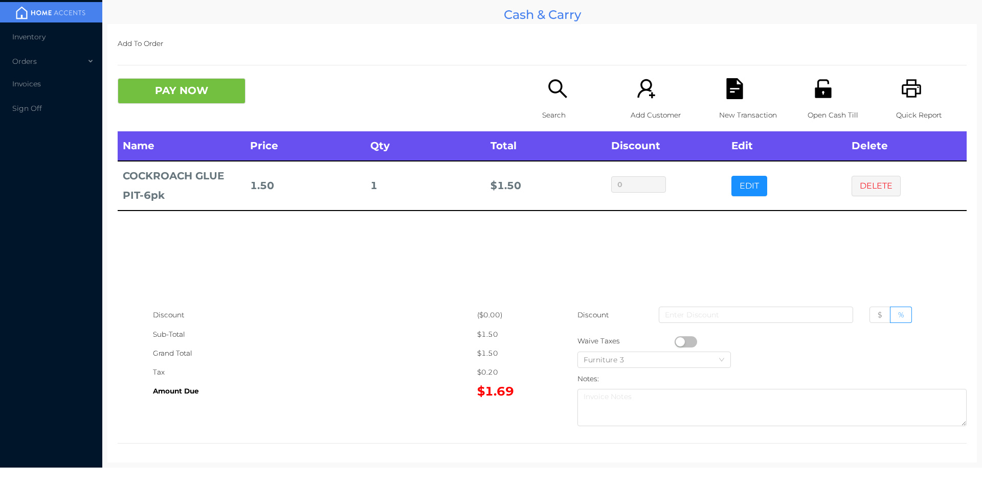
click at [550, 100] on div "Search" at bounding box center [577, 104] width 71 height 53
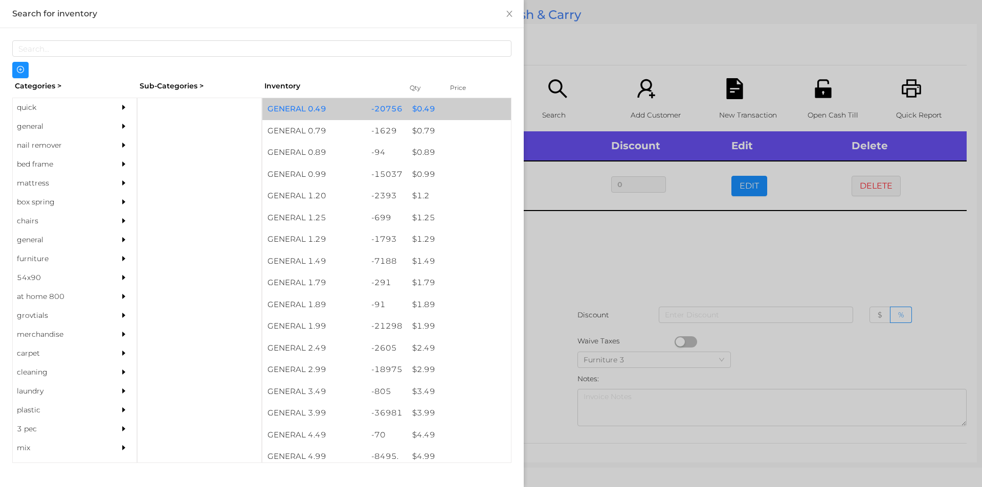
click at [413, 115] on div "$ 0.49" at bounding box center [459, 109] width 104 height 22
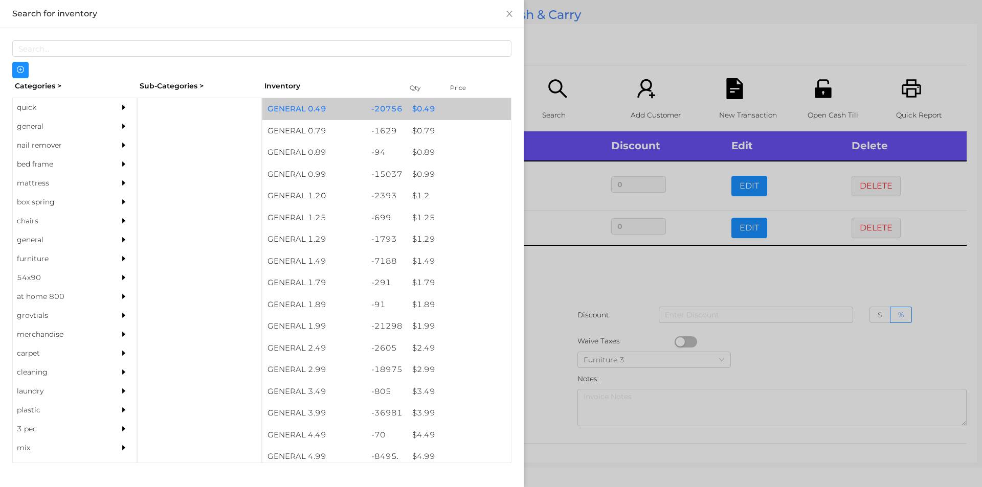
click at [418, 116] on div "$ 0.49" at bounding box center [459, 109] width 104 height 22
click at [408, 107] on div "$ 0.49" at bounding box center [459, 109] width 104 height 22
click at [411, 105] on div "$ 0.49" at bounding box center [459, 109] width 104 height 22
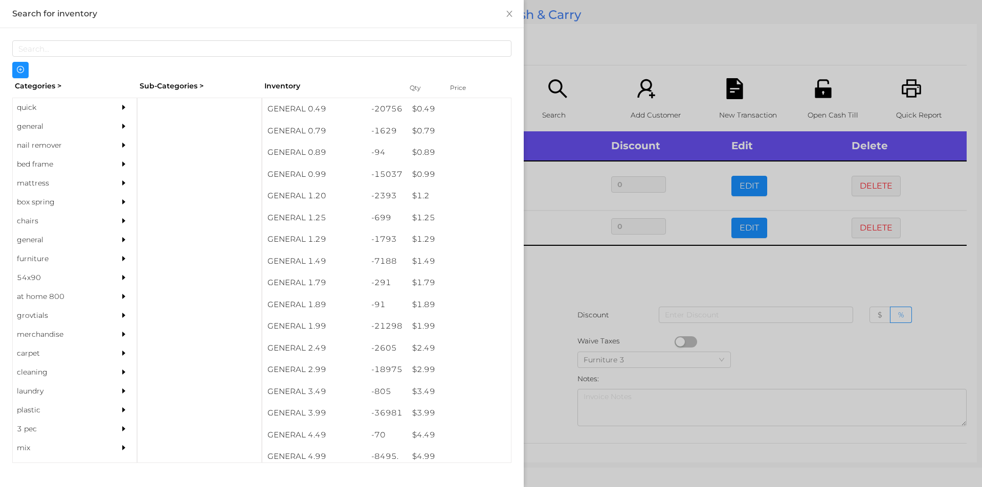
click at [559, 278] on div at bounding box center [491, 243] width 982 height 487
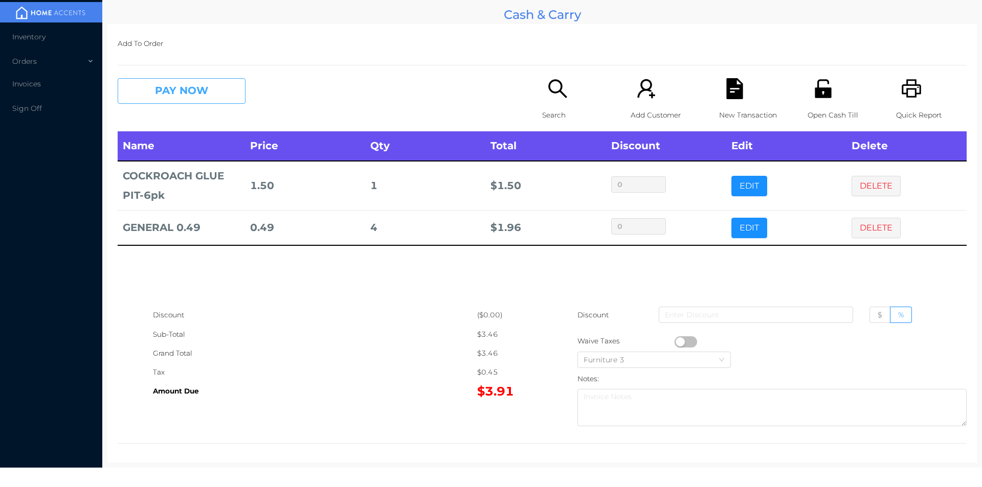
click at [160, 89] on button "PAY NOW" at bounding box center [182, 91] width 128 height 26
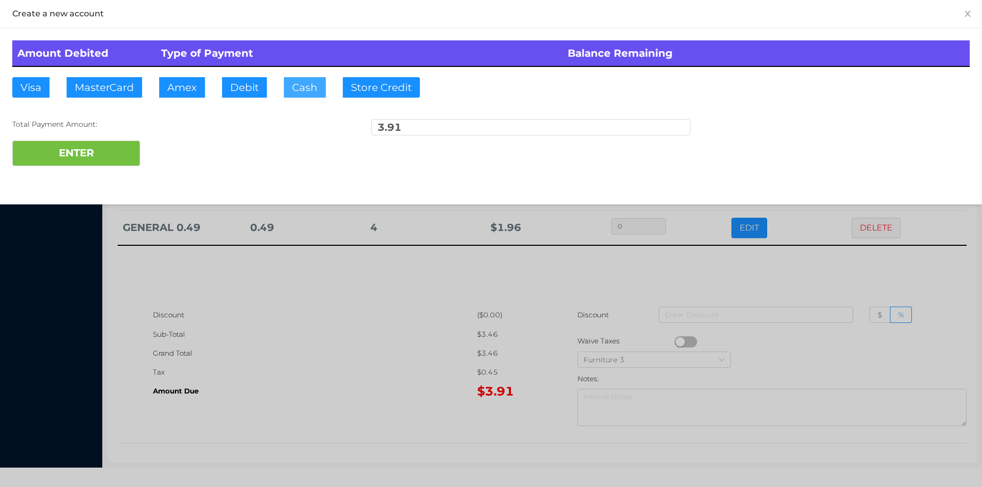
click at [291, 87] on button "Cash" at bounding box center [305, 87] width 42 height 20
type input "20."
click at [105, 156] on button "ENTER" at bounding box center [76, 154] width 128 height 26
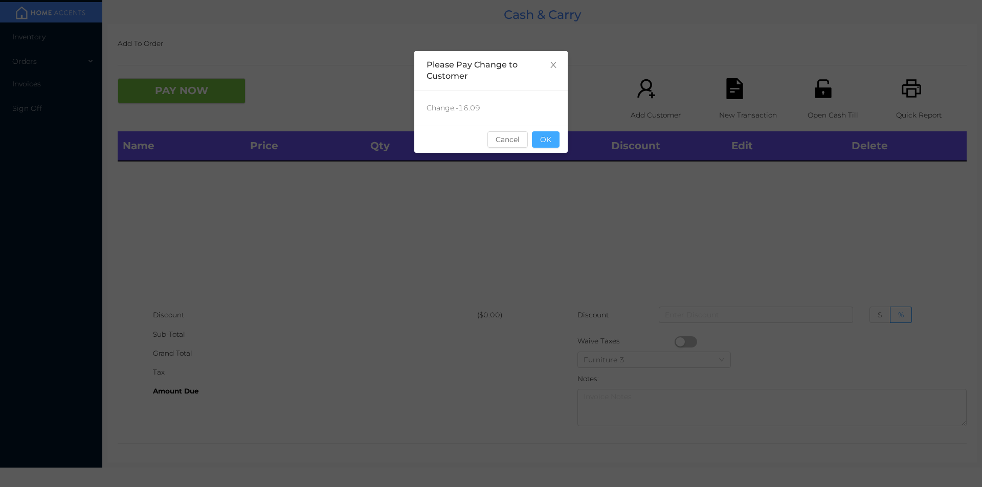
click at [543, 141] on button "OK" at bounding box center [546, 139] width 28 height 16
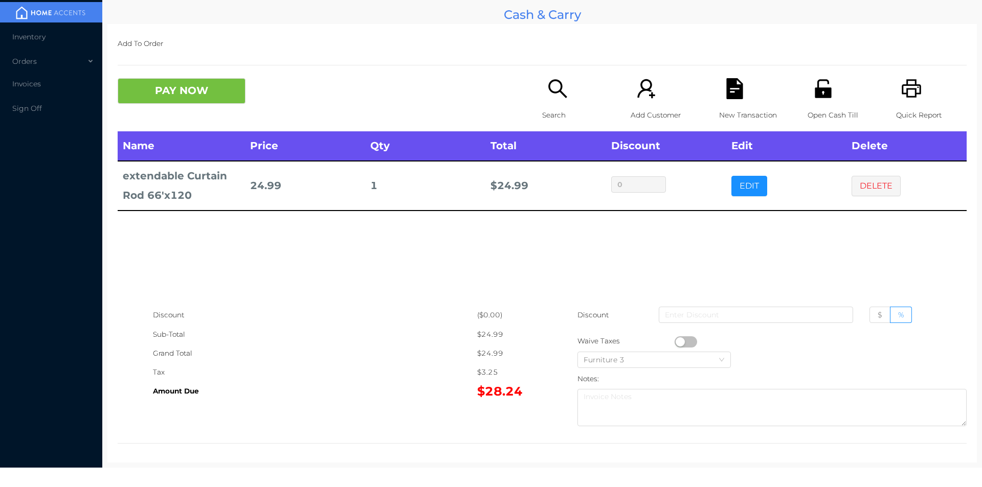
click at [678, 337] on button "button" at bounding box center [686, 342] width 23 height 11
click at [212, 91] on button "PAY NOW" at bounding box center [182, 91] width 128 height 26
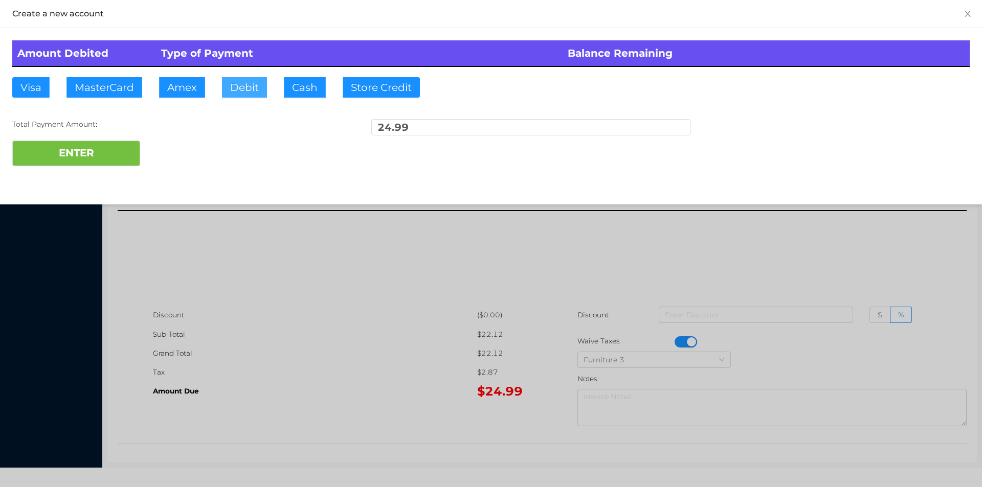
click at [244, 96] on button "Debit" at bounding box center [244, 87] width 45 height 20
click at [114, 156] on button "ENTER" at bounding box center [76, 154] width 128 height 26
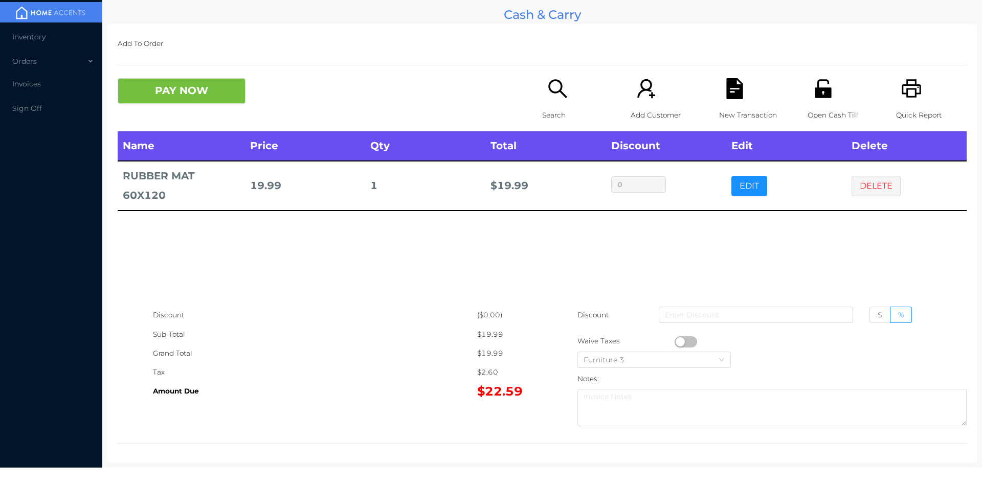
click at [547, 94] on icon "icon: search" at bounding box center [557, 88] width 21 height 21
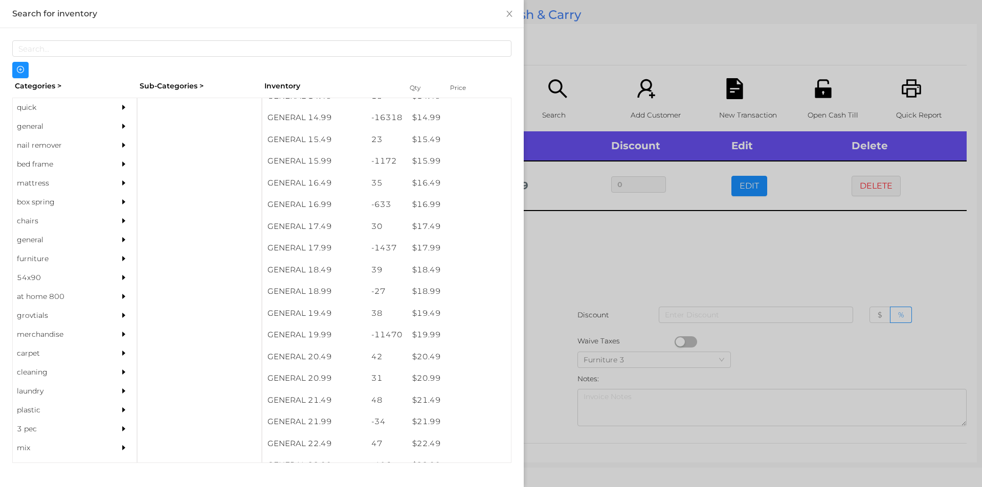
scroll to position [876, 0]
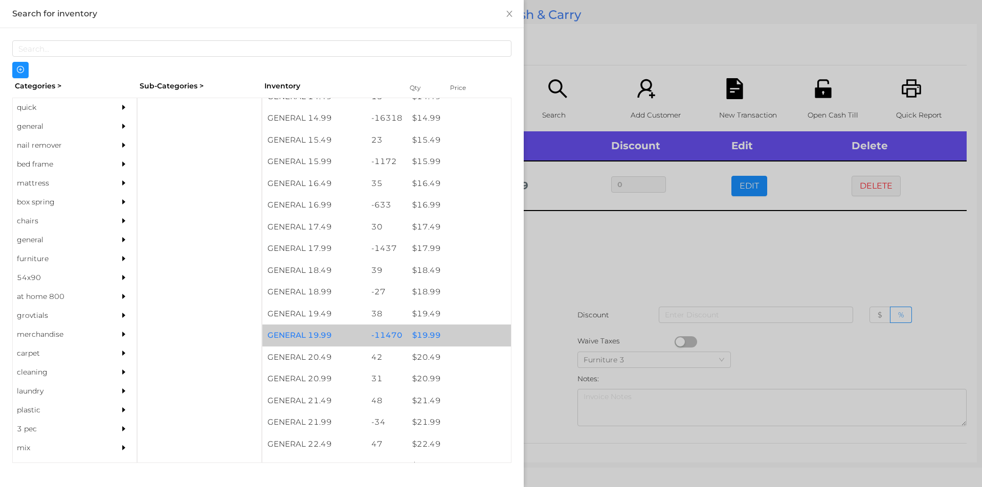
click at [421, 336] on div "$ 19.99" at bounding box center [459, 336] width 104 height 22
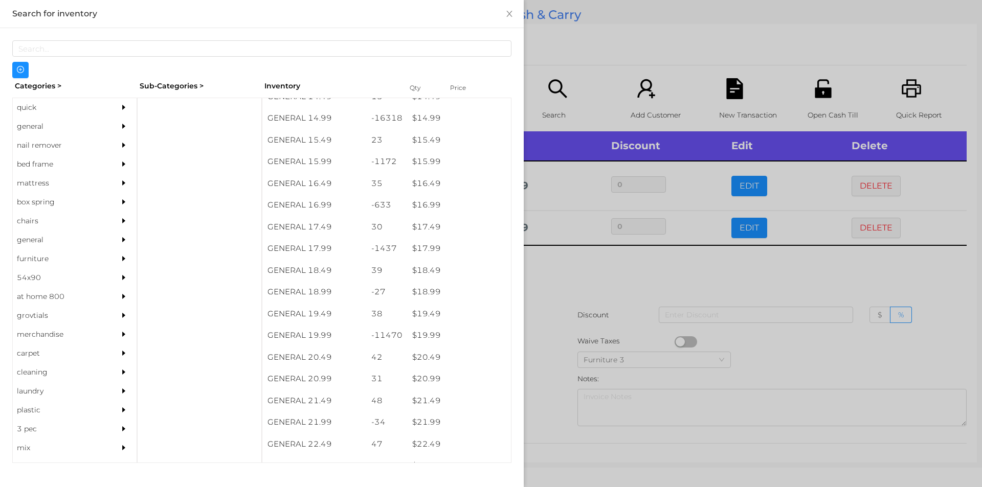
click at [44, 108] on div "quick" at bounding box center [59, 107] width 93 height 19
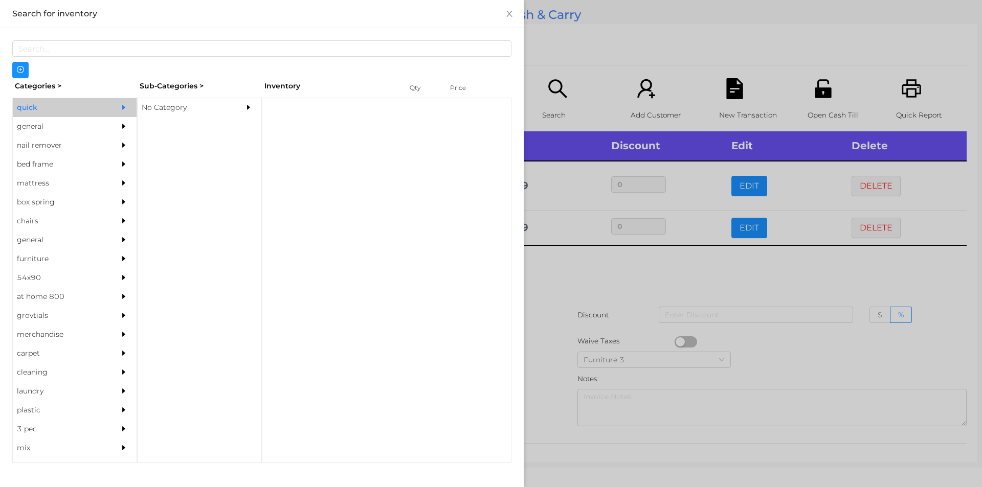
click at [208, 115] on div "No Category" at bounding box center [184, 107] width 93 height 19
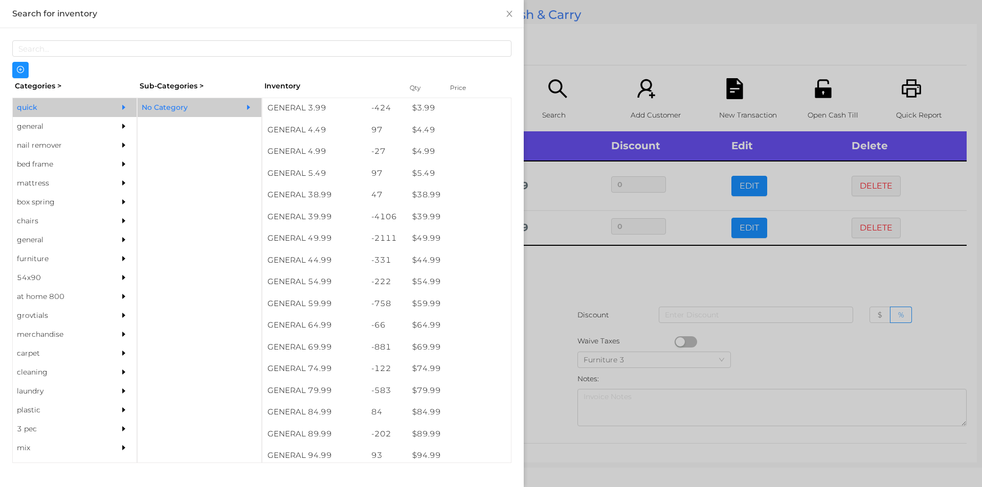
scroll to position [466, 0]
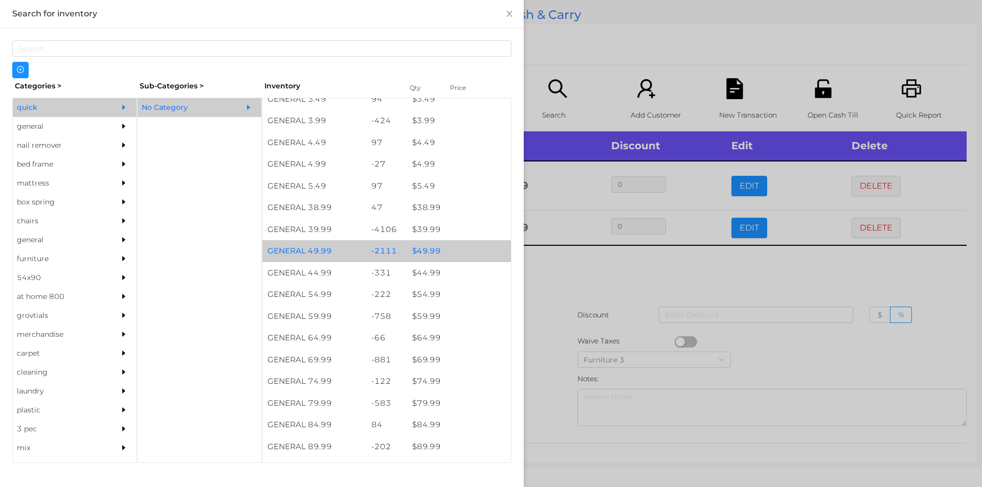
click at [433, 260] on div "$ 49.99" at bounding box center [459, 251] width 104 height 22
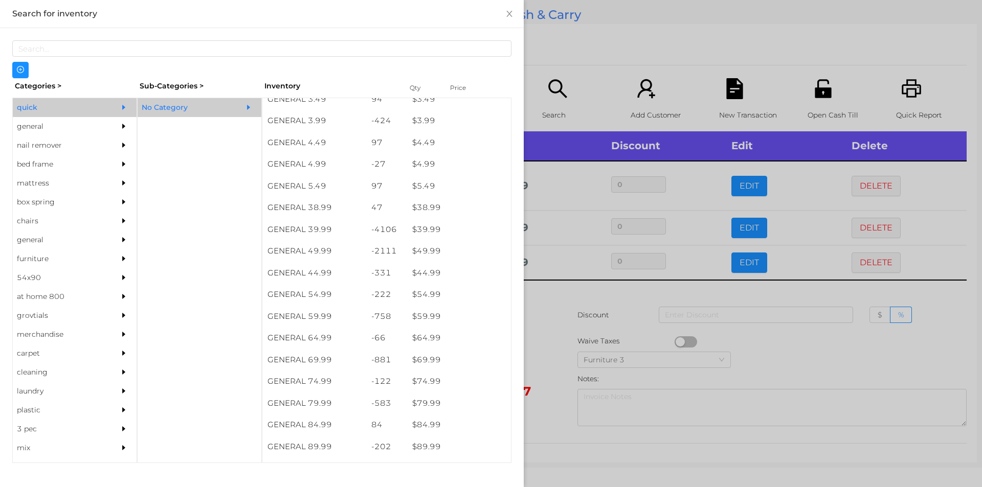
click at [549, 304] on div at bounding box center [491, 243] width 982 height 487
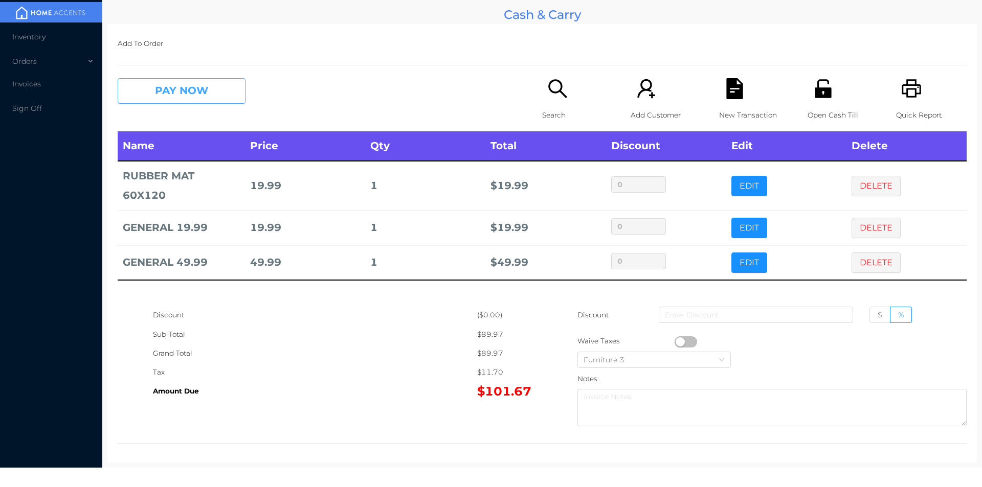
click at [165, 90] on button "PAY NOW" at bounding box center [182, 91] width 128 height 26
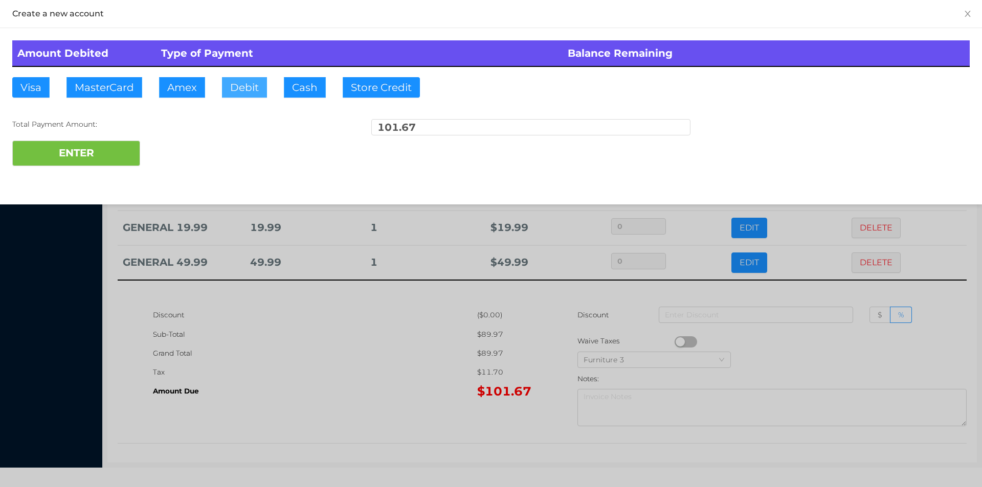
click at [248, 90] on button "Debit" at bounding box center [244, 87] width 45 height 20
click at [102, 154] on button "ENTER" at bounding box center [76, 154] width 128 height 26
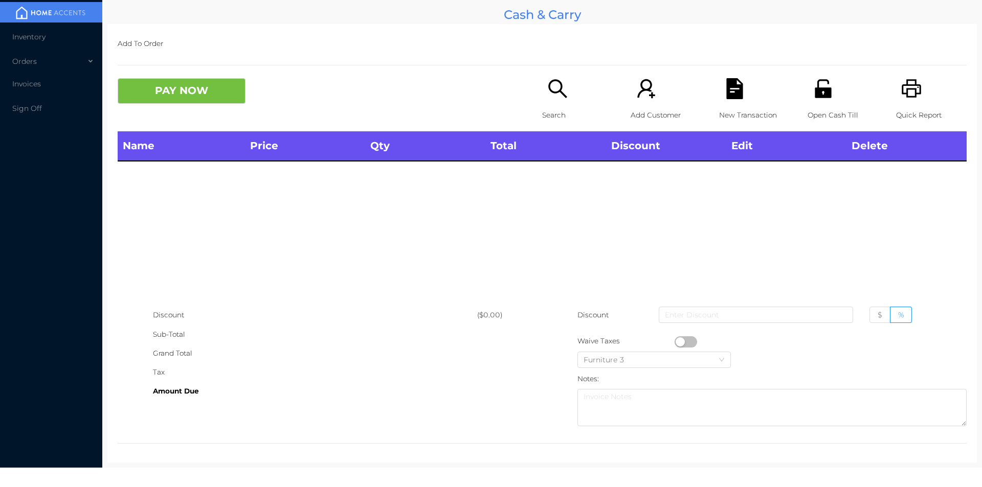
click at [818, 102] on div "Open Cash Till" at bounding box center [842, 104] width 71 height 53
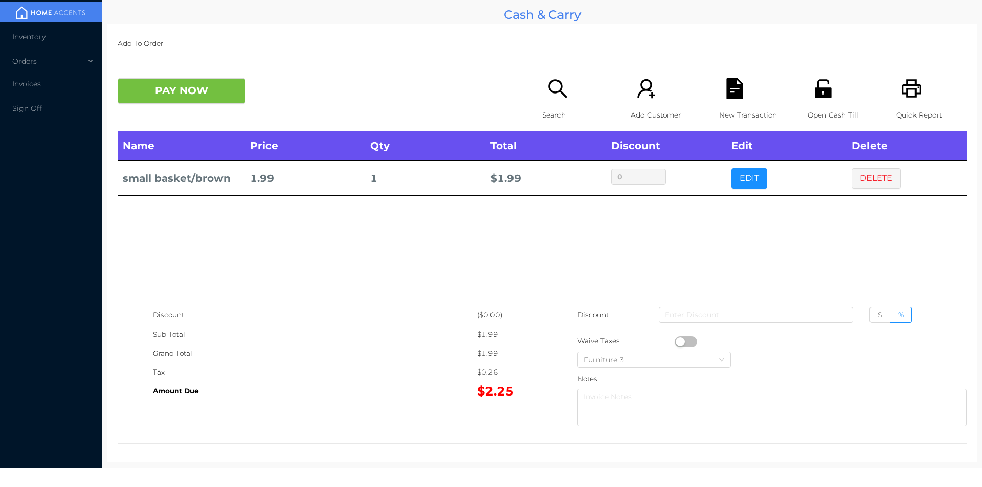
click at [563, 99] on icon "icon: search" at bounding box center [557, 88] width 21 height 21
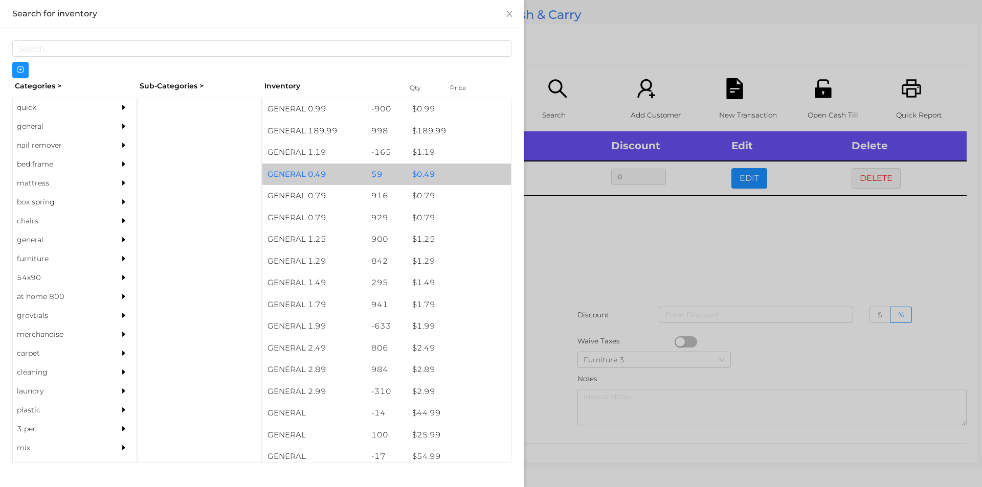
click at [422, 173] on div "$ 0.49" at bounding box center [459, 175] width 104 height 22
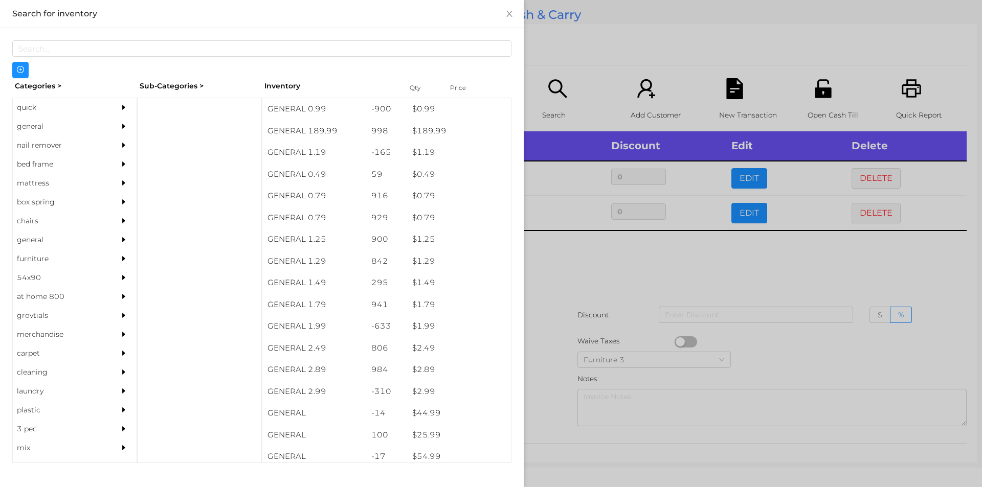
click at [574, 238] on div at bounding box center [491, 243] width 982 height 487
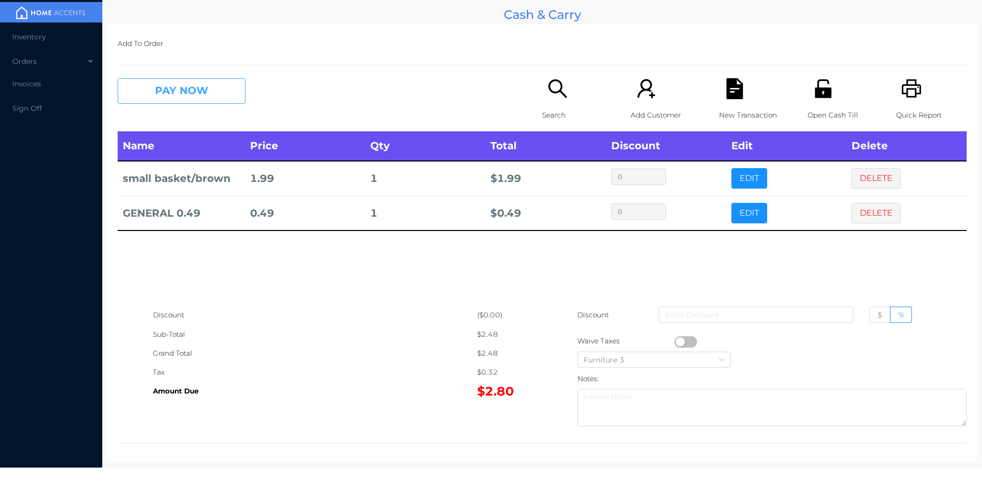
click at [141, 97] on button "PAY NOW" at bounding box center [182, 91] width 128 height 26
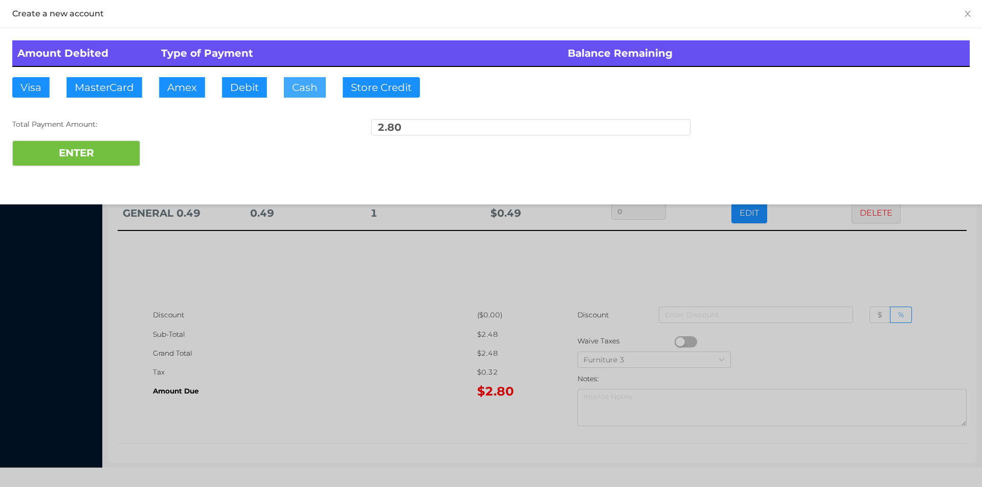
click at [294, 86] on button "Cash" at bounding box center [305, 87] width 42 height 20
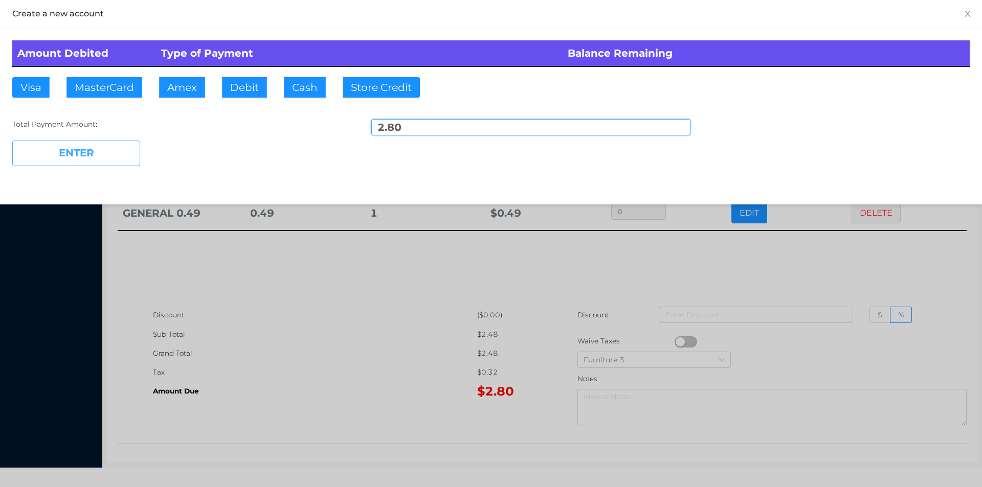
click at [134, 147] on button "ENTER" at bounding box center [76, 154] width 128 height 26
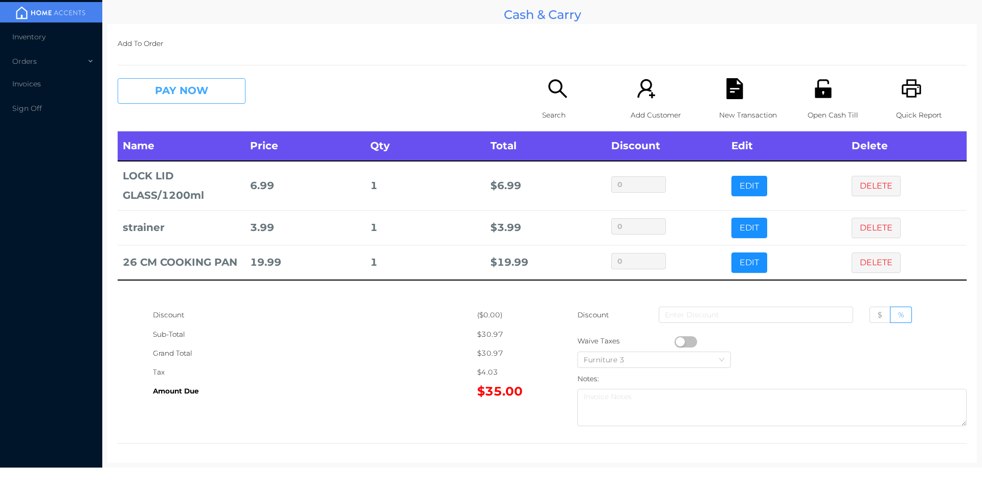
click at [184, 95] on button "PAY NOW" at bounding box center [182, 91] width 128 height 26
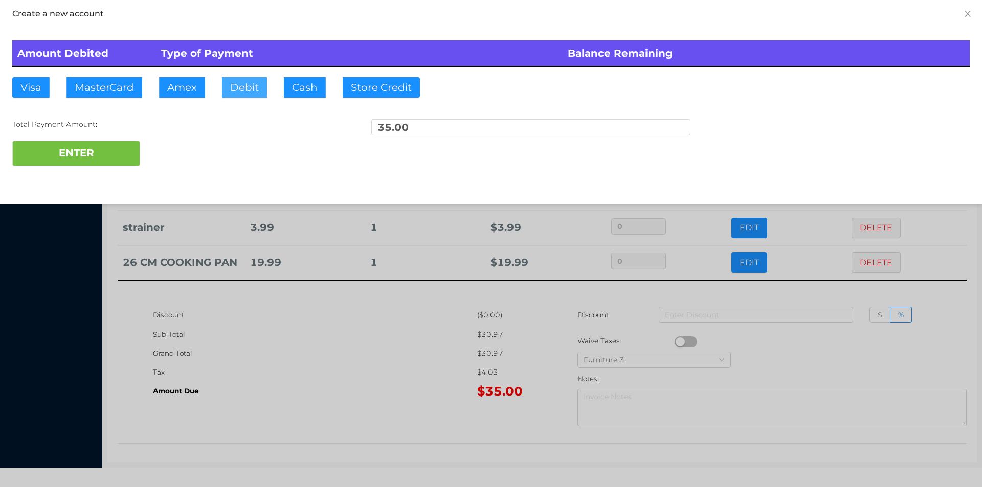
click at [238, 85] on button "Debit" at bounding box center [244, 87] width 45 height 20
type input "50."
click at [133, 158] on button "ENTER" at bounding box center [76, 154] width 128 height 26
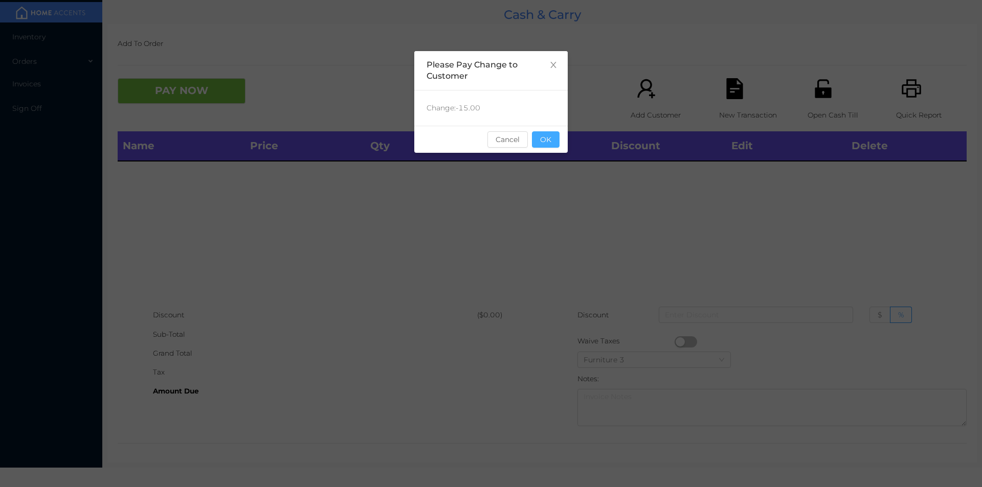
click at [545, 141] on button "OK" at bounding box center [546, 139] width 28 height 16
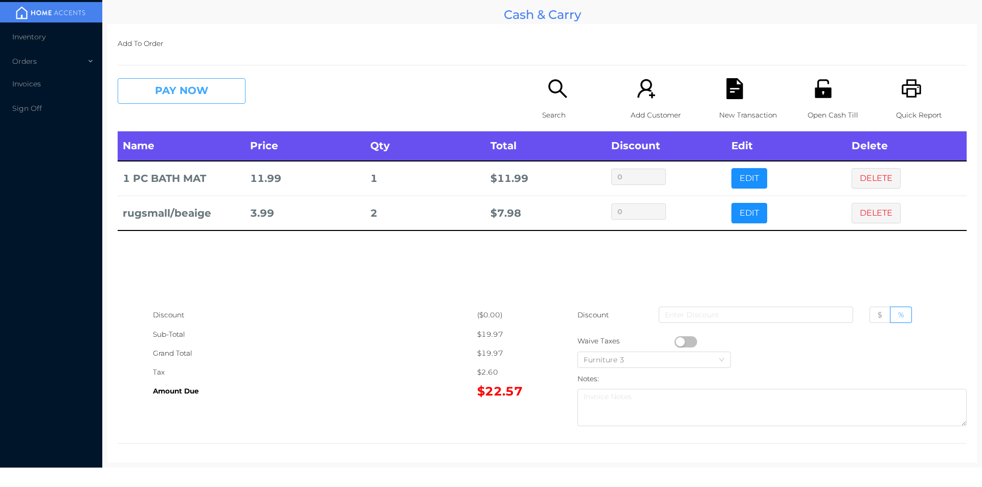
click at [154, 92] on button "PAY NOW" at bounding box center [182, 91] width 128 height 26
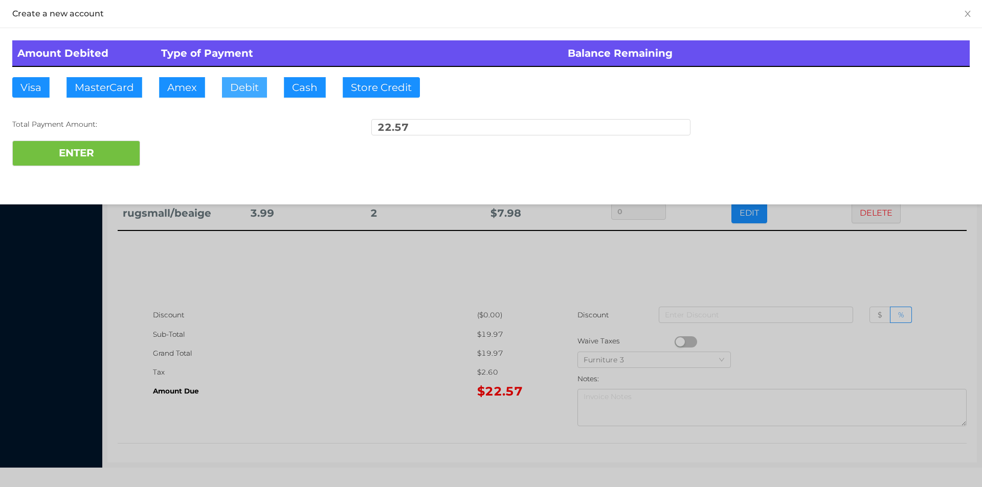
click at [235, 89] on button "Debit" at bounding box center [244, 87] width 45 height 20
type input "100."
click at [69, 156] on button "ENTER" at bounding box center [76, 154] width 128 height 26
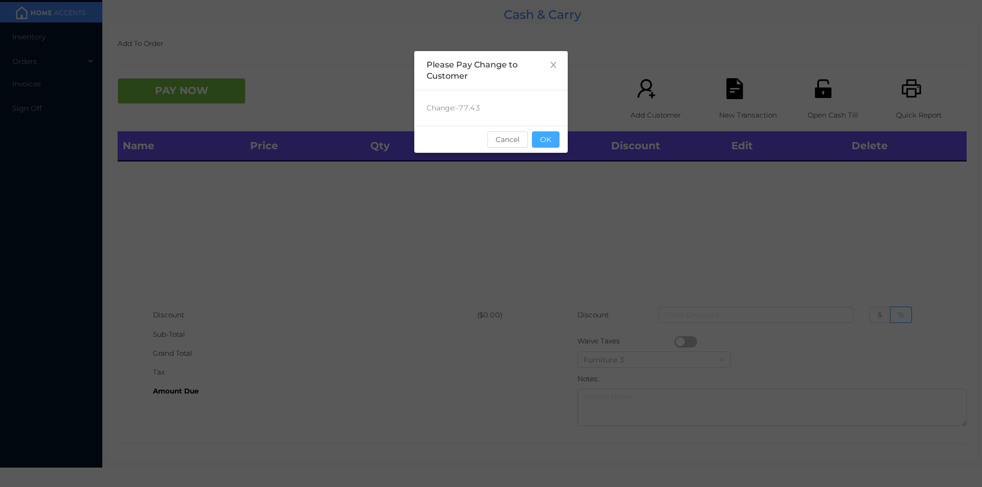
click at [552, 139] on button "OK" at bounding box center [546, 139] width 28 height 16
click at [550, 173] on div "Name Price Qty Total Discount Edit Delete" at bounding box center [542, 218] width 849 height 174
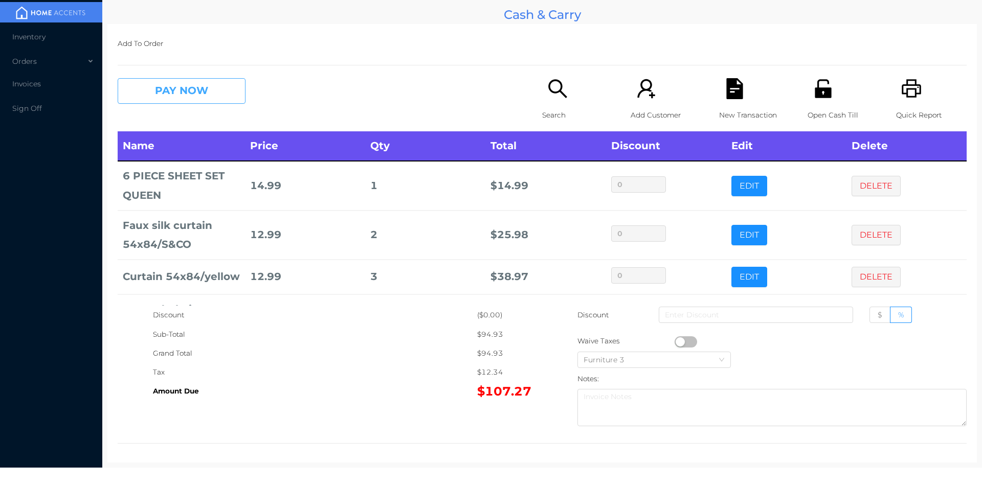
click at [175, 84] on button "PAY NOW" at bounding box center [182, 91] width 128 height 26
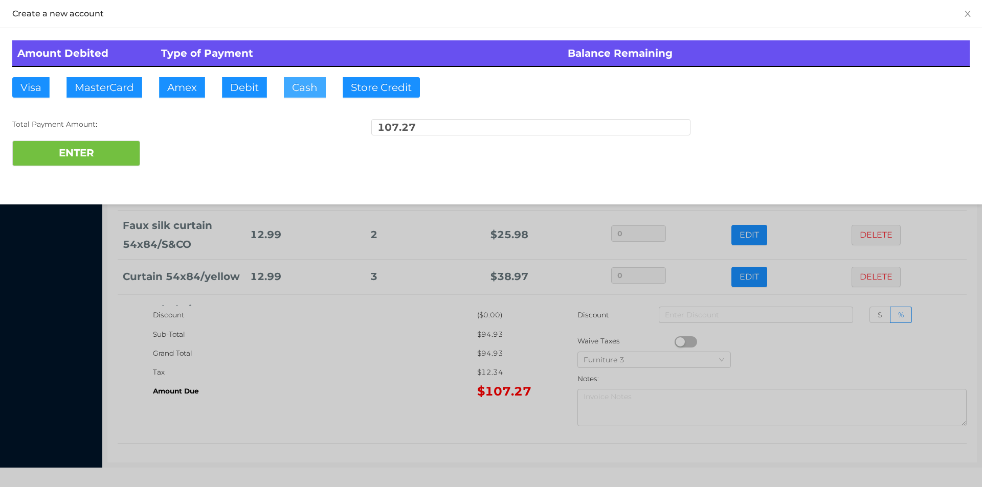
click at [296, 89] on button "Cash" at bounding box center [305, 87] width 42 height 20
type input "200."
click at [88, 164] on button "ENTER" at bounding box center [76, 154] width 128 height 26
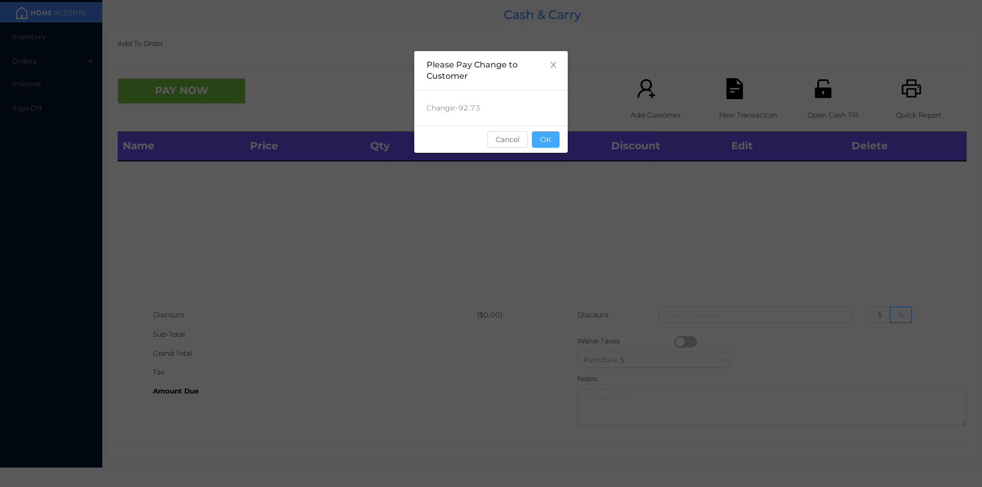
click at [555, 144] on button "OK" at bounding box center [546, 139] width 28 height 16
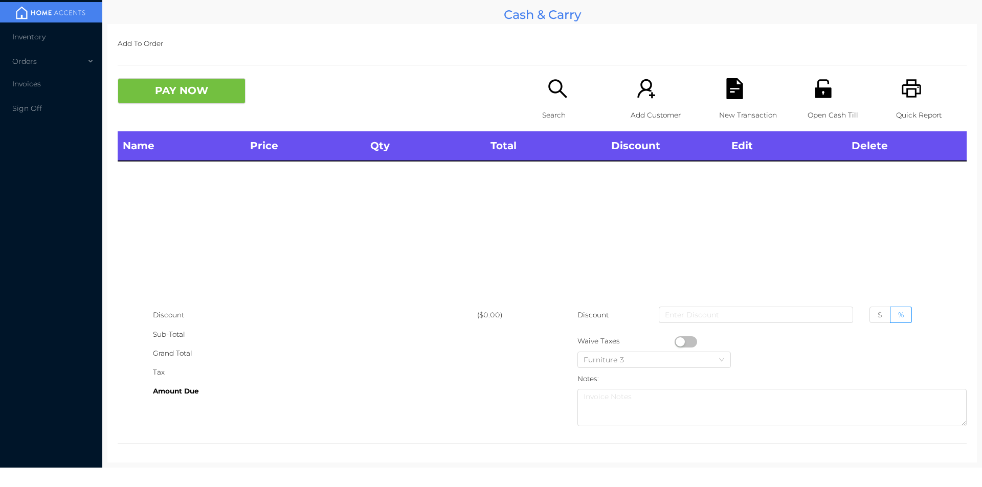
click at [544, 114] on p "Search" at bounding box center [577, 115] width 71 height 19
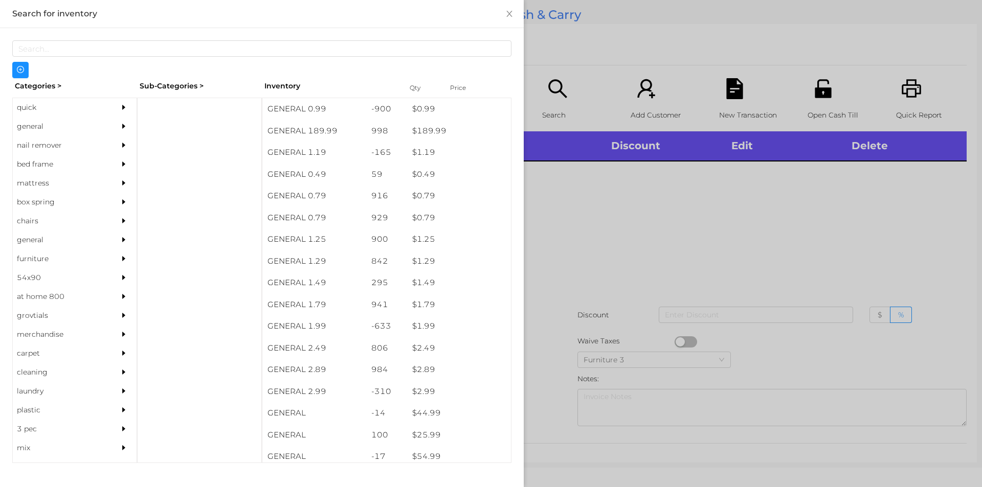
click at [34, 127] on div "general" at bounding box center [59, 126] width 93 height 19
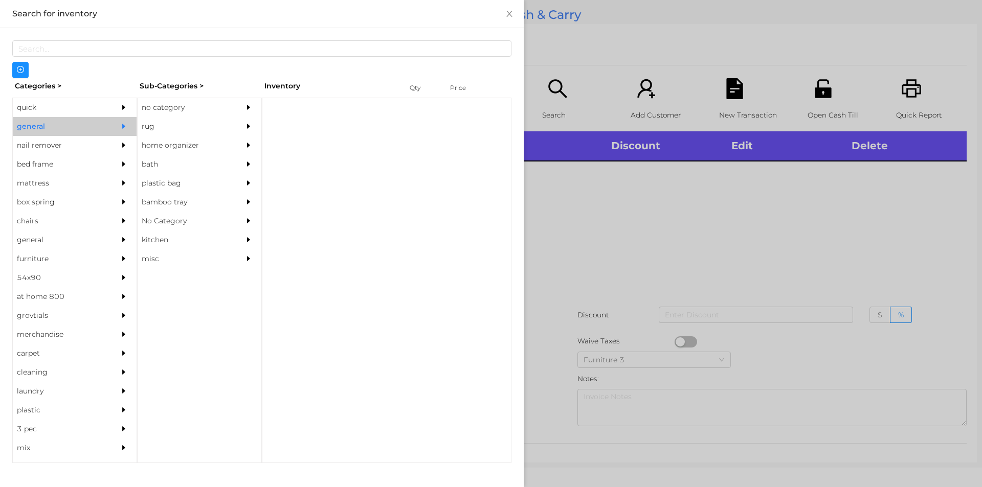
click at [169, 103] on div "no category" at bounding box center [184, 107] width 93 height 19
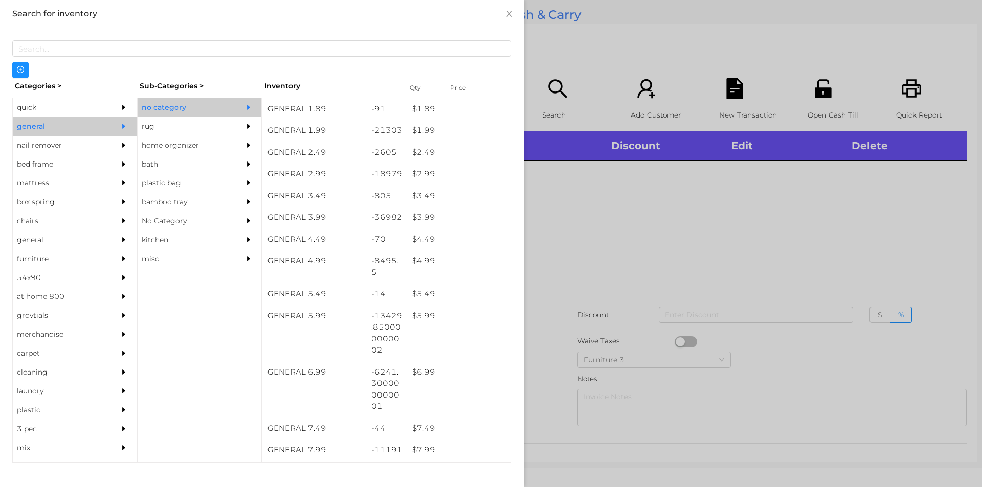
scroll to position [196, 0]
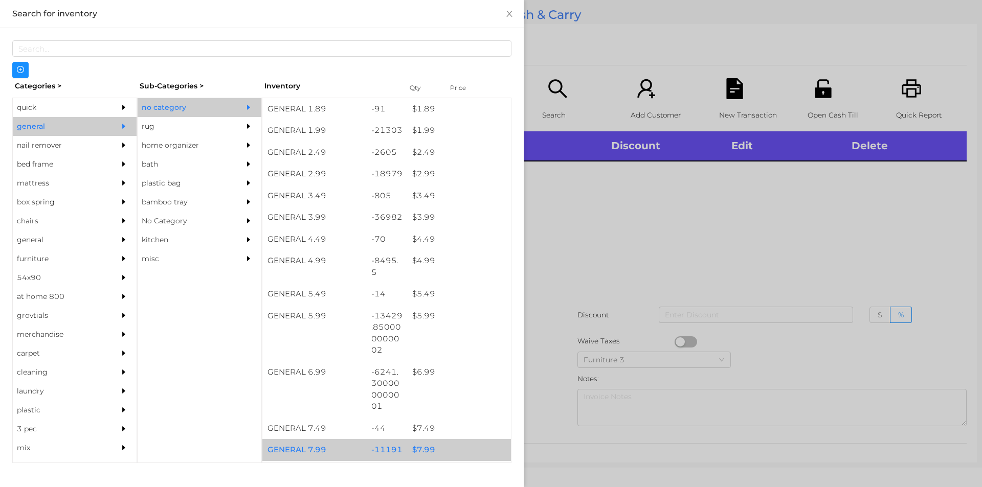
click at [424, 450] on div "$ 7.99" at bounding box center [459, 450] width 104 height 22
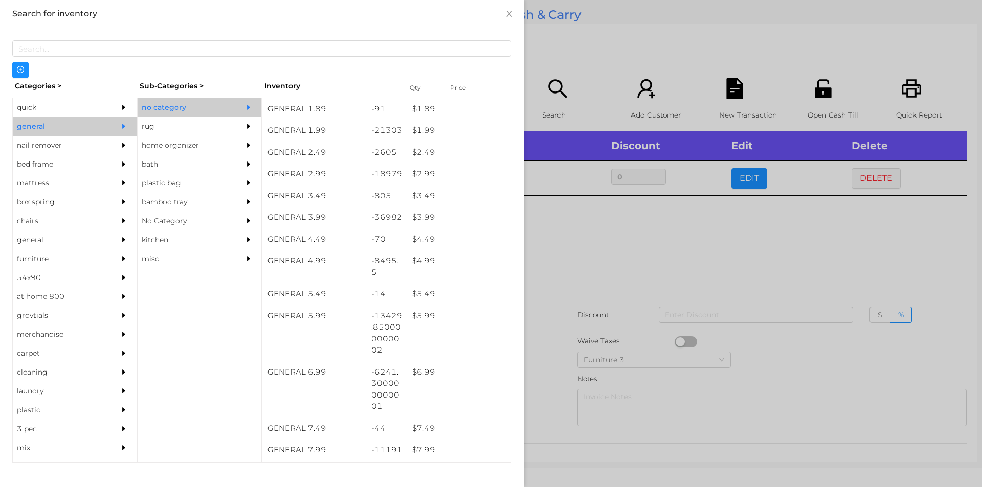
click at [551, 407] on div at bounding box center [491, 243] width 982 height 487
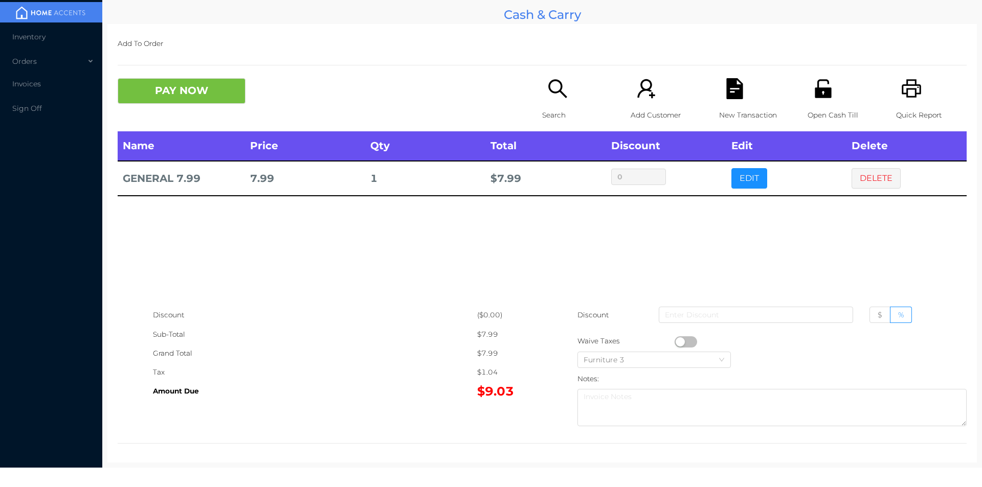
click at [198, 88] on button "PAY NOW" at bounding box center [182, 91] width 128 height 26
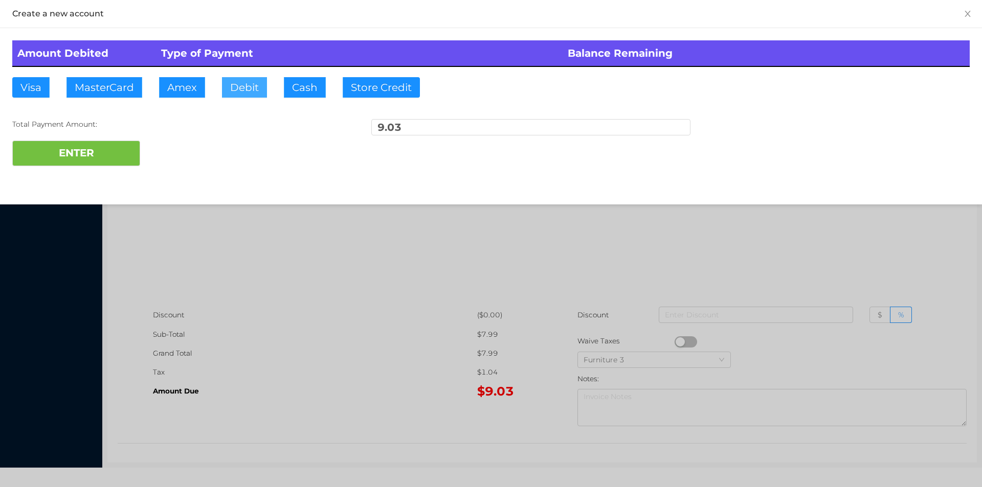
click at [242, 87] on button "Debit" at bounding box center [244, 87] width 45 height 20
click at [119, 159] on button "ENTER" at bounding box center [76, 154] width 128 height 26
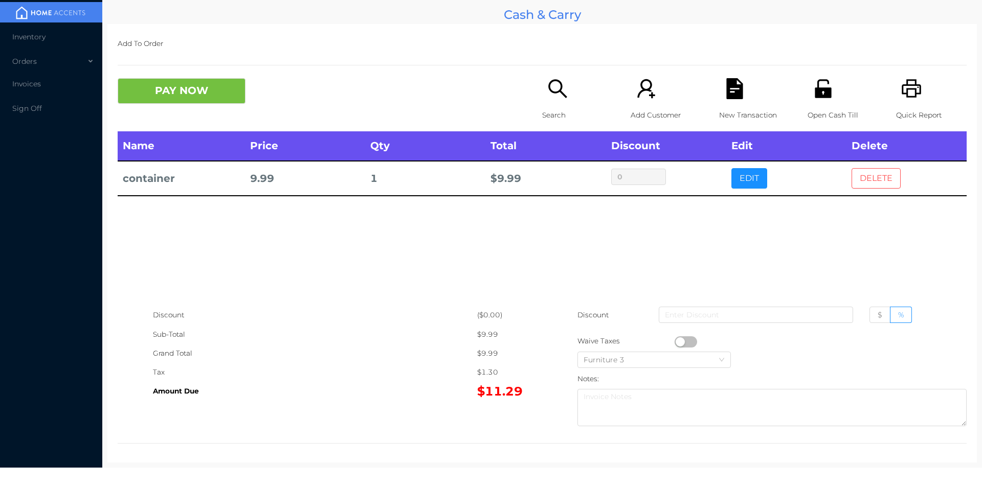
click at [874, 183] on button "DELETE" at bounding box center [875, 178] width 49 height 20
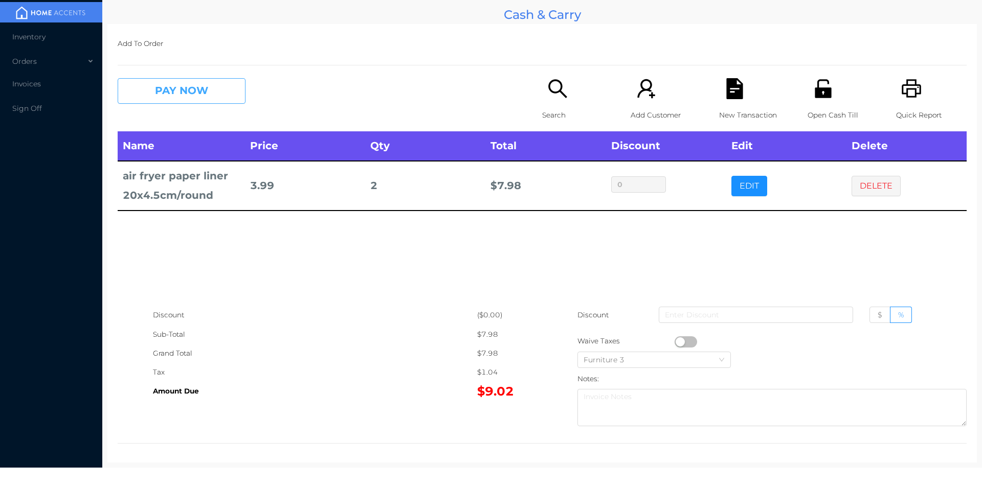
click at [184, 101] on button "PAY NOW" at bounding box center [182, 91] width 128 height 26
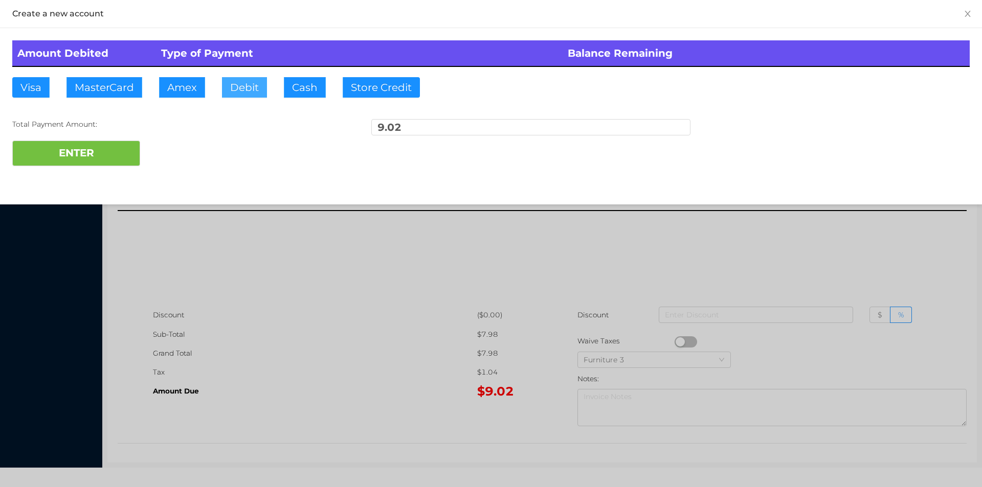
click at [239, 94] on button "Debit" at bounding box center [244, 87] width 45 height 20
click at [120, 159] on button "ENTER" at bounding box center [76, 154] width 128 height 26
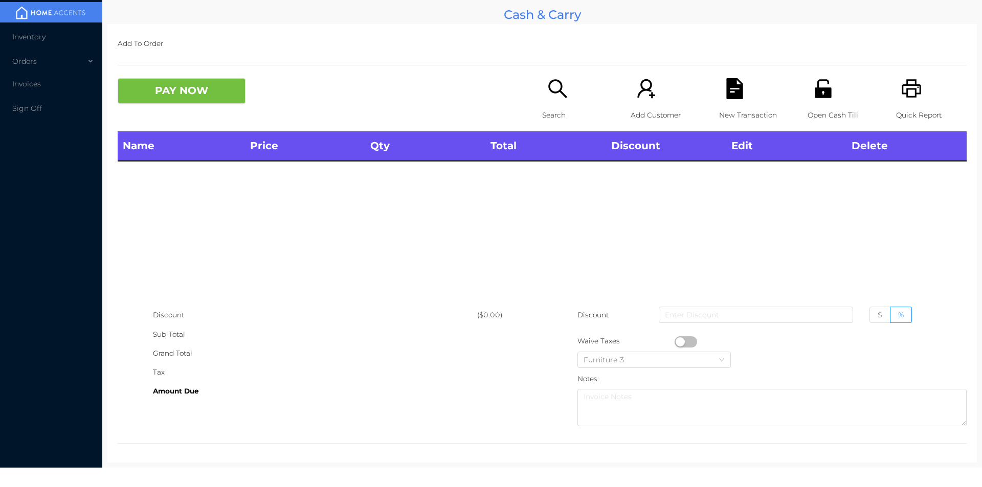
click at [552, 104] on div "Search" at bounding box center [577, 104] width 71 height 53
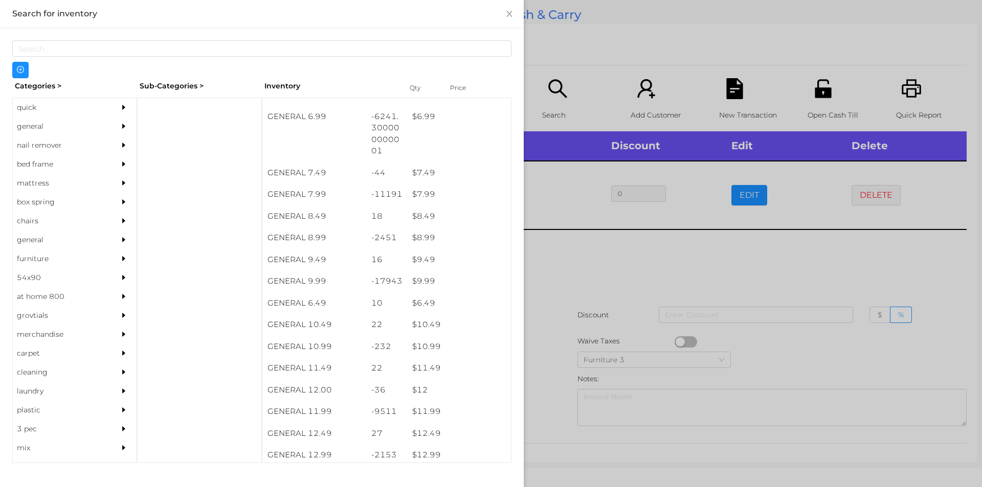
scroll to position [451, 0]
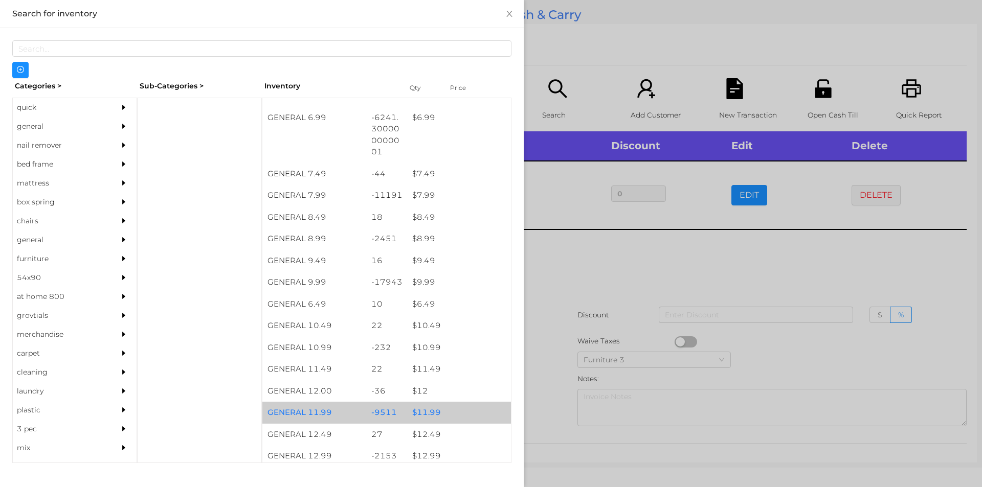
click at [420, 409] on div "$ 11.99" at bounding box center [459, 413] width 104 height 22
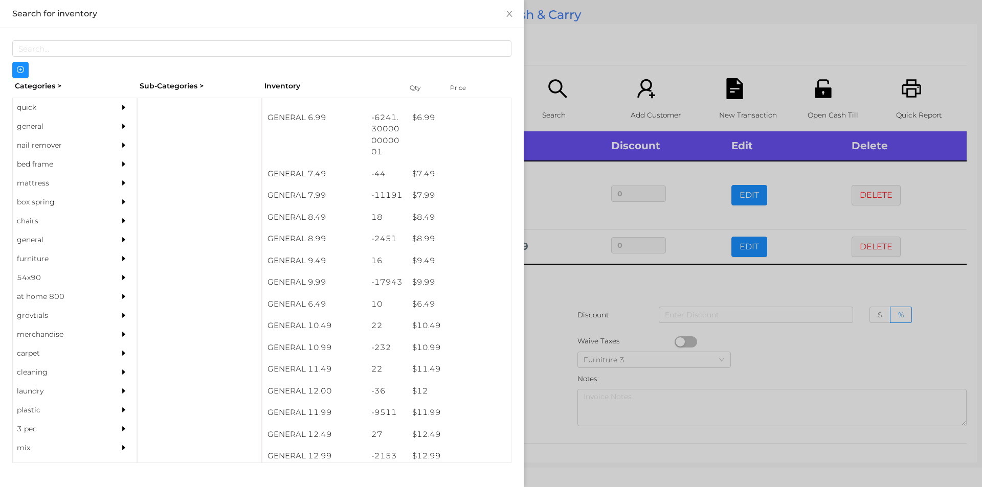
click at [545, 408] on div at bounding box center [491, 243] width 982 height 487
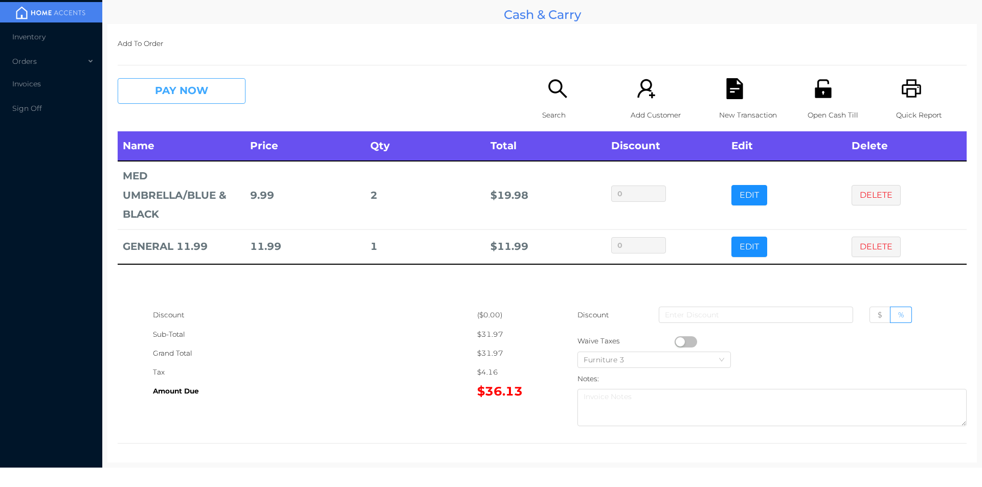
click at [170, 100] on button "PAY NOW" at bounding box center [182, 91] width 128 height 26
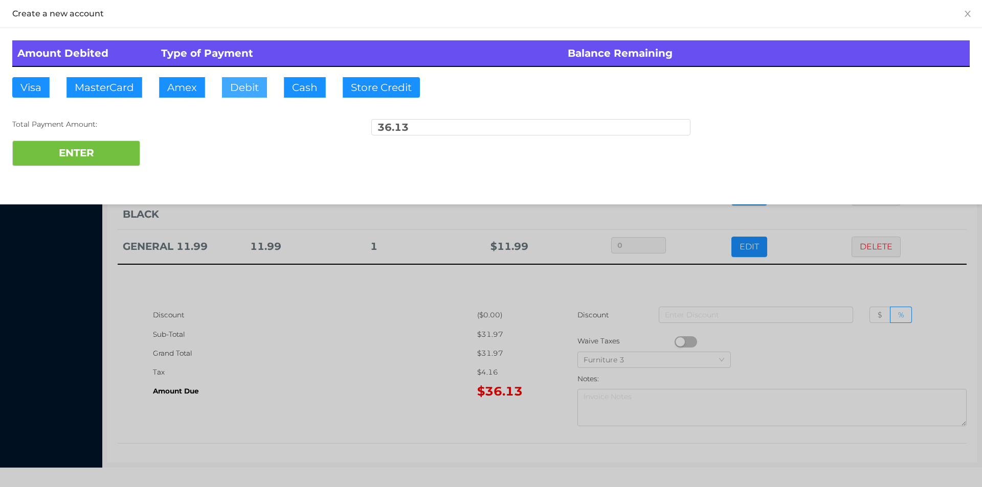
click at [239, 91] on button "Debit" at bounding box center [244, 87] width 45 height 20
type input "50."
click at [109, 153] on button "ENTER" at bounding box center [76, 154] width 128 height 26
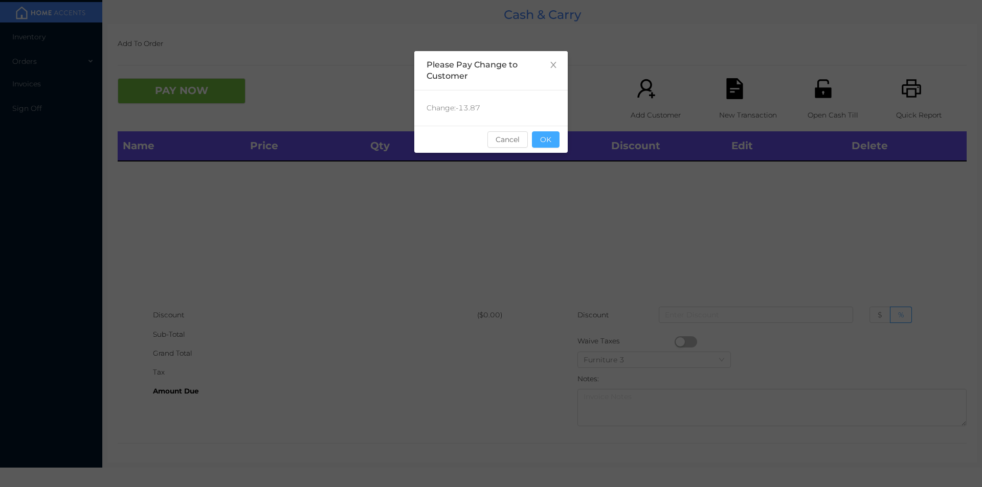
click at [545, 138] on button "OK" at bounding box center [546, 139] width 28 height 16
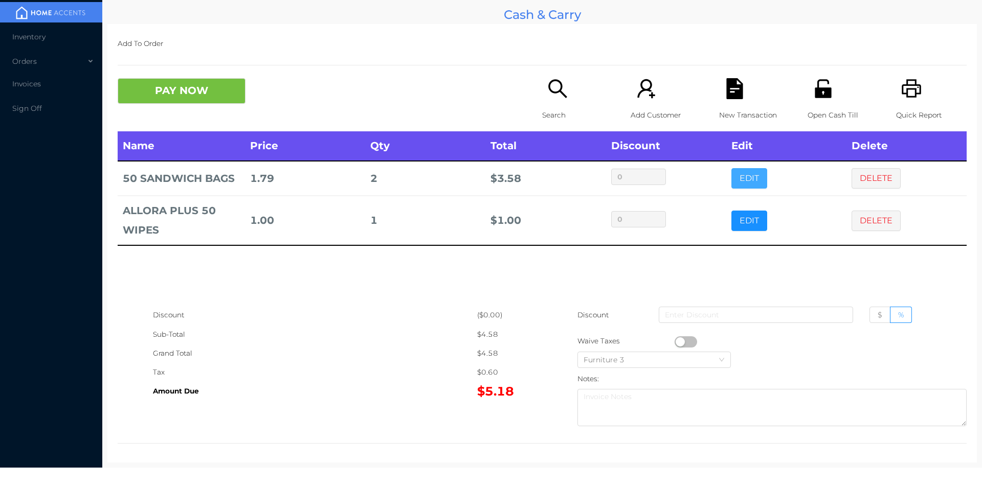
click at [741, 173] on button "EDIT" at bounding box center [749, 178] width 36 height 20
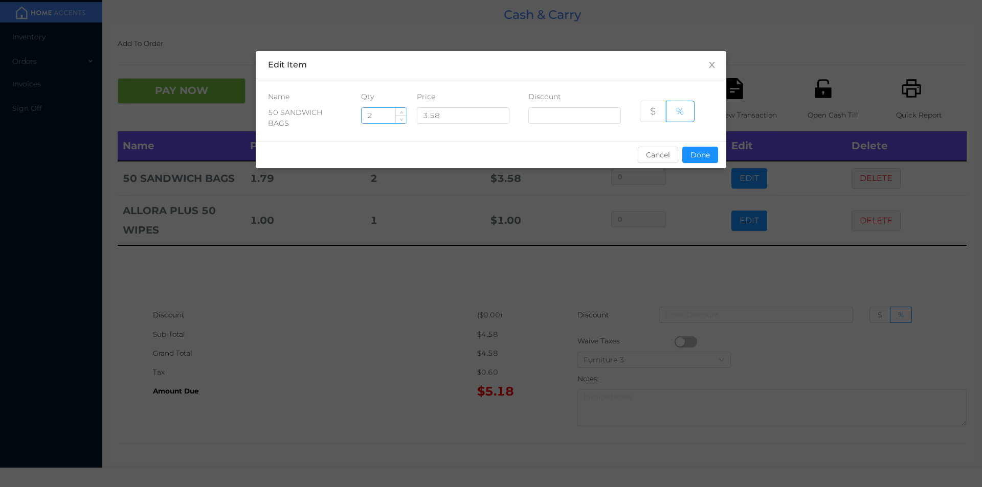
click at [383, 114] on input "2" at bounding box center [384, 115] width 45 height 15
type input "1"
click at [703, 158] on button "Done" at bounding box center [700, 155] width 36 height 16
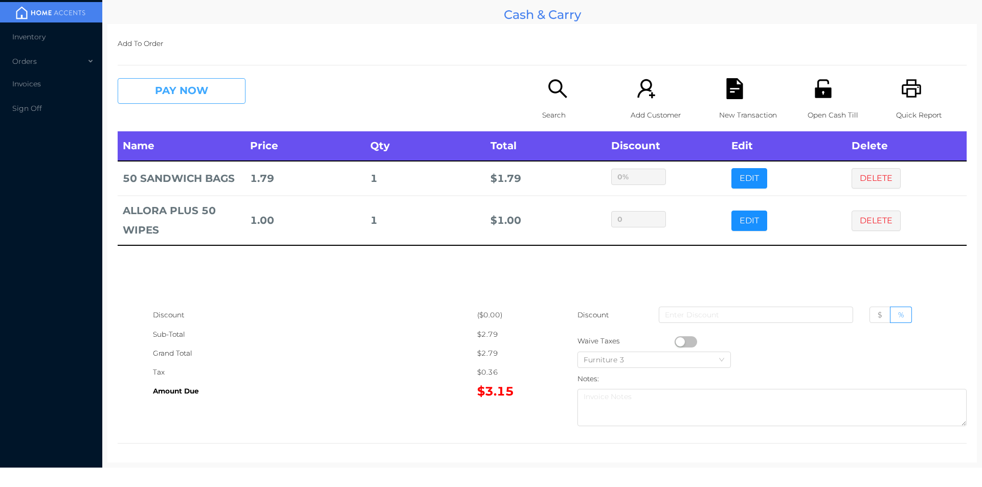
click at [174, 103] on button "PAY NOW" at bounding box center [182, 91] width 128 height 26
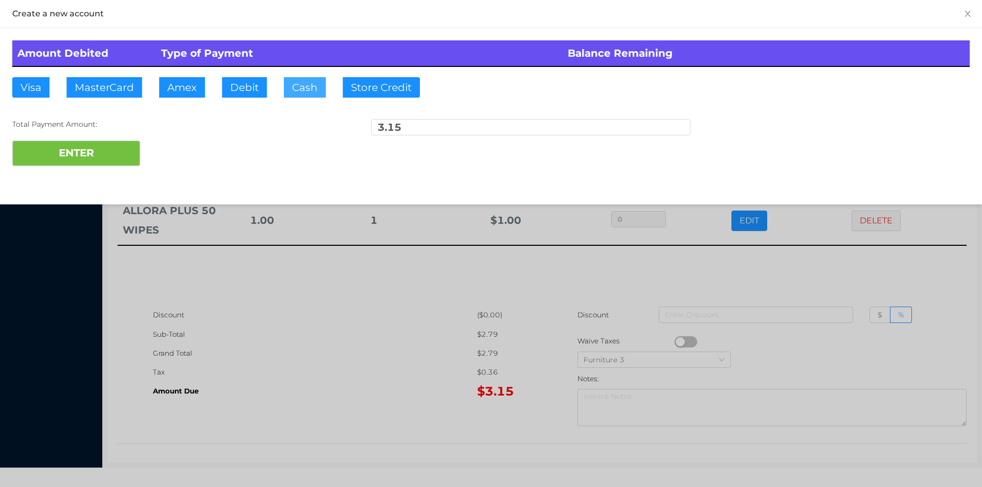
click at [291, 89] on button "Cash" at bounding box center [305, 87] width 42 height 20
click at [94, 158] on button "ENTER" at bounding box center [76, 154] width 128 height 26
type input "0"
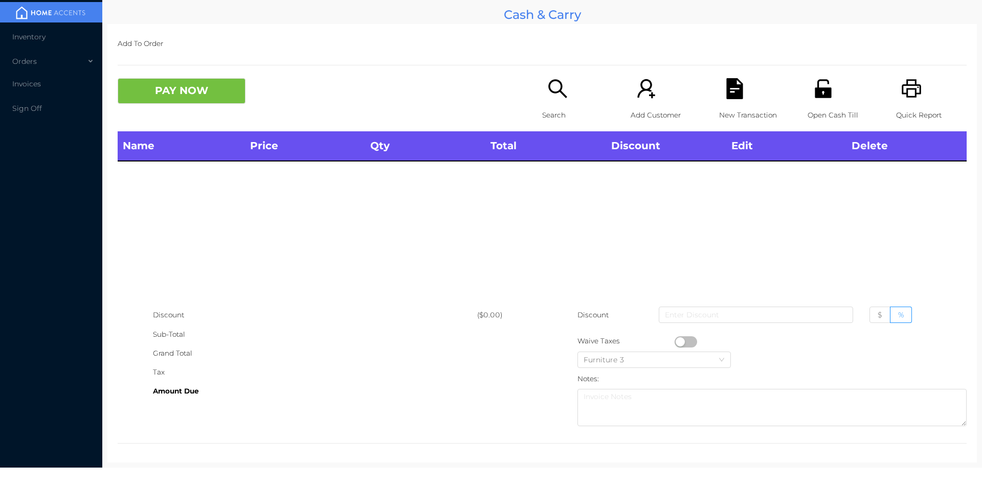
click at [556, 81] on icon "icon: search" at bounding box center [557, 88] width 21 height 21
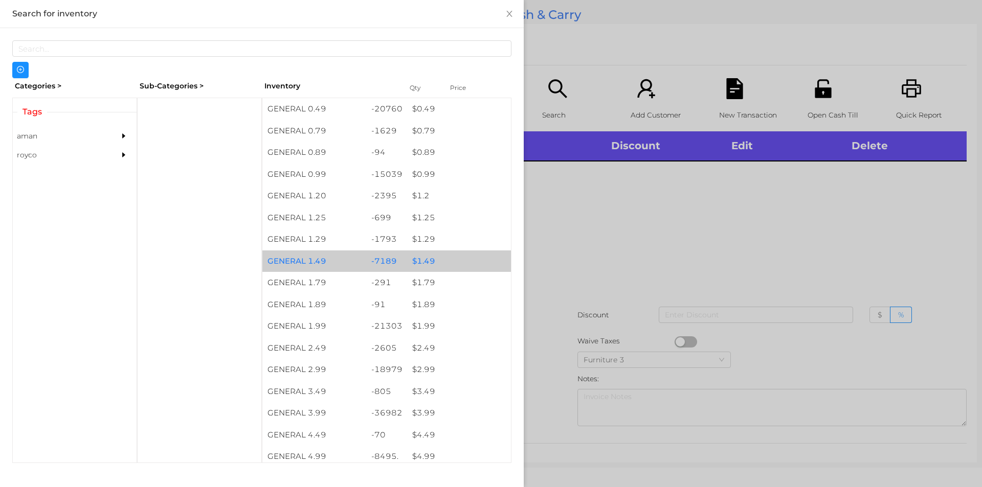
click at [422, 259] on div "$ 1.49" at bounding box center [459, 262] width 104 height 22
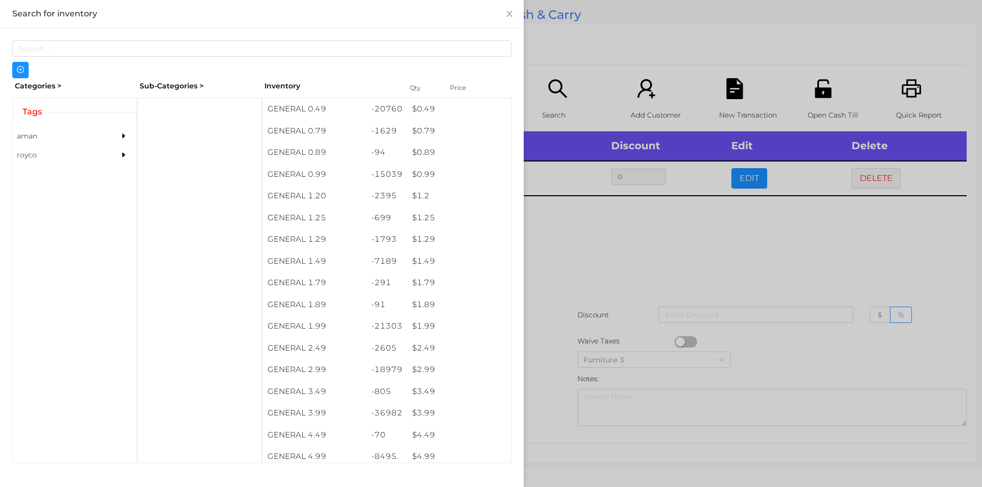
click at [610, 242] on div at bounding box center [491, 243] width 982 height 487
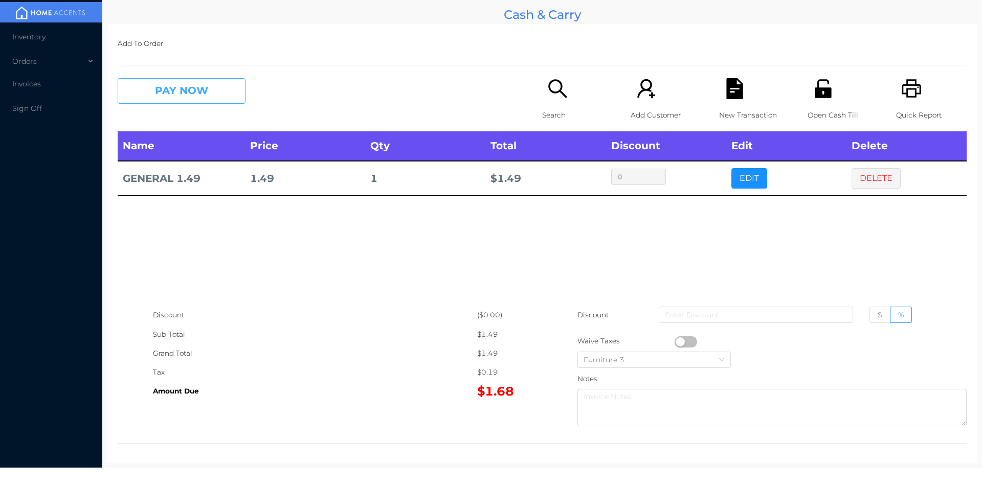
click at [188, 93] on button "PAY NOW" at bounding box center [182, 91] width 128 height 26
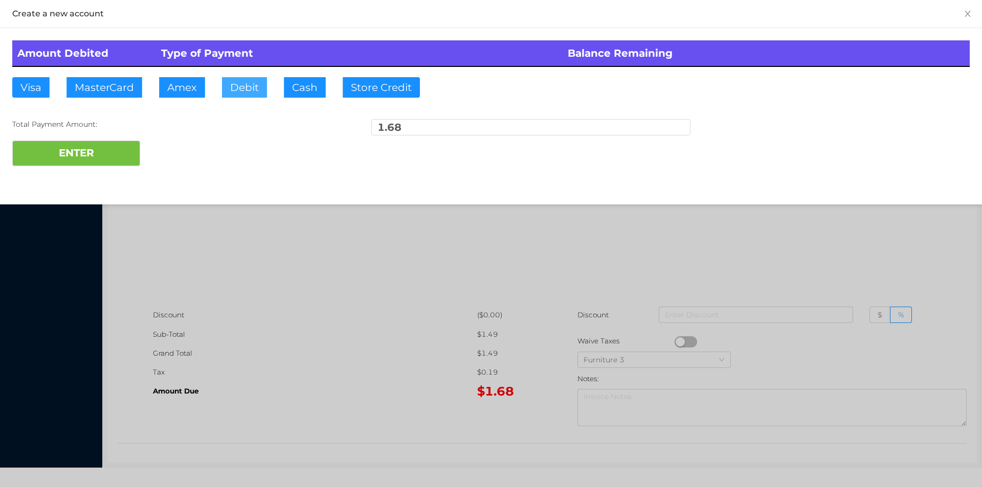
click at [240, 84] on button "Debit" at bounding box center [244, 87] width 45 height 20
click at [85, 157] on button "ENTER" at bounding box center [76, 154] width 128 height 26
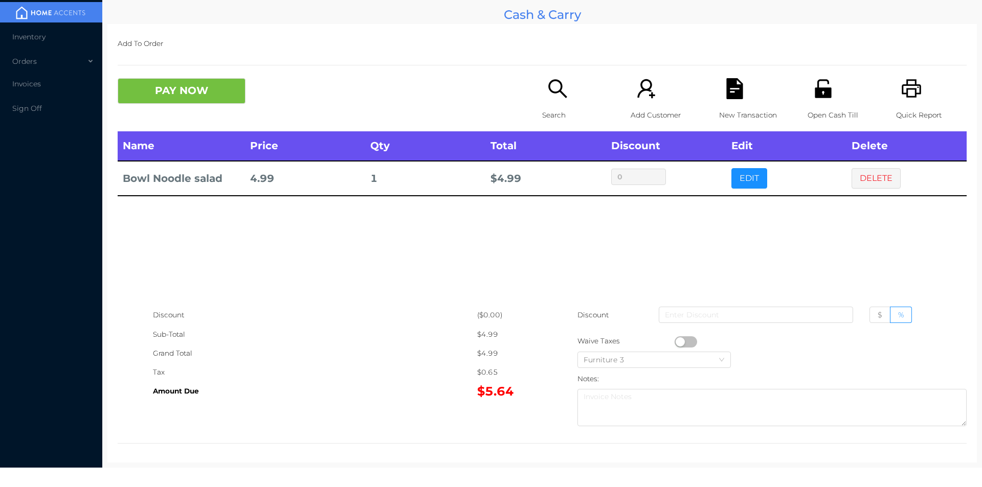
click at [542, 103] on div "Search" at bounding box center [577, 104] width 71 height 53
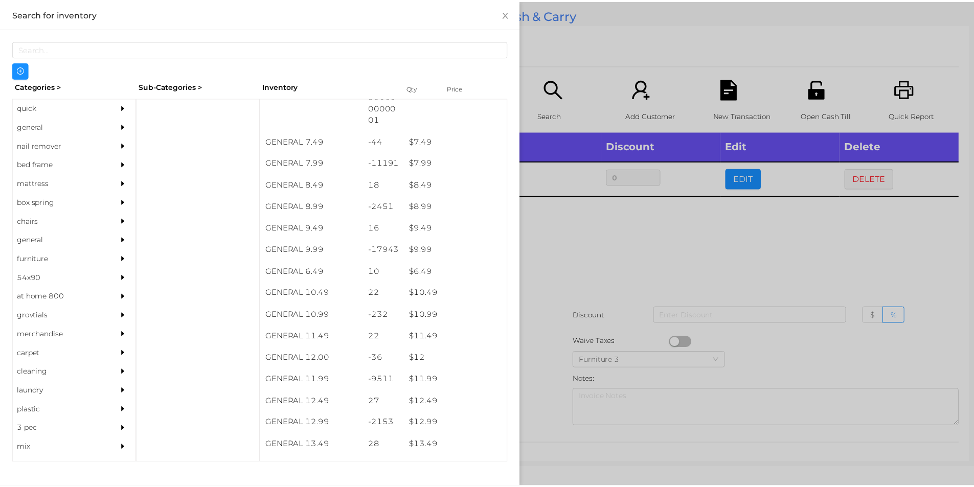
scroll to position [480, 0]
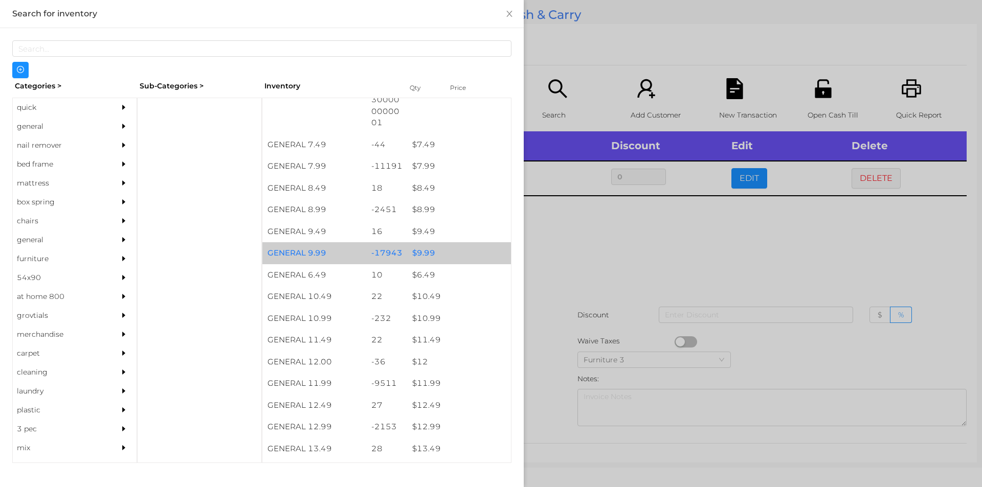
click at [420, 251] on div "$ 9.99" at bounding box center [459, 253] width 104 height 22
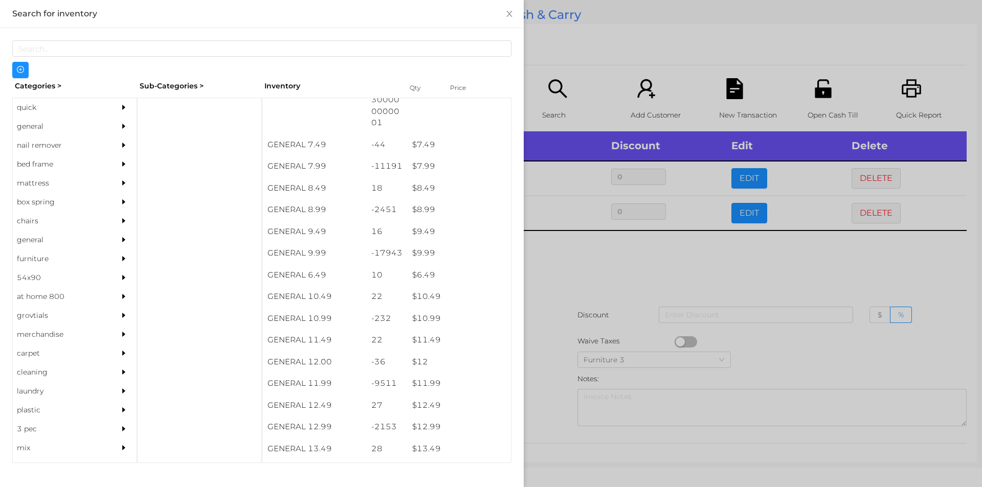
click at [548, 258] on div at bounding box center [491, 243] width 982 height 487
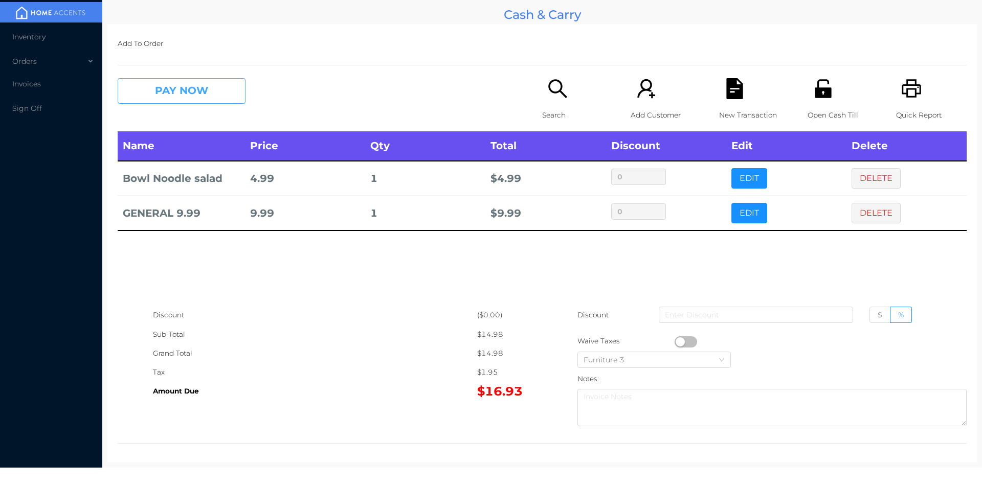
click at [197, 92] on button "PAY NOW" at bounding box center [182, 91] width 128 height 26
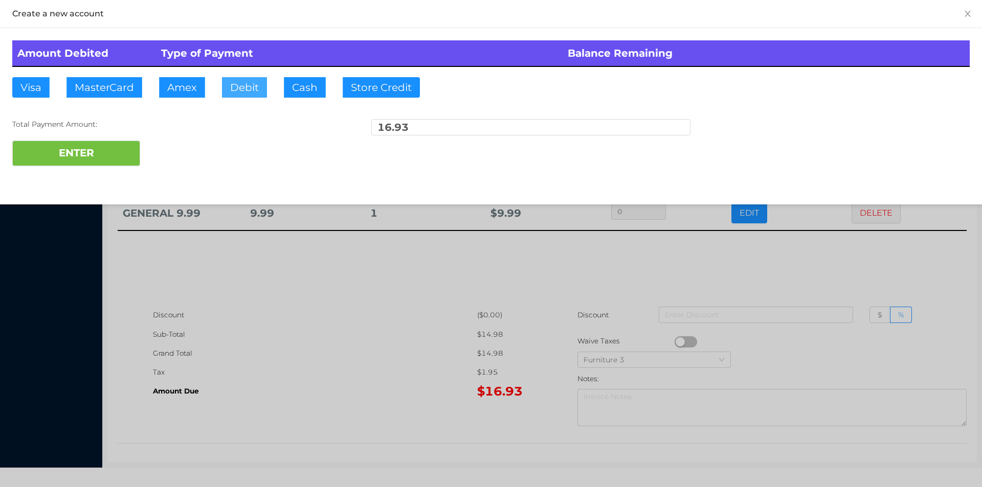
click at [243, 90] on button "Debit" at bounding box center [244, 87] width 45 height 20
click at [112, 144] on button "ENTER" at bounding box center [76, 154] width 128 height 26
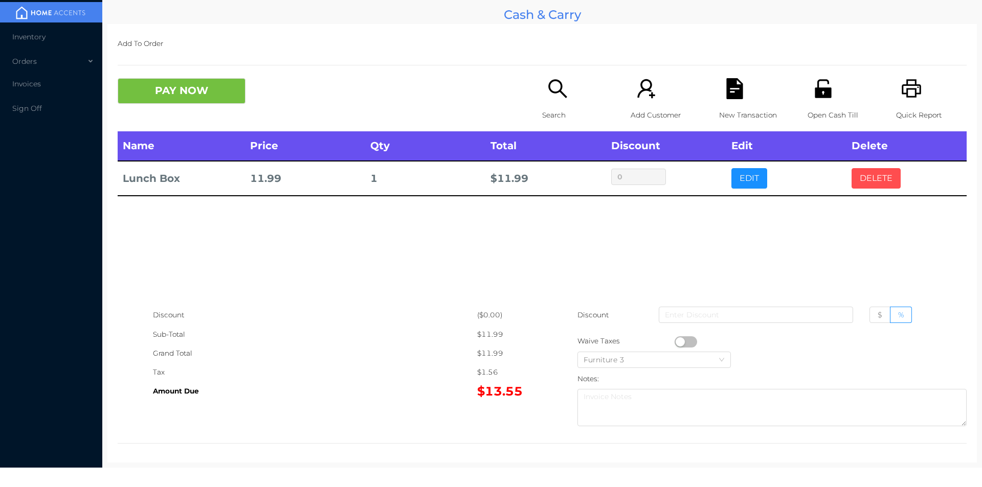
click at [868, 178] on button "DELETE" at bounding box center [875, 178] width 49 height 20
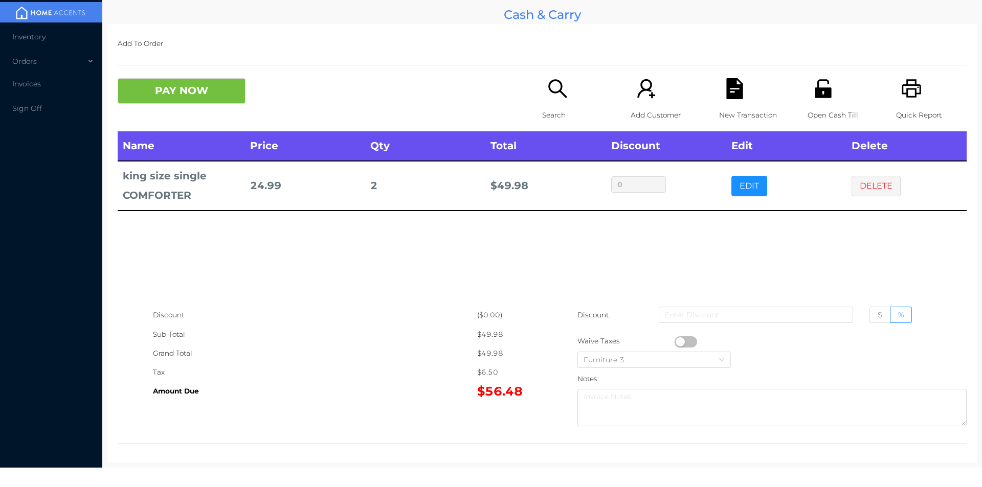
click at [744, 181] on button "EDIT" at bounding box center [749, 186] width 36 height 20
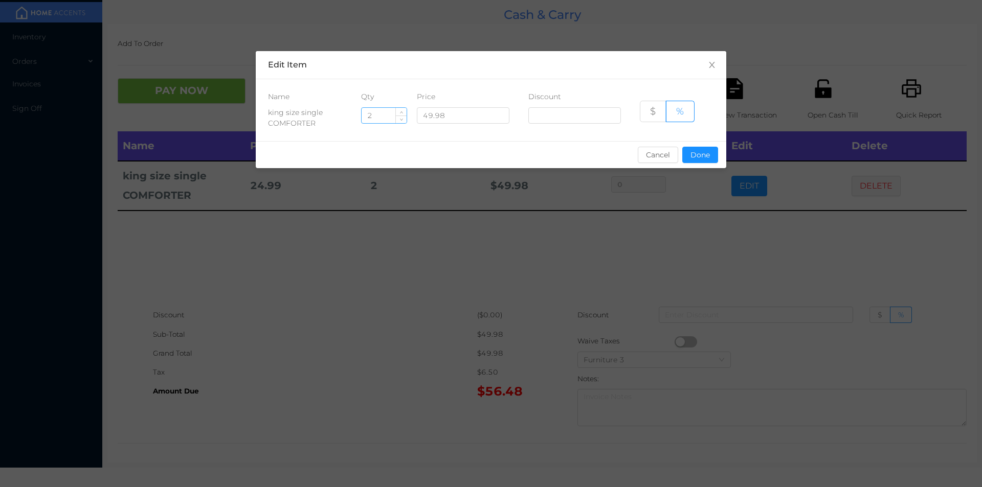
click at [389, 116] on input "2" at bounding box center [384, 115] width 45 height 15
type input "1"
click at [694, 173] on div "sentinelStart Edit Item Name Qty Price Discount king size single COMFORTER 1 49…" at bounding box center [491, 115] width 470 height 129
click at [696, 218] on div "sentinelStart Edit Item Name Qty Price Discount king size single COMFORTER 1 49…" at bounding box center [491, 243] width 982 height 487
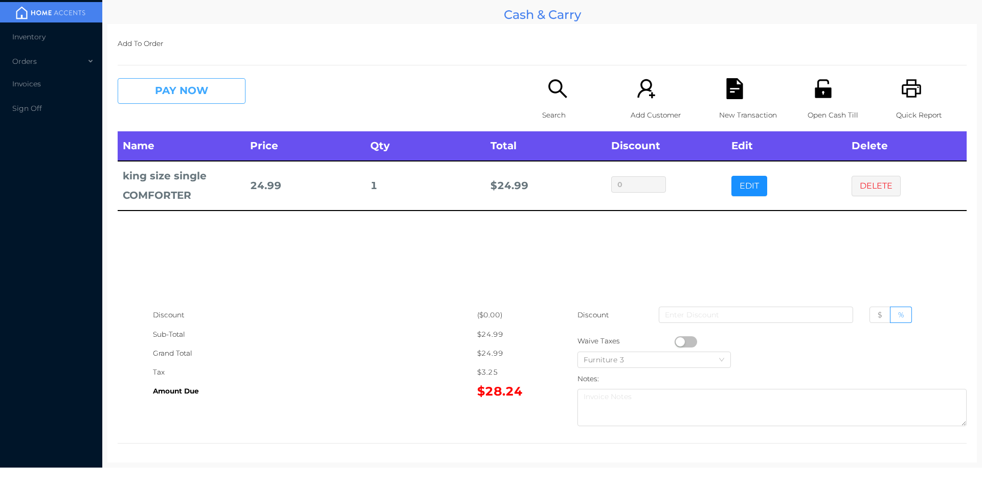
click at [165, 101] on button "PAY NOW" at bounding box center [182, 91] width 128 height 26
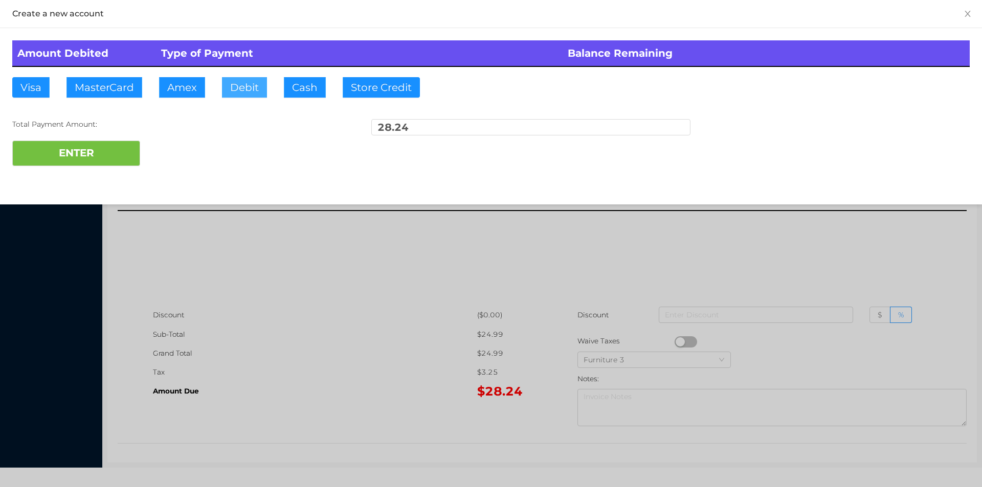
click at [233, 89] on button "Debit" at bounding box center [244, 87] width 45 height 20
type input "30."
click at [92, 163] on button "ENTER" at bounding box center [76, 154] width 128 height 26
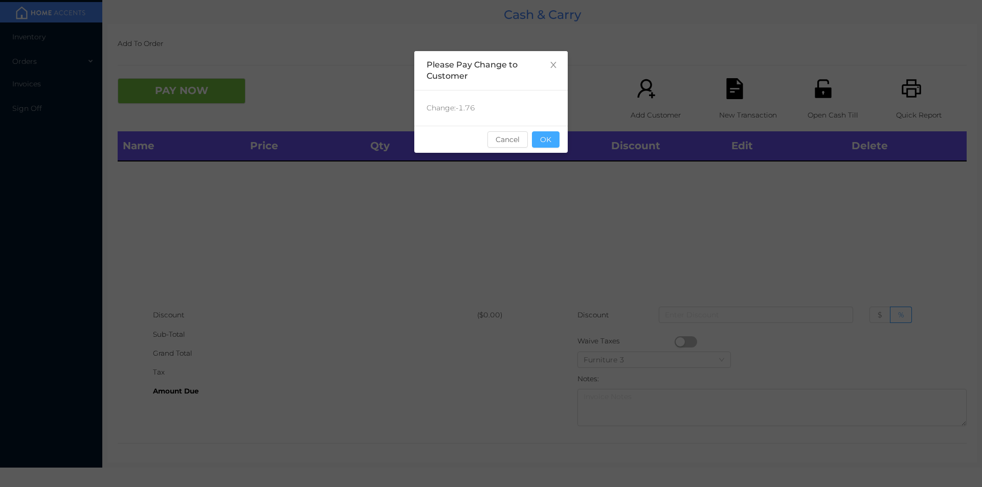
click at [546, 144] on button "OK" at bounding box center [546, 139] width 28 height 16
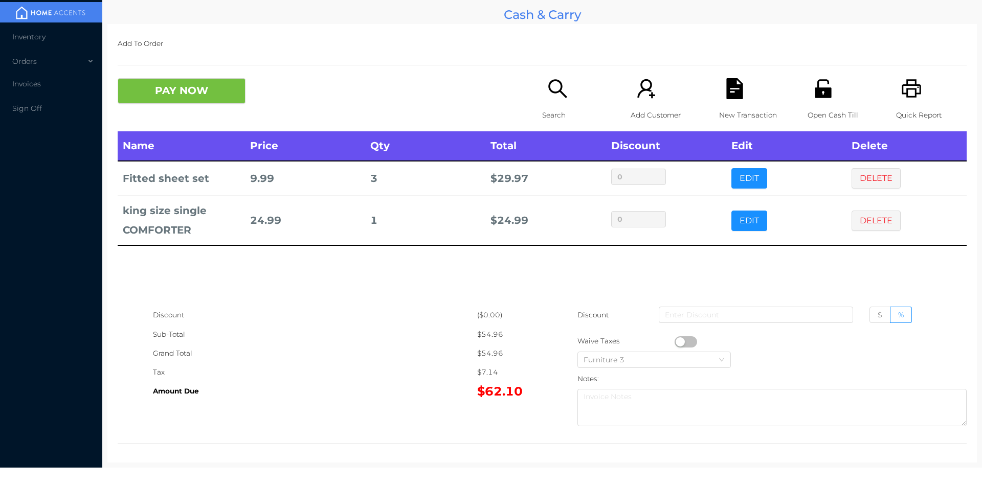
click at [550, 105] on div "Search" at bounding box center [577, 104] width 71 height 53
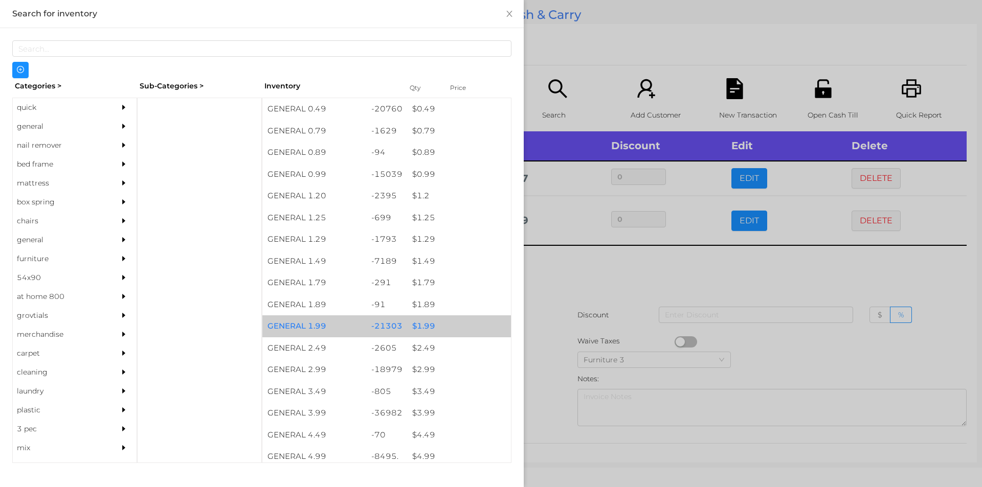
click at [419, 324] on div "$ 1.99" at bounding box center [459, 327] width 104 height 22
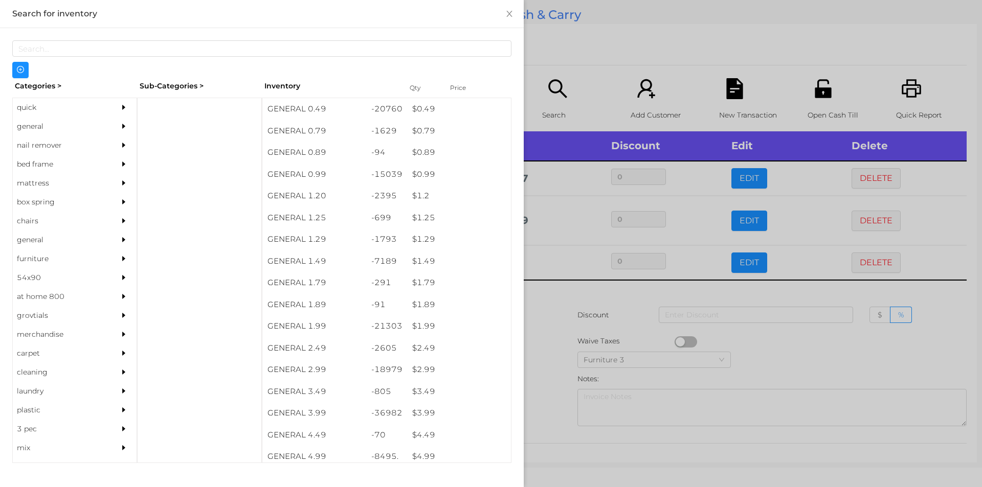
click at [548, 315] on div at bounding box center [491, 243] width 982 height 487
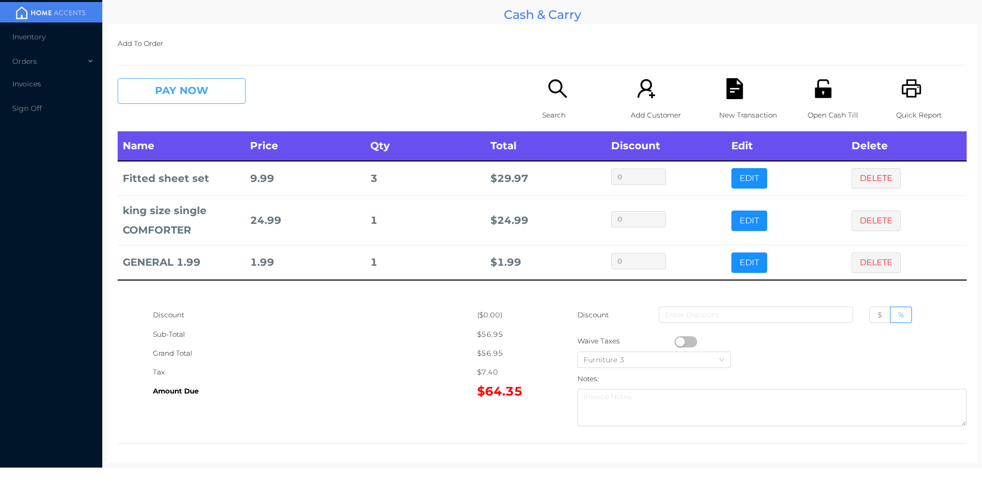
click at [154, 88] on button "PAY NOW" at bounding box center [182, 91] width 128 height 26
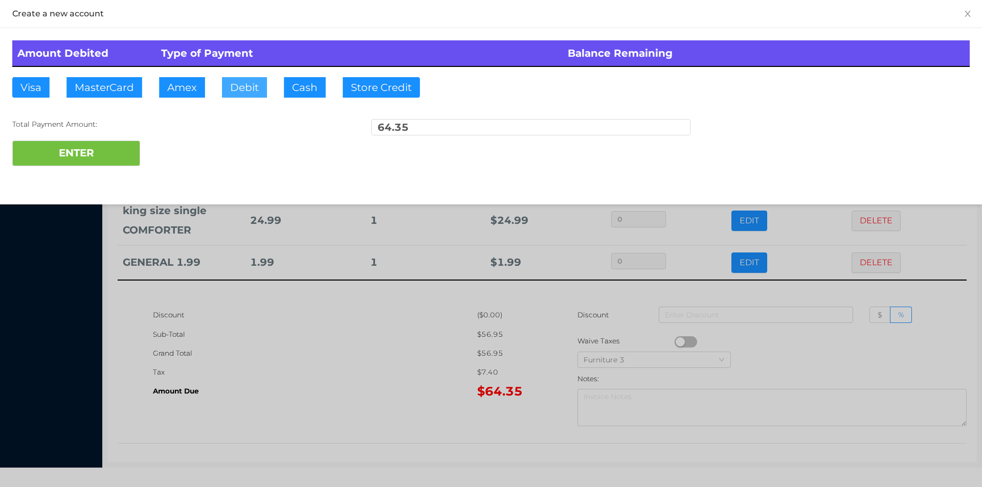
click at [237, 97] on button "Debit" at bounding box center [244, 87] width 45 height 20
type input "100."
click at [117, 162] on button "ENTER" at bounding box center [76, 154] width 128 height 26
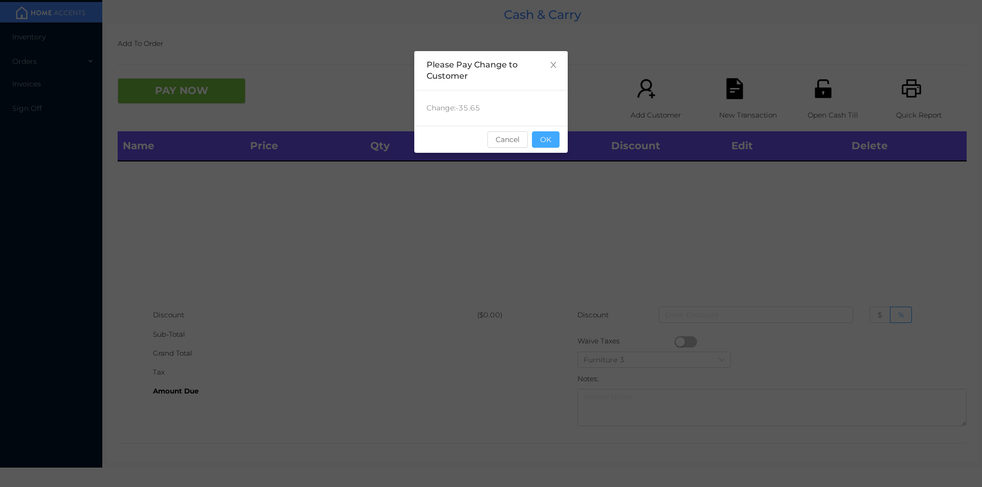
click at [556, 143] on button "OK" at bounding box center [546, 139] width 28 height 16
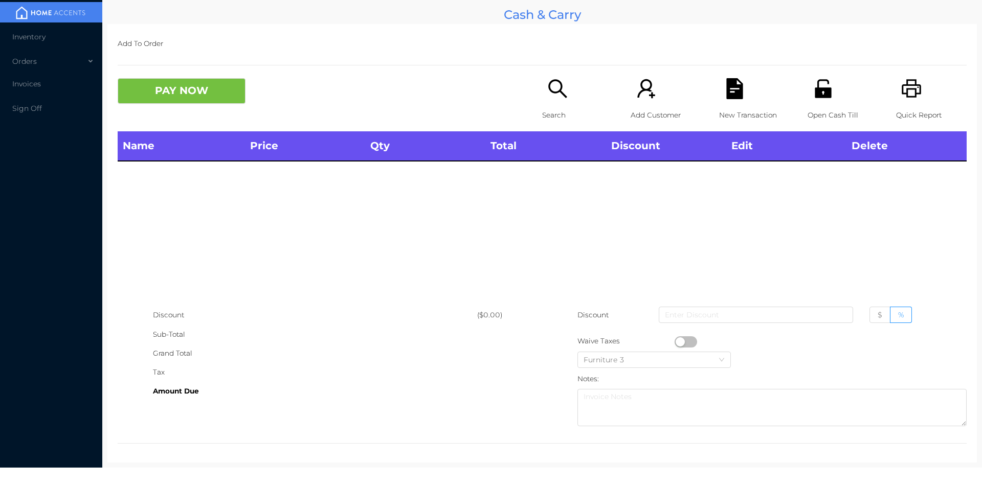
click at [812, 109] on p "Open Cash Till" at bounding box center [842, 115] width 71 height 19
click at [32, 37] on span "Inventory" at bounding box center [28, 36] width 33 height 9
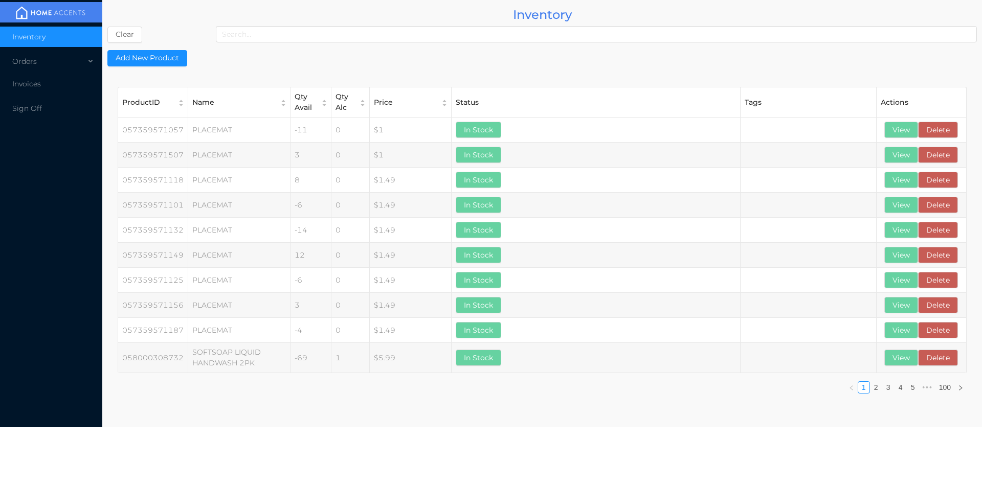
click at [37, 44] on li "Inventory" at bounding box center [51, 37] width 102 height 20
click at [31, 61] on div "Orders" at bounding box center [51, 61] width 102 height 20
click at [52, 32] on li "Inventory" at bounding box center [51, 37] width 102 height 20
click at [33, 134] on span "Invoices" at bounding box center [26, 134] width 29 height 9
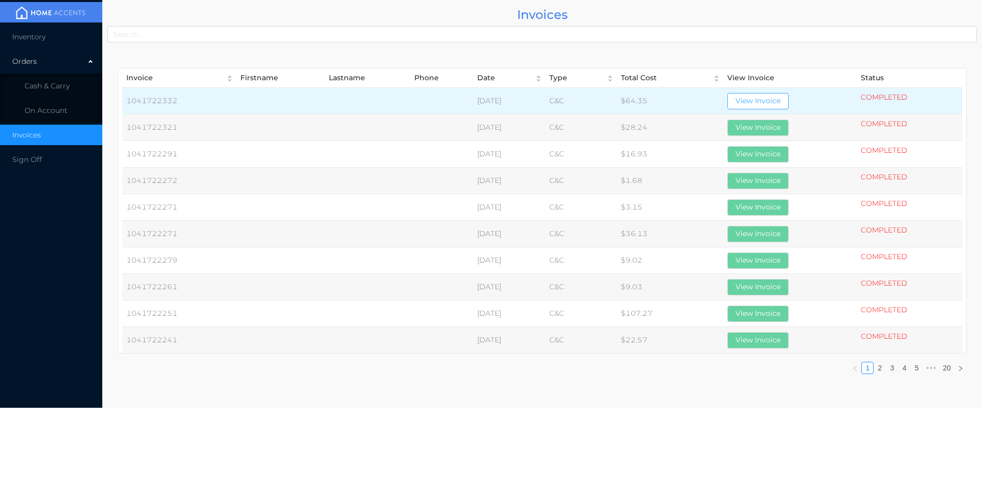
click at [778, 101] on button "View Invoice" at bounding box center [757, 101] width 61 height 16
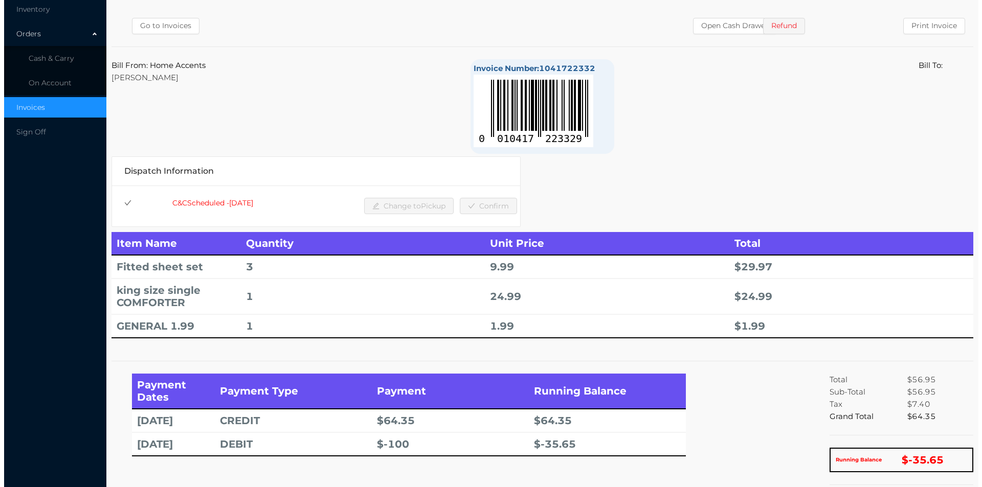
scroll to position [0, 0]
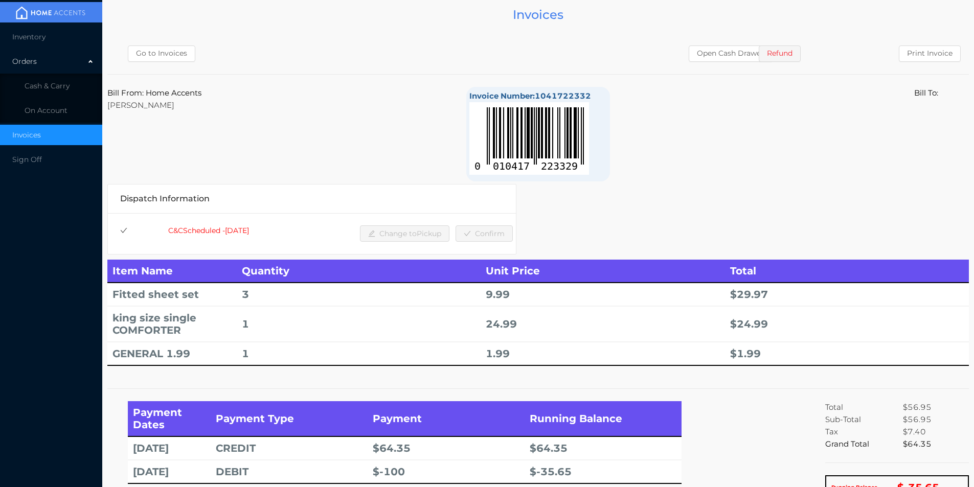
click at [65, 80] on li "Cash & Carry" at bounding box center [51, 86] width 102 height 20
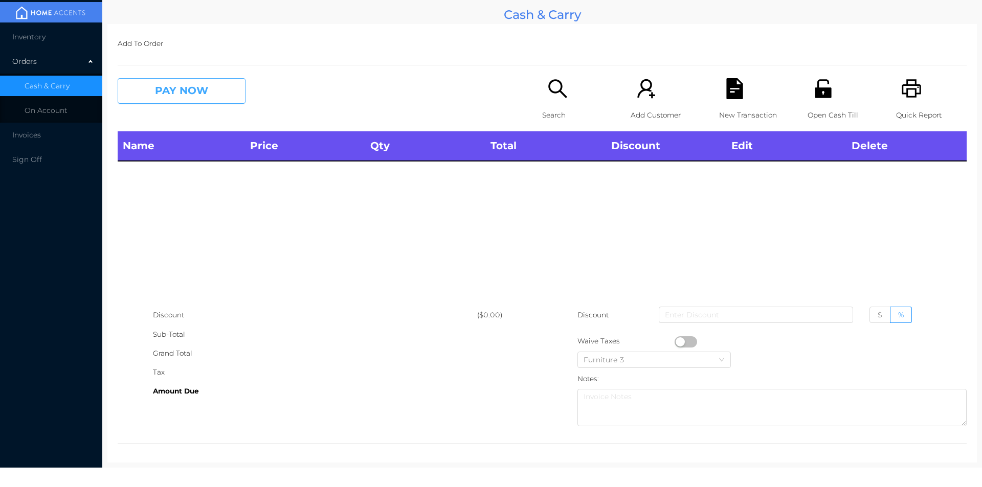
click at [170, 85] on button "PAY NOW" at bounding box center [182, 91] width 128 height 26
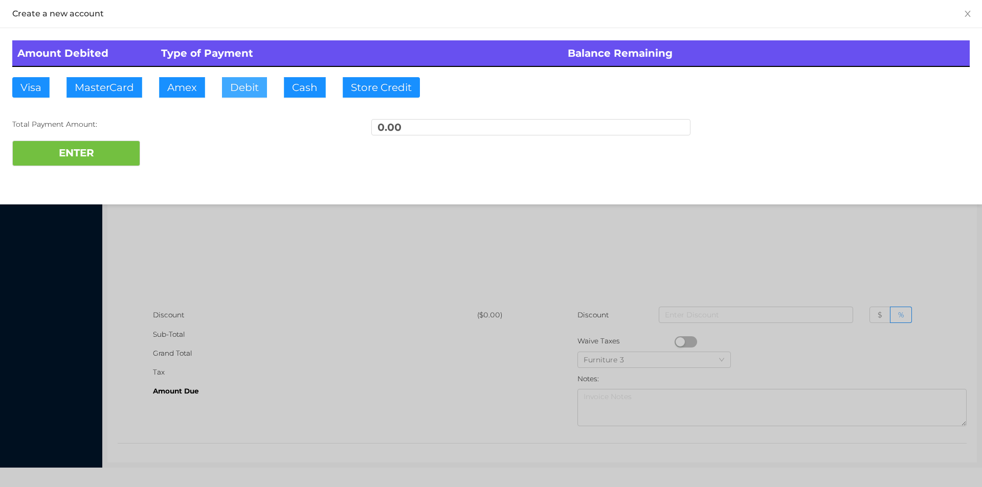
click at [237, 90] on button "Debit" at bounding box center [244, 87] width 45 height 20
click at [84, 155] on button "ENTER" at bounding box center [76, 154] width 128 height 26
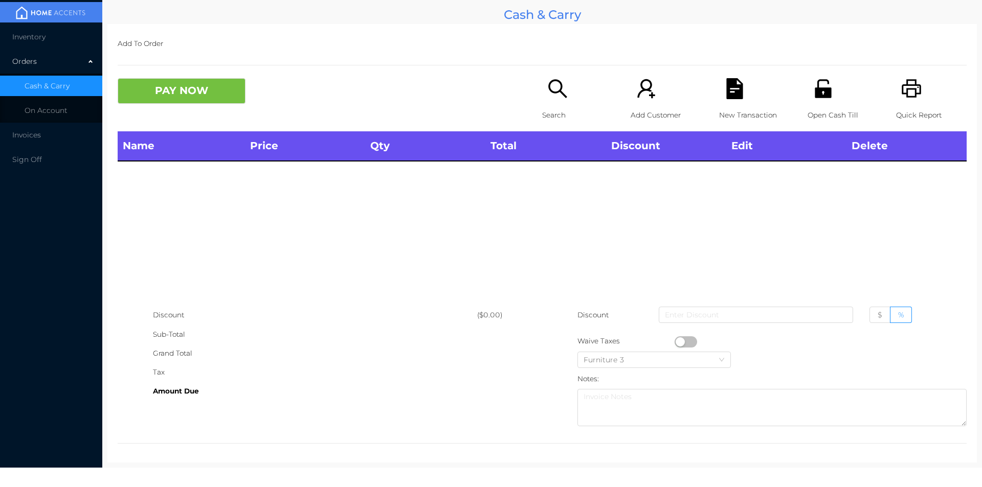
click at [817, 92] on icon "icon: unlock" at bounding box center [823, 88] width 21 height 21
click at [553, 106] on p "Search" at bounding box center [577, 115] width 71 height 19
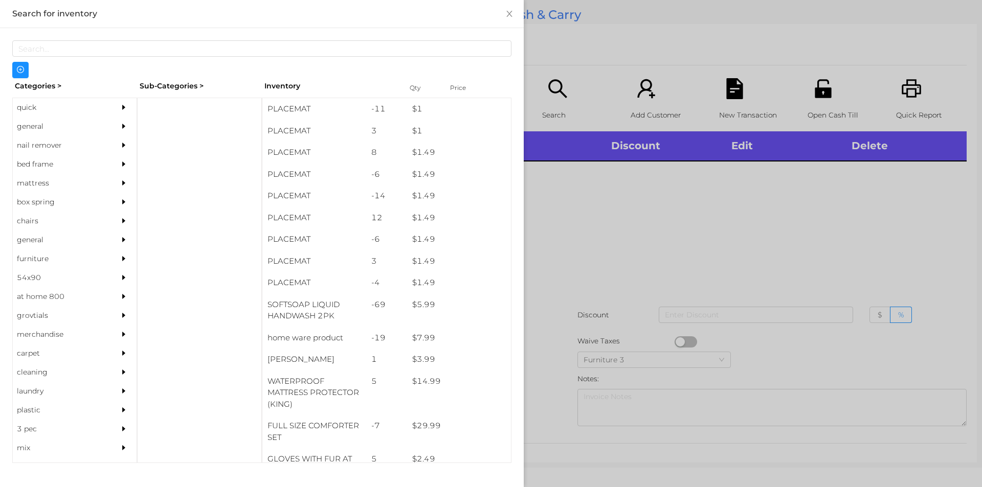
click at [162, 93] on div "Sub-Categories >" at bounding box center [199, 86] width 125 height 16
click at [34, 126] on div "general" at bounding box center [59, 126] width 93 height 19
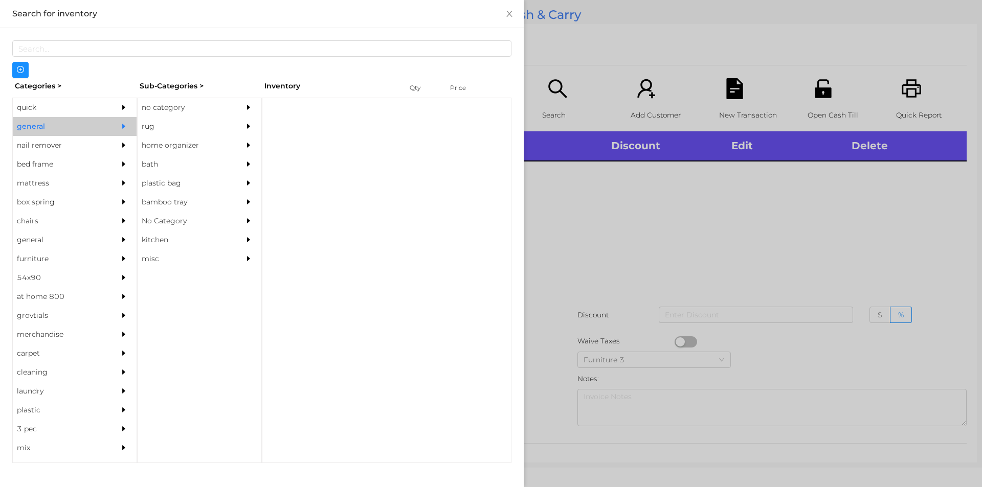
click at [175, 117] on div "rug" at bounding box center [184, 126] width 93 height 19
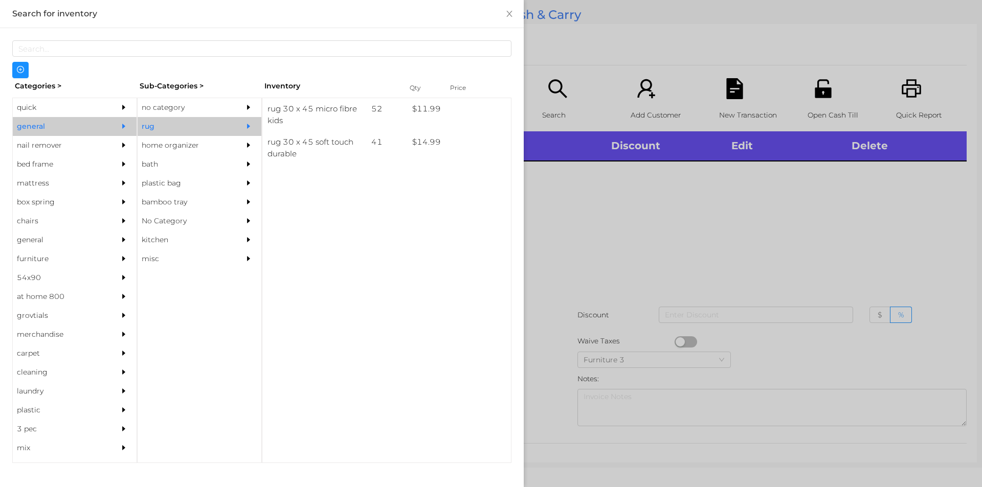
click at [172, 111] on div "no category" at bounding box center [184, 107] width 93 height 19
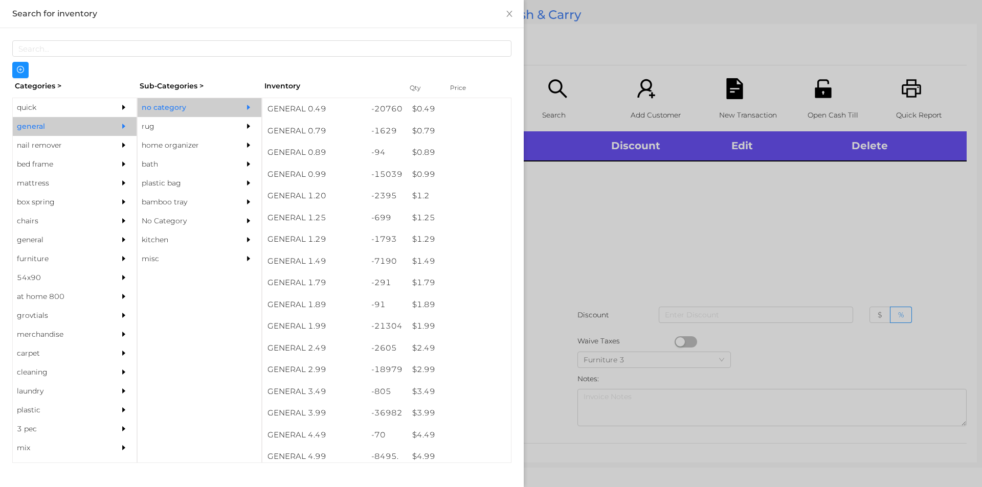
click at [422, 327] on div "$ 1.99" at bounding box center [459, 327] width 104 height 22
click at [563, 273] on div at bounding box center [491, 243] width 982 height 487
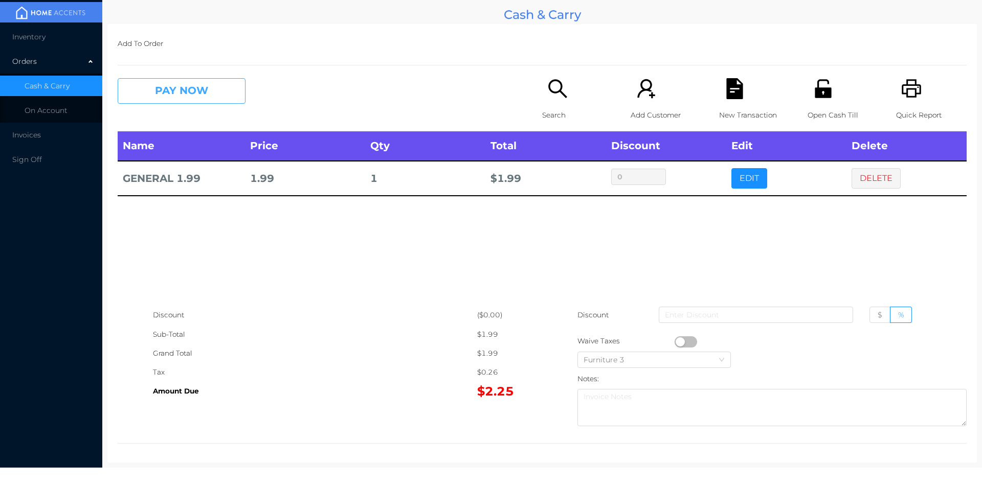
click at [154, 97] on button "PAY NOW" at bounding box center [182, 91] width 128 height 26
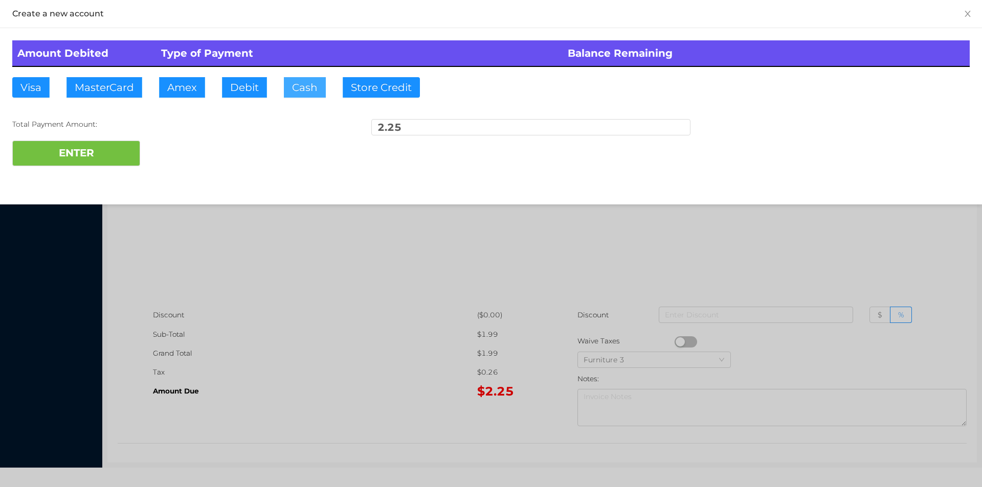
click at [288, 80] on button "Cash" at bounding box center [305, 87] width 42 height 20
click at [81, 149] on button "ENTER" at bounding box center [76, 154] width 128 height 26
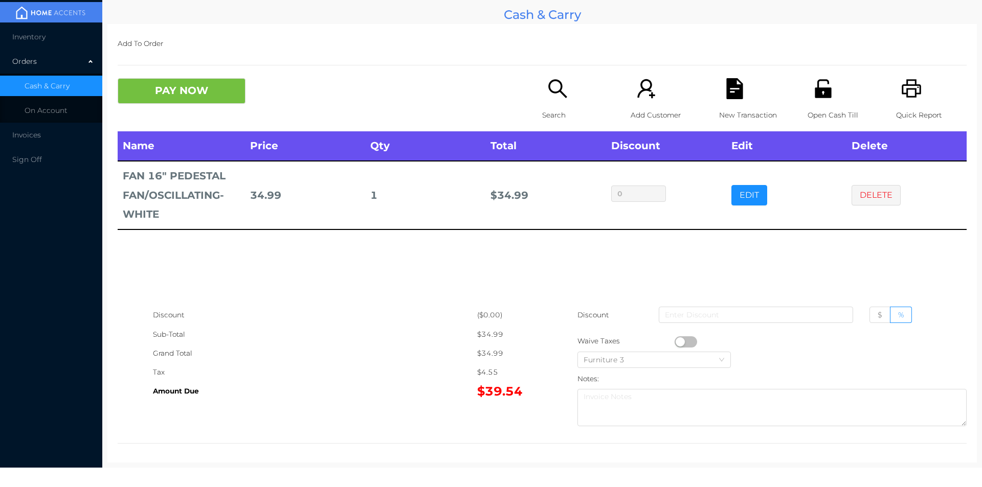
click at [208, 94] on button "PAY NOW" at bounding box center [182, 91] width 128 height 26
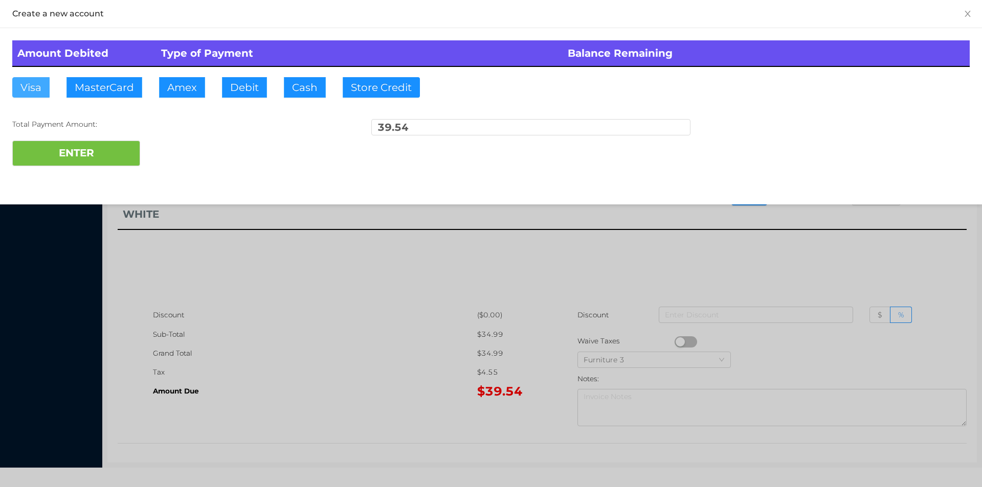
click at [29, 87] on button "Visa" at bounding box center [30, 87] width 37 height 20
click at [53, 161] on button "ENTER" at bounding box center [76, 154] width 128 height 26
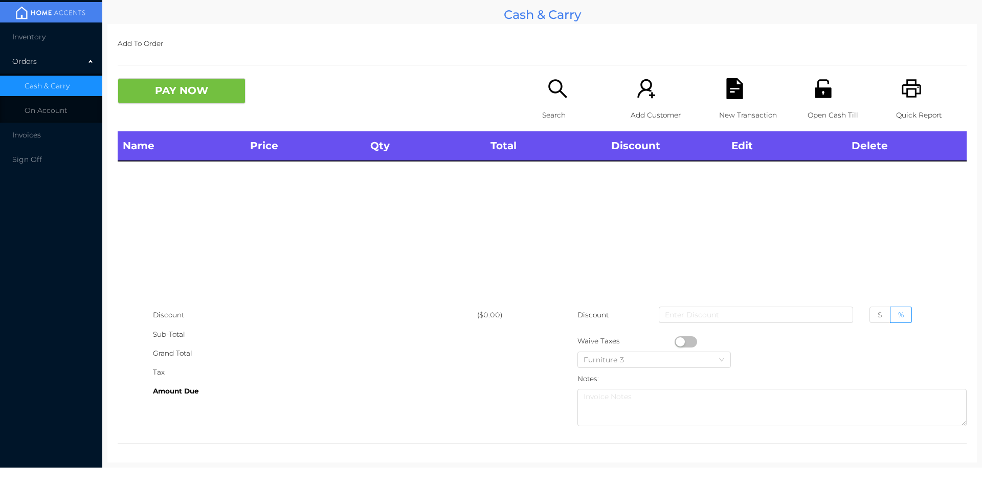
click at [831, 106] on p "Open Cash Till" at bounding box center [842, 115] width 71 height 19
click at [550, 97] on icon "icon: search" at bounding box center [557, 88] width 21 height 21
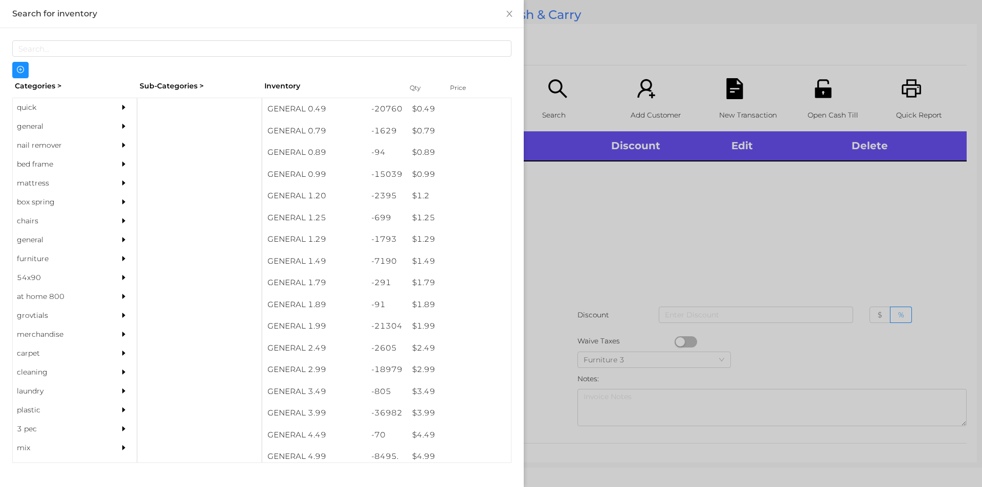
click at [32, 110] on div "quick" at bounding box center [59, 107] width 93 height 19
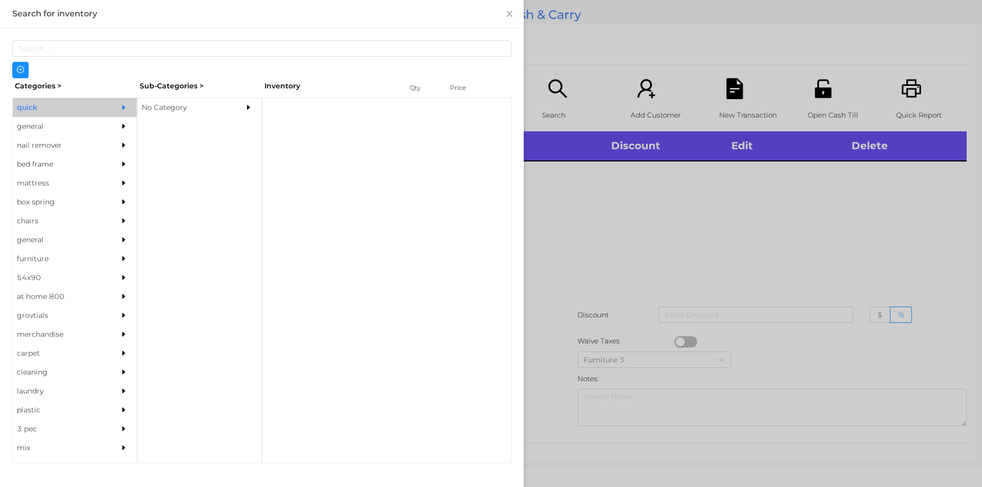
click at [168, 108] on div "No Category" at bounding box center [184, 107] width 93 height 19
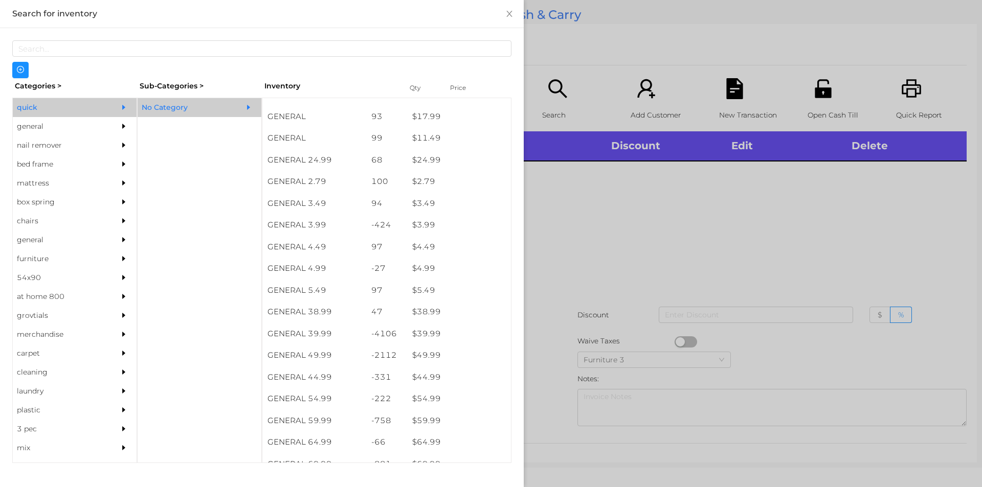
scroll to position [375, 0]
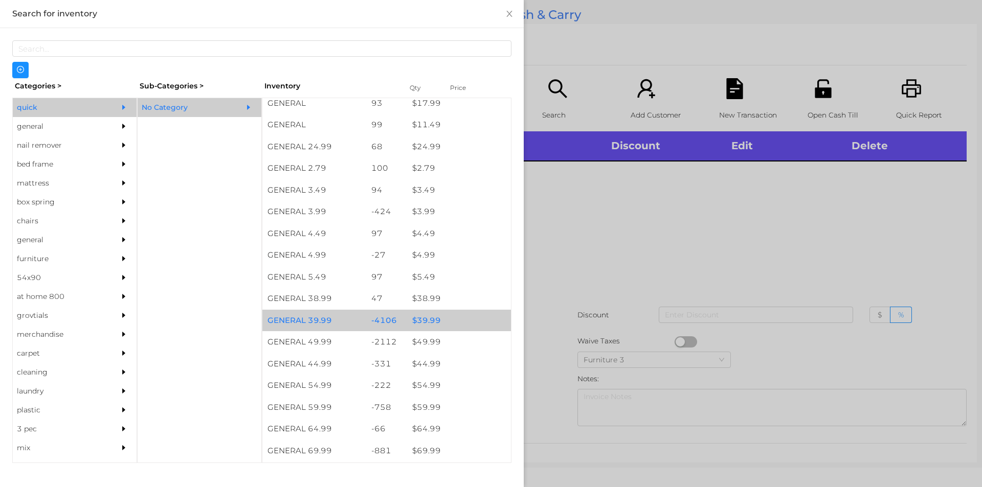
click at [423, 319] on div "$ 39.99" at bounding box center [459, 321] width 104 height 22
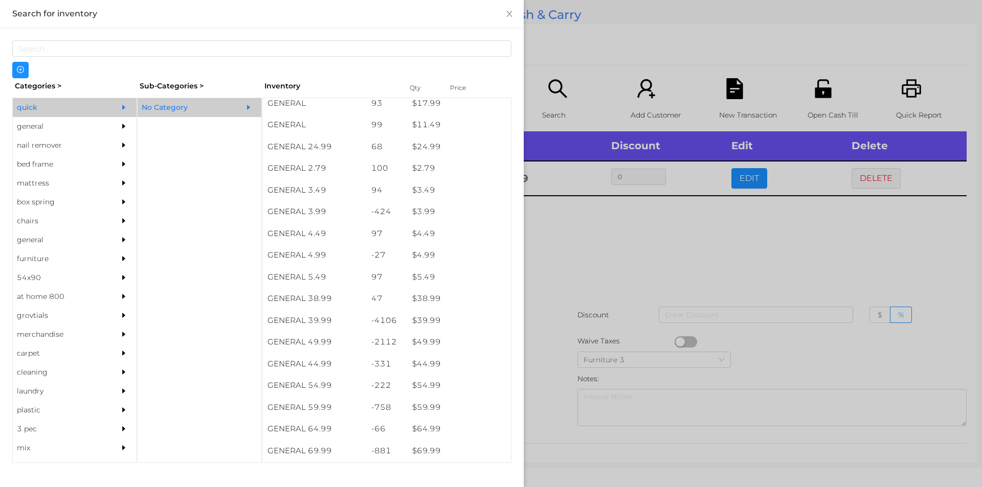
click at [563, 285] on div at bounding box center [491, 243] width 982 height 487
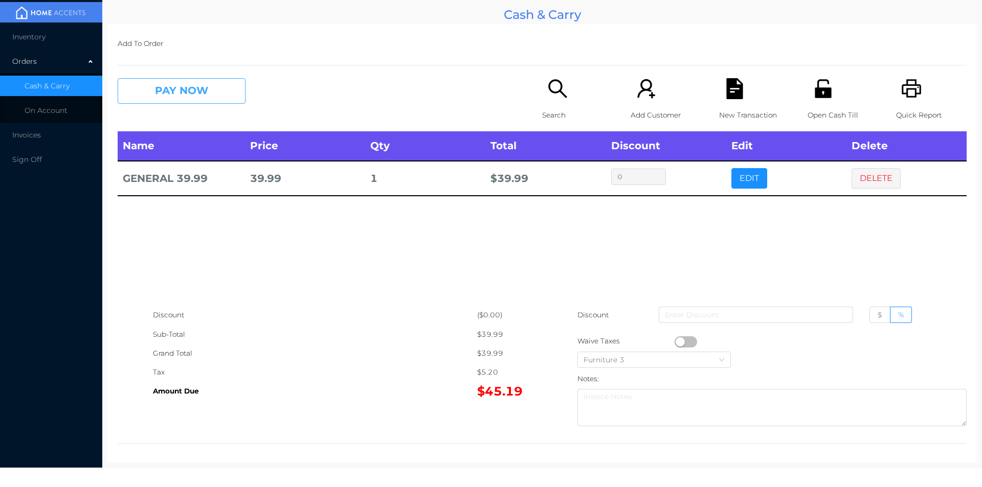
click at [151, 85] on button "PAY NOW" at bounding box center [182, 91] width 128 height 26
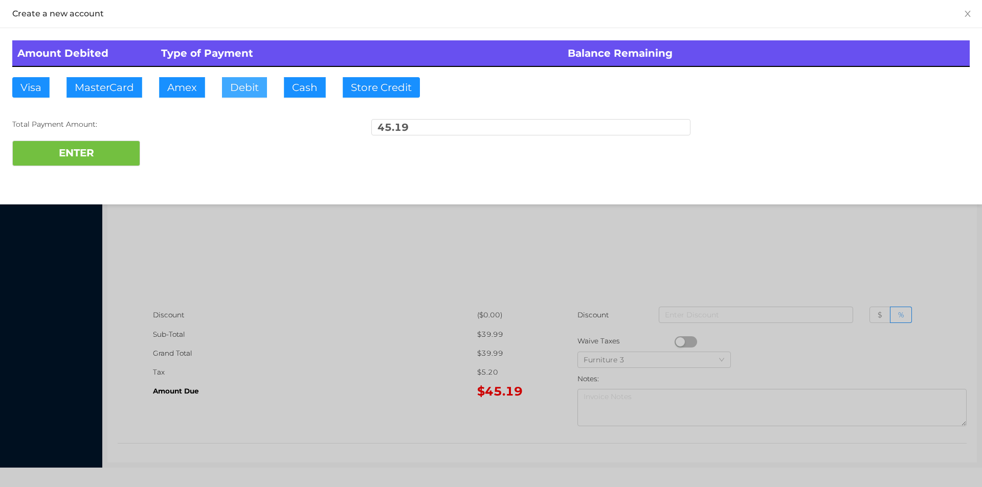
click at [245, 89] on button "Debit" at bounding box center [244, 87] width 45 height 20
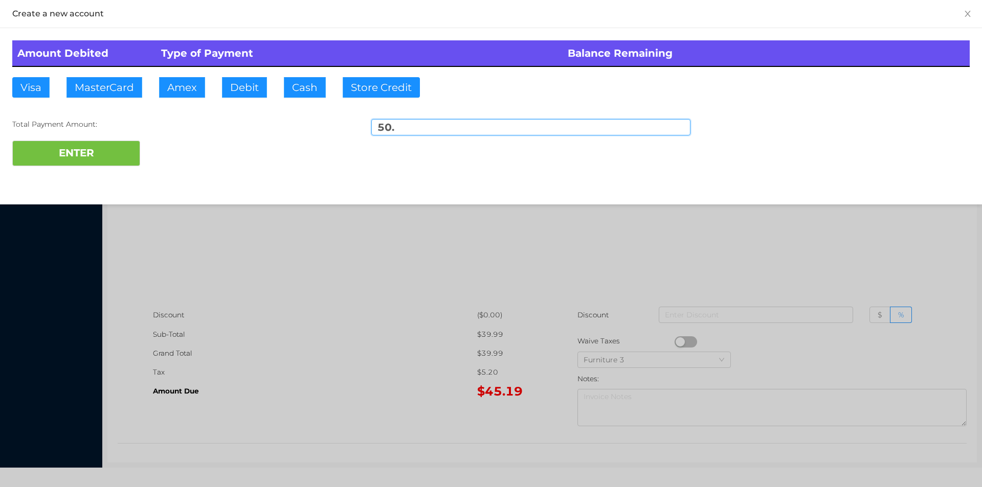
type input "50."
click at [90, 131] on div "Total Payment Amount: 50." at bounding box center [490, 129] width 957 height 21
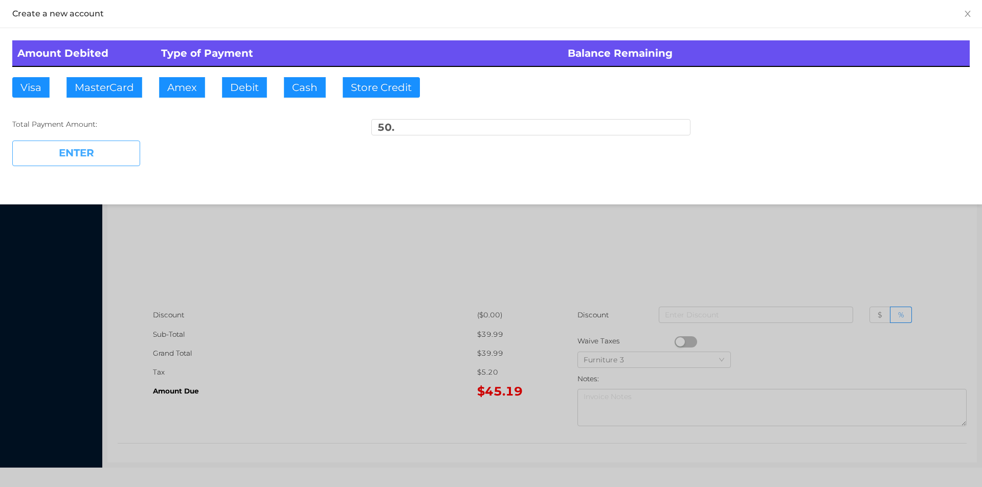
click at [77, 154] on button "ENTER" at bounding box center [76, 154] width 128 height 26
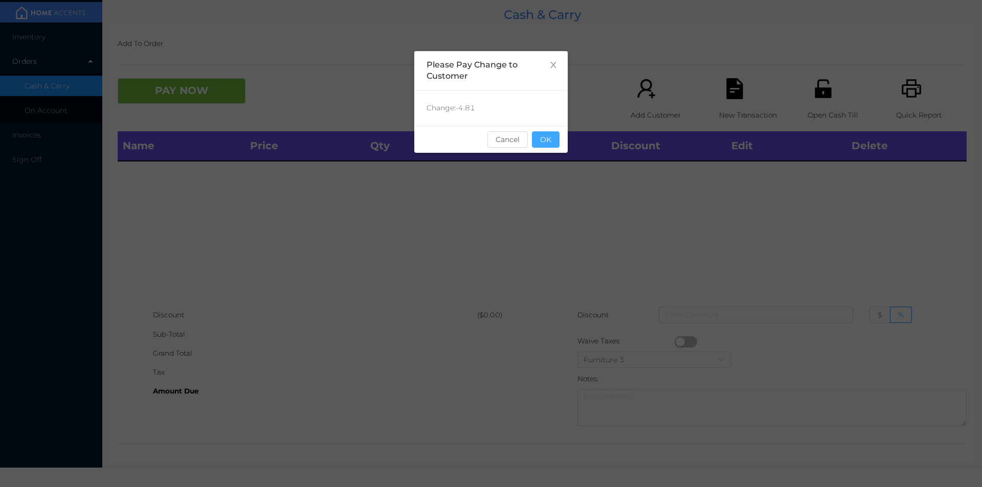
click at [538, 139] on button "OK" at bounding box center [546, 139] width 28 height 16
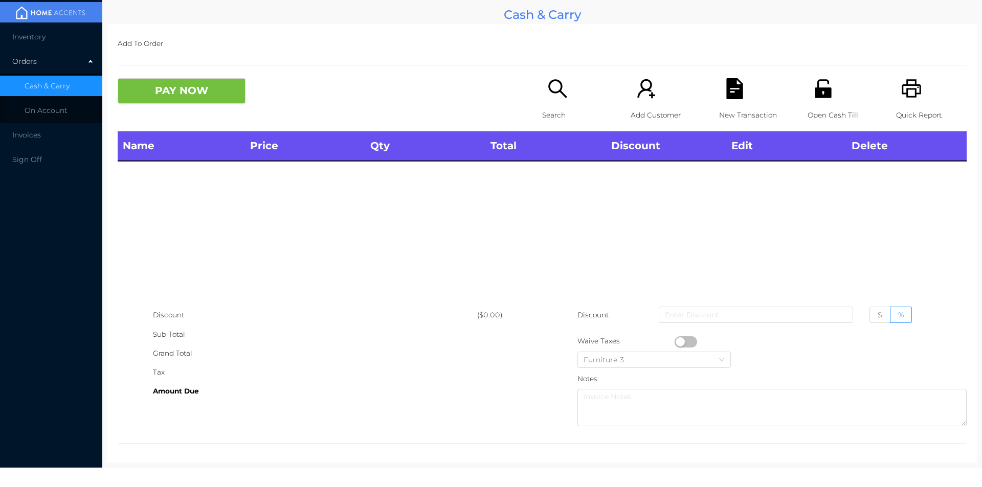
click at [819, 103] on div "Open Cash Till" at bounding box center [842, 104] width 71 height 53
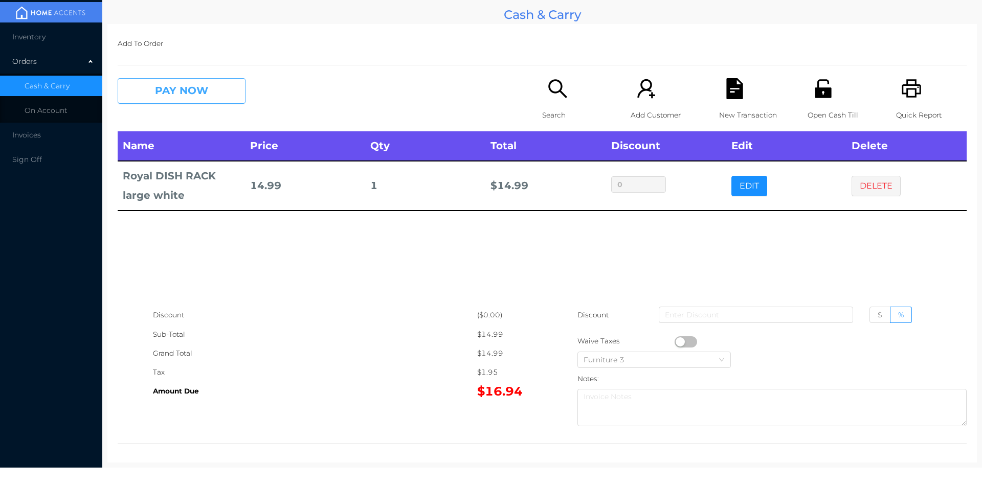
click at [176, 96] on button "PAY NOW" at bounding box center [182, 91] width 128 height 26
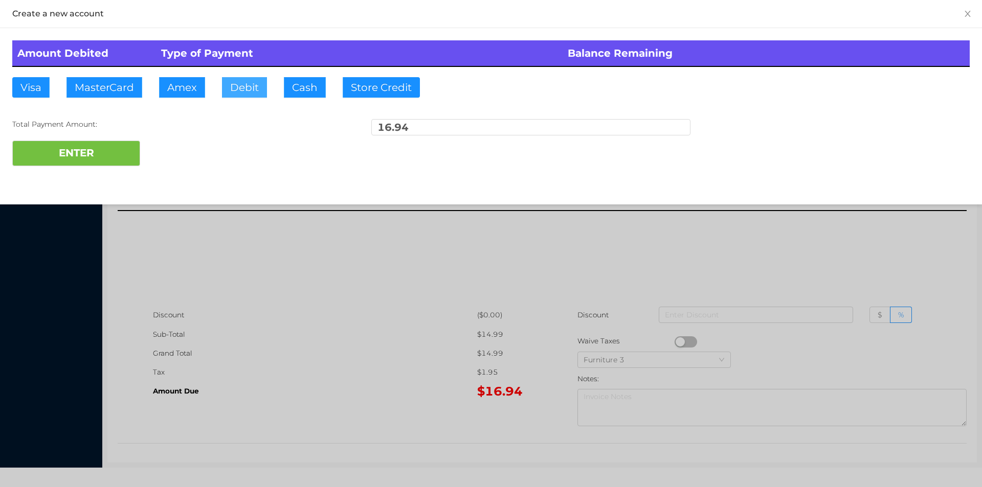
click at [248, 91] on button "Debit" at bounding box center [244, 87] width 45 height 20
type input "5"
type input "20."
click at [99, 161] on button "ENTER" at bounding box center [76, 154] width 128 height 26
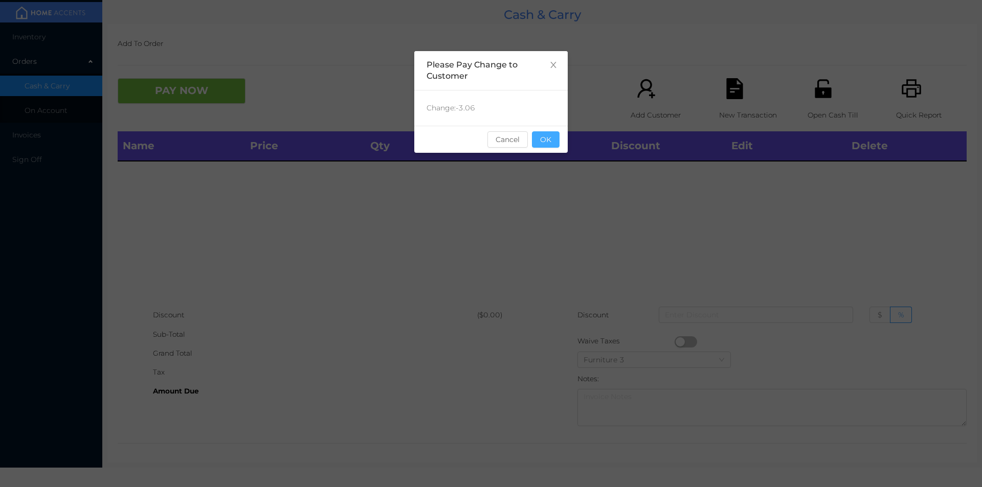
click at [546, 142] on button "OK" at bounding box center [546, 139] width 28 height 16
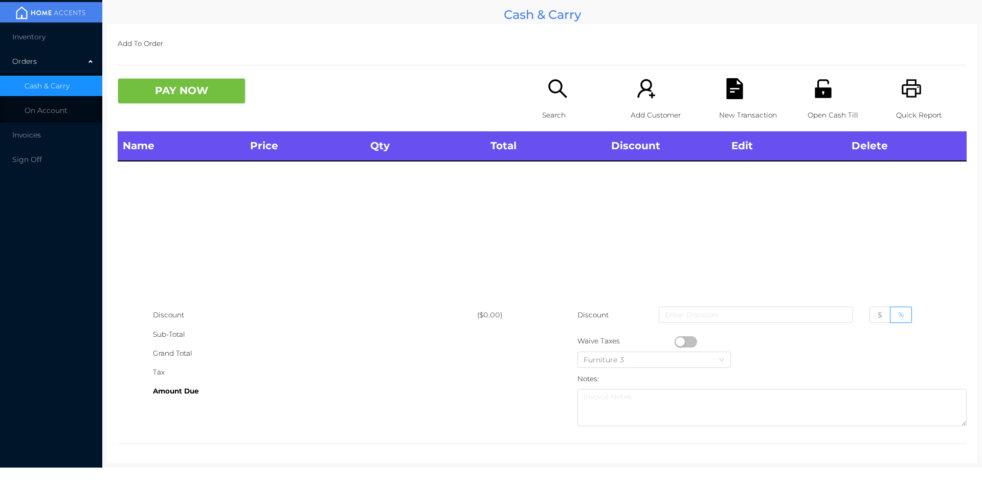
click at [548, 105] on div "Search" at bounding box center [577, 104] width 71 height 53
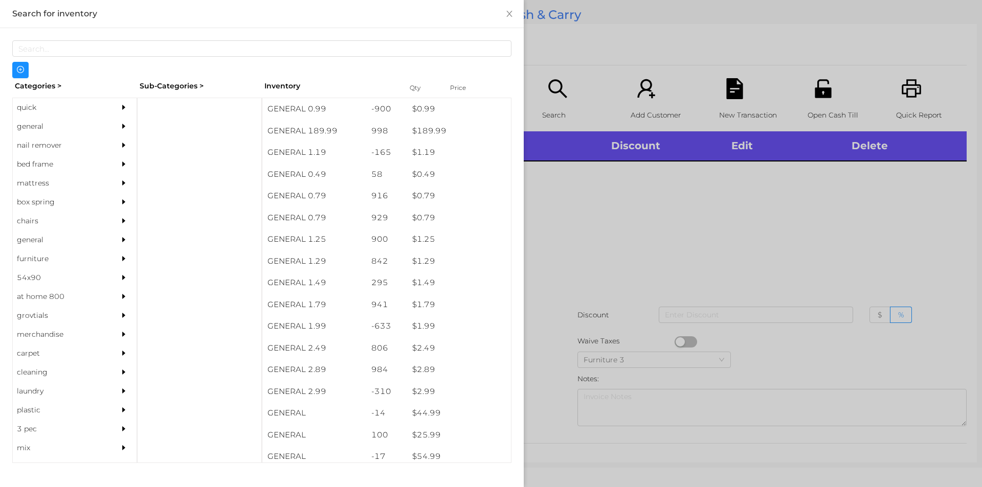
click at [22, 125] on div "general" at bounding box center [59, 126] width 93 height 19
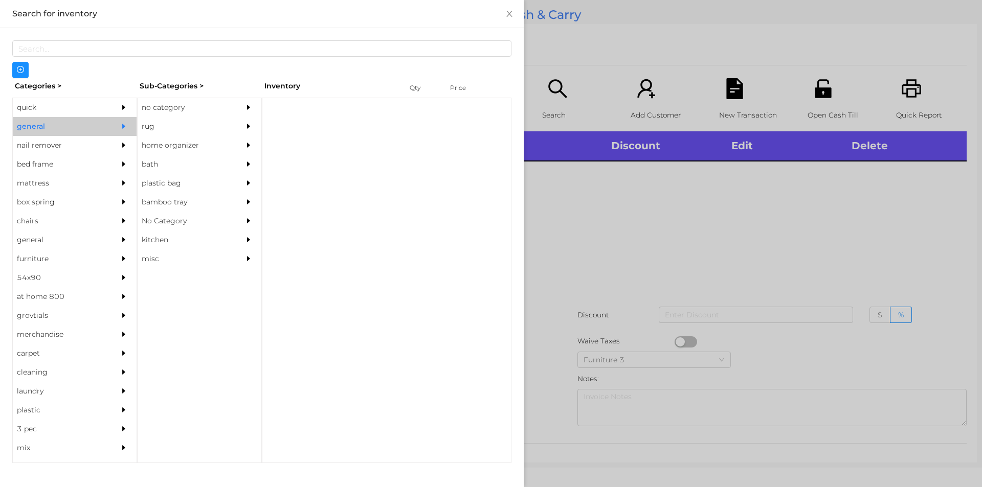
click at [161, 103] on div "no category" at bounding box center [184, 107] width 93 height 19
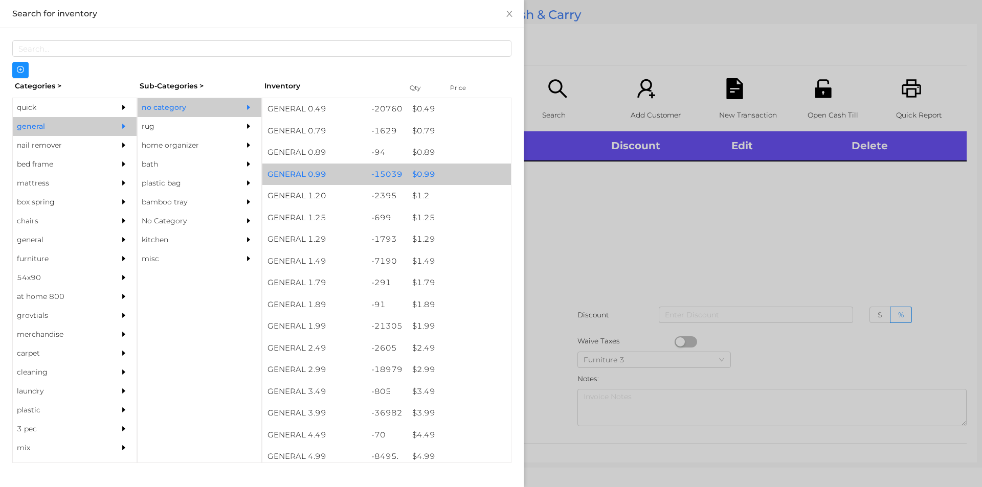
click at [419, 172] on div "$ 0.99" at bounding box center [459, 175] width 104 height 22
click at [415, 172] on div "$ 0.99" at bounding box center [459, 175] width 104 height 22
click at [421, 171] on div "$ 0.99" at bounding box center [459, 175] width 104 height 22
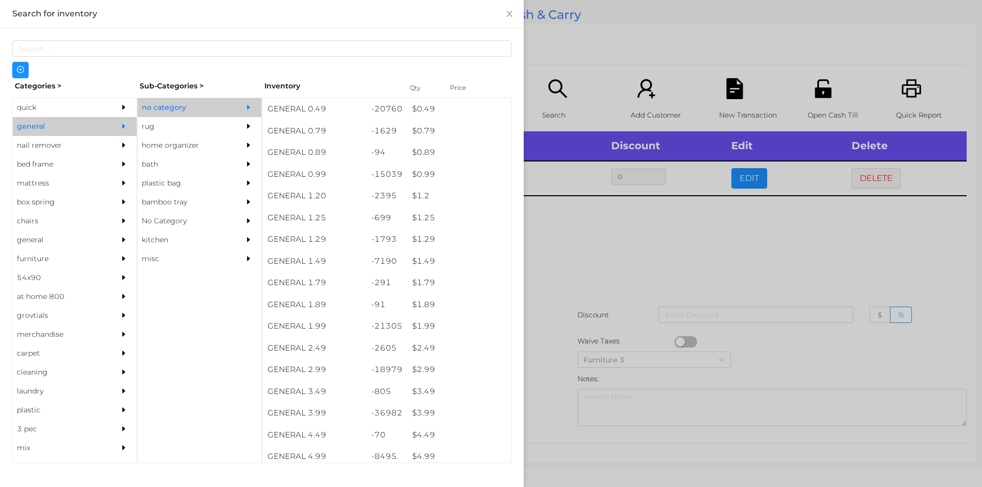
click at [565, 242] on div at bounding box center [491, 243] width 982 height 487
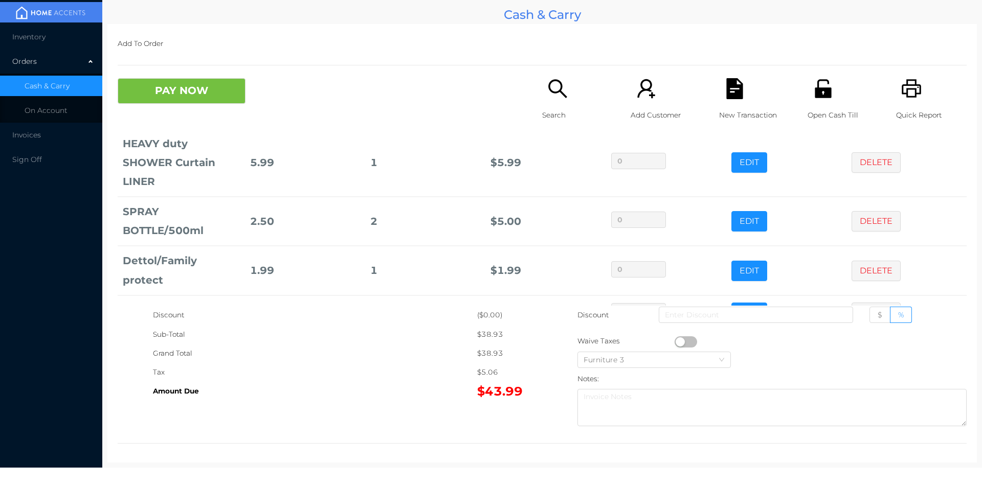
scroll to position [151, 0]
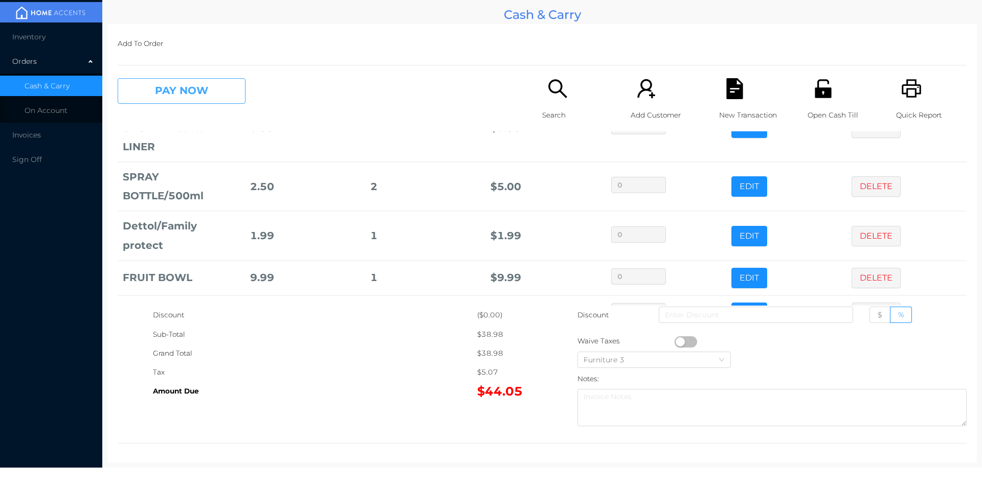
click at [206, 91] on button "PAY NOW" at bounding box center [182, 91] width 128 height 26
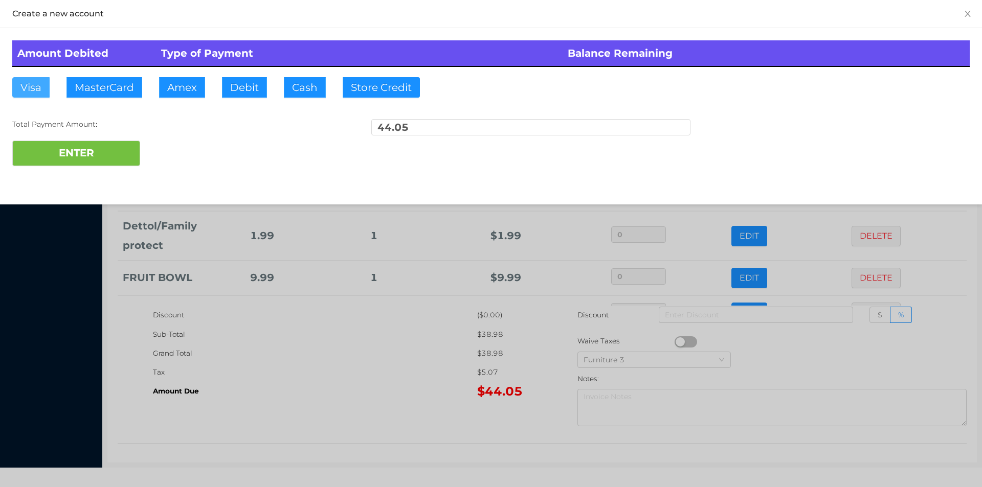
click at [37, 85] on button "Visa" at bounding box center [30, 87] width 37 height 20
click at [87, 149] on button "ENTER" at bounding box center [76, 154] width 128 height 26
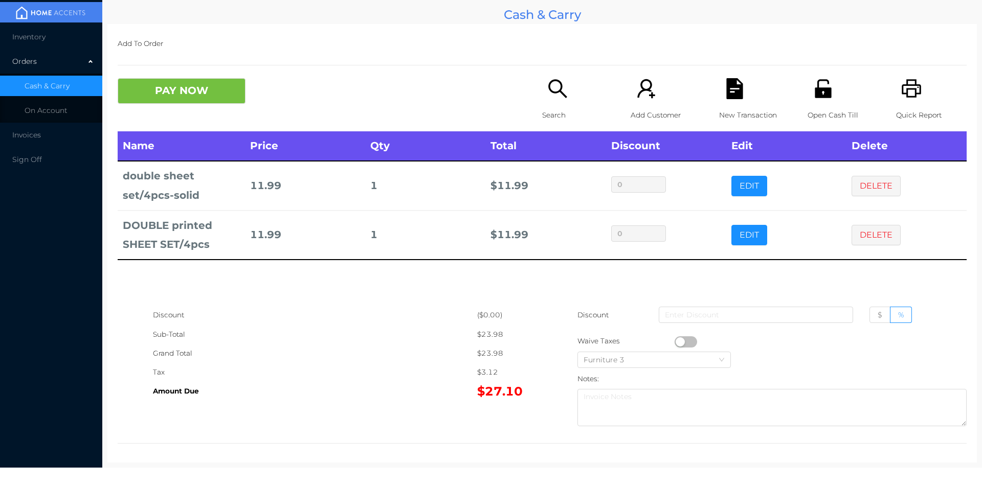
click at [553, 107] on p "Search" at bounding box center [577, 115] width 71 height 19
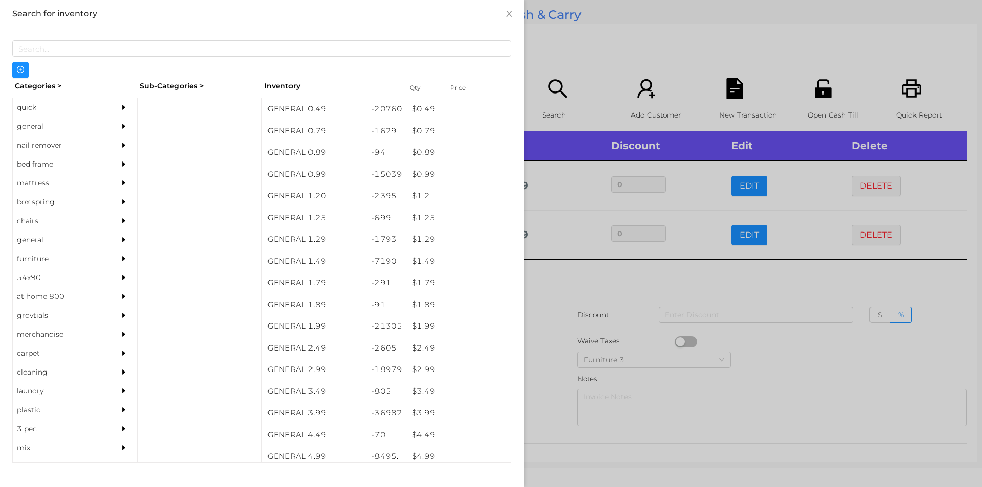
click at [31, 105] on div "quick" at bounding box center [59, 107] width 93 height 19
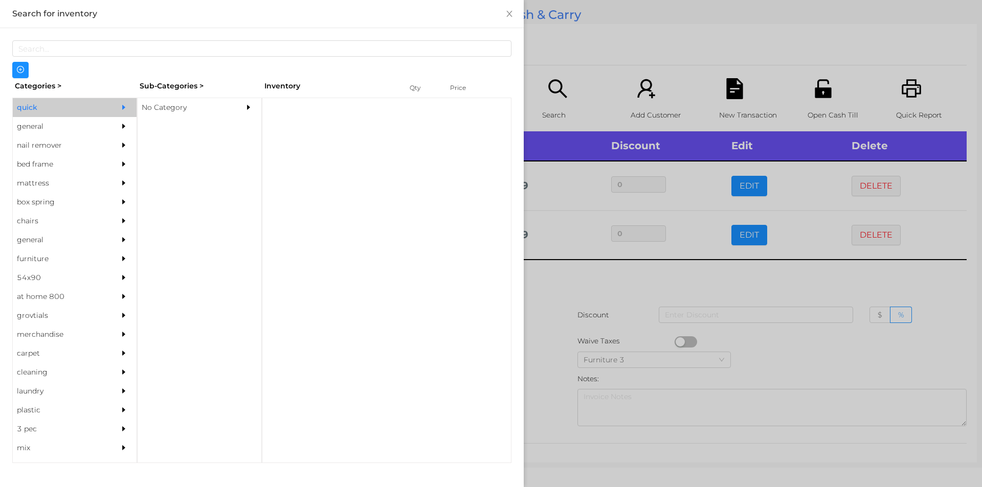
click at [157, 88] on div "Sub-Categories >" at bounding box center [199, 86] width 125 height 16
click at [164, 114] on div "No Category" at bounding box center [184, 107] width 93 height 19
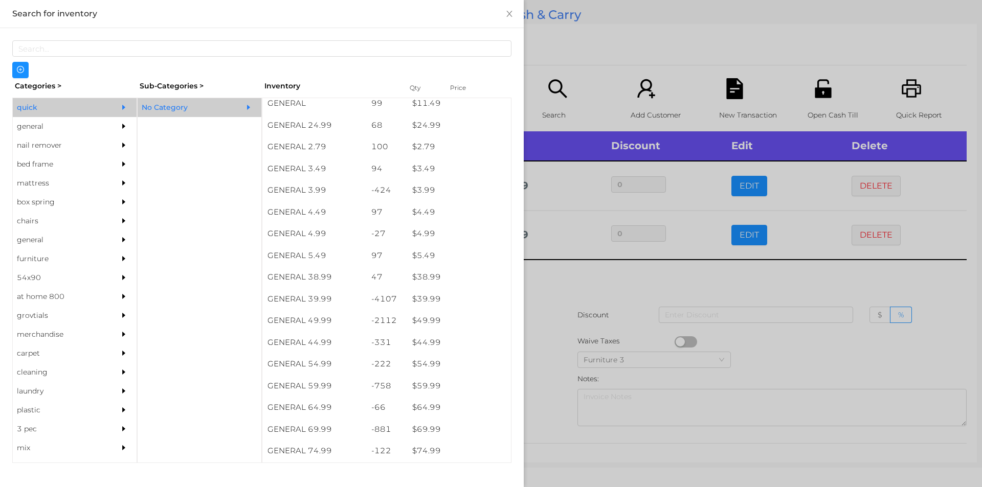
scroll to position [396, 0]
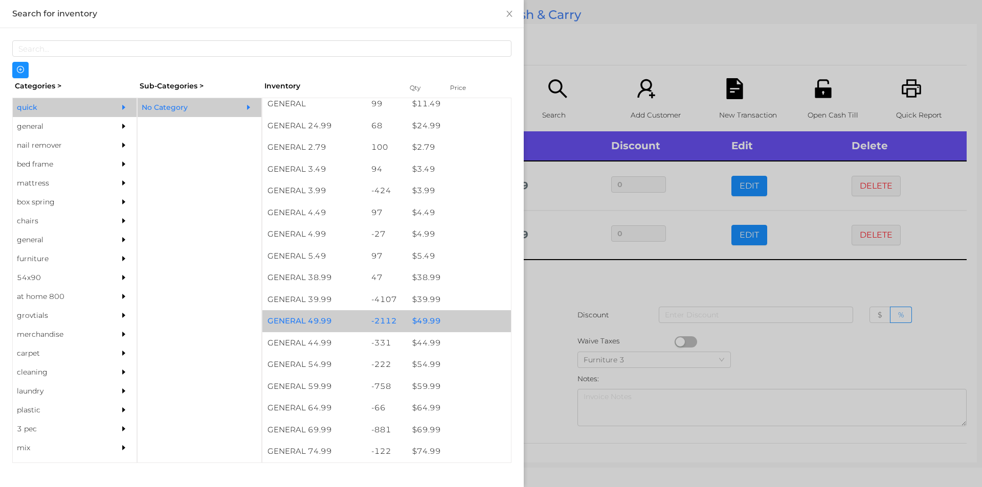
click at [423, 321] on div "$ 49.99" at bounding box center [459, 321] width 104 height 22
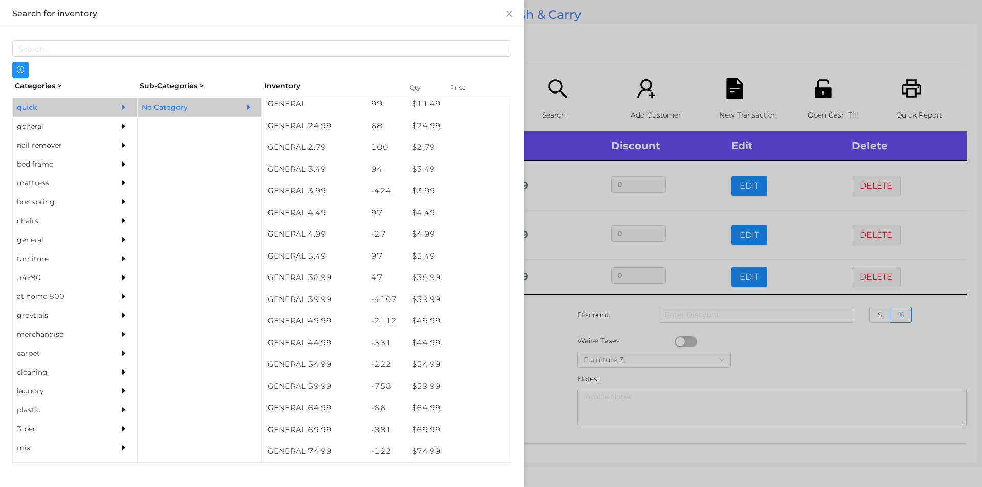
click at [526, 326] on div at bounding box center [491, 243] width 982 height 487
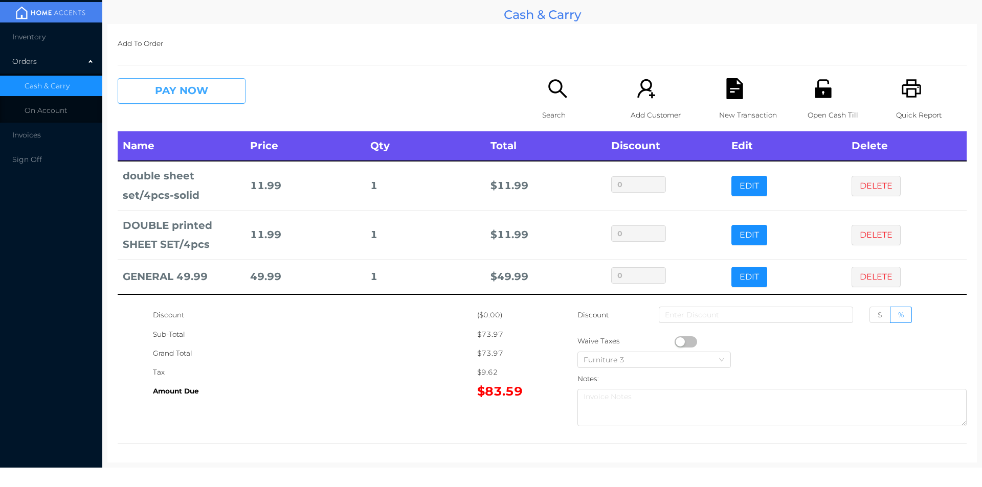
click at [215, 95] on button "PAY NOW" at bounding box center [182, 91] width 128 height 26
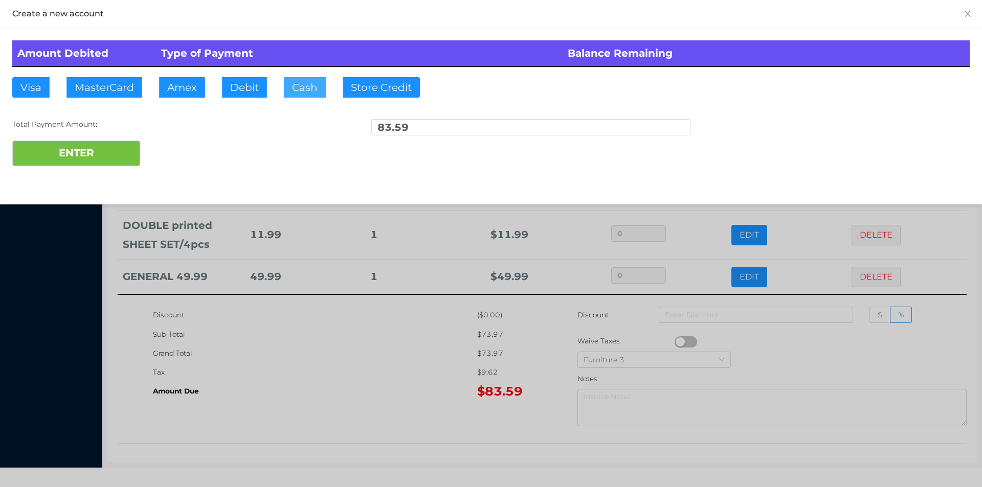
click at [315, 89] on button "Cash" at bounding box center [305, 87] width 42 height 20
type input "100"
click at [110, 141] on button "ENTER" at bounding box center [76, 154] width 128 height 26
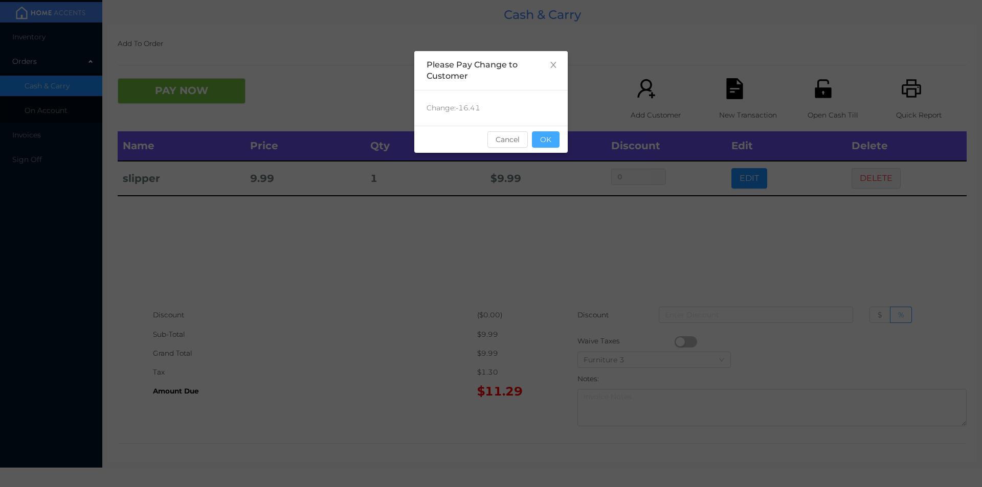
click at [547, 139] on button "OK" at bounding box center [546, 139] width 28 height 16
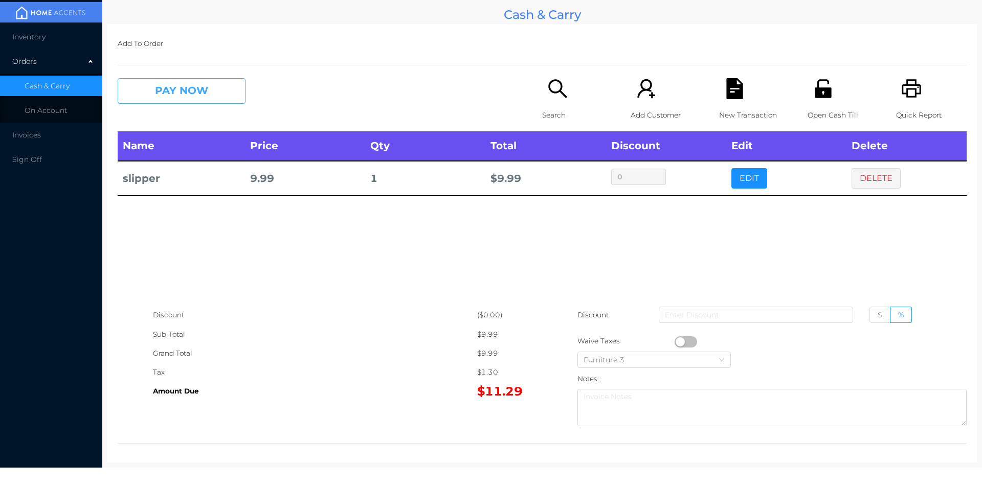
click at [198, 98] on button "PAY NOW" at bounding box center [182, 91] width 128 height 26
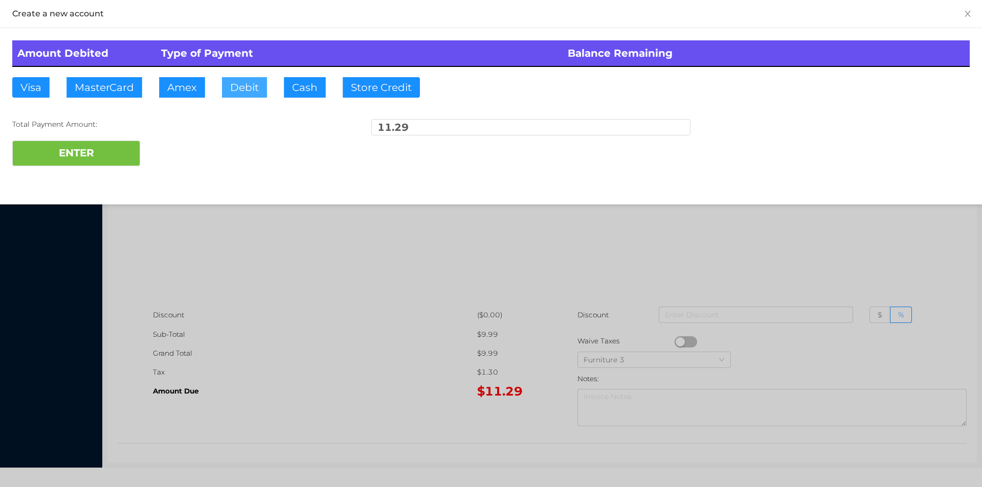
click at [249, 85] on button "Debit" at bounding box center [244, 87] width 45 height 20
click at [81, 152] on button "ENTER" at bounding box center [76, 154] width 128 height 26
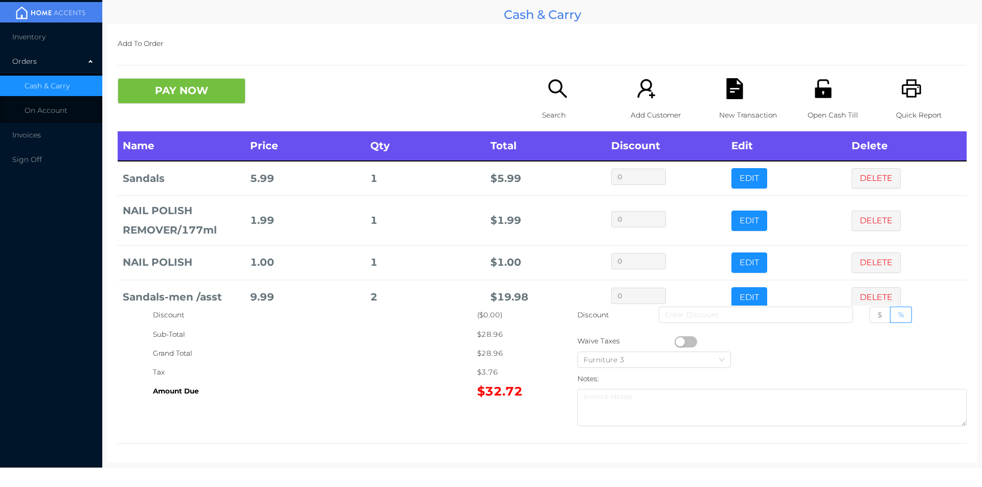
scroll to position [19, 0]
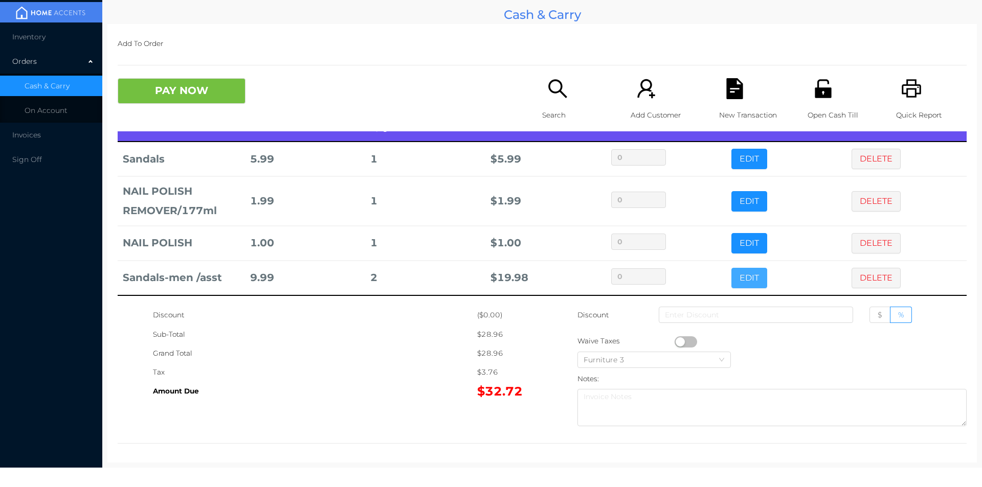
click at [745, 276] on button "EDIT" at bounding box center [749, 278] width 36 height 20
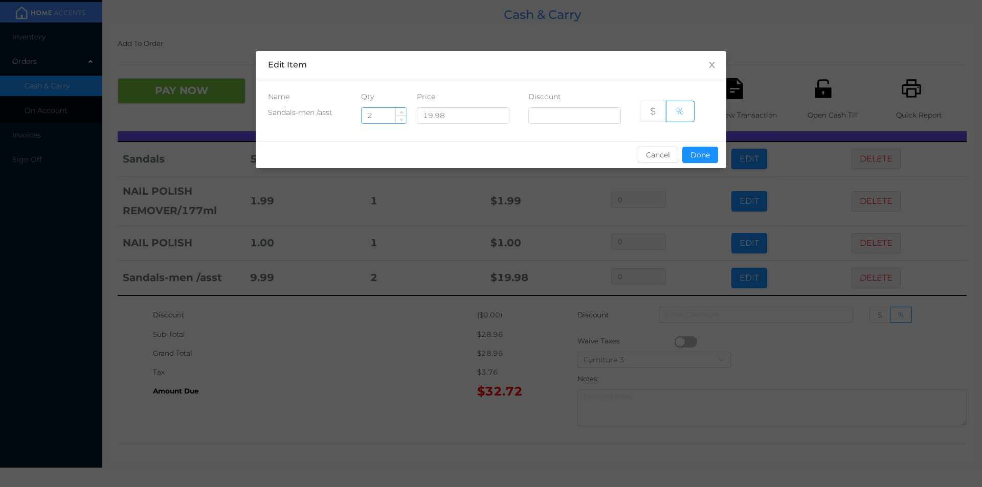
click at [379, 123] on input "2" at bounding box center [384, 115] width 45 height 15
type input "1"
click at [694, 154] on button "Done" at bounding box center [700, 155] width 36 height 16
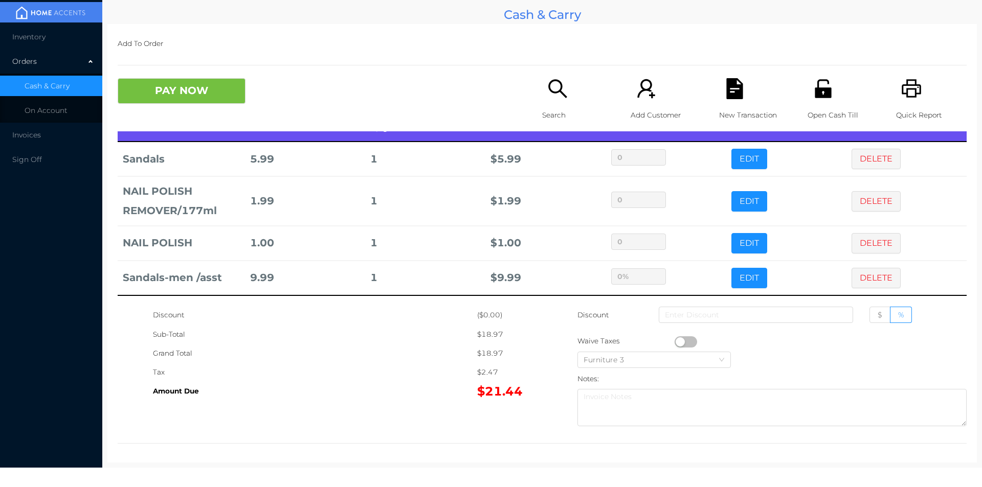
click at [332, 382] on div "Tax" at bounding box center [315, 372] width 324 height 19
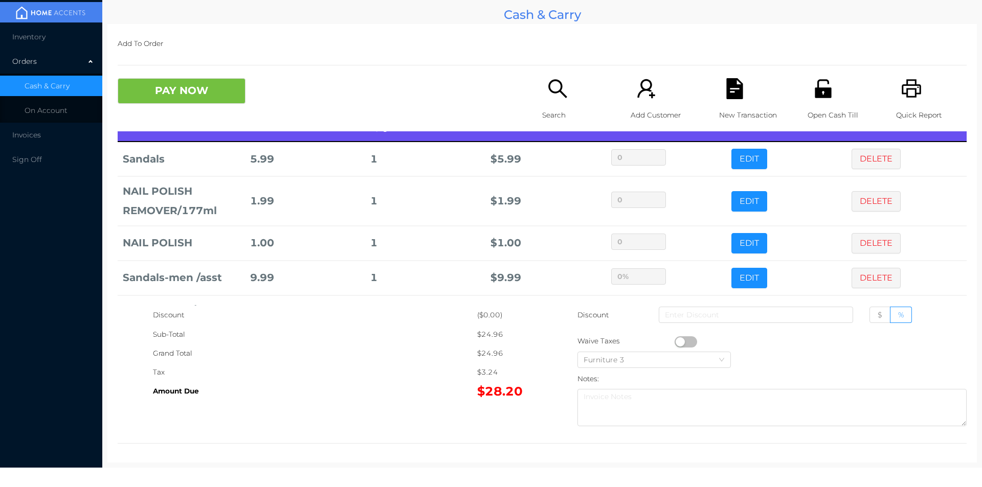
scroll to position [69, 0]
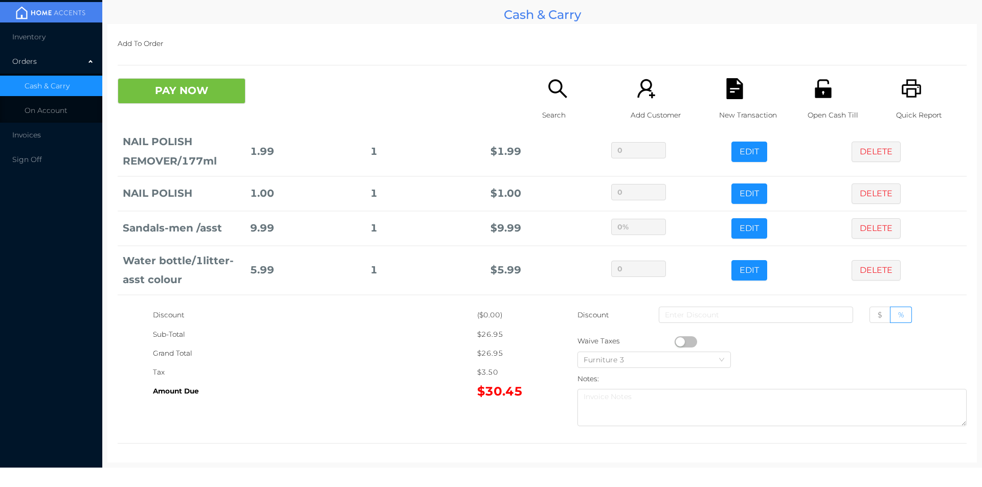
click at [549, 90] on icon "icon: search" at bounding box center [557, 88] width 21 height 21
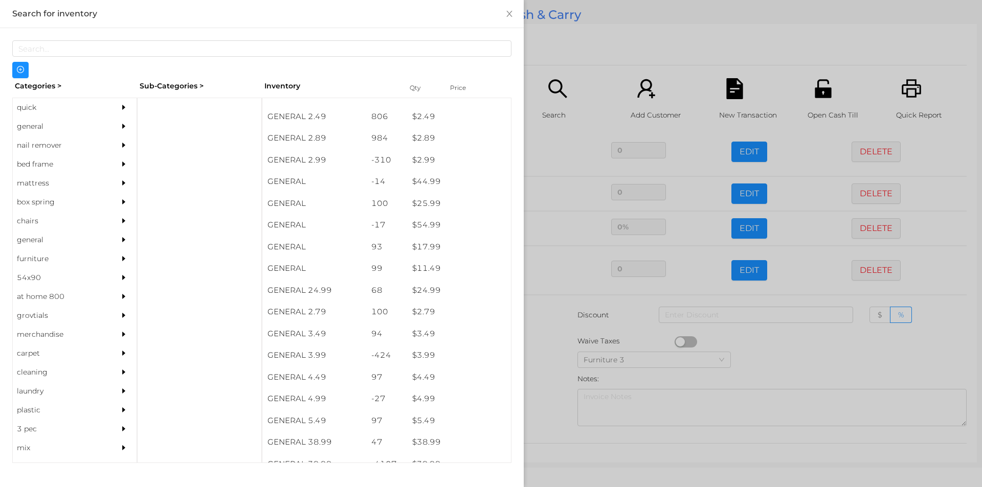
scroll to position [237, 0]
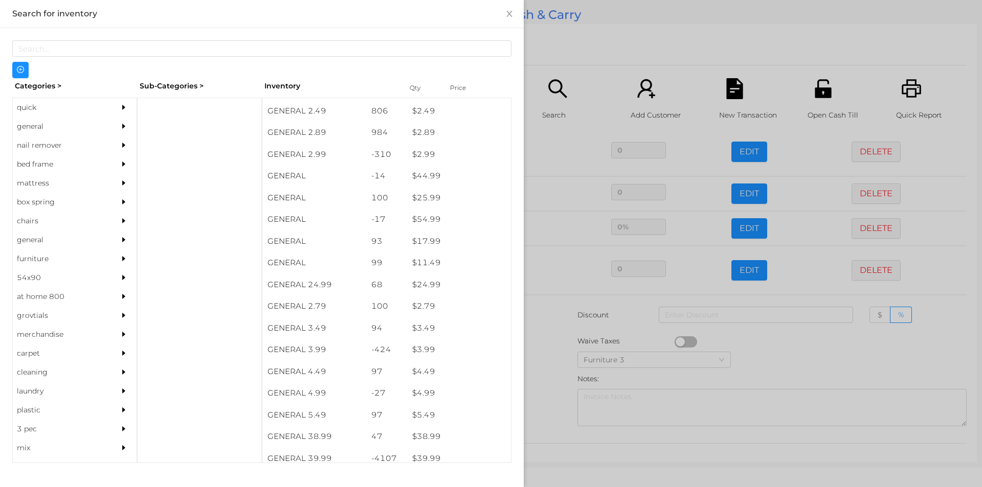
click at [39, 129] on div "general" at bounding box center [59, 126] width 93 height 19
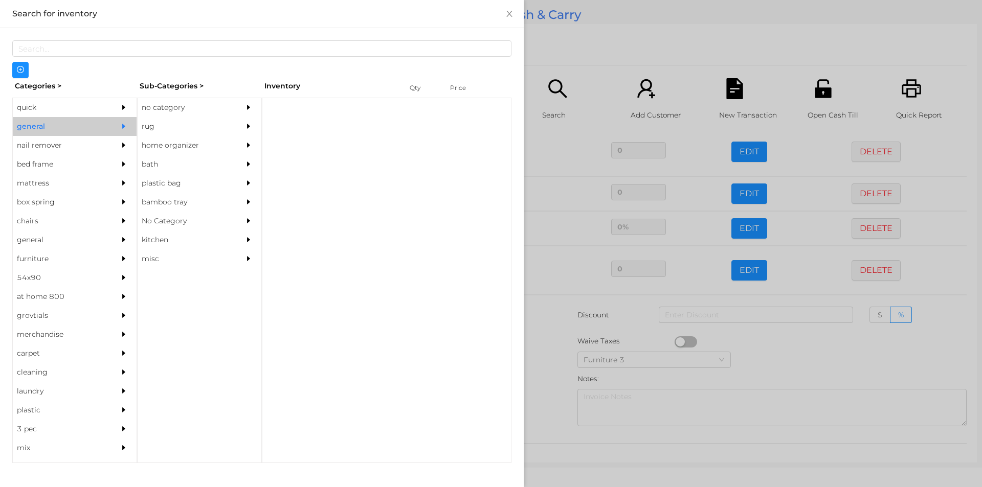
click at [182, 110] on div "no category" at bounding box center [184, 107] width 93 height 19
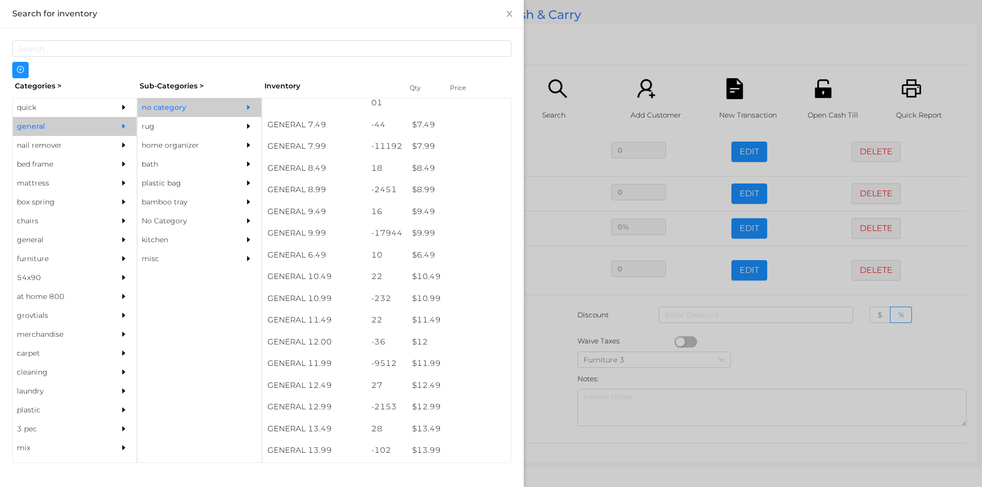
scroll to position [503, 0]
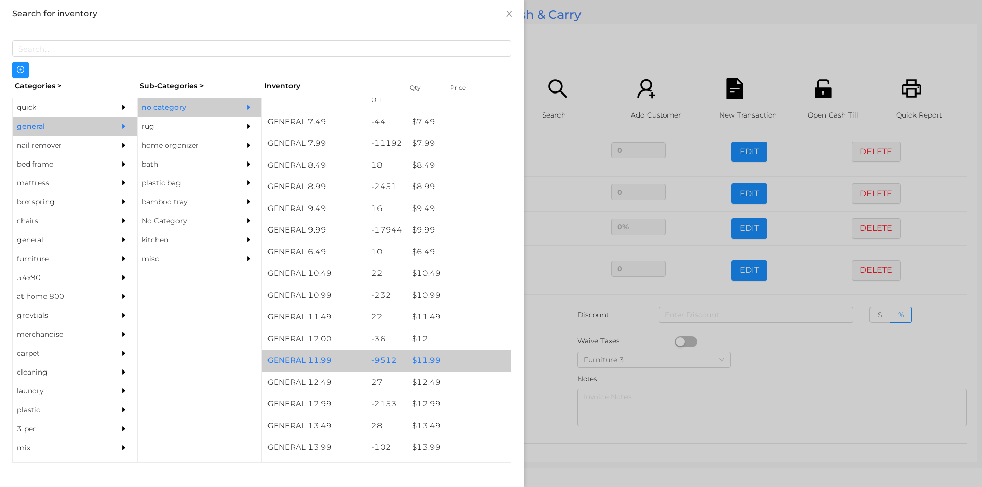
click at [431, 364] on div "$ 11.99" at bounding box center [459, 361] width 104 height 22
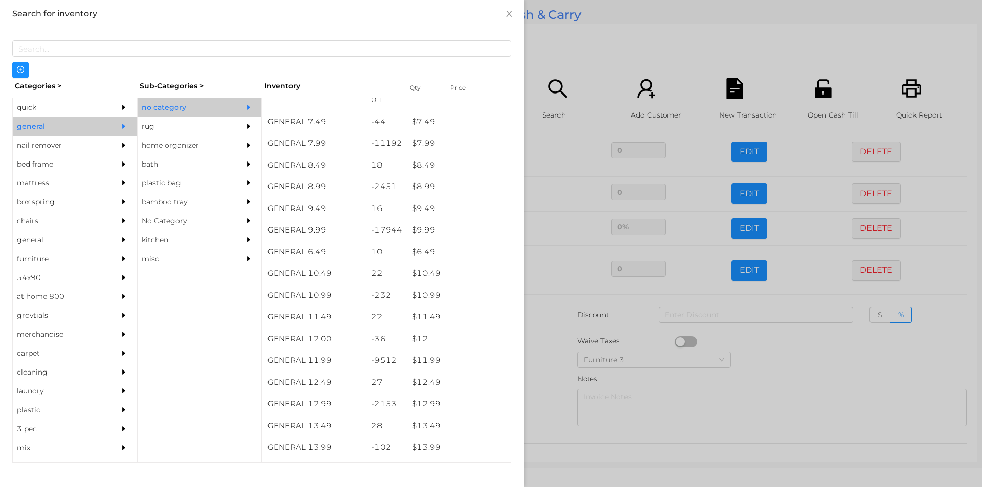
click at [561, 333] on div at bounding box center [491, 243] width 982 height 487
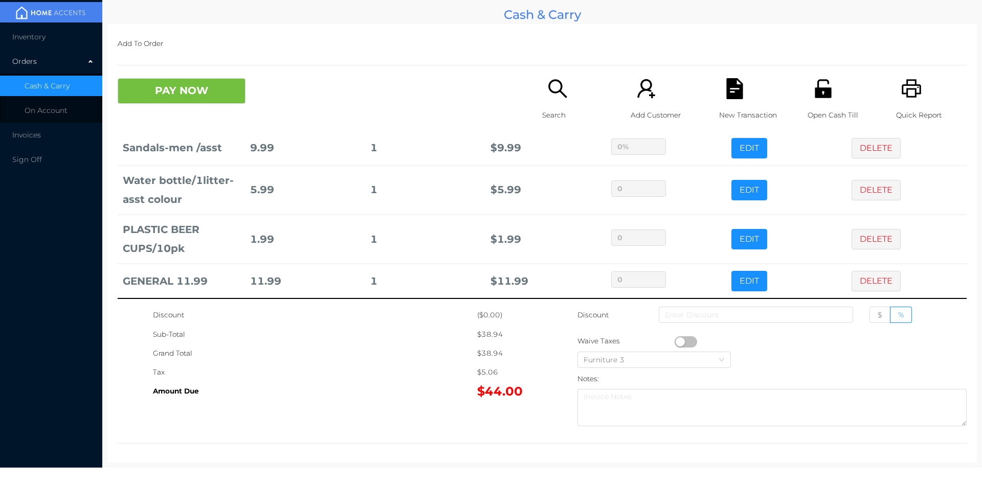
scroll to position [153, 0]
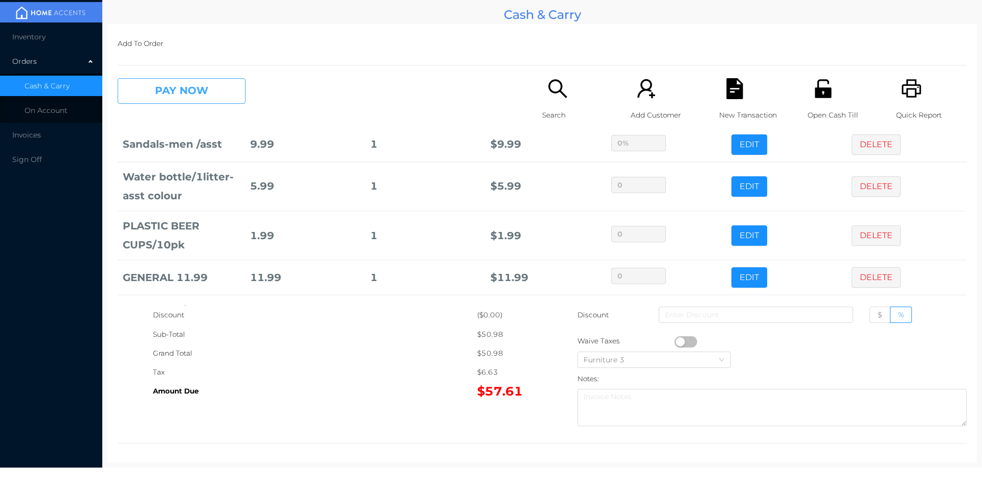
click at [206, 102] on button "PAY NOW" at bounding box center [182, 91] width 128 height 26
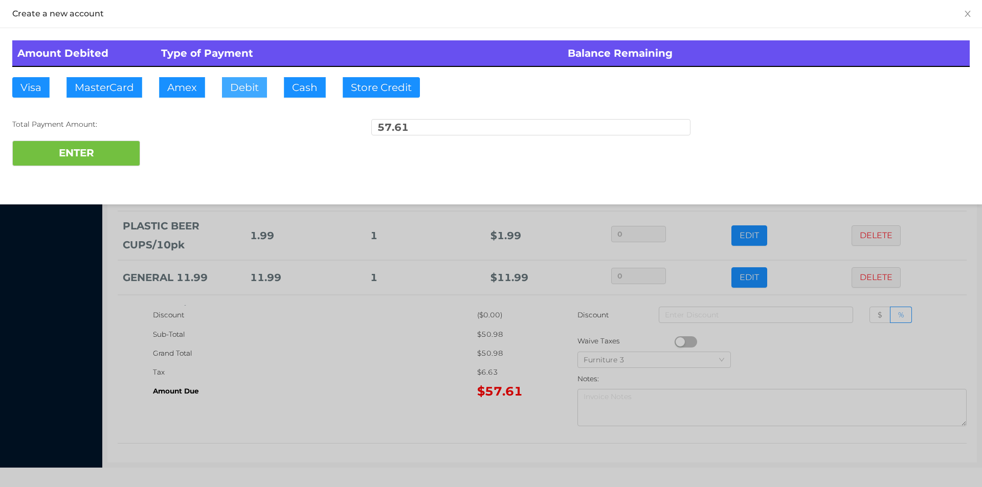
click at [245, 94] on button "Debit" at bounding box center [244, 87] width 45 height 20
click at [86, 152] on button "ENTER" at bounding box center [76, 154] width 128 height 26
type input "0"
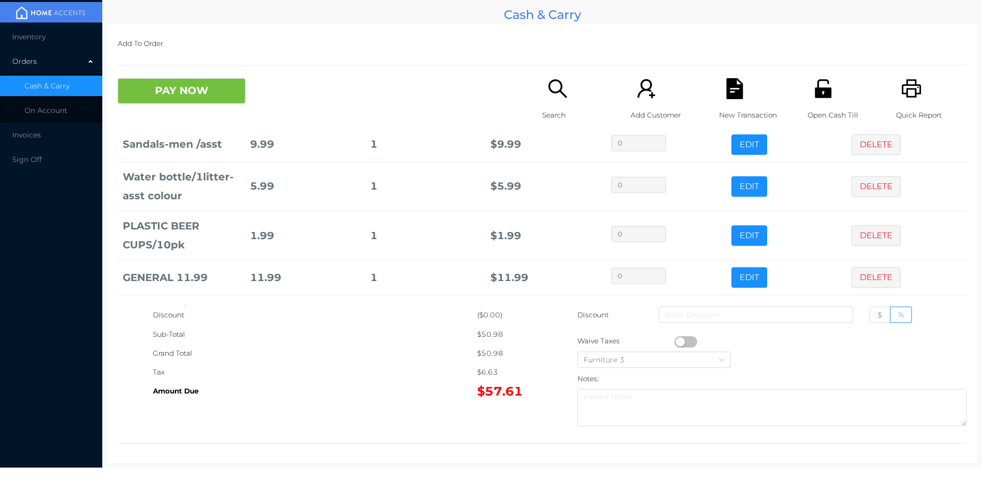
scroll to position [0, 0]
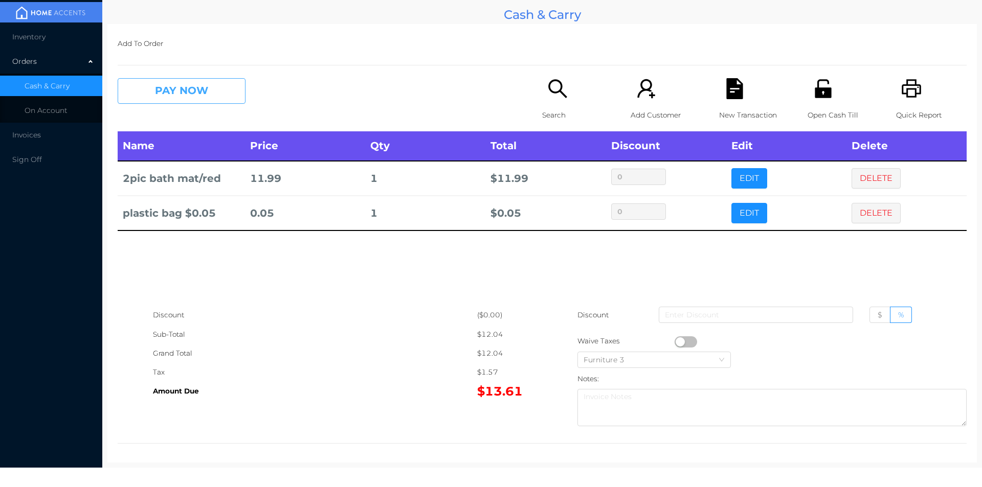
click at [192, 93] on button "PAY NOW" at bounding box center [182, 91] width 128 height 26
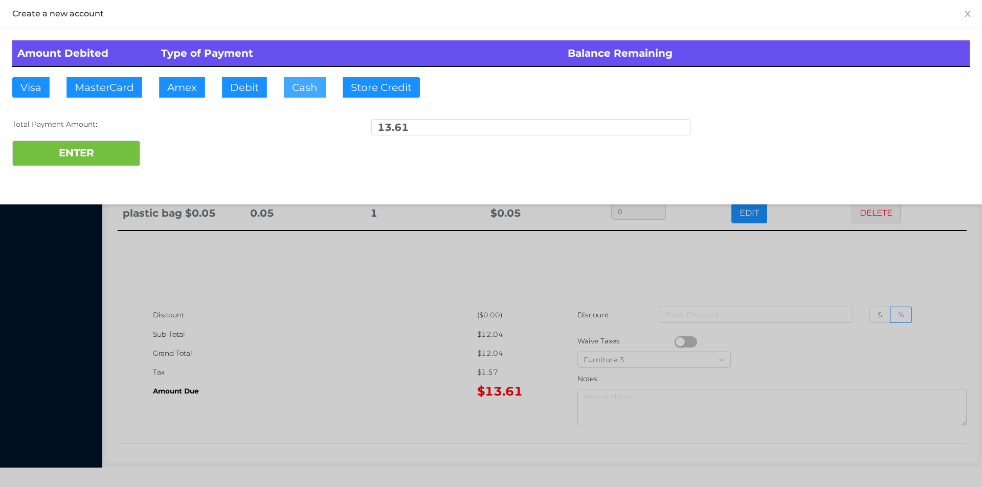
click at [310, 84] on button "Cash" at bounding box center [305, 87] width 42 height 20
type input "14"
click at [94, 149] on button "ENTER" at bounding box center [76, 154] width 128 height 26
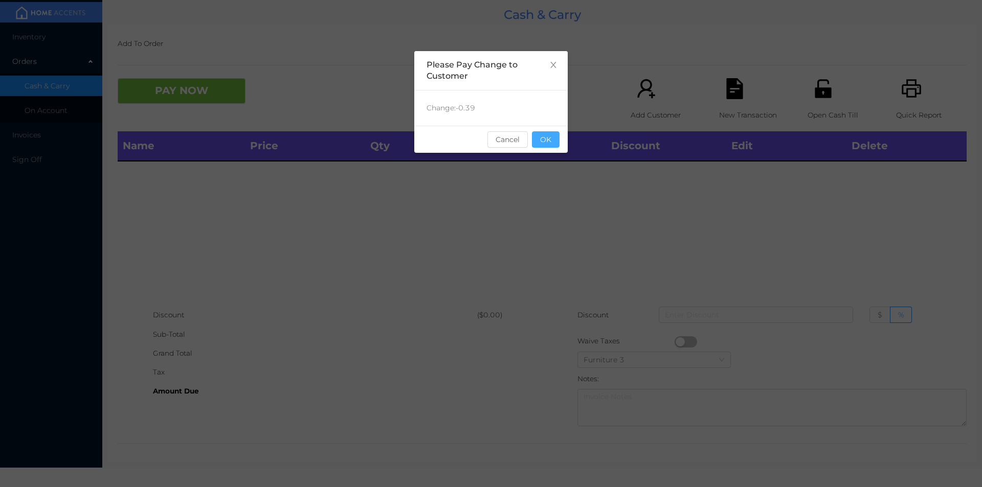
click at [556, 144] on button "OK" at bounding box center [546, 139] width 28 height 16
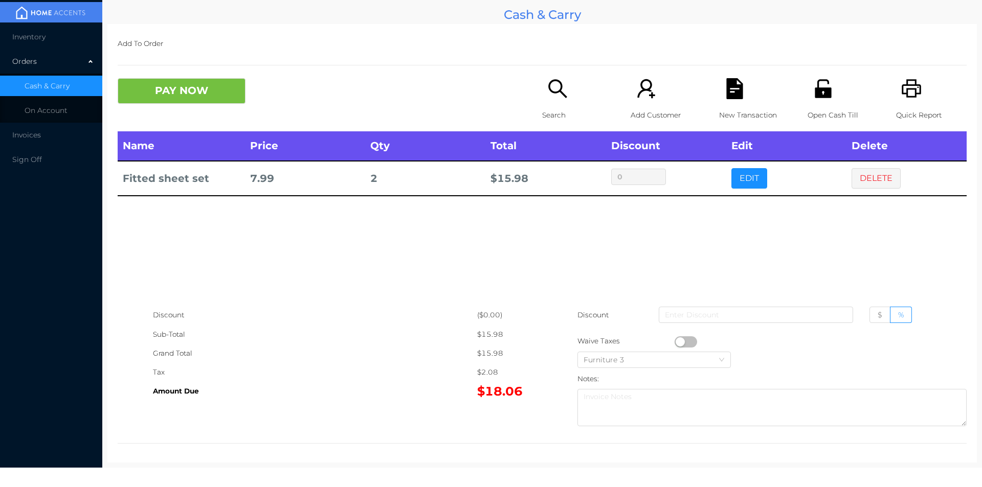
click at [554, 92] on icon "icon: search" at bounding box center [557, 88] width 18 height 18
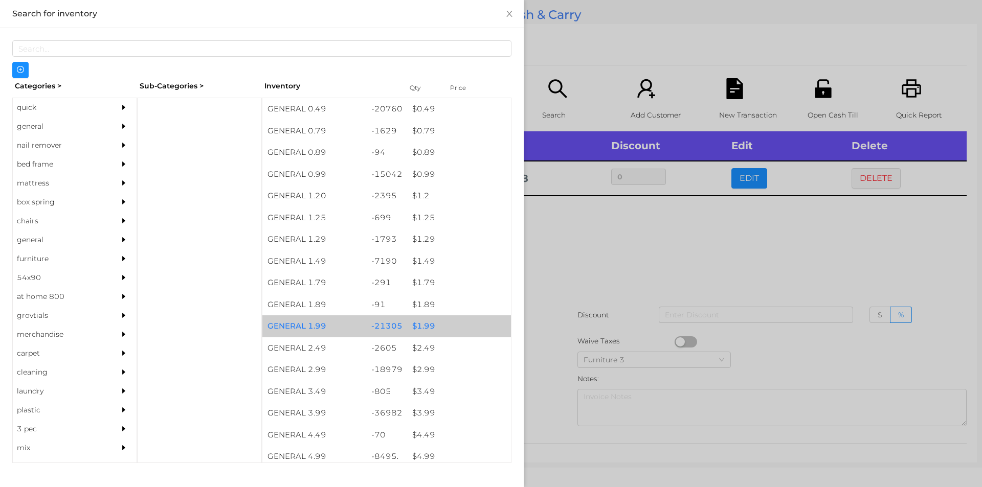
click at [415, 328] on div "$ 1.99" at bounding box center [459, 327] width 104 height 22
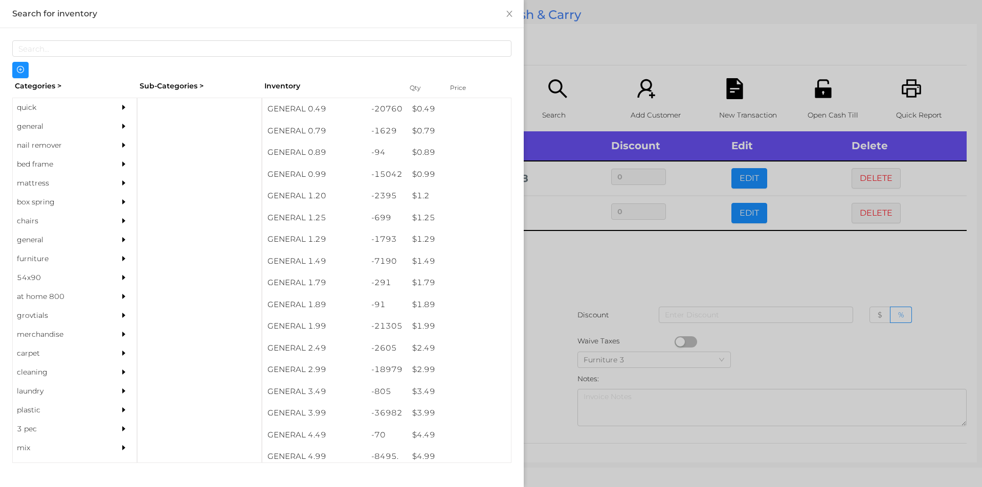
click at [583, 272] on div at bounding box center [491, 243] width 982 height 487
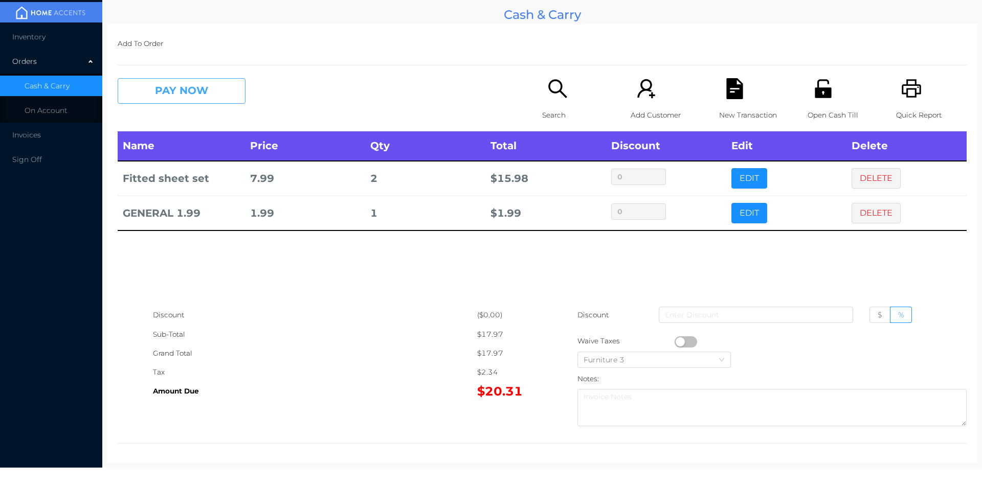
click at [213, 85] on button "PAY NOW" at bounding box center [182, 91] width 128 height 26
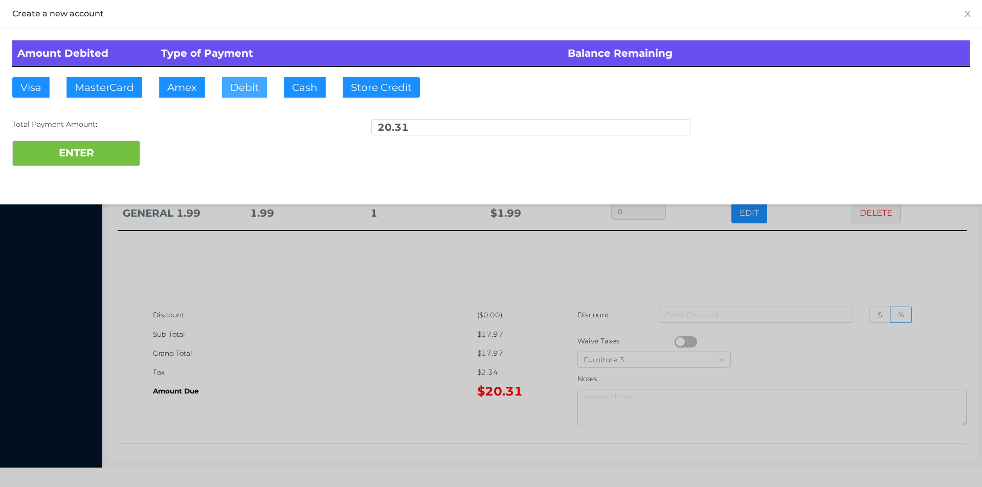
click at [254, 92] on button "Debit" at bounding box center [244, 87] width 45 height 20
click at [86, 152] on button "ENTER" at bounding box center [76, 154] width 128 height 26
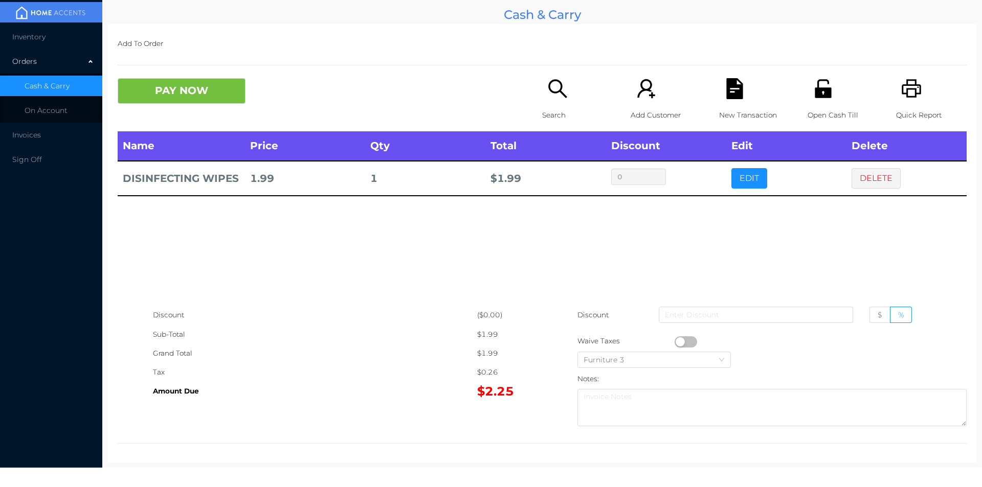
click at [556, 81] on icon "icon: search" at bounding box center [557, 88] width 21 height 21
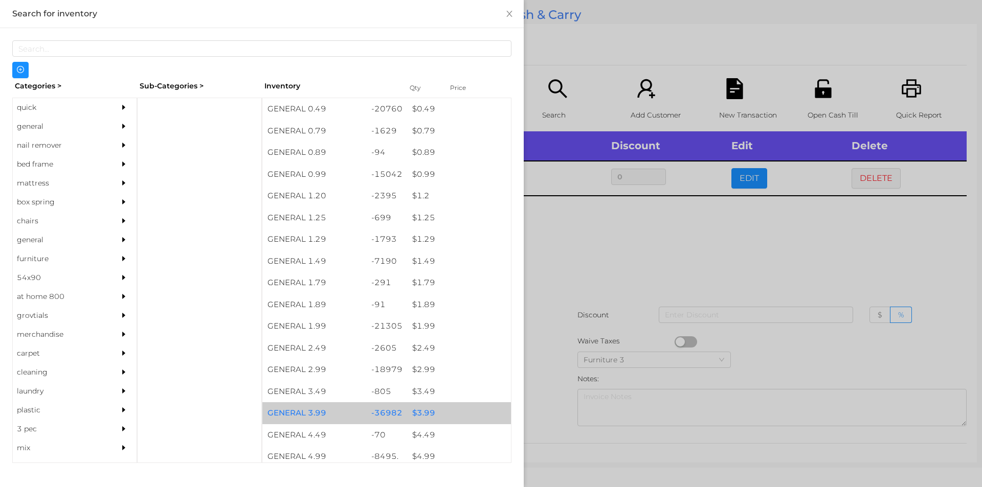
click at [429, 412] on div "$ 3.99" at bounding box center [459, 413] width 104 height 22
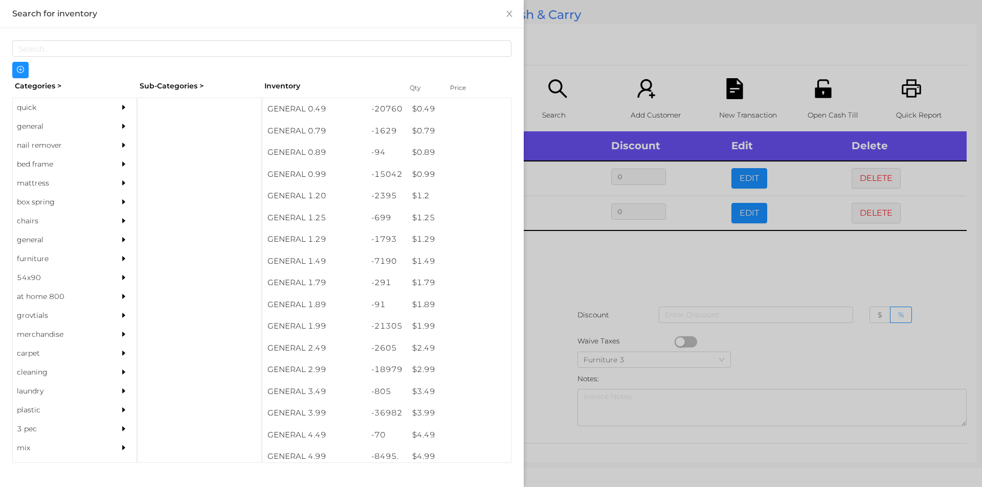
click at [606, 267] on div at bounding box center [491, 243] width 982 height 487
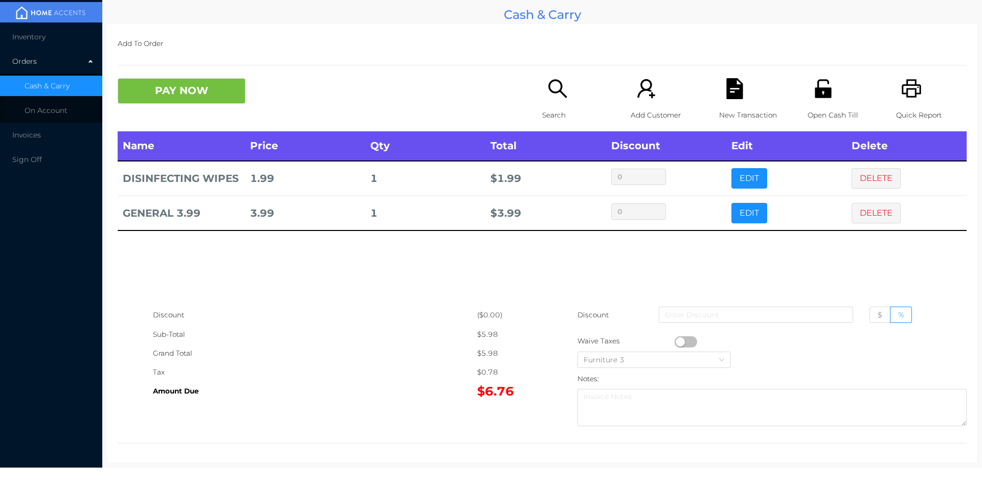
click at [553, 89] on icon "icon: search" at bounding box center [557, 88] width 21 height 21
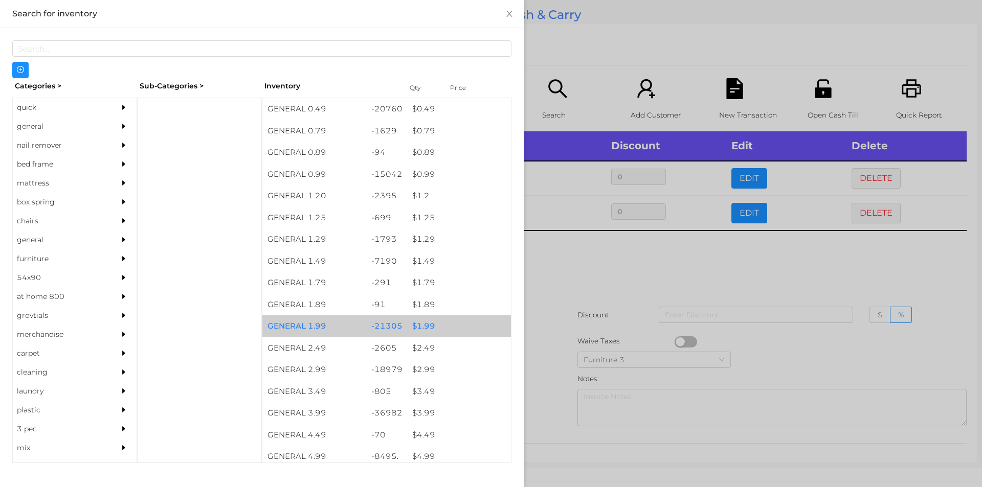
click at [429, 328] on div "$ 1.99" at bounding box center [459, 327] width 104 height 22
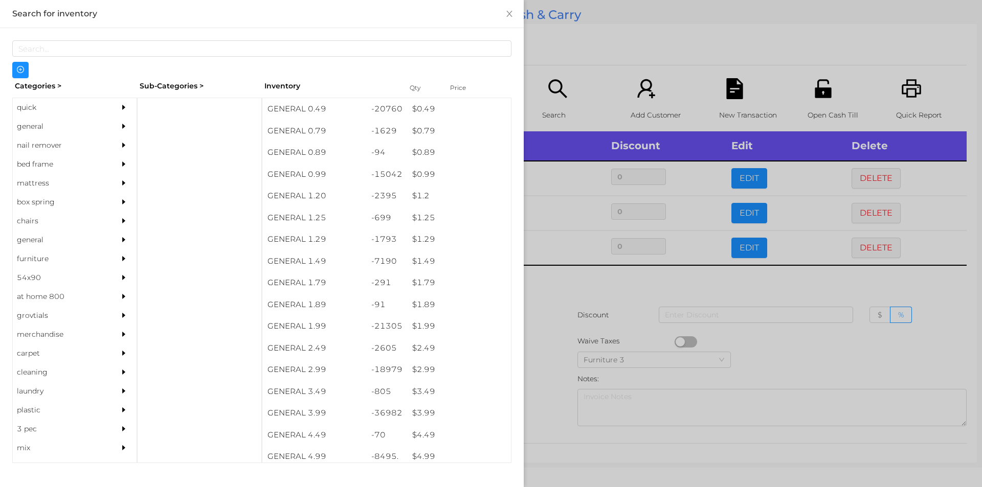
click at [585, 303] on div at bounding box center [491, 243] width 982 height 487
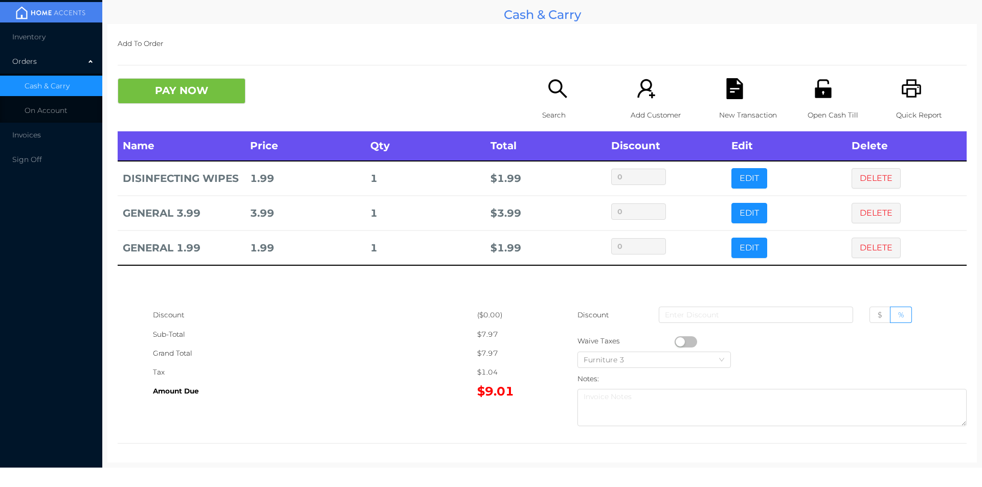
scroll to position [4, 0]
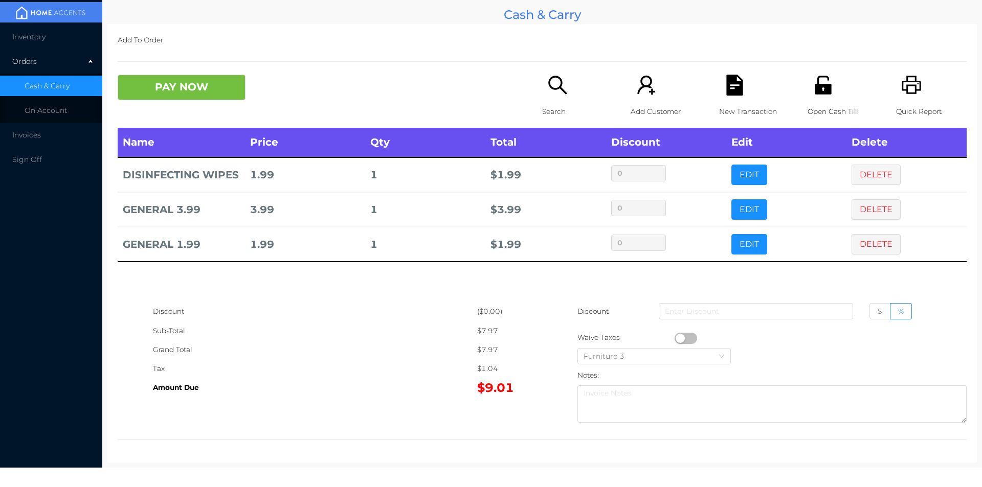
click at [555, 77] on icon "icon: search" at bounding box center [557, 85] width 18 height 18
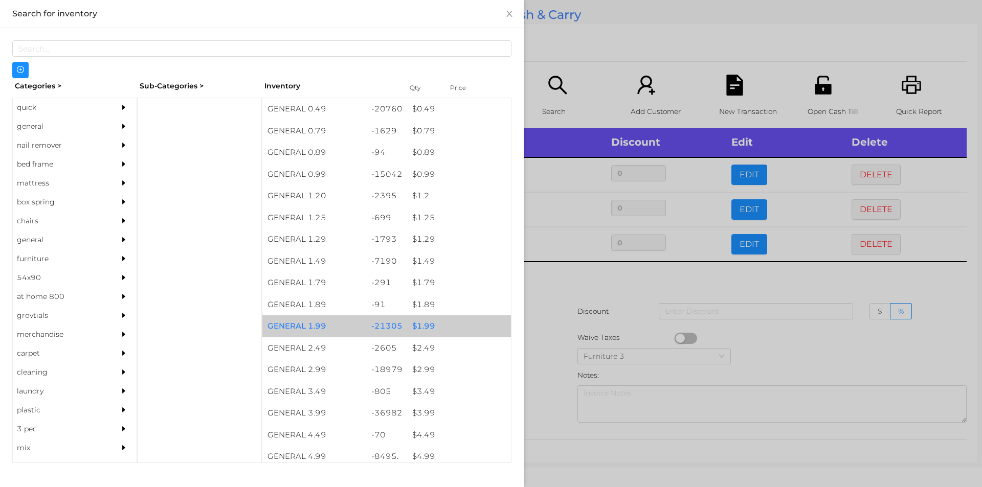
click at [419, 326] on div "$ 1.99" at bounding box center [459, 327] width 104 height 22
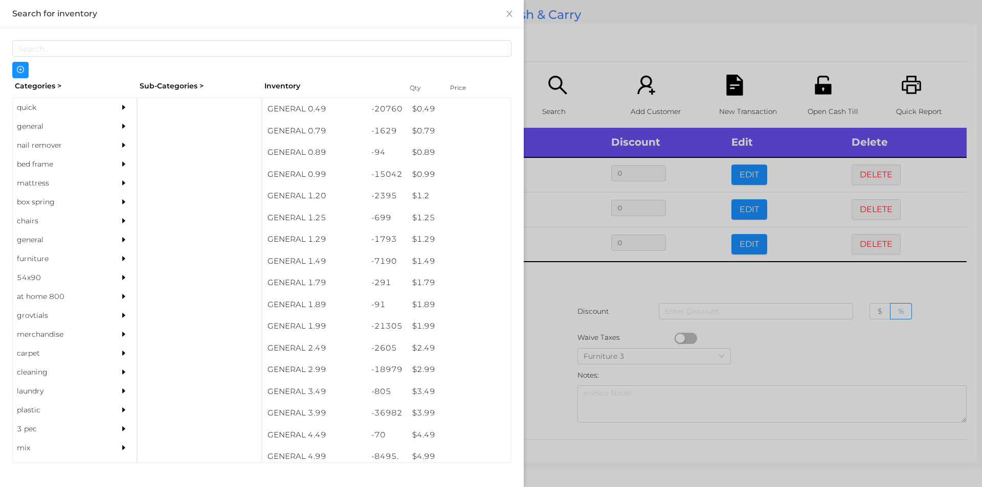
click at [541, 330] on div at bounding box center [491, 243] width 982 height 487
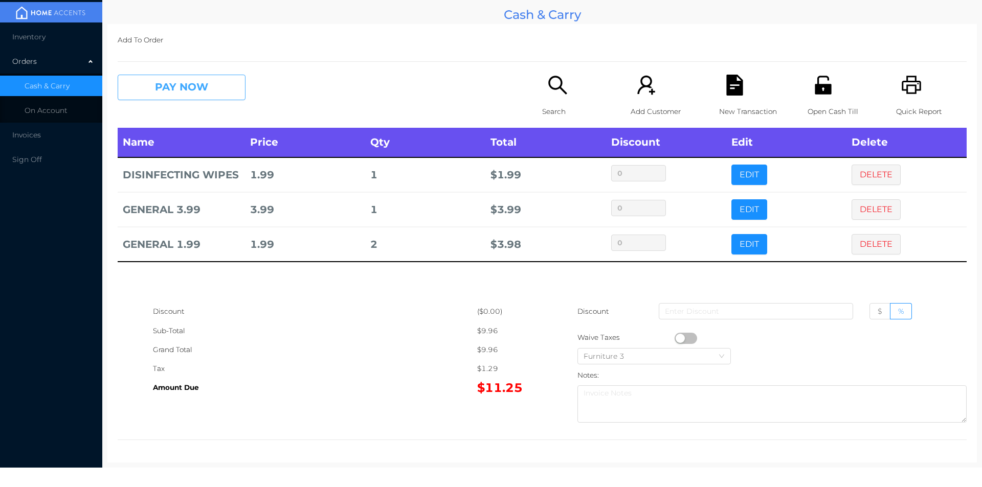
click at [196, 93] on button "PAY NOW" at bounding box center [182, 88] width 128 height 26
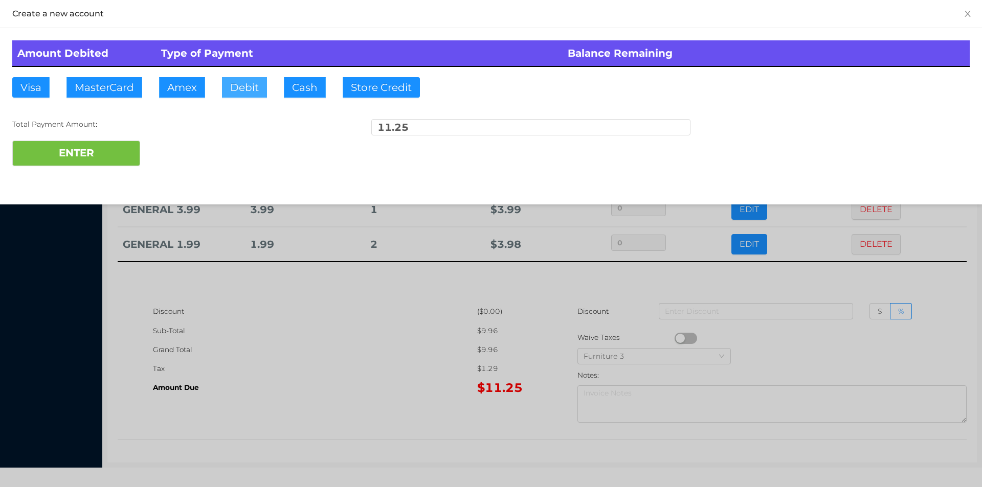
click at [250, 96] on button "Debit" at bounding box center [244, 87] width 45 height 20
click at [83, 156] on button "ENTER" at bounding box center [76, 154] width 128 height 26
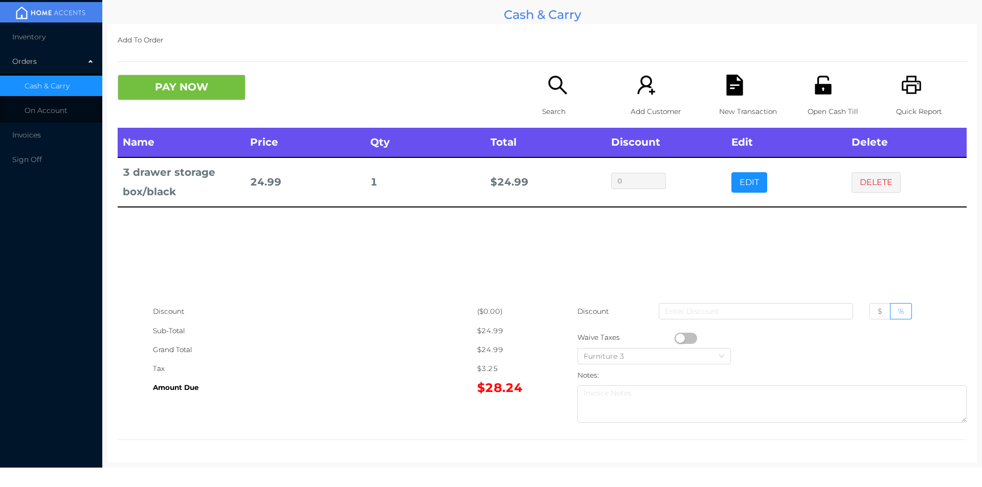
click at [200, 80] on button "PAY NOW" at bounding box center [182, 88] width 128 height 26
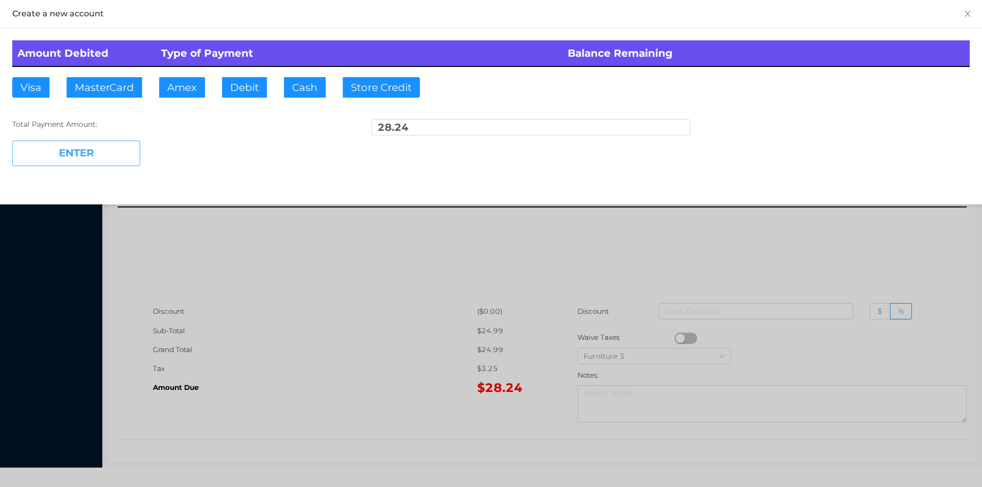
click at [101, 157] on button "ENTER" at bounding box center [76, 154] width 128 height 26
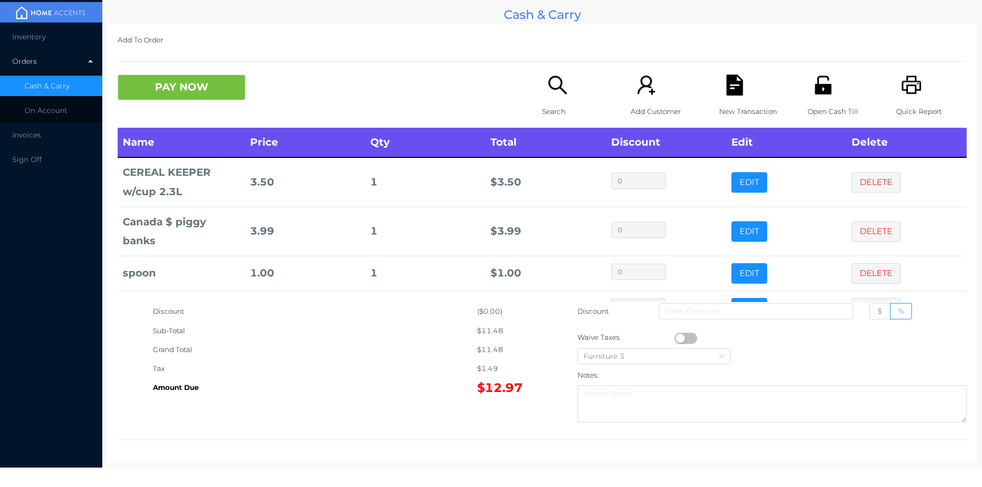
click at [550, 97] on div "Search" at bounding box center [577, 101] width 71 height 53
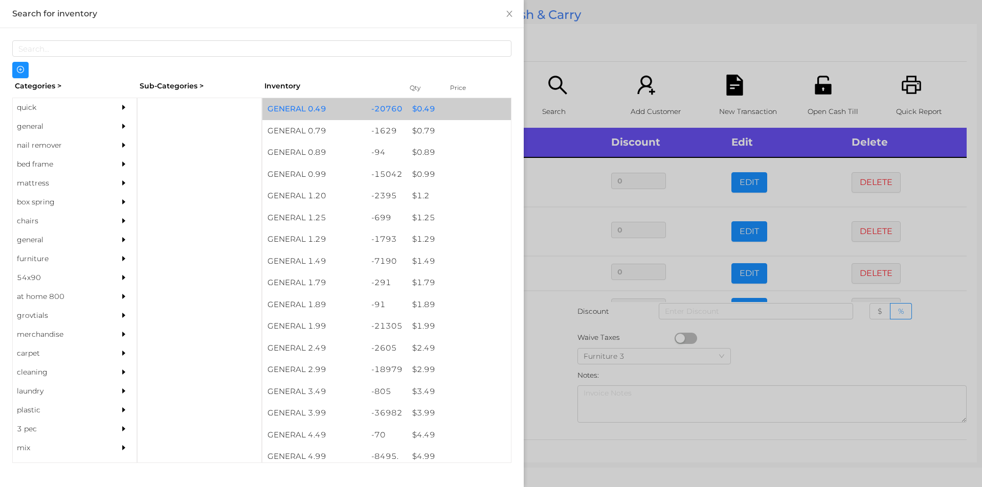
click at [421, 111] on div "$ 0.49" at bounding box center [459, 109] width 104 height 22
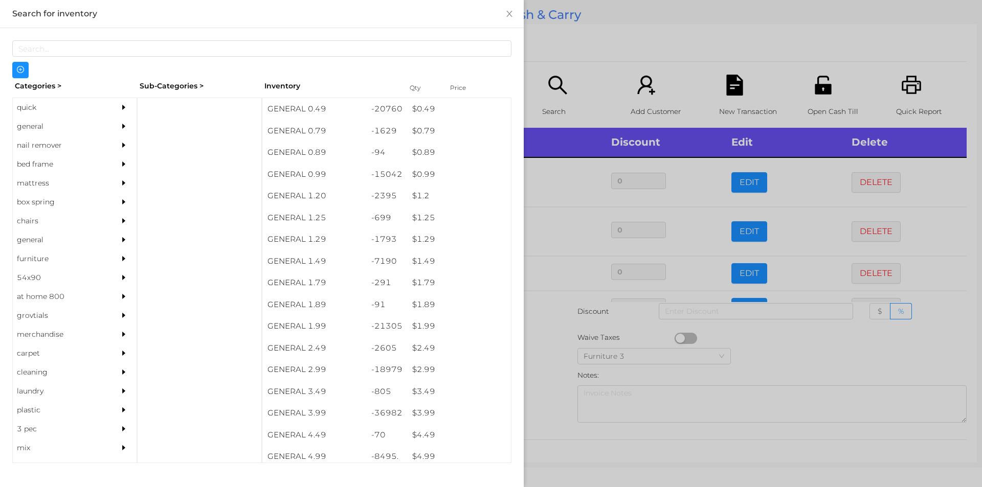
click at [553, 362] on div at bounding box center [491, 243] width 982 height 487
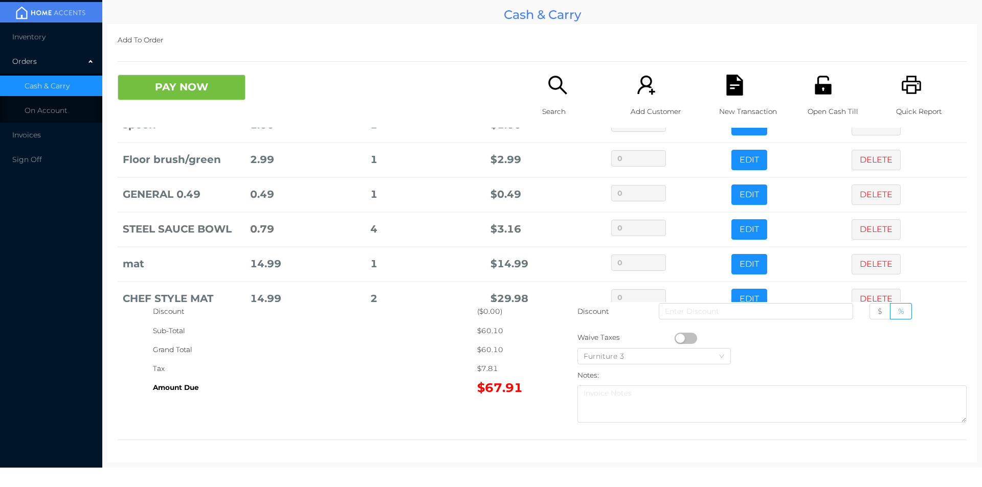
scroll to position [173, 0]
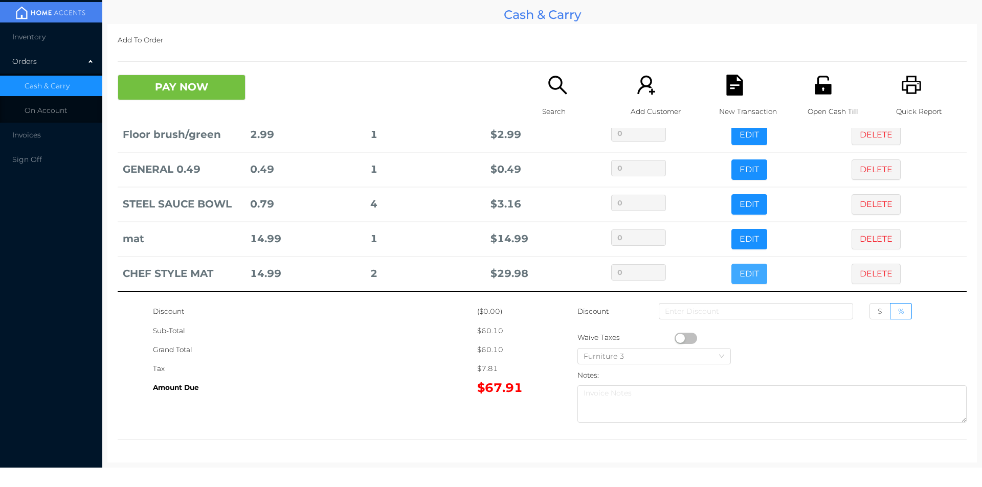
click at [731, 281] on button "EDIT" at bounding box center [749, 274] width 36 height 20
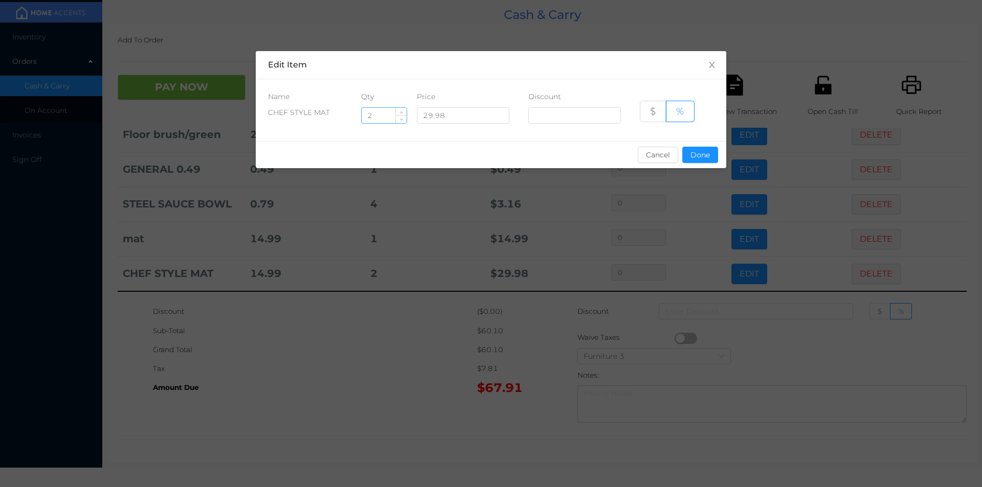
click at [377, 116] on input "2" at bounding box center [384, 115] width 45 height 15
type input "1"
click at [705, 161] on button "Done" at bounding box center [700, 155] width 36 height 16
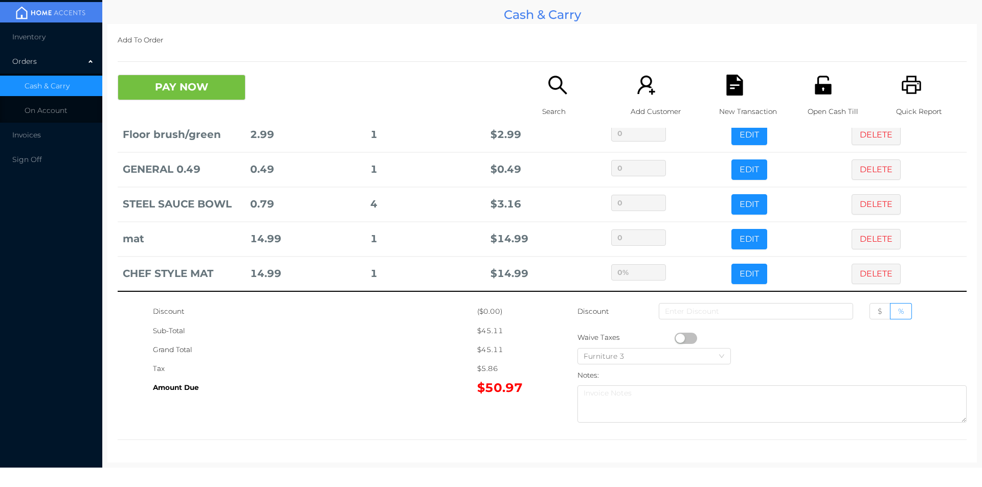
click at [363, 376] on div "Tax" at bounding box center [315, 369] width 324 height 19
click at [190, 94] on button "PAY NOW" at bounding box center [182, 88] width 128 height 26
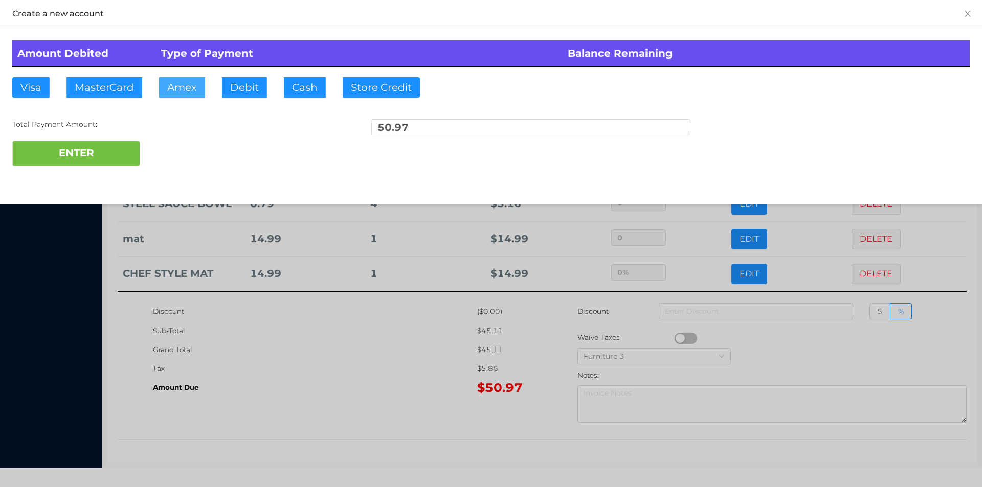
click at [186, 80] on button "Amex" at bounding box center [182, 87] width 46 height 20
click at [263, 313] on div at bounding box center [491, 243] width 982 height 487
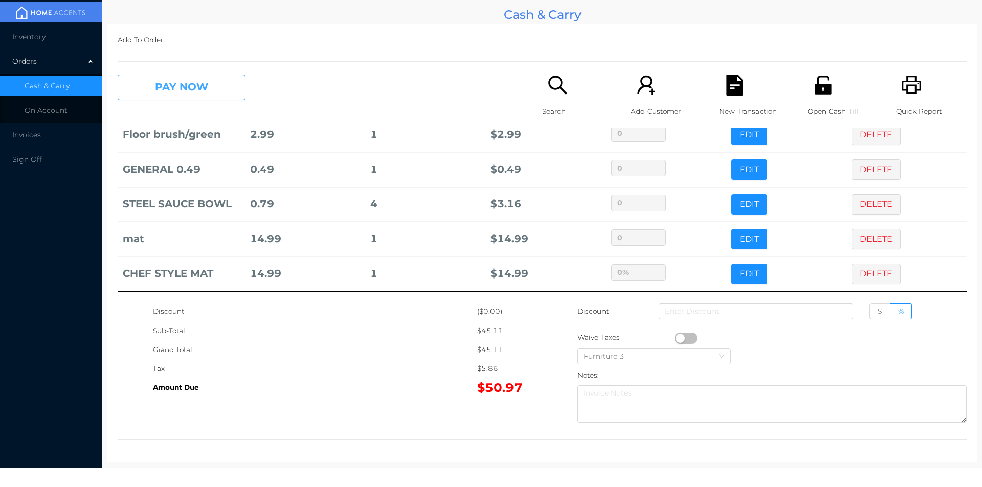
click at [201, 84] on button "PAY NOW" at bounding box center [182, 88] width 128 height 26
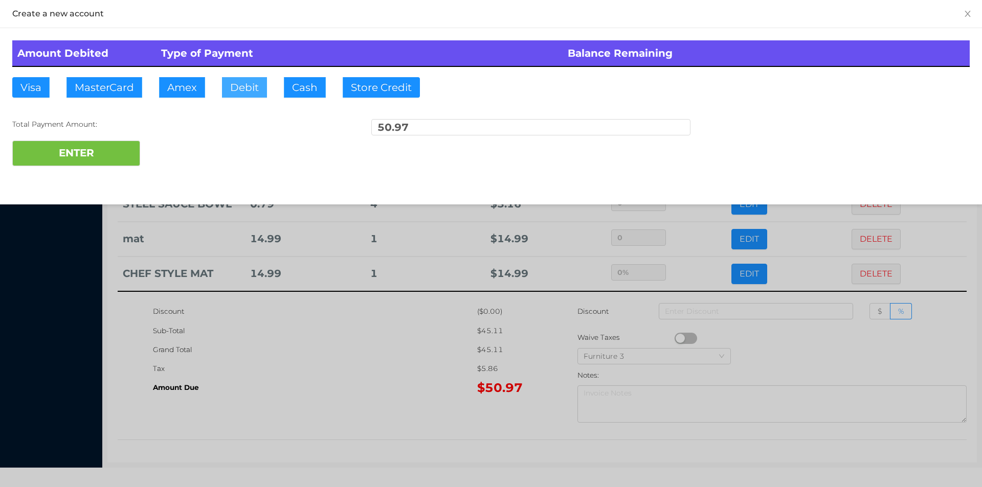
click at [237, 82] on button "Debit" at bounding box center [244, 87] width 45 height 20
click at [97, 157] on button "ENTER" at bounding box center [76, 154] width 128 height 26
type input "0"
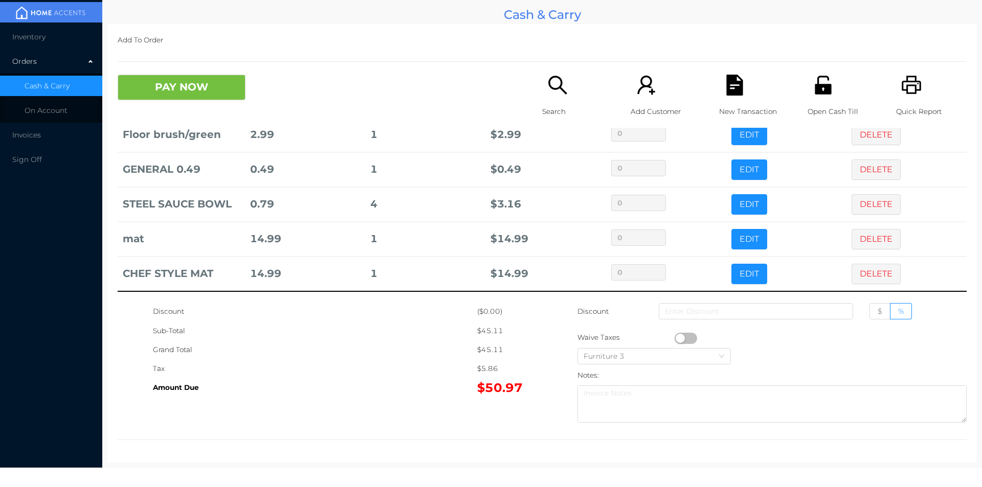
scroll to position [0, 0]
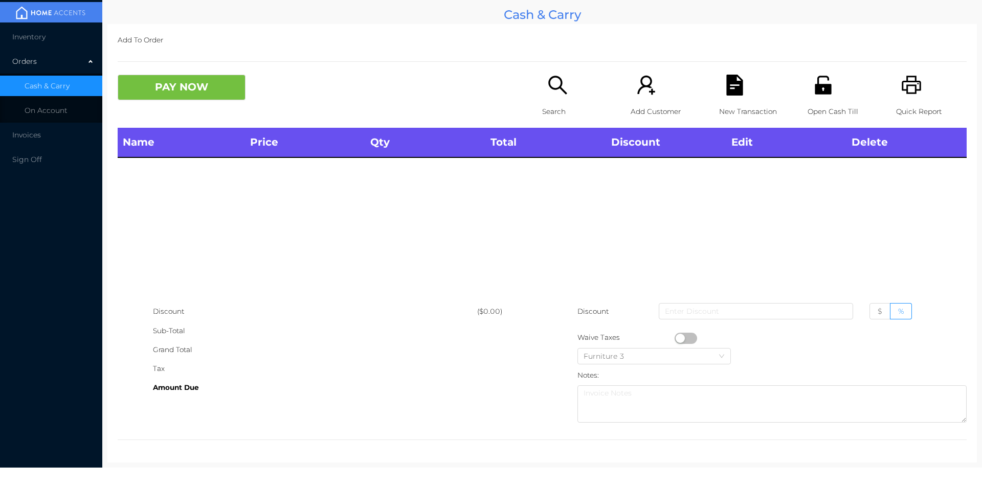
click at [822, 92] on icon "icon: unlock" at bounding box center [823, 85] width 16 height 18
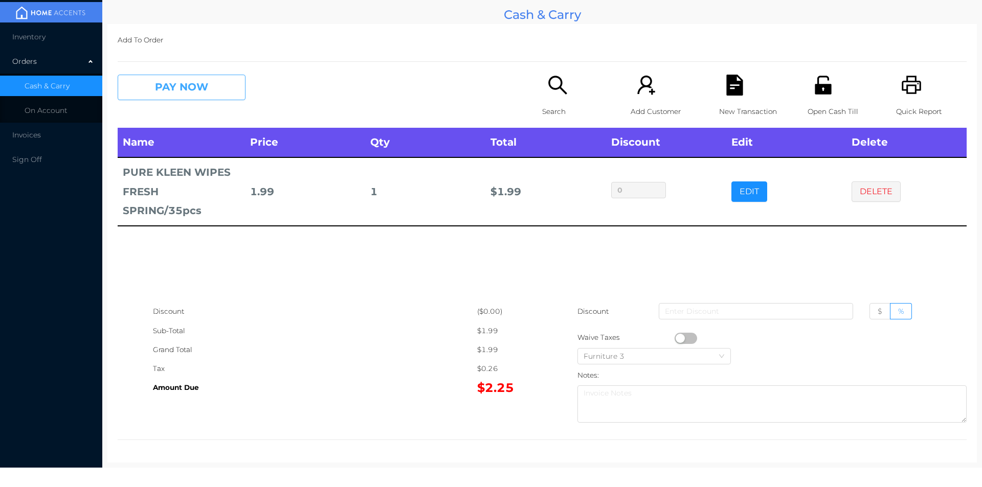
click at [163, 99] on button "PAY NOW" at bounding box center [182, 88] width 128 height 26
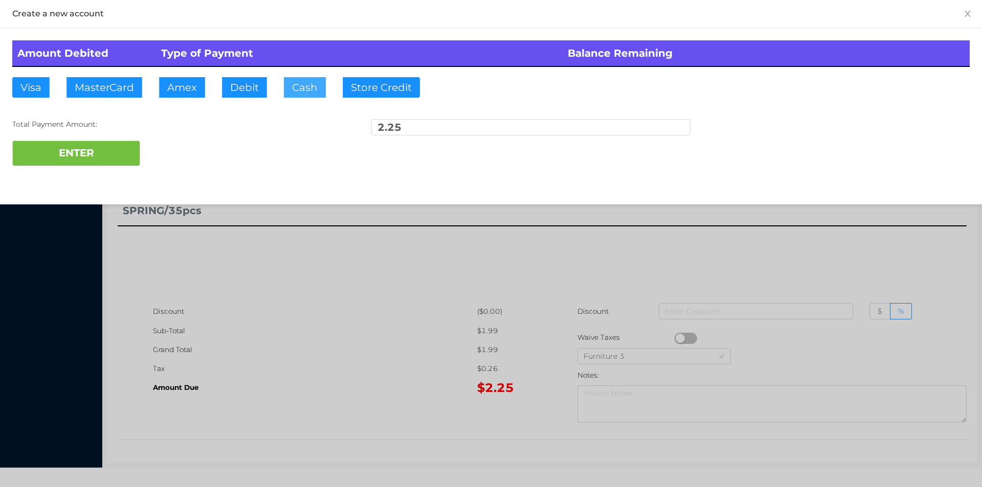
click at [289, 94] on button "Cash" at bounding box center [305, 87] width 42 height 20
click at [95, 150] on button "ENTER" at bounding box center [76, 154] width 128 height 26
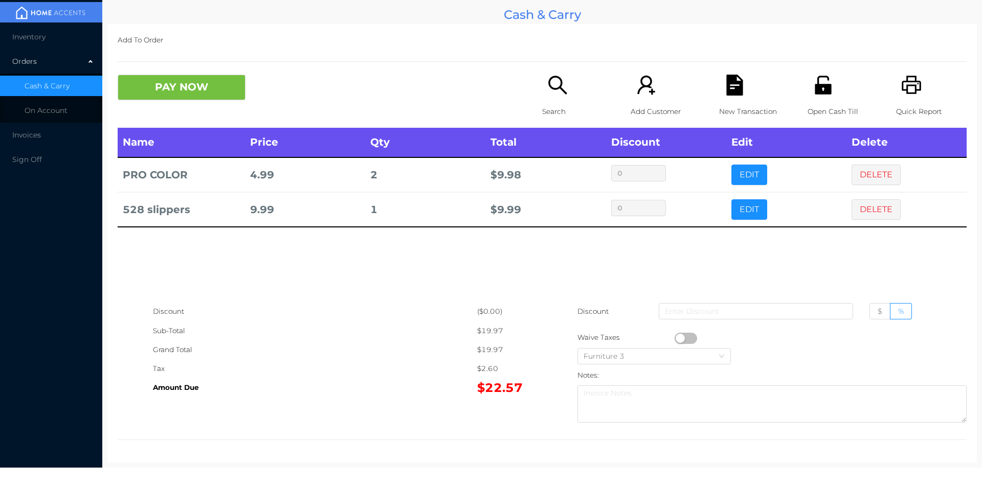
click at [563, 109] on p "Search" at bounding box center [577, 111] width 71 height 19
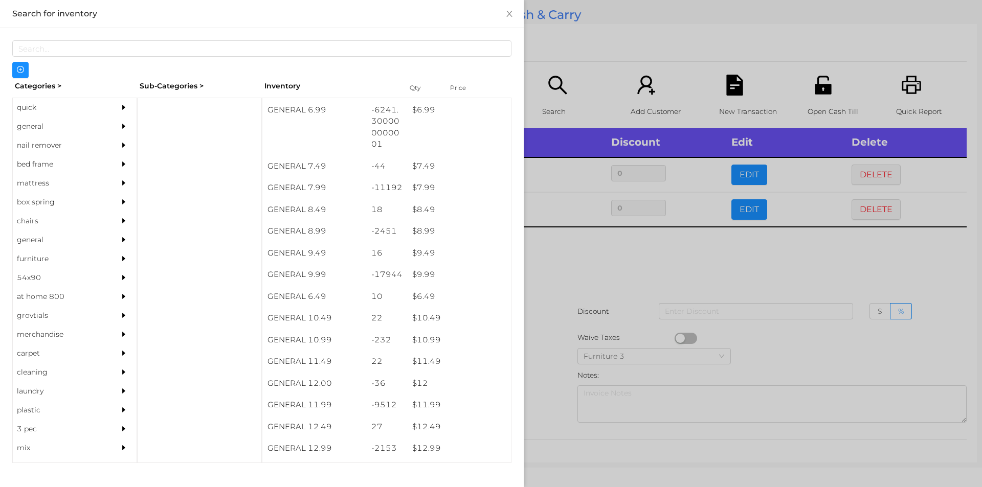
scroll to position [461, 0]
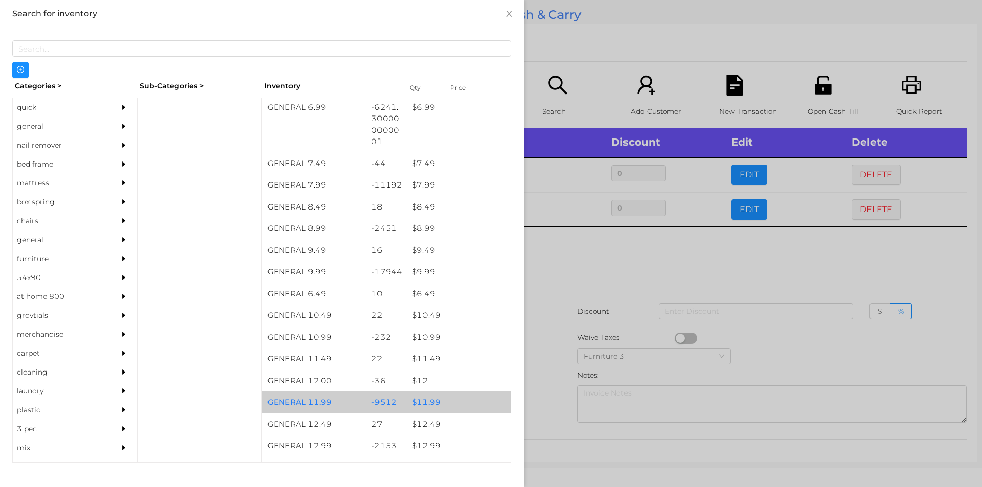
click at [430, 401] on div "$ 11.99" at bounding box center [459, 403] width 104 height 22
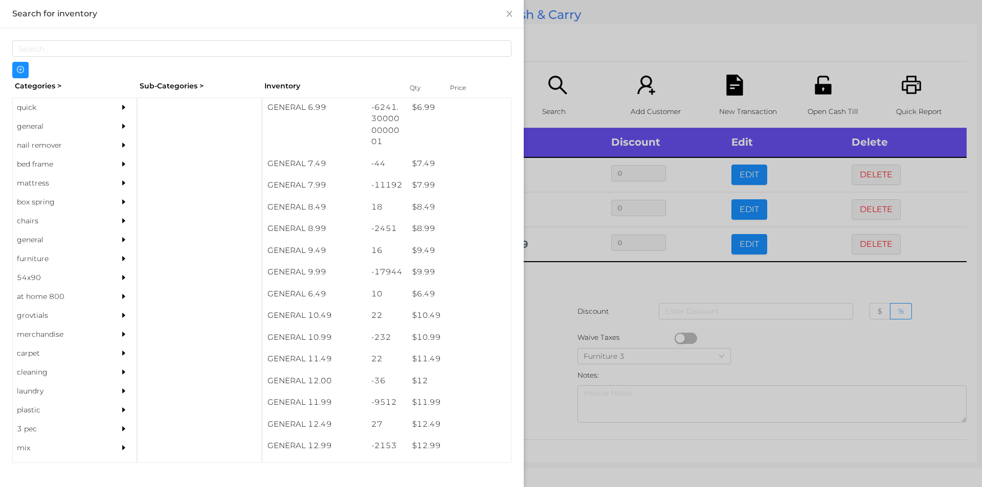
click at [554, 388] on div at bounding box center [491, 243] width 982 height 487
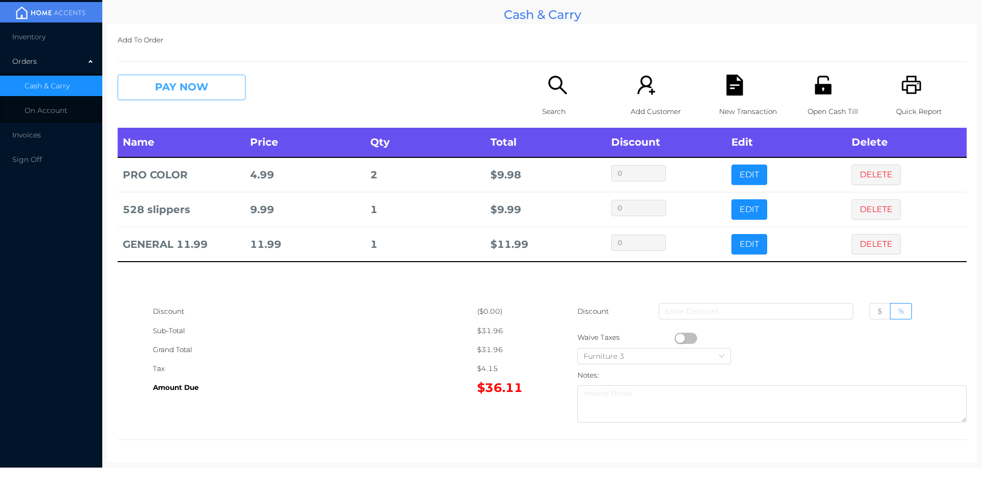
click at [165, 87] on button "PAY NOW" at bounding box center [182, 88] width 128 height 26
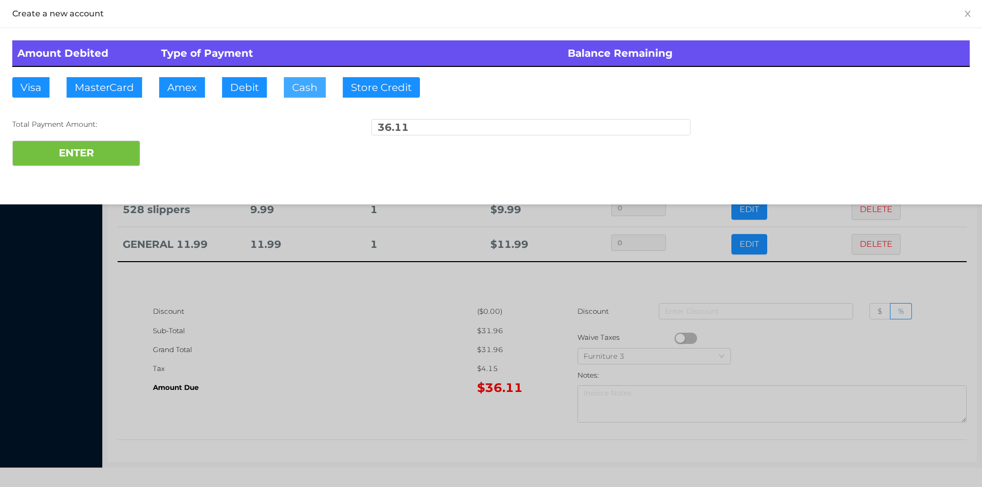
click at [299, 95] on button "Cash" at bounding box center [305, 87] width 42 height 20
click at [100, 162] on button "ENTER" at bounding box center [76, 154] width 128 height 26
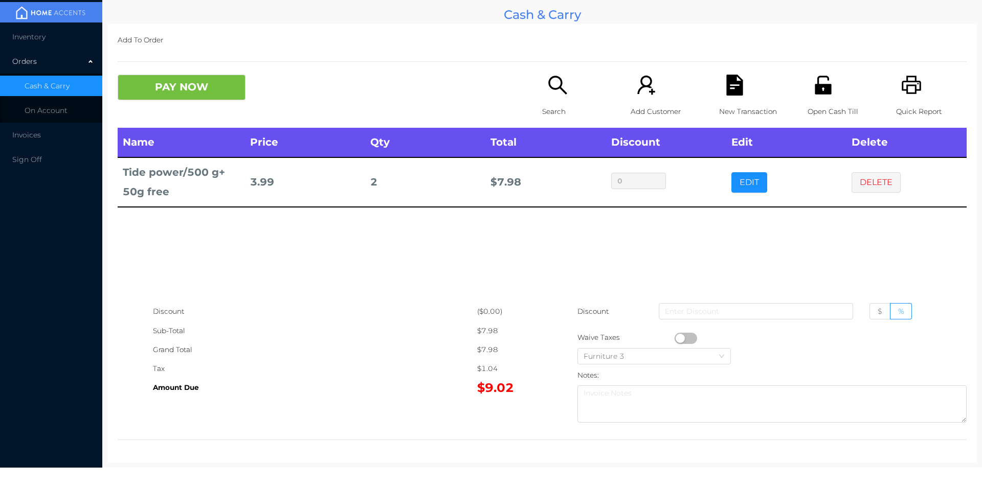
click at [677, 337] on button "button" at bounding box center [686, 338] width 23 height 11
click at [184, 83] on button "PAY NOW" at bounding box center [182, 88] width 128 height 26
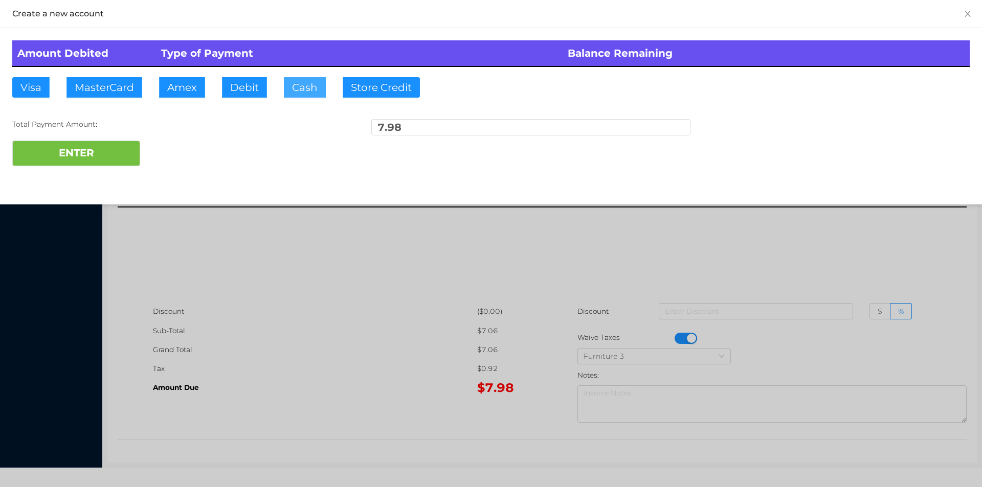
click at [299, 89] on button "Cash" at bounding box center [305, 87] width 42 height 20
click at [100, 165] on button "ENTER" at bounding box center [76, 154] width 128 height 26
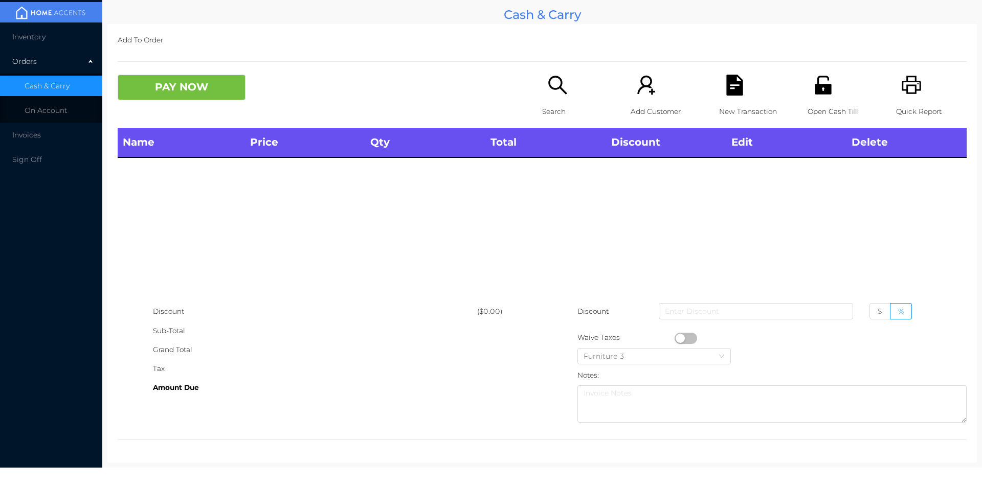
click at [903, 114] on p "Quick Report" at bounding box center [931, 111] width 71 height 19
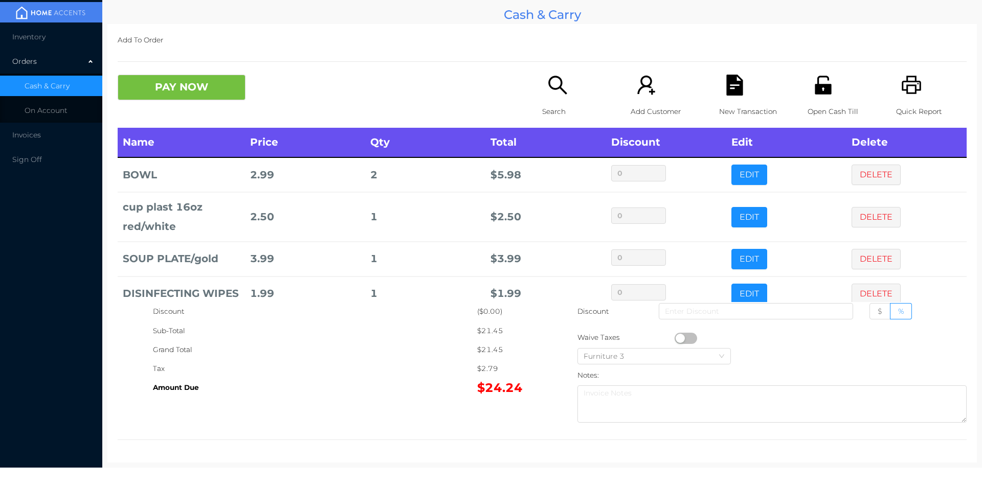
scroll to position [69, 0]
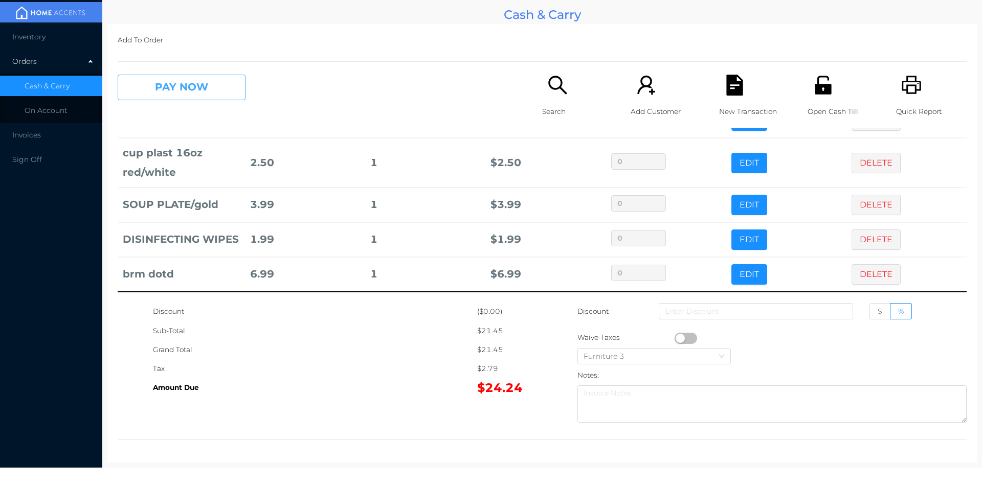
click at [204, 90] on button "PAY NOW" at bounding box center [182, 88] width 128 height 26
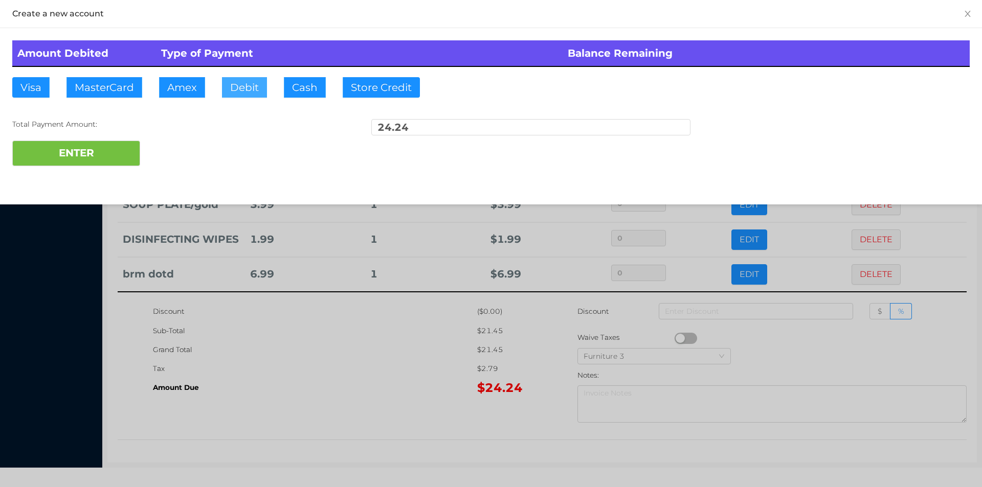
click at [245, 81] on button "Debit" at bounding box center [244, 87] width 45 height 20
click at [114, 159] on button "ENTER" at bounding box center [76, 154] width 128 height 26
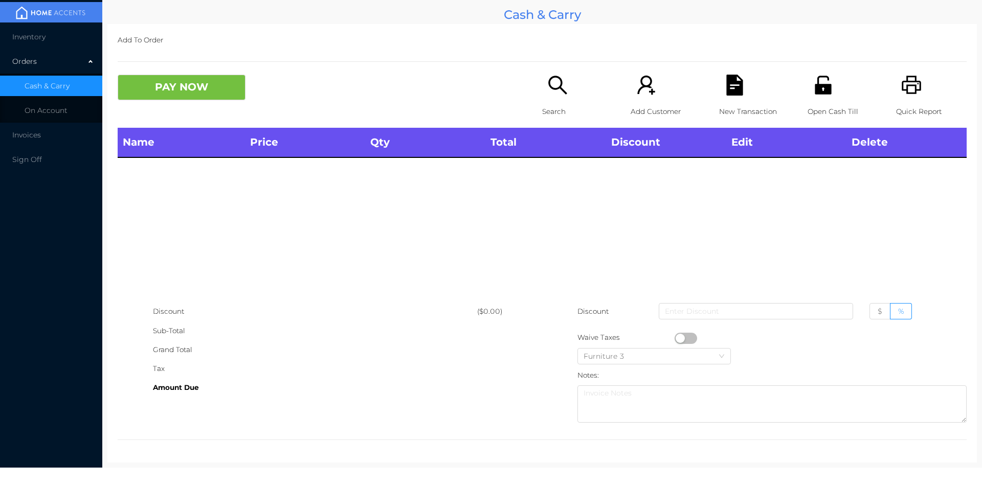
scroll to position [0, 0]
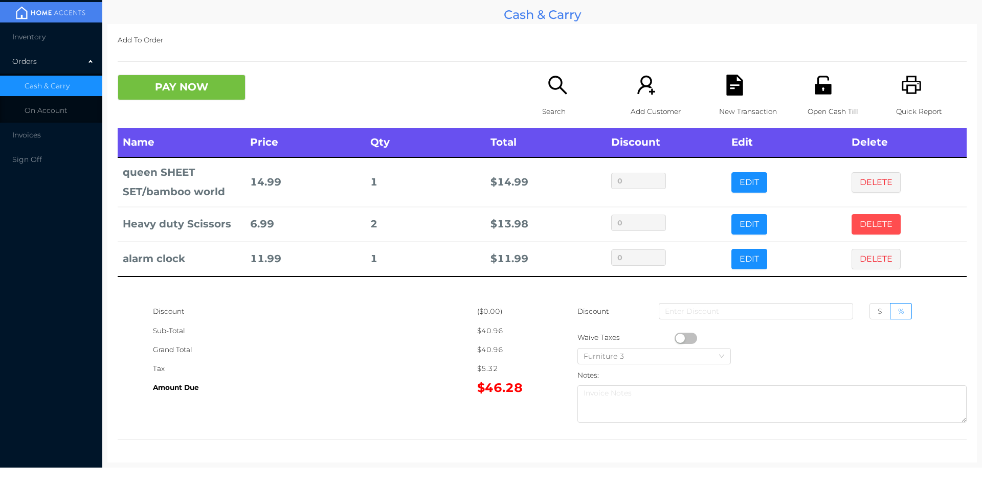
click at [872, 227] on button "DELETE" at bounding box center [875, 224] width 49 height 20
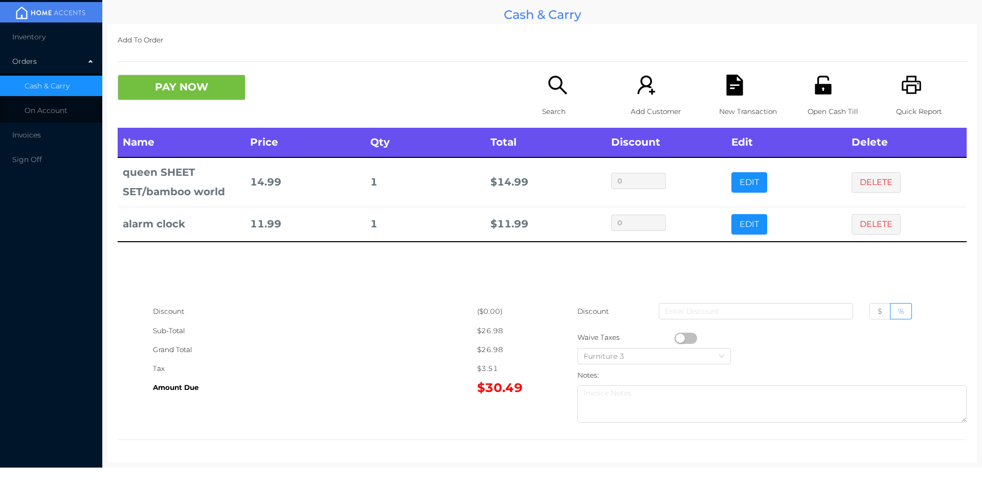
click at [865, 258] on div "Name Price Qty Total Discount Edit Delete queen SHEET SET/bamboo world 14.99 1 …" at bounding box center [542, 215] width 849 height 174
click at [851, 224] on button "DELETE" at bounding box center [875, 224] width 49 height 20
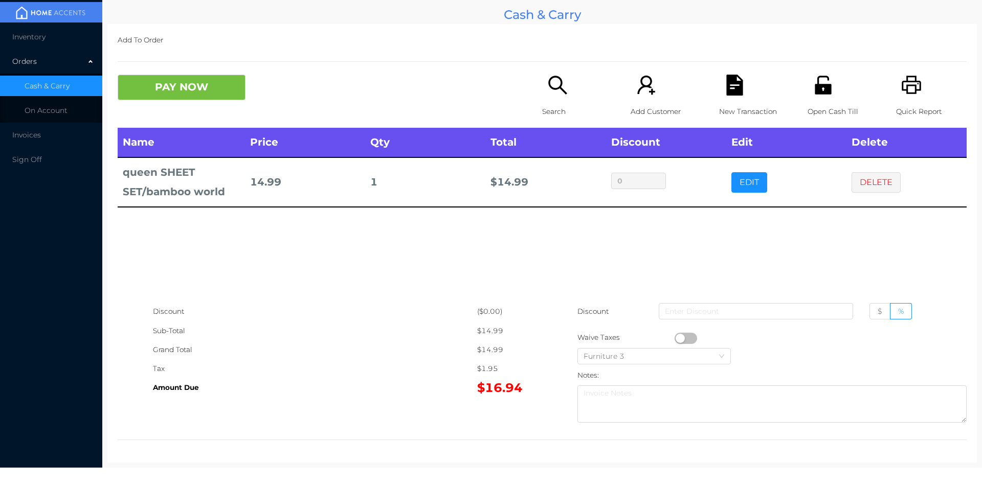
click at [551, 108] on p "Search" at bounding box center [577, 111] width 71 height 19
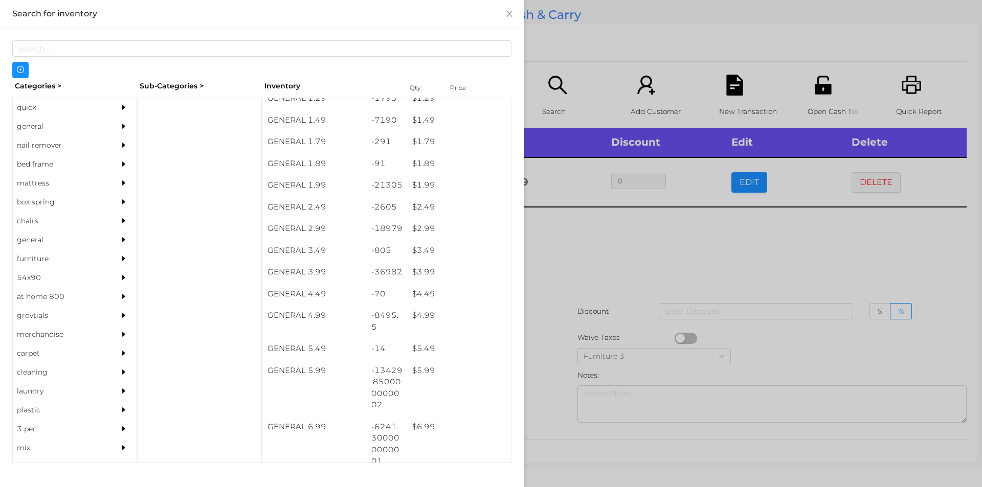
scroll to position [202, 0]
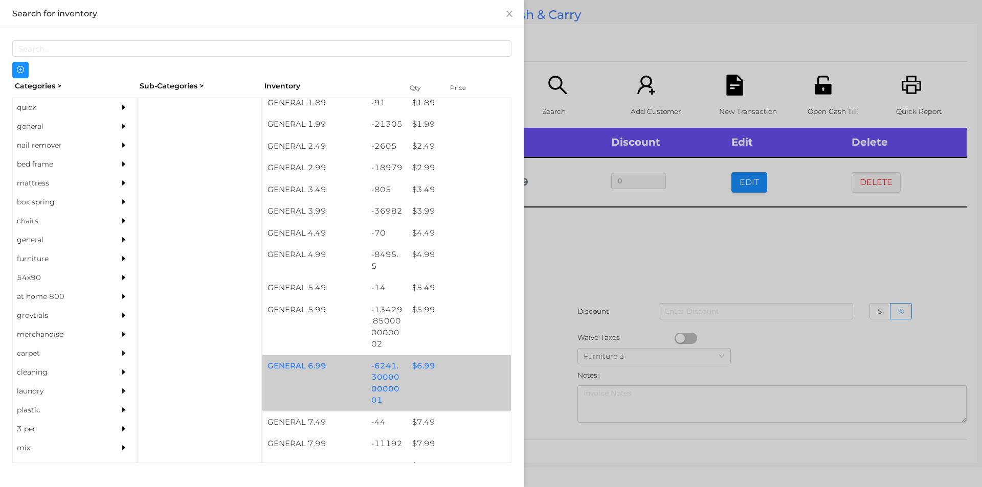
click at [423, 368] on div "$ 6.99" at bounding box center [459, 366] width 104 height 22
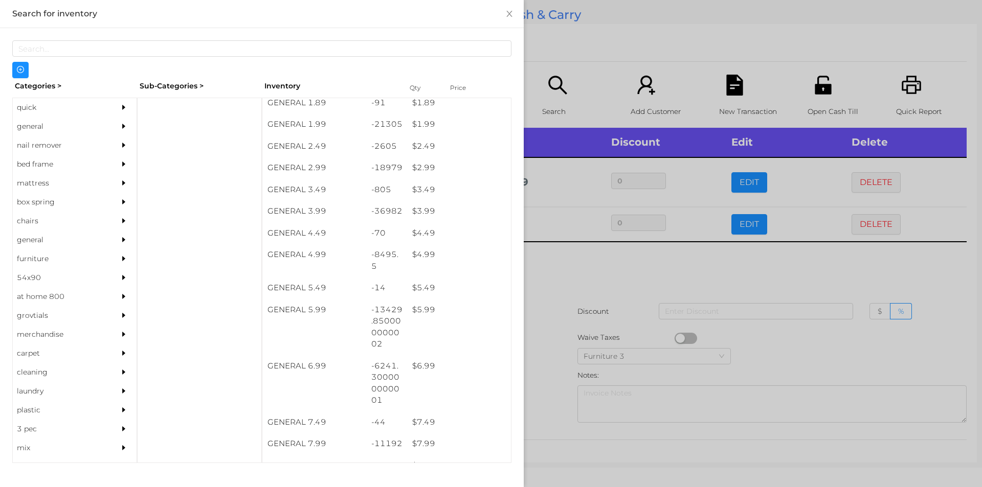
click at [544, 351] on div at bounding box center [491, 243] width 982 height 487
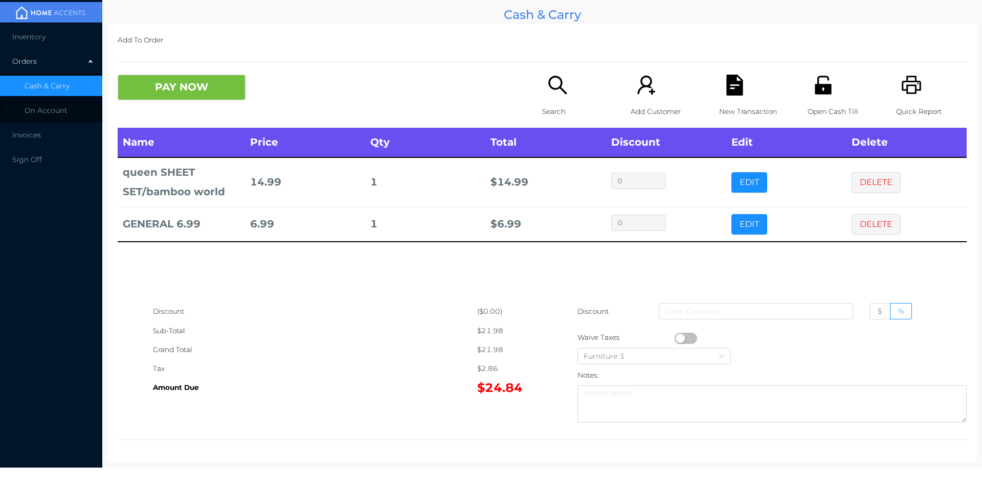
click at [546, 106] on p "Search" at bounding box center [577, 111] width 71 height 19
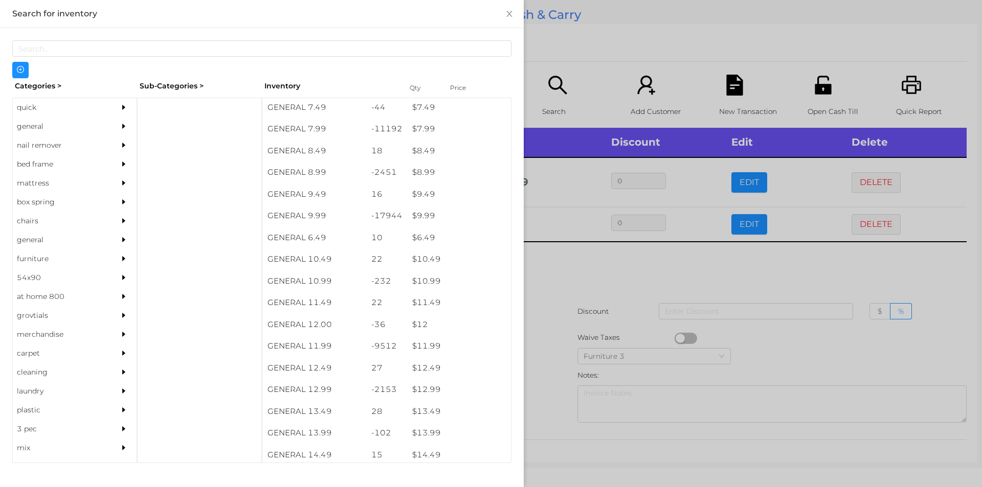
scroll to position [519, 0]
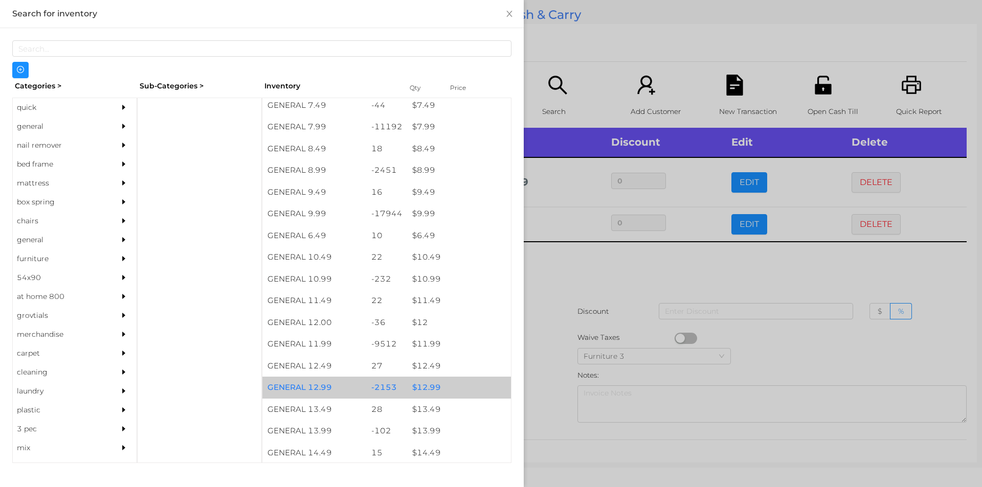
click at [427, 389] on div "$ 12.99" at bounding box center [459, 388] width 104 height 22
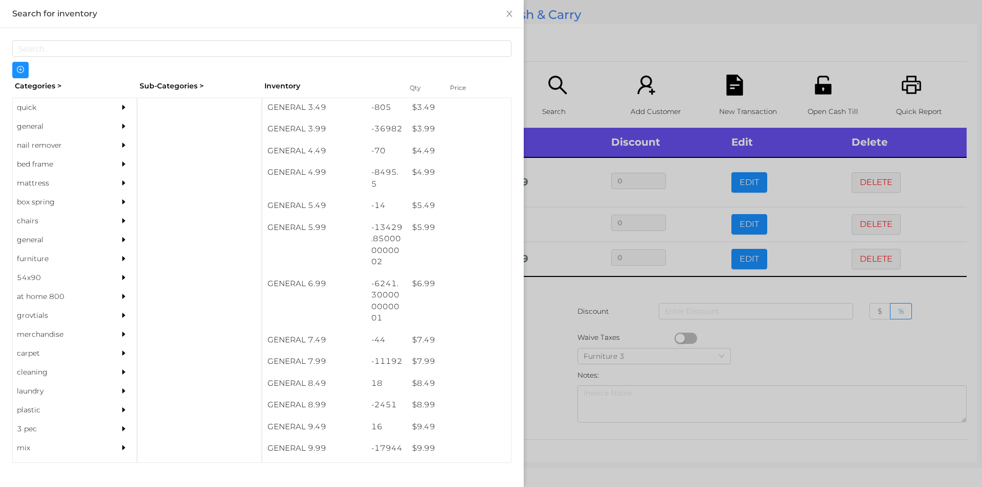
scroll to position [0, 0]
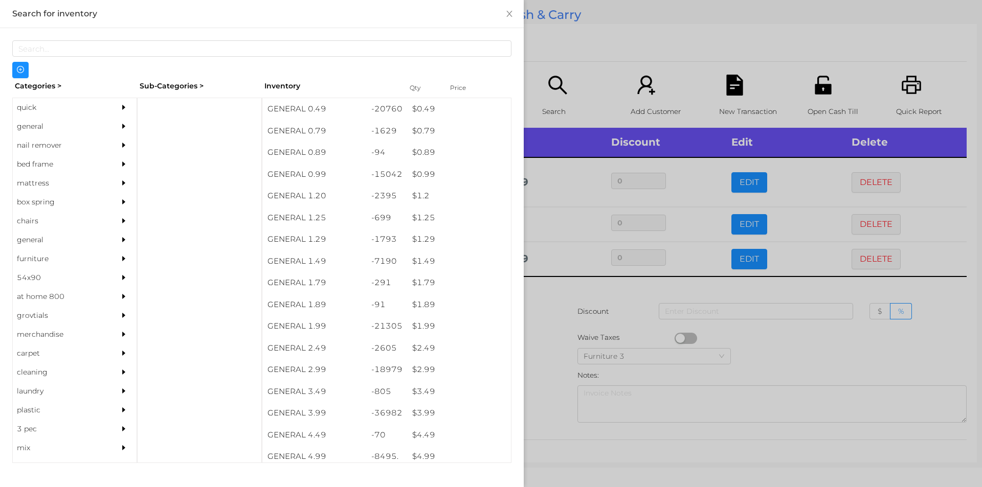
click at [418, 173] on div "$ 0.99" at bounding box center [459, 175] width 104 height 22
click at [544, 345] on div at bounding box center [491, 243] width 982 height 487
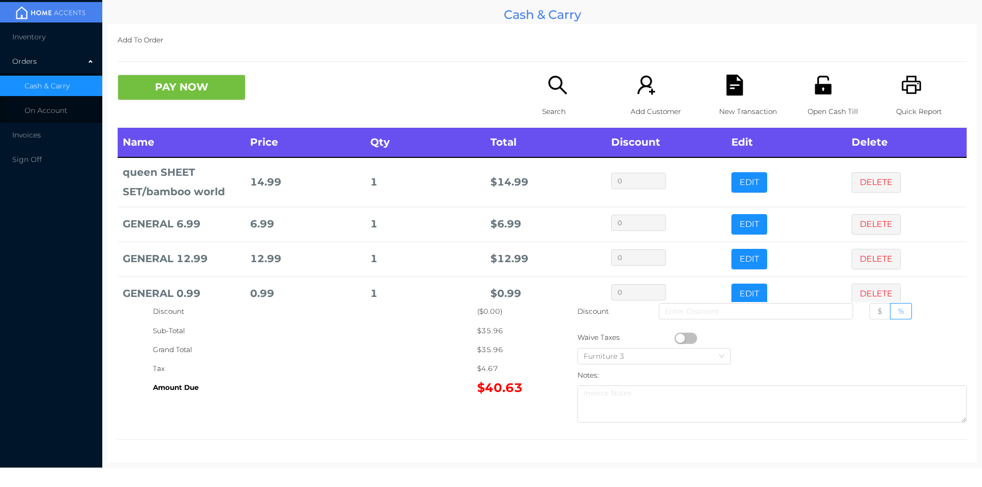
scroll to position [19, 0]
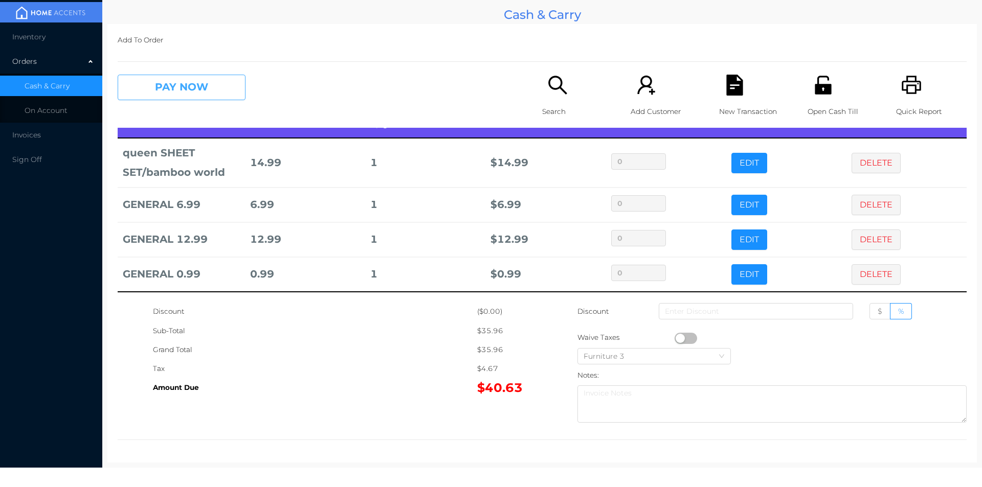
click at [171, 86] on button "PAY NOW" at bounding box center [182, 88] width 128 height 26
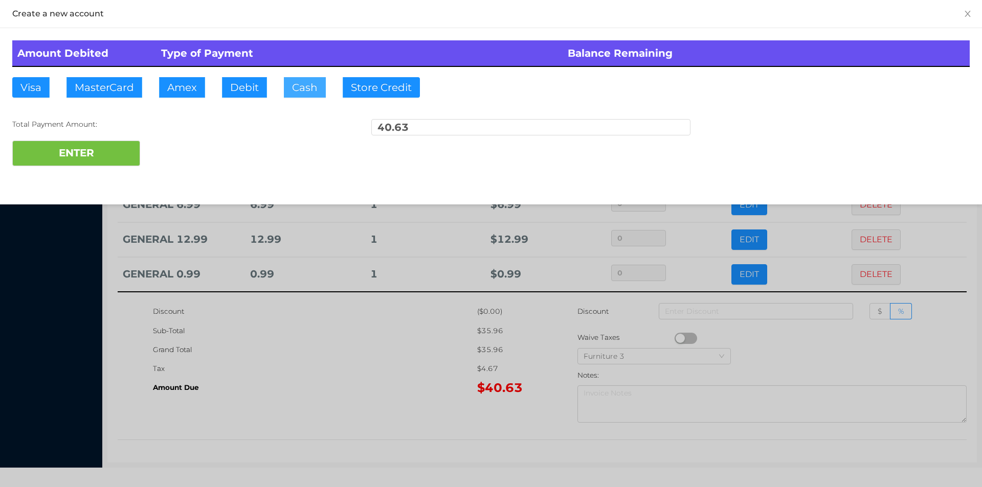
click at [297, 97] on button "Cash" at bounding box center [305, 87] width 42 height 20
type input "41."
click at [93, 164] on button "ENTER" at bounding box center [76, 154] width 128 height 26
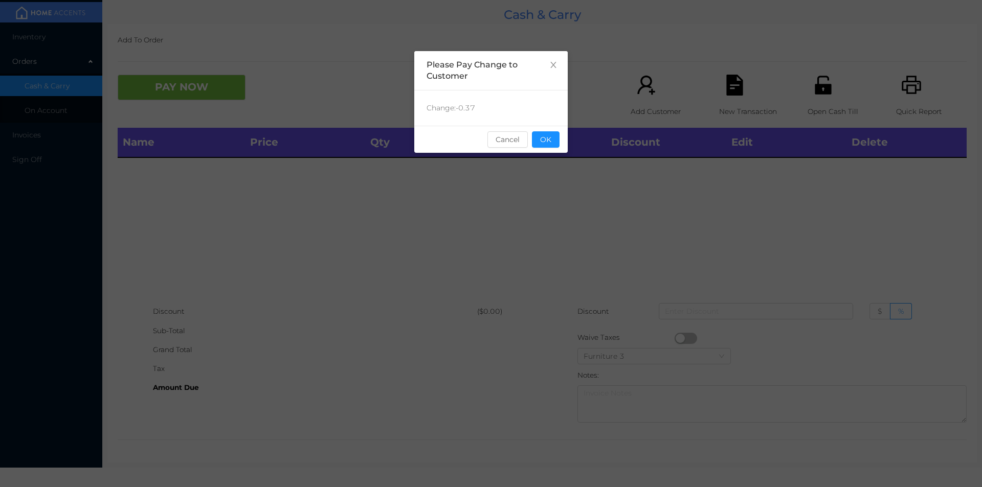
scroll to position [0, 0]
click at [541, 134] on button "OK" at bounding box center [546, 139] width 28 height 16
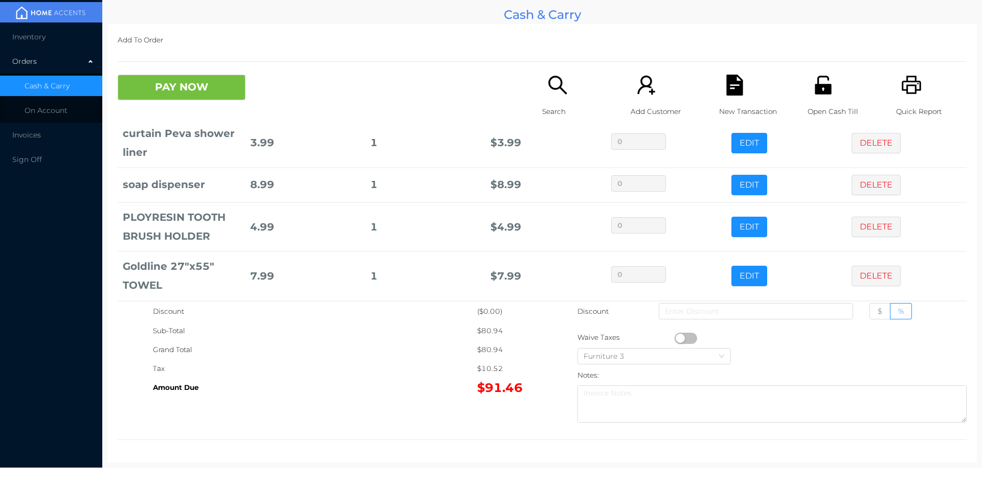
scroll to position [147, 0]
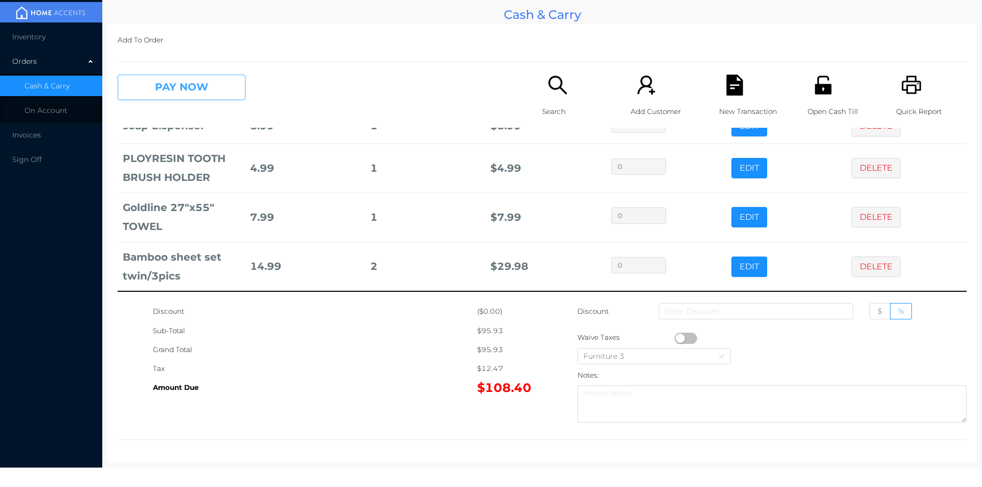
click at [161, 97] on button "PAY NOW" at bounding box center [182, 88] width 128 height 26
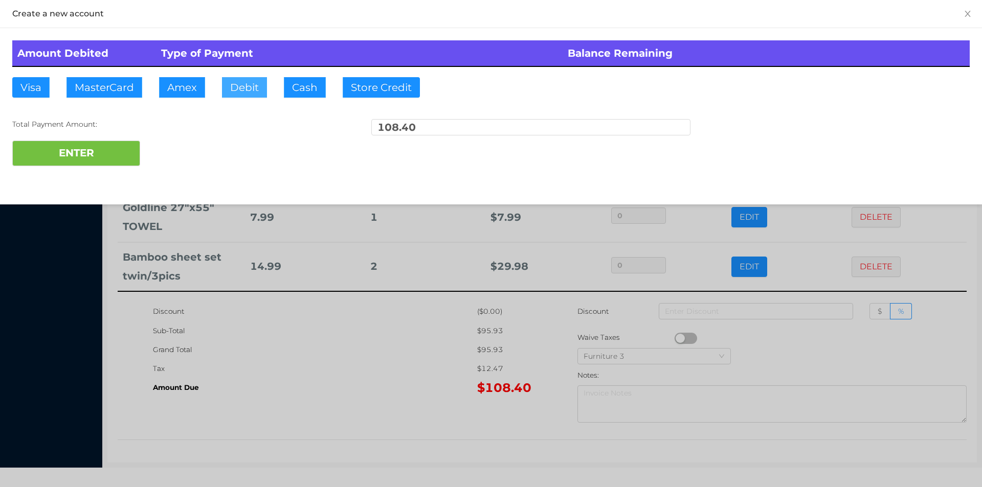
click at [239, 90] on button "Debit" at bounding box center [244, 87] width 45 height 20
click at [71, 160] on button "ENTER" at bounding box center [76, 154] width 128 height 26
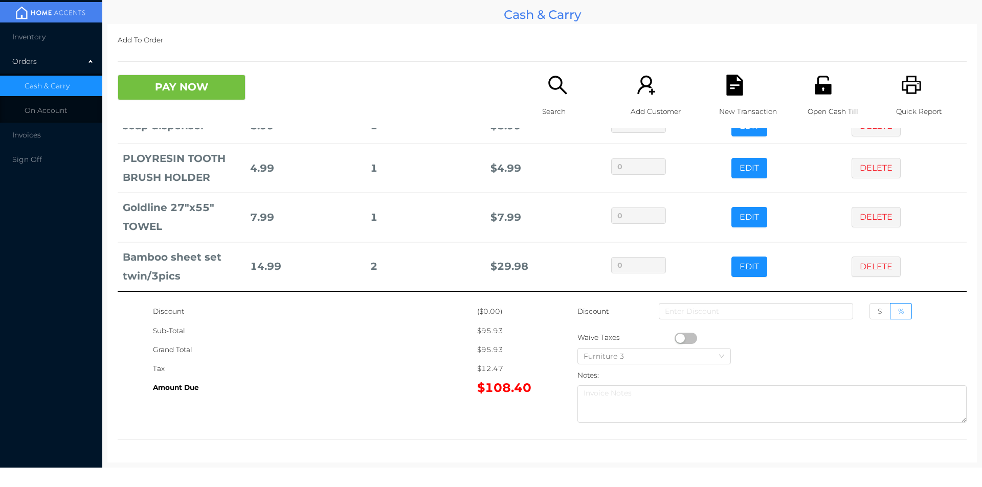
scroll to position [0, 0]
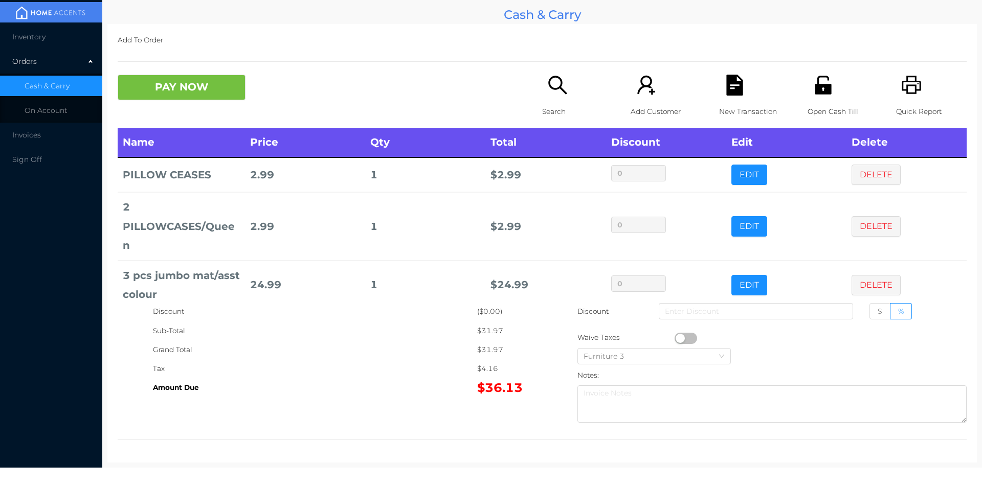
click at [547, 85] on icon "icon: search" at bounding box center [557, 85] width 21 height 21
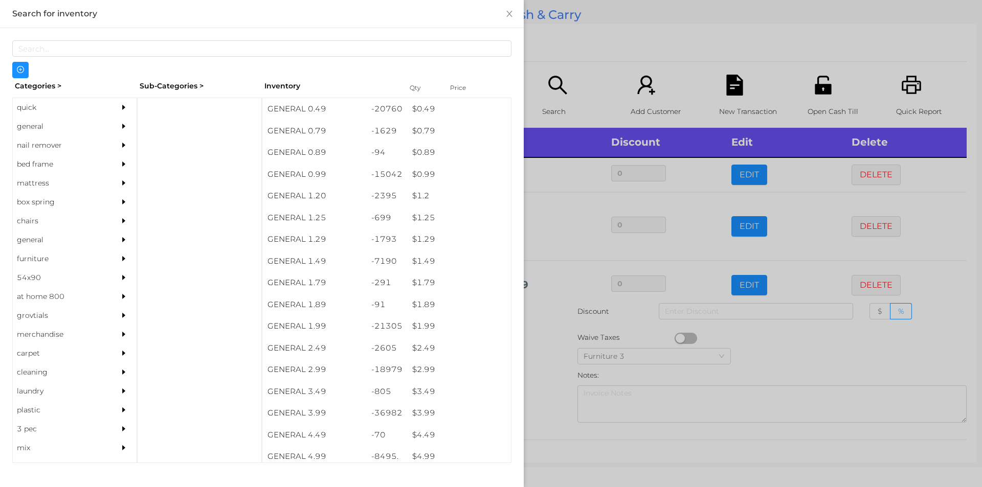
click at [43, 127] on div "general" at bounding box center [59, 126] width 93 height 19
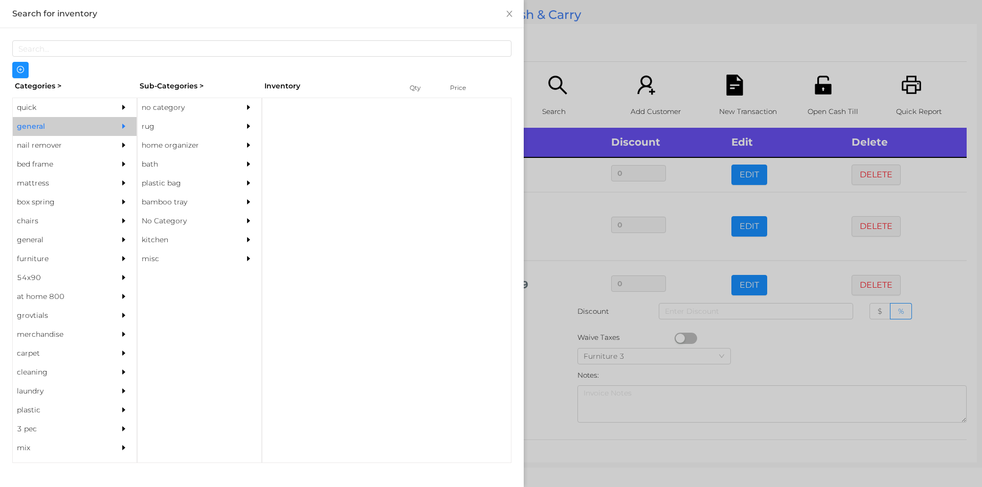
click at [42, 109] on div "quick" at bounding box center [59, 107] width 93 height 19
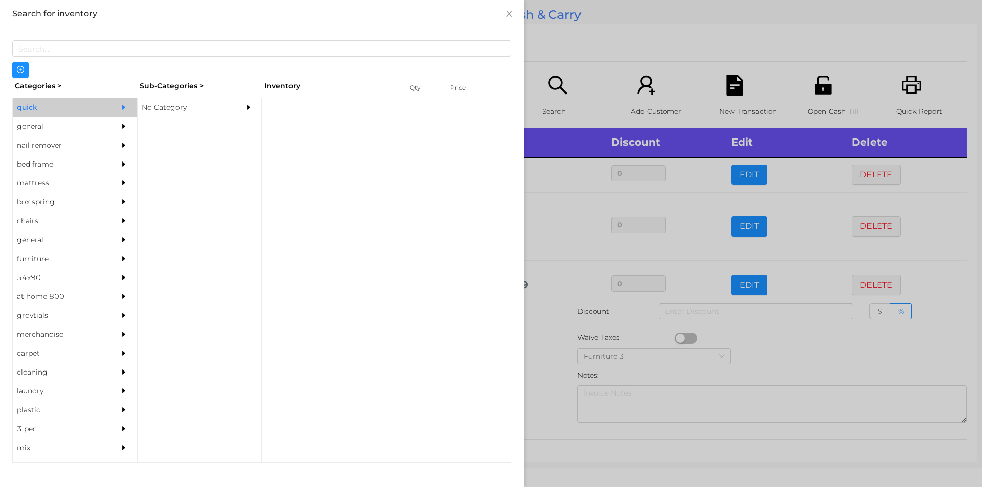
click at [170, 111] on div "No Category" at bounding box center [184, 107] width 93 height 19
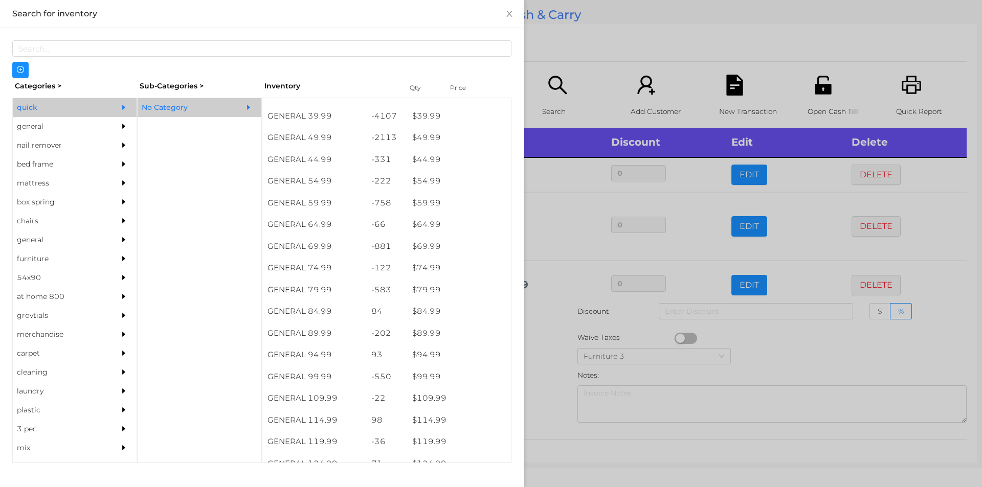
scroll to position [580, 0]
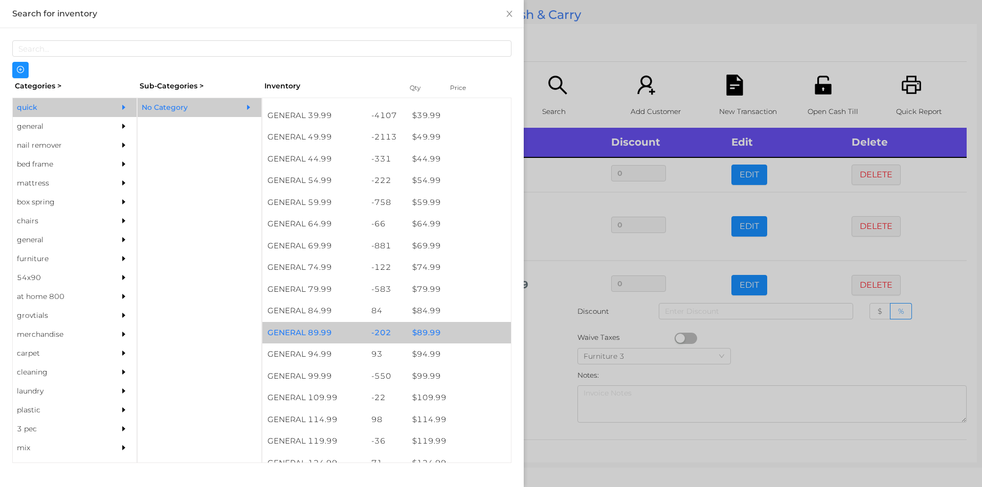
click at [422, 331] on div "$ 89.99" at bounding box center [459, 333] width 104 height 22
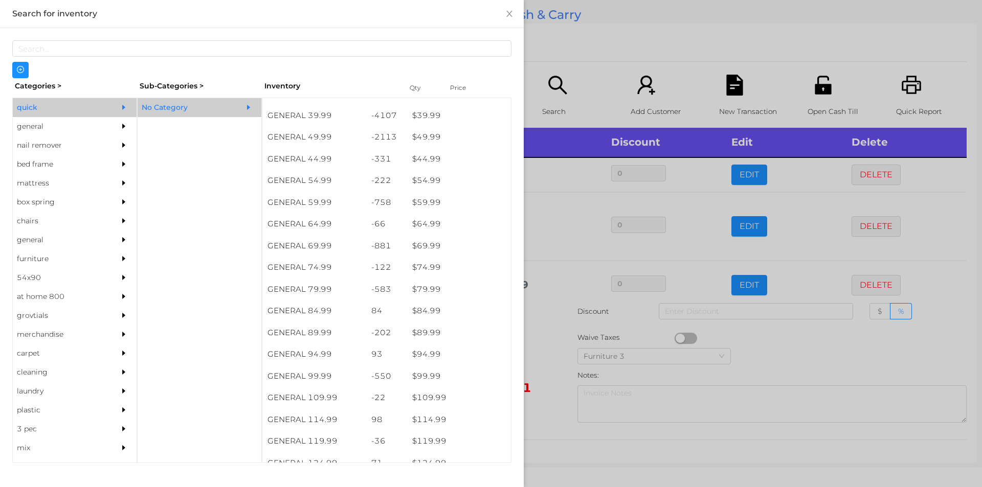
click at [551, 321] on div at bounding box center [491, 243] width 982 height 487
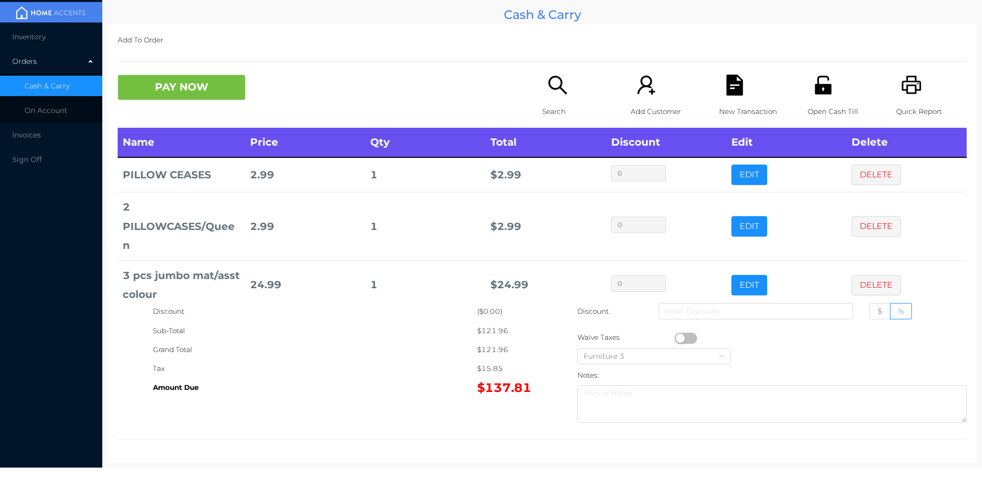
click at [552, 92] on icon "icon: search" at bounding box center [557, 85] width 21 height 21
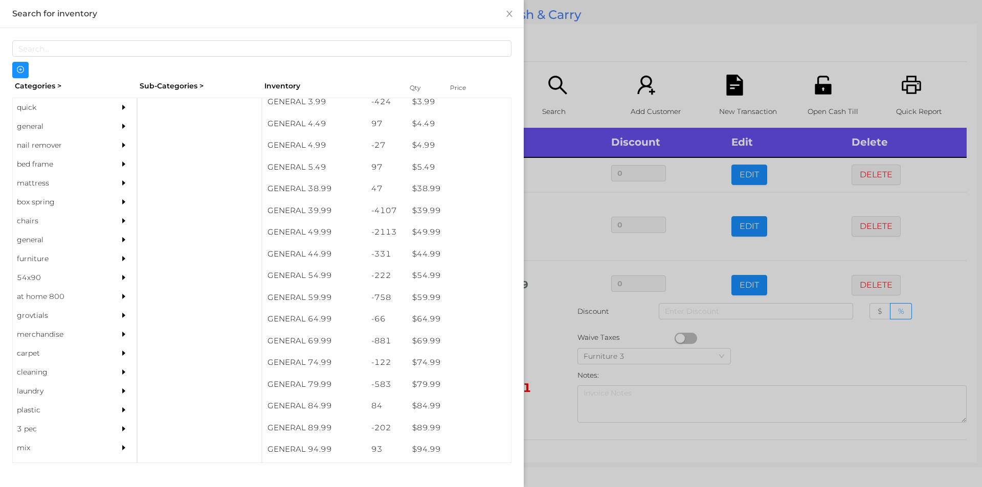
scroll to position [485, 0]
click at [20, 129] on div "general" at bounding box center [59, 126] width 93 height 19
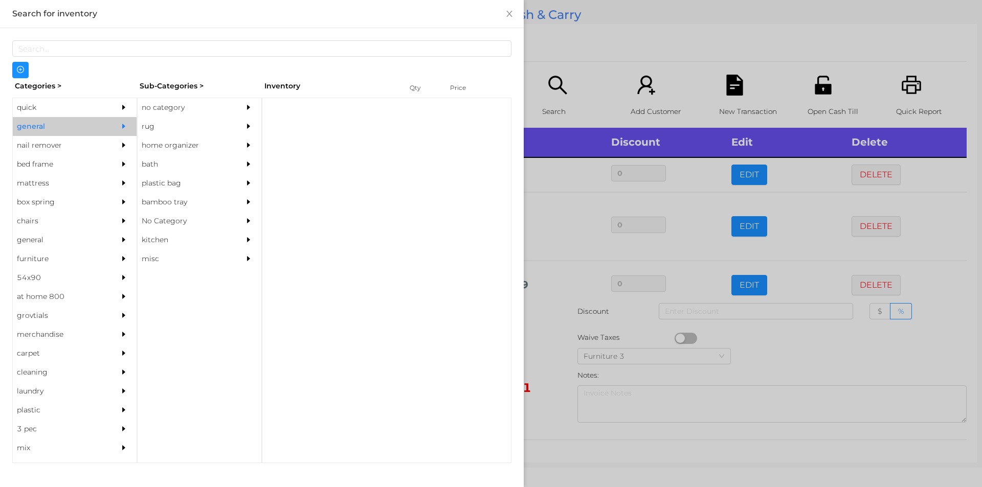
click at [160, 115] on div "no category" at bounding box center [184, 107] width 93 height 19
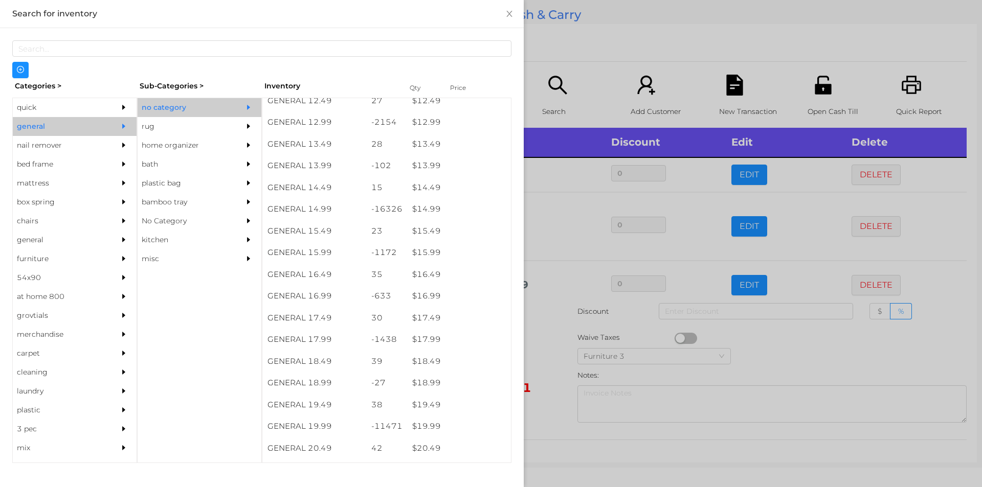
scroll to position [784, 0]
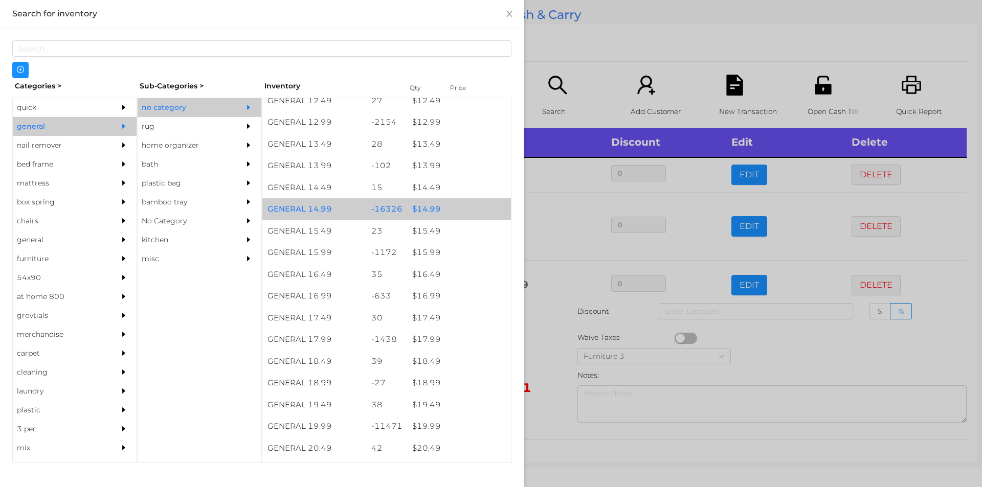
click at [422, 207] on div "$ 14.99" at bounding box center [459, 209] width 104 height 22
click at [429, 210] on div "$ 14.99" at bounding box center [459, 209] width 104 height 22
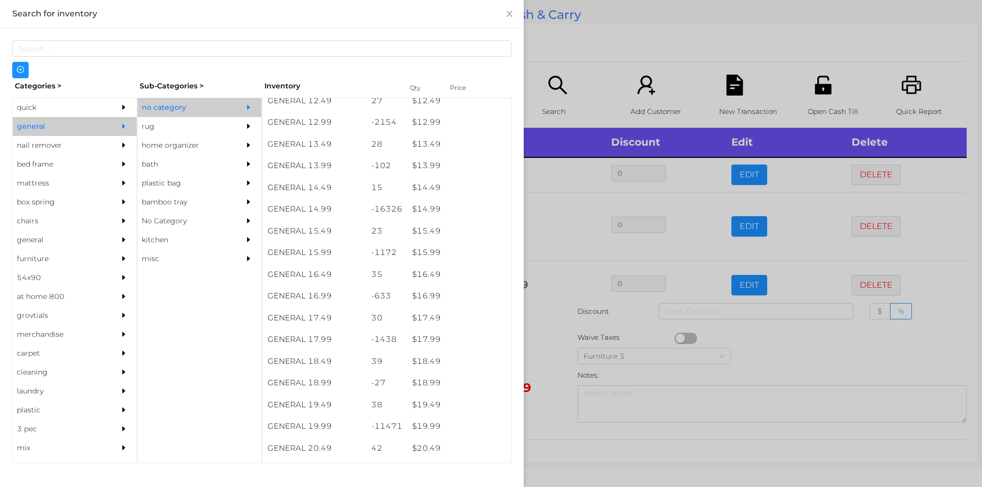
click at [527, 336] on div at bounding box center [491, 243] width 982 height 487
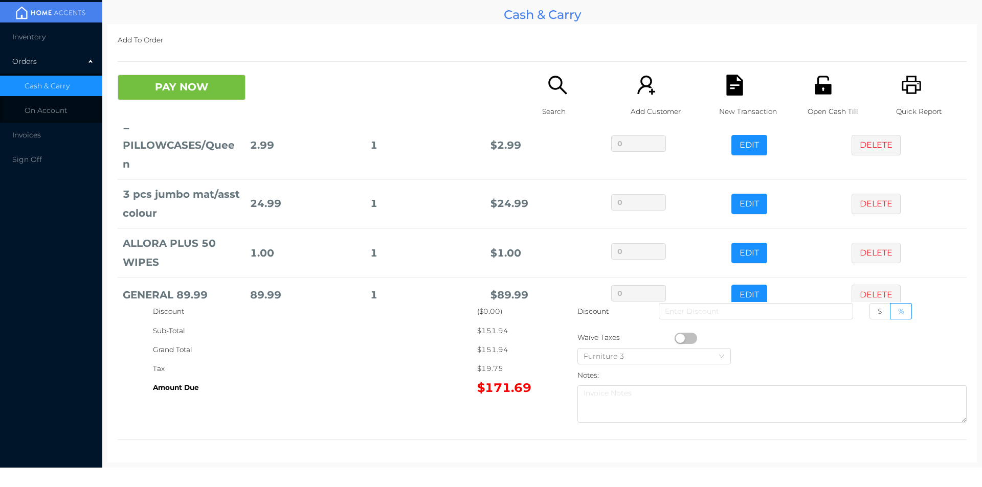
scroll to position [137, 0]
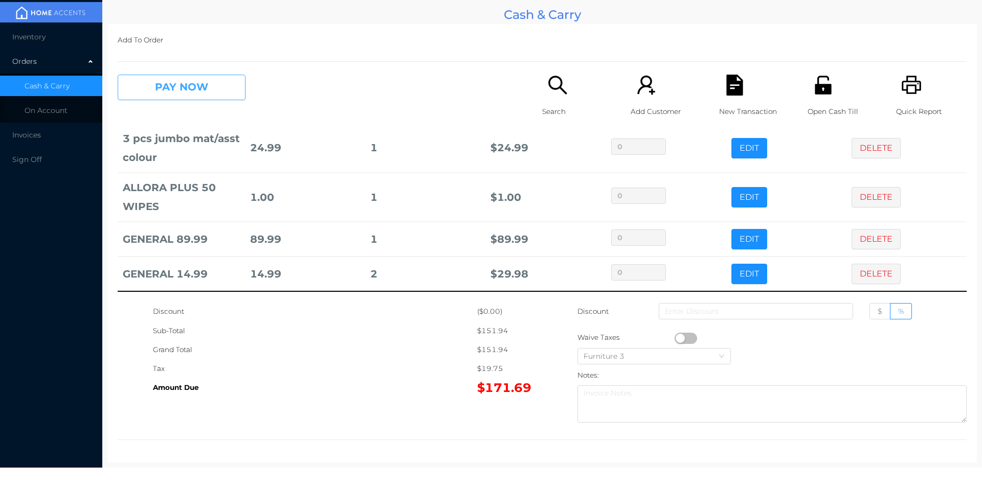
click at [171, 89] on button "PAY NOW" at bounding box center [182, 88] width 128 height 26
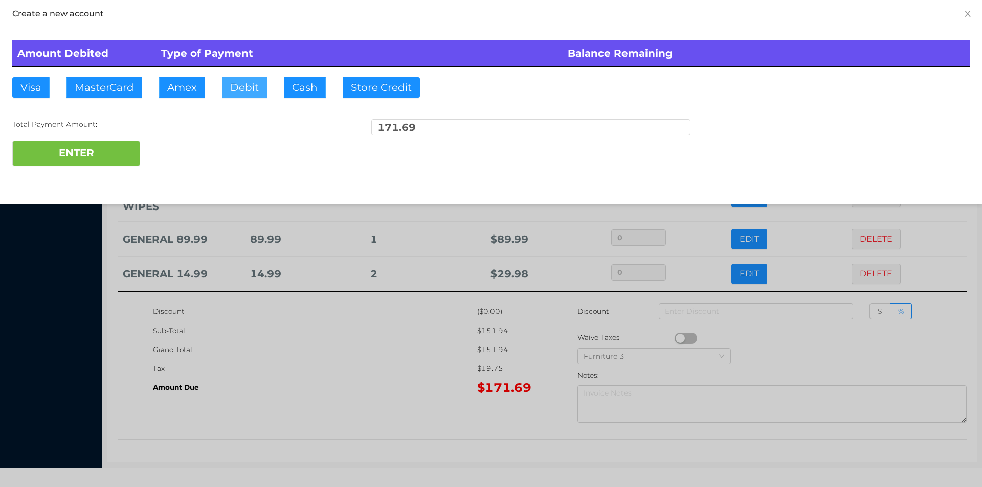
click at [244, 89] on button "Debit" at bounding box center [244, 87] width 45 height 20
click at [89, 165] on button "ENTER" at bounding box center [76, 154] width 128 height 26
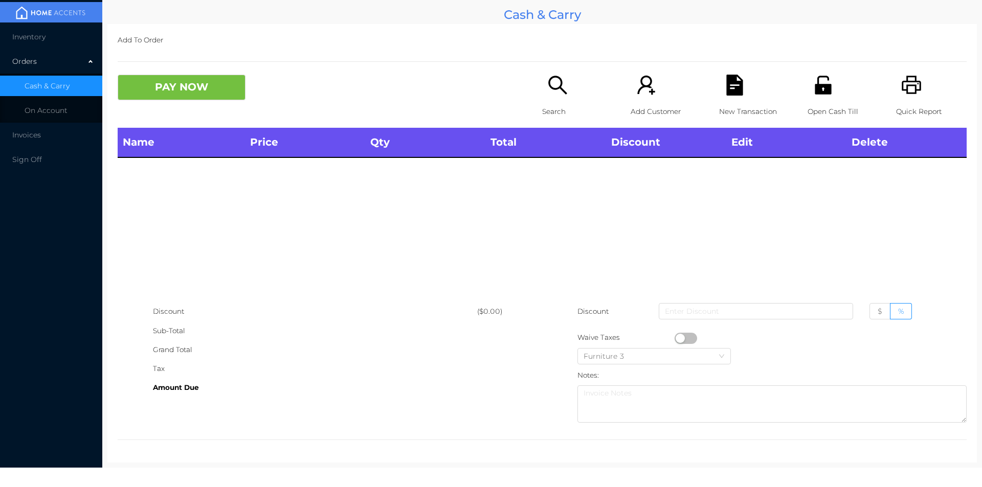
scroll to position [0, 0]
click at [918, 89] on div "Quick Report" at bounding box center [931, 101] width 71 height 53
click at [821, 104] on p "Open Cash Till" at bounding box center [842, 111] width 71 height 19
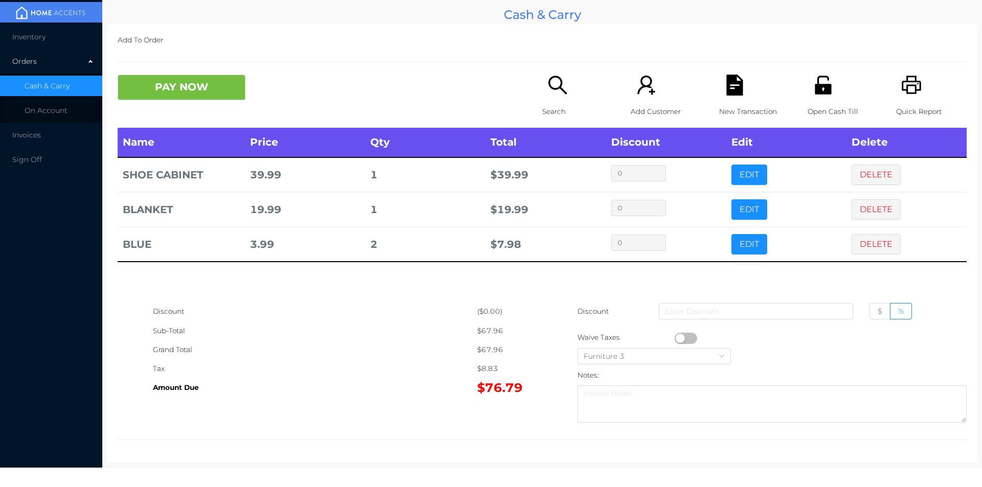
click at [185, 90] on button "PAY NOW" at bounding box center [182, 88] width 128 height 26
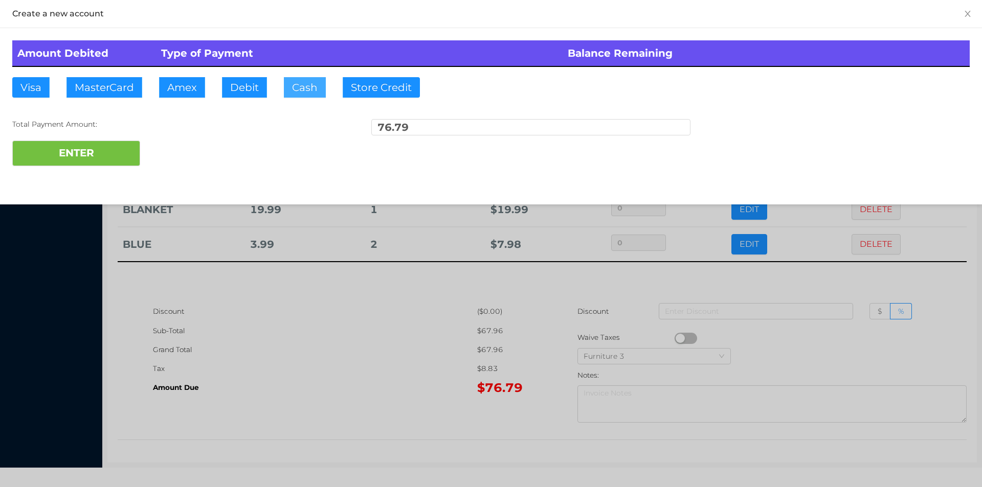
click at [298, 93] on button "Cash" at bounding box center [305, 87] width 42 height 20
type input "100."
click at [124, 143] on button "ENTER" at bounding box center [76, 154] width 128 height 26
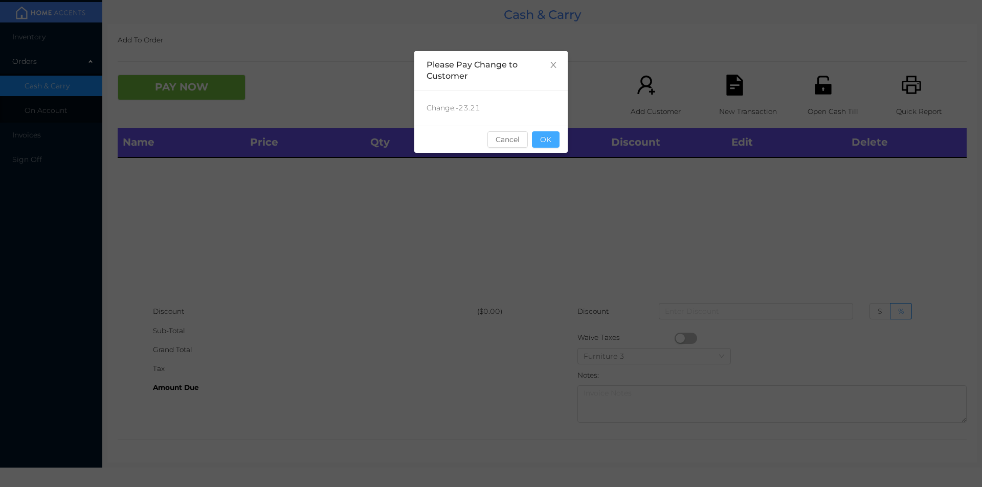
click at [546, 134] on button "OK" at bounding box center [546, 139] width 28 height 16
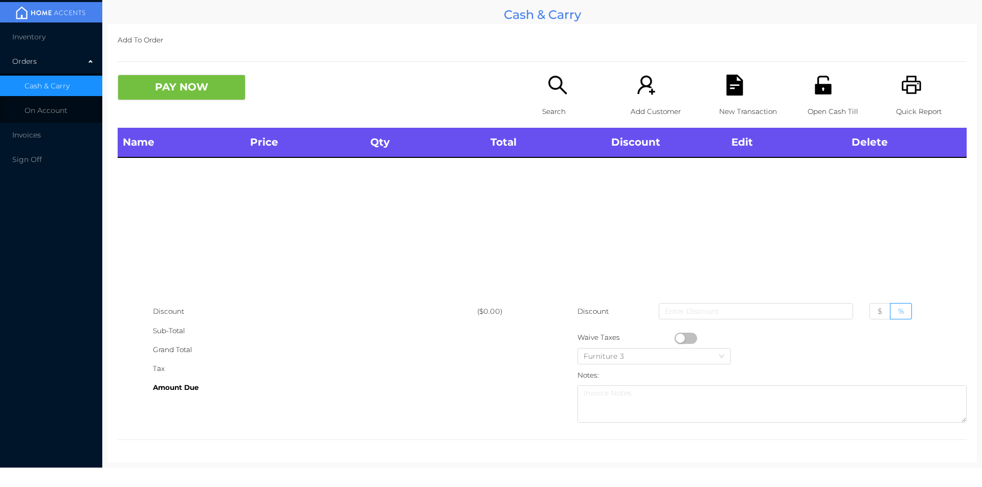
click at [532, 208] on div "Name Price Qty Total Discount Edit Delete" at bounding box center [542, 215] width 849 height 174
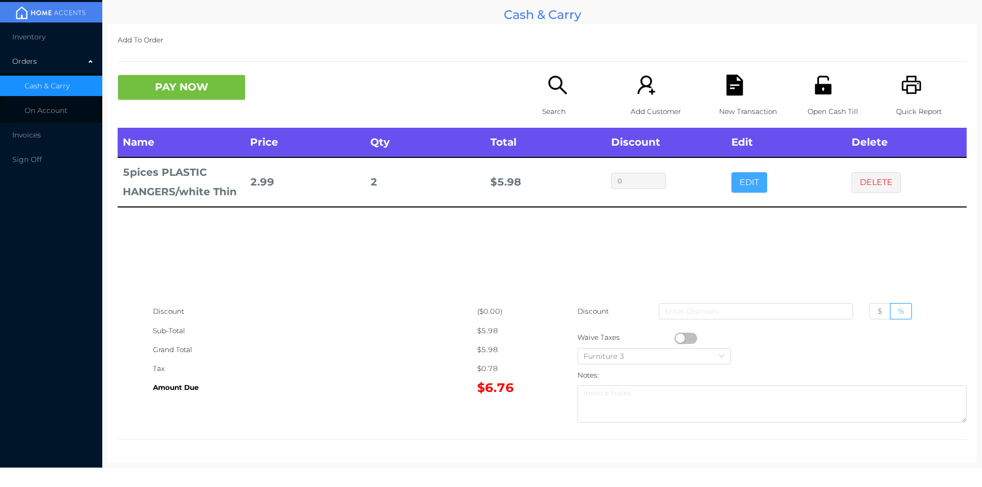
click at [734, 186] on button "EDIT" at bounding box center [749, 182] width 36 height 20
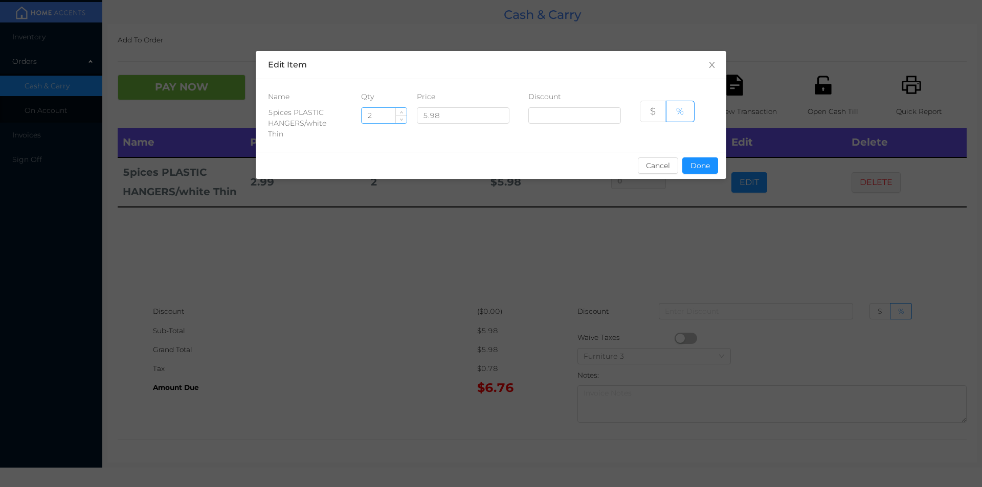
click at [391, 116] on input "2" at bounding box center [384, 115] width 45 height 15
type input "9"
click at [694, 161] on button "Done" at bounding box center [700, 166] width 36 height 16
type input "0%"
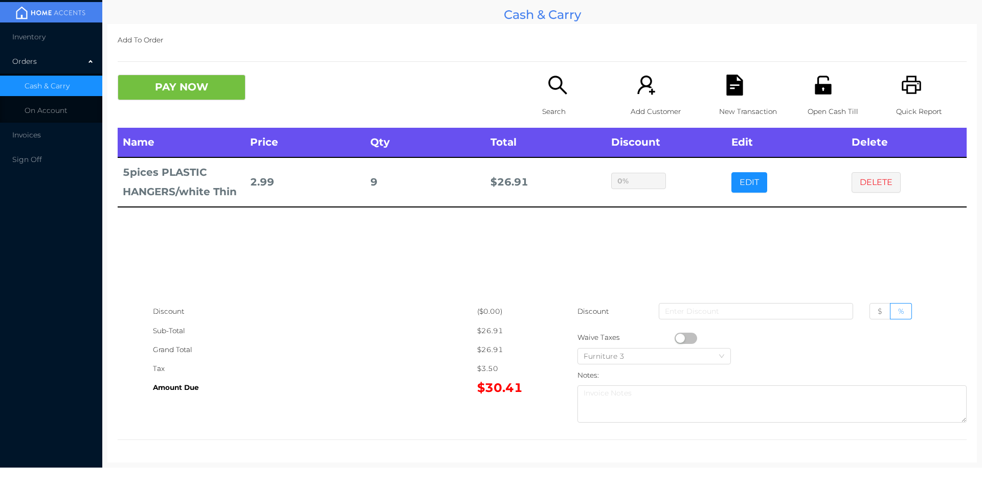
click at [688, 226] on div "sentinelStart Edit Item Name Qty Price Discount 5pices PLASTIC HANGERS/white Th…" at bounding box center [491, 243] width 982 height 487
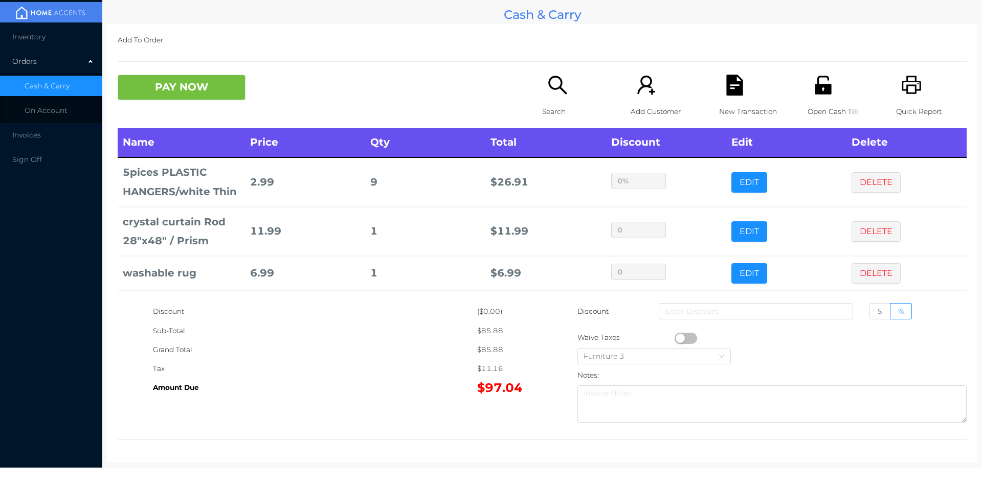
scroll to position [49, 0]
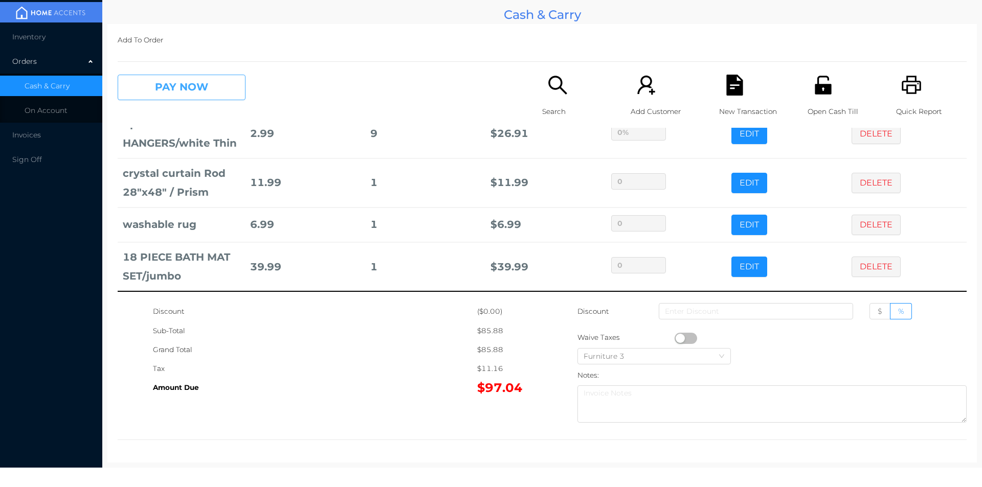
click at [215, 97] on button "PAY NOW" at bounding box center [182, 88] width 128 height 26
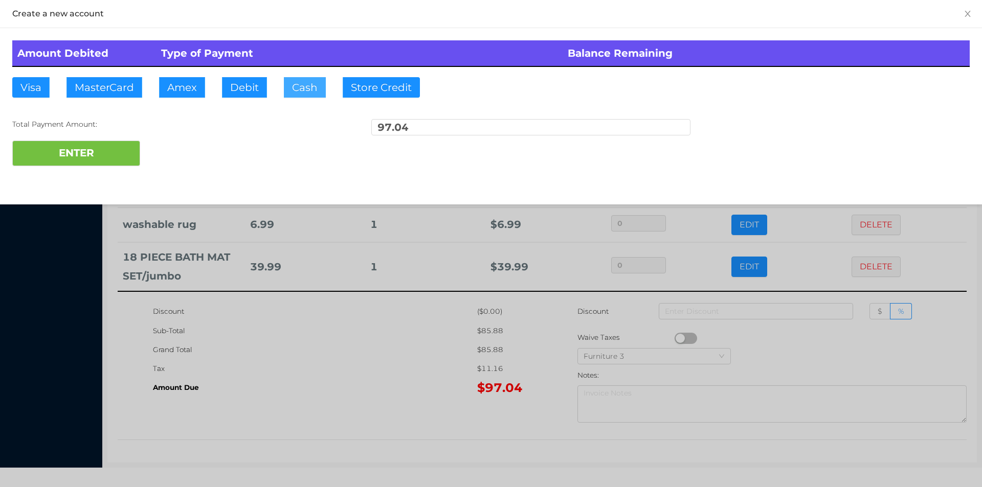
click at [299, 86] on button "Cash" at bounding box center [305, 87] width 42 height 20
type input "100."
click at [110, 153] on button "ENTER" at bounding box center [76, 154] width 128 height 26
type input "0"
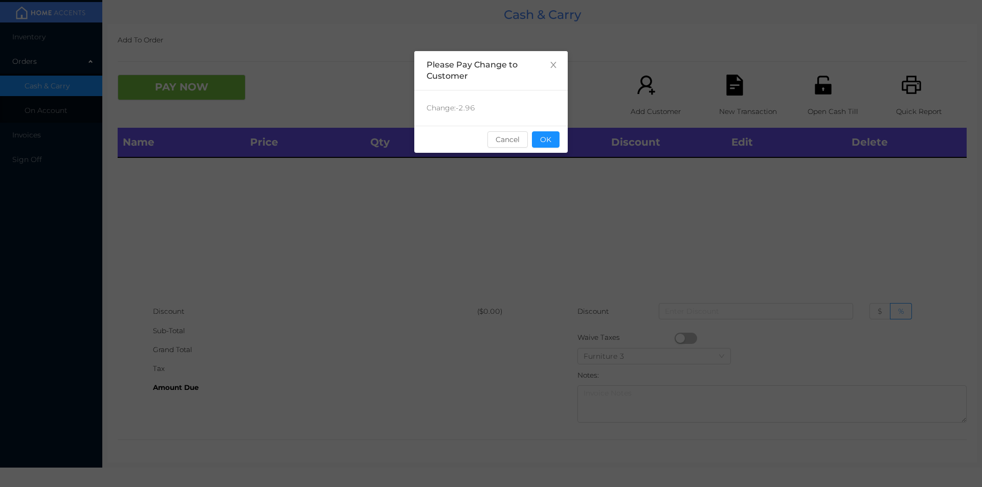
scroll to position [0, 0]
click at [552, 144] on button "OK" at bounding box center [546, 139] width 28 height 16
click at [543, 213] on div "Name Price Qty Total Discount Edit Delete" at bounding box center [542, 215] width 849 height 174
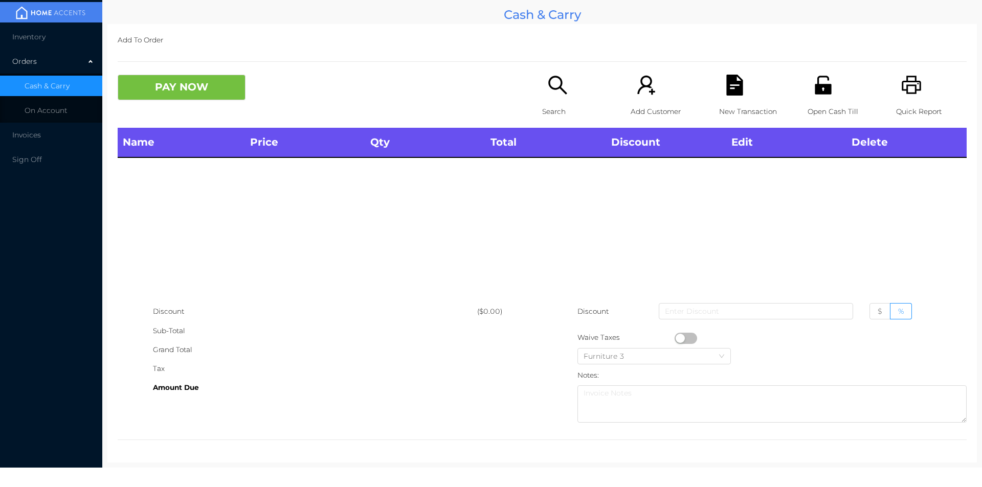
click at [813, 92] on icon "icon: unlock" at bounding box center [823, 85] width 21 height 21
click at [909, 95] on icon "icon: printer" at bounding box center [911, 85] width 21 height 21
